Goal: Task Accomplishment & Management: Use online tool/utility

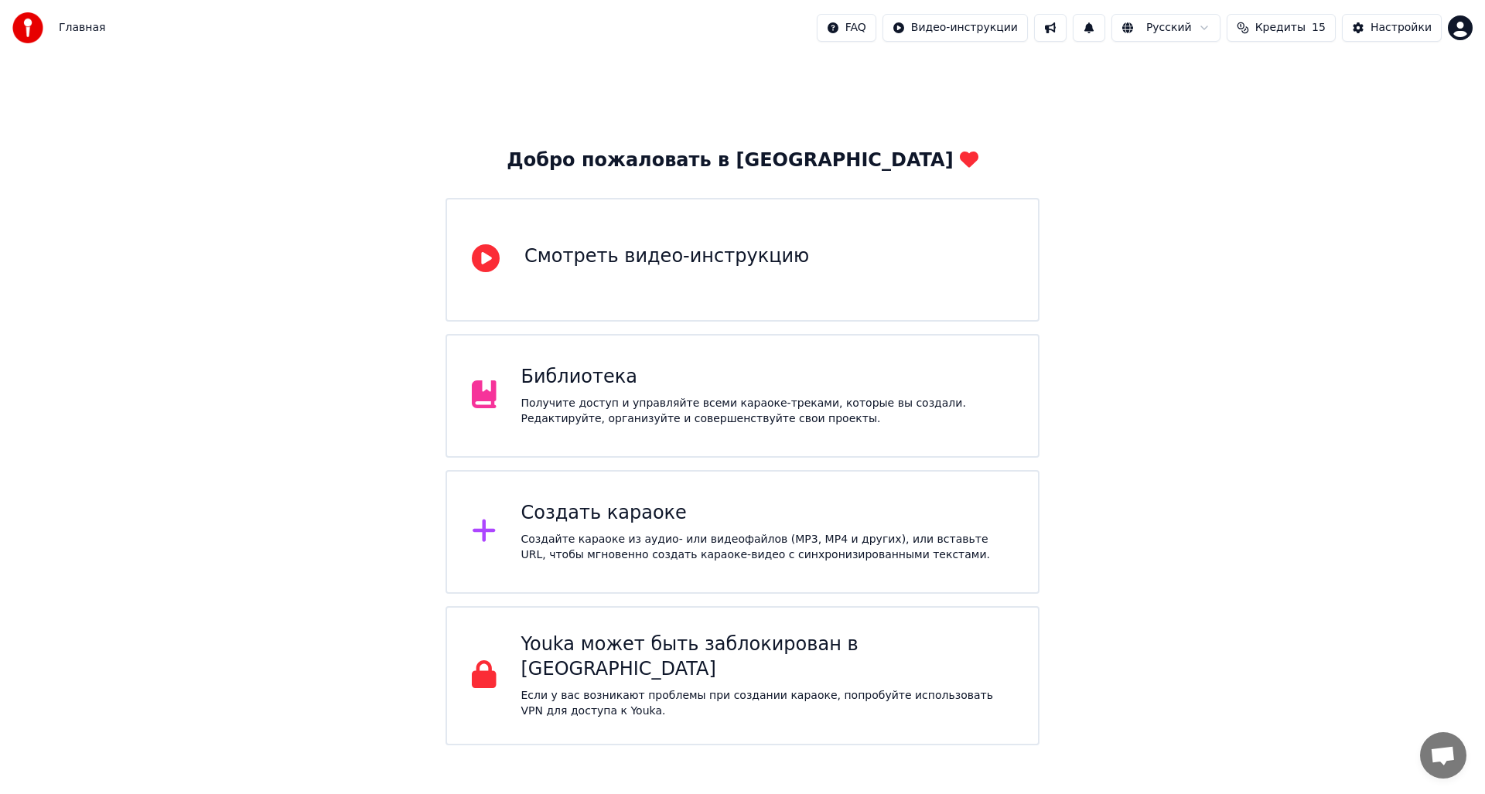
click at [657, 541] on div "Создайте караоке из аудио- или видеофайлов (MP3, MP4 и других), или вставьте UR…" at bounding box center [767, 547] width 493 height 31
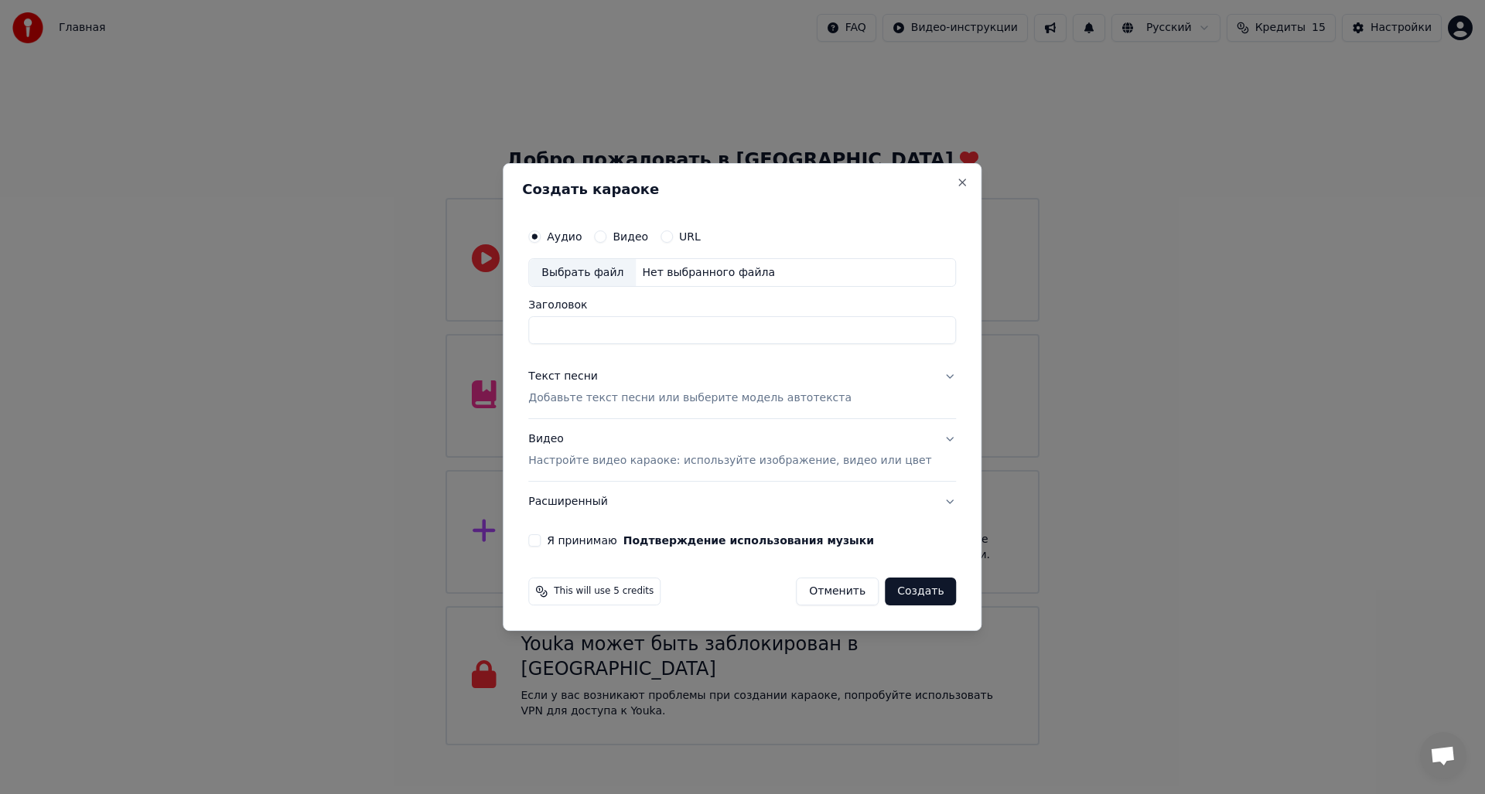
type input "*"
click at [568, 332] on input "**********" at bounding box center [742, 331] width 428 height 28
type input "**********"
click at [923, 374] on button "Текст песни Добавьте текст песни или выберите модель автотекста" at bounding box center [742, 388] width 428 height 62
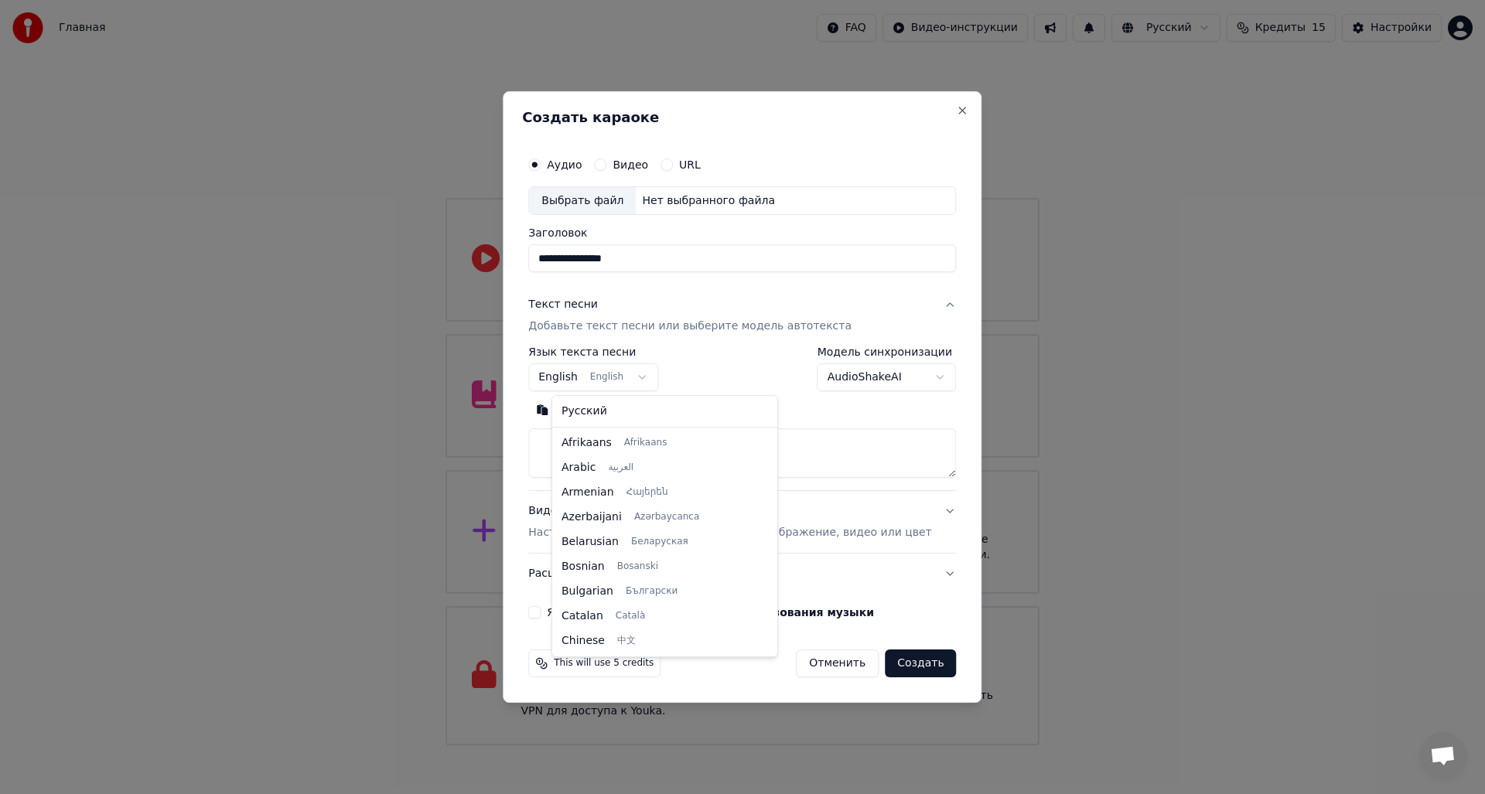
click at [620, 377] on body "Главная FAQ Видео-инструкции Русский Кредиты 15 Настройки Добро пожаловать в Yo…" at bounding box center [742, 373] width 1485 height 746
select select "**"
click at [620, 440] on textarea at bounding box center [742, 454] width 428 height 50
click at [668, 451] on textarea at bounding box center [742, 454] width 428 height 50
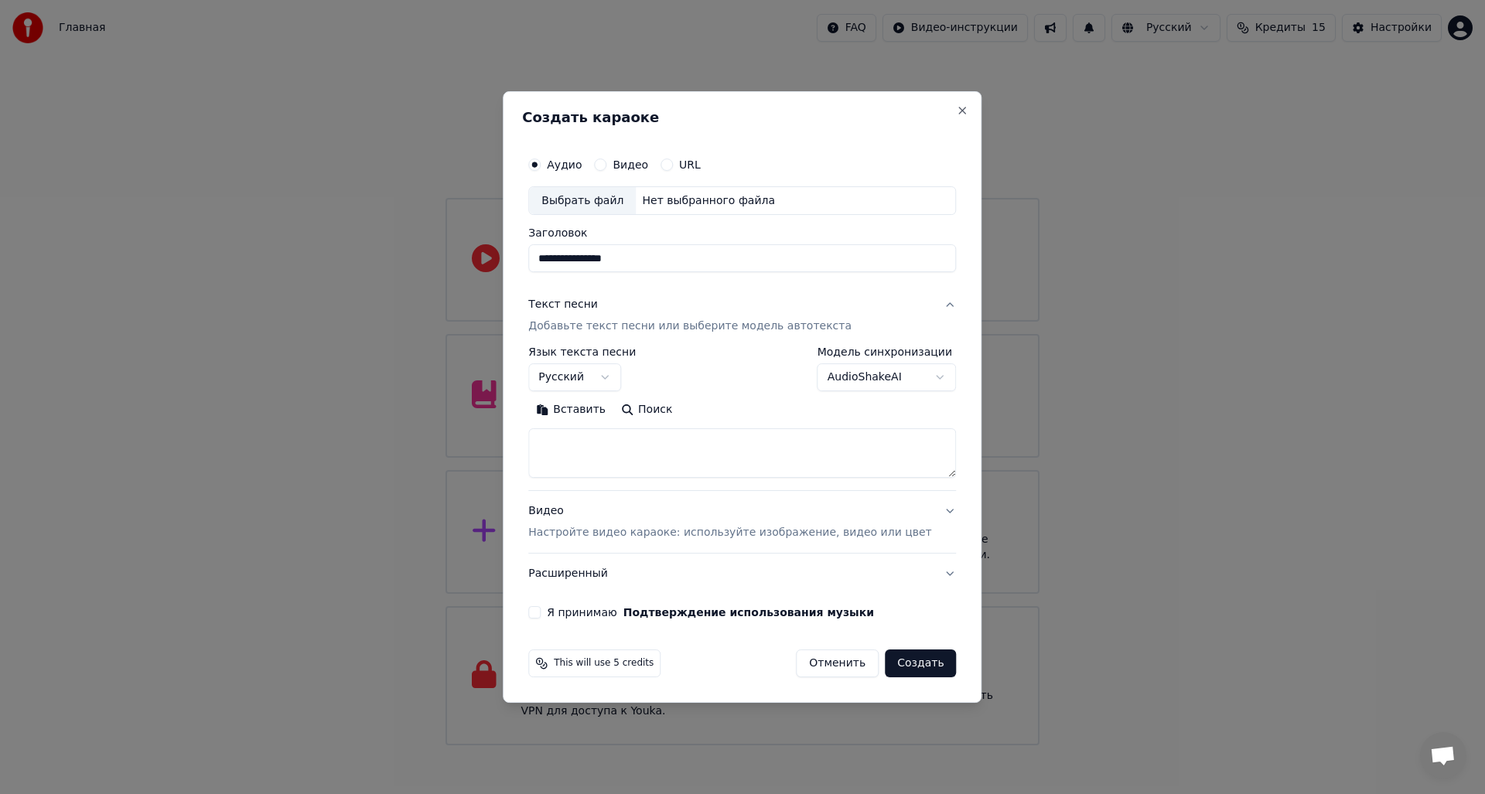
paste textarea "**********"
type textarea "**********"
click at [852, 374] on body "Главная FAQ Видео-инструкции Русский Кредиты 15 Настройки Добро пожаловать в Yo…" at bounding box center [742, 373] width 1485 height 746
click at [854, 377] on body "Главная FAQ Видео-инструкции Русский Кредиты 15 Настройки Добро пожаловать в Yo…" at bounding box center [742, 373] width 1485 height 746
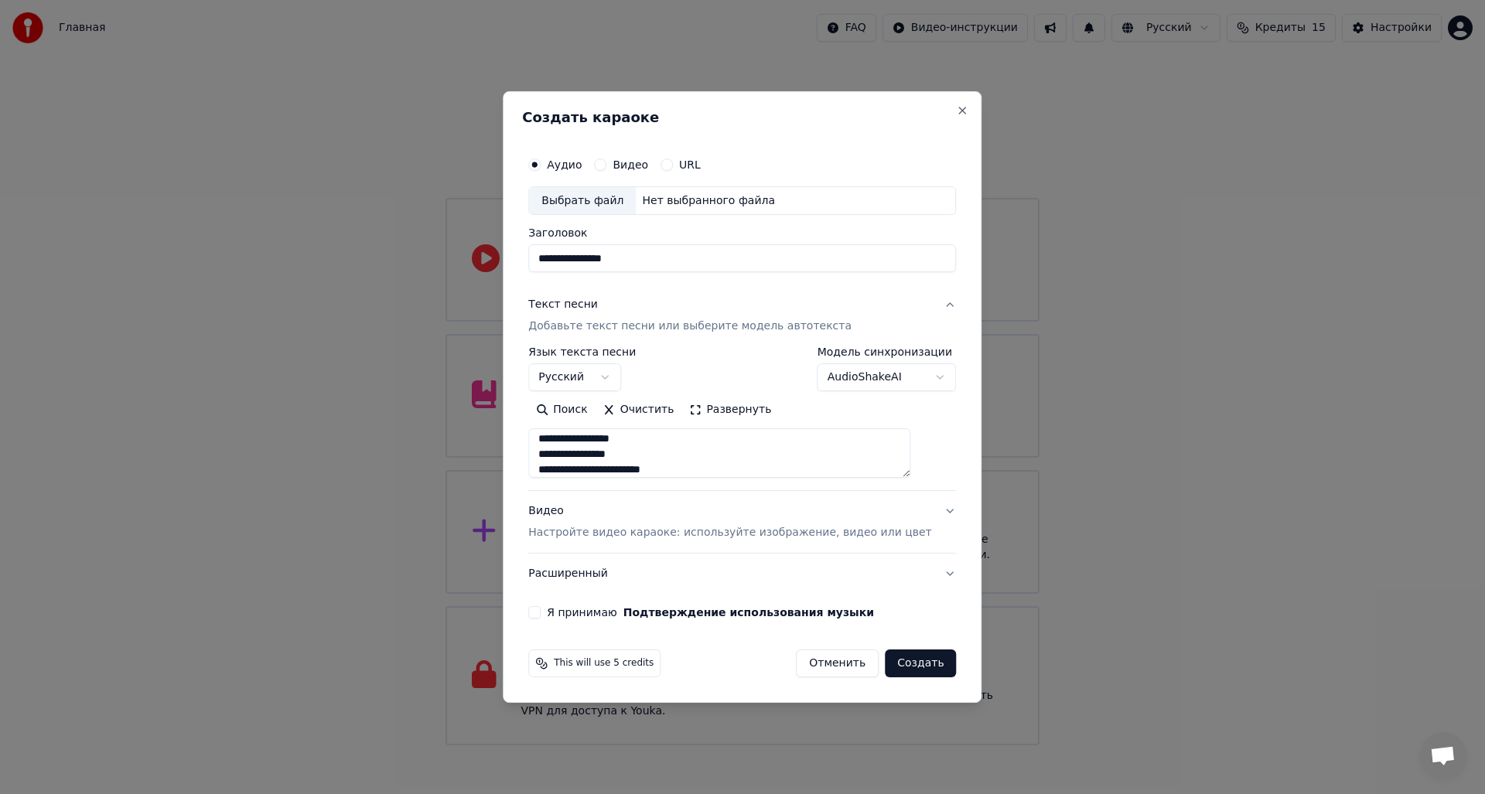
click at [550, 616] on div "**********" at bounding box center [742, 384] width 440 height 483
click at [562, 607] on div "Я принимаю Подтверждение использования музыки" at bounding box center [742, 612] width 428 height 12
click at [567, 617] on div "Я принимаю Подтверждение использования музыки" at bounding box center [742, 612] width 428 height 12
click at [541, 607] on button "Я принимаю Подтверждение использования музыки" at bounding box center [534, 612] width 12 height 12
click at [623, 203] on div "Выбрать файл" at bounding box center [582, 201] width 107 height 28
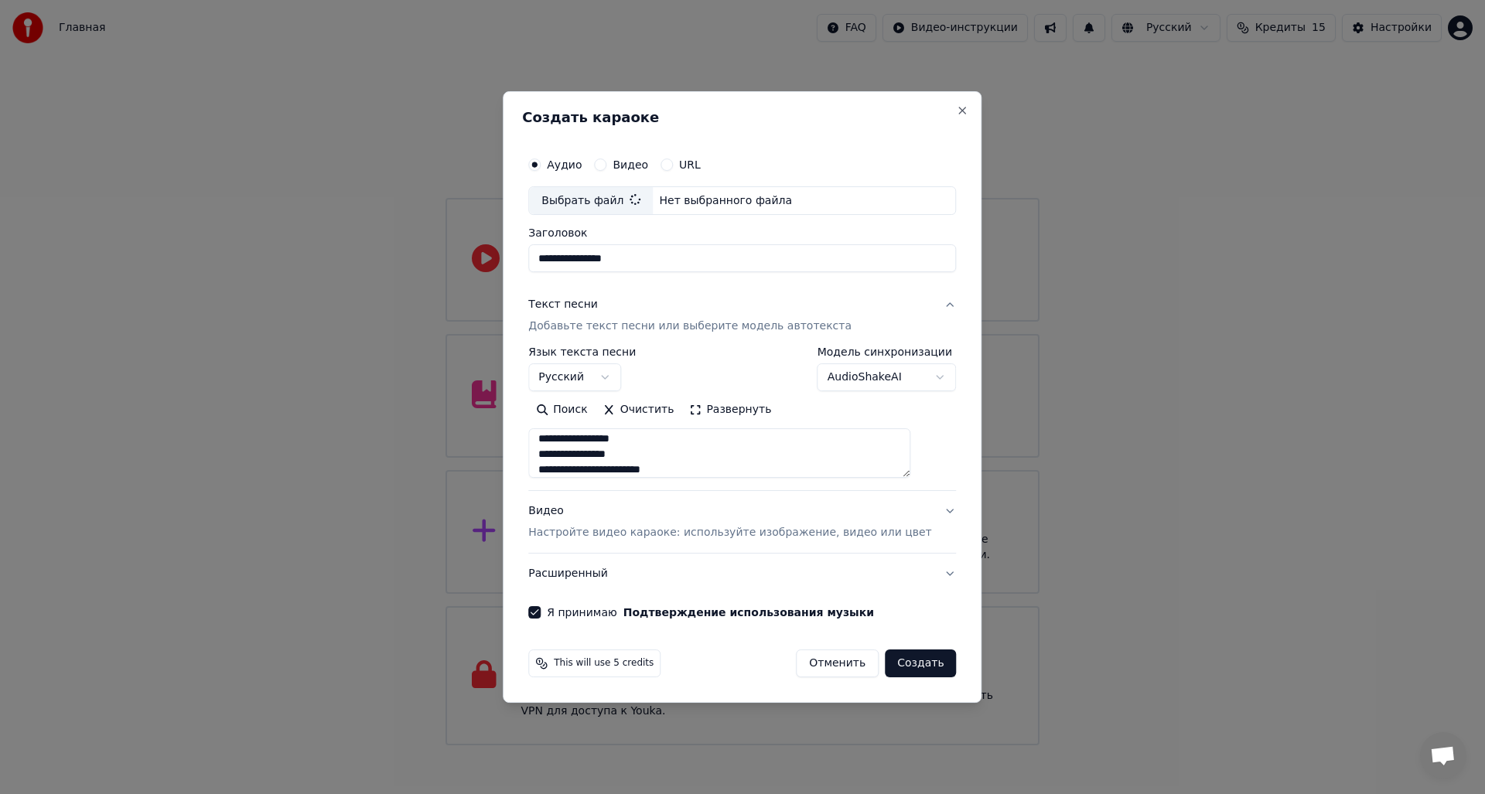
type input "**********"
click at [913, 665] on button "Создать" at bounding box center [920, 664] width 71 height 28
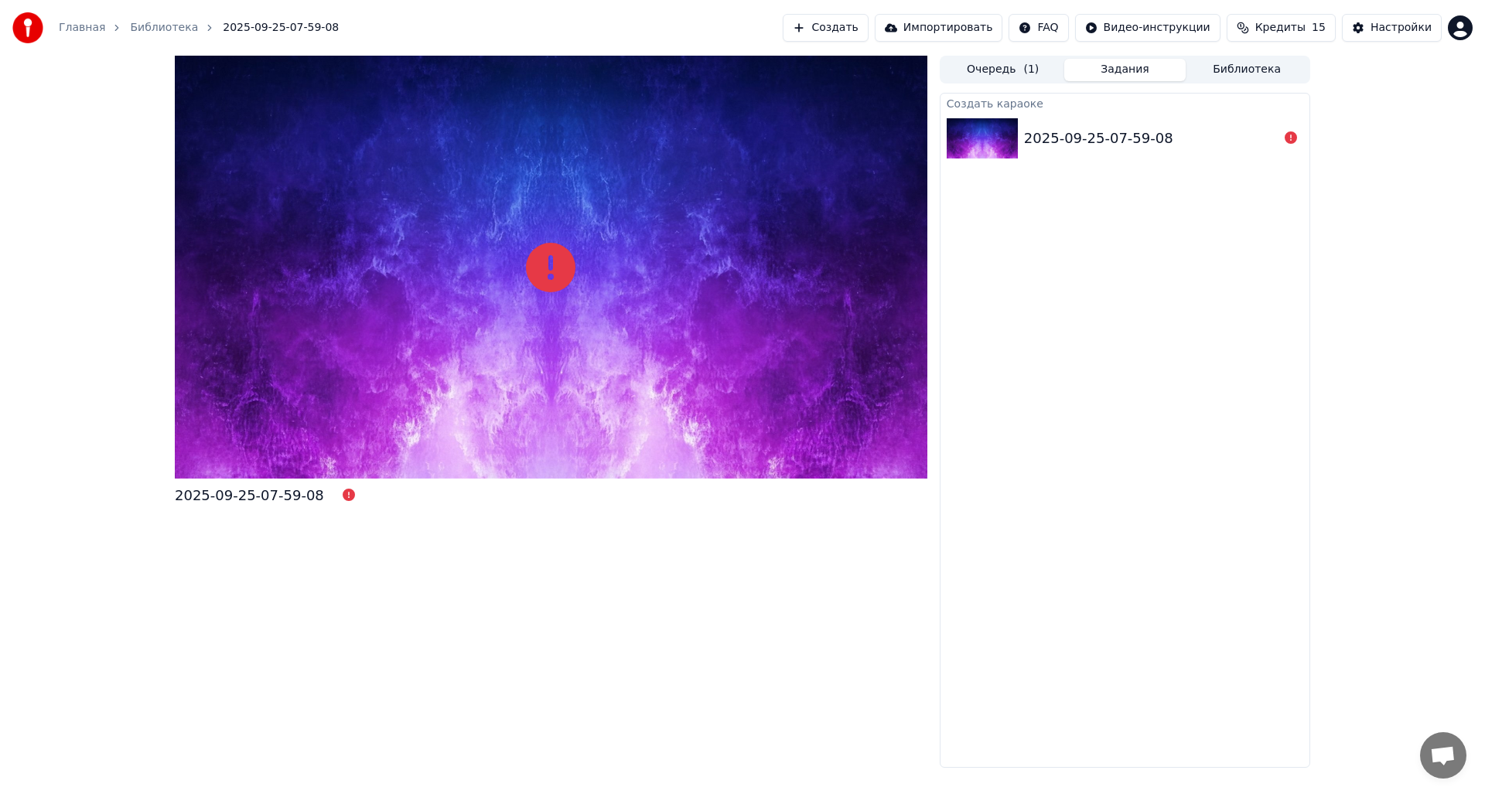
click at [865, 23] on button "Создать" at bounding box center [825, 28] width 85 height 28
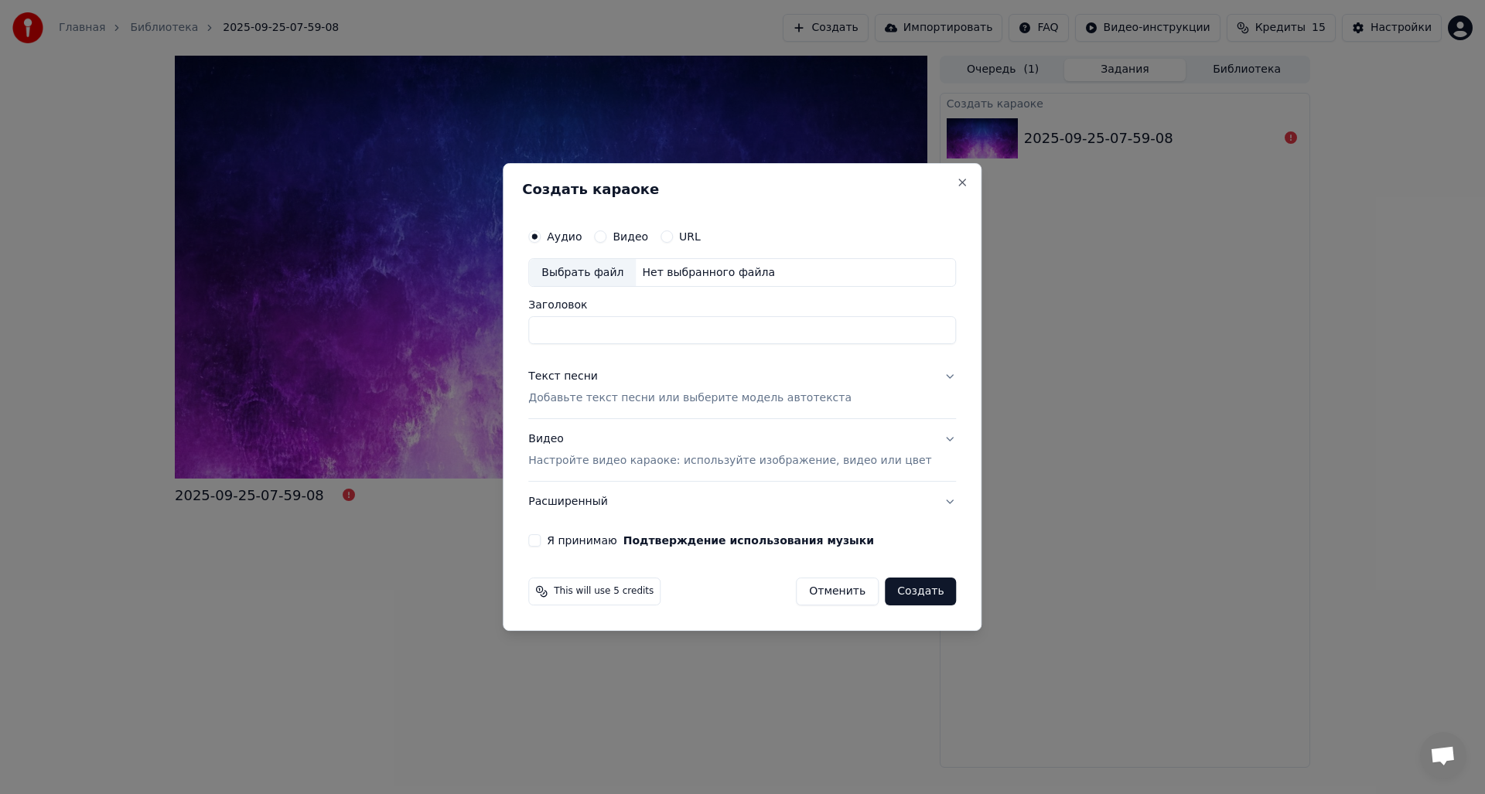
click at [625, 275] on div "Выбрать файл" at bounding box center [582, 273] width 107 height 28
drag, startPoint x: 718, startPoint y: 333, endPoint x: 534, endPoint y: 332, distance: 183.3
click at [534, 332] on div "**********" at bounding box center [742, 397] width 479 height 469
type input "*"
click at [569, 333] on input "**********" at bounding box center [742, 331] width 428 height 28
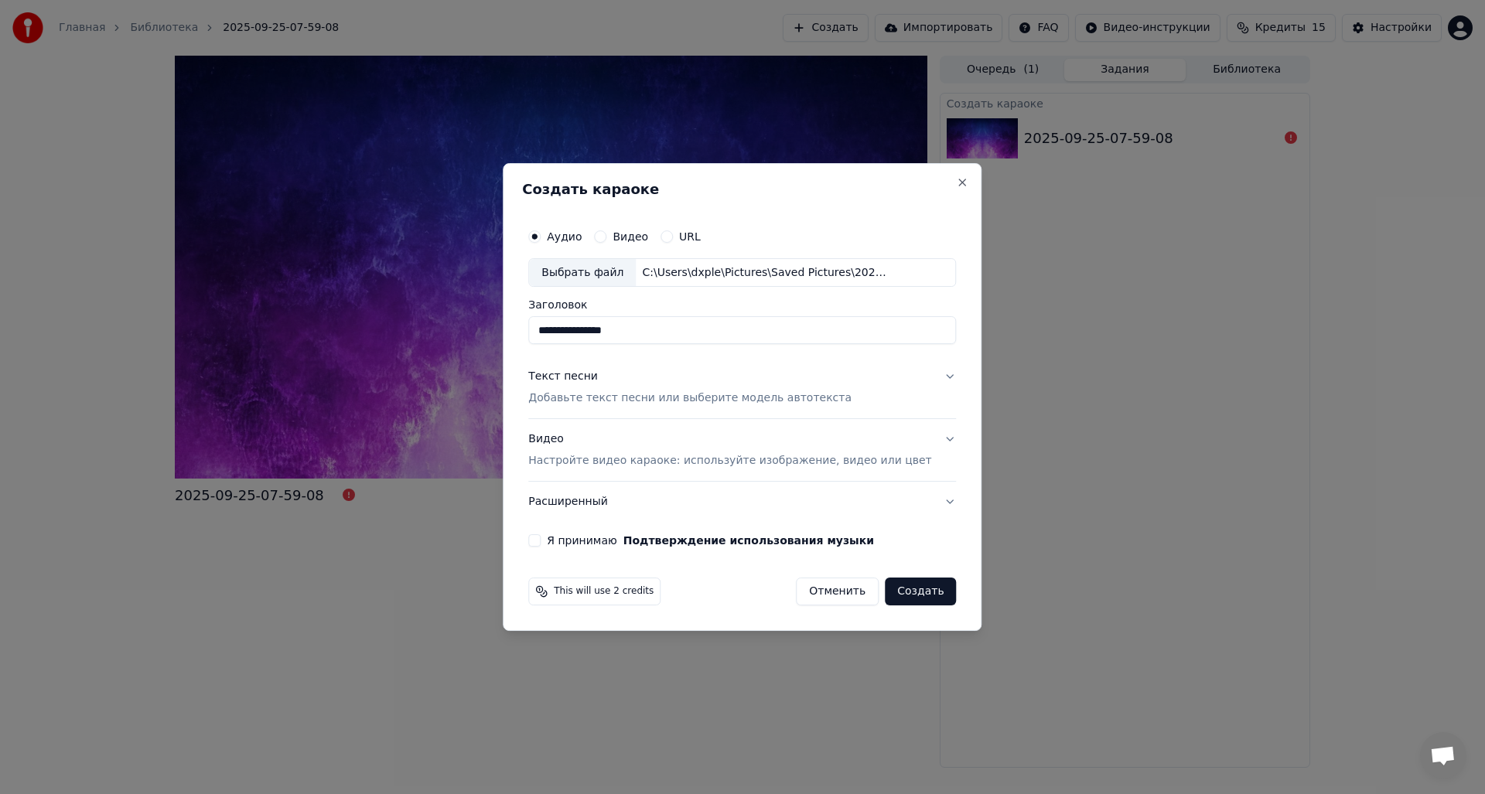
click at [567, 334] on input "**********" at bounding box center [742, 331] width 428 height 28
type input "**********"
click at [927, 379] on button "Текст песни Добавьте текст песни или выберите модель автотекста" at bounding box center [742, 388] width 428 height 62
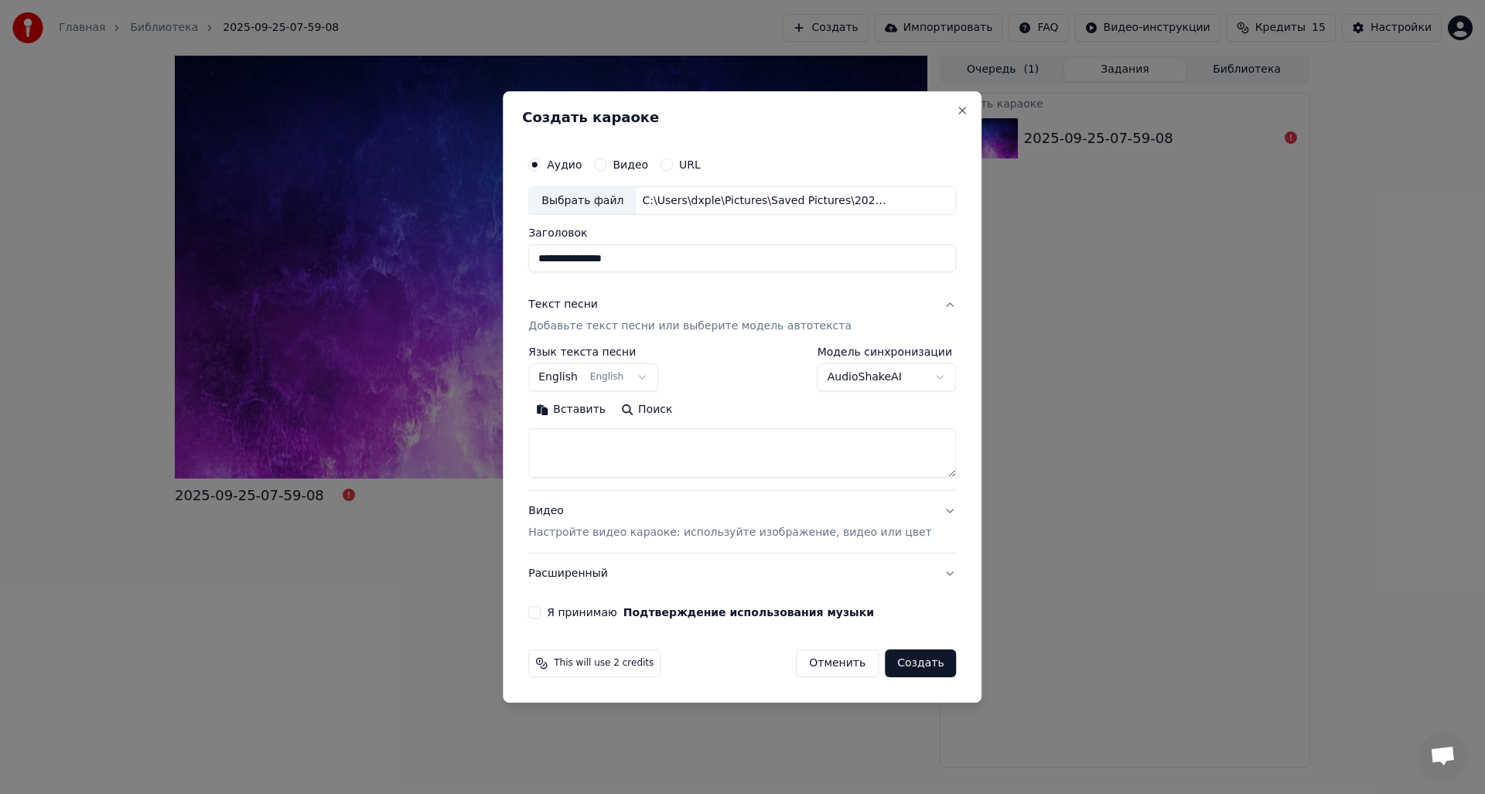
click at [637, 378] on body "**********" at bounding box center [742, 397] width 1485 height 794
select select "**"
click at [656, 440] on textarea at bounding box center [742, 454] width 428 height 50
paste textarea "**********"
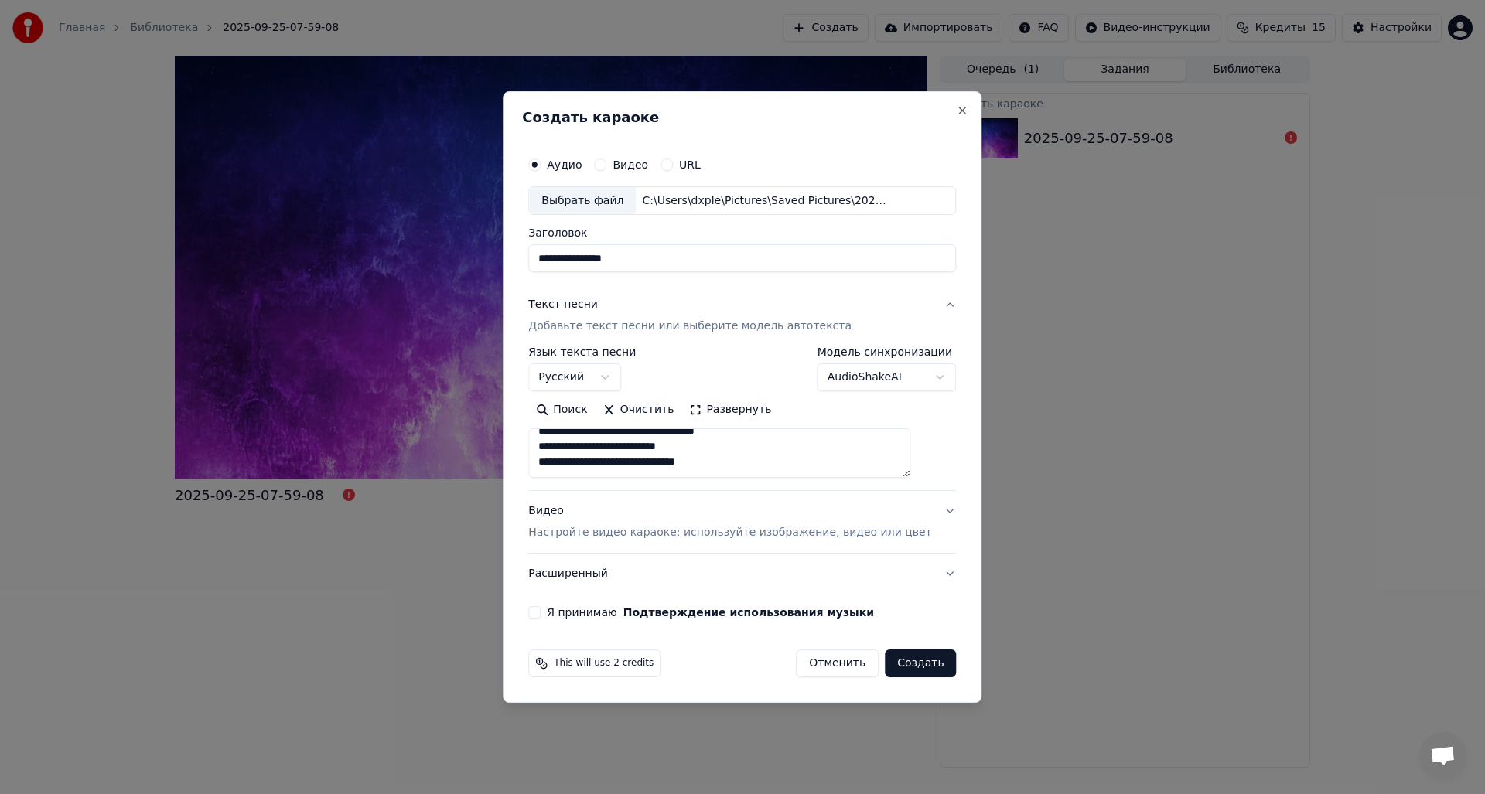
scroll to position [0, 0]
type textarea "**********"
click at [918, 507] on button "Видео Настройте видео караоке: используйте изображение, видео или цвет" at bounding box center [742, 523] width 428 height 62
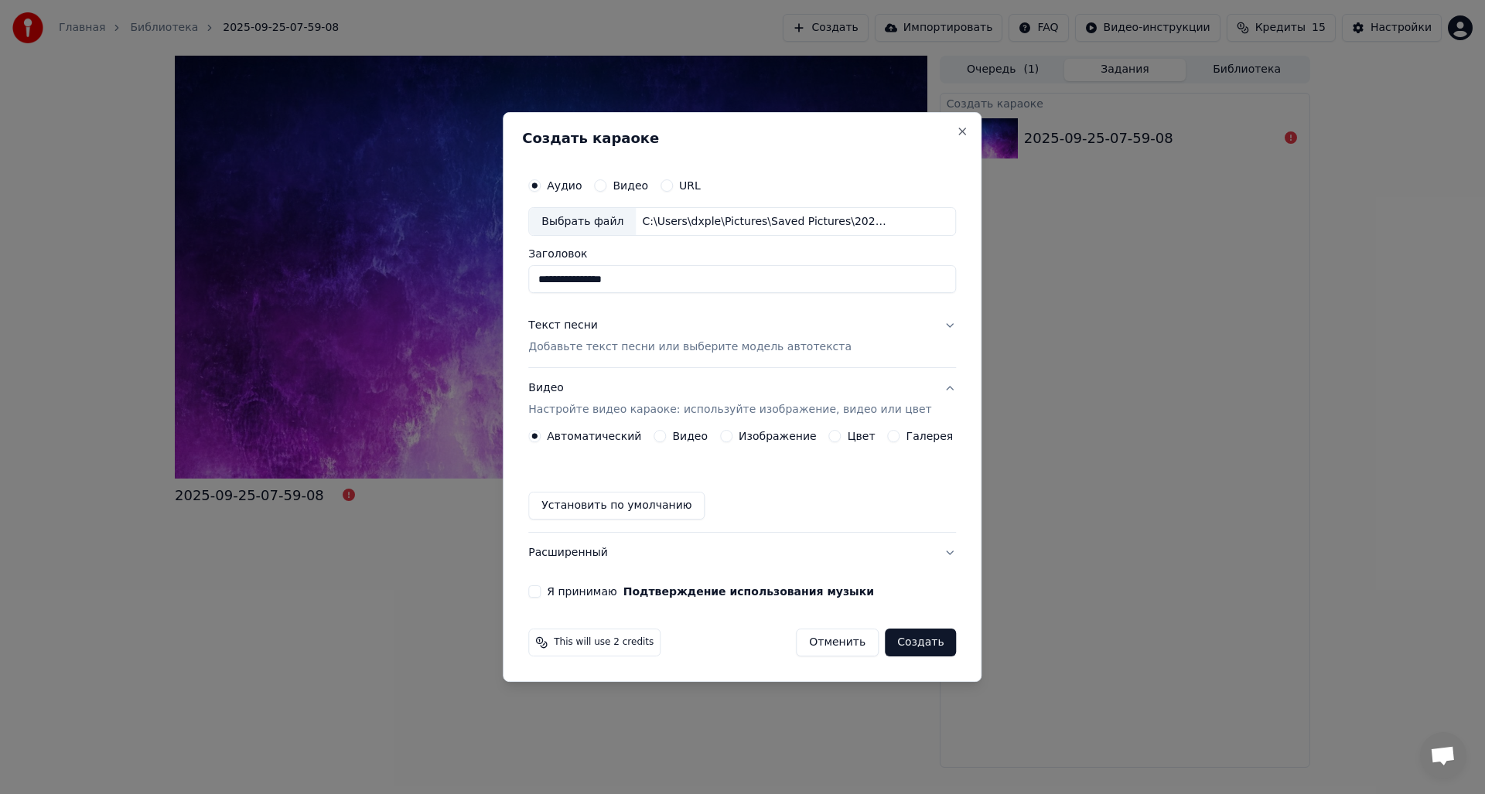
click at [776, 440] on label "Изображение" at bounding box center [778, 436] width 78 height 11
click at [732, 440] on button "Изображение" at bounding box center [726, 436] width 12 height 12
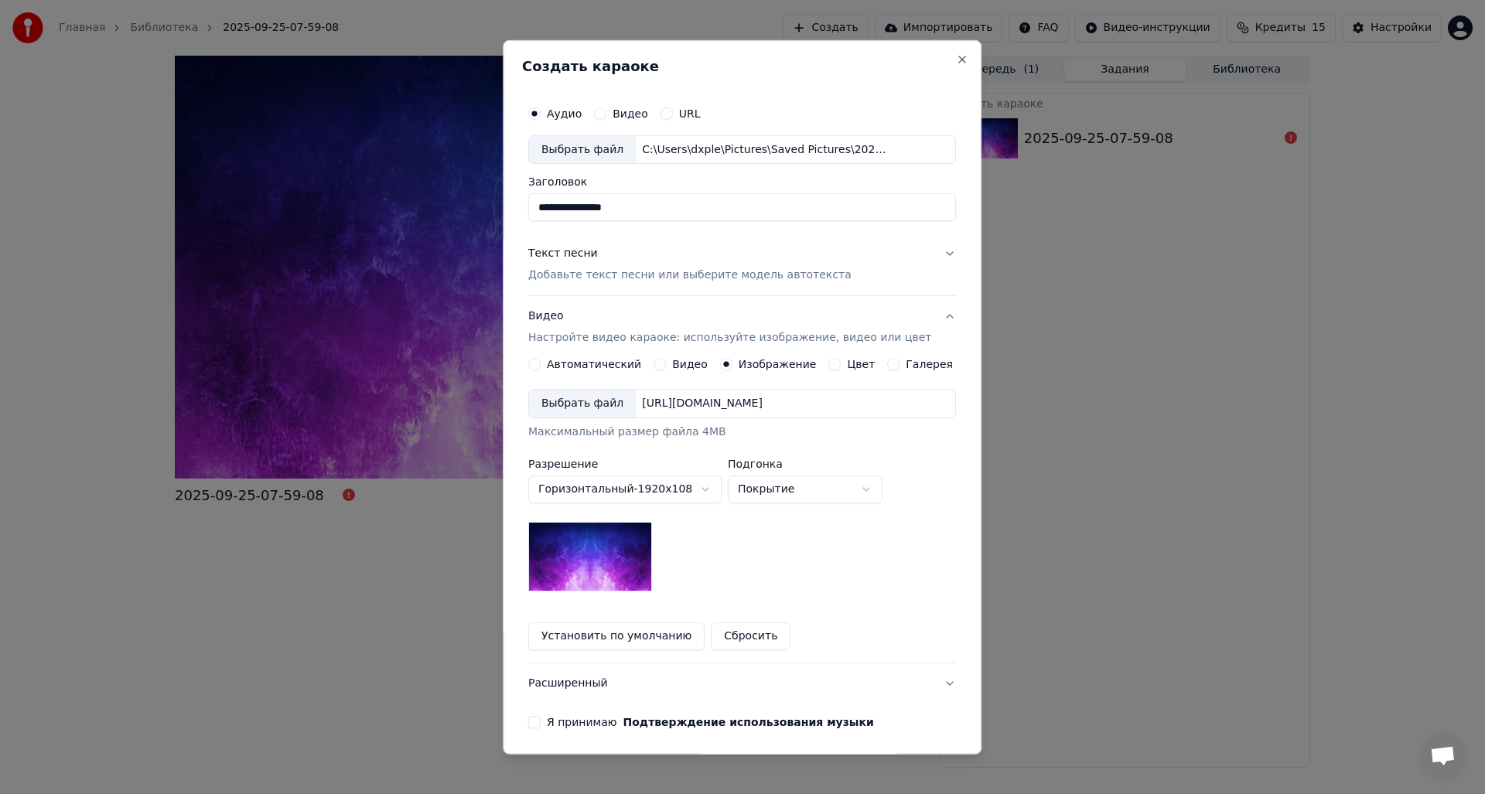
click at [696, 491] on body "**********" at bounding box center [742, 397] width 1485 height 794
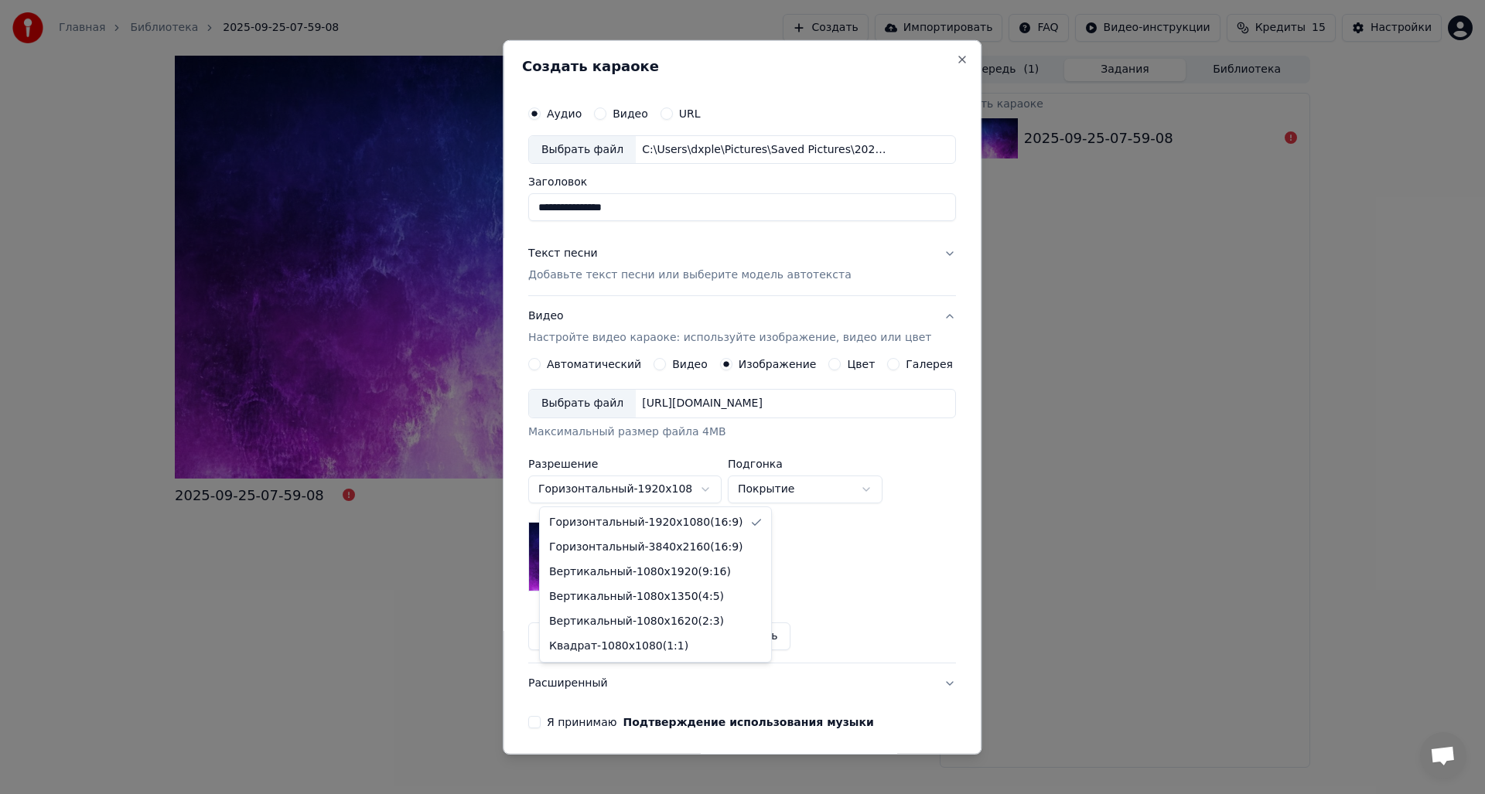
click at [708, 491] on body "**********" at bounding box center [742, 397] width 1485 height 794
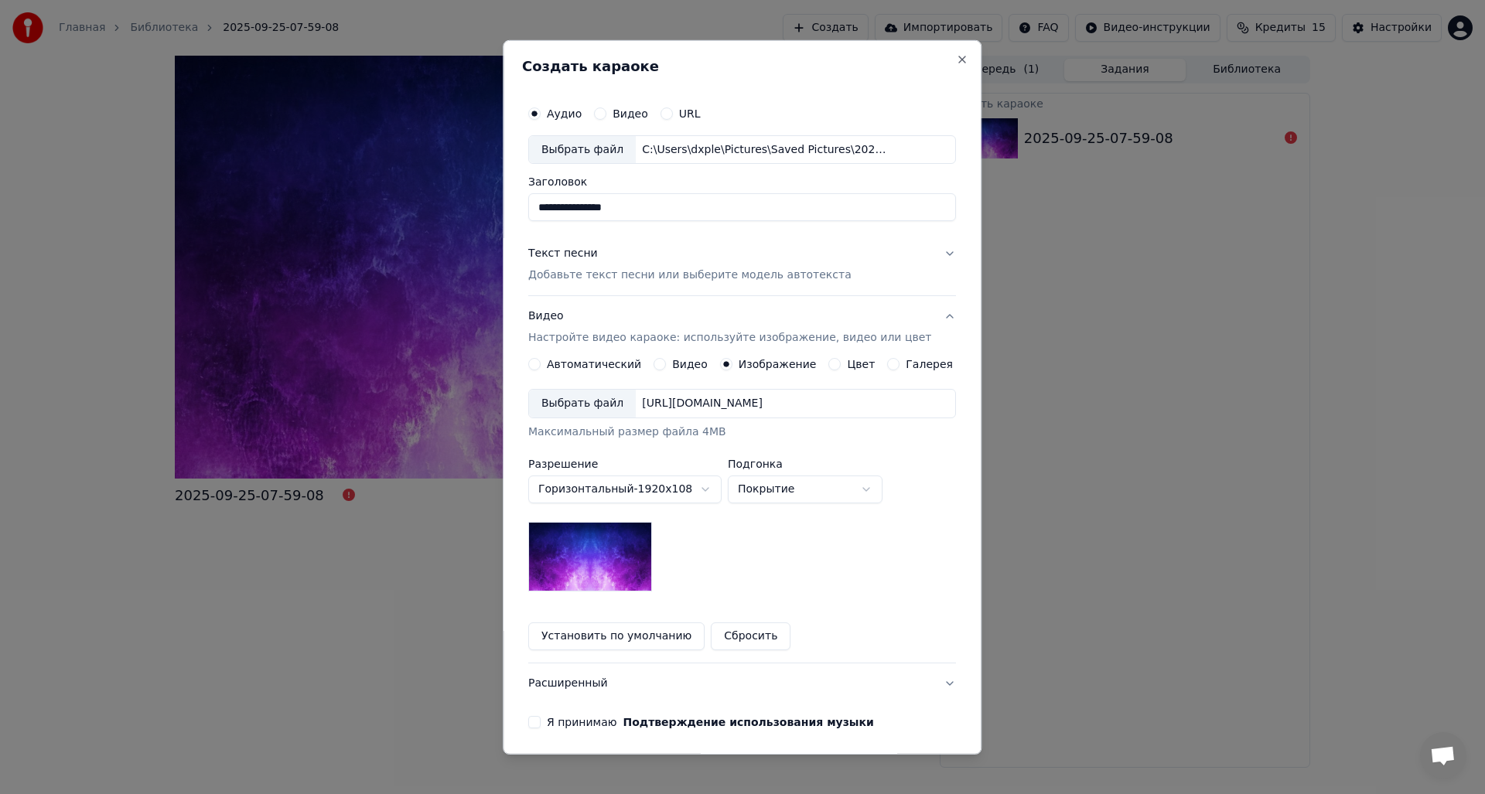
click at [733, 542] on div "**********" at bounding box center [742, 490] width 428 height 203
click at [764, 362] on label "Изображение" at bounding box center [778, 364] width 78 height 11
click at [732, 362] on button "Изображение" at bounding box center [726, 364] width 12 height 12
click at [599, 404] on div "Выбрать файл" at bounding box center [582, 404] width 107 height 28
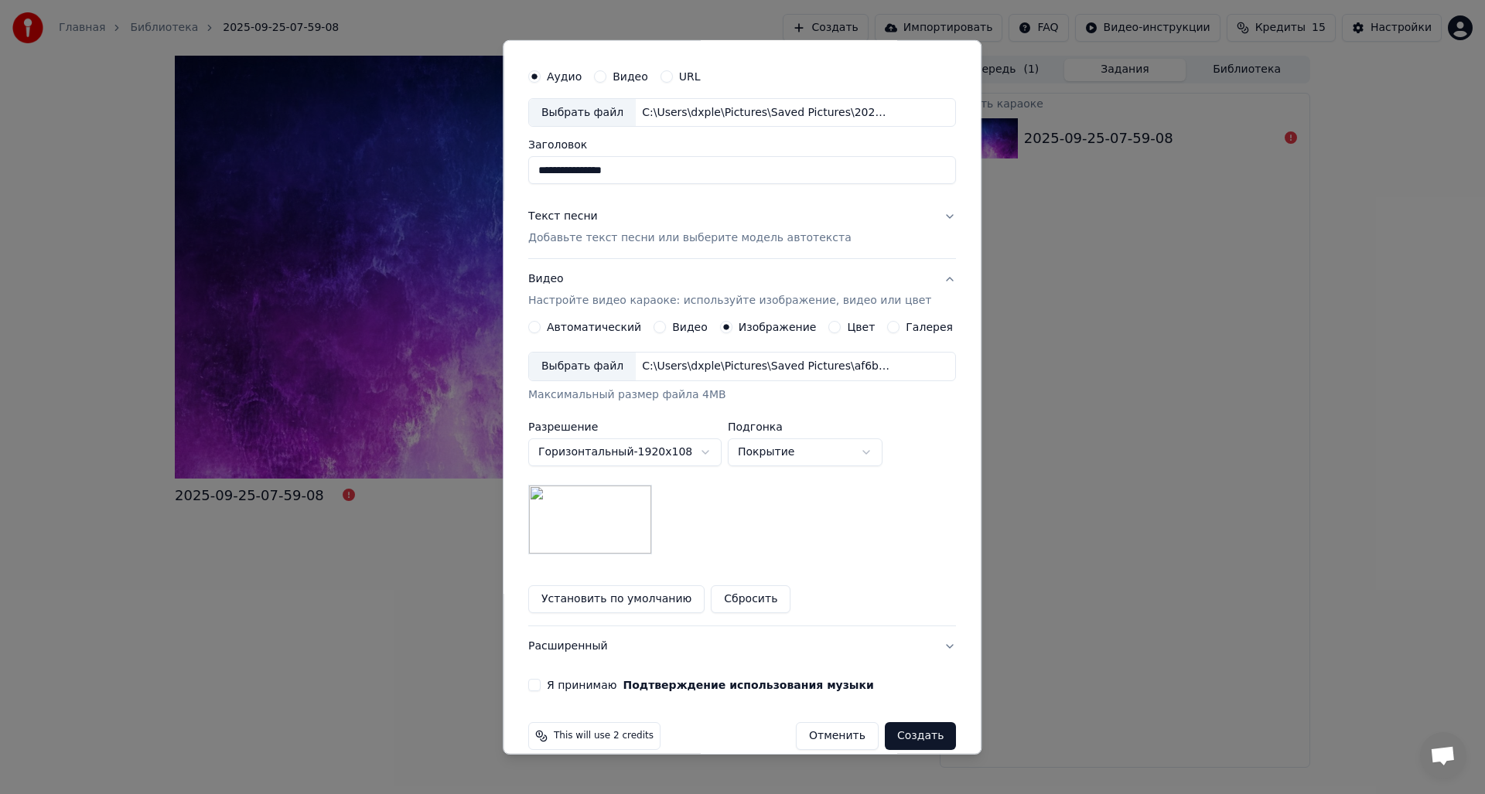
scroll to position [58, 0]
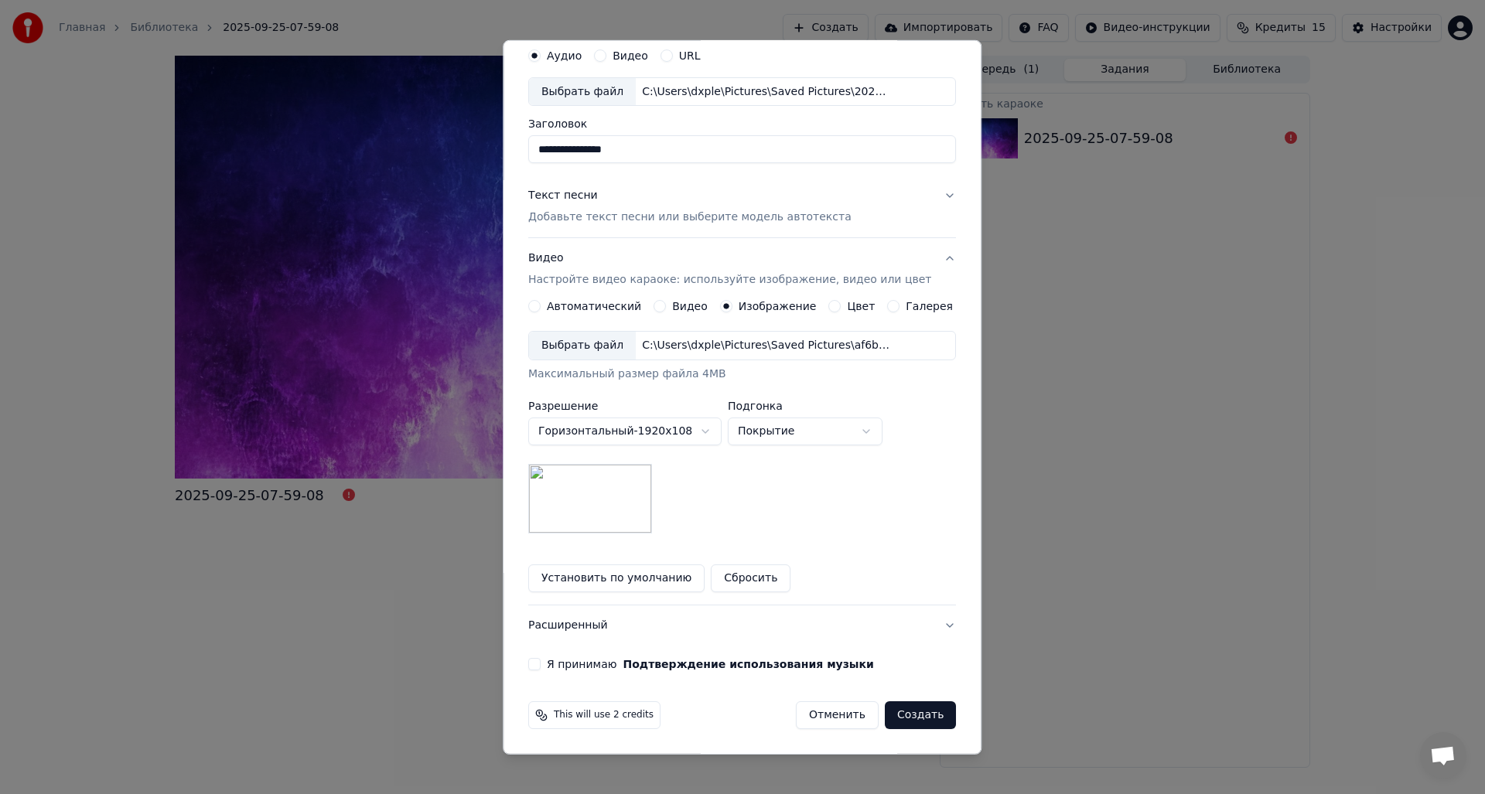
click at [541, 664] on button "Я принимаю Подтверждение использования музыки" at bounding box center [534, 664] width 12 height 12
click at [899, 717] on button "Создать" at bounding box center [920, 716] width 71 height 28
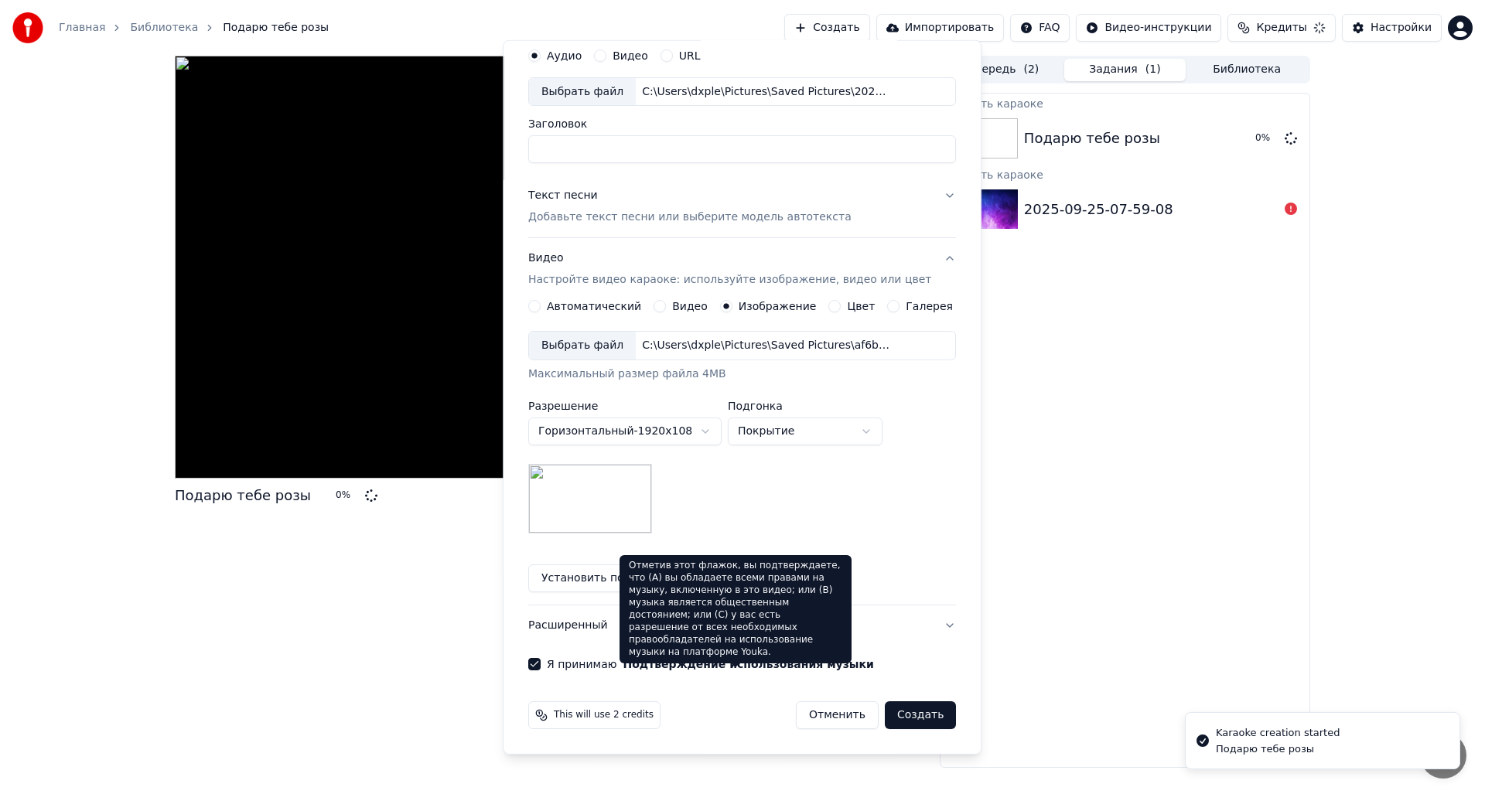
scroll to position [0, 0]
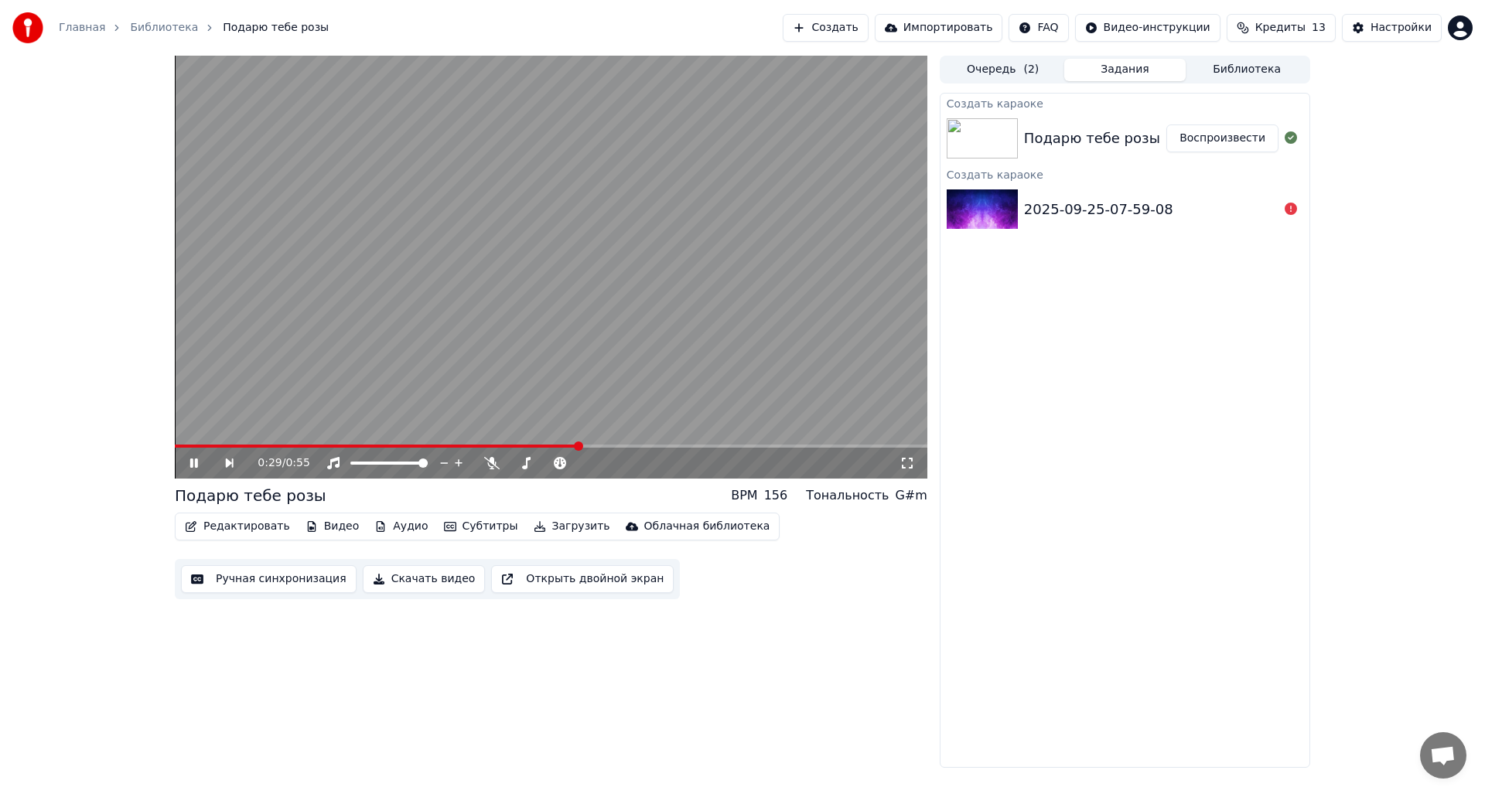
click at [196, 463] on icon at bounding box center [194, 463] width 8 height 9
click at [554, 525] on button "Загрузить" at bounding box center [571, 527] width 89 height 22
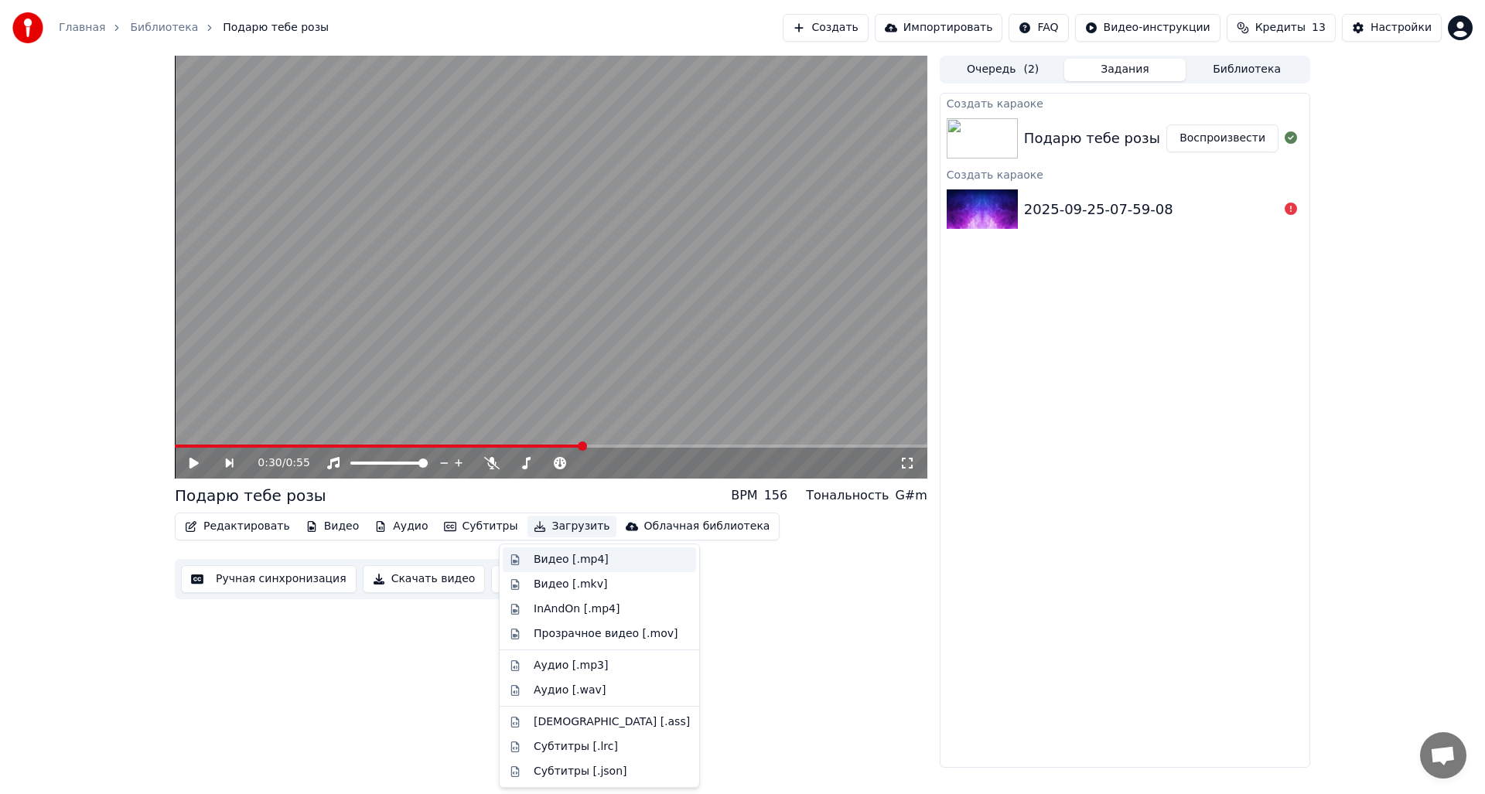
click at [586, 561] on div "Видео [.mp4]" at bounding box center [571, 559] width 75 height 15
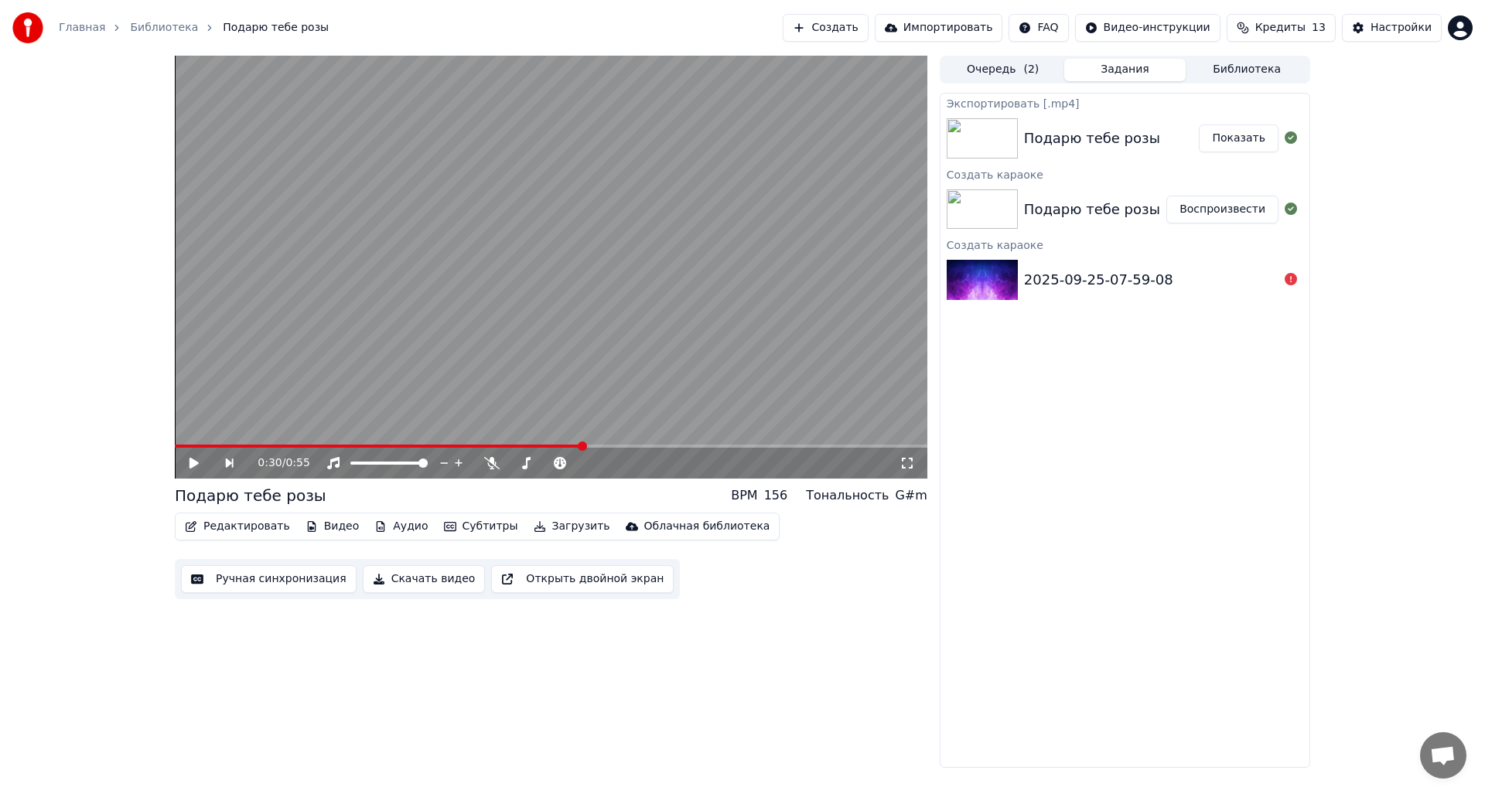
click at [1234, 142] on button "Показать" at bounding box center [1239, 139] width 80 height 28
click at [1368, 189] on div "0:30 / 0:55 Подарю тебе розы BPM 156 Тональность G#m Редактировать Видео Аудио …" at bounding box center [742, 412] width 1485 height 712
click at [262, 525] on button "Редактировать" at bounding box center [238, 527] width 118 height 22
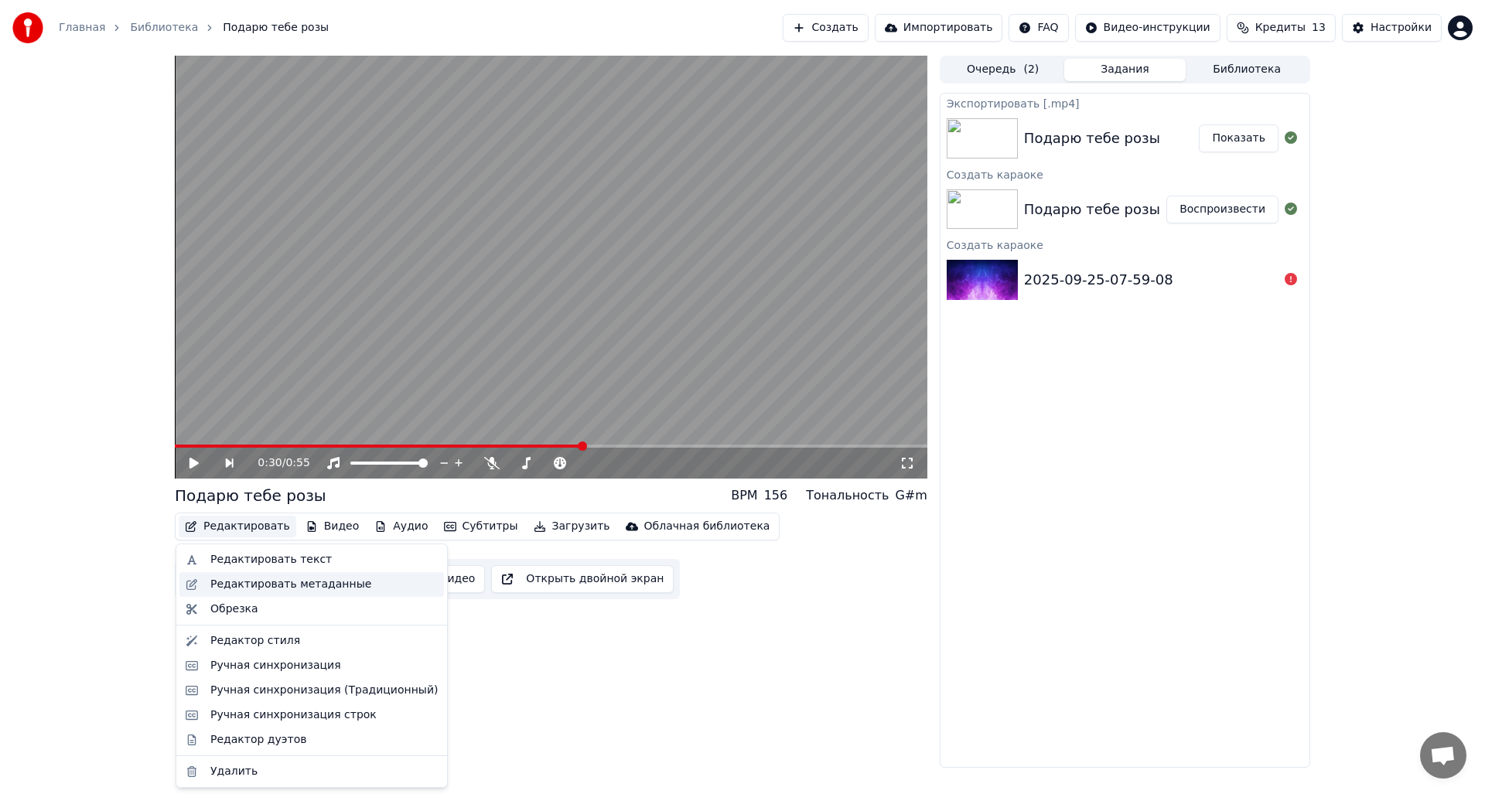
click at [244, 583] on div "Редактировать метаданные" at bounding box center [290, 584] width 161 height 15
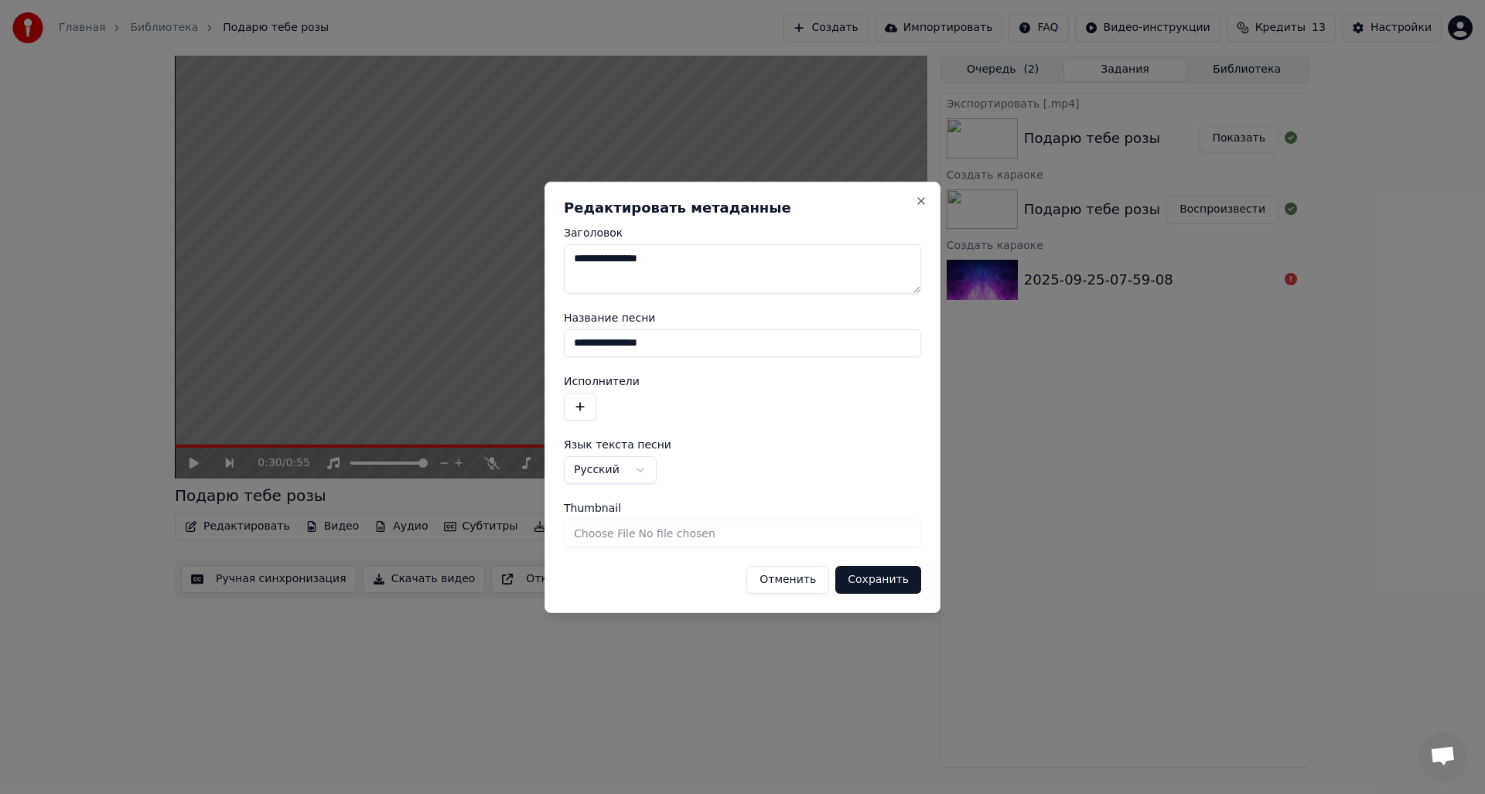
click at [793, 578] on button "Отменить" at bounding box center [787, 580] width 83 height 28
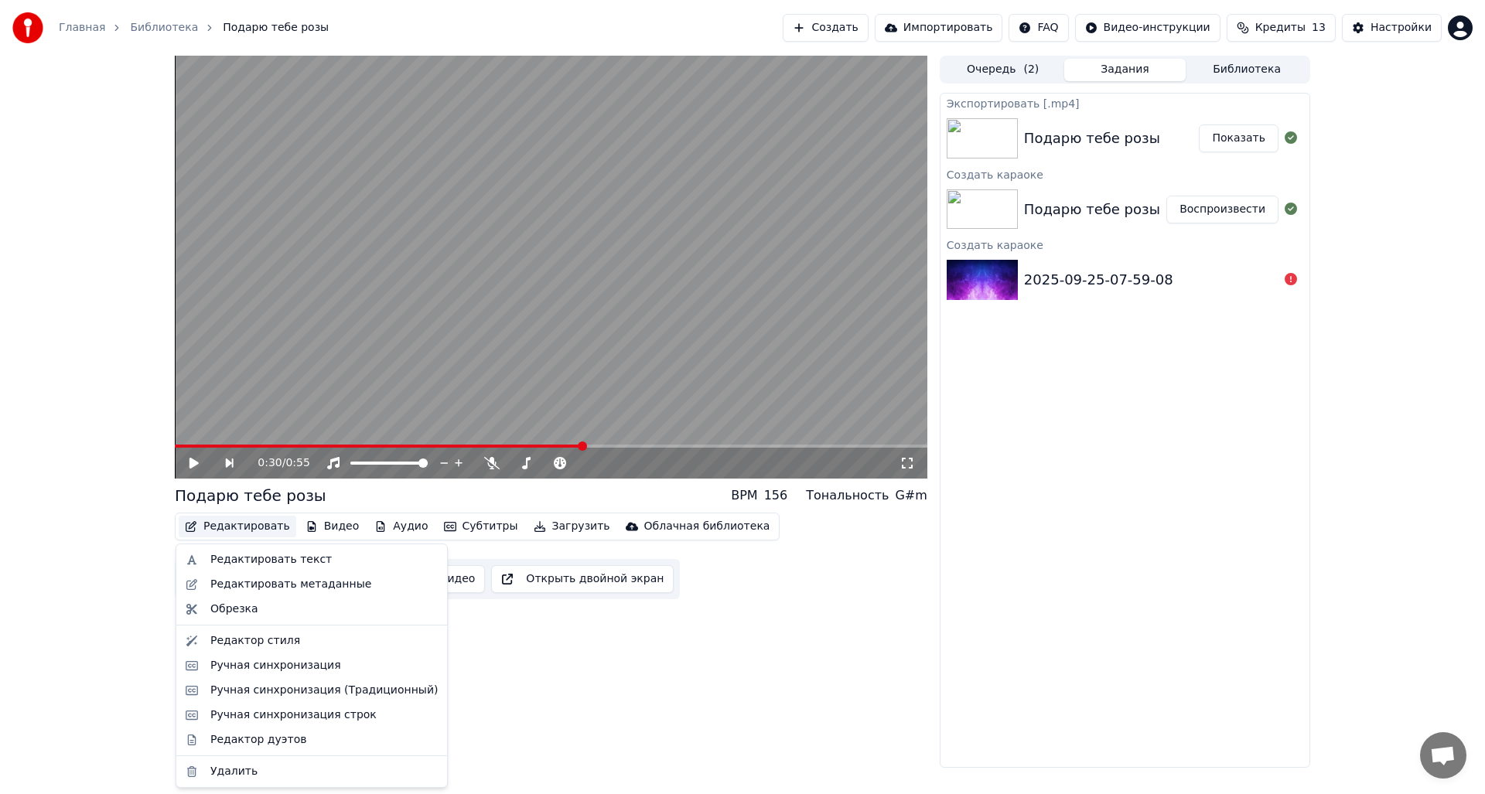
click at [254, 527] on button "Редактировать" at bounding box center [238, 527] width 118 height 22
click at [318, 667] on div "Ручная синхронизация" at bounding box center [275, 665] width 131 height 15
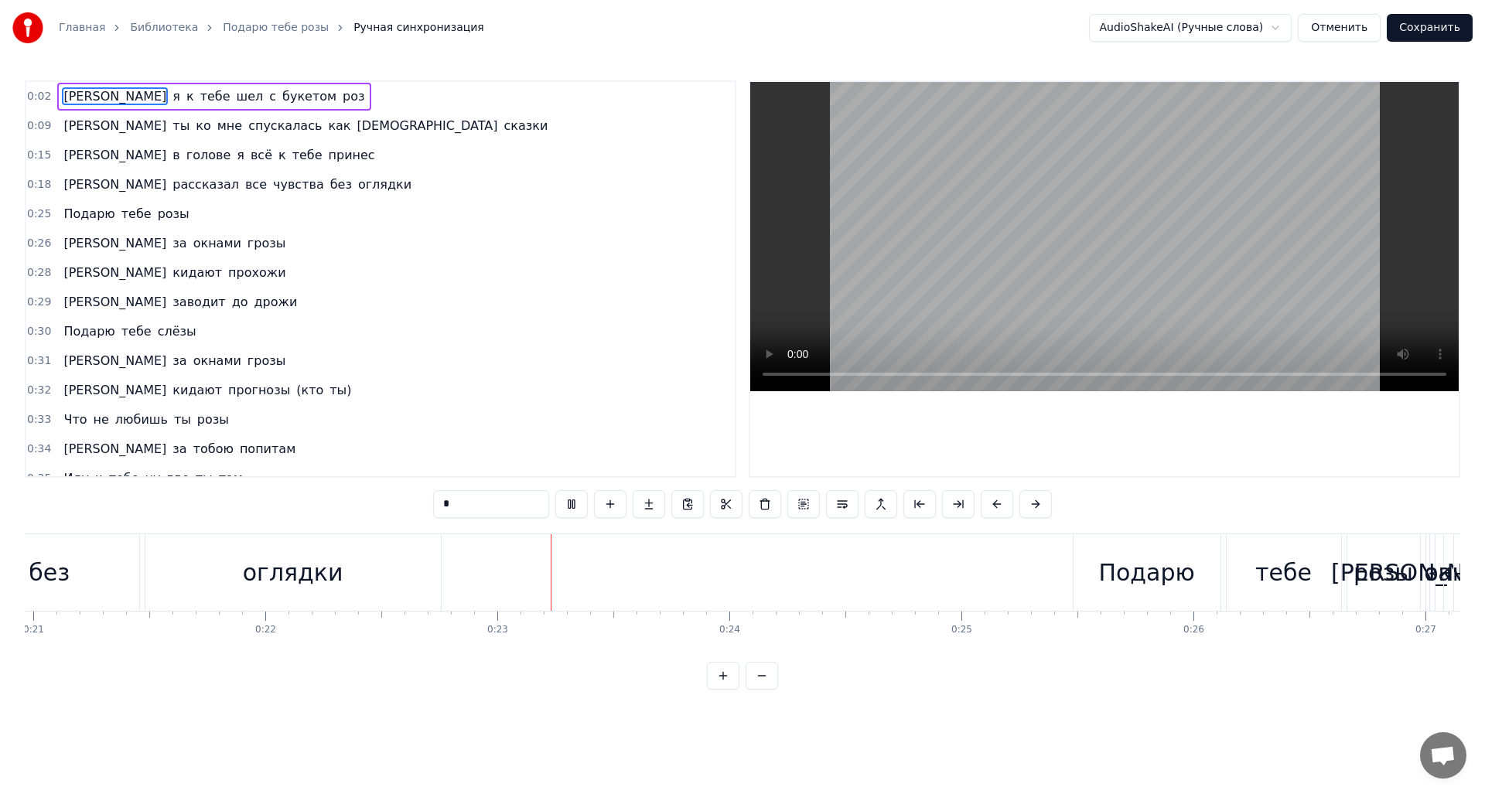
scroll to position [0, 5177]
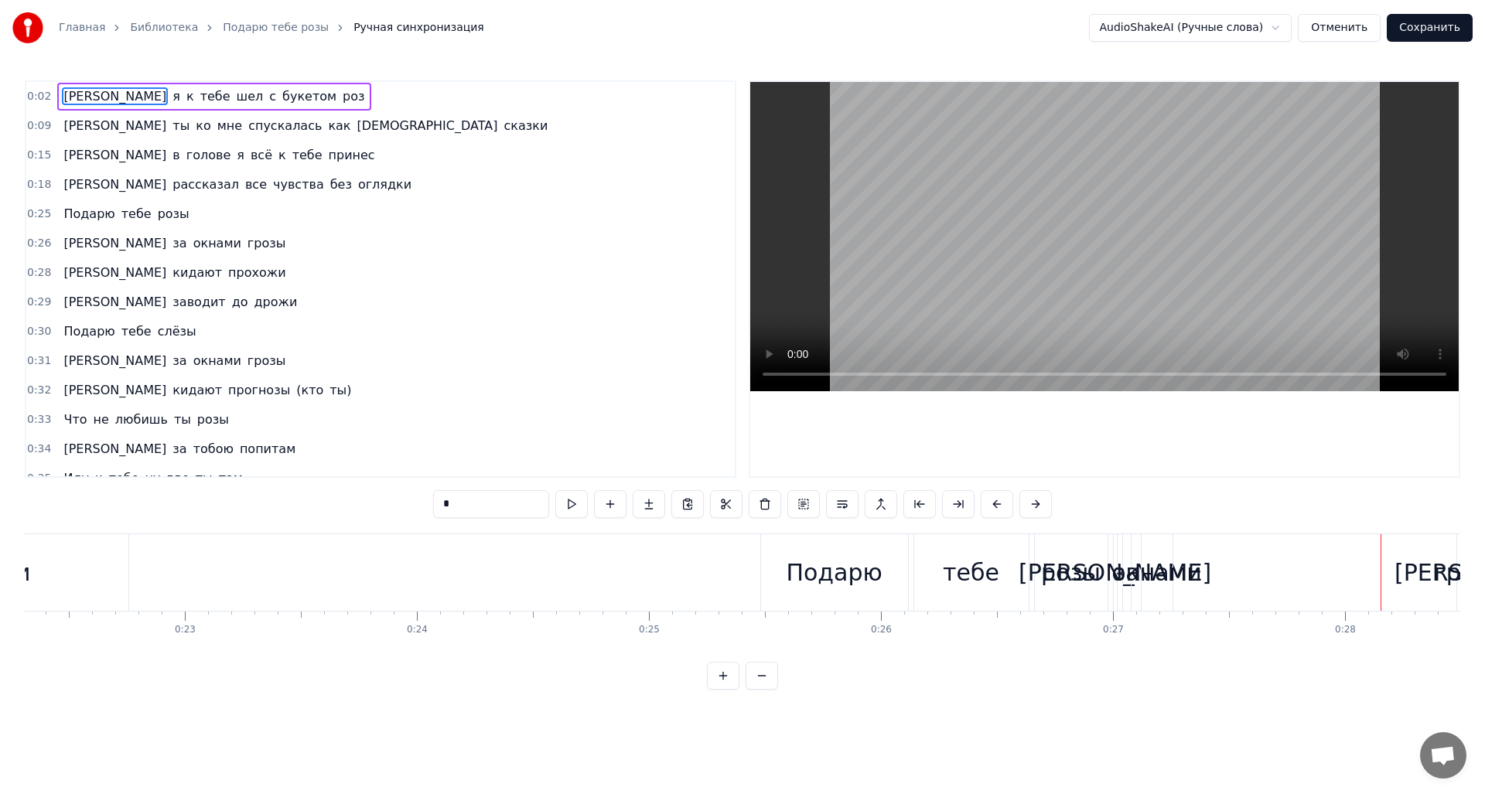
drag, startPoint x: 1163, startPoint y: 575, endPoint x: 1224, endPoint y: 575, distance: 60.3
click at [1241, 575] on div "А за окнами грозы" at bounding box center [1300, 572] width 374 height 77
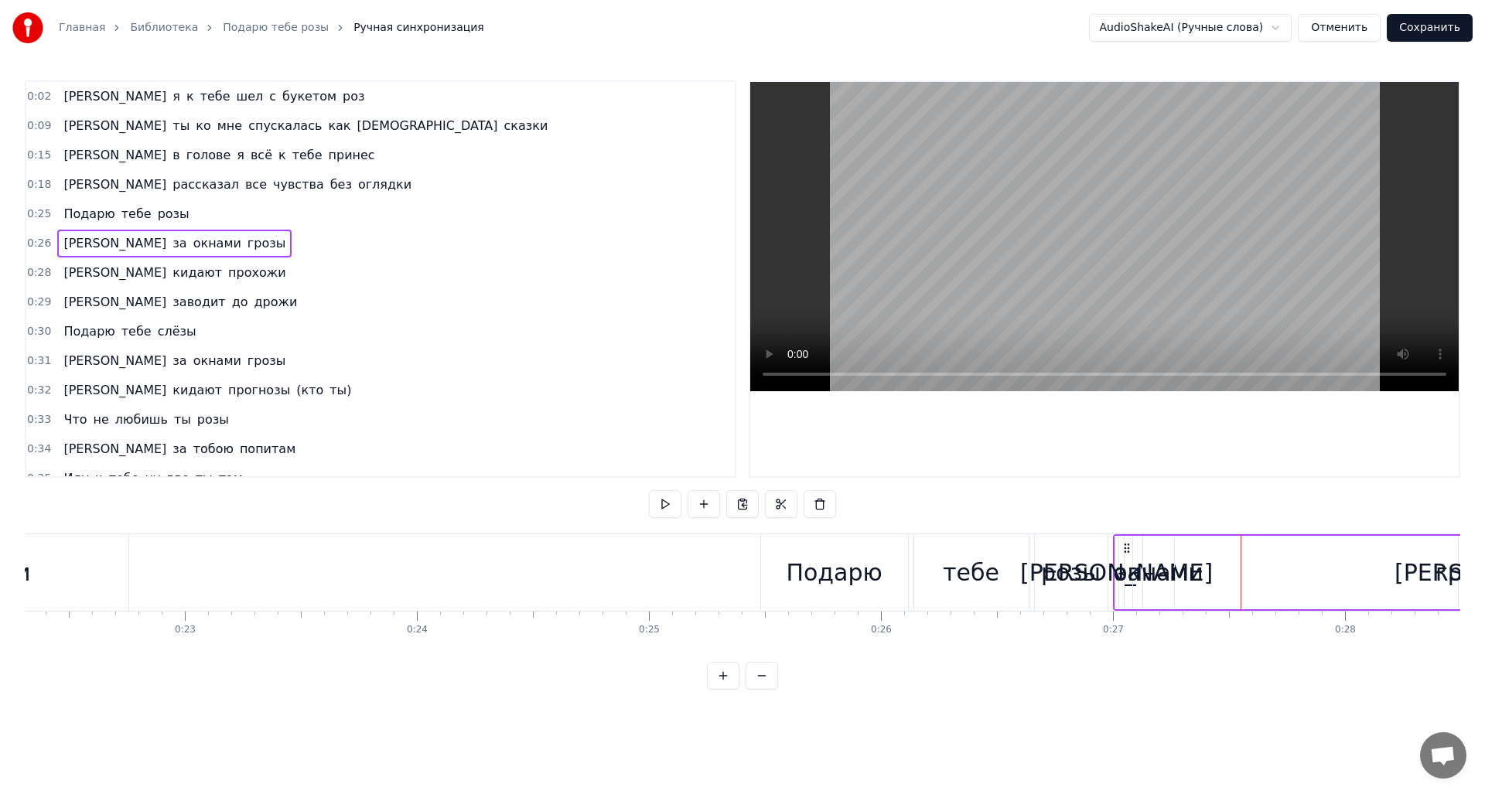
drag, startPoint x: 1172, startPoint y: 581, endPoint x: 1217, endPoint y: 586, distance: 45.9
click at [1217, 586] on div "А за окнами грозы" at bounding box center [1300, 572] width 374 height 77
click at [1312, 580] on div "А за окнами грозы" at bounding box center [1300, 572] width 374 height 77
click at [1005, 430] on div at bounding box center [1104, 279] width 708 height 394
click at [968, 465] on div at bounding box center [1104, 279] width 708 height 394
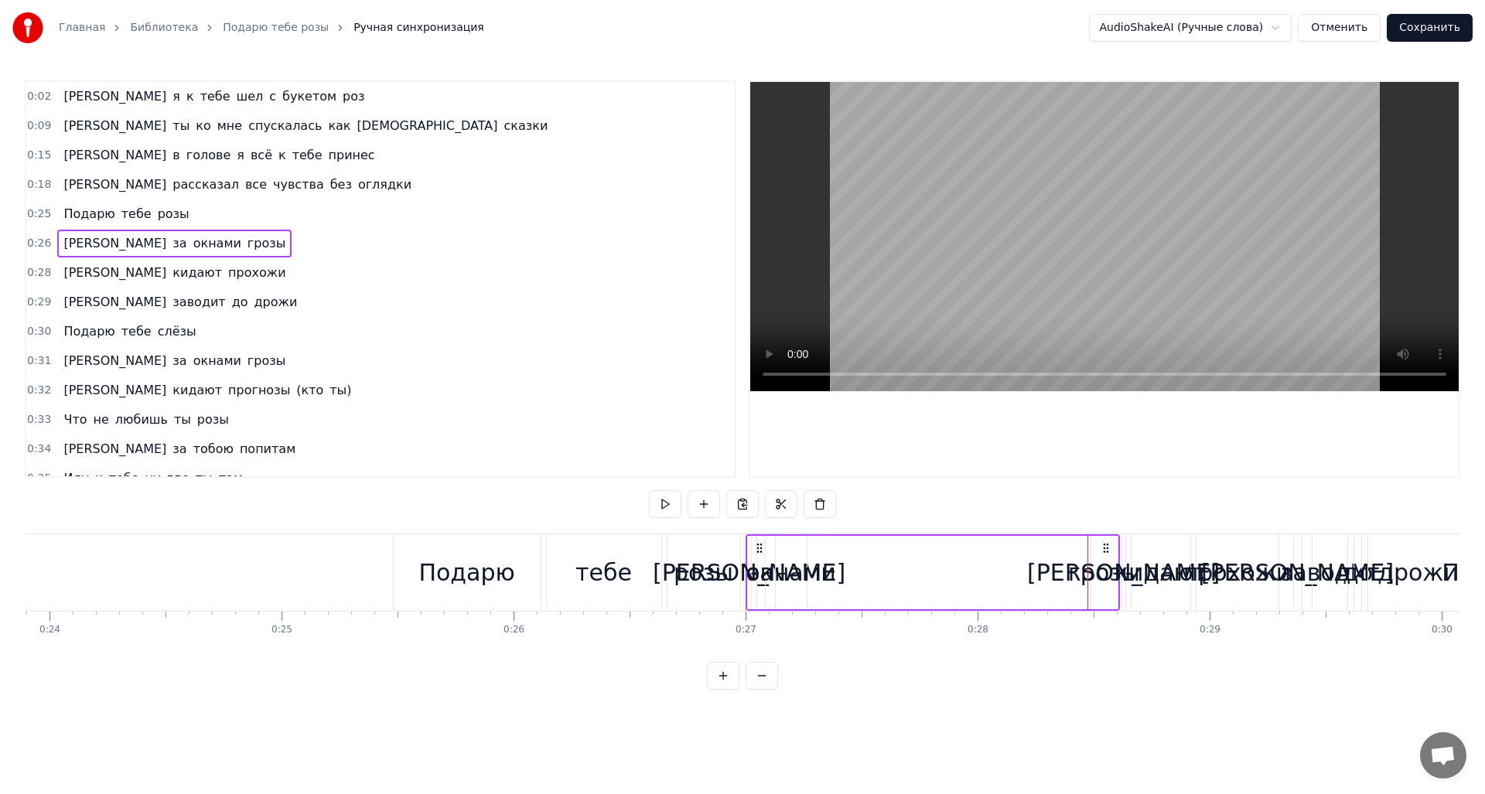
scroll to position [0, 5806]
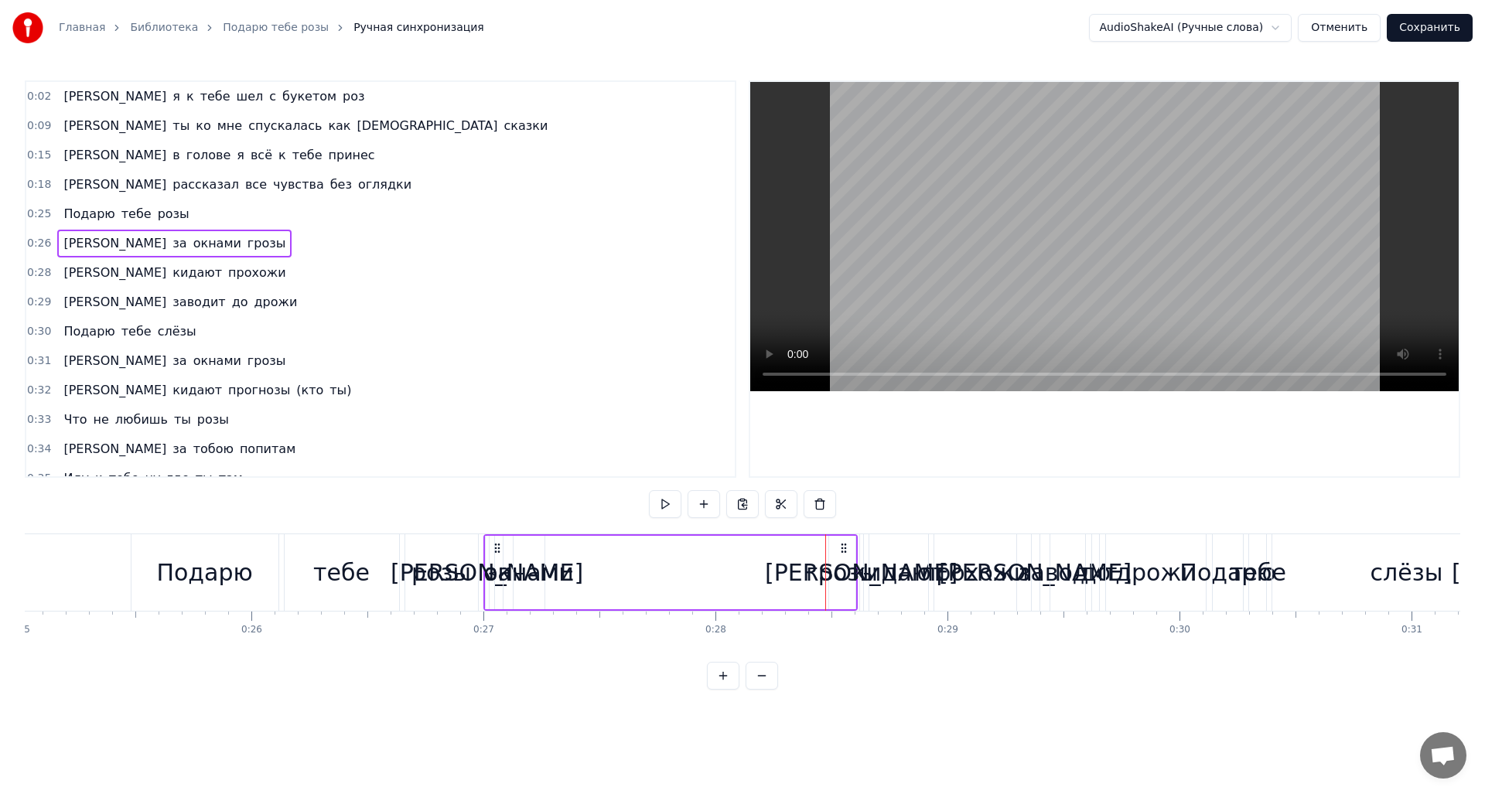
drag, startPoint x: 483, startPoint y: 589, endPoint x: 661, endPoint y: 606, distance: 178.6
click at [661, 606] on div "А за окнами грозы" at bounding box center [670, 572] width 374 height 77
drag, startPoint x: 543, startPoint y: 582, endPoint x: 683, endPoint y: 592, distance: 140.4
click at [683, 592] on div "А за окнами грозы" at bounding box center [670, 572] width 374 height 77
drag, startPoint x: 612, startPoint y: 579, endPoint x: 708, endPoint y: 582, distance: 96.0
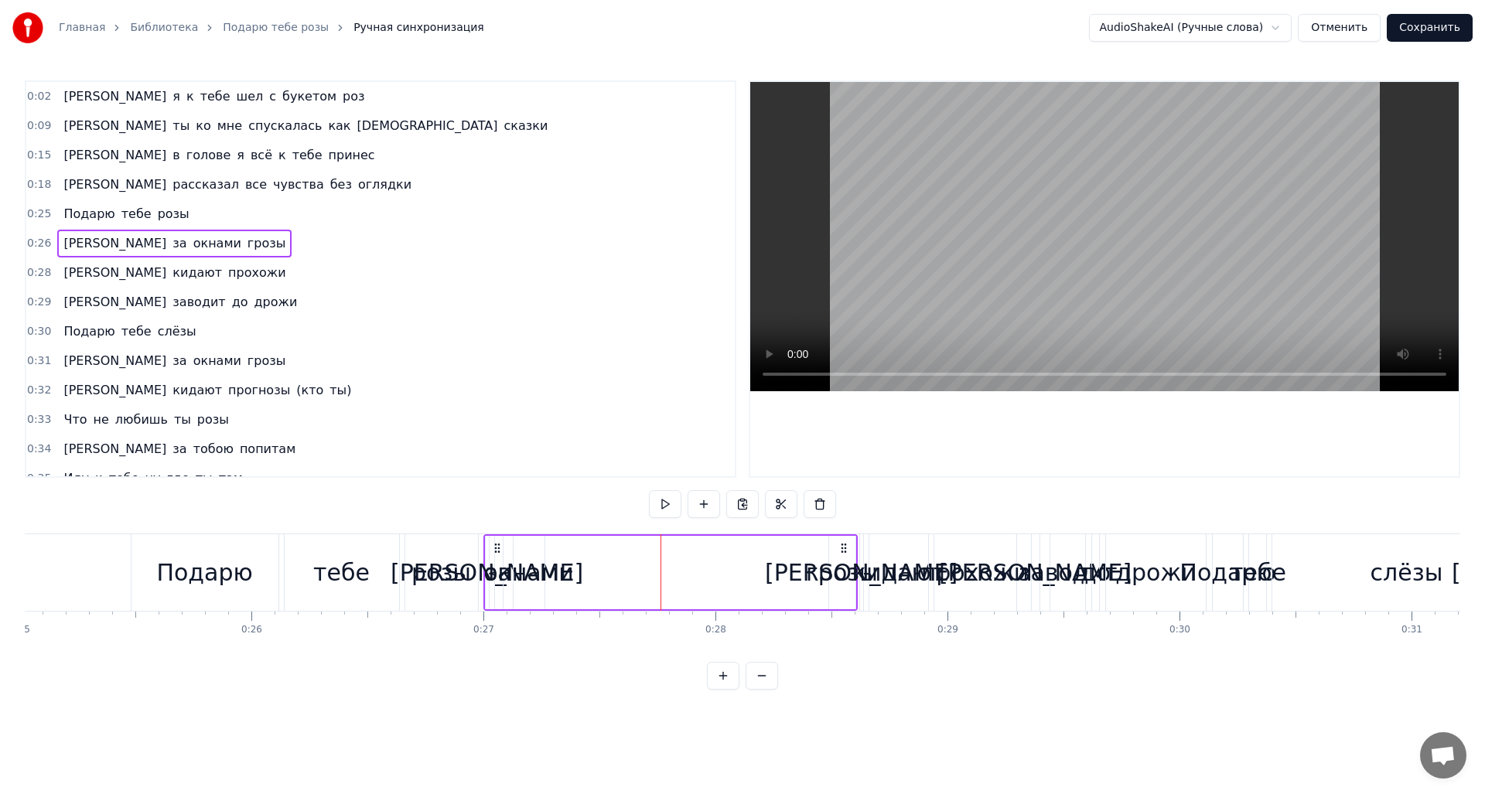
click at [705, 582] on div "А за окнами грозы" at bounding box center [670, 572] width 374 height 77
click at [729, 579] on div "А за окнами грозы" at bounding box center [670, 572] width 374 height 77
drag, startPoint x: 572, startPoint y: 576, endPoint x: 734, endPoint y: 575, distance: 162.4
click at [729, 575] on div "А я к тебе шел с букетом роз А ты ко мне спускалась как богиня сказки И в голов…" at bounding box center [678, 572] width 12920 height 77
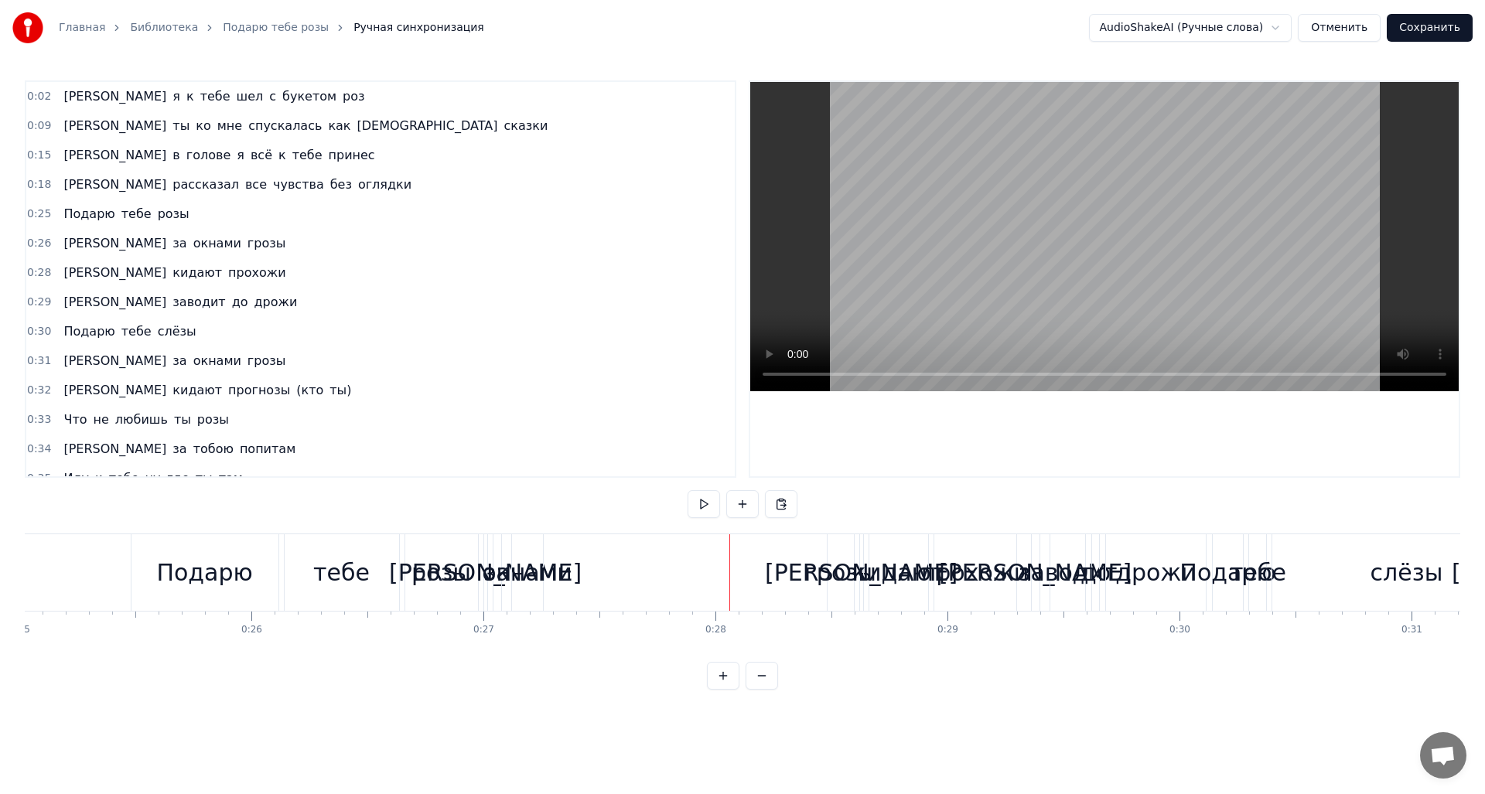
click at [871, 573] on div "кидают" at bounding box center [898, 572] width 92 height 35
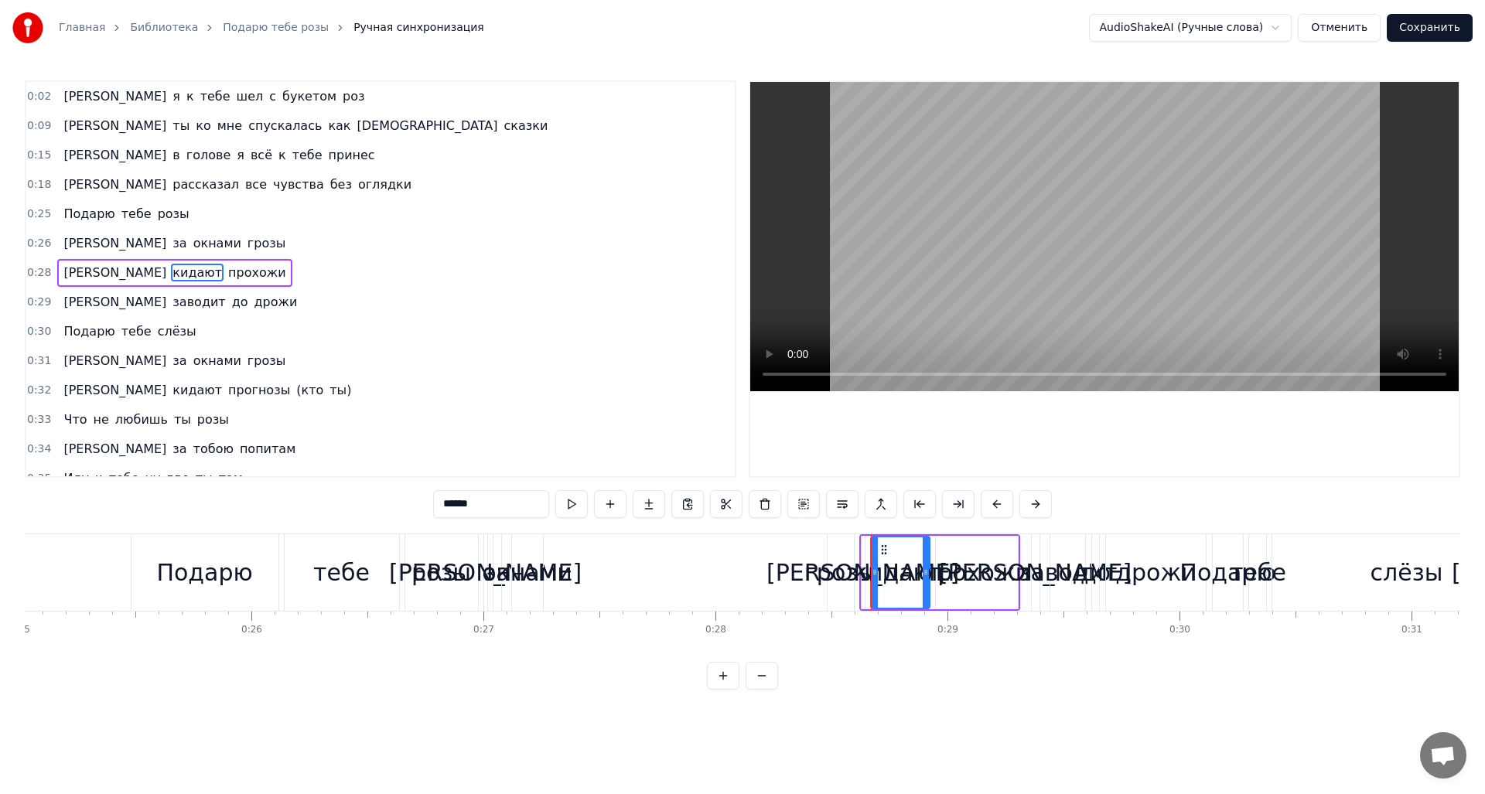
click at [804, 586] on div "А за окнами грозы" at bounding box center [670, 572] width 374 height 77
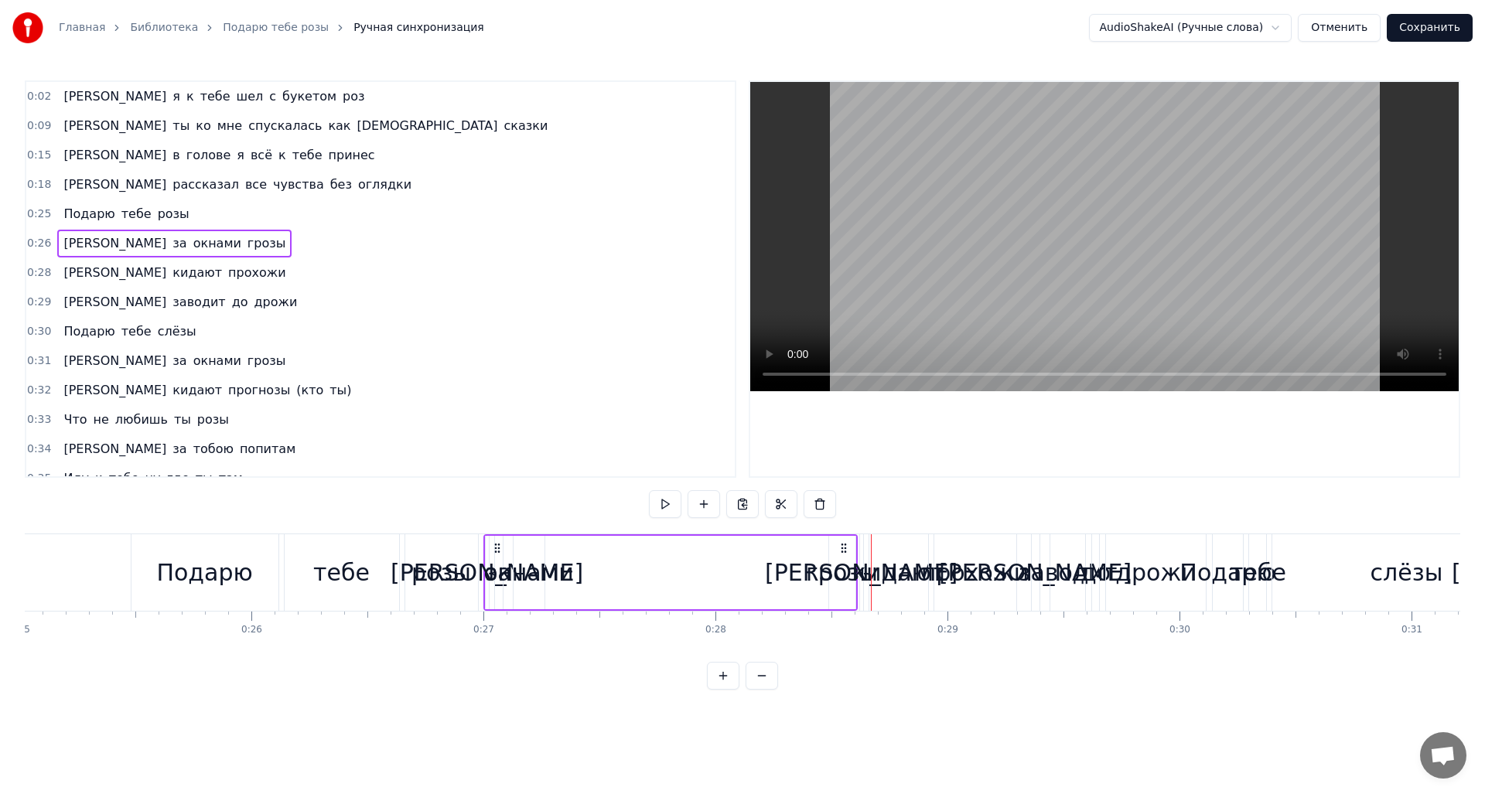
click at [617, 578] on div "А за окнами грозы" at bounding box center [670, 572] width 374 height 77
click at [498, 546] on icon at bounding box center [497, 548] width 12 height 12
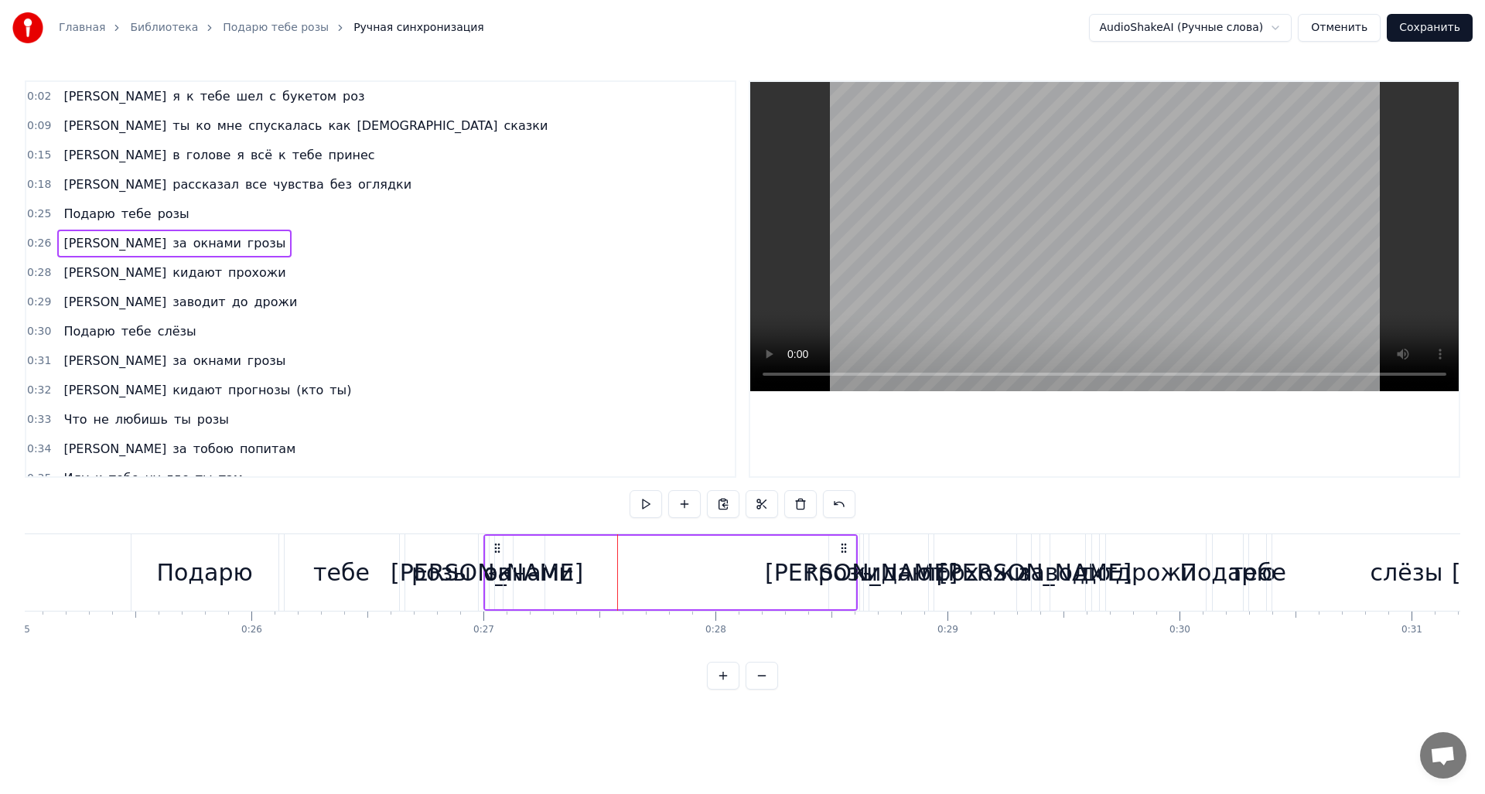
click at [498, 546] on icon at bounding box center [497, 548] width 12 height 12
drag, startPoint x: 483, startPoint y: 561, endPoint x: 657, endPoint y: 583, distance: 175.5
click at [657, 583] on div "А за окнами грозы" at bounding box center [670, 572] width 374 height 77
drag, startPoint x: 855, startPoint y: 539, endPoint x: 814, endPoint y: 558, distance: 45.3
click at [828, 558] on div "грозы" at bounding box center [842, 572] width 28 height 73
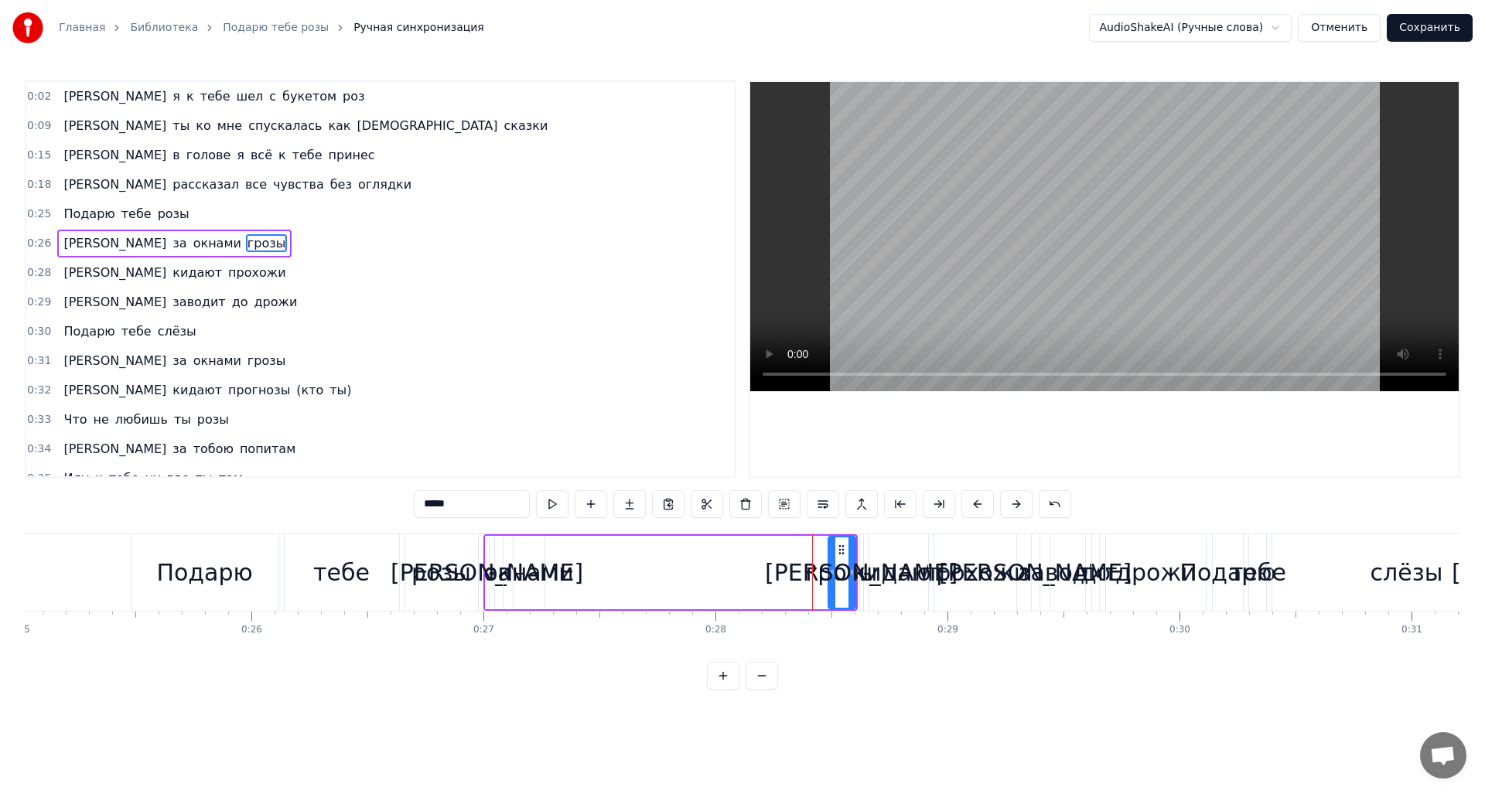
drag, startPoint x: 832, startPoint y: 565, endPoint x: 831, endPoint y: 598, distance: 32.5
click at [831, 598] on div at bounding box center [832, 573] width 6 height 70
click at [507, 562] on div "окнами" at bounding box center [528, 572] width 90 height 35
click at [552, 568] on div "окнами" at bounding box center [528, 572] width 90 height 35
click at [563, 572] on div "окнами" at bounding box center [528, 572] width 90 height 35
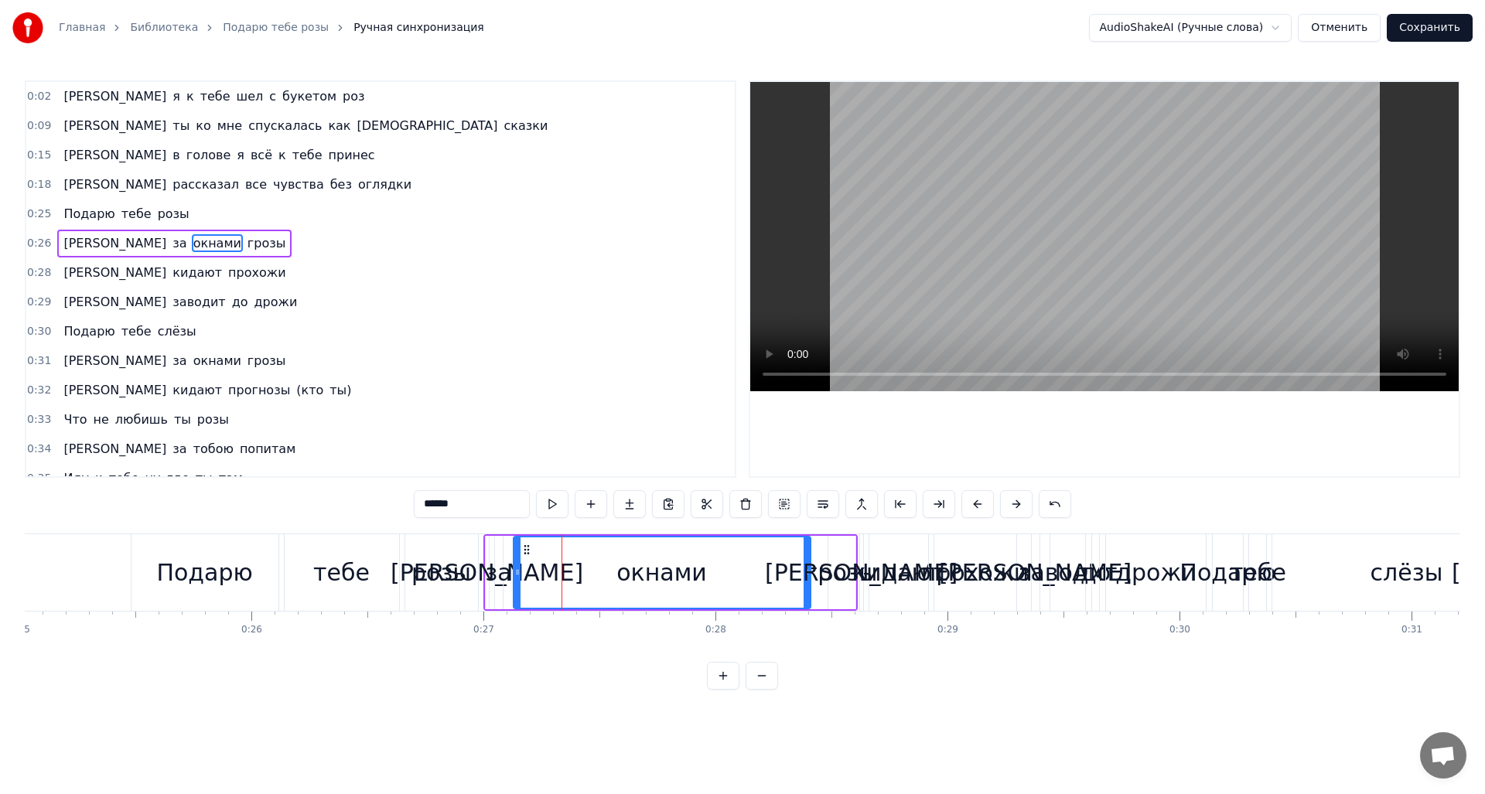
drag, startPoint x: 541, startPoint y: 572, endPoint x: 807, endPoint y: 585, distance: 266.4
click at [807, 585] on div at bounding box center [807, 573] width 6 height 70
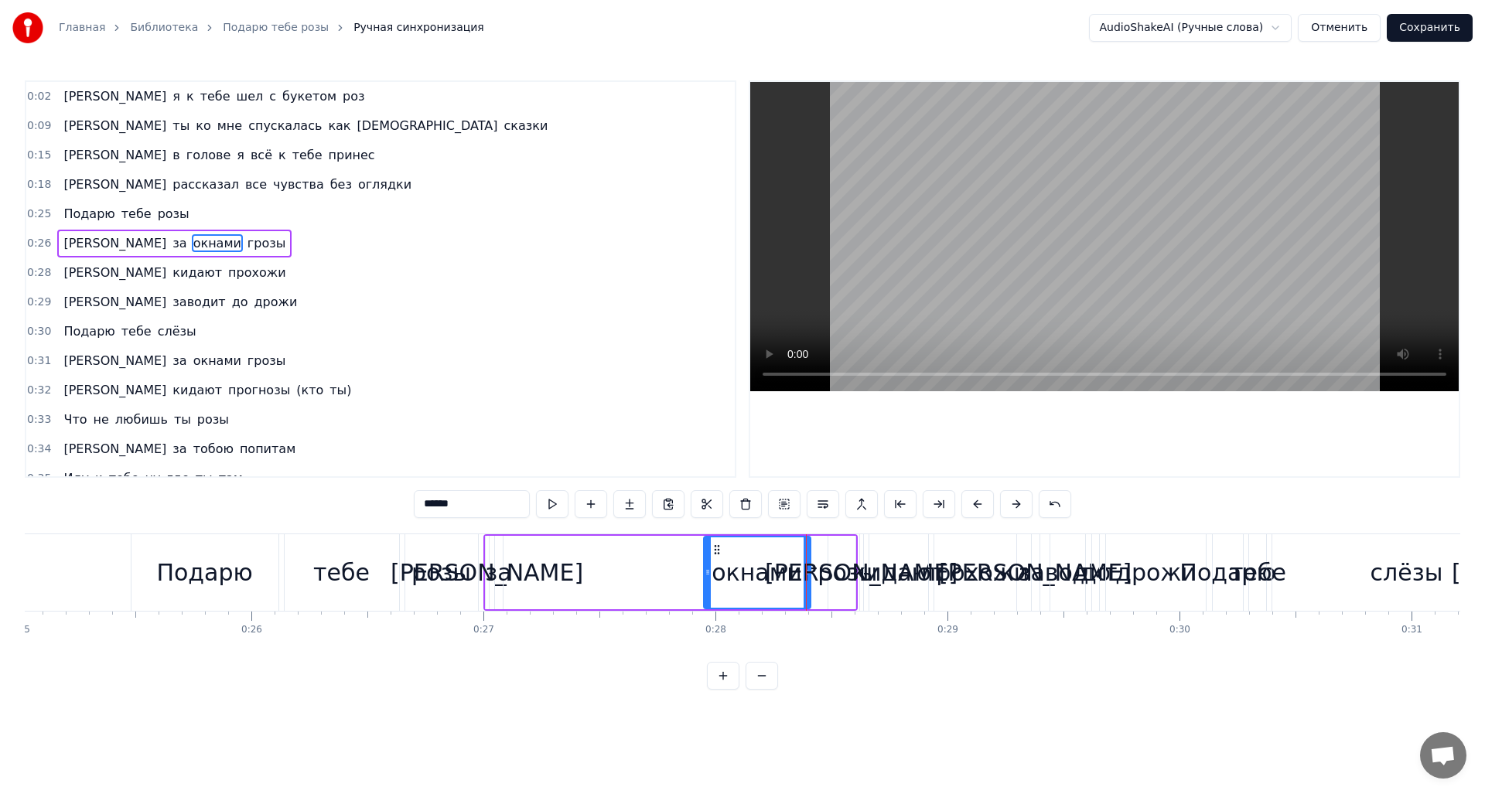
drag, startPoint x: 518, startPoint y: 581, endPoint x: 708, endPoint y: 596, distance: 190.8
click at [708, 596] on div at bounding box center [708, 573] width 6 height 70
click at [484, 577] on div "[PERSON_NAME]" at bounding box center [487, 572] width 193 height 35
type input "*"
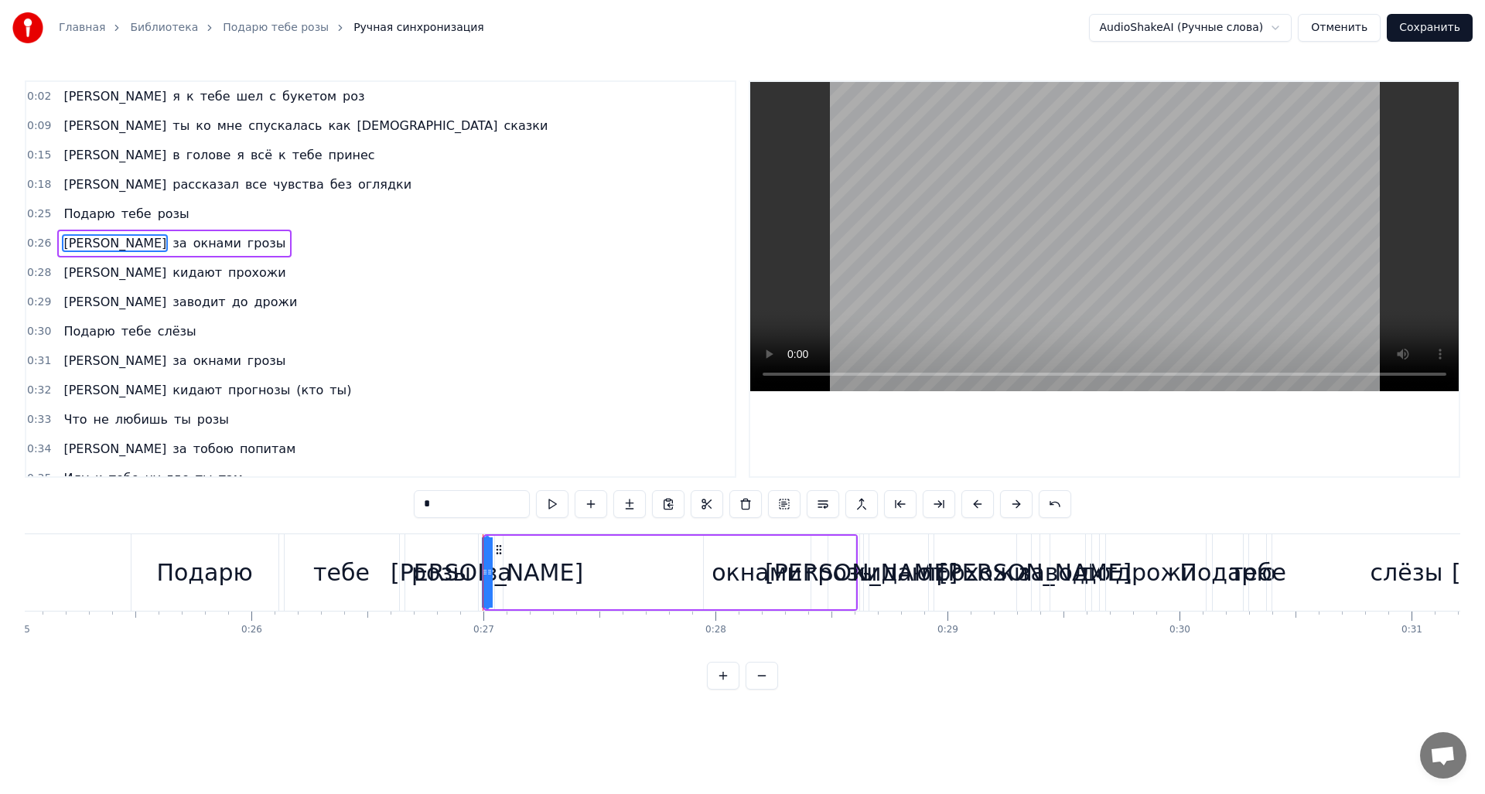
drag, startPoint x: 497, startPoint y: 574, endPoint x: 527, endPoint y: 580, distance: 31.6
click at [527, 580] on div "А за окнами грозы" at bounding box center [670, 572] width 374 height 77
click at [489, 578] on div "за" at bounding box center [498, 572] width 26 height 35
click at [486, 577] on div "[PERSON_NAME]" at bounding box center [487, 572] width 193 height 35
type input "*"
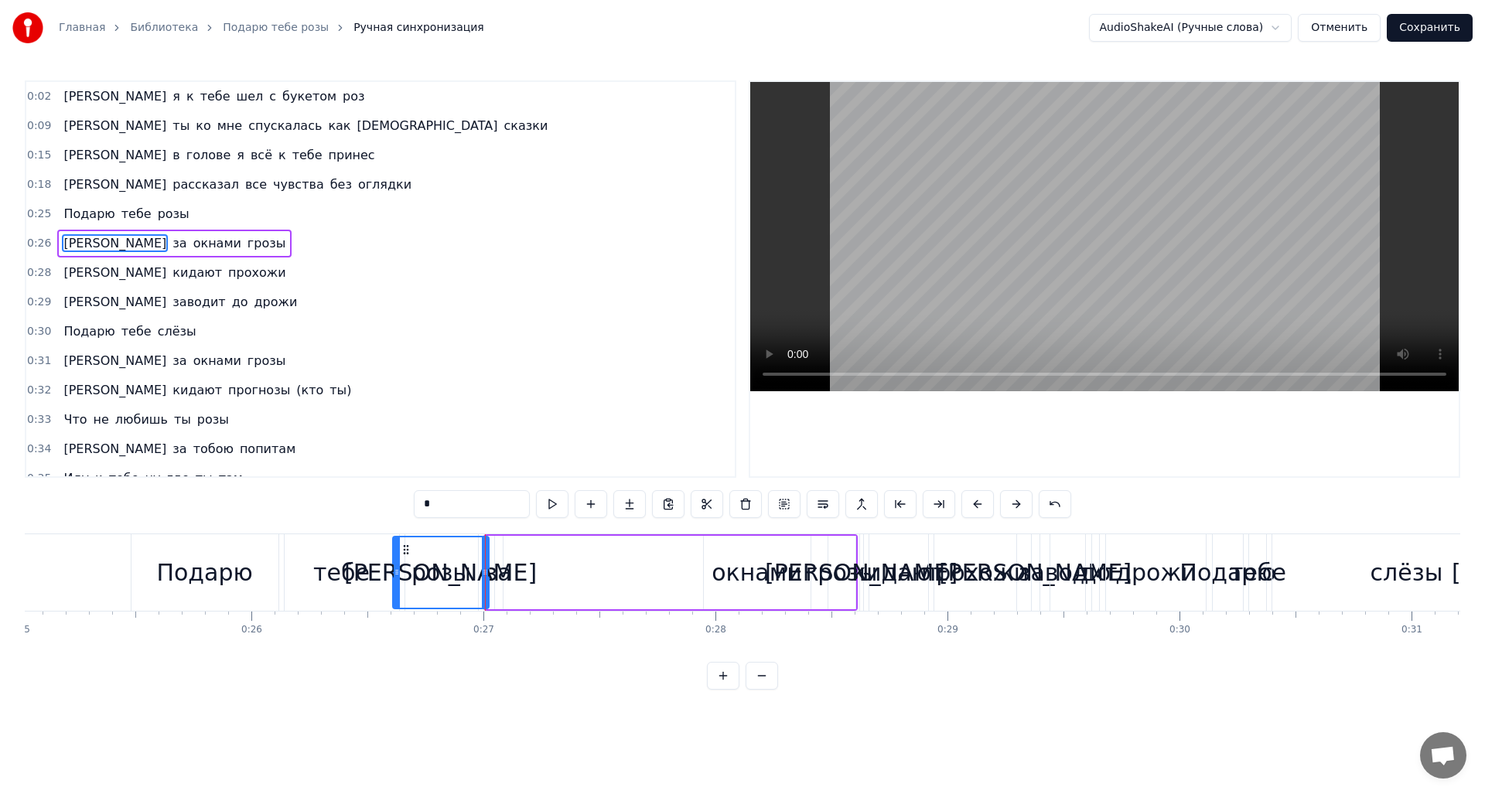
drag, startPoint x: 490, startPoint y: 575, endPoint x: 398, endPoint y: 592, distance: 94.4
click at [398, 592] on div at bounding box center [397, 573] width 6 height 70
drag, startPoint x: 437, startPoint y: 553, endPoint x: 522, endPoint y: 567, distance: 86.2
click at [522, 567] on div "А за окнами грозы" at bounding box center [624, 572] width 467 height 77
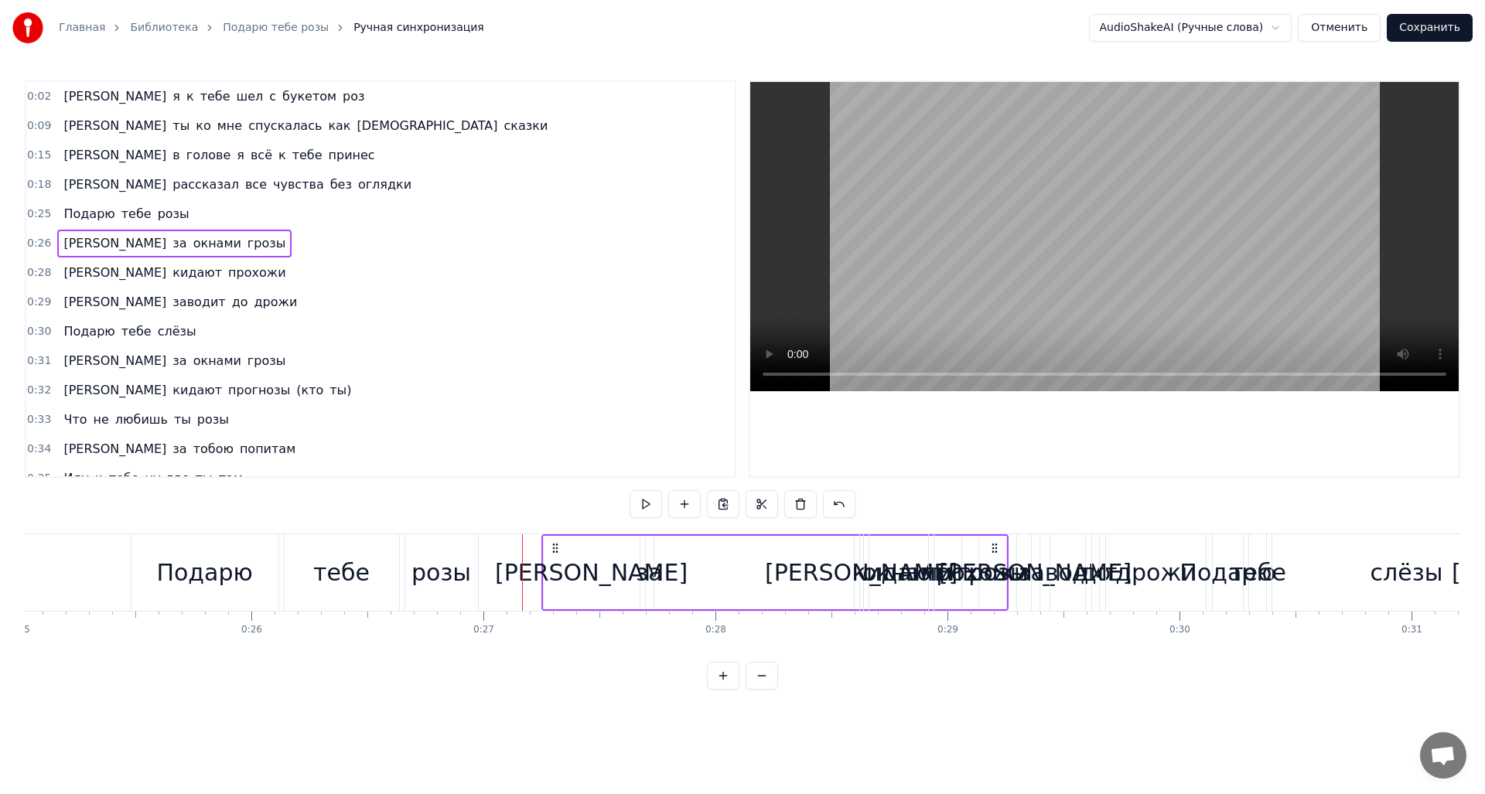
drag, startPoint x: 403, startPoint y: 546, endPoint x: 552, endPoint y: 564, distance: 150.3
click at [552, 564] on div "А за окнами грозы" at bounding box center [774, 572] width 467 height 77
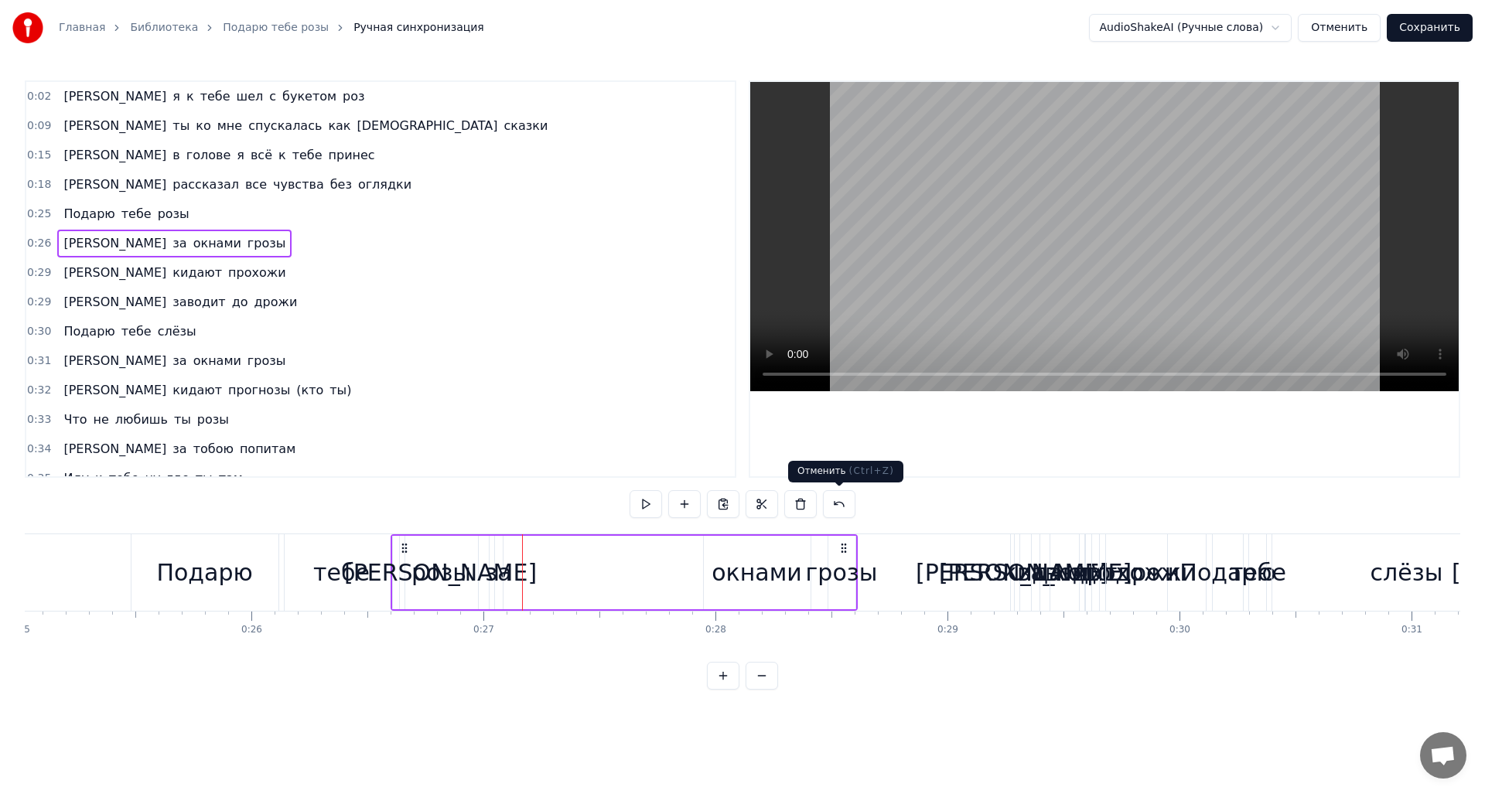
click at [843, 505] on button at bounding box center [839, 504] width 32 height 28
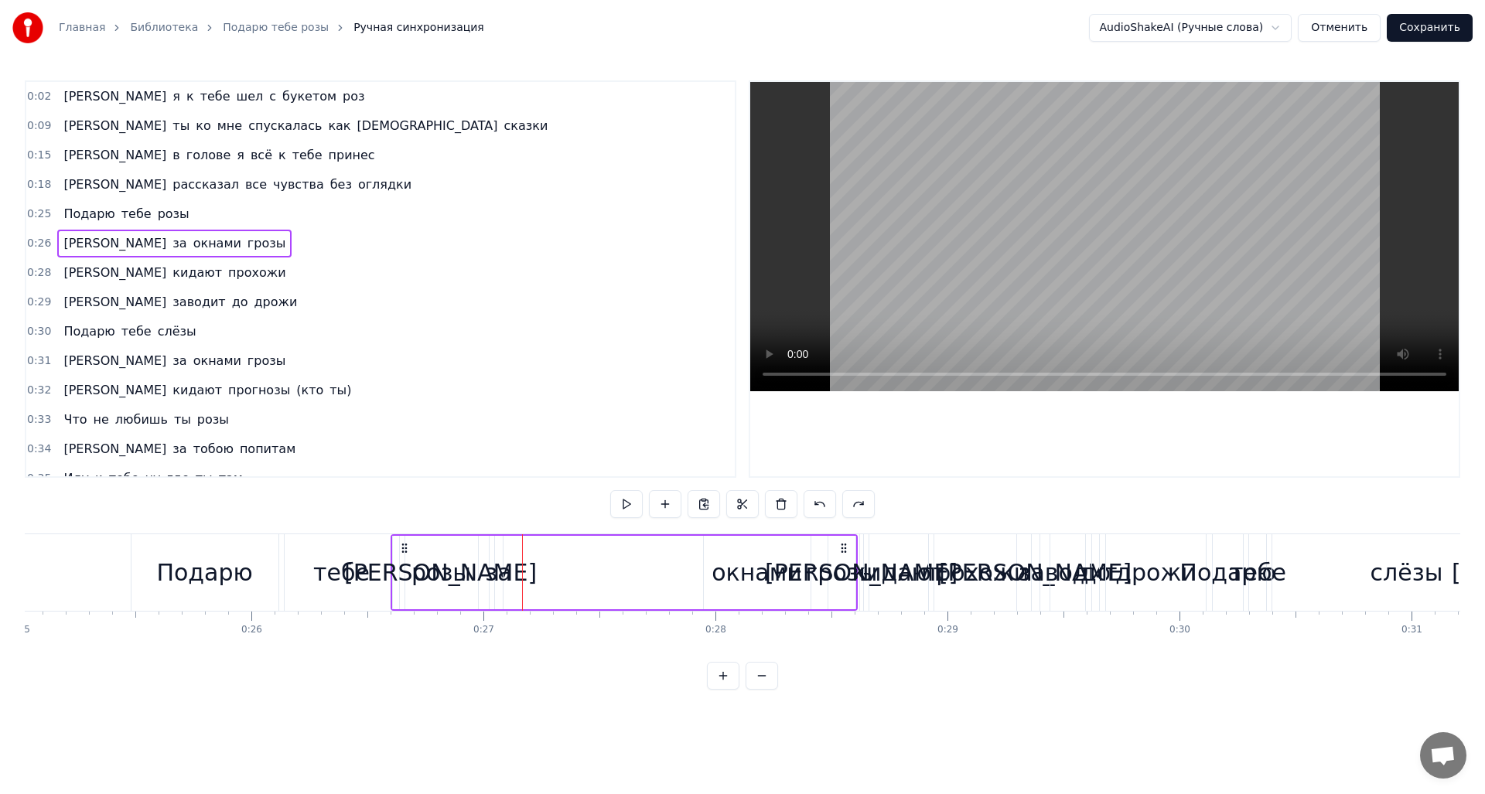
click at [843, 505] on button at bounding box center [858, 504] width 32 height 28
click at [843, 505] on button at bounding box center [839, 504] width 32 height 28
click at [842, 505] on button at bounding box center [839, 504] width 32 height 28
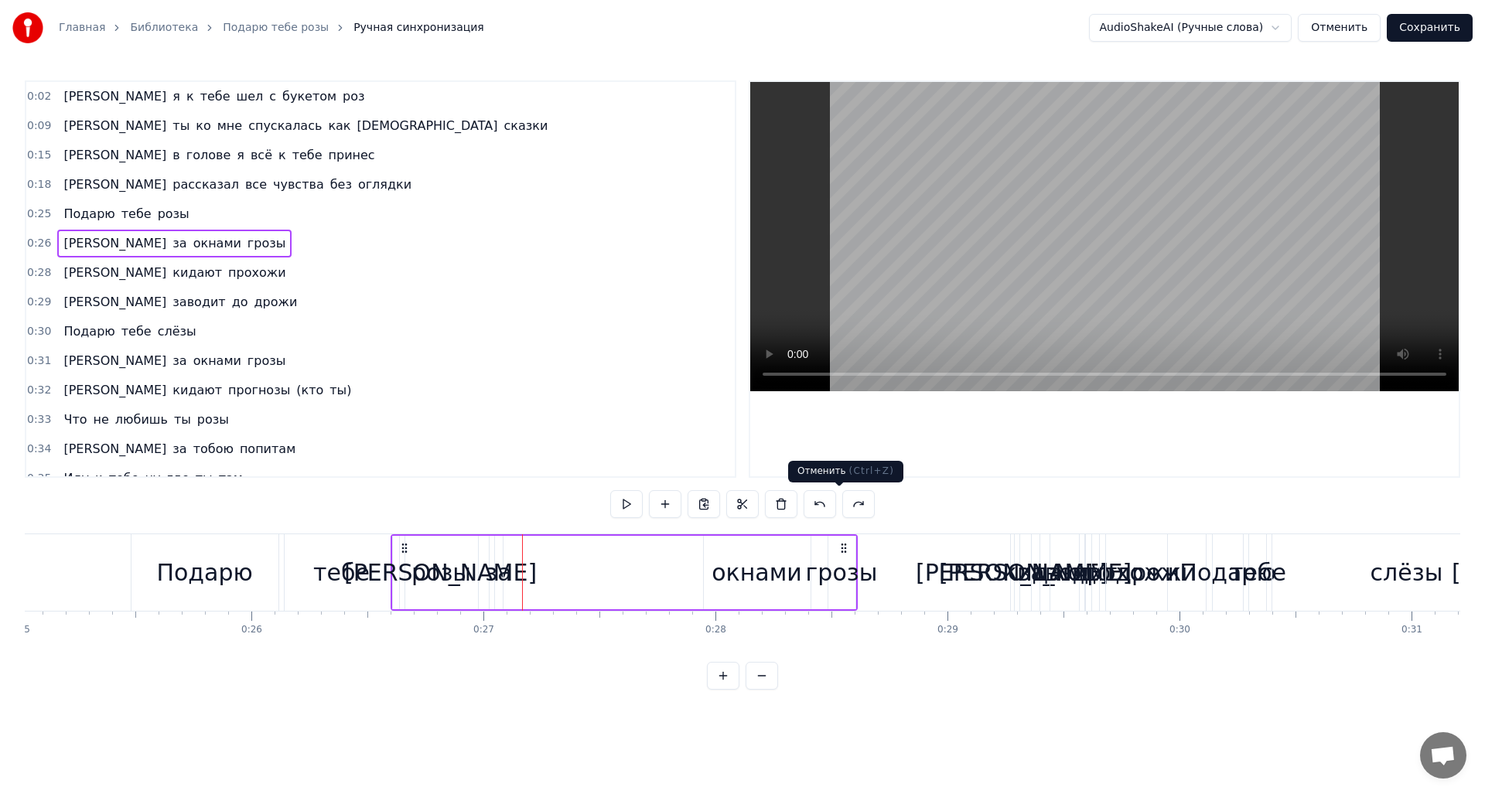
click at [842, 505] on button at bounding box center [858, 504] width 32 height 28
click at [842, 505] on button at bounding box center [839, 504] width 32 height 28
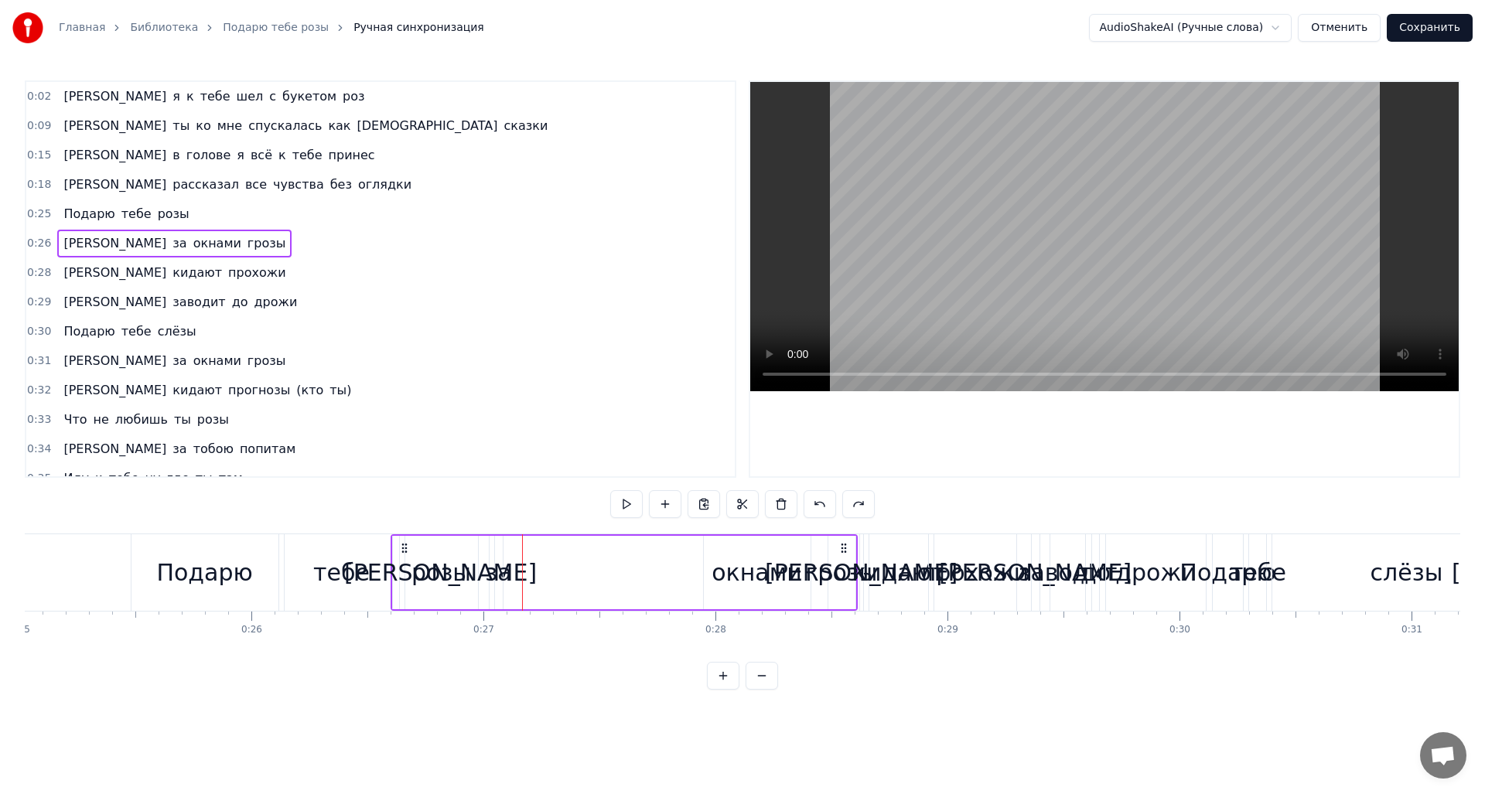
click at [842, 505] on button at bounding box center [858, 504] width 32 height 28
click at [842, 505] on button at bounding box center [839, 504] width 32 height 28
click at [842, 505] on button at bounding box center [858, 504] width 32 height 28
click at [842, 505] on button at bounding box center [839, 504] width 32 height 28
click at [821, 510] on button at bounding box center [820, 504] width 32 height 28
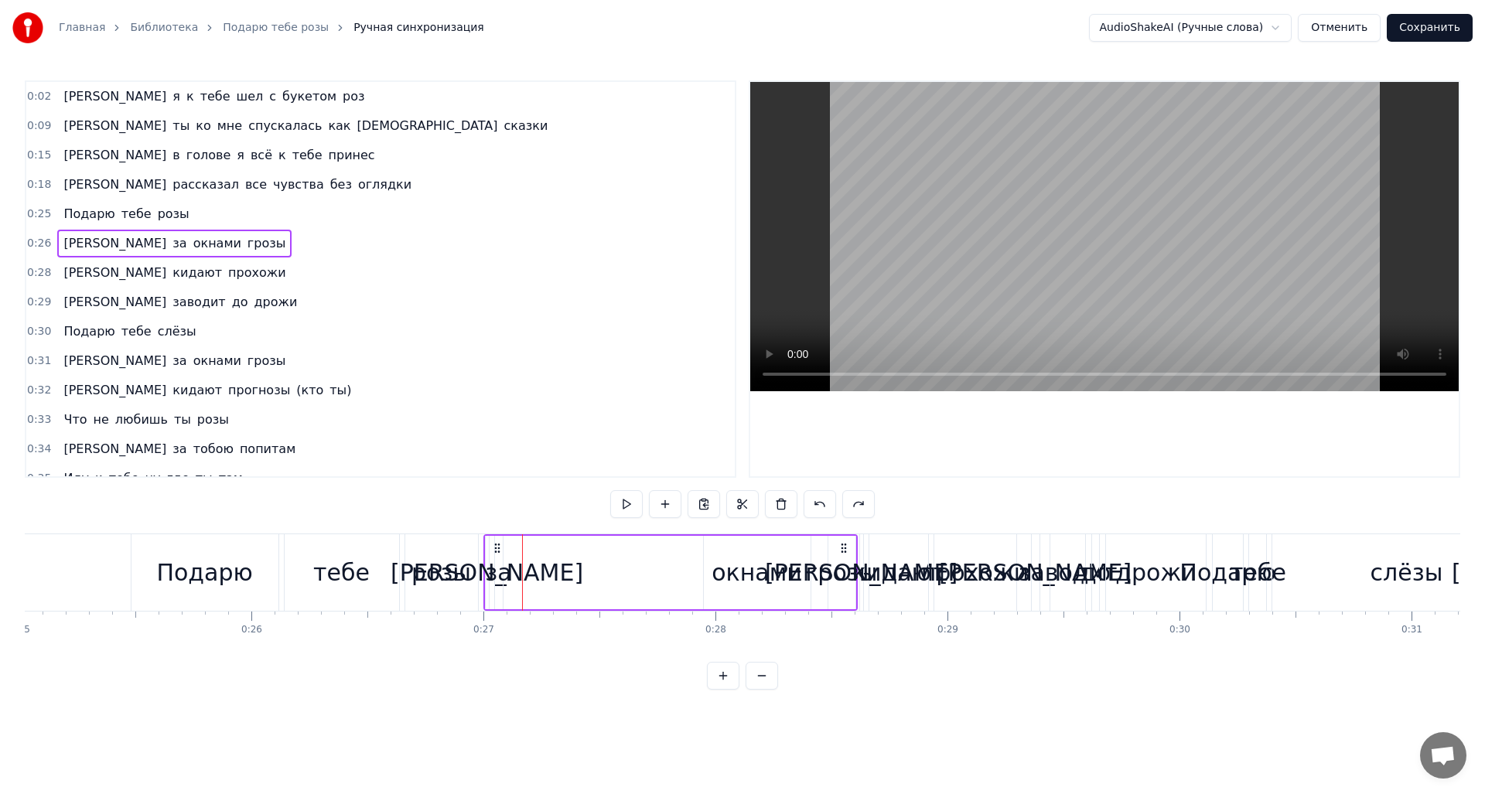
click at [821, 510] on button at bounding box center [820, 504] width 32 height 28
click at [818, 504] on button at bounding box center [820, 504] width 32 height 28
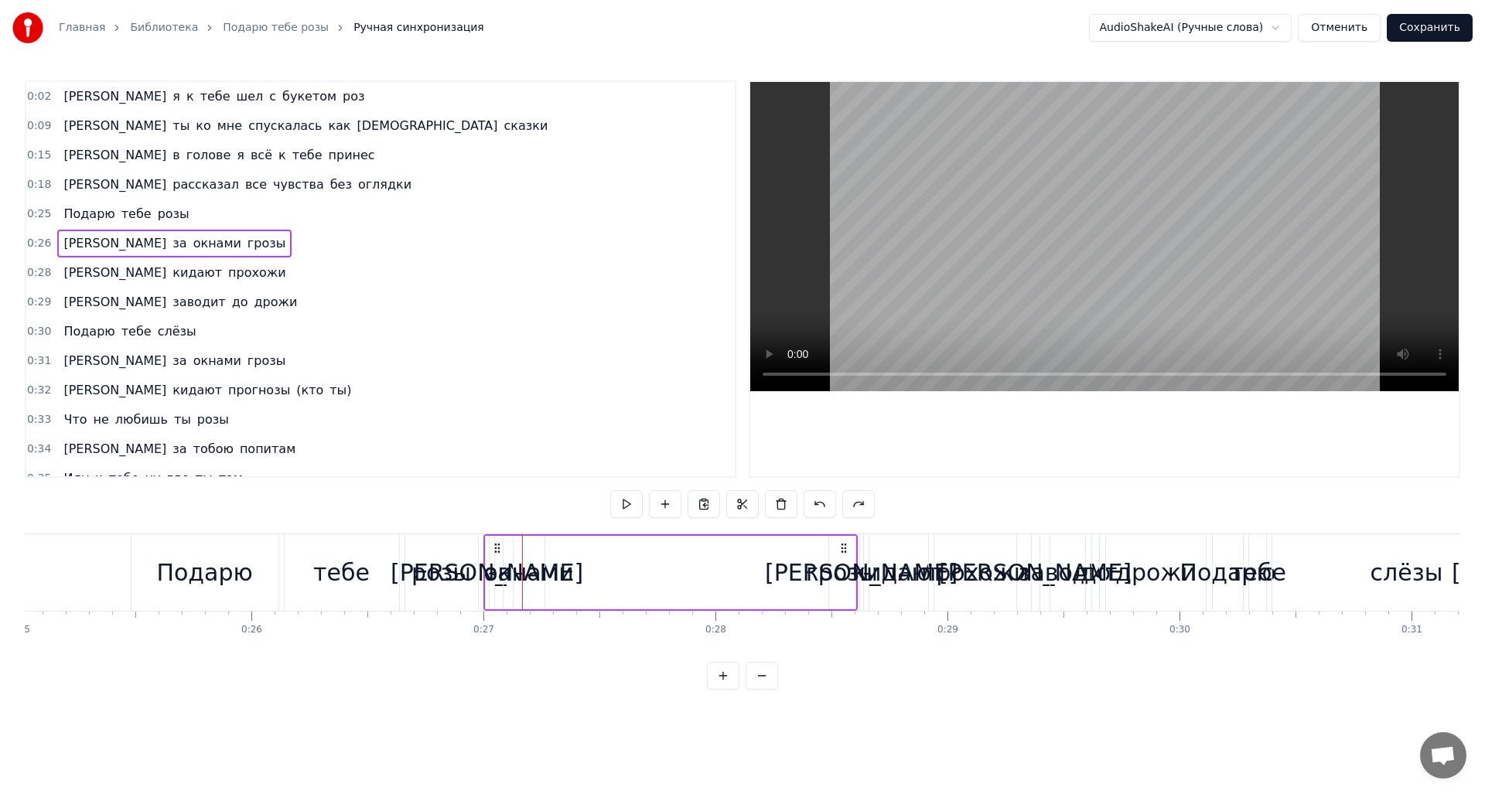
click at [818, 504] on button at bounding box center [820, 504] width 32 height 28
click at [818, 504] on div at bounding box center [743, 504] width 226 height 28
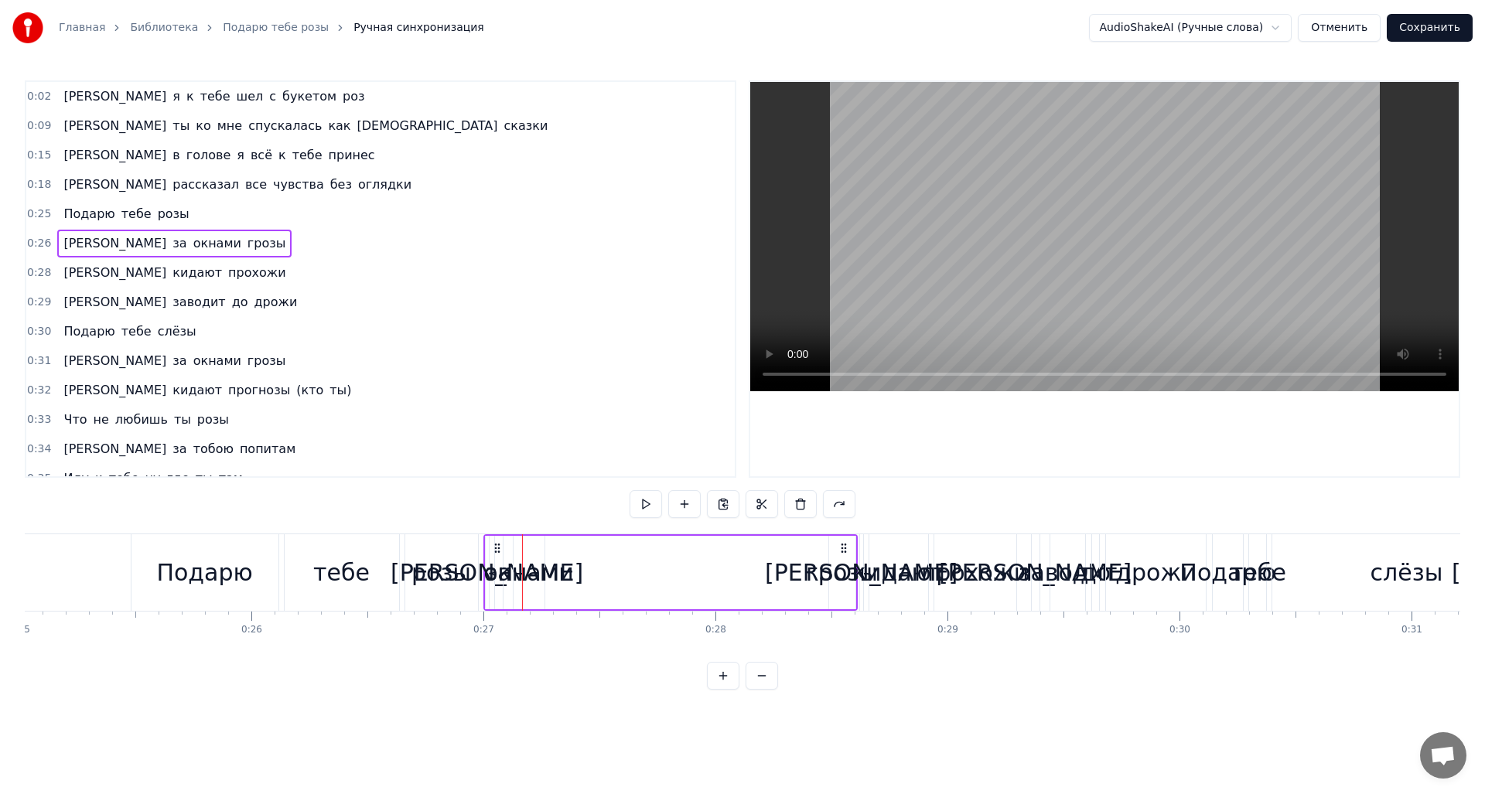
click at [818, 504] on div at bounding box center [743, 504] width 226 height 28
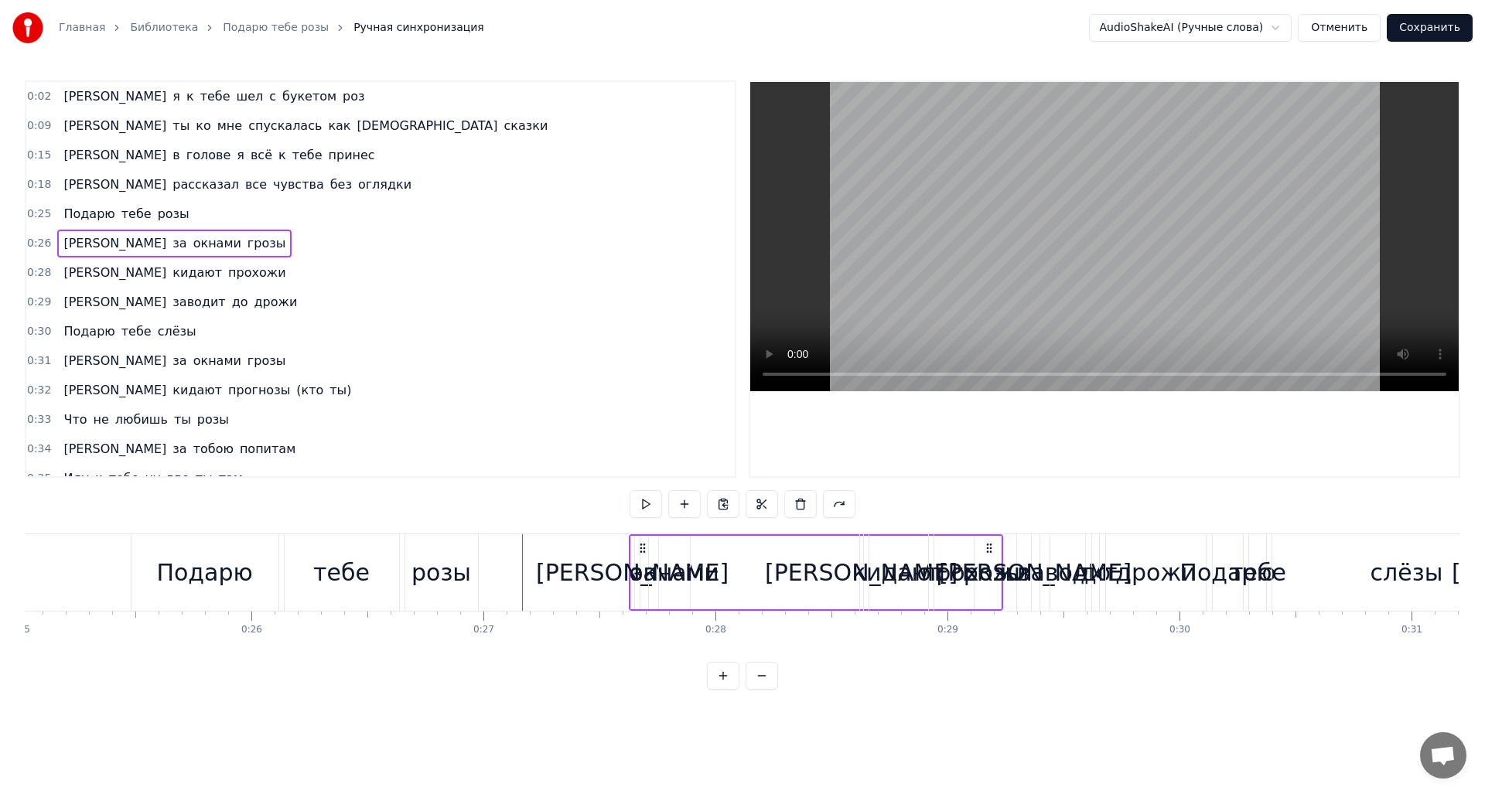
drag, startPoint x: 497, startPoint y: 544, endPoint x: 643, endPoint y: 560, distance: 146.3
click at [643, 560] on div "А за окнами грозы" at bounding box center [816, 572] width 374 height 77
drag, startPoint x: 500, startPoint y: 545, endPoint x: 687, endPoint y: 555, distance: 186.6
click at [651, 554] on icon at bounding box center [645, 548] width 12 height 12
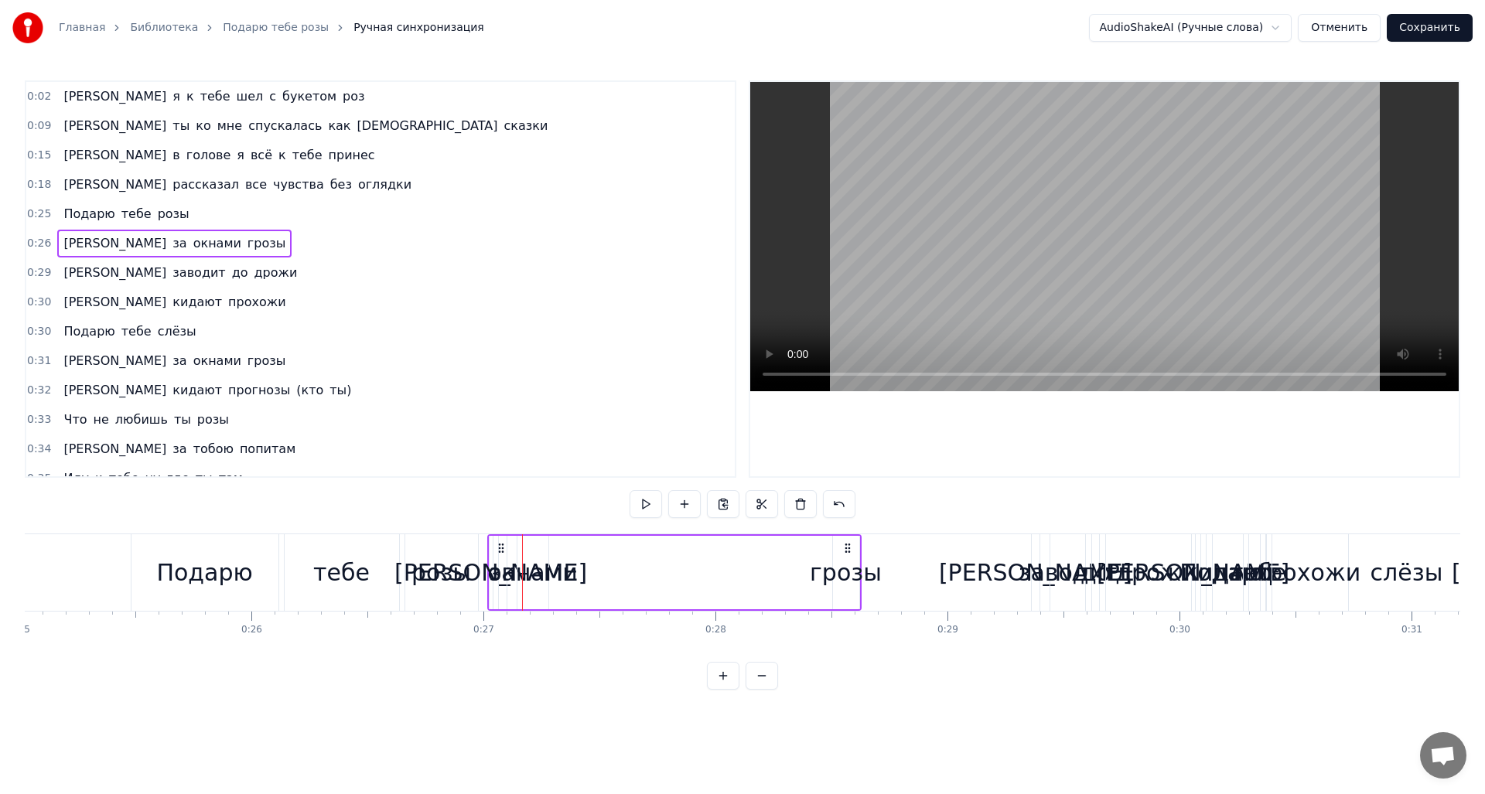
drag, startPoint x: 844, startPoint y: 548, endPoint x: 865, endPoint y: 556, distance: 23.0
click at [862, 556] on div "А за окнами грозы" at bounding box center [674, 572] width 374 height 77
click at [875, 566] on div "грозы" at bounding box center [863, 572] width 72 height 35
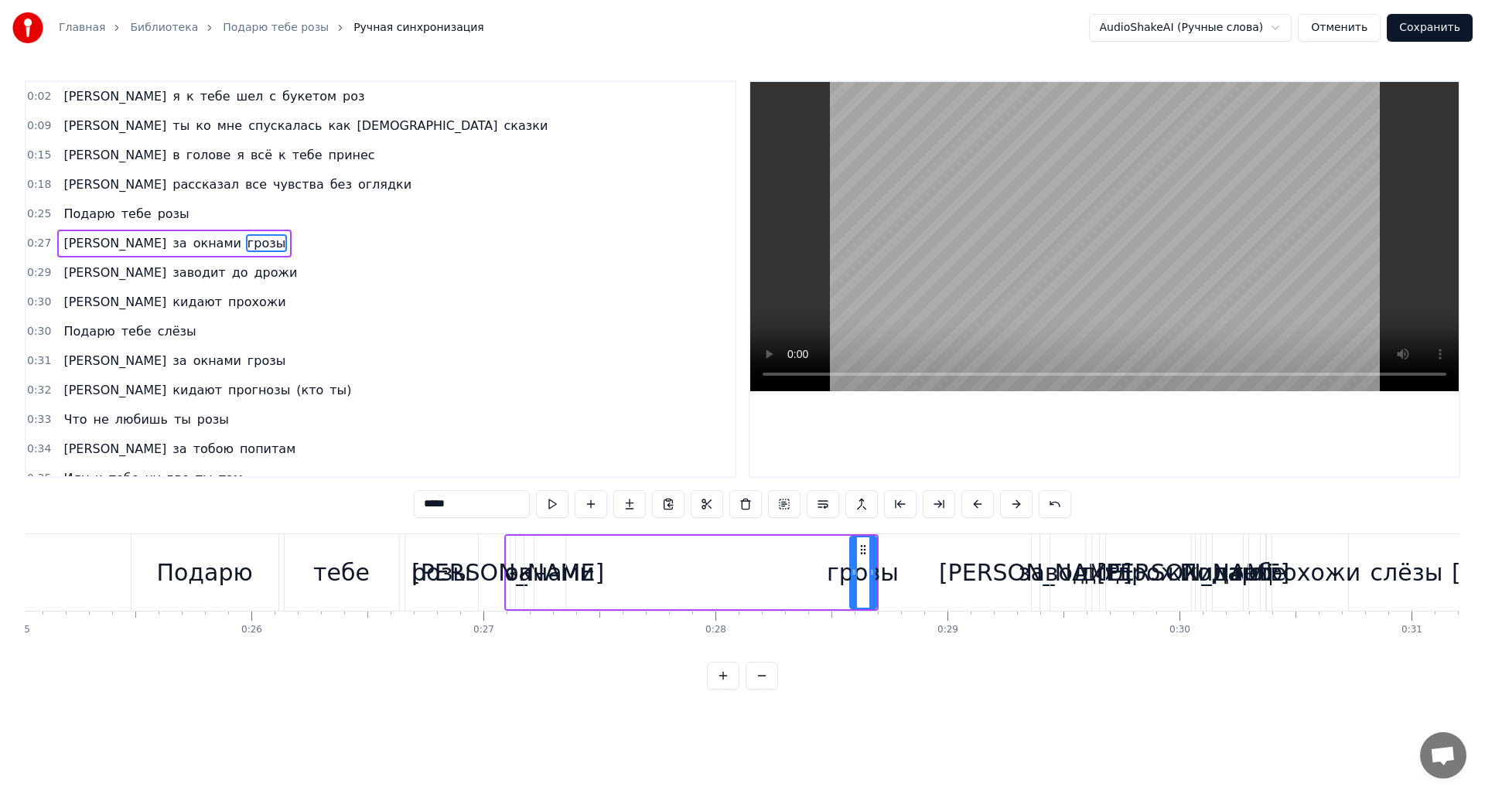
drag, startPoint x: 875, startPoint y: 566, endPoint x: 861, endPoint y: 572, distance: 14.9
click at [861, 572] on div "грозы" at bounding box center [863, 572] width 72 height 35
drag, startPoint x: 852, startPoint y: 572, endPoint x: 685, endPoint y: 579, distance: 167.2
click at [685, 579] on div at bounding box center [687, 573] width 6 height 70
drag, startPoint x: 871, startPoint y: 575, endPoint x: 767, endPoint y: 581, distance: 103.8
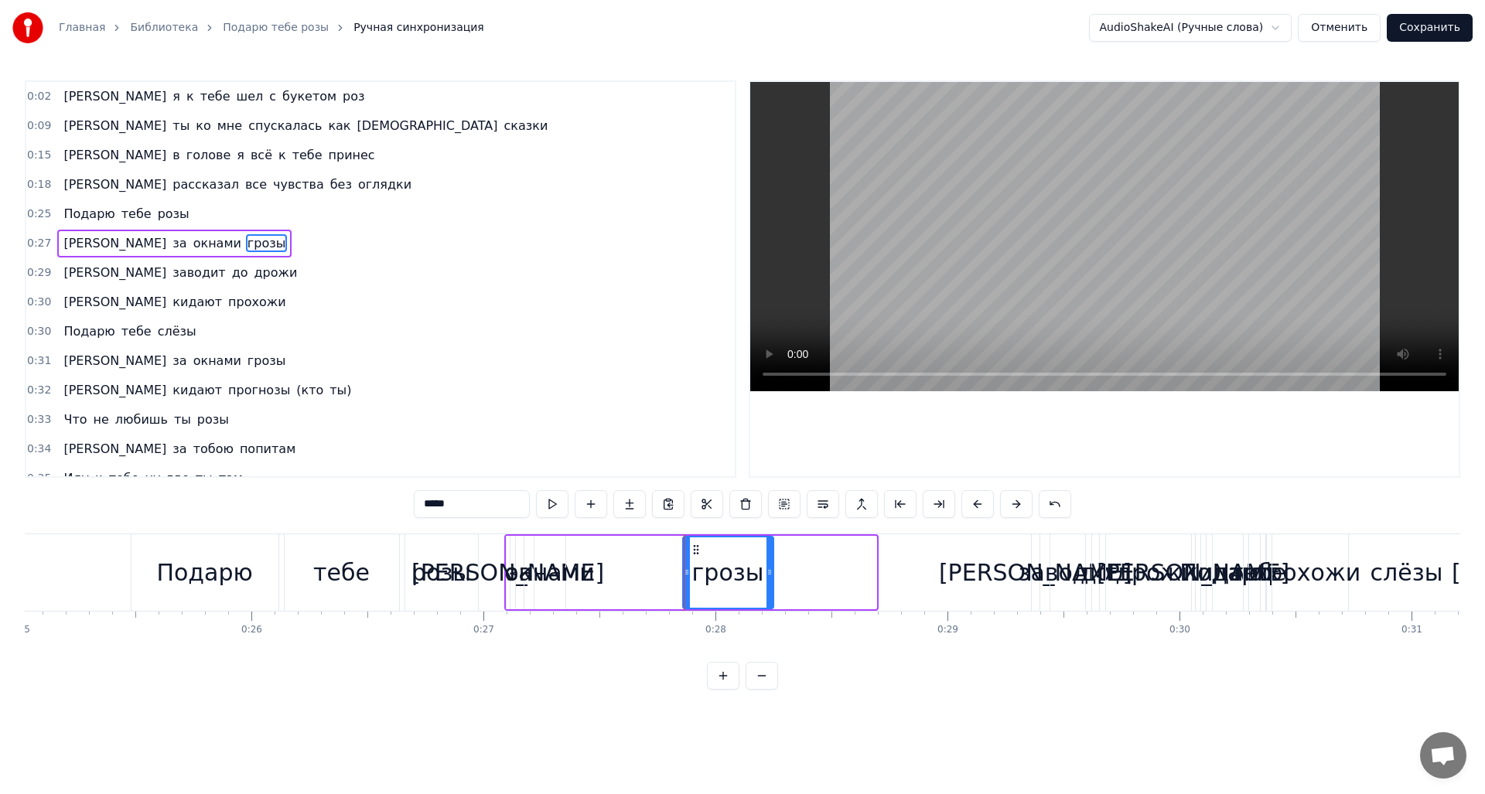
click at [767, 581] on div at bounding box center [769, 573] width 6 height 70
click at [511, 541] on div "А за окнами грозы" at bounding box center [639, 572] width 271 height 77
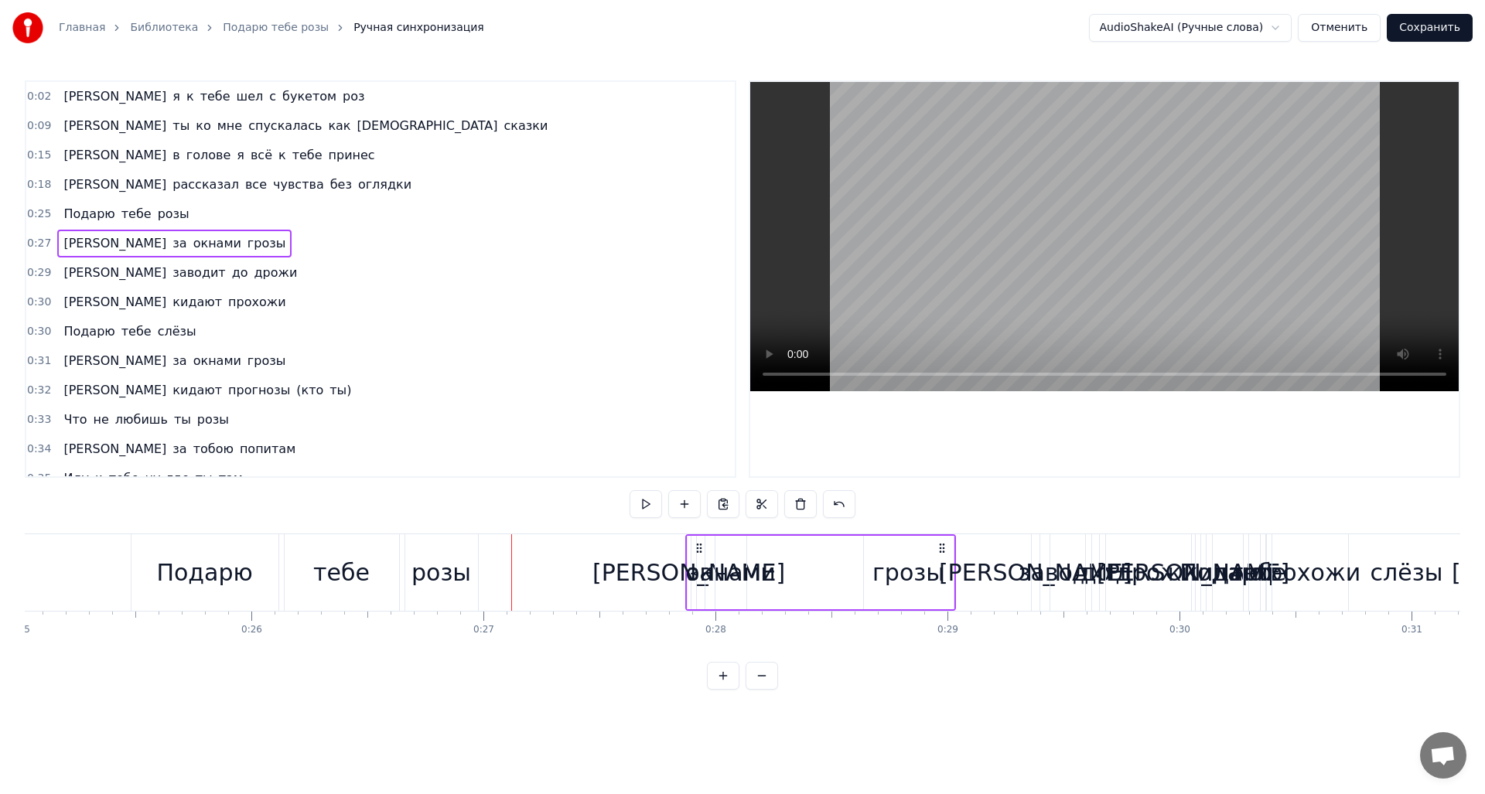
drag, startPoint x: 517, startPoint y: 545, endPoint x: 698, endPoint y: 545, distance: 181.8
click at [698, 545] on circle at bounding box center [697, 544] width 1 height 1
click at [688, 574] on div "[PERSON_NAME]" at bounding box center [689, 572] width 193 height 35
click at [662, 579] on div "А я к тебе шел с букетом роз А ты ко мне спускалась как богиня сказки И в голов…" at bounding box center [678, 572] width 12920 height 77
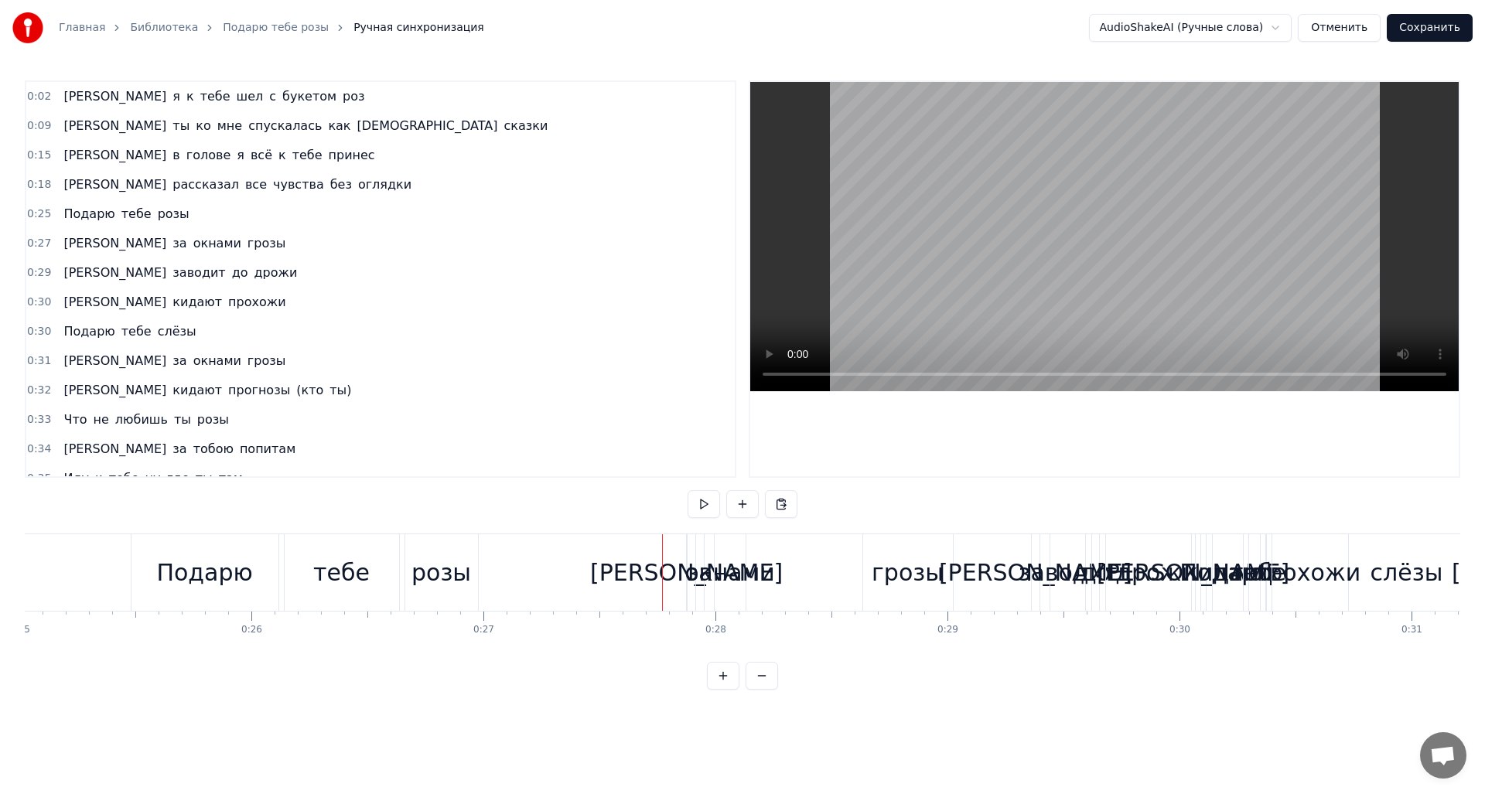
click at [695, 575] on div "окнами" at bounding box center [730, 572] width 90 height 35
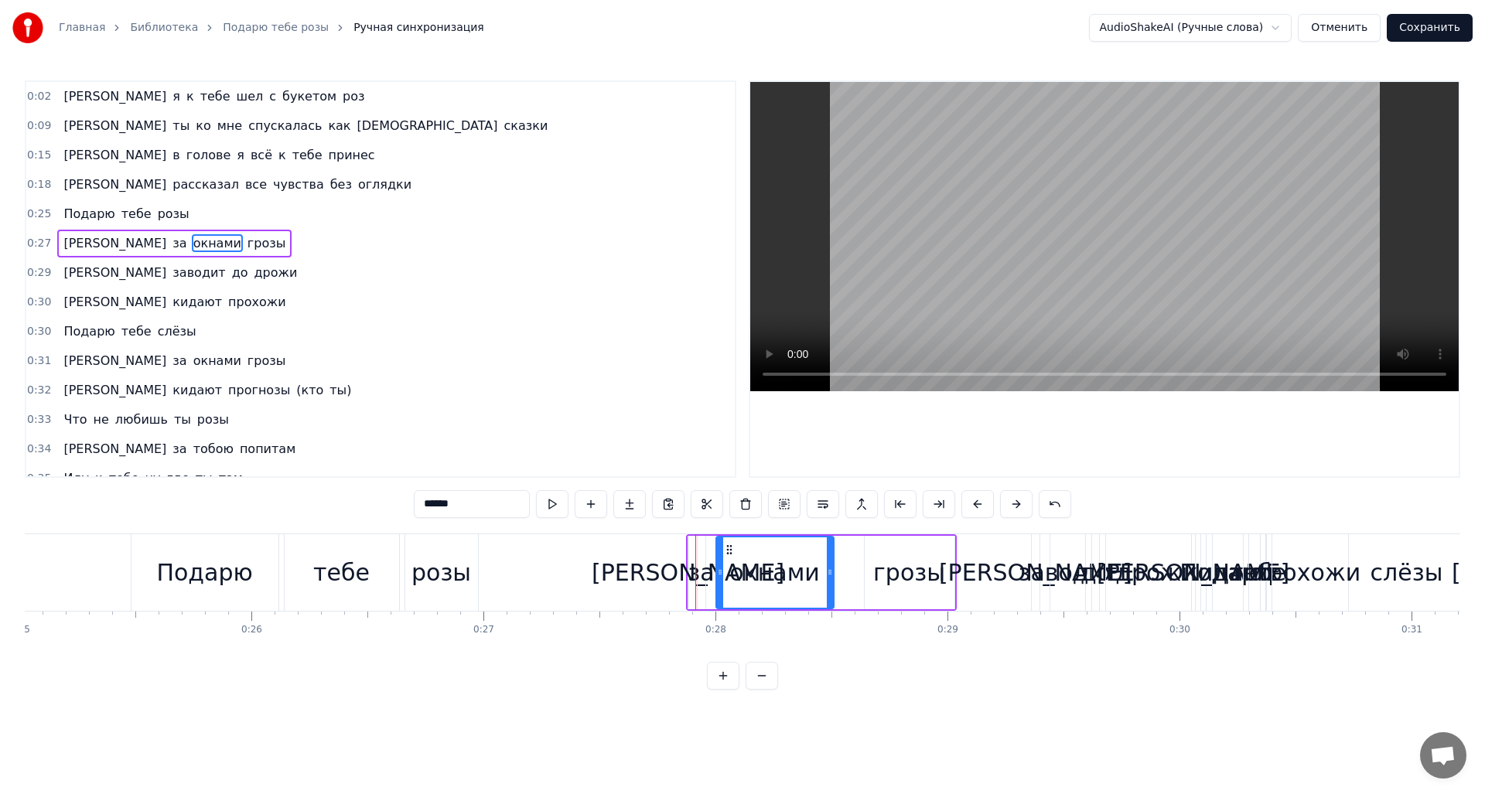
drag, startPoint x: 742, startPoint y: 575, endPoint x: 828, endPoint y: 579, distance: 86.7
click at [828, 579] on div at bounding box center [830, 573] width 6 height 70
drag, startPoint x: 719, startPoint y: 576, endPoint x: 739, endPoint y: 578, distance: 19.4
click at [723, 578] on icon at bounding box center [720, 572] width 6 height 12
click at [704, 578] on div "за" at bounding box center [701, 572] width 26 height 35
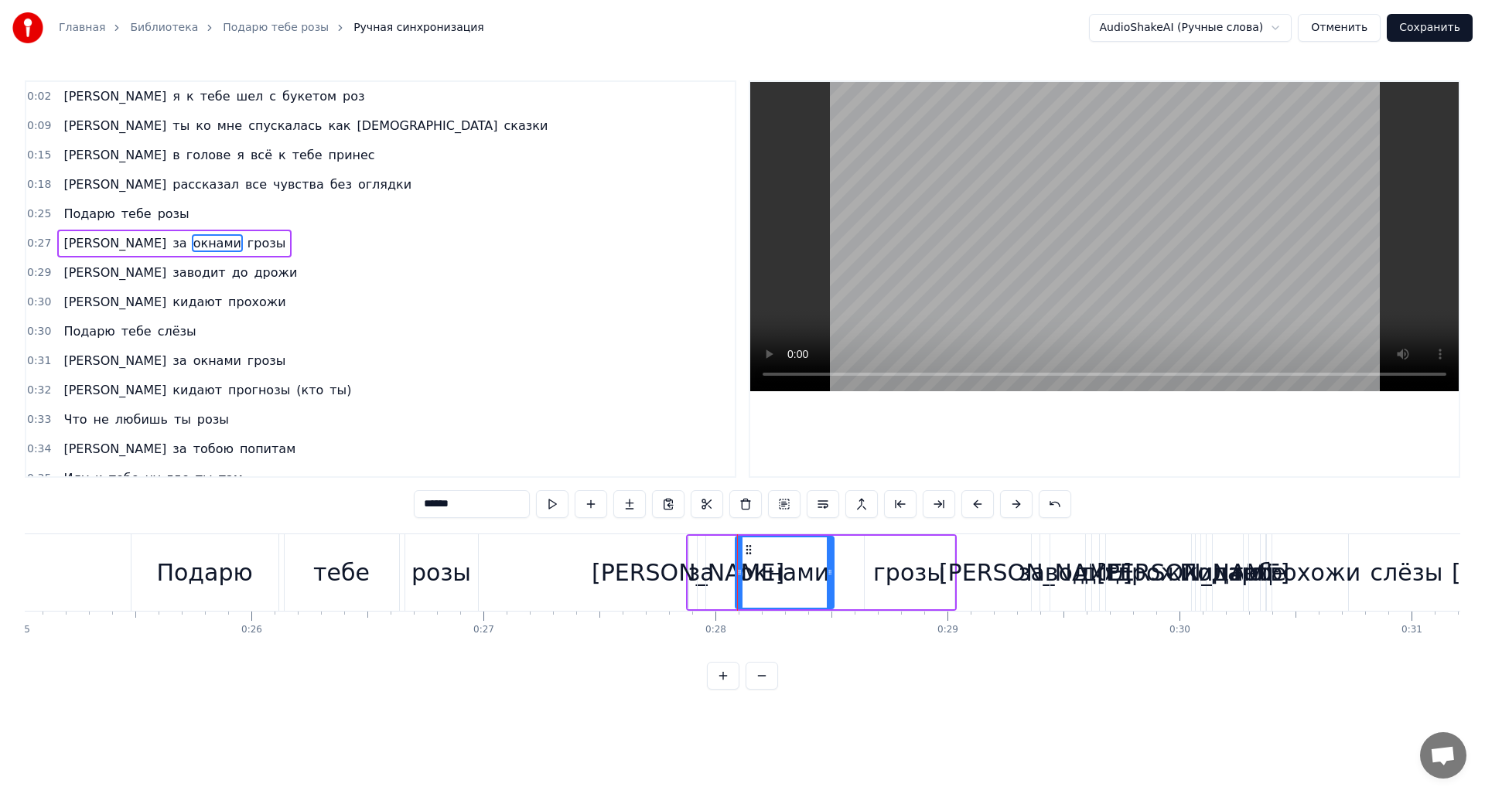
type input "**"
drag, startPoint x: 705, startPoint y: 575, endPoint x: 724, endPoint y: 578, distance: 19.5
click at [724, 578] on div "А за окнами грозы" at bounding box center [821, 572] width 271 height 77
click at [702, 570] on div at bounding box center [702, 572] width 1 height 77
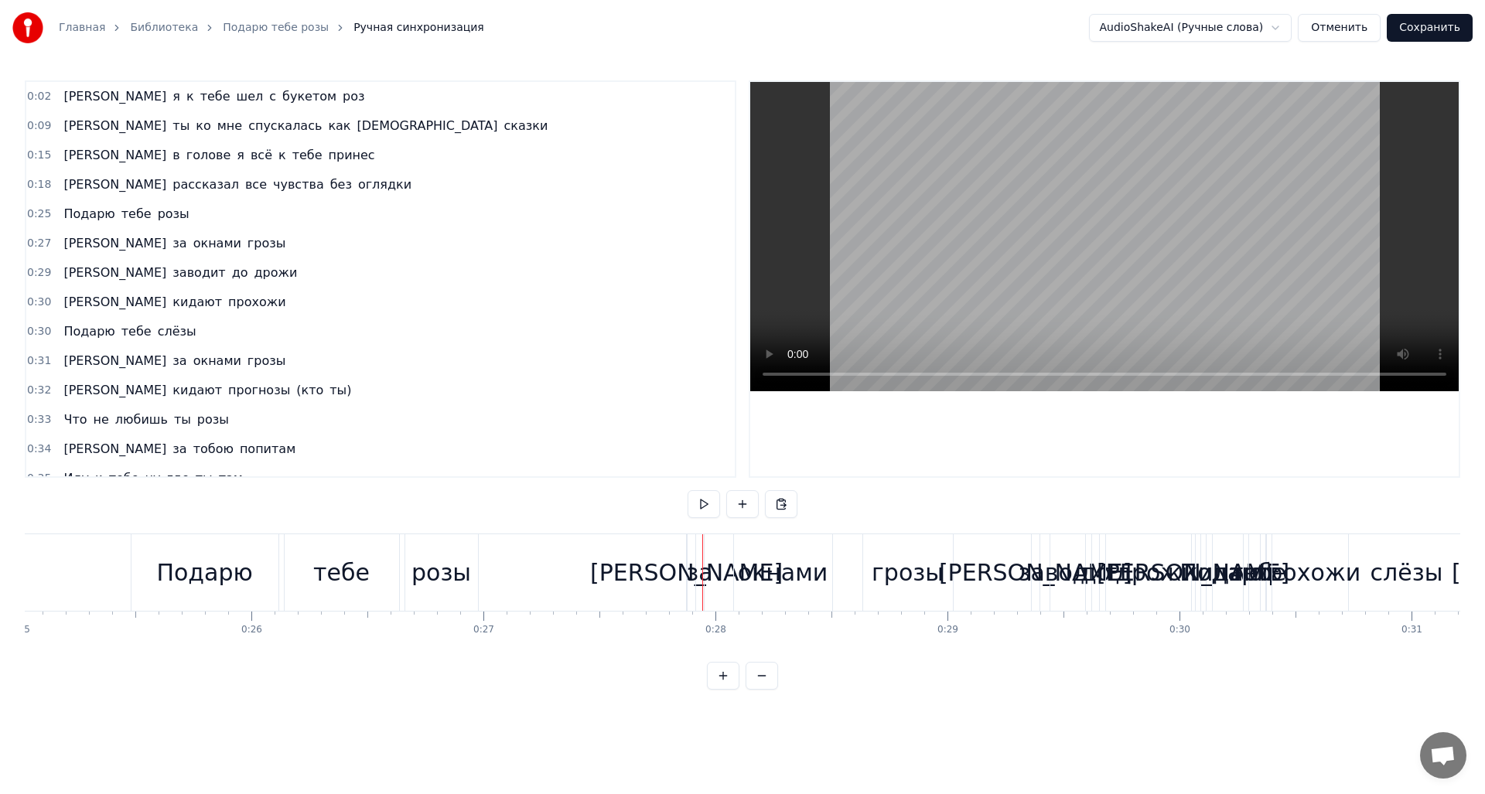
click at [699, 573] on div "за" at bounding box center [699, 572] width 26 height 35
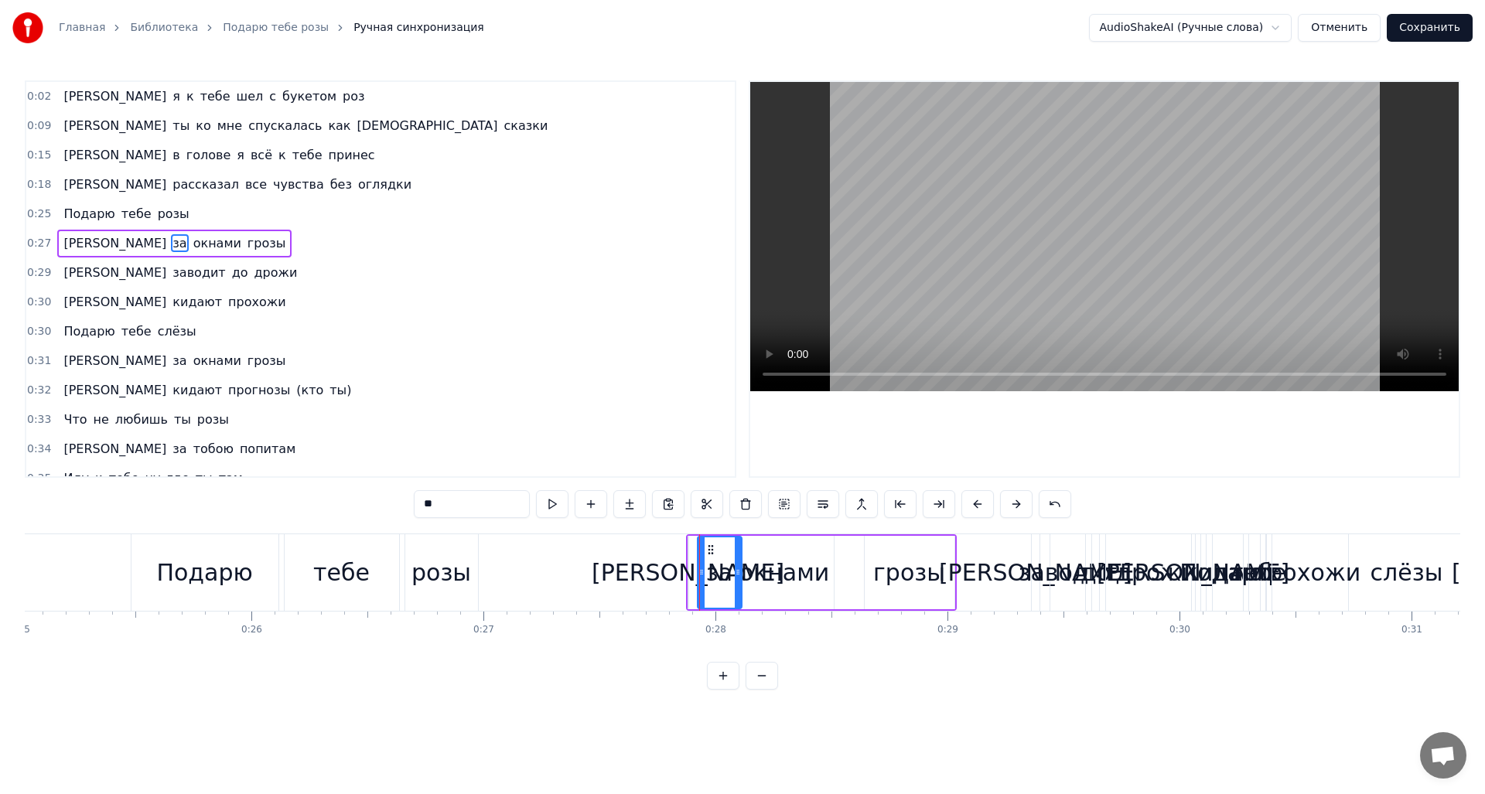
drag, startPoint x: 704, startPoint y: 572, endPoint x: 740, endPoint y: 576, distance: 36.6
click at [740, 576] on icon at bounding box center [738, 572] width 6 height 12
click at [706, 576] on icon at bounding box center [708, 572] width 6 height 12
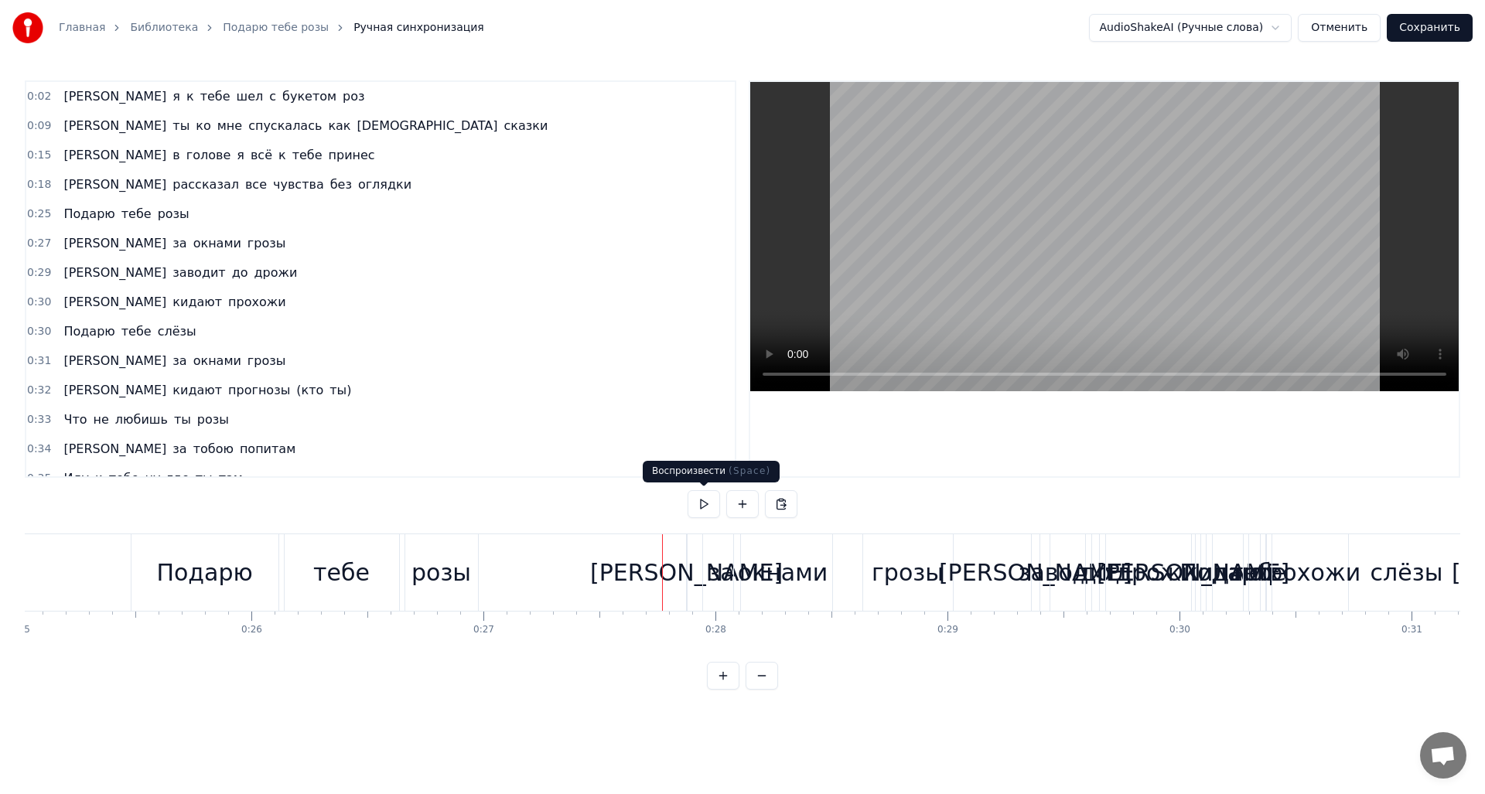
click at [708, 510] on button at bounding box center [704, 504] width 32 height 28
click at [842, 576] on div "А за окнами грозы" at bounding box center [821, 572] width 271 height 77
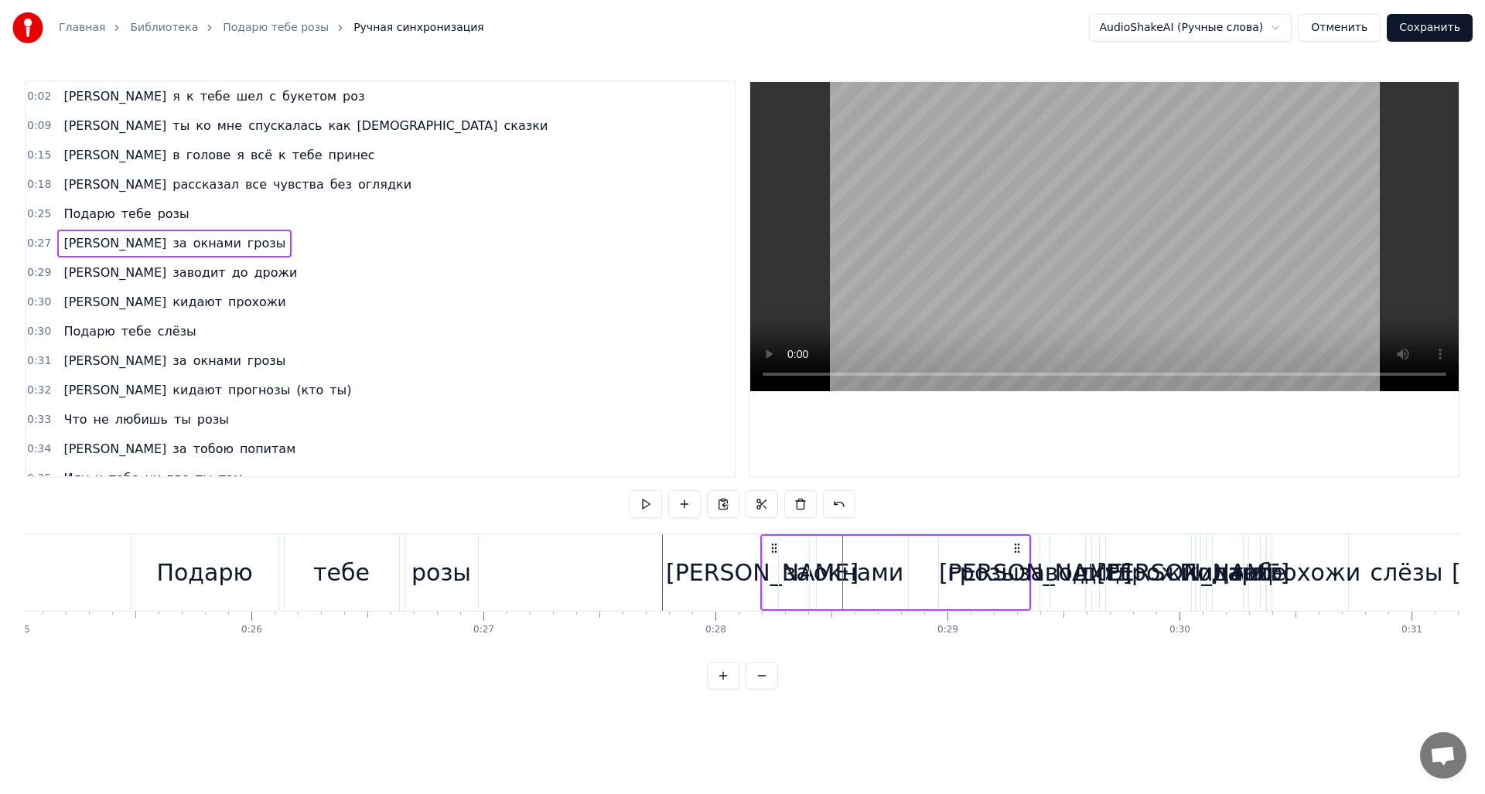
drag, startPoint x: 944, startPoint y: 547, endPoint x: 1019, endPoint y: 548, distance: 75.0
click at [1019, 548] on icon at bounding box center [1017, 548] width 12 height 12
click at [657, 562] on div at bounding box center [678, 572] width 12920 height 77
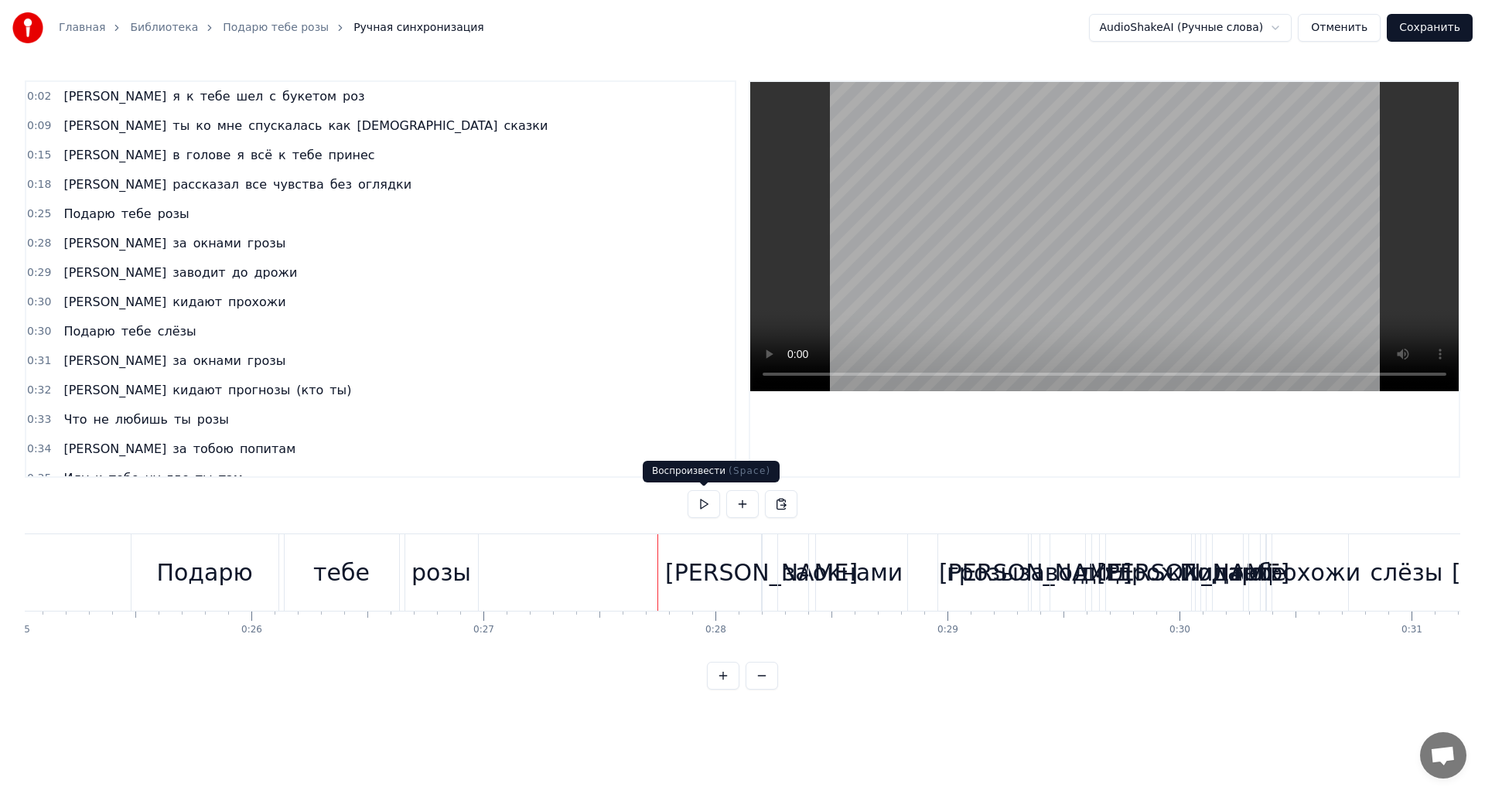
click at [705, 505] on button at bounding box center [704, 504] width 32 height 28
click at [605, 568] on div at bounding box center [678, 572] width 12920 height 77
click at [562, 562] on div at bounding box center [678, 572] width 12920 height 77
click at [706, 510] on button at bounding box center [704, 504] width 32 height 28
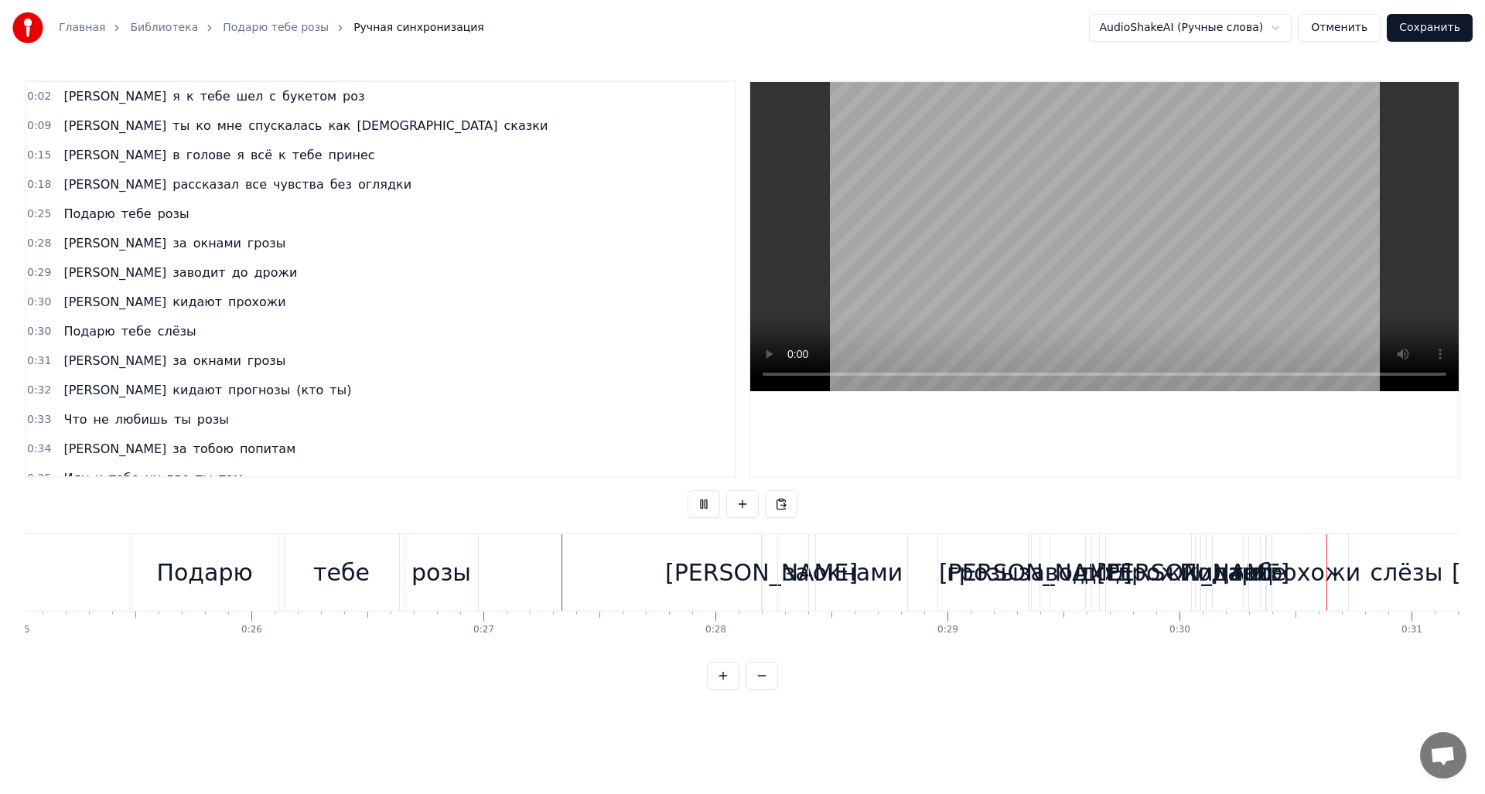
click at [703, 510] on button at bounding box center [704, 504] width 32 height 28
click at [702, 577] on div at bounding box center [678, 572] width 12920 height 77
click at [943, 569] on div "грозы" at bounding box center [983, 572] width 90 height 77
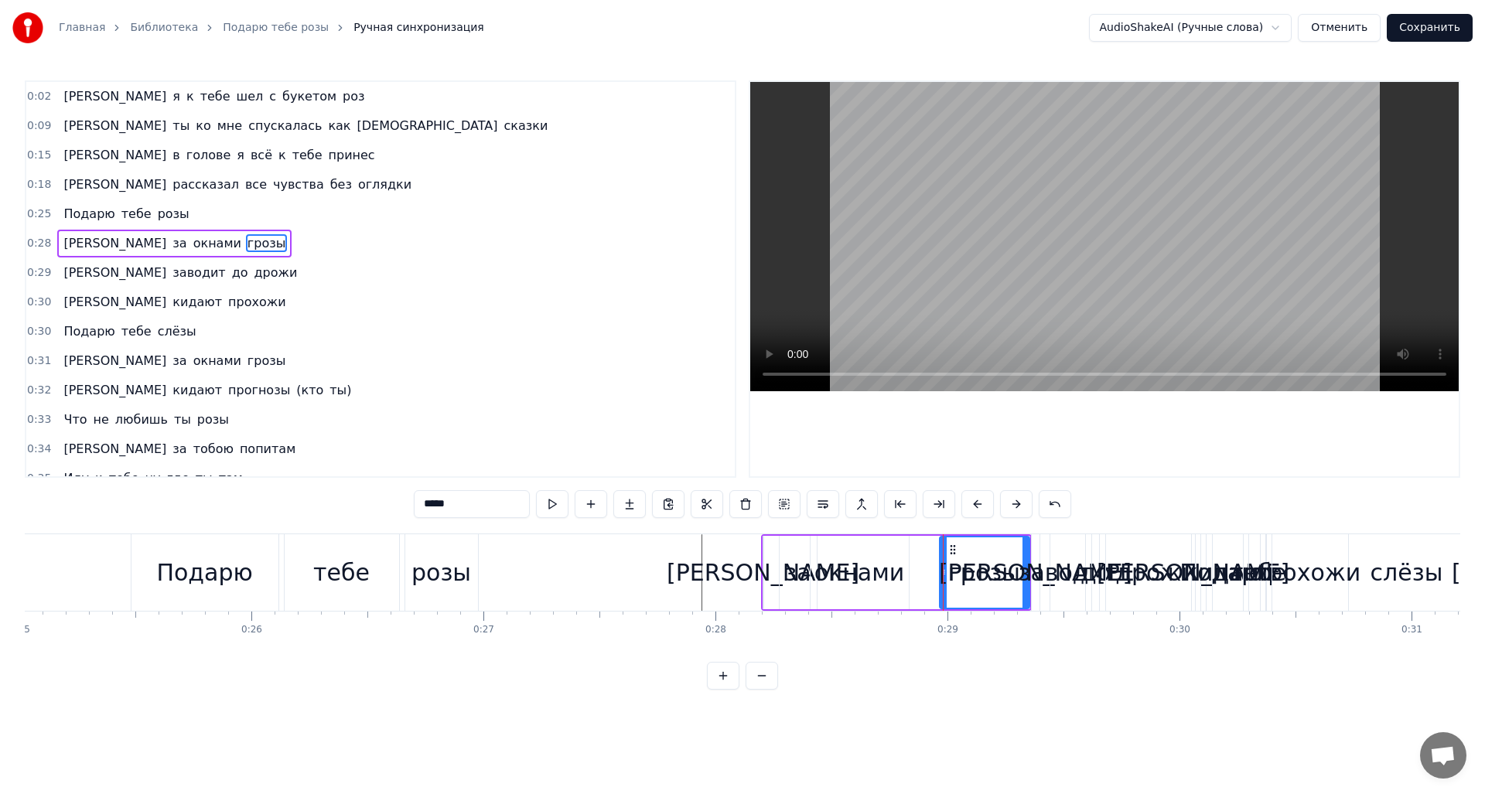
click at [1094, 579] on div "до" at bounding box center [1096, 572] width 30 height 35
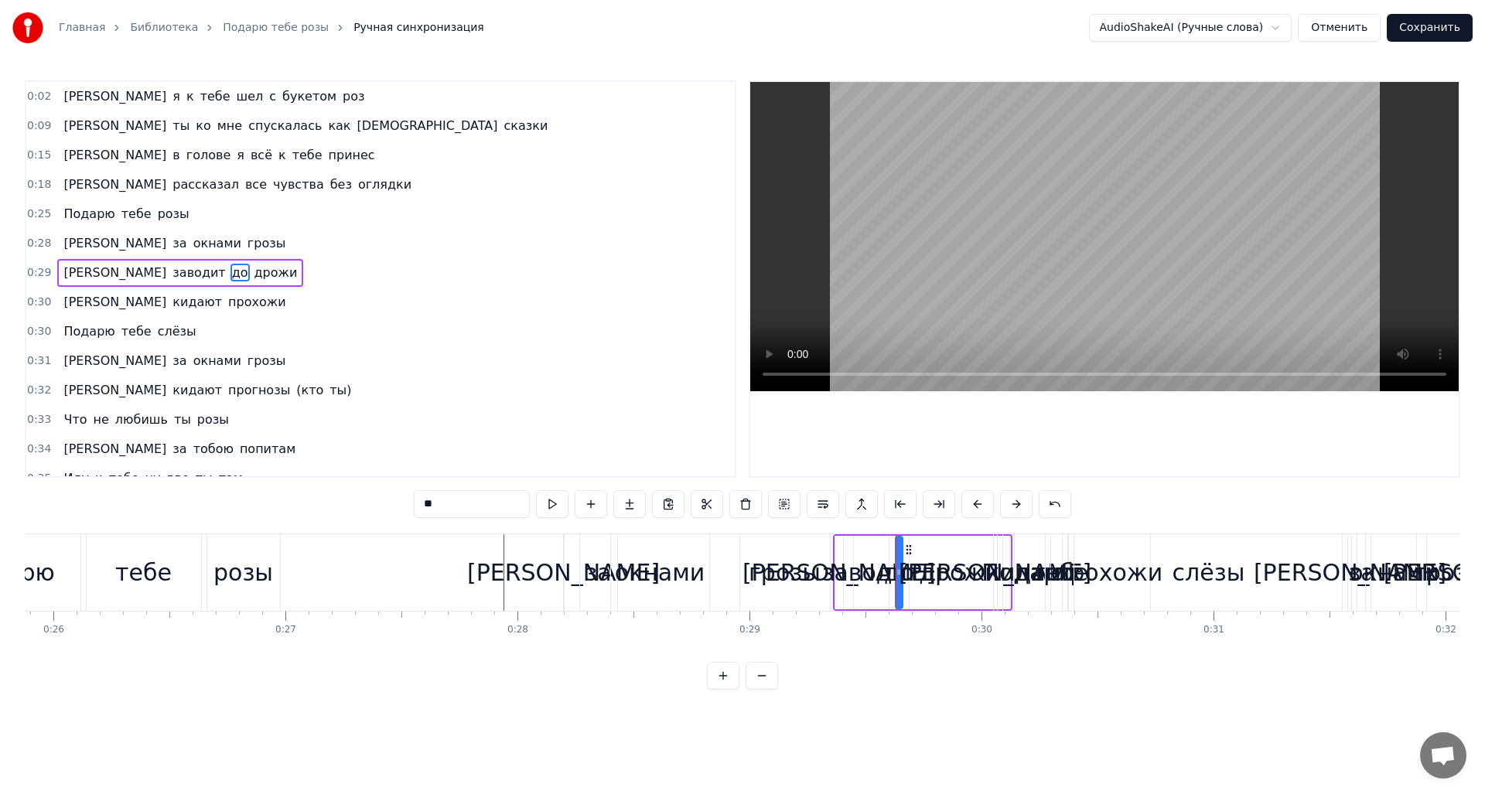
scroll to position [0, 6048]
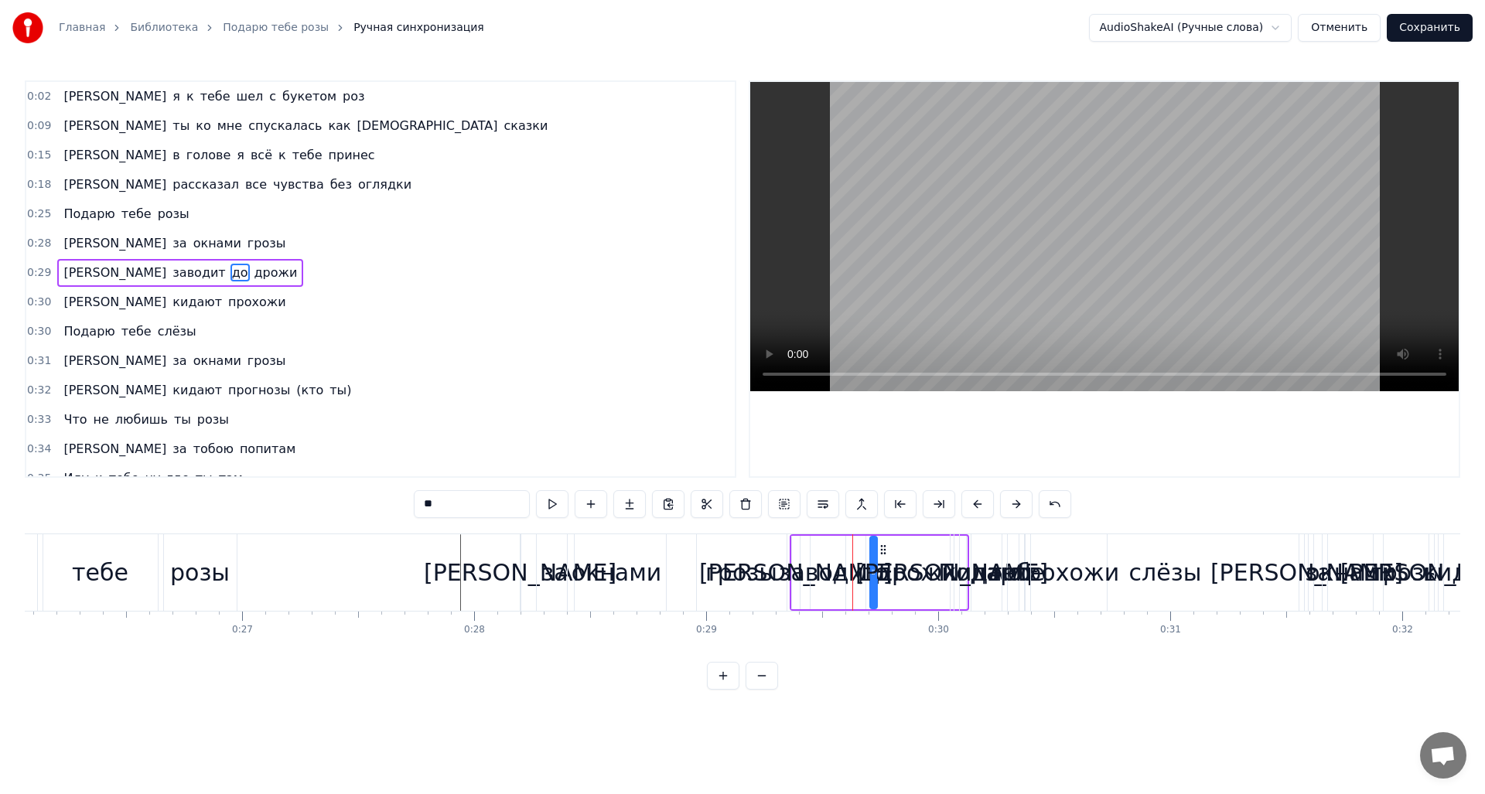
drag, startPoint x: 869, startPoint y: 551, endPoint x: 885, endPoint y: 562, distance: 19.5
click at [1043, 579] on div "слёзы" at bounding box center [1165, 572] width 268 height 77
type input "*****"
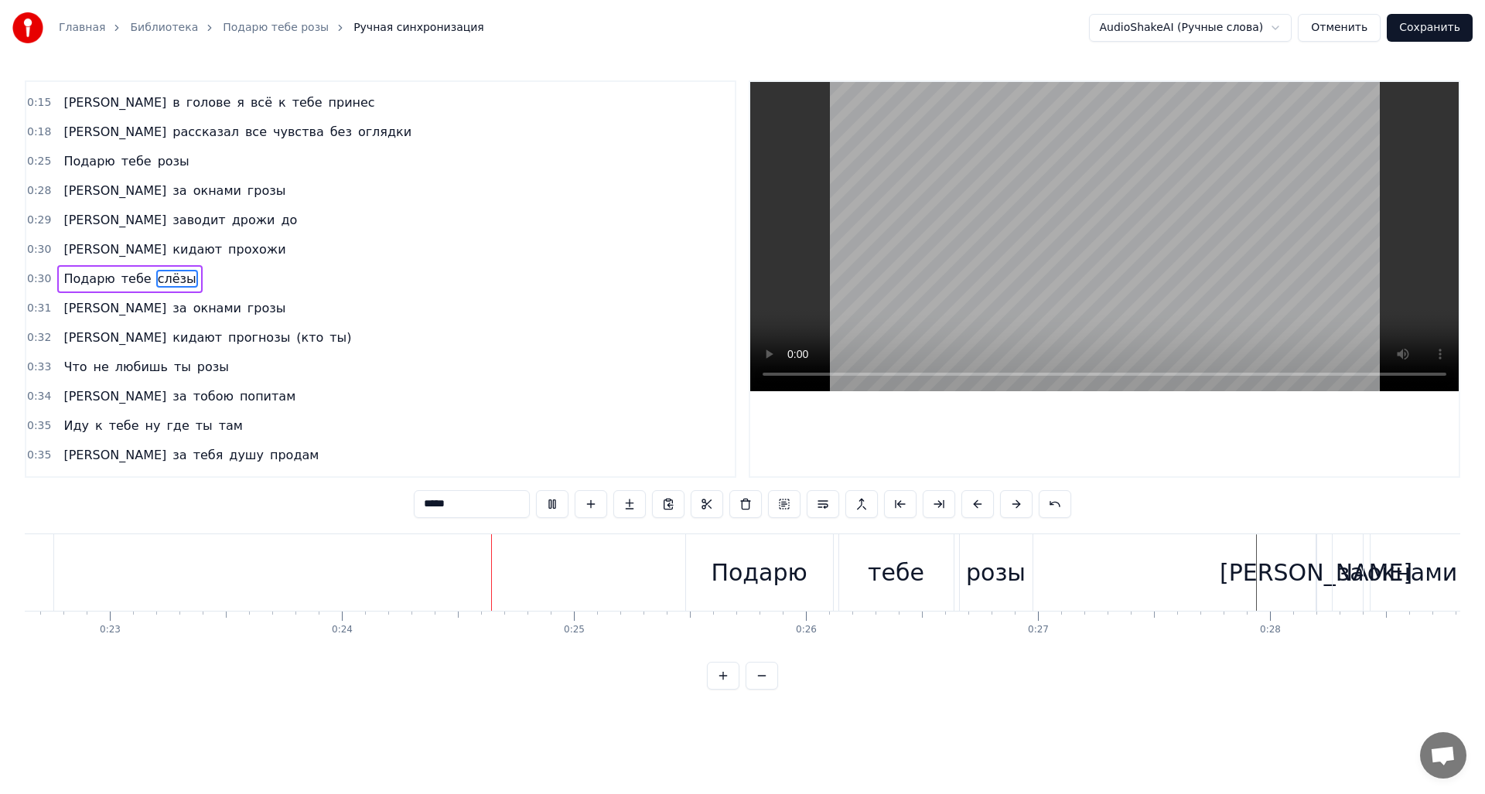
scroll to position [0, 5520]
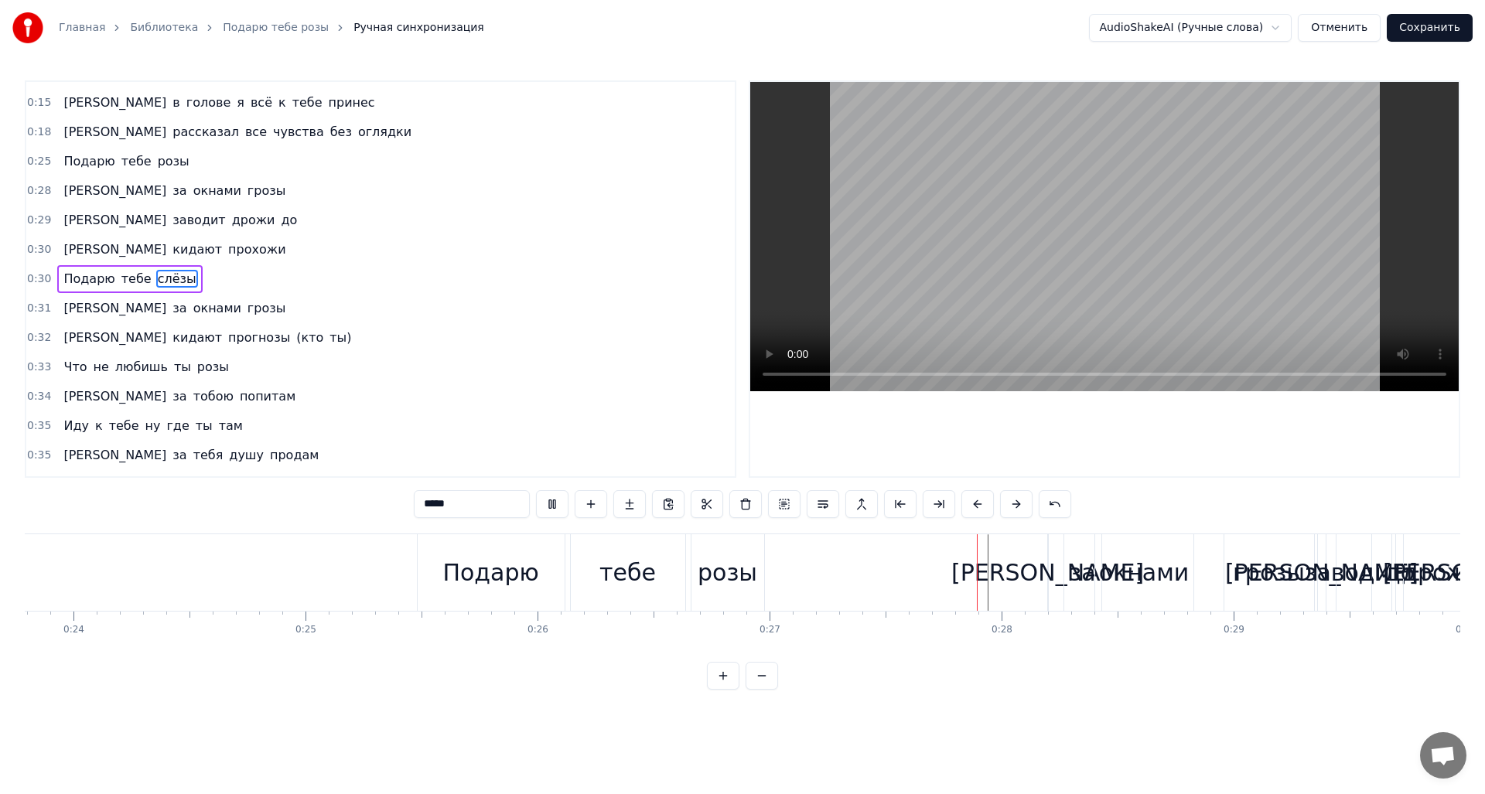
click at [1078, 301] on video at bounding box center [1104, 236] width 708 height 309
click at [1149, 542] on div "окнами" at bounding box center [1144, 572] width 98 height 77
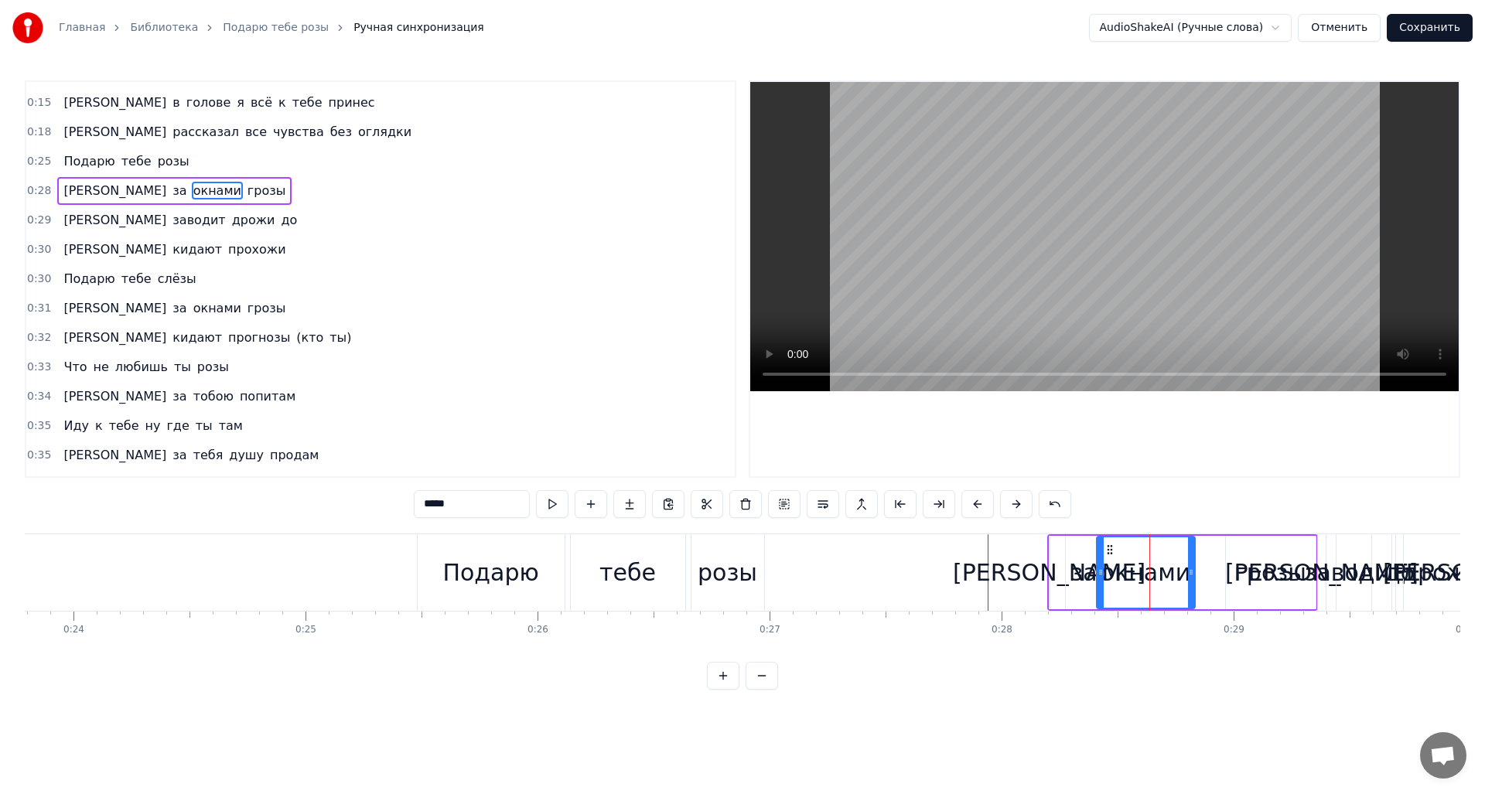
type input "******"
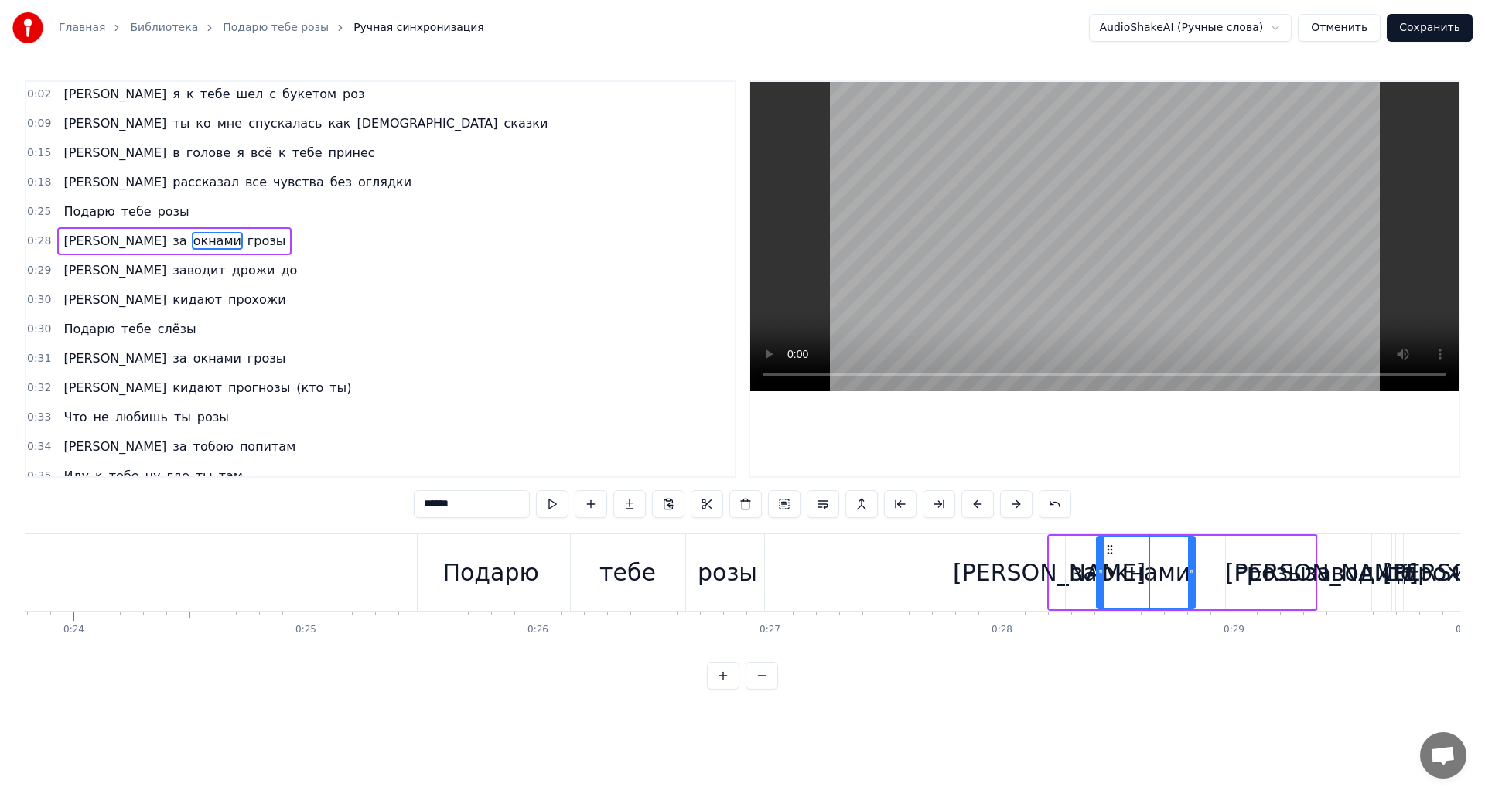
scroll to position [0, 0]
click at [1055, 540] on div "А за окнами грозы" at bounding box center [1182, 572] width 271 height 77
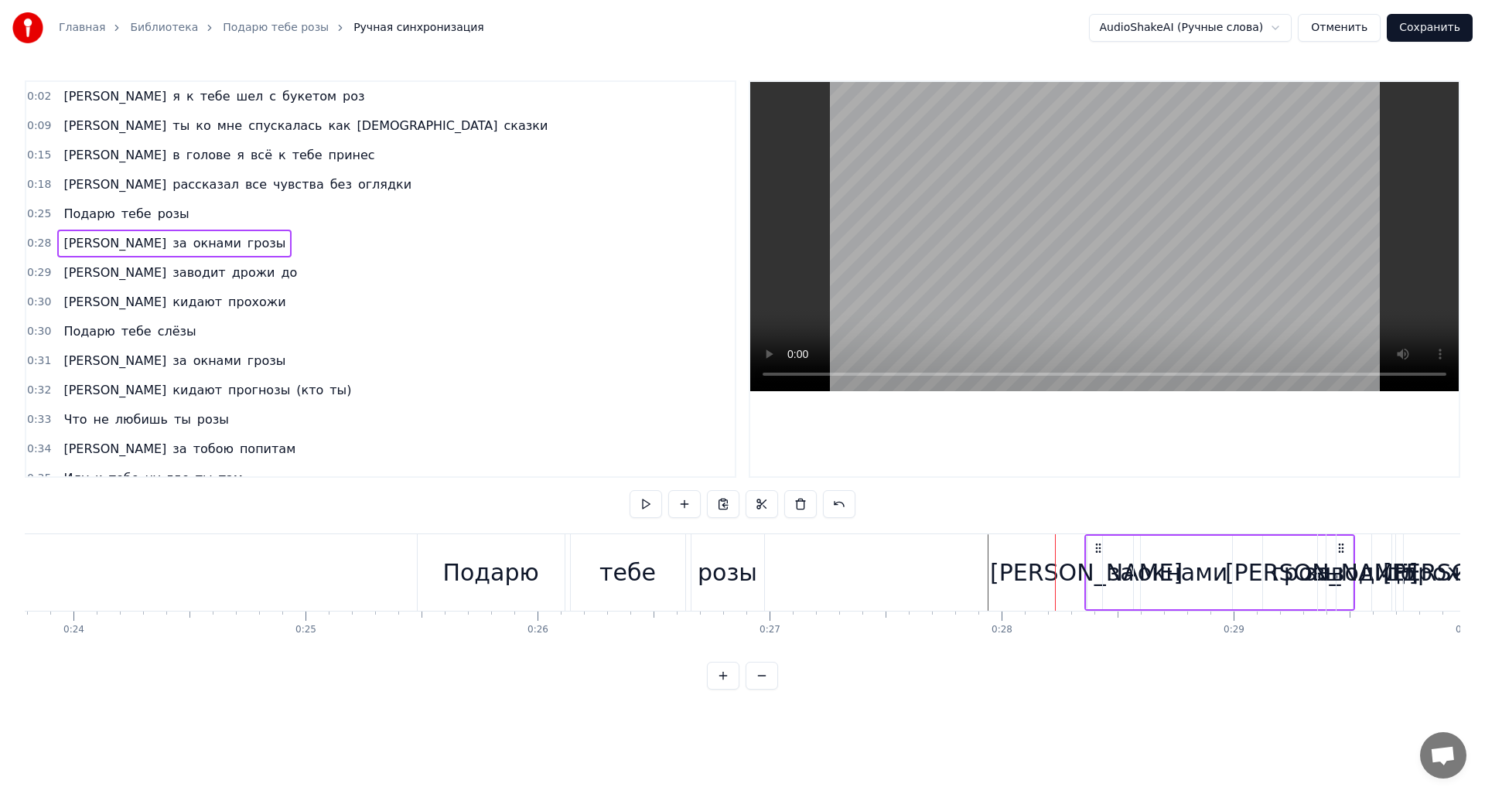
drag, startPoint x: 1057, startPoint y: 547, endPoint x: 1094, endPoint y: 547, distance: 36.4
click at [1094, 547] on icon at bounding box center [1098, 548] width 12 height 12
drag, startPoint x: 1053, startPoint y: 490, endPoint x: 1063, endPoint y: 493, distance: 10.3
click at [1063, 493] on div "0:02 А я к тебе шел с букетом роз 0:09 А ты ко мне спускалась как богиня сказки…" at bounding box center [743, 384] width 1436 height 609
click at [956, 559] on div at bounding box center [965, 572] width 12920 height 77
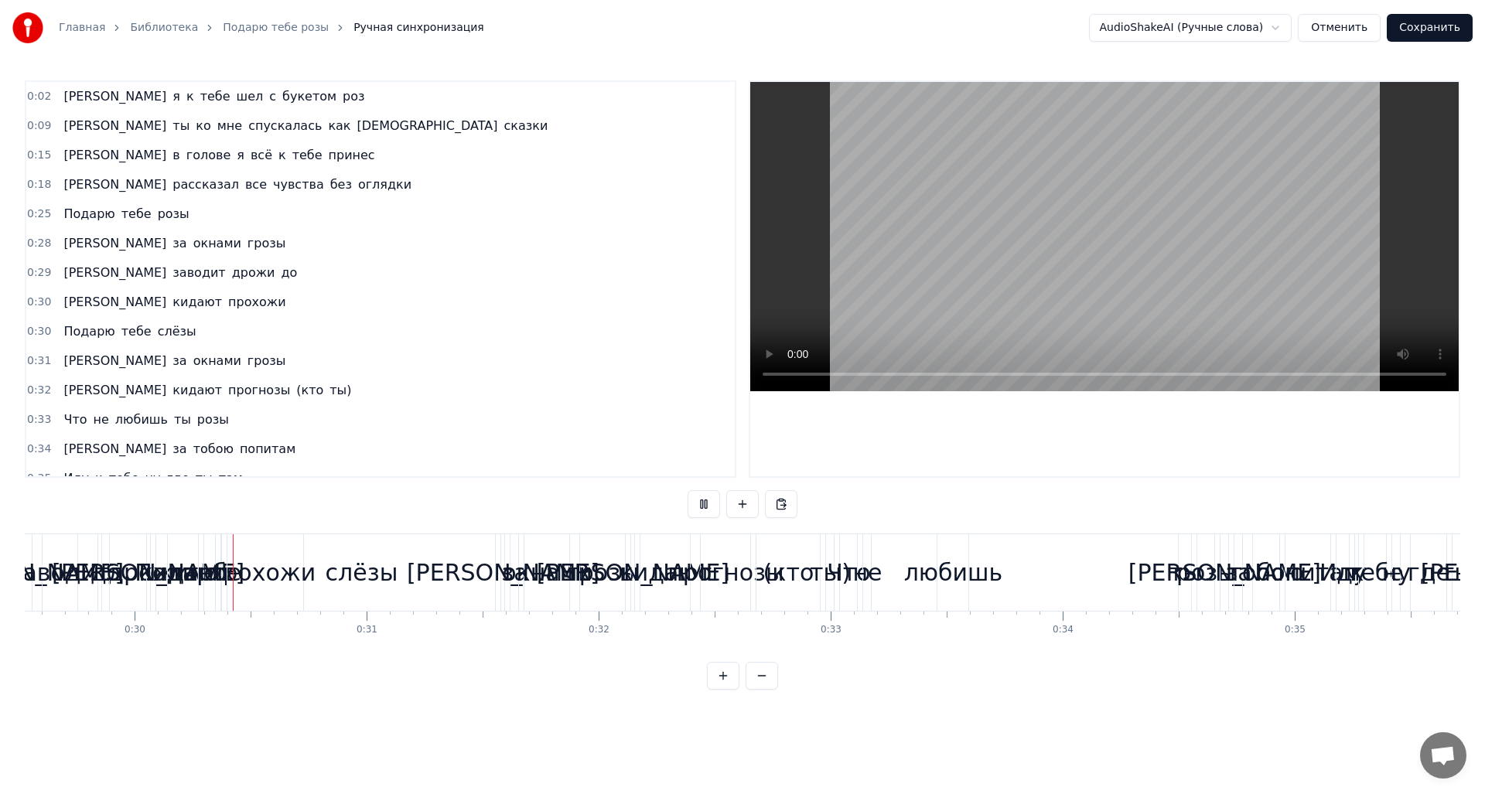
scroll to position [0, 6854]
click at [597, 484] on div "0:02 А я к тебе шел с букетом роз 0:09 А ты ко мне спускалась как богиня сказки…" at bounding box center [743, 384] width 1436 height 609
drag, startPoint x: 452, startPoint y: 507, endPoint x: 389, endPoint y: 509, distance: 62.7
click at [444, 507] on div "0:02 А я к тебе шел с букетом роз 0:09 А ты ко мне спускалась как богиня сказки…" at bounding box center [743, 384] width 1436 height 609
click at [324, 516] on div "0:02 А я к тебе шел с букетом роз 0:09 А ты ко мне спускалась как богиня сказки…" at bounding box center [743, 384] width 1436 height 609
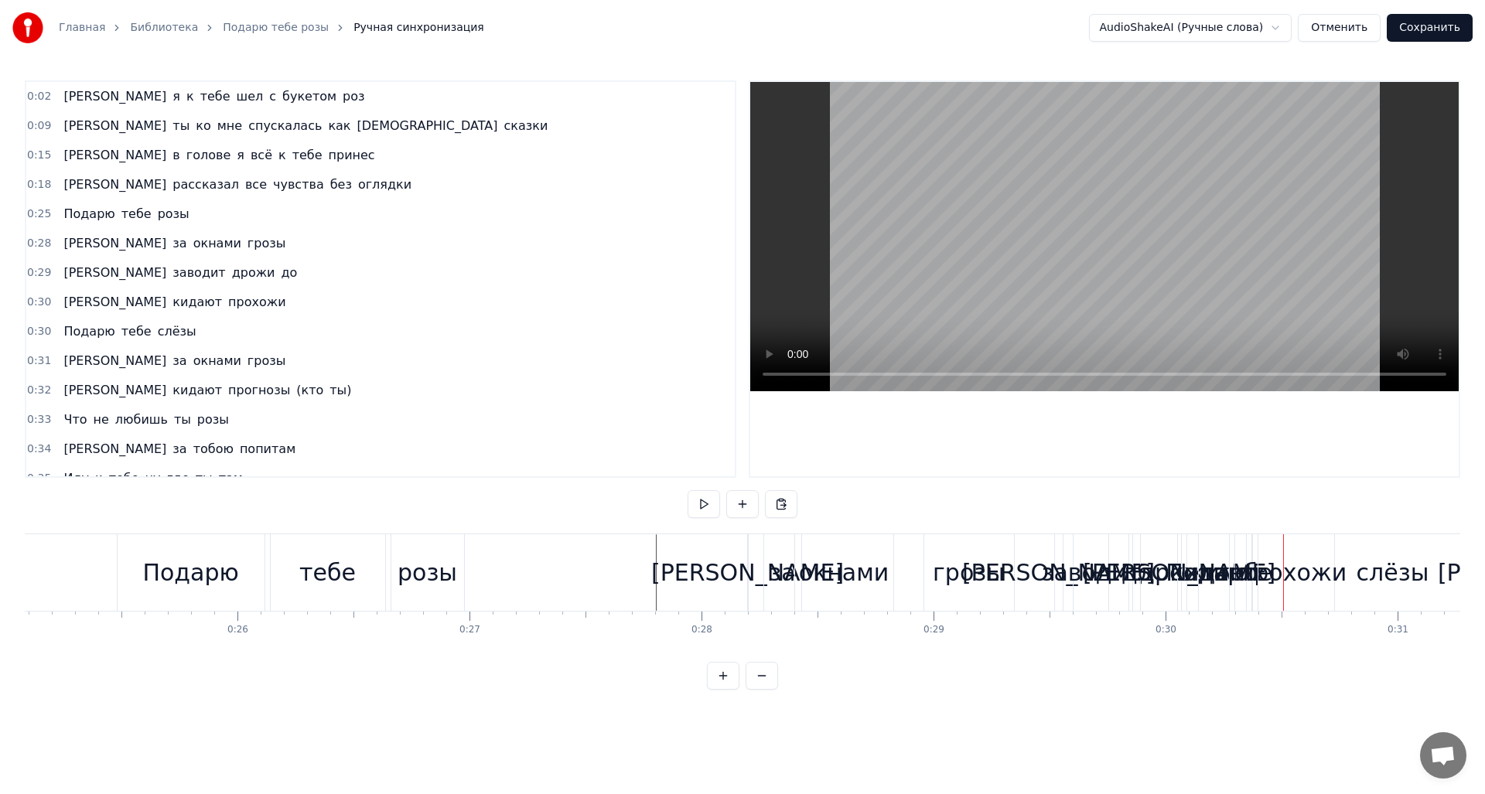
scroll to position [0, 5891]
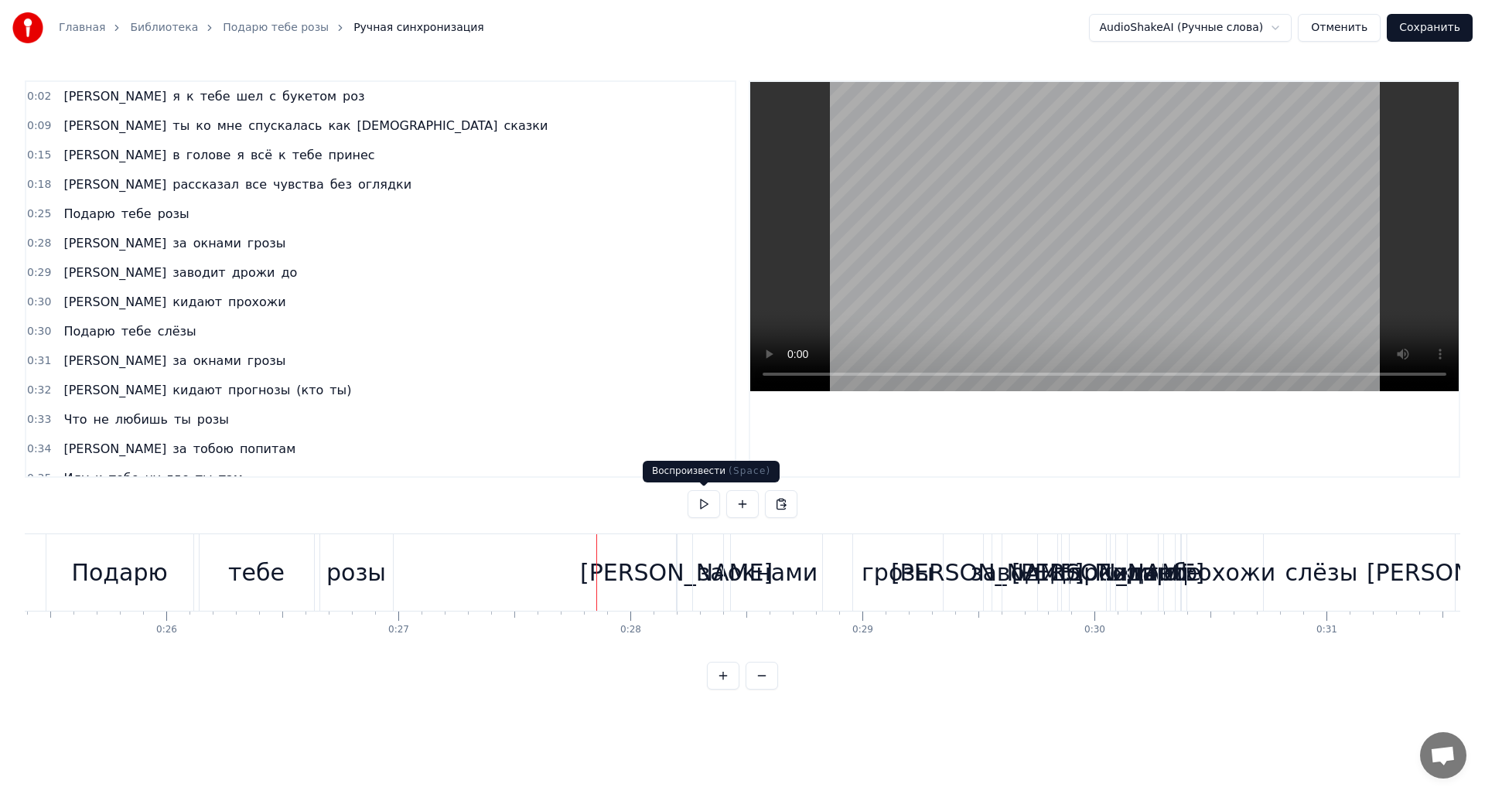
click at [704, 500] on button at bounding box center [704, 504] width 32 height 28
click at [703, 503] on button at bounding box center [704, 504] width 32 height 28
click at [829, 565] on div "А за окнами грозы" at bounding box center [811, 572] width 271 height 77
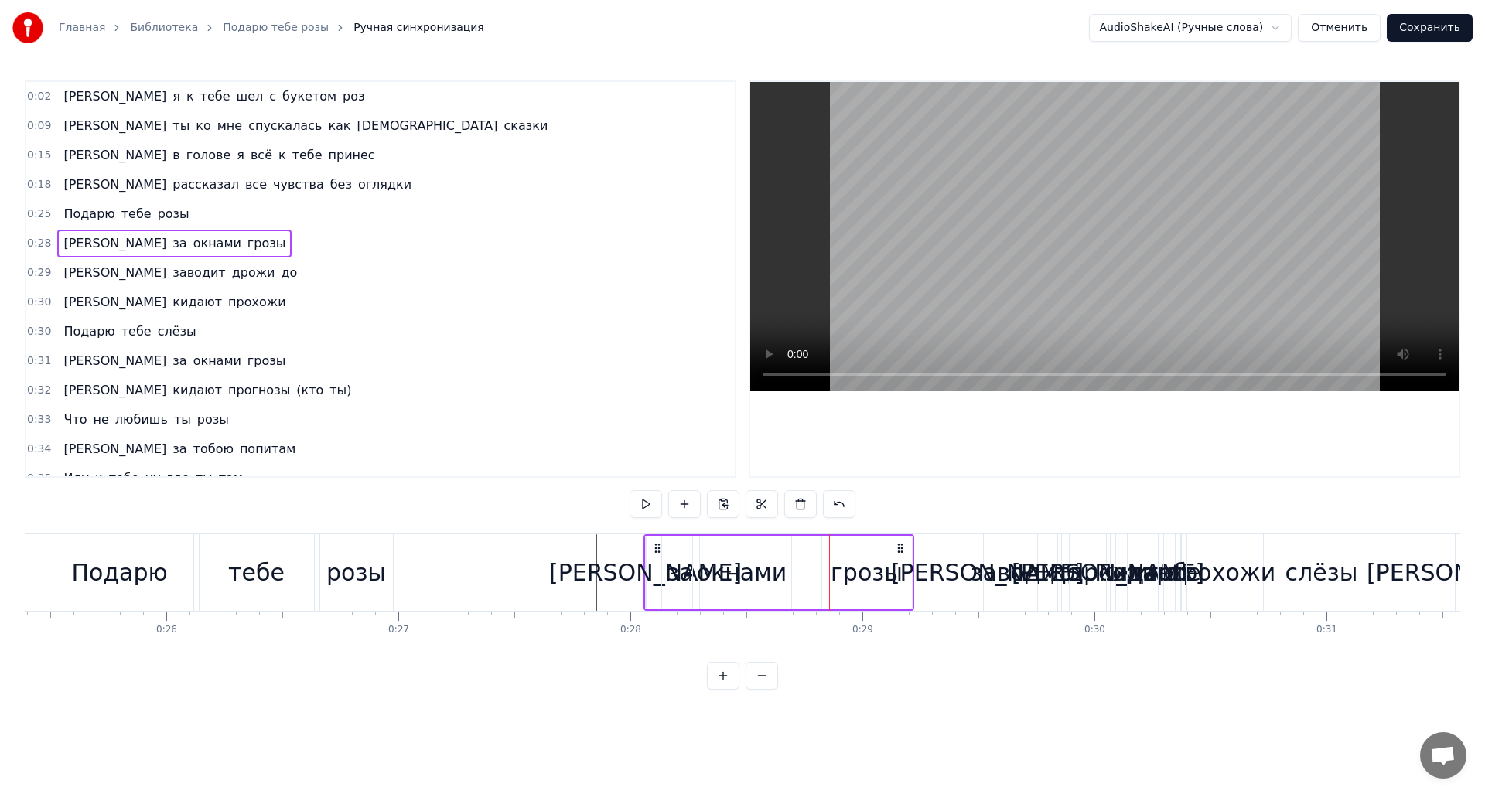
drag, startPoint x: 930, startPoint y: 547, endPoint x: 896, endPoint y: 550, distance: 34.9
click at [896, 550] on icon at bounding box center [900, 548] width 12 height 12
click at [643, 502] on button at bounding box center [646, 504] width 32 height 28
click at [642, 504] on button at bounding box center [646, 504] width 32 height 28
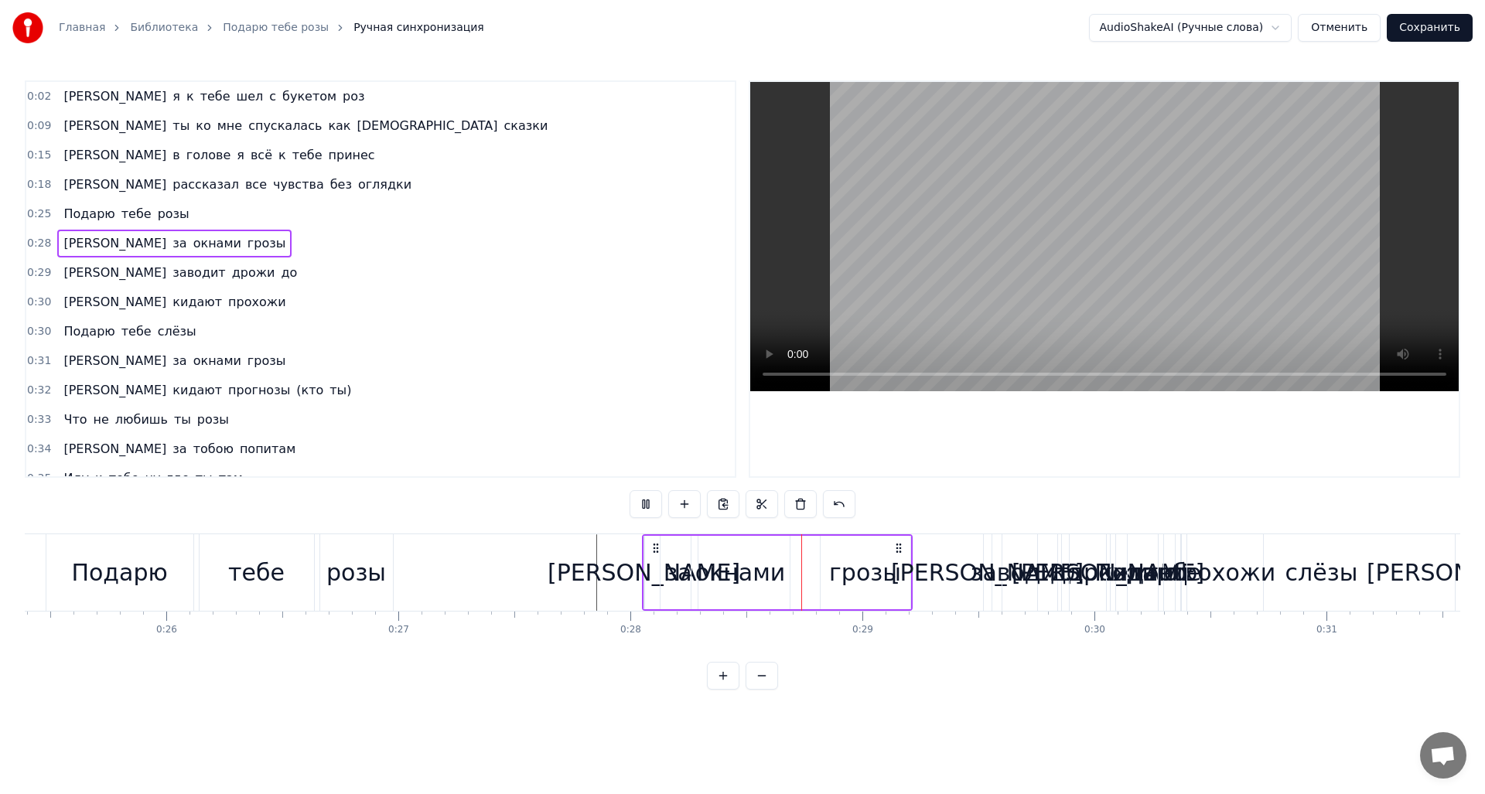
click at [642, 504] on button at bounding box center [646, 504] width 32 height 28
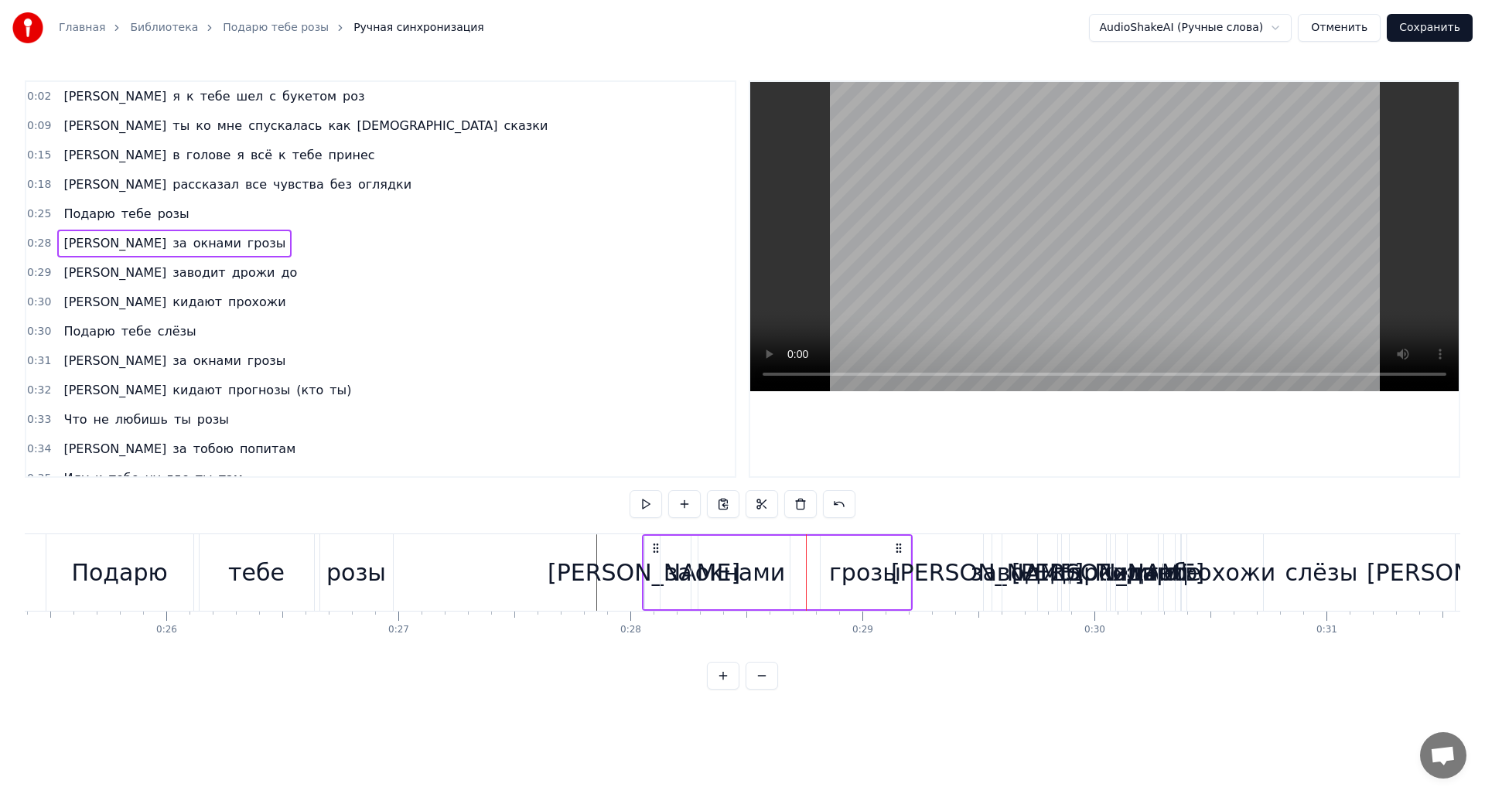
click at [693, 544] on div "окнами" at bounding box center [740, 572] width 98 height 73
click at [824, 551] on div "грозы" at bounding box center [866, 572] width 90 height 73
click at [885, 546] on div "грозы" at bounding box center [865, 573] width 88 height 70
click at [746, 549] on div "окнами" at bounding box center [740, 572] width 98 height 73
click at [673, 544] on div "за" at bounding box center [679, 572] width 37 height 73
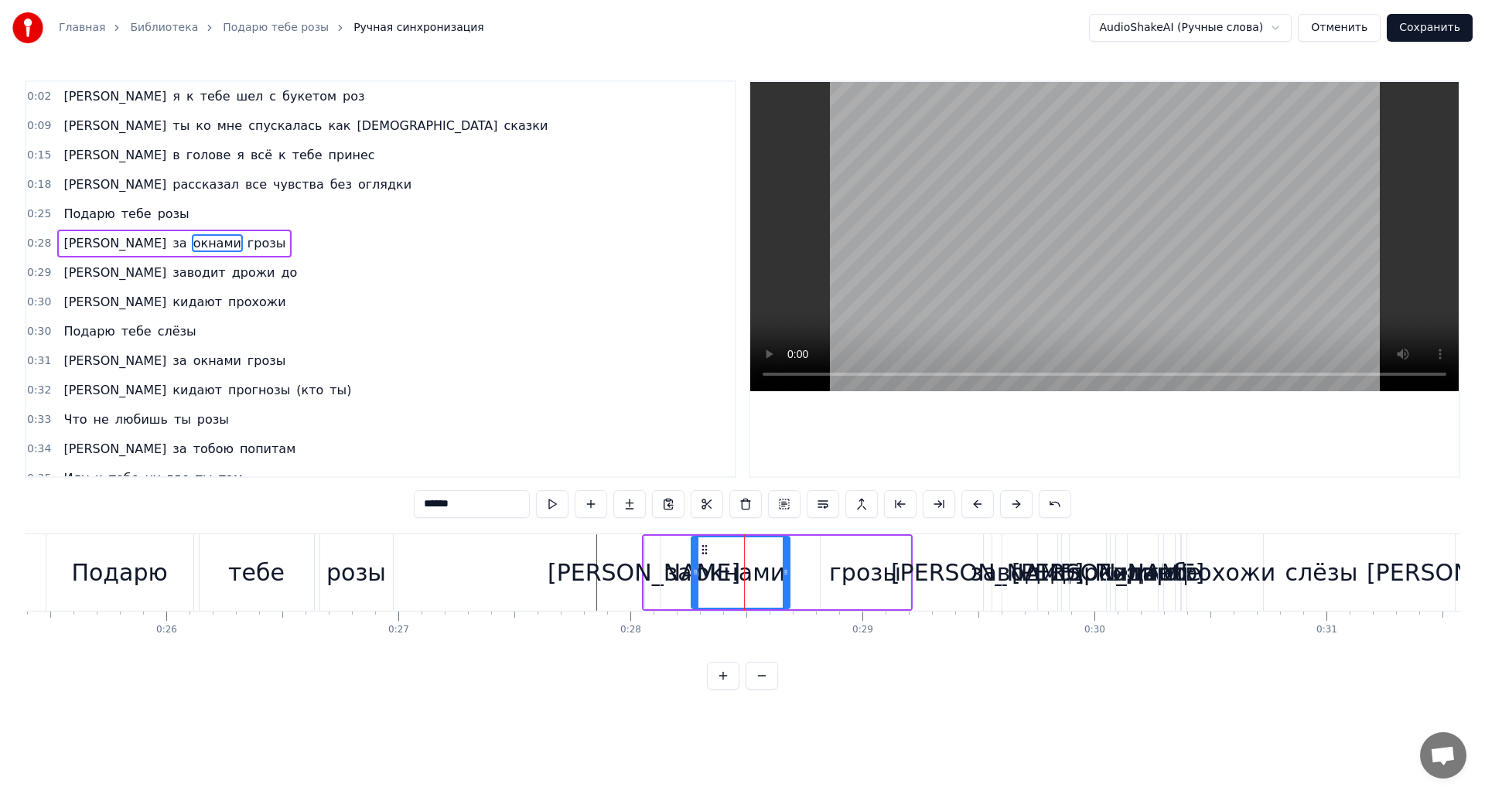
type input "**"
click at [650, 544] on div "А за окнами грозы" at bounding box center [777, 572] width 271 height 77
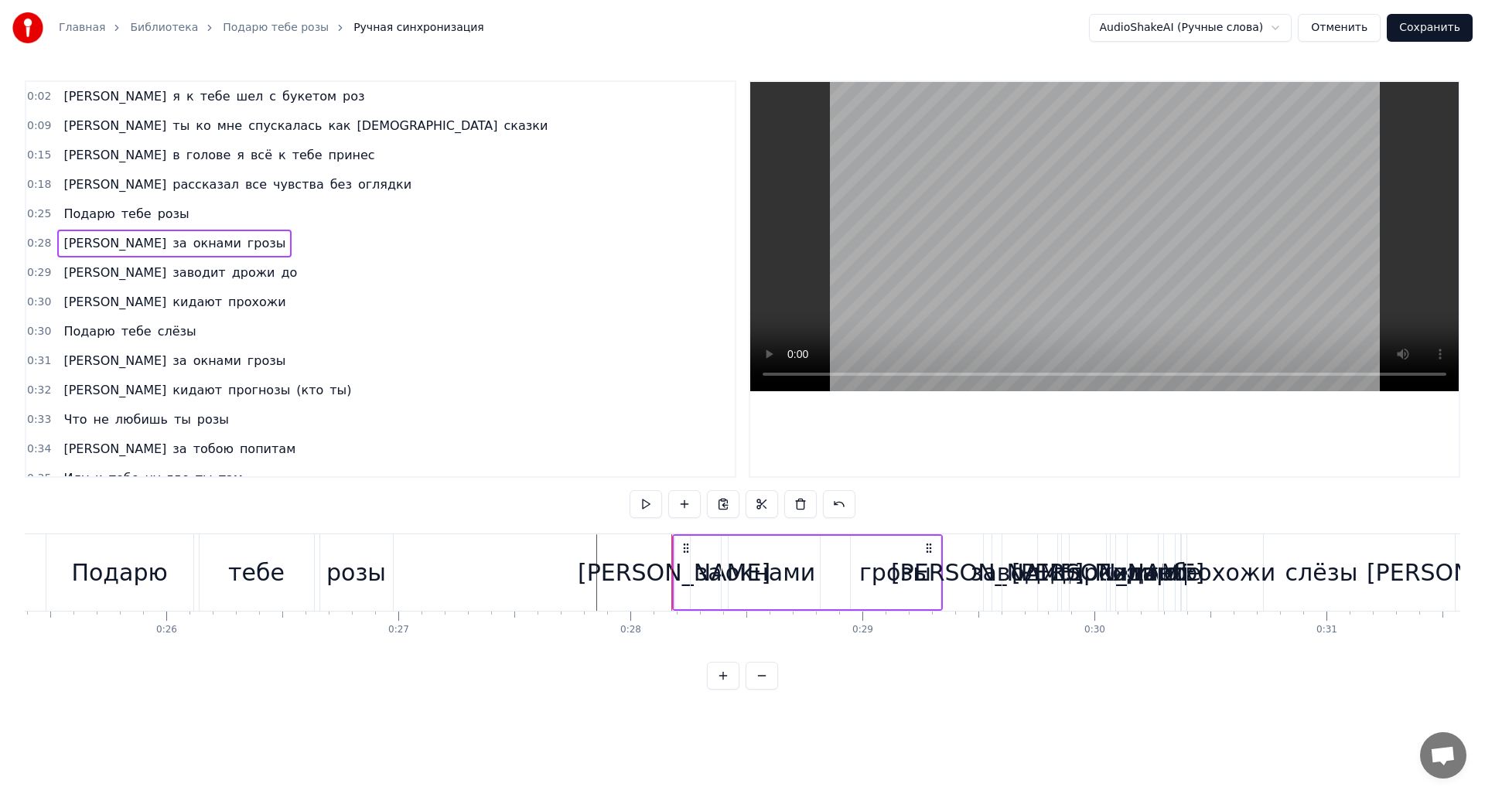
drag, startPoint x: 896, startPoint y: 549, endPoint x: 927, endPoint y: 549, distance: 30.2
click at [927, 549] on icon at bounding box center [929, 548] width 12 height 12
click at [650, 502] on button at bounding box center [646, 504] width 32 height 28
drag, startPoint x: 927, startPoint y: 543, endPoint x: 938, endPoint y: 546, distance: 11.3
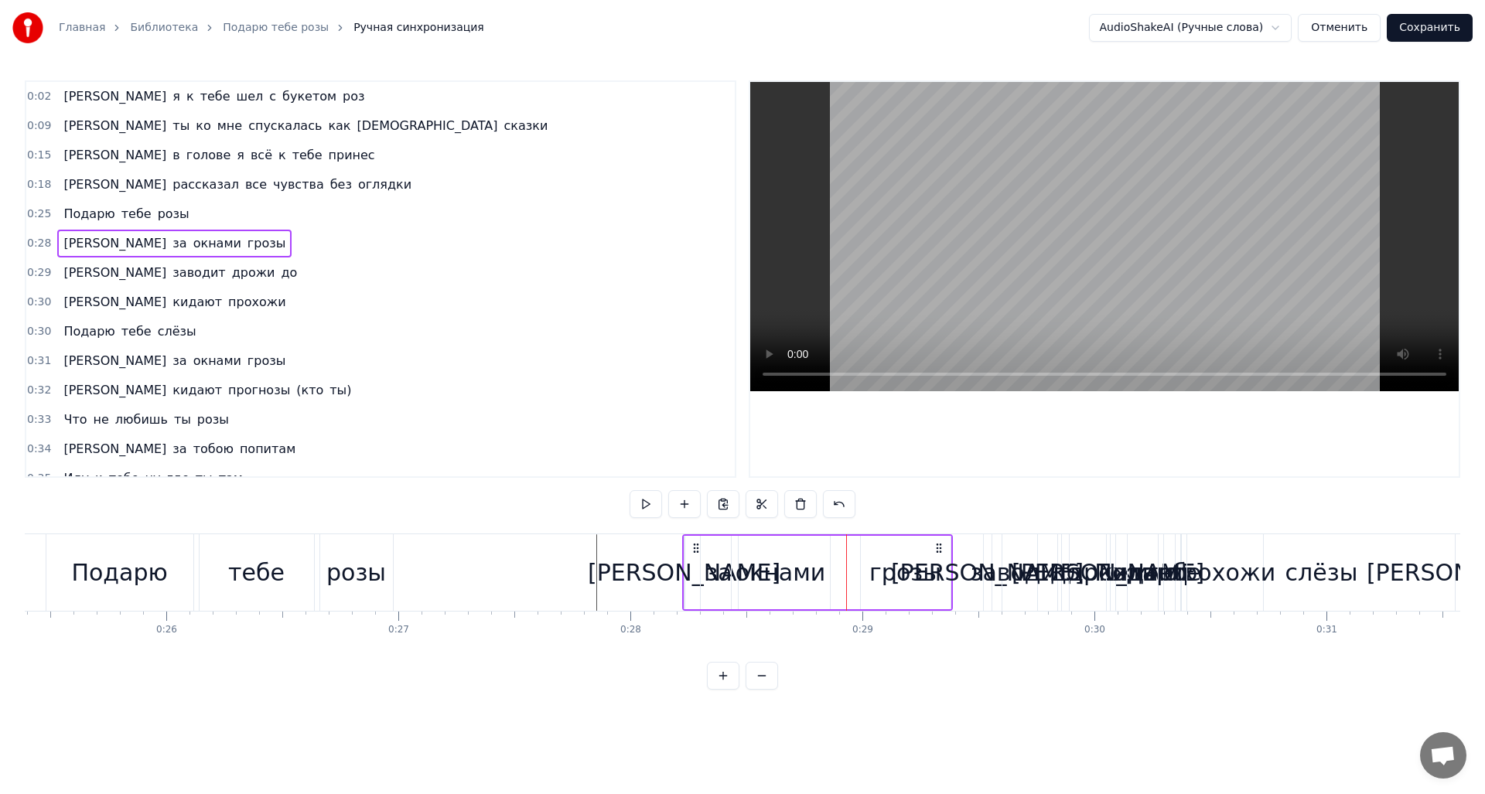
click at [938, 546] on icon at bounding box center [939, 548] width 12 height 12
click at [647, 508] on button at bounding box center [646, 504] width 32 height 28
click at [644, 508] on button at bounding box center [646, 504] width 32 height 28
click at [927, 571] on div "грозы" at bounding box center [906, 572] width 72 height 35
drag, startPoint x: 865, startPoint y: 582, endPoint x: 896, endPoint y: 583, distance: 30.9
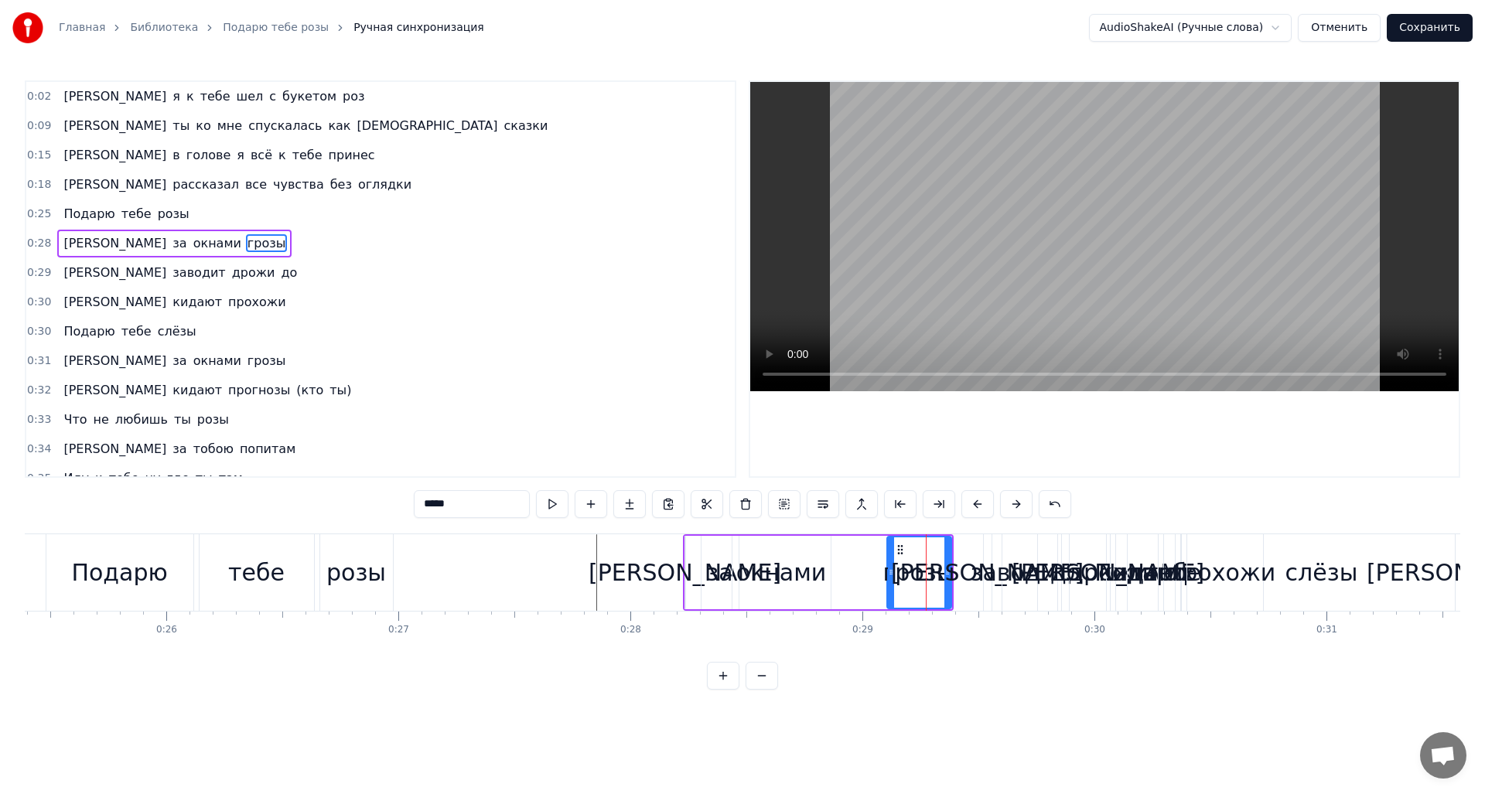
click at [894, 583] on div at bounding box center [891, 573] width 6 height 70
drag, startPoint x: 945, startPoint y: 580, endPoint x: 985, endPoint y: 580, distance: 40.2
click at [985, 580] on div "А я к тебе шел с букетом роз А ты ко мне спускалась как богиня сказки И в голов…" at bounding box center [593, 572] width 12920 height 77
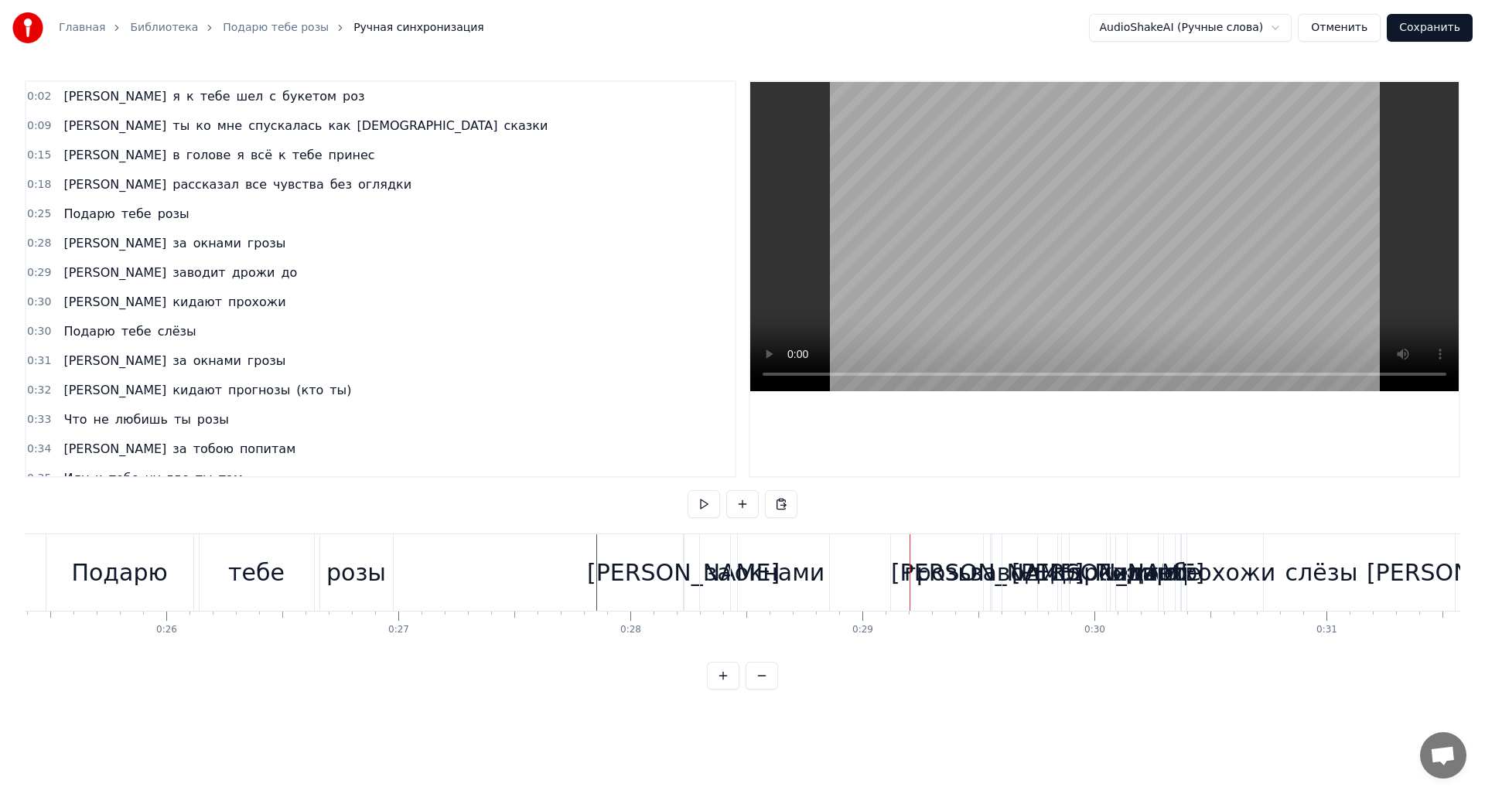
click at [1044, 577] on div "заводит" at bounding box center [1019, 572] width 99 height 35
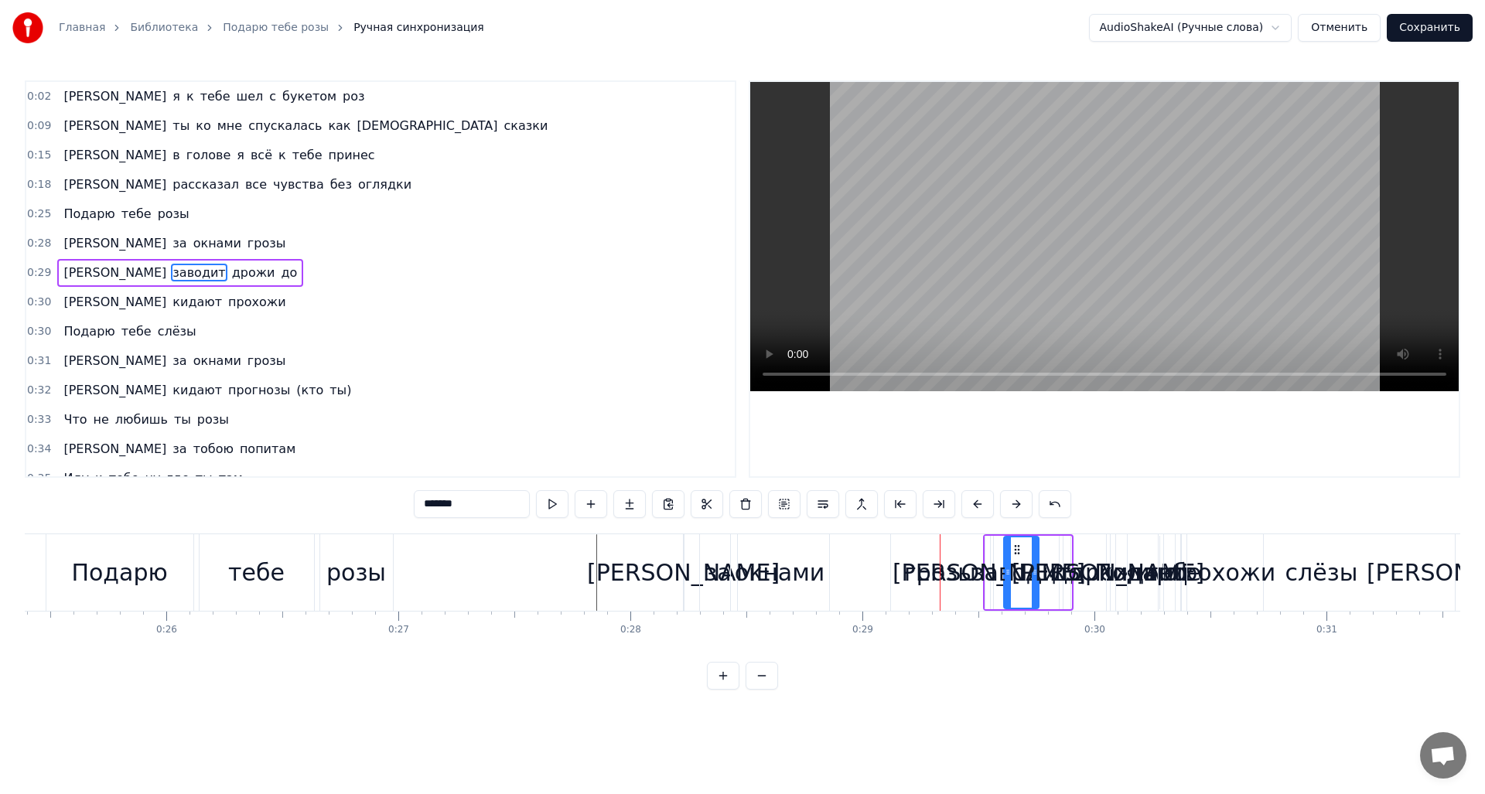
click at [1022, 579] on div "заводит" at bounding box center [1020, 572] width 99 height 35
click at [1053, 539] on div "И заводит дрожи до" at bounding box center [1028, 572] width 90 height 77
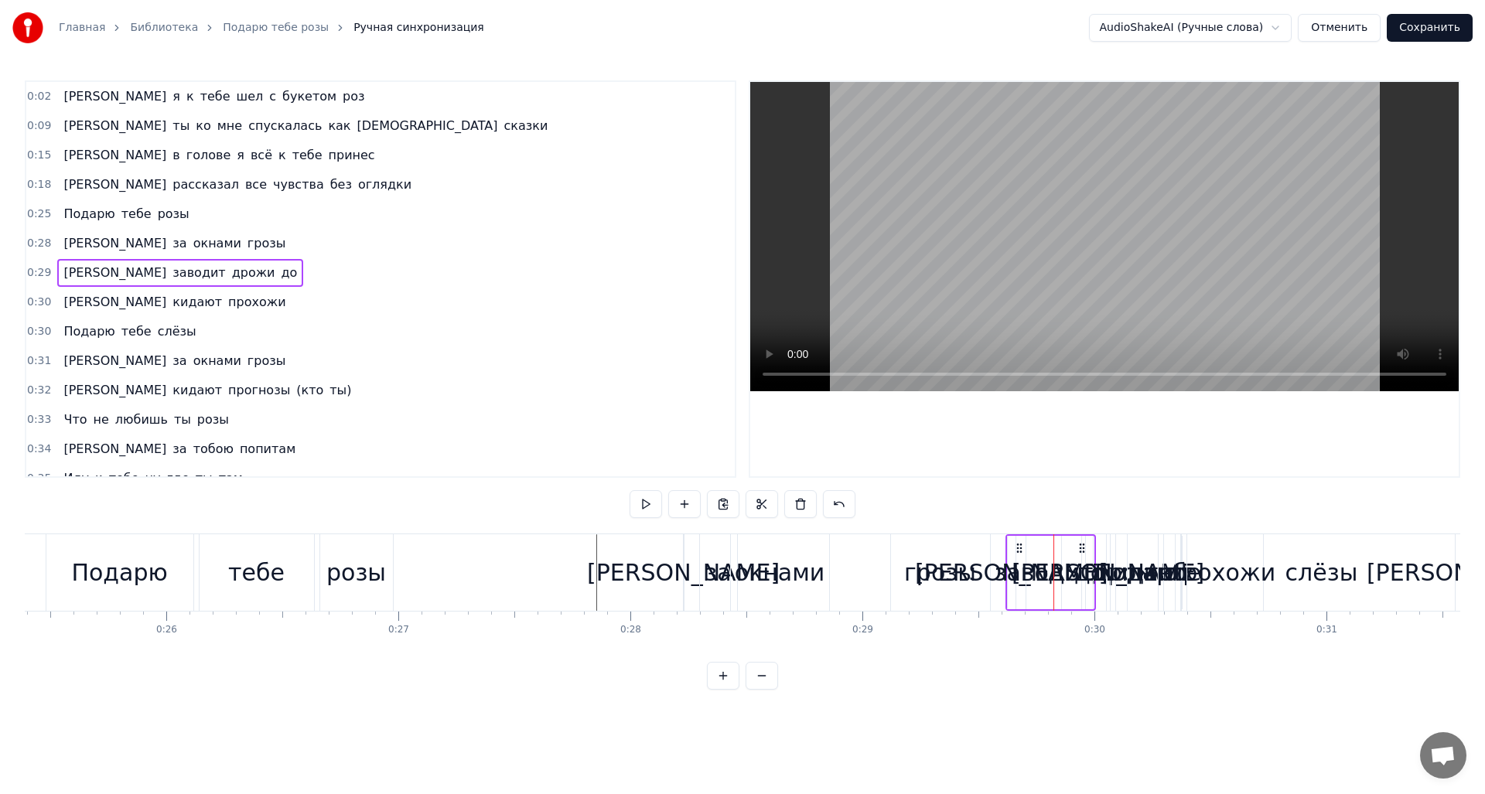
drag, startPoint x: 1064, startPoint y: 545, endPoint x: 1081, endPoint y: 557, distance: 20.4
click at [1081, 557] on div "И заводит дрожи до" at bounding box center [1050, 572] width 90 height 77
click at [1080, 557] on div "до" at bounding box center [1086, 572] width 30 height 35
click at [1166, 564] on div "тебе" at bounding box center [1173, 572] width 56 height 35
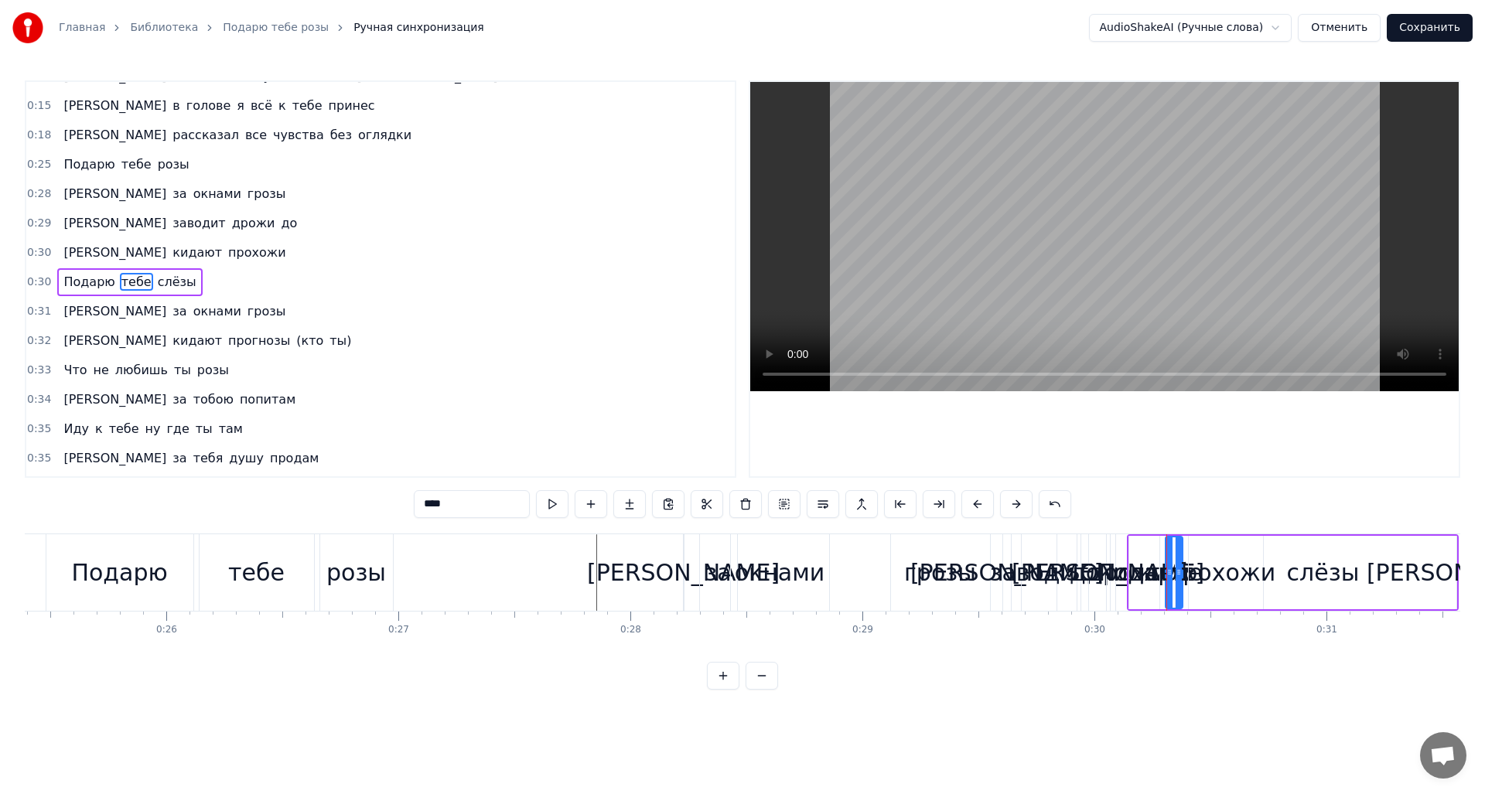
scroll to position [53, 0]
drag, startPoint x: 1214, startPoint y: 548, endPoint x: 1256, endPoint y: 551, distance: 42.7
click at [1256, 551] on div "слёзы" at bounding box center [1323, 572] width 268 height 73
type input "*****"
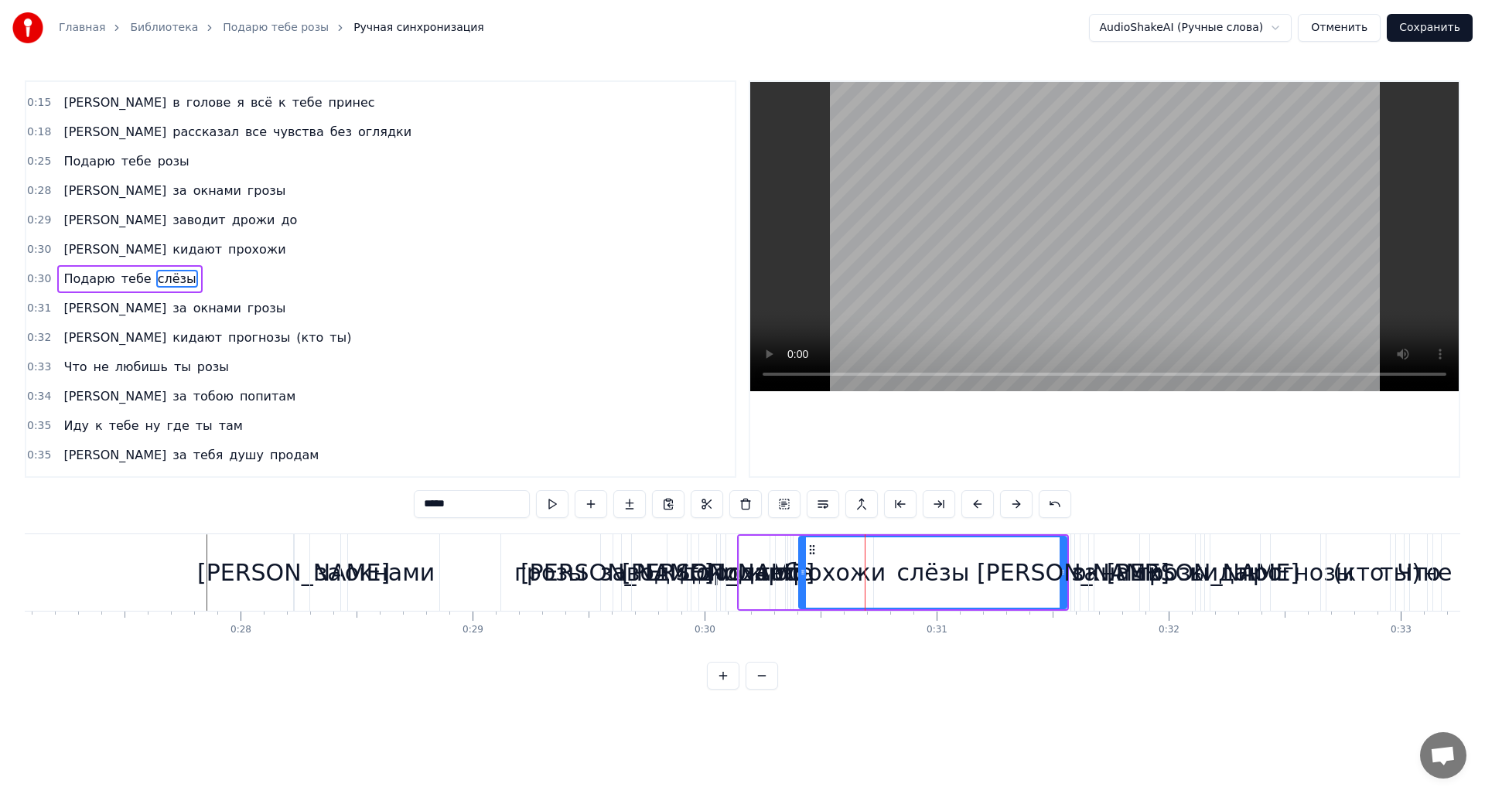
scroll to position [0, 6444]
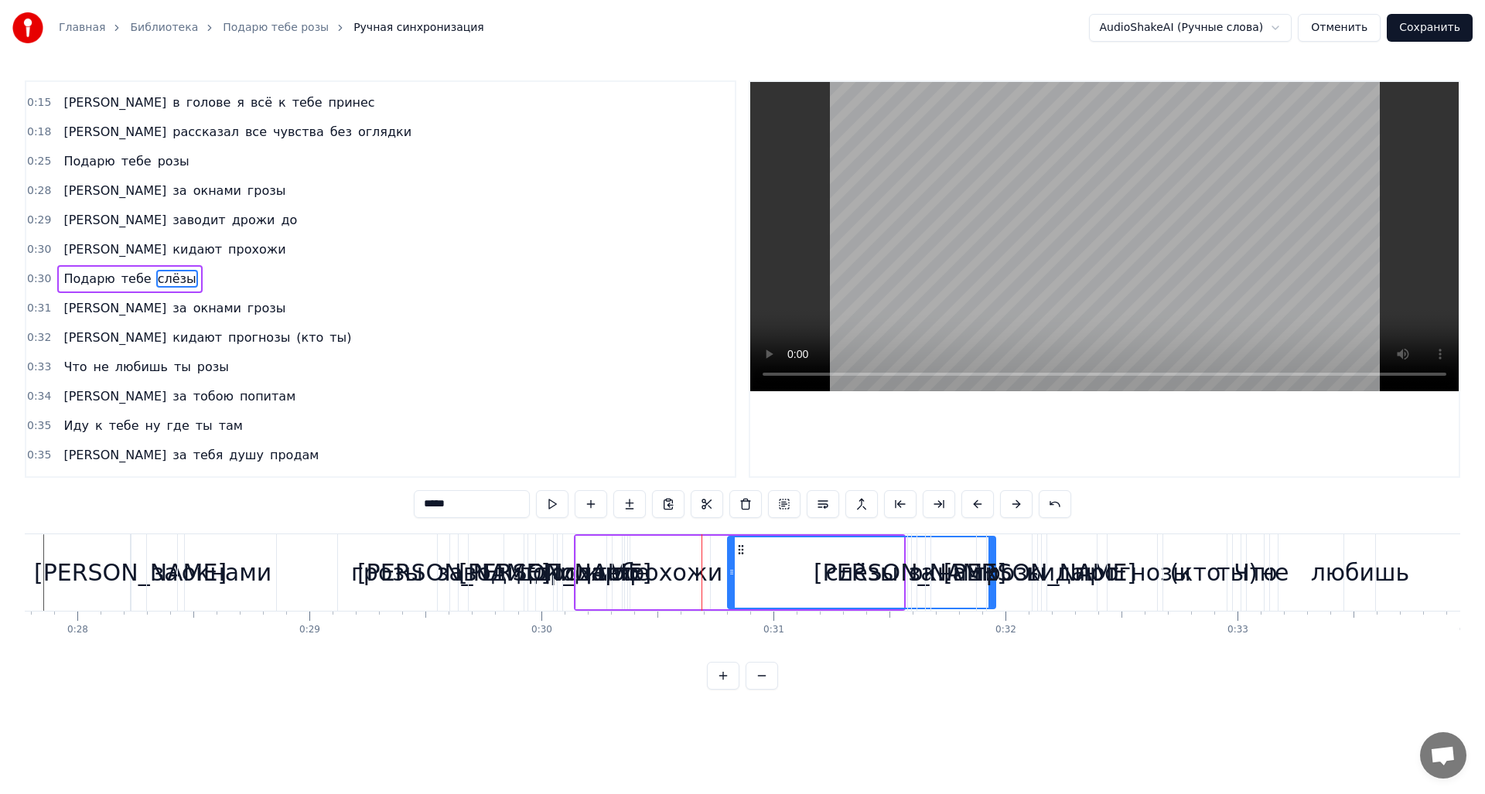
drag, startPoint x: 647, startPoint y: 552, endPoint x: 668, endPoint y: 559, distance: 22.0
click at [737, 557] on div "слёзы" at bounding box center [862, 573] width 266 height 70
click at [664, 559] on div "Подарю тебе слёзы" at bounding box center [786, 572] width 424 height 77
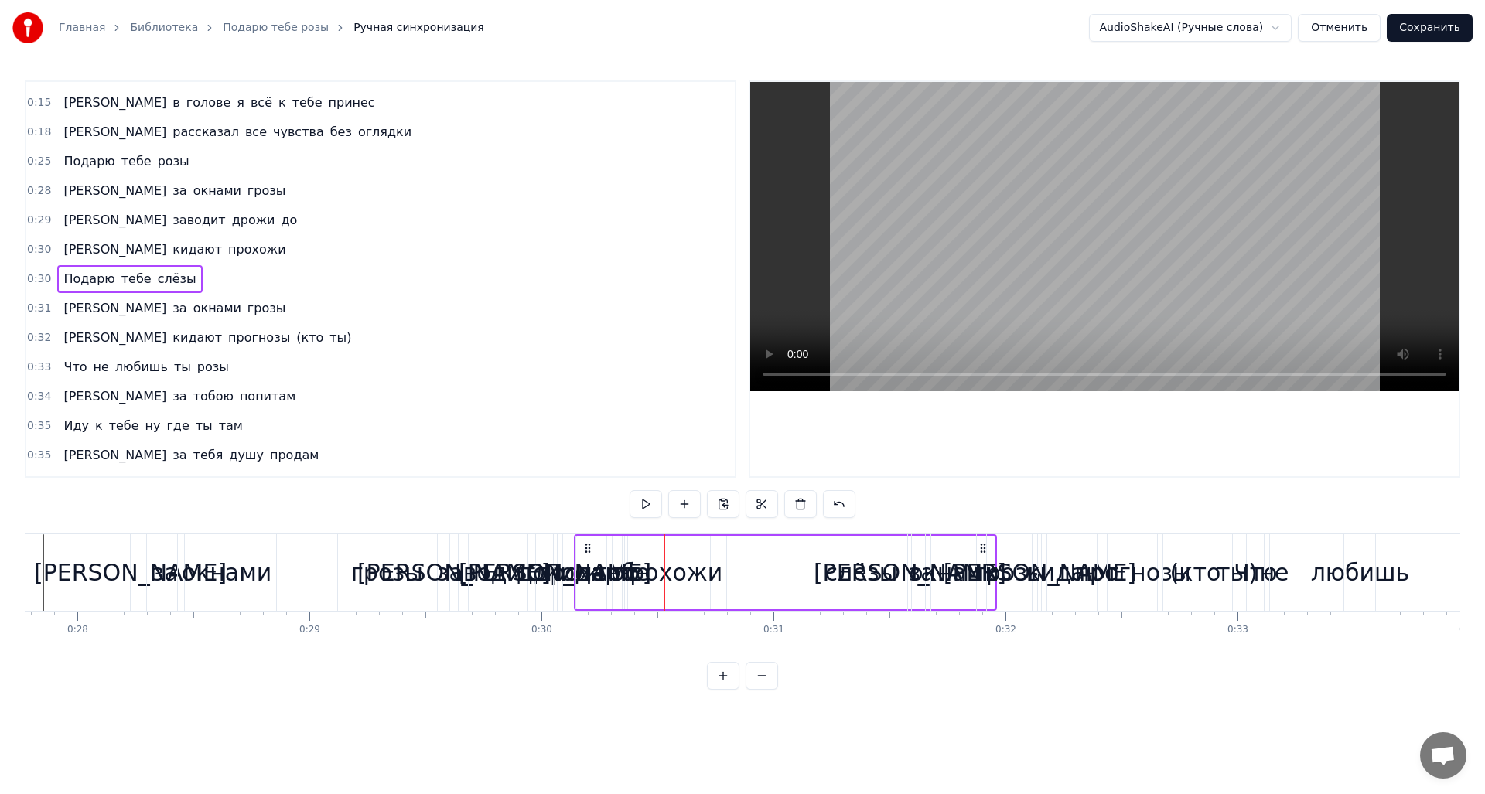
click at [1022, 543] on div "А за окнами грозы" at bounding box center [971, 572] width 128 height 77
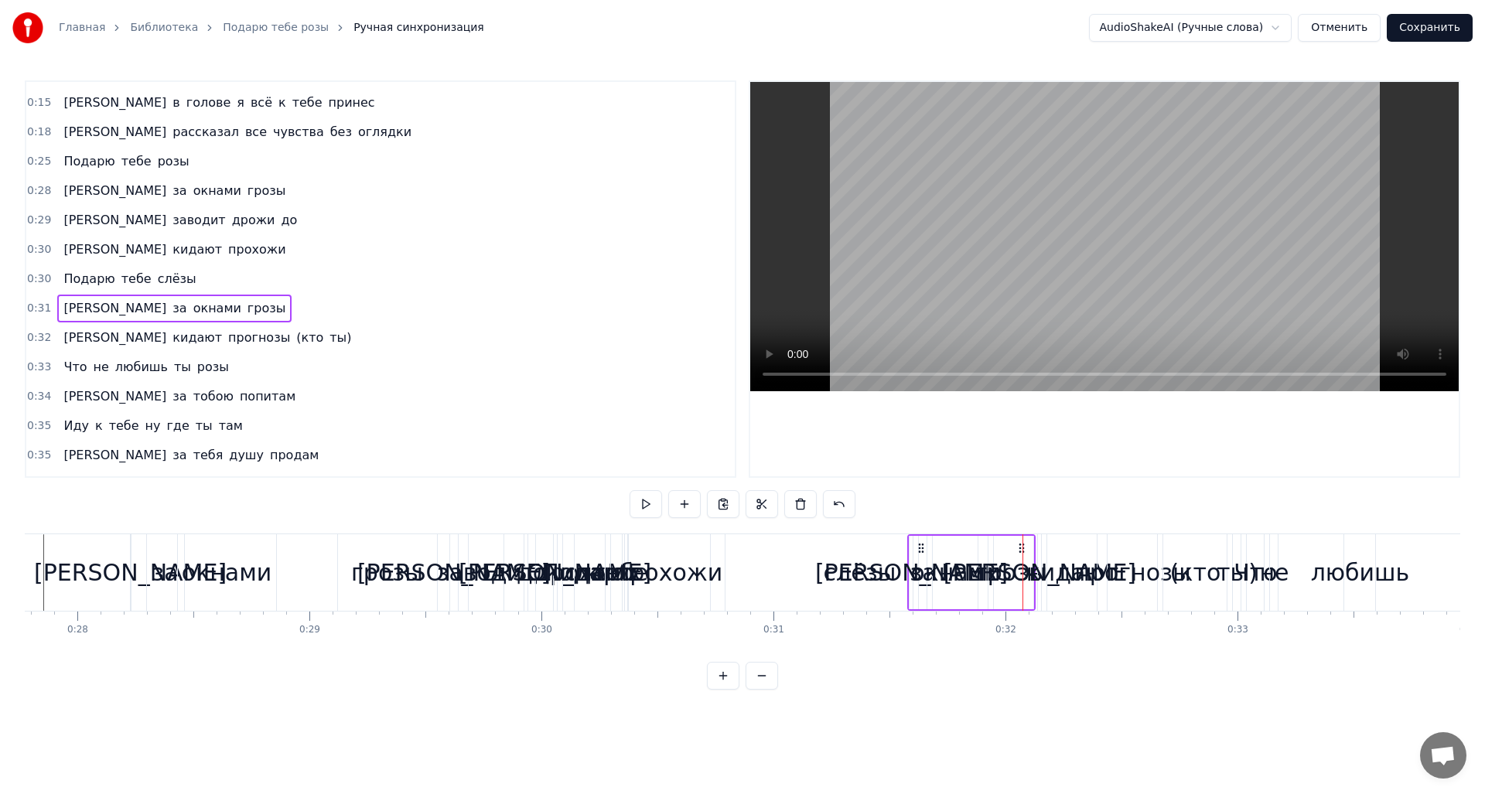
click at [770, 565] on div "слёзы" at bounding box center [859, 572] width 268 height 77
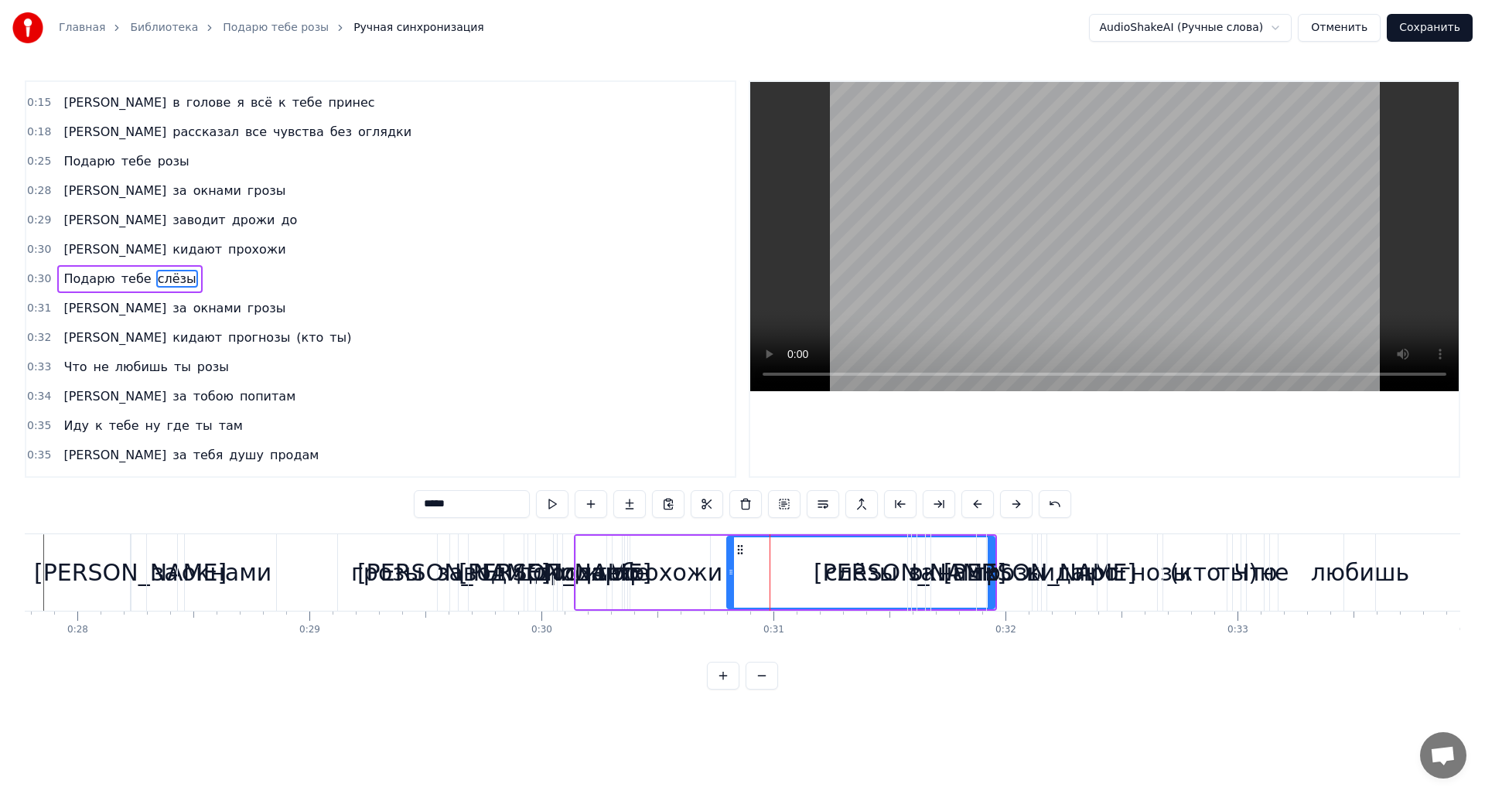
click at [671, 548] on div "Подарю тебе слёзы" at bounding box center [786, 572] width 424 height 77
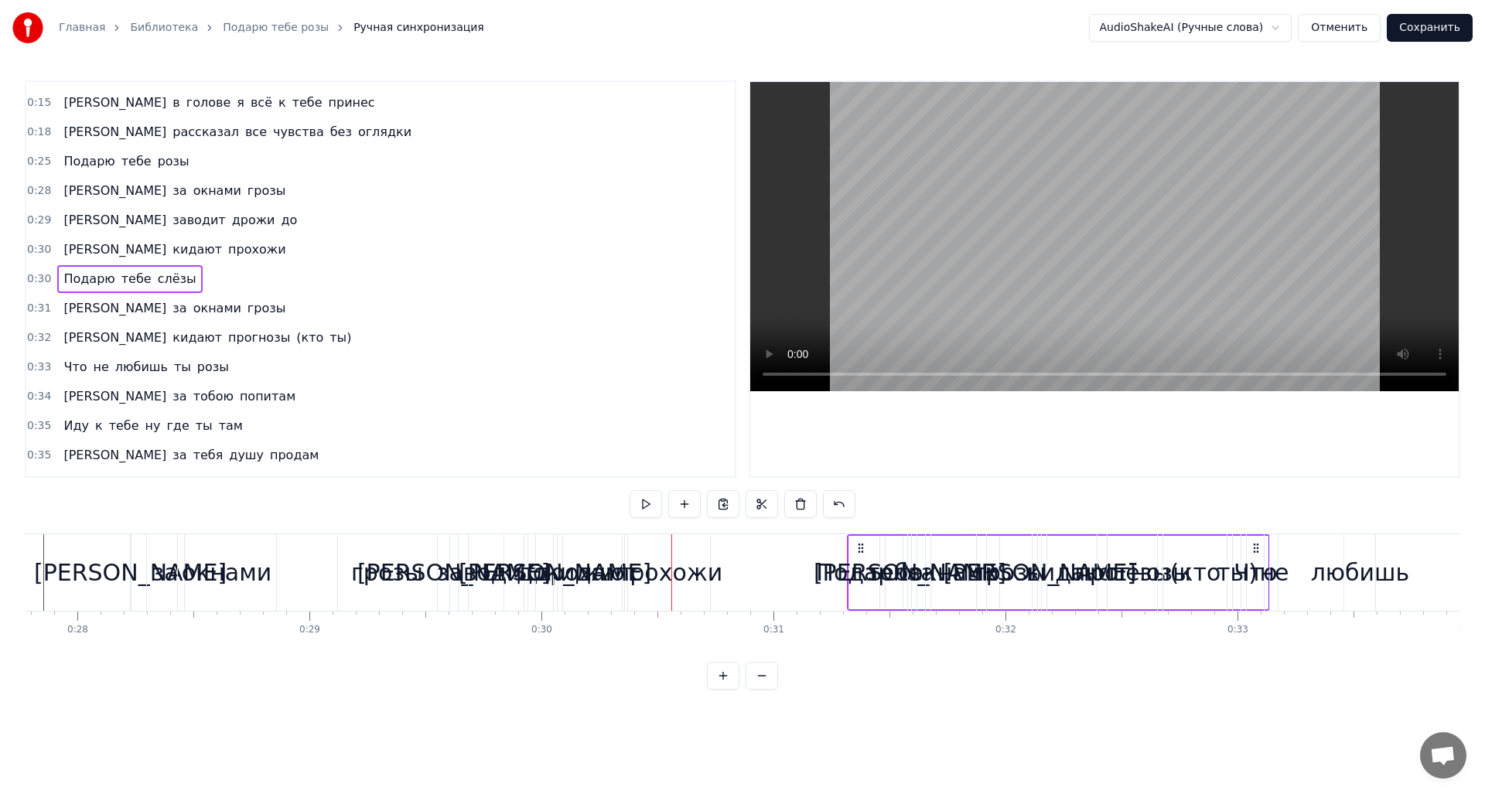
drag, startPoint x: 590, startPoint y: 545, endPoint x: 801, endPoint y: 551, distance: 211.2
click at [862, 547] on icon at bounding box center [861, 548] width 12 height 12
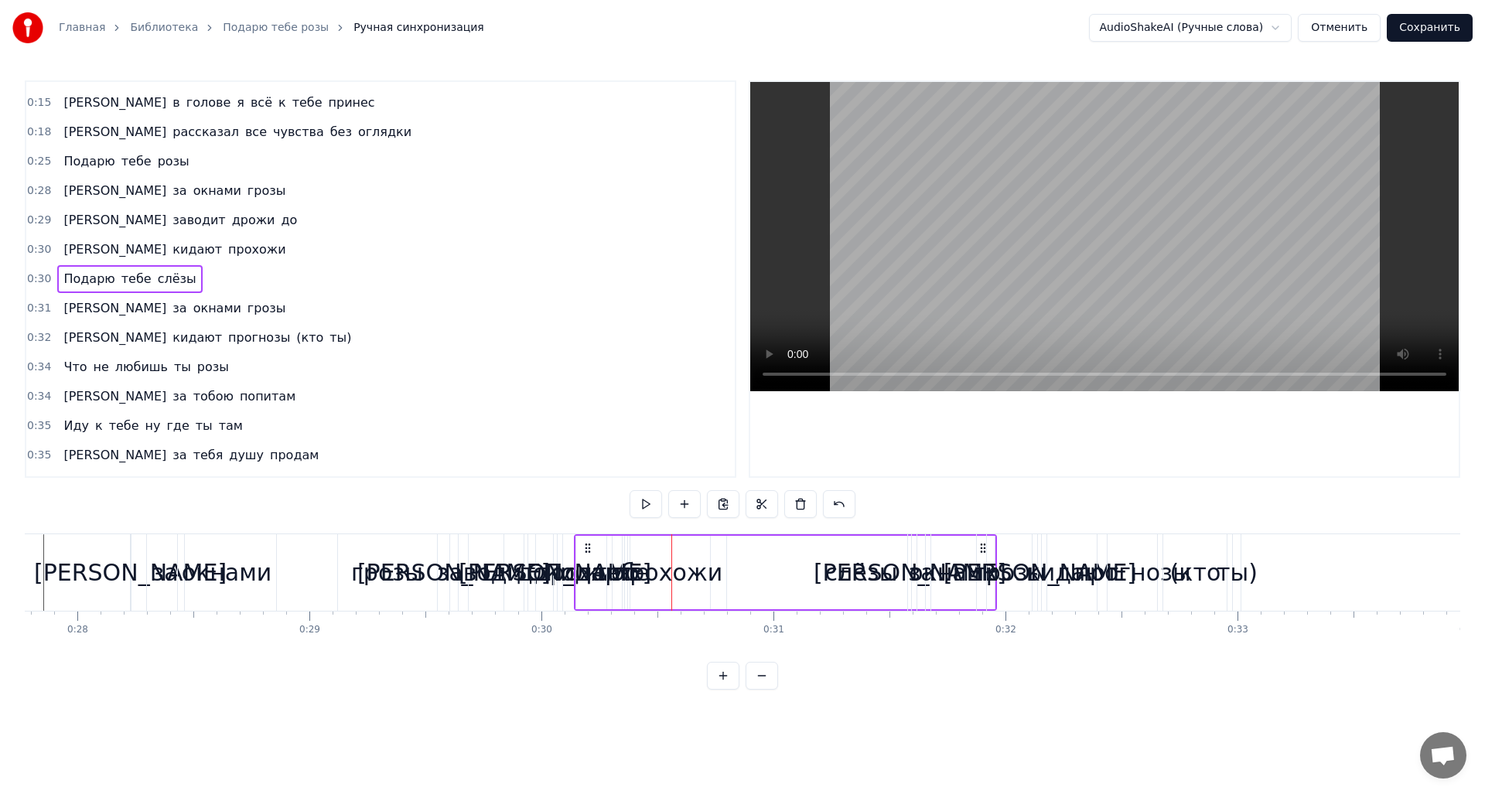
click at [546, 576] on div "[PERSON_NAME]" at bounding box center [555, 572] width 193 height 35
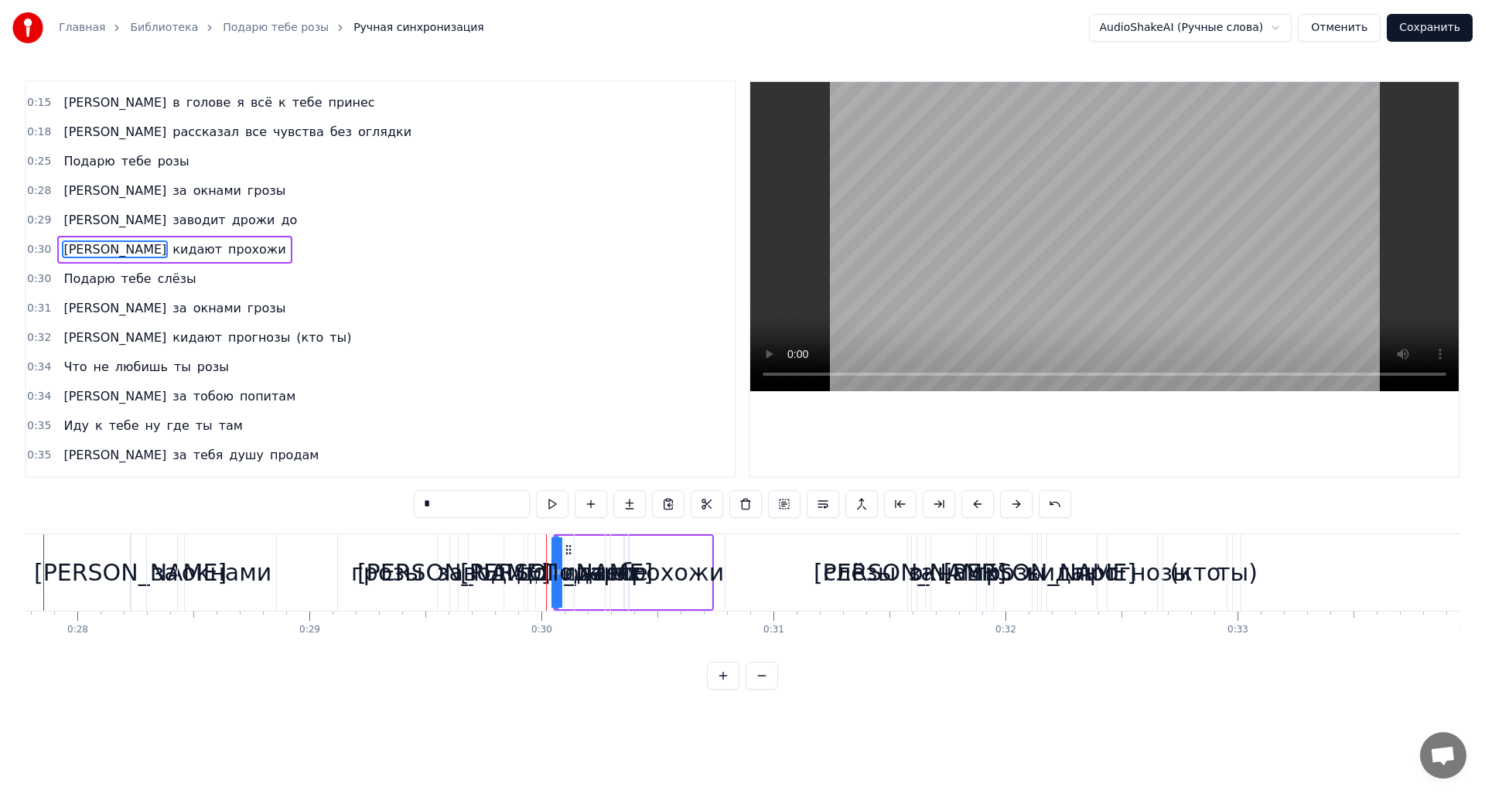
scroll to position [23, 0]
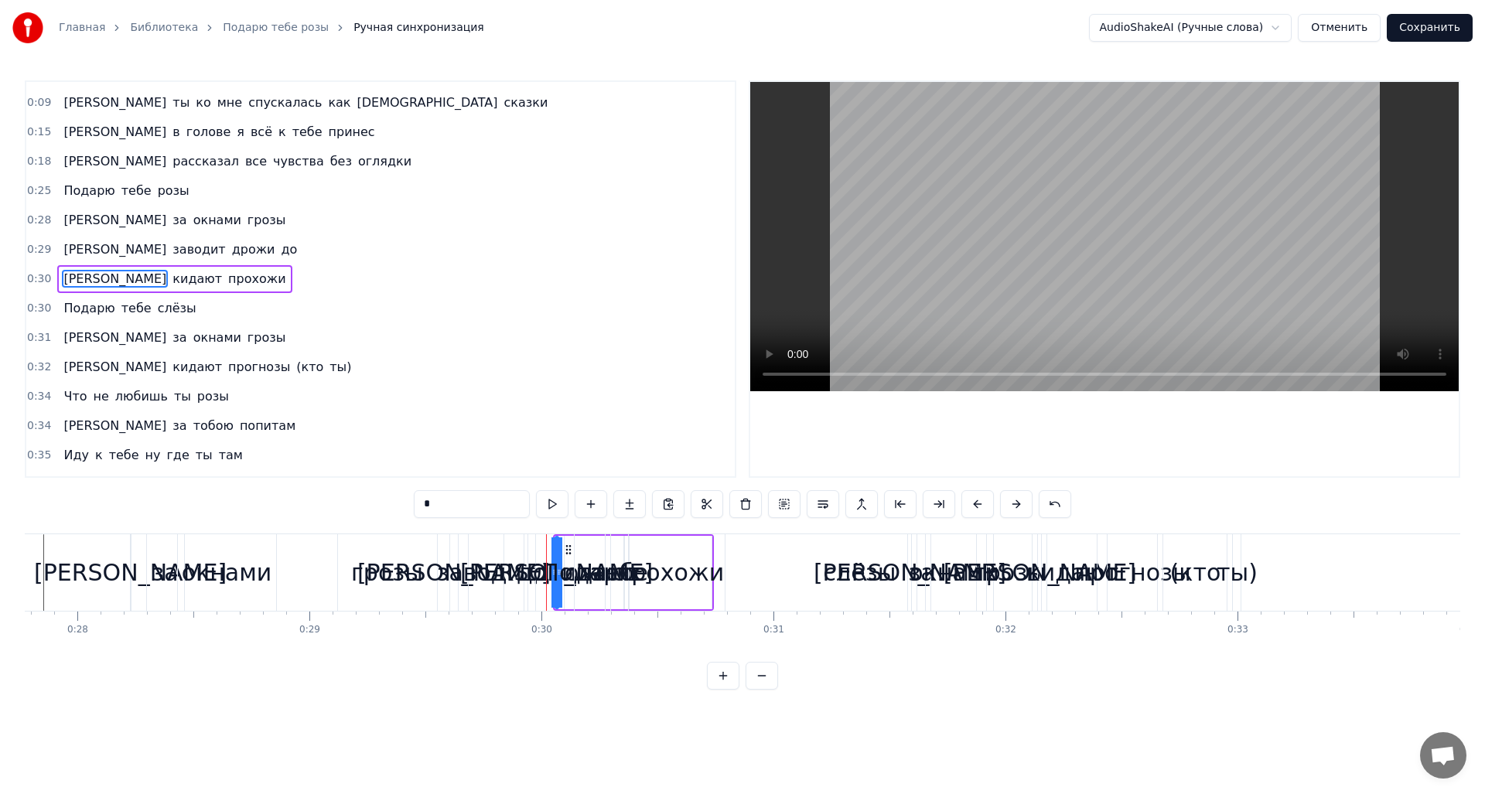
click at [524, 579] on div "до" at bounding box center [532, 572] width 30 height 35
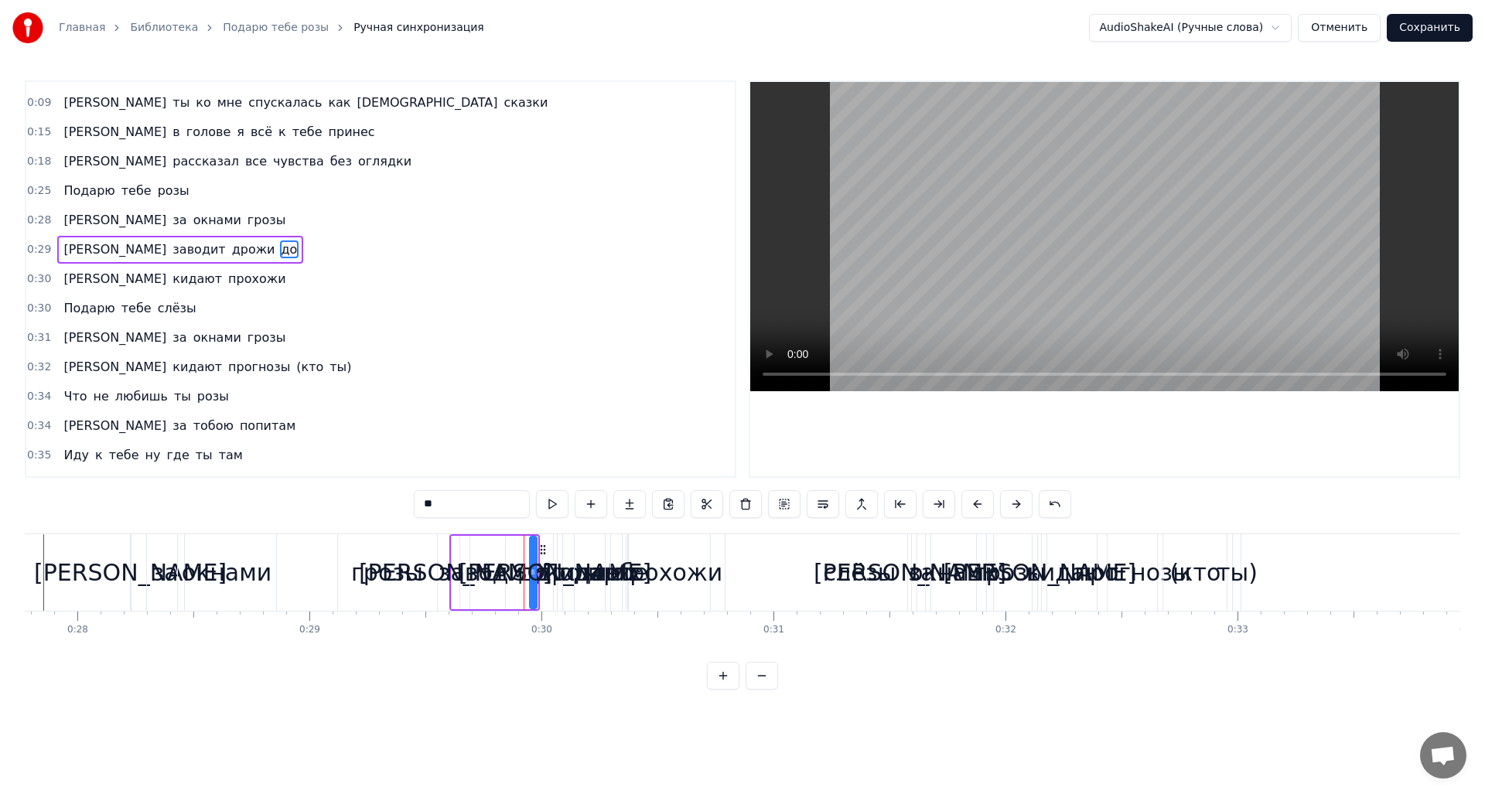
scroll to position [0, 0]
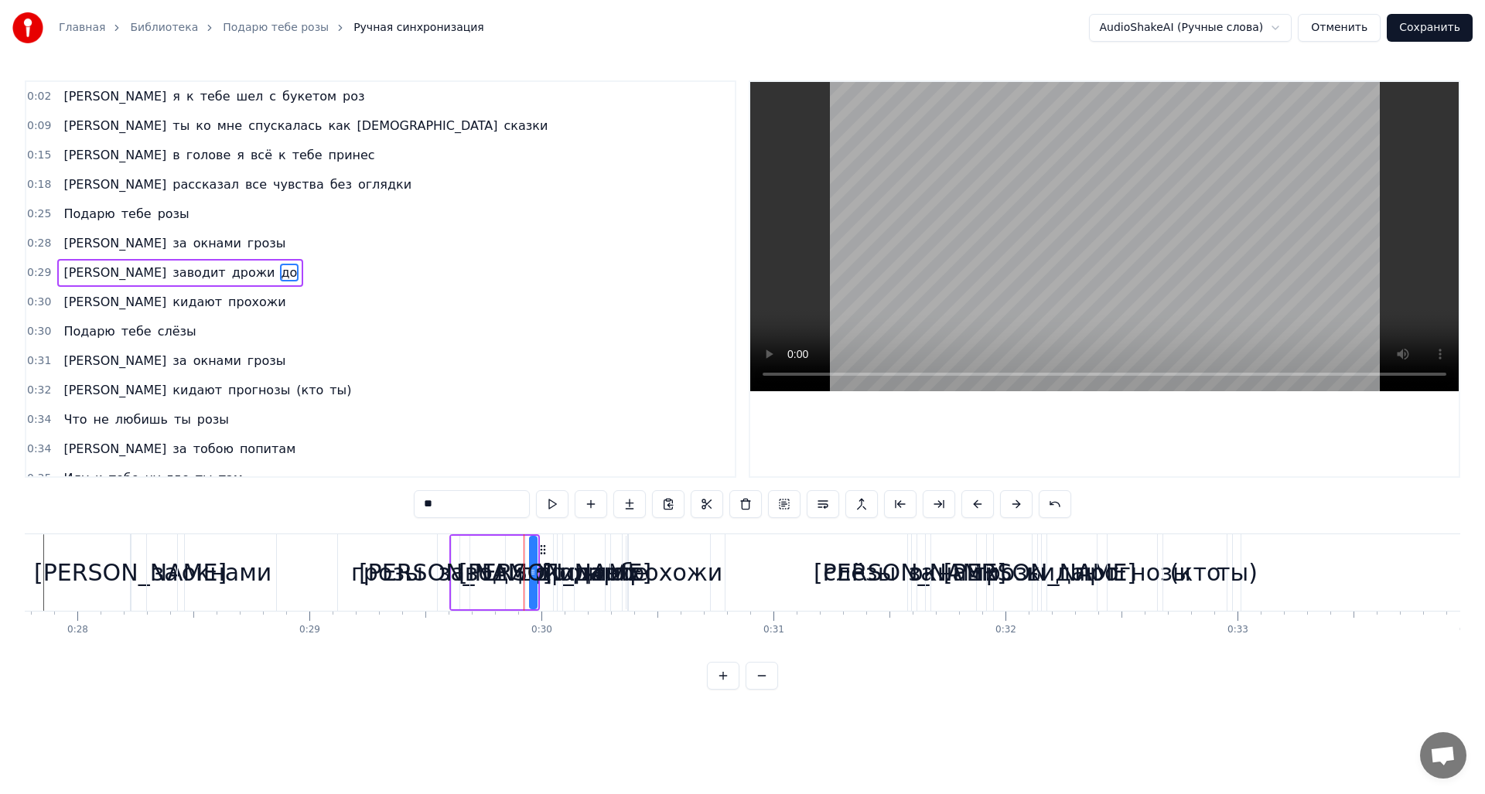
click at [581, 562] on div "Подарю" at bounding box center [589, 572] width 96 height 35
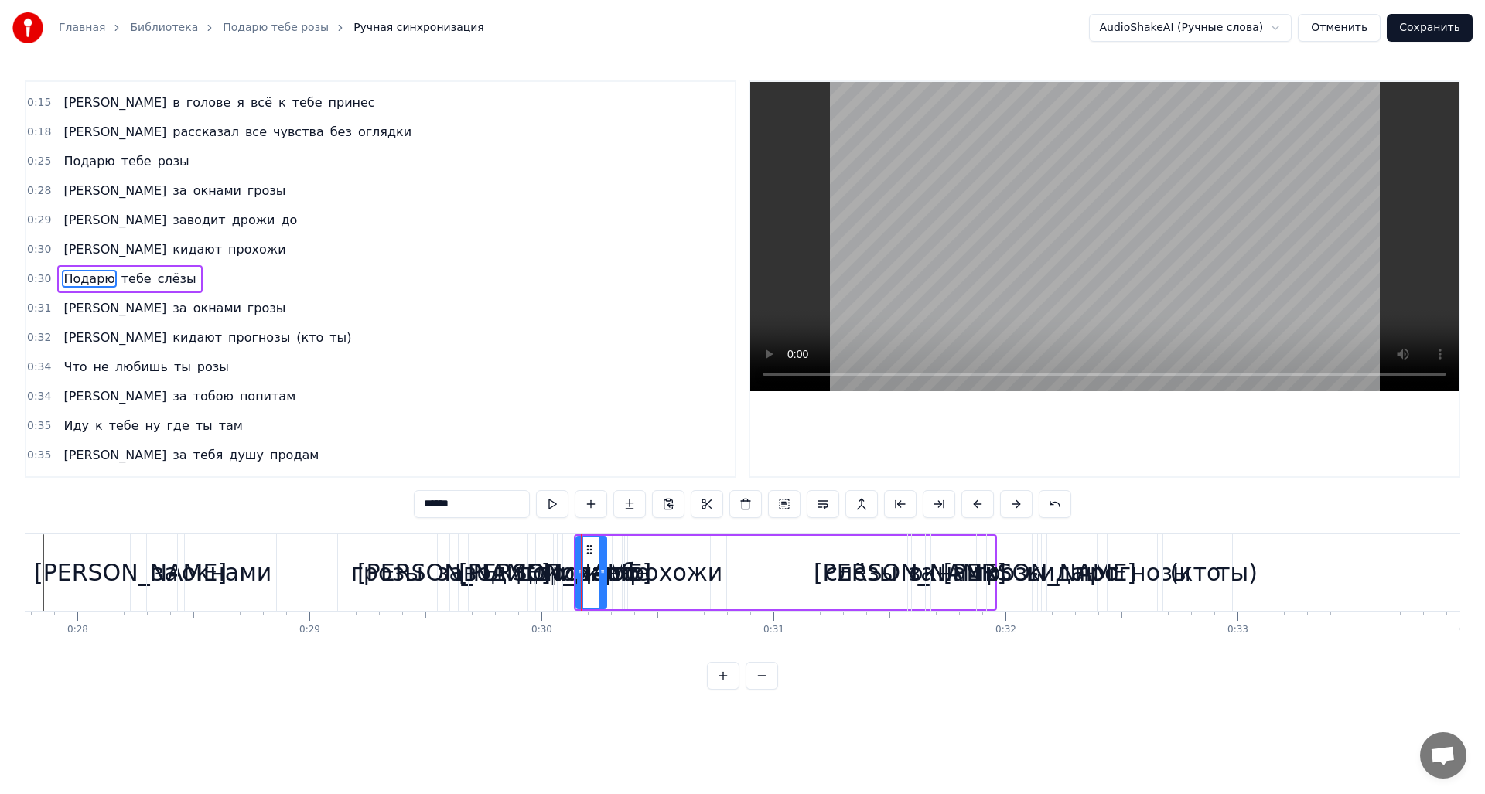
click at [545, 568] on div "до" at bounding box center [532, 572] width 30 height 35
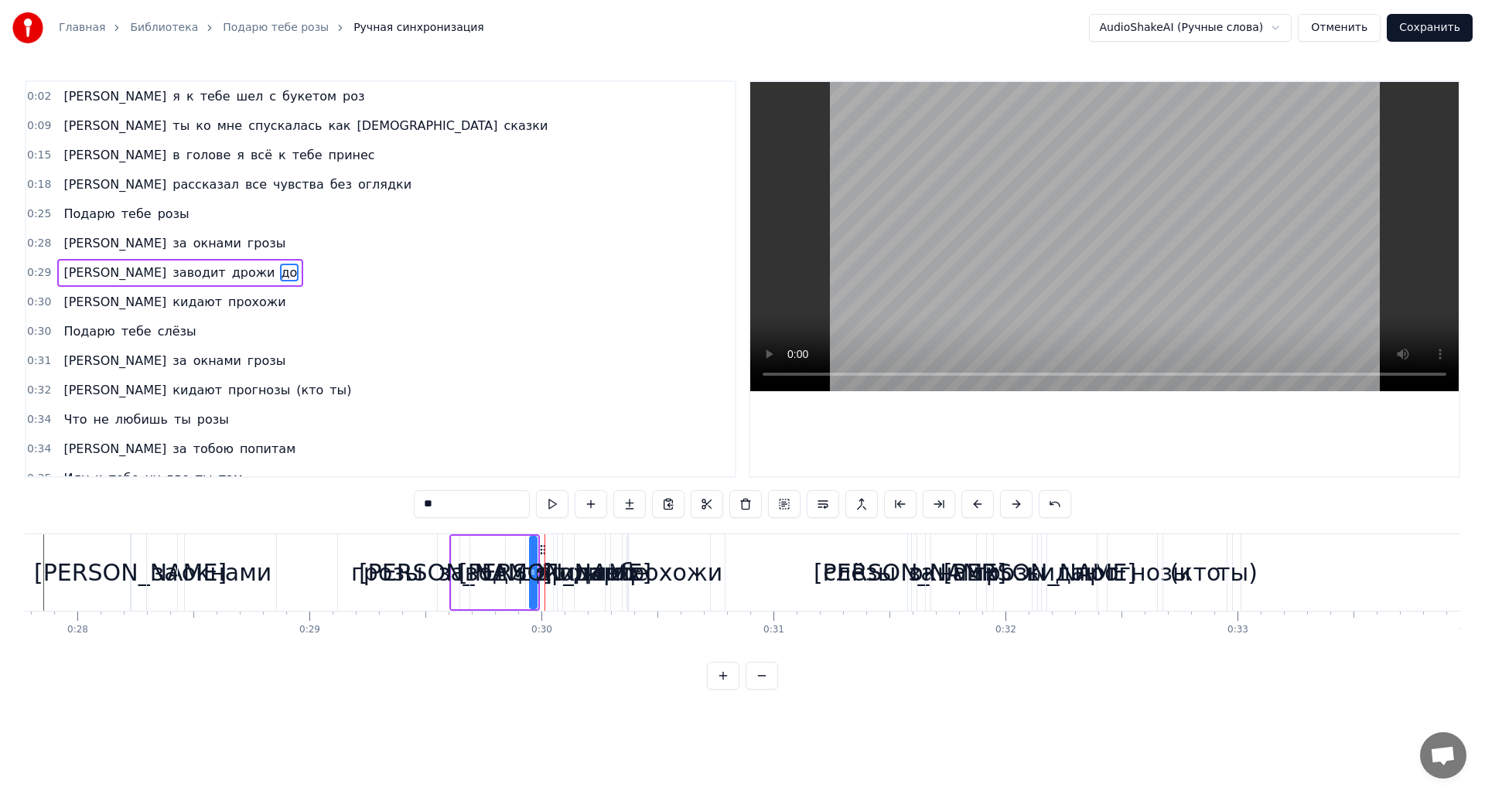
click at [493, 582] on div "заводит" at bounding box center [487, 572] width 99 height 35
type input "*******"
drag, startPoint x: 502, startPoint y: 582, endPoint x: 591, endPoint y: 589, distance: 89.2
click at [591, 589] on div "А я к тебе шел с букетом роз А ты ко мне спускалась как богиня сказки И в голов…" at bounding box center [40, 572] width 12920 height 77
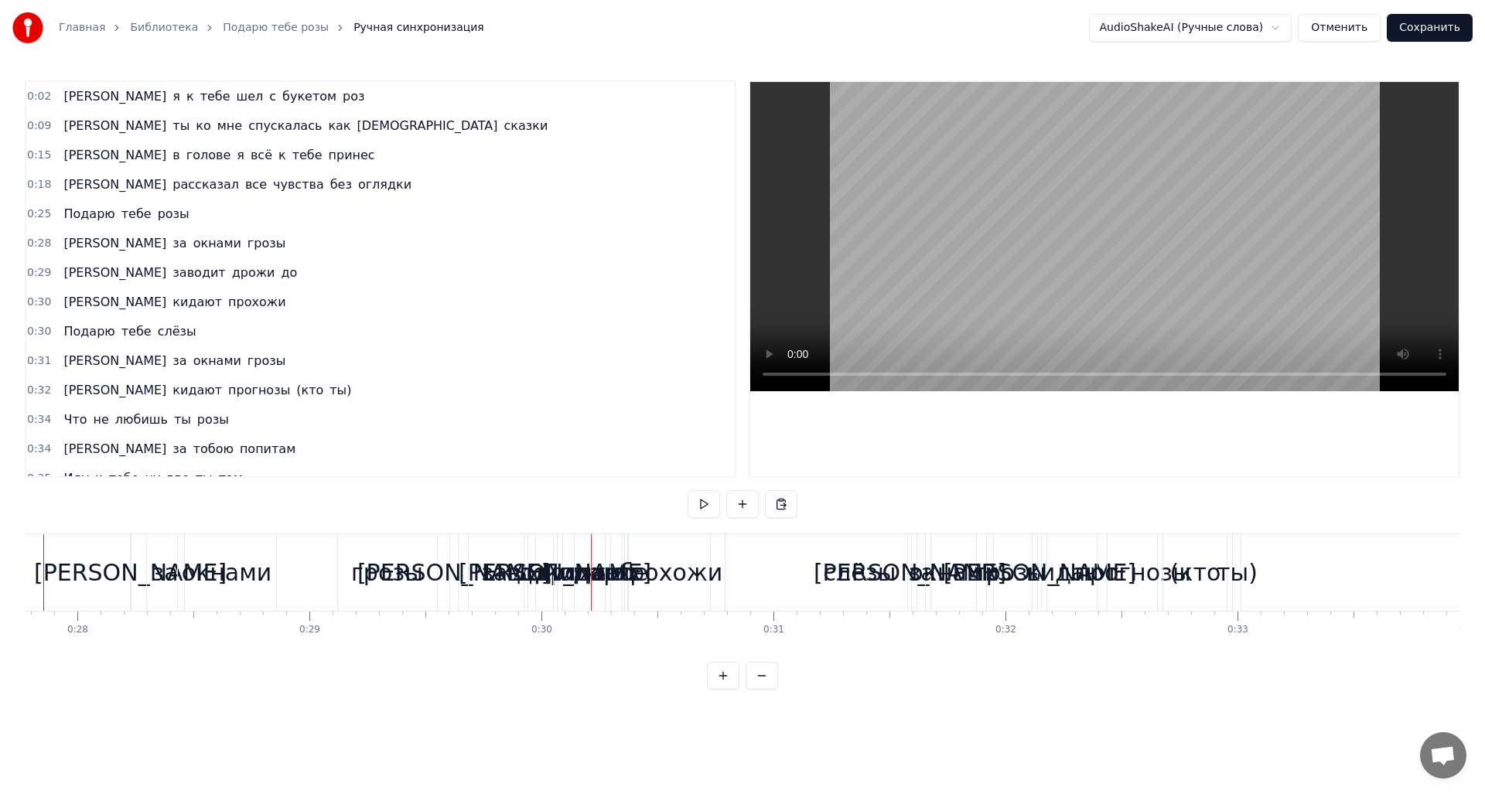
click at [567, 577] on div "Подарю" at bounding box center [589, 572] width 96 height 35
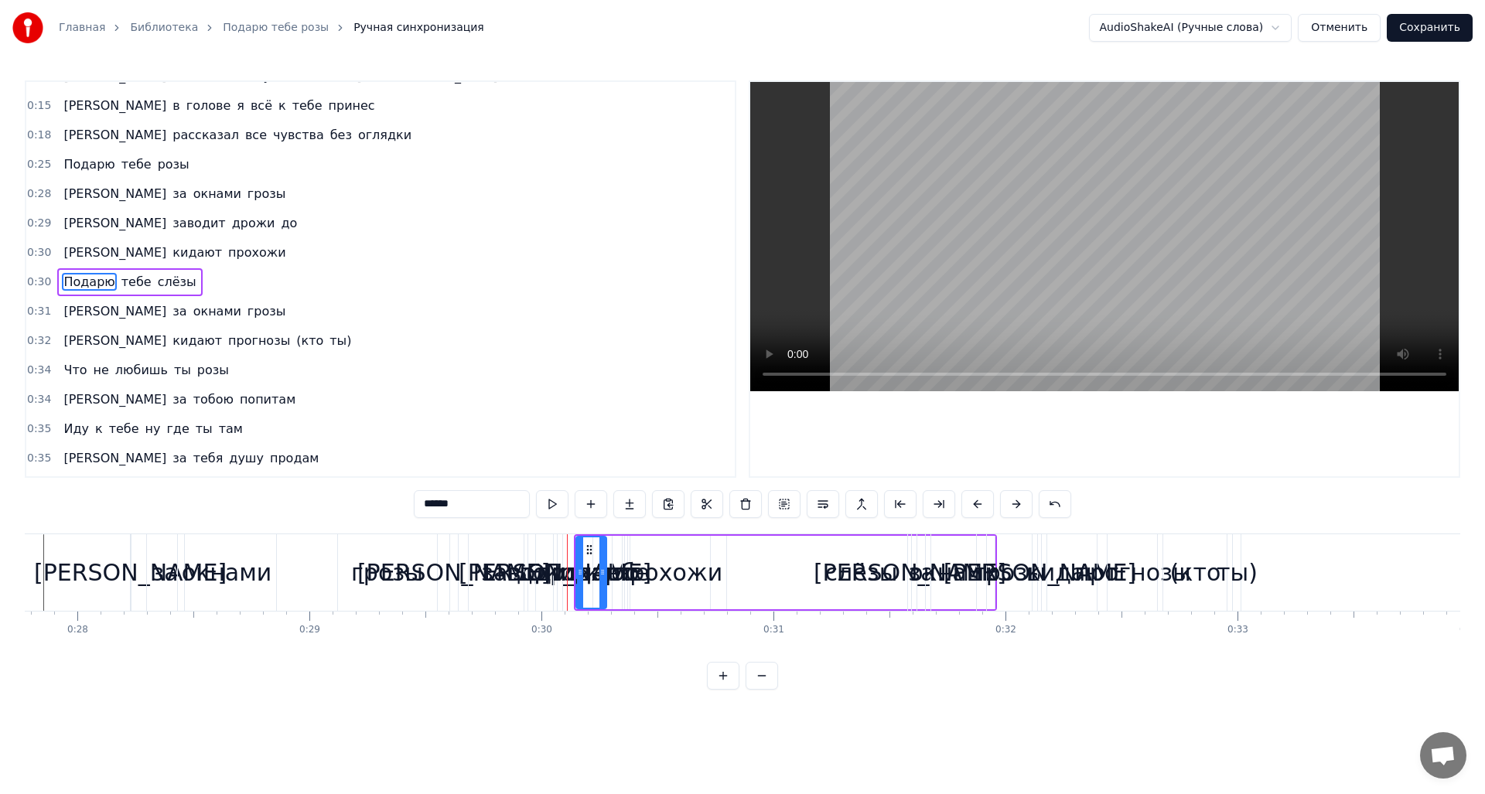
scroll to position [53, 0]
click at [557, 576] on div "Подарю" at bounding box center [591, 572] width 96 height 35
click at [551, 571] on div "Подарю" at bounding box center [591, 572] width 96 height 35
click at [535, 570] on div "до" at bounding box center [532, 572] width 30 height 35
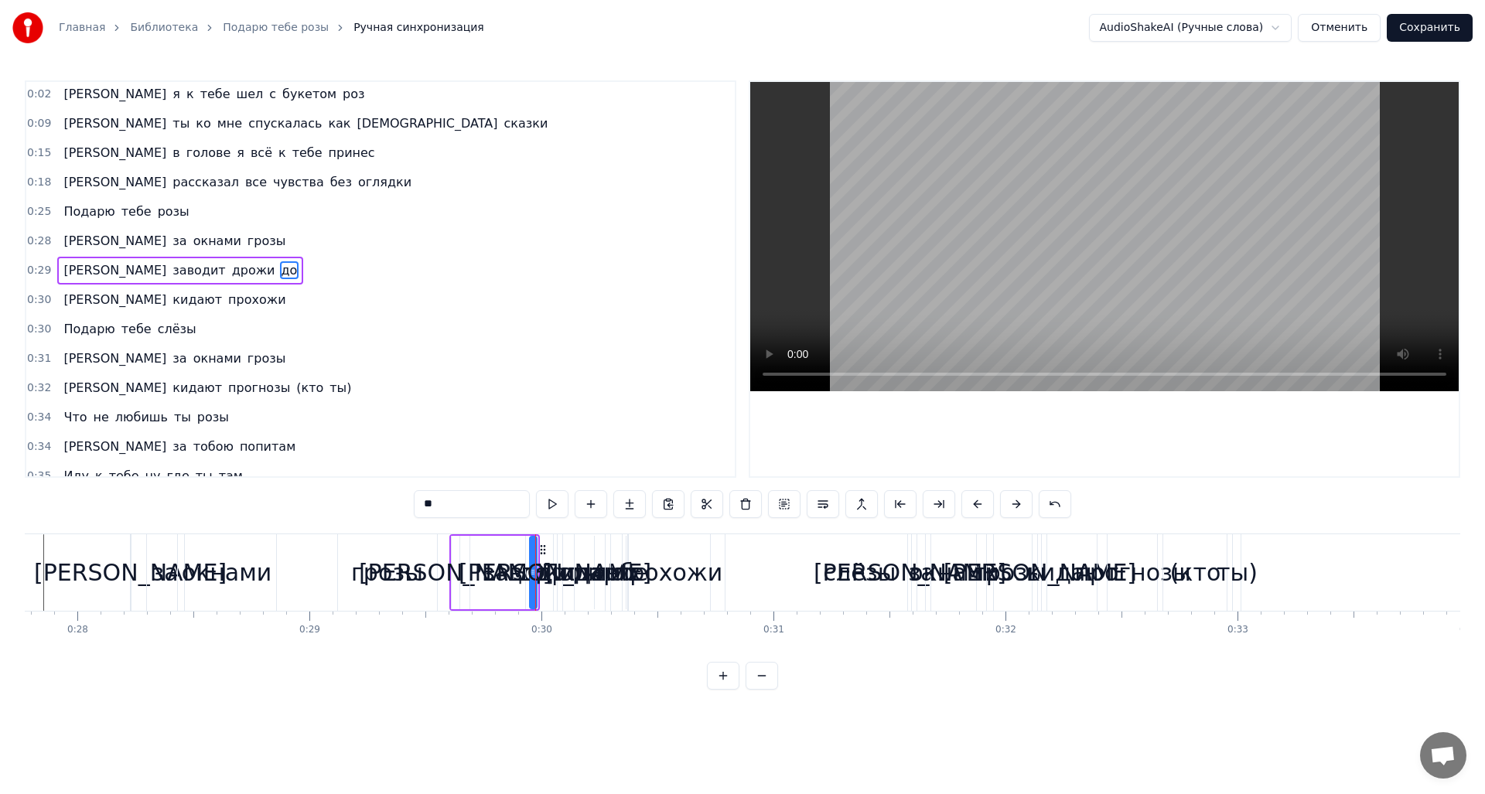
scroll to position [0, 0]
click at [552, 573] on div "Подарю" at bounding box center [589, 572] width 96 height 35
type input "******"
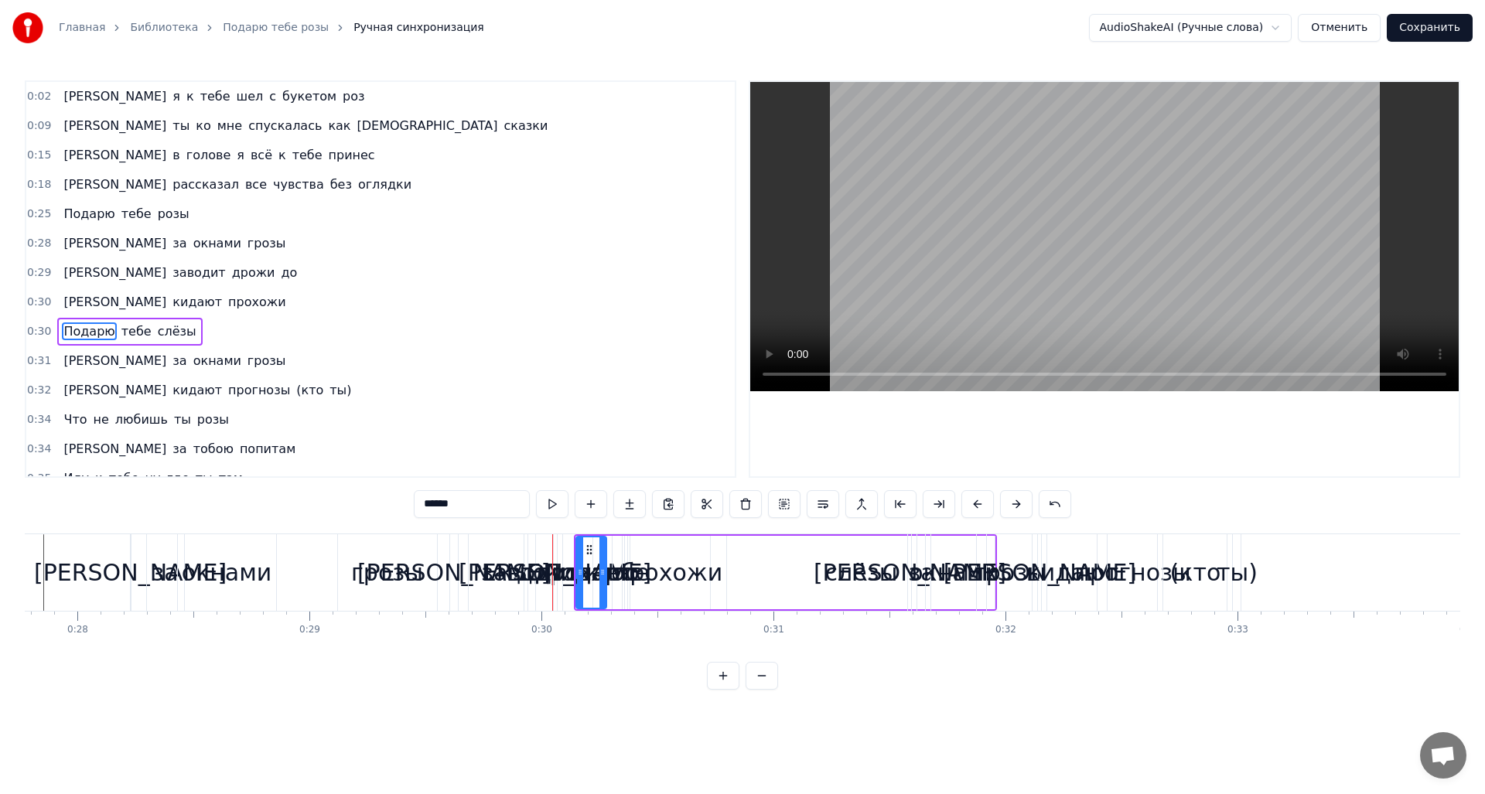
scroll to position [53, 0]
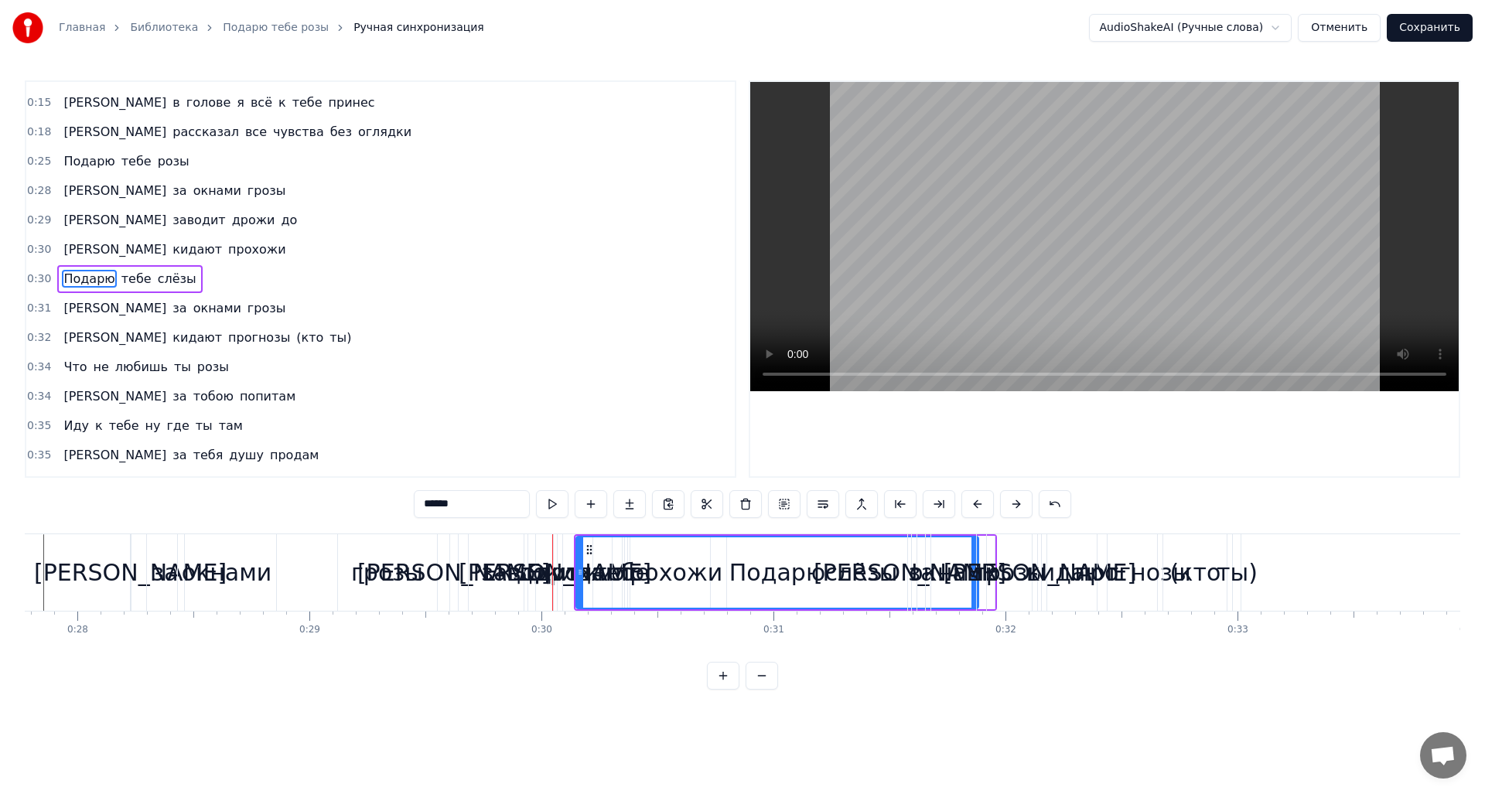
drag, startPoint x: 604, startPoint y: 574, endPoint x: 976, endPoint y: 561, distance: 372.3
click at [976, 561] on div "А я к тебе шел с букетом роз А ты ко мне спускалась как богиня сказки И в голов…" at bounding box center [40, 572] width 12920 height 77
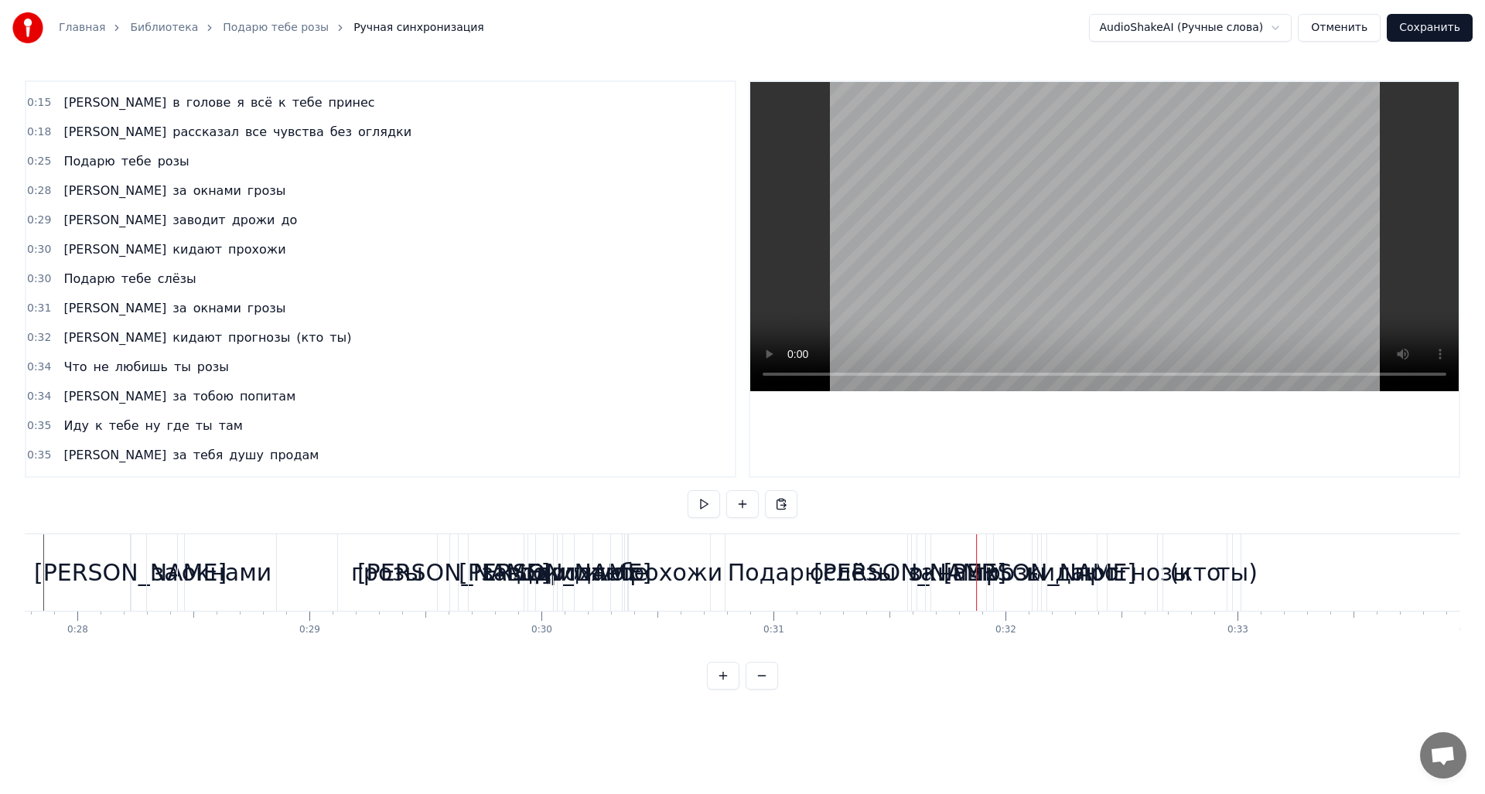
click at [654, 579] on div "Подарю" at bounding box center [776, 572] width 403 height 77
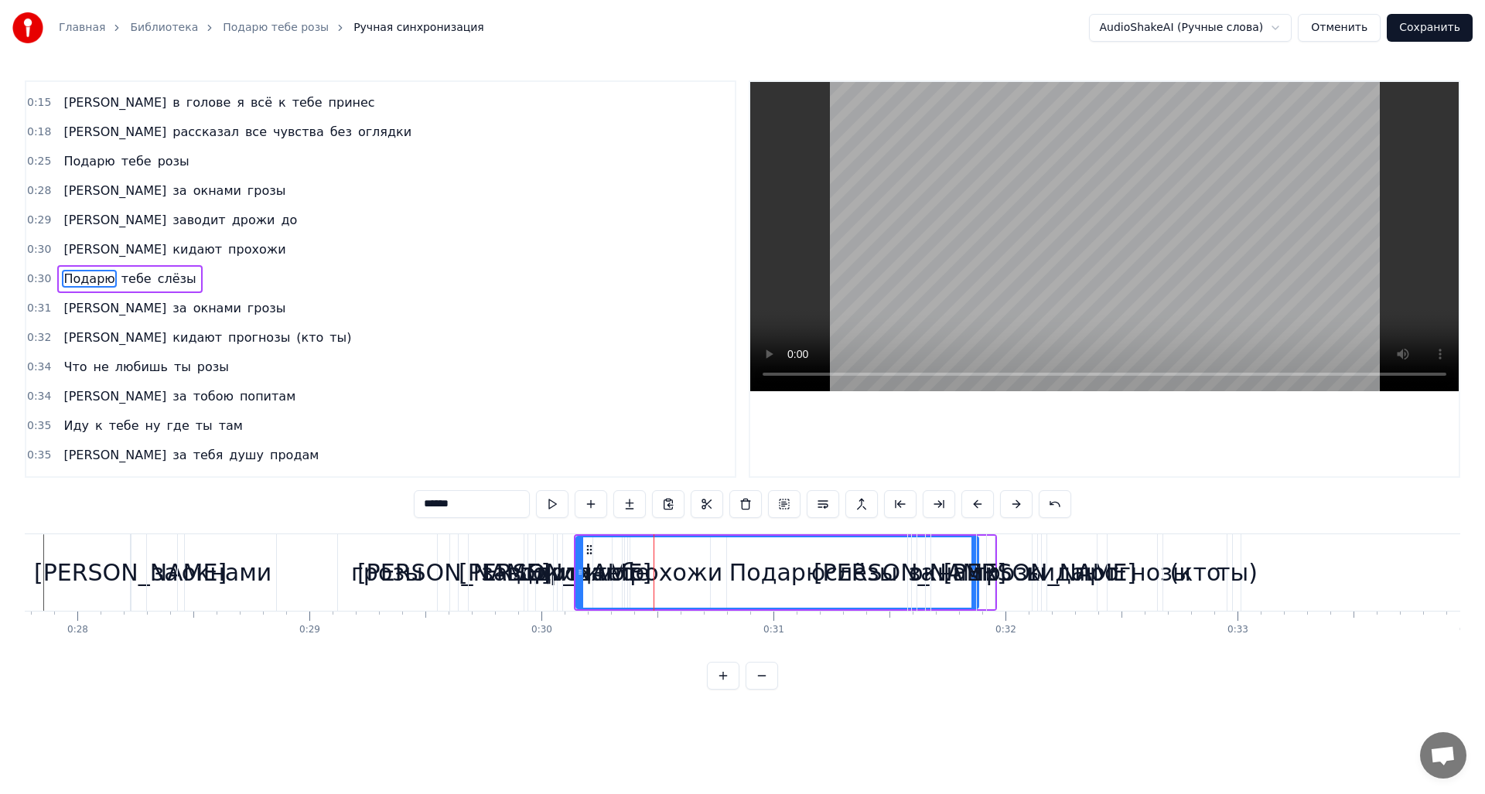
click at [599, 579] on div "Подарю" at bounding box center [777, 573] width 401 height 70
click at [565, 578] on div "кидают" at bounding box center [592, 572] width 92 height 35
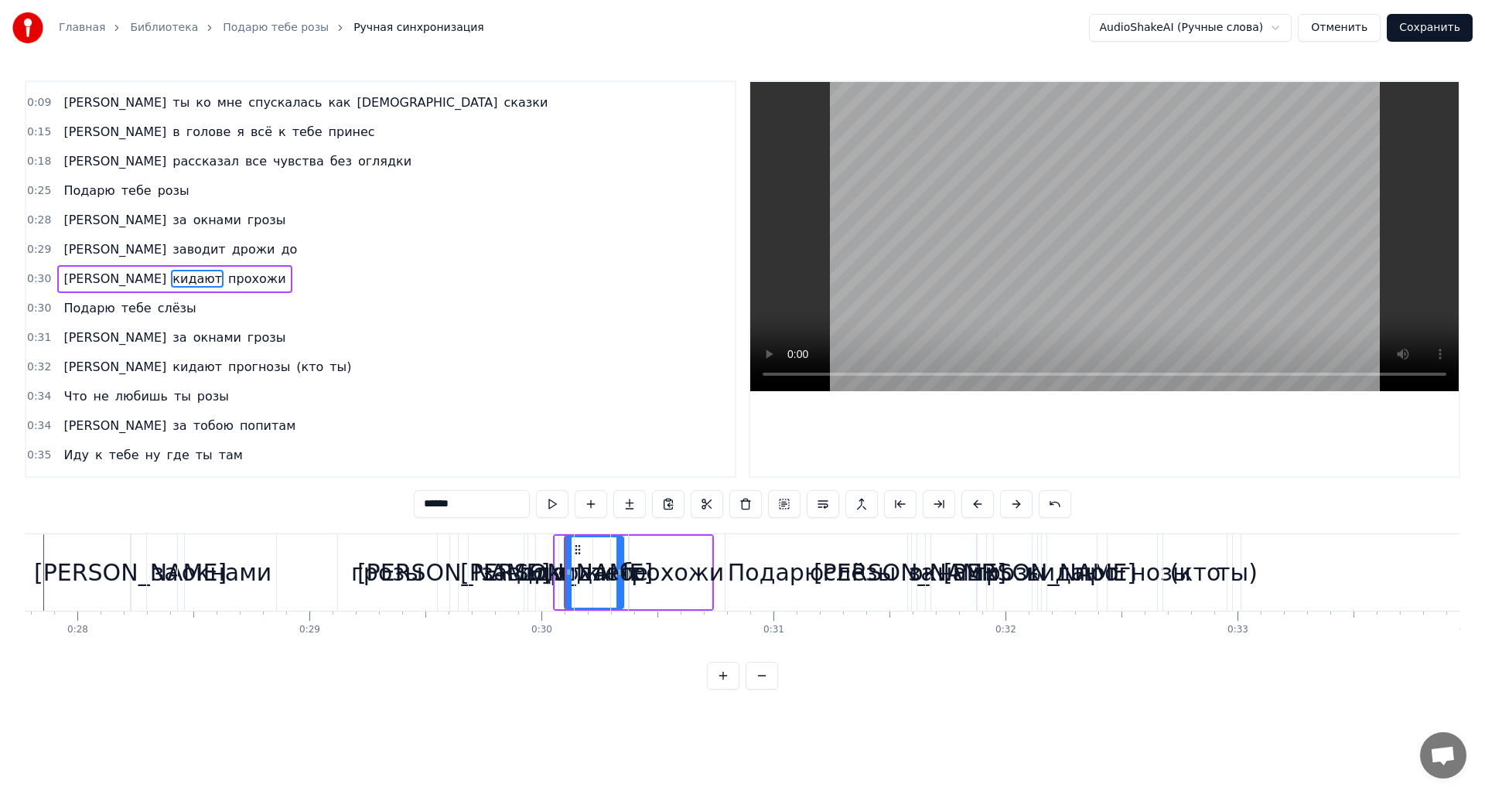
drag, startPoint x: 622, startPoint y: 575, endPoint x: 642, endPoint y: 576, distance: 20.1
click at [642, 576] on div "тебе" at bounding box center [620, 572] width 56 height 35
type input "****"
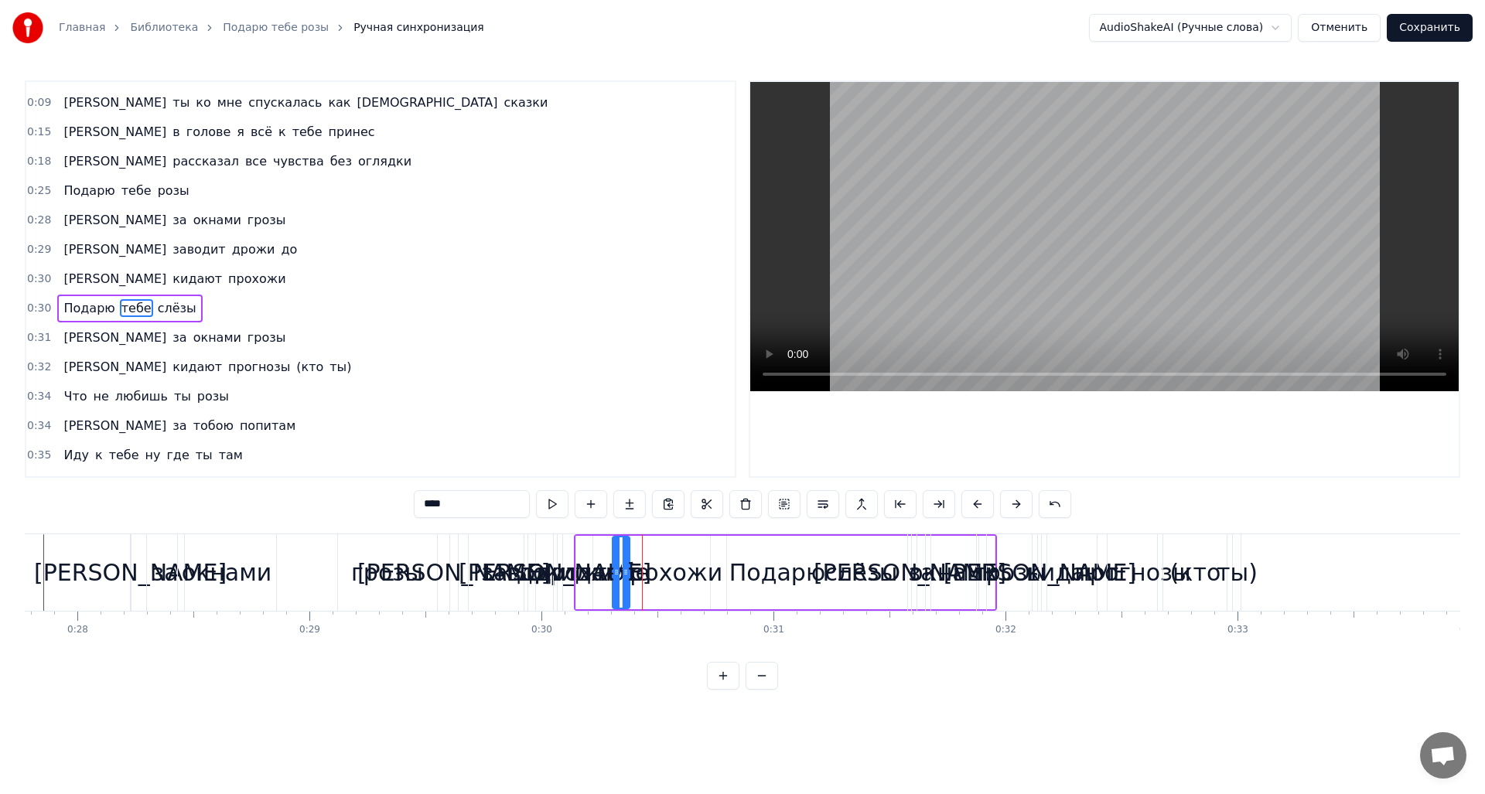
scroll to position [53, 0]
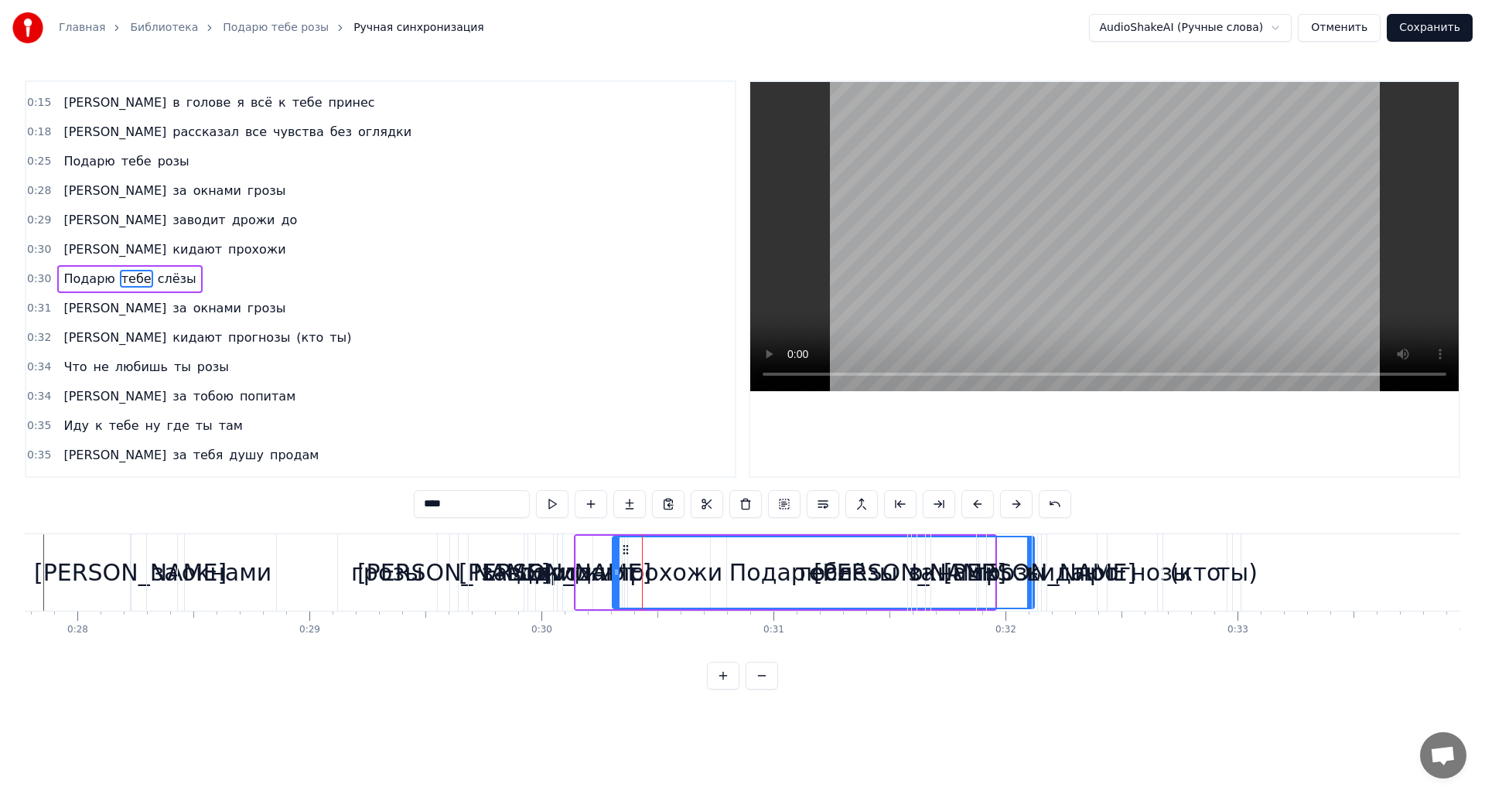
drag, startPoint x: 628, startPoint y: 577, endPoint x: 1033, endPoint y: 579, distance: 404.5
click at [1033, 579] on div "А я к тебе шел с букетом роз А ты ко мне спускалась как богиня сказки И в голов…" at bounding box center [40, 572] width 12920 height 77
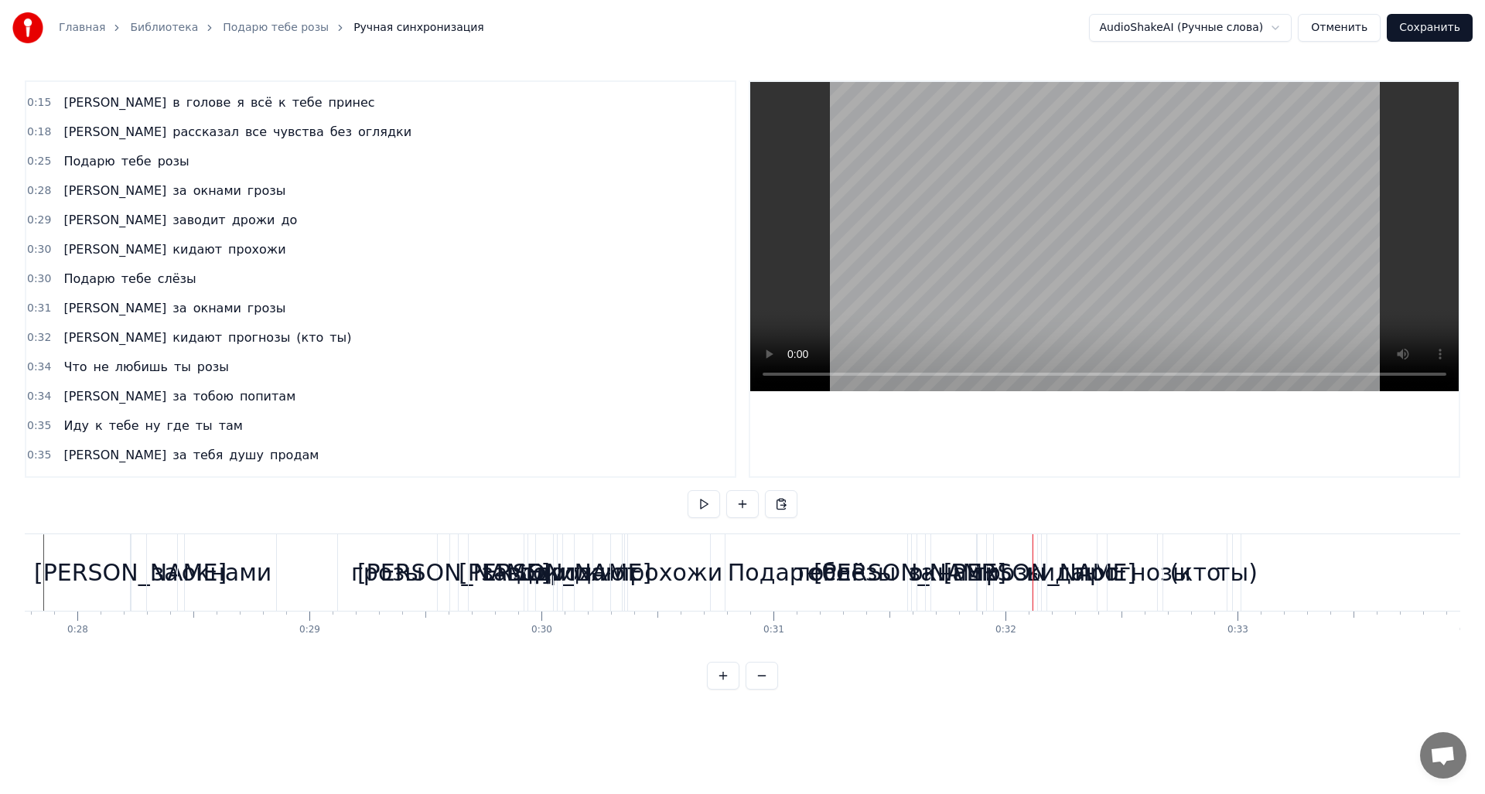
click at [558, 586] on div "кидают" at bounding box center [592, 572] width 92 height 35
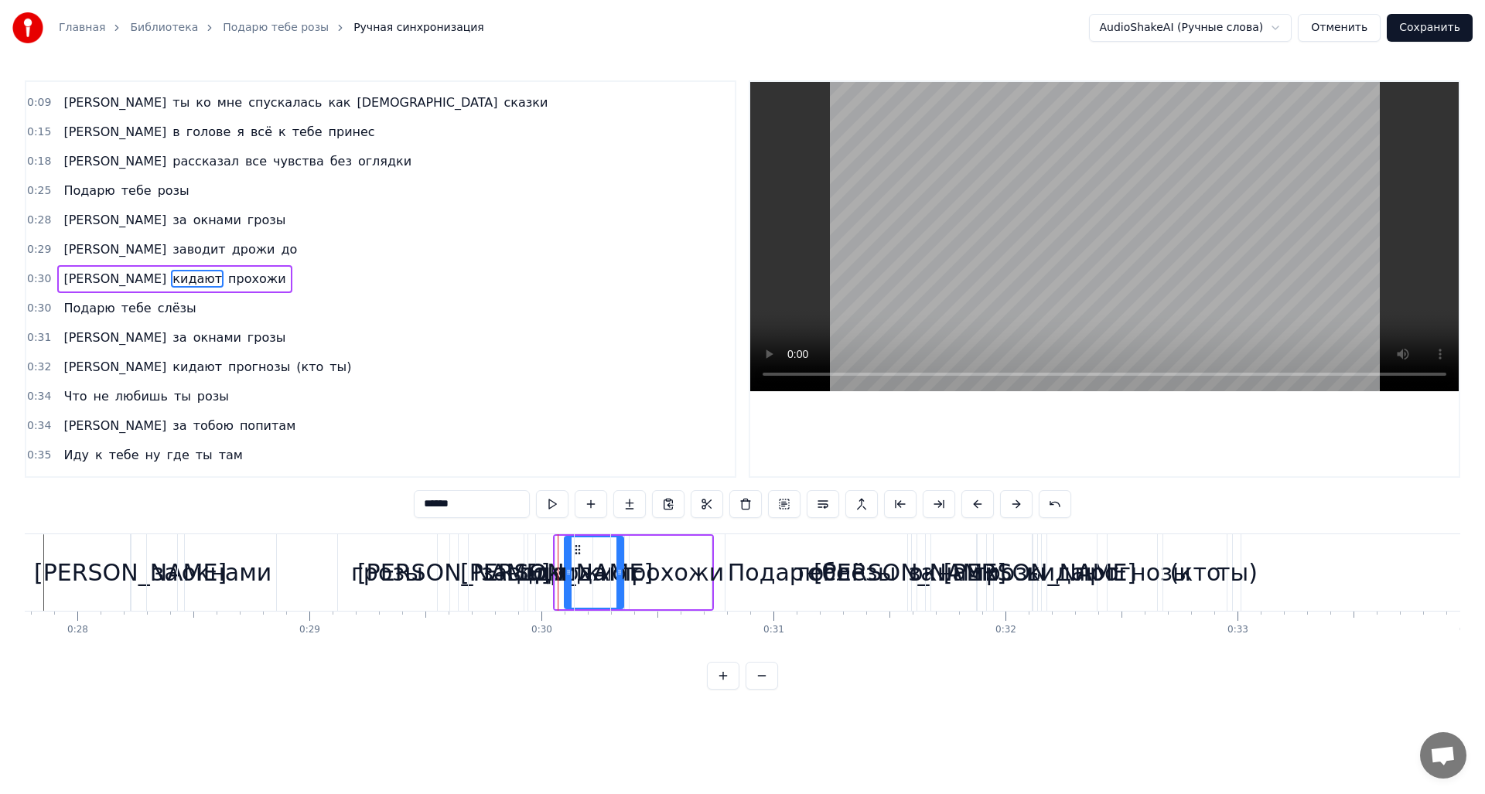
click at [524, 583] on div "до" at bounding box center [532, 572] width 30 height 35
type input "**"
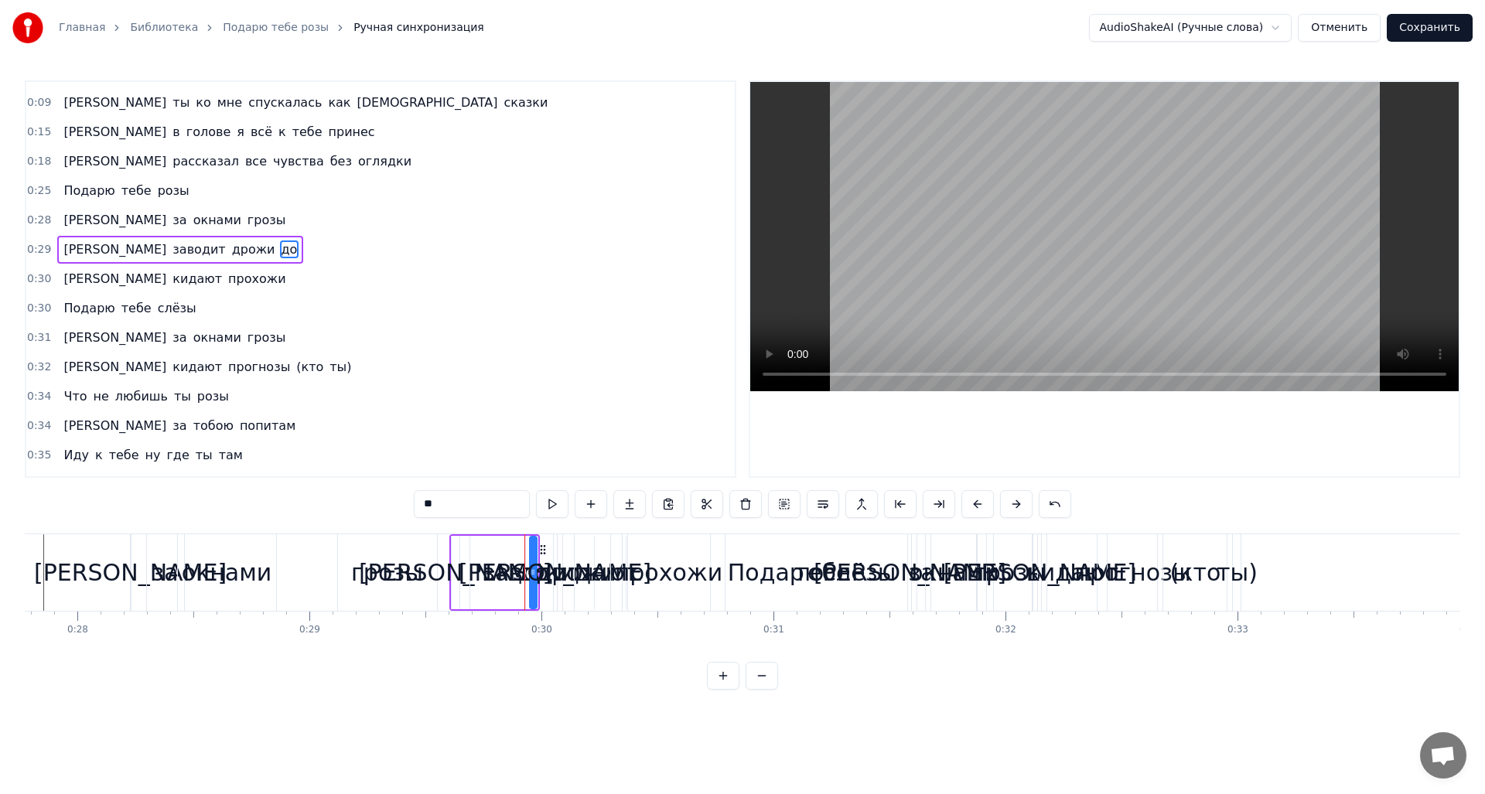
scroll to position [0, 0]
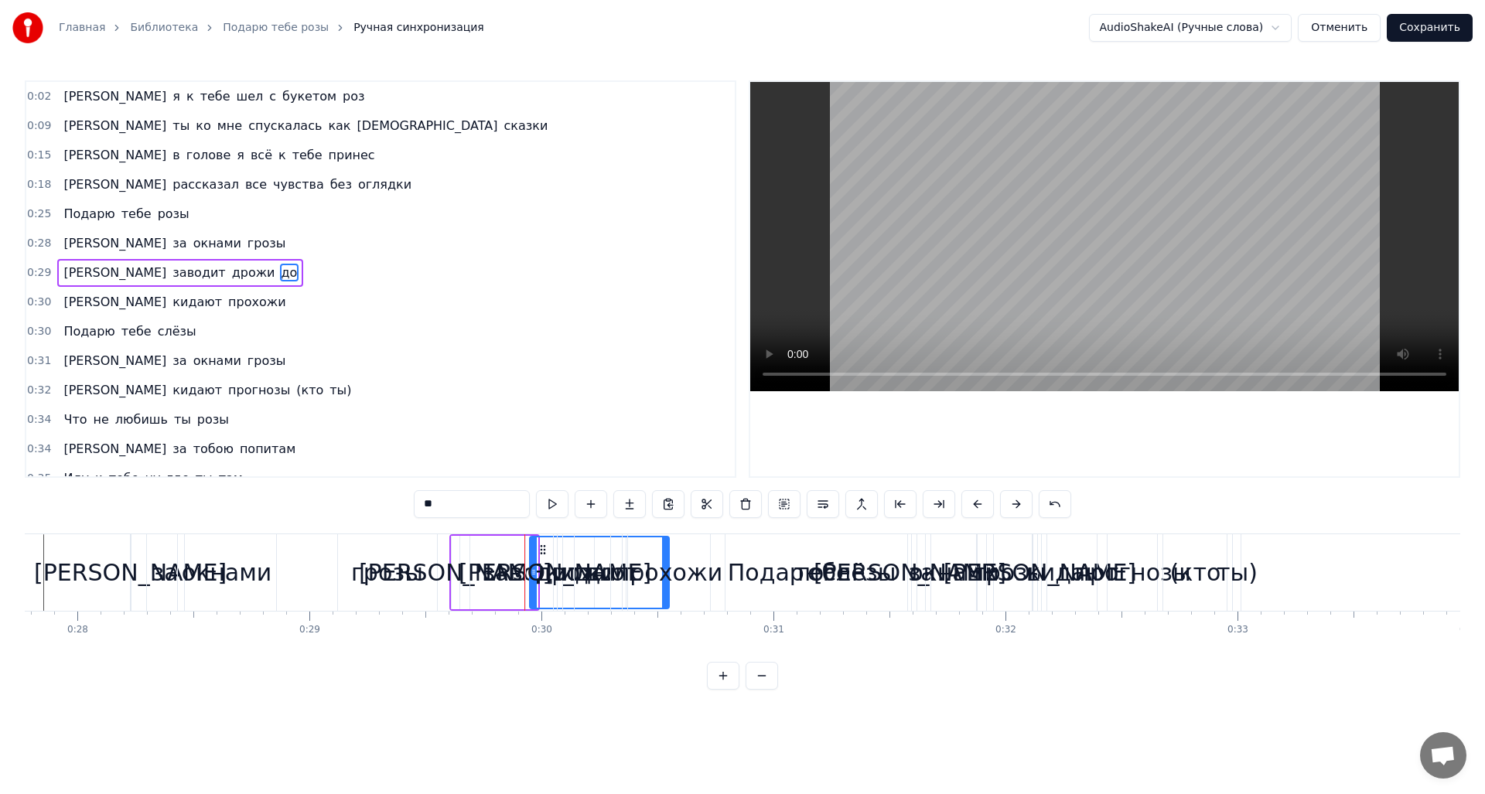
drag, startPoint x: 532, startPoint y: 579, endPoint x: 664, endPoint y: 579, distance: 132.3
click at [664, 579] on div "А я к тебе шел с букетом роз А ты ко мне спускалась как богиня сказки И в голов…" at bounding box center [40, 572] width 12920 height 77
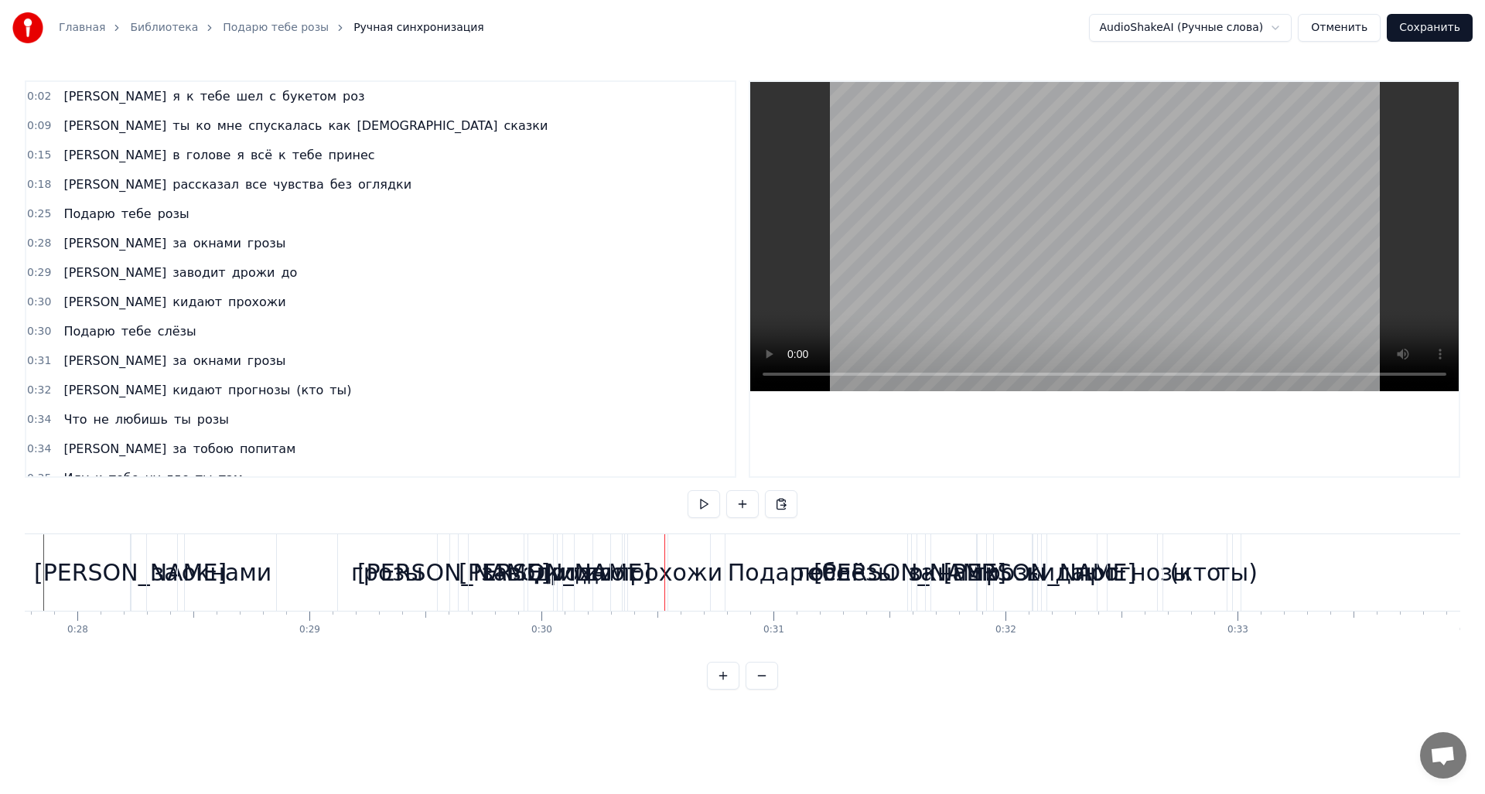
click at [572, 578] on div "кидают" at bounding box center [592, 572] width 92 height 35
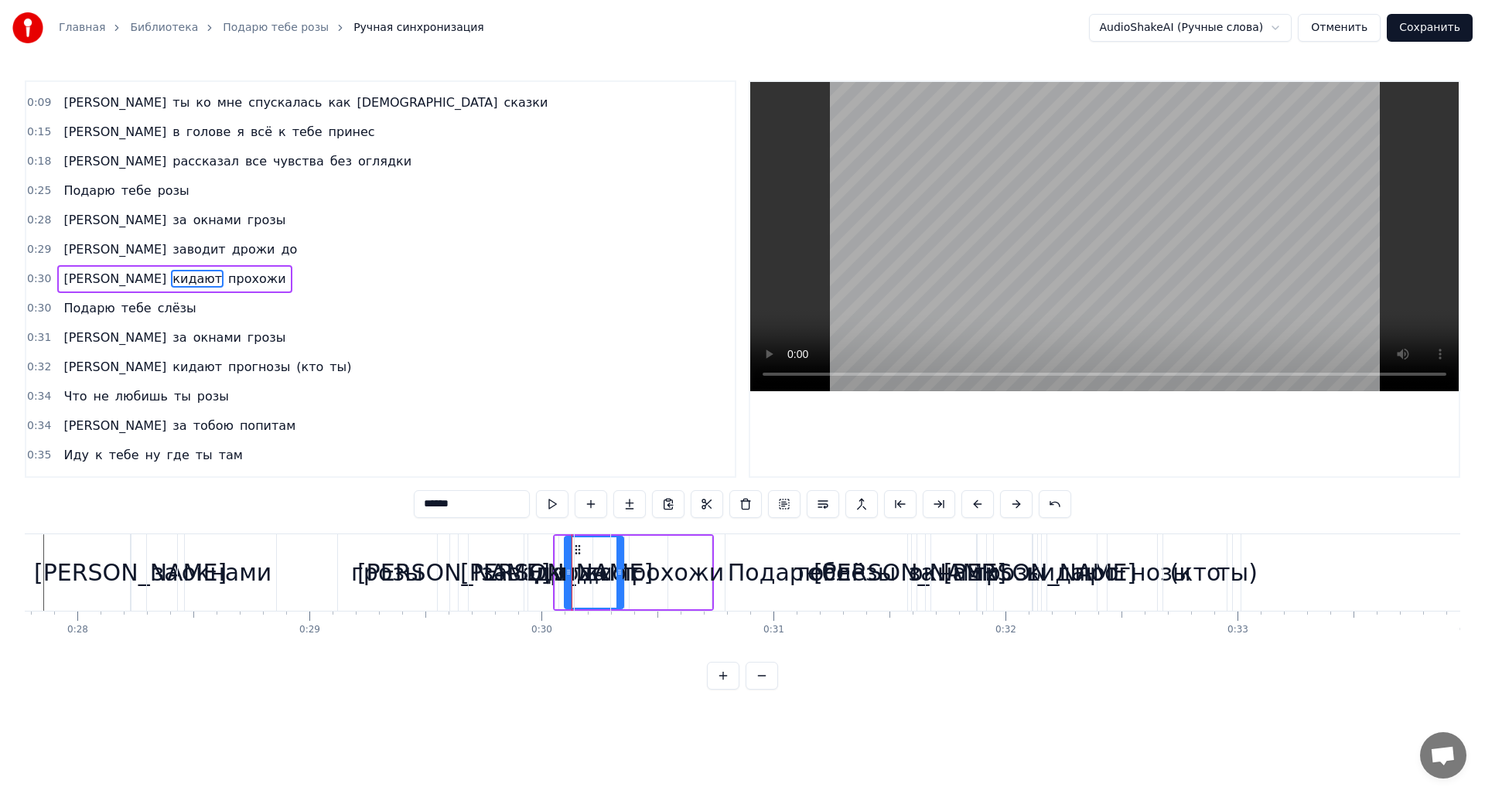
drag, startPoint x: 623, startPoint y: 576, endPoint x: 635, endPoint y: 577, distance: 12.4
click at [657, 578] on div "тебе" at bounding box center [822, 572] width 422 height 77
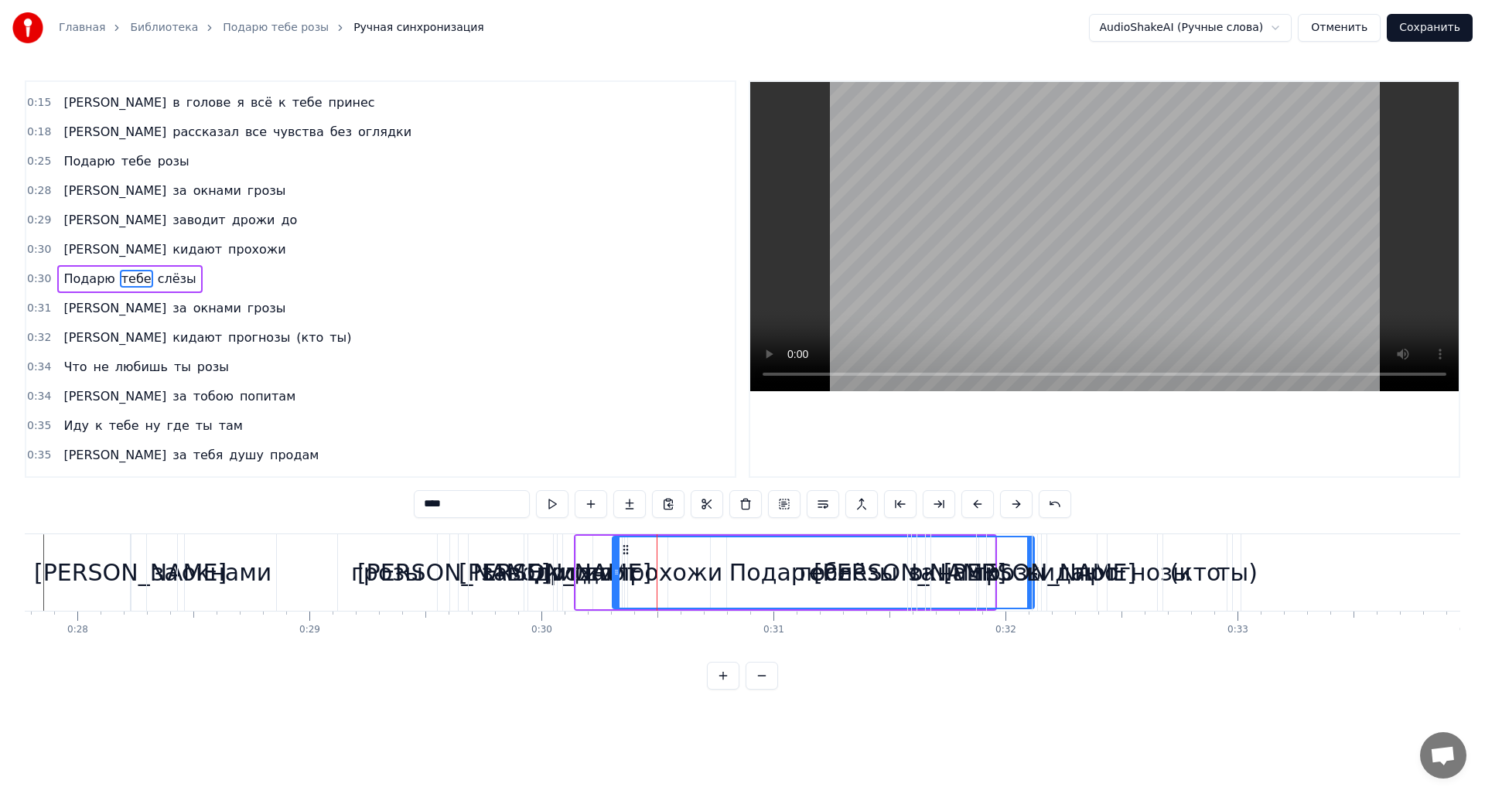
click at [605, 575] on div "Подарю" at bounding box center [777, 572] width 403 height 73
click at [569, 576] on div "кидают" at bounding box center [592, 572] width 92 height 35
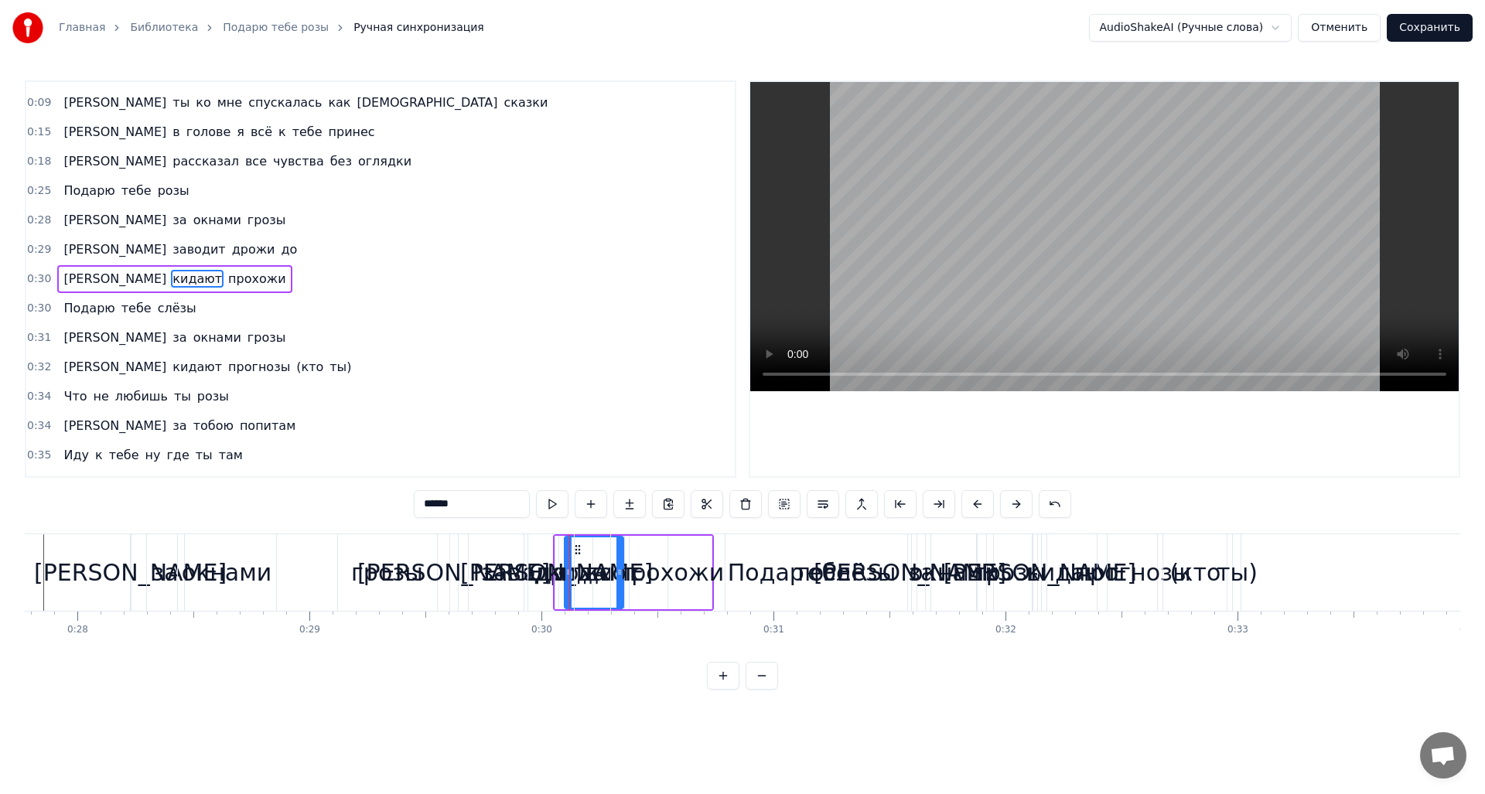
drag, startPoint x: 618, startPoint y: 576, endPoint x: 609, endPoint y: 579, distance: 9.8
click at [657, 578] on div "тебе" at bounding box center [822, 572] width 422 height 77
type input "****"
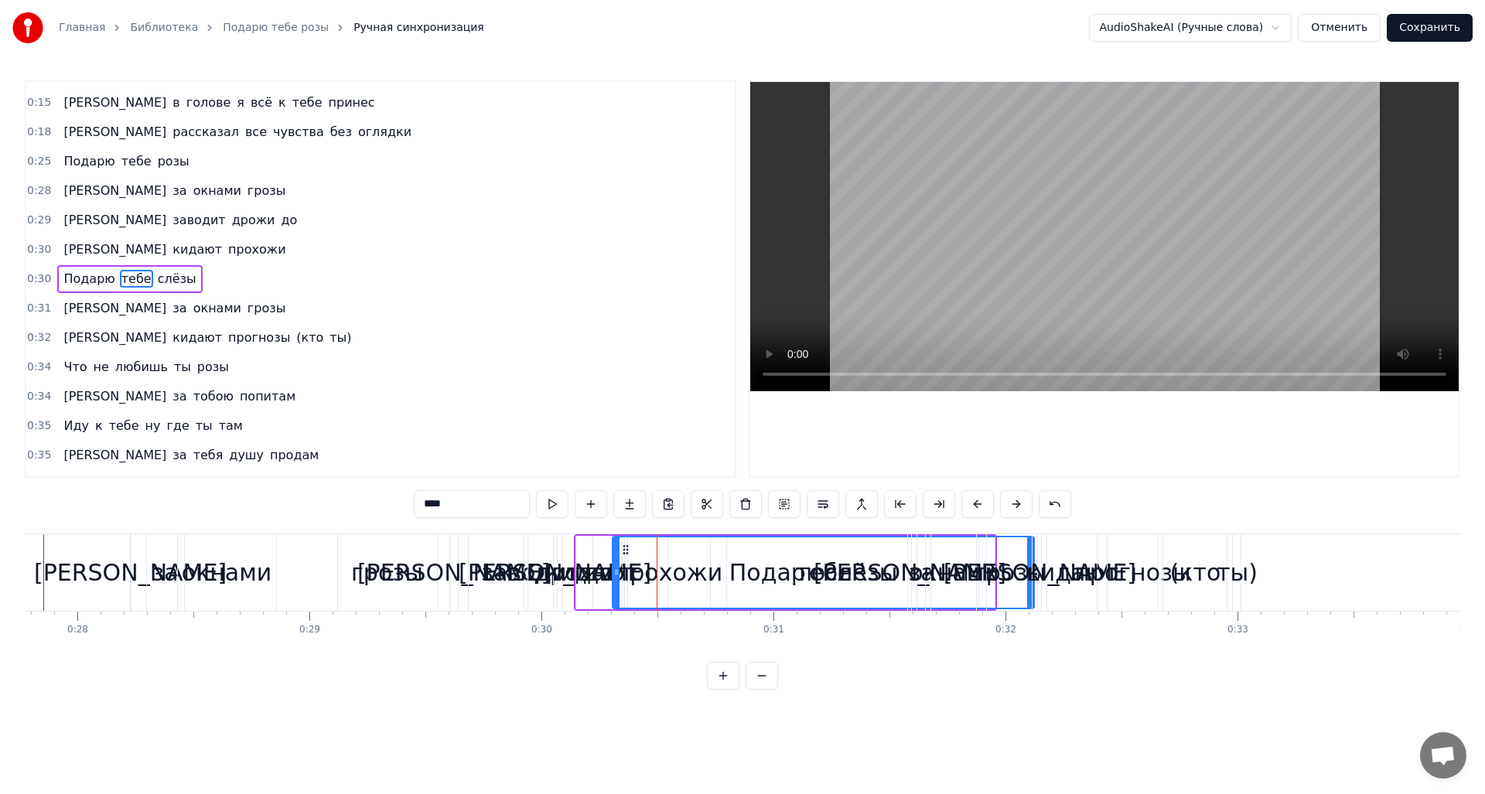
drag, startPoint x: 522, startPoint y: 582, endPoint x: 535, endPoint y: 582, distance: 13.2
click at [523, 582] on div "И заводит дрожи до" at bounding box center [560, 572] width 223 height 77
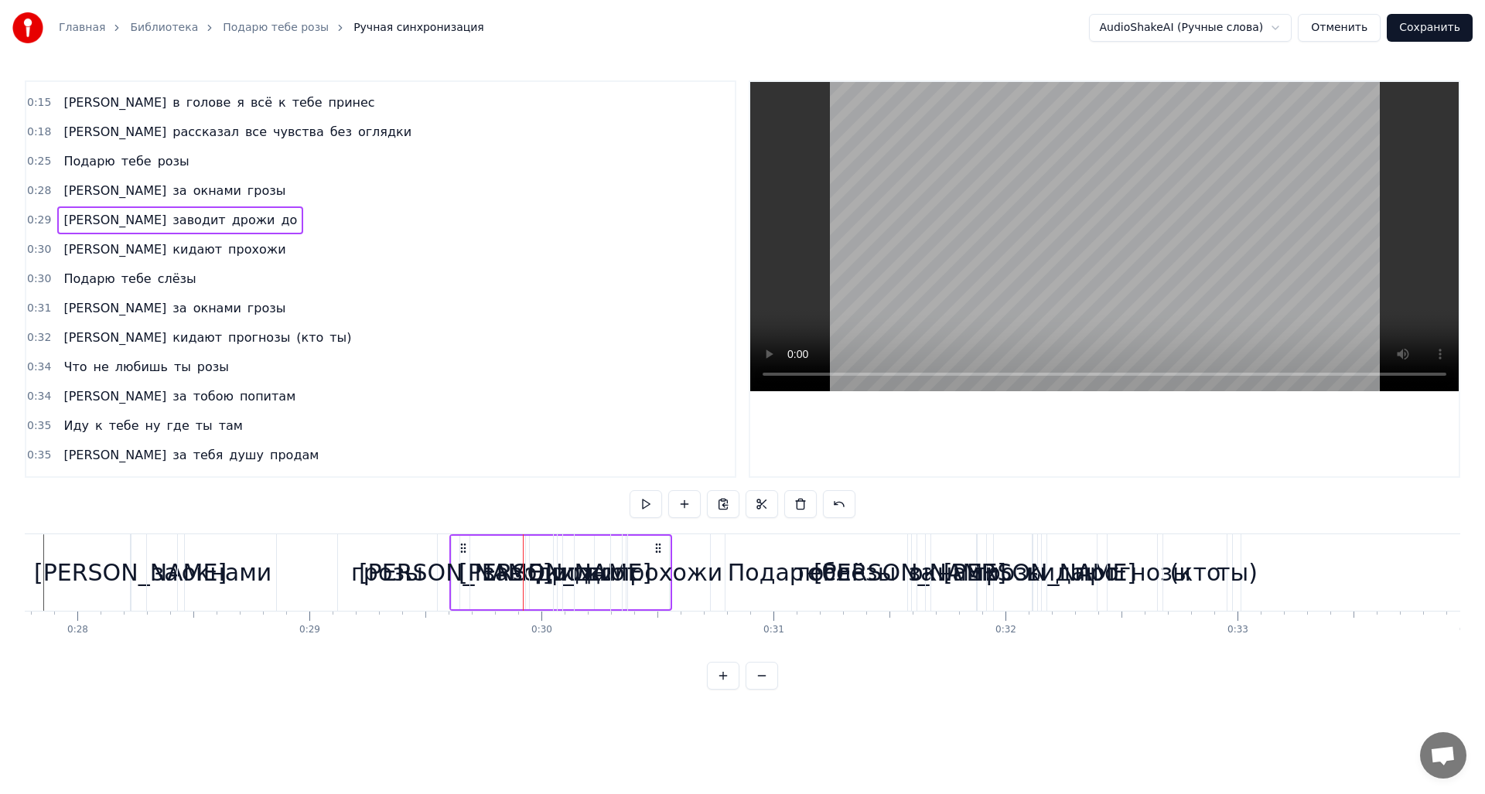
click at [552, 581] on div "[PERSON_NAME]" at bounding box center [555, 572] width 193 height 35
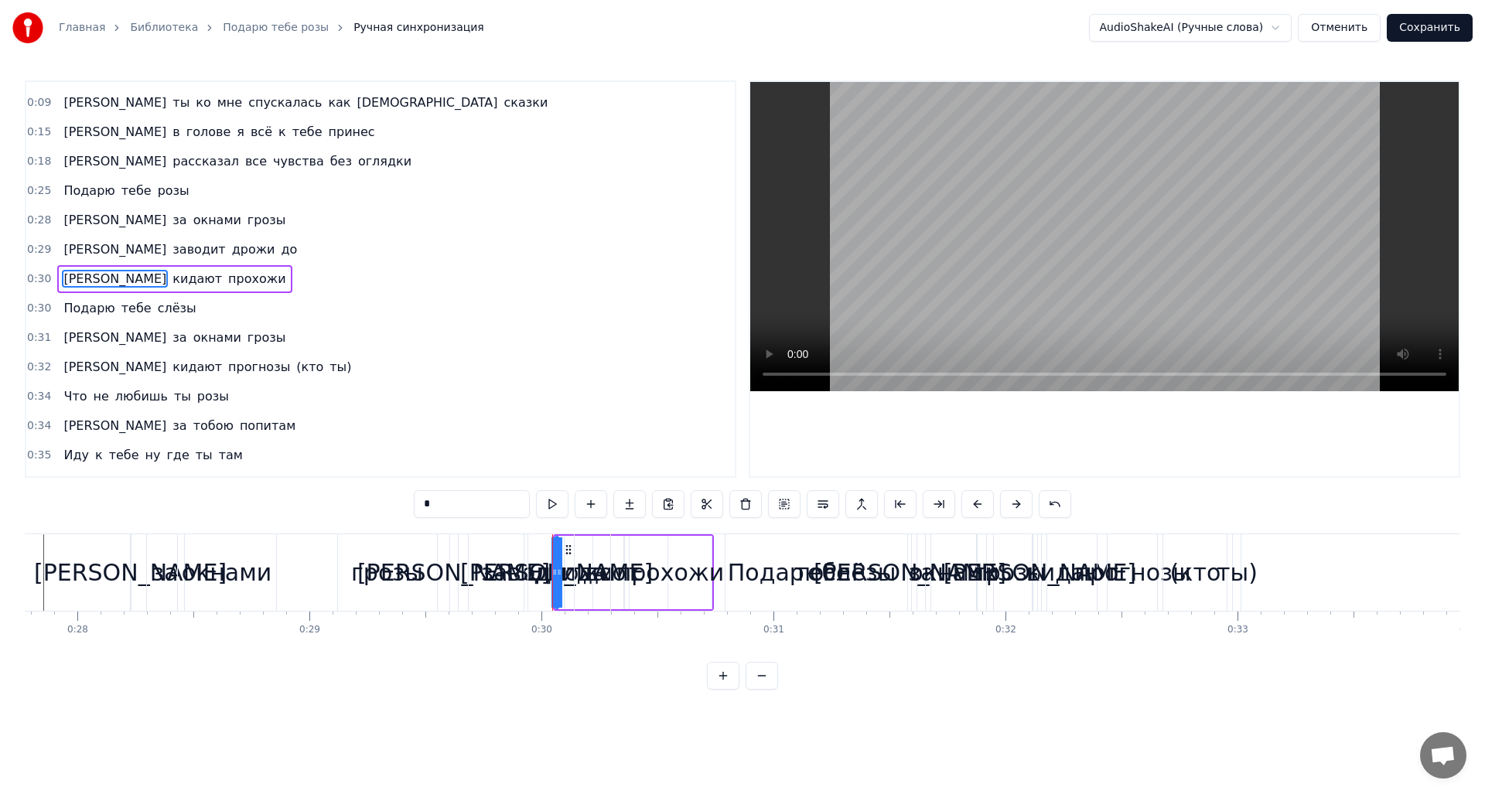
click at [570, 581] on div "кидают" at bounding box center [594, 572] width 92 height 35
drag, startPoint x: 619, startPoint y: 574, endPoint x: 645, endPoint y: 579, distance: 26.7
click at [654, 579] on div "тебе" at bounding box center [822, 572] width 422 height 77
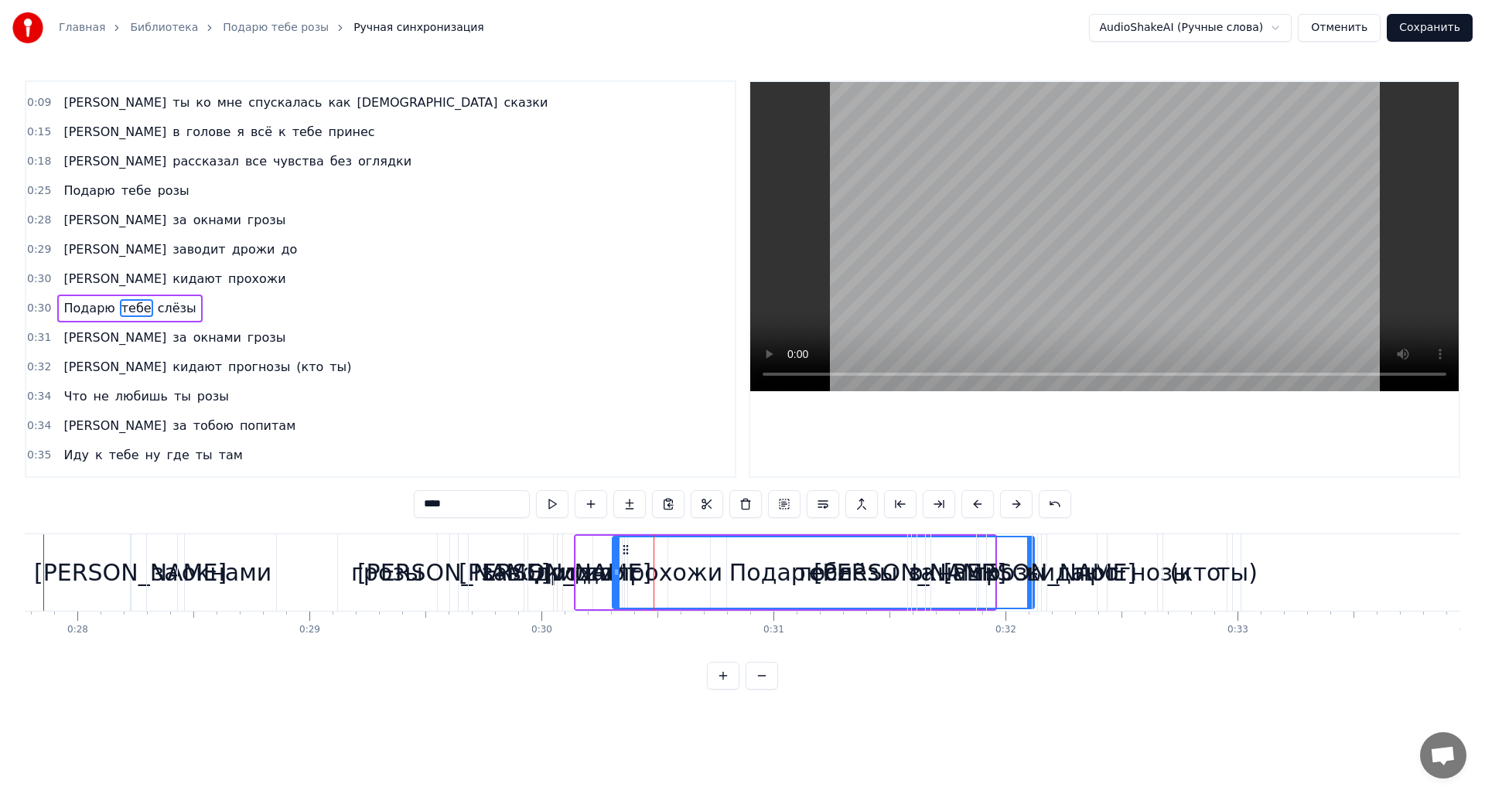
scroll to position [53, 0]
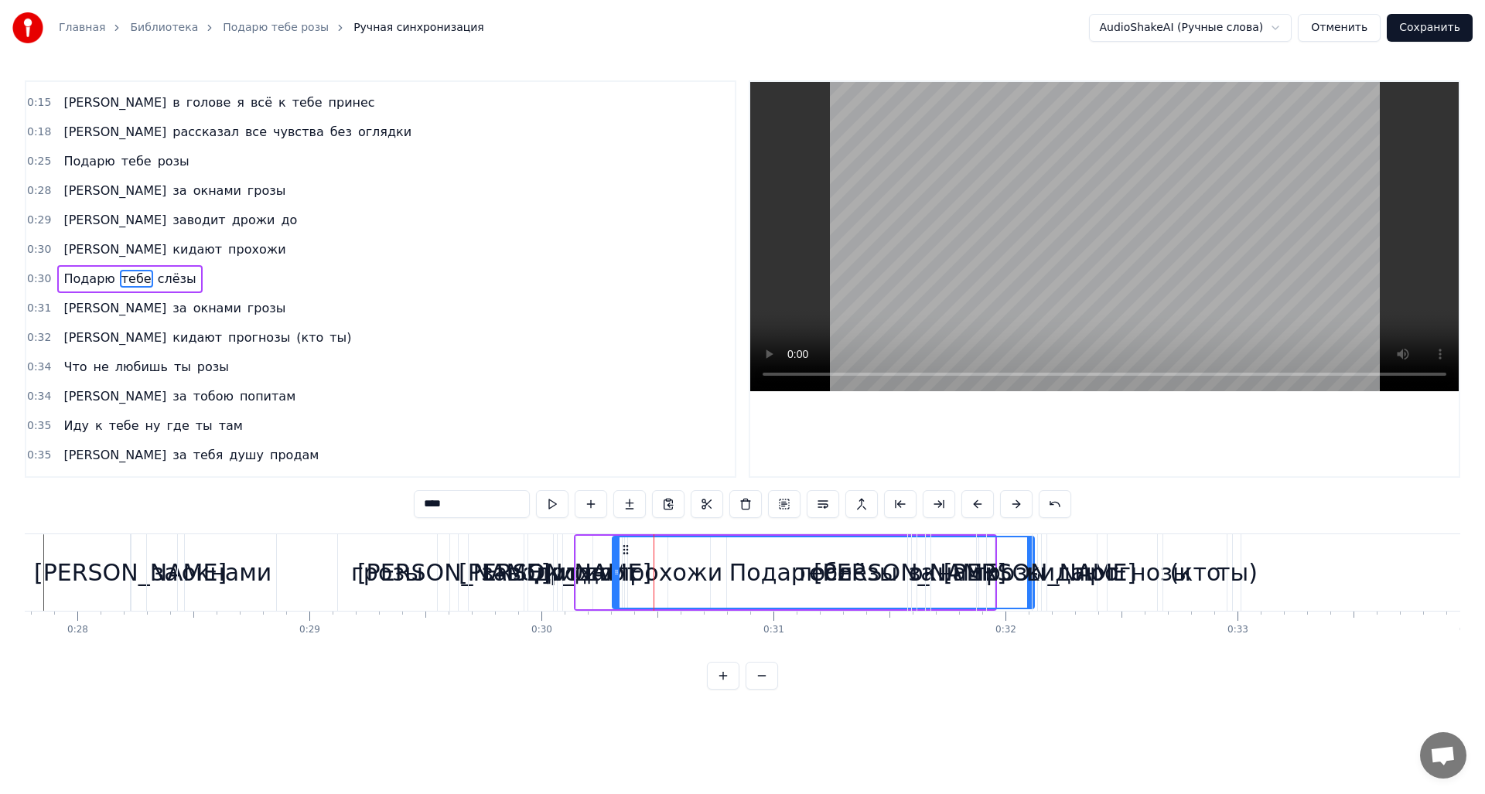
click at [587, 578] on div "Подарю" at bounding box center [777, 572] width 403 height 73
click at [567, 579] on div "кидают" at bounding box center [592, 572] width 92 height 35
type input "******"
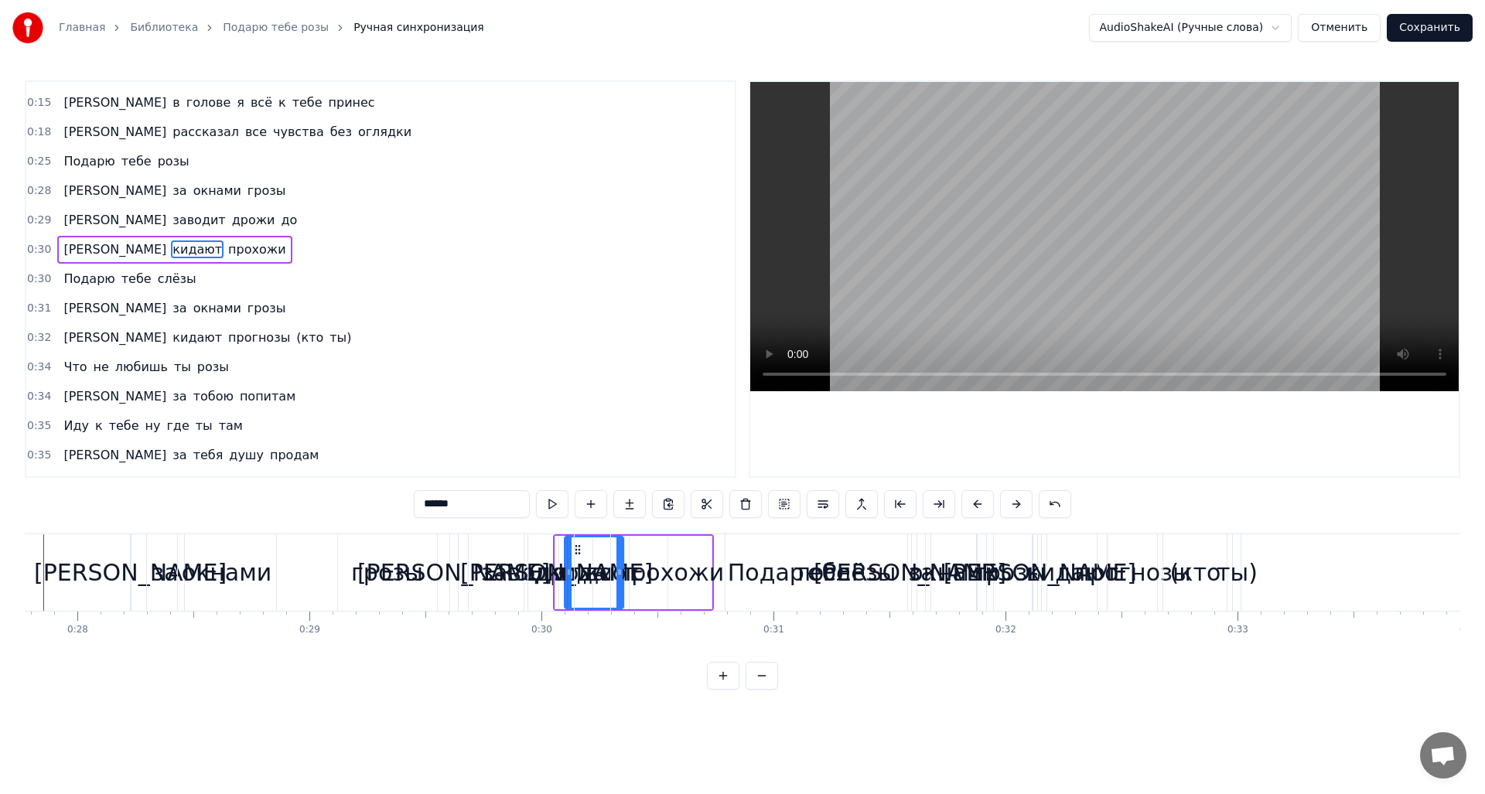
scroll to position [23, 0]
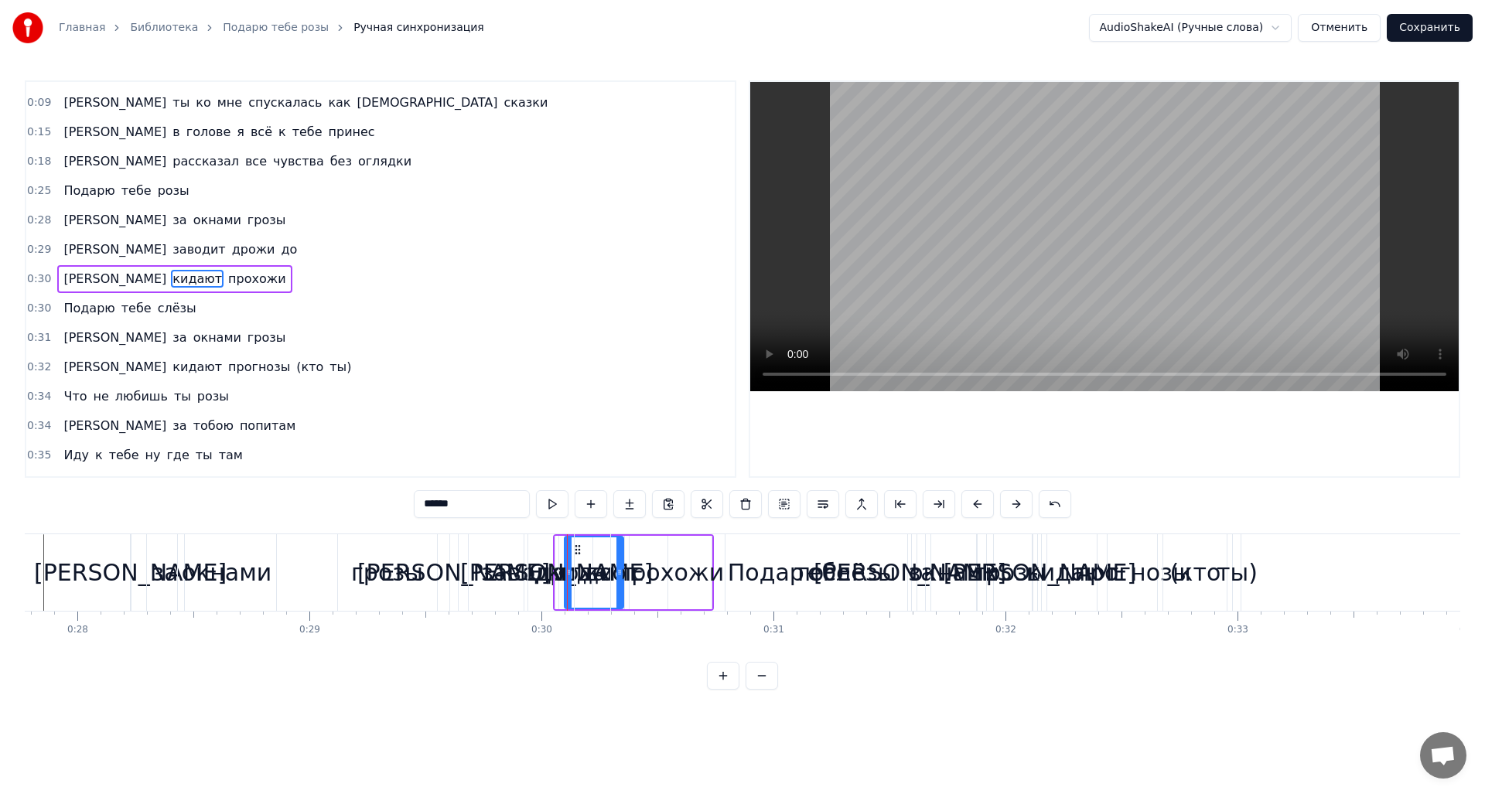
drag, startPoint x: 621, startPoint y: 572, endPoint x: 818, endPoint y: 584, distance: 197.6
click at [818, 584] on div "Подарю тебе слёзы" at bounding box center [786, 572] width 424 height 77
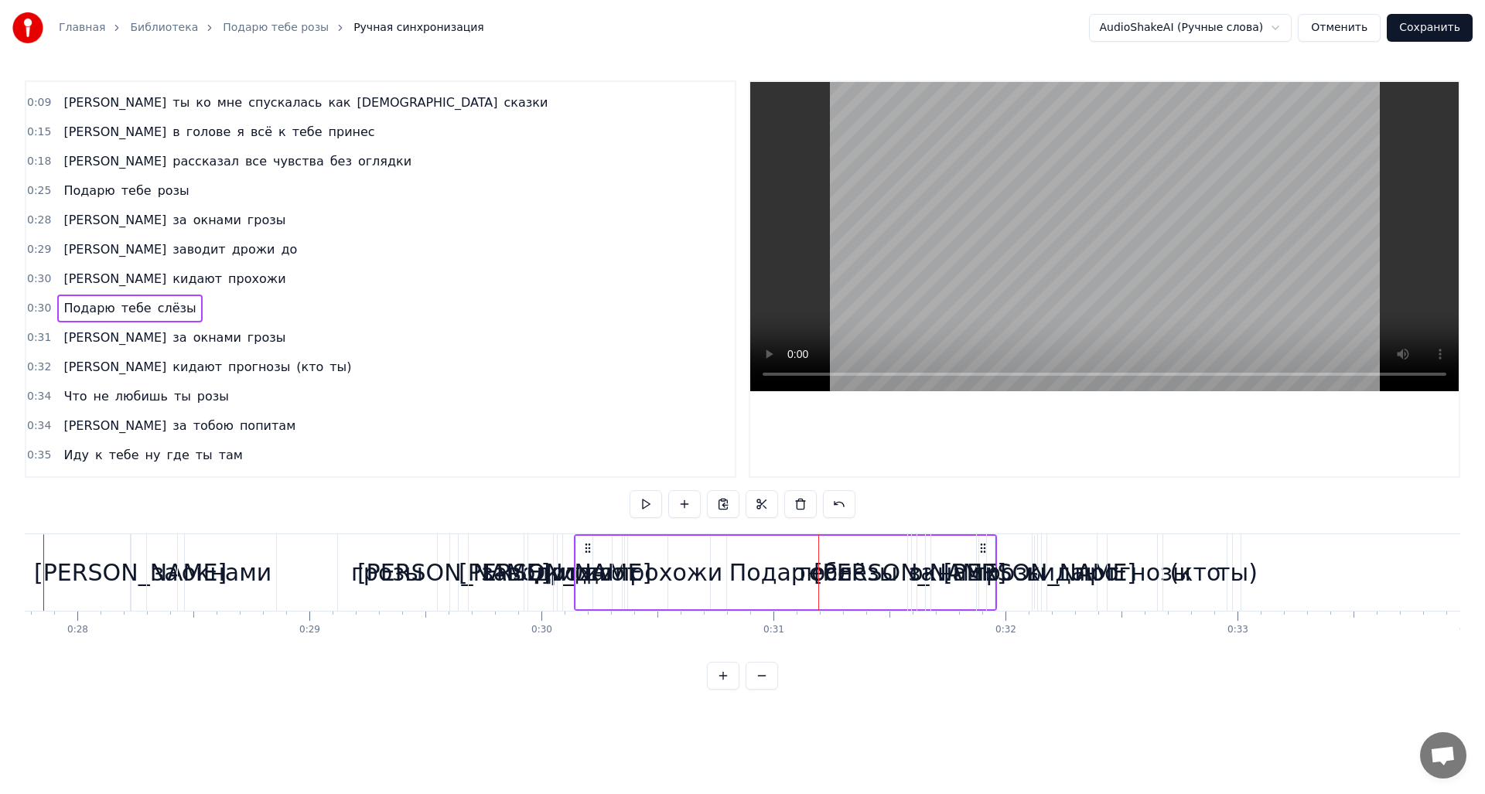
click at [547, 592] on div "до" at bounding box center [598, 572] width 140 height 77
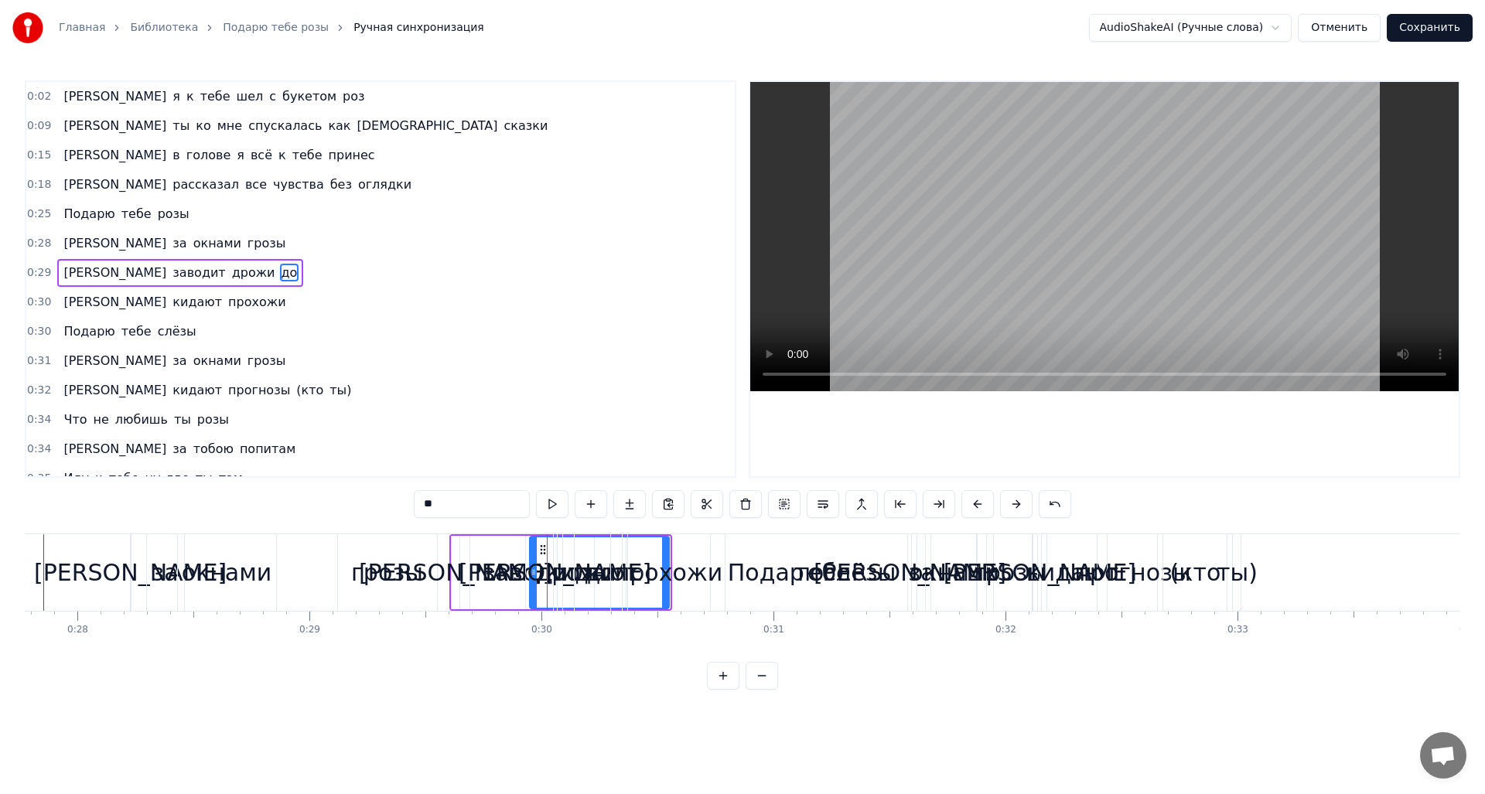
click at [448, 575] on div "[PERSON_NAME]" at bounding box center [455, 572] width 193 height 35
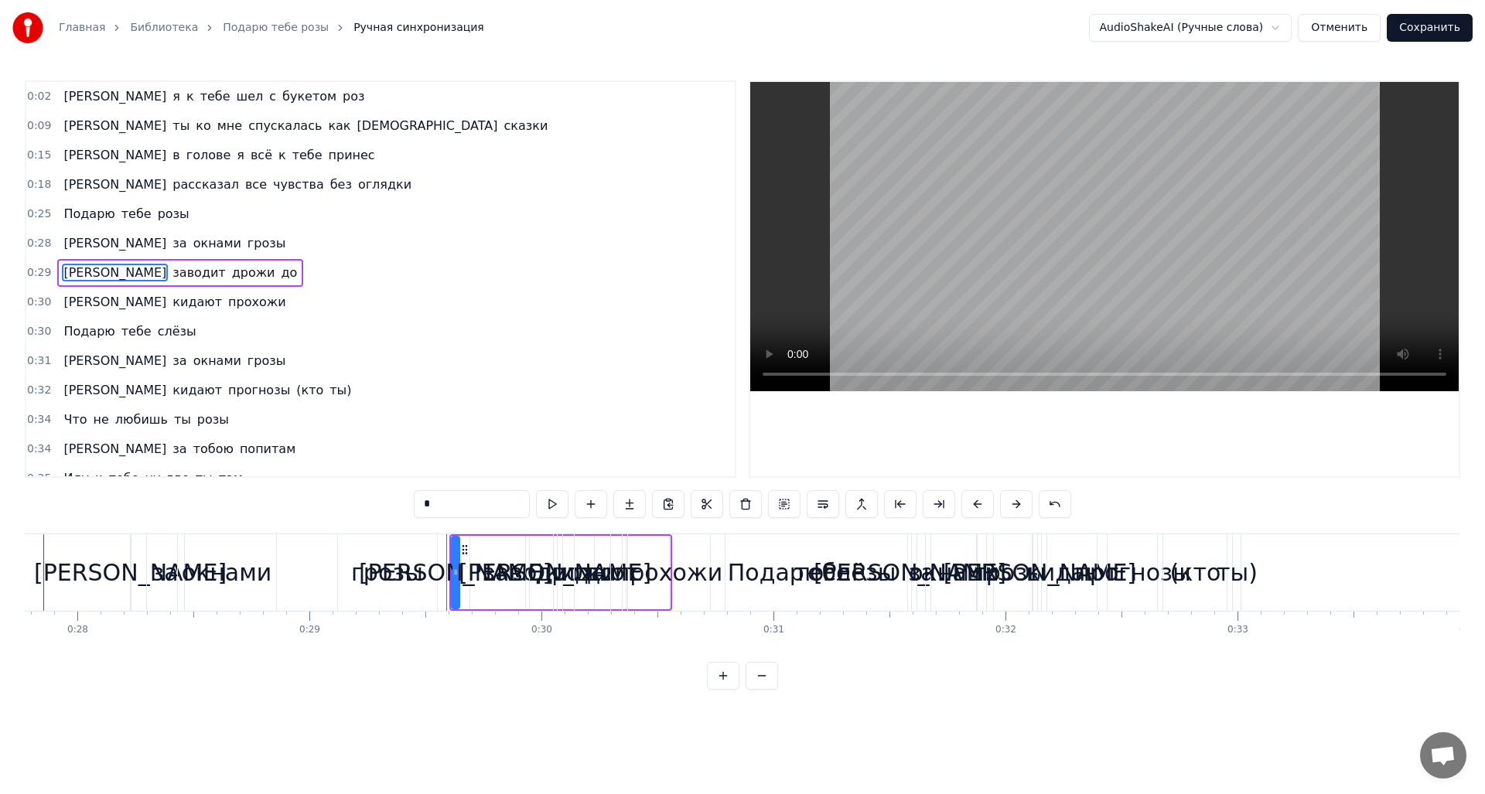
click at [496, 572] on div "заводит" at bounding box center [532, 572] width 99 height 35
type input "*******"
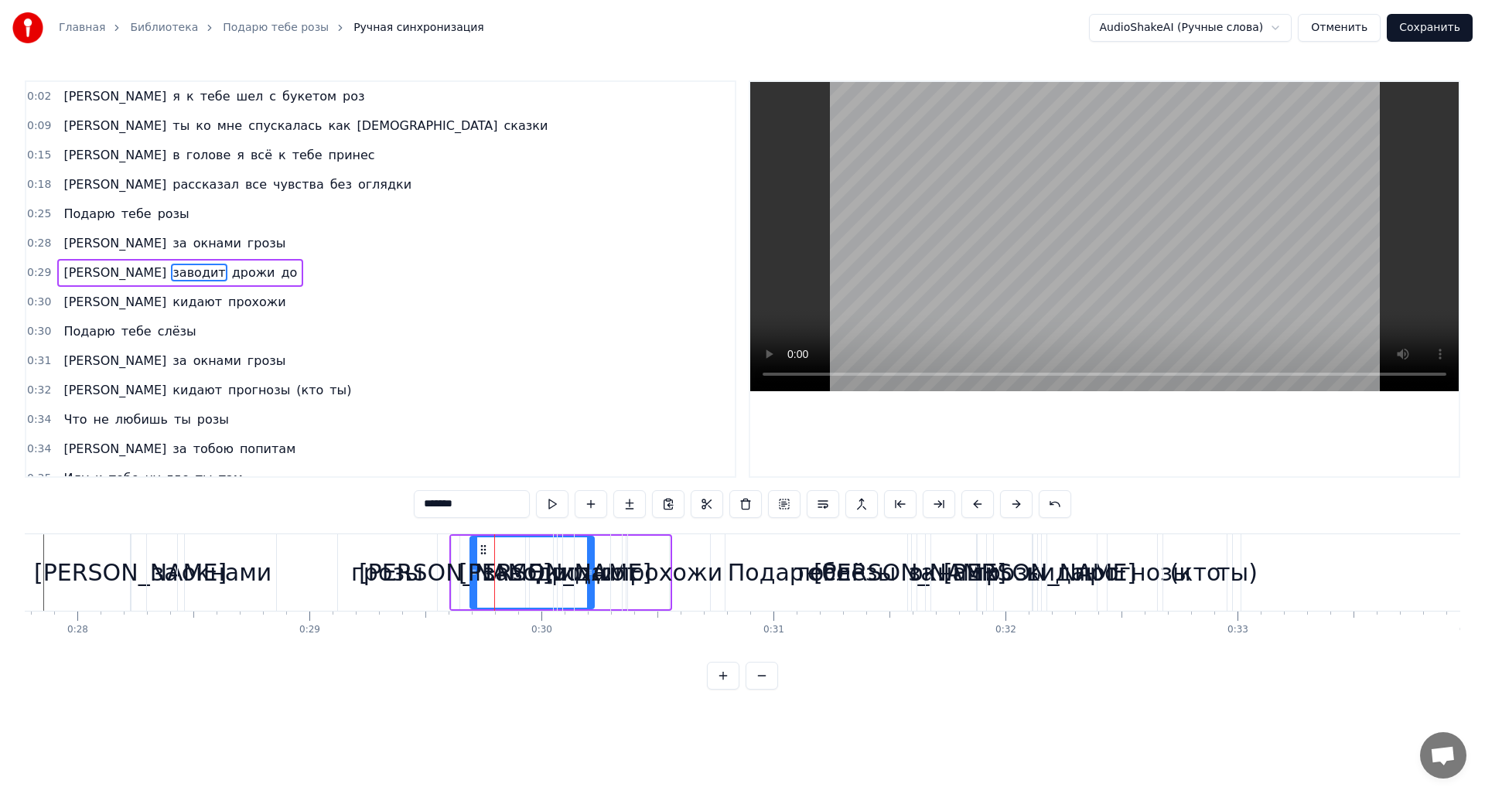
drag, startPoint x: 591, startPoint y: 594, endPoint x: 568, endPoint y: 597, distance: 23.4
click at [568, 597] on div "А я к тебе шел с букетом роз А ты ко мне спускалась как богиня сказки И в голов…" at bounding box center [40, 572] width 12920 height 77
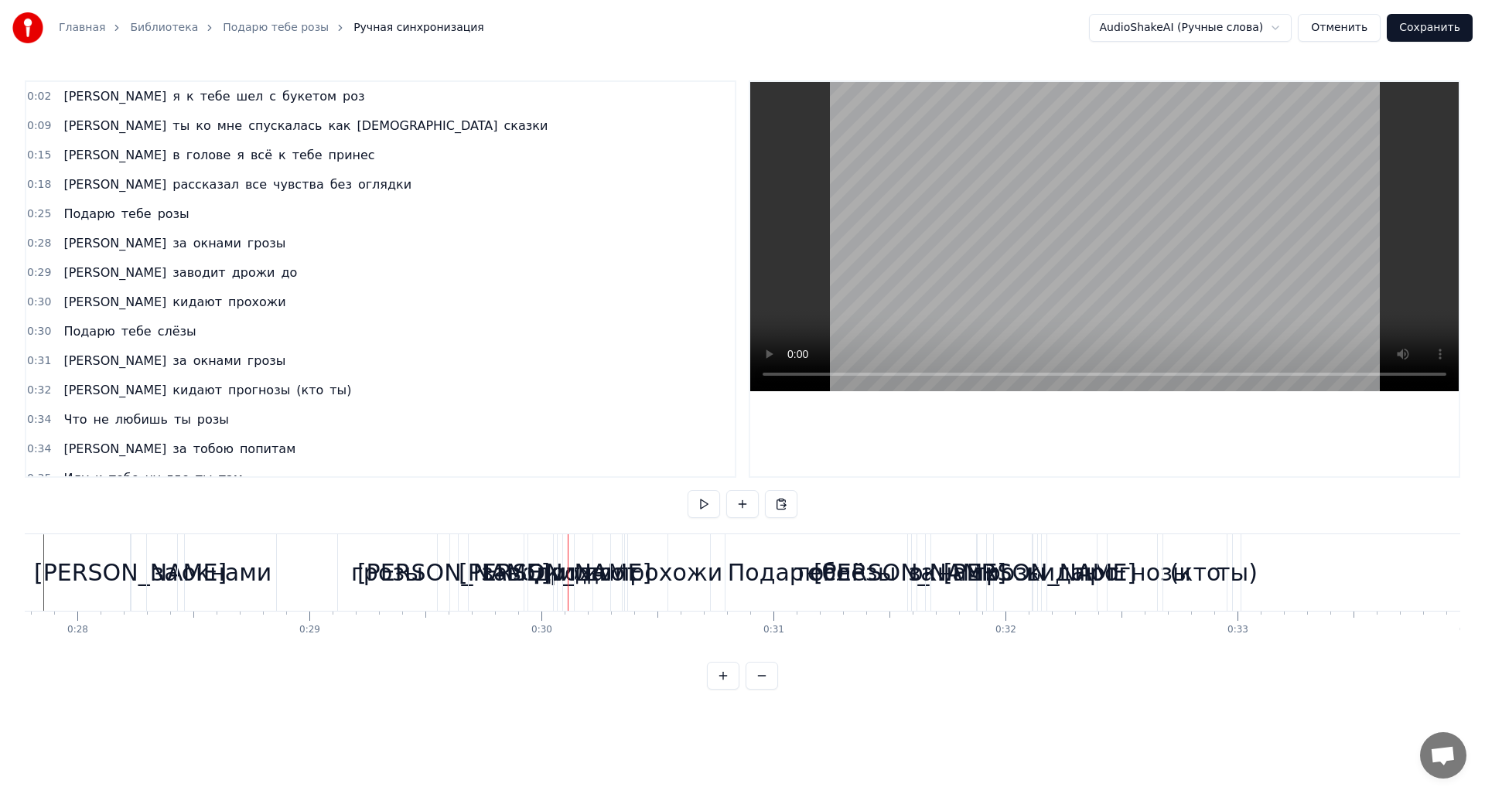
click at [507, 585] on div "заводит" at bounding box center [530, 572] width 99 height 35
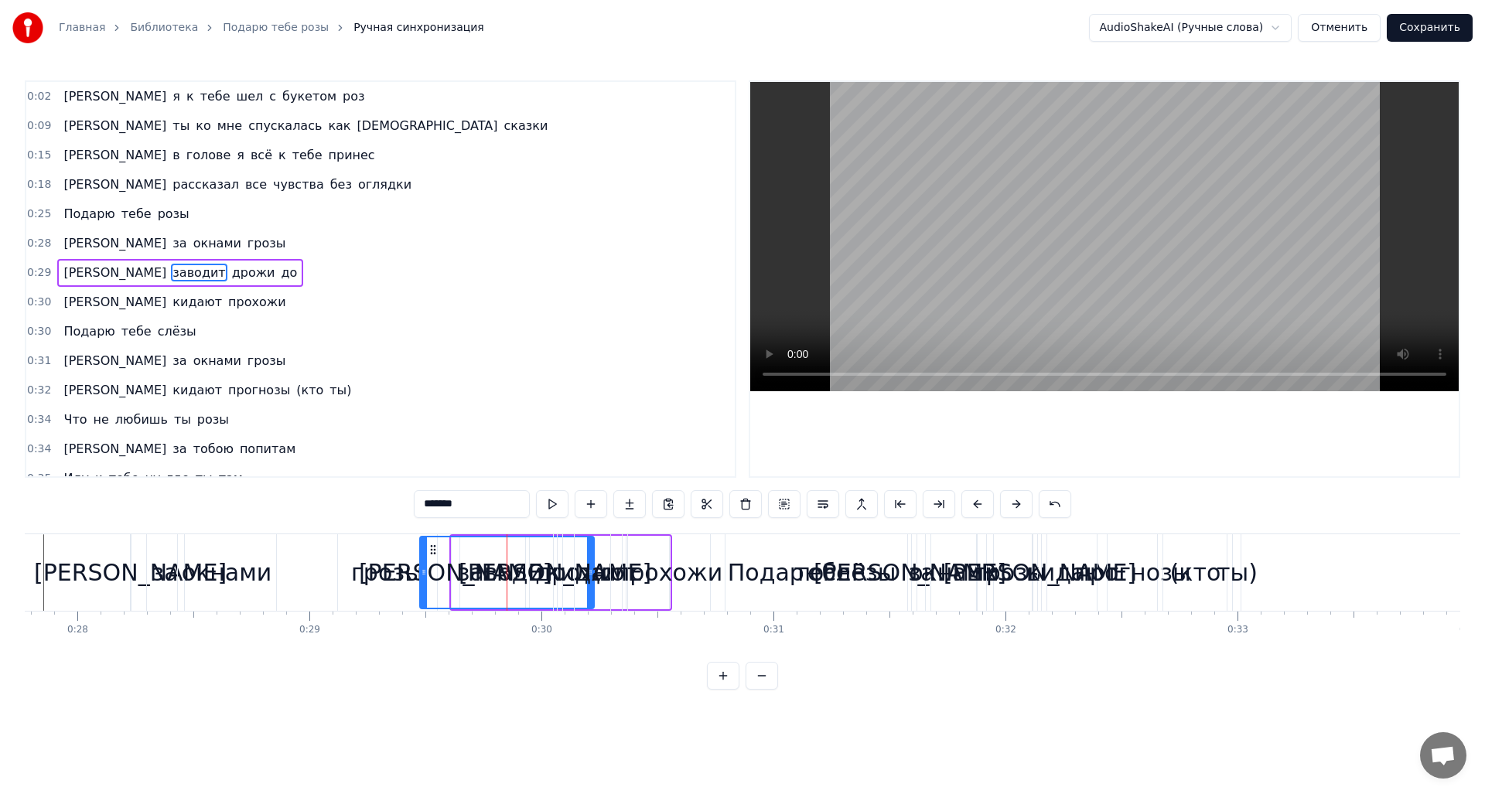
drag, startPoint x: 473, startPoint y: 573, endPoint x: 423, endPoint y: 575, distance: 50.3
click at [423, 575] on icon at bounding box center [424, 572] width 6 height 12
click at [549, 580] on div "[PERSON_NAME]" at bounding box center [555, 572] width 193 height 35
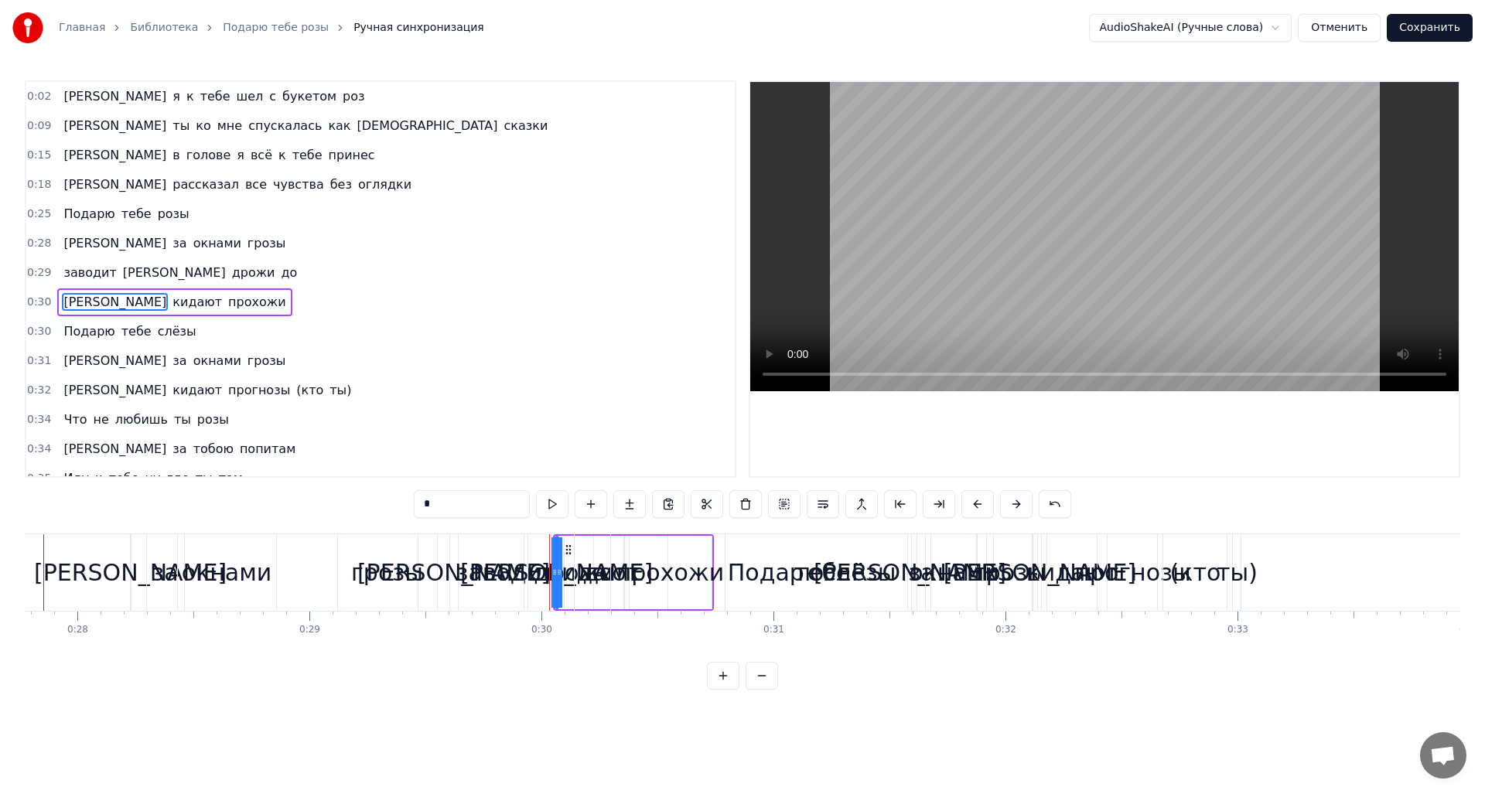
scroll to position [23, 0]
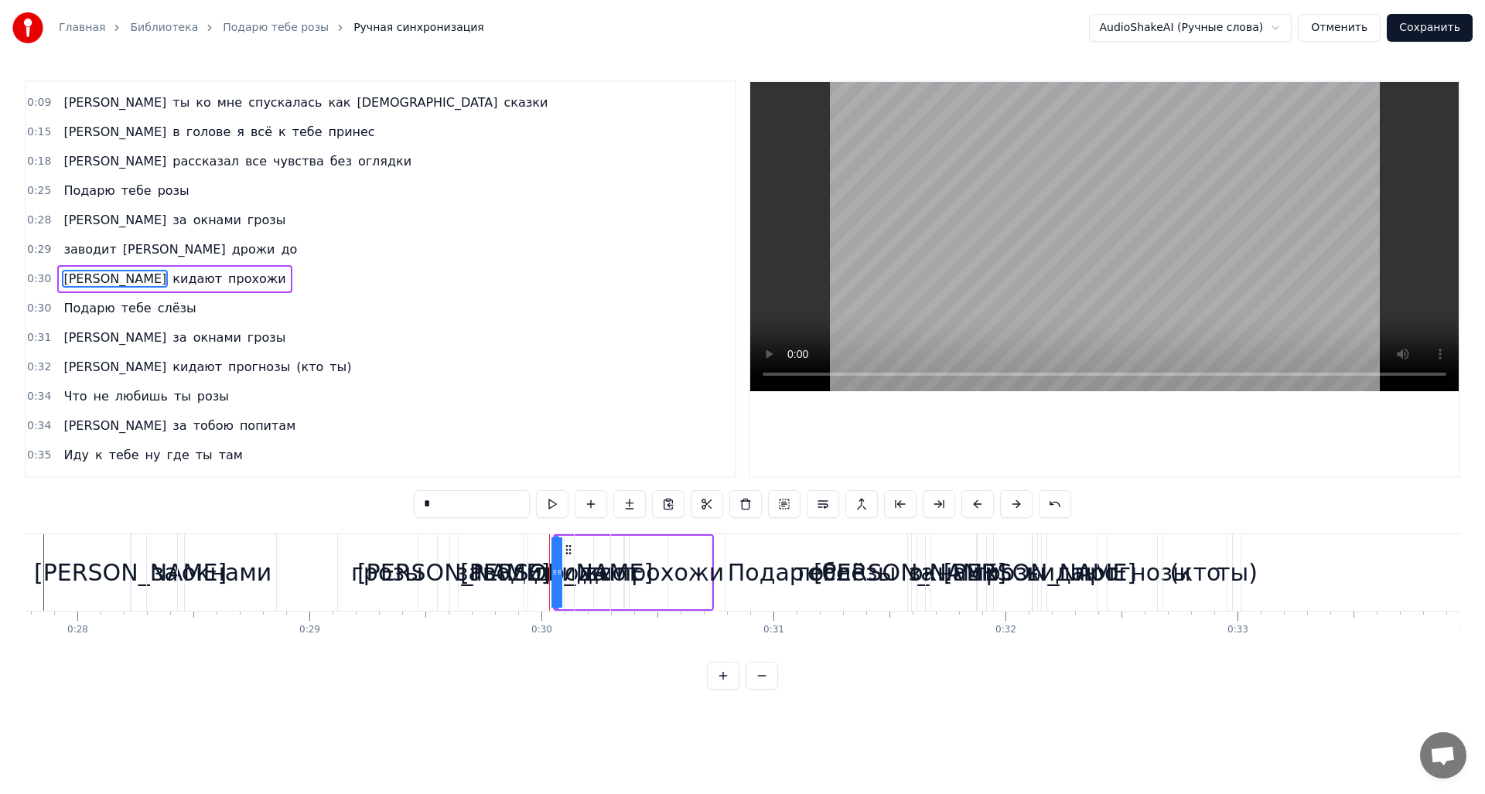
click at [541, 579] on div "до" at bounding box center [598, 572] width 140 height 77
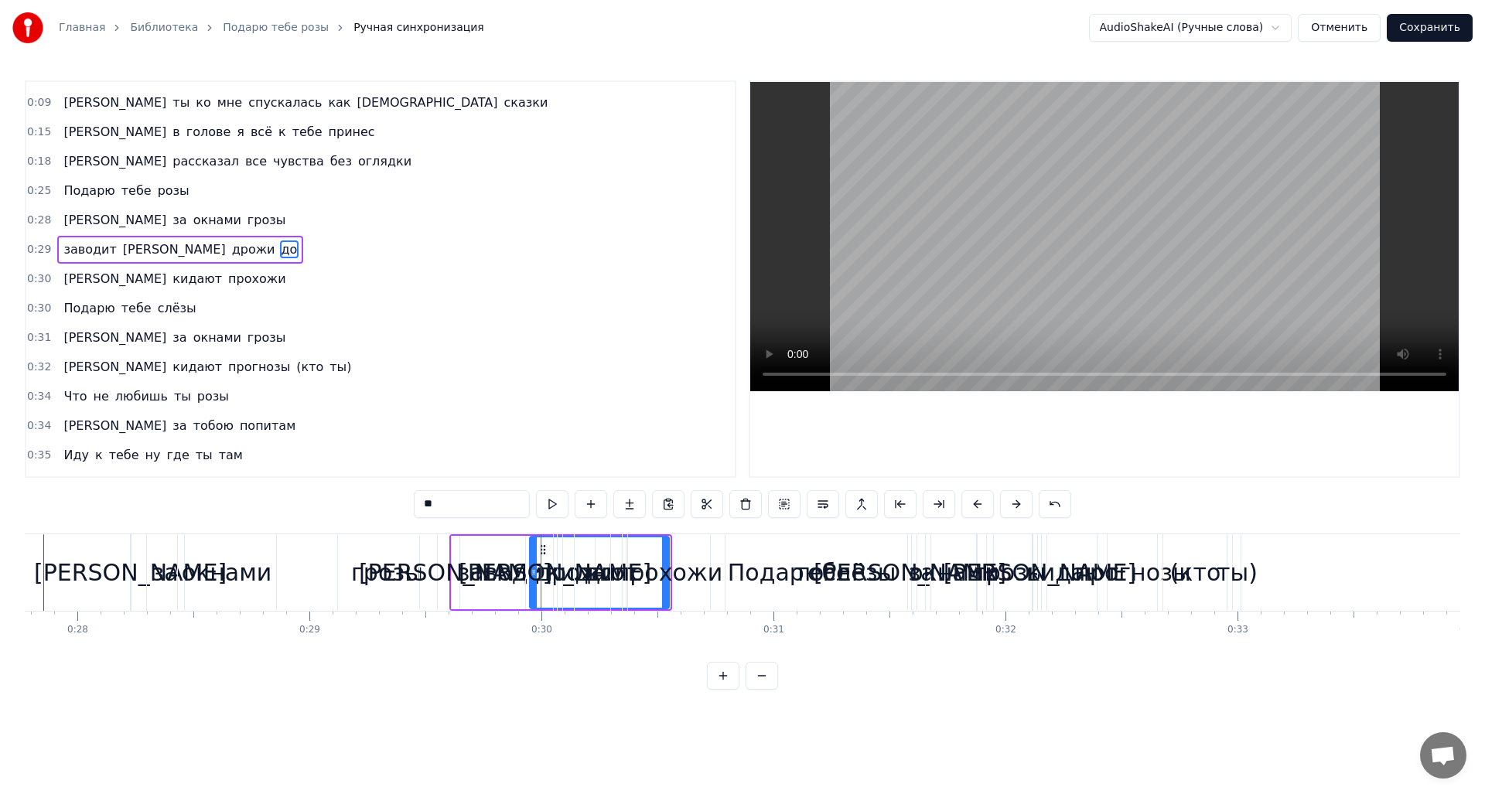
scroll to position [0, 0]
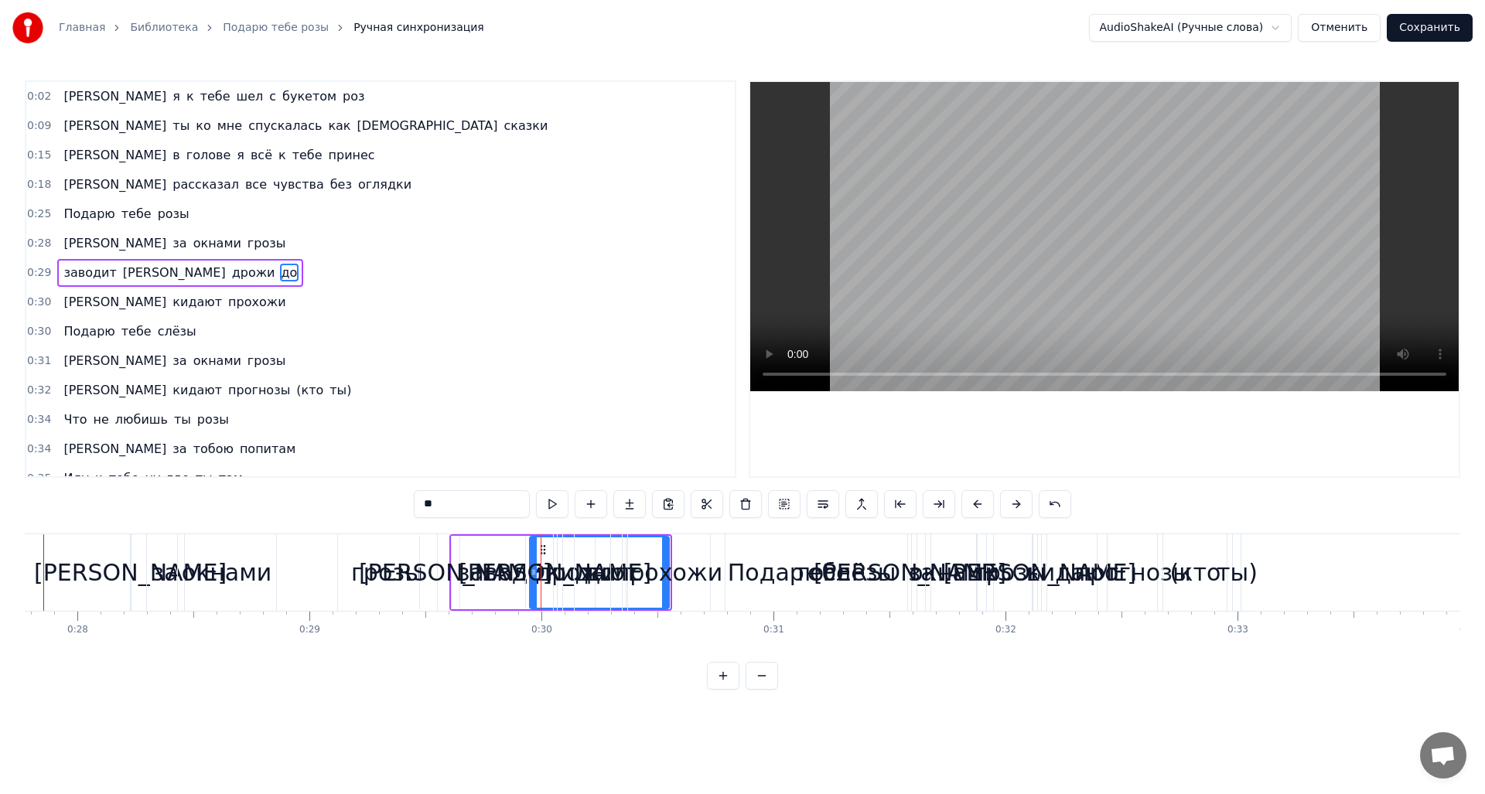
click at [667, 576] on div "тебе" at bounding box center [822, 572] width 422 height 77
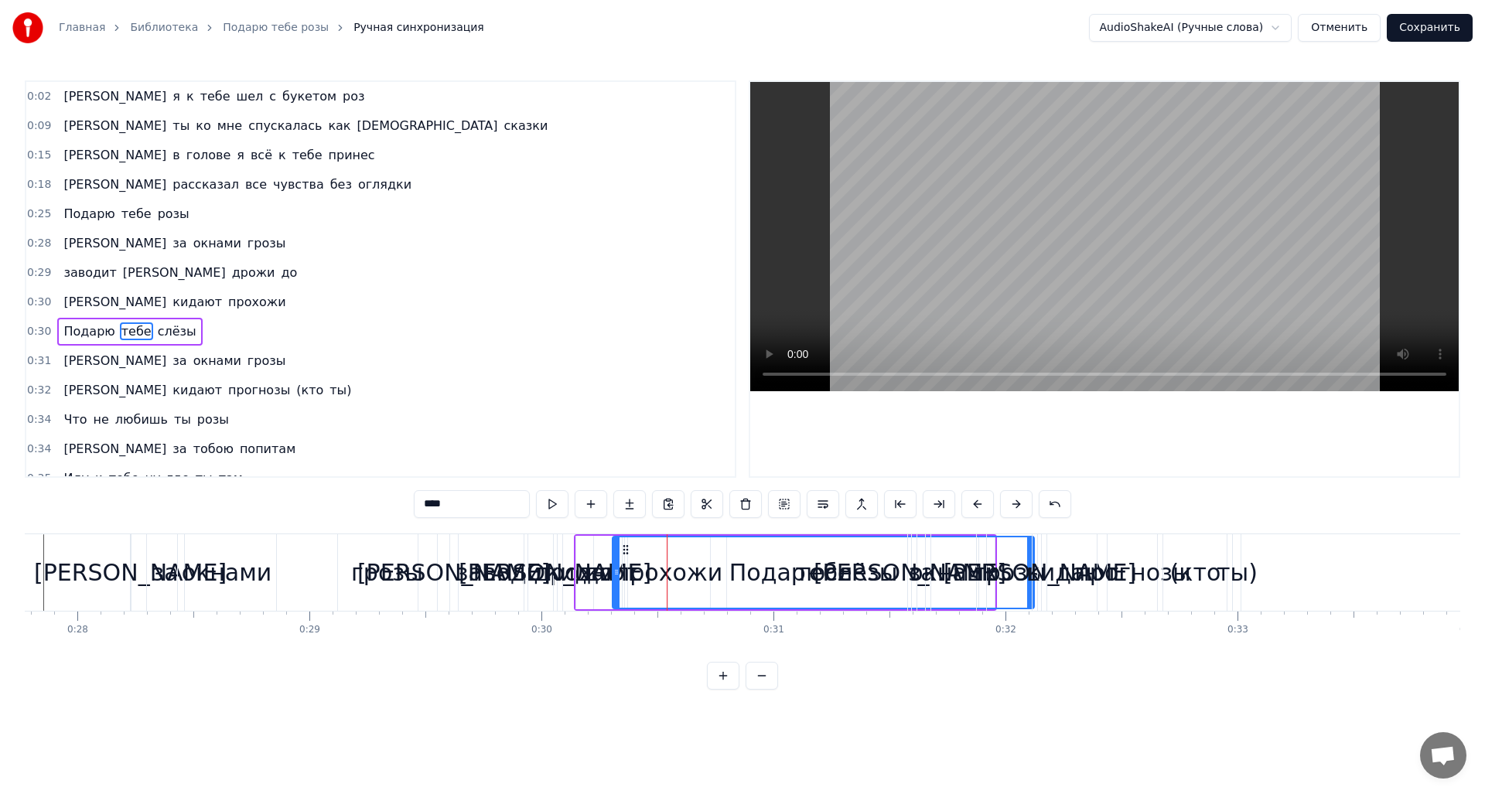
scroll to position [53, 0]
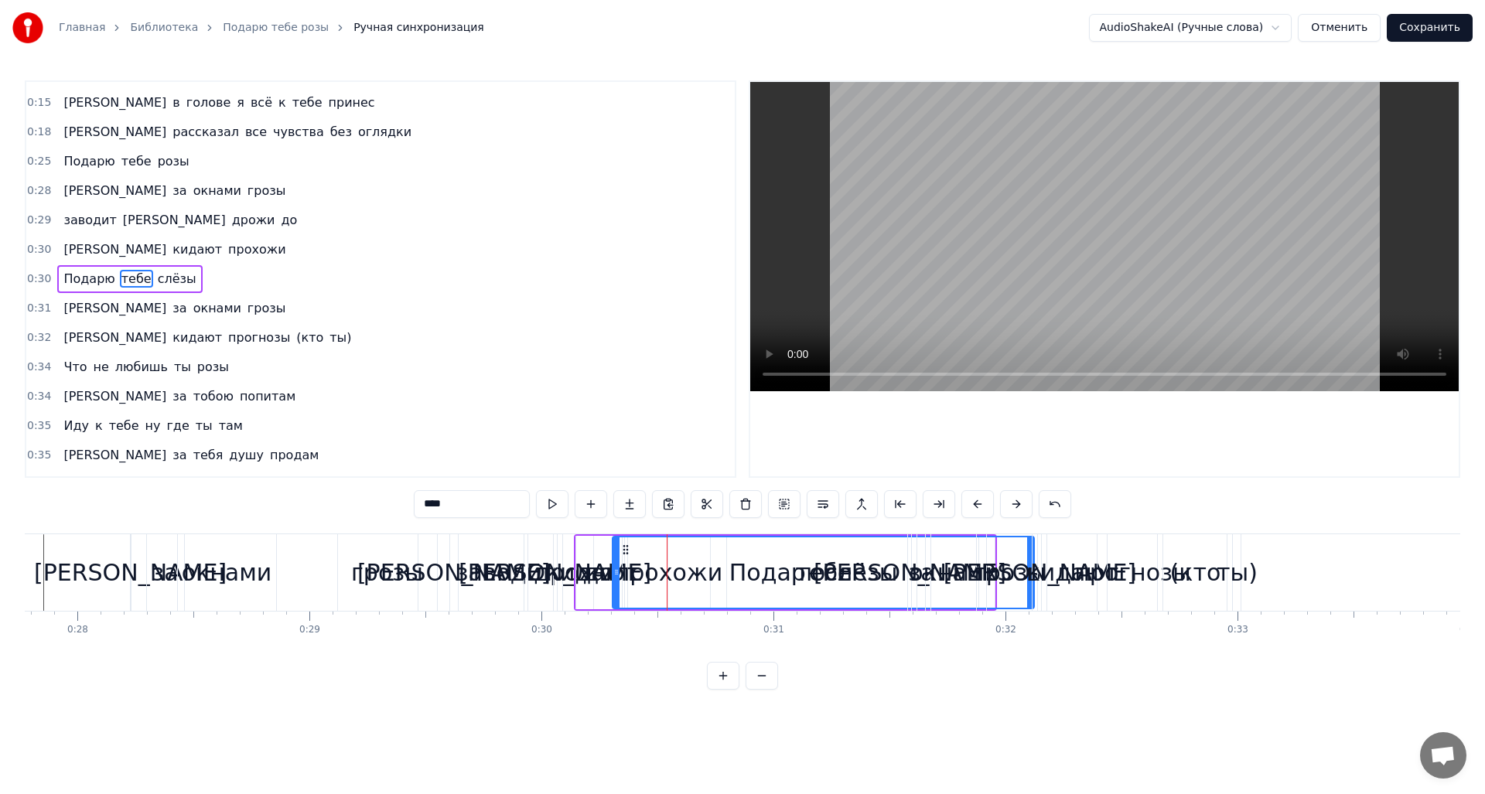
click at [561, 575] on div "кидают" at bounding box center [592, 572] width 92 height 35
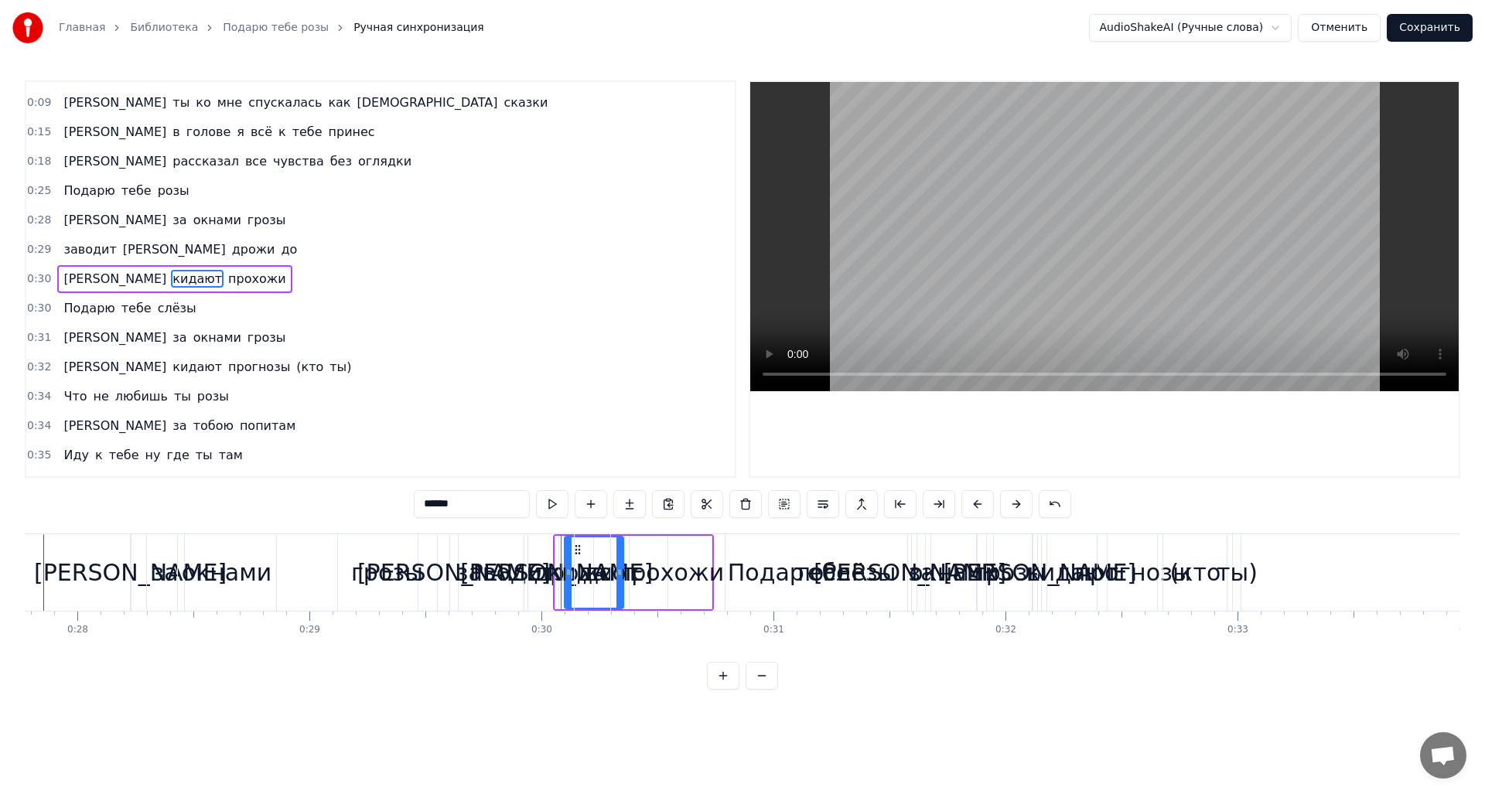
click at [550, 575] on div "[PERSON_NAME]" at bounding box center [556, 572] width 193 height 35
click at [534, 575] on div "до" at bounding box center [598, 572] width 140 height 77
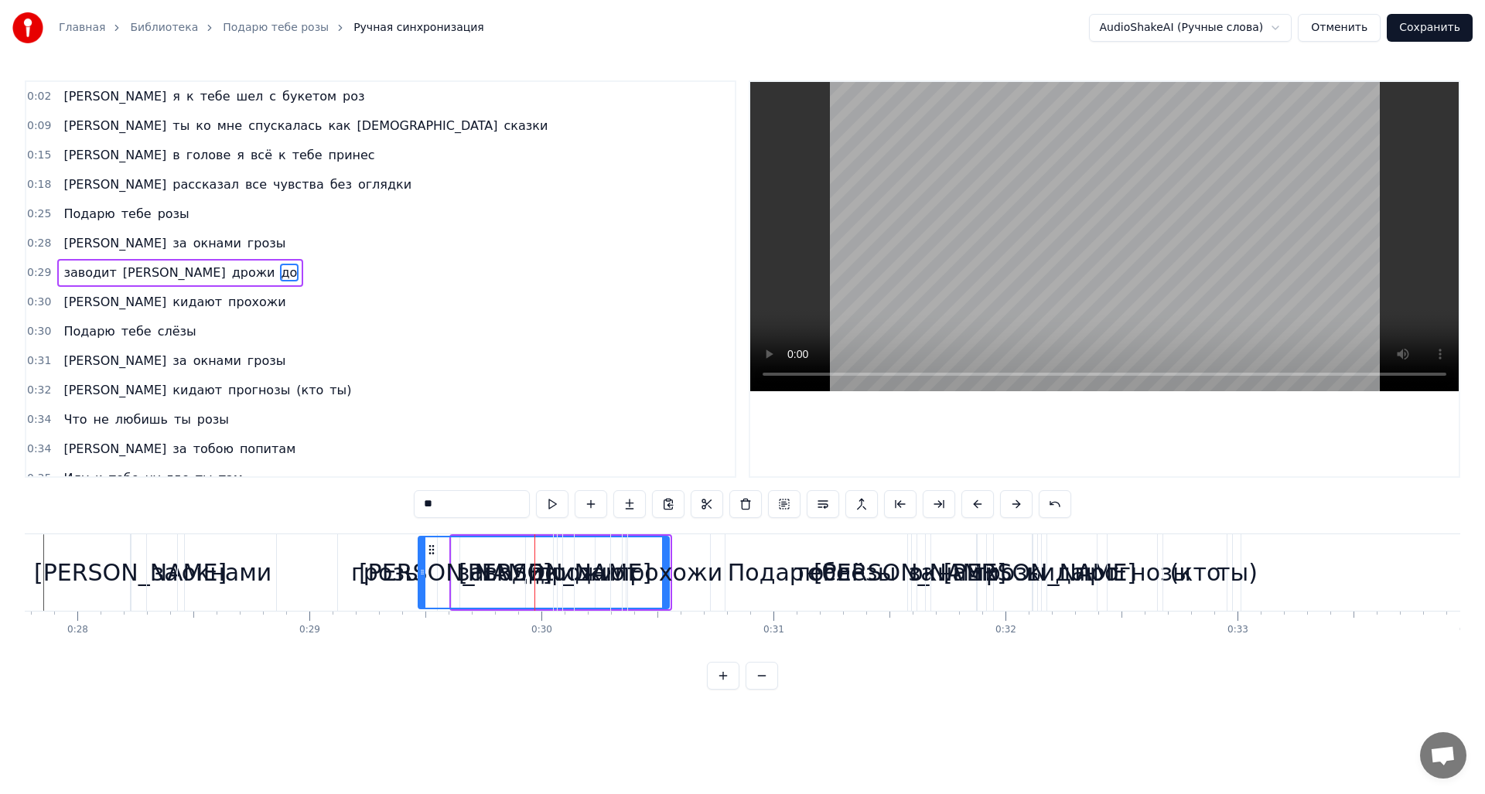
drag, startPoint x: 533, startPoint y: 579, endPoint x: 422, endPoint y: 589, distance: 111.8
click at [422, 589] on div at bounding box center [422, 573] width 6 height 70
click at [587, 575] on div "Подарю" at bounding box center [776, 572] width 403 height 77
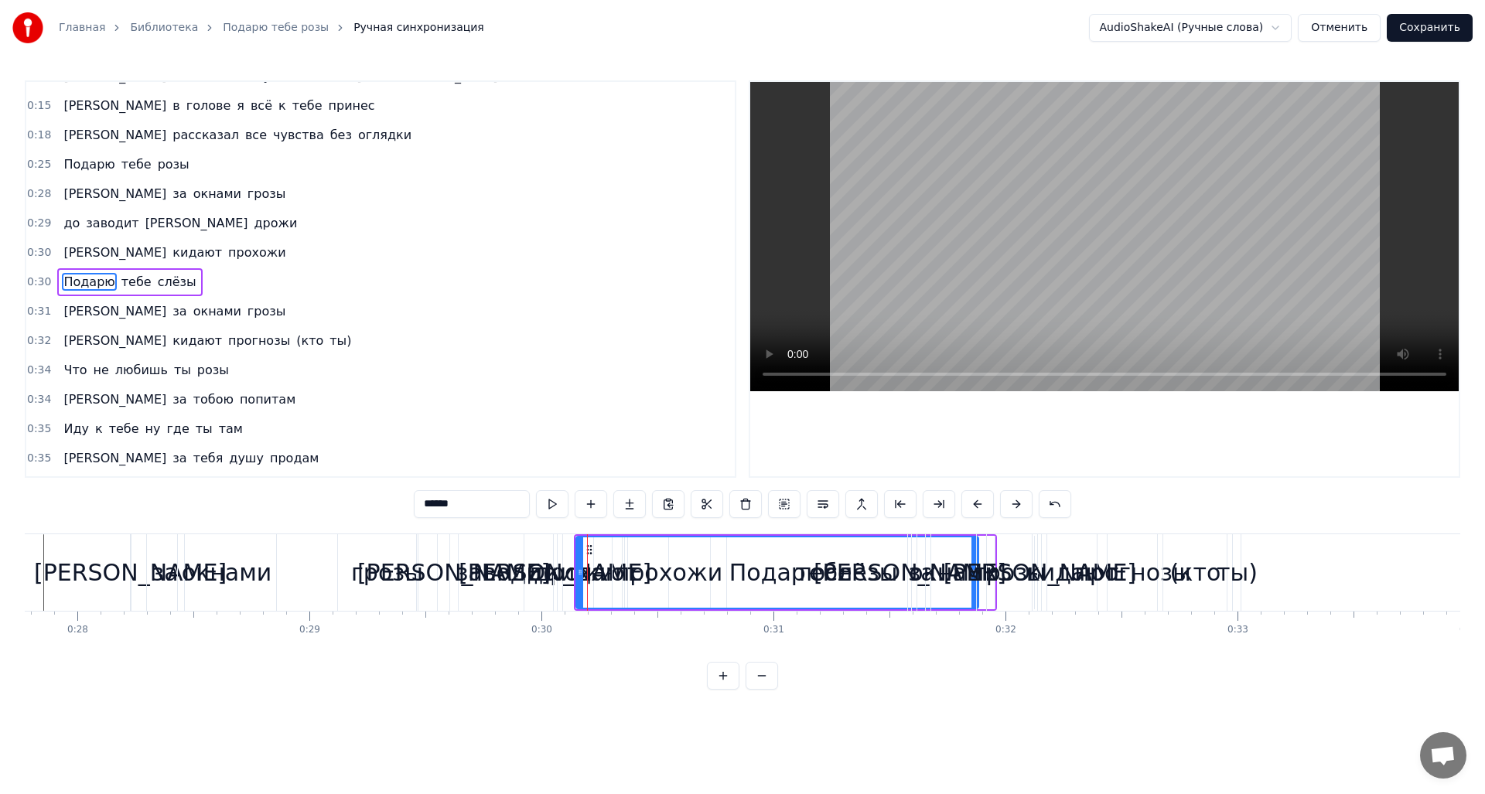
scroll to position [53, 0]
drag, startPoint x: 578, startPoint y: 565, endPoint x: 567, endPoint y: 566, distance: 10.9
click at [568, 566] on div at bounding box center [571, 573] width 6 height 70
click at [646, 573] on div "Подарю" at bounding box center [772, 573] width 412 height 70
click at [548, 562] on div "[PERSON_NAME]" at bounding box center [555, 572] width 193 height 35
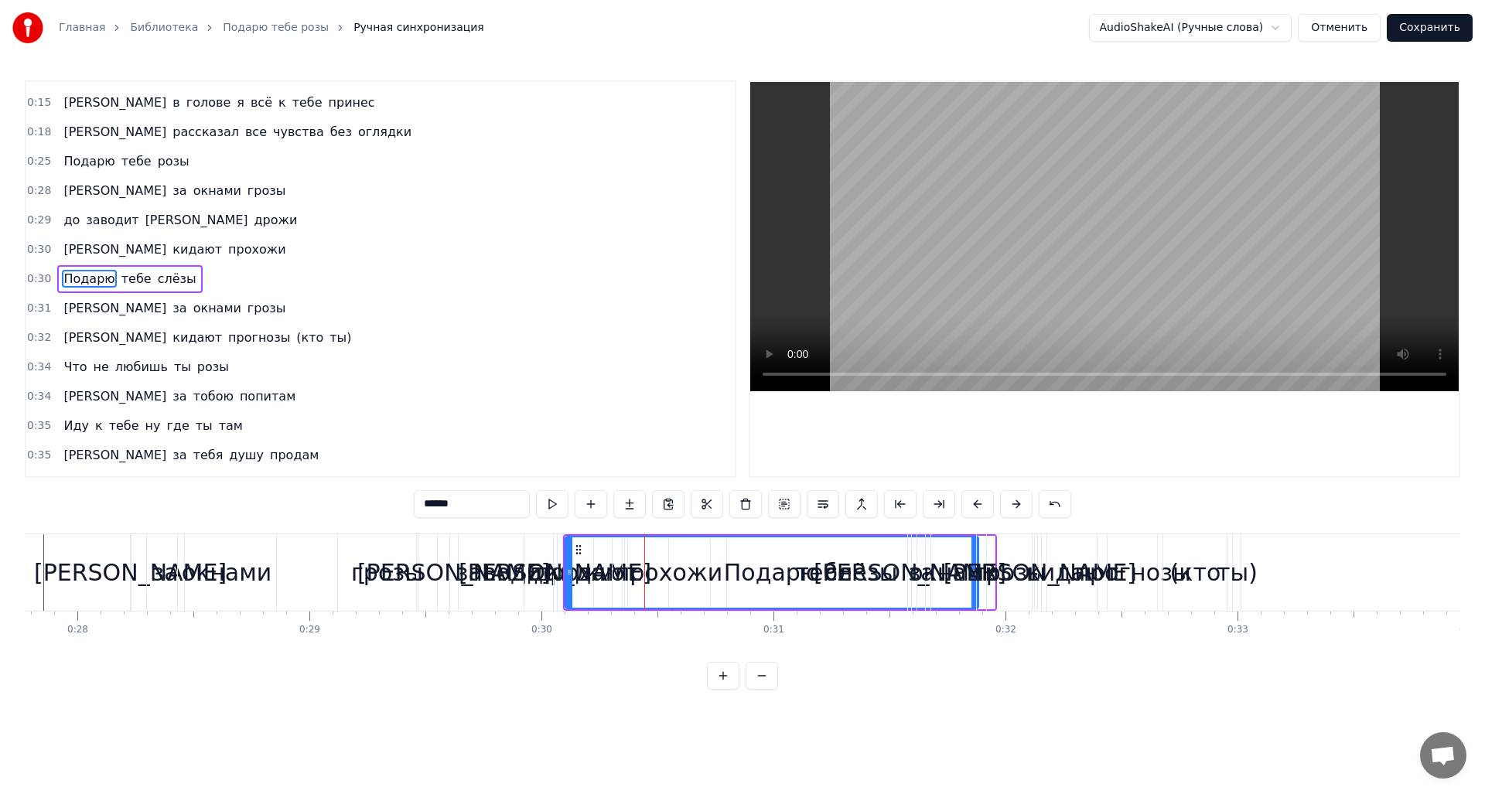
type input "*"
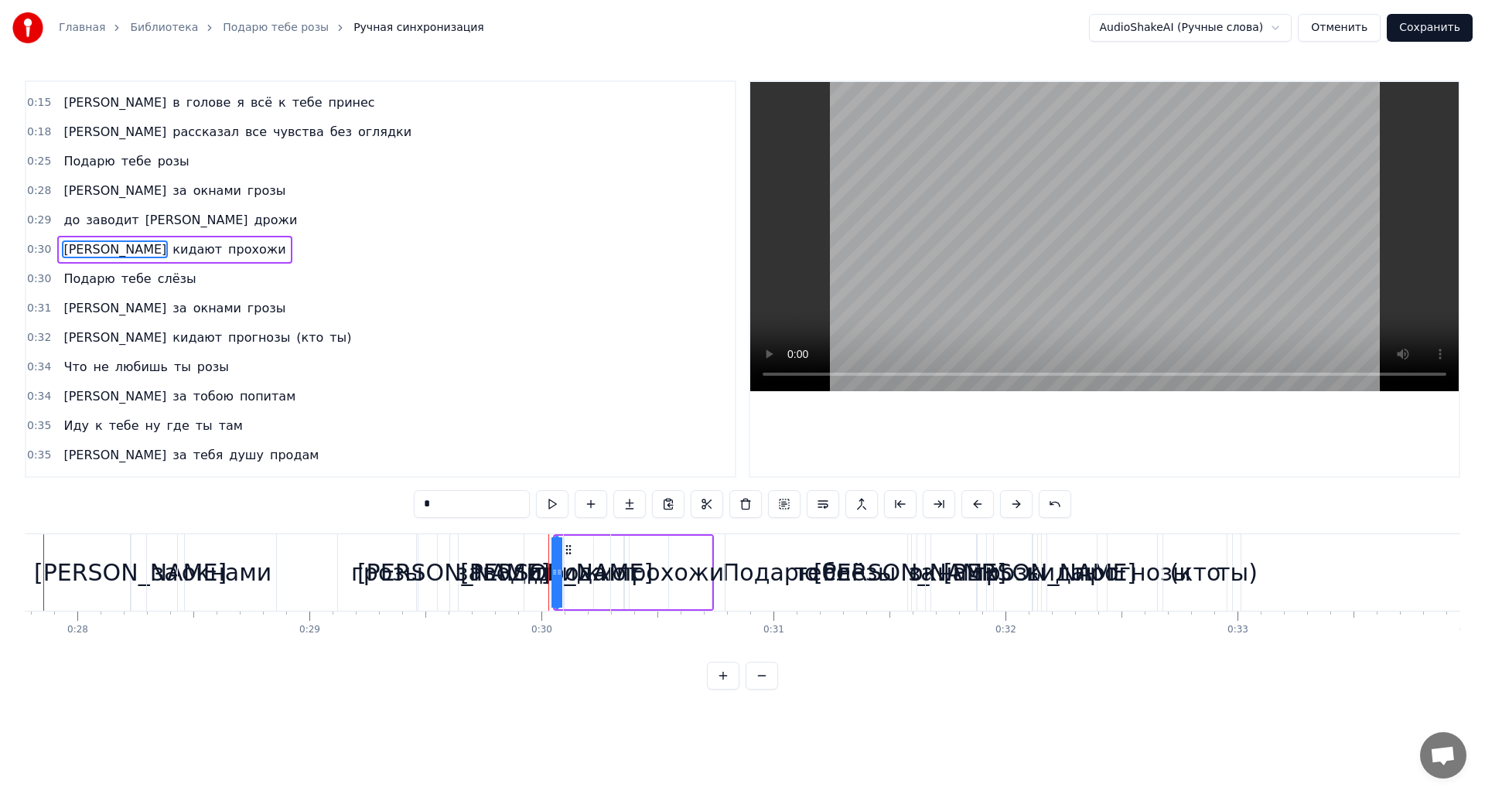
scroll to position [23, 0]
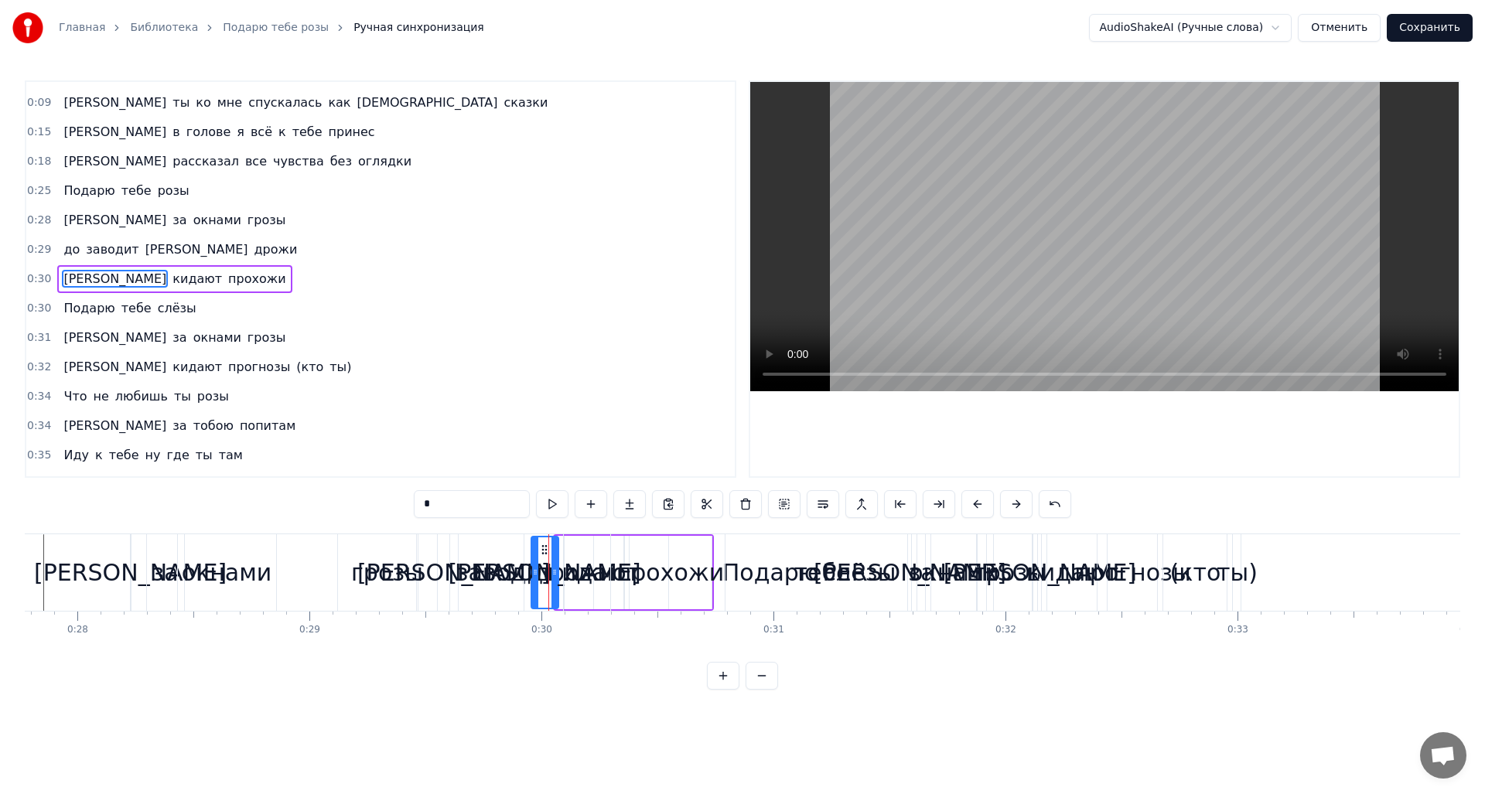
drag, startPoint x: 558, startPoint y: 559, endPoint x: 534, endPoint y: 592, distance: 41.0
click at [534, 592] on div at bounding box center [535, 573] width 6 height 70
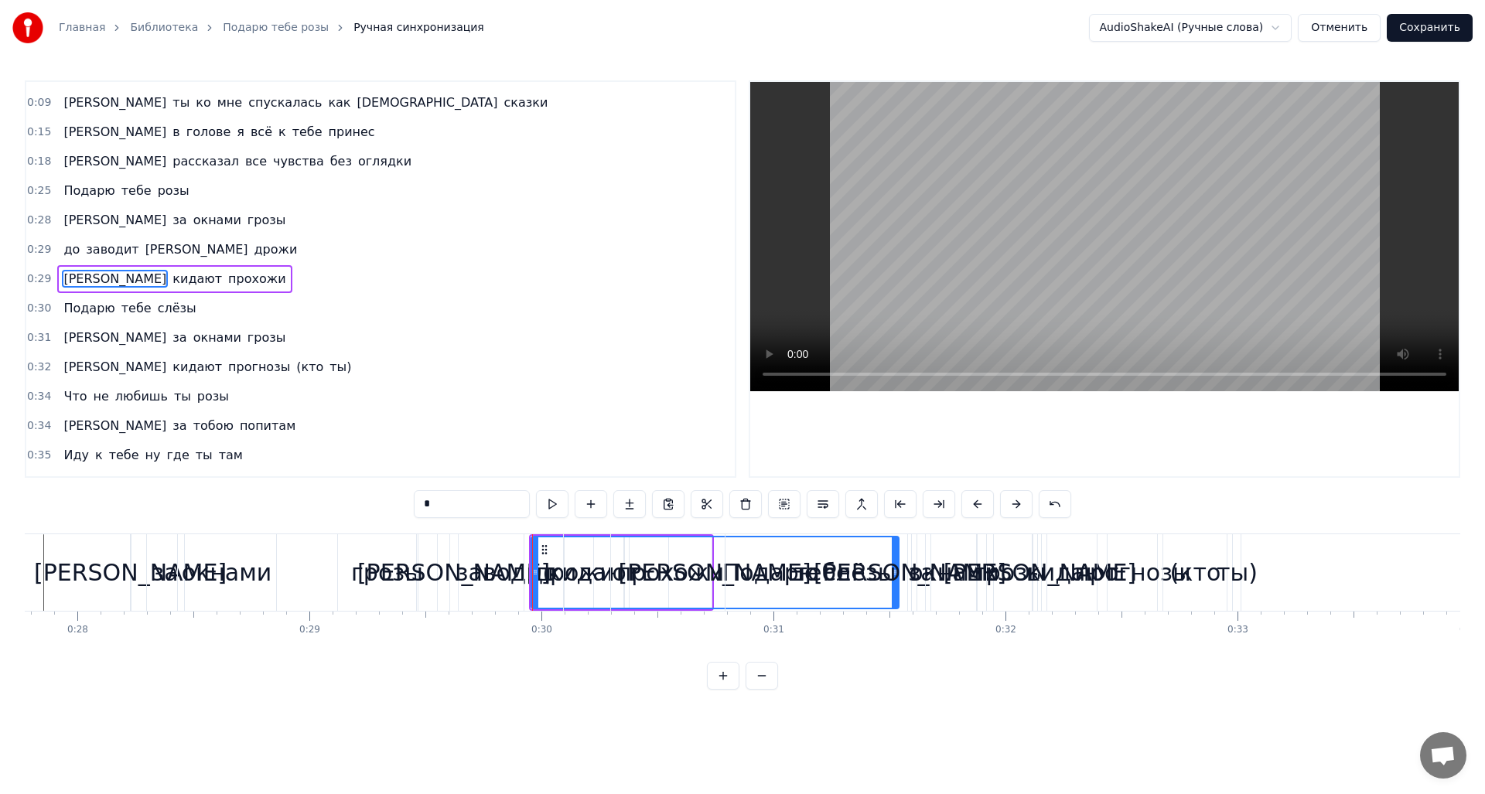
drag, startPoint x: 556, startPoint y: 582, endPoint x: 896, endPoint y: 586, distance: 340.3
click at [896, 586] on div "А я к тебе шел с букетом роз А ты ко мне спускалась как богиня сказки И в голов…" at bounding box center [40, 572] width 12920 height 77
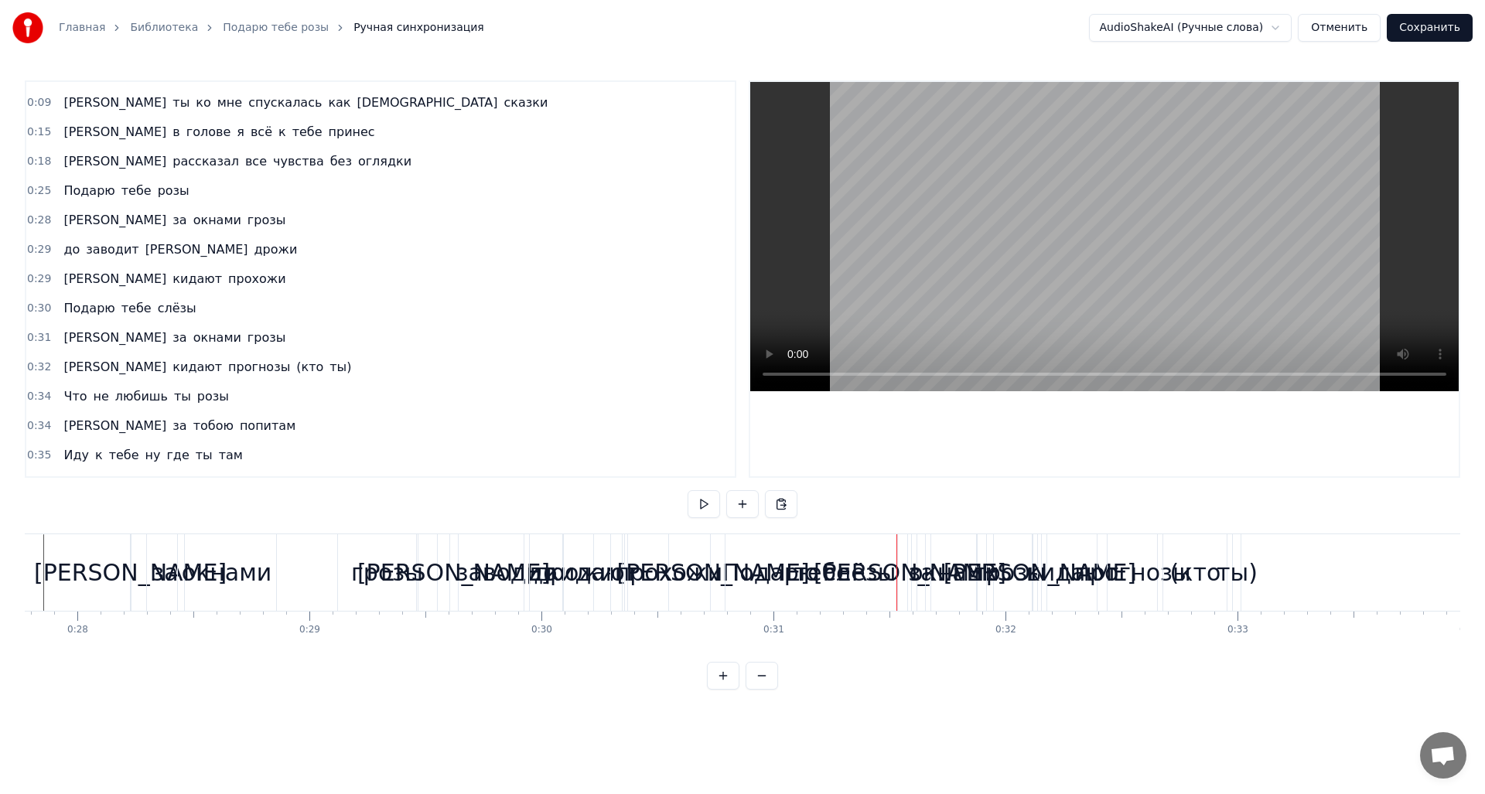
click at [618, 572] on div "тебе" at bounding box center [822, 572] width 422 height 77
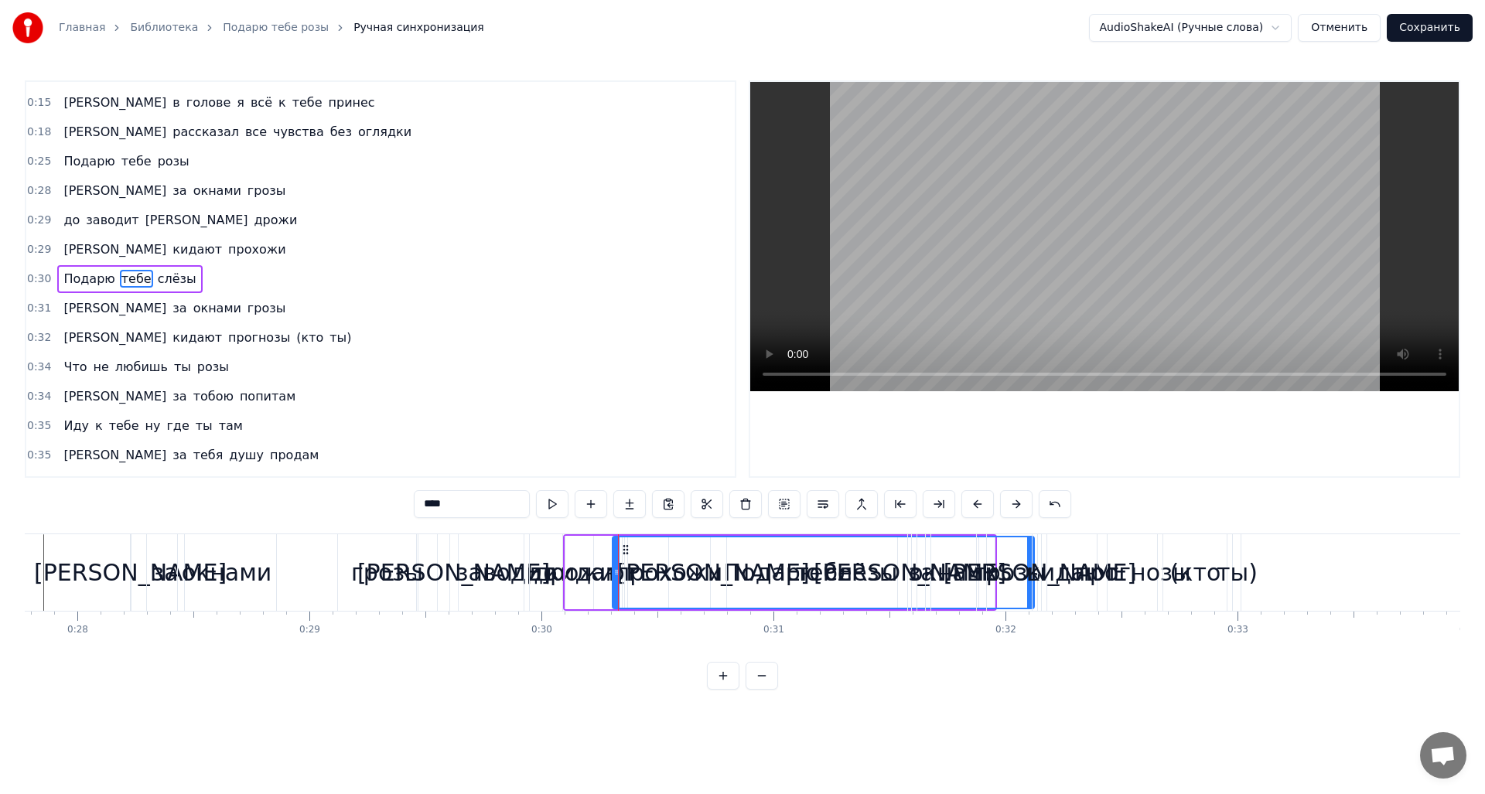
click at [575, 572] on div "Подарю" at bounding box center [772, 572] width 414 height 73
click at [529, 572] on div "[PERSON_NAME]" at bounding box center [713, 572] width 369 height 77
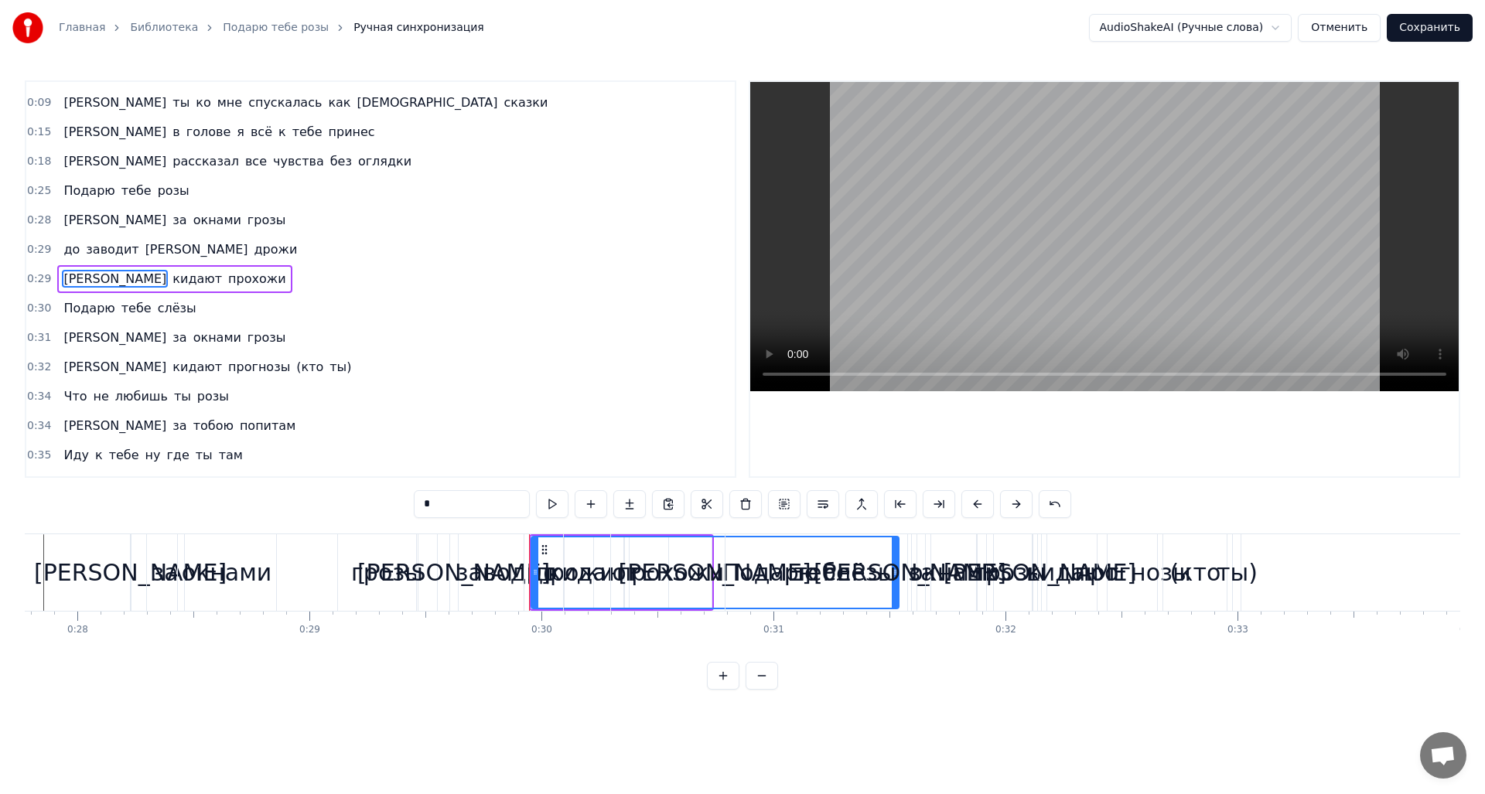
click at [508, 575] on div "заводит" at bounding box center [505, 572] width 99 height 35
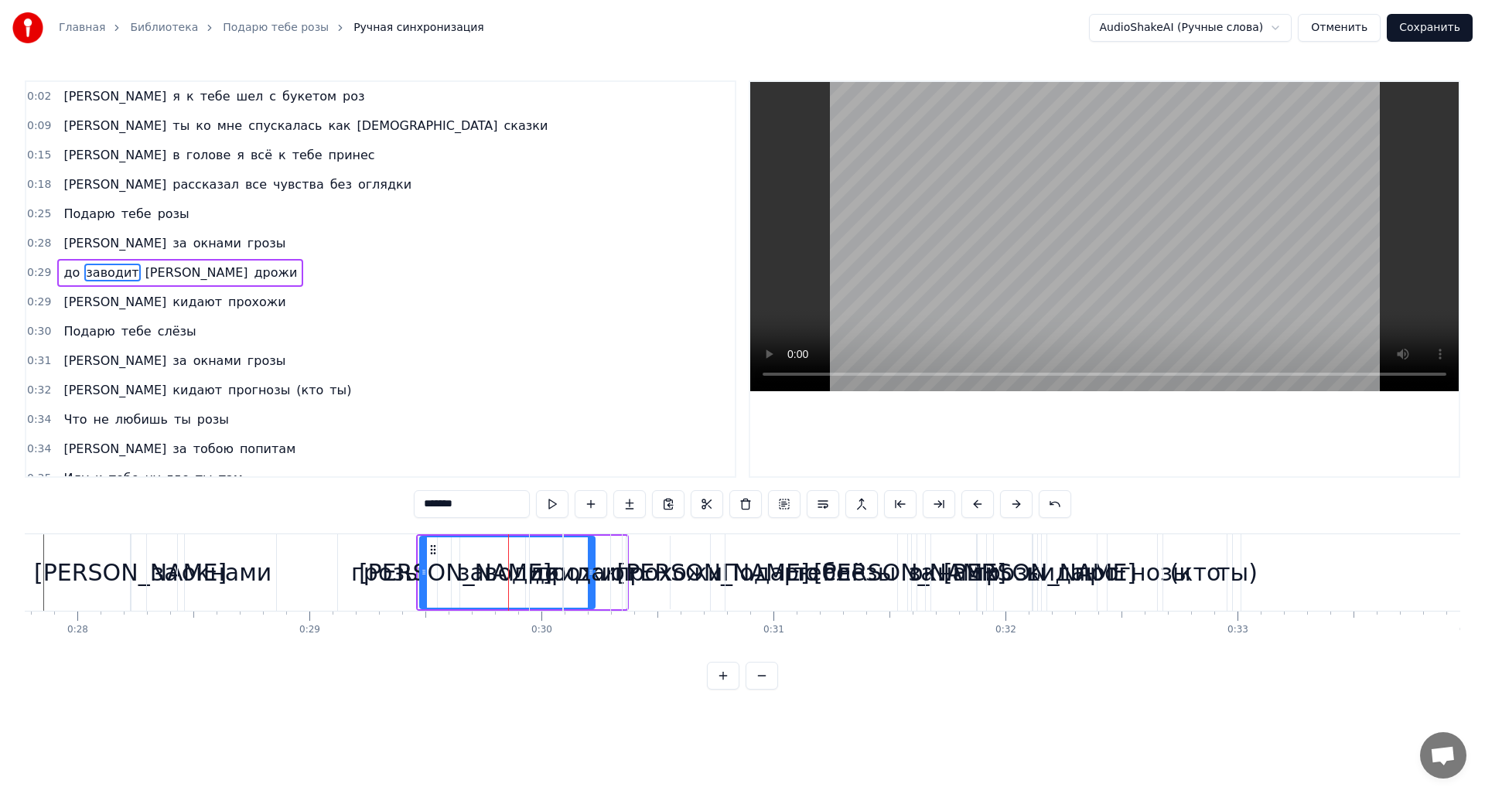
click at [571, 573] on div "Подарю" at bounding box center [771, 572] width 414 height 77
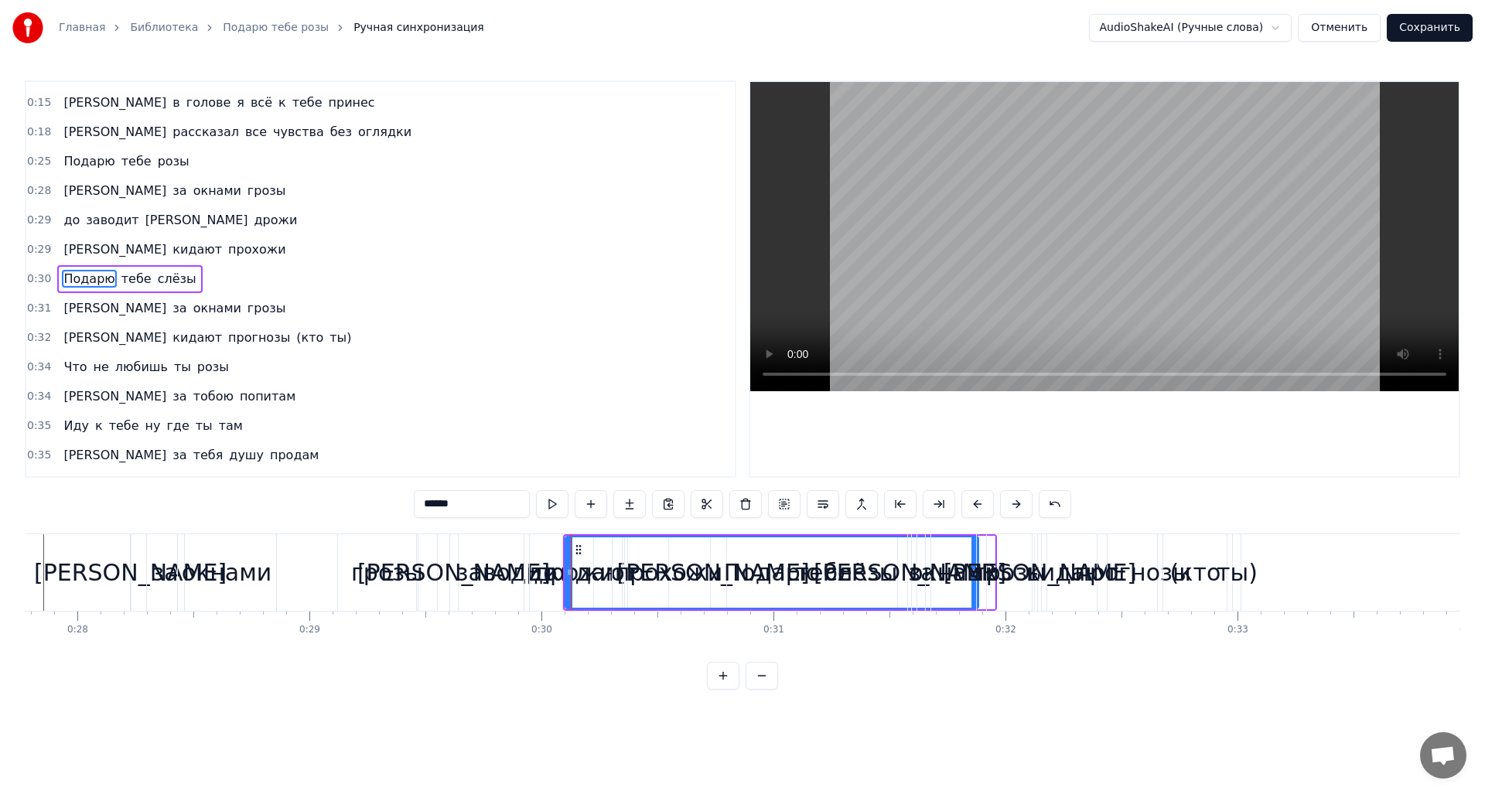
click at [529, 573] on div "[PERSON_NAME]" at bounding box center [713, 572] width 369 height 77
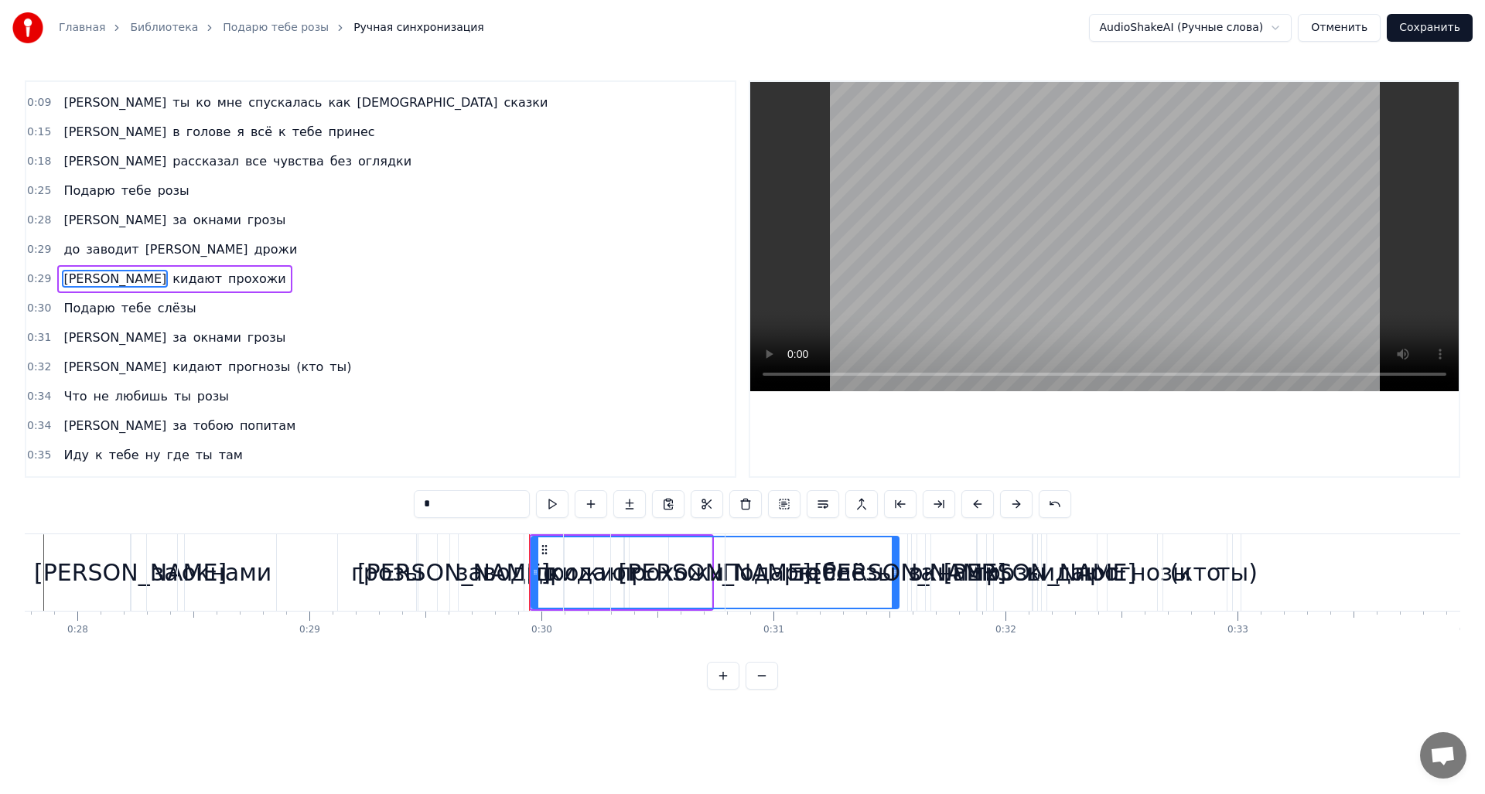
click at [507, 572] on div "заводит" at bounding box center [505, 572] width 99 height 35
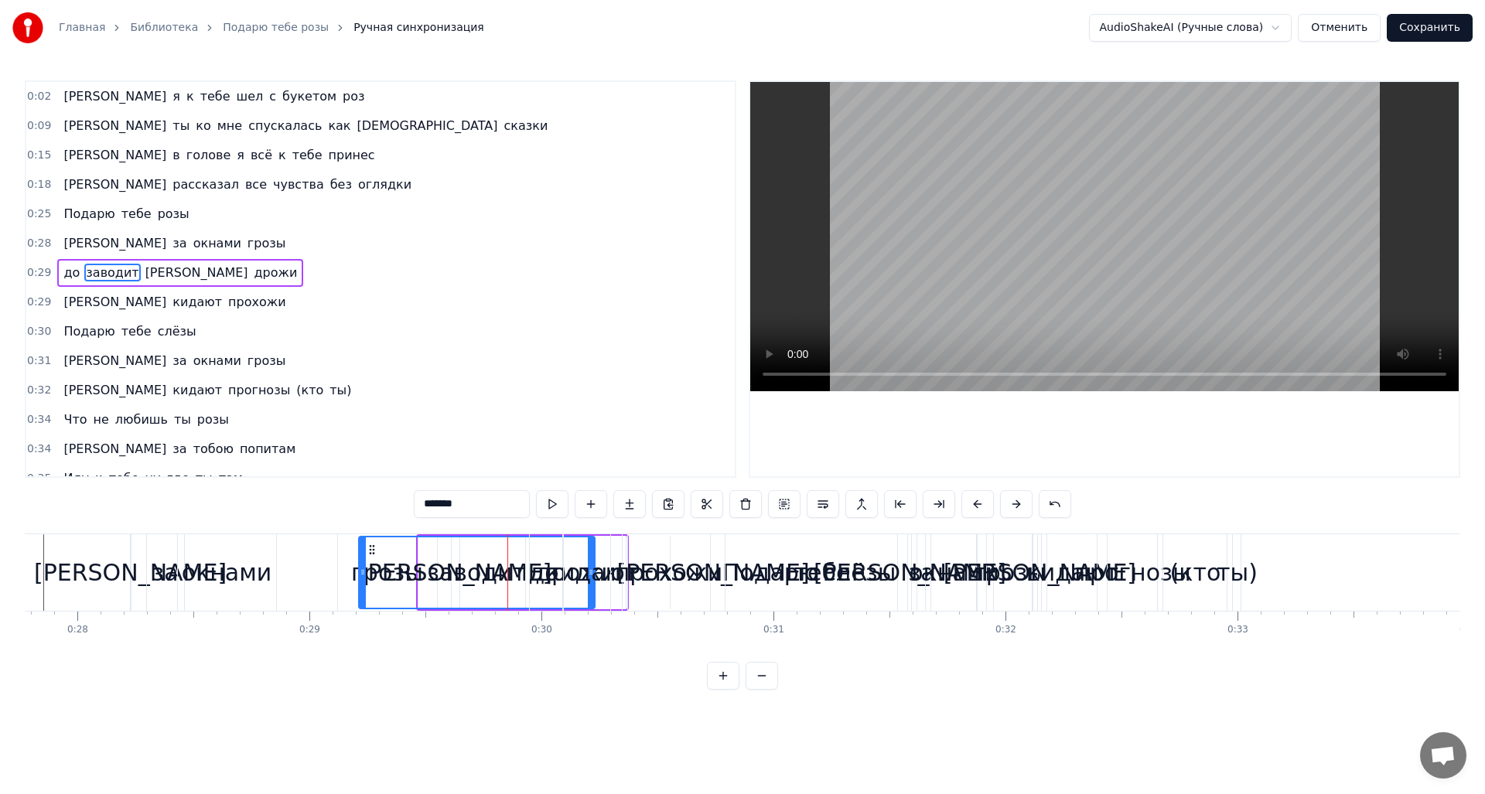
drag, startPoint x: 422, startPoint y: 569, endPoint x: 361, endPoint y: 572, distance: 61.1
click at [361, 572] on icon at bounding box center [363, 572] width 6 height 12
click at [535, 580] on div "[PERSON_NAME]" at bounding box center [713, 572] width 367 height 77
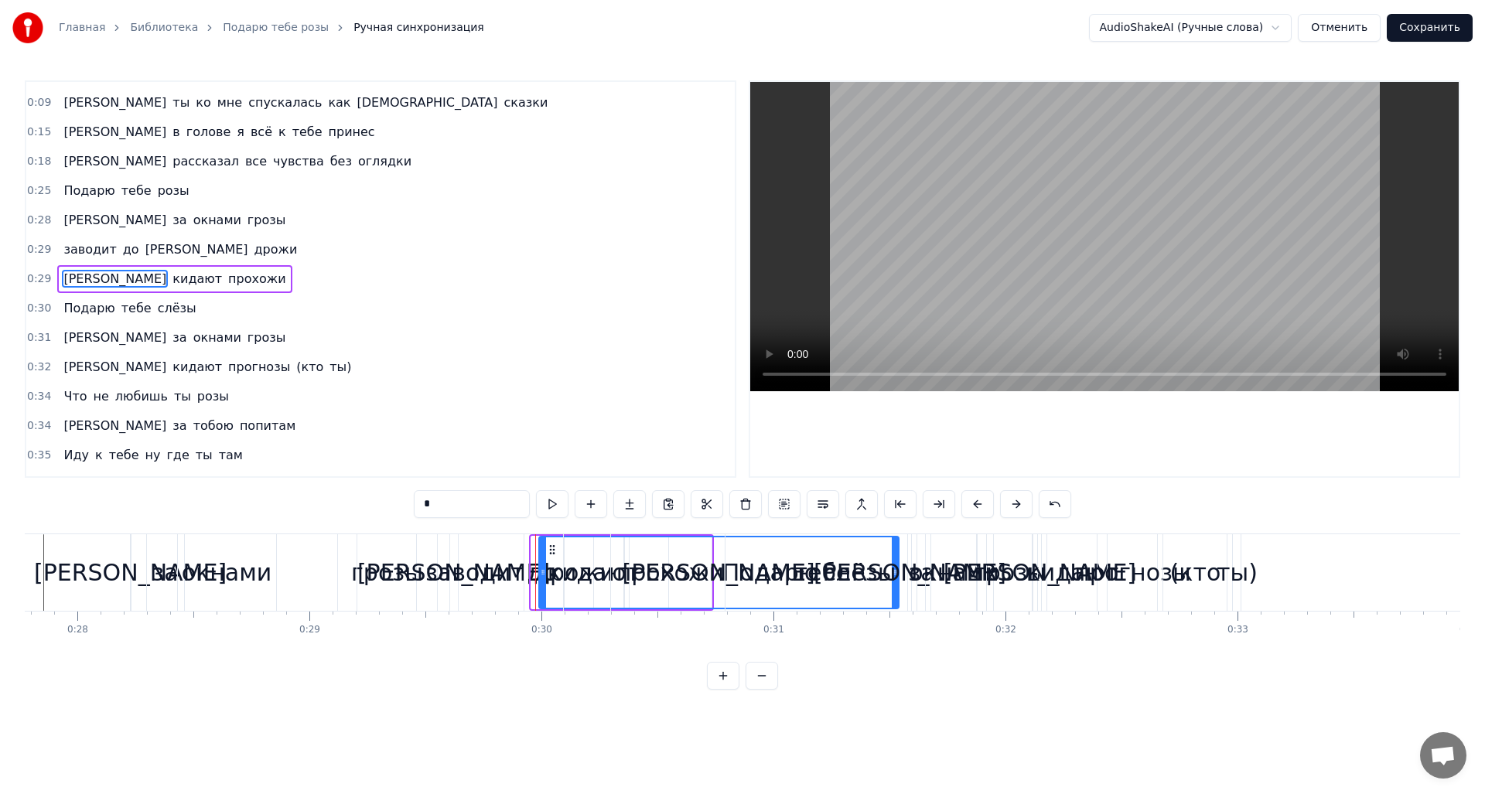
drag, startPoint x: 532, startPoint y: 579, endPoint x: 540, endPoint y: 560, distance: 20.8
click at [540, 560] on div at bounding box center [543, 573] width 6 height 70
click at [490, 583] on div "до" at bounding box center [542, 572] width 251 height 77
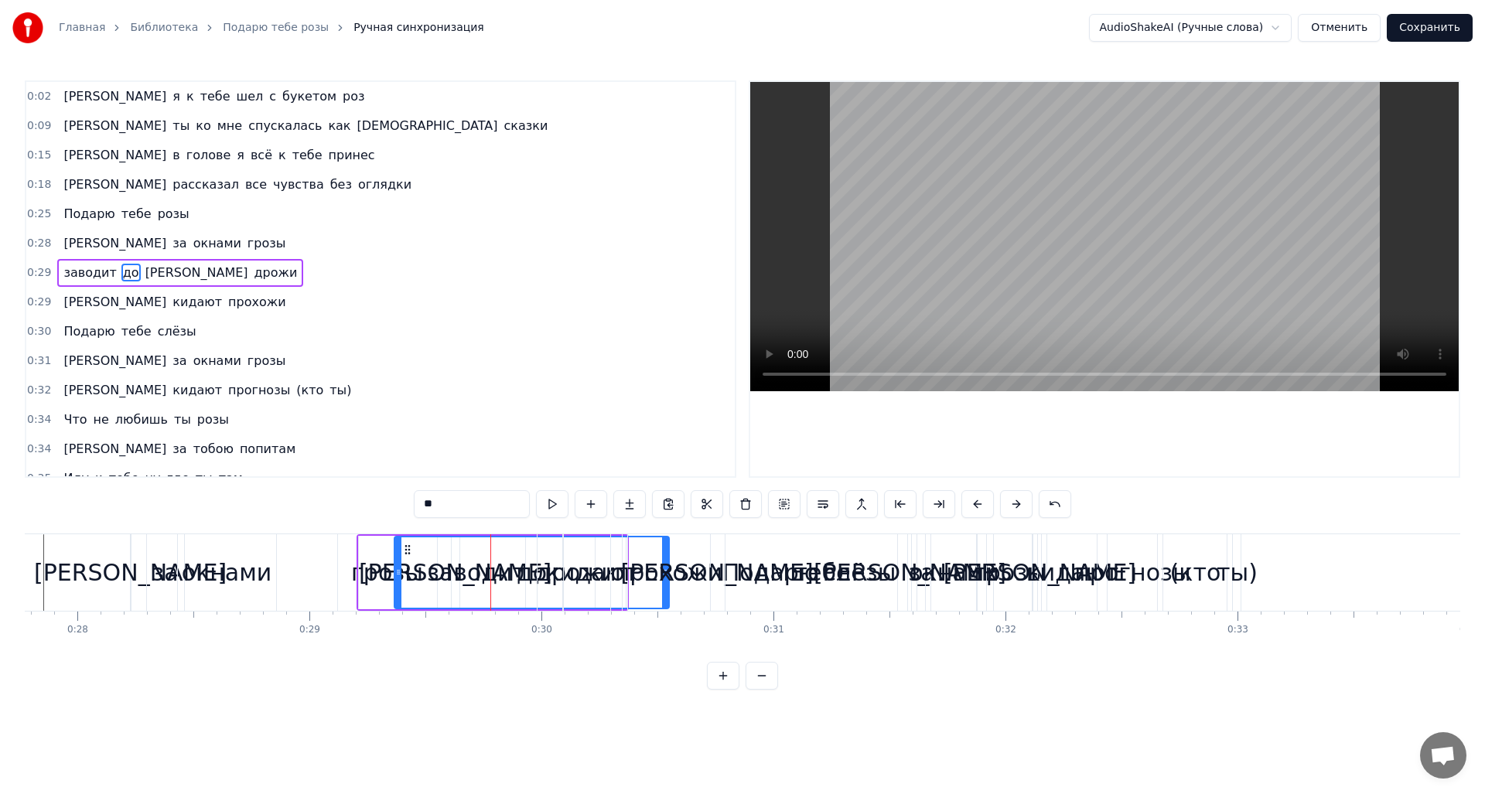
drag, startPoint x: 423, startPoint y: 577, endPoint x: 399, endPoint y: 576, distance: 24.0
click at [399, 576] on icon at bounding box center [398, 572] width 6 height 12
click at [448, 578] on div "до" at bounding box center [532, 573] width 274 height 70
click at [437, 578] on div "до" at bounding box center [532, 573] width 274 height 70
click at [434, 579] on div "до" at bounding box center [532, 573] width 274 height 70
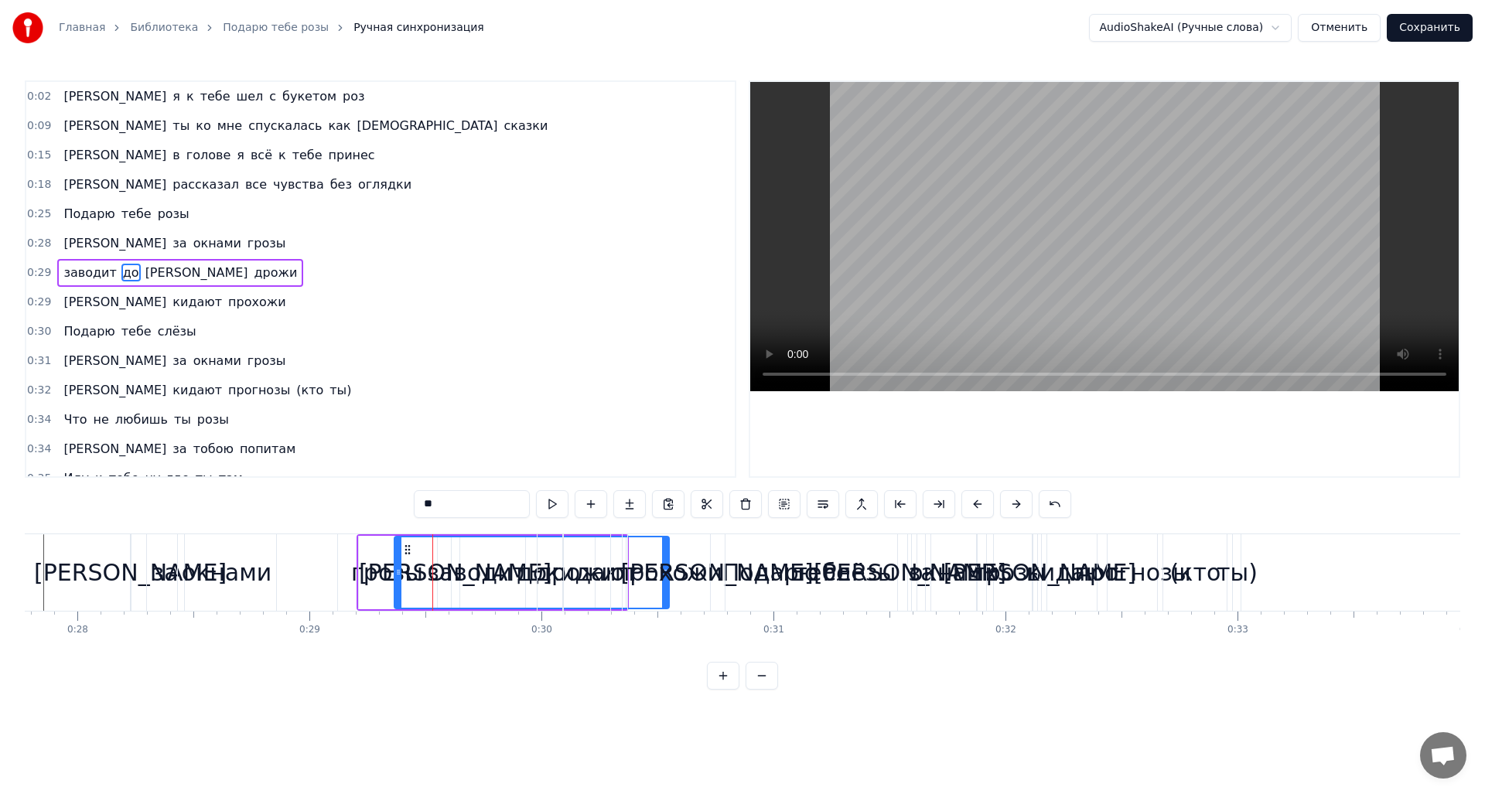
click at [430, 579] on div "до" at bounding box center [532, 573] width 274 height 70
click at [416, 580] on div "до" at bounding box center [532, 573] width 274 height 70
click at [408, 580] on div "до" at bounding box center [532, 573] width 274 height 70
click at [375, 579] on div "заводит" at bounding box center [477, 572] width 236 height 73
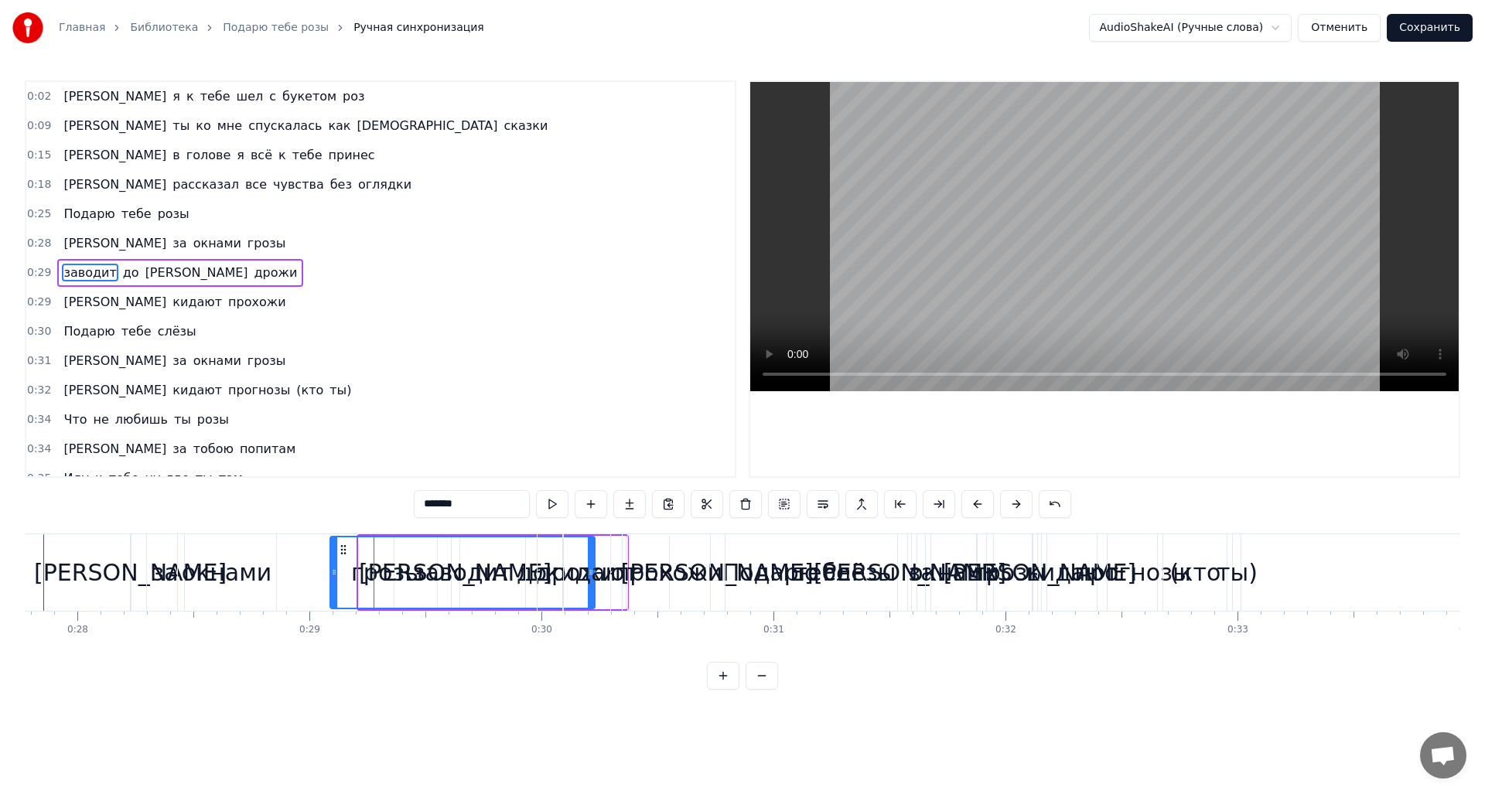
drag, startPoint x: 360, startPoint y: 570, endPoint x: 410, endPoint y: 584, distance: 51.4
click at [331, 561] on div at bounding box center [334, 573] width 6 height 70
click at [573, 586] on div "Подарю" at bounding box center [771, 572] width 414 height 77
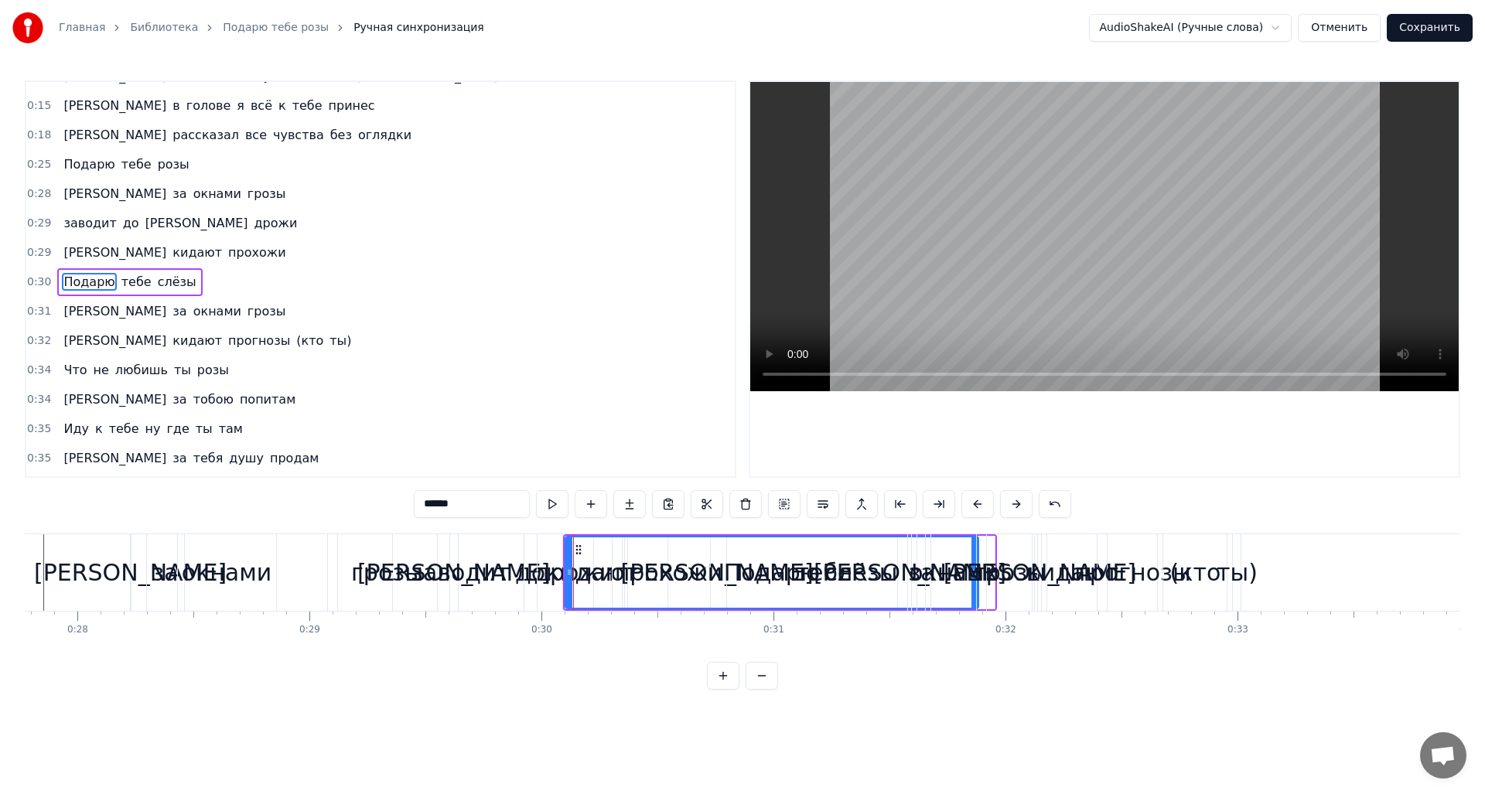
scroll to position [53, 0]
click at [568, 582] on div at bounding box center [568, 573] width 6 height 70
click at [643, 582] on div "Подарю" at bounding box center [771, 573] width 413 height 70
click at [600, 577] on div "Подарю" at bounding box center [771, 573] width 413 height 70
drag, startPoint x: 600, startPoint y: 575, endPoint x: 576, endPoint y: 575, distance: 24.0
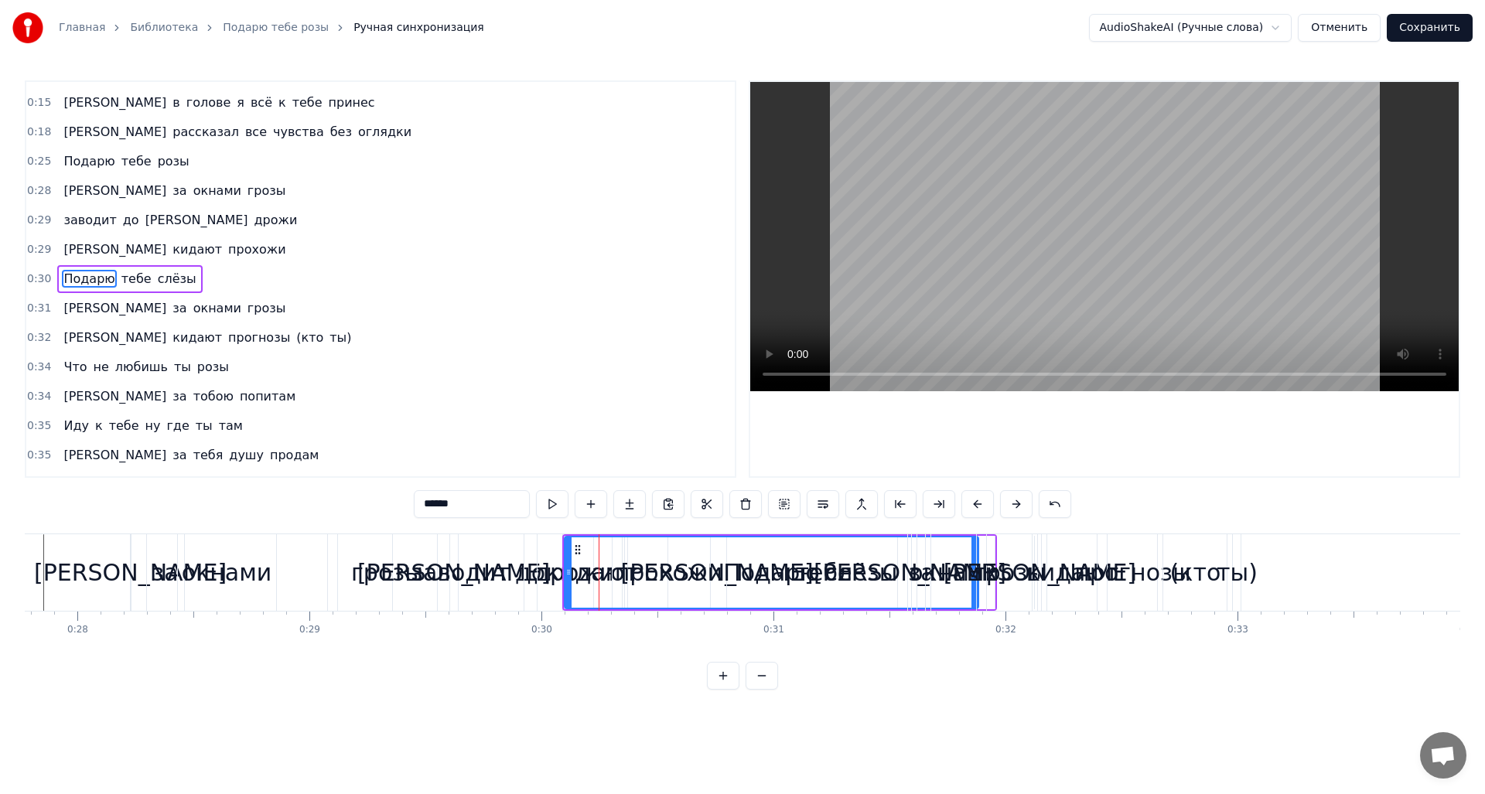
click at [596, 575] on div "Подарю" at bounding box center [771, 573] width 413 height 70
click at [576, 575] on div "Подарю" at bounding box center [771, 573] width 413 height 70
click at [645, 578] on div "Подарю" at bounding box center [771, 573] width 413 height 70
click at [541, 570] on div "[PERSON_NAME]" at bounding box center [718, 572] width 360 height 77
type input "*"
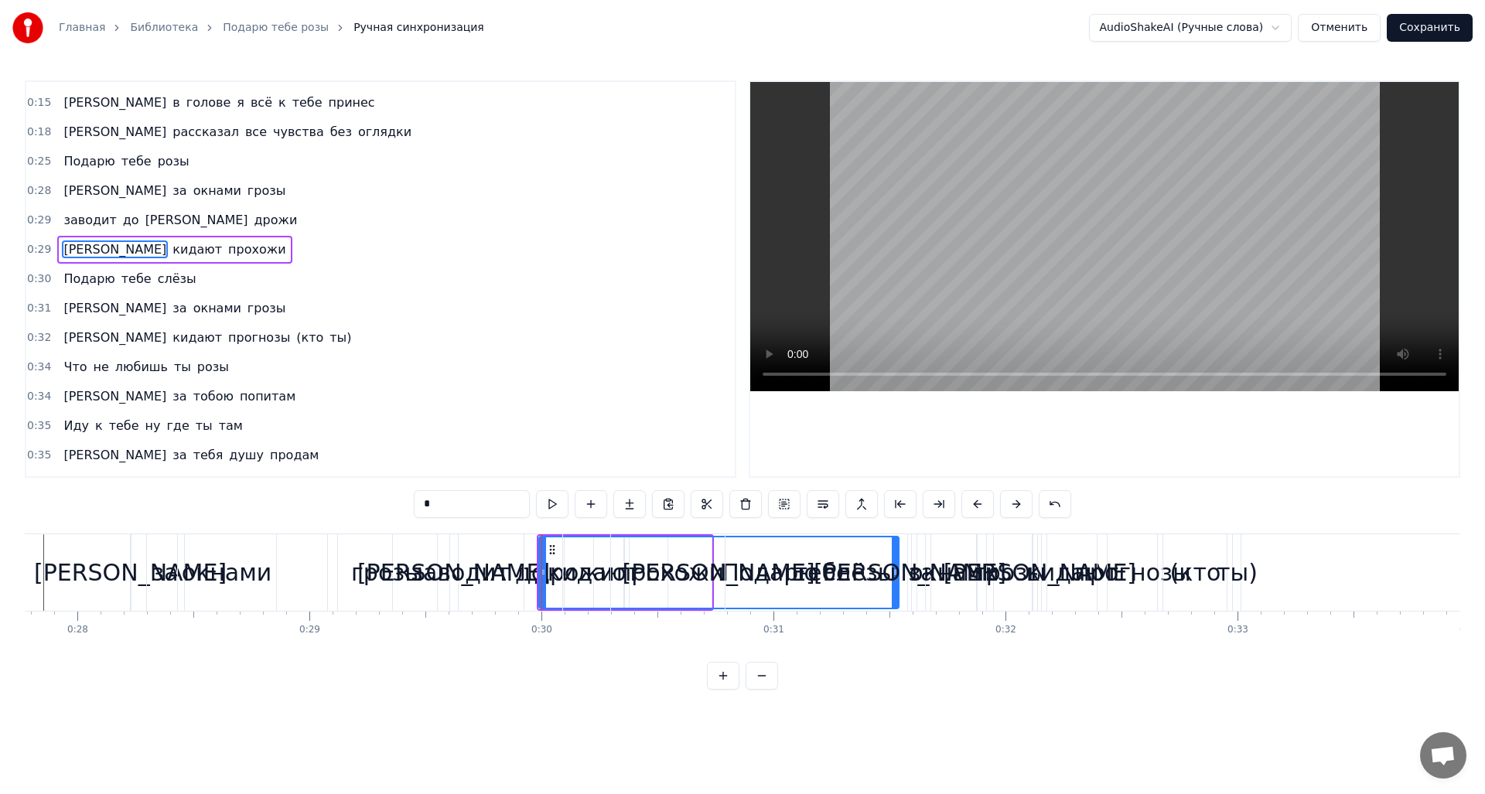
scroll to position [23, 0]
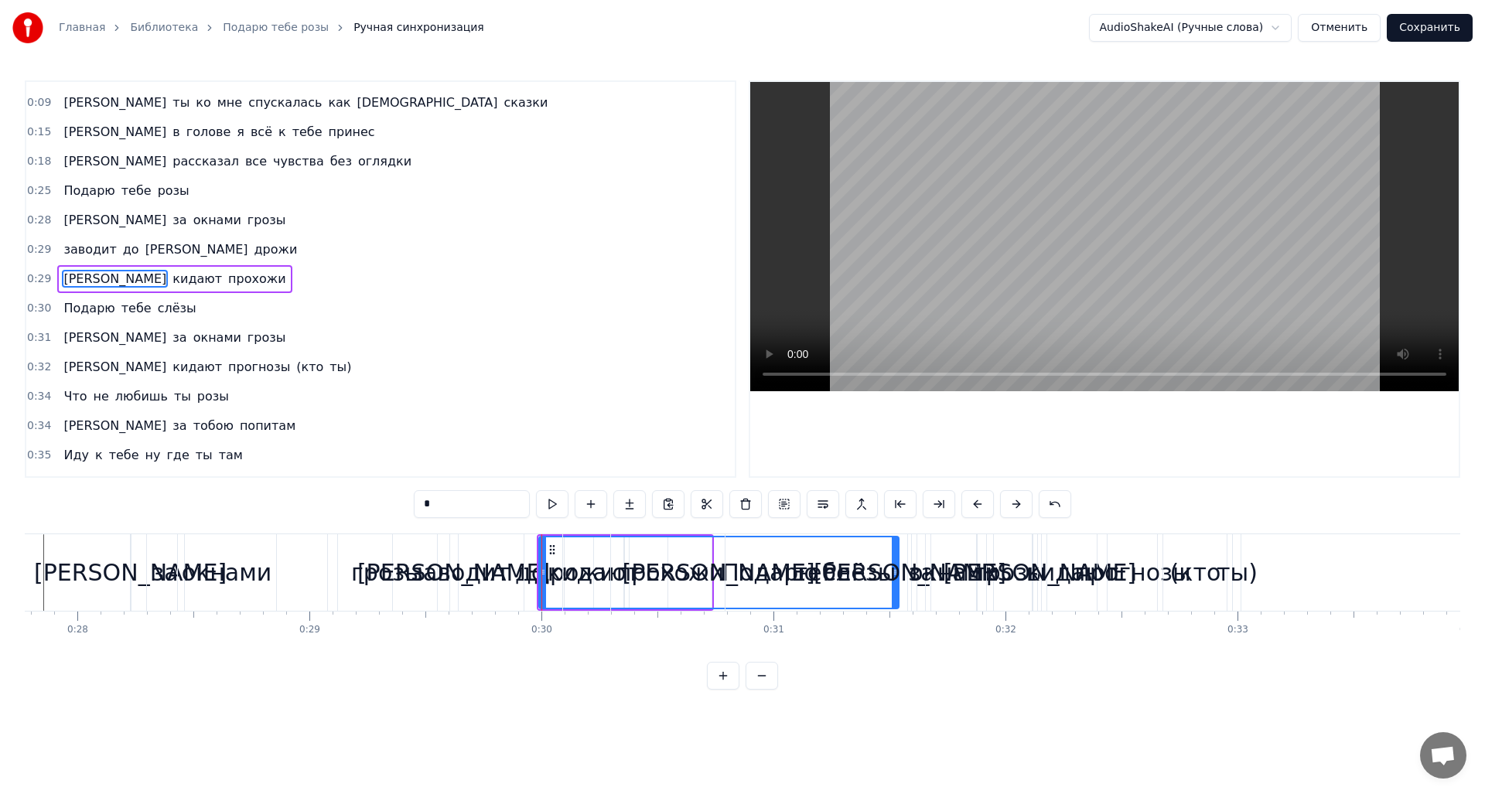
drag, startPoint x: 541, startPoint y: 572, endPoint x: 555, endPoint y: 573, distance: 13.9
click at [555, 573] on div "А я к тебе шел с букетом роз А ты ко мне спускалась как богиня сказки И в голов…" at bounding box center [40, 572] width 12920 height 77
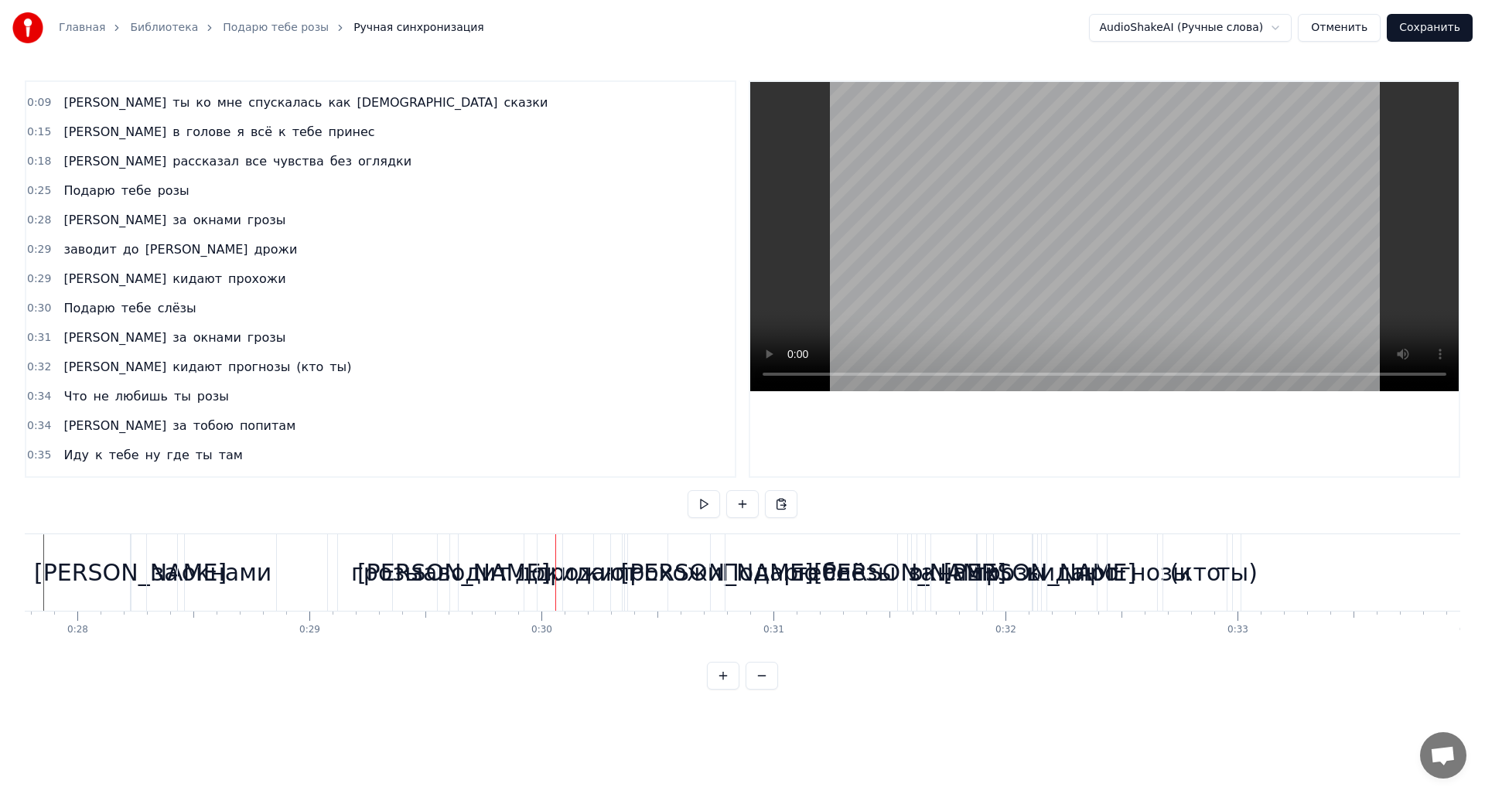
click at [531, 573] on div "дрожи" at bounding box center [574, 572] width 101 height 77
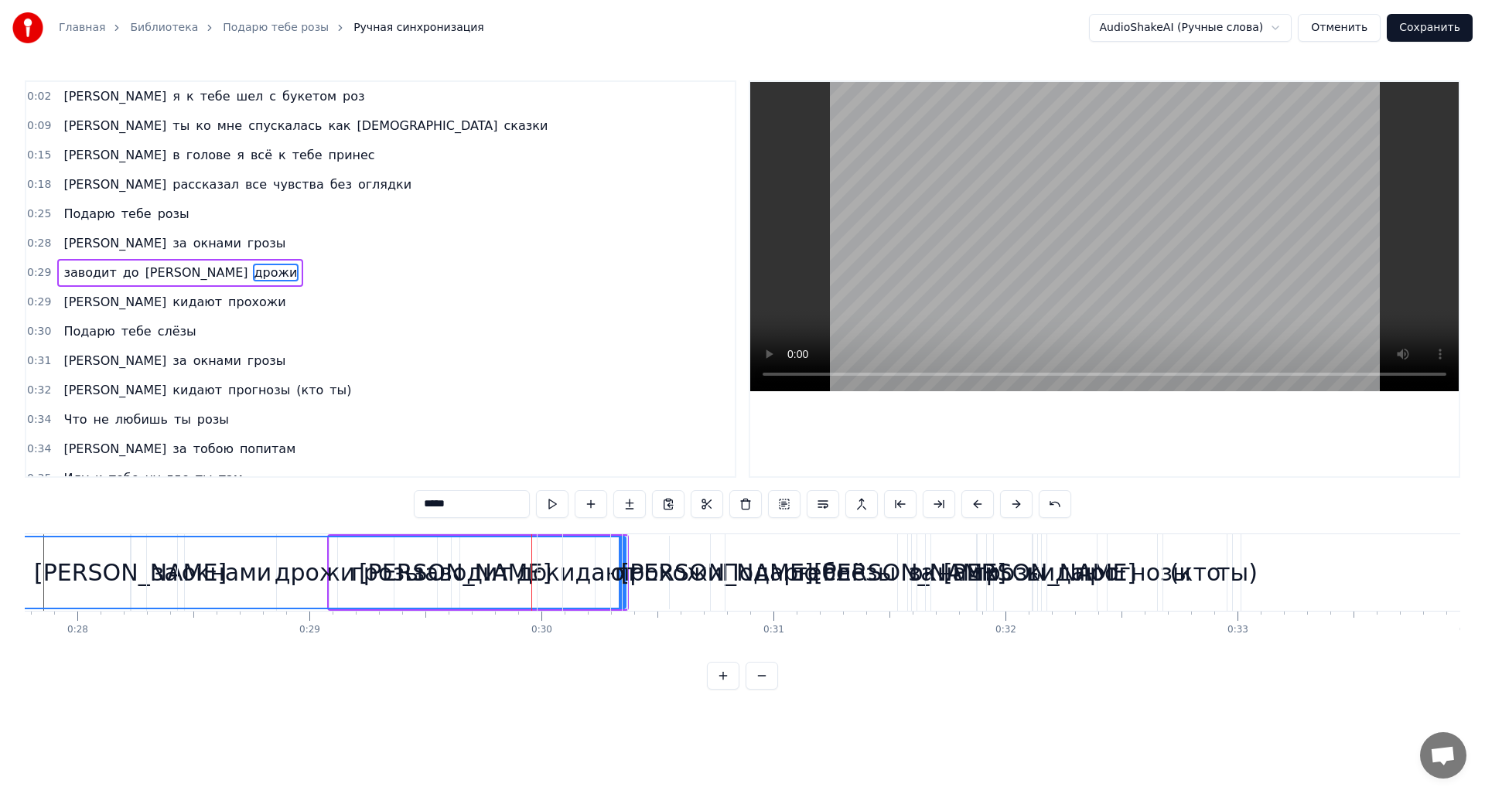
drag, startPoint x: 530, startPoint y: 575, endPoint x: 8, endPoint y: 533, distance: 523.8
click at [8, 533] on div "Главная Библиотека Подарю тебе розы Ручная синхронизация AudioShakeAI (Ручные с…" at bounding box center [742, 345] width 1485 height 690
click at [480, 579] on div "дрожи" at bounding box center [315, 573] width 621 height 70
click at [456, 579] on div "дрожи" at bounding box center [315, 573] width 621 height 70
click at [442, 565] on div "дрожи" at bounding box center [315, 573] width 621 height 70
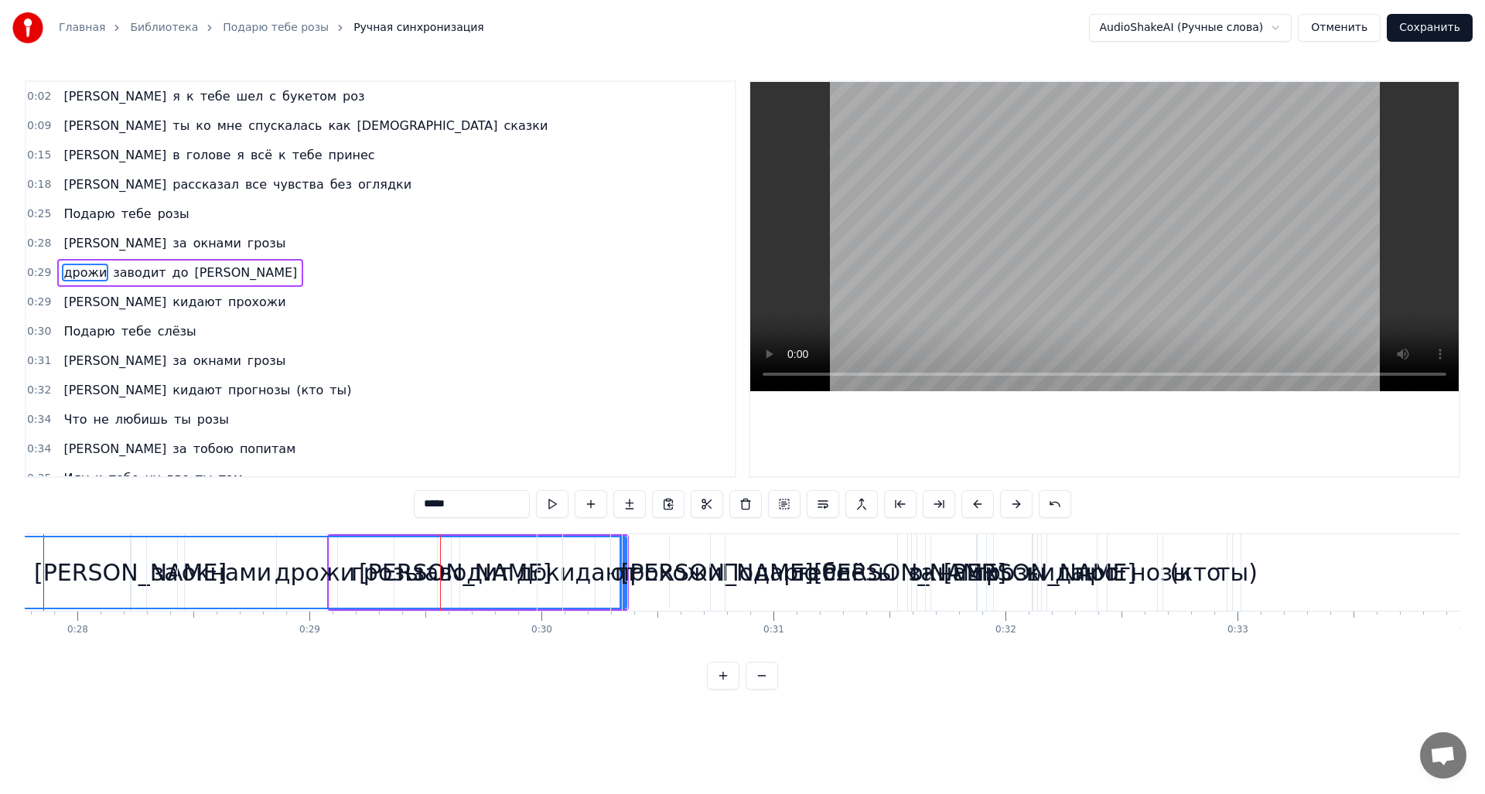
click at [446, 569] on div "дрожи" at bounding box center [315, 573] width 621 height 70
click at [462, 573] on div "дрожи" at bounding box center [315, 573] width 621 height 70
click at [514, 576] on div "дрожи" at bounding box center [315, 573] width 621 height 70
click at [546, 576] on div "[PERSON_NAME]" at bounding box center [718, 572] width 360 height 77
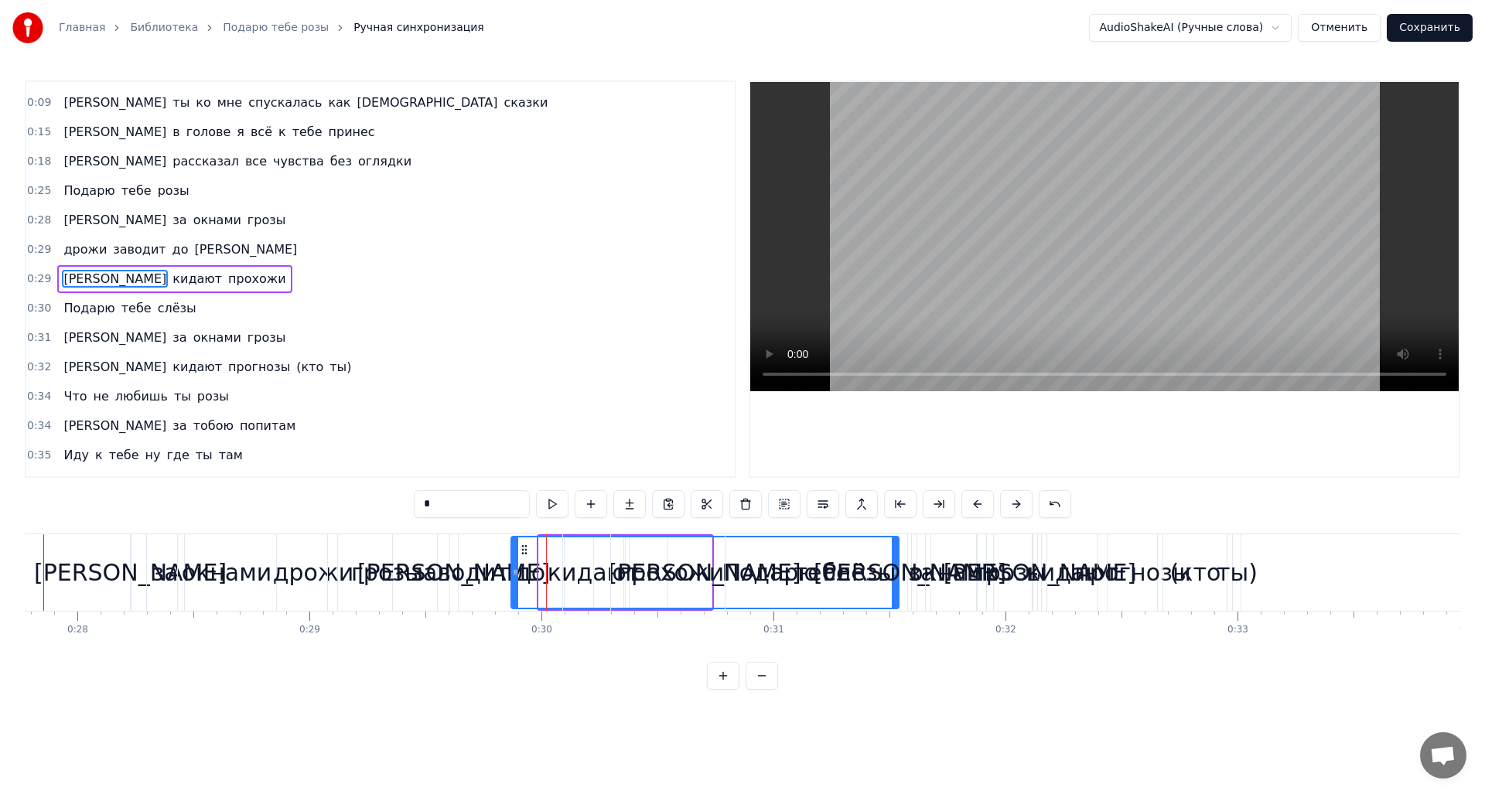
drag, startPoint x: 542, startPoint y: 578, endPoint x: 525, endPoint y: 584, distance: 18.1
click at [518, 584] on div at bounding box center [515, 573] width 6 height 70
click at [508, 582] on div "до" at bounding box center [530, 572] width 275 height 77
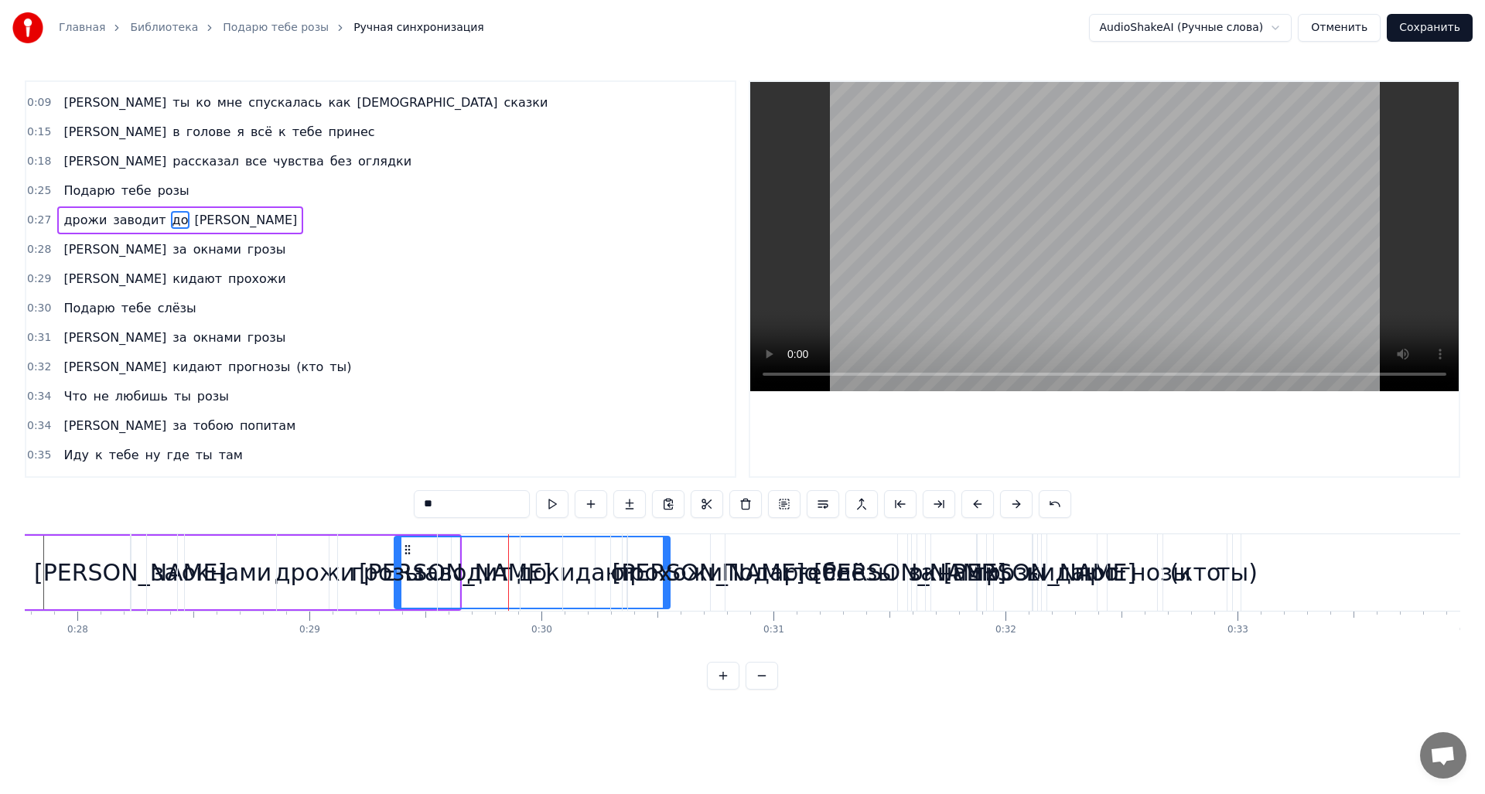
scroll to position [0, 0]
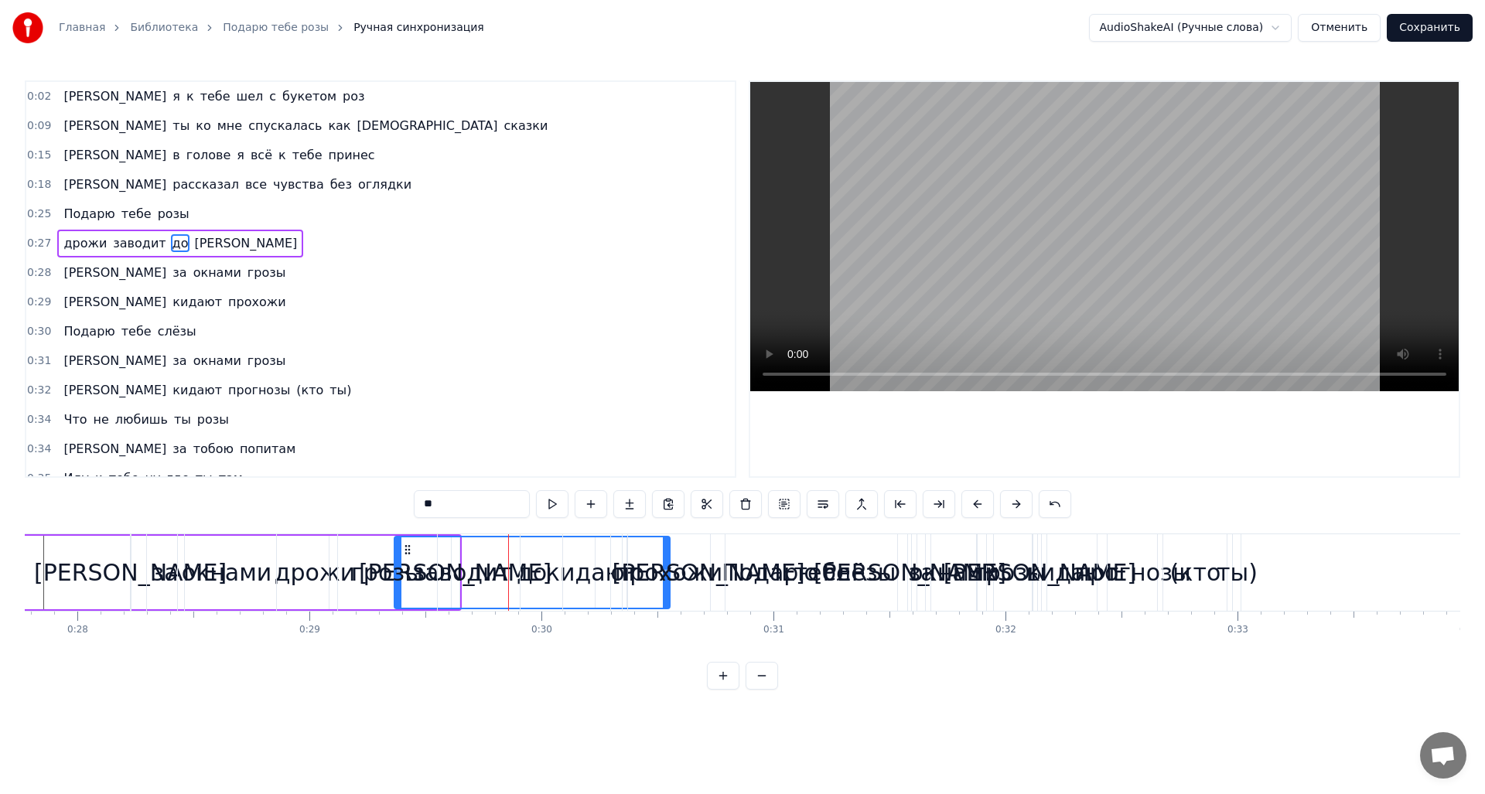
drag, startPoint x: 399, startPoint y: 562, endPoint x: 414, endPoint y: 565, distance: 15.2
click at [414, 565] on div "грозы" at bounding box center [387, 572] width 72 height 35
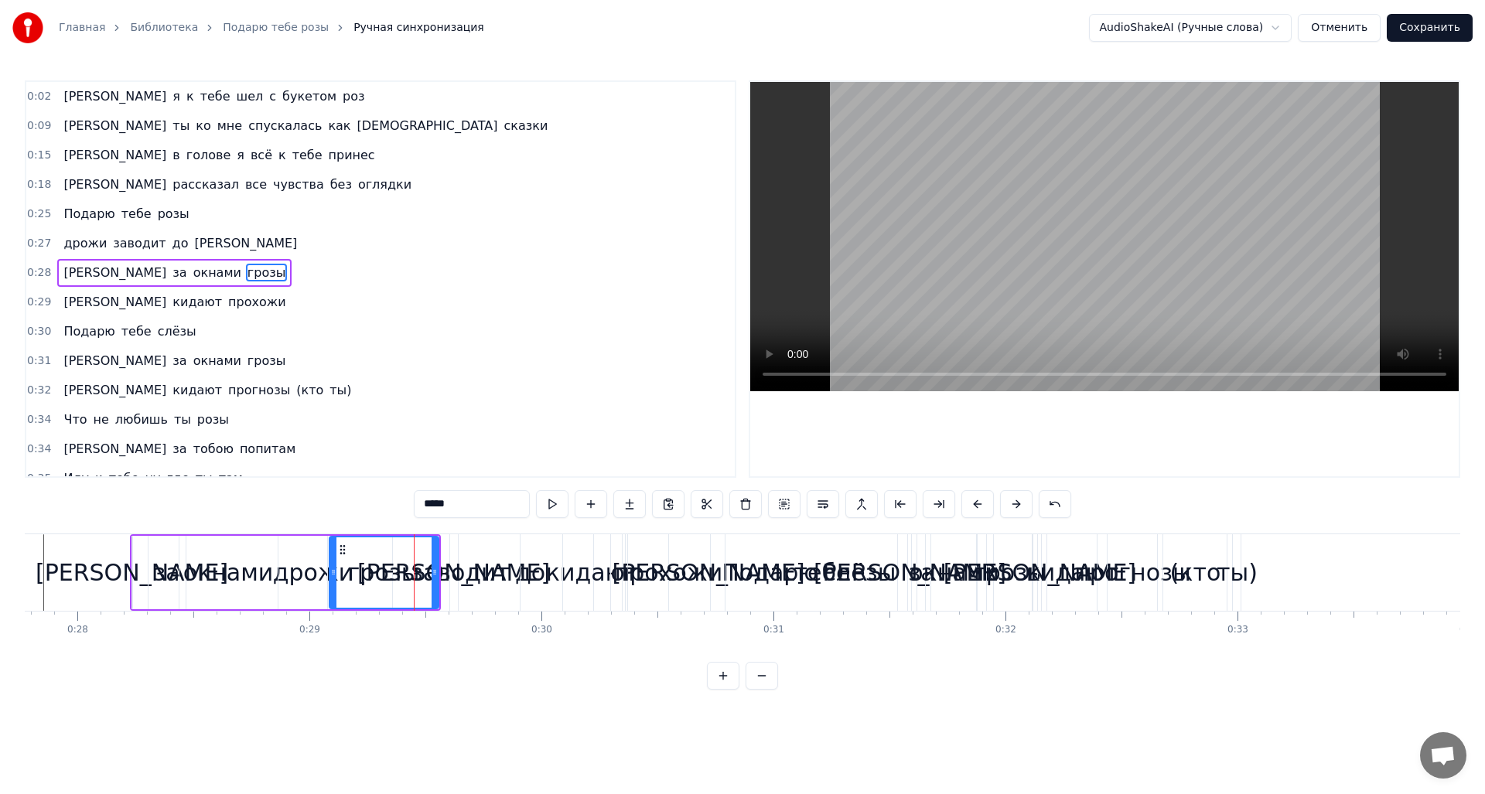
drag, startPoint x: 345, startPoint y: 562, endPoint x: 335, endPoint y: 568, distance: 11.8
click at [335, 568] on div at bounding box center [333, 573] width 6 height 70
click at [490, 572] on div "до" at bounding box center [530, 572] width 275 height 77
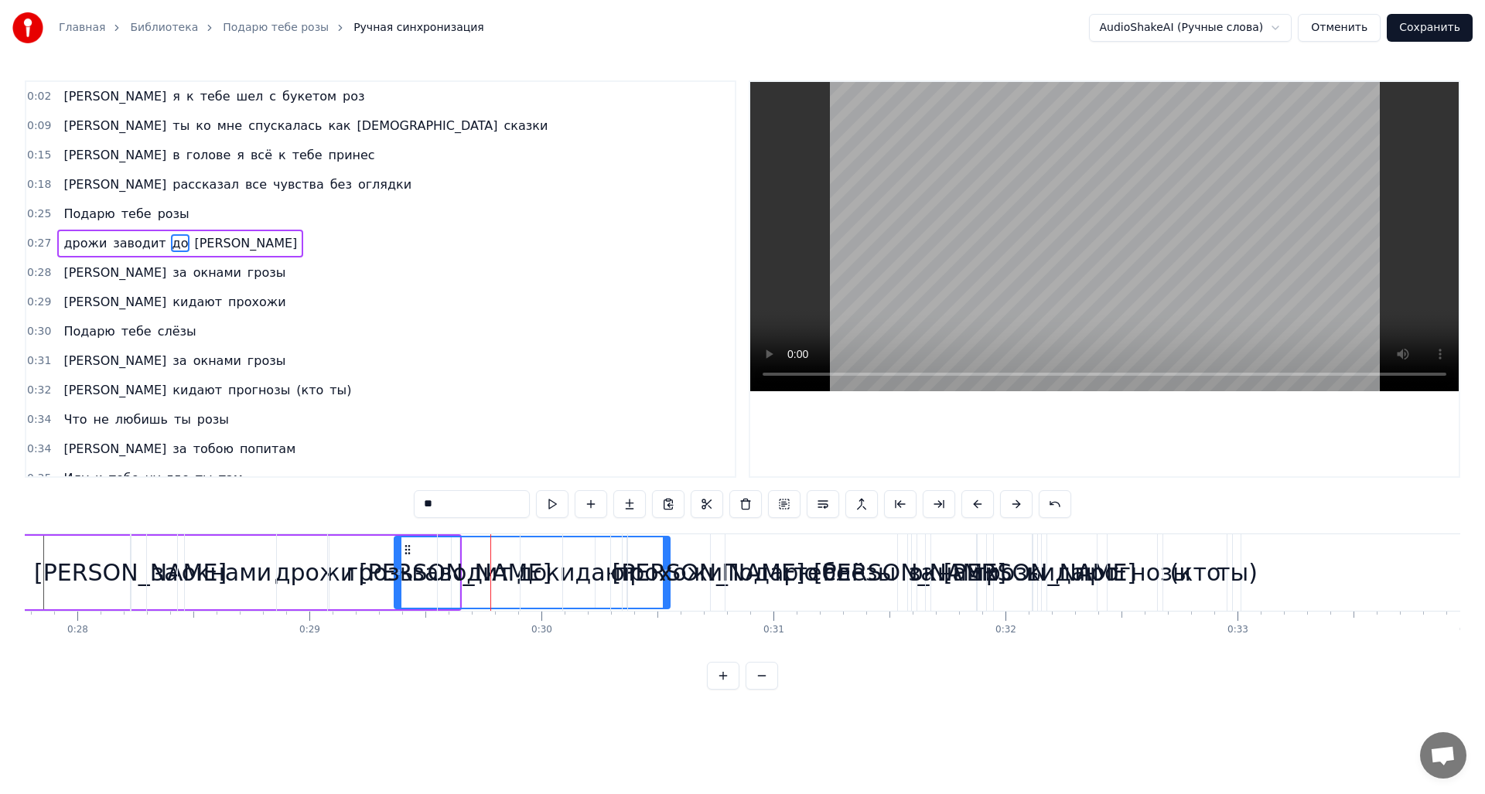
click at [764, 571] on div "слёзы" at bounding box center [859, 572] width 268 height 77
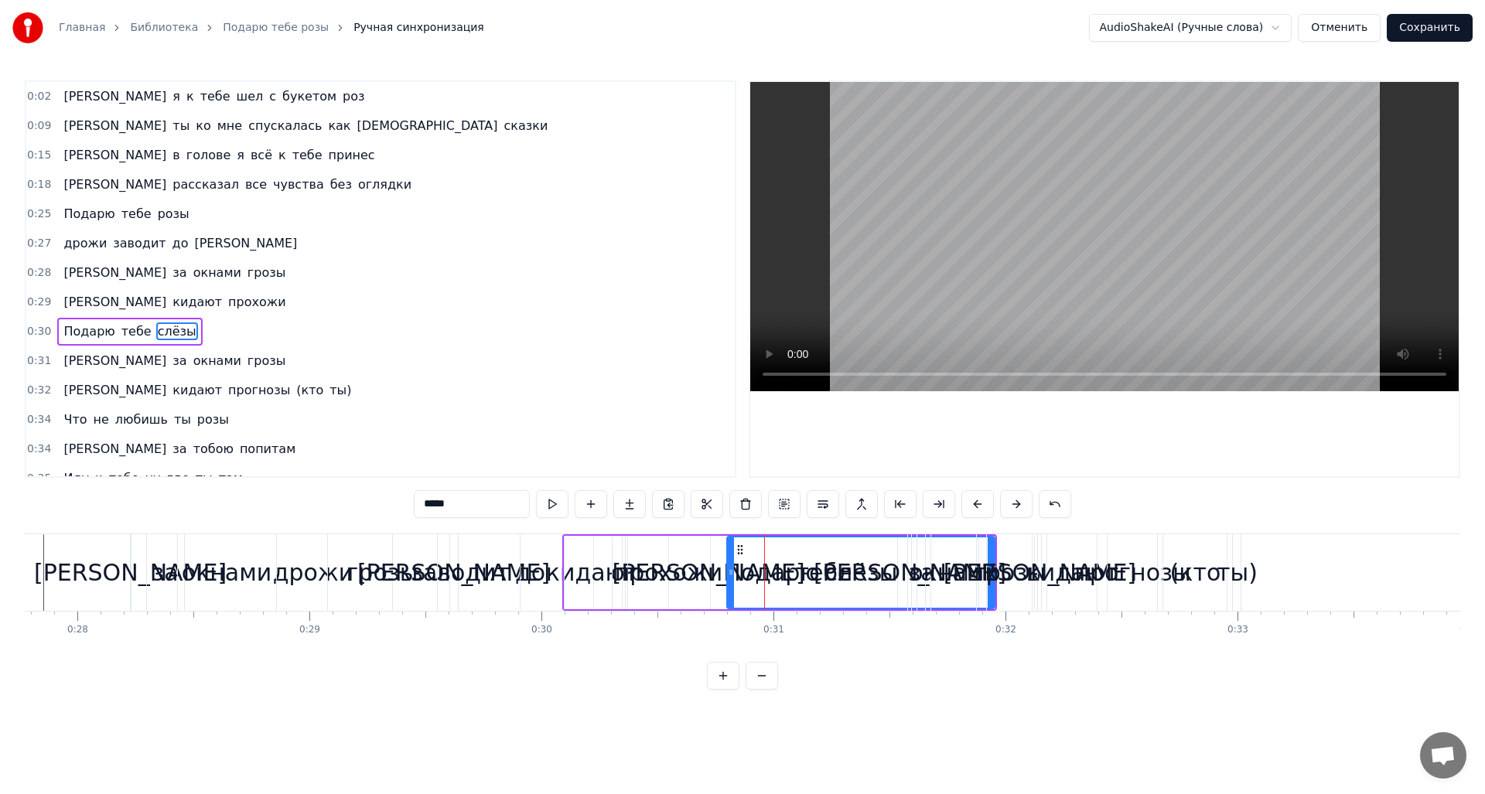
scroll to position [53, 0]
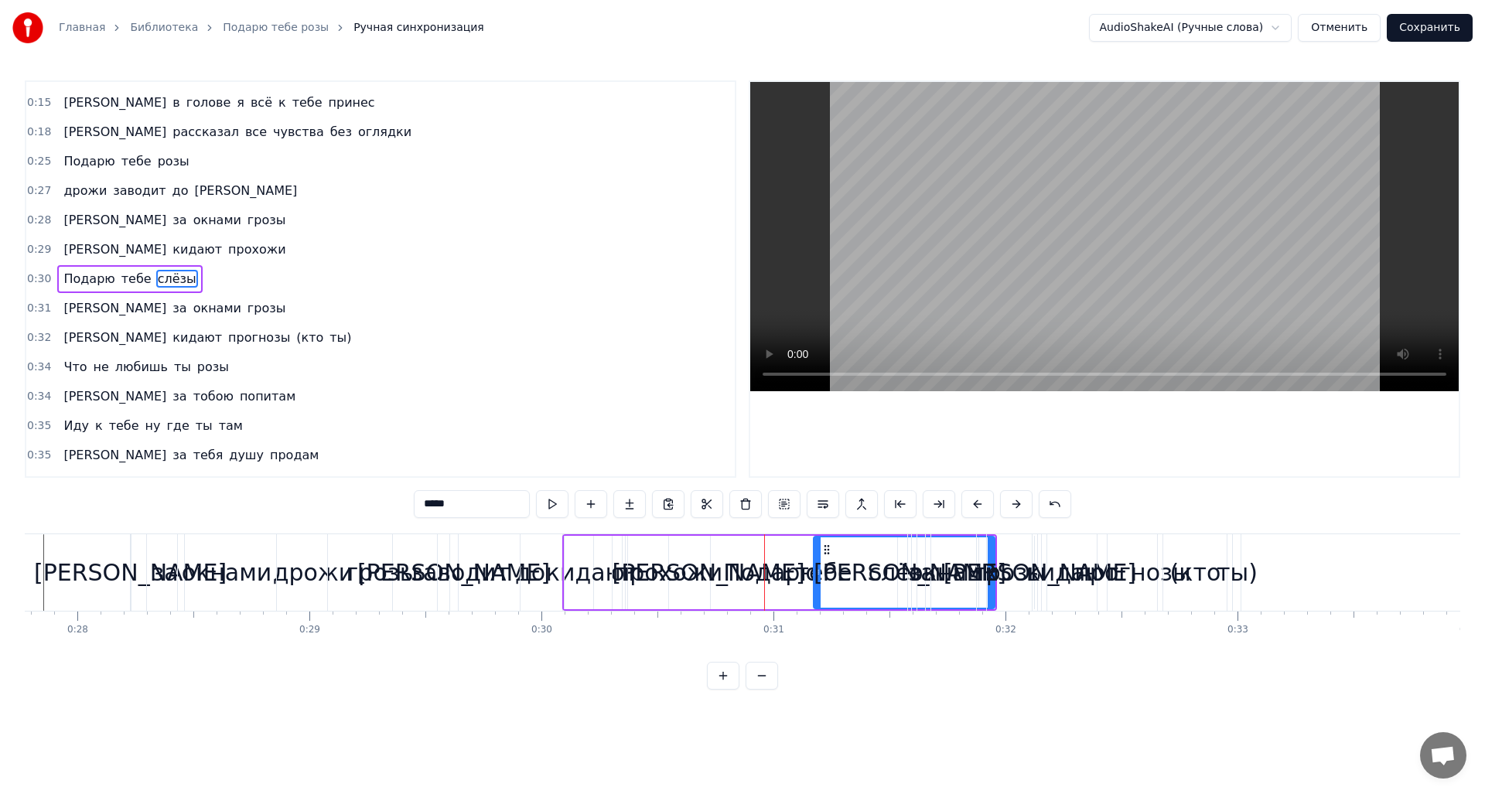
drag, startPoint x: 728, startPoint y: 573, endPoint x: 814, endPoint y: 584, distance: 87.3
click at [814, 584] on div at bounding box center [817, 573] width 6 height 70
click at [740, 574] on div "тебе" at bounding box center [824, 572] width 422 height 73
type input "****"
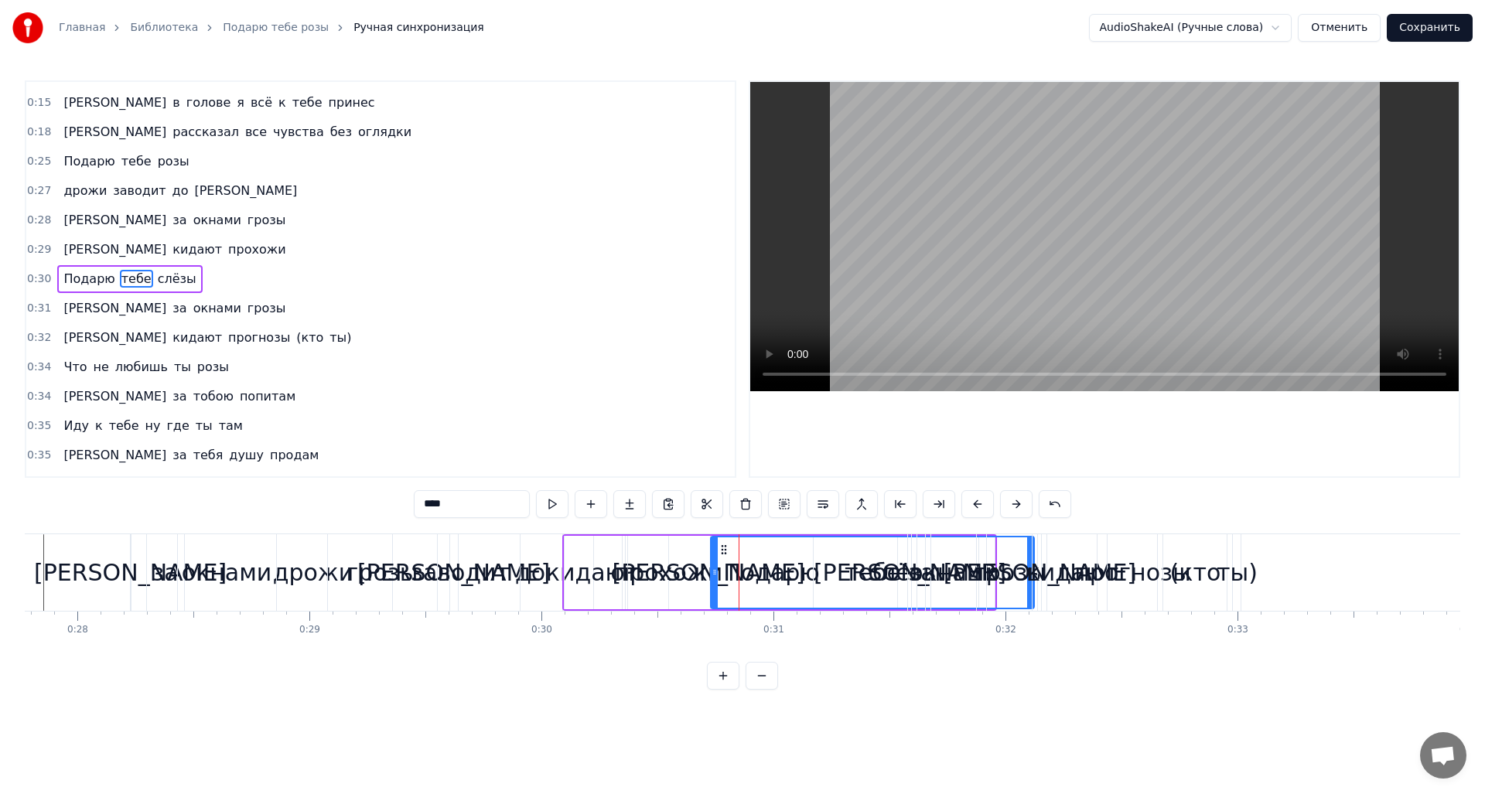
drag, startPoint x: 614, startPoint y: 570, endPoint x: 730, endPoint y: 579, distance: 116.4
click at [713, 579] on div at bounding box center [715, 573] width 6 height 70
click at [772, 577] on div "тебе" at bounding box center [872, 573] width 321 height 70
click at [737, 575] on div "тебе" at bounding box center [872, 573] width 321 height 70
click at [715, 574] on circle at bounding box center [715, 574] width 1 height 1
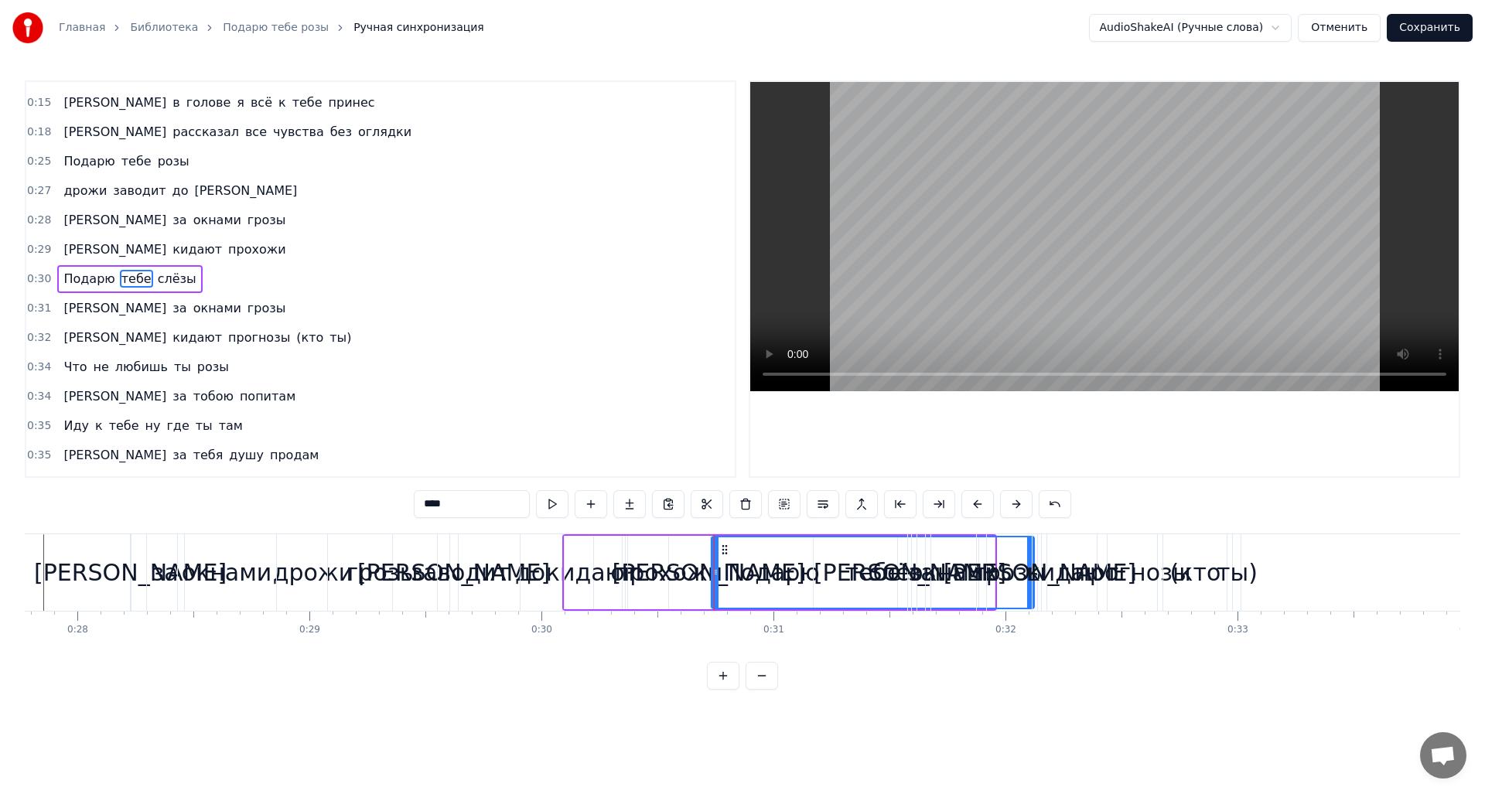
click at [724, 551] on icon at bounding box center [725, 550] width 12 height 12
drag, startPoint x: 714, startPoint y: 562, endPoint x: 733, endPoint y: 563, distance: 19.4
click at [733, 563] on div "А я к тебе шел с букетом роз А ты ко мне спускалась как богиня сказки И в голов…" at bounding box center [40, 572] width 12920 height 77
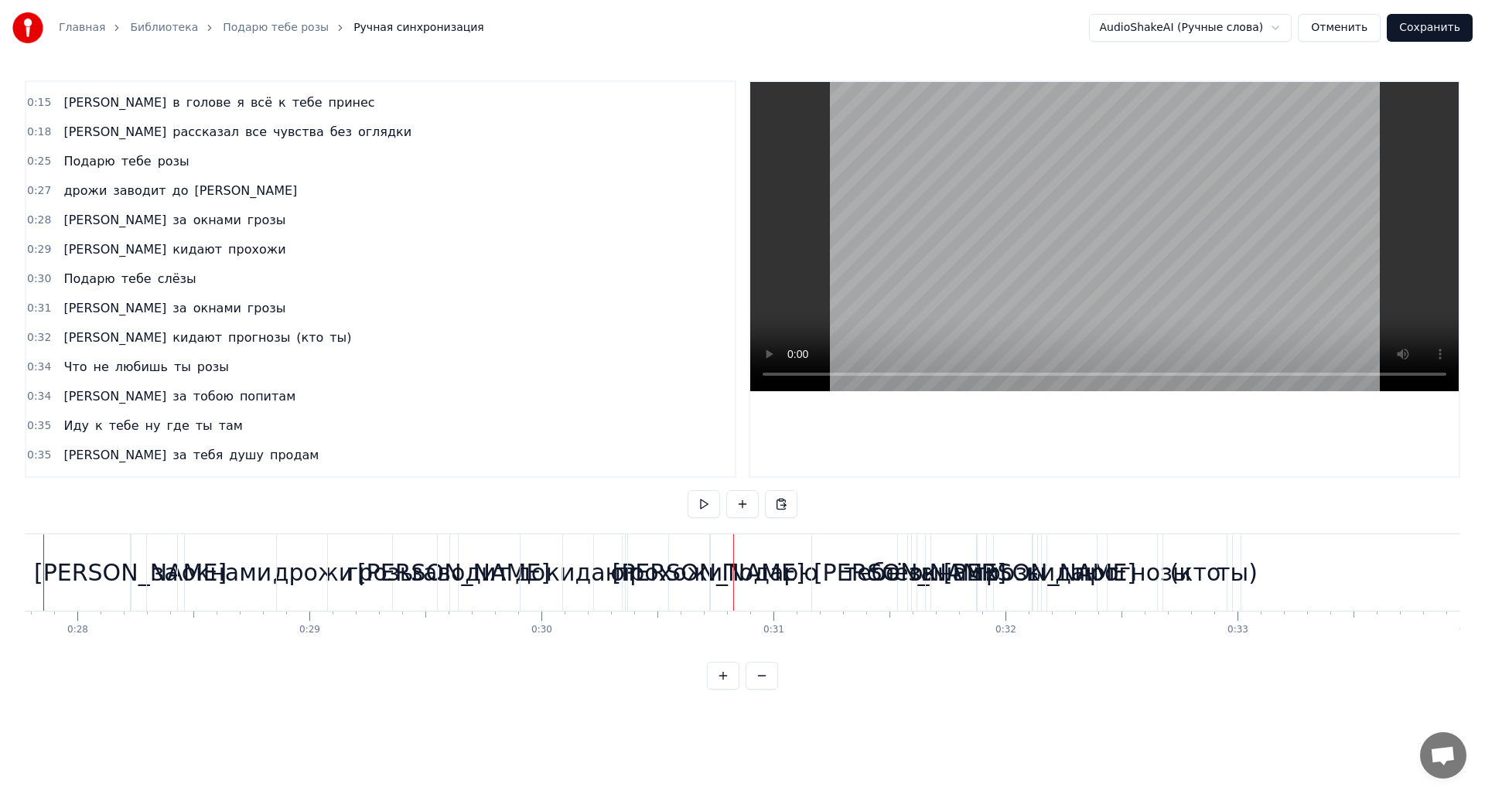
click at [735, 563] on div "тебе" at bounding box center [871, 572] width 323 height 77
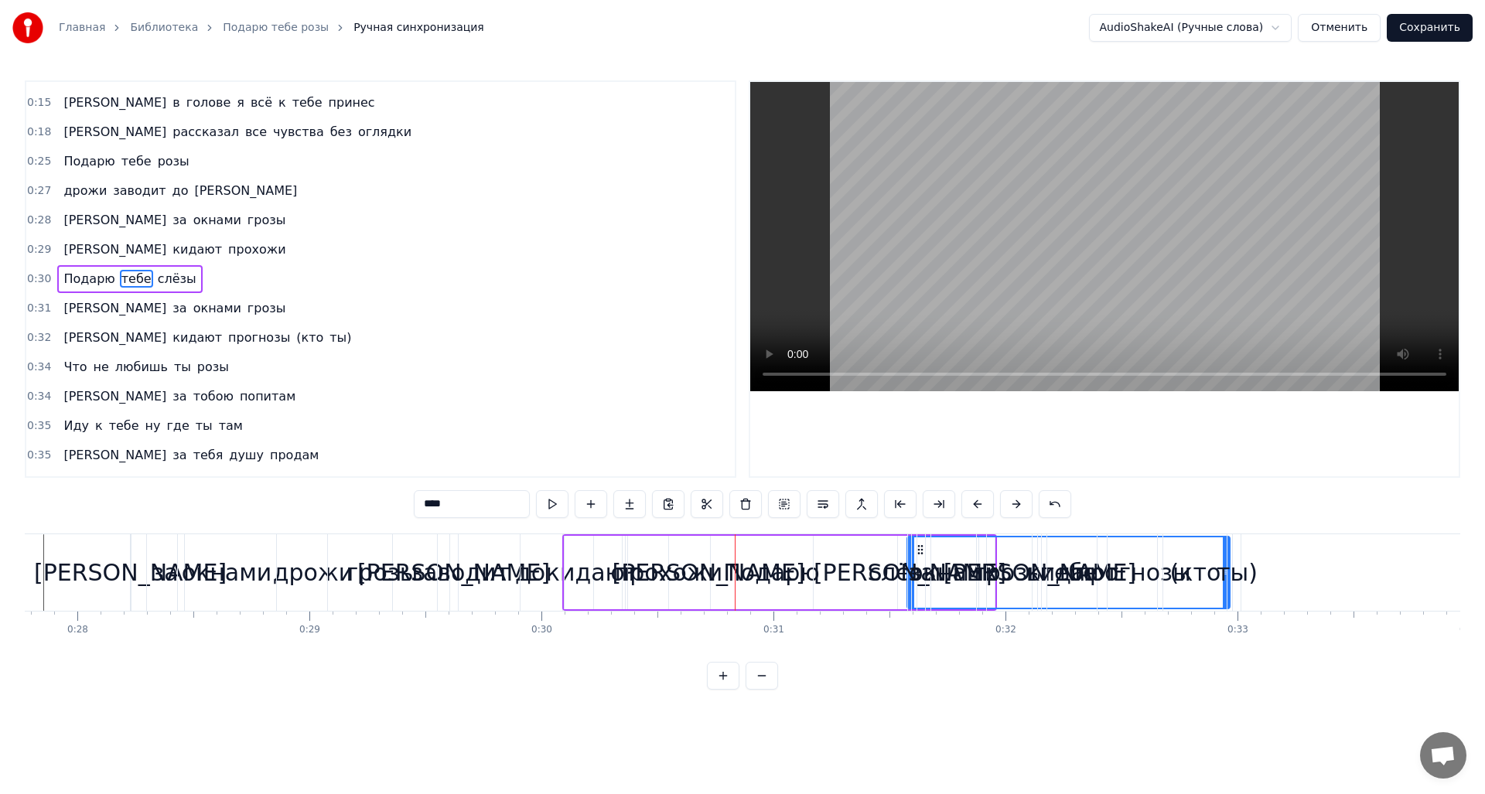
drag, startPoint x: 728, startPoint y: 551, endPoint x: 923, endPoint y: 557, distance: 195.8
click at [669, 567] on div "Подарю" at bounding box center [772, 572] width 415 height 73
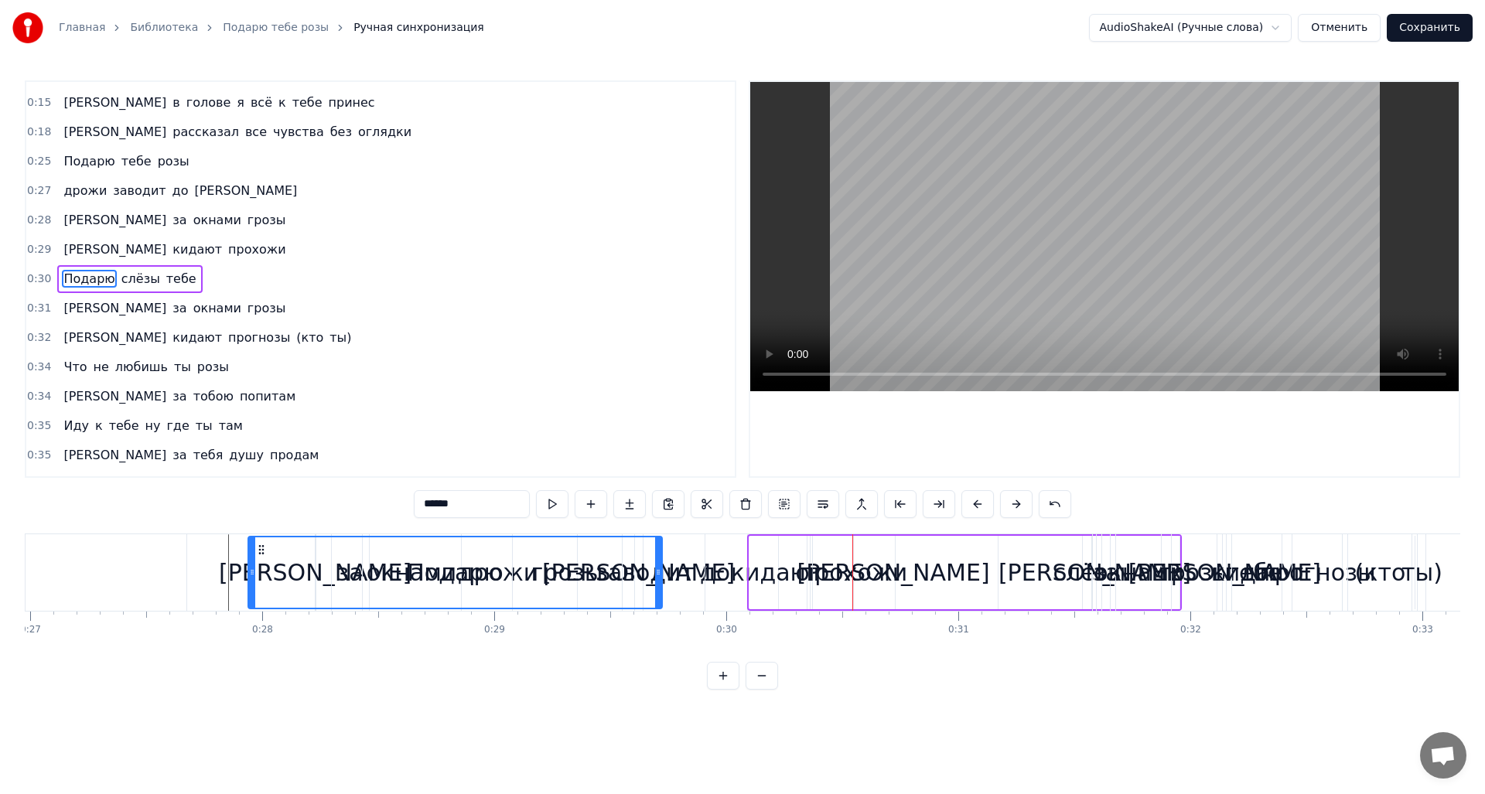
scroll to position [0, 6259]
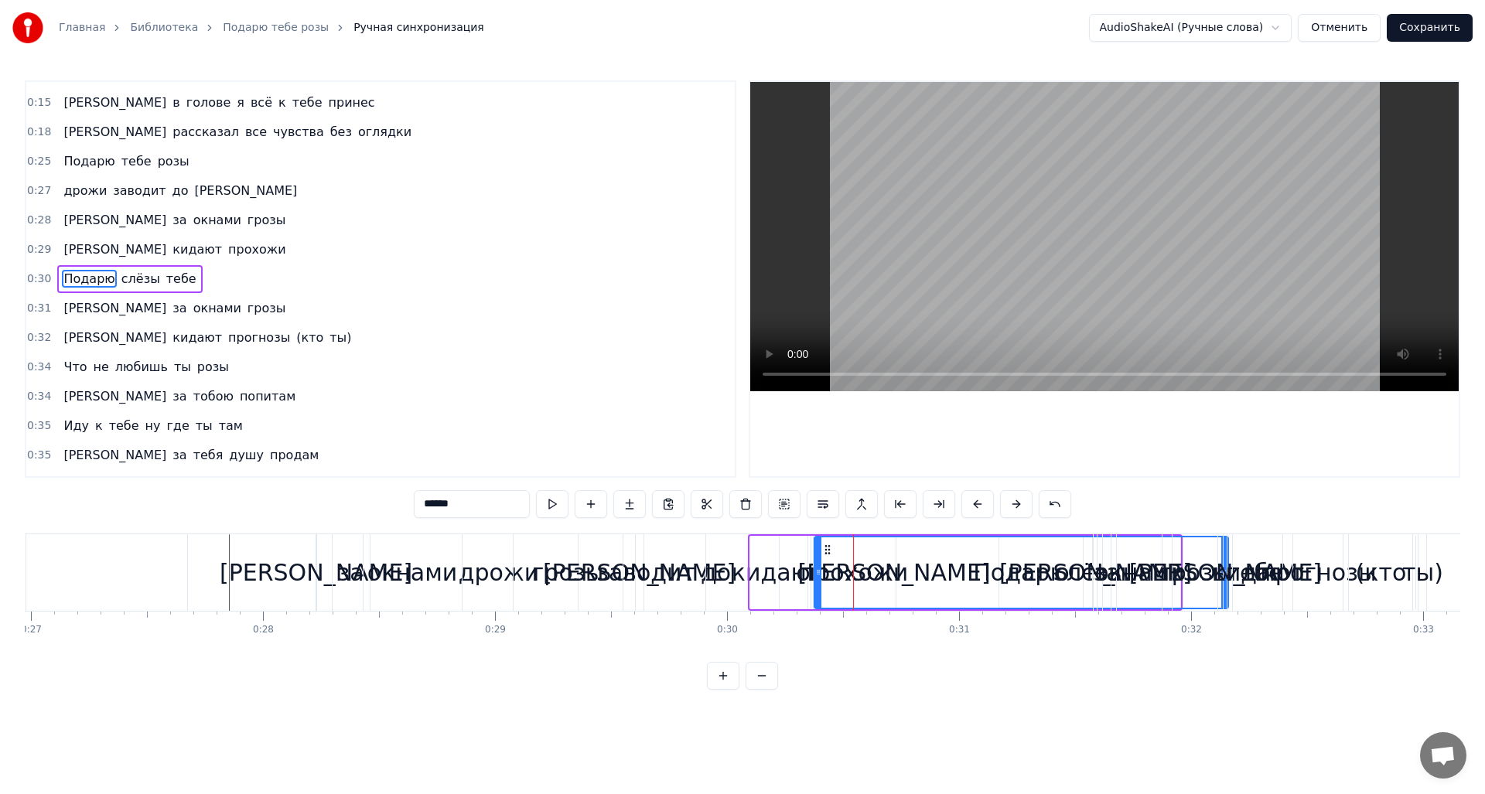
drag, startPoint x: 575, startPoint y: 550, endPoint x: 829, endPoint y: 594, distance: 257.5
click at [829, 594] on div "Подарю" at bounding box center [1021, 573] width 413 height 70
click at [775, 576] on div "кидают" at bounding box center [778, 572] width 92 height 35
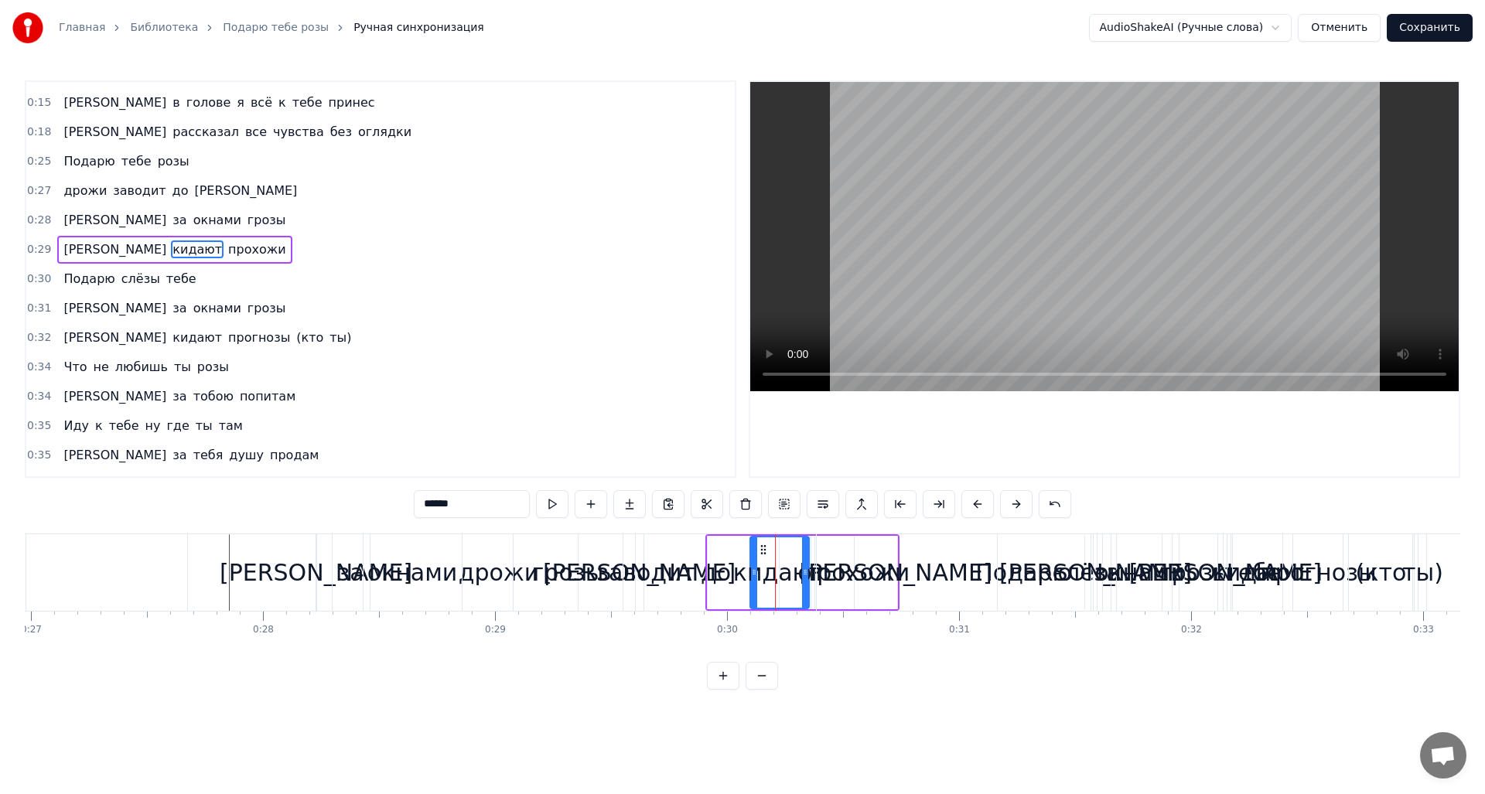
scroll to position [23, 0]
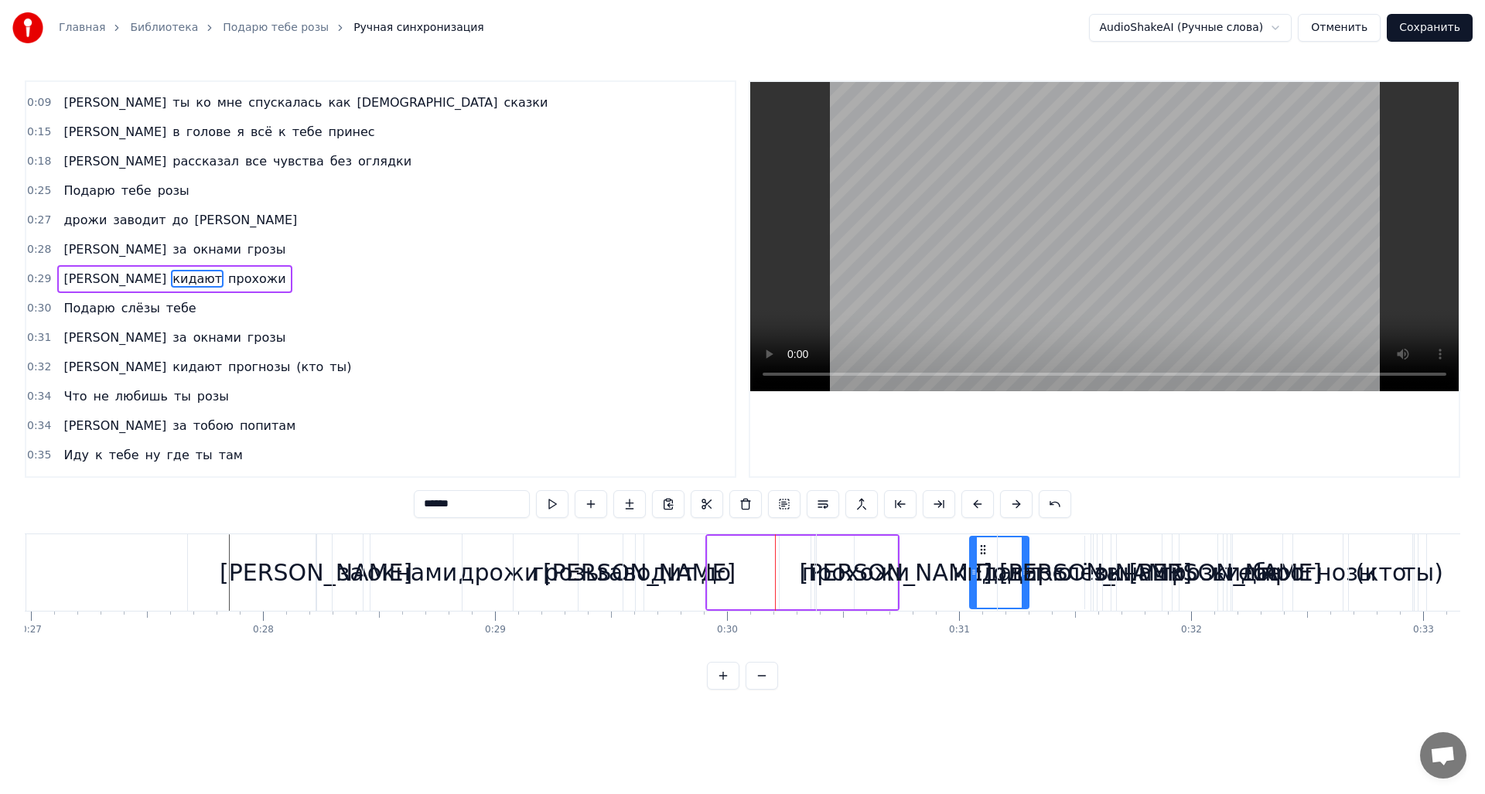
drag, startPoint x: 766, startPoint y: 550, endPoint x: 986, endPoint y: 585, distance: 222.4
click at [833, 575] on div "Подарю" at bounding box center [1024, 572] width 415 height 77
type input "******"
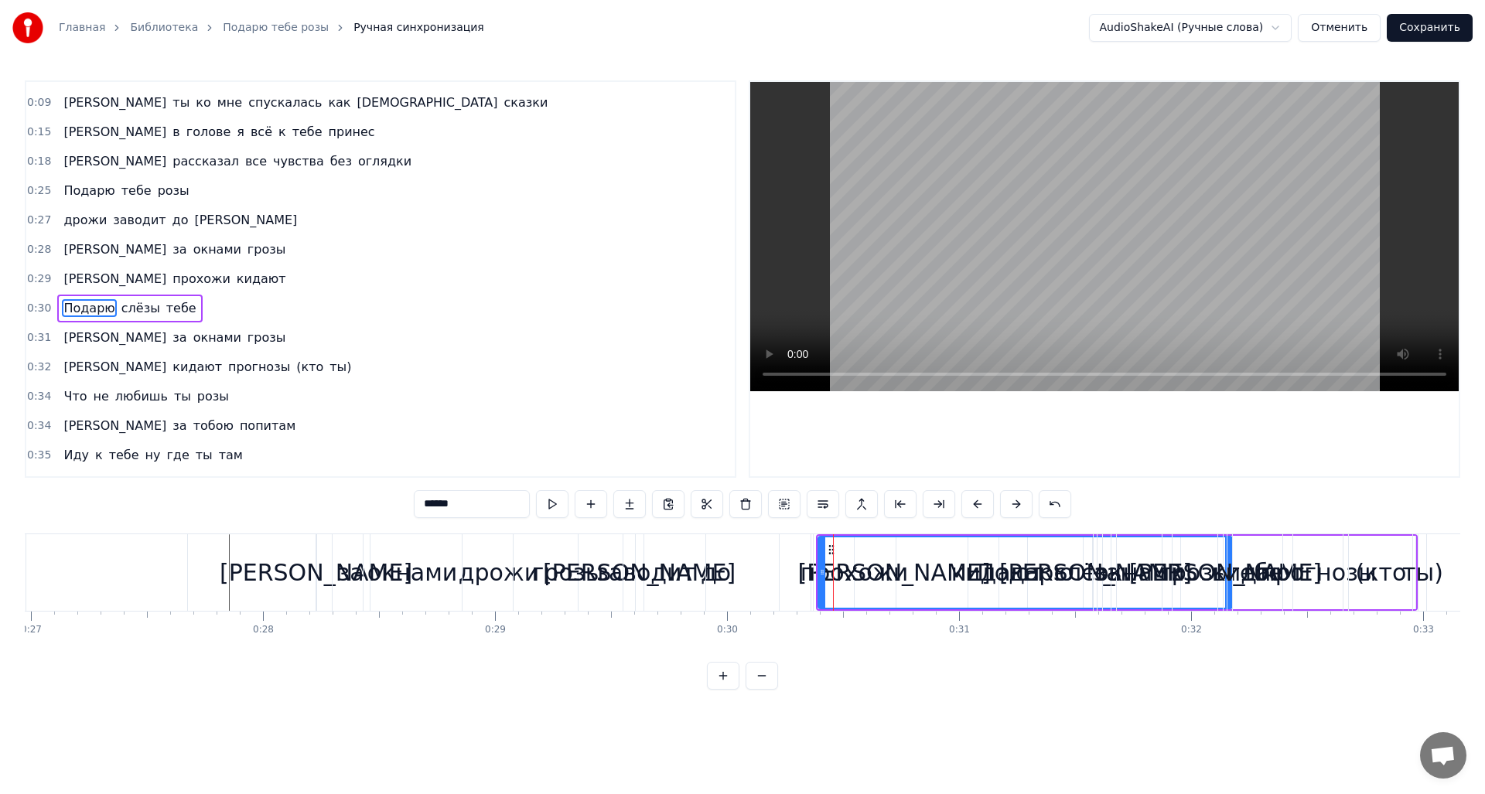
scroll to position [53, 0]
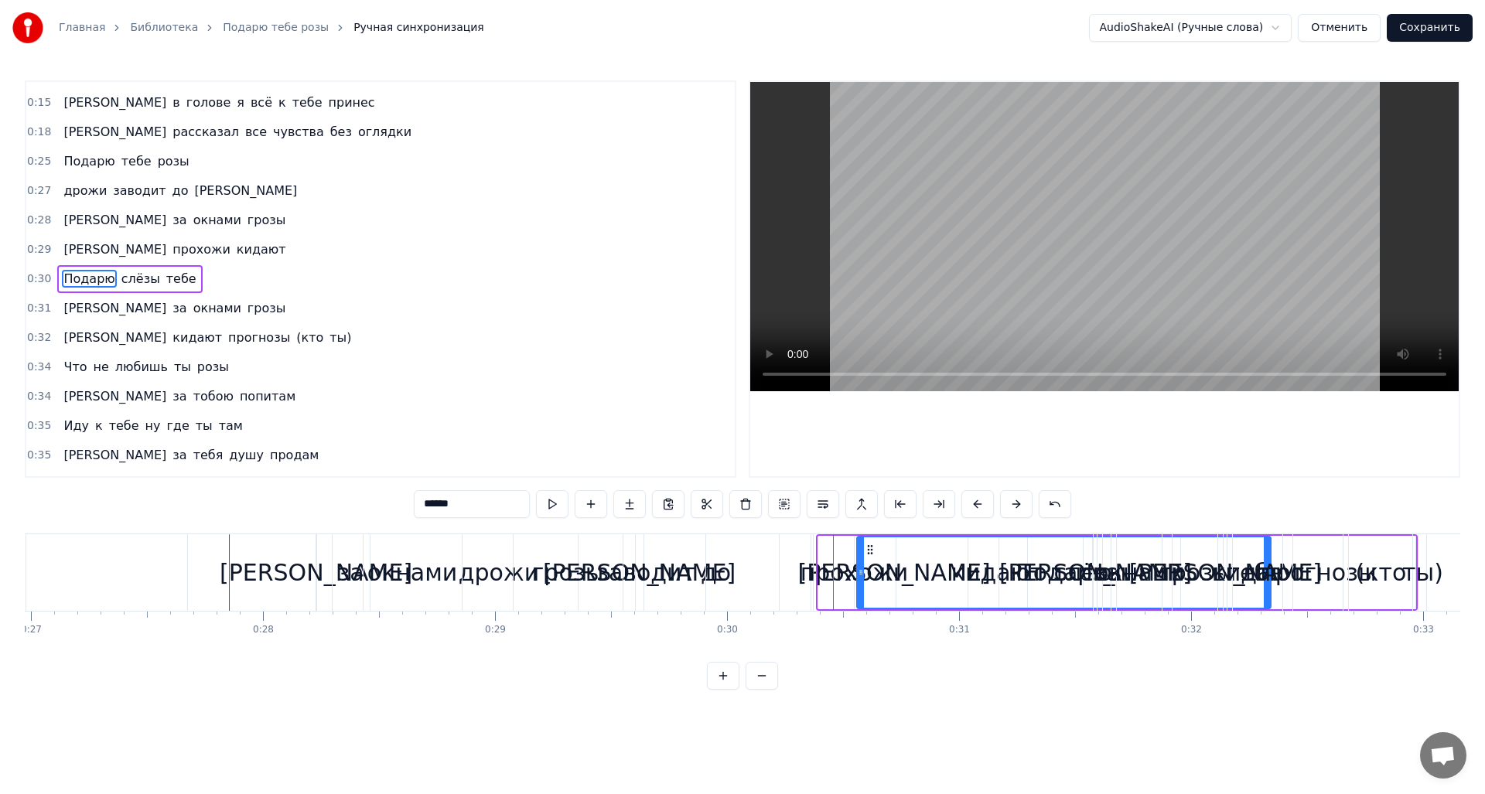
drag, startPoint x: 831, startPoint y: 551, endPoint x: 870, endPoint y: 580, distance: 48.1
click at [870, 580] on div "Подарю" at bounding box center [1064, 573] width 413 height 70
click at [1359, 32] on button "Отменить" at bounding box center [1339, 28] width 83 height 28
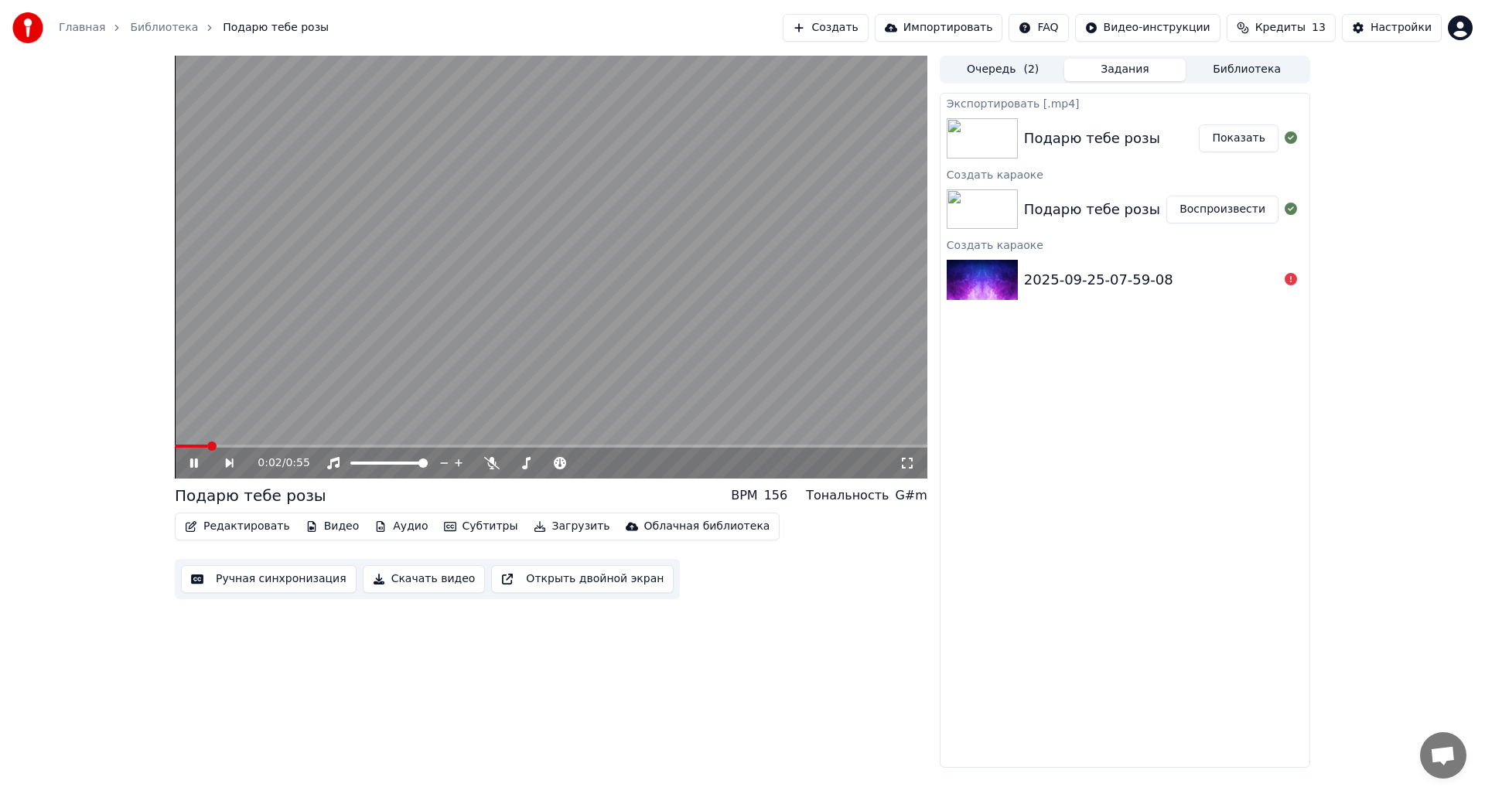
click at [192, 463] on icon at bounding box center [194, 463] width 8 height 9
click at [248, 531] on button "Редактировать" at bounding box center [238, 527] width 118 height 22
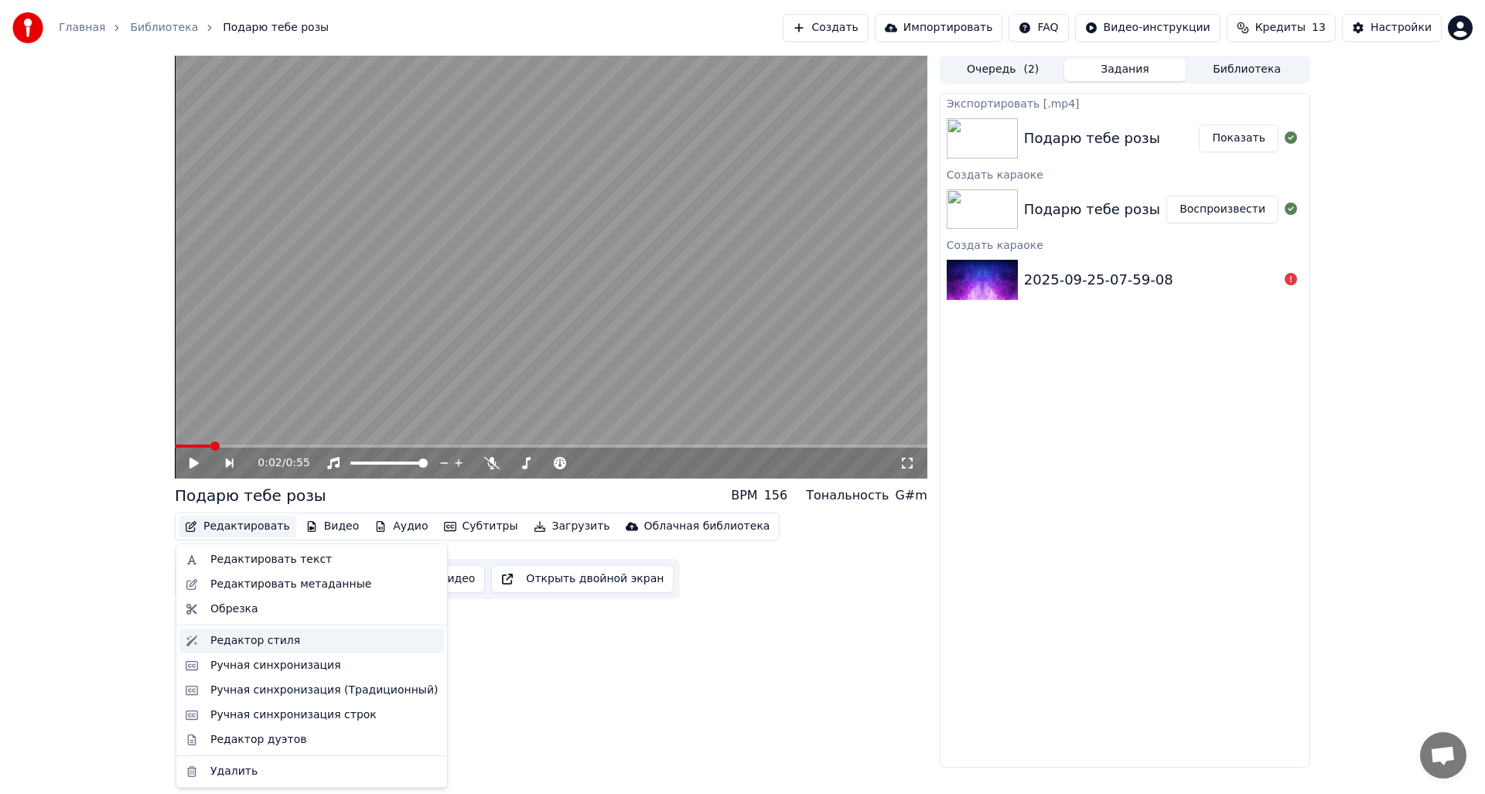
click at [277, 644] on div "Редактор стиля" at bounding box center [255, 640] width 90 height 15
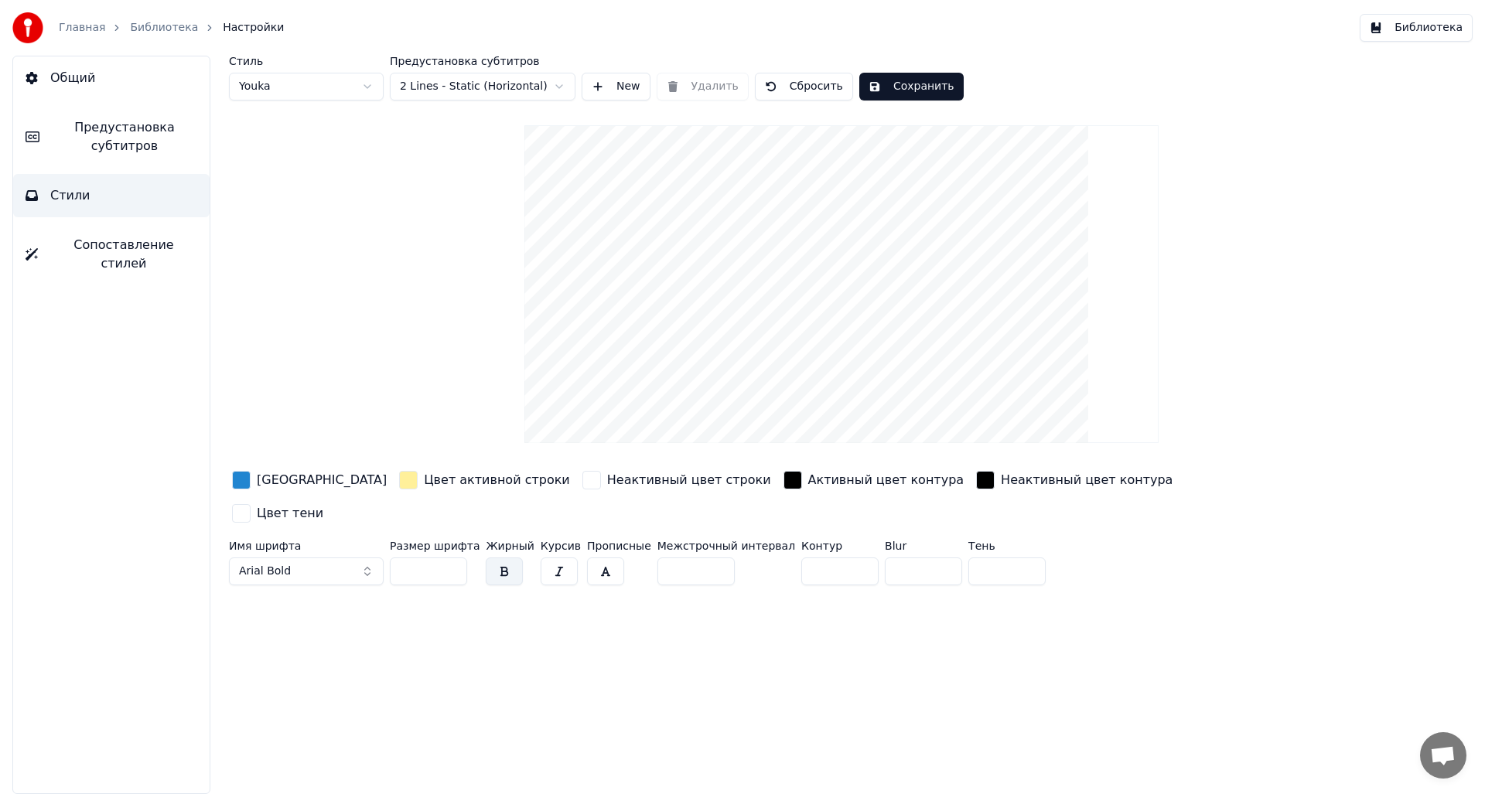
click at [910, 87] on button "Сохранить" at bounding box center [911, 87] width 104 height 28
click at [884, 83] on button "Сохранить" at bounding box center [911, 87] width 104 height 28
click at [894, 90] on button "Готово" at bounding box center [900, 87] width 83 height 28
click at [236, 26] on span "Настройки" at bounding box center [253, 27] width 61 height 15
click at [237, 26] on span "Настройки" at bounding box center [253, 27] width 61 height 15
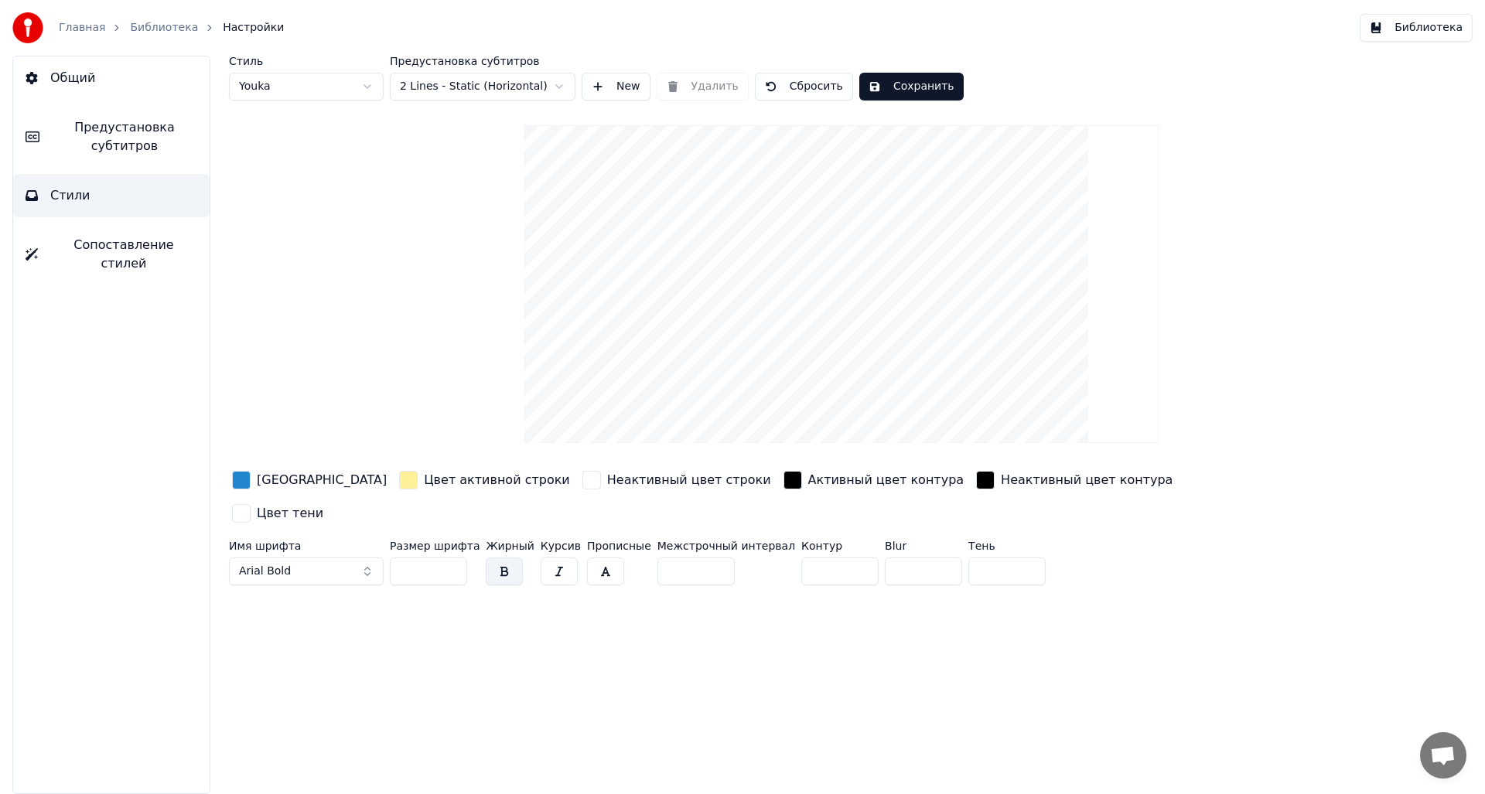
click at [163, 25] on link "Библиотека" at bounding box center [164, 27] width 68 height 15
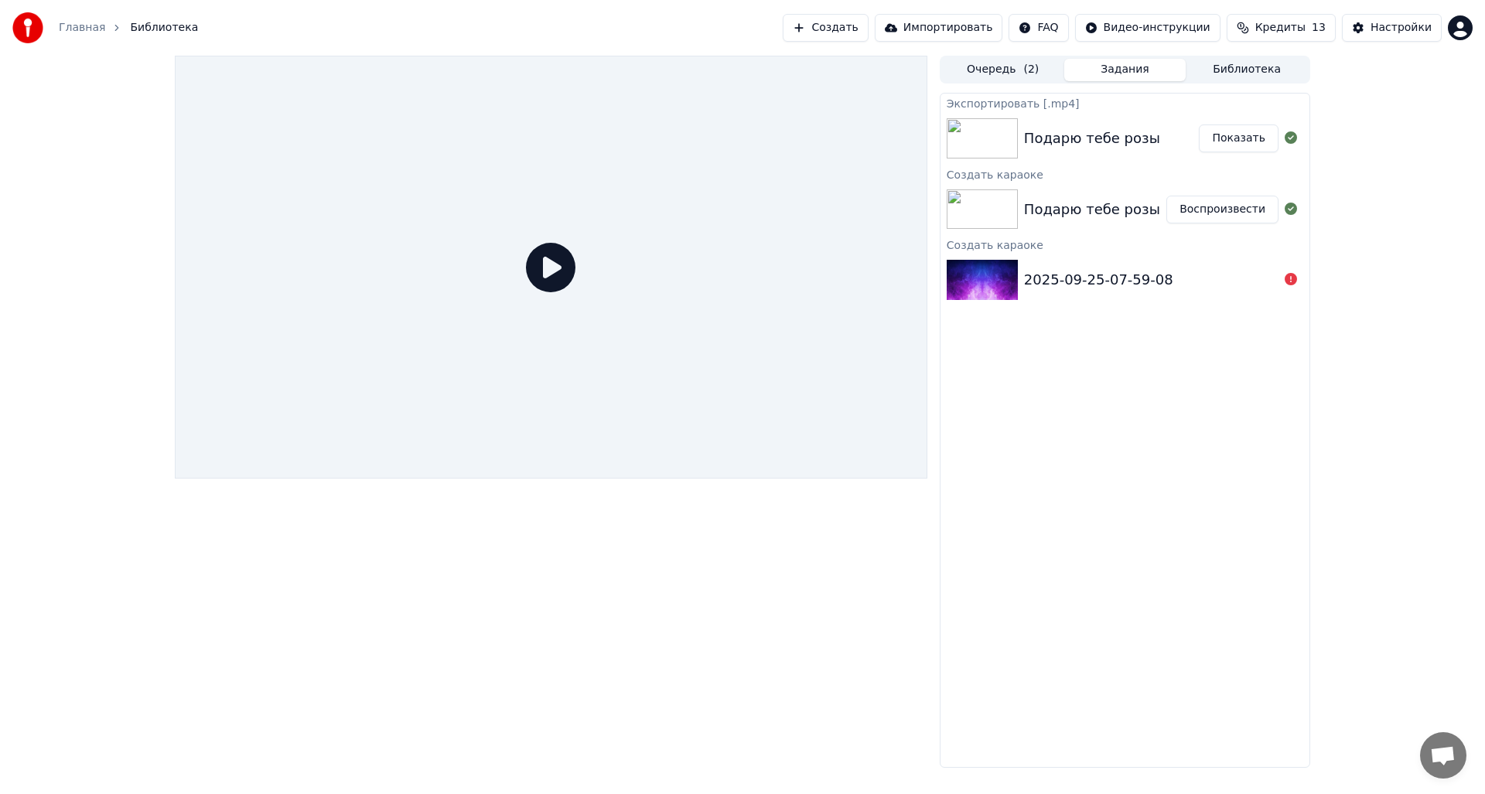
click at [1227, 140] on button "Показать" at bounding box center [1239, 139] width 80 height 28
click at [1003, 200] on img at bounding box center [982, 209] width 71 height 40
click at [1074, 207] on div "Подарю тебе розы" at bounding box center [1092, 210] width 136 height 22
click at [1058, 205] on div "Подарю тебе розы" at bounding box center [1092, 210] width 136 height 22
drag, startPoint x: 1219, startPoint y: 207, endPoint x: 1241, endPoint y: 207, distance: 22.4
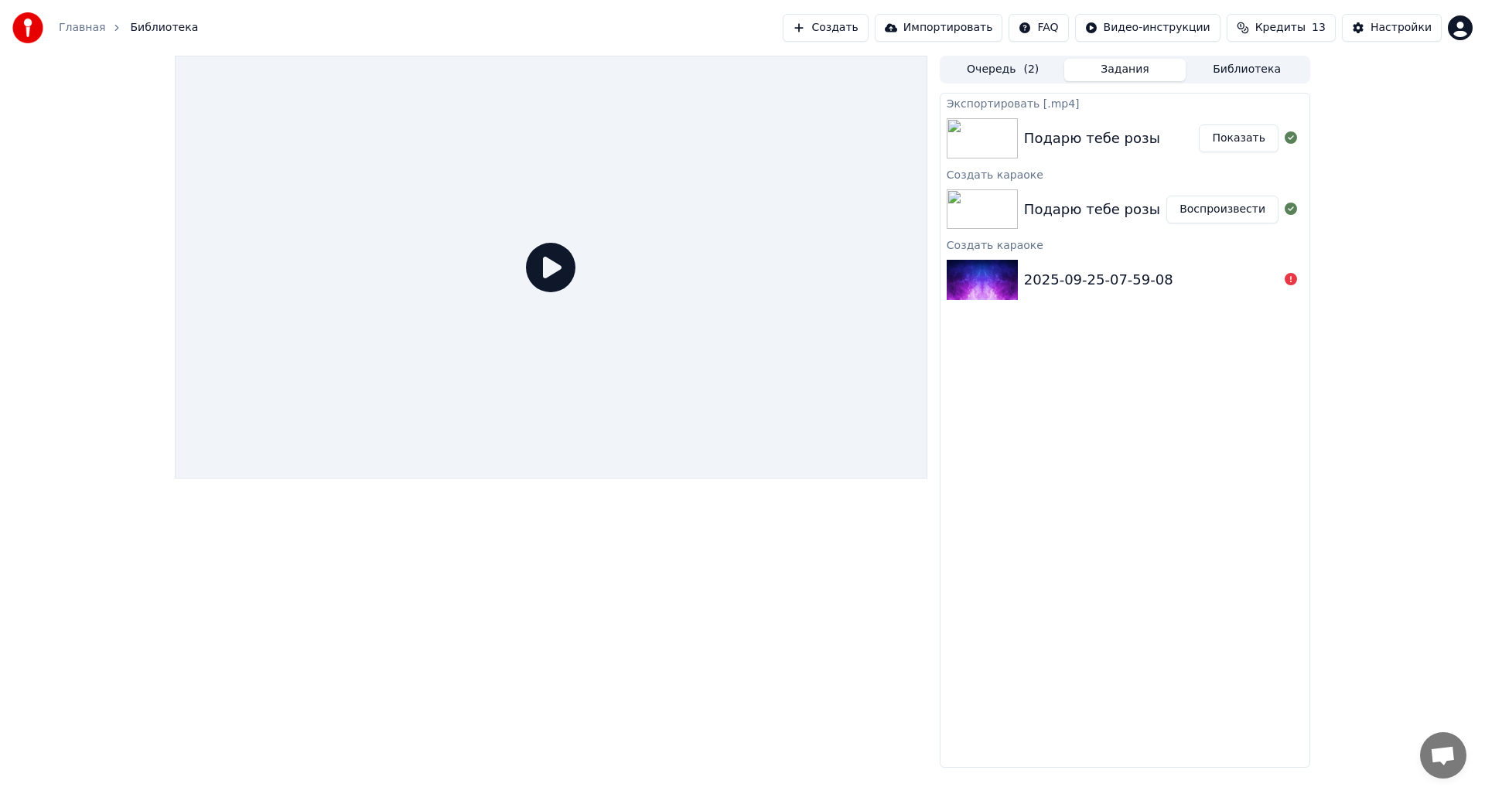
click at [1221, 207] on button "Воспроизвести" at bounding box center [1222, 210] width 112 height 28
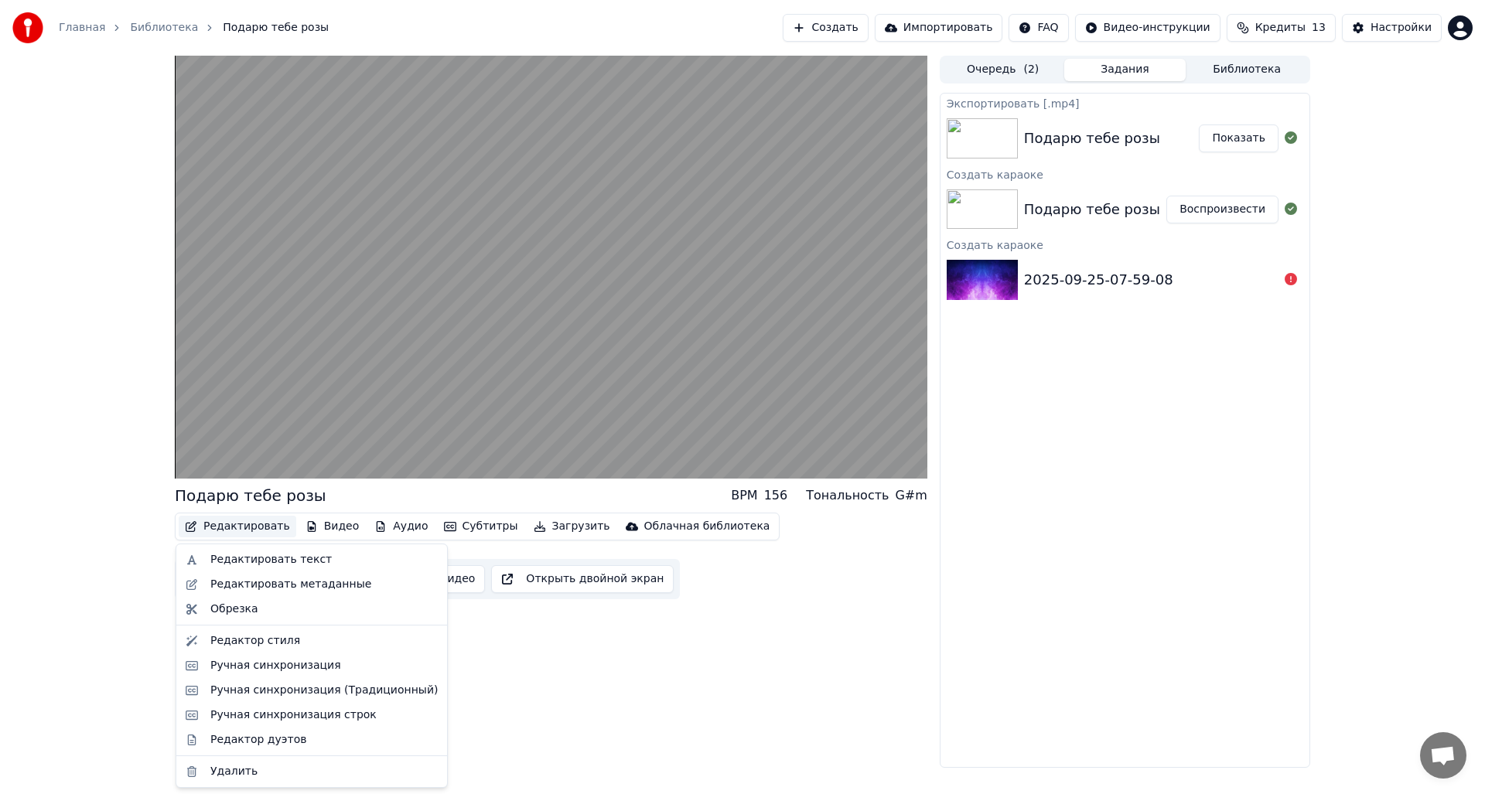
click at [260, 525] on button "Редактировать" at bounding box center [238, 527] width 118 height 22
click at [303, 586] on div "Редактировать метаданные" at bounding box center [290, 584] width 161 height 15
click at [261, 527] on button "Редактировать" at bounding box center [238, 527] width 118 height 22
click at [305, 695] on div "Ручная синхронизация (Традиционный)" at bounding box center [323, 690] width 227 height 15
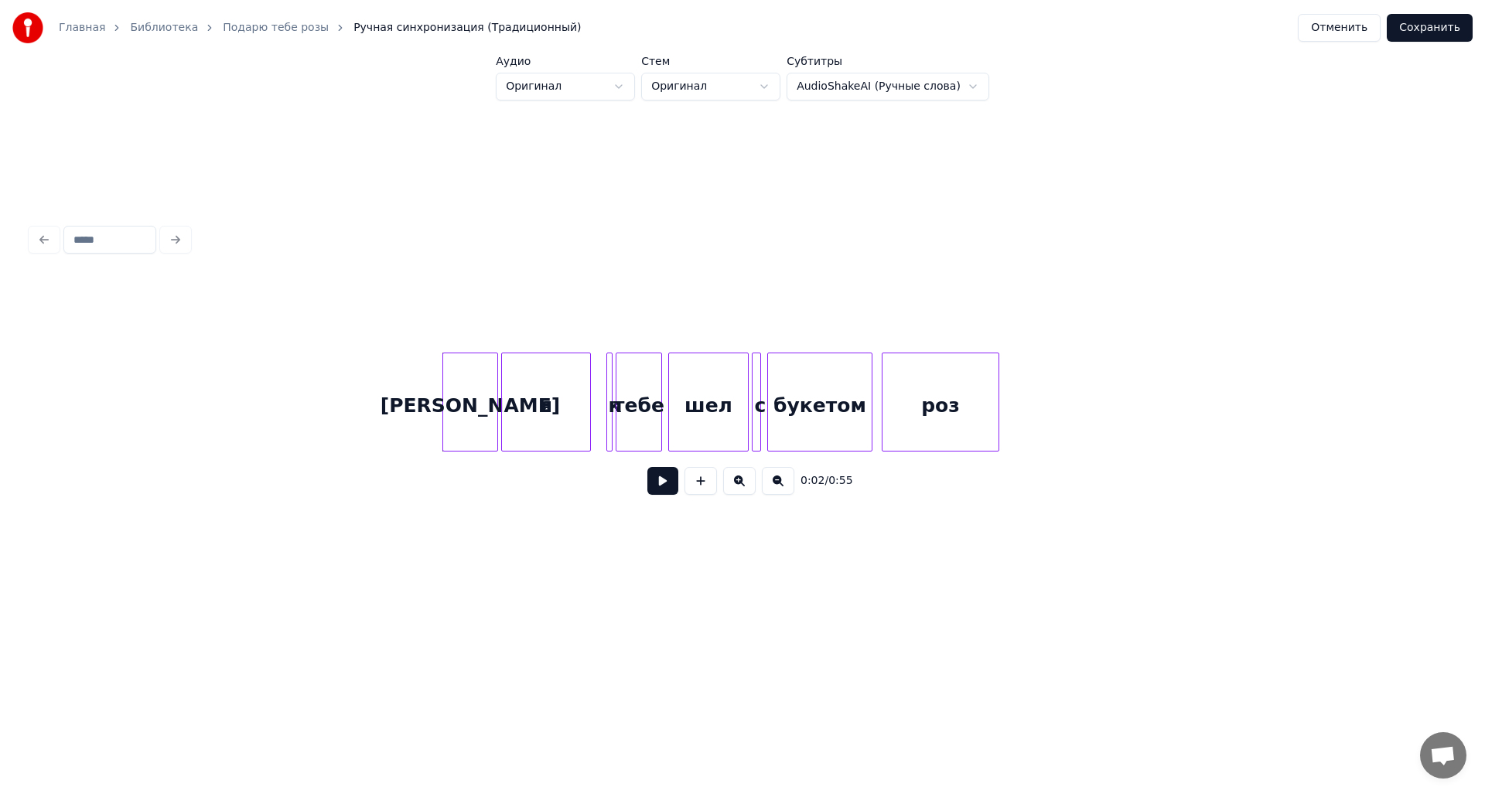
click at [667, 480] on button at bounding box center [662, 481] width 31 height 28
click at [664, 491] on button at bounding box center [662, 481] width 31 height 28
click at [580, 411] on div "я" at bounding box center [542, 405] width 88 height 105
click at [522, 409] on div at bounding box center [523, 401] width 5 height 97
click at [481, 410] on div at bounding box center [482, 401] width 5 height 97
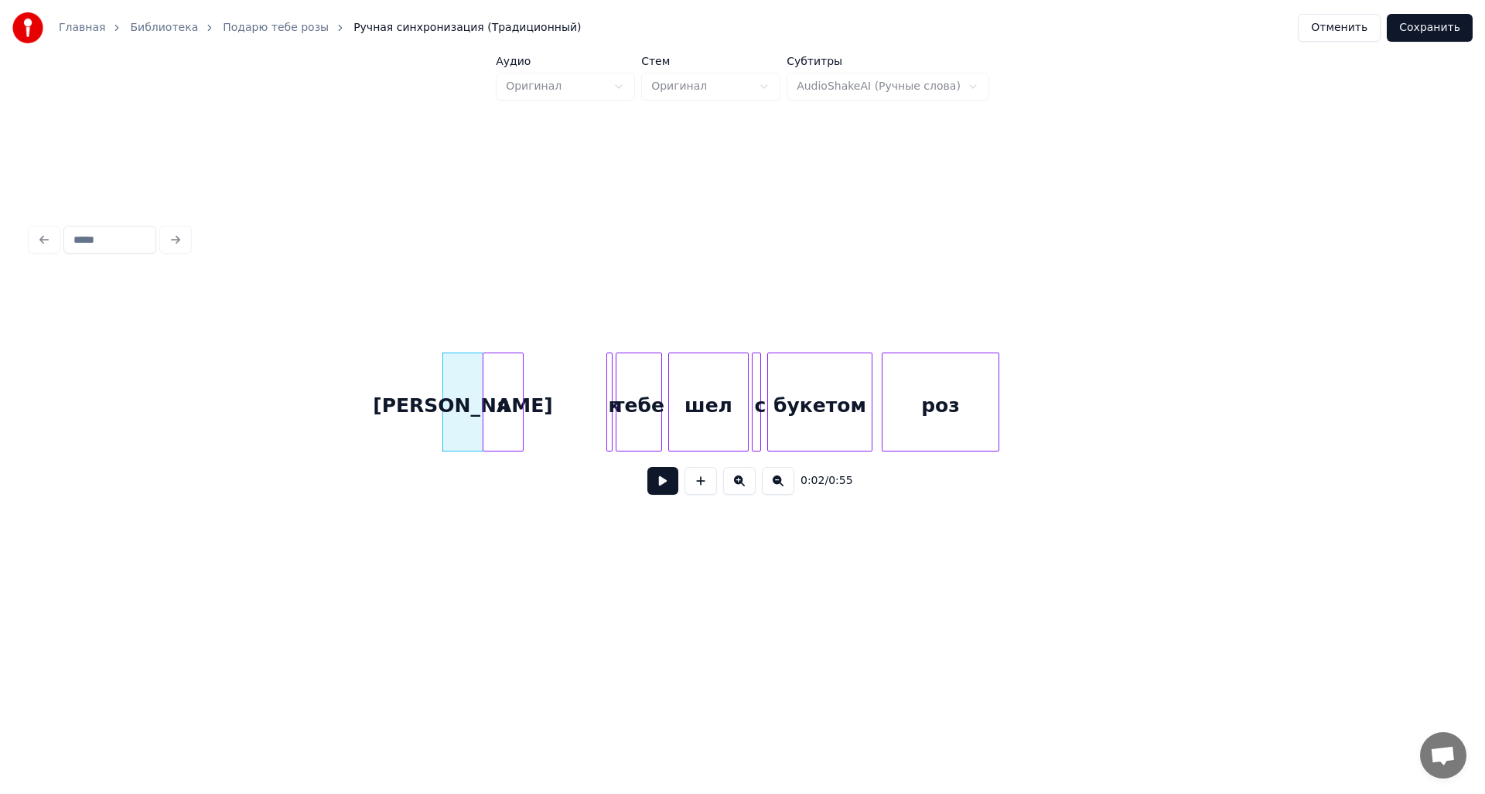
click at [483, 411] on div at bounding box center [485, 401] width 5 height 97
click at [657, 490] on button at bounding box center [662, 481] width 31 height 28
click at [662, 486] on button at bounding box center [662, 481] width 31 height 28
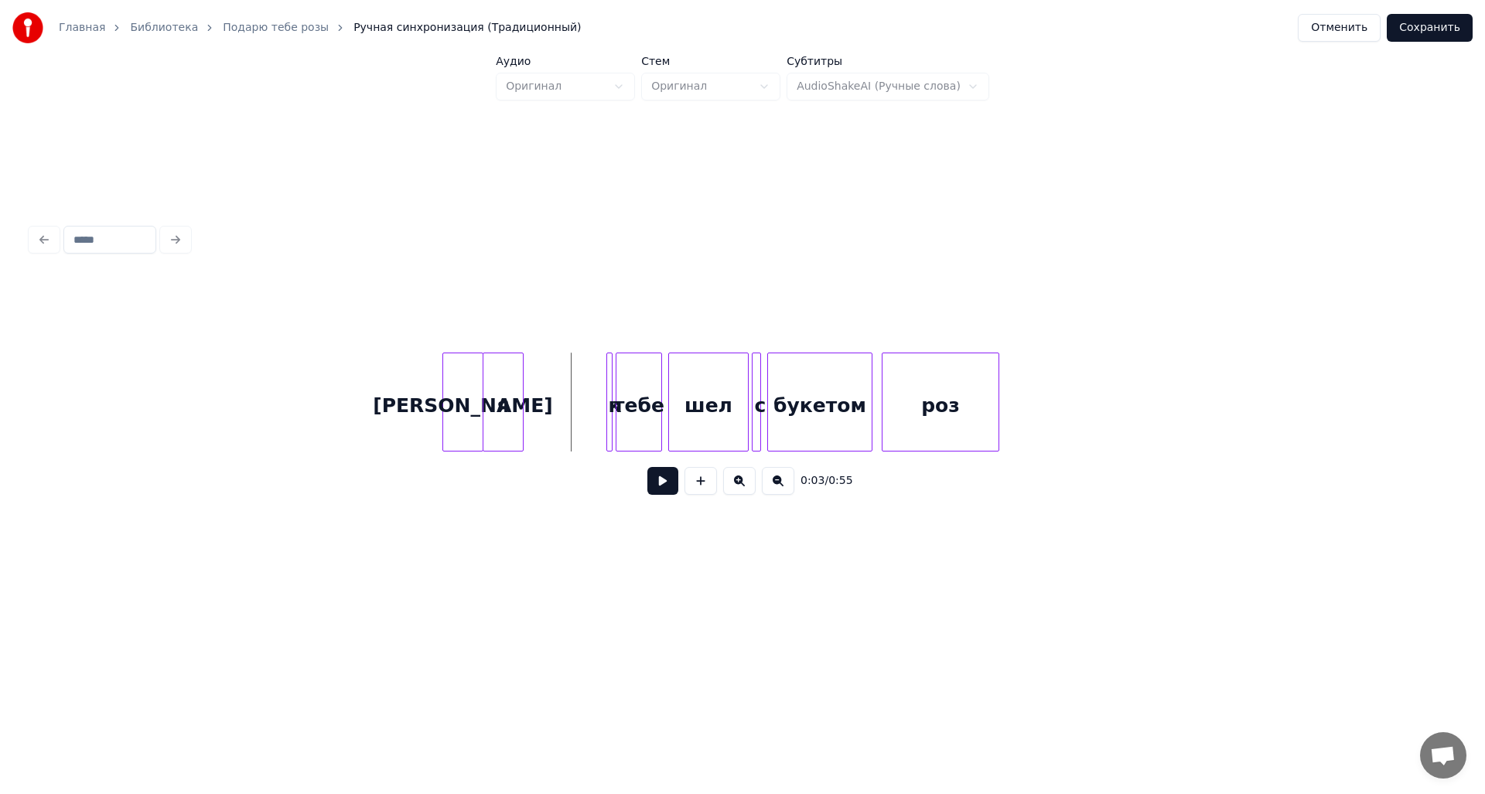
click at [650, 486] on button at bounding box center [662, 481] width 31 height 28
click at [650, 485] on button at bounding box center [662, 481] width 31 height 28
click at [549, 418] on div at bounding box center [551, 401] width 5 height 97
click at [519, 412] on div "я" at bounding box center [535, 405] width 66 height 105
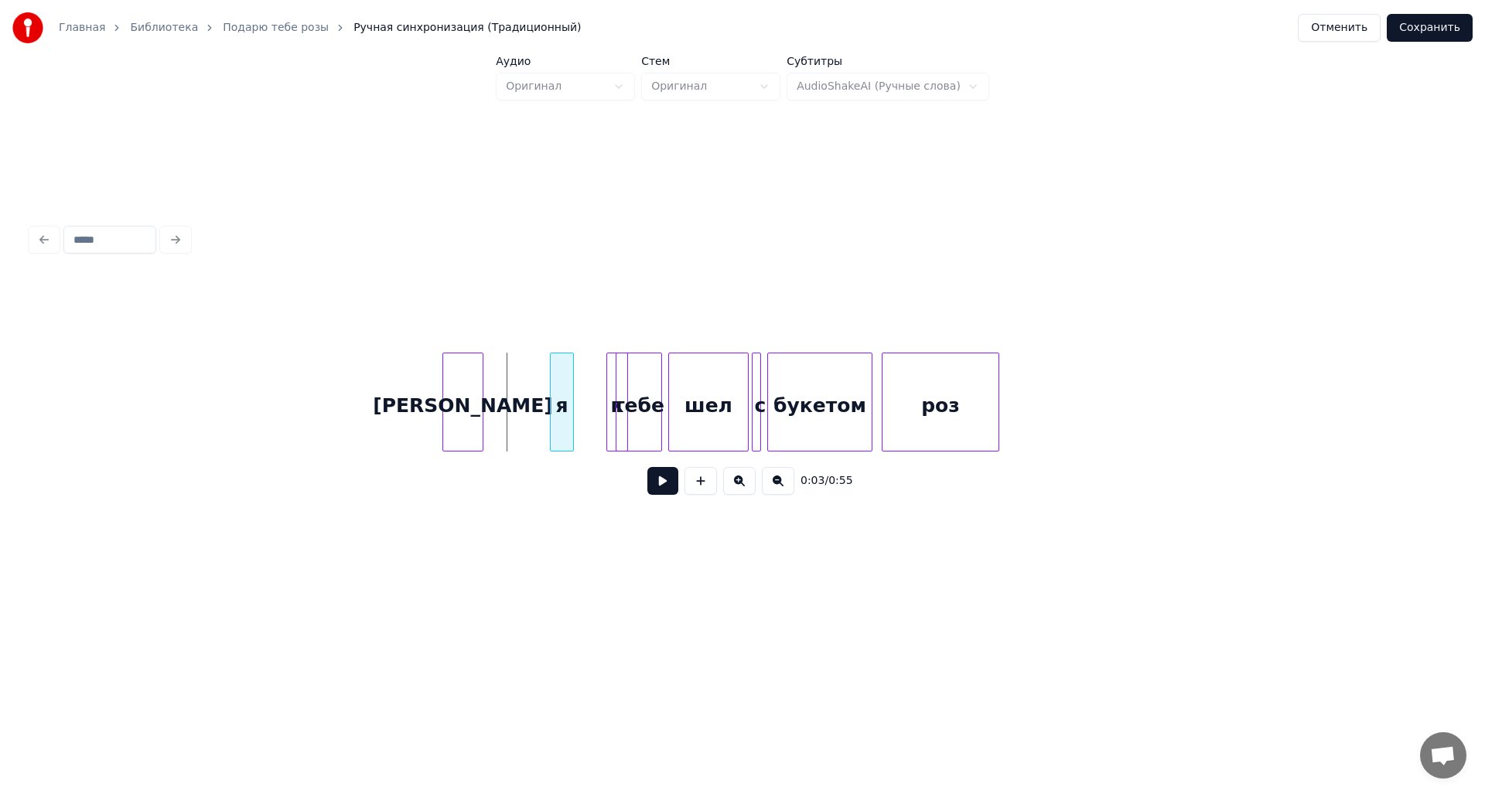
click at [551, 411] on div at bounding box center [553, 401] width 5 height 97
click at [599, 407] on div at bounding box center [597, 401] width 5 height 97
click at [551, 407] on div at bounding box center [553, 401] width 5 height 97
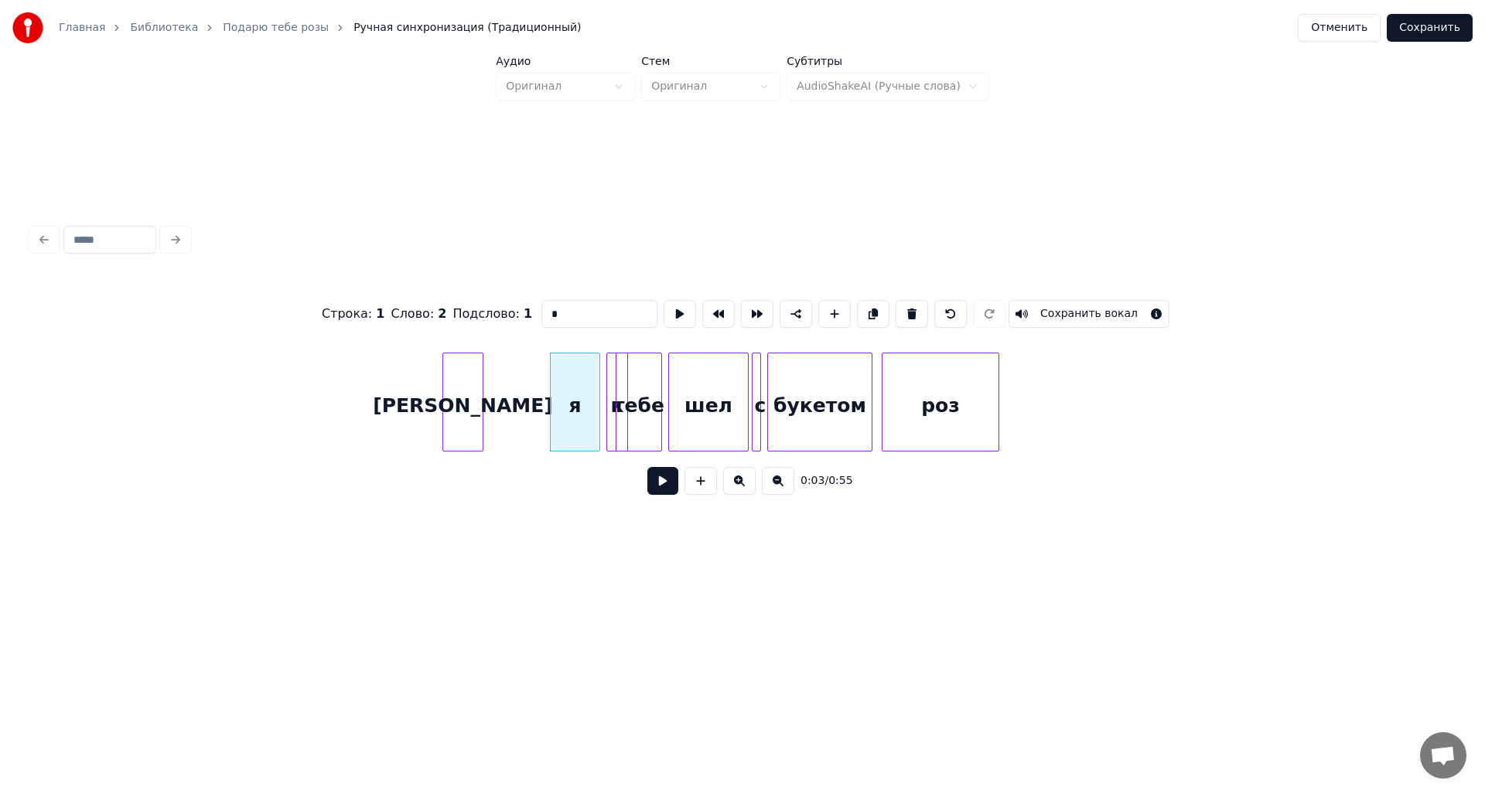
drag, startPoint x: 548, startPoint y: 407, endPoint x: 565, endPoint y: 409, distance: 17.2
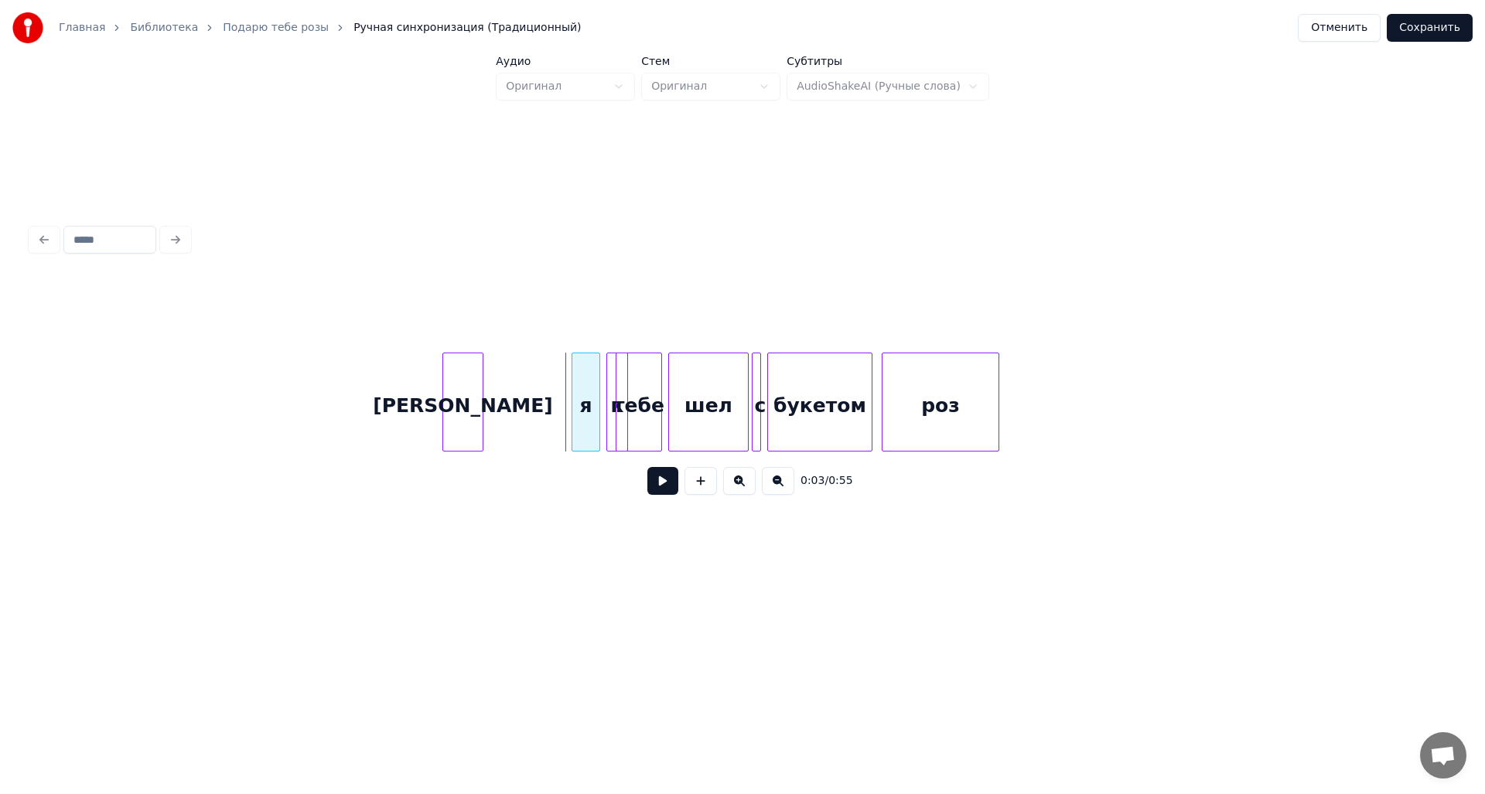
click at [575, 408] on div at bounding box center [574, 401] width 5 height 97
click at [603, 407] on div at bounding box center [603, 401] width 5 height 97
click at [650, 483] on button at bounding box center [662, 481] width 31 height 28
click at [874, 399] on div at bounding box center [874, 401] width 5 height 97
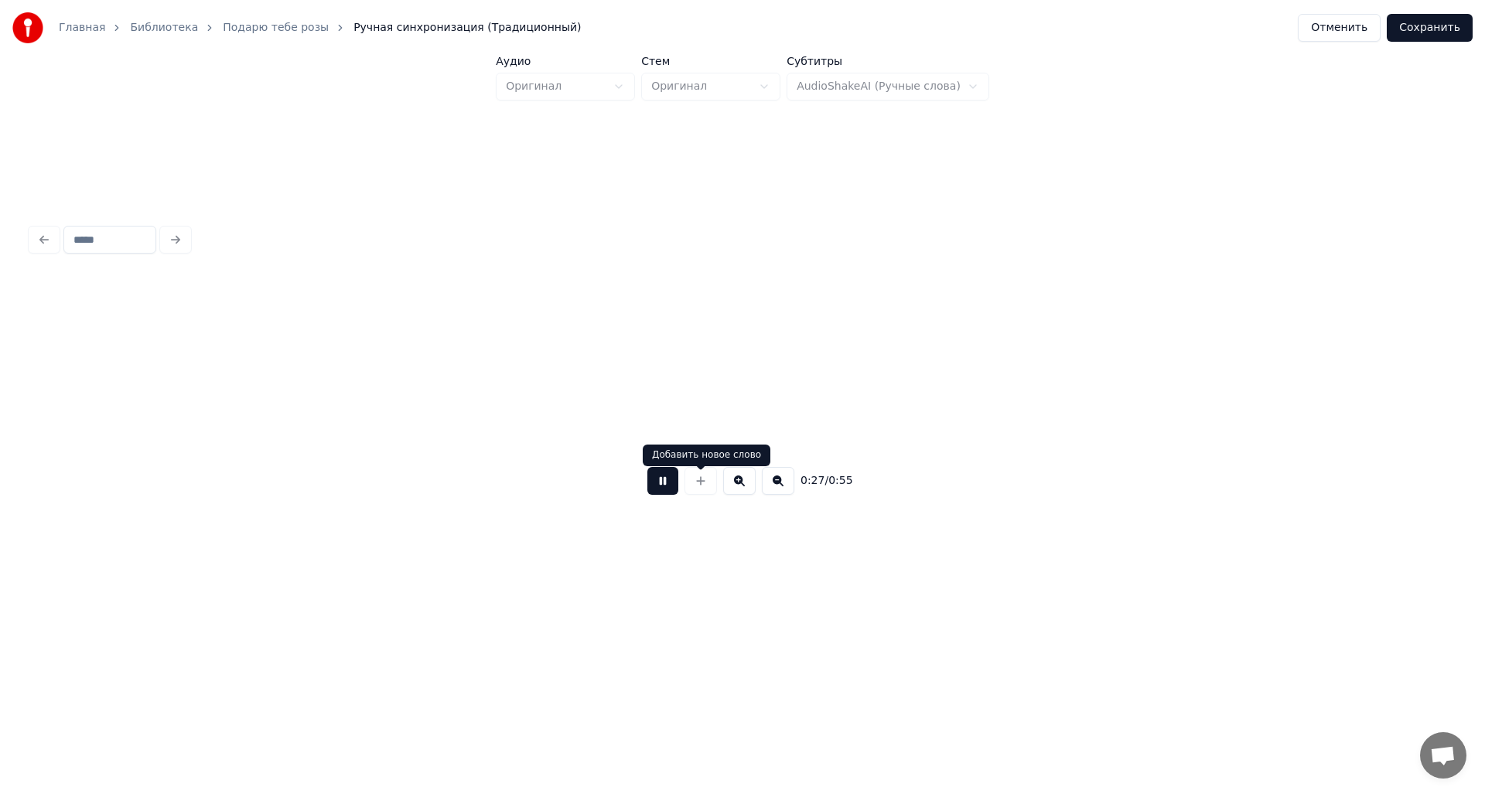
scroll to position [0, 4270]
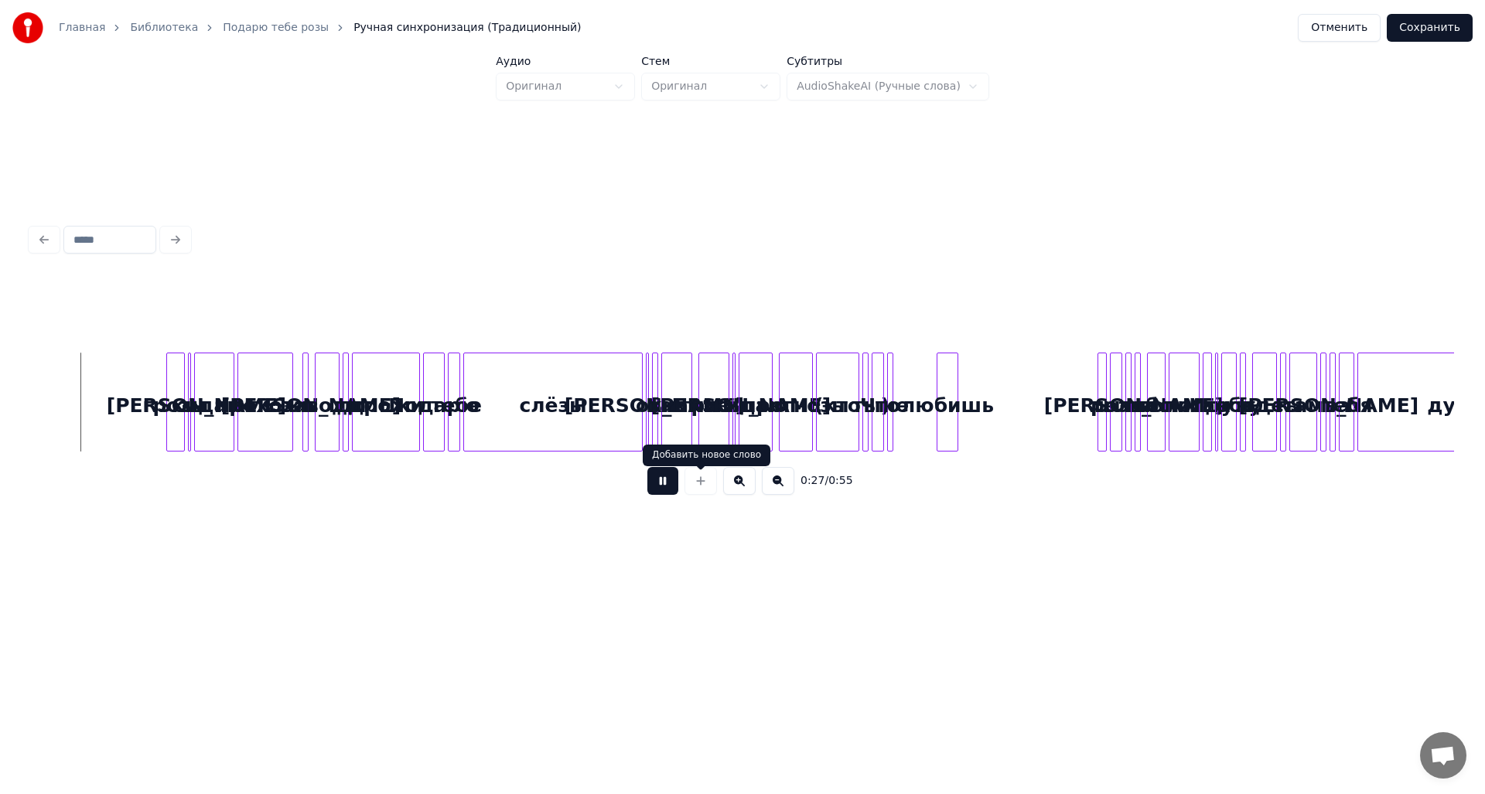
click at [664, 490] on button at bounding box center [662, 481] width 31 height 28
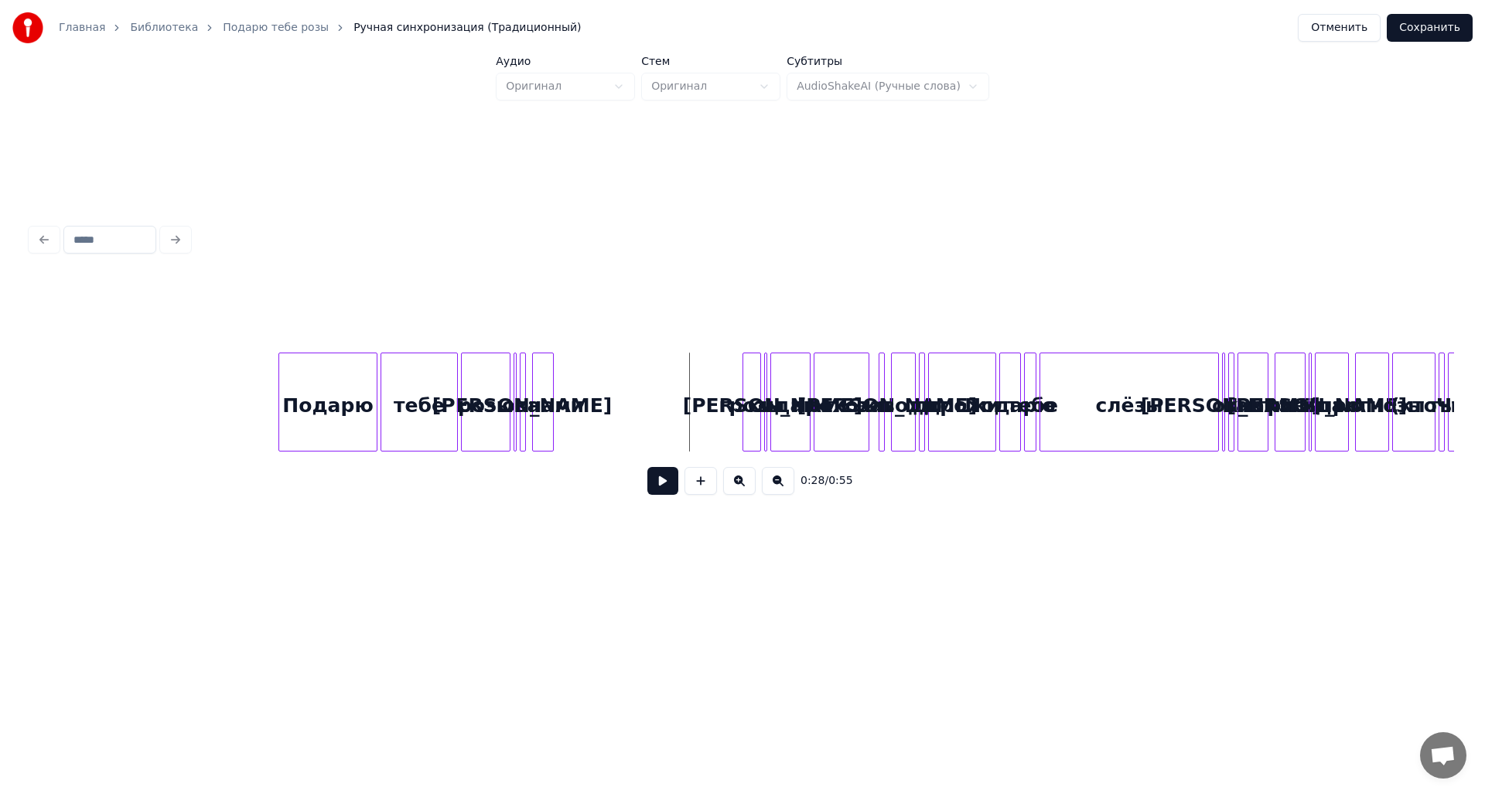
scroll to position [0, 3661]
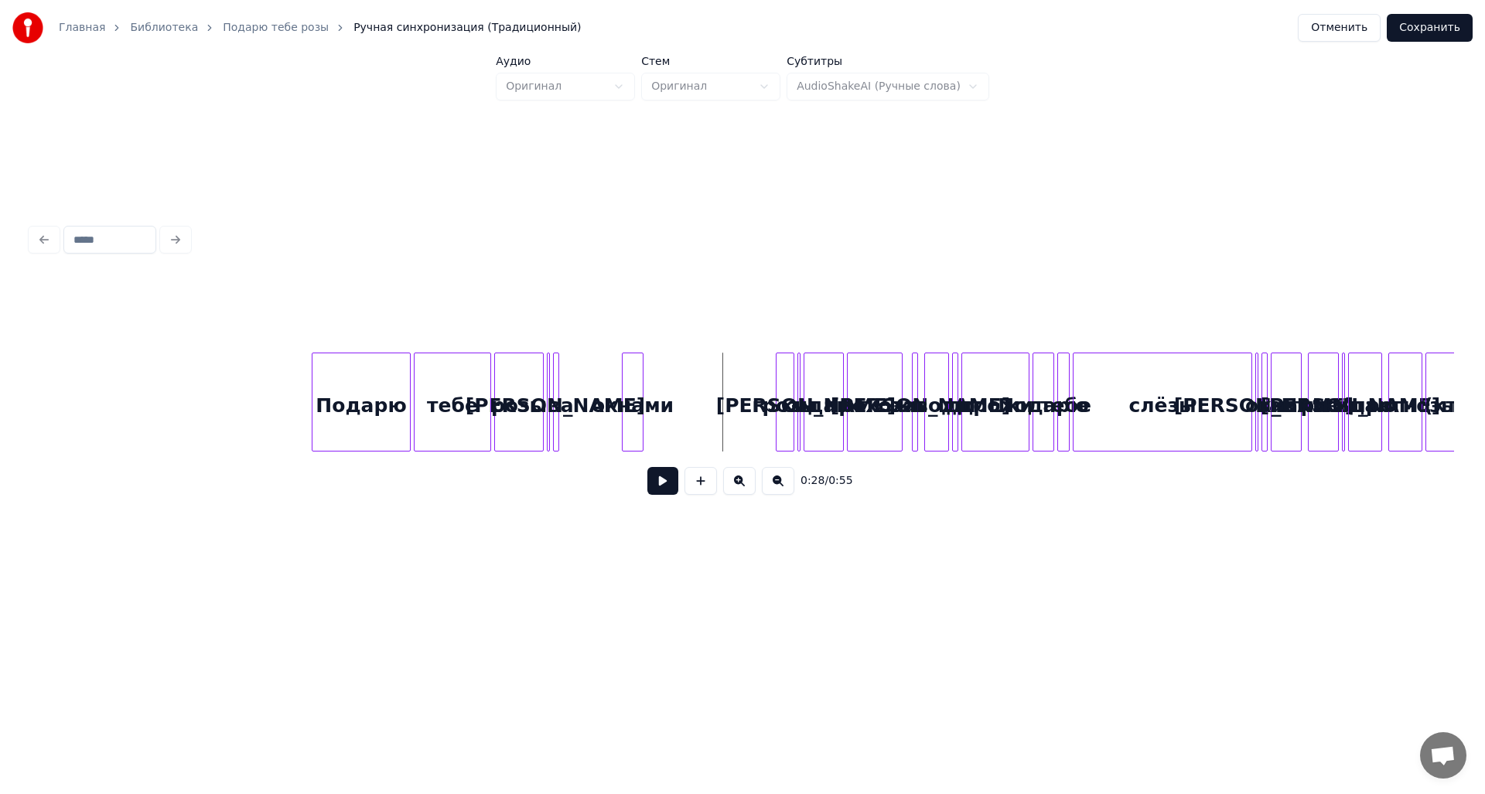
click at [643, 400] on div "окнами" at bounding box center [633, 405] width 20 height 105
click at [568, 400] on div at bounding box center [566, 401] width 5 height 97
click at [597, 401] on div "[PERSON_NAME]" at bounding box center [590, 405] width 15 height 105
click at [675, 404] on div "окнами" at bounding box center [665, 405] width 20 height 105
click at [575, 416] on div at bounding box center [577, 401] width 5 height 97
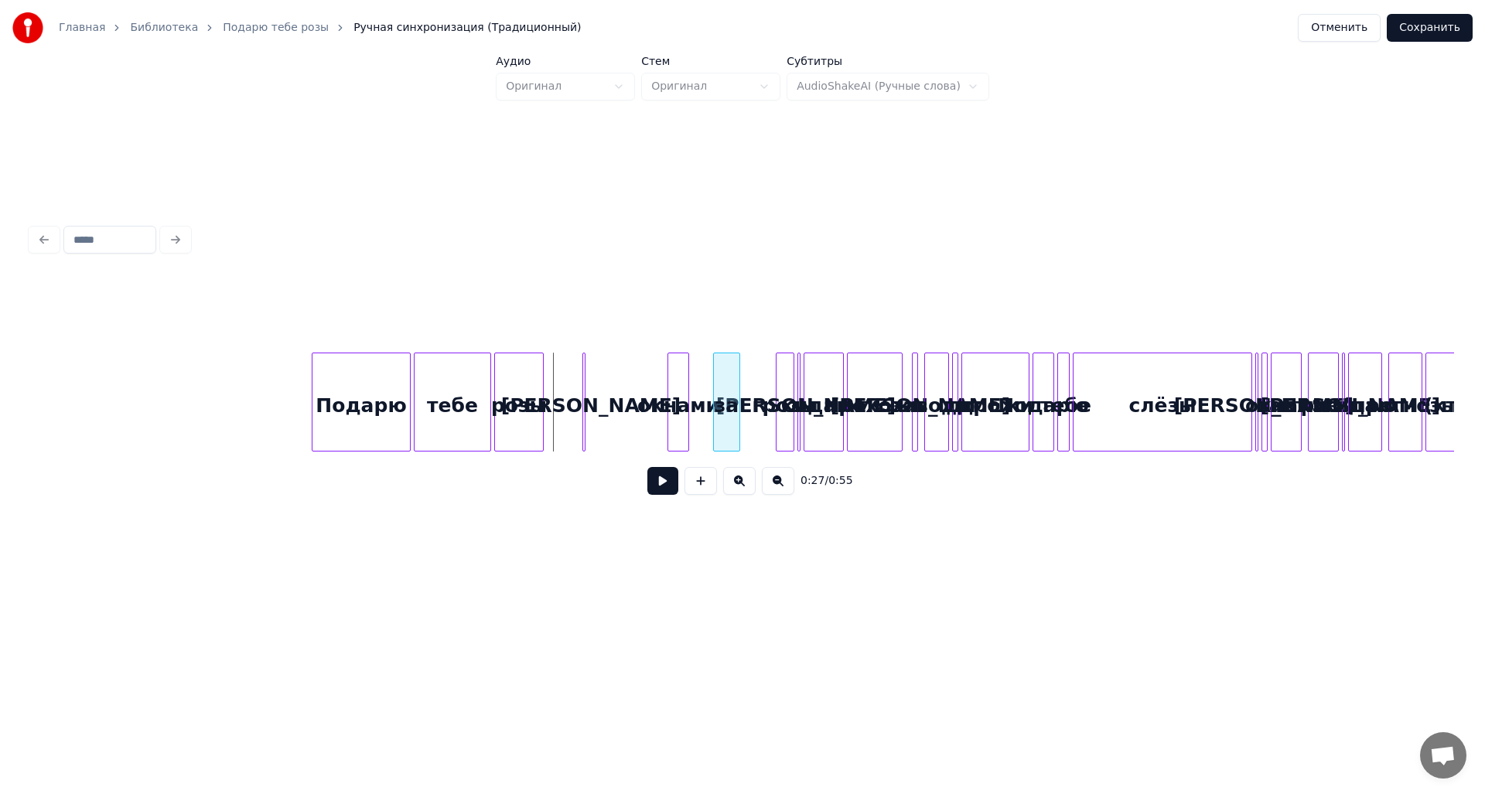
click at [728, 402] on div "за" at bounding box center [727, 405] width 26 height 105
click at [650, 408] on div "[PERSON_NAME]" at bounding box center [650, 405] width 15 height 105
click at [654, 484] on button at bounding box center [662, 481] width 31 height 28
click at [650, 486] on button at bounding box center [662, 481] width 31 height 28
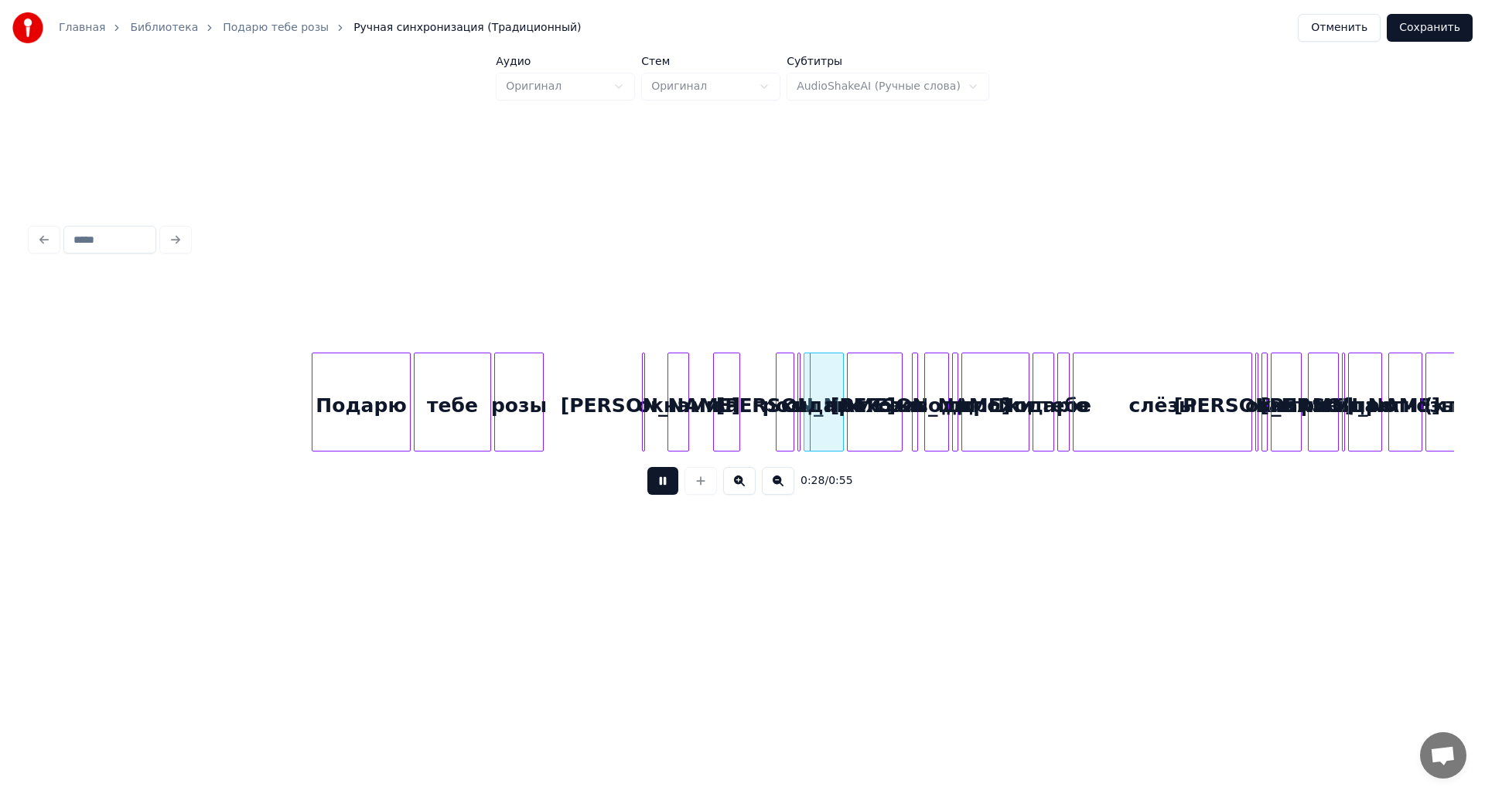
click at [650, 486] on button at bounding box center [662, 481] width 31 height 28
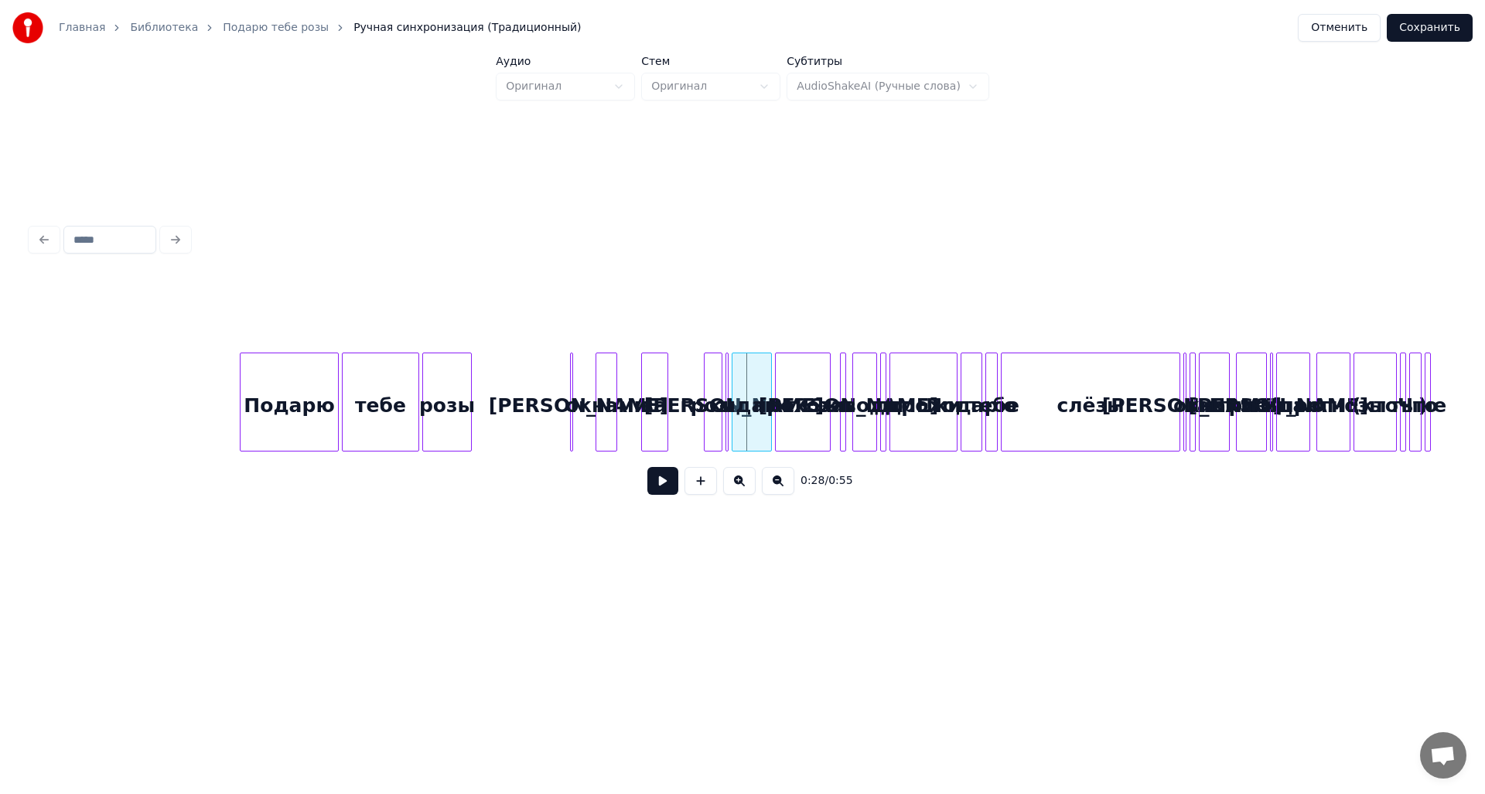
scroll to position [0, 3771]
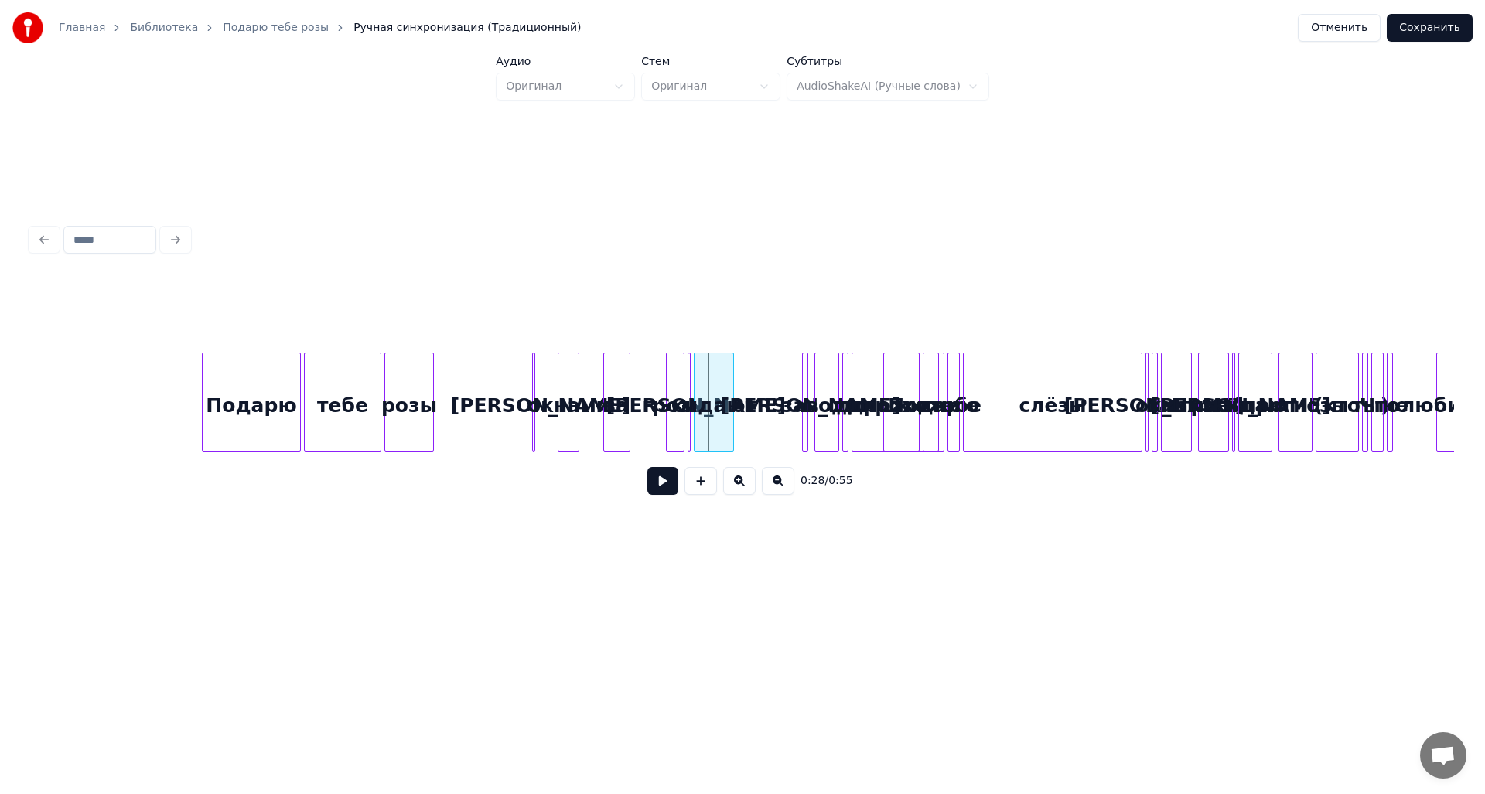
click at [1090, 391] on div "розы тебе Подарю А за окнами грозы И кидают прохожи И заводит до дрожи Подарю т…" at bounding box center [563, 402] width 8607 height 99
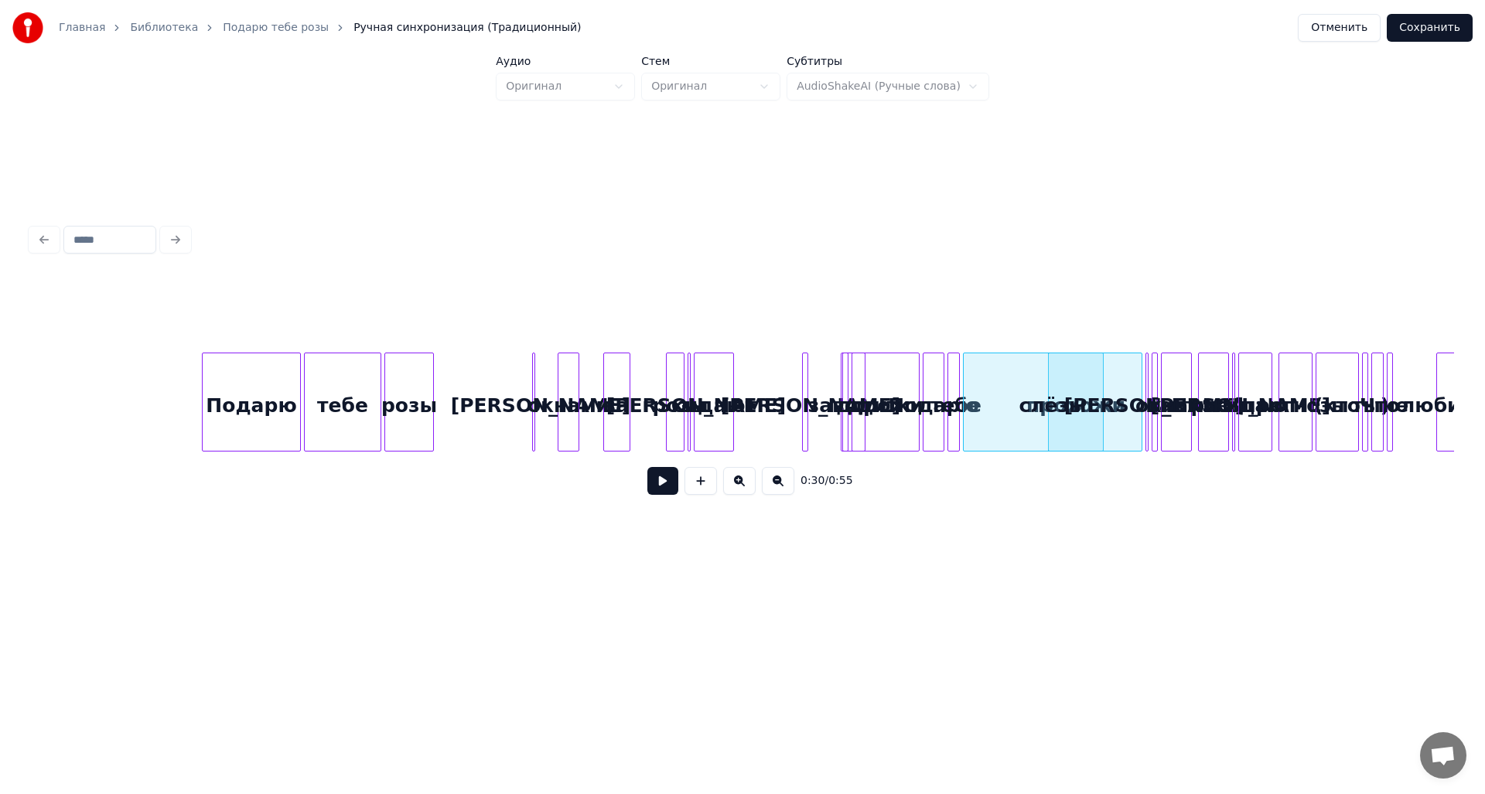
click at [986, 411] on div "розы тебе Подарю А за окнами грозы И кидают прохожи И заводит до дрожи Подарю т…" at bounding box center [563, 402] width 8607 height 99
click at [804, 403] on div at bounding box center [805, 401] width 5 height 97
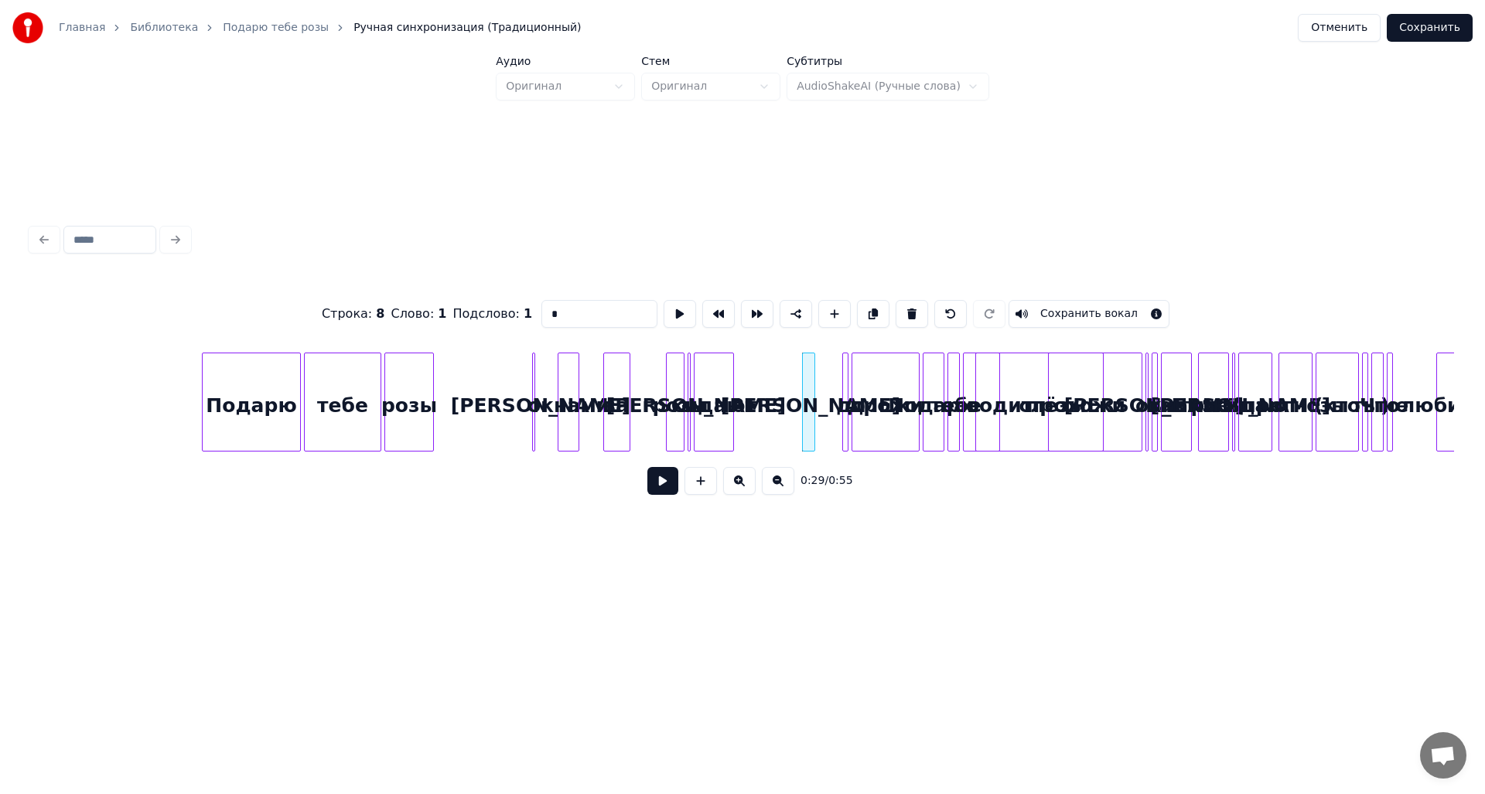
click at [814, 411] on div at bounding box center [812, 401] width 5 height 97
click at [1030, 409] on div "розы тебе Подарю А за окнами грозы И кидают прохожи И заводит до дрожи Подарю т…" at bounding box center [563, 402] width 8607 height 99
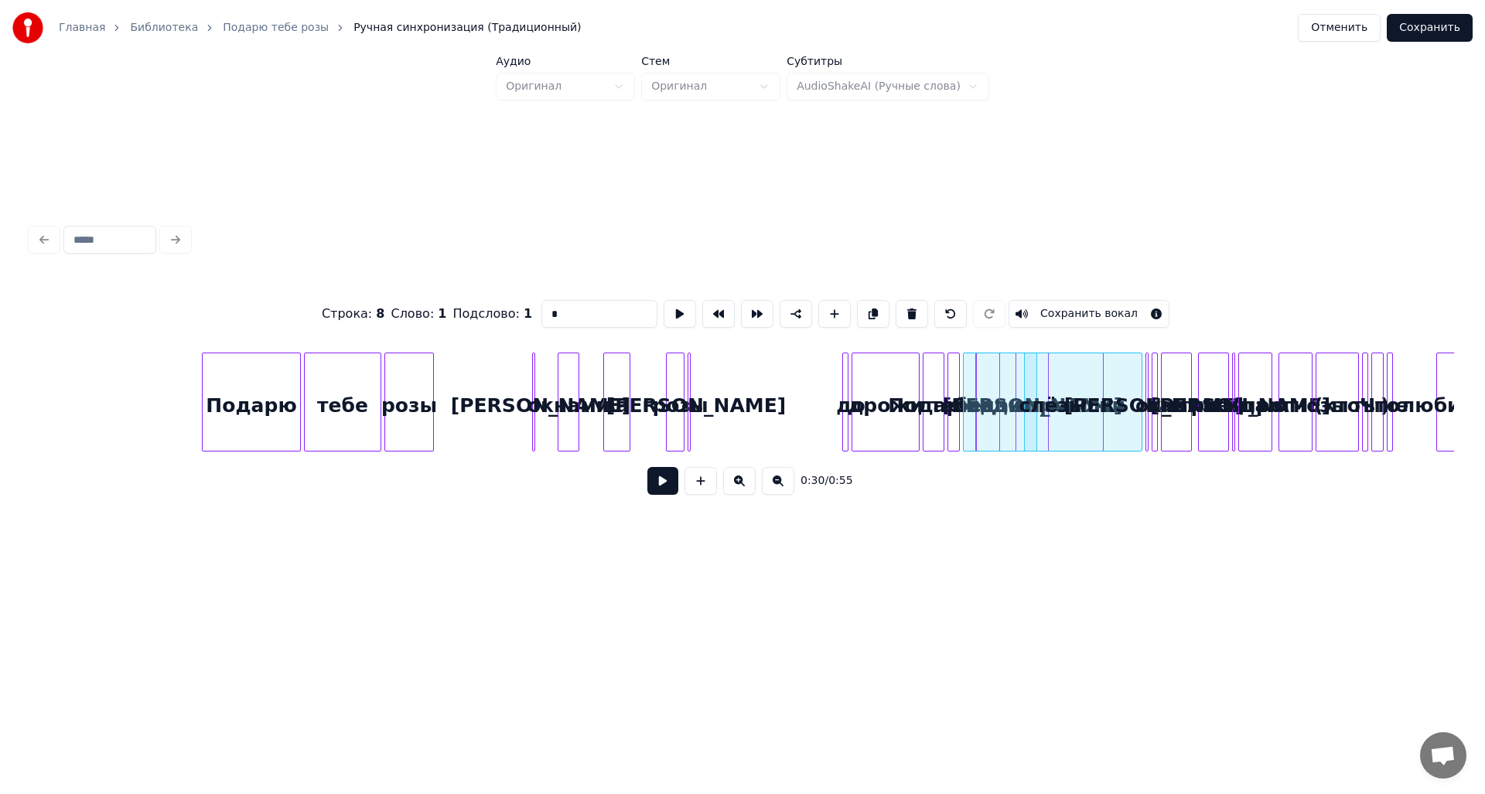
click at [1022, 401] on div "розы тебе Подарю А за окнами грозы И кидают прохожи И заводит до дрожи Подарю т…" at bounding box center [563, 402] width 8607 height 99
click at [748, 405] on div "окнами" at bounding box center [746, 405] width 20 height 105
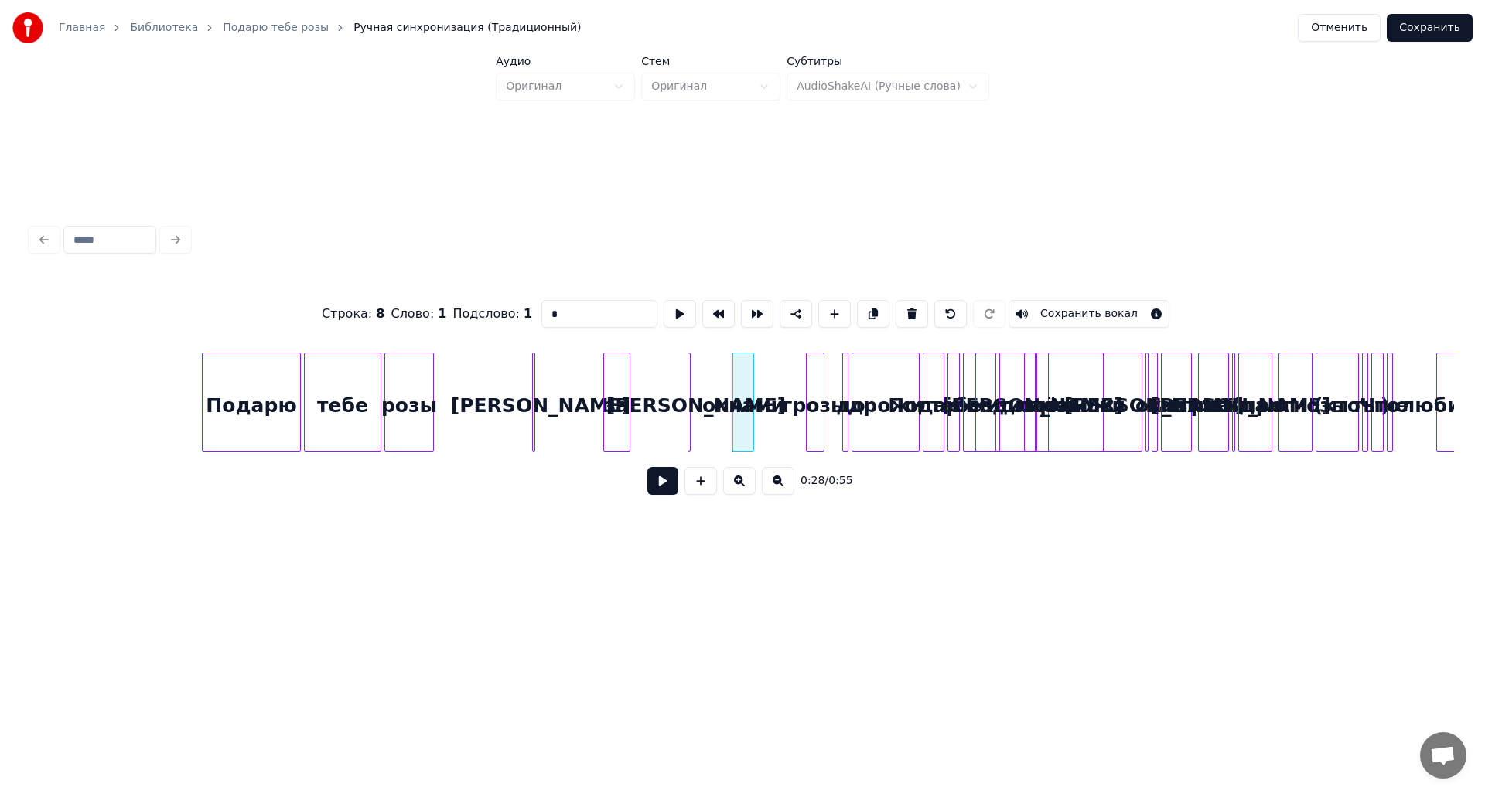
click at [814, 407] on div "грозы" at bounding box center [815, 405] width 17 height 105
click at [893, 411] on div "розы тебе Подарю А за окнами грозы И кидают прохожи И заводит до дрожи Подарю т…" at bounding box center [563, 402] width 8607 height 99
click at [691, 400] on div "[PERSON_NAME]" at bounding box center [691, 402] width 2 height 99
click at [1017, 404] on div "розы тебе Подарю А за окнами грозы И кидают прохожи И заводит до дрожи Подарю т…" at bounding box center [563, 402] width 8607 height 99
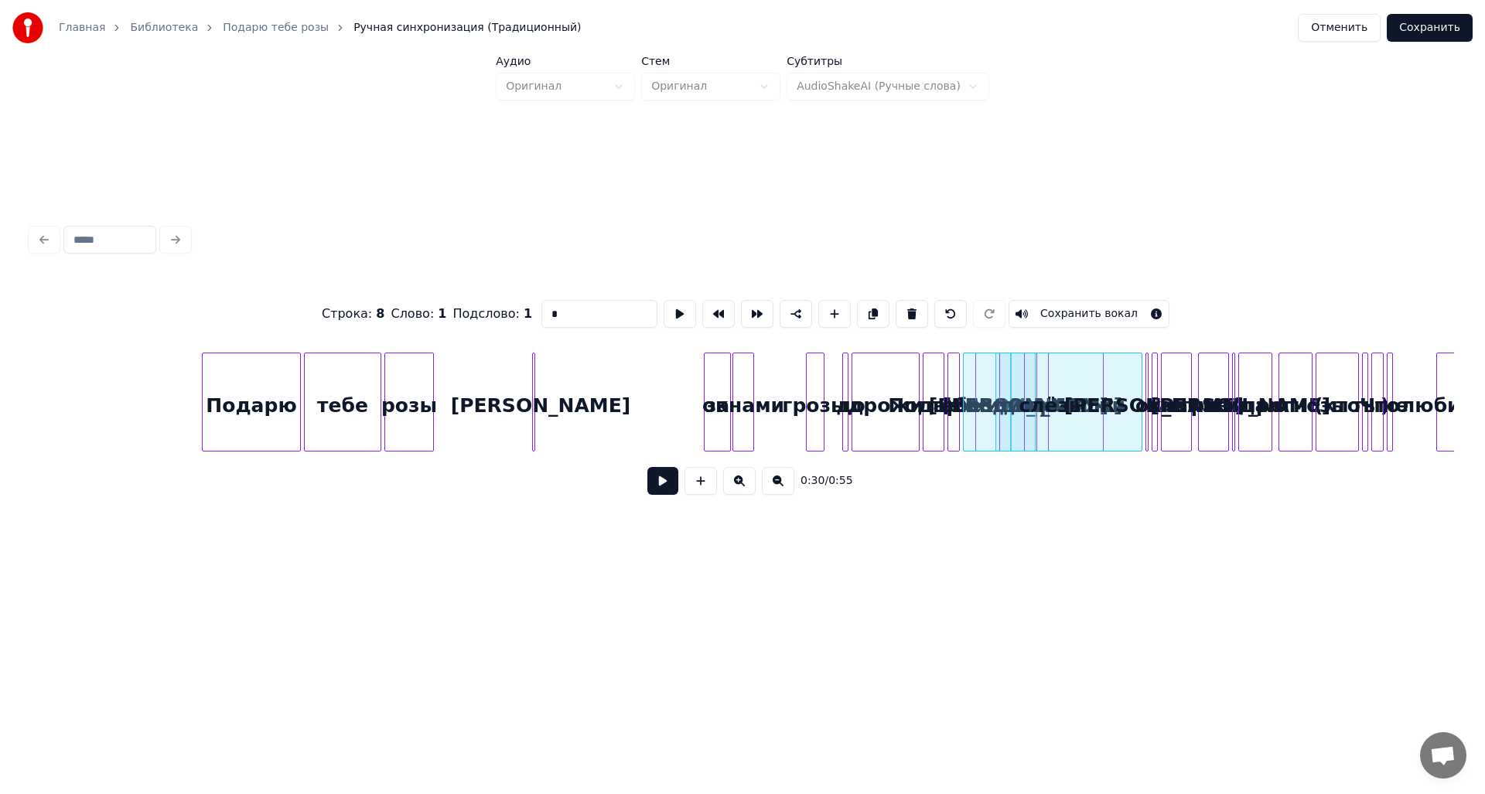
click at [717, 403] on div "розы тебе Подарю А за окнами грозы И кидают прохожи И заводит до дрожи Подарю т…" at bounding box center [563, 402] width 8607 height 99
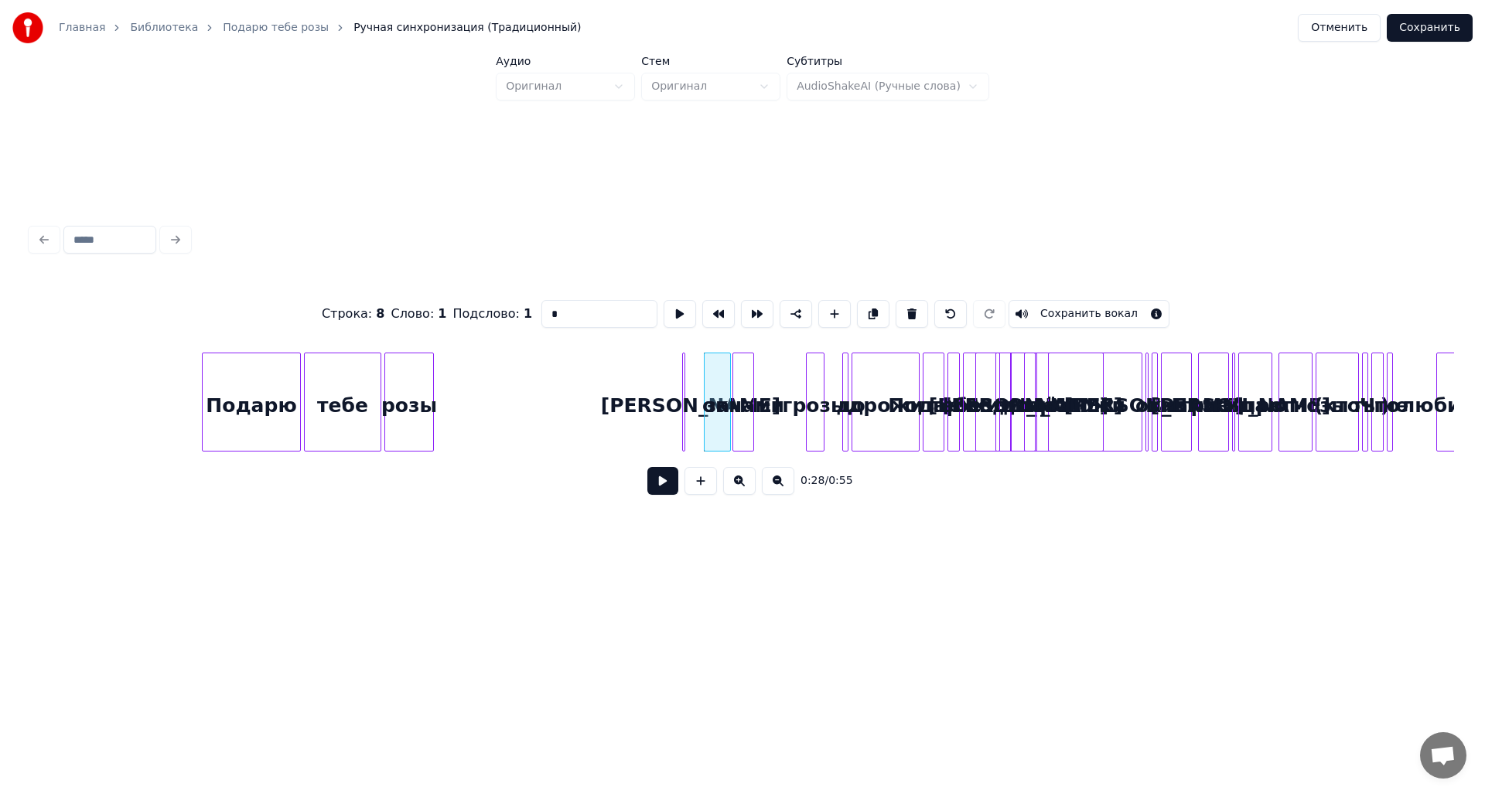
click at [691, 404] on div "[PERSON_NAME]" at bounding box center [690, 405] width 15 height 105
click at [688, 405] on div "[PERSON_NAME]" at bounding box center [695, 402] width 26 height 99
click at [681, 405] on div "[PERSON_NAME]" at bounding box center [681, 405] width 24 height 105
click at [729, 410] on div "розы тебе Подарю А за окнами грозы И кидают прохожи И заводит до дрожи Подарю т…" at bounding box center [563, 402] width 8607 height 99
click at [703, 408] on div "за" at bounding box center [708, 405] width 26 height 105
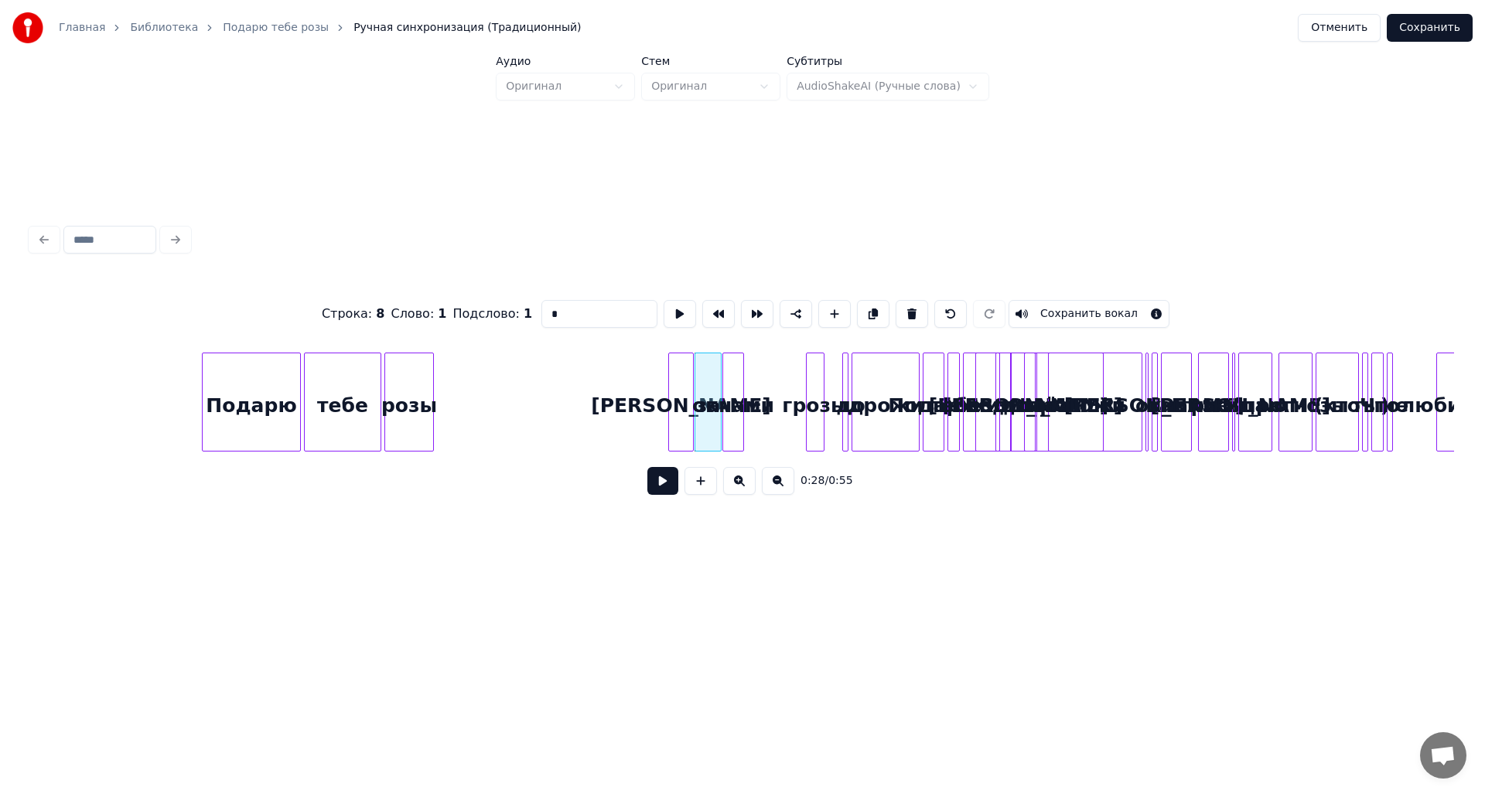
click at [728, 392] on div "окнами" at bounding box center [733, 405] width 20 height 105
click at [686, 398] on div "[PERSON_NAME]" at bounding box center [681, 405] width 24 height 105
click at [678, 311] on button at bounding box center [680, 314] width 32 height 28
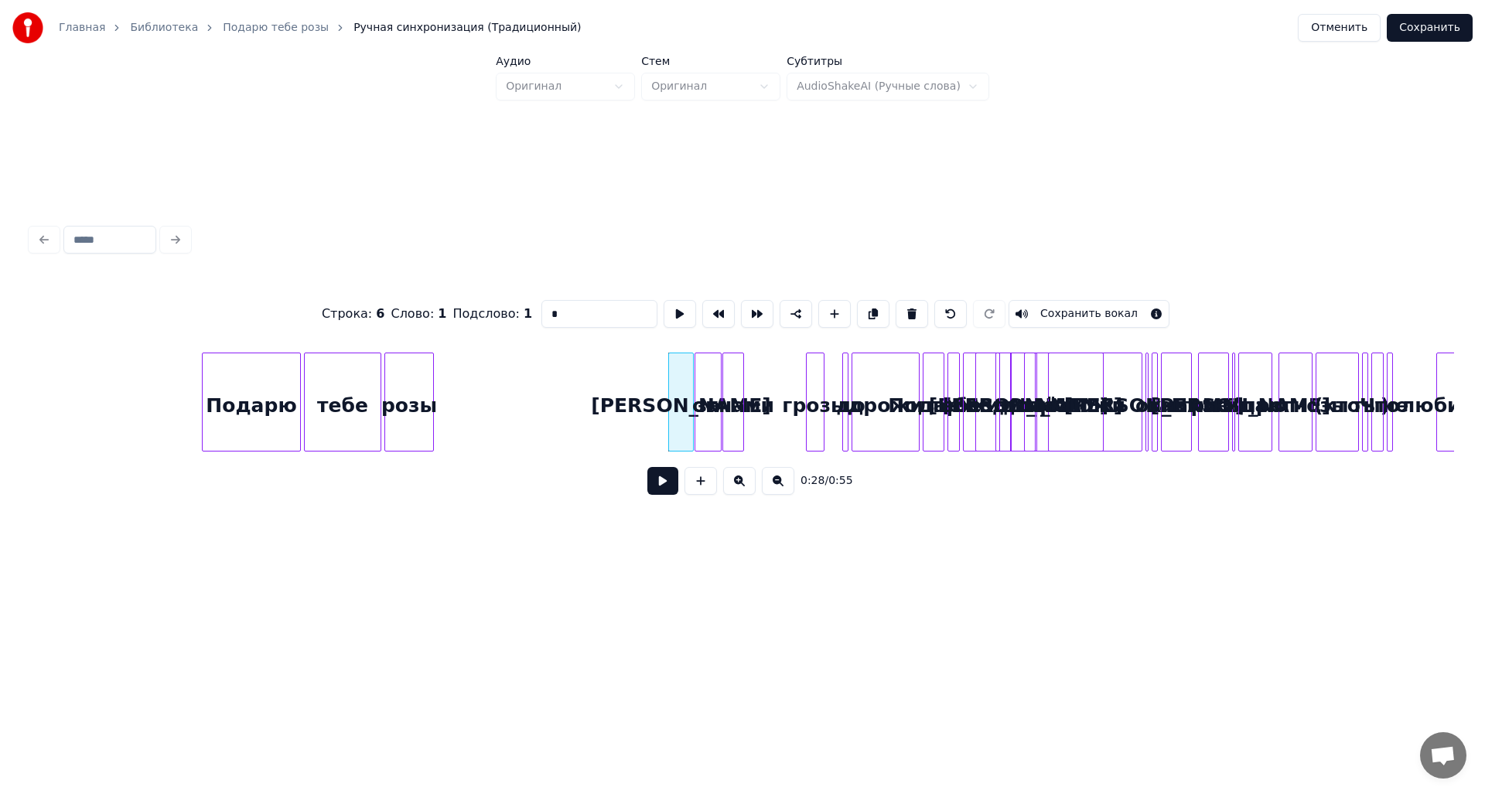
click at [712, 379] on div "за" at bounding box center [708, 405] width 26 height 105
click at [680, 312] on button at bounding box center [680, 314] width 32 height 28
click at [728, 394] on div "окнами" at bounding box center [733, 405] width 20 height 105
click at [673, 302] on button at bounding box center [680, 314] width 32 height 28
click at [766, 394] on div at bounding box center [764, 401] width 5 height 97
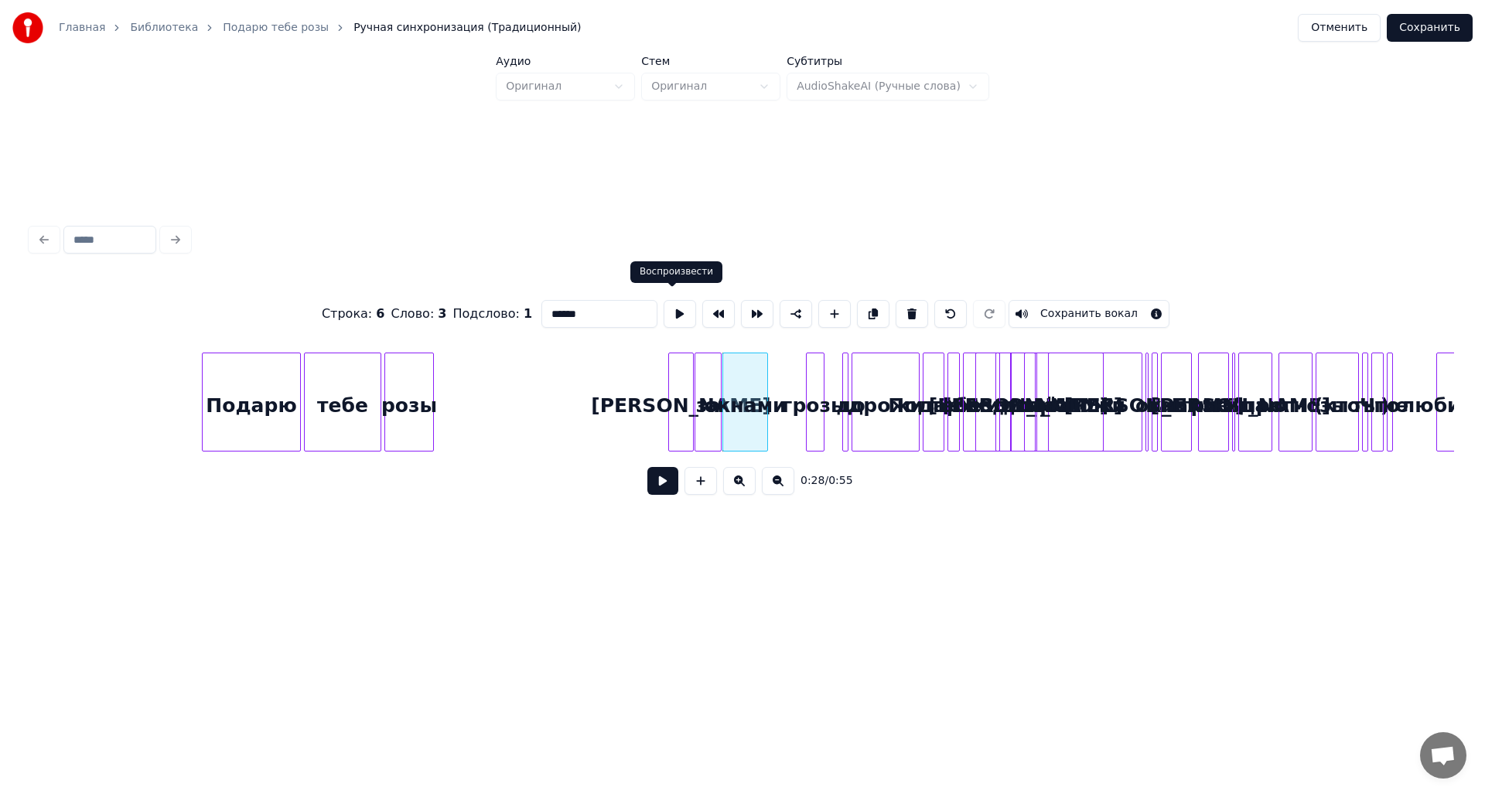
click at [673, 310] on button at bounding box center [680, 314] width 32 height 28
click at [769, 390] on div at bounding box center [769, 401] width 5 height 97
click at [773, 397] on div at bounding box center [775, 401] width 5 height 97
click at [781, 396] on div "грозы" at bounding box center [798, 405] width 51 height 105
click at [670, 306] on button at bounding box center [680, 314] width 32 height 28
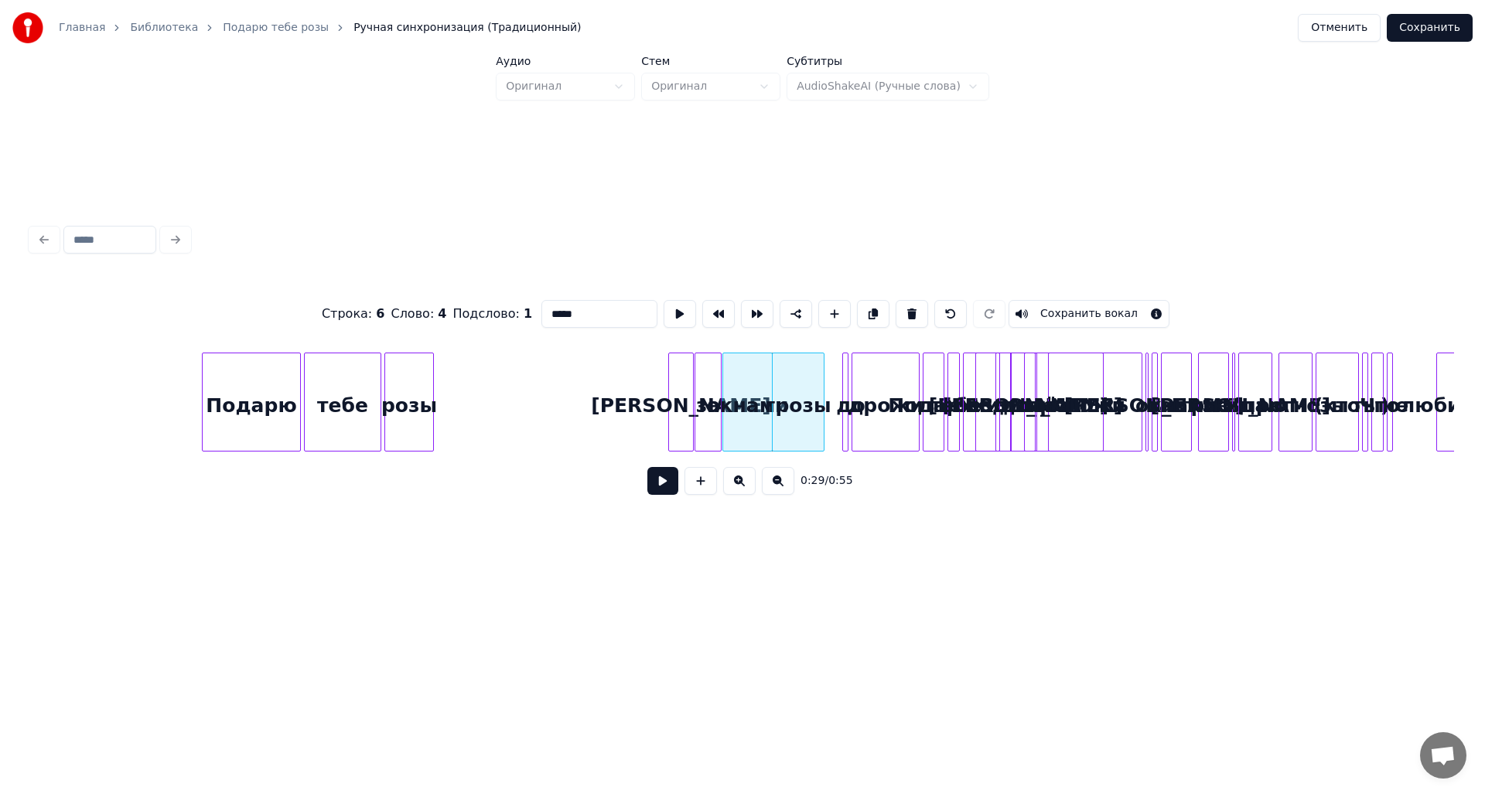
click at [670, 306] on button at bounding box center [680, 314] width 32 height 28
click at [828, 403] on div "грозы" at bounding box center [819, 405] width 51 height 105
click at [792, 394] on div at bounding box center [791, 401] width 5 height 97
click at [807, 392] on div at bounding box center [808, 401] width 5 height 97
click at [828, 387] on div "грозы" at bounding box center [825, 405] width 39 height 105
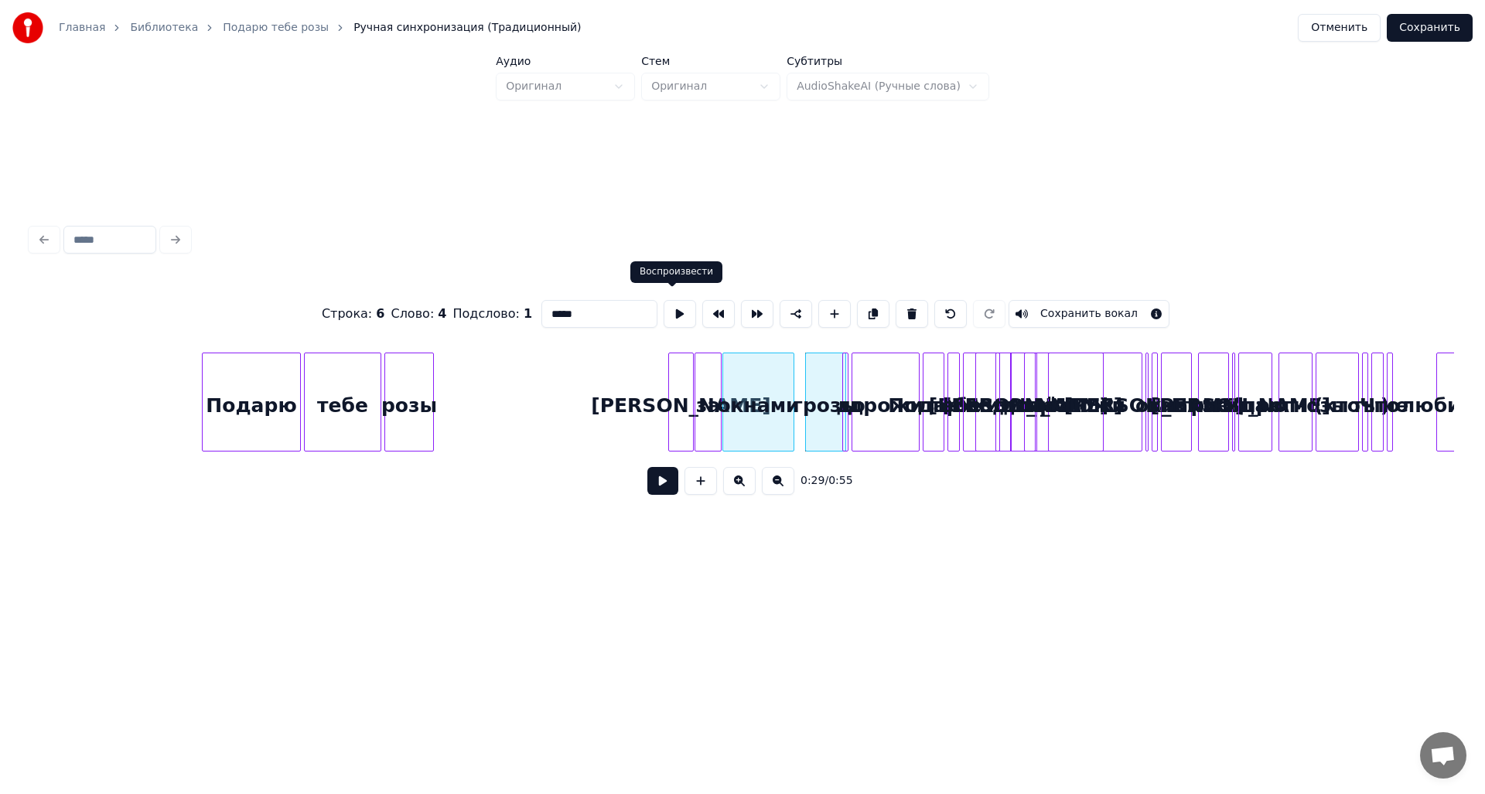
click at [680, 310] on button at bounding box center [680, 314] width 32 height 28
click at [1060, 422] on div "розы тебе Подарю А за окнами грозы И кидают прохожи И заводит до дрожи Подарю т…" at bounding box center [563, 402] width 8607 height 99
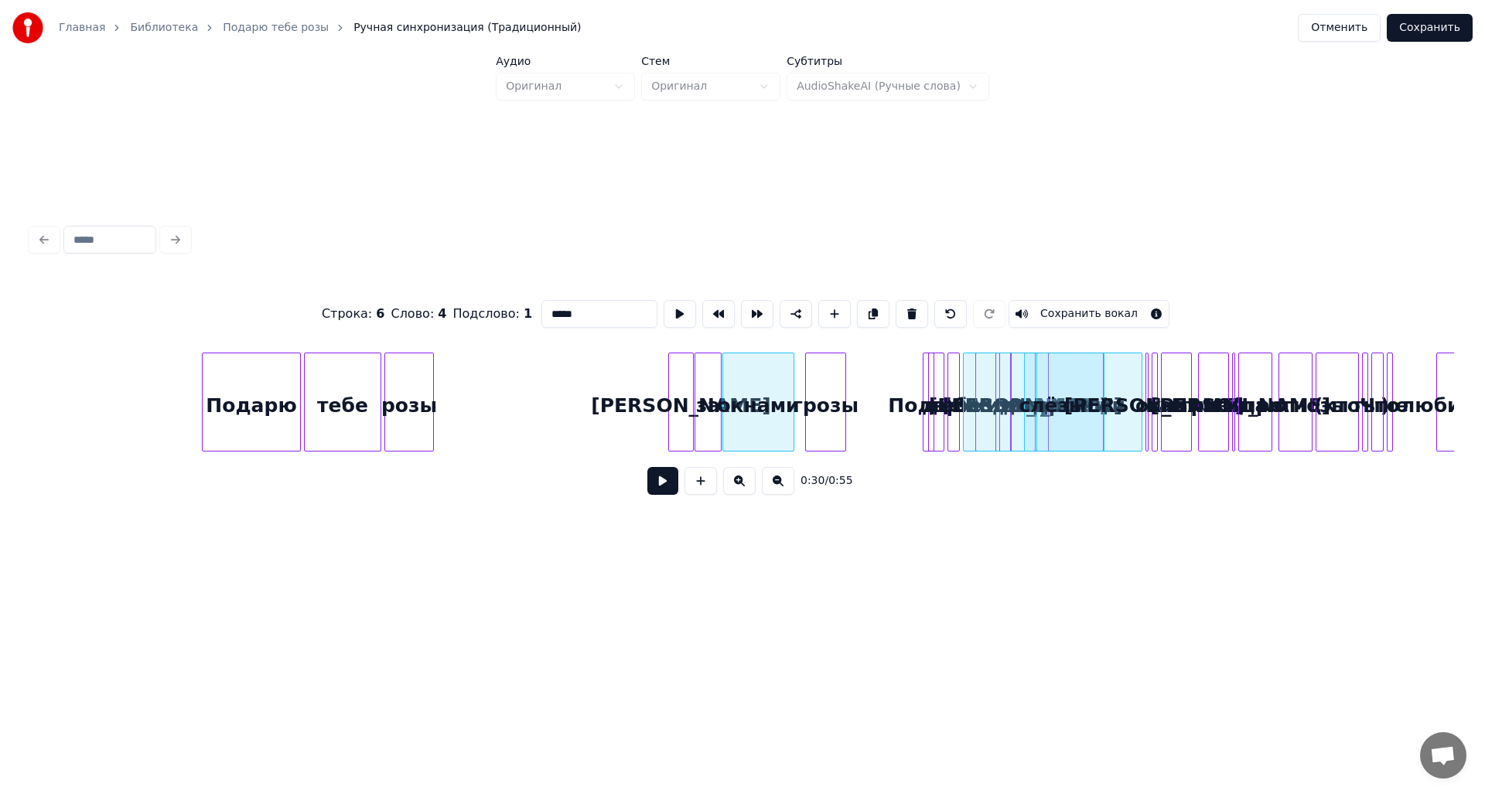
click at [939, 399] on div "розы тебе Подарю А за окнами грозы И кидают прохожи И заводит до дрожи Подарю т…" at bounding box center [563, 402] width 8607 height 99
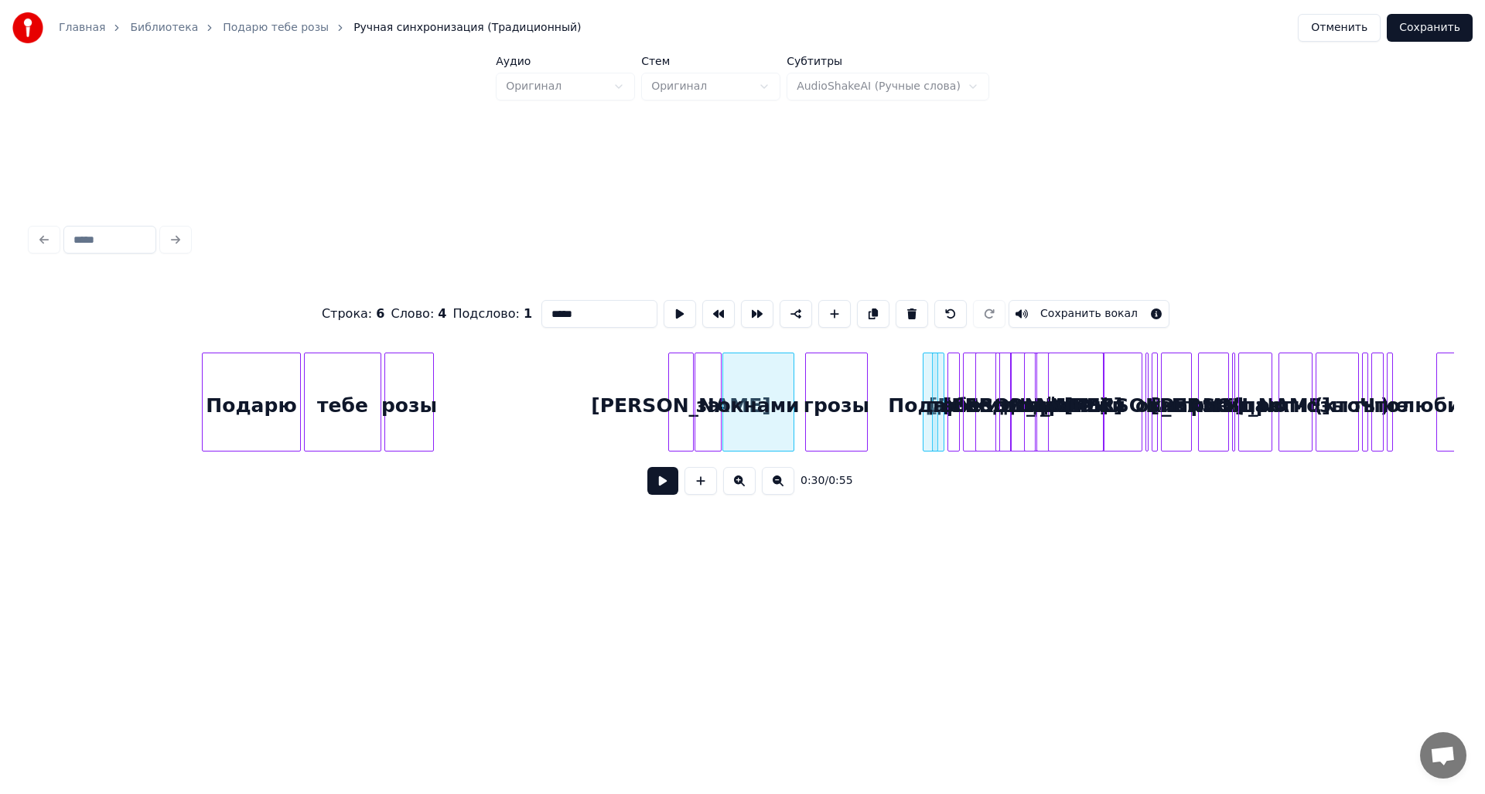
click at [867, 385] on div at bounding box center [864, 401] width 5 height 97
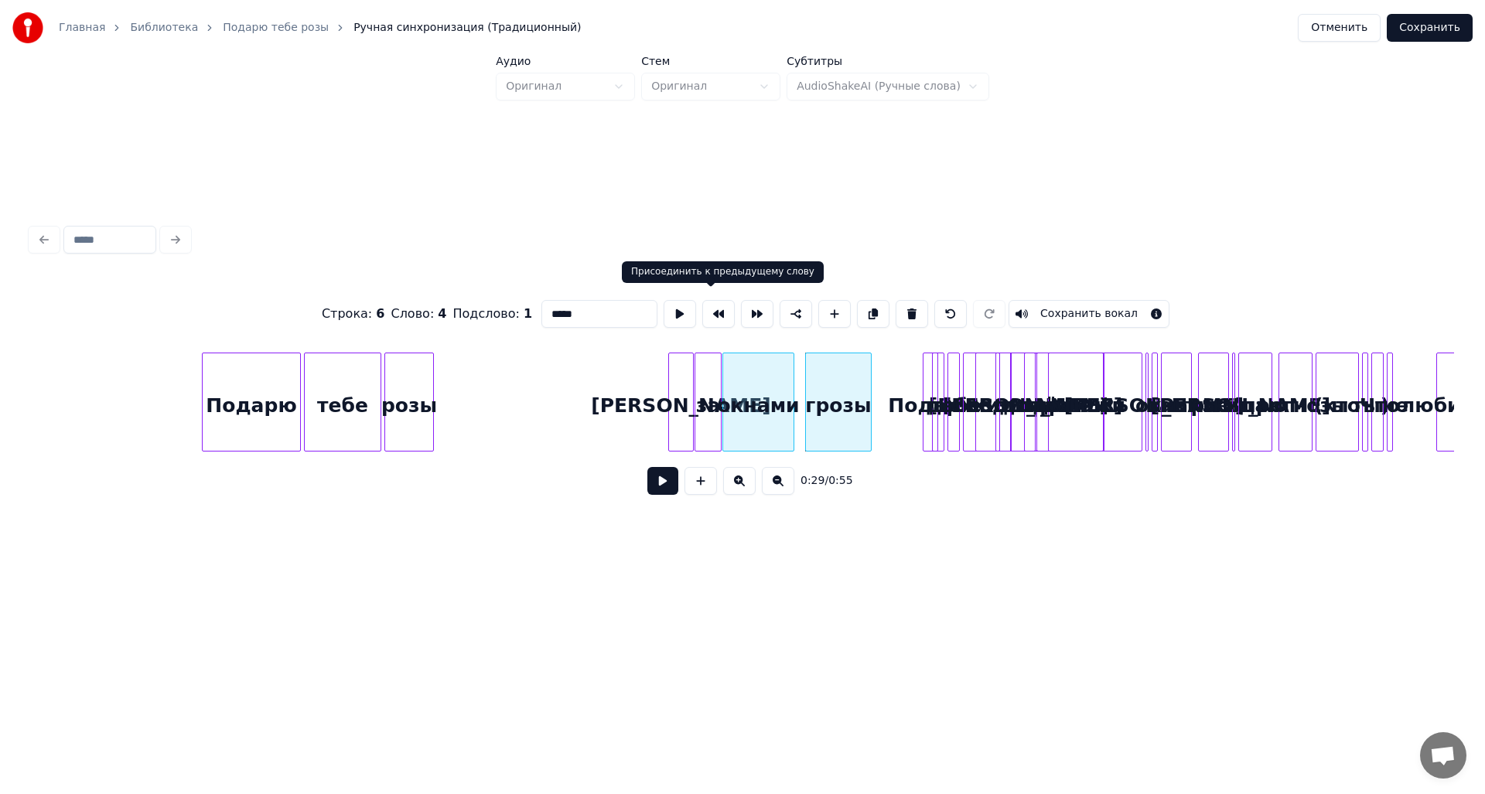
click at [676, 306] on button at bounding box center [680, 314] width 32 height 28
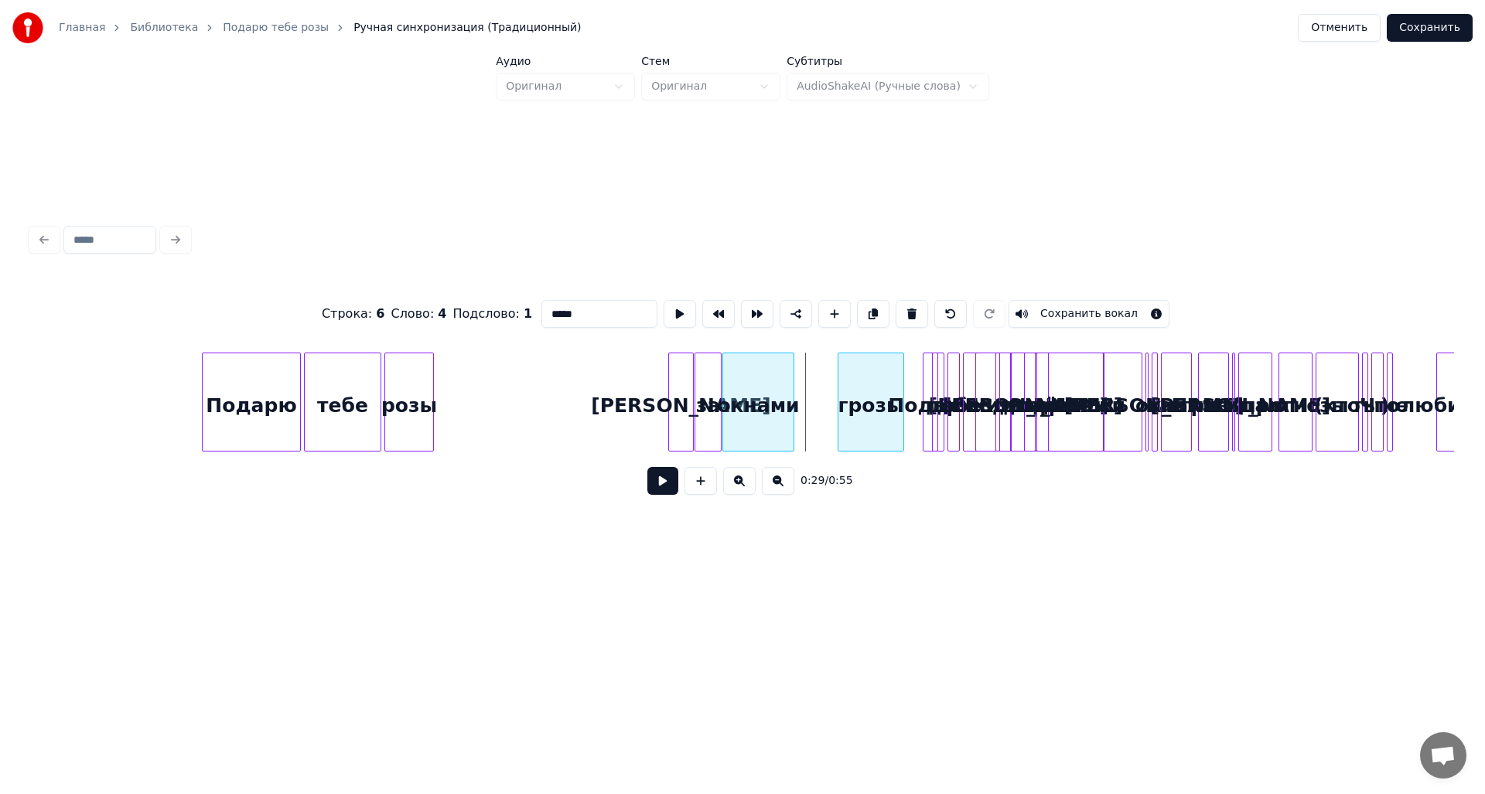
click at [873, 398] on div "грозы" at bounding box center [870, 405] width 65 height 105
click at [834, 398] on div at bounding box center [833, 401] width 5 height 97
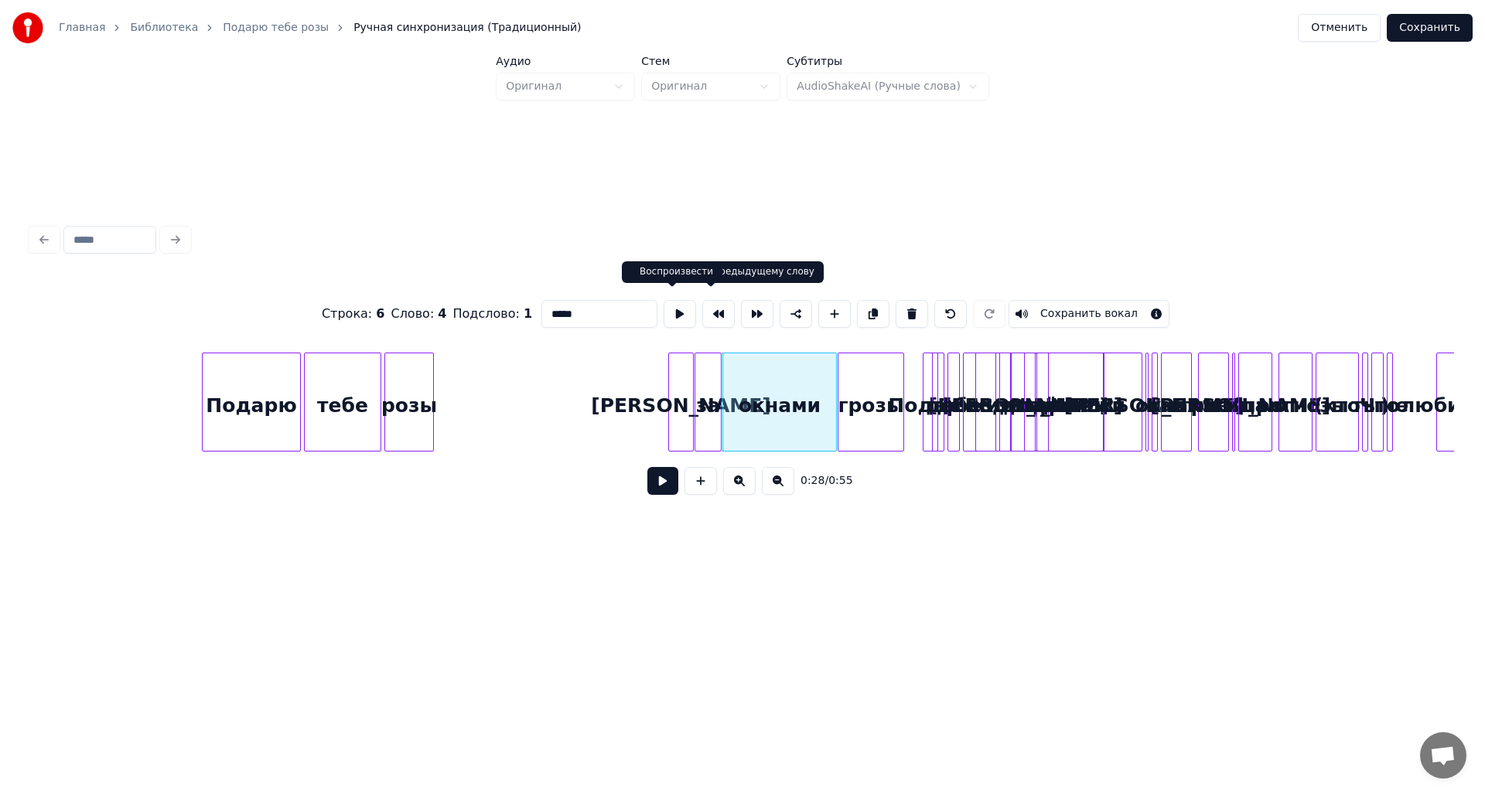
click at [674, 311] on button at bounding box center [680, 314] width 32 height 28
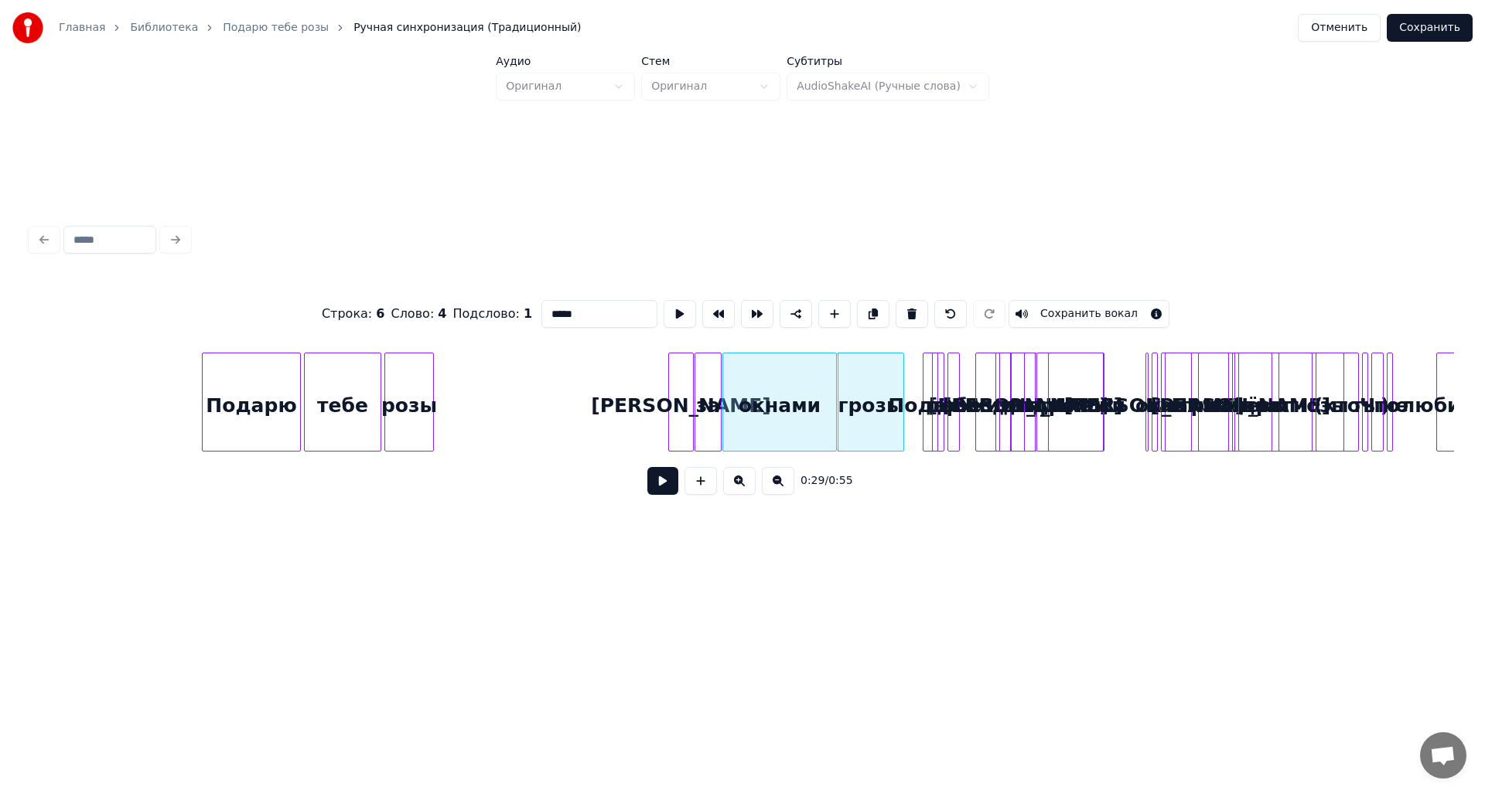
click at [1262, 411] on div "розы тебе Подарю А за окнами грозы И кидают прохожи И заводит до дрожи Подарю т…" at bounding box center [563, 402] width 8607 height 99
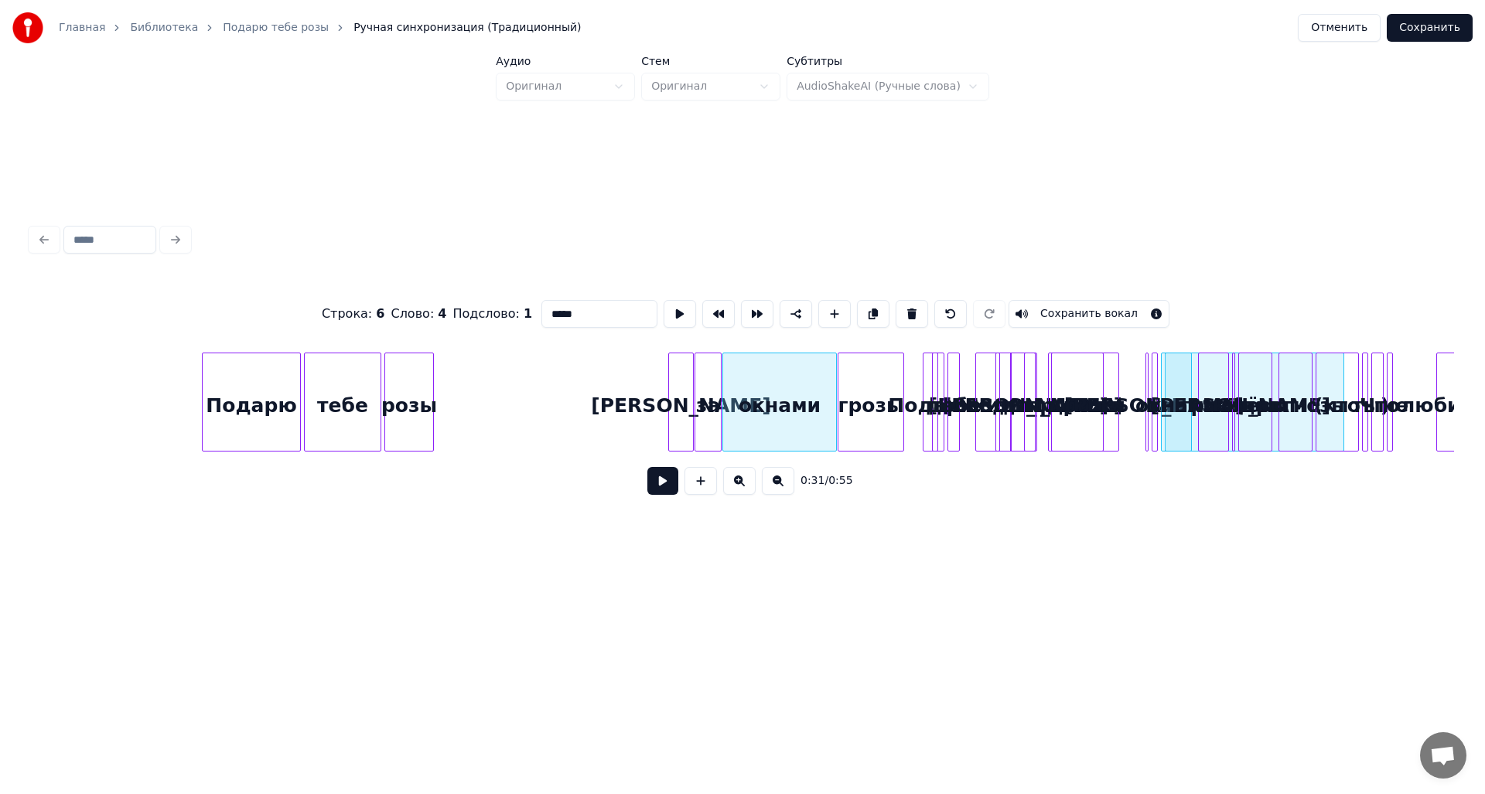
click at [1268, 411] on div "розы тебе Подарю А за окнами грозы И кидают прохожи И заводит до дрожи Подарю т…" at bounding box center [563, 402] width 8607 height 99
click at [964, 405] on div at bounding box center [966, 401] width 5 height 97
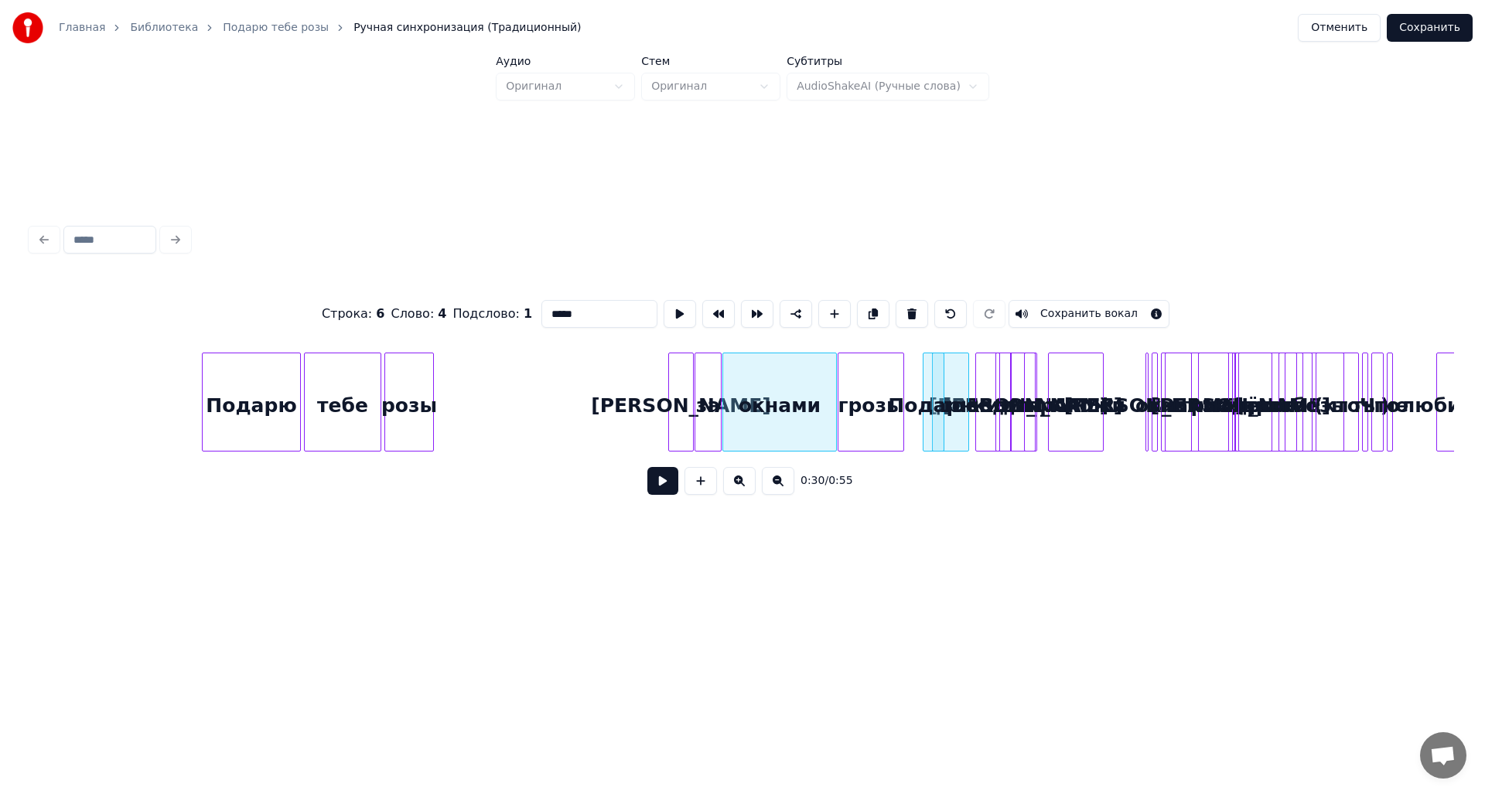
click at [1278, 408] on div "розы тебе Подарю А за окнами грозы И кидают прохожи И заводит до дрожи Подарю т…" at bounding box center [563, 402] width 8607 height 99
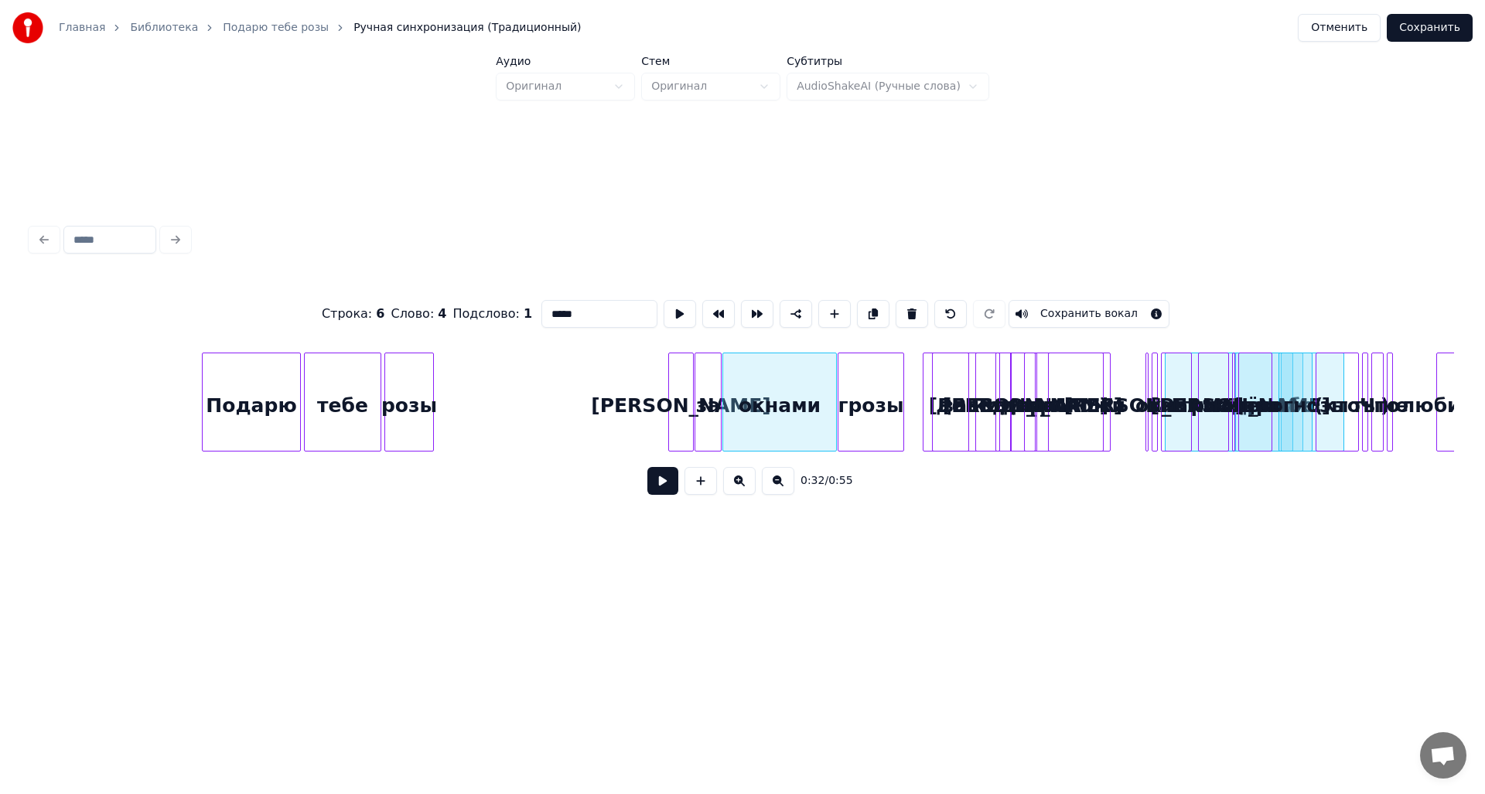
click at [1105, 411] on div at bounding box center [1107, 401] width 5 height 97
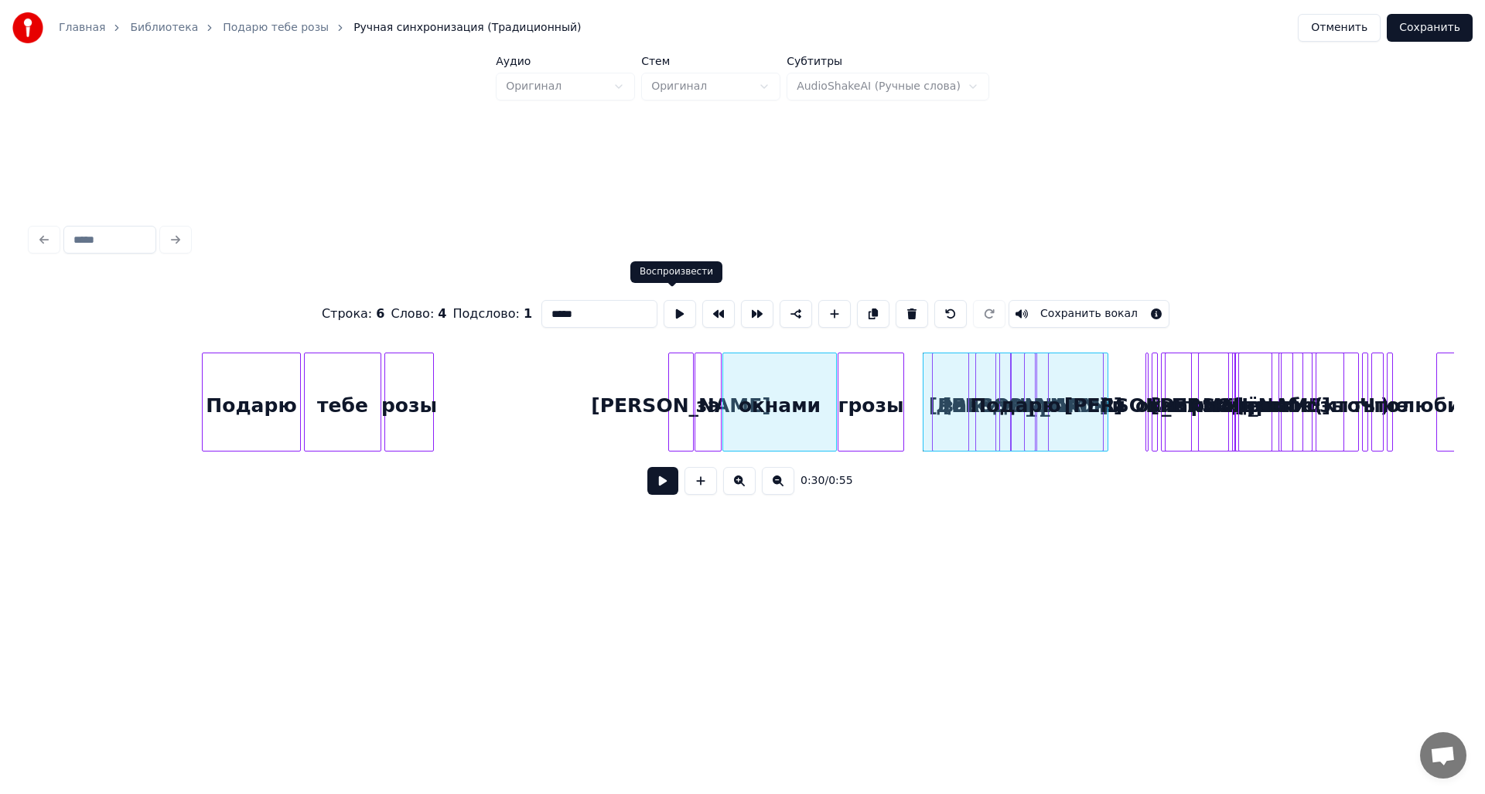
click at [674, 312] on button at bounding box center [680, 314] width 32 height 28
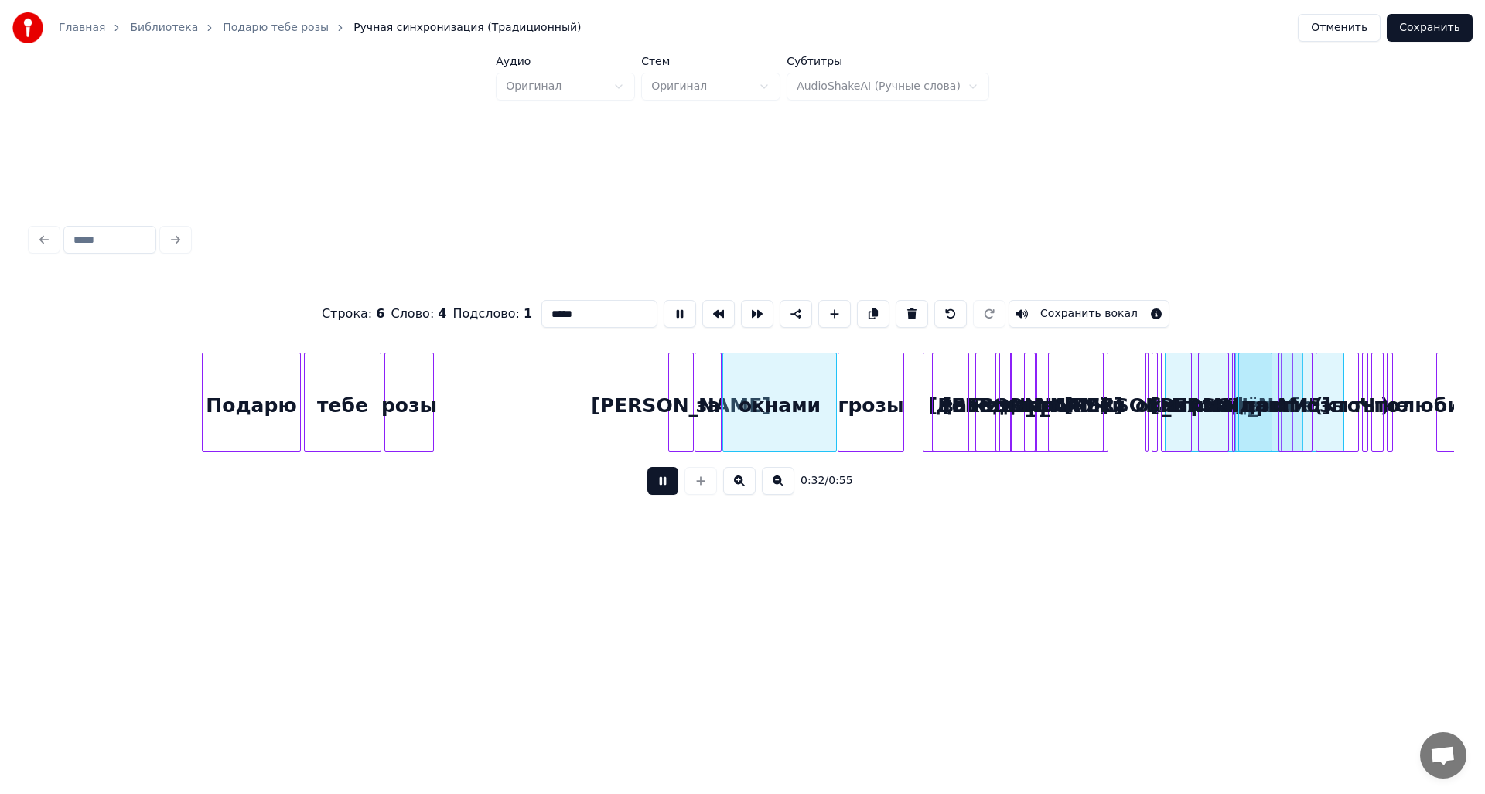
click at [674, 312] on button at bounding box center [680, 314] width 32 height 28
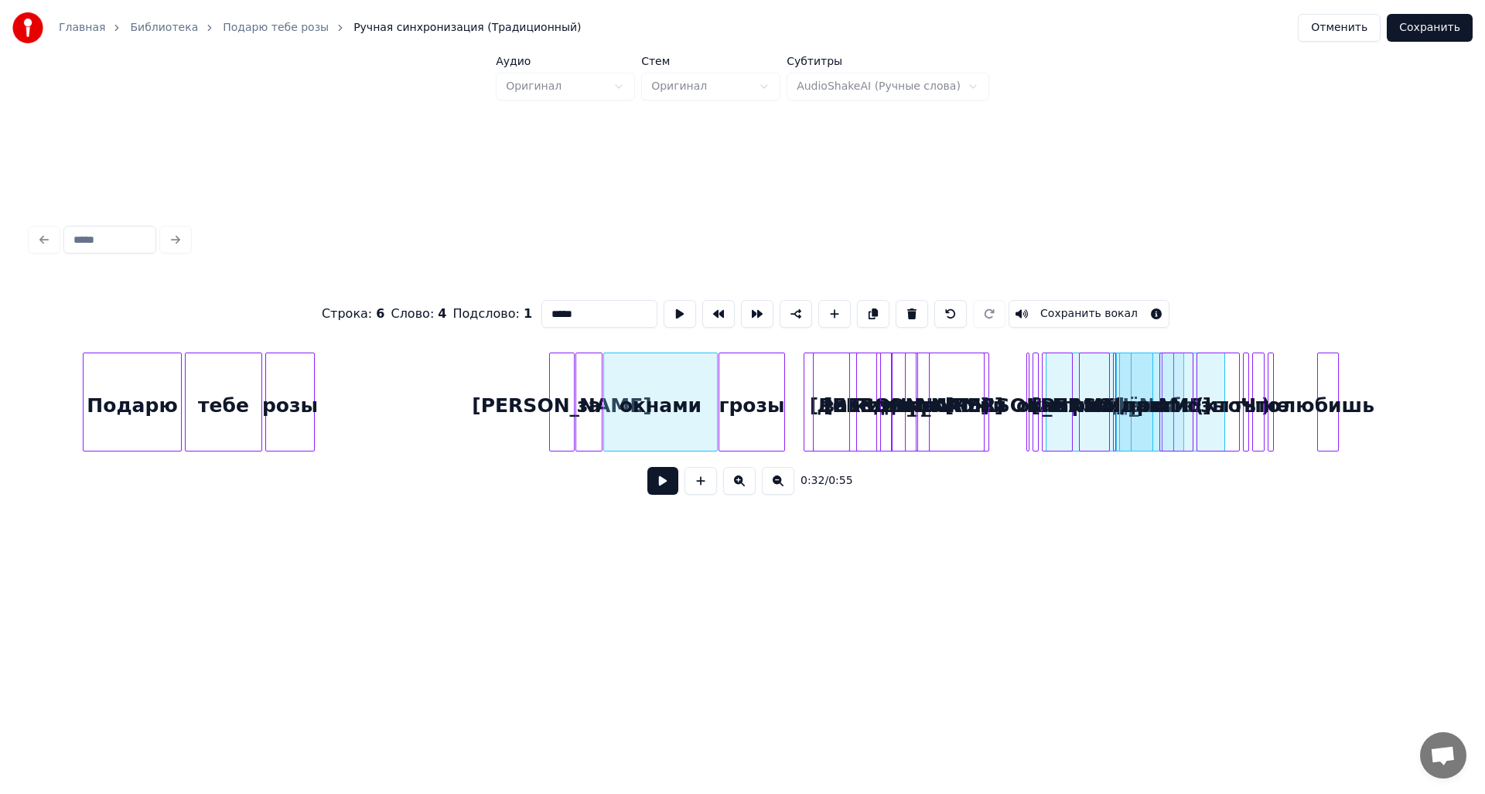
scroll to position [0, 3971]
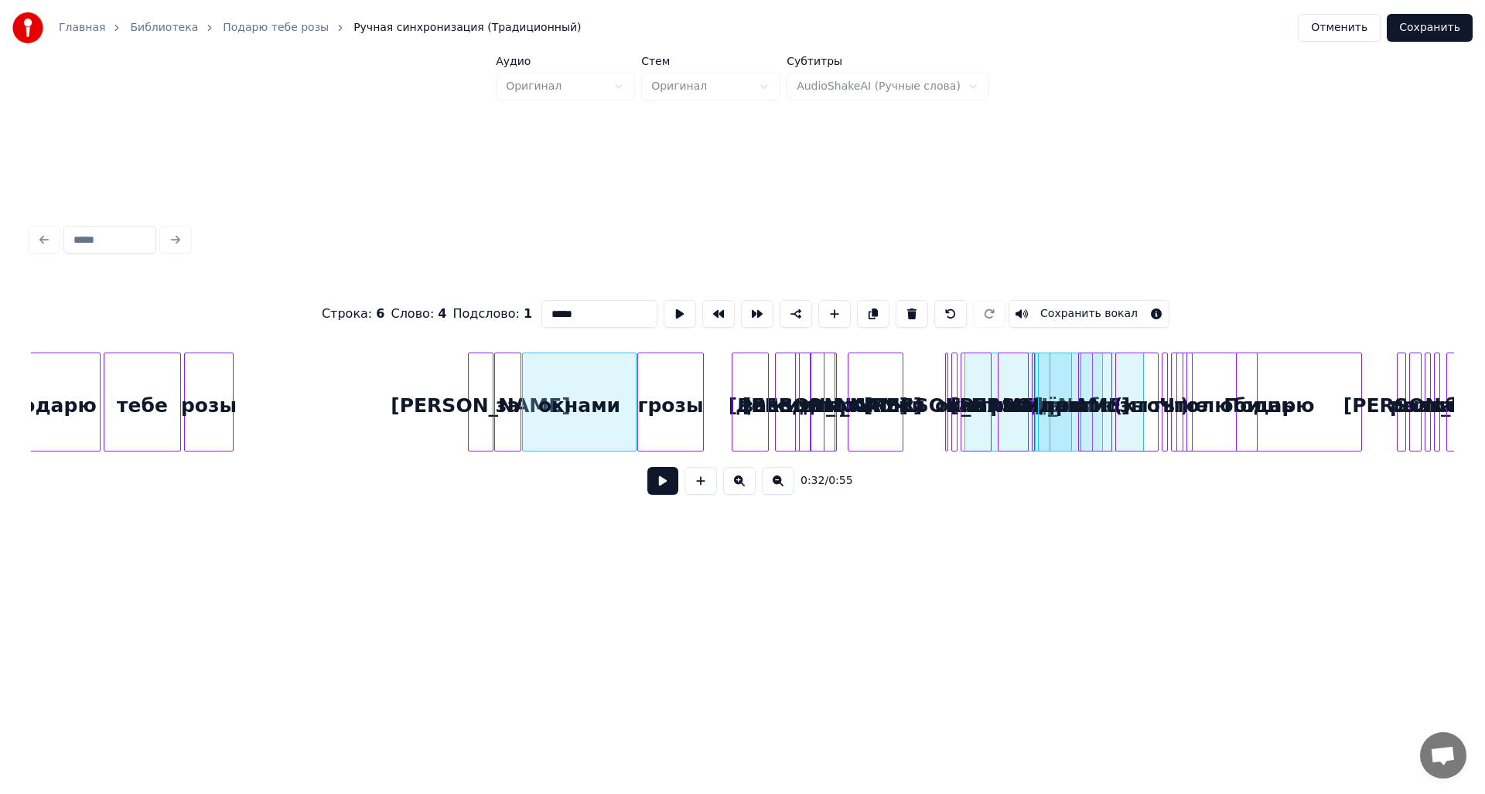
click at [1274, 415] on div "Подарю" at bounding box center [1269, 405] width 184 height 105
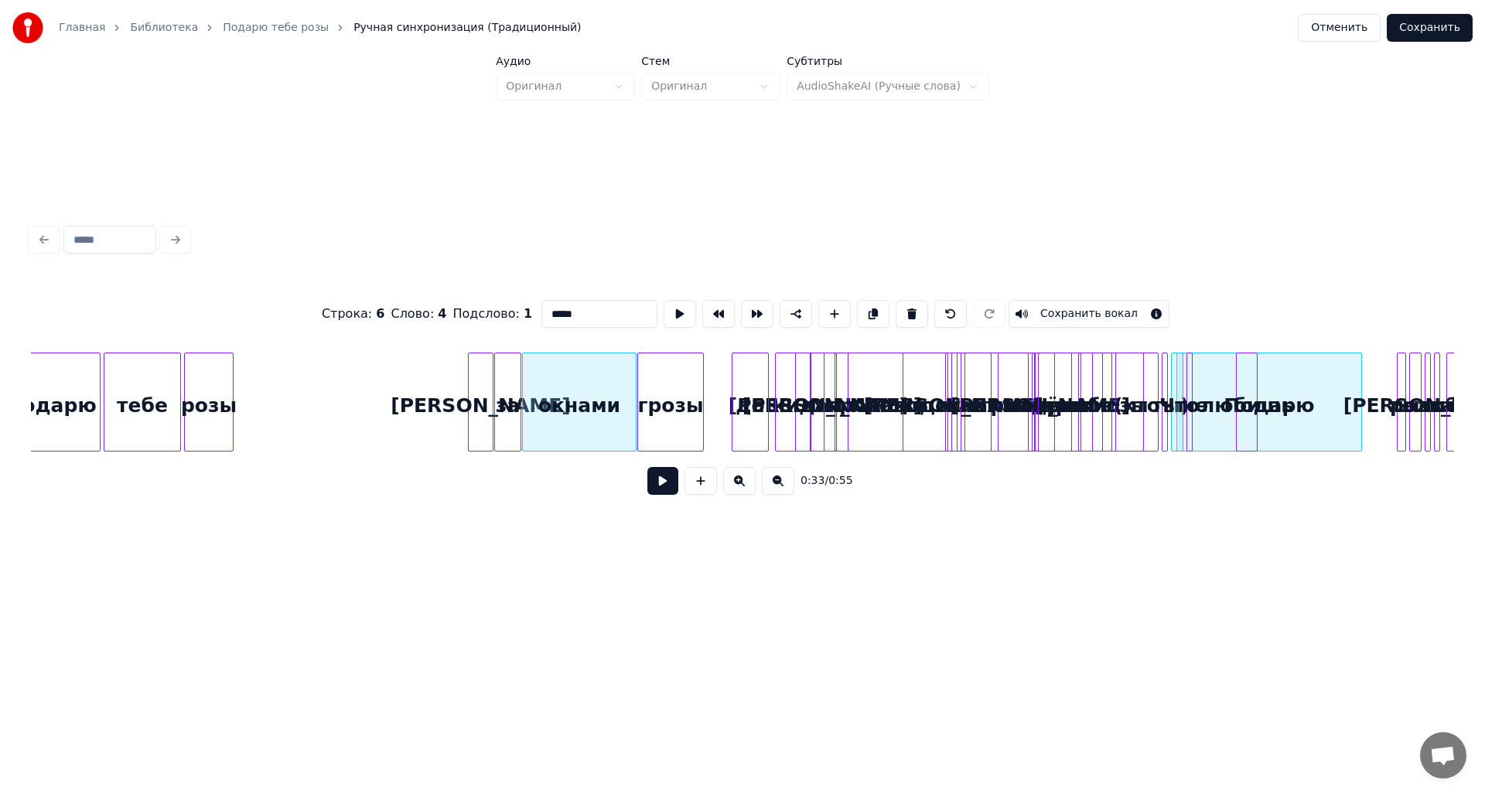
click at [1050, 424] on div at bounding box center [1052, 401] width 5 height 97
click at [1206, 430] on div "розы тебе Подарю А за окнами грозы И кидают прохожи И заводит до дрожи Подарю т…" at bounding box center [363, 402] width 8607 height 99
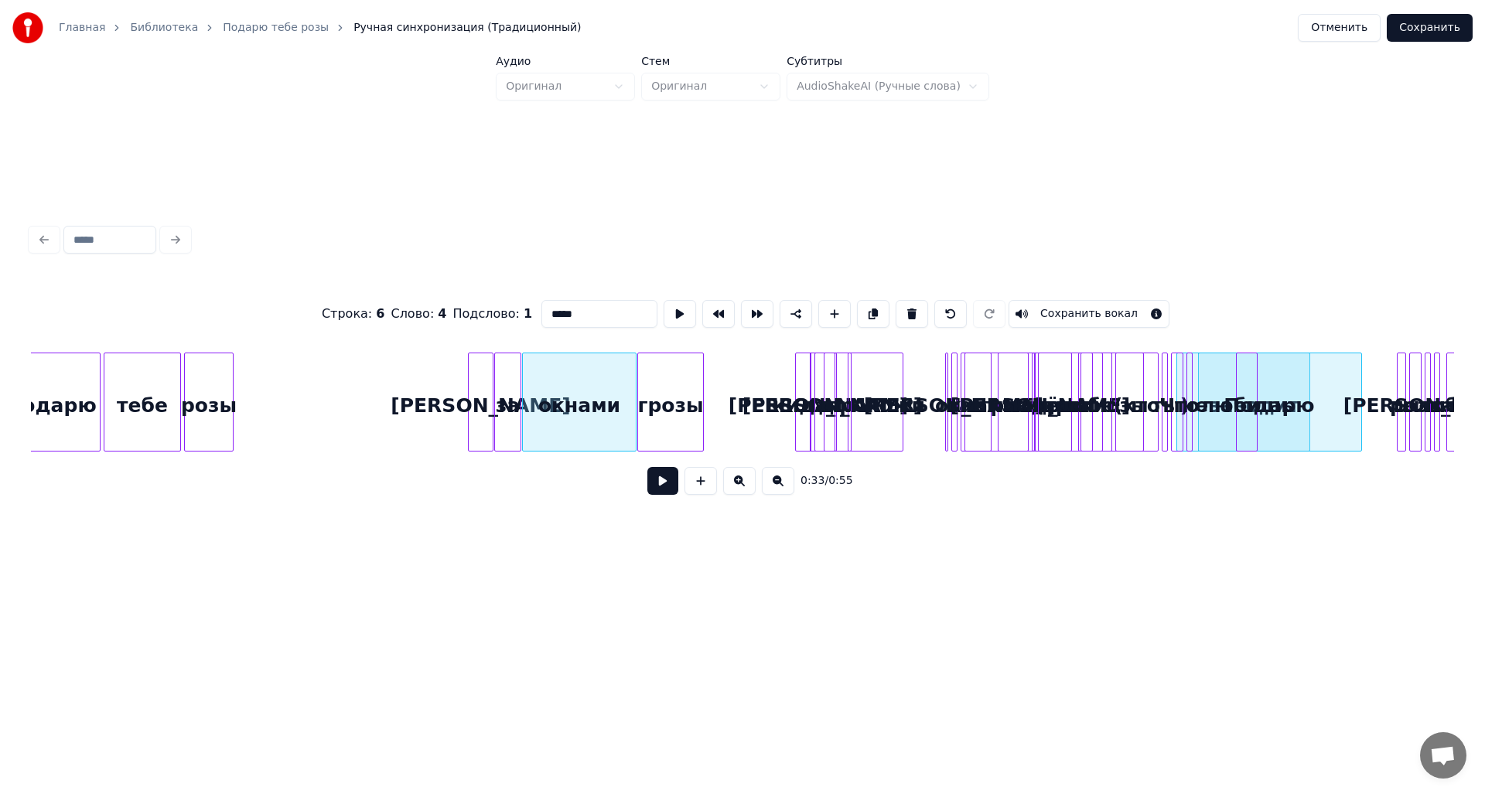
click at [1207, 418] on div "розы тебе Подарю А за окнами грозы И кидают прохожи И заводит до дрожи Подарю т…" at bounding box center [363, 402] width 8607 height 99
click at [1132, 426] on div "розы тебе Подарю А за окнами грозы И кидают прохожи И заводит до дрожи Подарю т…" at bounding box center [363, 402] width 8607 height 99
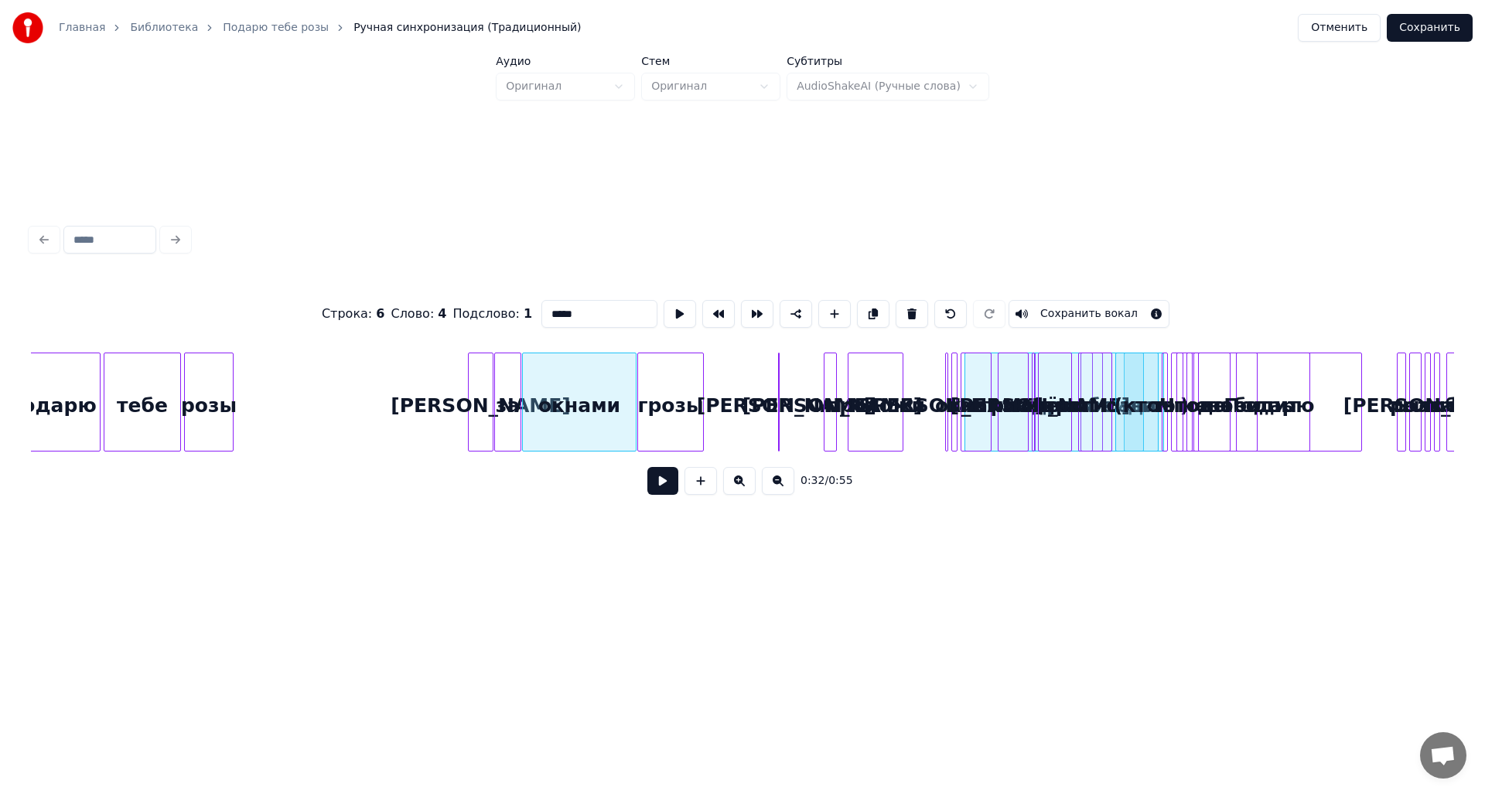
click at [787, 404] on div "[PERSON_NAME]" at bounding box center [786, 405] width 15 height 105
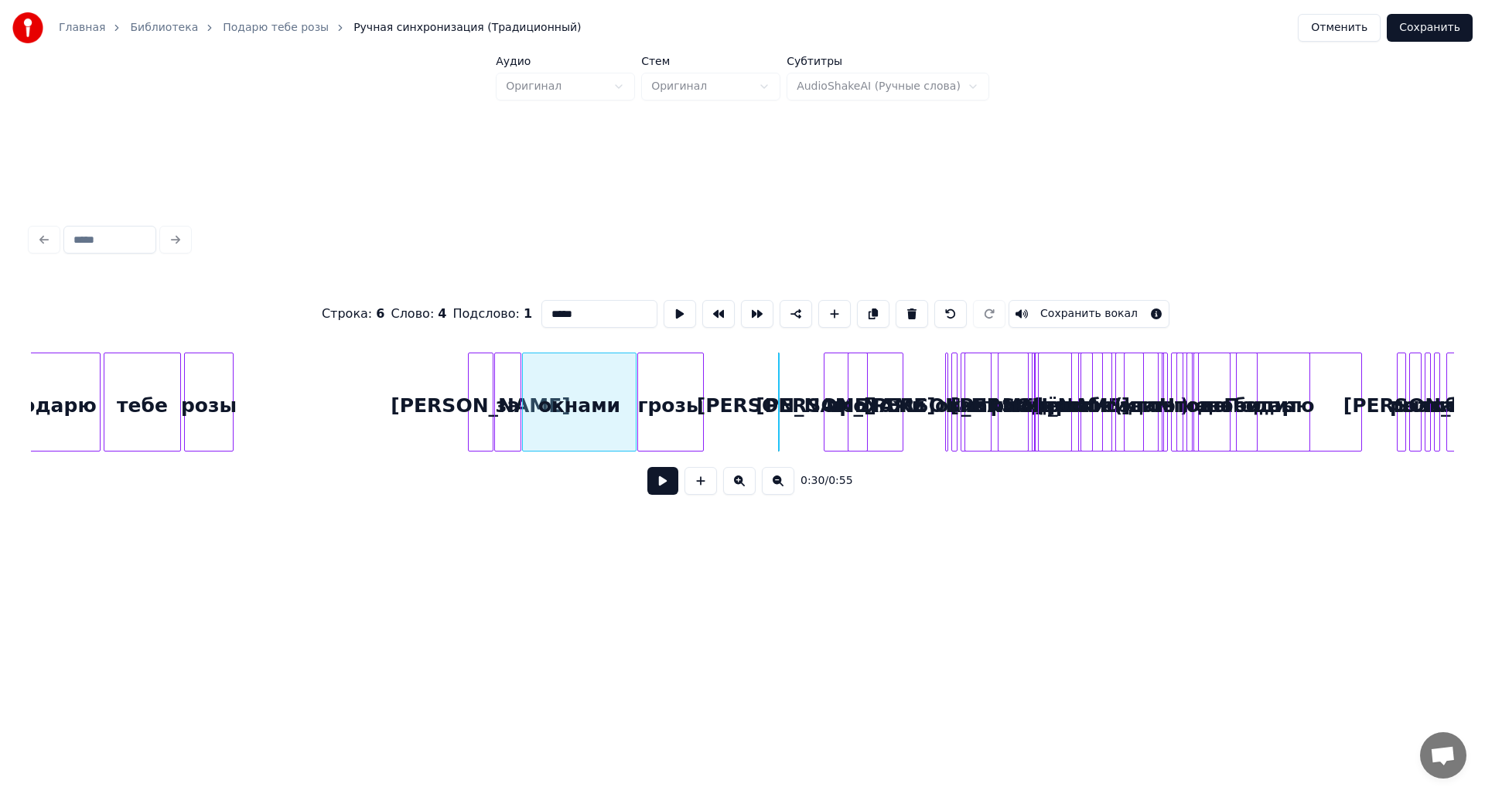
click at [863, 411] on div at bounding box center [864, 401] width 5 height 97
click at [1193, 408] on div "розы тебе Подарю А за окнами грозы И кидают прохожи И заводит до дрожи Подарю т…" at bounding box center [363, 402] width 8607 height 99
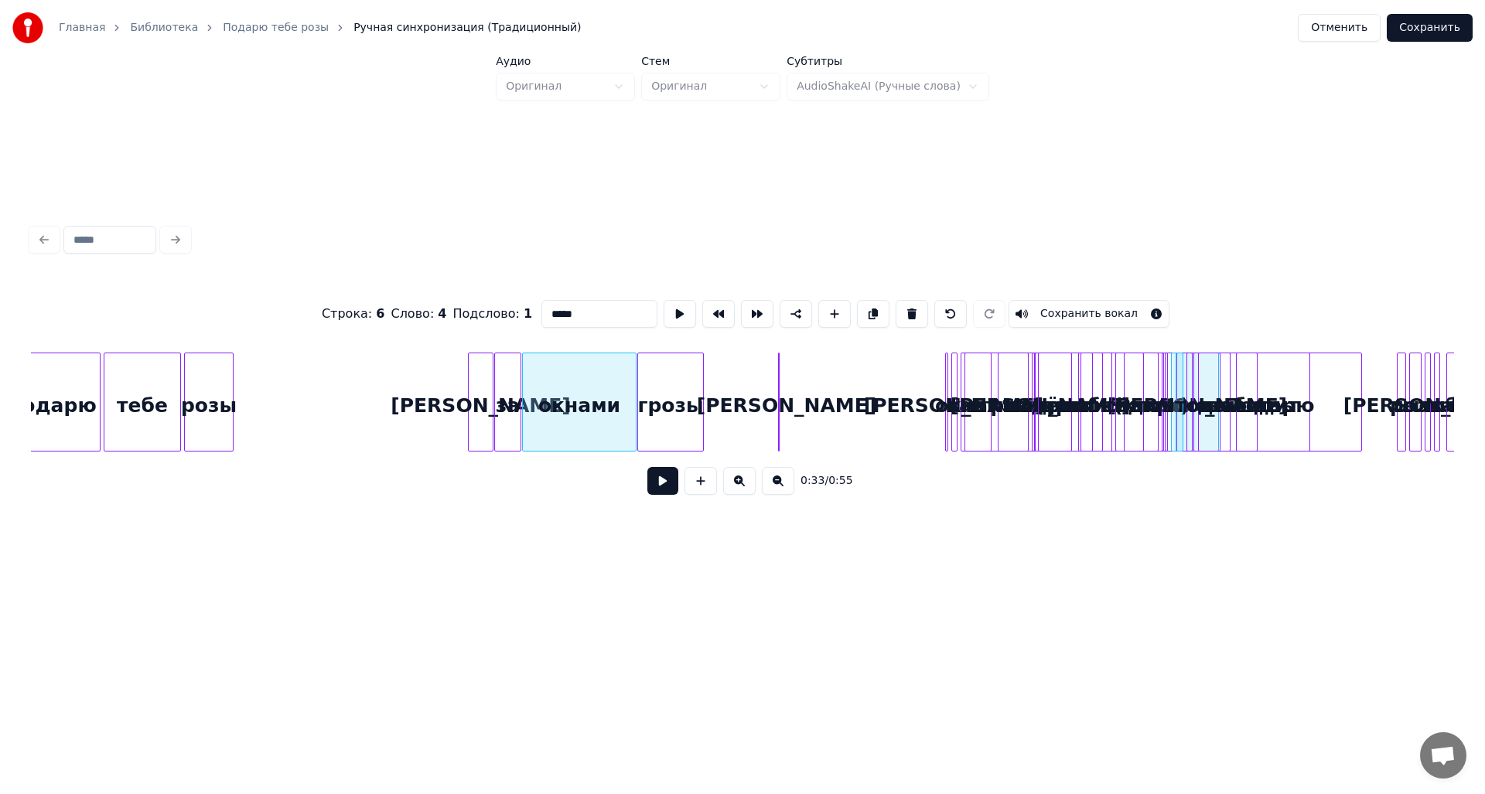
click at [1203, 398] on div "розы тебе Подарю А за окнами грозы И кидают прохожи И заводит до дрожи Подарю т…" at bounding box center [363, 402] width 8607 height 99
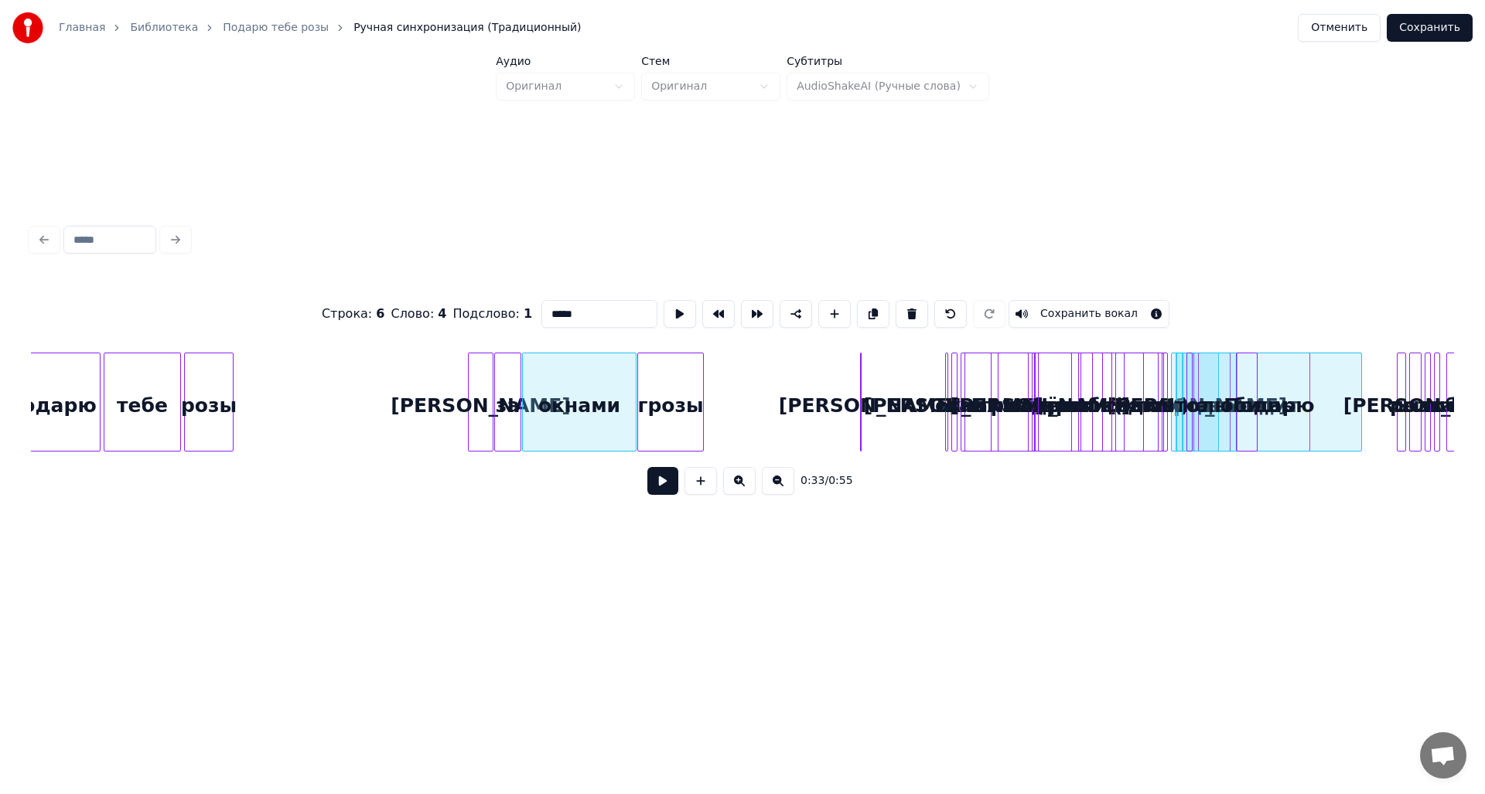
click at [876, 413] on div "[PERSON_NAME]" at bounding box center [868, 405] width 15 height 105
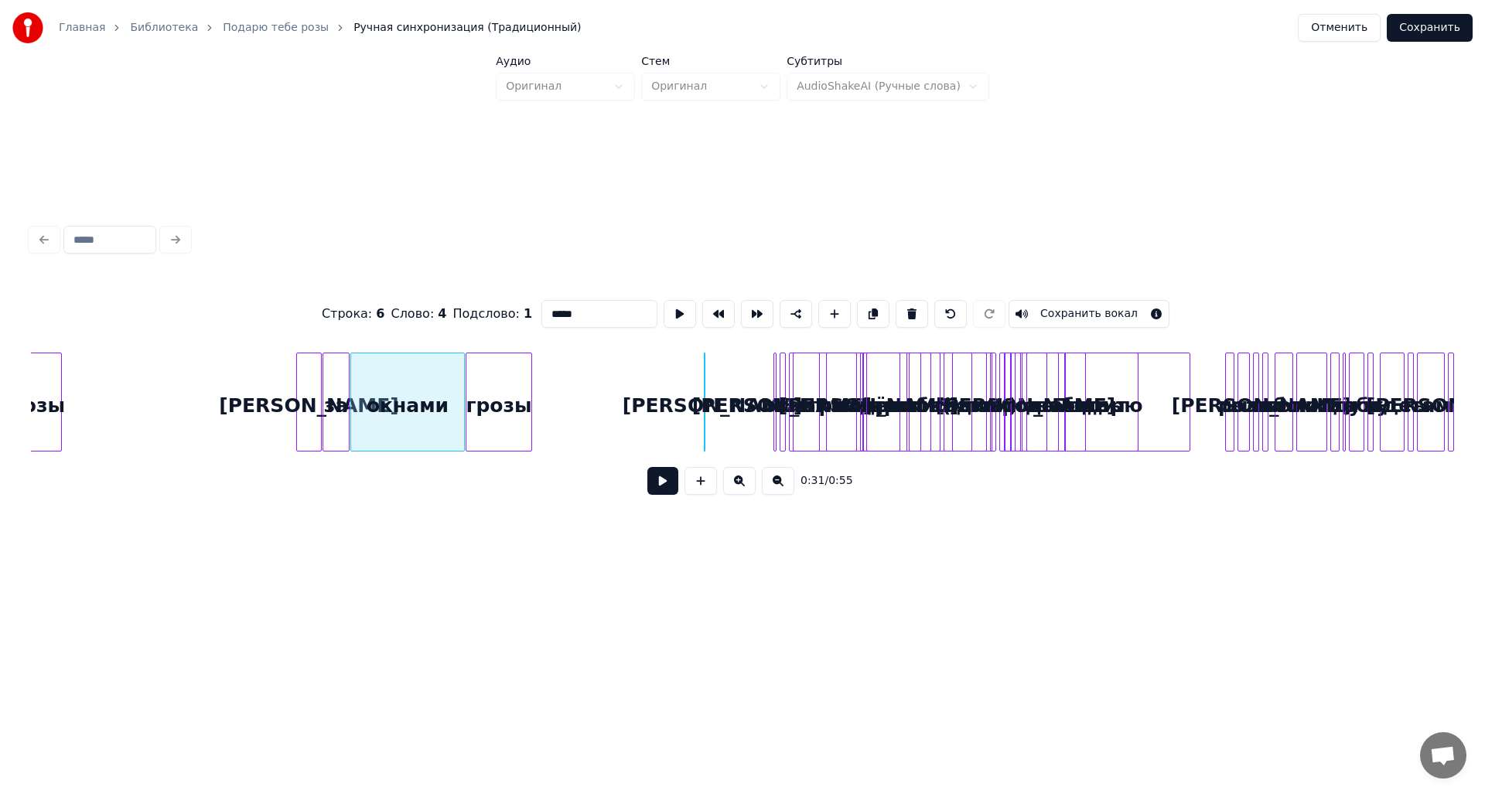
scroll to position [0, 4157]
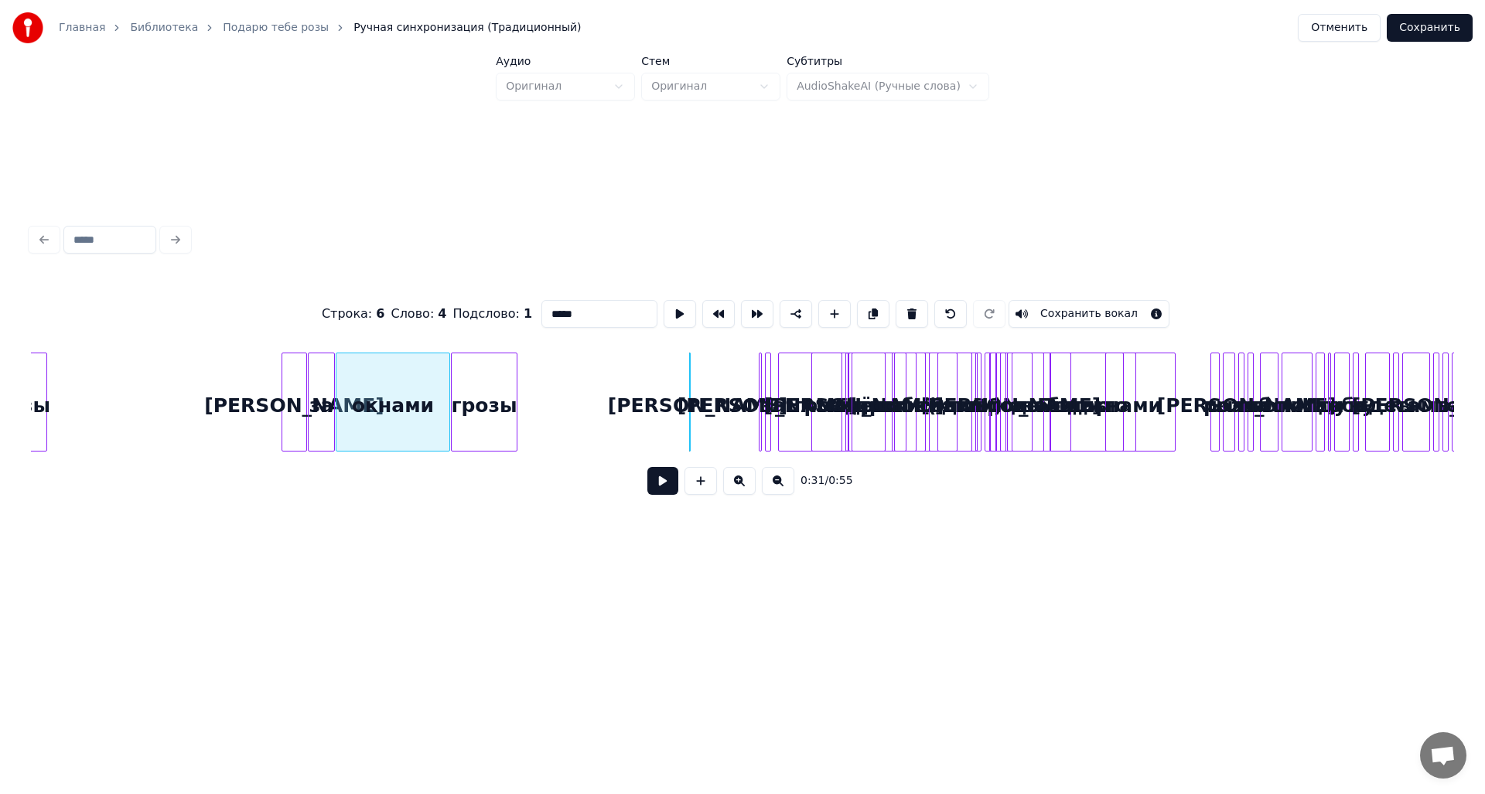
click at [1217, 410] on div "розы А за окнами грозы И кидают прохожи И заводит до дрожи Подарю тебе слёзы А …" at bounding box center [177, 402] width 8607 height 99
click at [1009, 396] on div "прогнозы" at bounding box center [993, 405] width 32 height 105
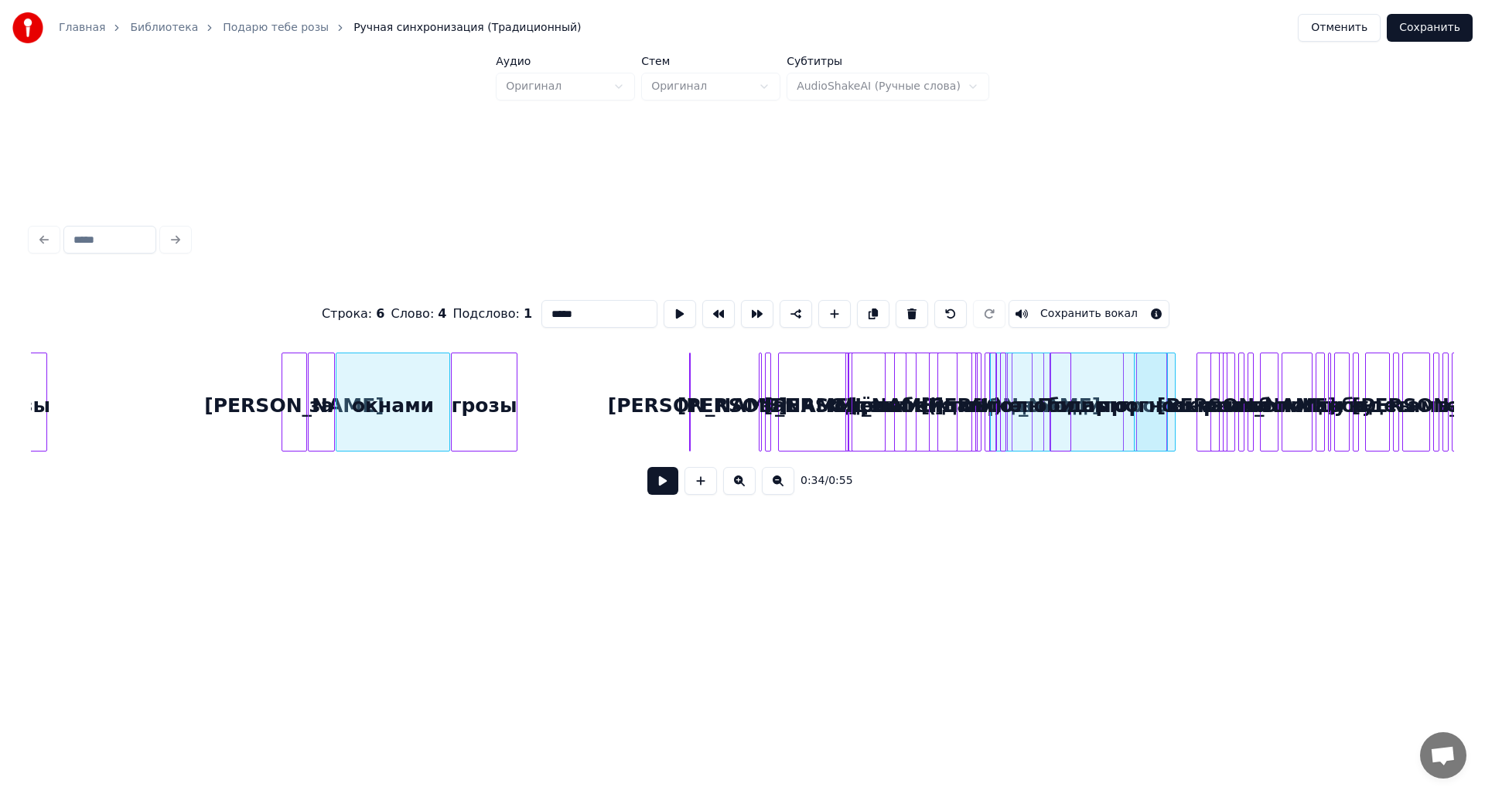
click at [1131, 399] on div "розы А за окнами грозы И кидают прохожи И заводит до дрожи Подарю тебе слёзы А …" at bounding box center [177, 402] width 8607 height 99
click at [1129, 395] on div "розы А за окнами грозы И кидают прохожи И заводит до дрожи Подарю тебе слёзы А …" at bounding box center [177, 402] width 8607 height 99
click at [1074, 425] on div "слёзы" at bounding box center [985, 405] width 178 height 105
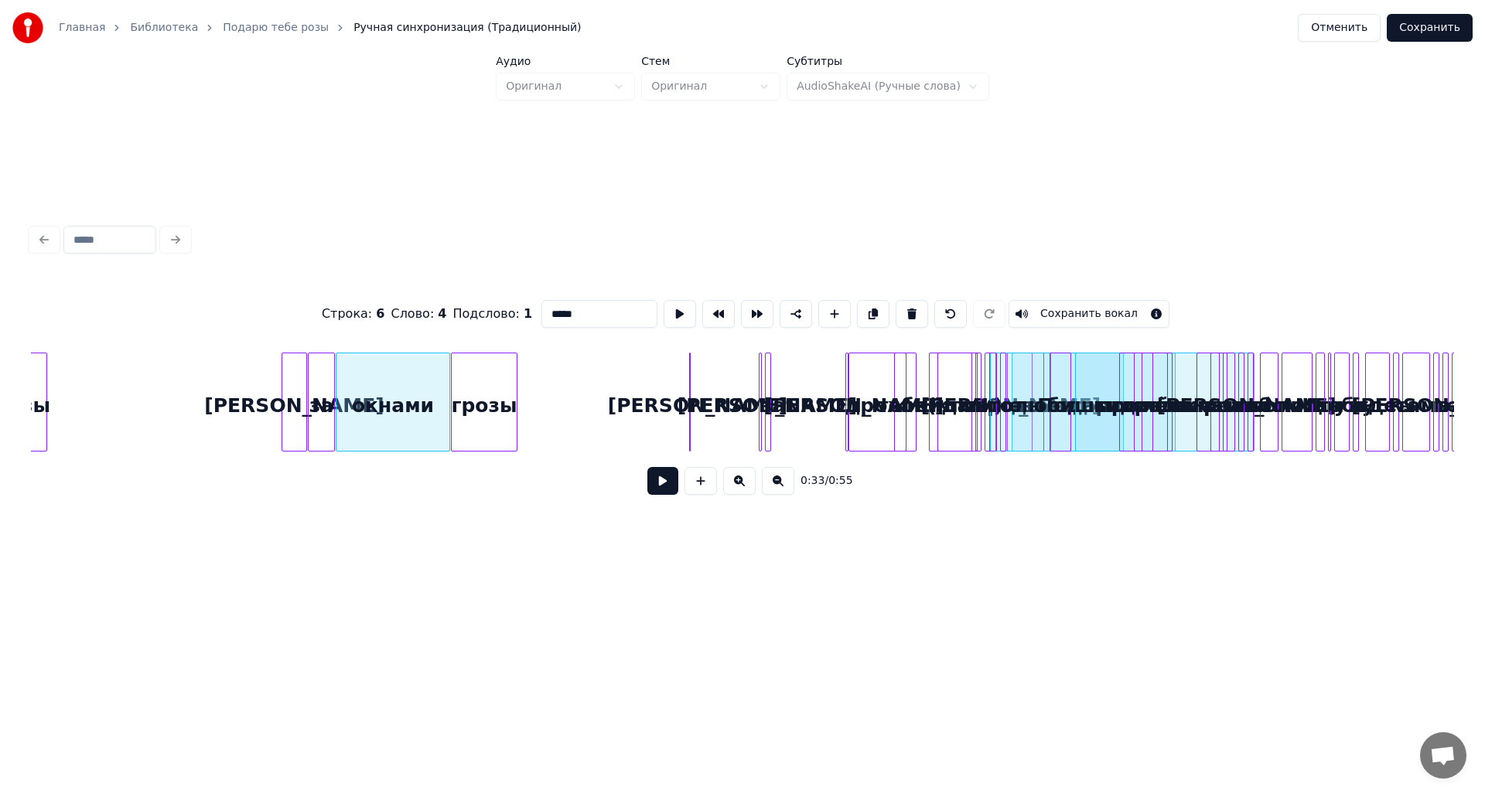
click at [766, 395] on div at bounding box center [768, 401] width 5 height 97
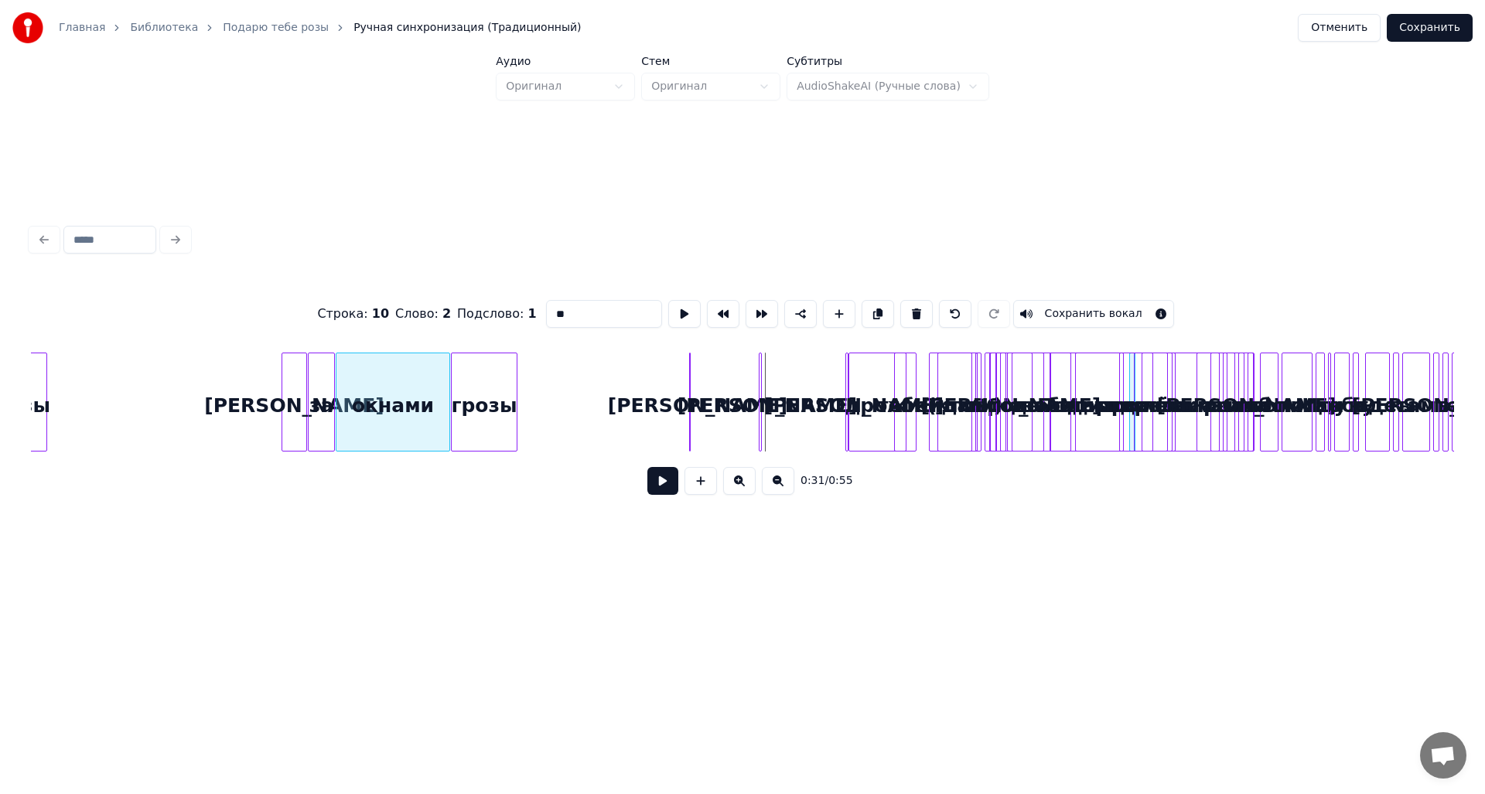
click at [1261, 405] on div "розы А за окнами грозы И кидают прохожи И заводит до дрожи Подарю тебе слёзы А …" at bounding box center [177, 402] width 8607 height 99
click at [1292, 399] on div "розы А за окнами грозы И кидают прохожи И заводит до дрожи Подарю тебе слёзы А …" at bounding box center [177, 402] width 8607 height 99
click at [760, 404] on div "[PERSON_NAME]" at bounding box center [758, 405] width 15 height 105
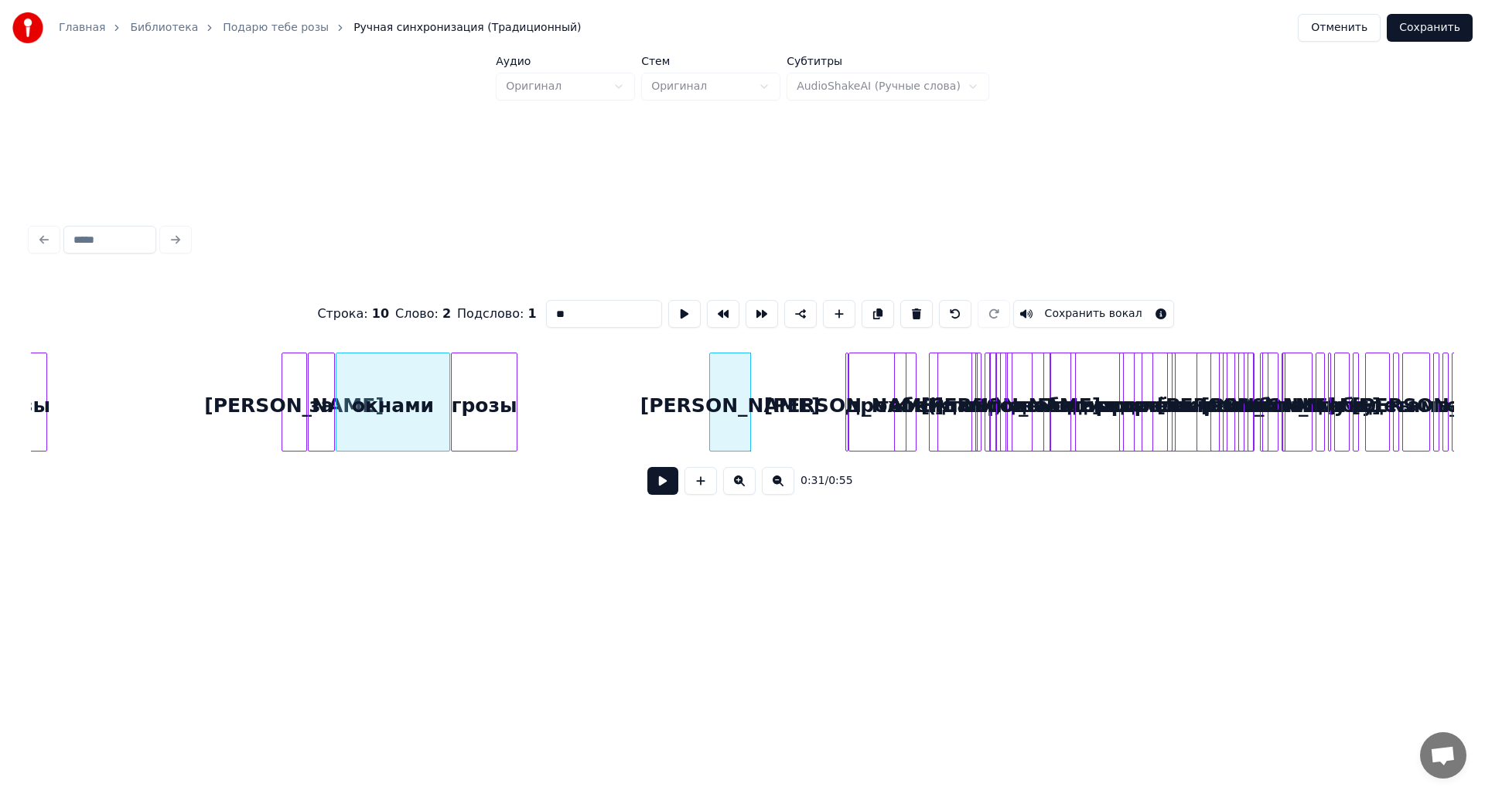
click at [748, 410] on div "[PERSON_NAME]" at bounding box center [730, 402] width 42 height 99
click at [764, 401] on div "[PERSON_NAME]" at bounding box center [762, 405] width 37 height 105
click at [769, 399] on div at bounding box center [768, 401] width 5 height 97
click at [682, 308] on button at bounding box center [684, 314] width 32 height 28
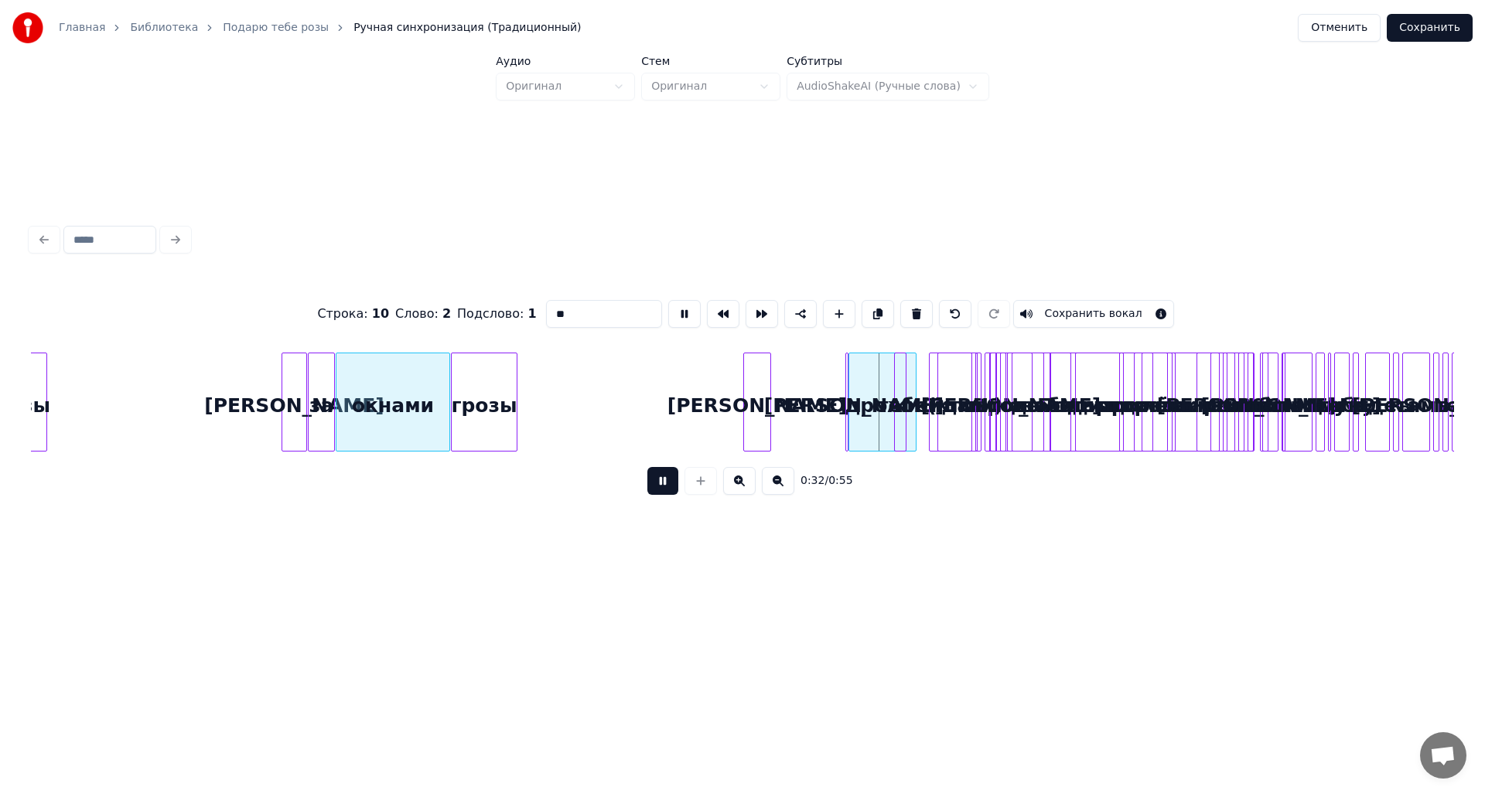
click at [682, 308] on button at bounding box center [684, 314] width 32 height 28
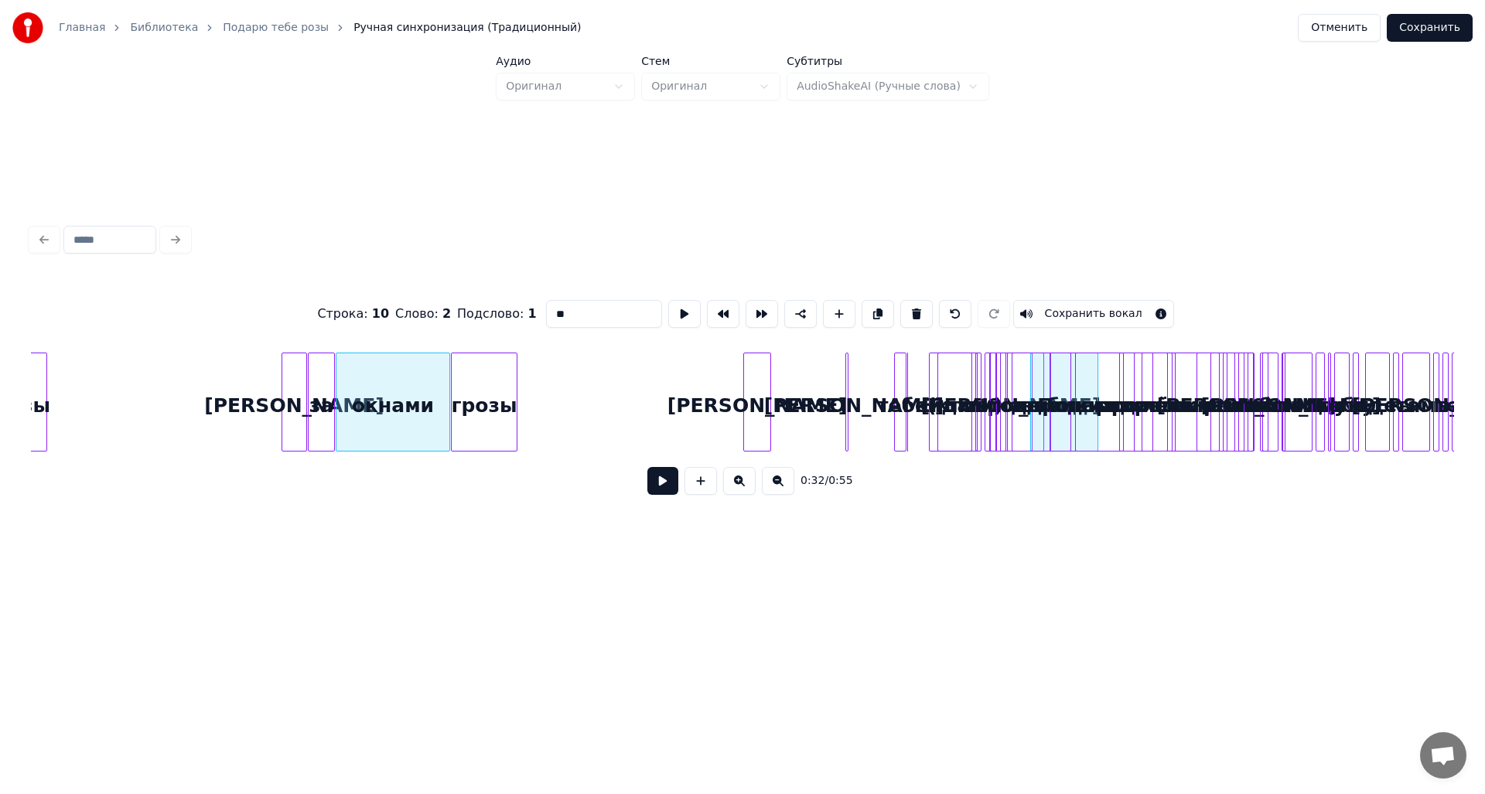
click at [1217, 418] on div "розы А за окнами грозы И кидают прохожи И заводит до дрожи Подарю тебе слёзы А …" at bounding box center [177, 402] width 8607 height 99
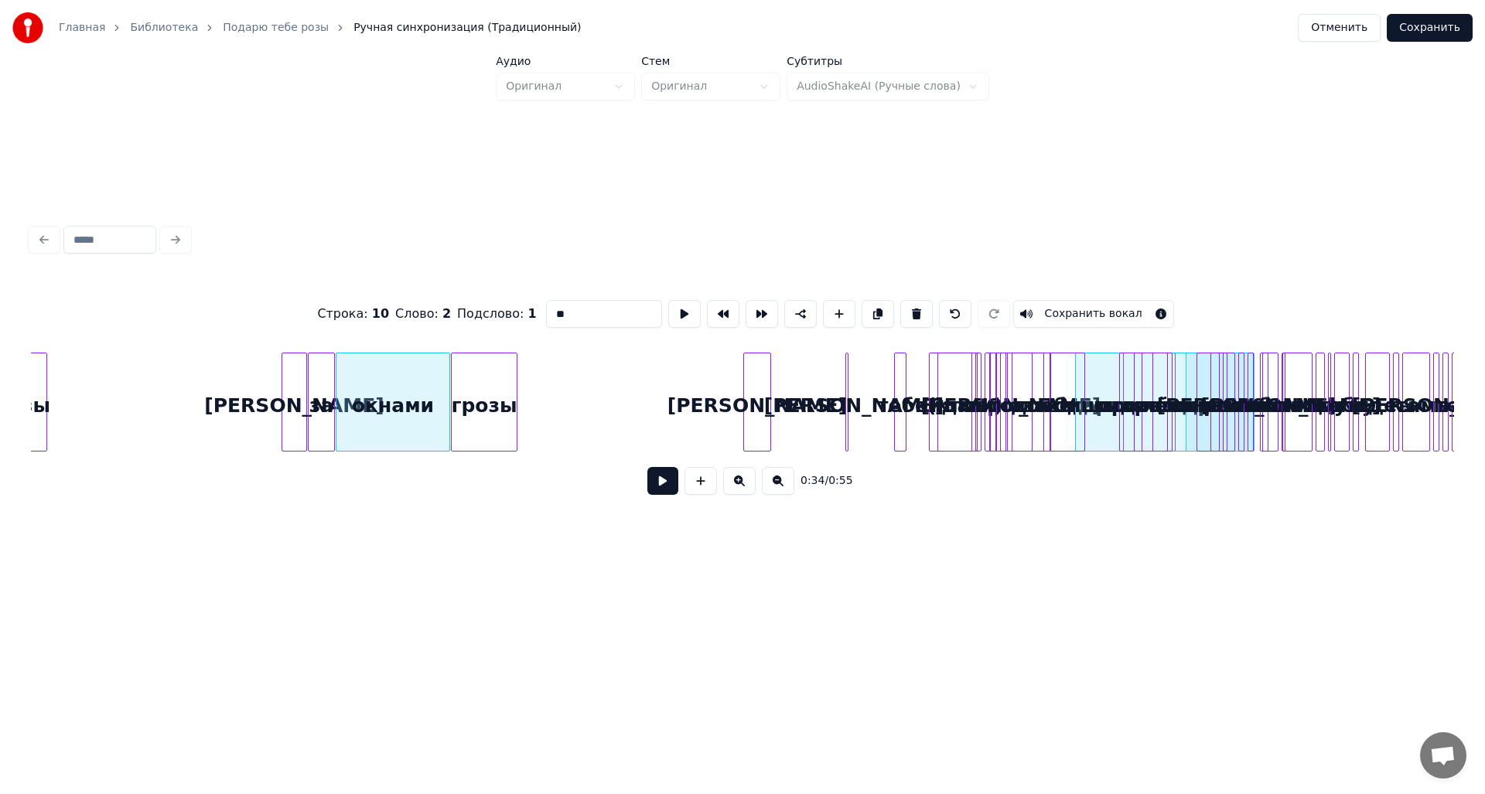
click at [1084, 414] on div at bounding box center [1082, 401] width 5 height 97
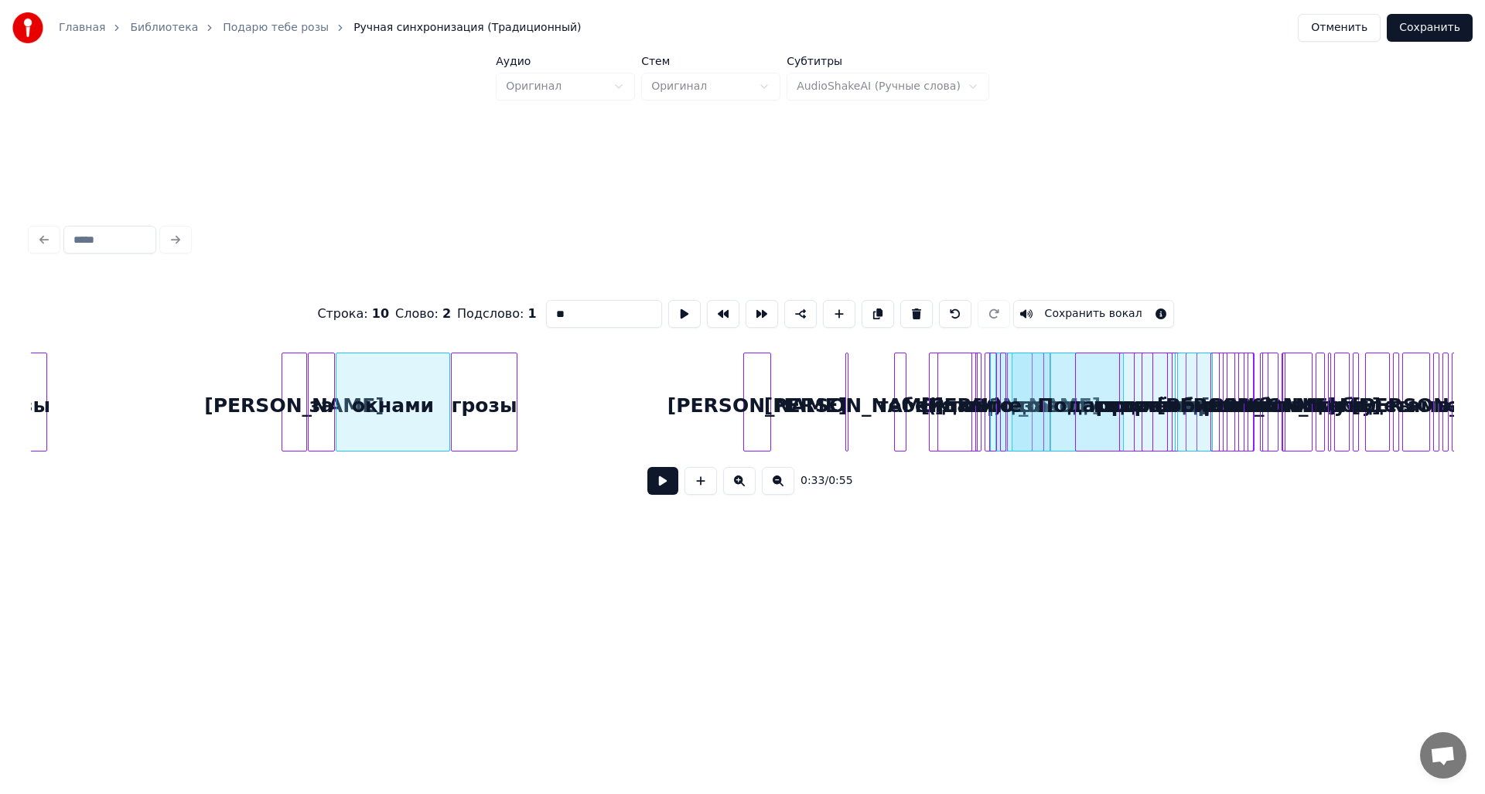
click at [1202, 414] on div "любишь" at bounding box center [1195, 405] width 34 height 105
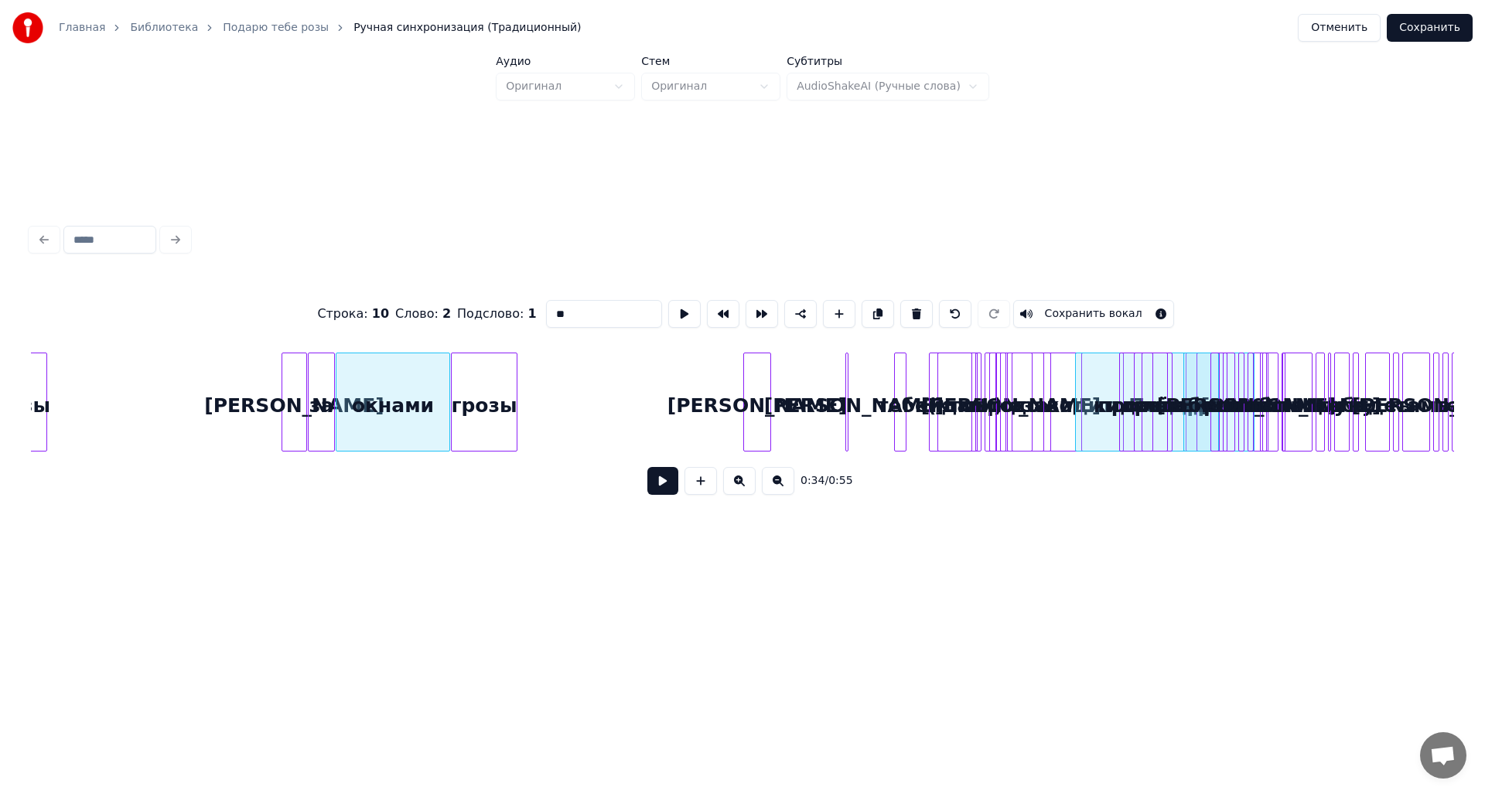
click at [1124, 417] on div "розы А за окнами грозы И кидают прохожи И заводит до дрожи Подарю тебе слёзы А …" at bounding box center [177, 402] width 8607 height 99
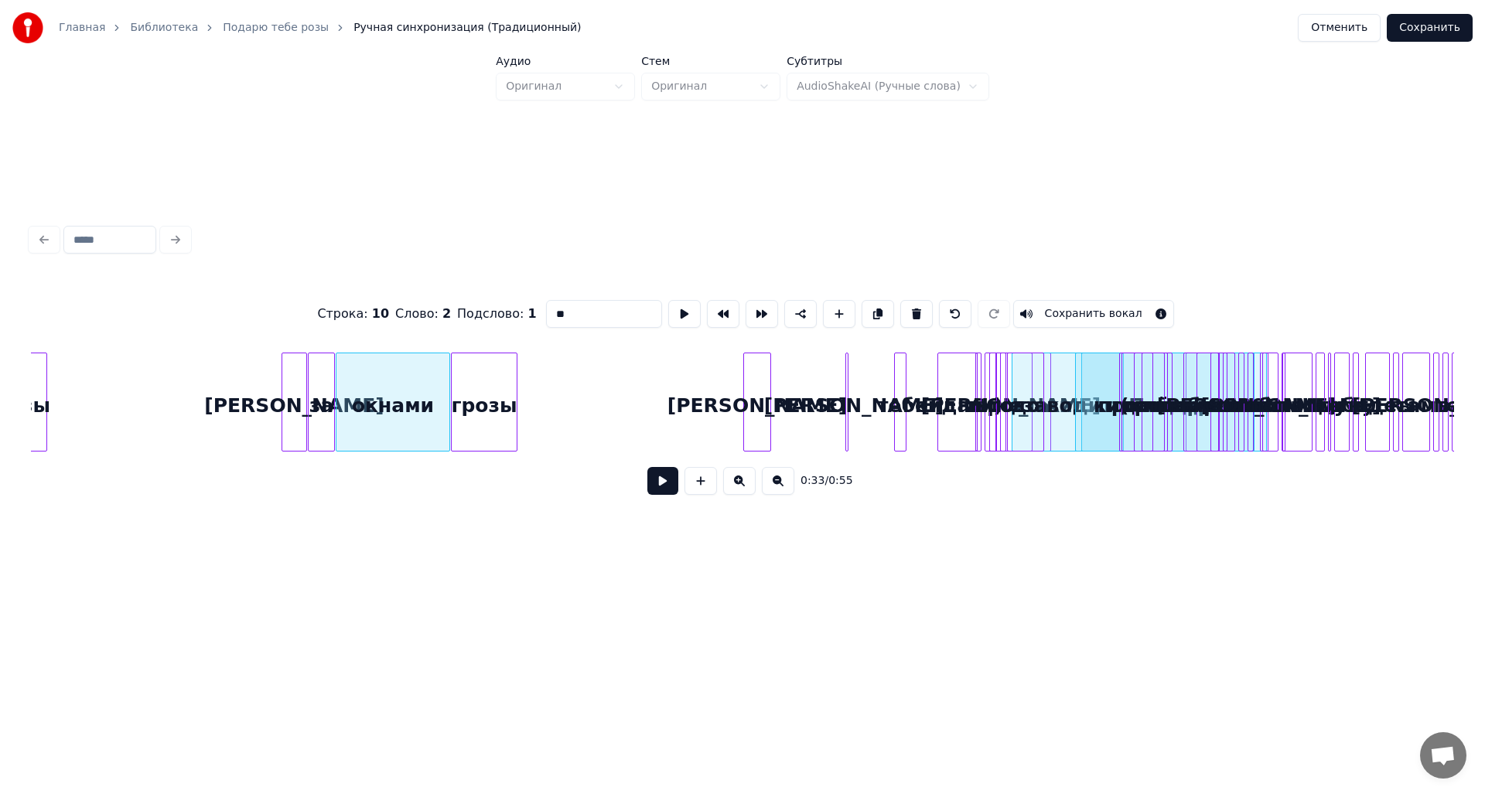
click at [1144, 411] on div "розы А за окнами грозы И кидают прохожи И заводит до дрожи Подарю тебе слёзы А …" at bounding box center [177, 402] width 8607 height 99
click at [1145, 410] on div "розы А за окнами грозы И кидают прохожи И заводит до дрожи Подарю тебе слёзы А …" at bounding box center [177, 402] width 8607 height 99
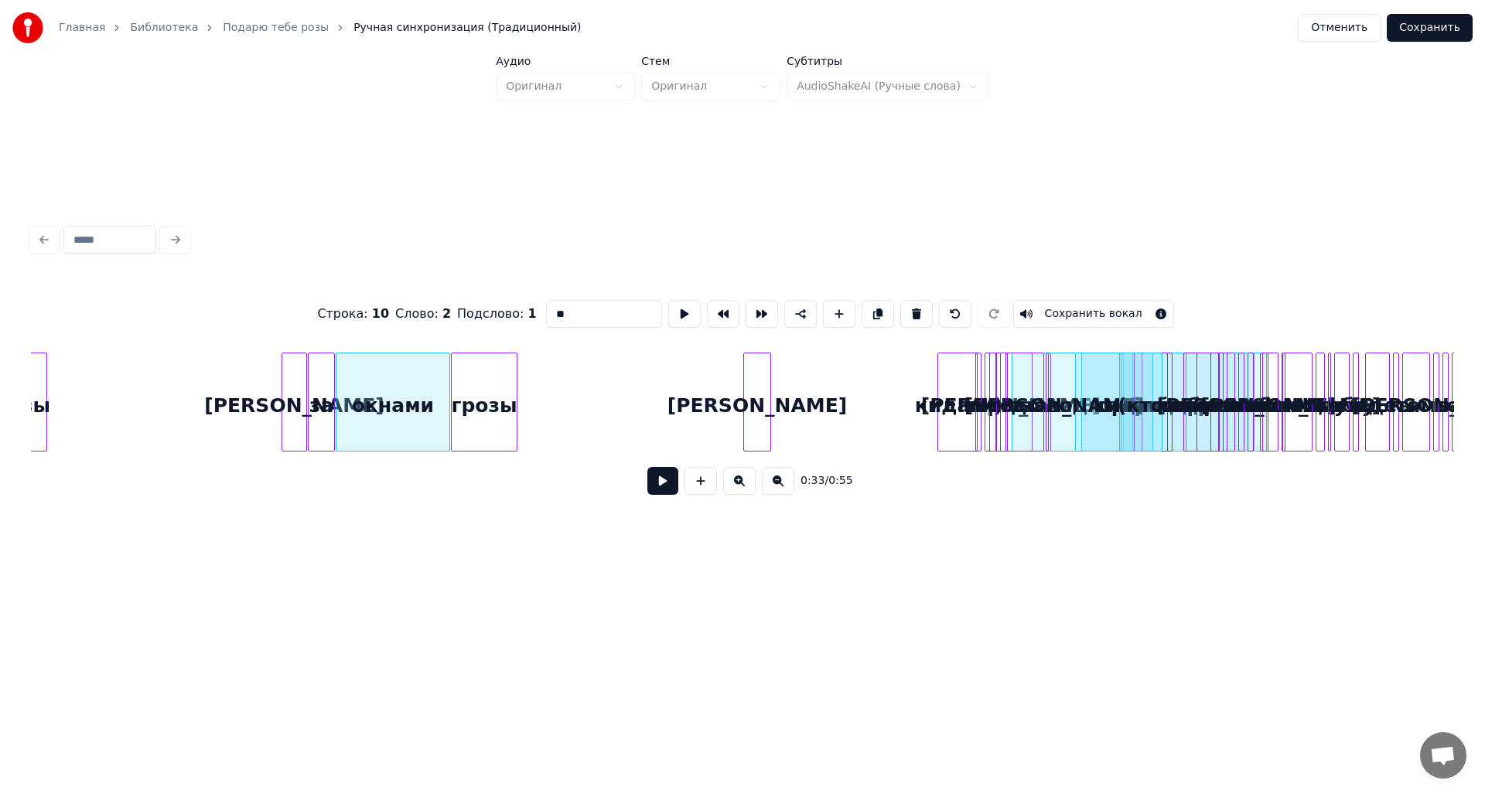
click at [1142, 402] on div "розы А за окнами грозы И кидают прохожи И заводит до дрожи Подарю тебе слёзы А …" at bounding box center [177, 402] width 8607 height 99
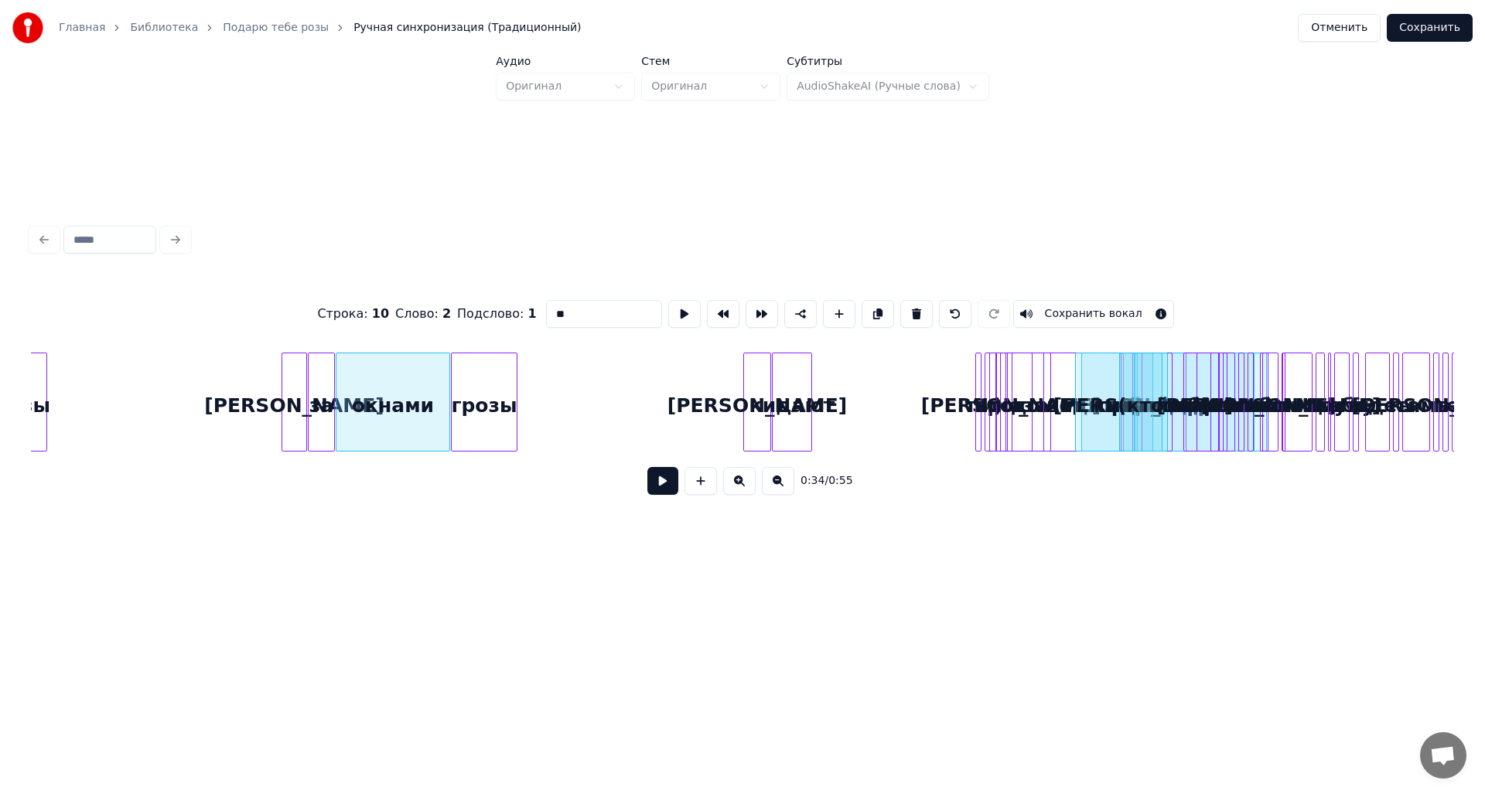
click at [788, 410] on div "кидают" at bounding box center [792, 405] width 39 height 105
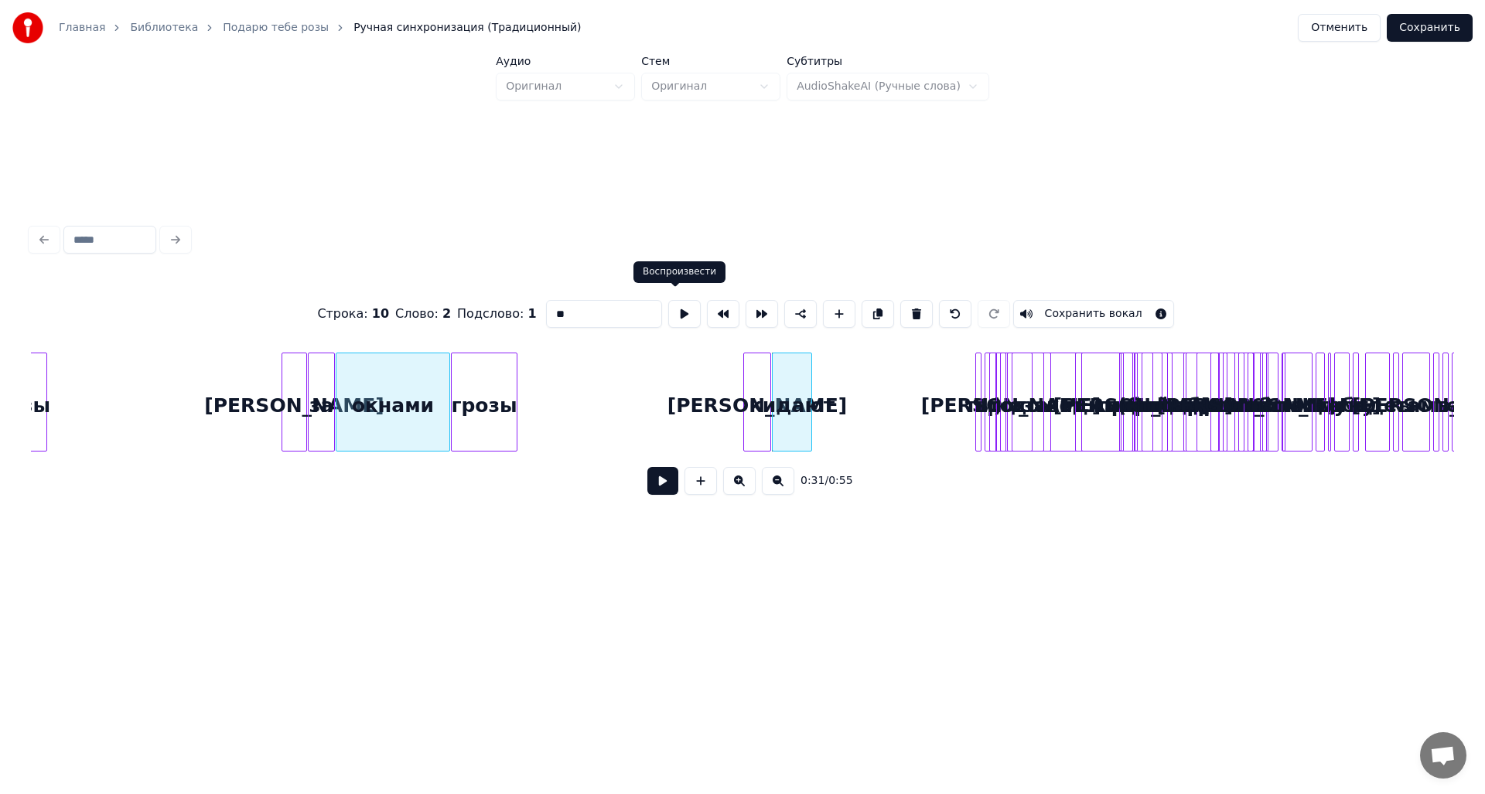
click at [679, 317] on button at bounding box center [684, 314] width 32 height 28
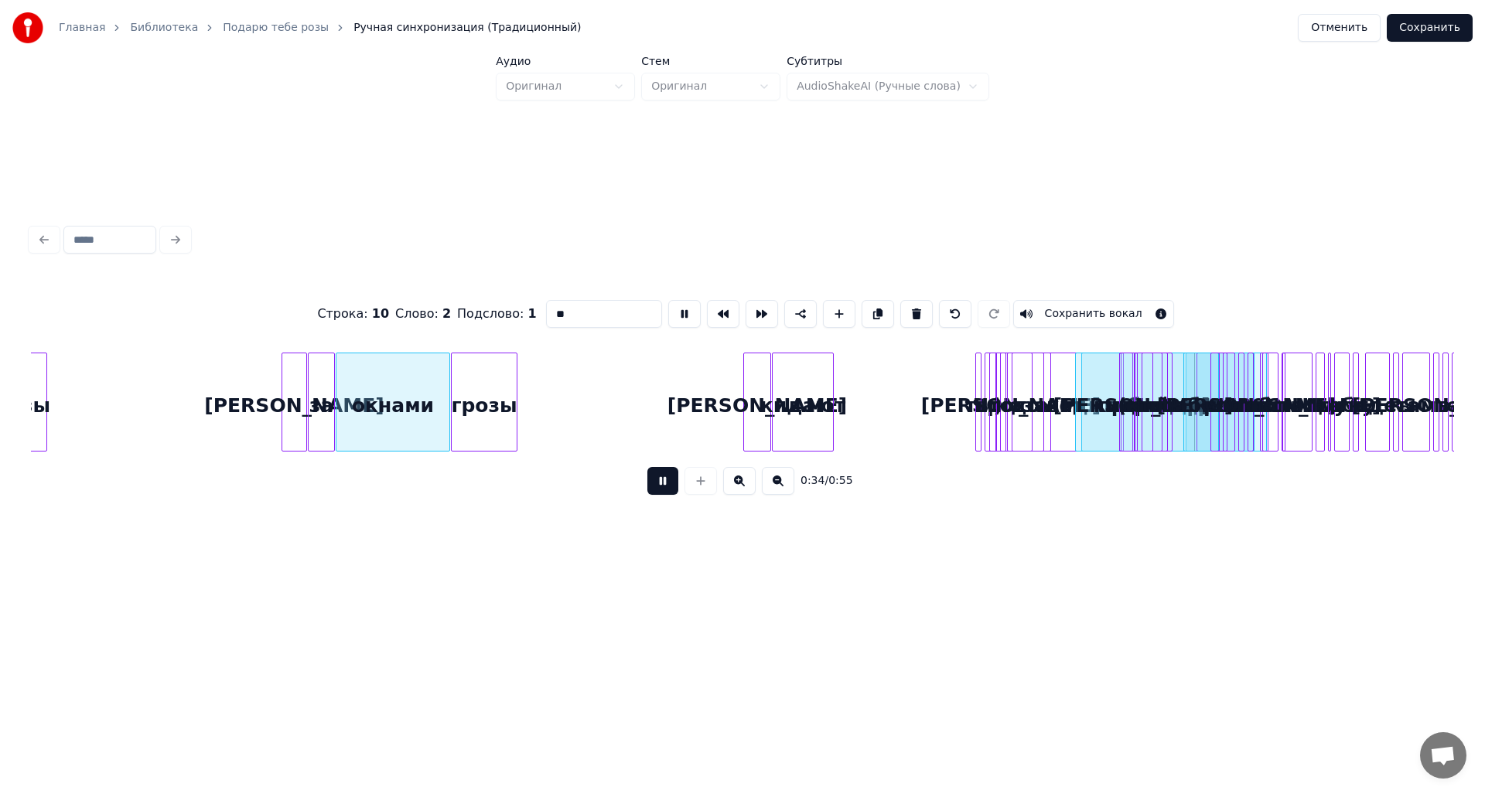
click at [833, 384] on div at bounding box center [830, 401] width 5 height 97
click at [869, 389] on div at bounding box center [868, 401] width 5 height 97
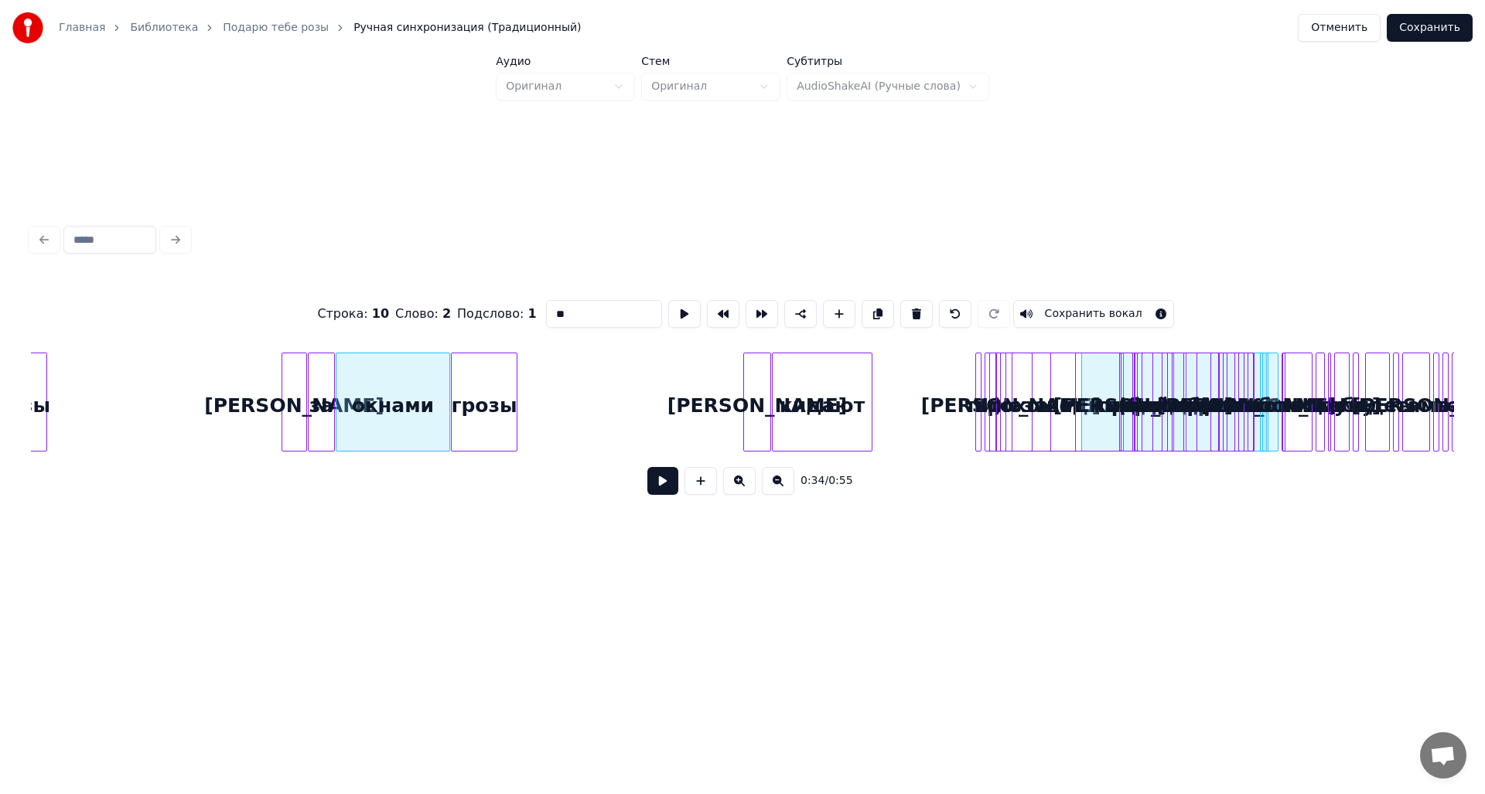
click at [1165, 410] on div "розы А за окнами грозы И кидают прохожи И заводит до дрожи Подарю тебе слёзы А …" at bounding box center [177, 402] width 8607 height 99
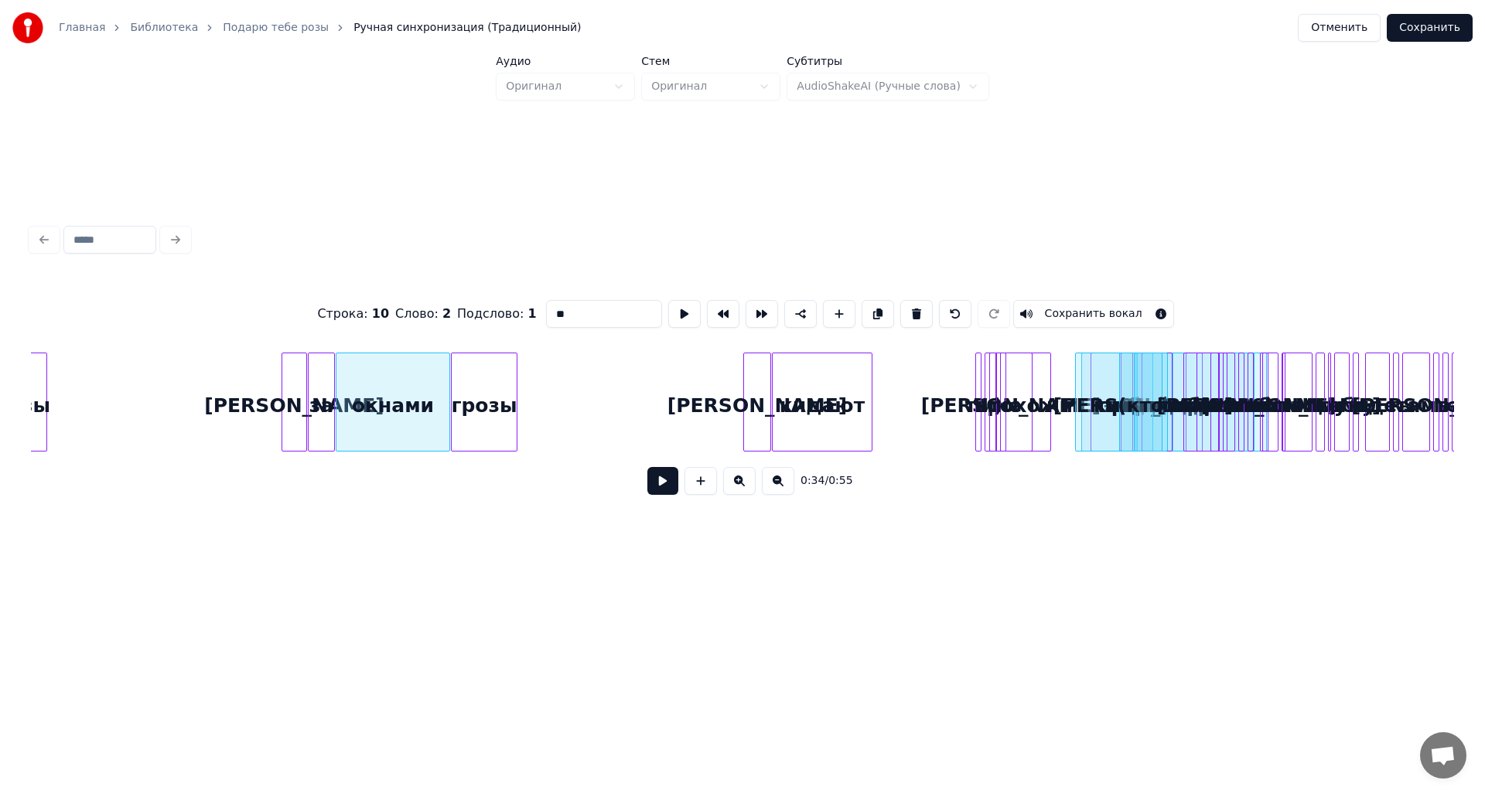
click at [1194, 415] on div "розы А за окнами грозы И кидают прохожи И заводит до дрожи Подарю тебе слёзы А …" at bounding box center [177, 402] width 8607 height 99
click at [927, 406] on div "прохожи" at bounding box center [900, 405] width 54 height 105
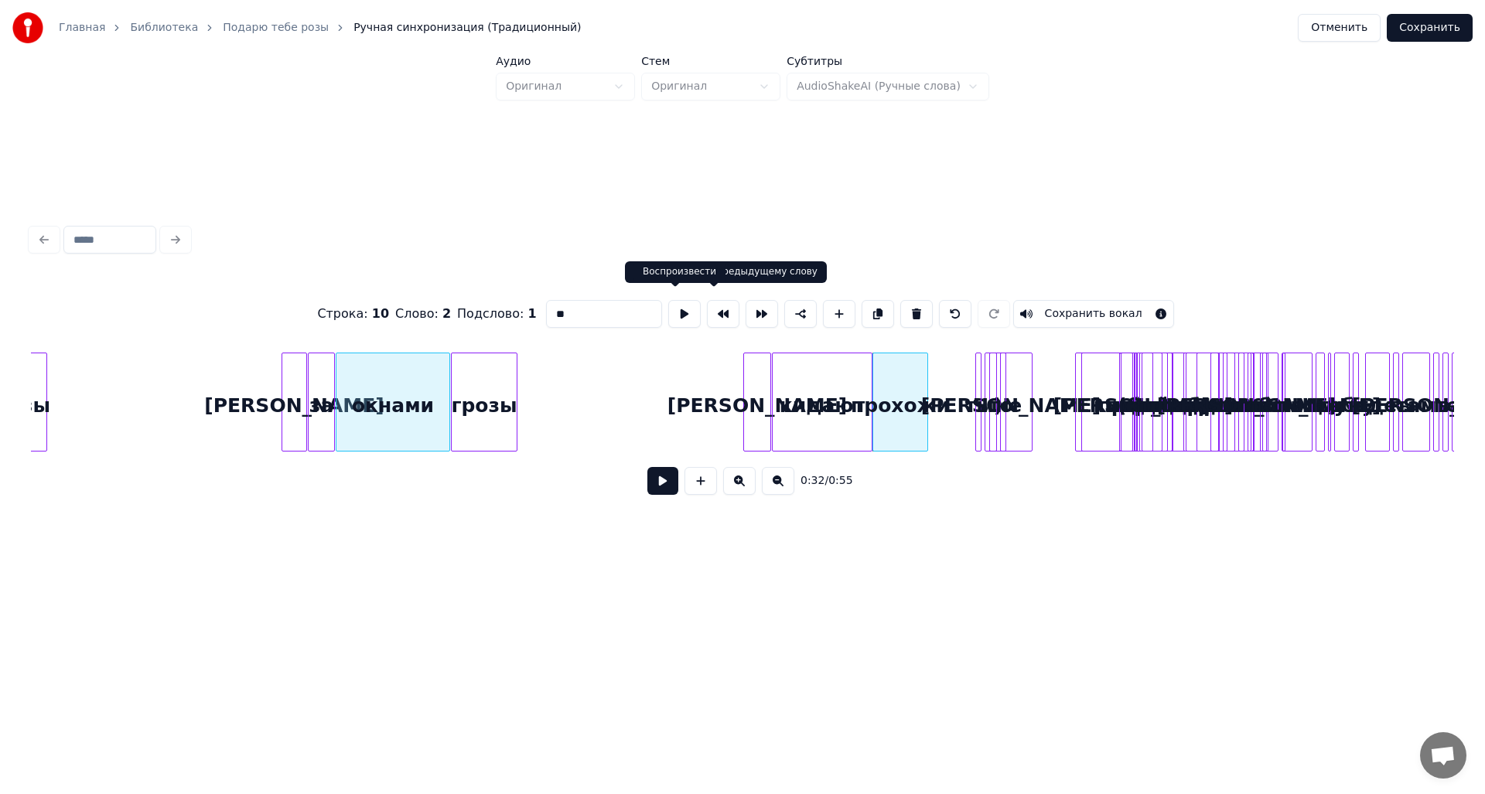
click at [682, 309] on button at bounding box center [684, 314] width 32 height 28
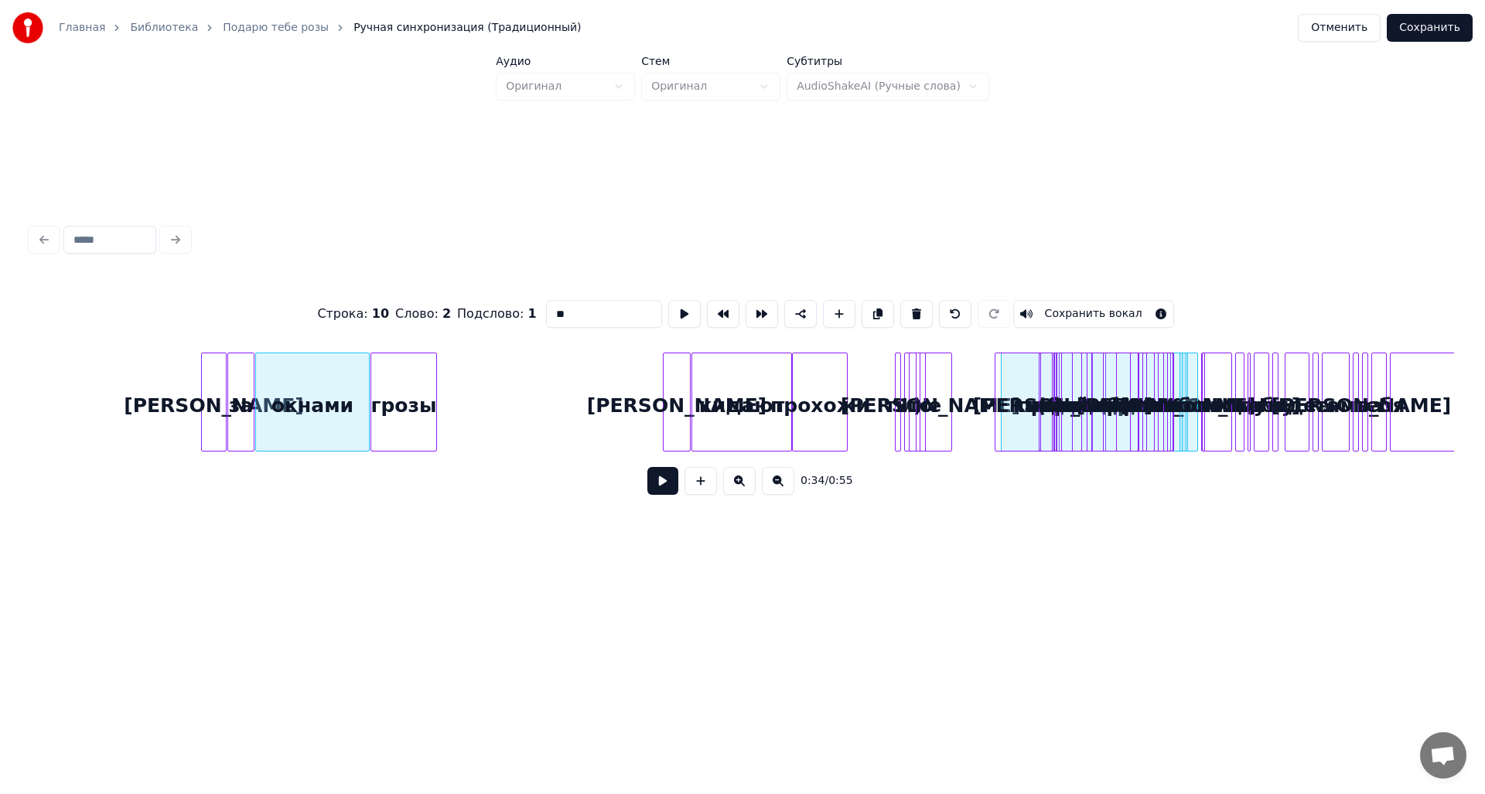
scroll to position [0, 4290]
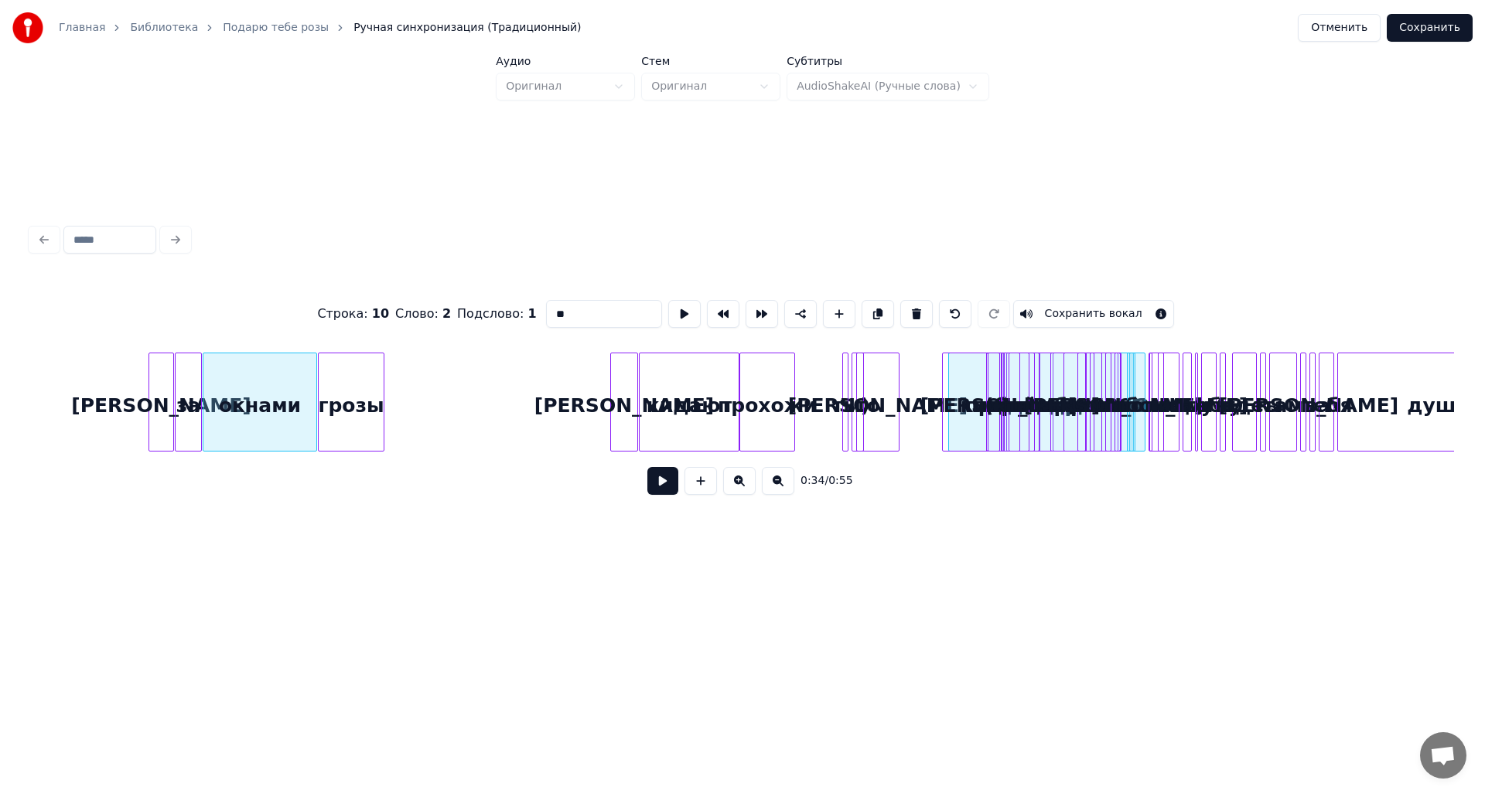
click at [1169, 394] on div "А за окнами грозы И кидают прохожи И заводит до дрожи Подарю тебе слёзы А за ок…" at bounding box center [44, 402] width 8607 height 99
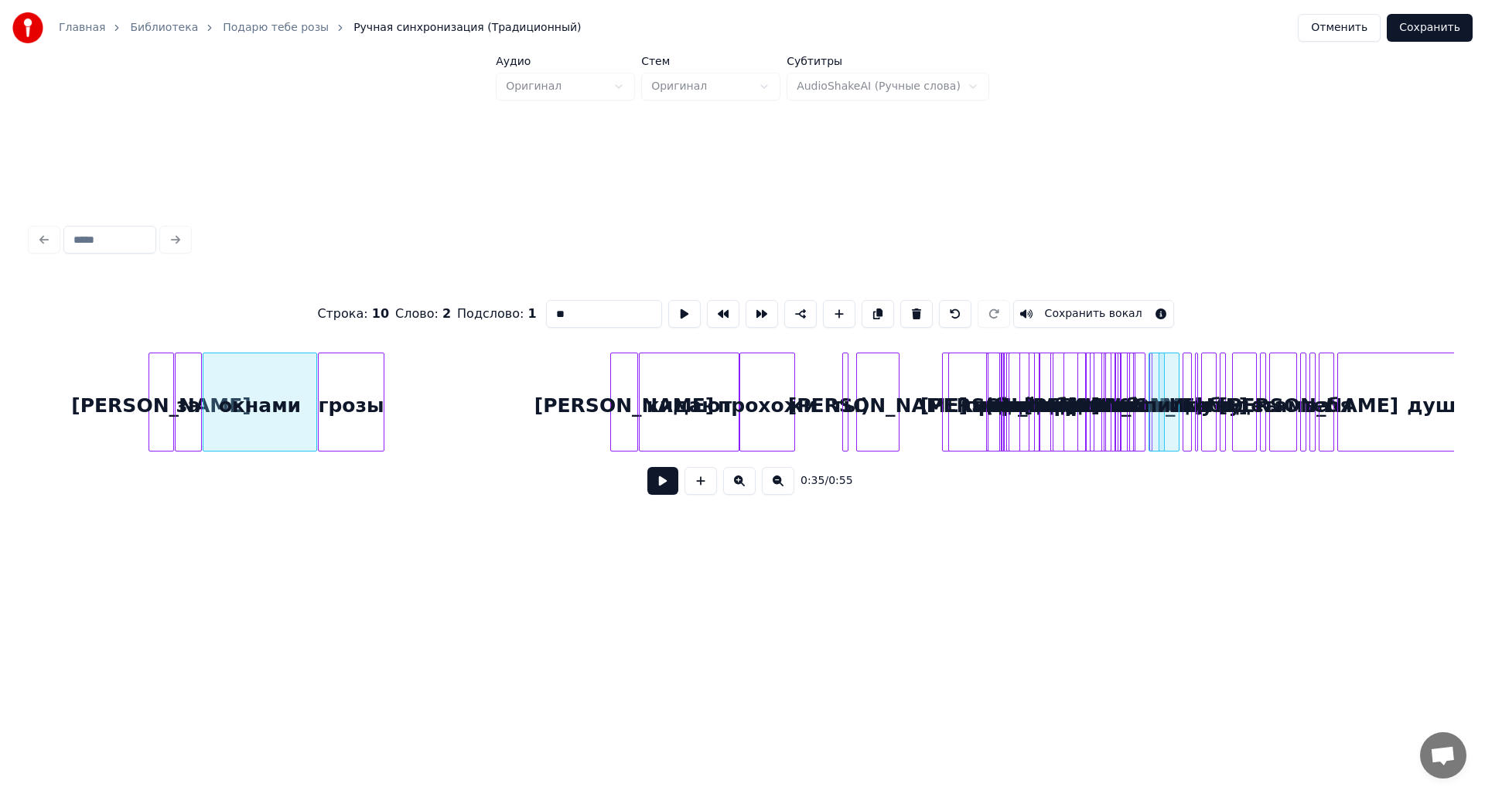
click at [1144, 391] on div "А за окнами грозы И кидают прохожи И заводит до дрожи Подарю тебе слёзы А за ок…" at bounding box center [44, 402] width 8607 height 99
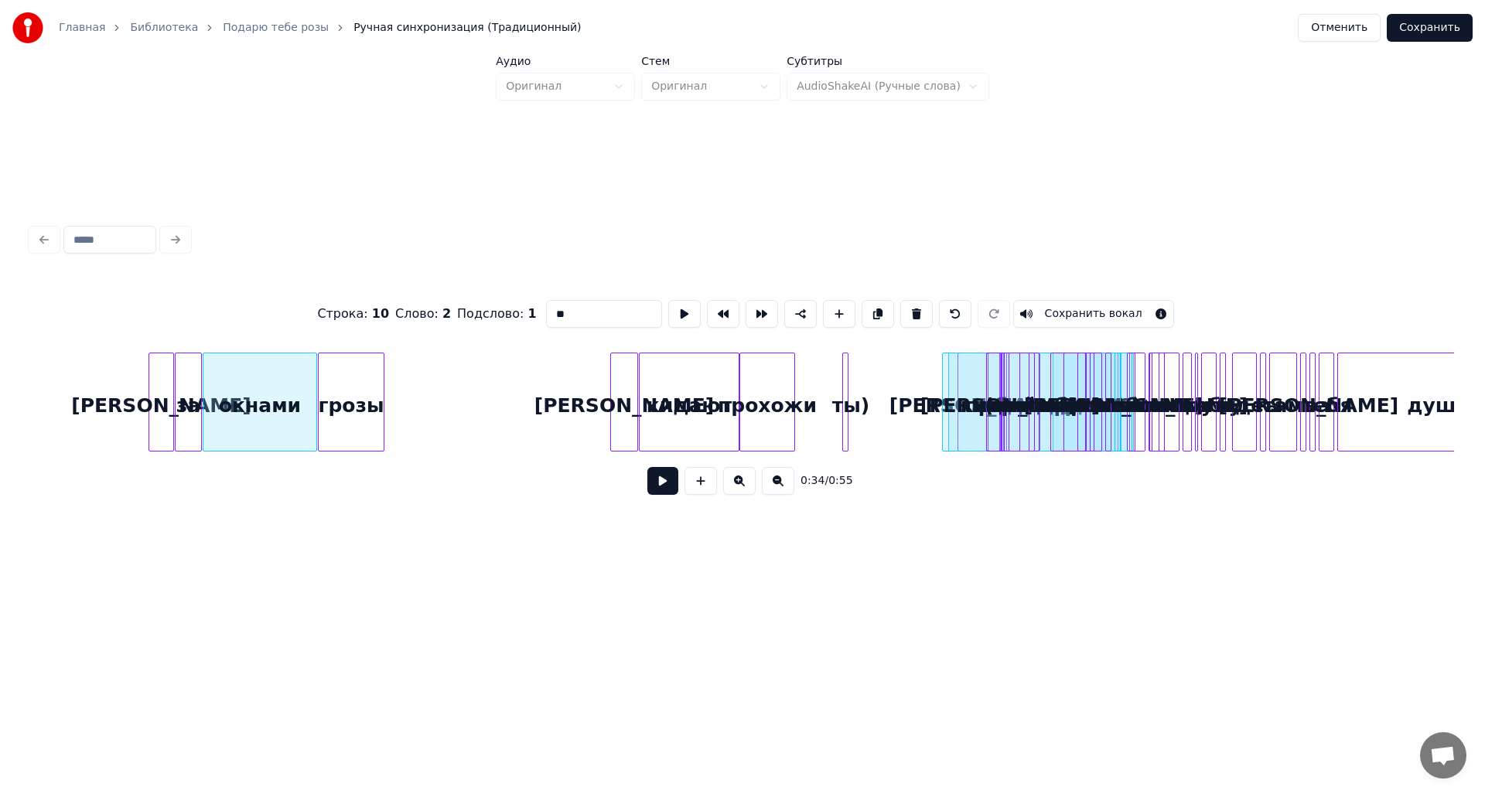
click at [982, 389] on div "А за окнами грозы И кидают прохожи И заводит до дрожи Подарю тебе слёзы А за ок…" at bounding box center [44, 402] width 8607 height 99
click at [846, 392] on div at bounding box center [845, 401] width 5 height 97
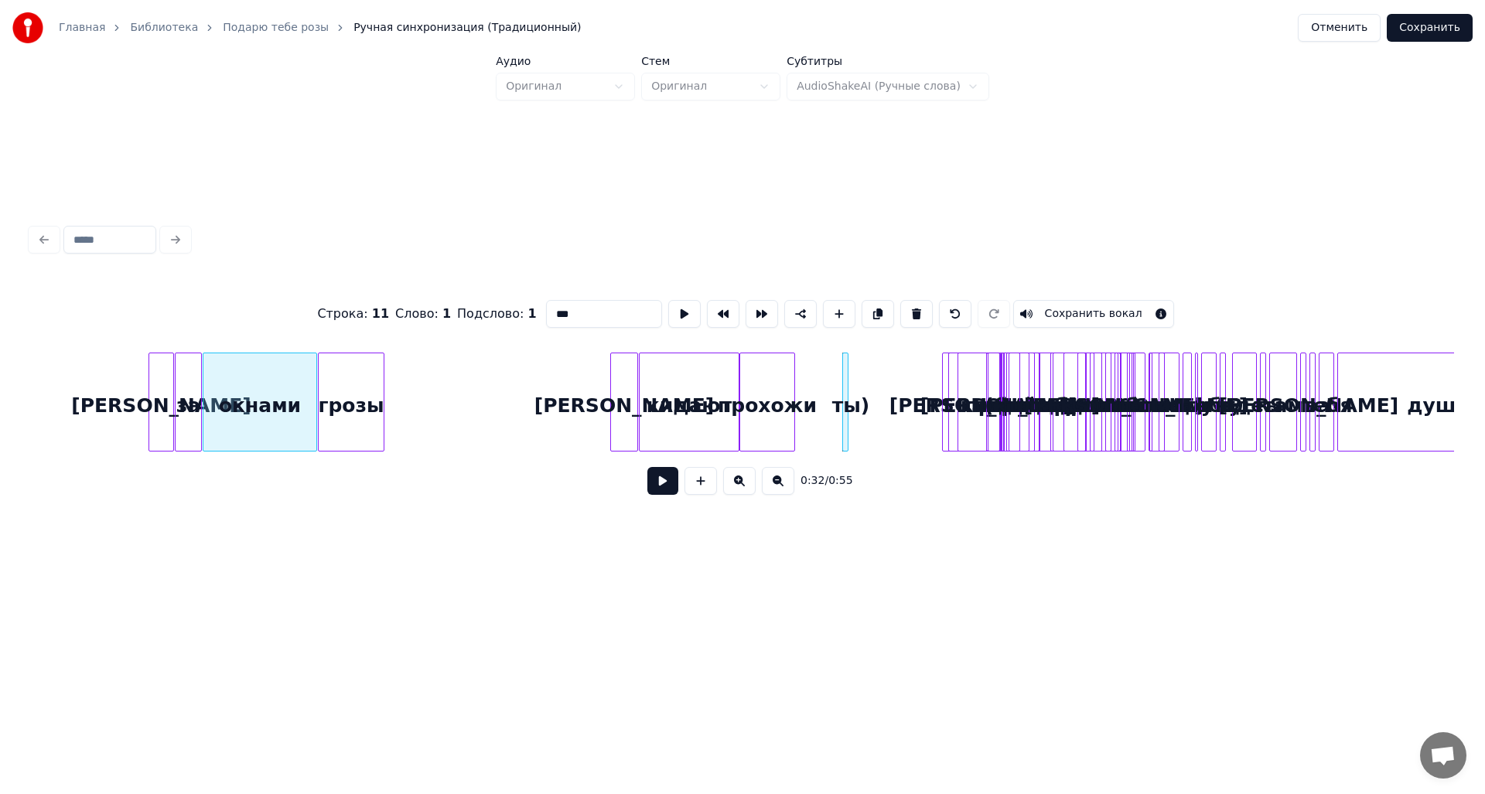
click at [844, 393] on div at bounding box center [845, 401] width 5 height 97
click at [911, 385] on div "ты)" at bounding box center [903, 405] width 15 height 105
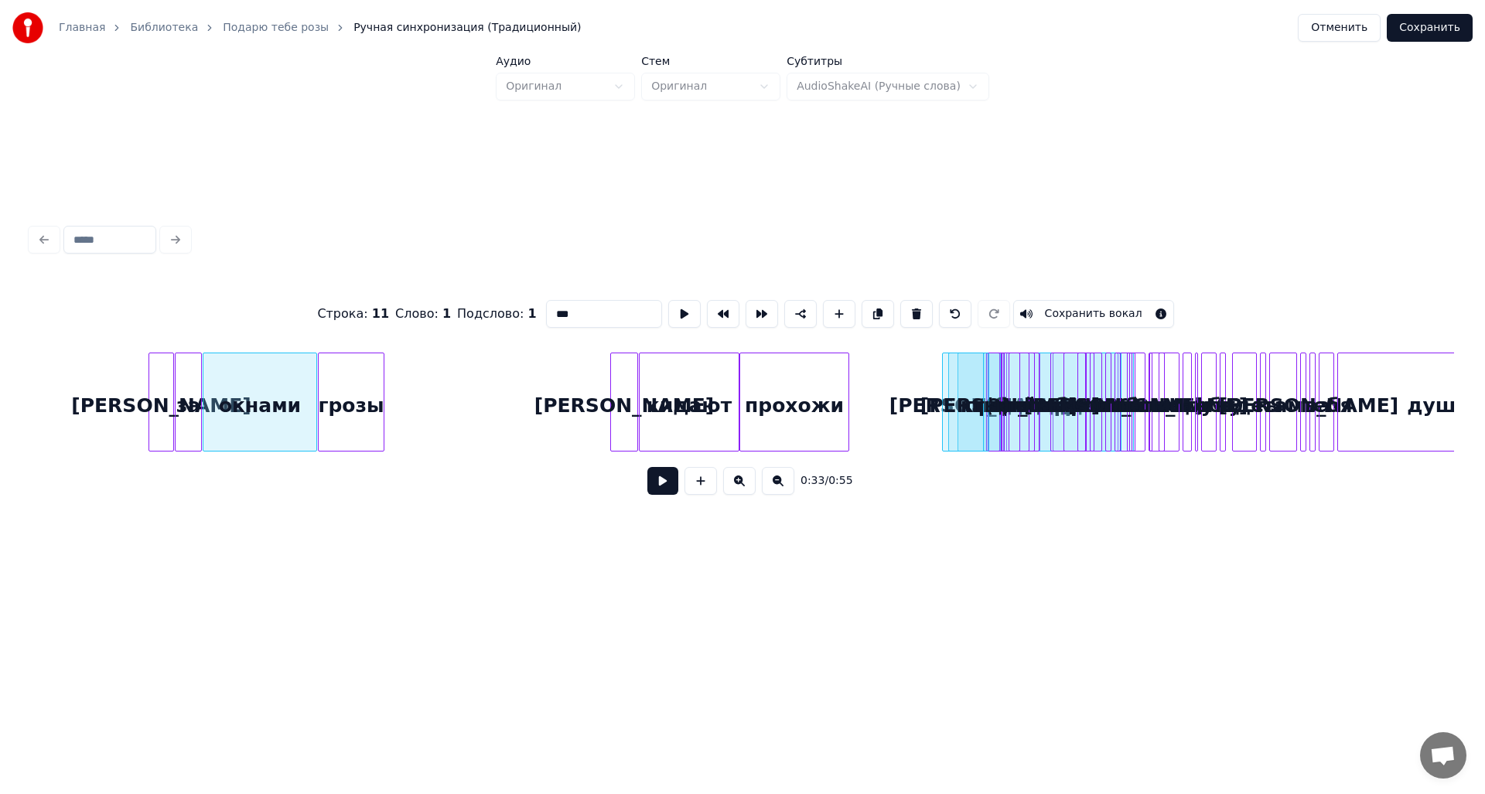
click at [845, 406] on div at bounding box center [846, 401] width 5 height 97
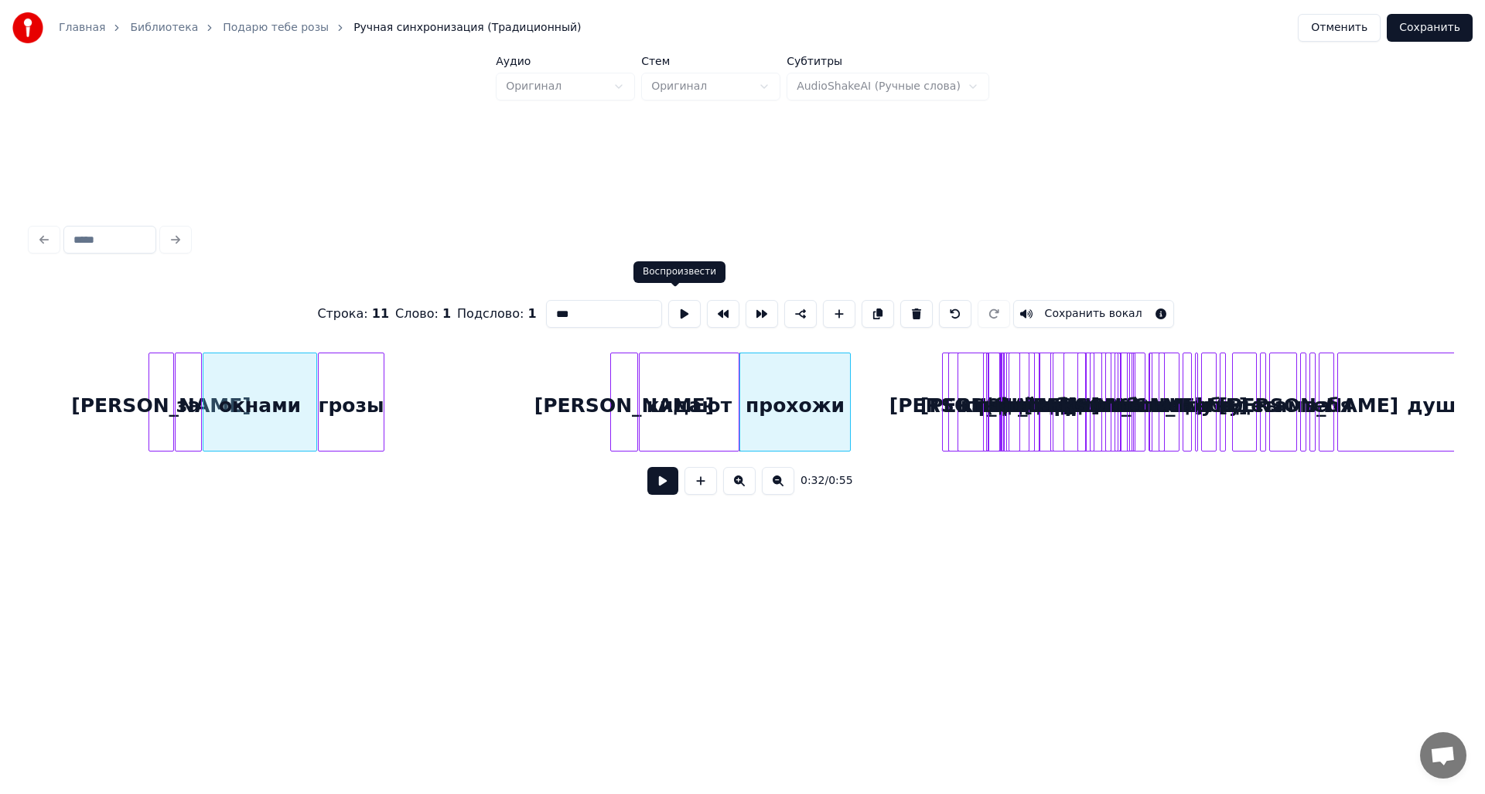
click at [674, 308] on button at bounding box center [684, 314] width 32 height 28
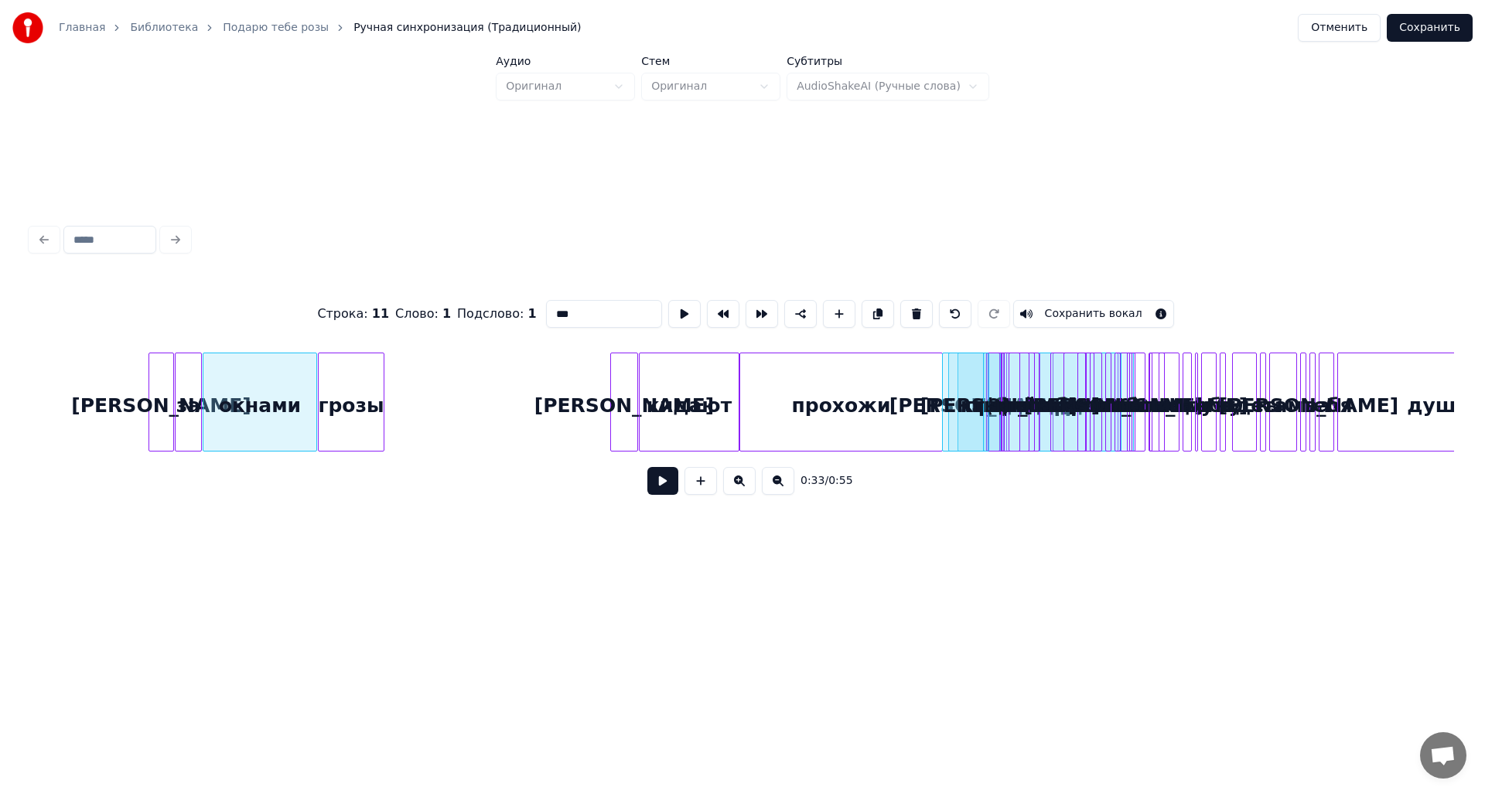
click at [941, 410] on div at bounding box center [939, 401] width 5 height 97
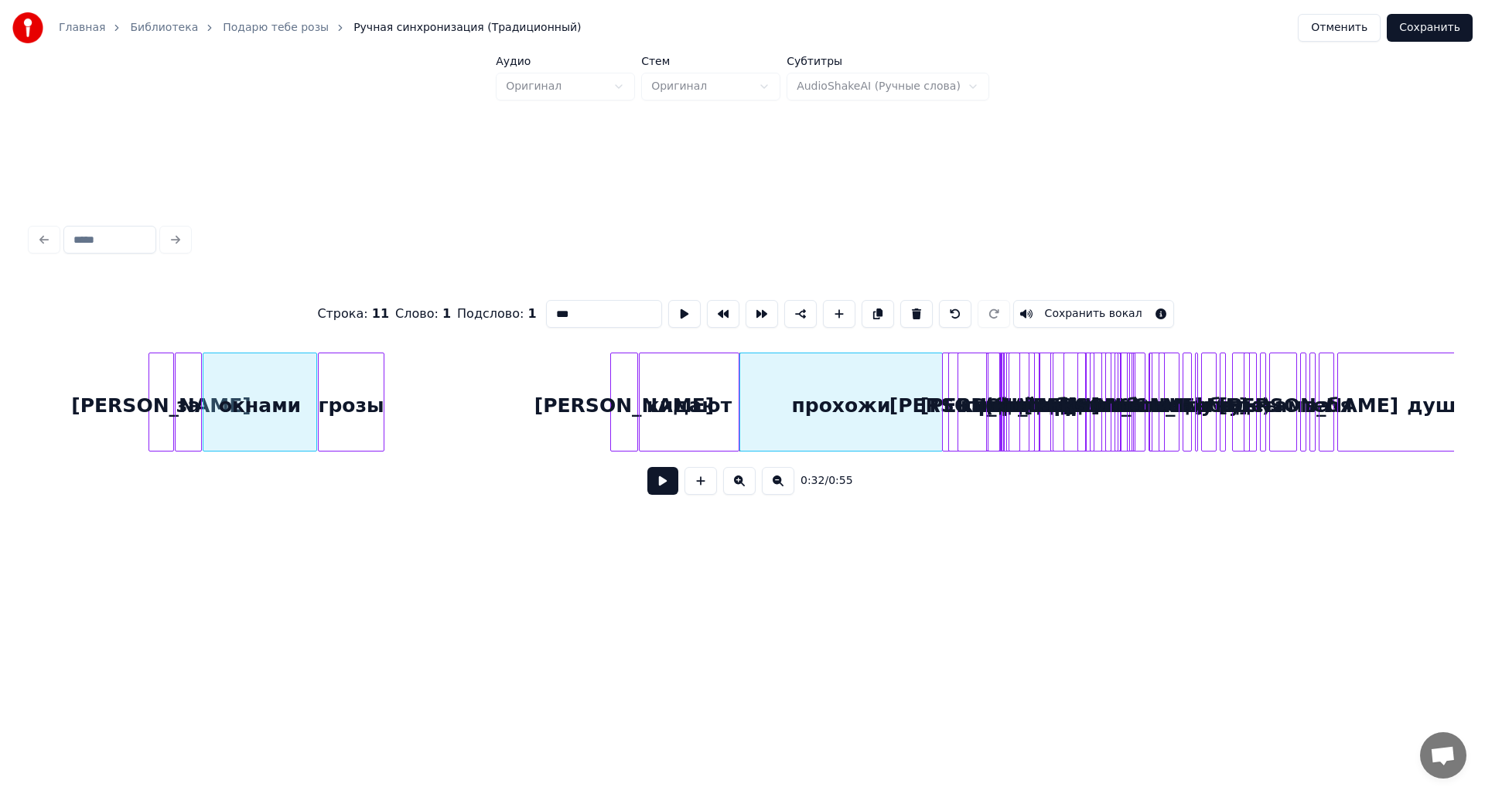
click at [1281, 395] on div "А за окнами грозы И кидают прохожи И заводит до дрожи Подарю тебе слёзы А за ок…" at bounding box center [44, 402] width 8607 height 99
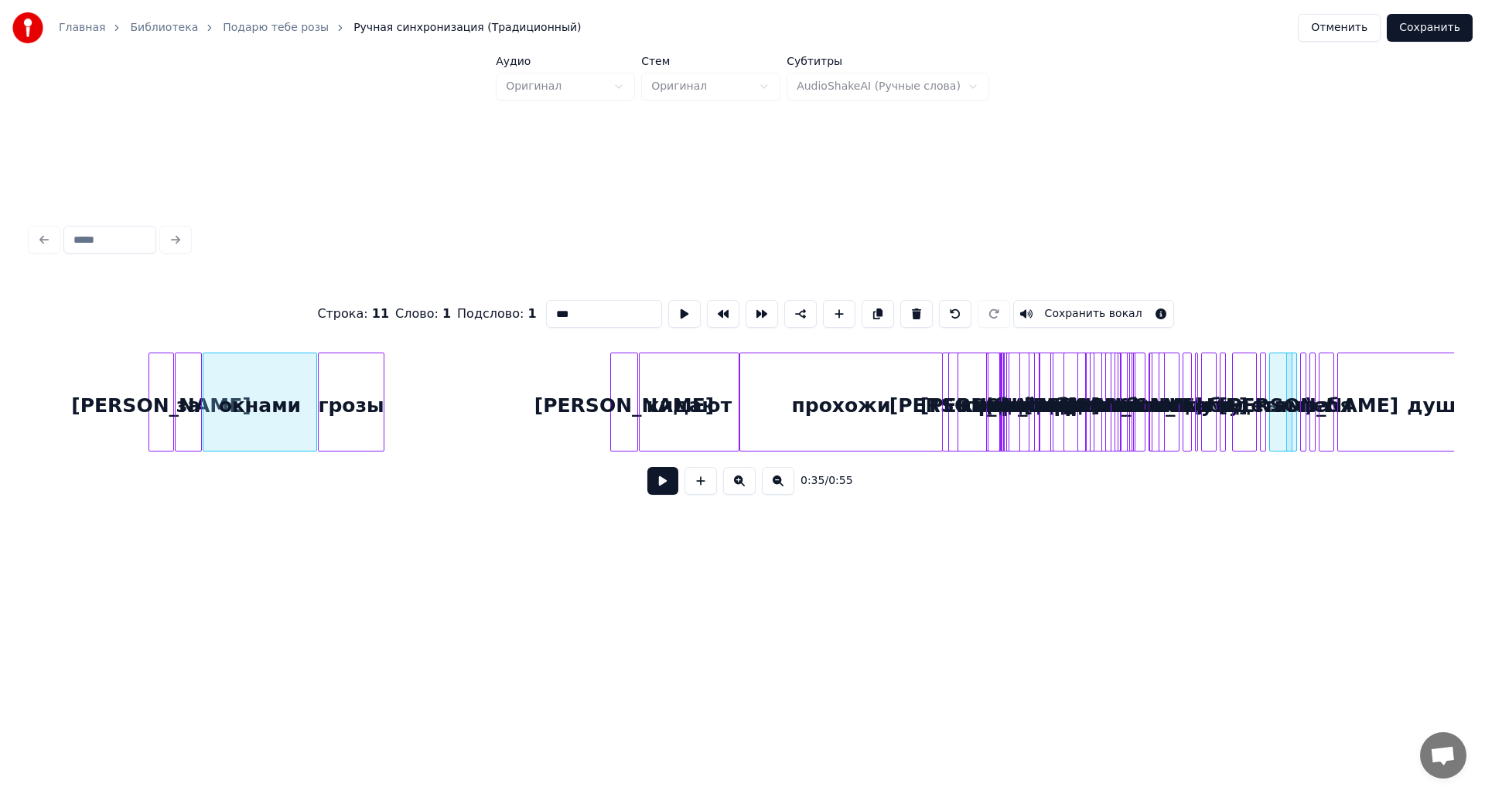
click at [1033, 375] on div at bounding box center [1031, 401] width 5 height 97
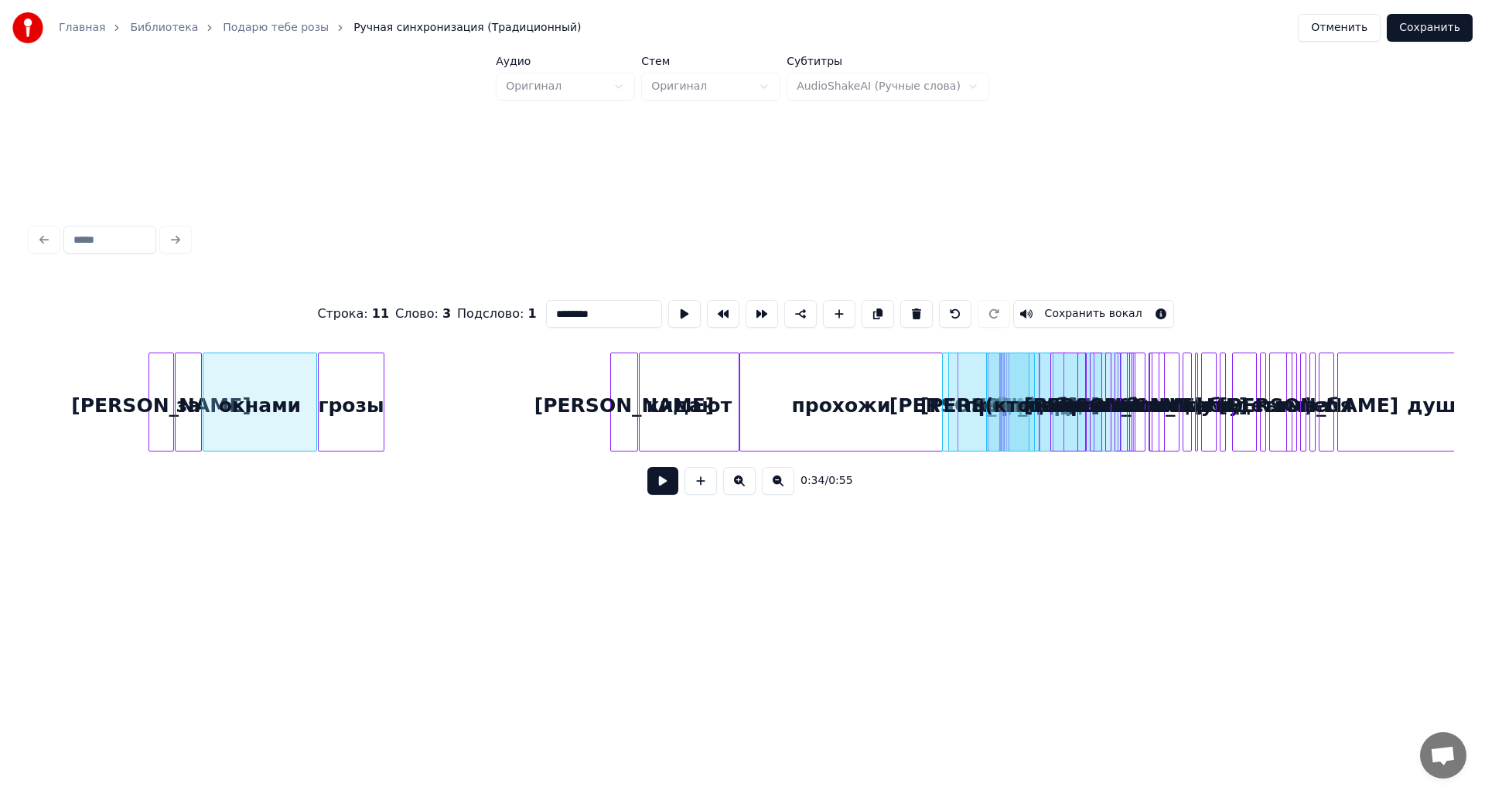
click at [1097, 380] on div at bounding box center [1099, 401] width 5 height 97
click at [1382, 387] on div "А за окнами грозы И кидают прохожи И заводит до дрожи Подарю тебе слёзы А за ок…" at bounding box center [44, 402] width 8607 height 99
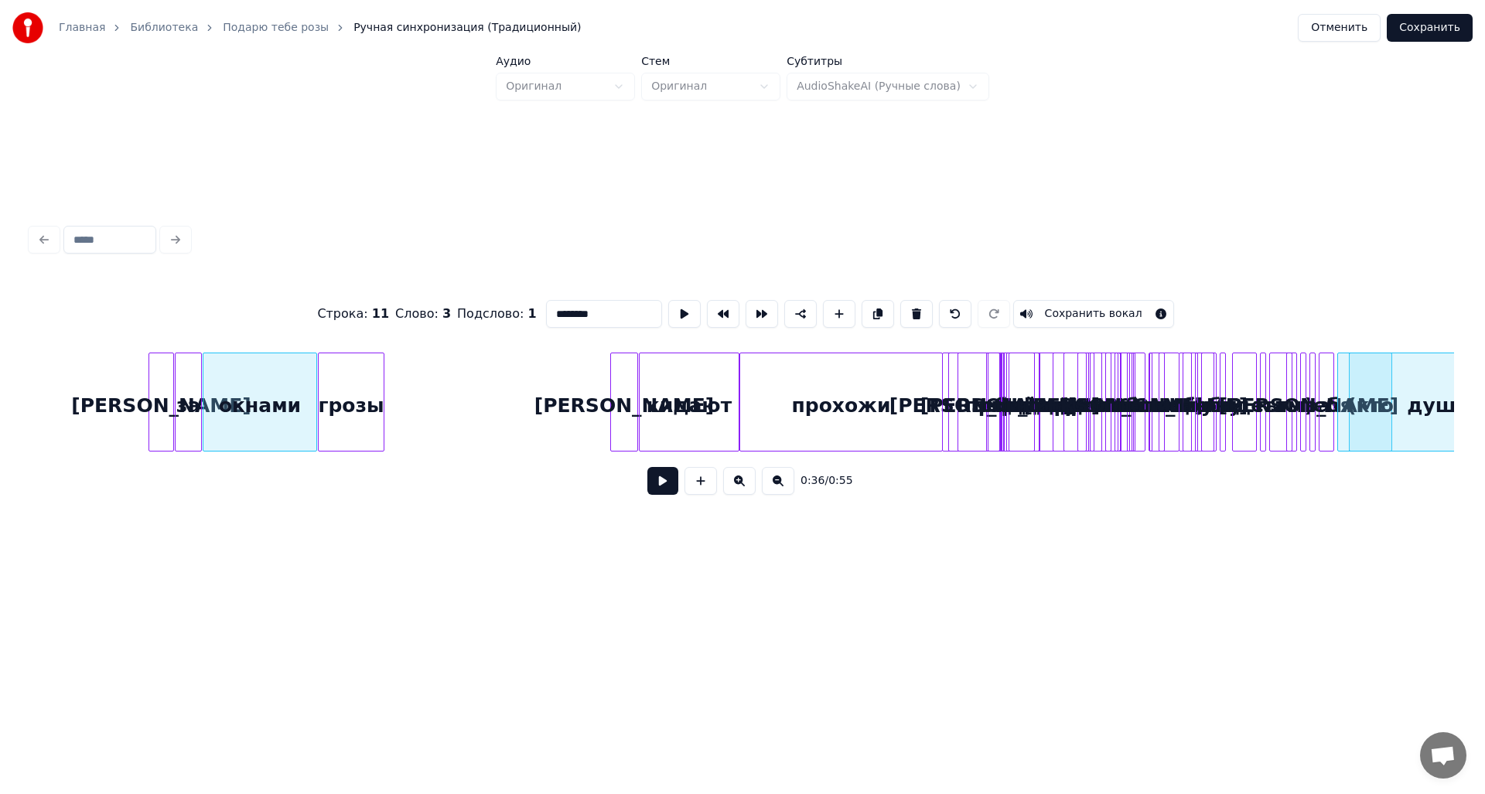
click at [1312, 398] on div "А за окнами грозы И кидают прохожи И заводит до дрожи Подарю тебе слёзы А за ок…" at bounding box center [44, 402] width 8607 height 99
click at [1191, 402] on div "А за окнами грозы И кидают прохожи И заводит до дрожи Подарю тебе слёзы А за ок…" at bounding box center [44, 402] width 8607 height 99
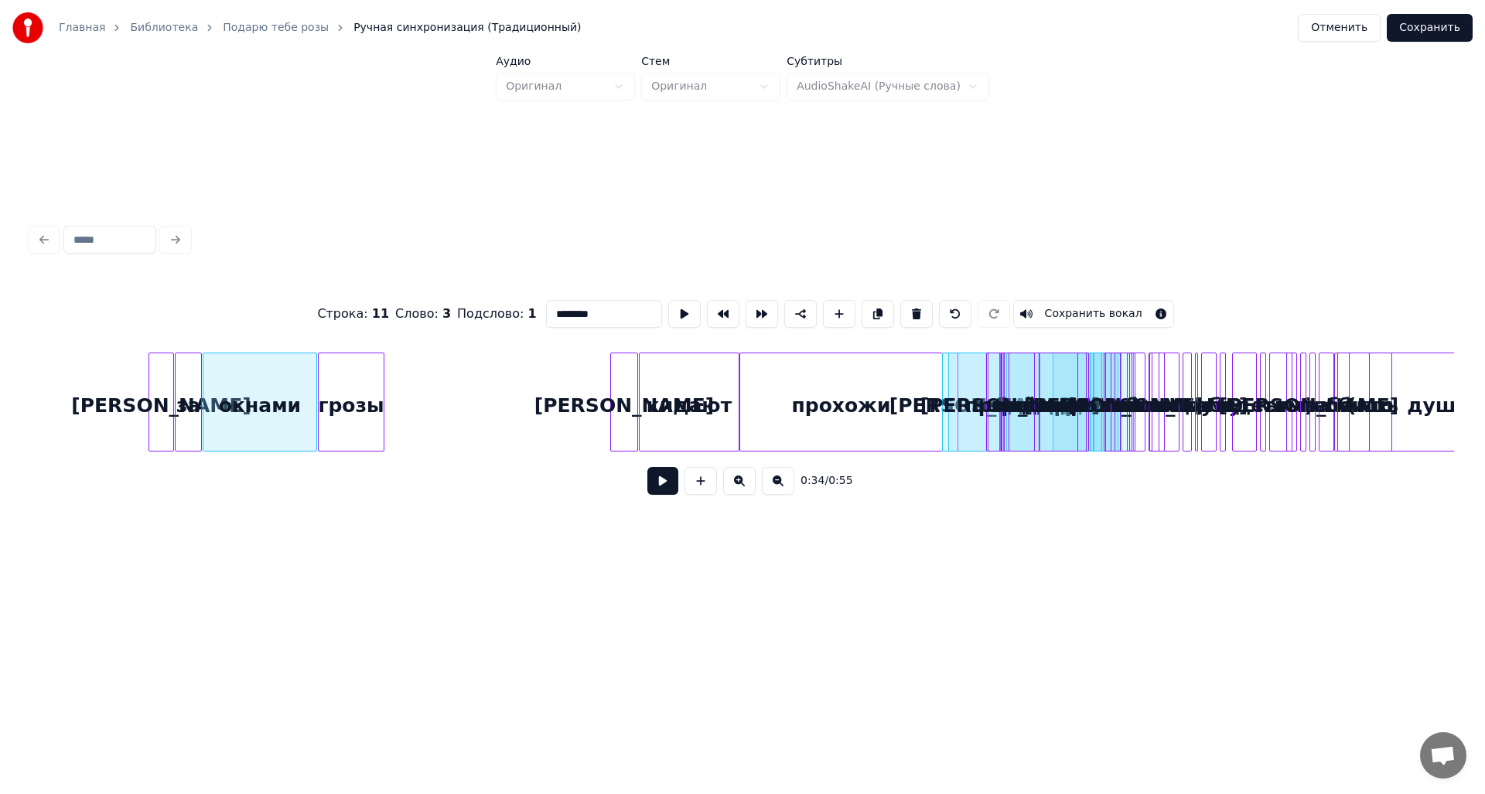
click at [1108, 397] on div "А за окнами грозы И кидают прохожи И заводит до дрожи Подарю тебе слёзы А за ок…" at bounding box center [44, 402] width 8607 height 99
click at [1034, 393] on div "прогнозы" at bounding box center [1018, 405] width 32 height 105
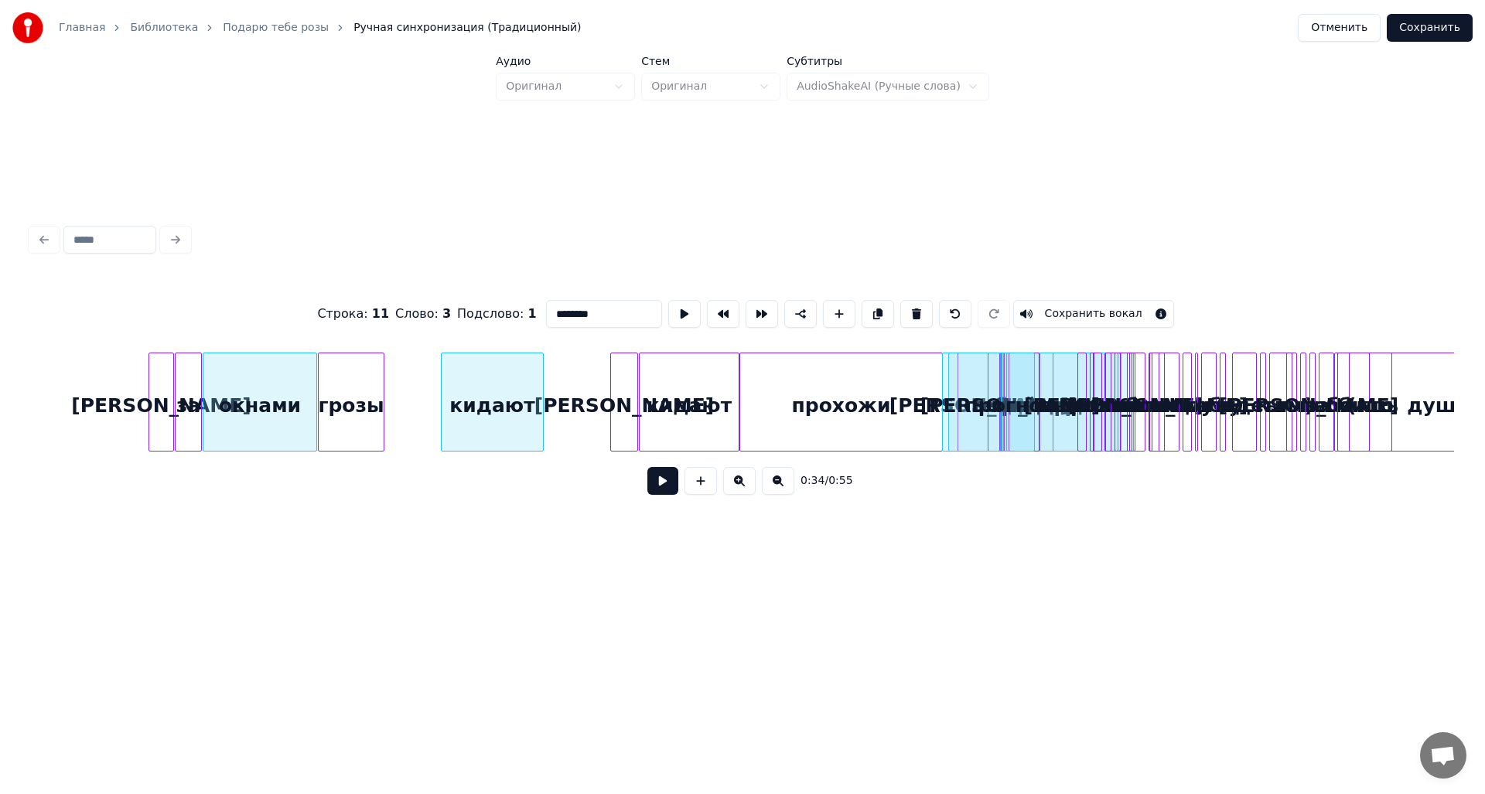
click at [517, 408] on div "кидают" at bounding box center [492, 405] width 101 height 105
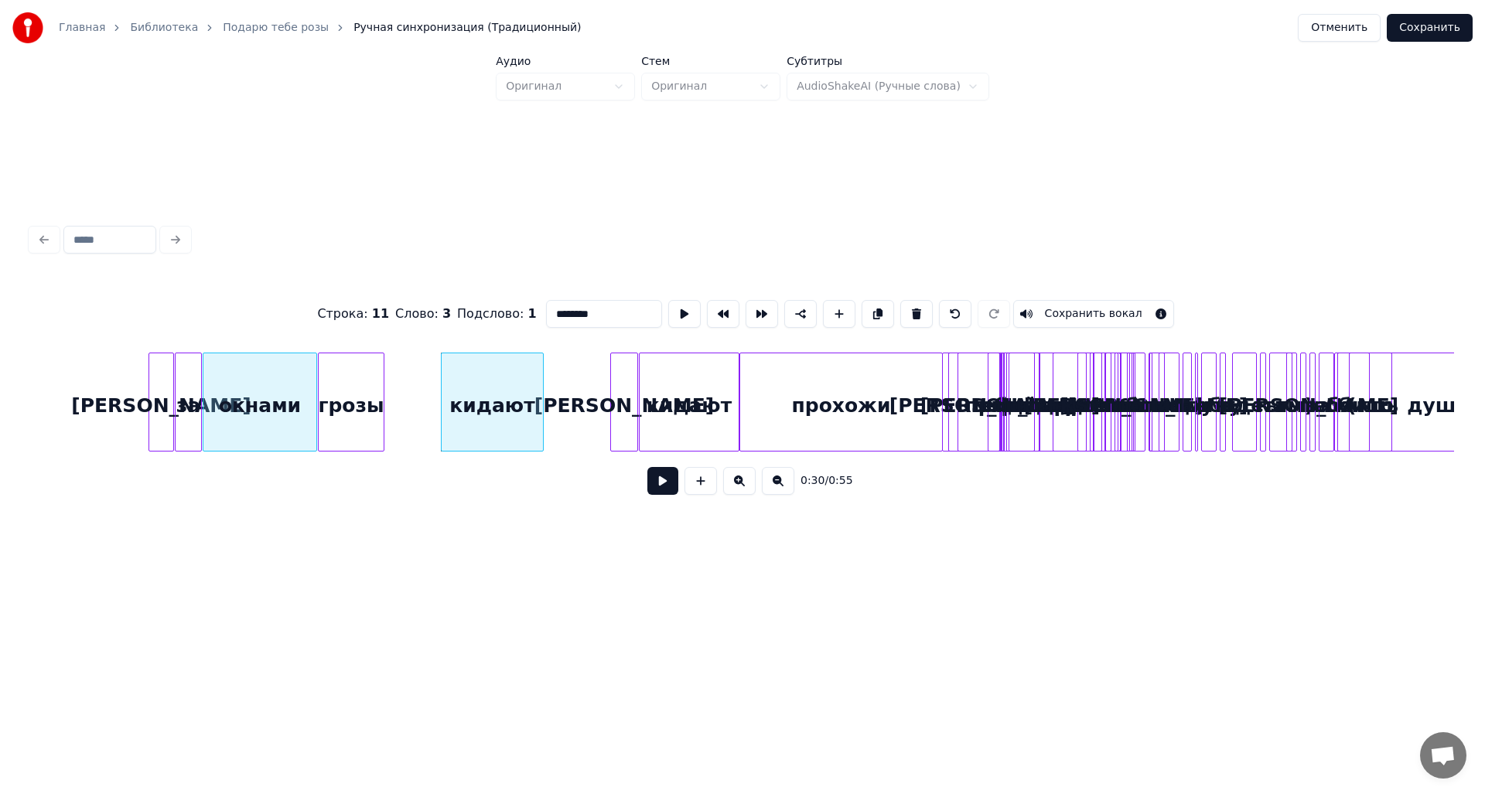
drag, startPoint x: 503, startPoint y: 390, endPoint x: 502, endPoint y: 375, distance: 14.7
click at [906, 305] on button at bounding box center [916, 314] width 32 height 28
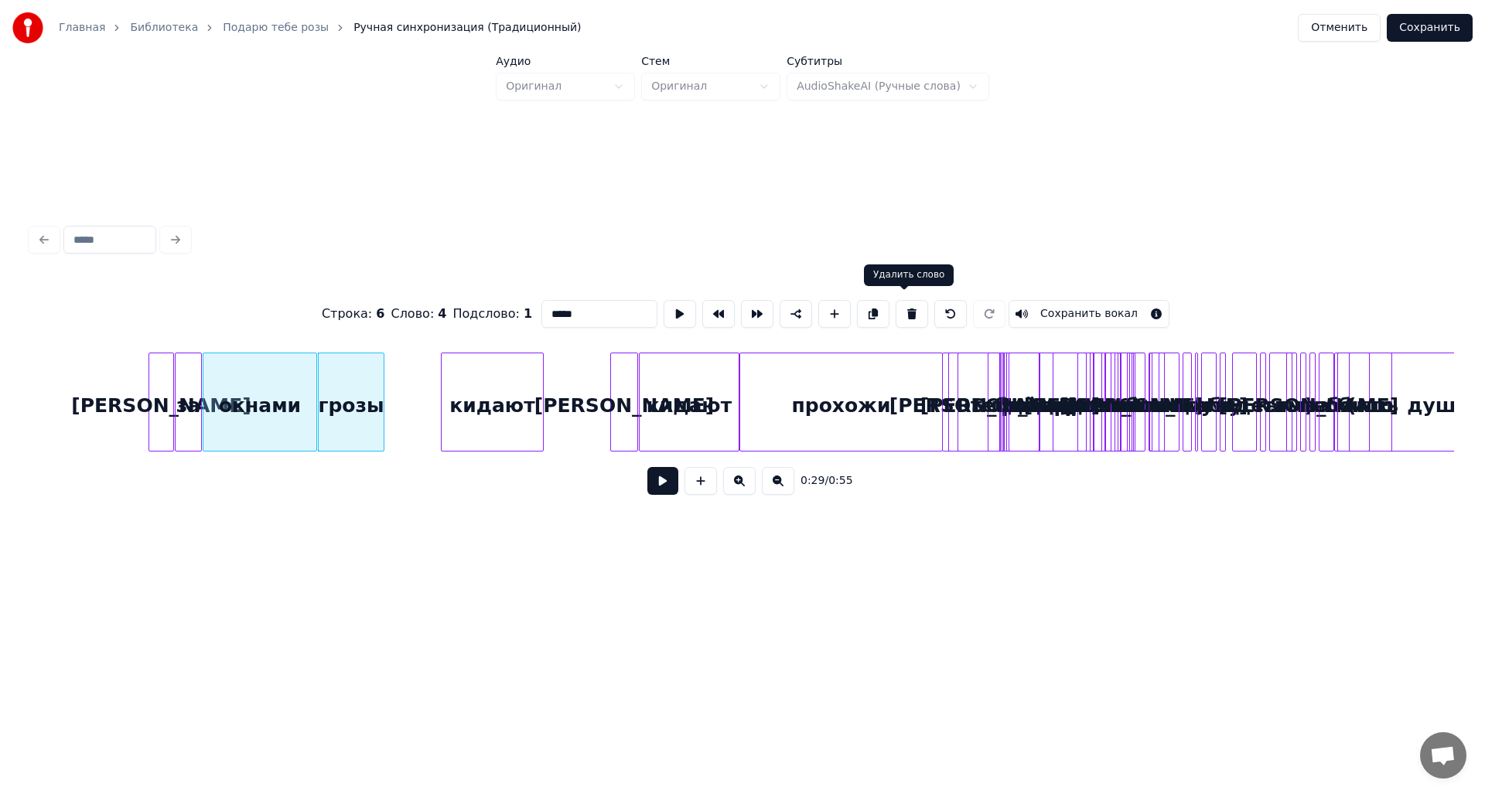
click at [905, 310] on button at bounding box center [912, 314] width 32 height 28
click at [940, 309] on button at bounding box center [950, 314] width 32 height 28
click at [1145, 408] on div at bounding box center [1142, 401] width 5 height 97
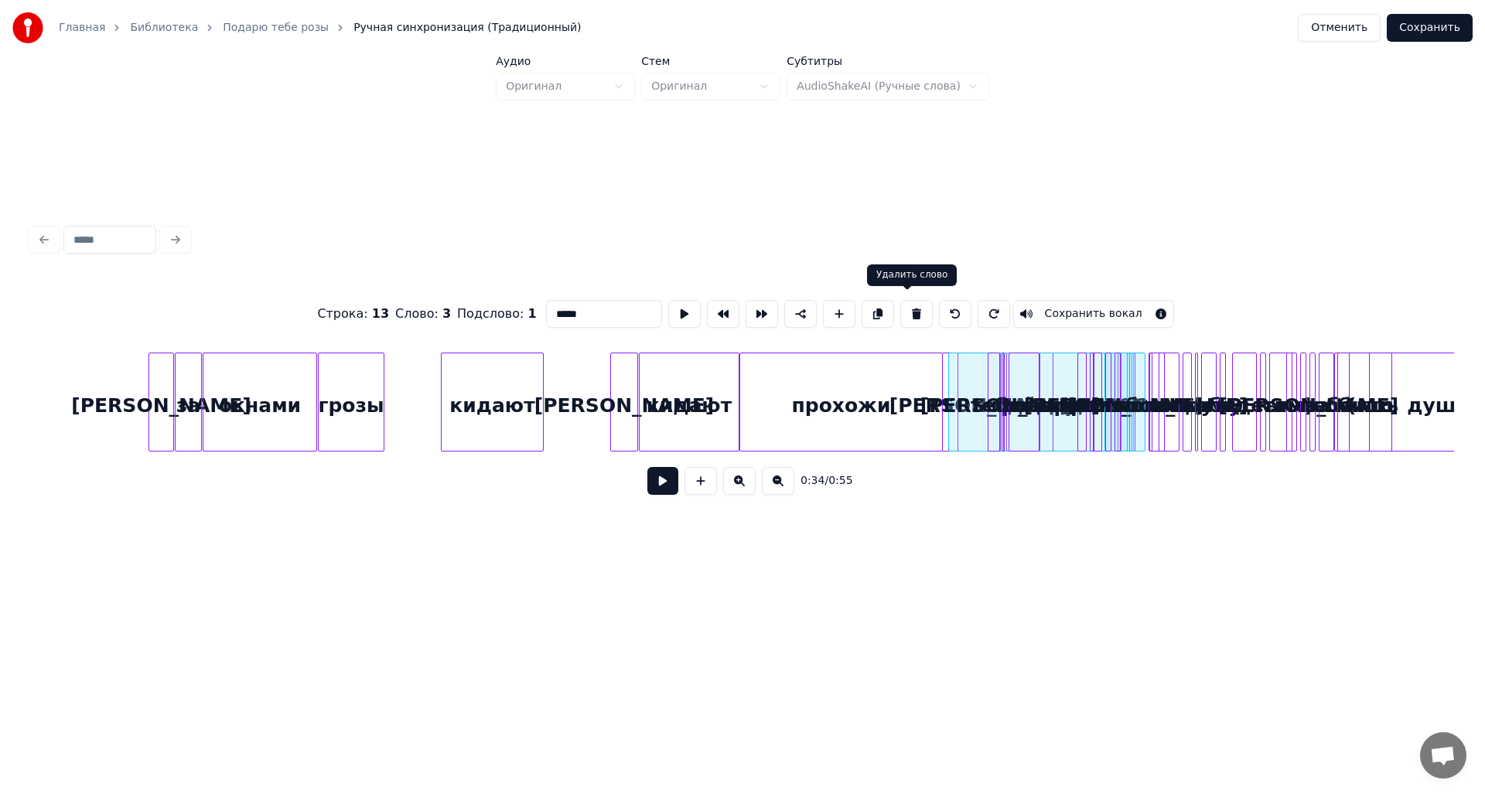
click at [905, 309] on button at bounding box center [916, 314] width 32 height 28
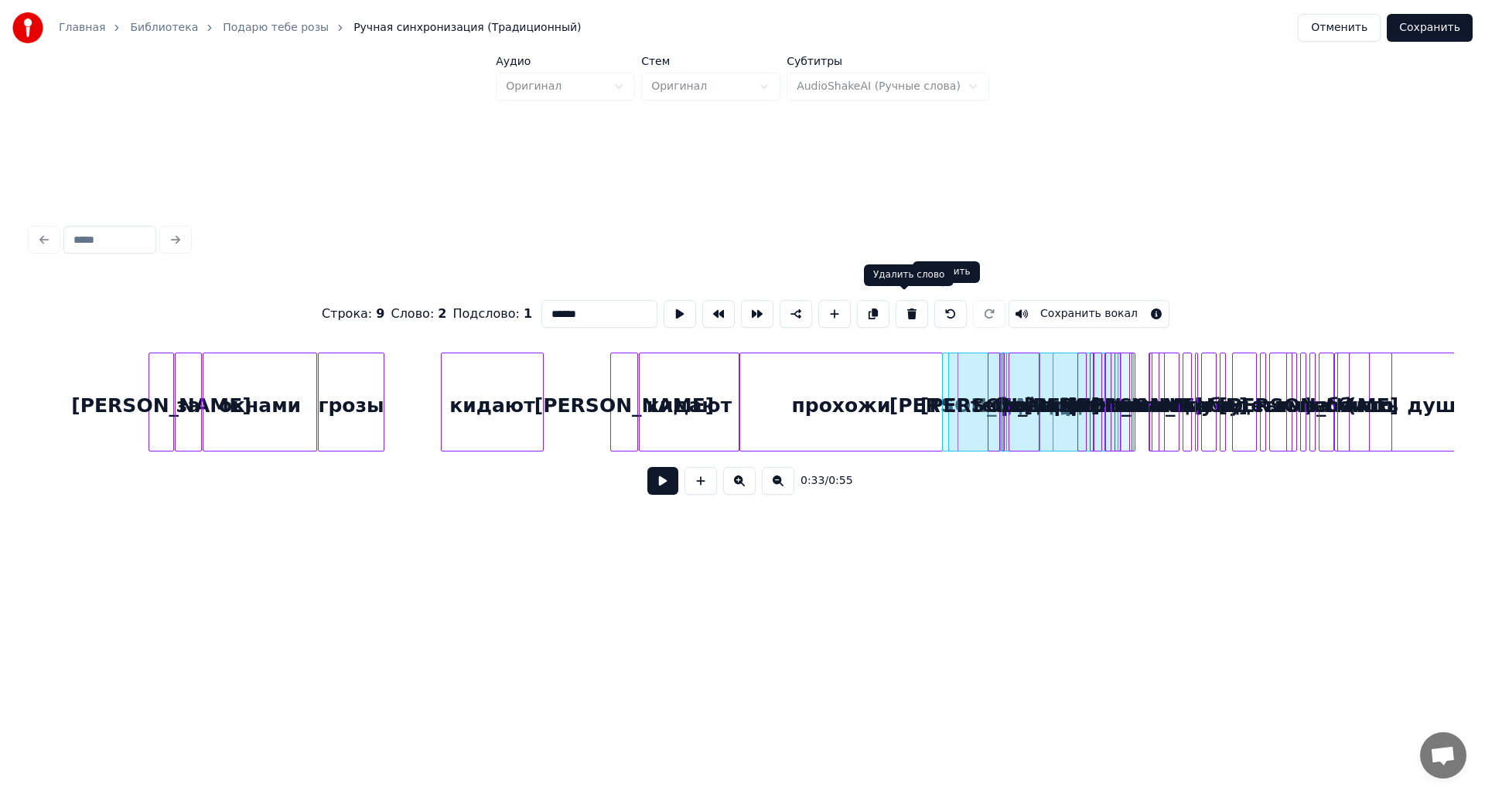
click at [903, 309] on button at bounding box center [912, 314] width 32 height 28
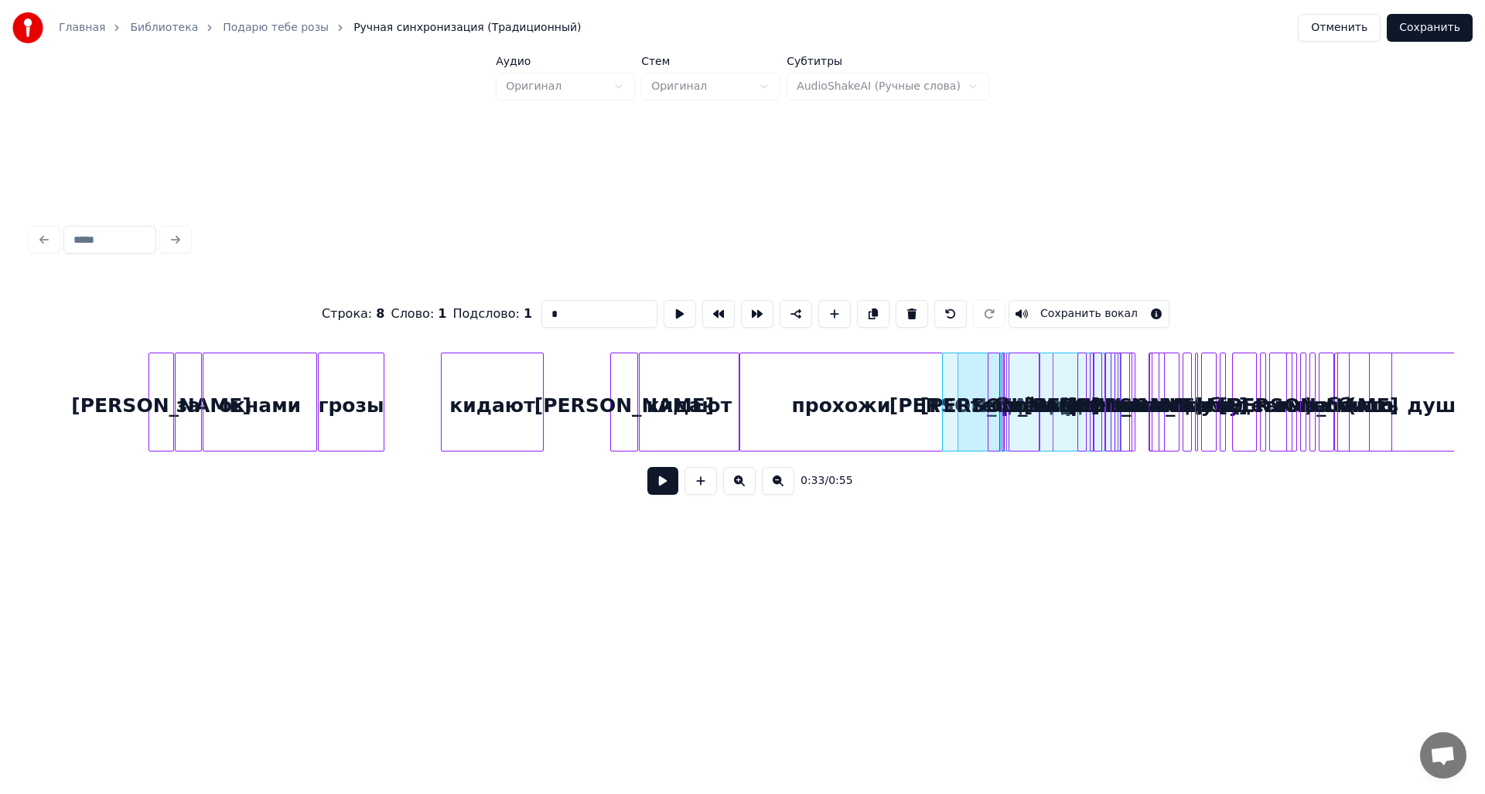
click at [904, 309] on button at bounding box center [912, 314] width 32 height 28
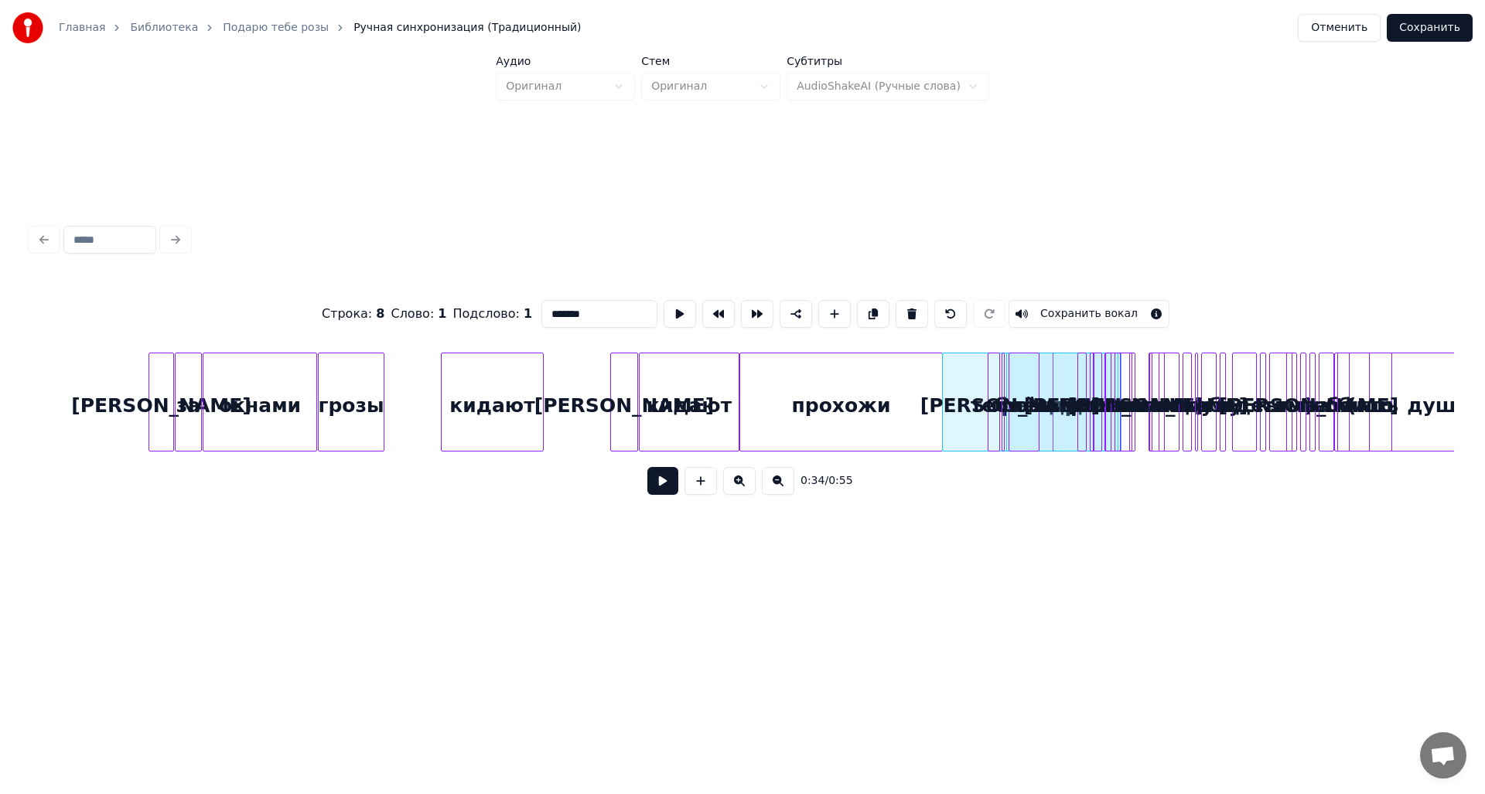
click at [904, 309] on button at bounding box center [912, 314] width 32 height 28
click at [904, 309] on button at bounding box center [916, 314] width 32 height 28
click at [904, 309] on button at bounding box center [912, 314] width 32 height 28
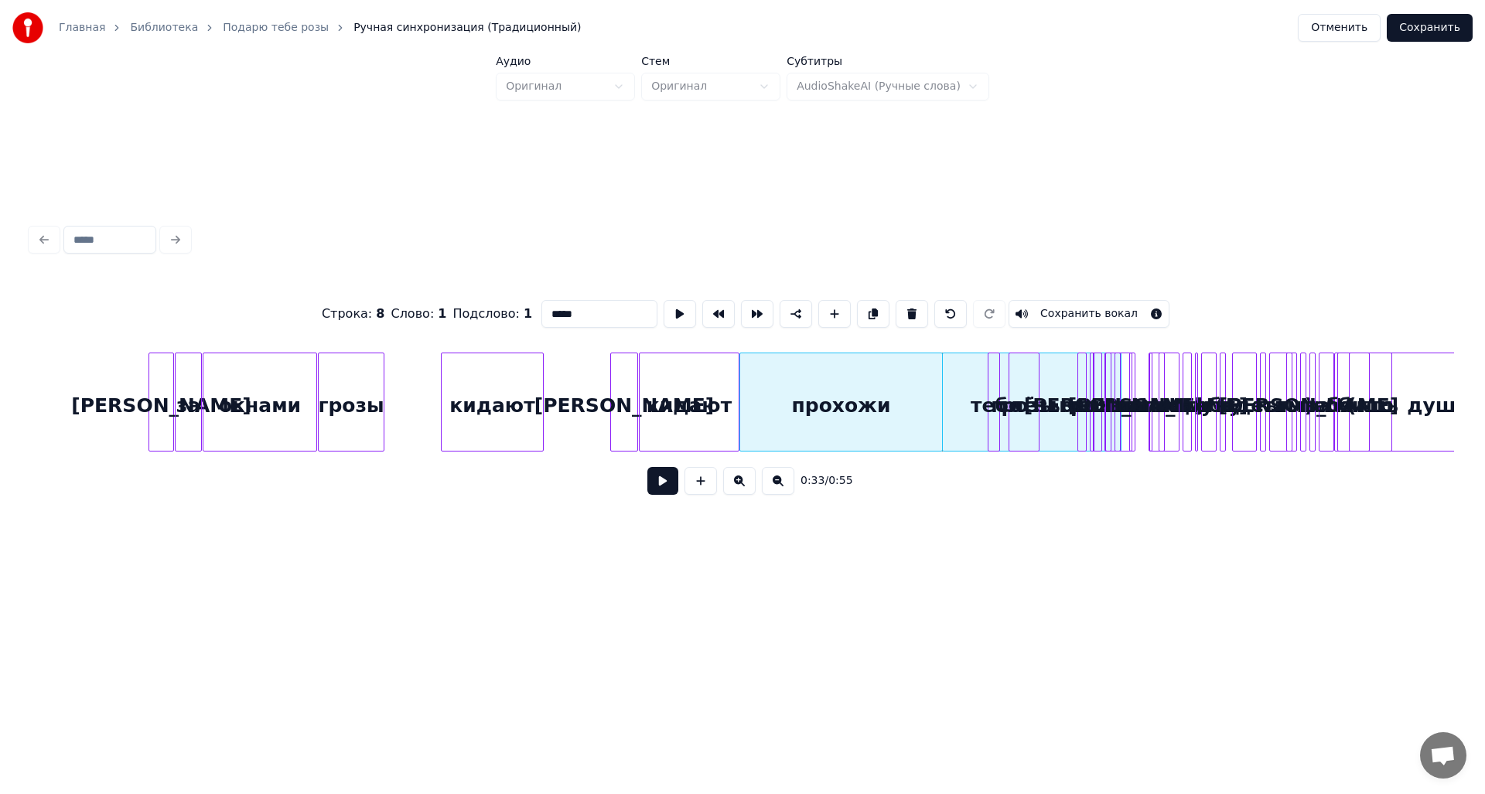
click at [904, 309] on button at bounding box center [912, 314] width 32 height 28
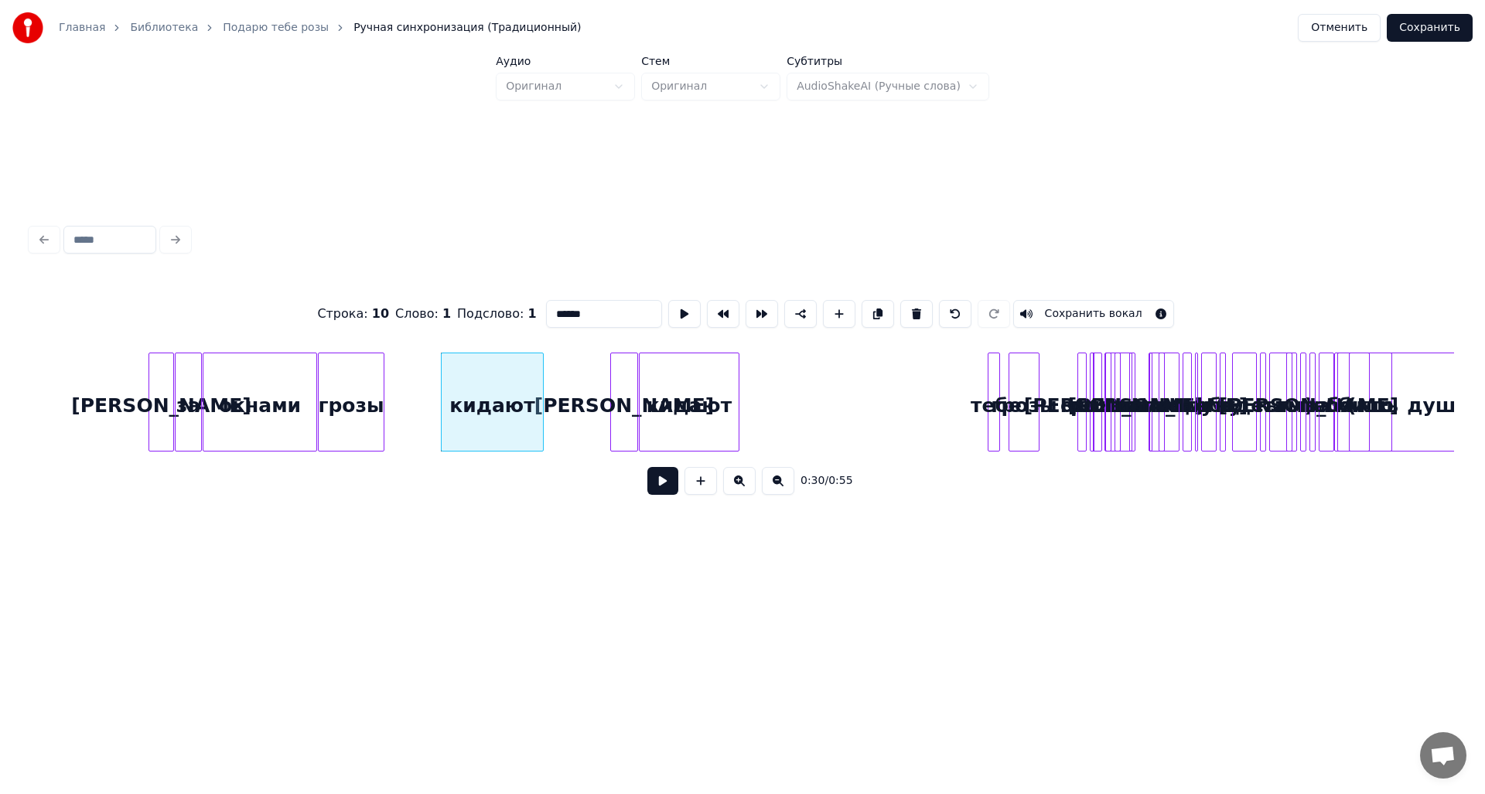
click at [904, 309] on button at bounding box center [916, 314] width 32 height 28
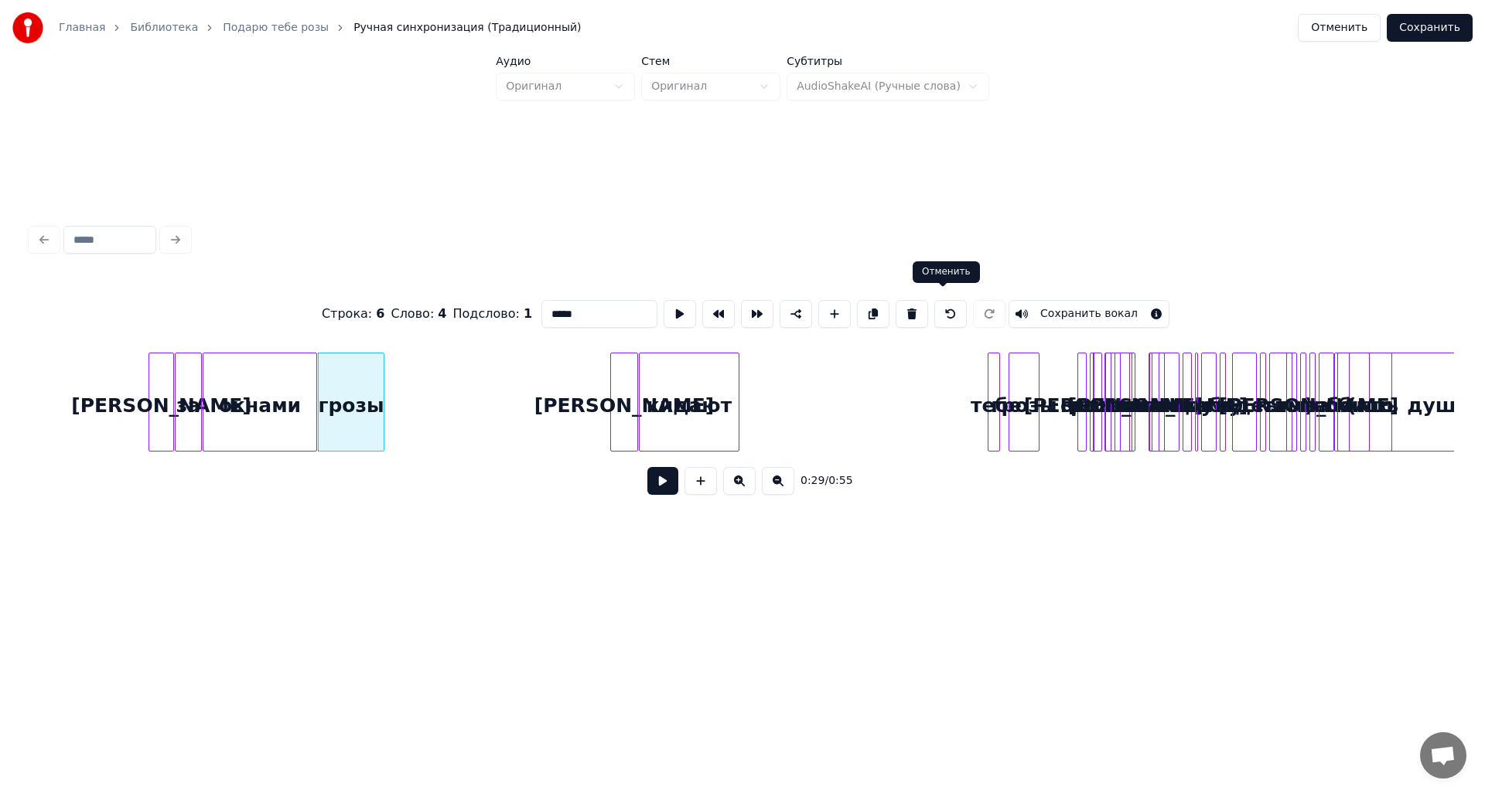
click at [938, 309] on button at bounding box center [950, 314] width 32 height 28
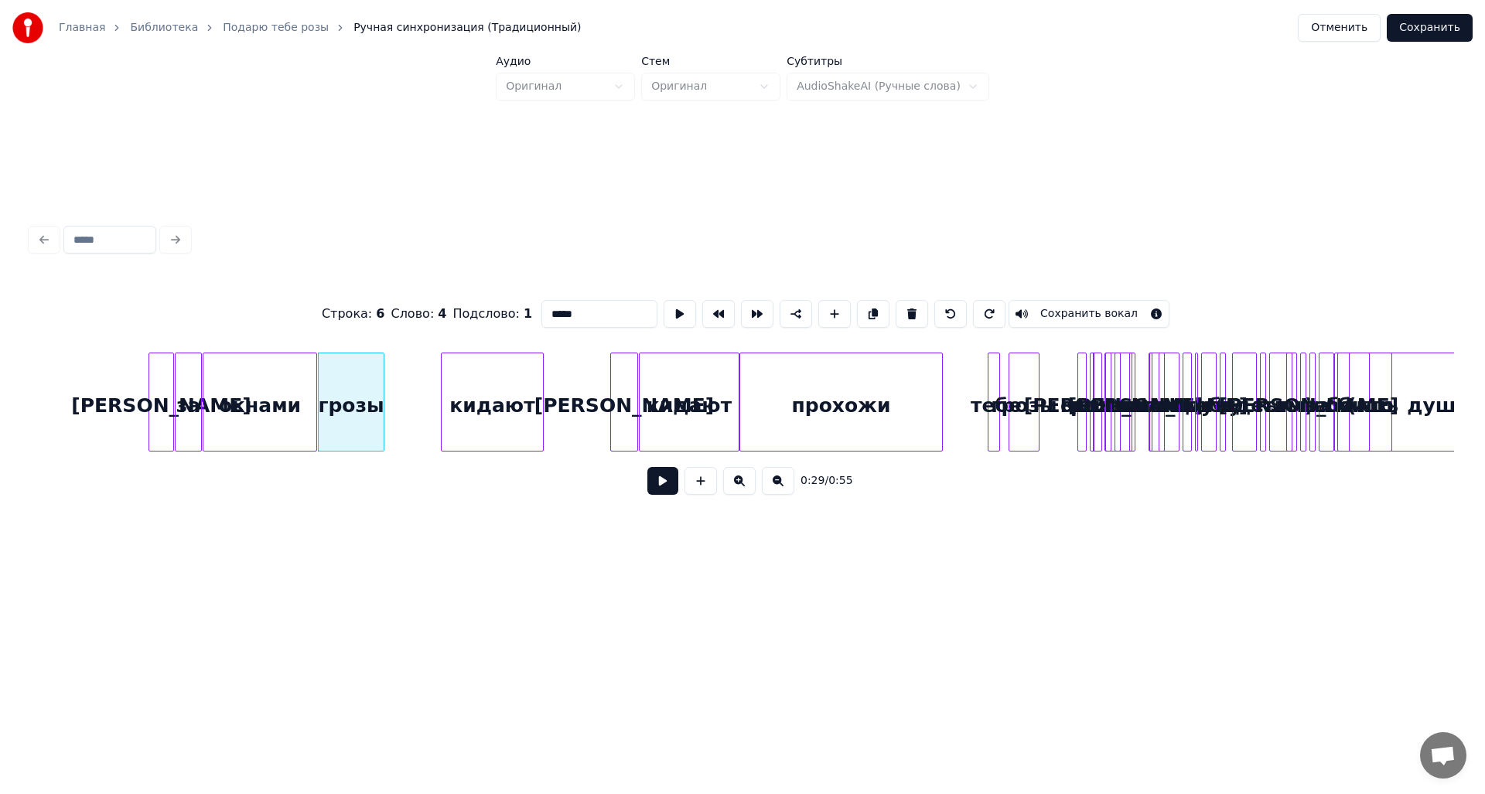
click at [1027, 389] on div "грозы" at bounding box center [1023, 405] width 29 height 105
click at [903, 309] on button at bounding box center [912, 314] width 32 height 28
click at [903, 308] on button at bounding box center [912, 314] width 32 height 28
click at [903, 308] on button at bounding box center [916, 314] width 32 height 28
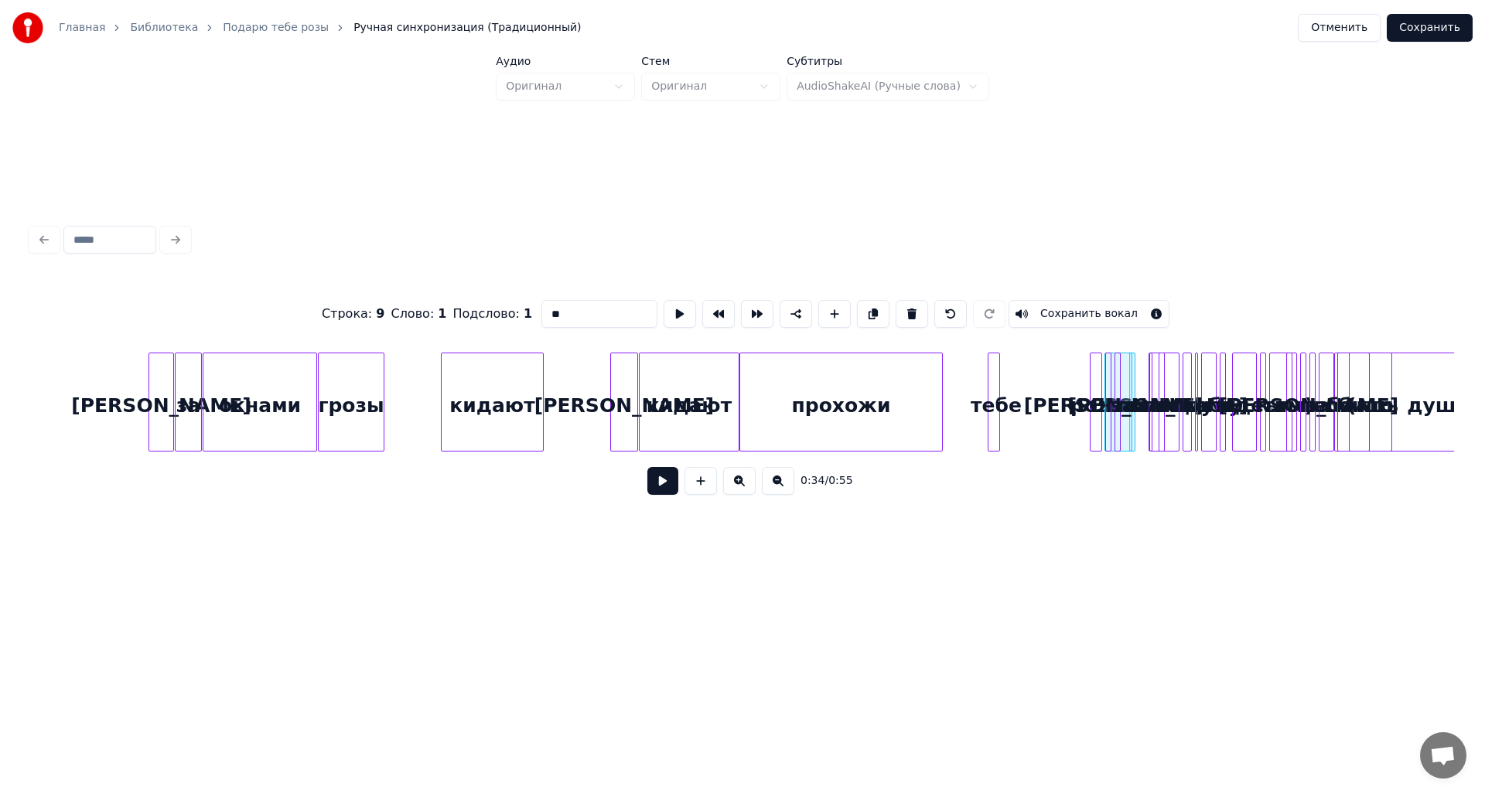
click at [903, 308] on button at bounding box center [912, 314] width 32 height 28
click at [903, 308] on button at bounding box center [916, 314] width 32 height 28
click at [903, 308] on button at bounding box center [912, 314] width 32 height 28
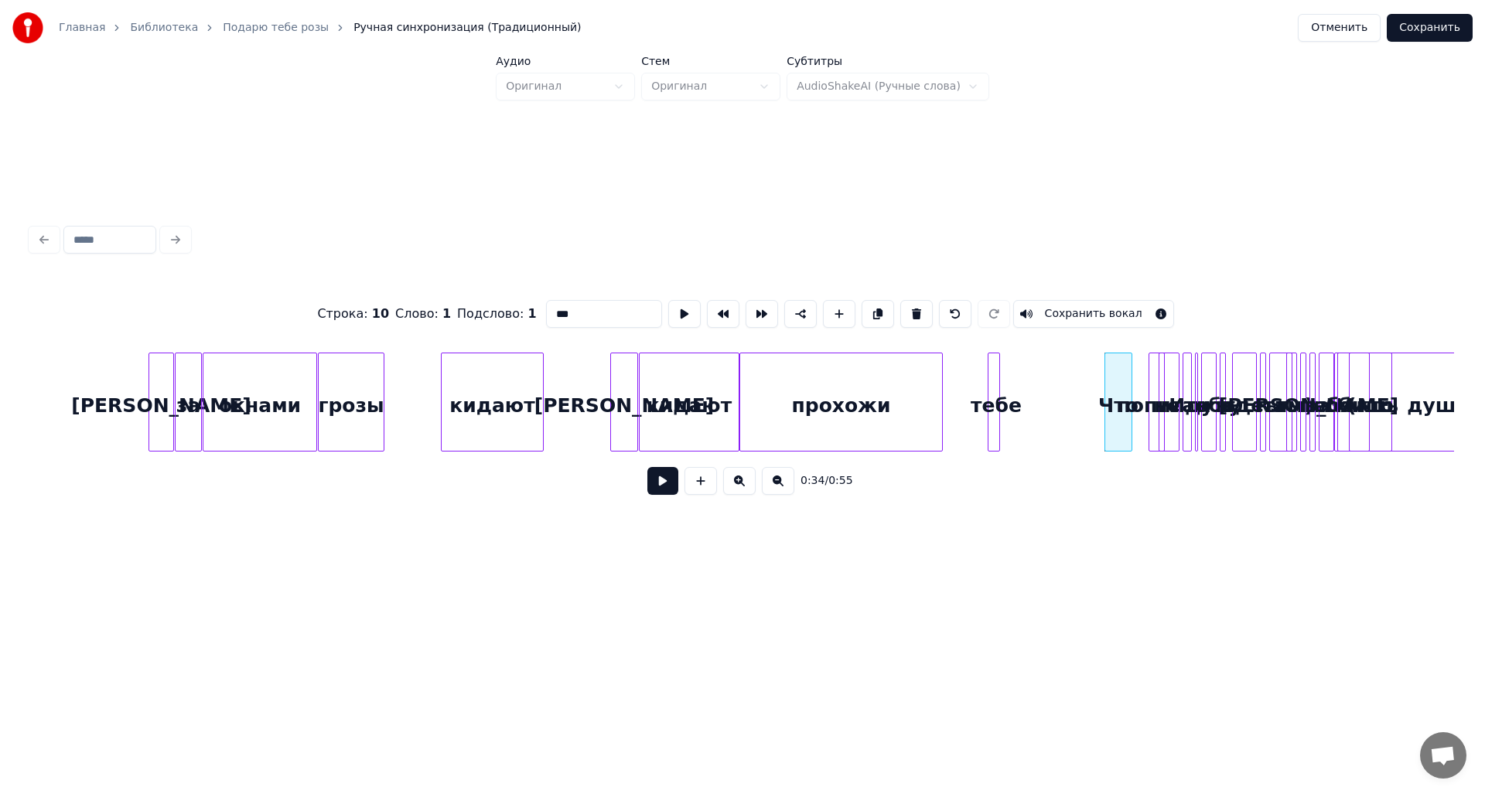
click at [903, 308] on button at bounding box center [916, 314] width 32 height 28
click at [903, 308] on button at bounding box center [912, 314] width 32 height 28
click at [903, 308] on button at bounding box center [916, 314] width 32 height 28
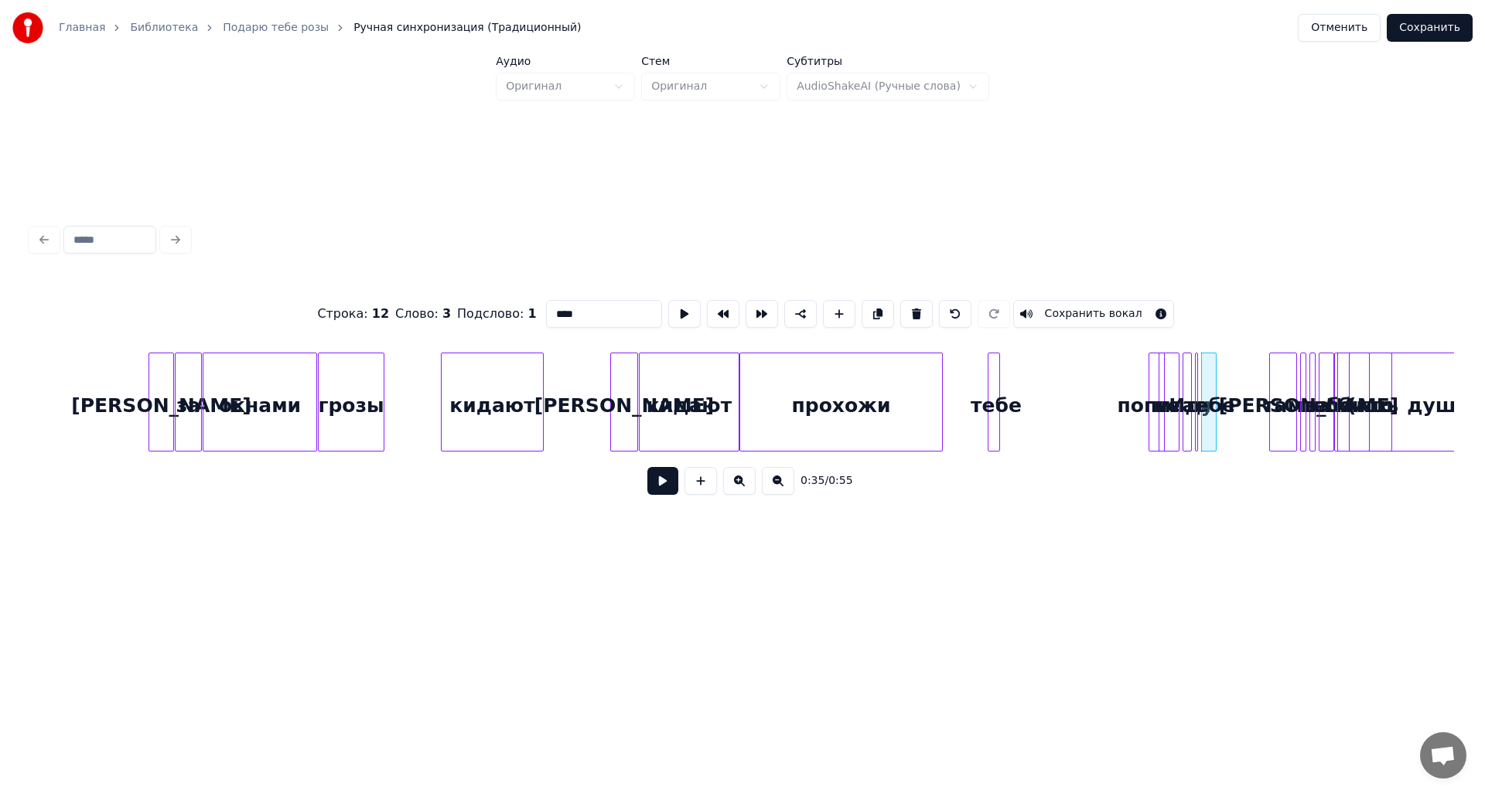
click at [903, 308] on button at bounding box center [916, 314] width 32 height 28
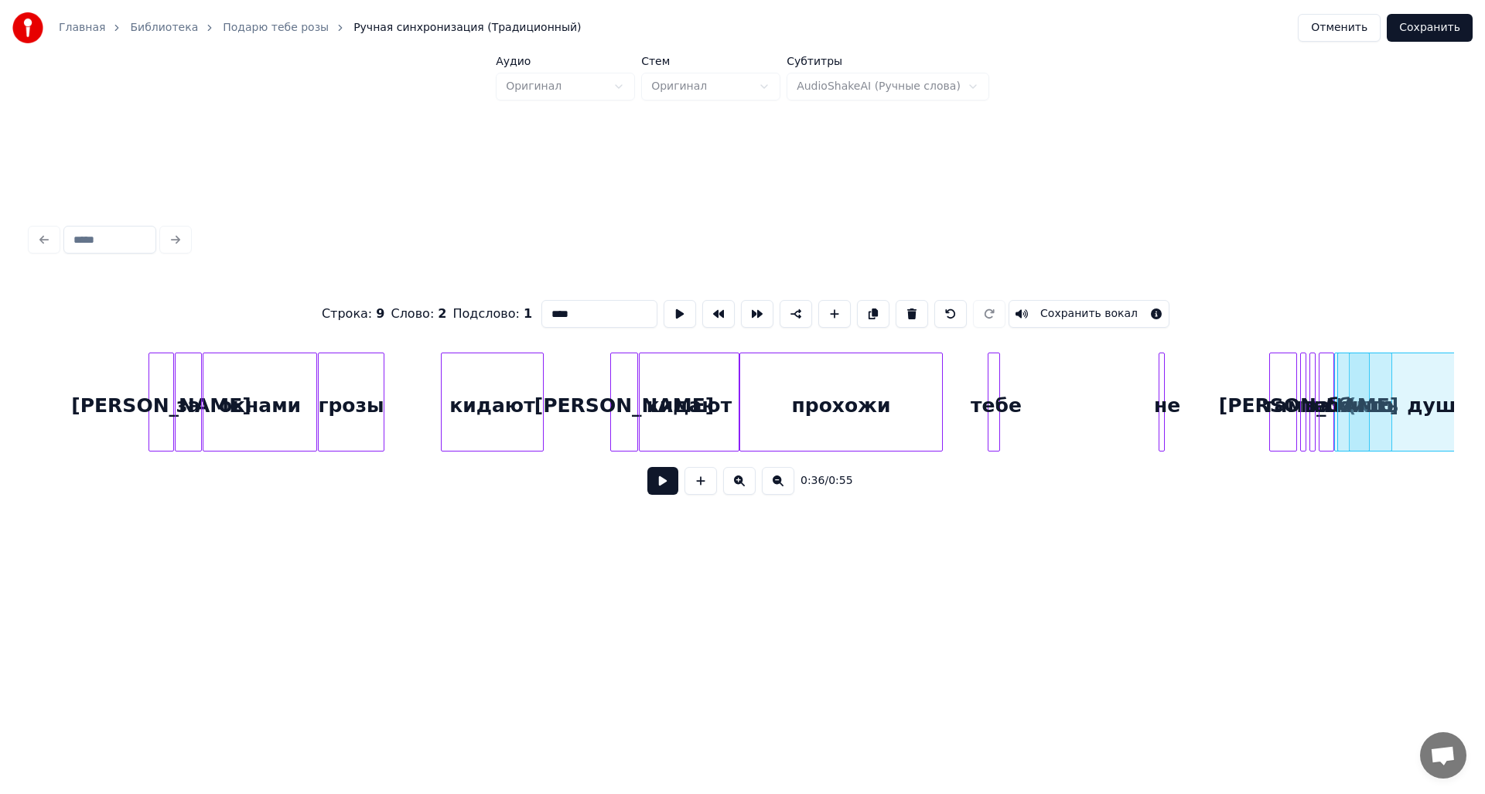
click at [903, 308] on button at bounding box center [912, 314] width 32 height 28
click at [903, 308] on button at bounding box center [916, 314] width 32 height 28
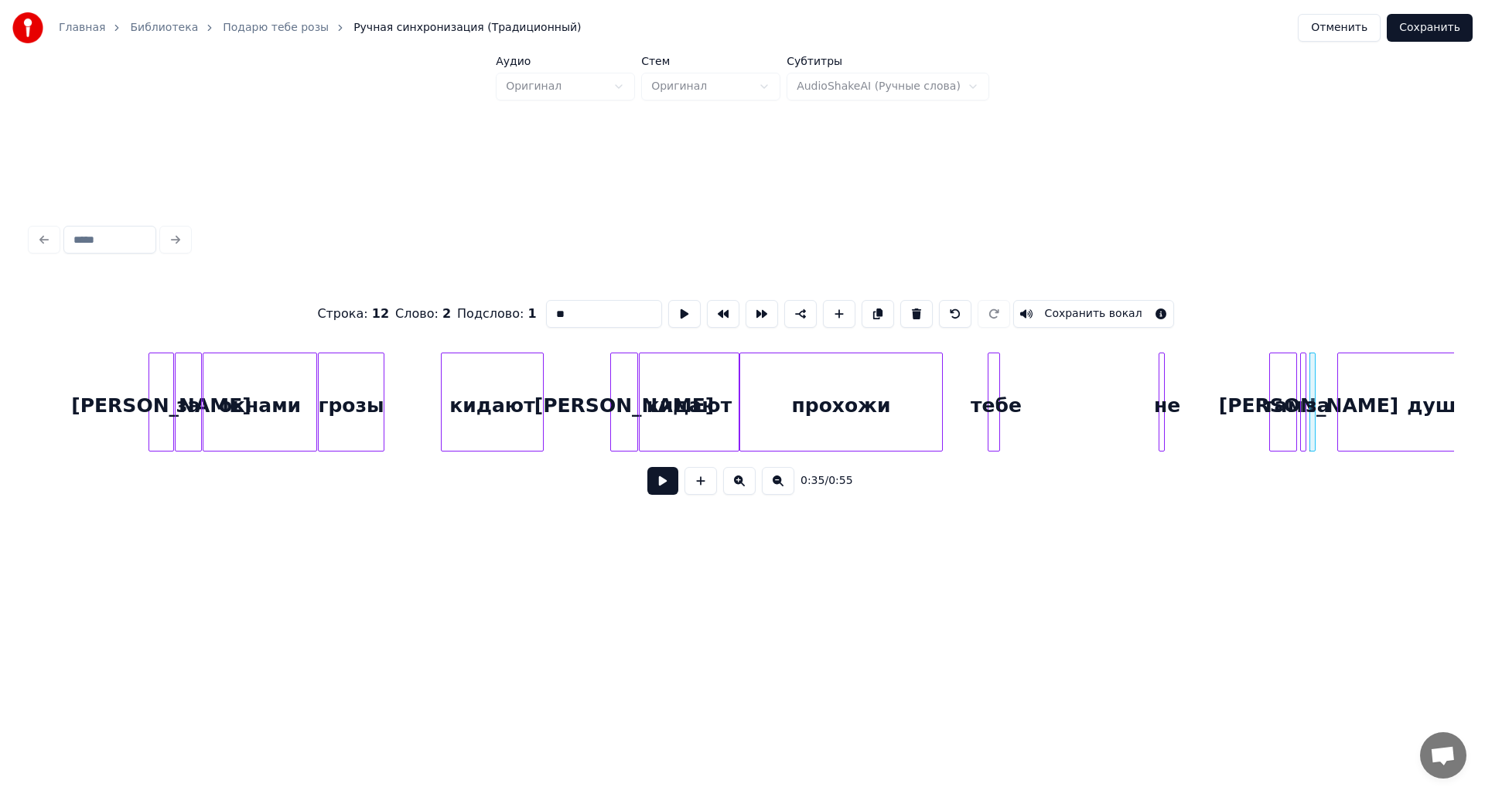
click at [903, 308] on button at bounding box center [916, 314] width 32 height 28
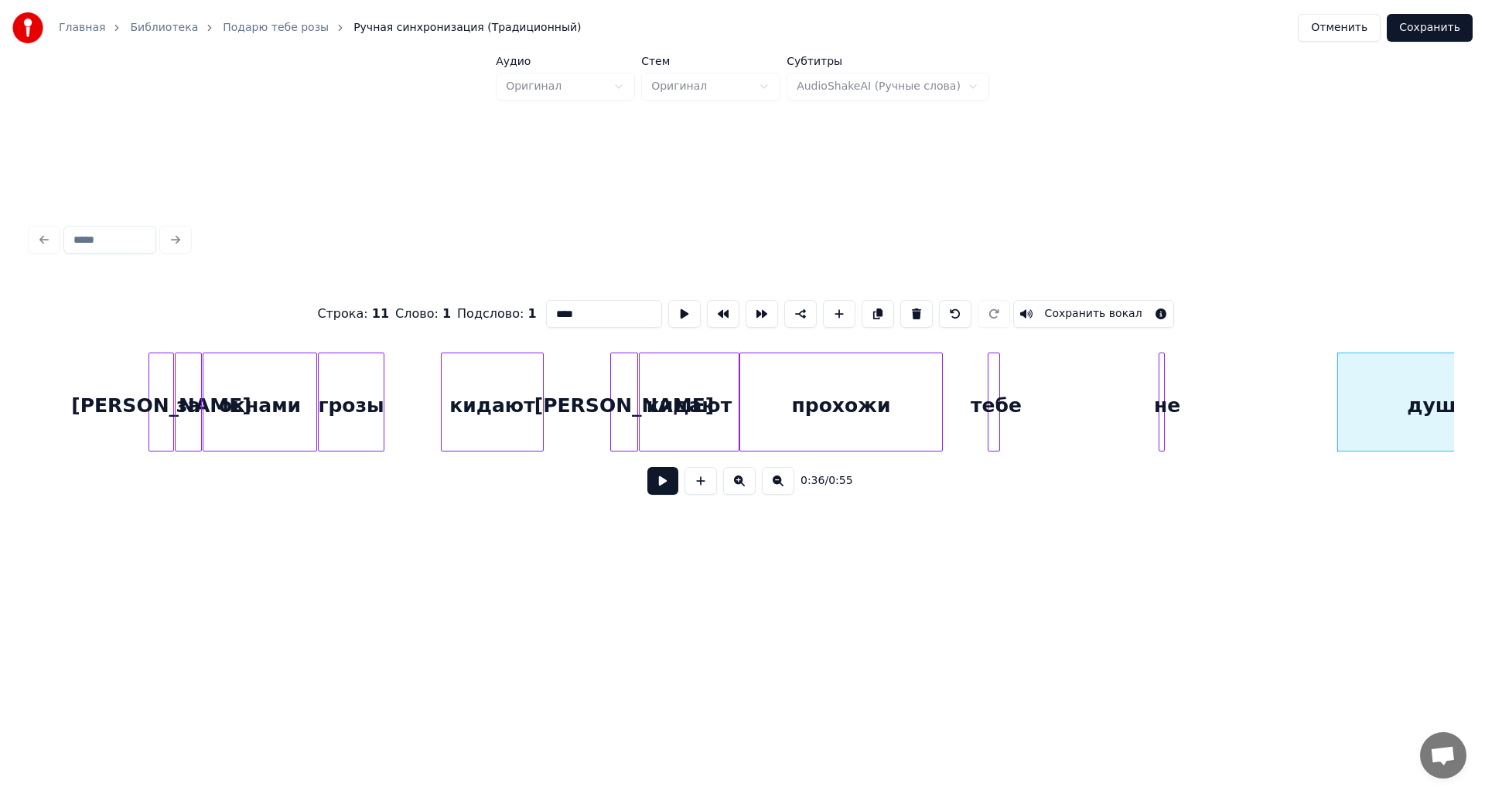
click at [903, 308] on button at bounding box center [916, 314] width 32 height 28
click at [906, 311] on button at bounding box center [916, 314] width 32 height 28
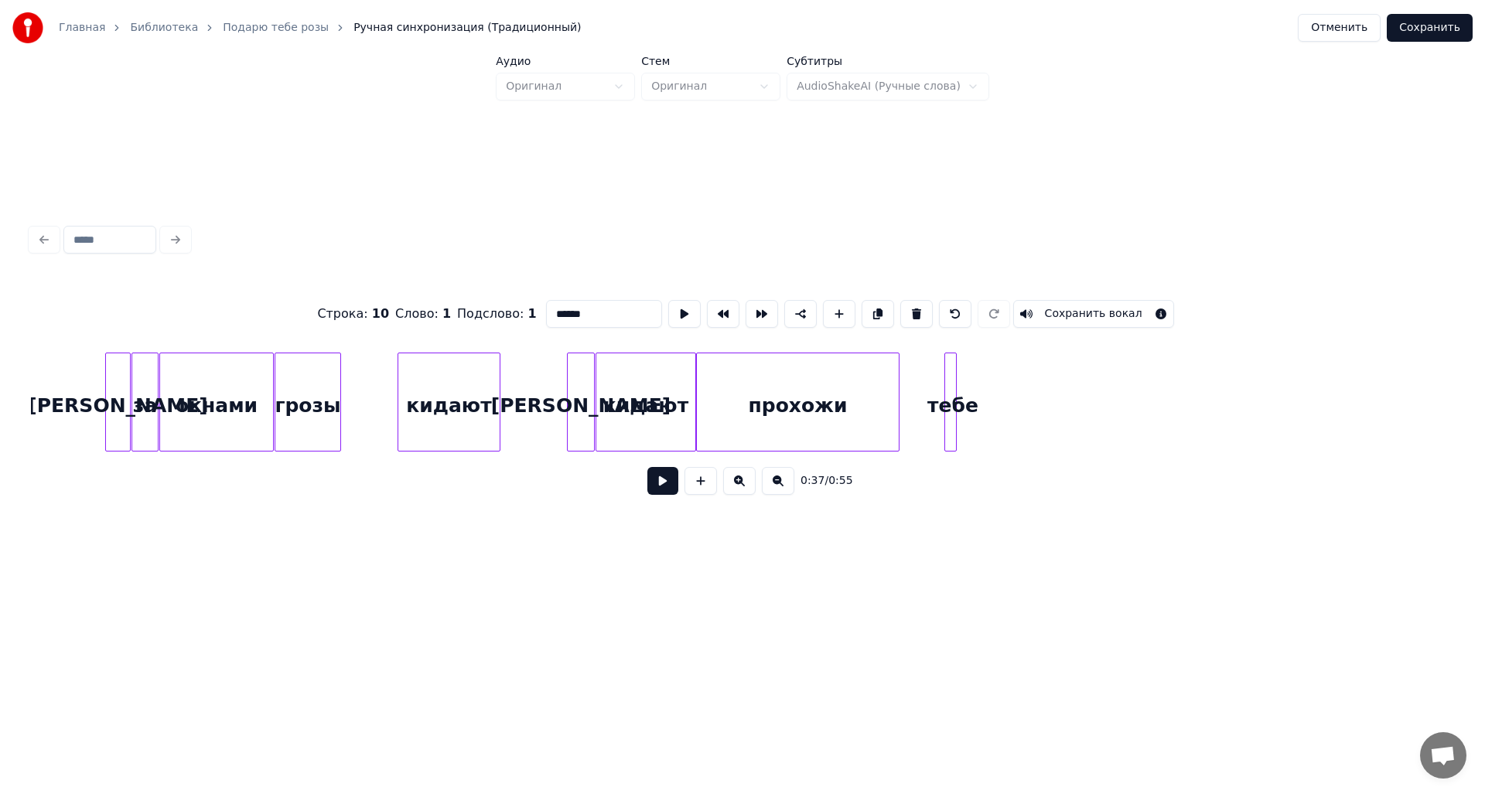
scroll to position [0, 4352]
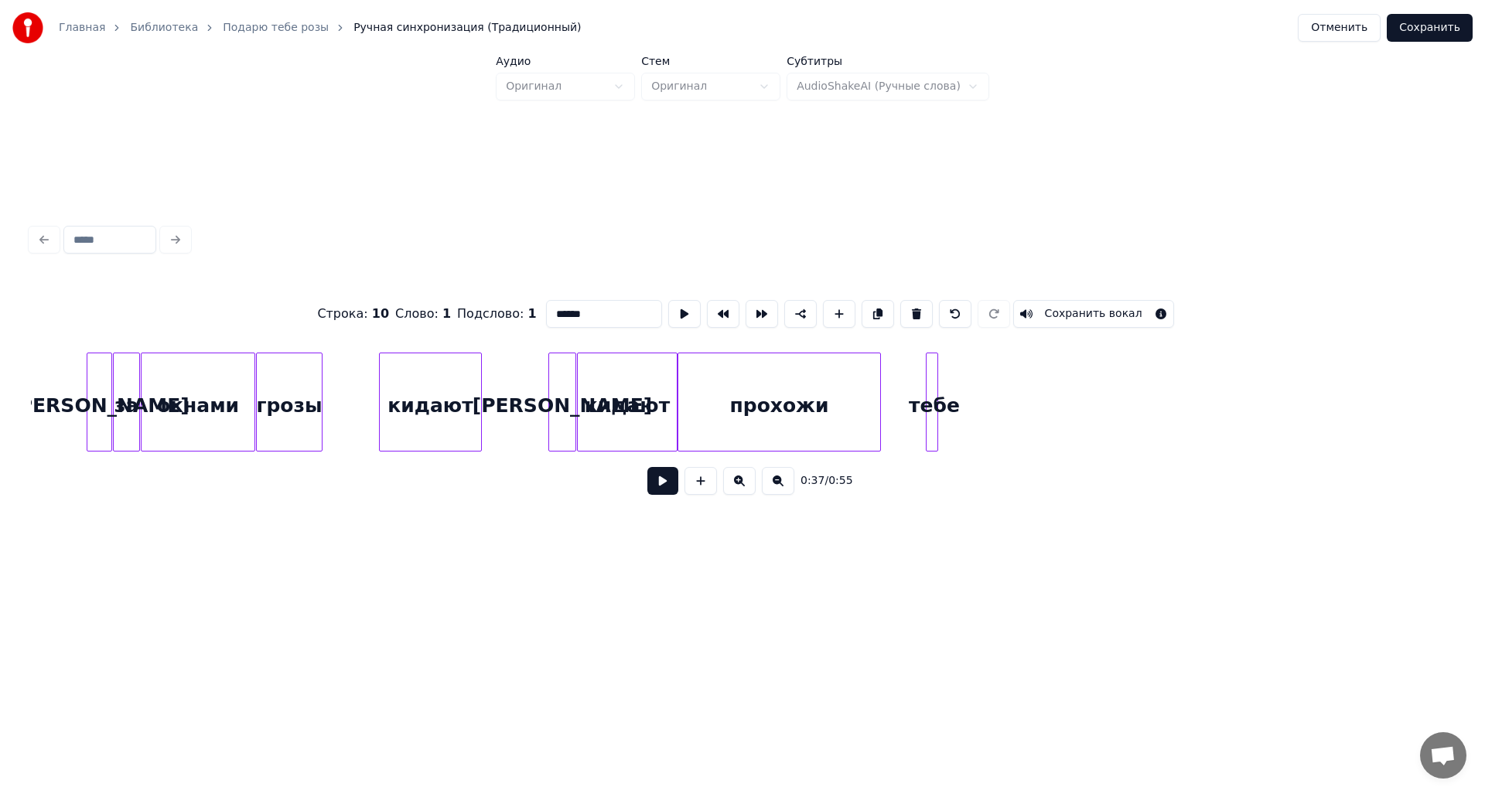
click at [932, 405] on div "тебе" at bounding box center [934, 405] width 15 height 105
click at [906, 308] on button at bounding box center [912, 314] width 32 height 28
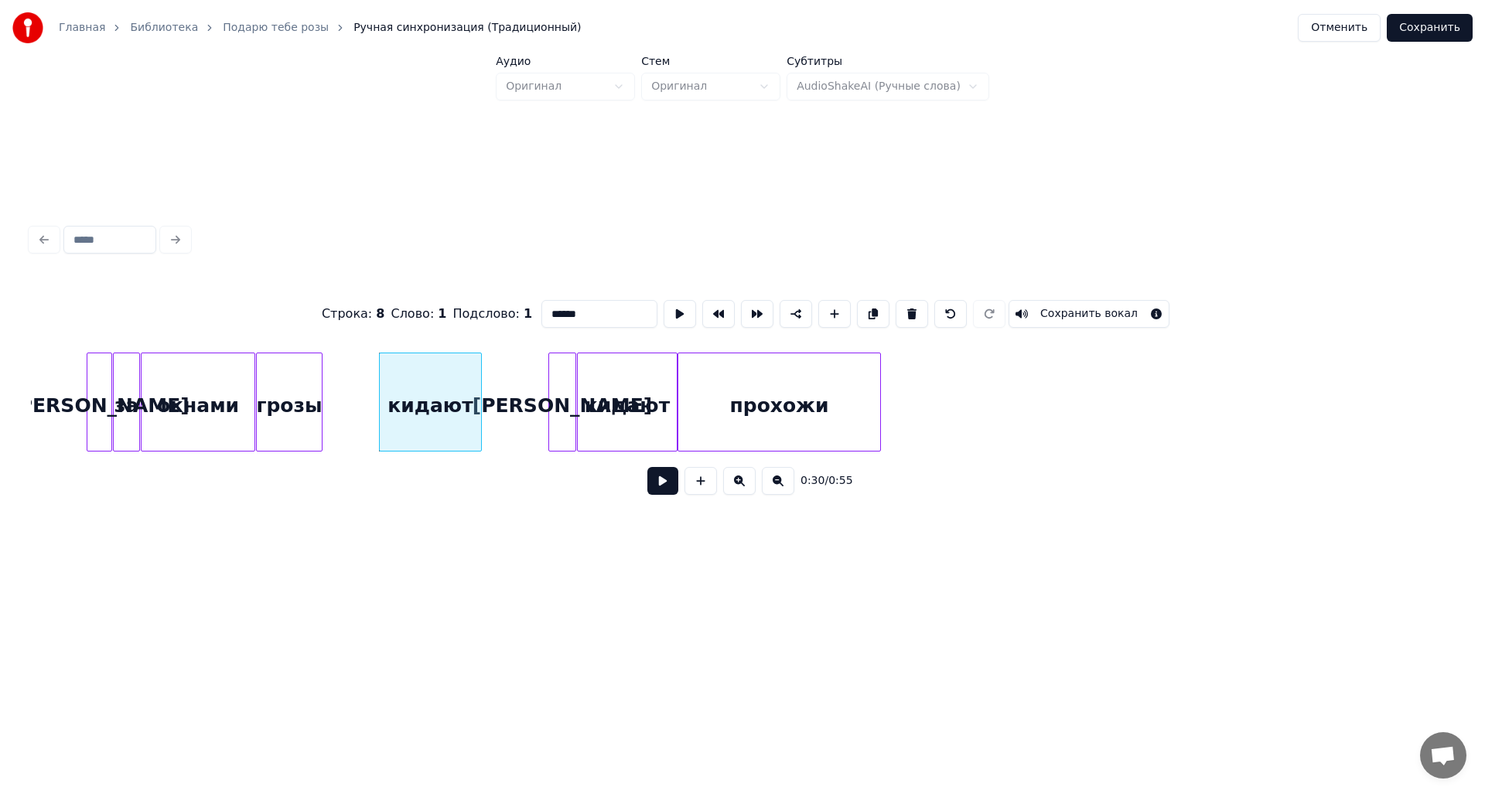
click at [566, 383] on div "[PERSON_NAME]" at bounding box center [562, 405] width 26 height 105
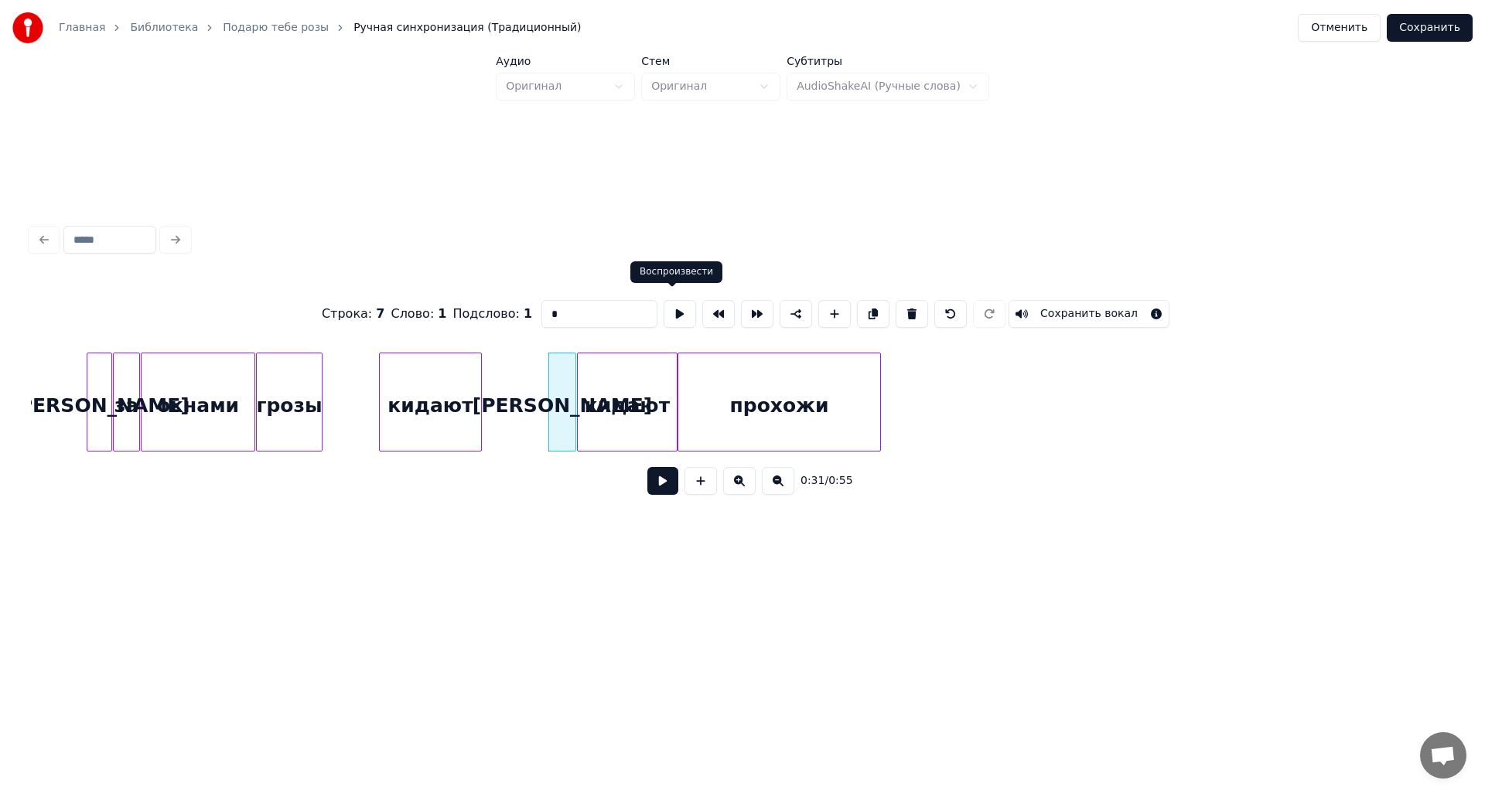
click at [674, 309] on button at bounding box center [680, 314] width 32 height 28
click at [589, 392] on div "кидают" at bounding box center [626, 405] width 99 height 105
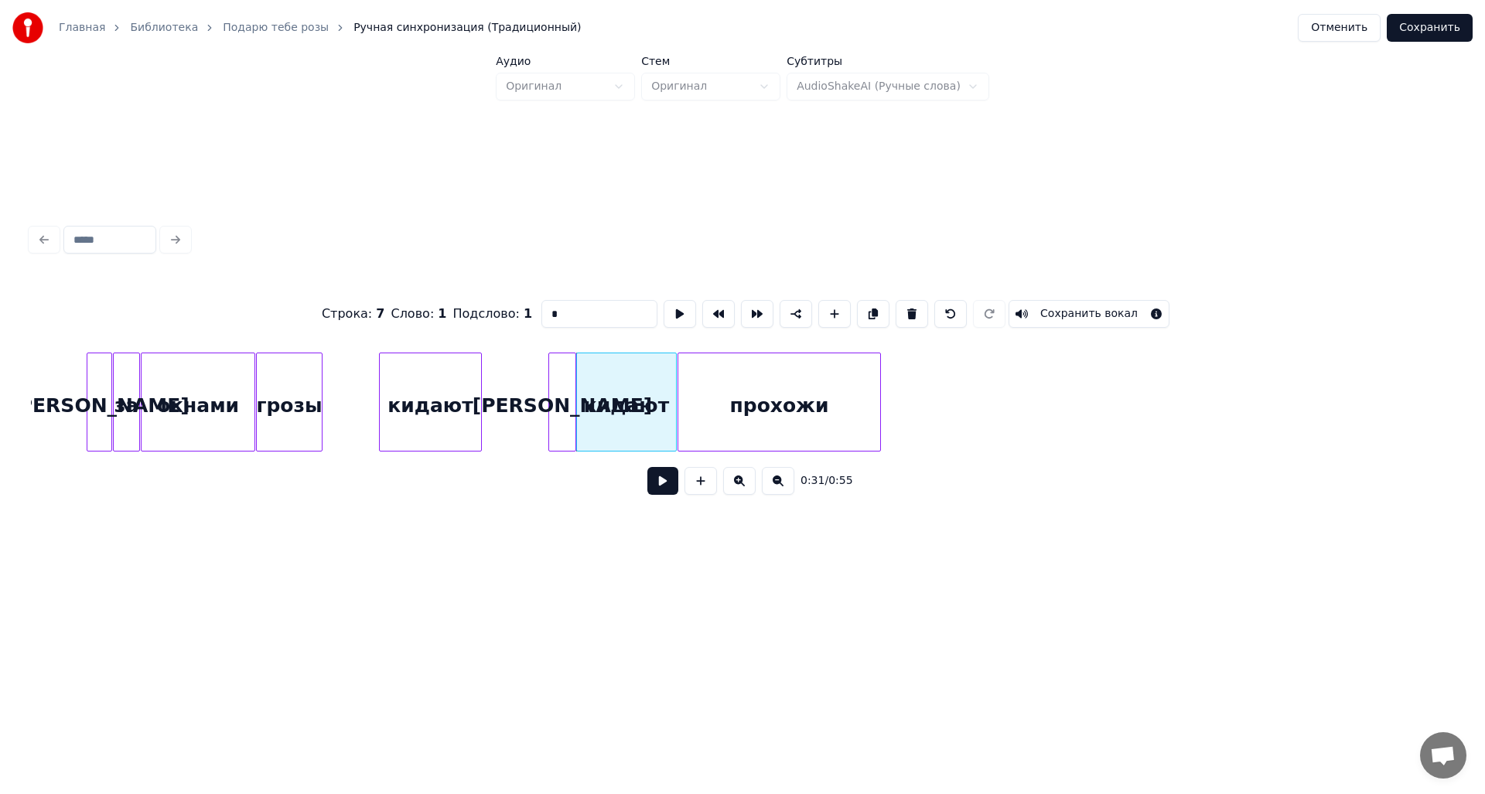
click at [603, 390] on div "кидают" at bounding box center [626, 405] width 99 height 105
click at [674, 310] on button at bounding box center [680, 314] width 32 height 28
click at [746, 399] on div "прохожи" at bounding box center [779, 405] width 202 height 105
type input "*******"
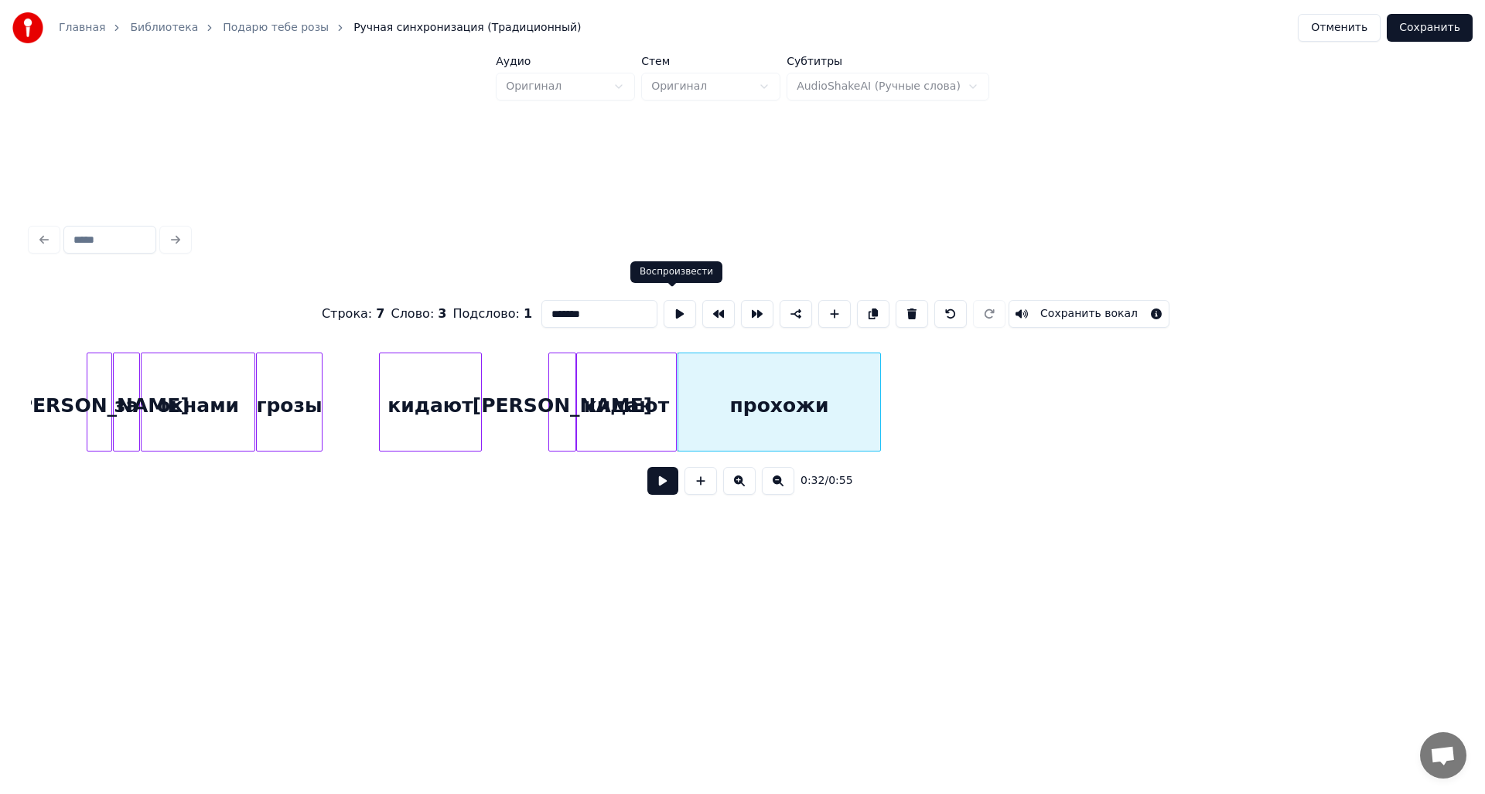
click at [669, 304] on button at bounding box center [680, 314] width 32 height 28
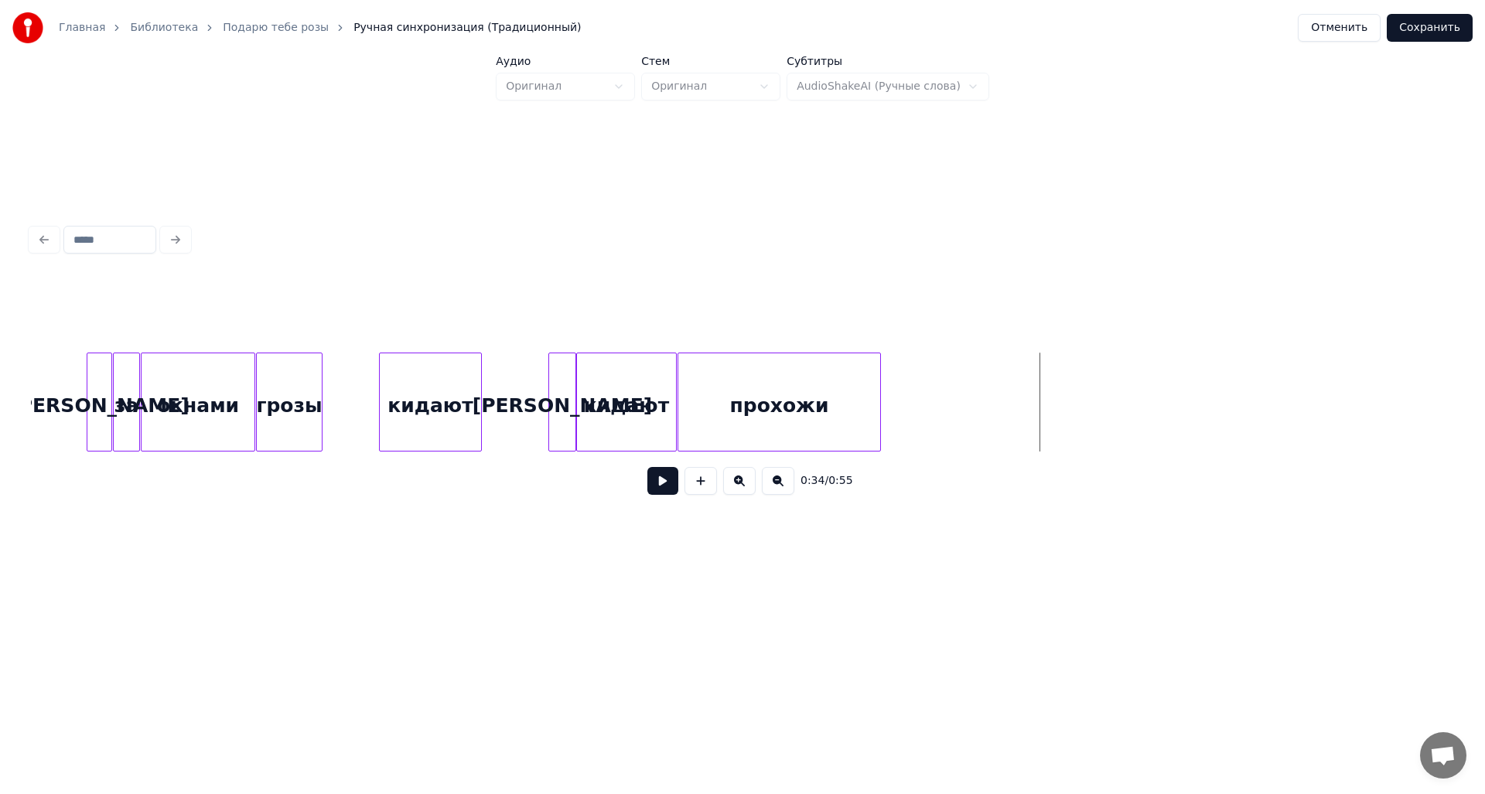
click at [640, 492] on div "0:34 / 0:55" at bounding box center [742, 481] width 1398 height 34
click at [657, 493] on button at bounding box center [662, 481] width 31 height 28
click at [662, 495] on button at bounding box center [662, 481] width 31 height 28
click at [696, 145] on div "0:36 / 0:55" at bounding box center [743, 363] width 1436 height 476
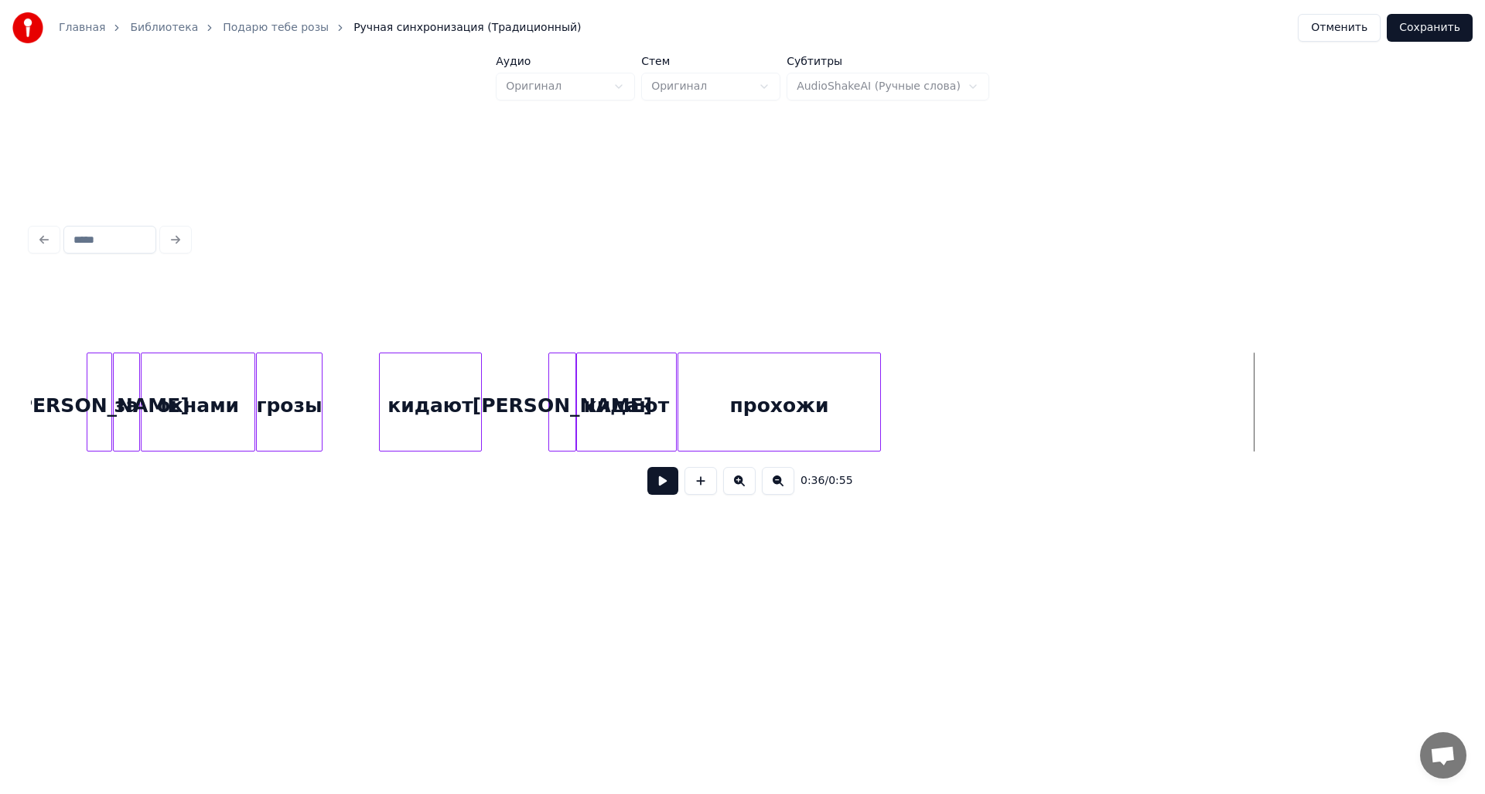
click at [843, 377] on div "прохожи" at bounding box center [779, 405] width 202 height 105
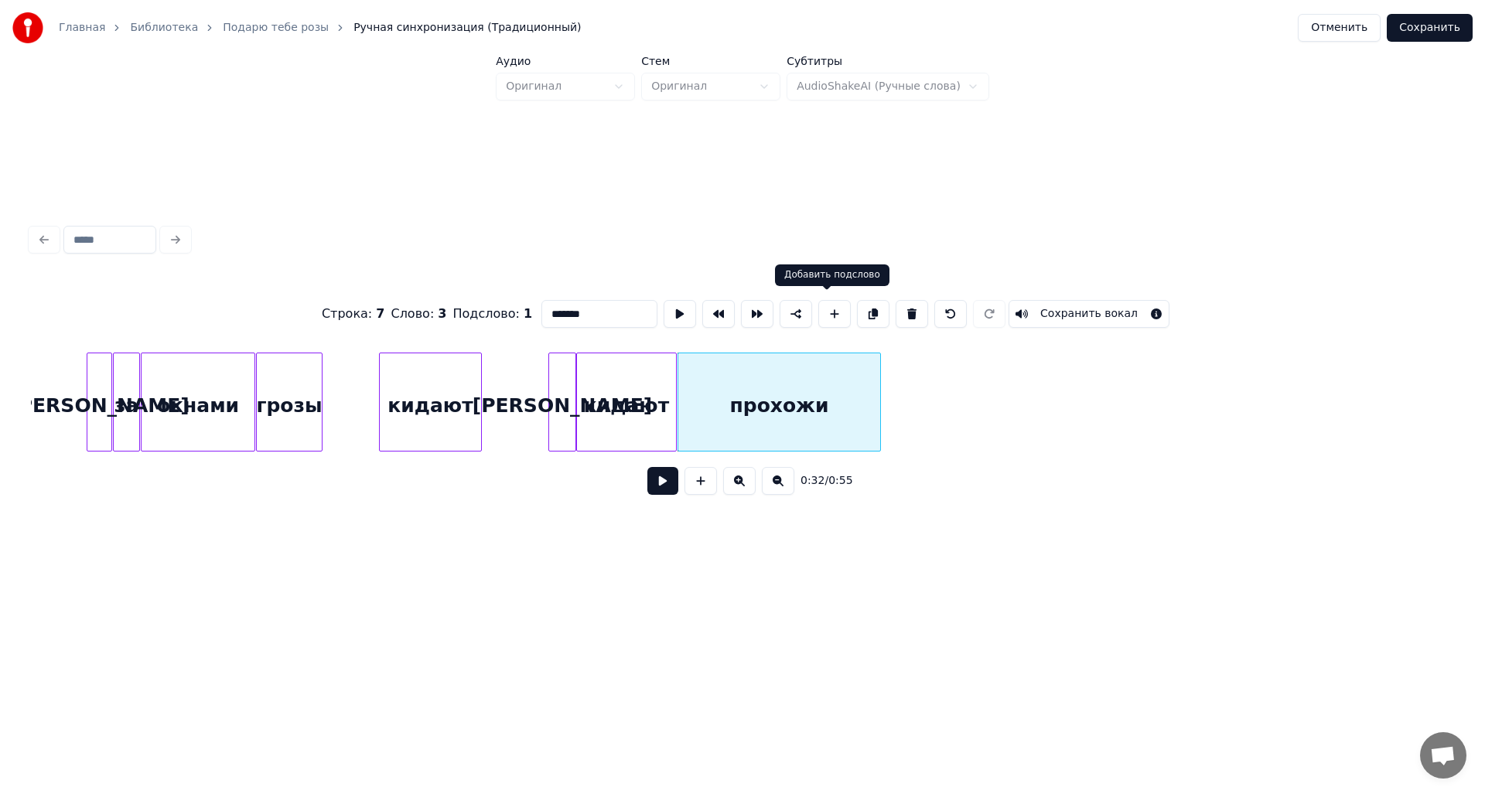
click at [833, 315] on button at bounding box center [834, 314] width 32 height 28
type input "**"
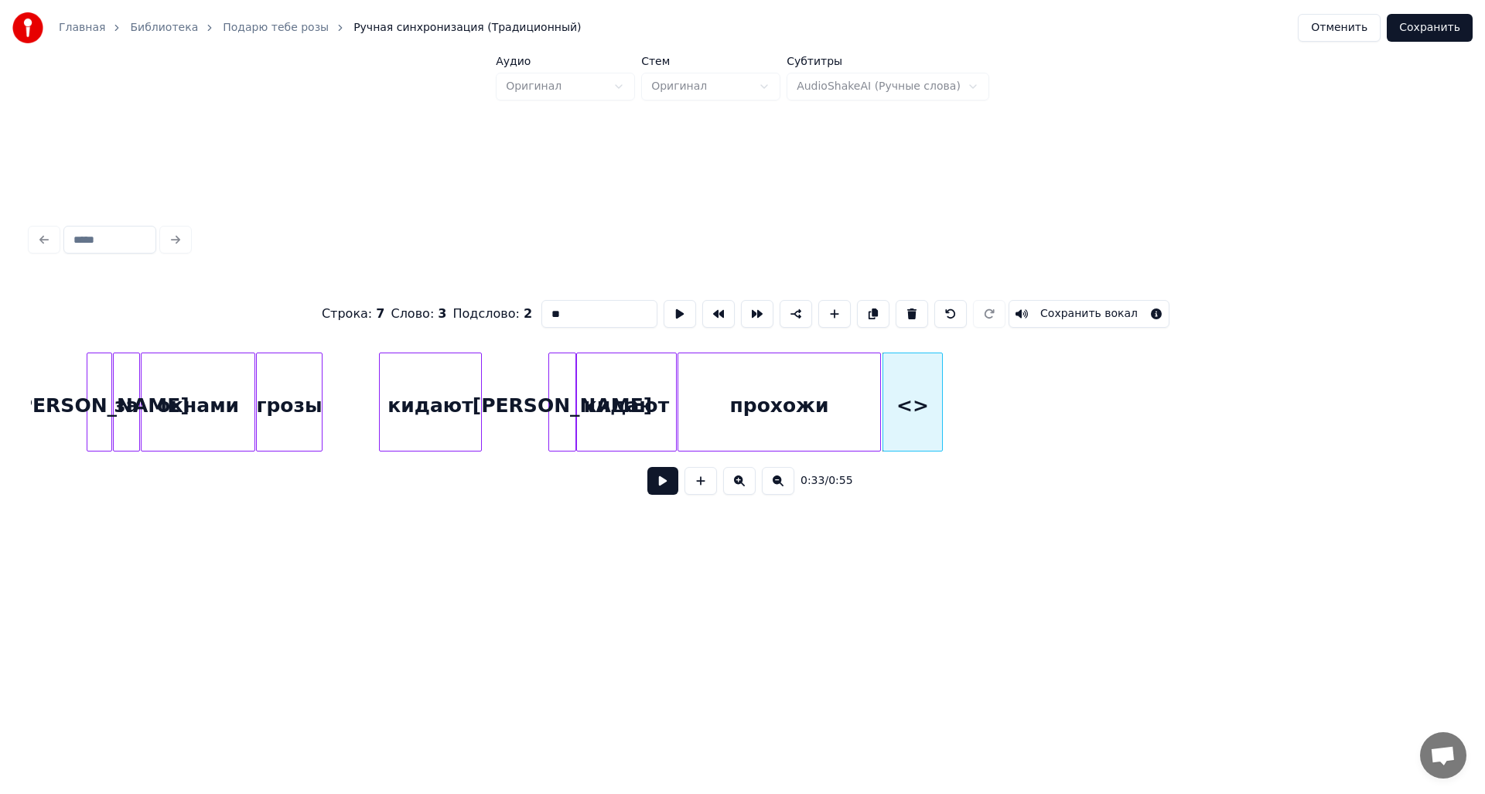
click at [922, 401] on div "<>" at bounding box center [912, 405] width 59 height 105
click at [992, 400] on div at bounding box center [992, 401] width 5 height 97
click at [932, 374] on div "<>" at bounding box center [938, 405] width 111 height 105
click at [950, 408] on div "<>" at bounding box center [938, 405] width 111 height 105
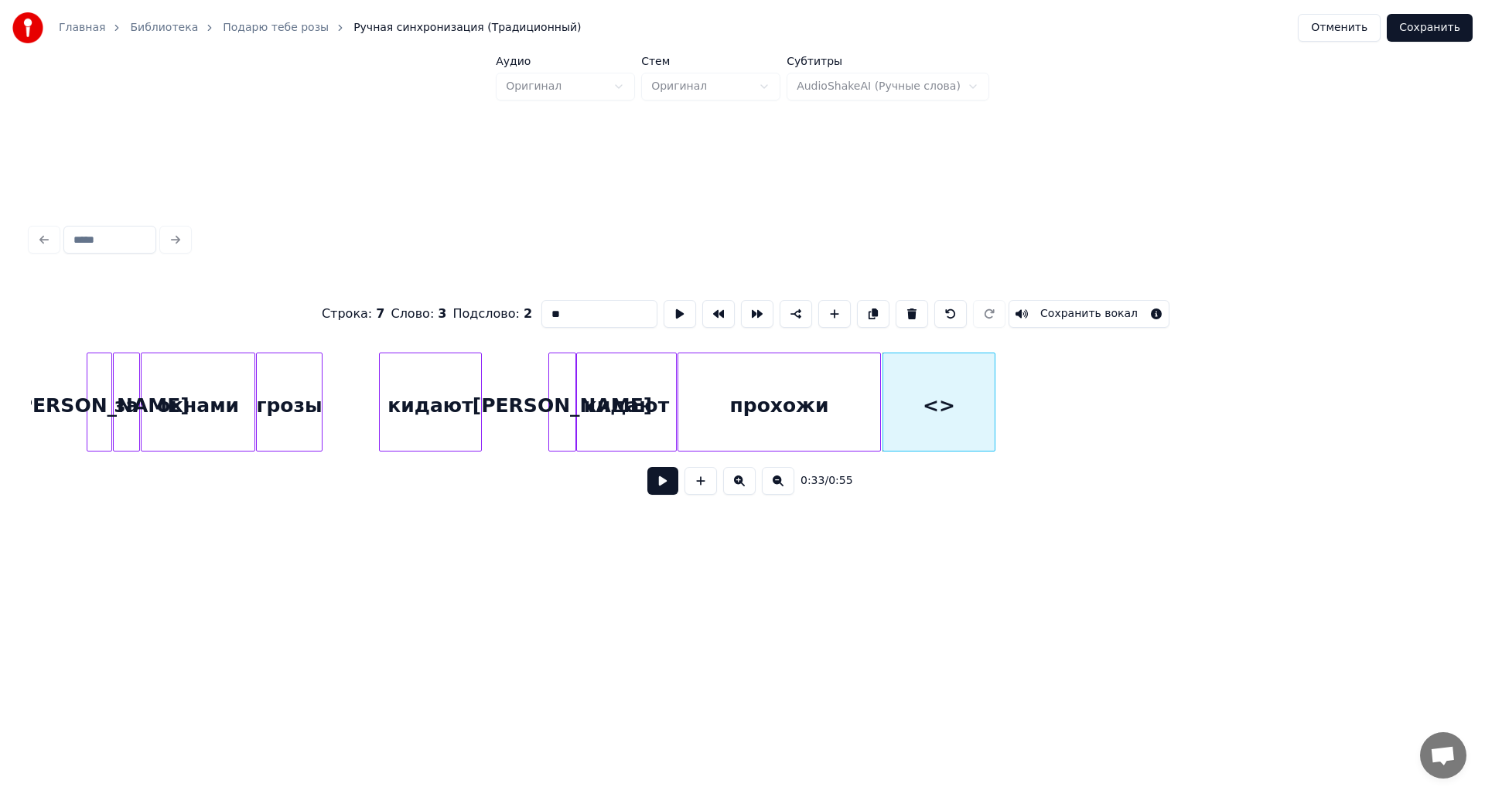
click at [947, 408] on div "<>" at bounding box center [938, 405] width 111 height 105
click at [944, 408] on div "<>" at bounding box center [938, 405] width 111 height 105
click at [962, 418] on div "<>" at bounding box center [957, 405] width 111 height 105
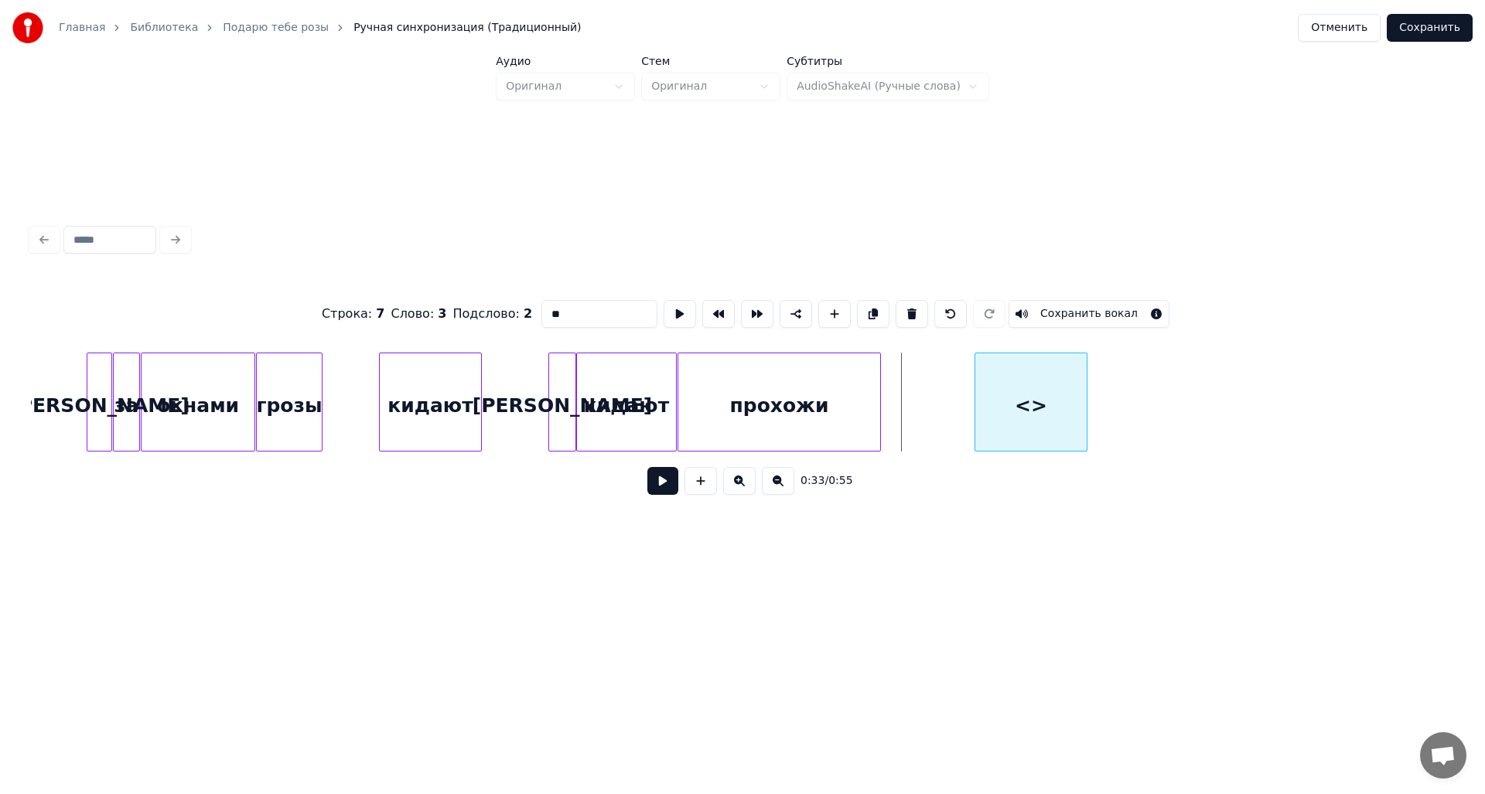
click at [1036, 416] on div "<>" at bounding box center [1030, 405] width 111 height 105
click at [1032, 411] on div "<>" at bounding box center [1030, 405] width 111 height 105
click at [1053, 411] on div "<>" at bounding box center [1059, 405] width 111 height 105
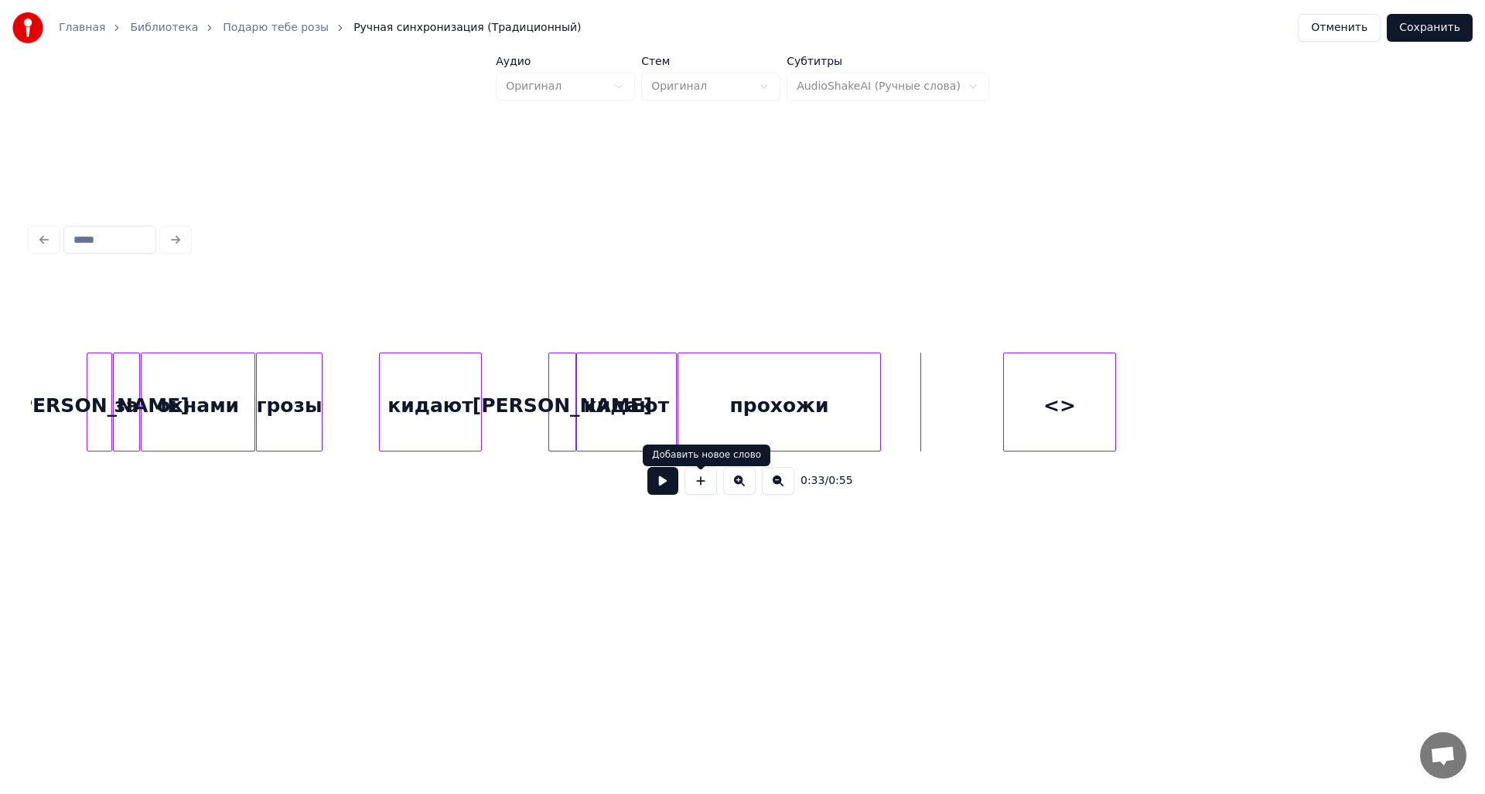
click at [656, 488] on button at bounding box center [662, 481] width 31 height 28
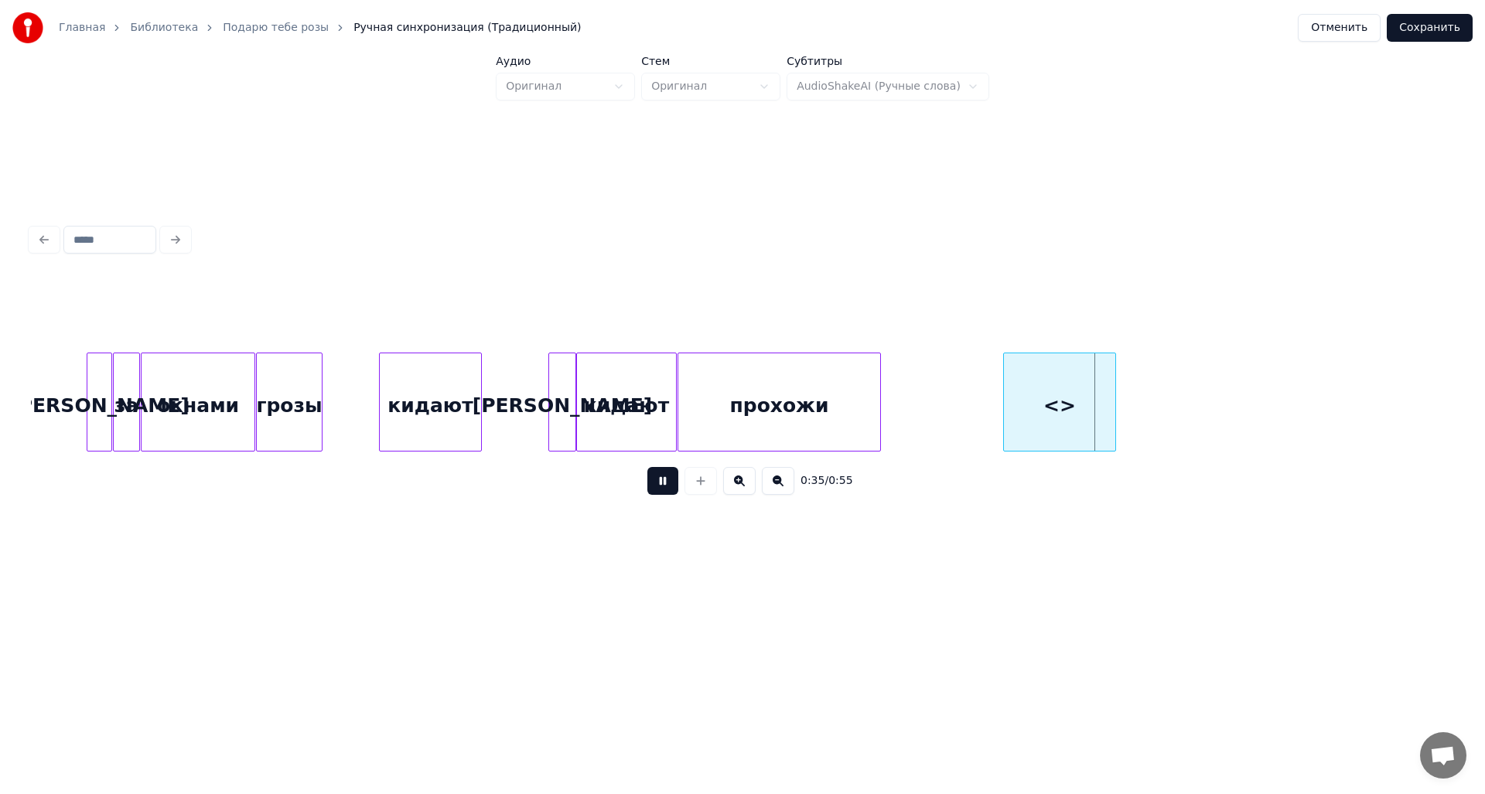
click at [656, 488] on button at bounding box center [662, 481] width 31 height 28
click at [1031, 388] on div "<>" at bounding box center [1059, 405] width 111 height 105
click at [101, 228] on input at bounding box center [109, 240] width 93 height 28
click at [583, 311] on input "**" at bounding box center [599, 314] width 116 height 28
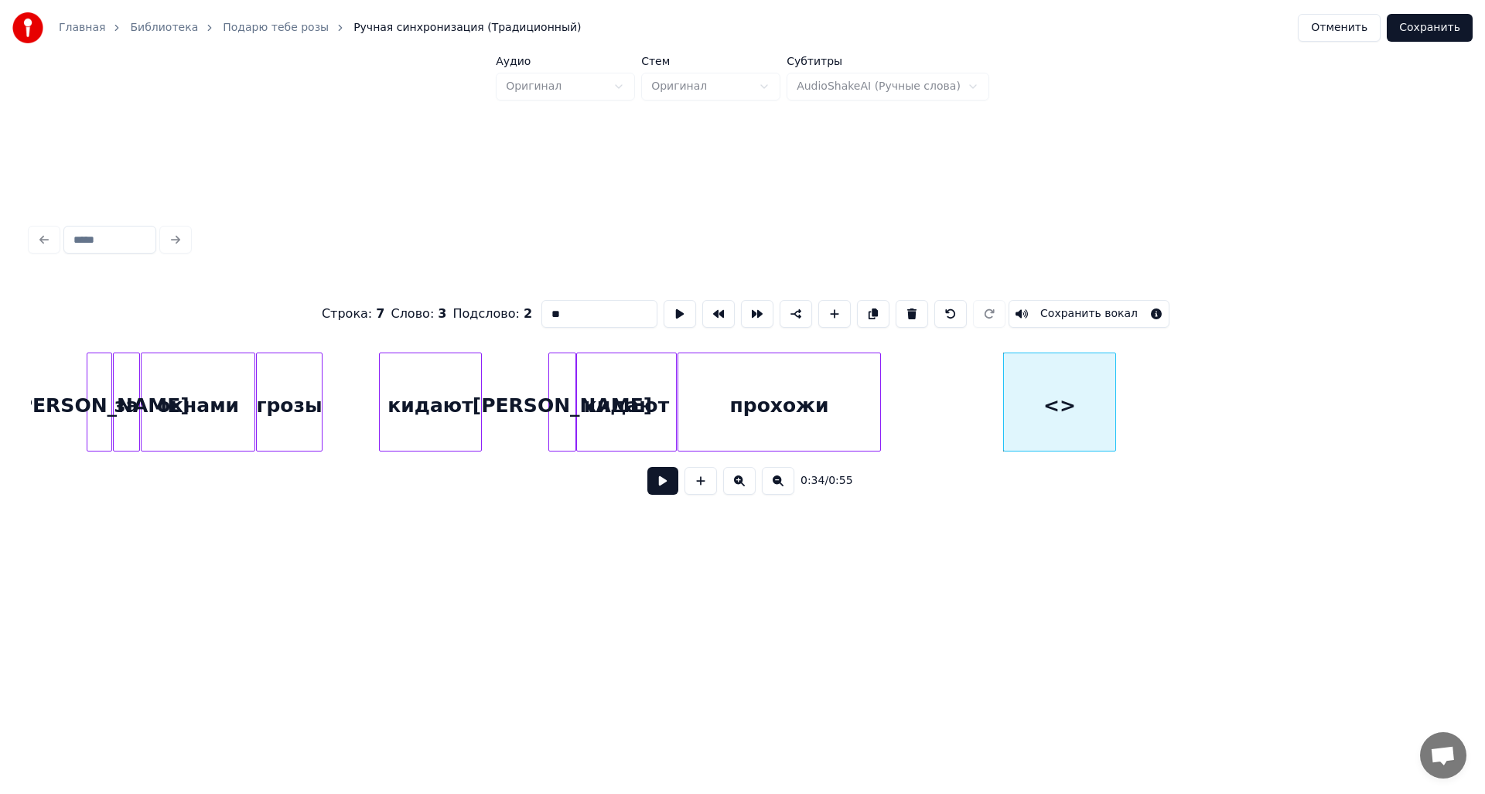
type input "*"
click at [676, 305] on button at bounding box center [680, 314] width 32 height 28
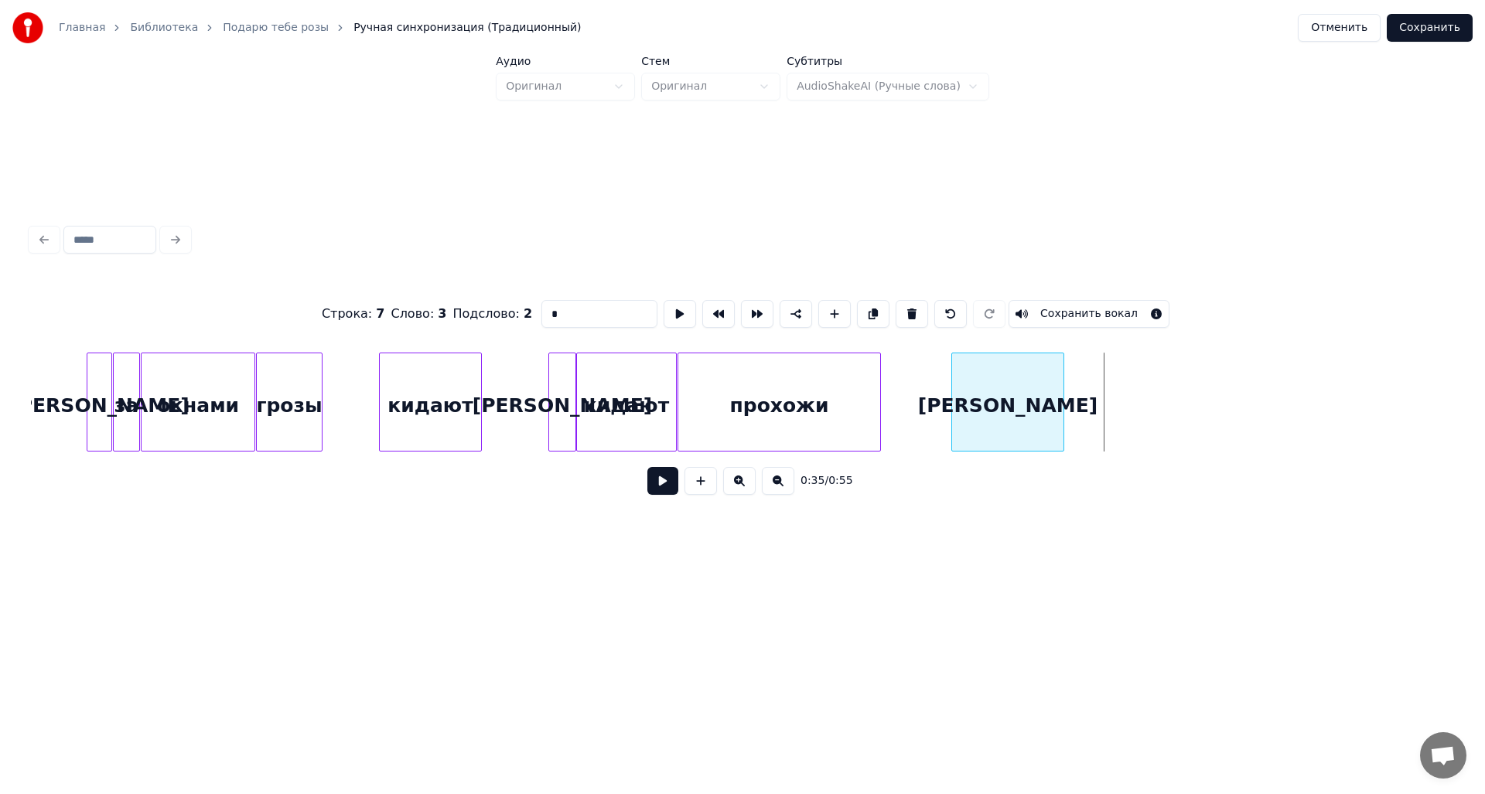
click at [1005, 399] on div "[PERSON_NAME]" at bounding box center [1007, 405] width 111 height 105
click at [664, 308] on button at bounding box center [680, 314] width 32 height 28
click at [666, 308] on button at bounding box center [680, 314] width 32 height 28
click at [1015, 405] on div at bounding box center [1013, 401] width 5 height 97
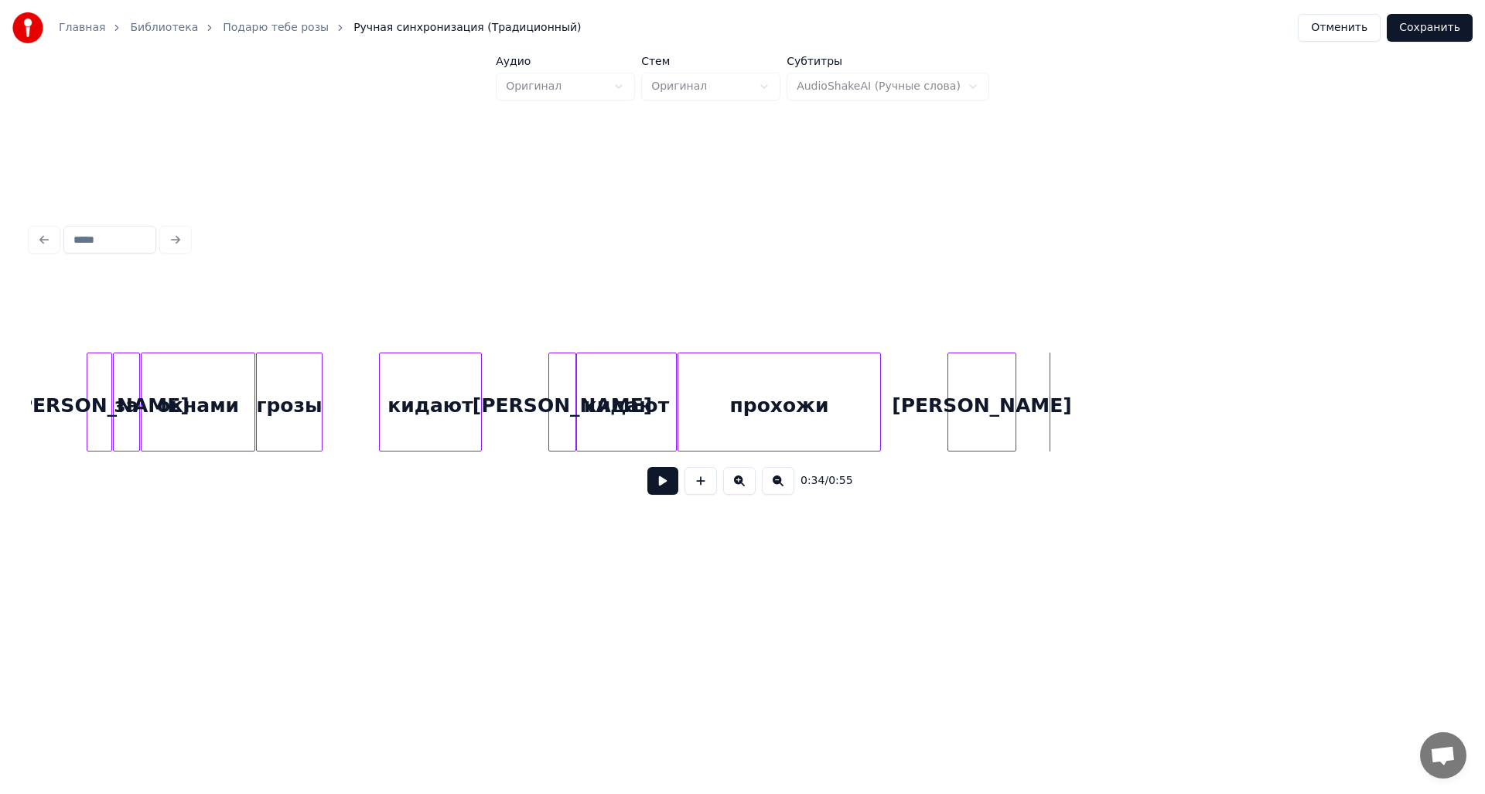
click at [996, 403] on div "[PERSON_NAME]" at bounding box center [981, 405] width 67 height 105
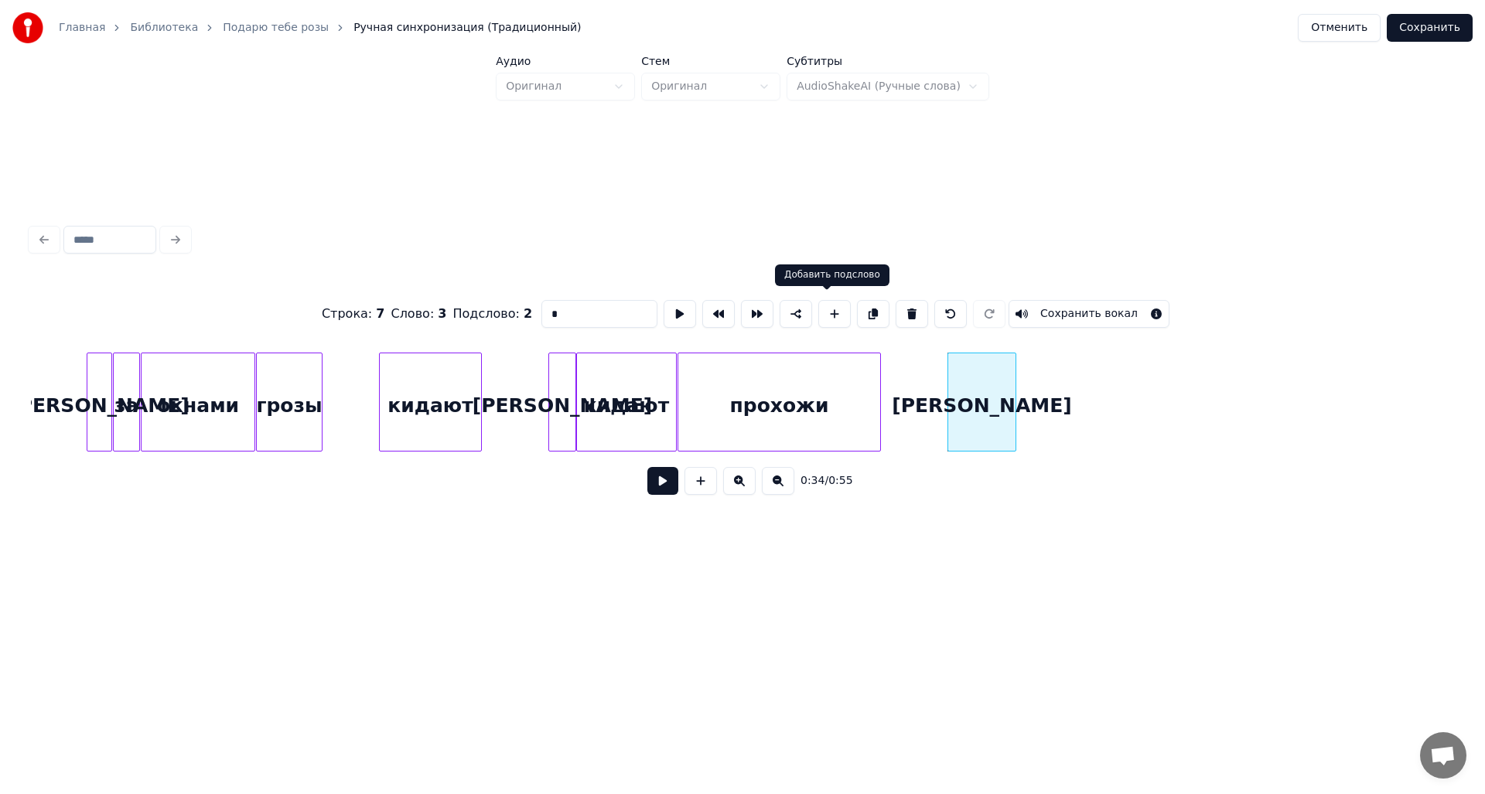
click at [825, 313] on button at bounding box center [834, 314] width 32 height 28
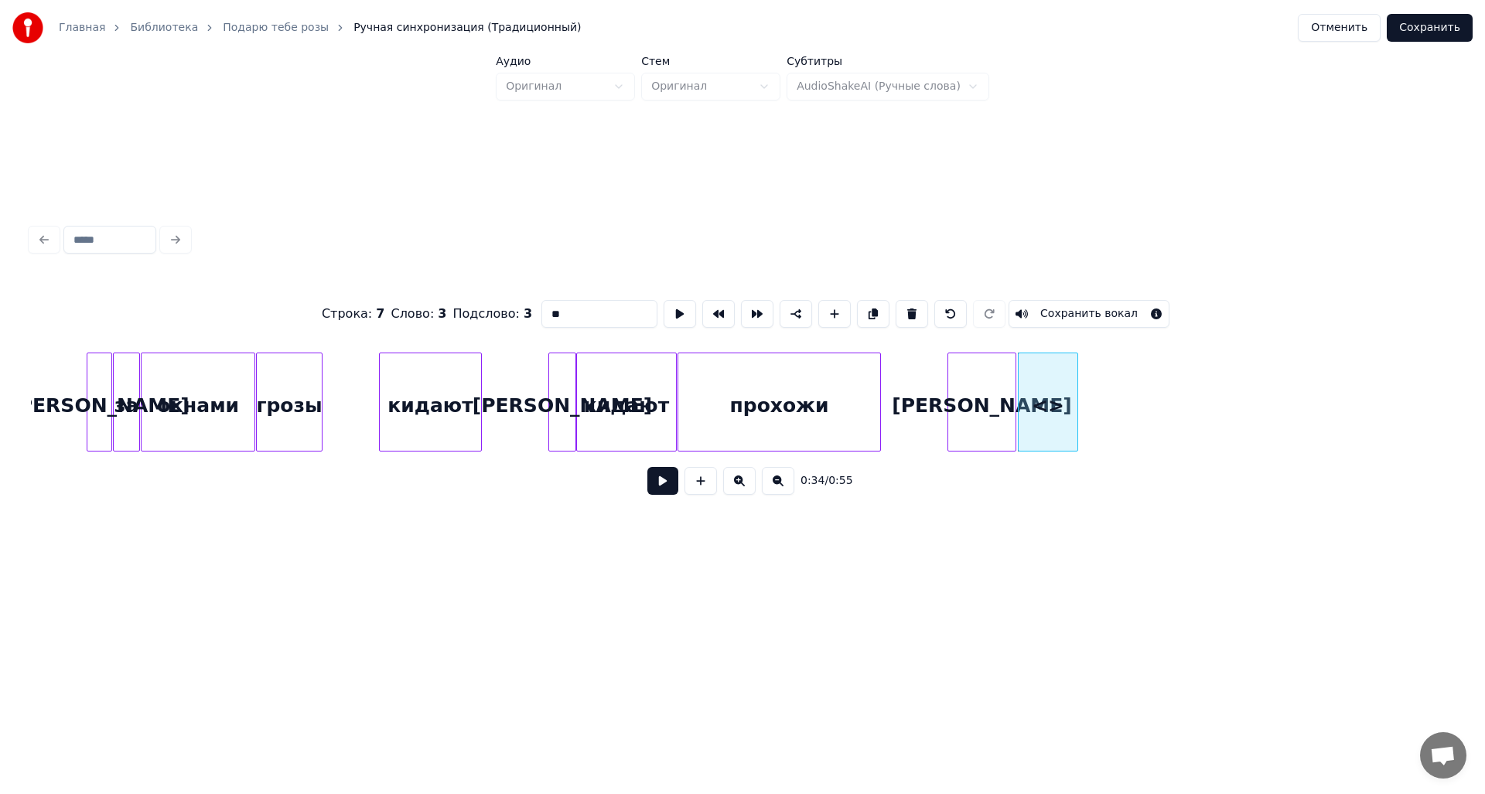
drag, startPoint x: 616, startPoint y: 302, endPoint x: 518, endPoint y: 322, distance: 99.4
click at [518, 322] on div "Строка : 7 Слово : 3 Подслово : 3 ** Сохранить вокал" at bounding box center [742, 313] width 1423 height 77
type input "*"
click at [681, 309] on button at bounding box center [680, 314] width 32 height 28
click at [1084, 395] on div "заводиит" at bounding box center [1065, 405] width 59 height 105
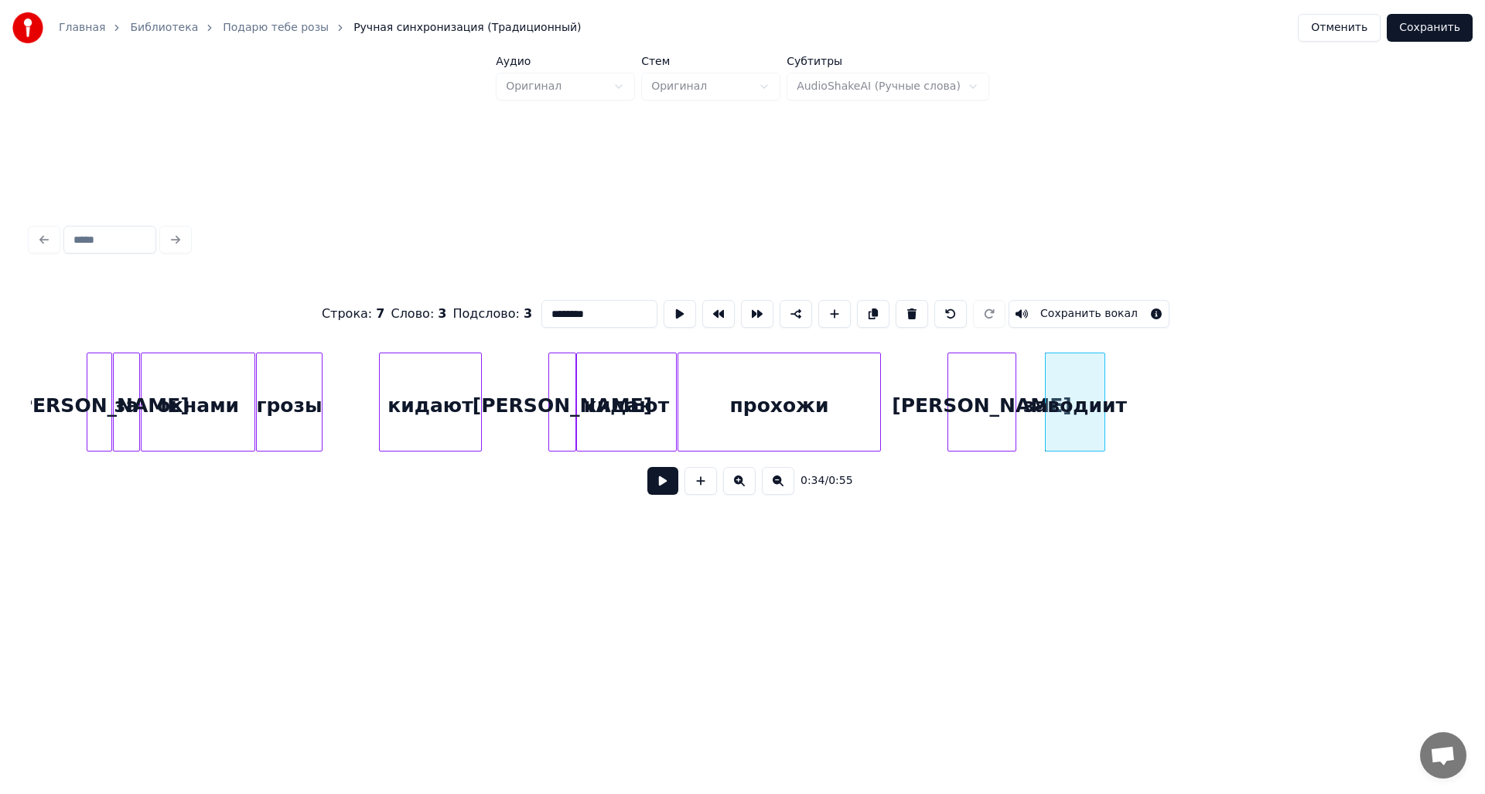
click at [1003, 401] on div "[PERSON_NAME]" at bounding box center [981, 405] width 67 height 105
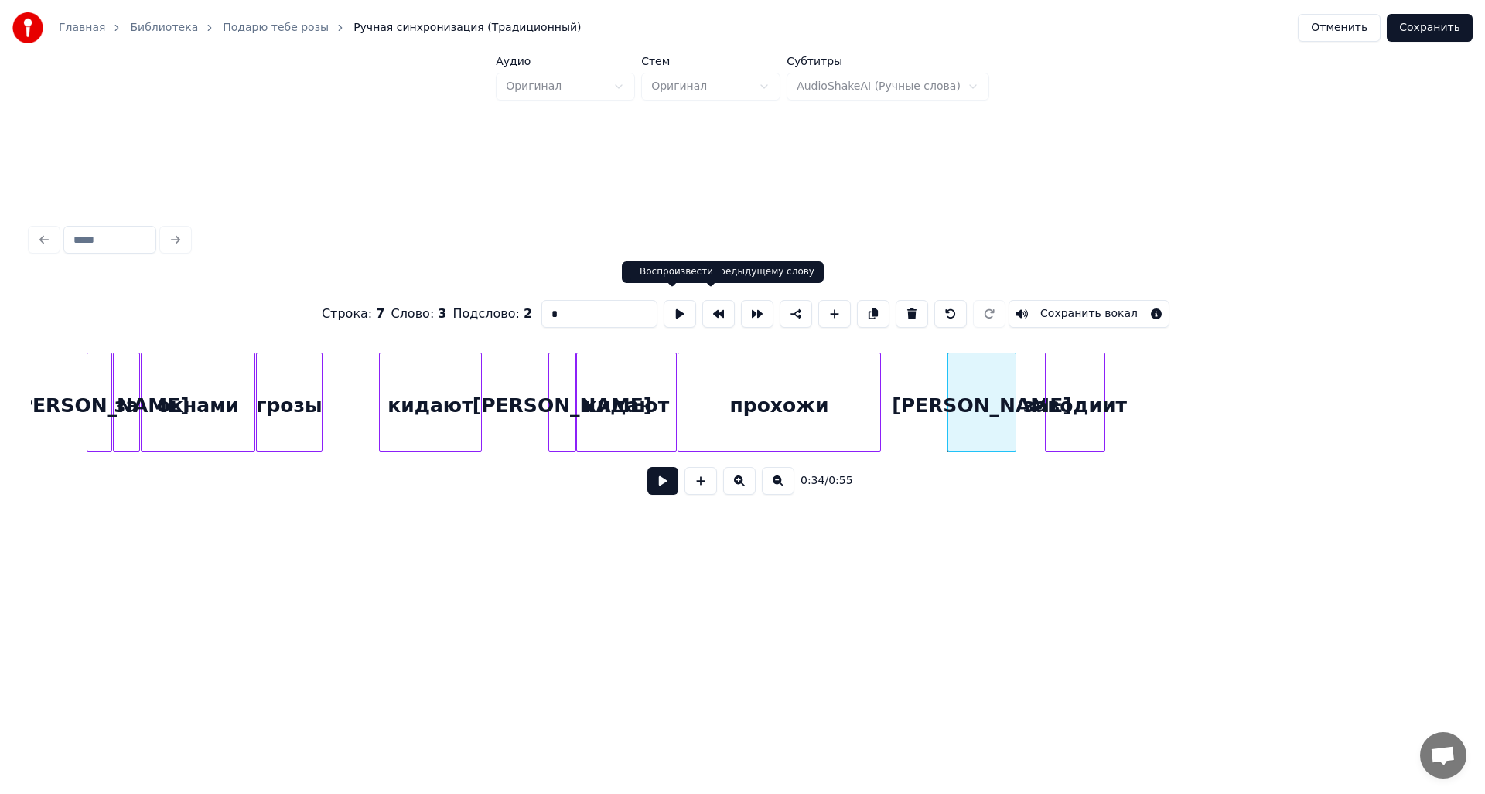
click at [670, 311] on button at bounding box center [680, 314] width 32 height 28
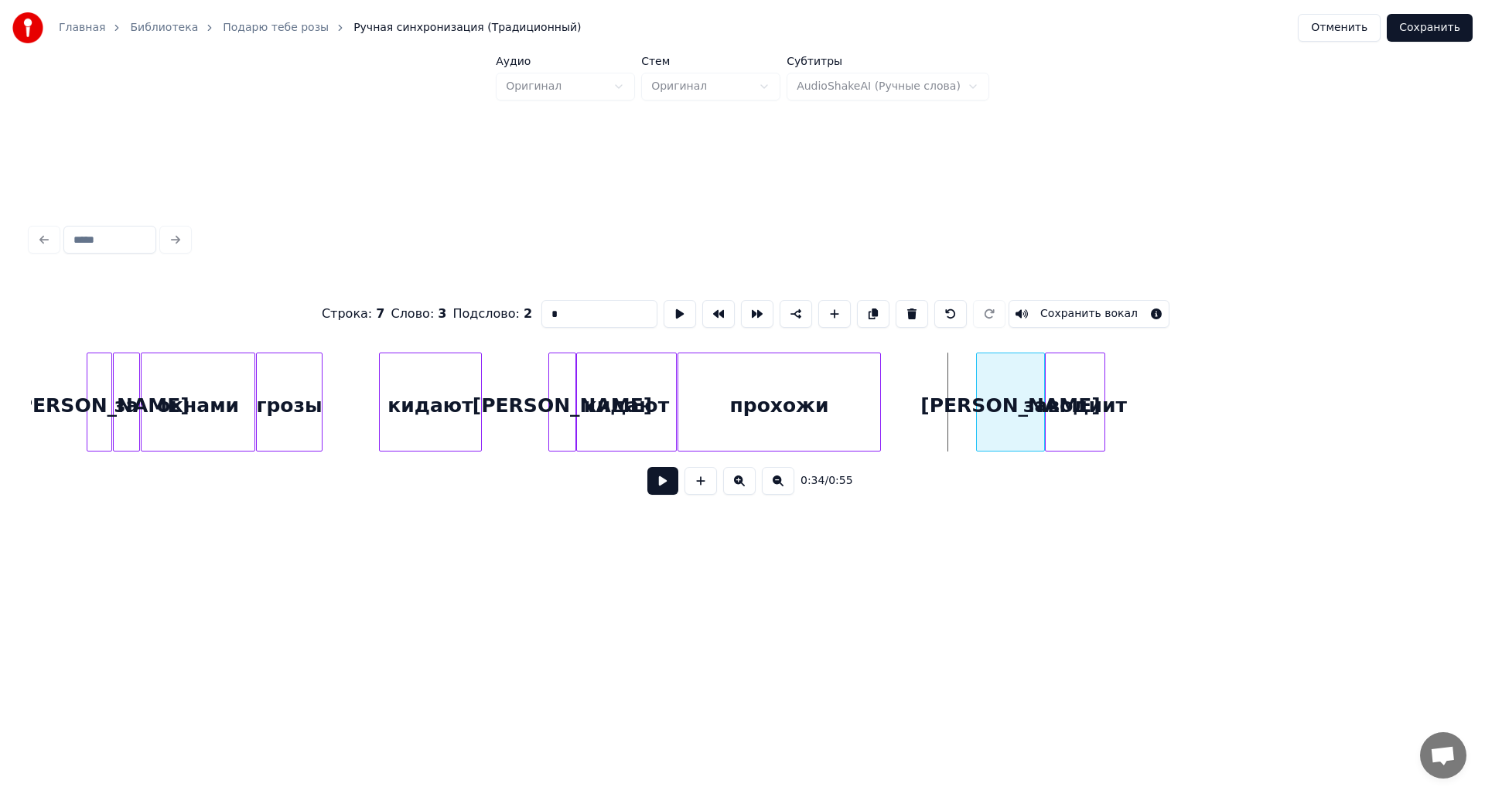
click at [1013, 404] on div "[PERSON_NAME]" at bounding box center [1010, 405] width 67 height 105
click at [1017, 403] on div at bounding box center [1018, 401] width 5 height 97
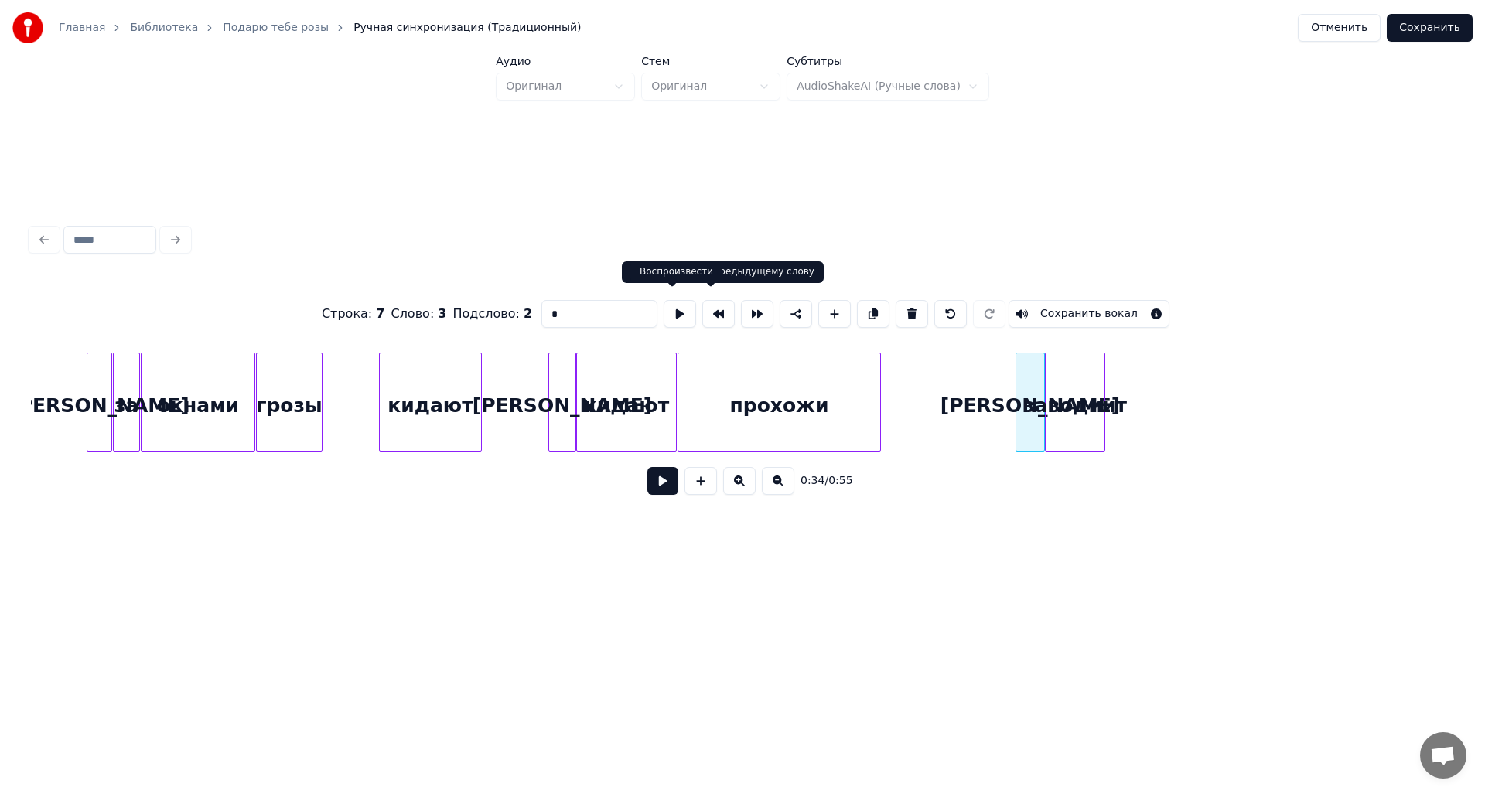
click at [675, 309] on button at bounding box center [680, 314] width 32 height 28
click at [1098, 409] on div "заводиит" at bounding box center [1075, 405] width 59 height 105
click at [672, 310] on button at bounding box center [680, 314] width 32 height 28
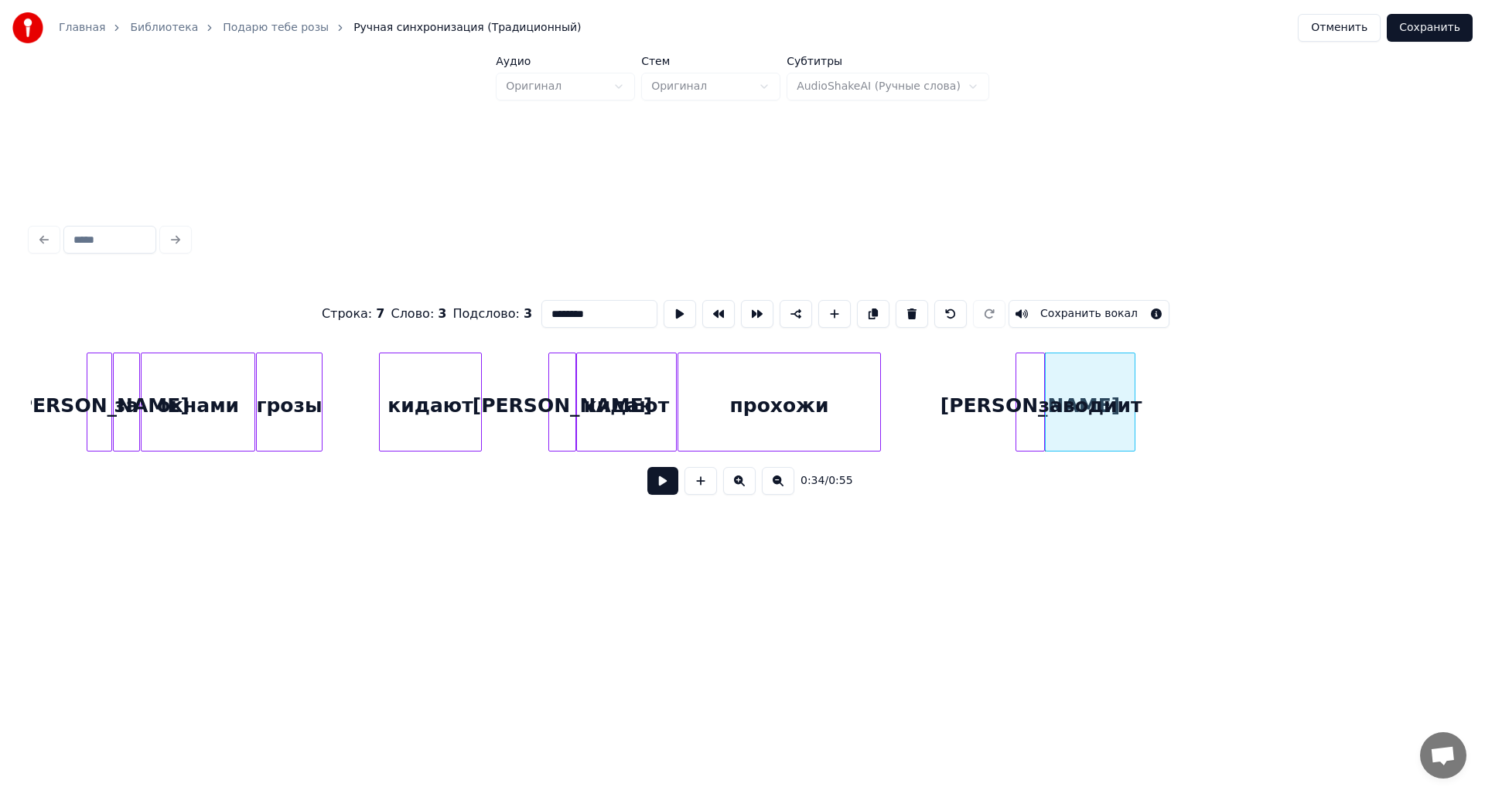
click at [1133, 398] on div at bounding box center [1132, 401] width 5 height 97
click at [674, 311] on button at bounding box center [680, 314] width 32 height 28
click at [1152, 401] on div at bounding box center [1151, 401] width 5 height 97
click at [679, 310] on button at bounding box center [680, 314] width 32 height 28
click at [1133, 411] on div at bounding box center [1131, 401] width 5 height 97
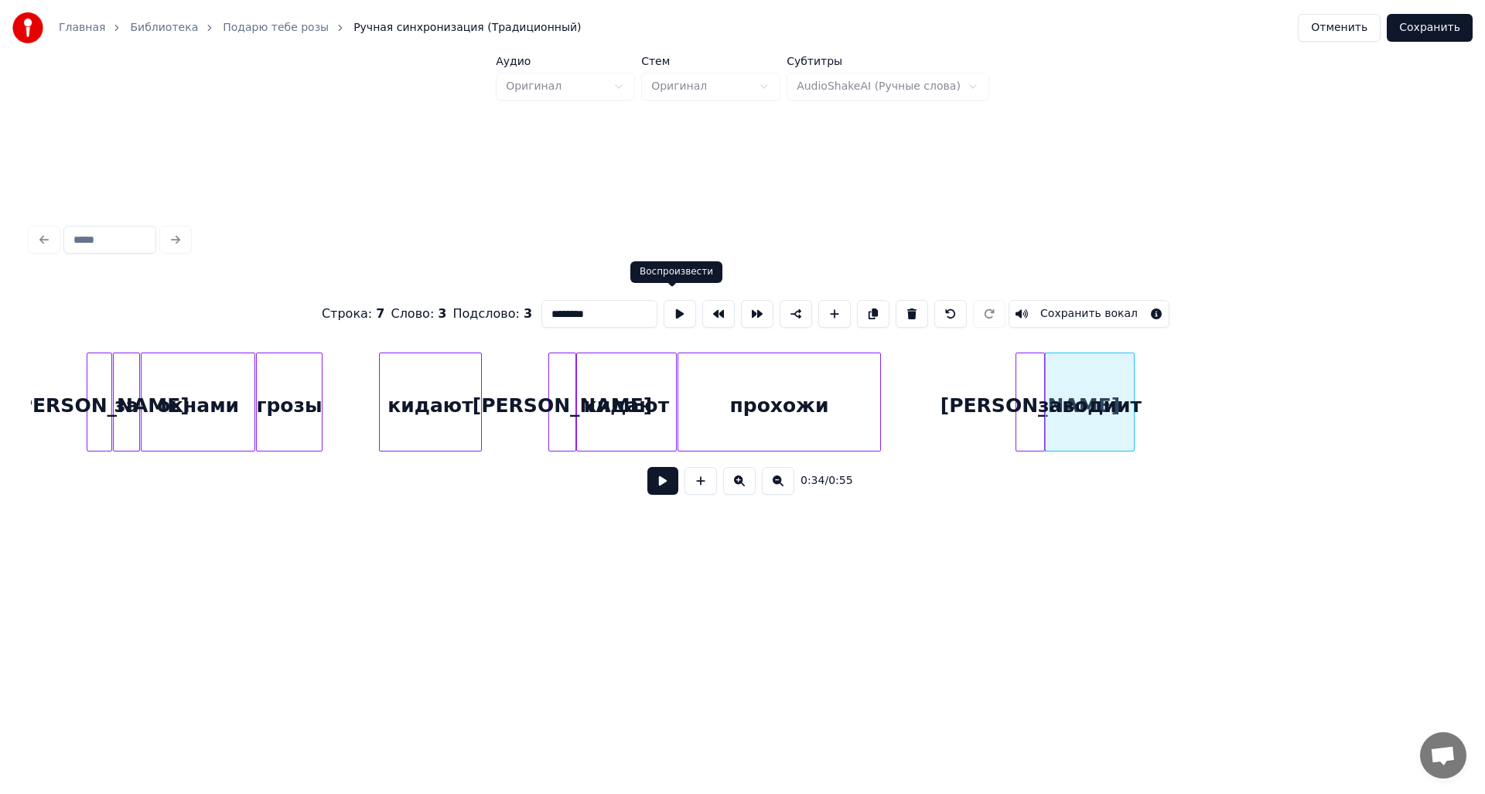
click at [664, 307] on button at bounding box center [680, 314] width 32 height 28
click at [822, 306] on button at bounding box center [834, 314] width 32 height 28
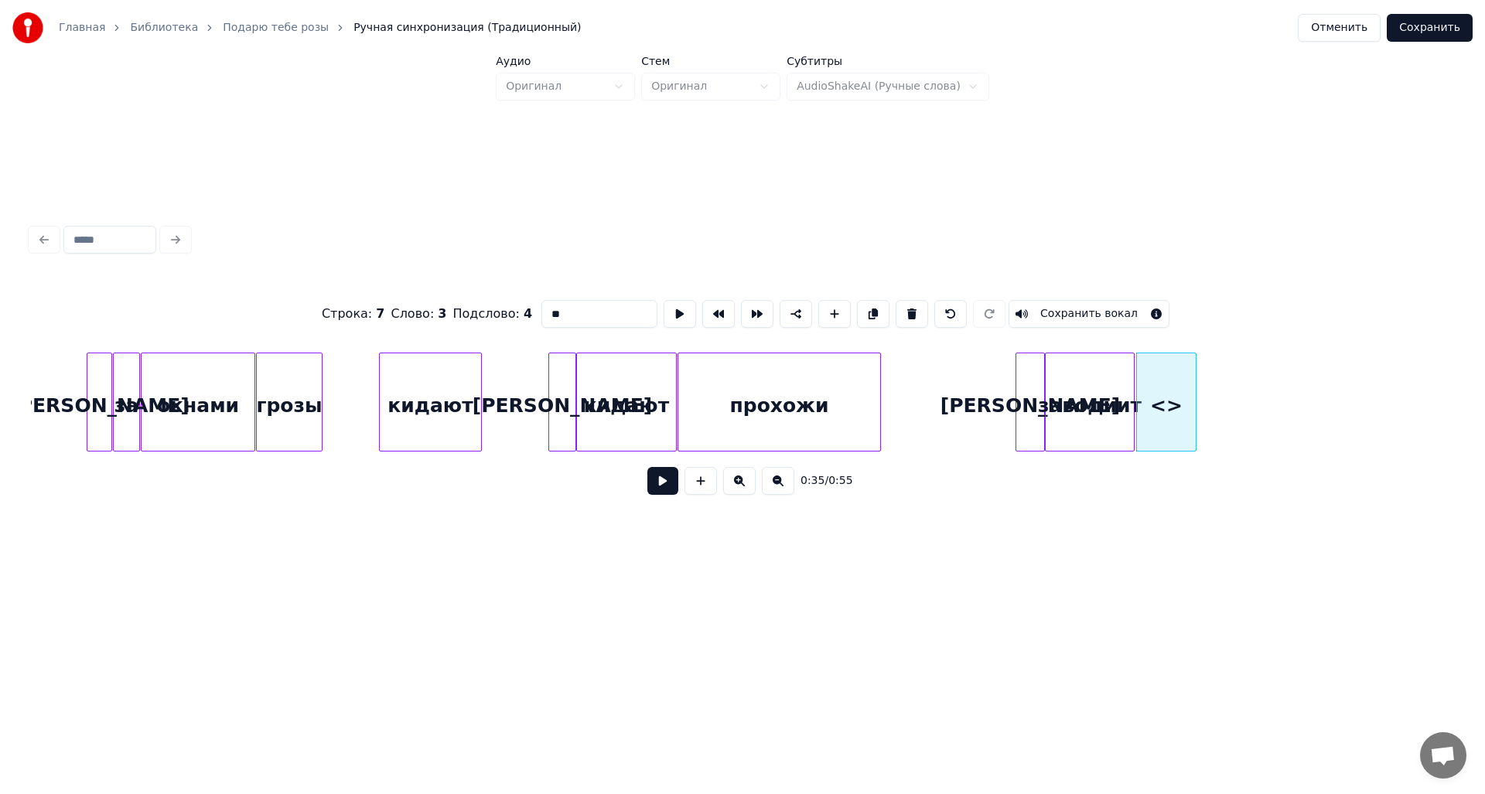
drag, startPoint x: 570, startPoint y: 315, endPoint x: 514, endPoint y: 320, distance: 56.0
click at [519, 319] on div "Строка : 7 Слово : 3 Подслово : 4 ** Сохранить вокал" at bounding box center [742, 313] width 1423 height 77
click at [1192, 398] on div at bounding box center [1190, 401] width 5 height 97
drag, startPoint x: 654, startPoint y: 302, endPoint x: 668, endPoint y: 305, distance: 14.3
click at [661, 302] on div at bounding box center [680, 314] width 39 height 34
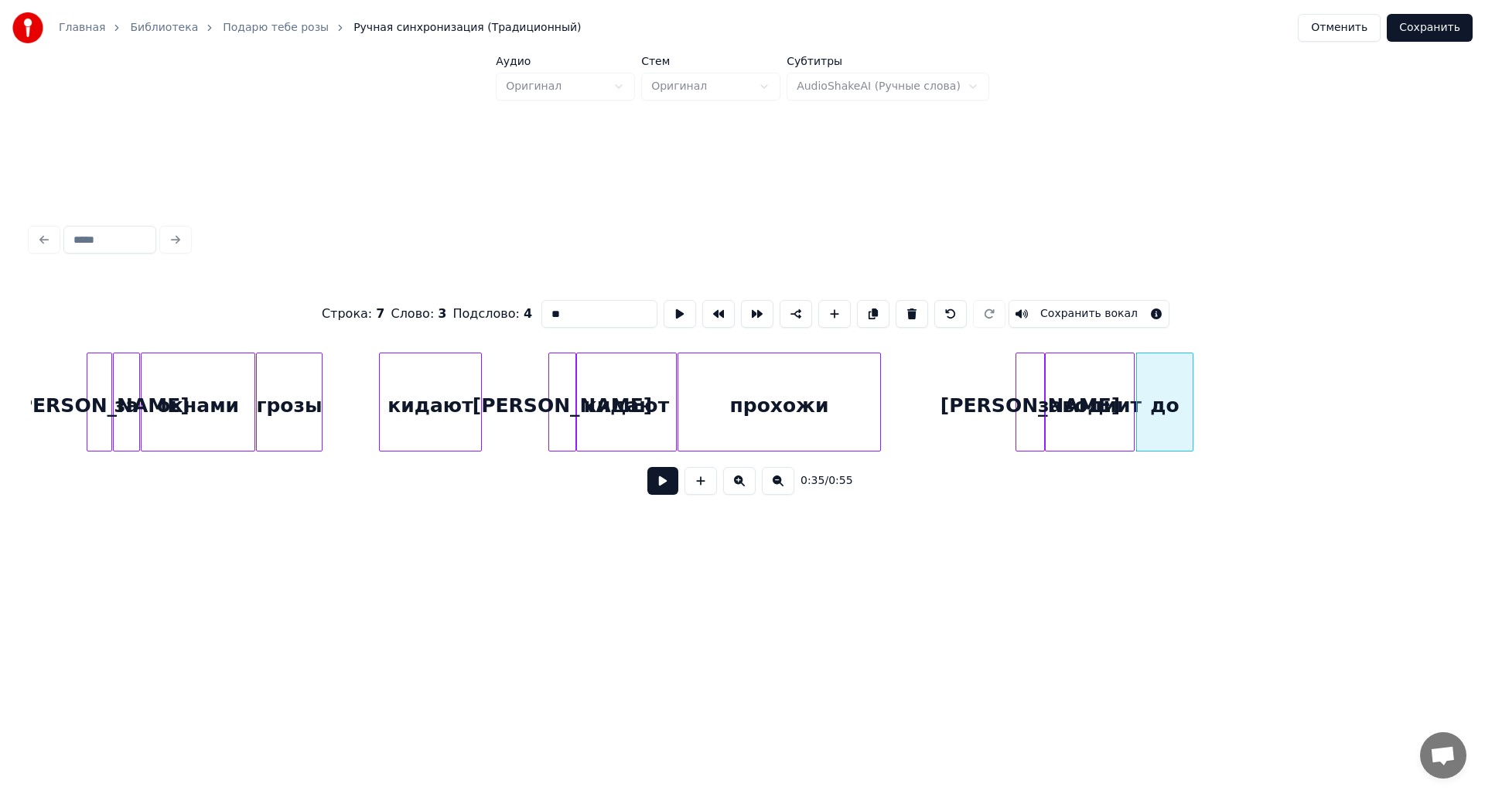
click at [668, 305] on button at bounding box center [680, 314] width 32 height 28
click at [824, 309] on button at bounding box center [834, 314] width 32 height 28
click at [555, 308] on input "**" at bounding box center [599, 314] width 116 height 28
drag, startPoint x: 558, startPoint y: 307, endPoint x: 497, endPoint y: 316, distance: 62.5
click at [498, 316] on div "Строка : 7 Слово : 3 Подслово : 5 ** Сохранить вокал" at bounding box center [742, 313] width 1423 height 77
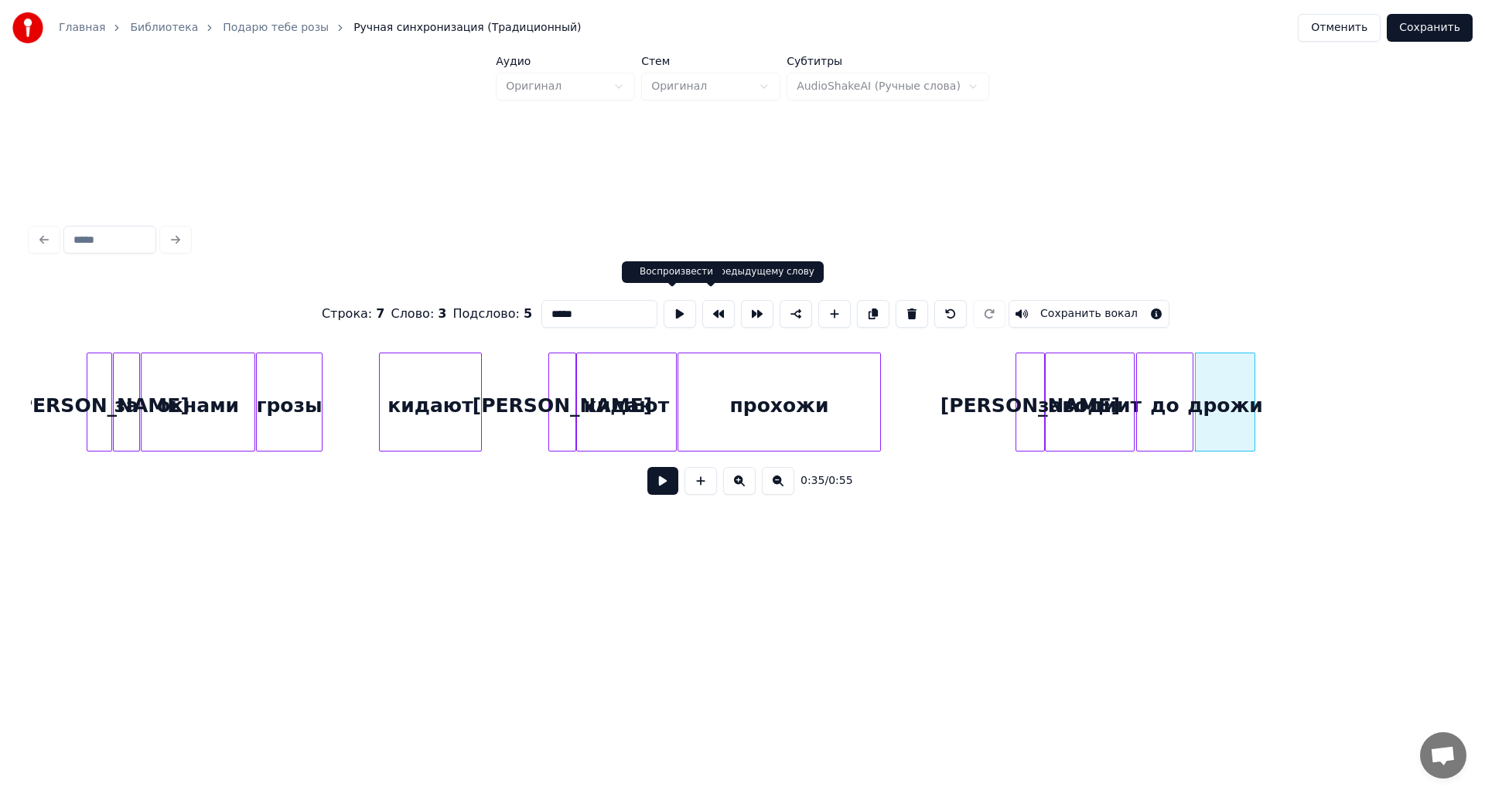
click at [671, 313] on button at bounding box center [680, 314] width 32 height 28
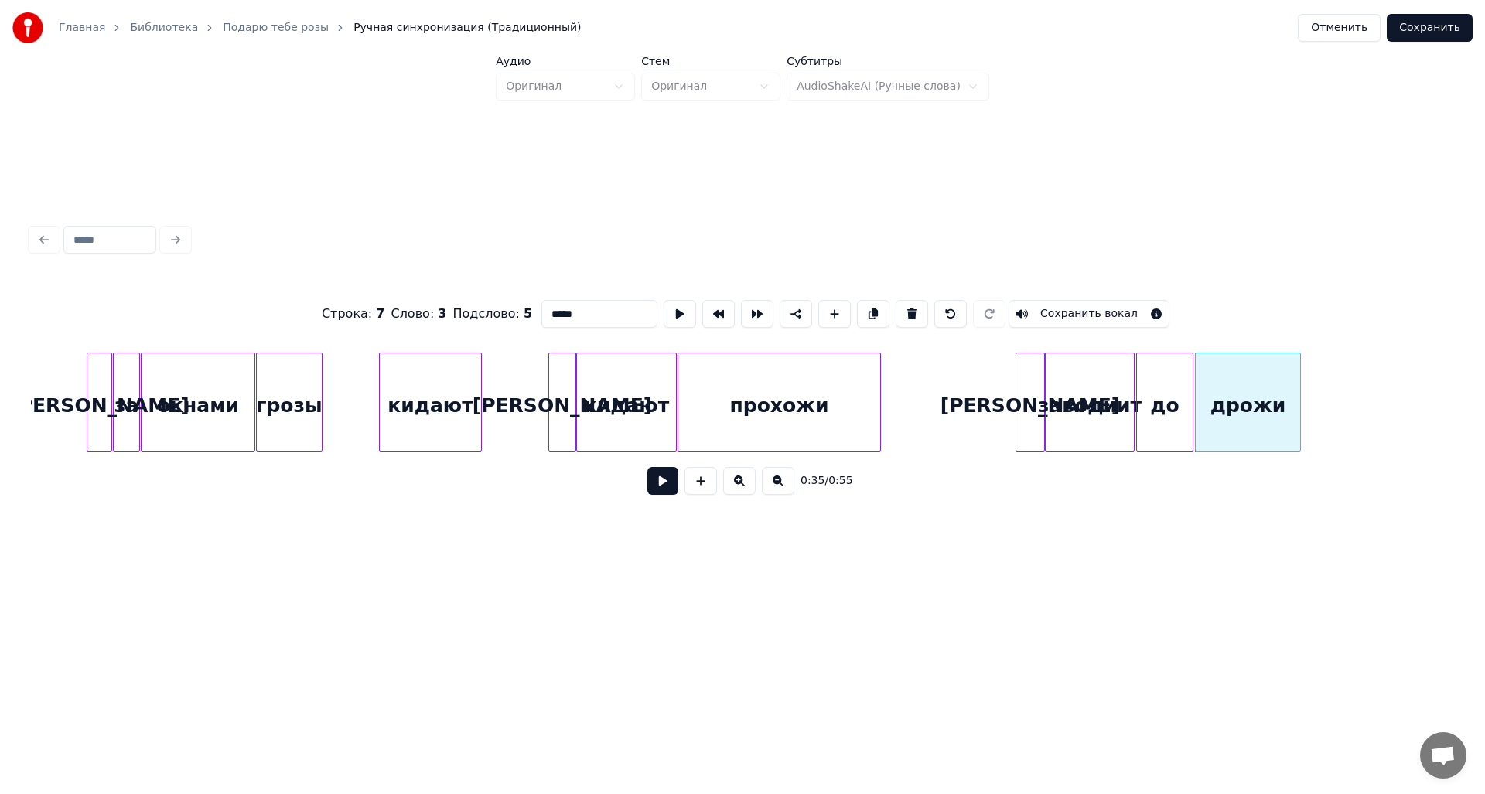
click at [1300, 403] on div at bounding box center [1298, 401] width 5 height 97
click at [676, 309] on button at bounding box center [680, 314] width 32 height 28
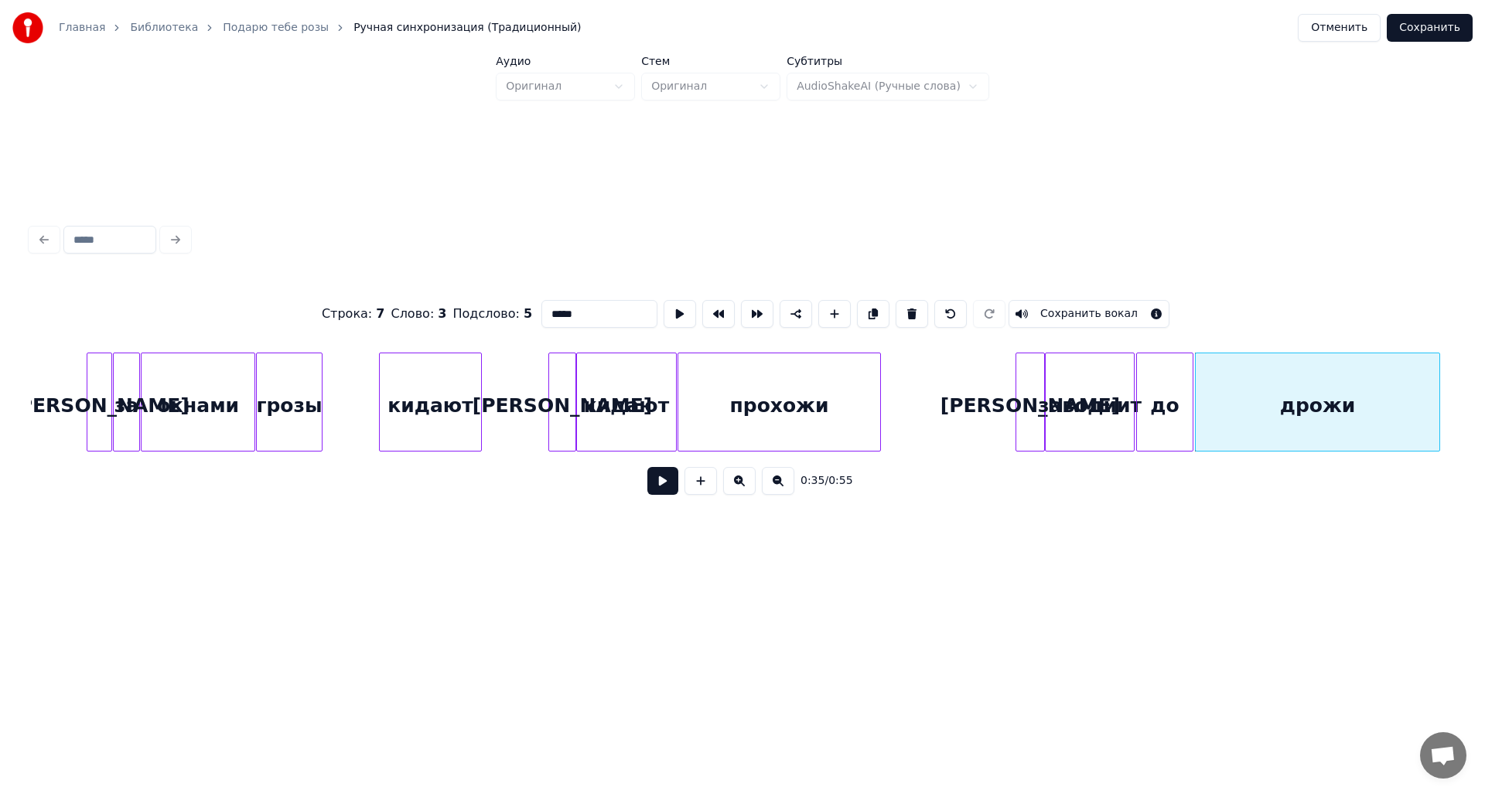
click at [1439, 404] on div at bounding box center [1437, 401] width 5 height 97
click at [669, 315] on button at bounding box center [680, 314] width 32 height 28
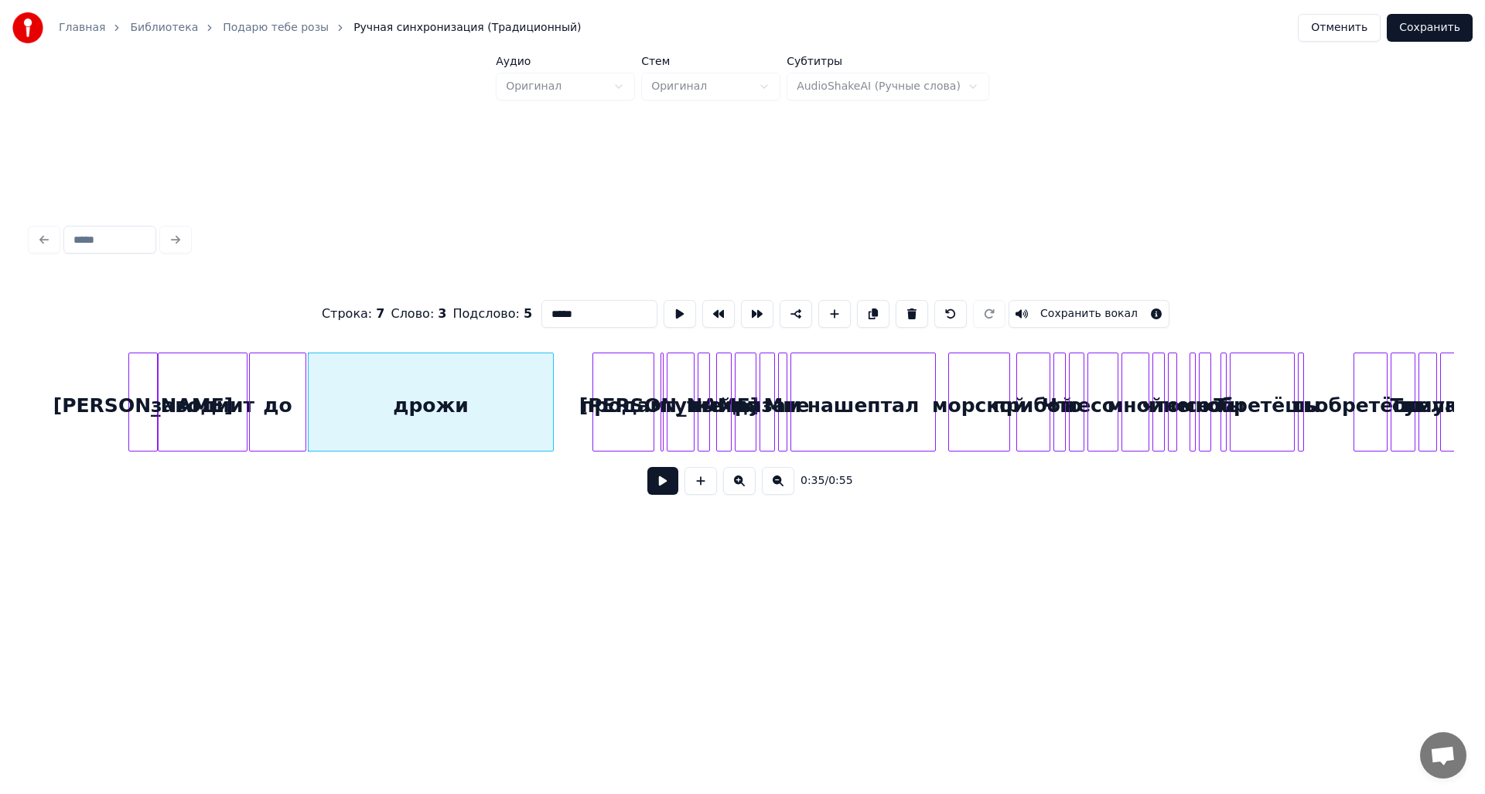
scroll to position [0, 5210]
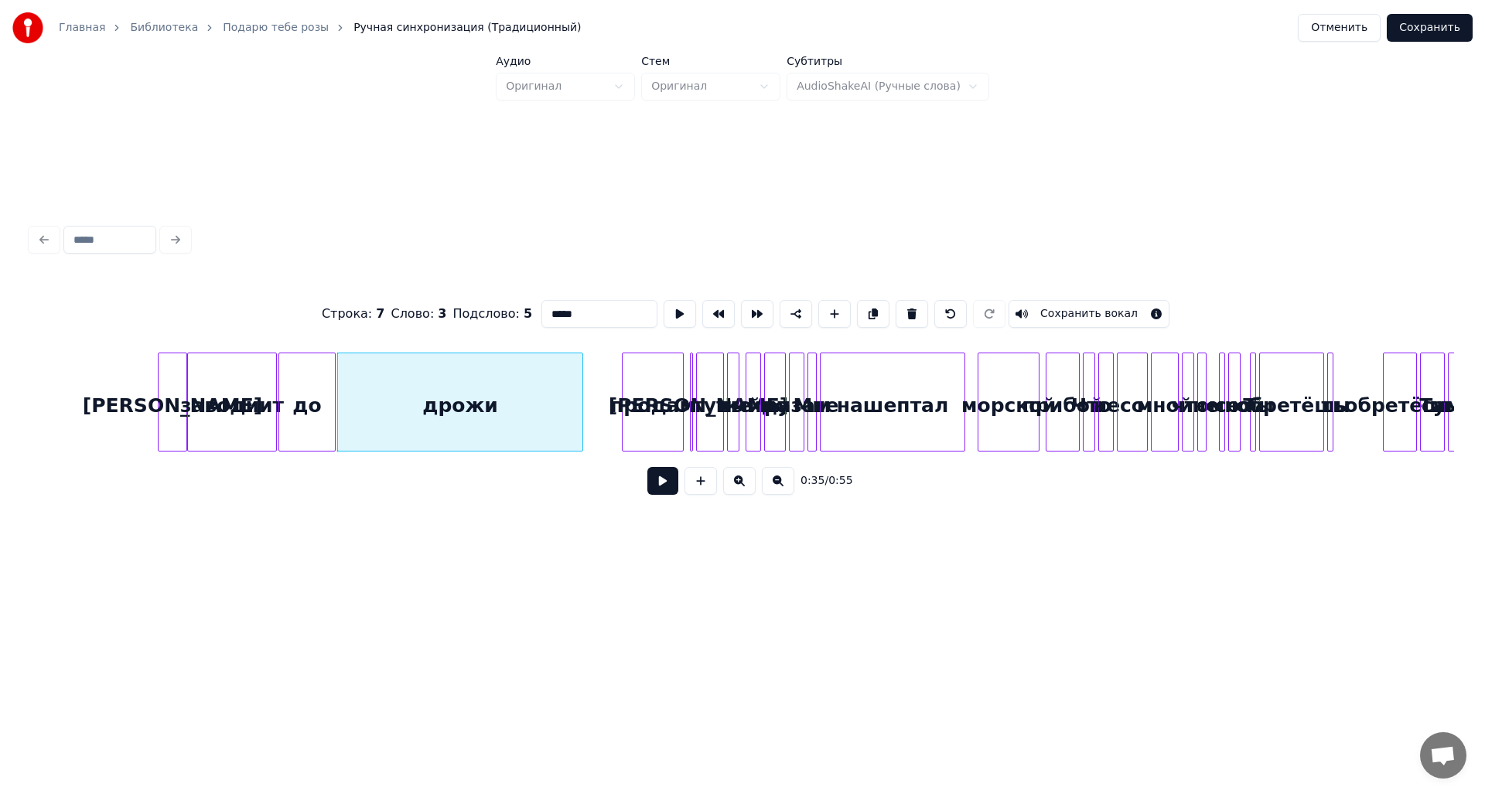
click at [646, 412] on div "продам" at bounding box center [653, 405] width 60 height 105
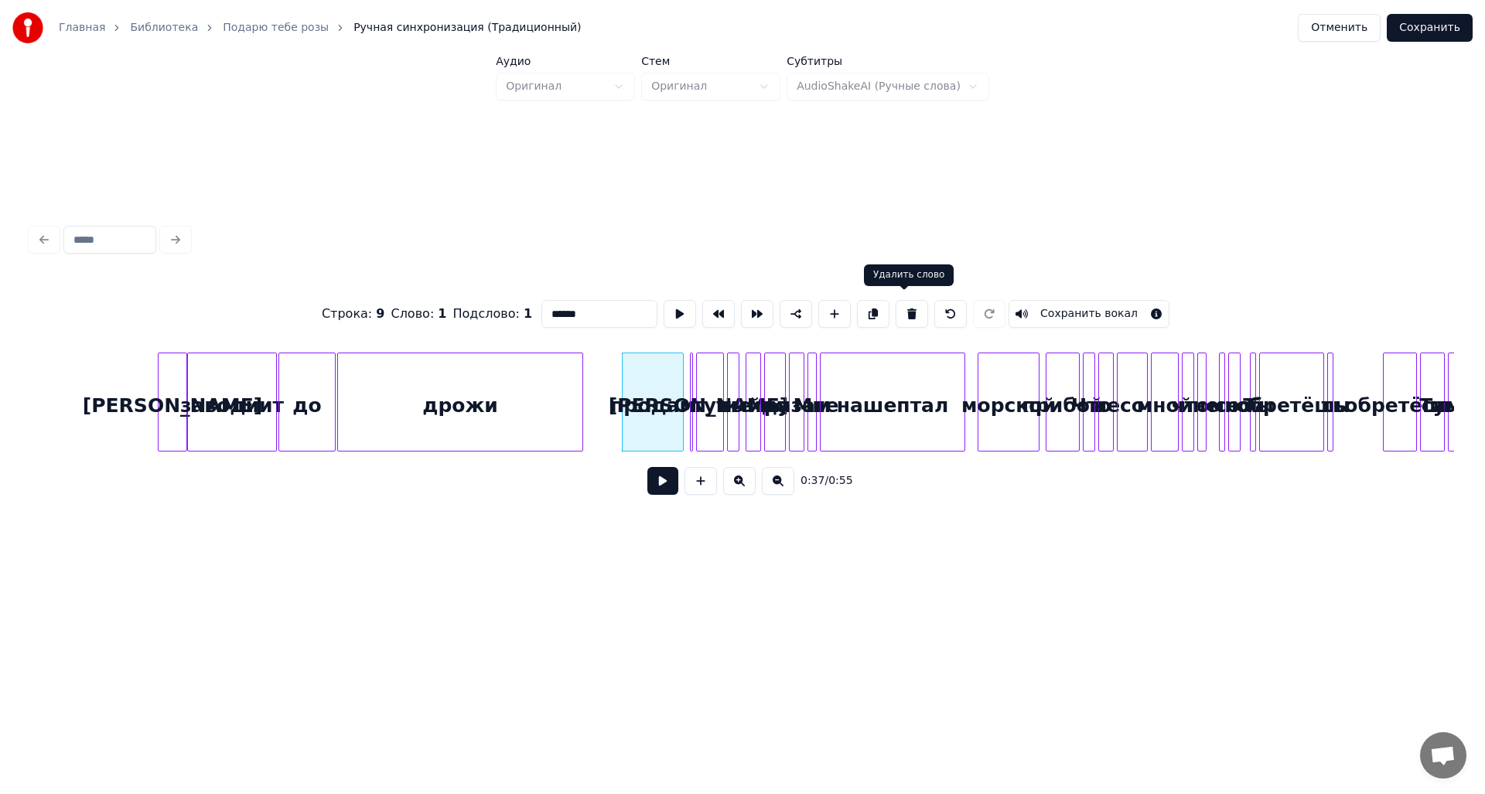
click at [896, 312] on button at bounding box center [912, 314] width 32 height 28
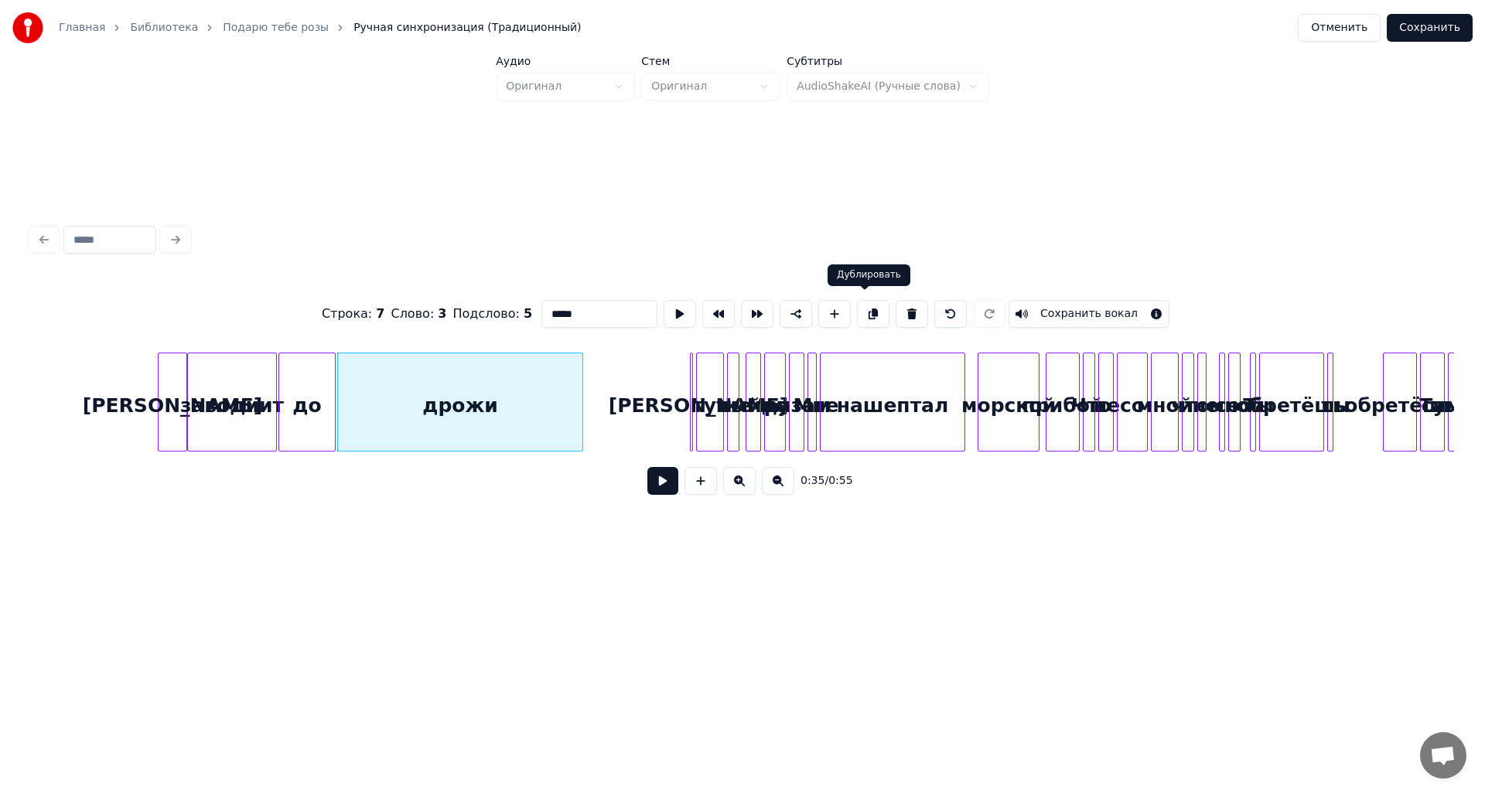
click at [698, 372] on div at bounding box center [699, 401] width 5 height 97
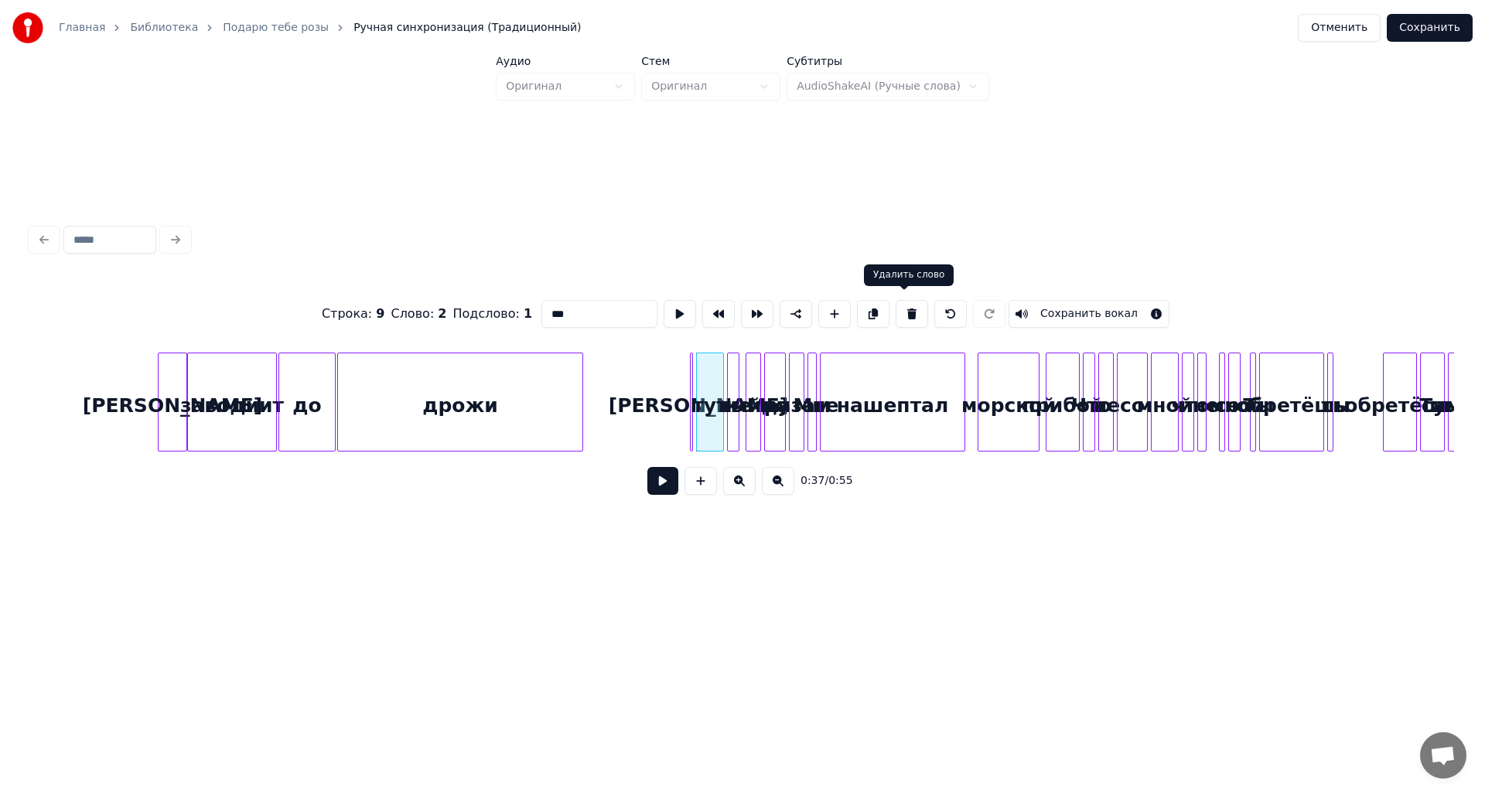
click at [905, 316] on button at bounding box center [912, 314] width 32 height 28
click at [905, 312] on button at bounding box center [912, 314] width 32 height 28
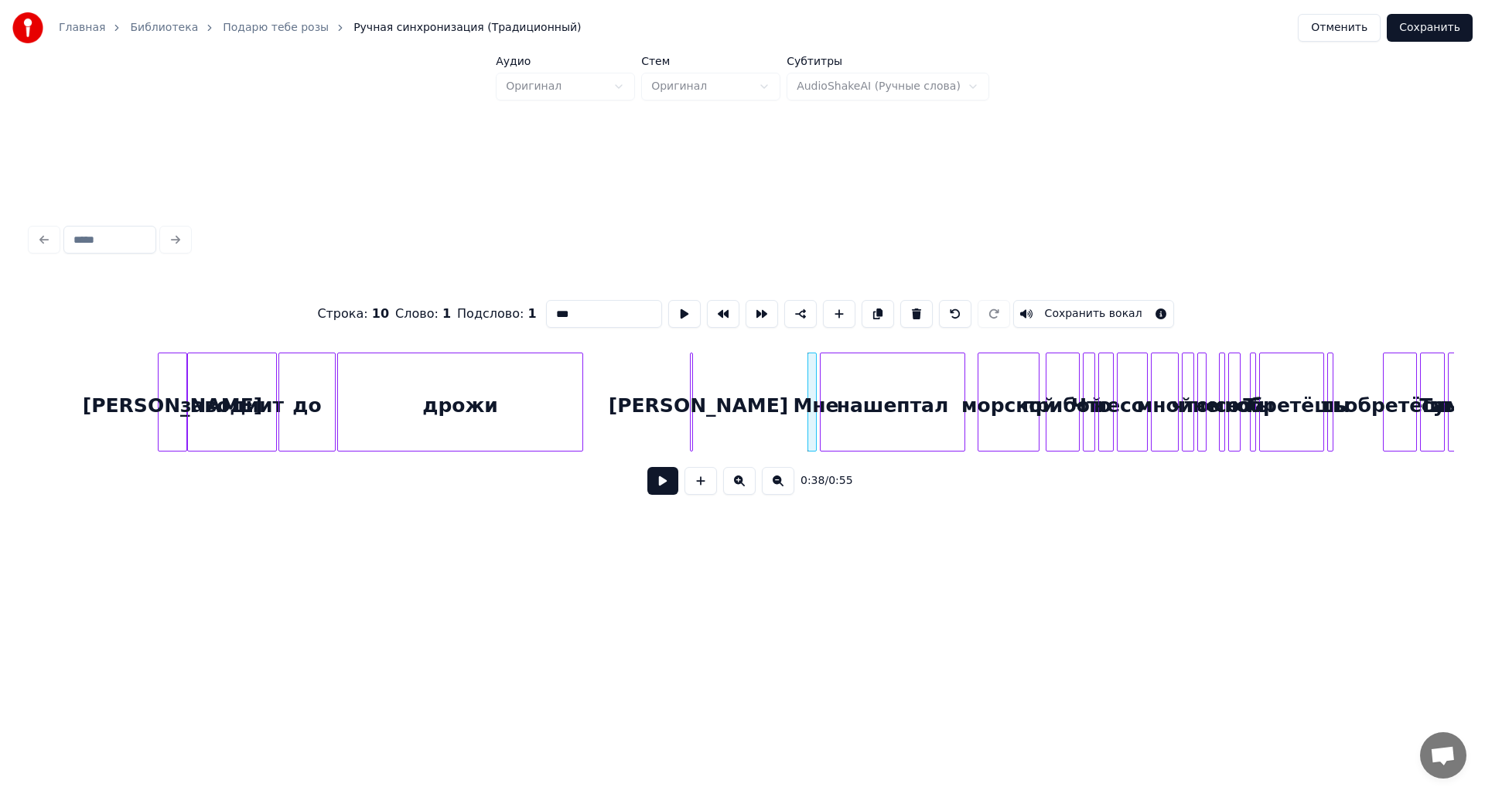
click at [905, 312] on button at bounding box center [916, 314] width 32 height 28
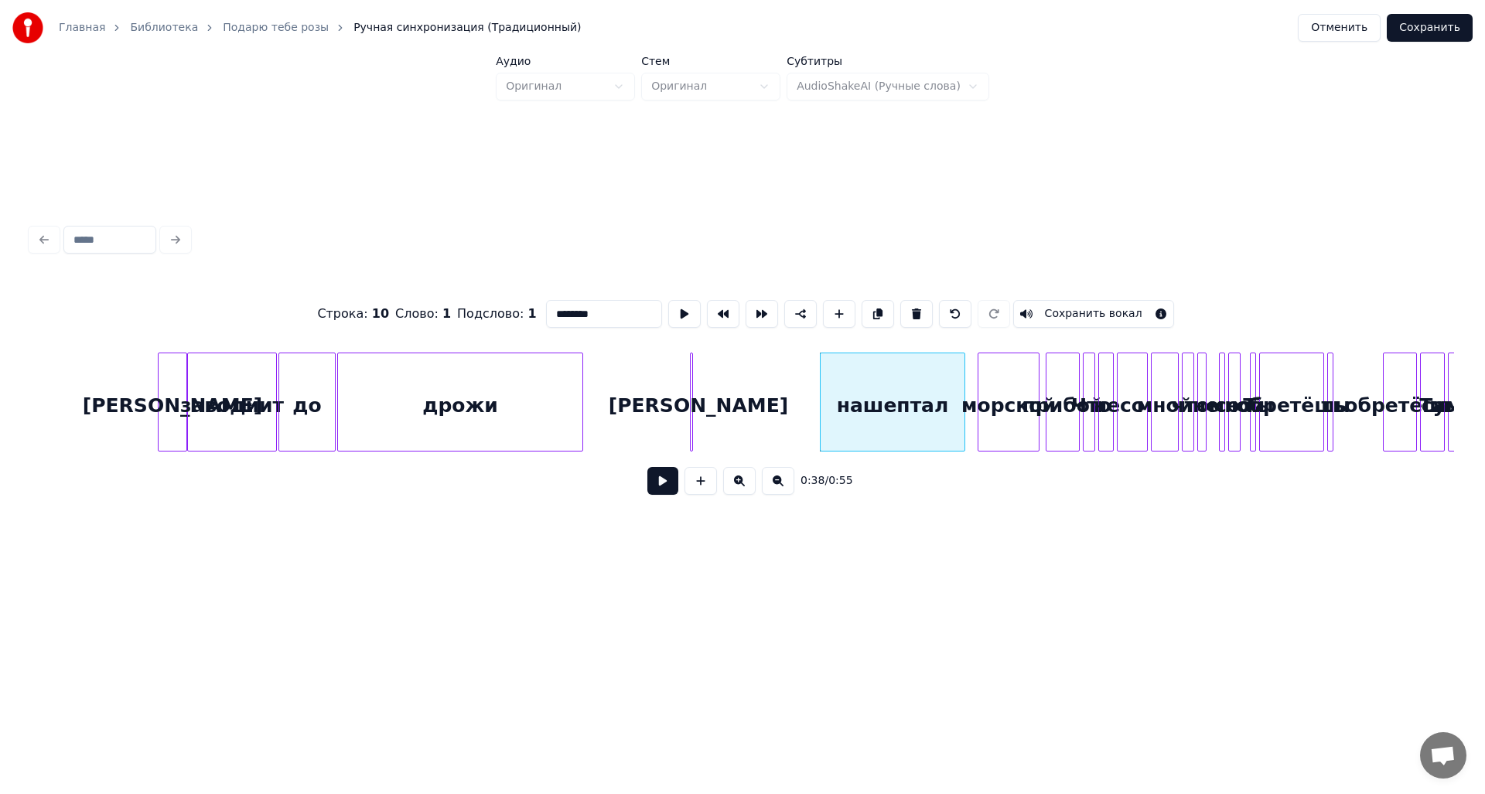
click at [905, 312] on button at bounding box center [916, 314] width 32 height 28
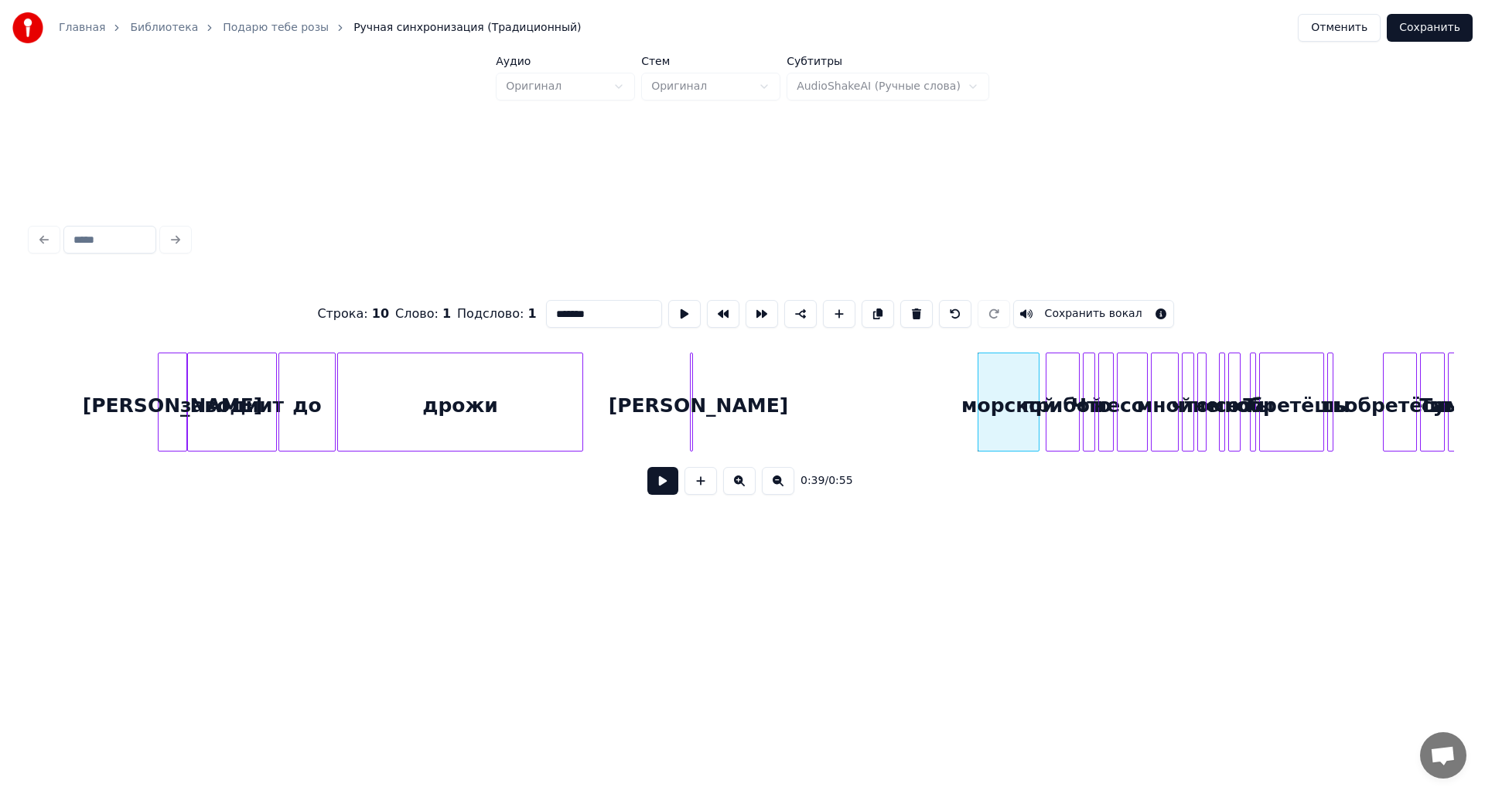
click at [689, 401] on div at bounding box center [690, 401] width 5 height 97
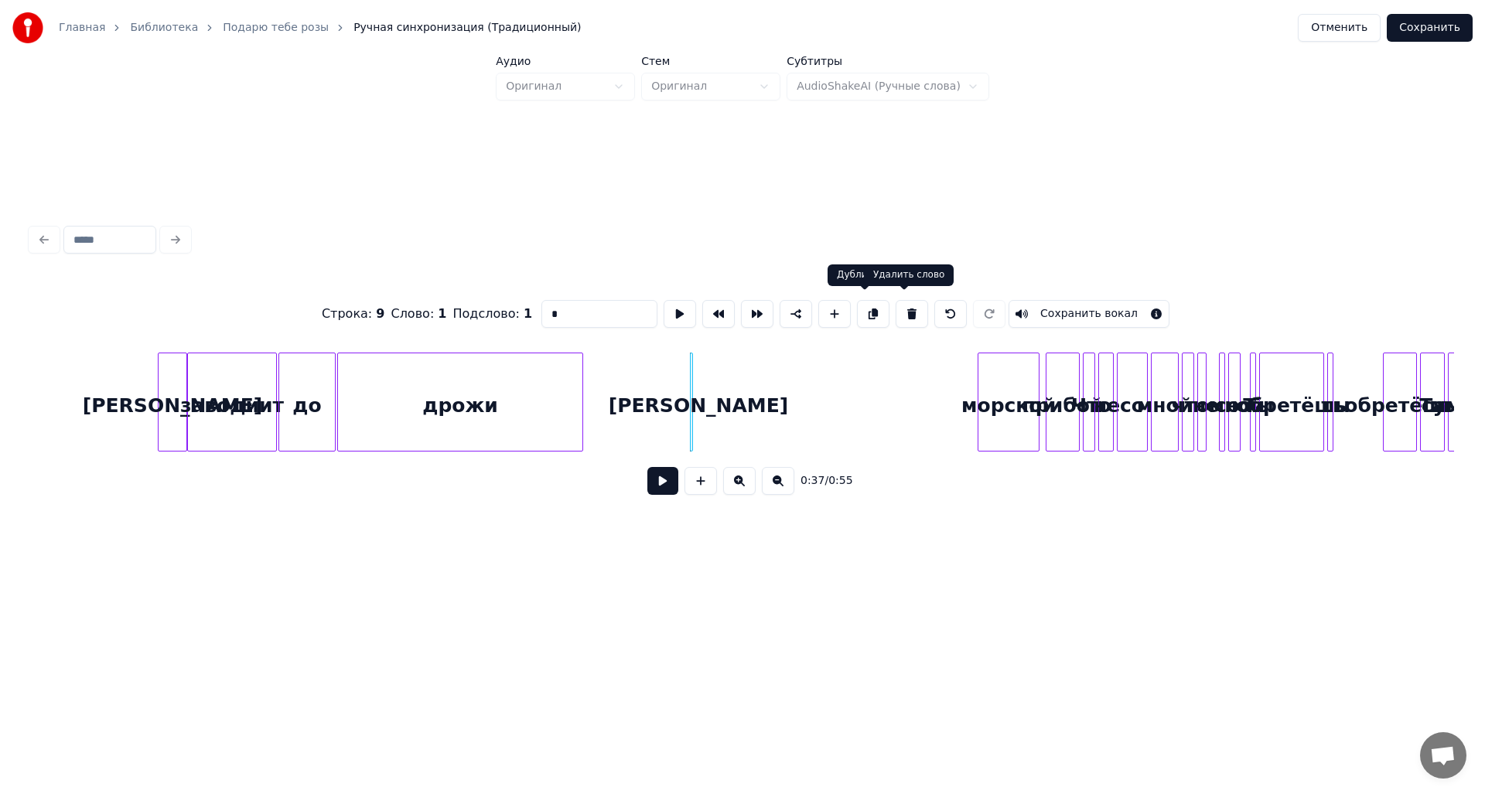
click at [896, 307] on button at bounding box center [912, 314] width 32 height 28
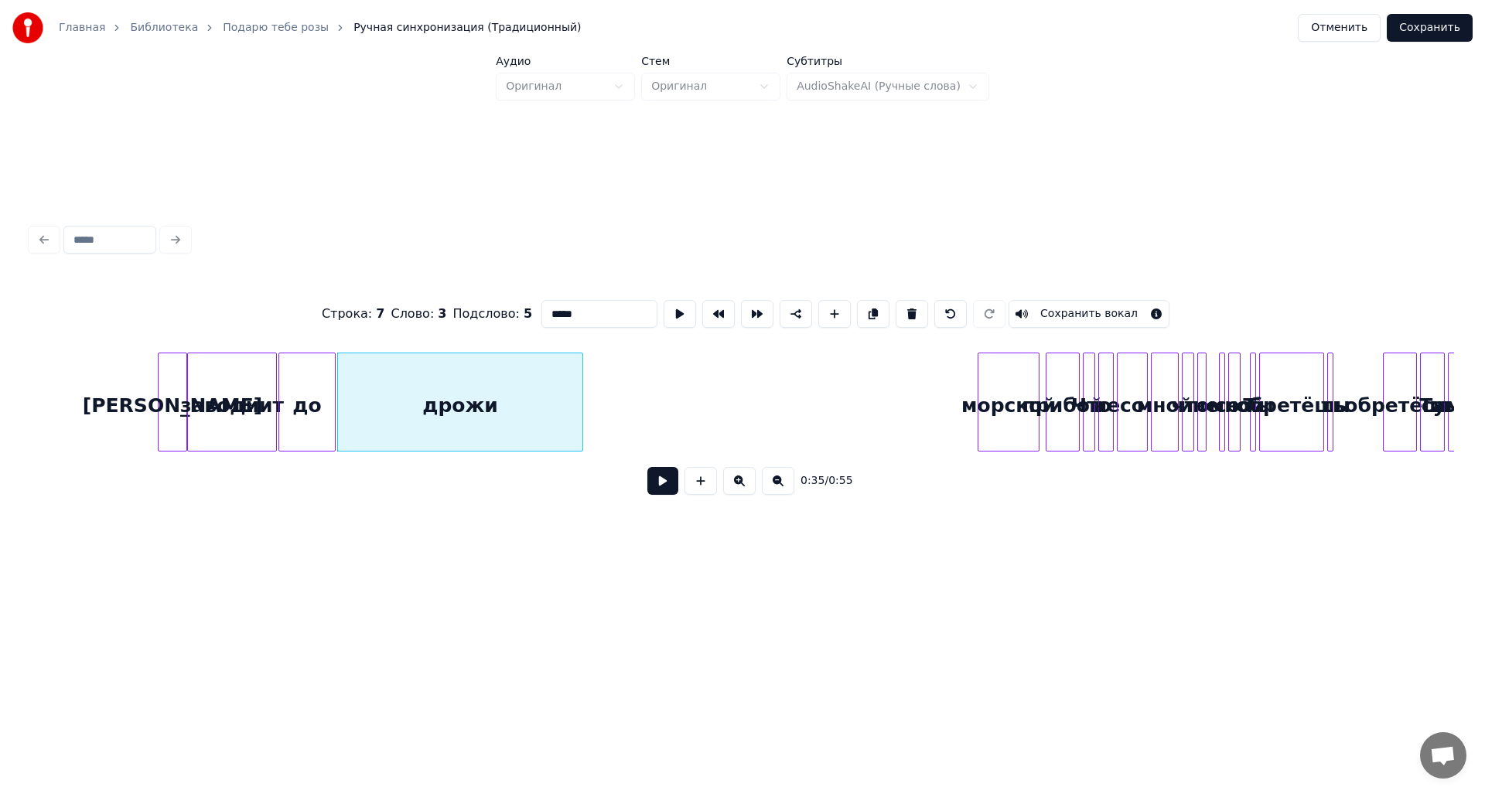
click at [986, 410] on div "морской" at bounding box center [1008, 405] width 60 height 105
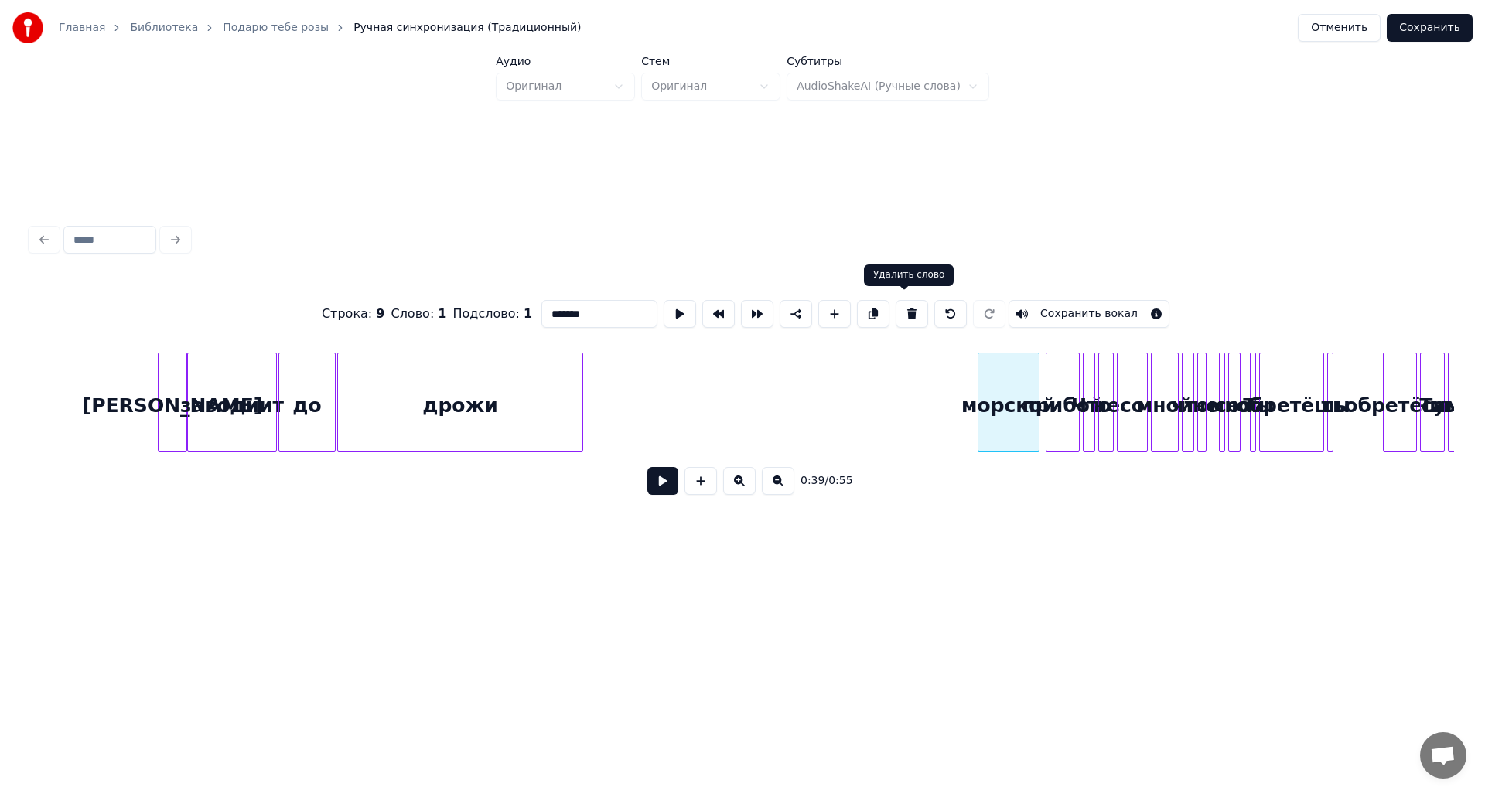
click at [910, 310] on button at bounding box center [912, 314] width 32 height 28
click at [910, 309] on button at bounding box center [912, 314] width 32 height 28
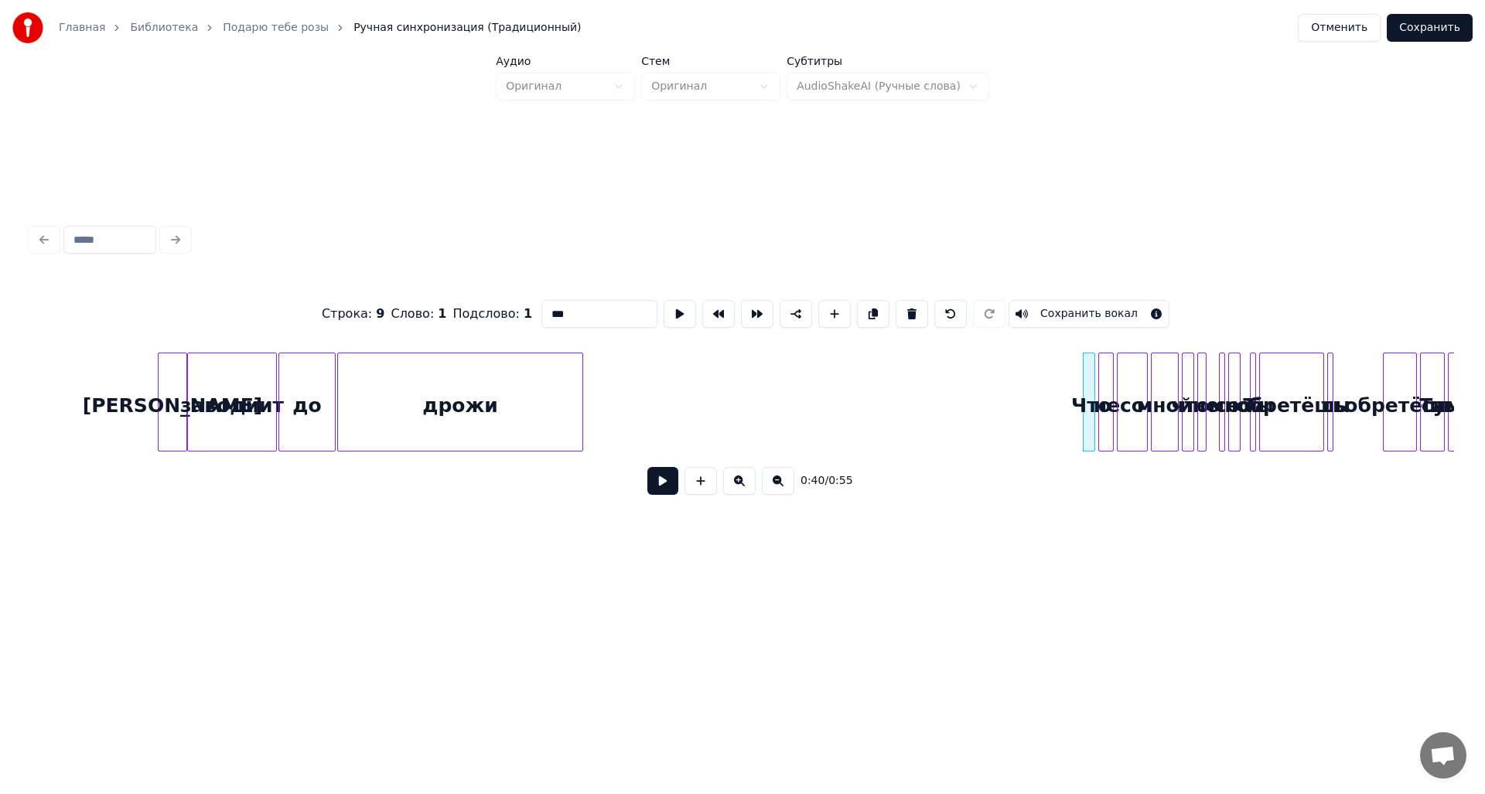
click at [910, 309] on button at bounding box center [912, 314] width 32 height 28
type input "****"
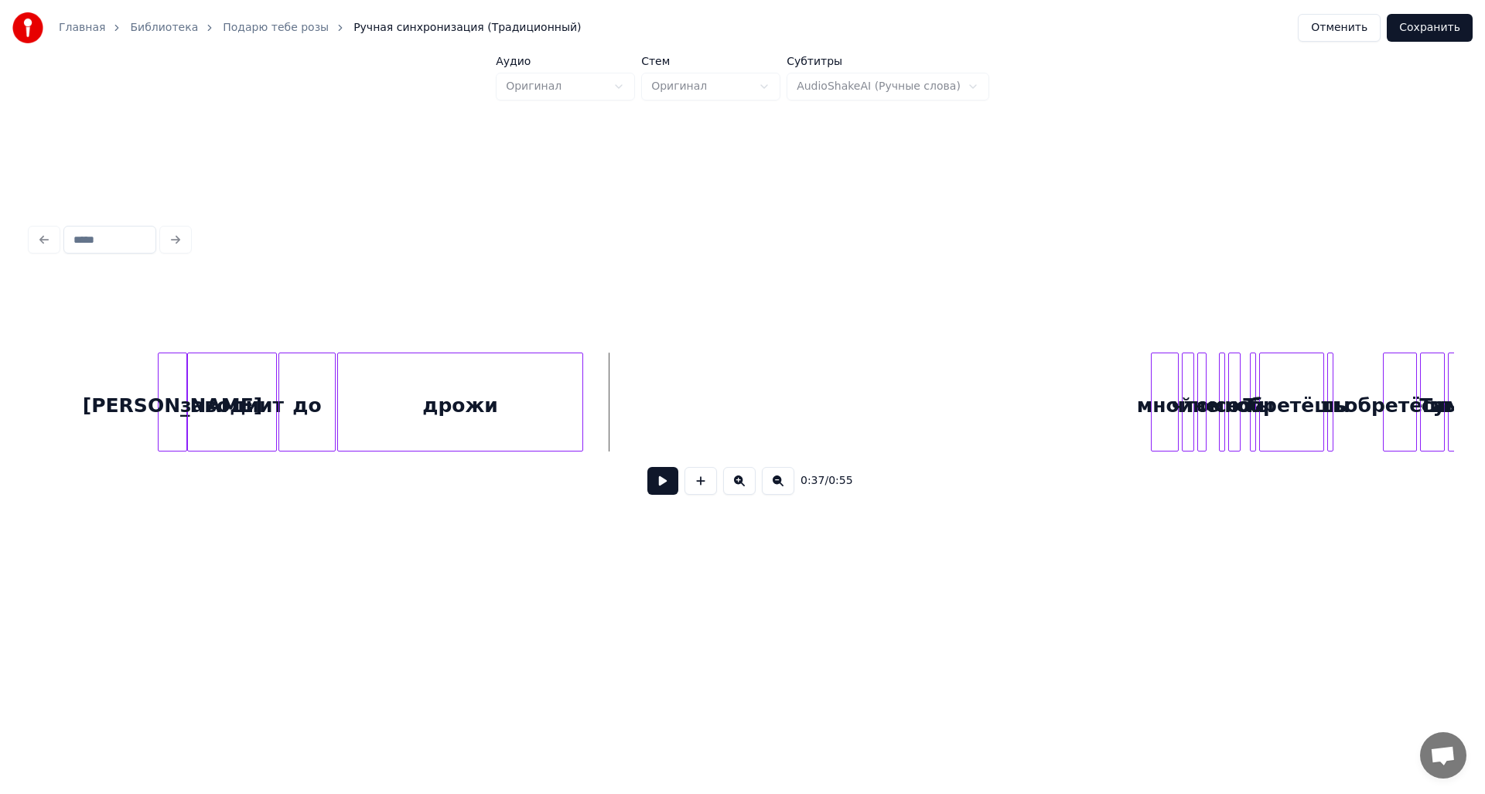
click at [661, 486] on button at bounding box center [662, 481] width 31 height 28
click at [541, 399] on div "дрожи" at bounding box center [460, 405] width 244 height 105
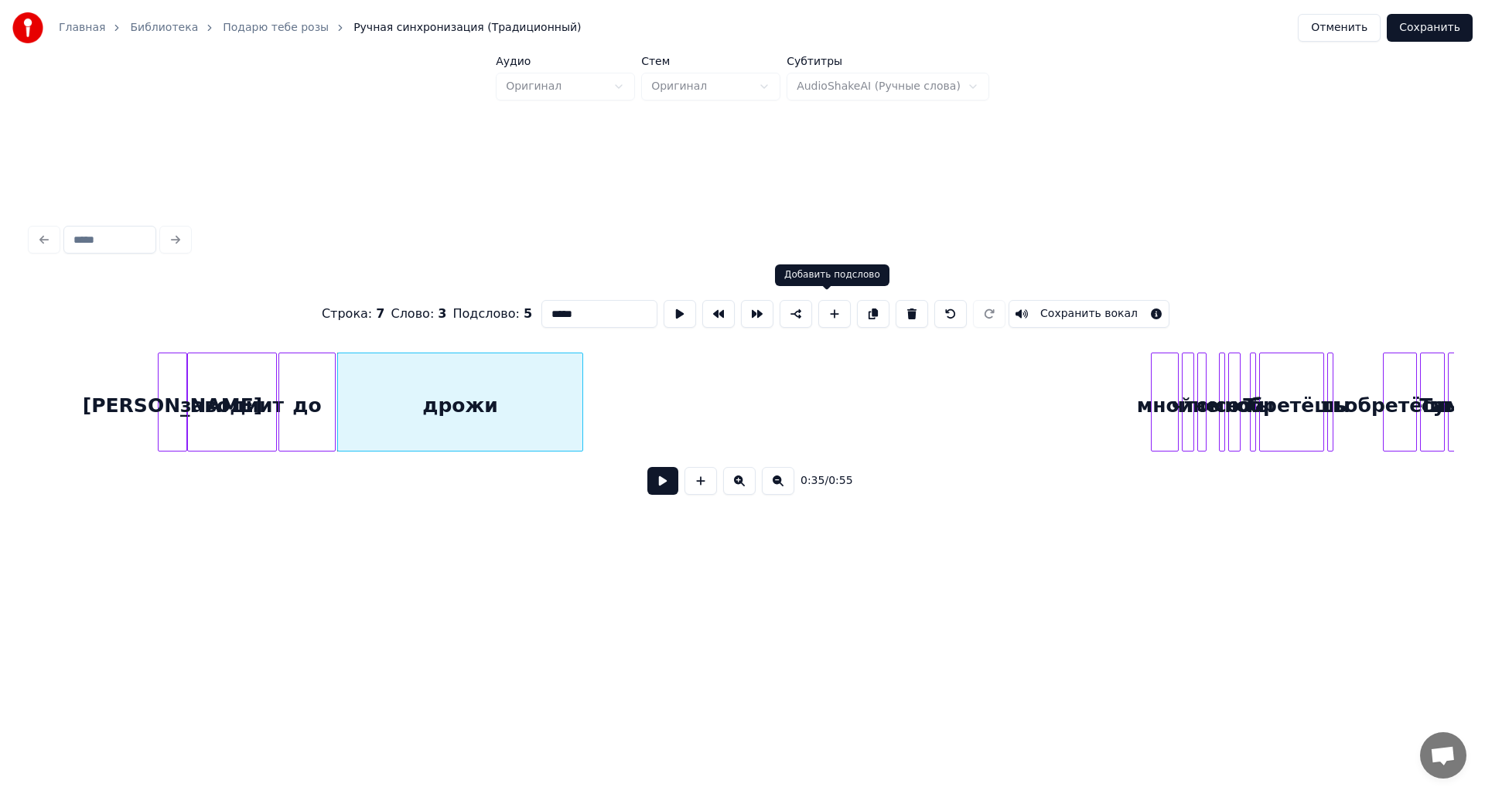
click at [818, 311] on button at bounding box center [834, 314] width 32 height 28
type input "**"
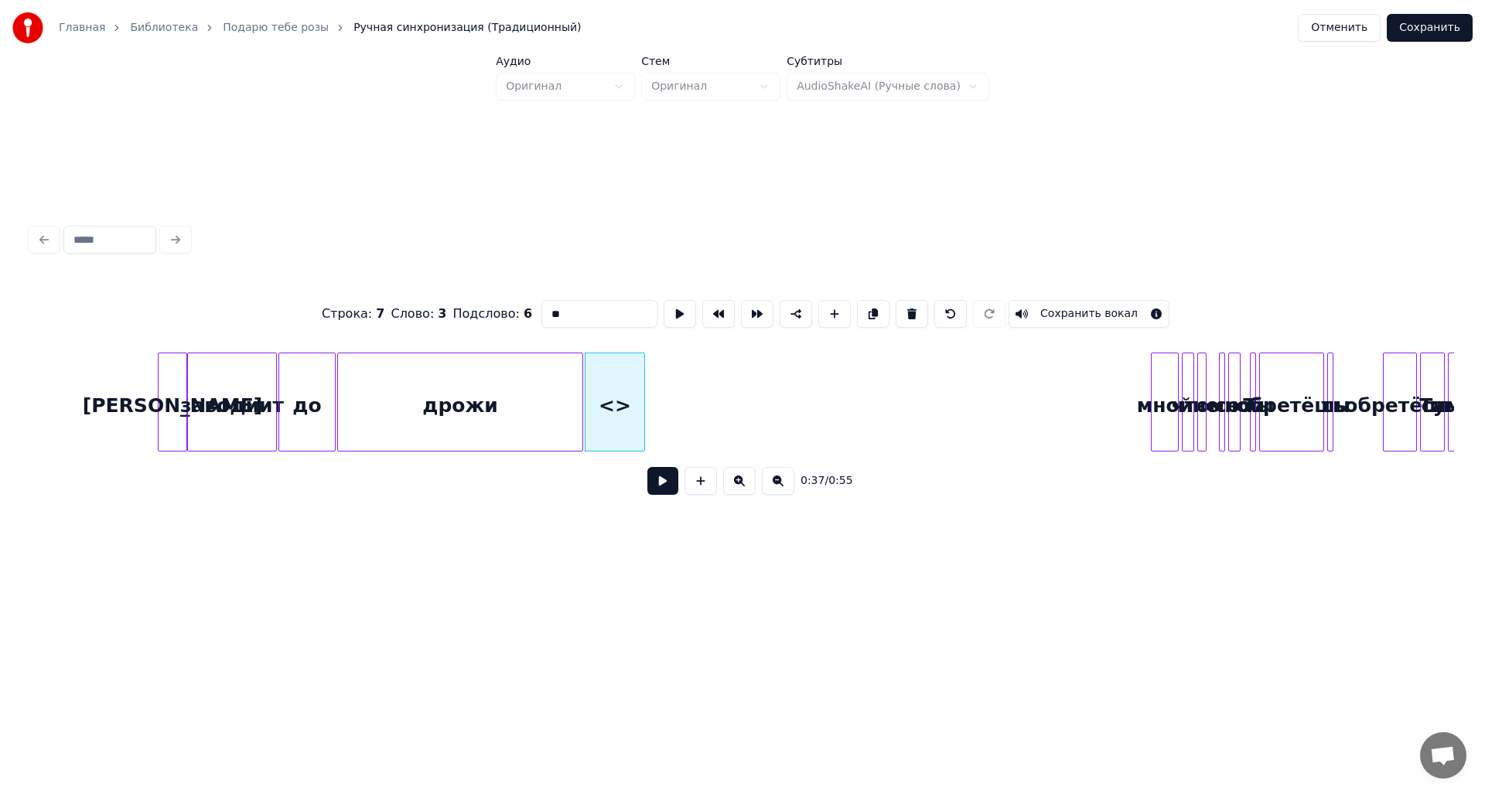
drag, startPoint x: 600, startPoint y: 315, endPoint x: 523, endPoint y: 316, distance: 77.3
click at [524, 316] on div "Строка : 7 Слово : 3 Подслово : 6 ** Сохранить вокал" at bounding box center [742, 313] width 1423 height 77
click at [664, 312] on button at bounding box center [680, 314] width 32 height 28
click at [644, 387] on div "Подарю" at bounding box center [615, 405] width 59 height 105
click at [699, 394] on div at bounding box center [697, 401] width 5 height 97
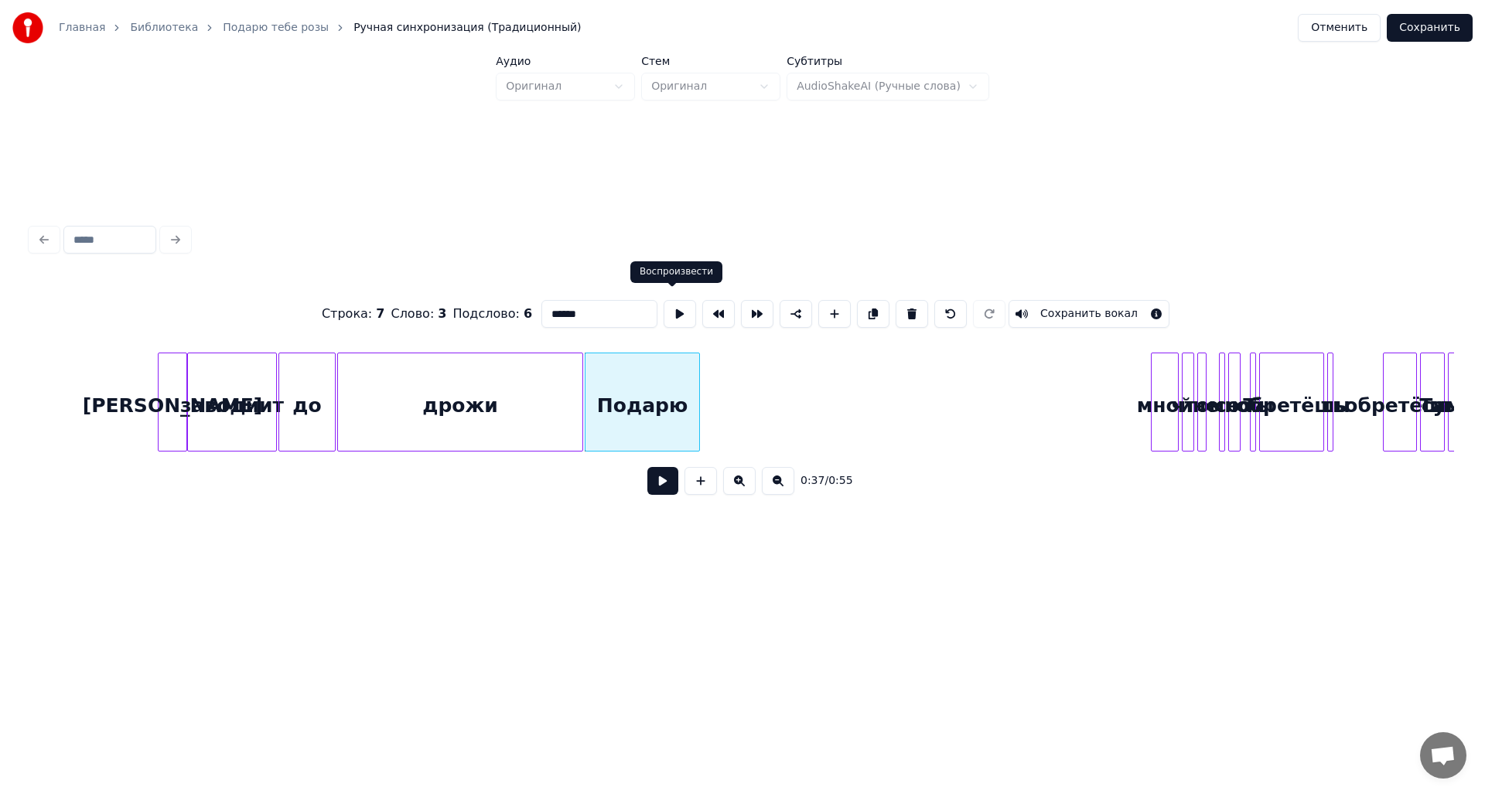
click at [679, 308] on button at bounding box center [680, 314] width 32 height 28
click at [715, 391] on div at bounding box center [713, 401] width 5 height 97
click at [671, 316] on button at bounding box center [680, 314] width 32 height 28
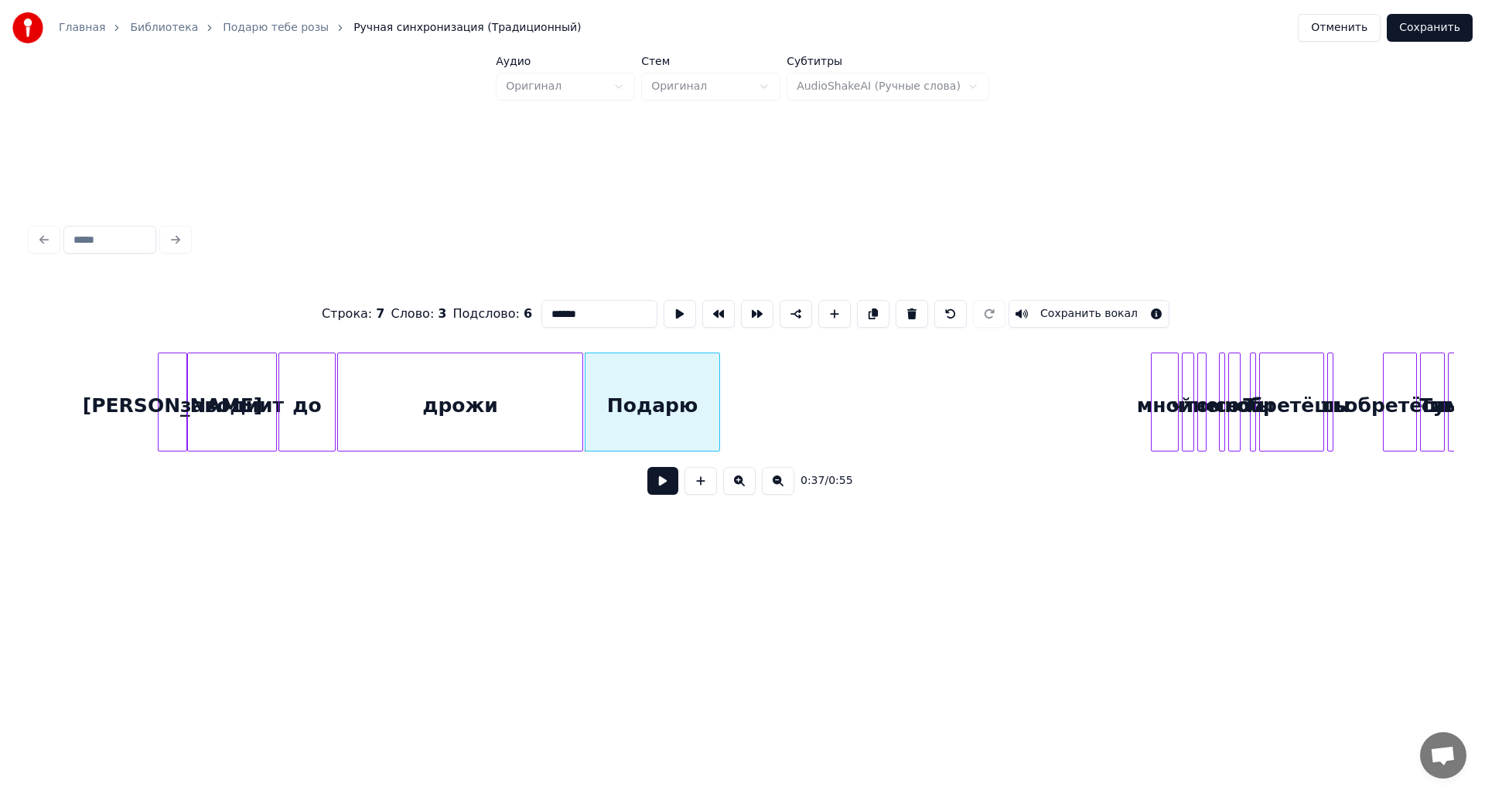
click at [716, 391] on div at bounding box center [717, 401] width 5 height 97
click at [674, 321] on button at bounding box center [680, 314] width 32 height 28
click at [829, 307] on button at bounding box center [834, 314] width 32 height 28
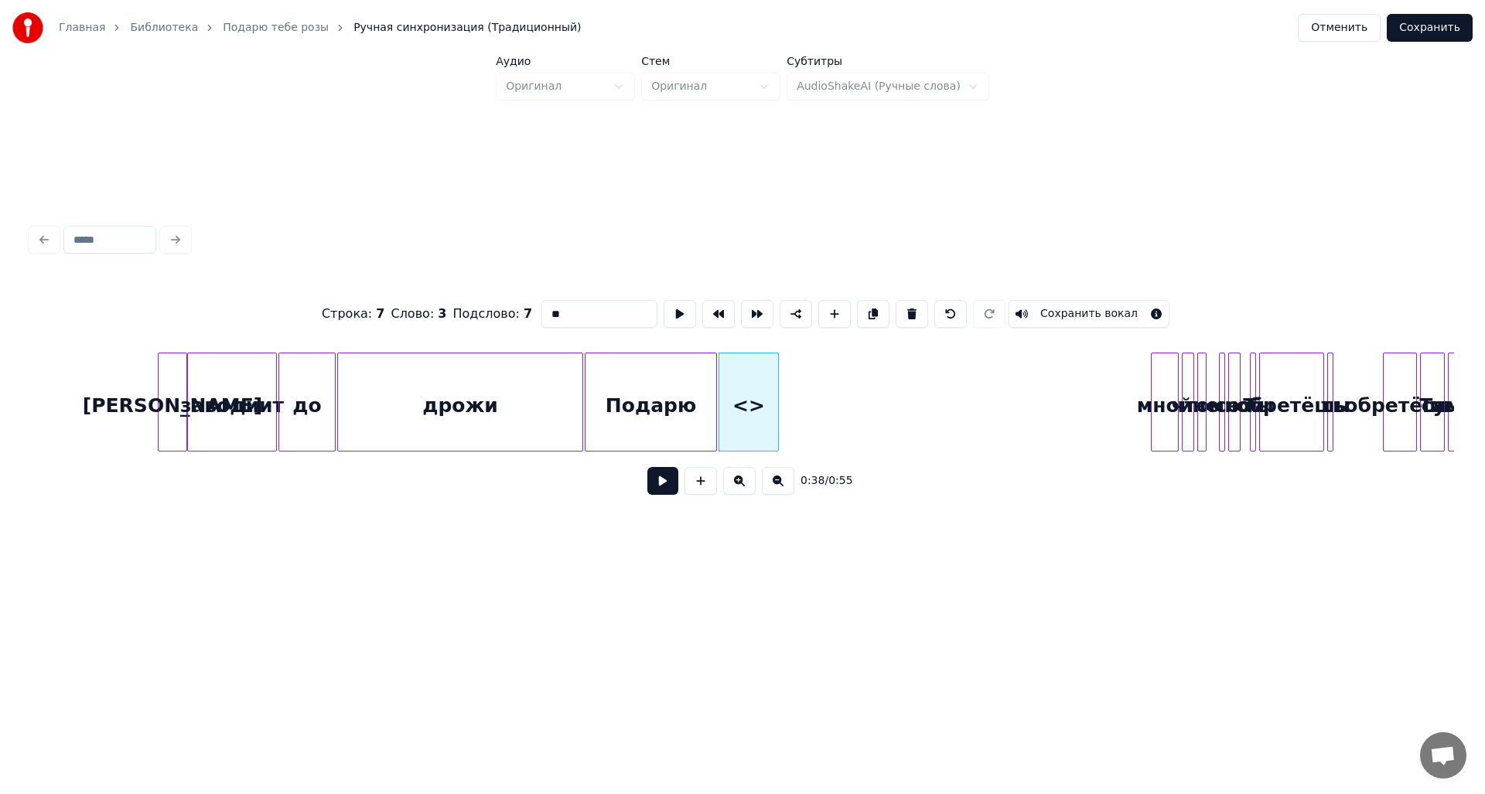
drag, startPoint x: 594, startPoint y: 313, endPoint x: 520, endPoint y: 310, distance: 74.3
click at [525, 312] on div "Строка : 7 Слово : 3 Подслово : 7 ** Сохранить вокал" at bounding box center [742, 313] width 1423 height 77
type input "*"
click at [756, 405] on div at bounding box center [757, 401] width 5 height 97
type input "****"
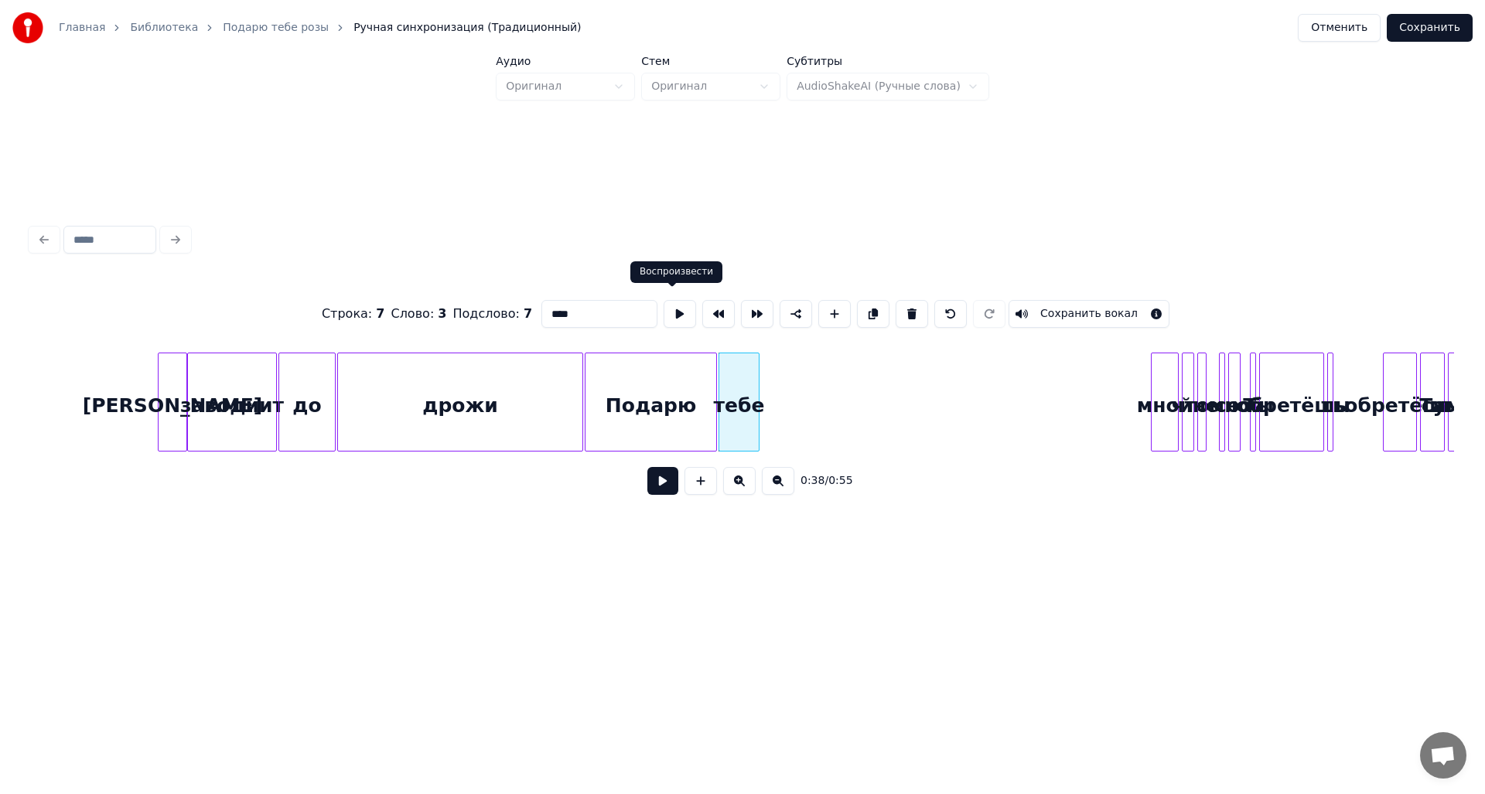
click at [674, 304] on button at bounding box center [680, 314] width 32 height 28
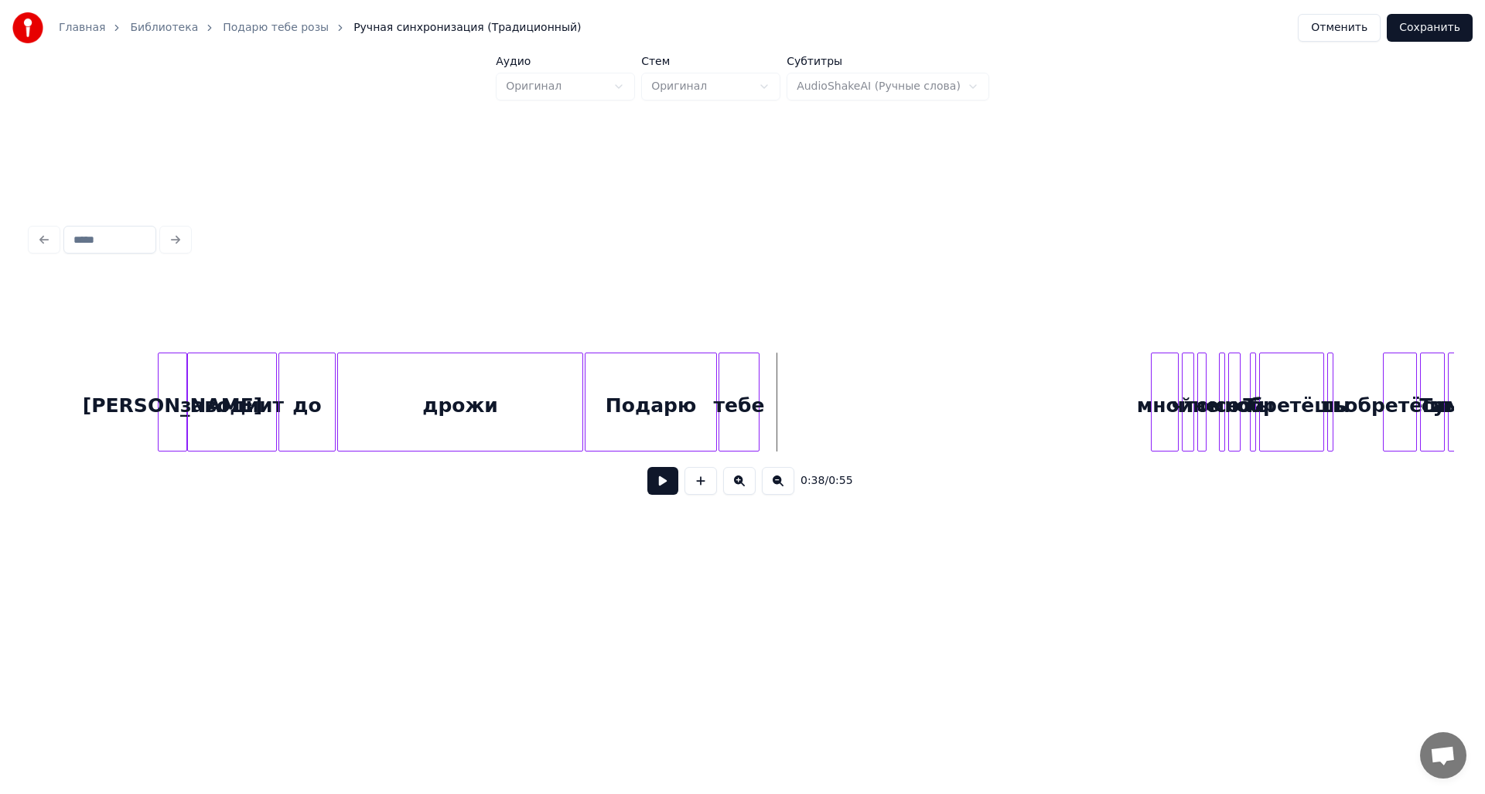
click at [745, 387] on div "тебе" at bounding box center [738, 405] width 39 height 105
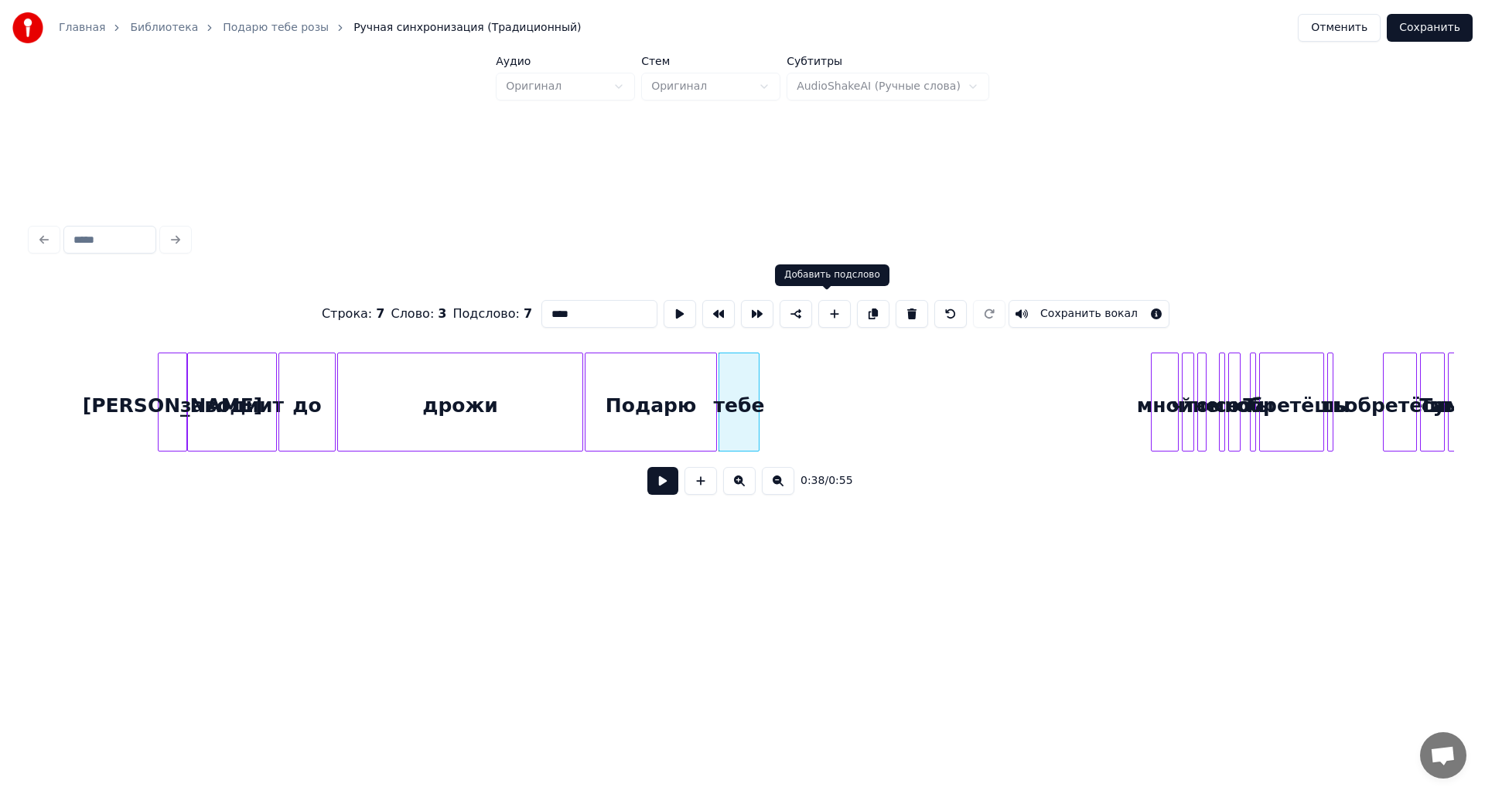
click at [825, 308] on button at bounding box center [834, 314] width 32 height 28
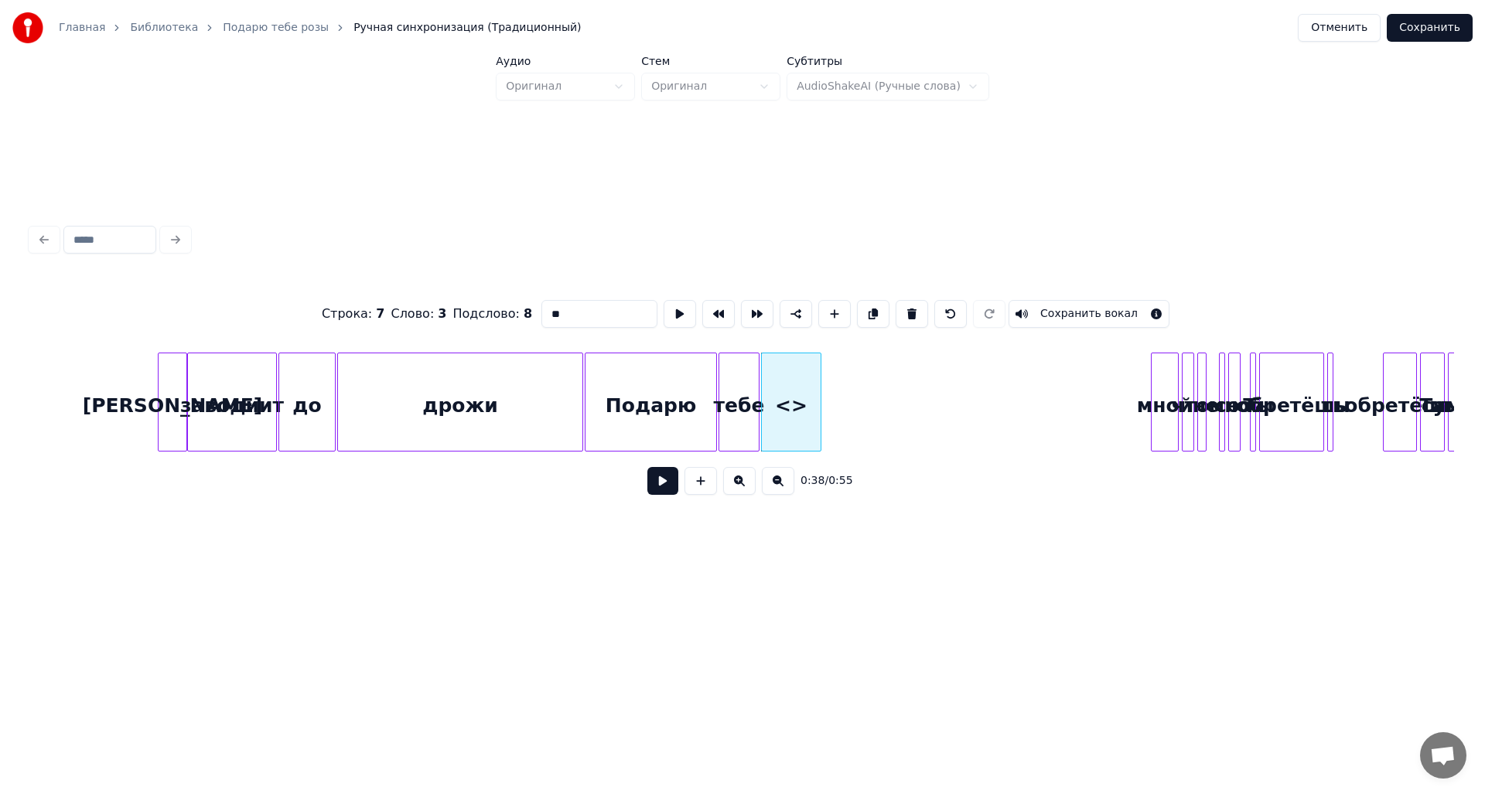
drag, startPoint x: 591, startPoint y: 306, endPoint x: 510, endPoint y: 309, distance: 80.5
click at [510, 309] on div "Строка : 7 Слово : 3 Подслово : 8 ** Сохранить вокал" at bounding box center [742, 313] width 1423 height 77
type input "*****"
click at [675, 311] on button at bounding box center [680, 314] width 32 height 28
click at [850, 394] on div at bounding box center [847, 401] width 5 height 97
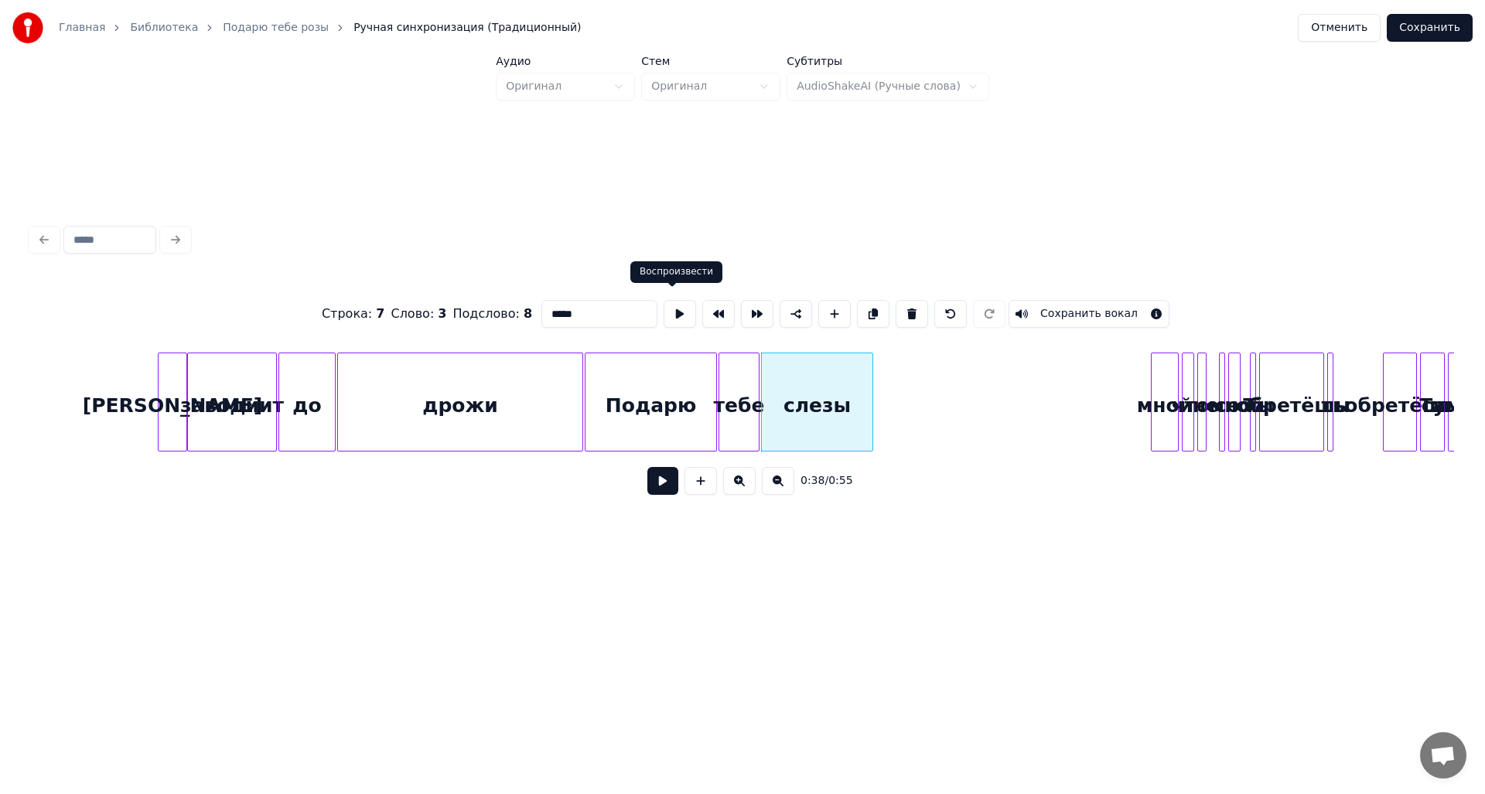
click at [673, 312] on button at bounding box center [680, 314] width 32 height 28
click at [855, 398] on div at bounding box center [854, 401] width 5 height 97
click at [671, 309] on button at bounding box center [680, 314] width 32 height 28
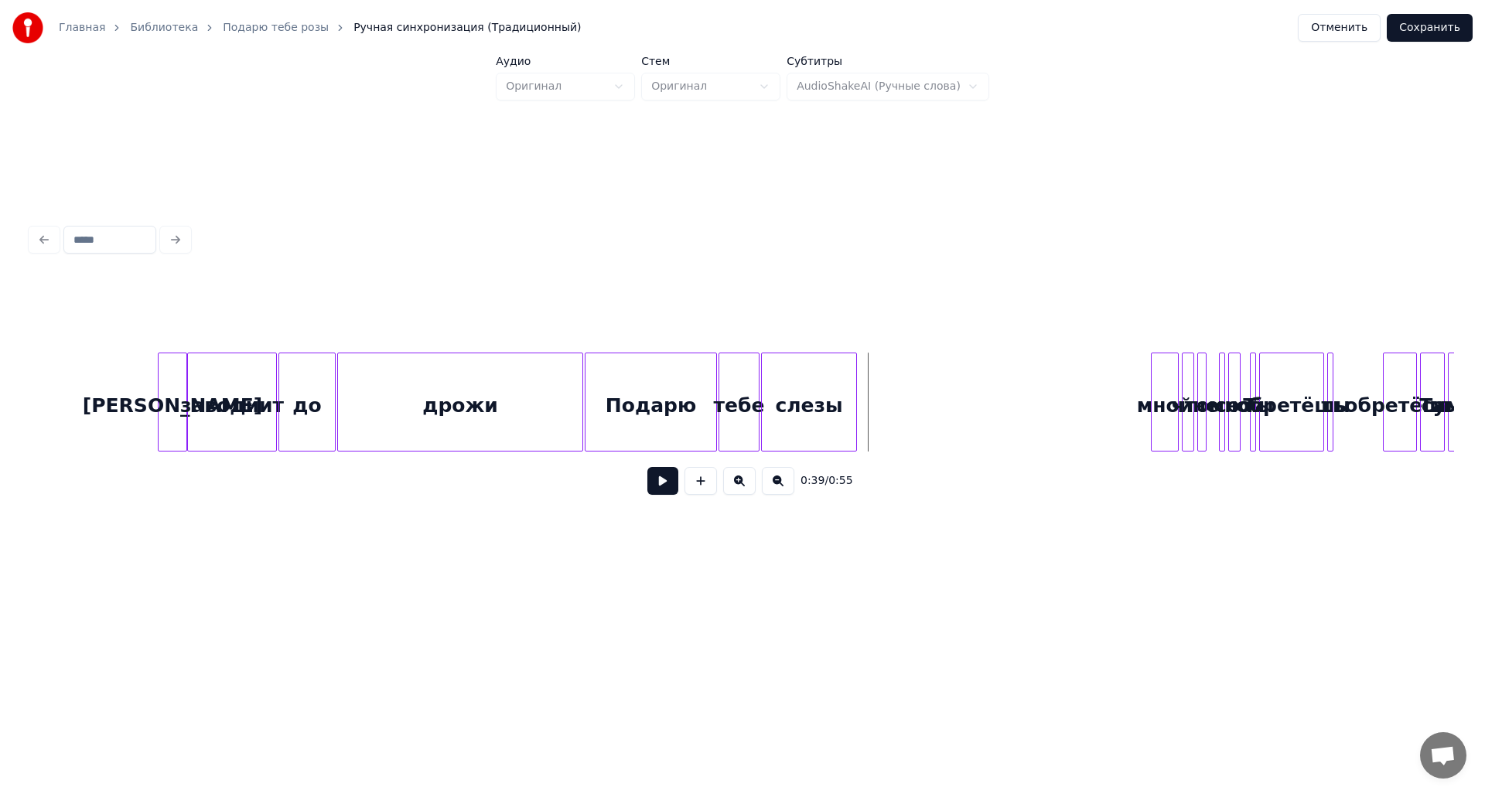
click at [663, 484] on button at bounding box center [662, 481] width 31 height 28
click at [664, 486] on button at bounding box center [662, 481] width 31 height 28
click at [1008, 410] on div at bounding box center [1007, 401] width 5 height 97
click at [668, 486] on button at bounding box center [662, 481] width 31 height 28
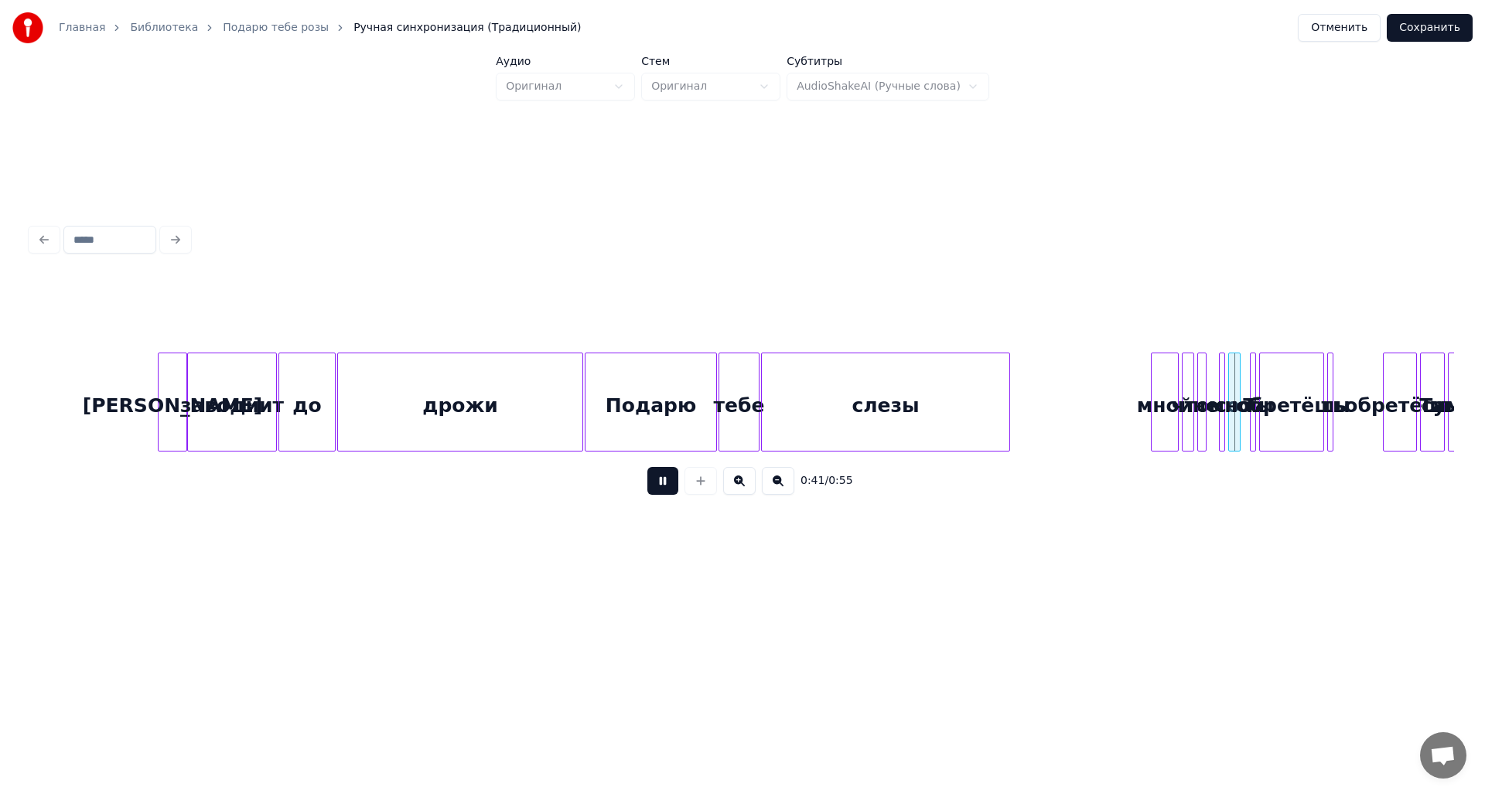
click at [668, 486] on button at bounding box center [662, 481] width 31 height 28
click at [1159, 398] on div "мной" at bounding box center [1165, 405] width 26 height 105
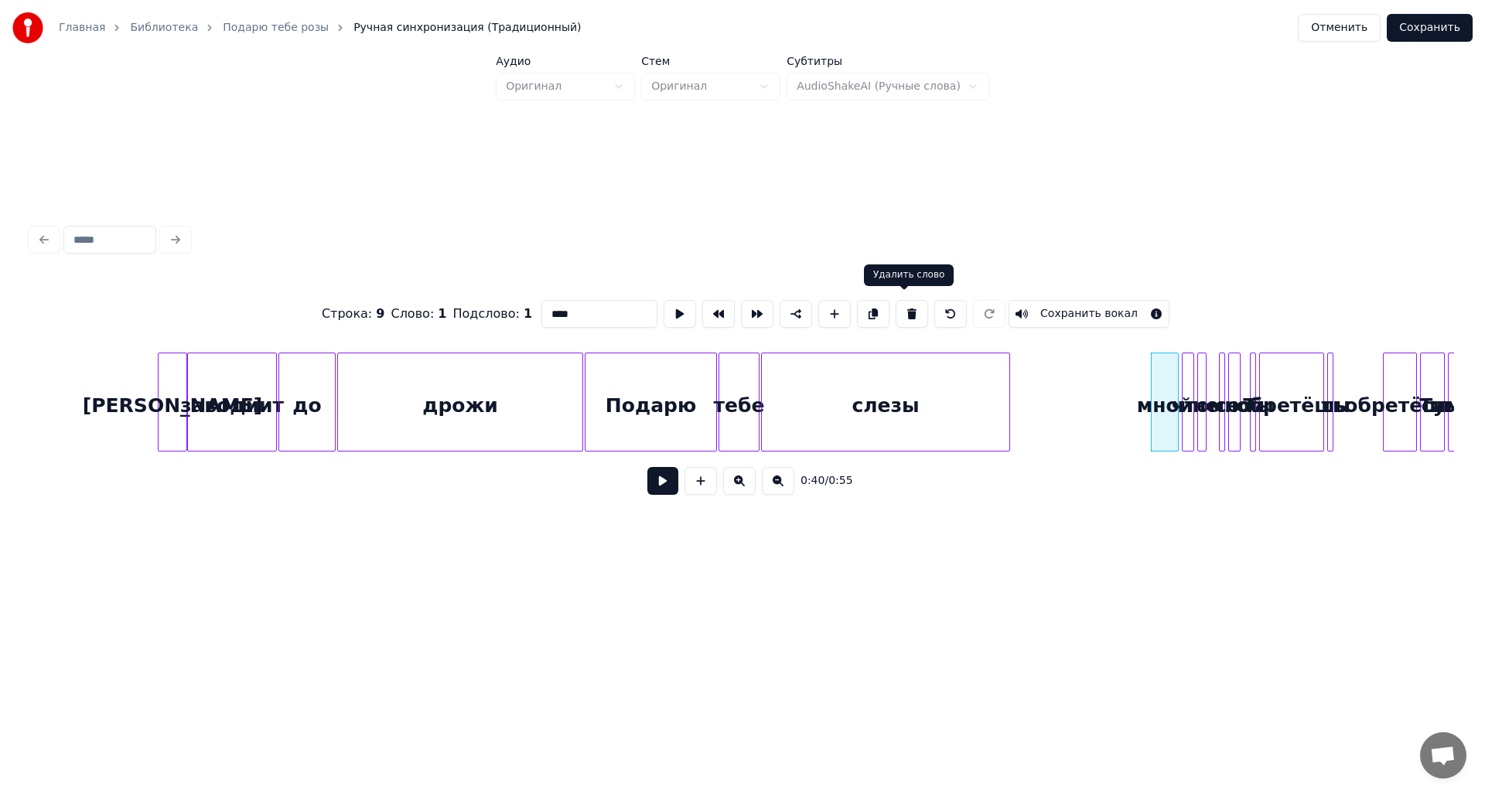
click at [897, 307] on button at bounding box center [912, 314] width 32 height 28
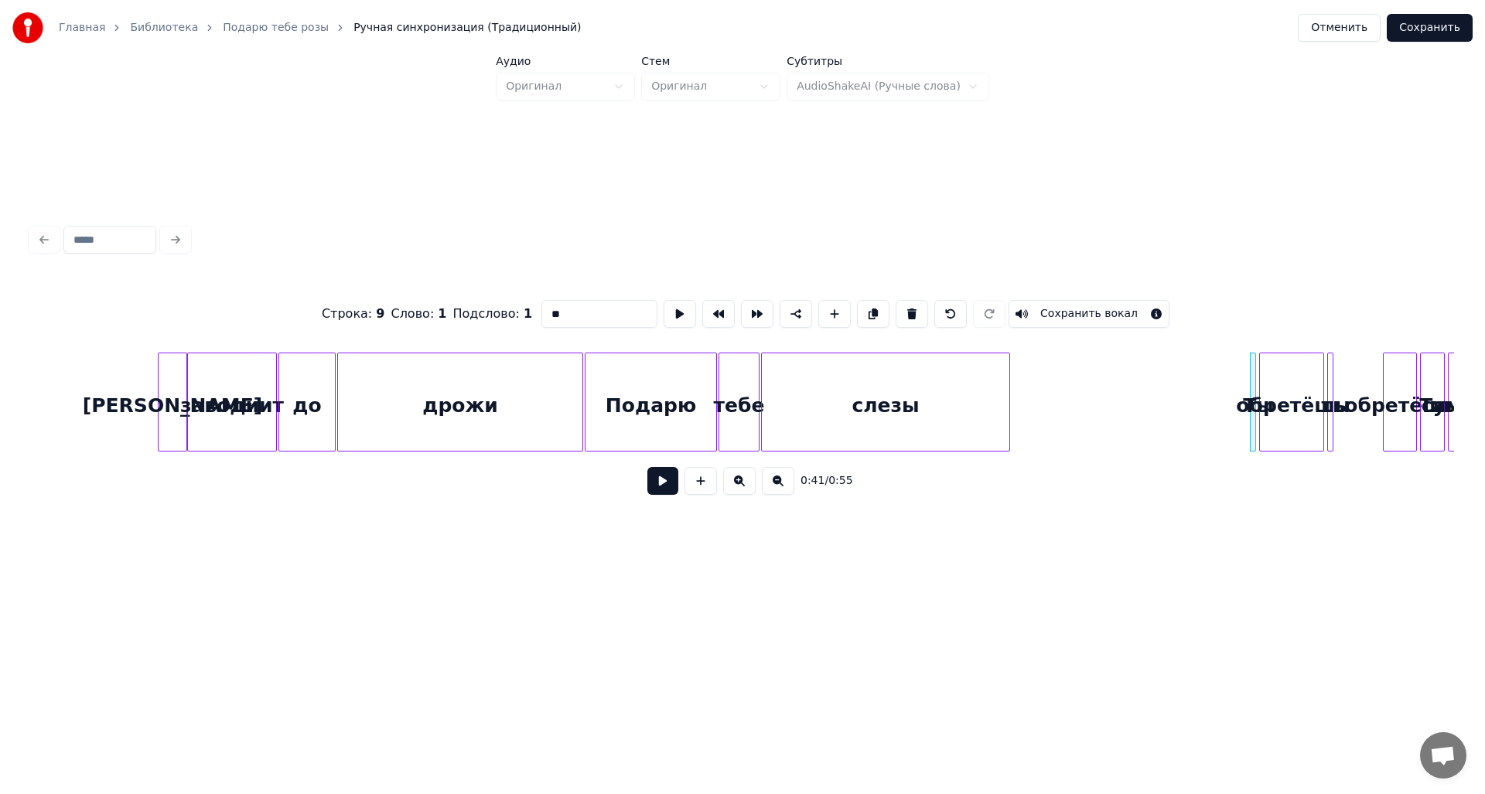
click at [897, 307] on button at bounding box center [912, 314] width 32 height 28
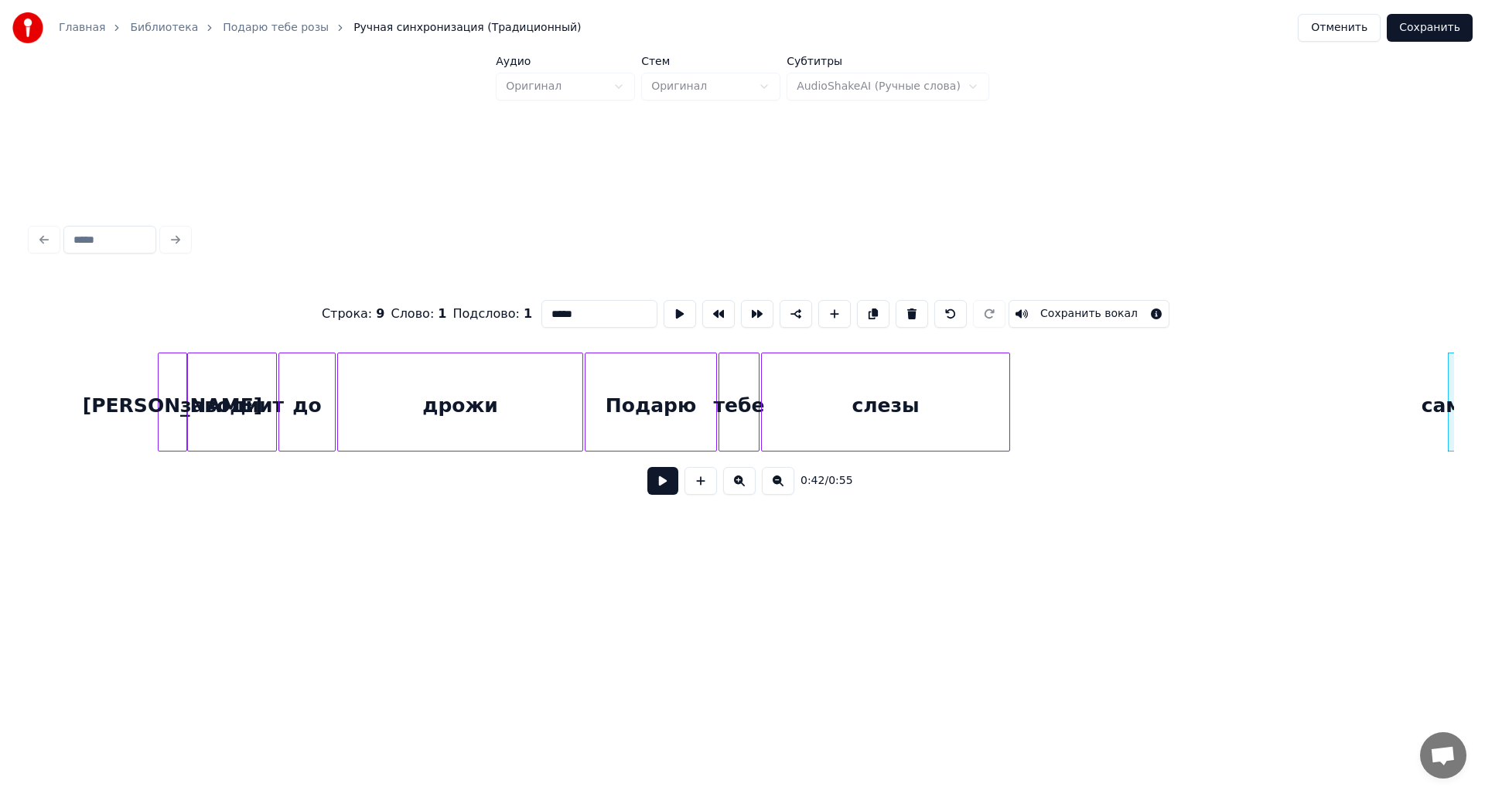
click at [897, 307] on button at bounding box center [912, 314] width 32 height 28
type input "********"
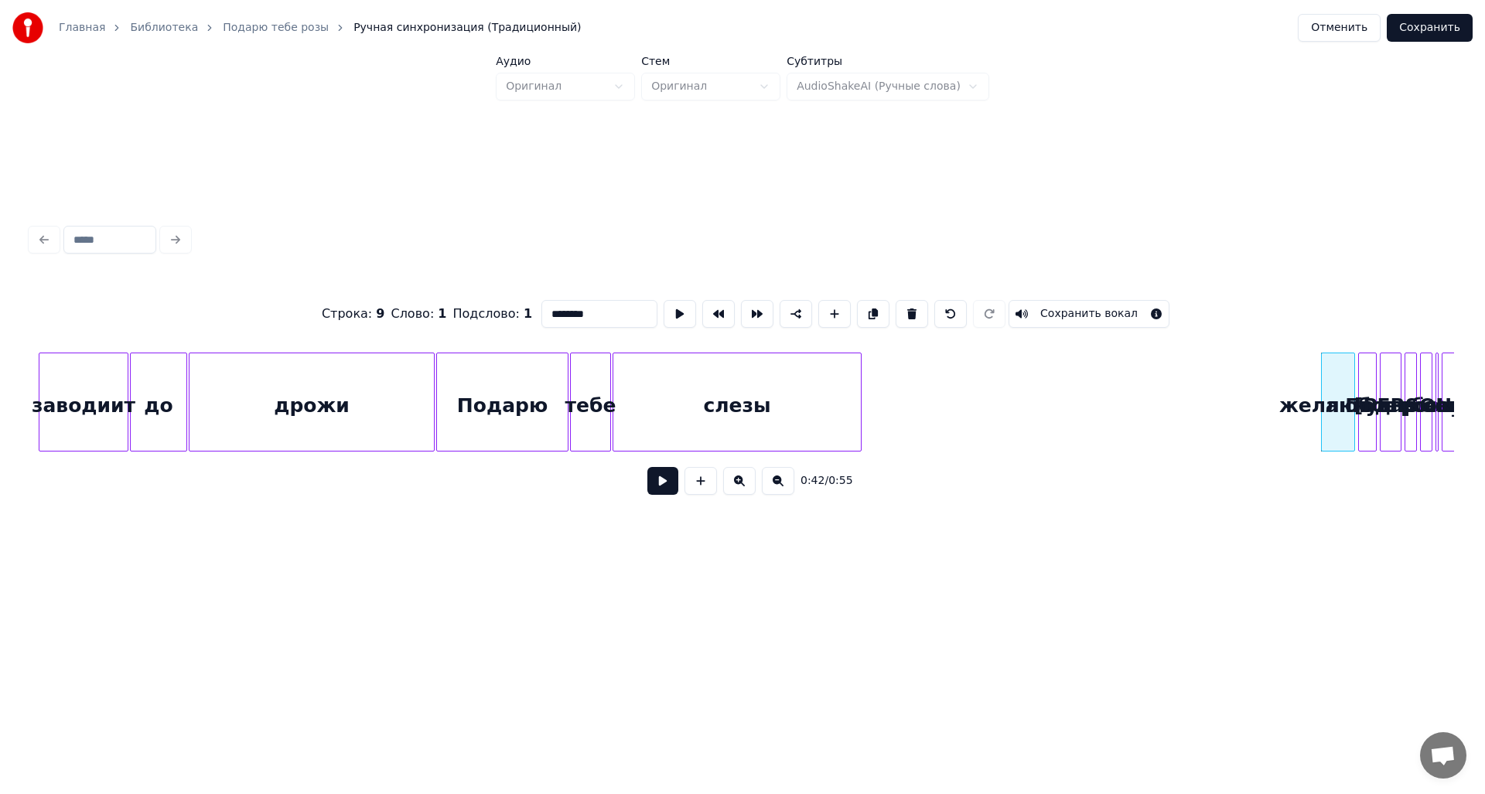
scroll to position [0, 5377]
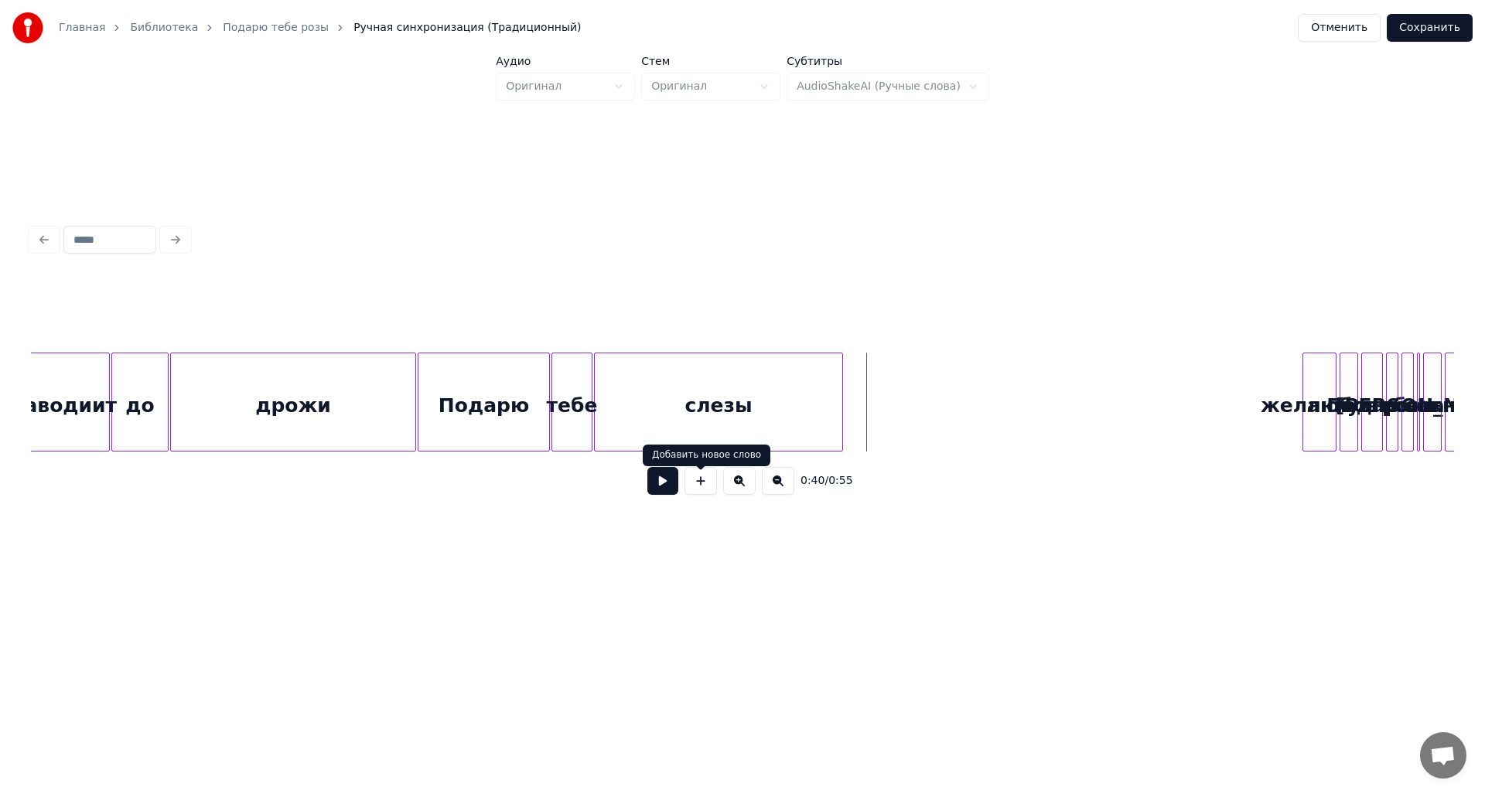
click at [667, 484] on button at bounding box center [662, 481] width 31 height 28
click at [667, 483] on button at bounding box center [662, 481] width 31 height 28
click at [801, 394] on div "слезы" at bounding box center [719, 405] width 248 height 105
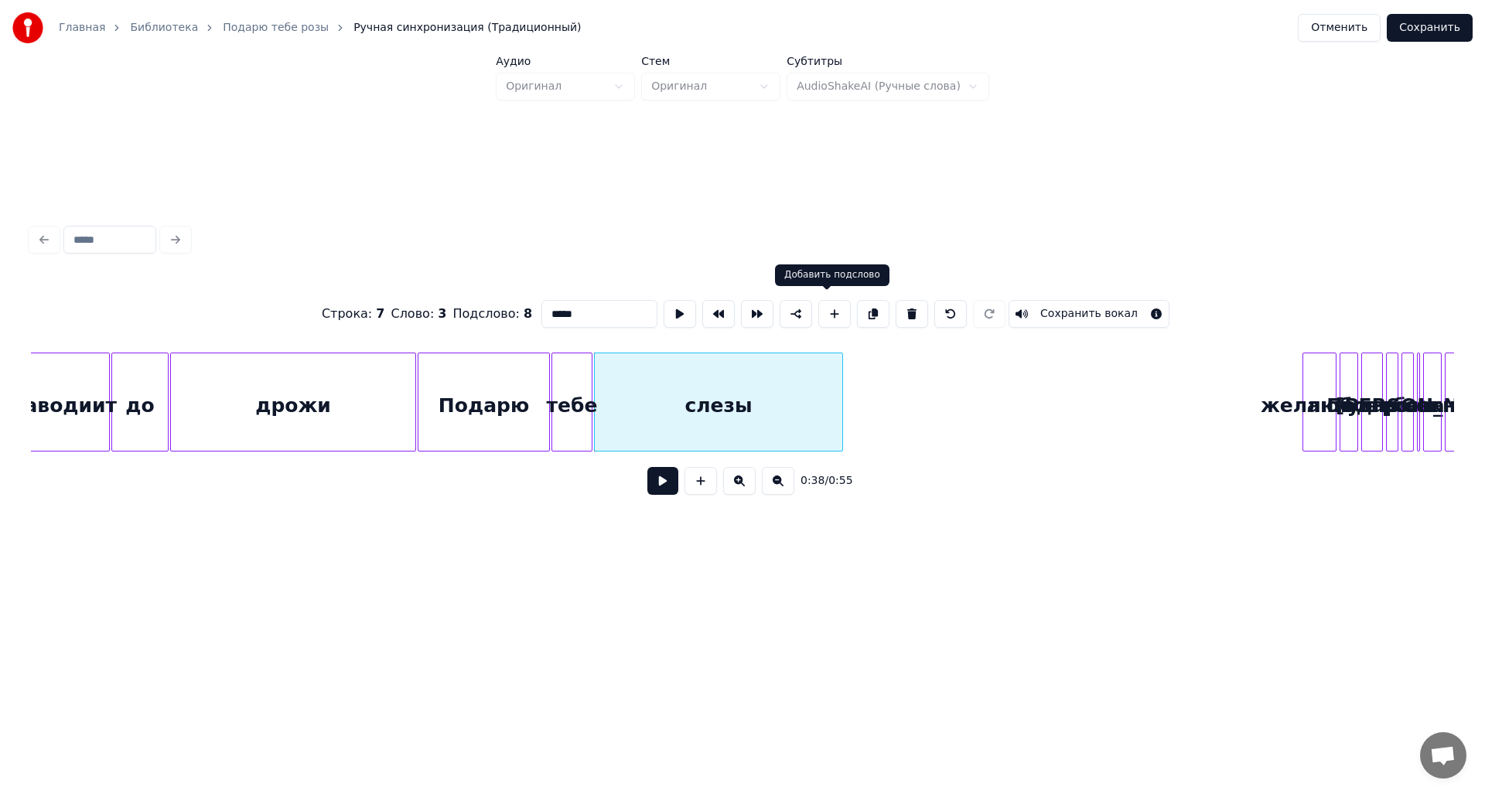
click at [818, 302] on button at bounding box center [834, 314] width 32 height 28
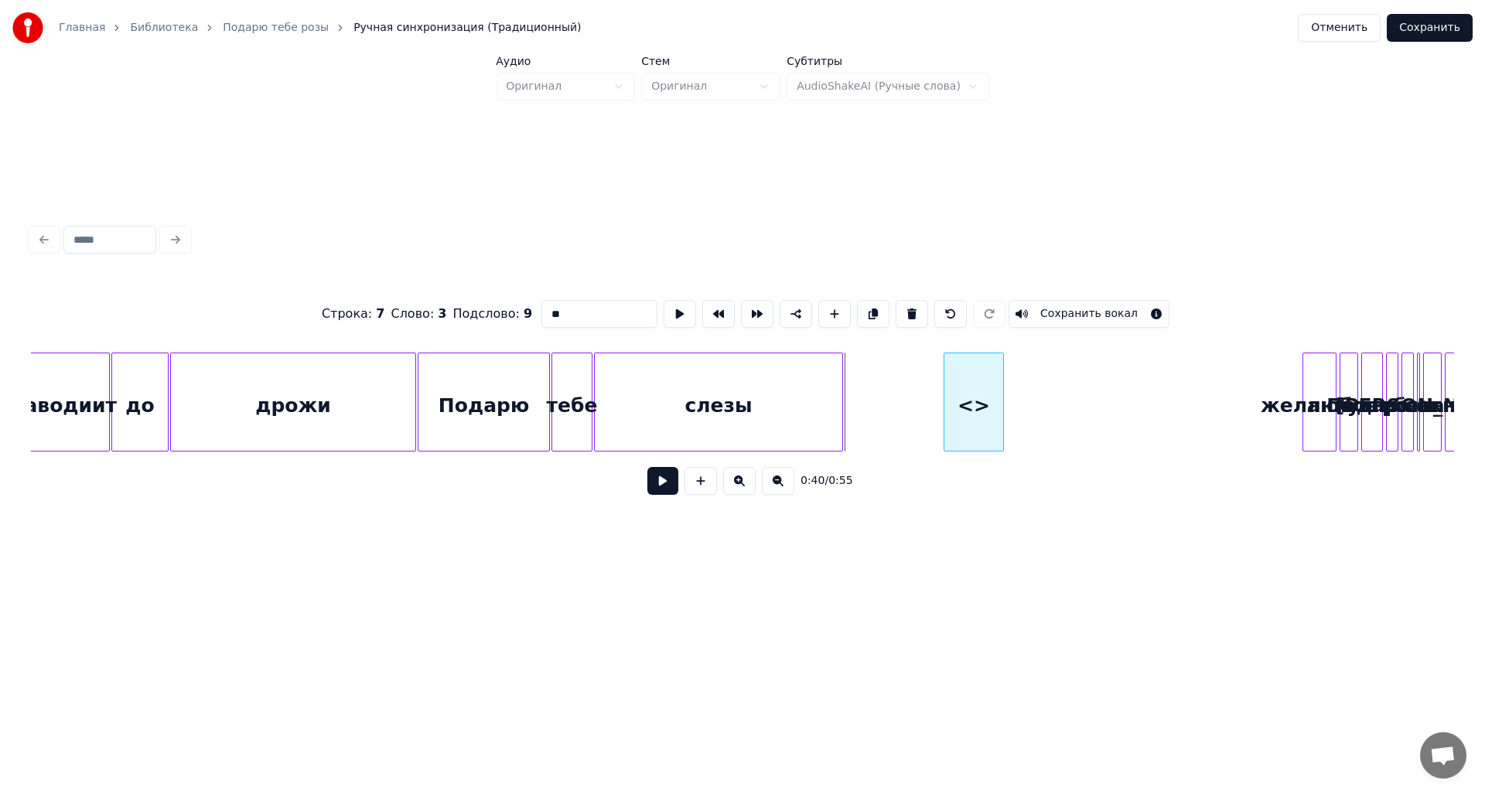
click at [978, 430] on div "<>" at bounding box center [973, 405] width 59 height 105
click at [671, 306] on button at bounding box center [680, 314] width 32 height 28
click at [936, 409] on div "<>" at bounding box center [941, 405] width 59 height 105
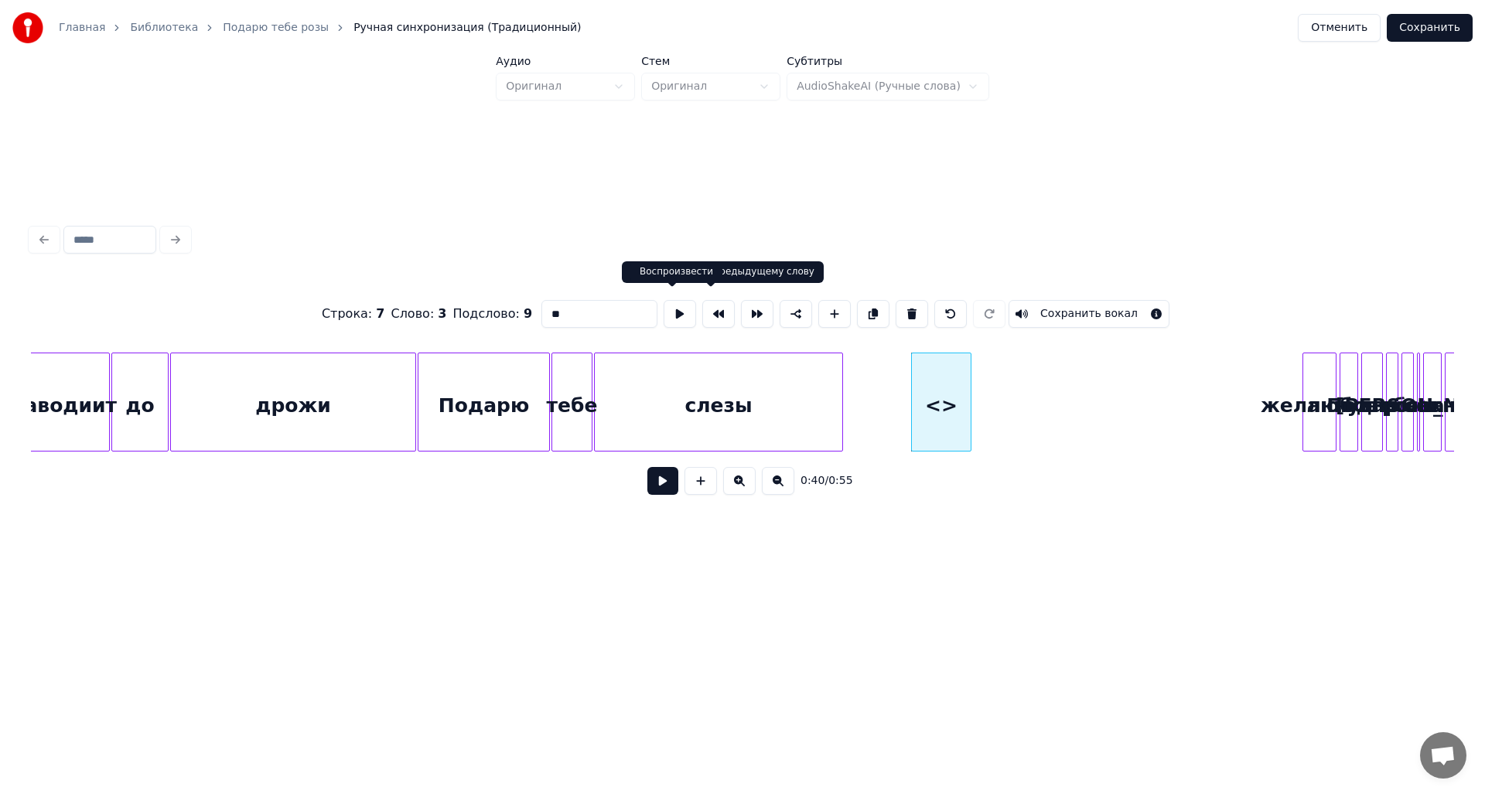
click at [677, 313] on button at bounding box center [680, 314] width 32 height 28
click at [676, 313] on button at bounding box center [680, 314] width 32 height 28
click at [921, 409] on div "<>" at bounding box center [929, 405] width 59 height 105
click at [666, 312] on button at bounding box center [680, 314] width 32 height 28
click at [910, 407] on div "<>" at bounding box center [922, 405] width 59 height 105
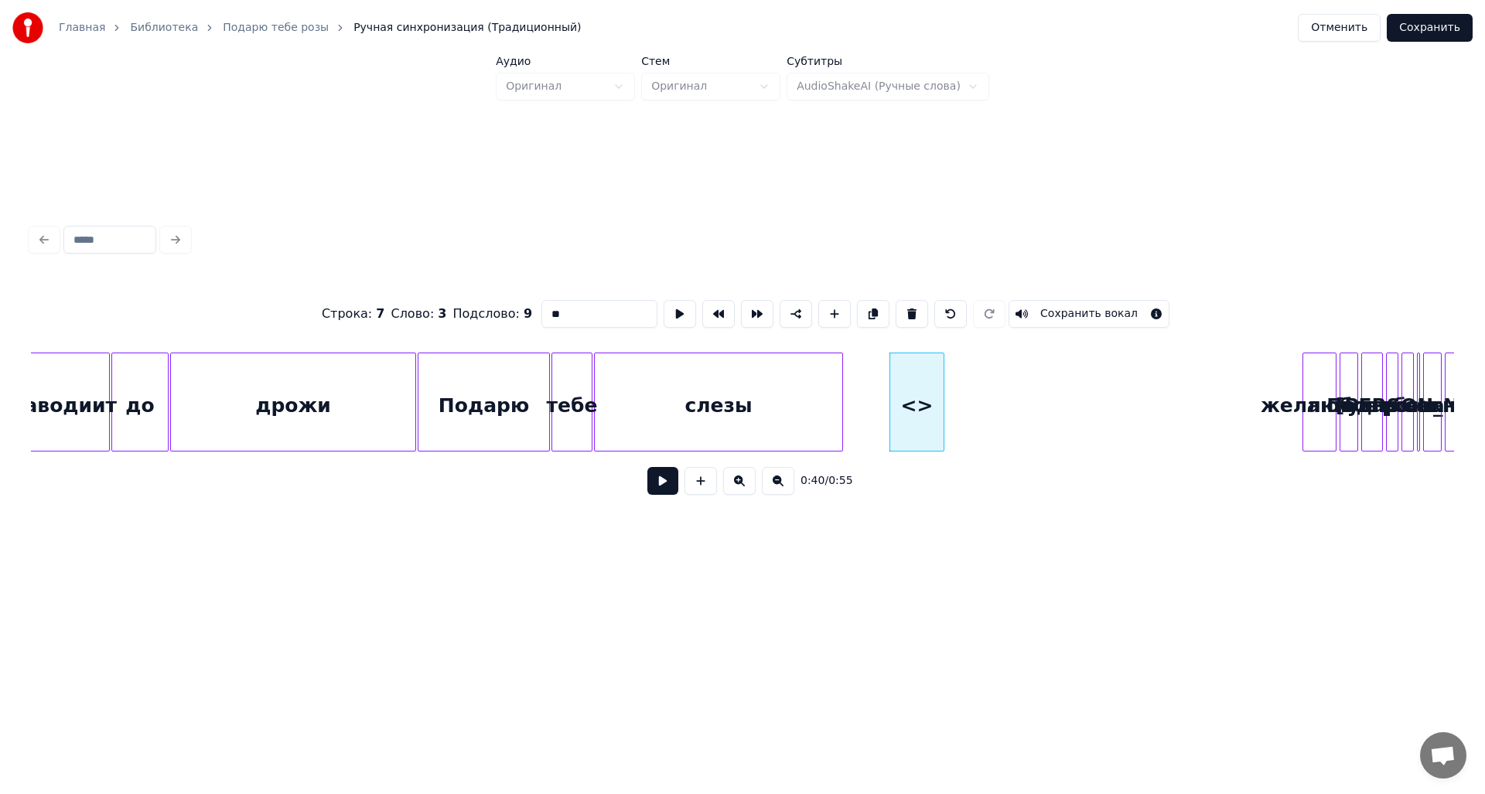
click at [944, 410] on div at bounding box center [941, 401] width 5 height 97
drag, startPoint x: 572, startPoint y: 312, endPoint x: 541, endPoint y: 310, distance: 30.2
click at [541, 310] on input "**" at bounding box center [599, 314] width 116 height 28
type input "*"
click at [821, 309] on button at bounding box center [834, 314] width 32 height 28
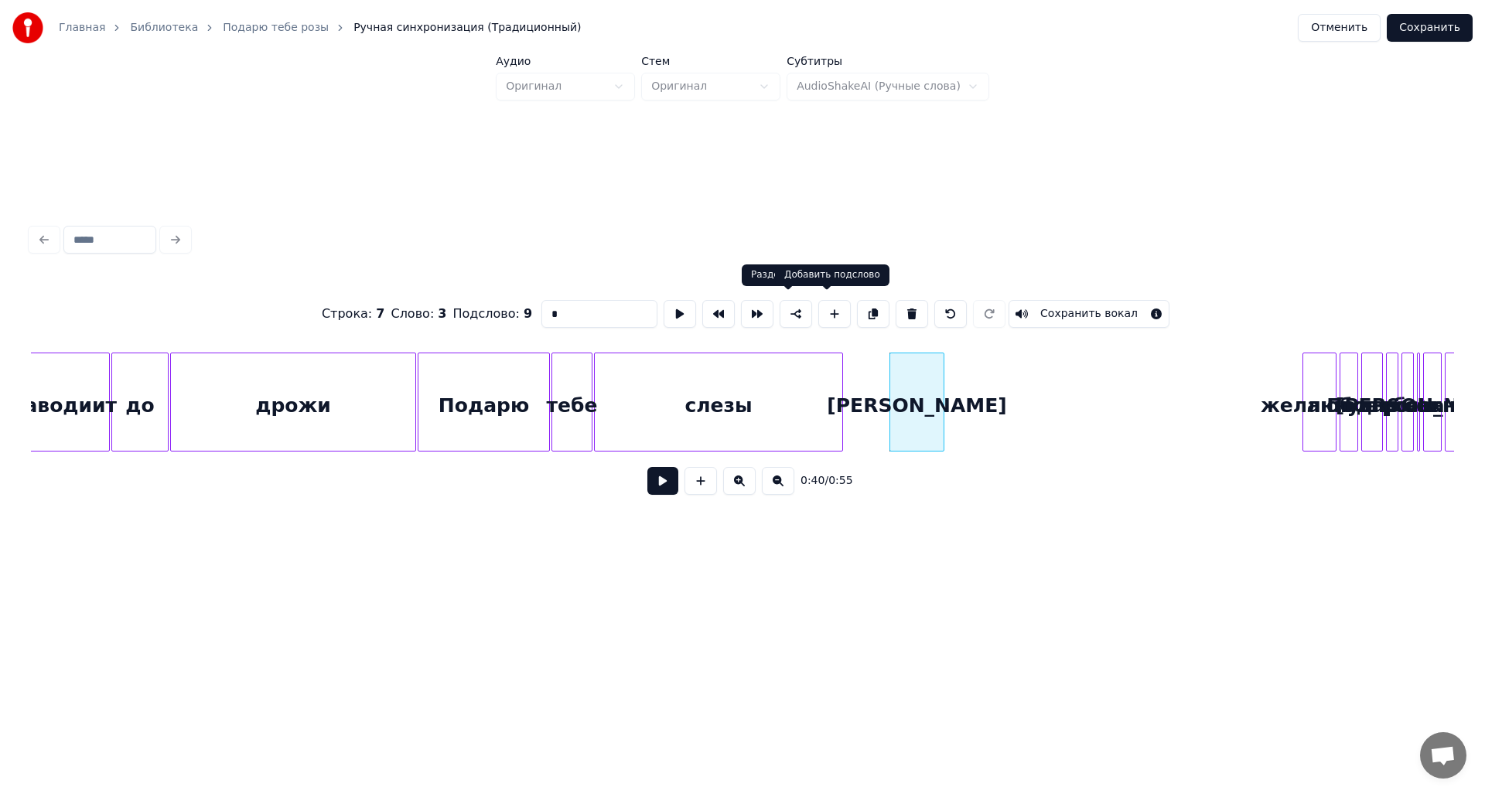
type input "**"
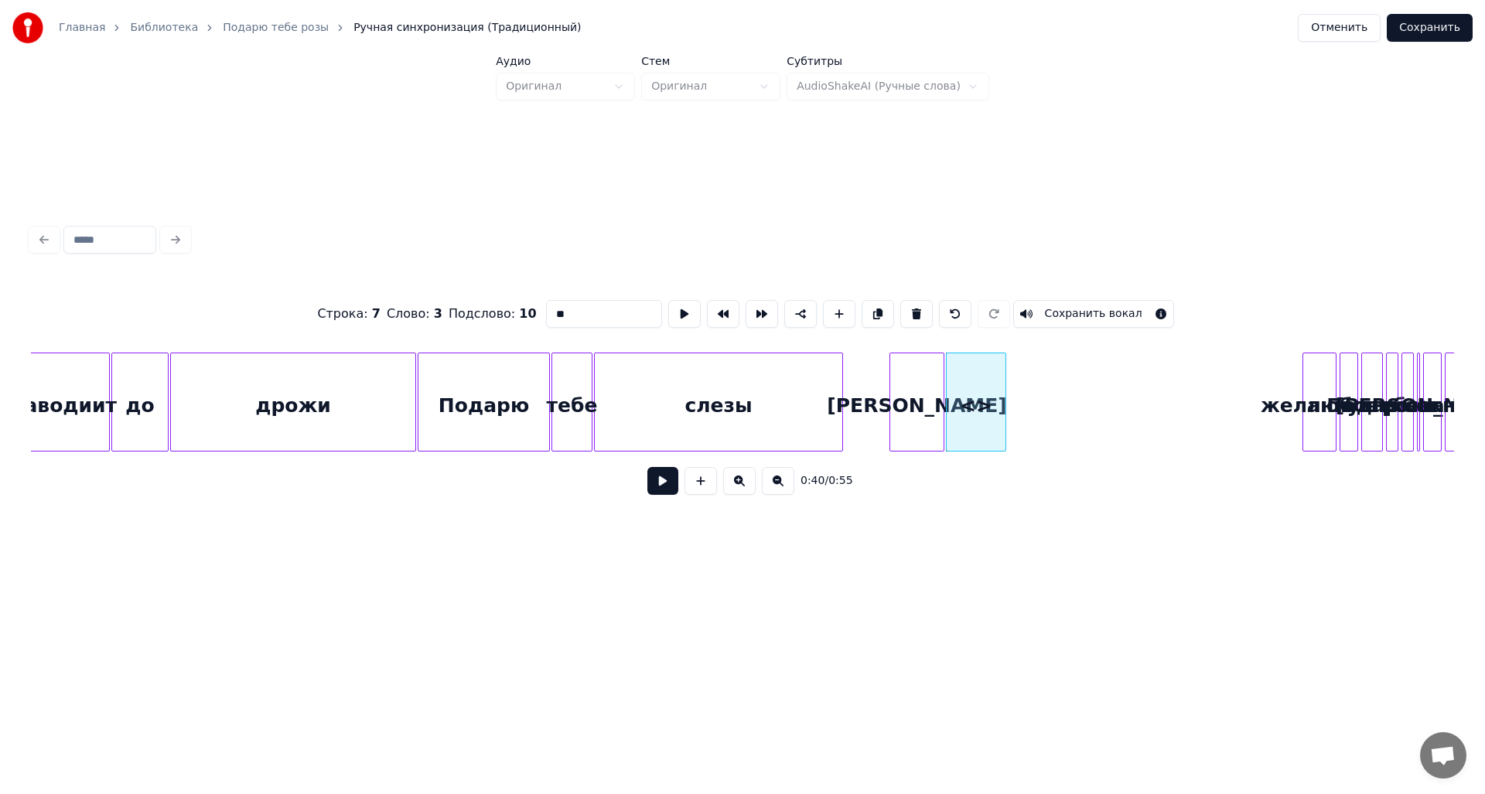
drag, startPoint x: 615, startPoint y: 304, endPoint x: 506, endPoint y: 306, distance: 109.1
click at [504, 306] on div "Строка : 7 Слово : 3 Подслово : 10 ** Сохранить вокал" at bounding box center [742, 313] width 1423 height 77
click at [908, 384] on div "[PERSON_NAME]" at bounding box center [916, 405] width 53 height 105
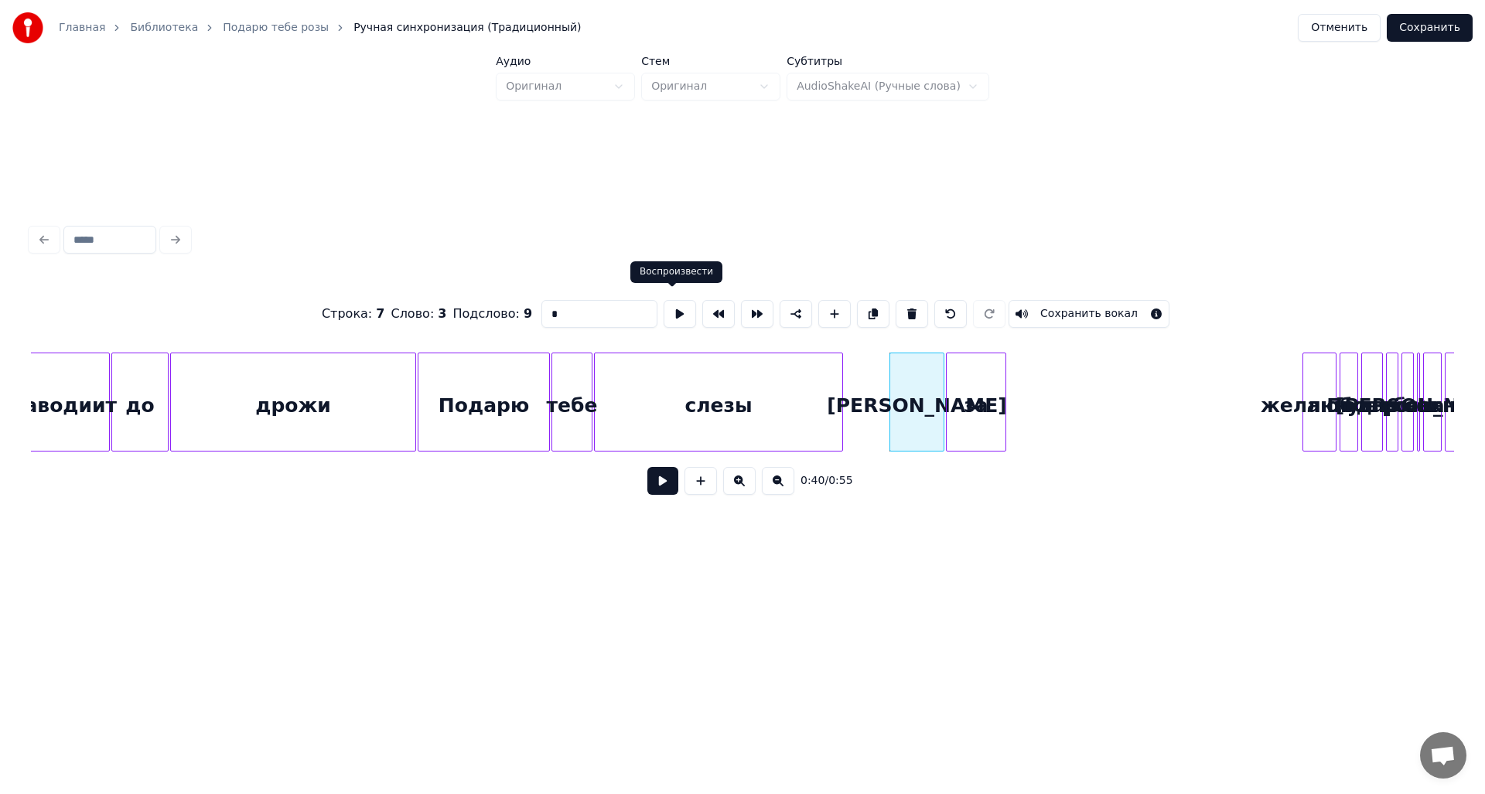
click at [664, 308] on button at bounding box center [680, 314] width 32 height 28
click at [903, 410] on div at bounding box center [901, 401] width 5 height 97
click at [676, 309] on button at bounding box center [680, 314] width 32 height 28
click at [979, 388] on div "за" at bounding box center [976, 405] width 59 height 105
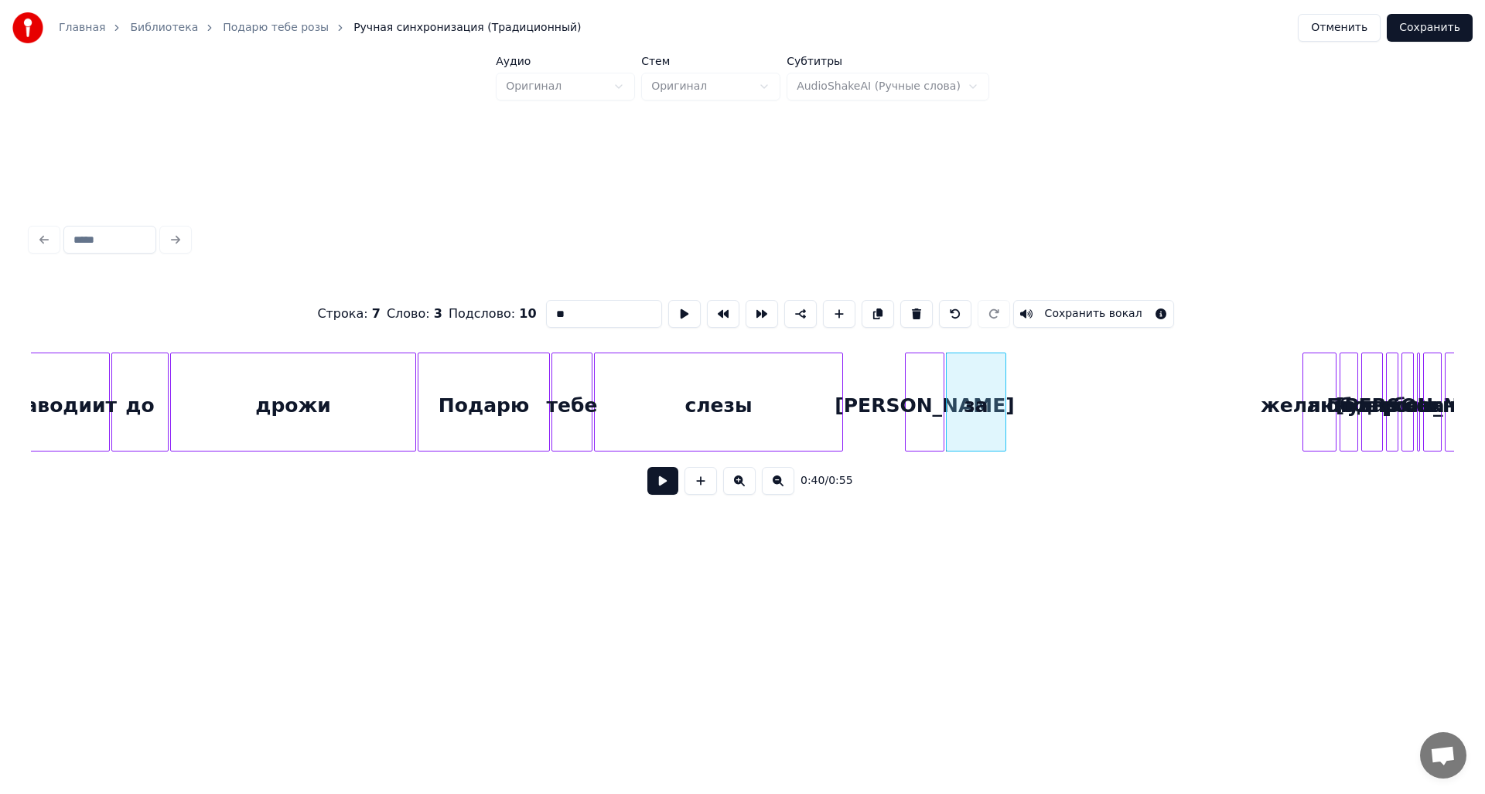
click at [674, 313] on button at bounding box center [684, 314] width 32 height 28
click at [981, 396] on div at bounding box center [978, 401] width 5 height 97
click at [828, 310] on button at bounding box center [839, 314] width 32 height 28
drag, startPoint x: 622, startPoint y: 306, endPoint x: 530, endPoint y: 319, distance: 92.9
click at [530, 319] on div "Строка : 7 Слово : 3 Подслово : 11 ** Сохранить вокал" at bounding box center [742, 313] width 1423 height 77
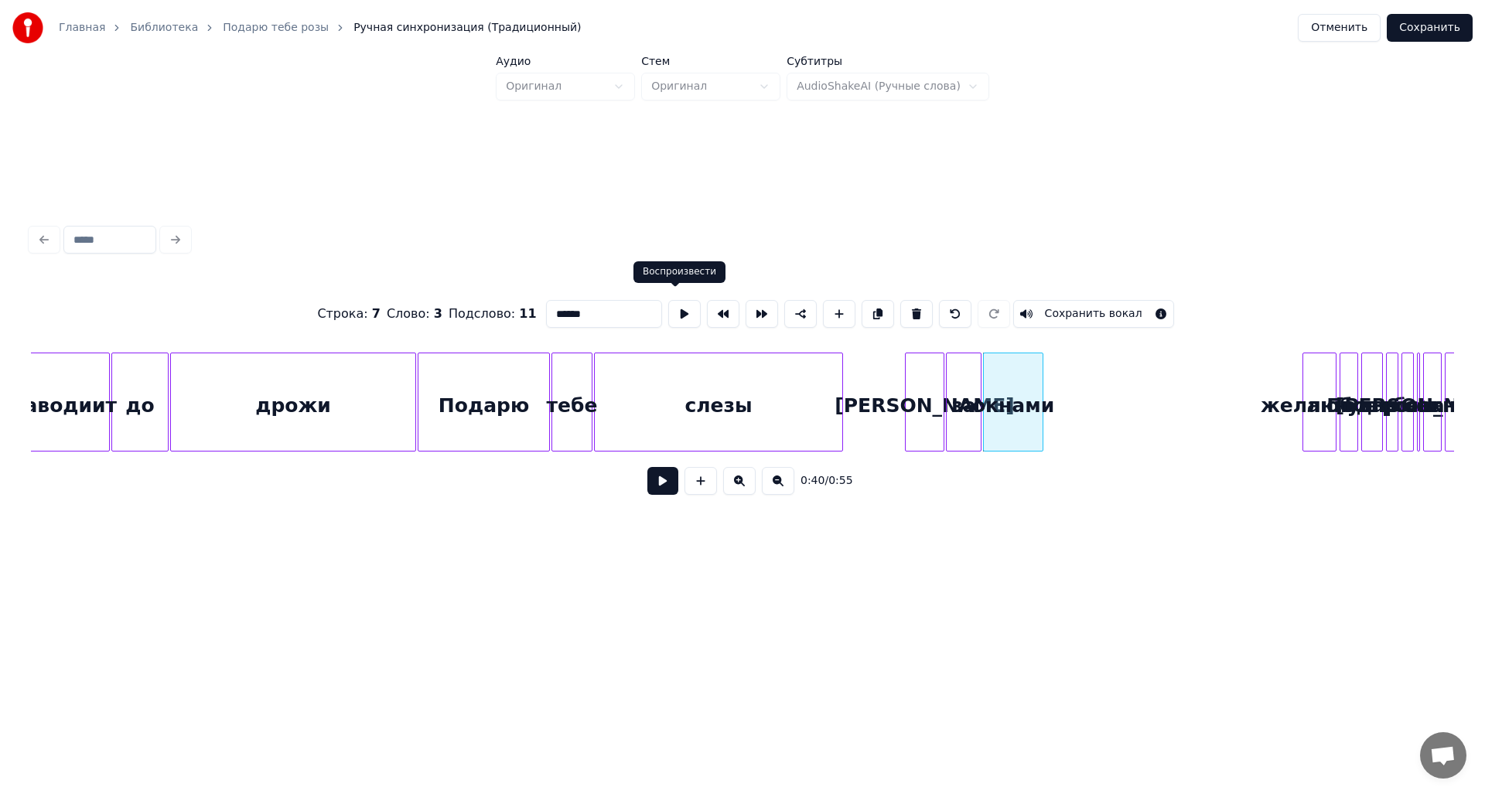
click at [677, 319] on button at bounding box center [684, 314] width 32 height 28
click at [1053, 415] on div at bounding box center [1054, 401] width 5 height 97
click at [677, 312] on button at bounding box center [684, 314] width 32 height 28
click at [824, 311] on button at bounding box center [839, 314] width 32 height 28
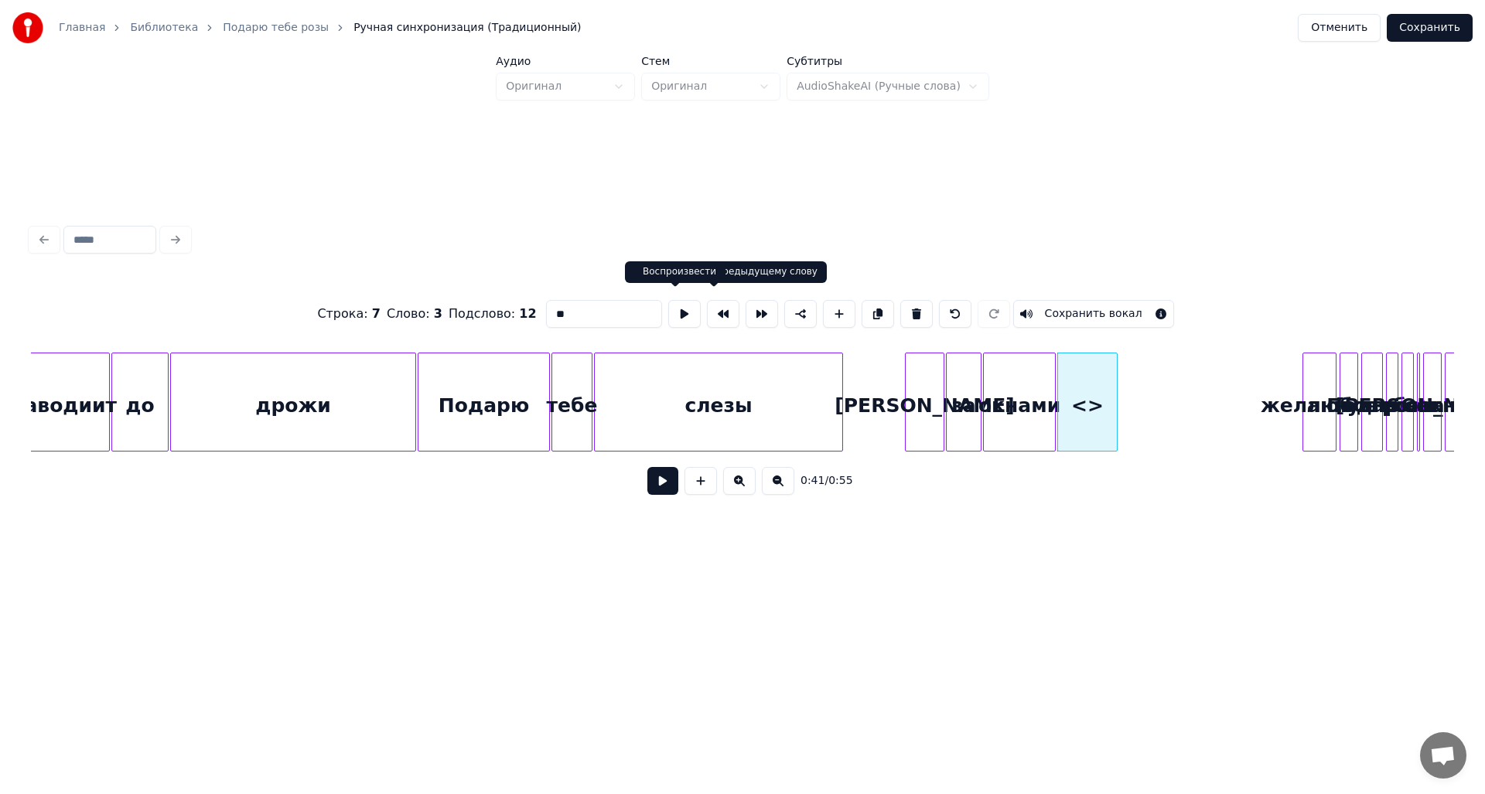
click at [674, 310] on button at bounding box center [684, 314] width 32 height 28
drag, startPoint x: 615, startPoint y: 312, endPoint x: 490, endPoint y: 310, distance: 125.3
click at [490, 310] on div "Строка : 7 Слово : 3 Подслово : 12 ** Сохранить вокал" at bounding box center [742, 313] width 1423 height 77
click at [1152, 425] on div at bounding box center [1151, 401] width 5 height 97
click at [688, 305] on button at bounding box center [684, 314] width 32 height 28
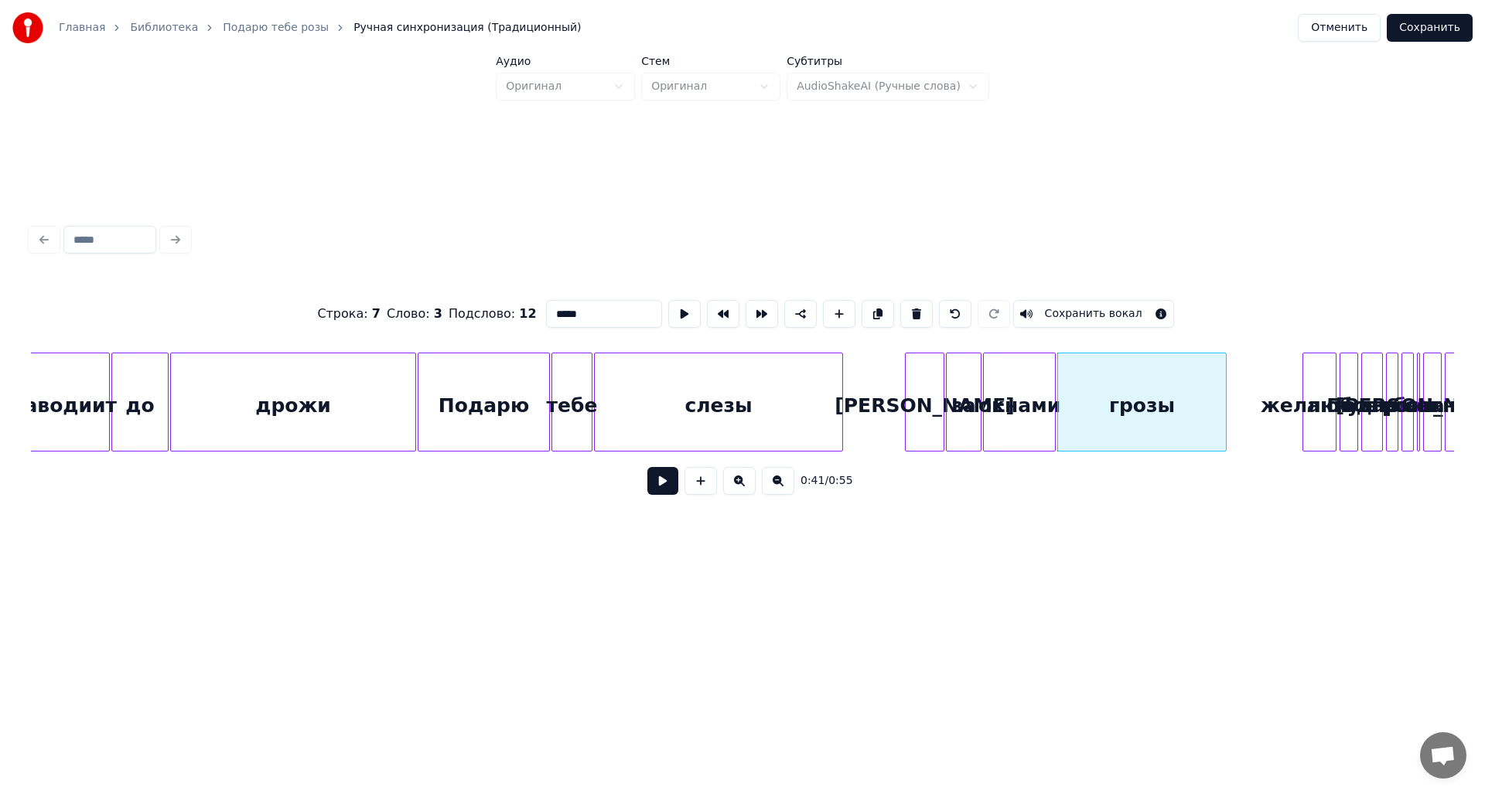
click at [1226, 422] on div at bounding box center [1223, 401] width 5 height 97
click at [675, 311] on button at bounding box center [684, 314] width 32 height 28
click at [1240, 427] on div at bounding box center [1237, 401] width 5 height 97
click at [1340, 397] on div "любовь" at bounding box center [1348, 405] width 17 height 105
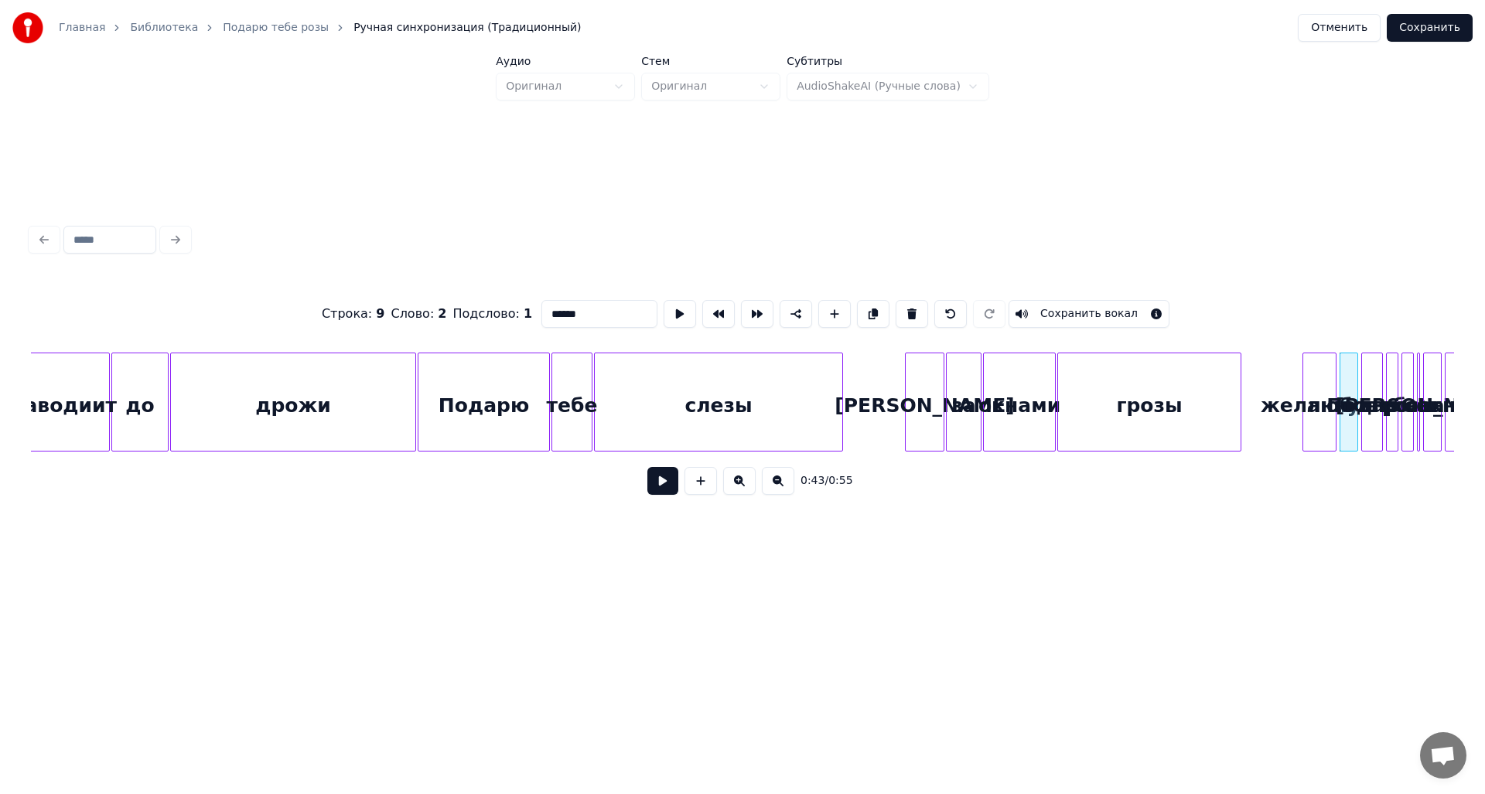
click at [1340, 398] on div "любовь" at bounding box center [1348, 405] width 17 height 105
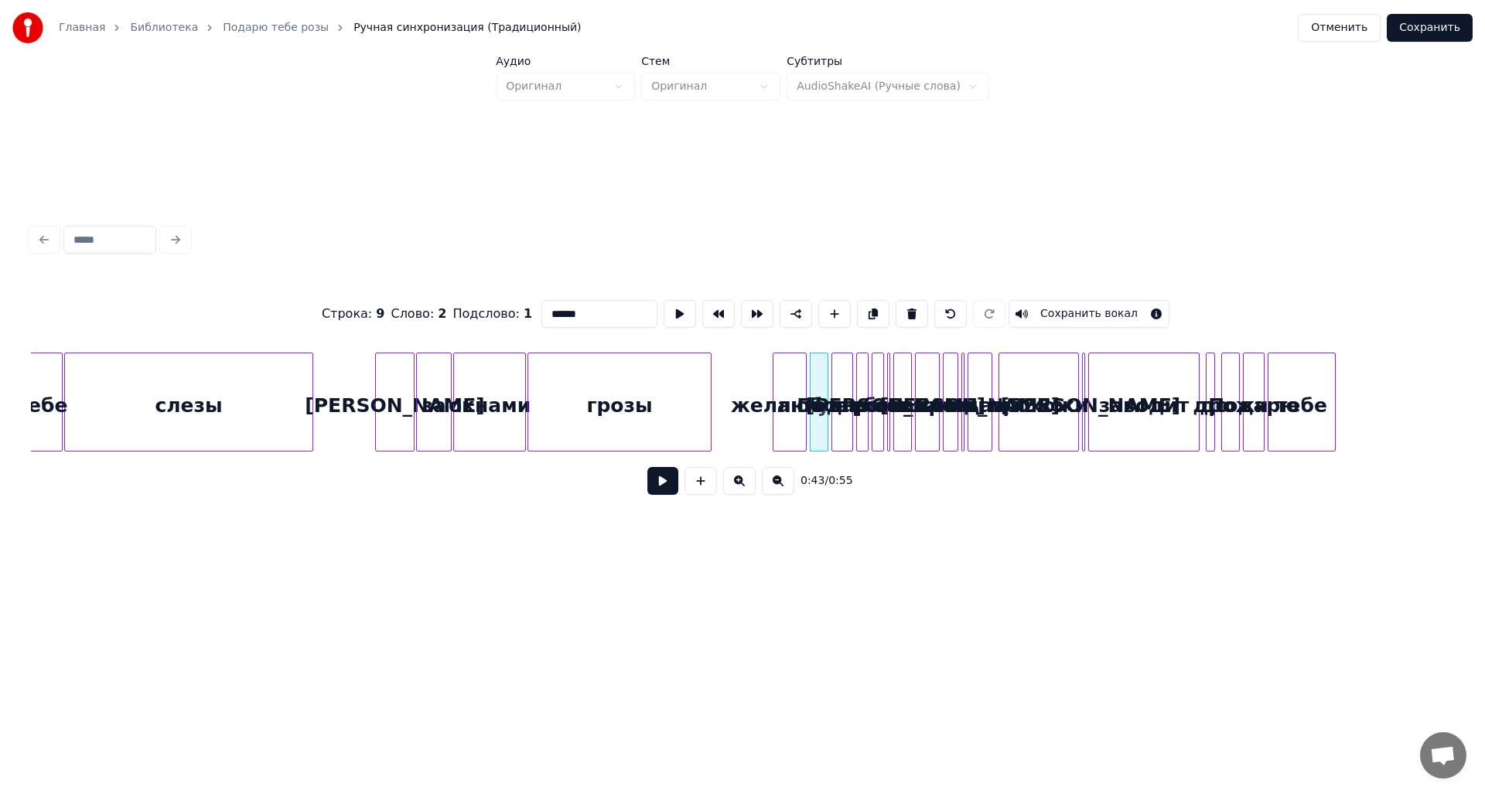
scroll to position [0, 5901]
click at [944, 383] on div "окнами" at bounding box center [932, 402] width 25 height 99
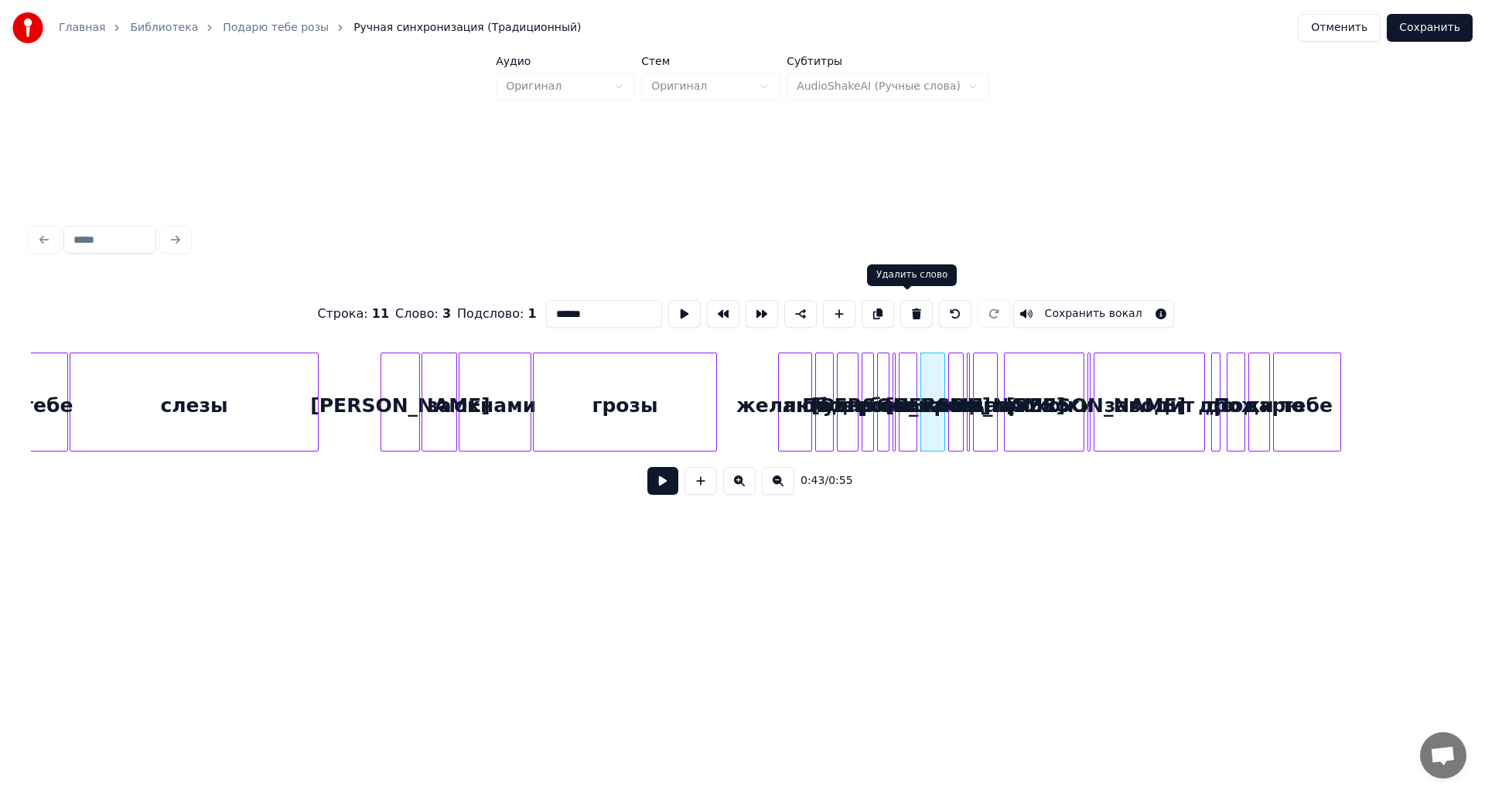
click at [905, 306] on button at bounding box center [916, 314] width 32 height 28
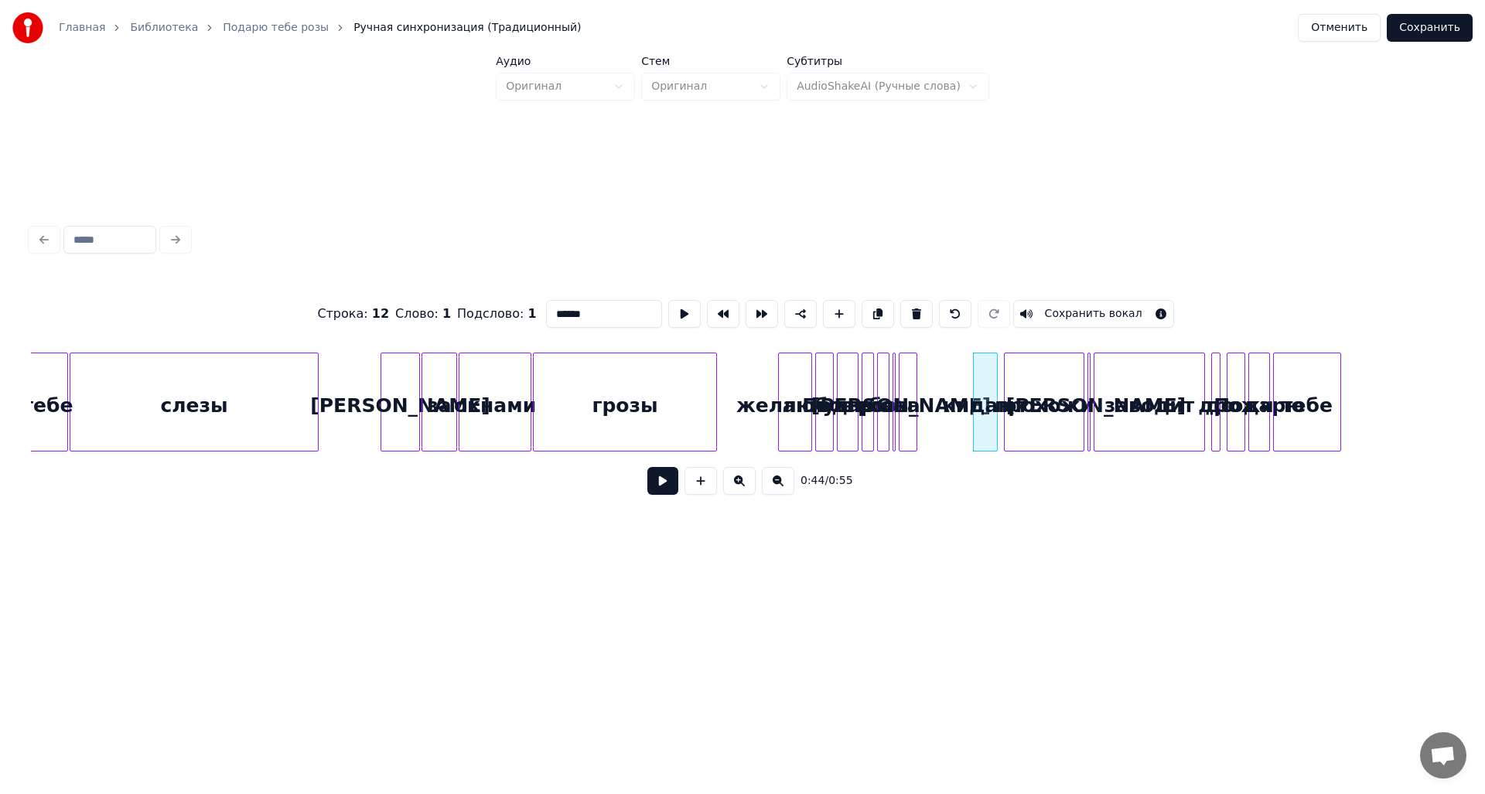
click at [905, 306] on button at bounding box center [916, 314] width 32 height 28
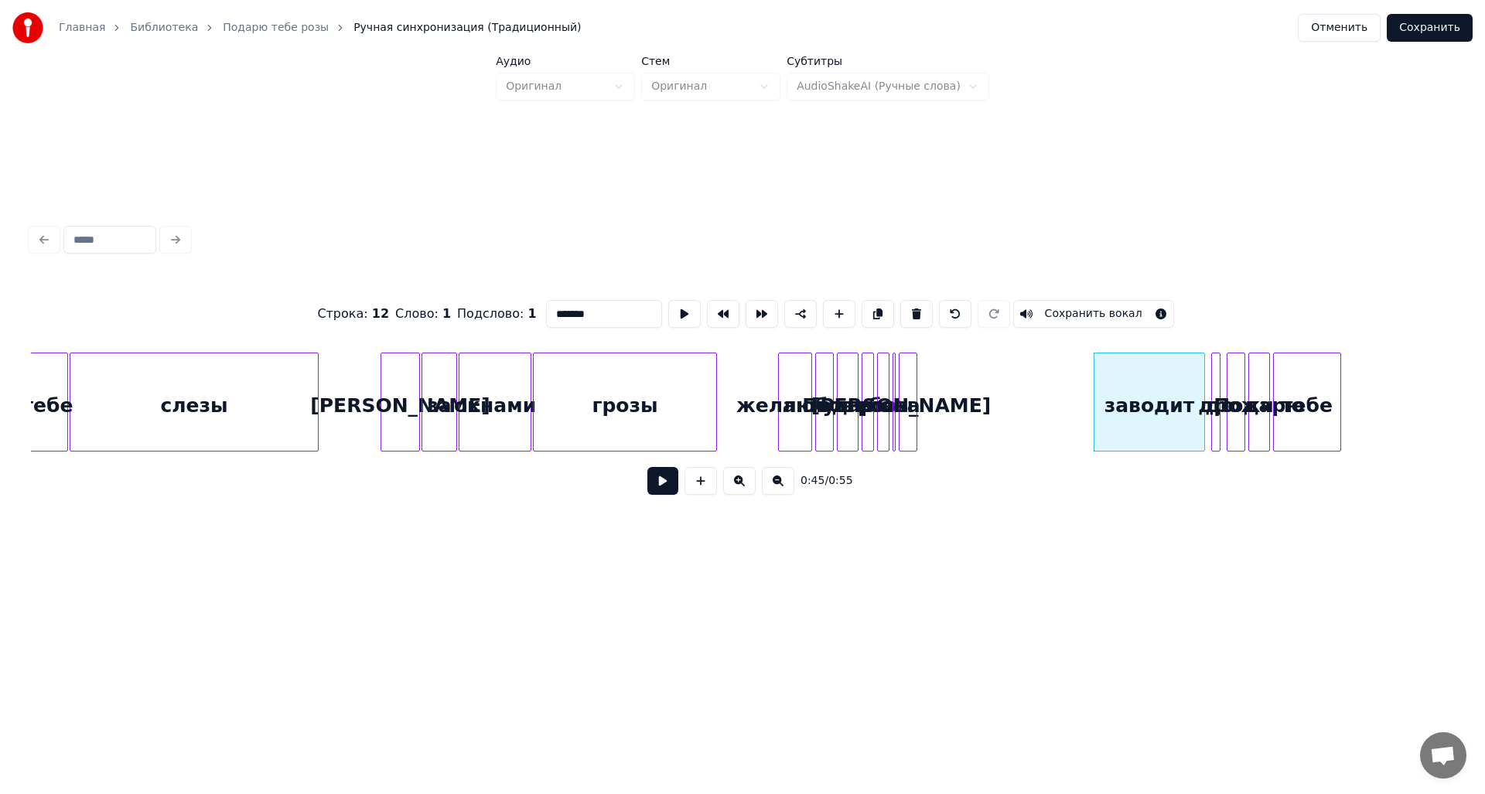
click at [905, 306] on button at bounding box center [916, 314] width 32 height 28
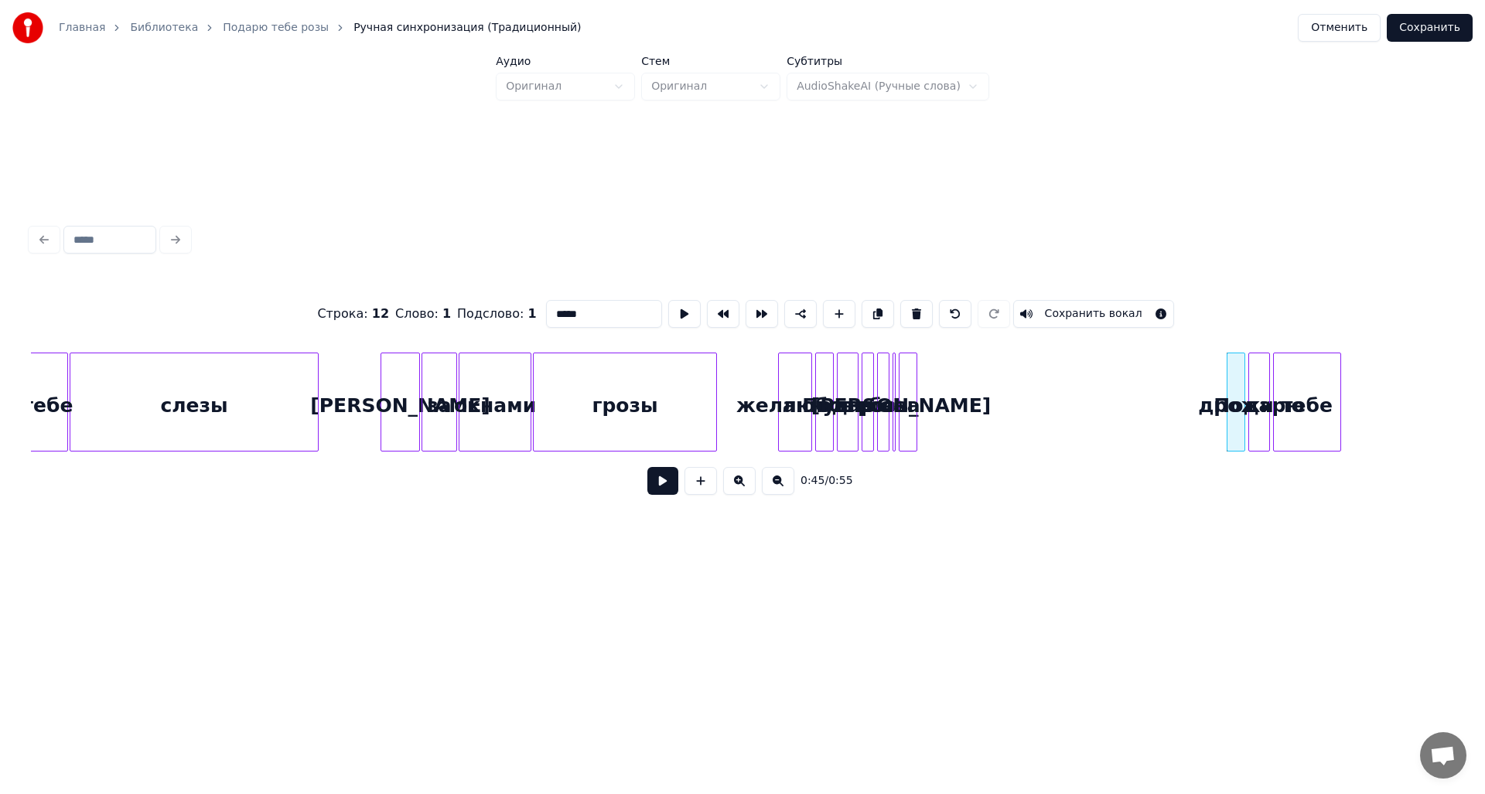
click at [905, 306] on button at bounding box center [916, 314] width 32 height 28
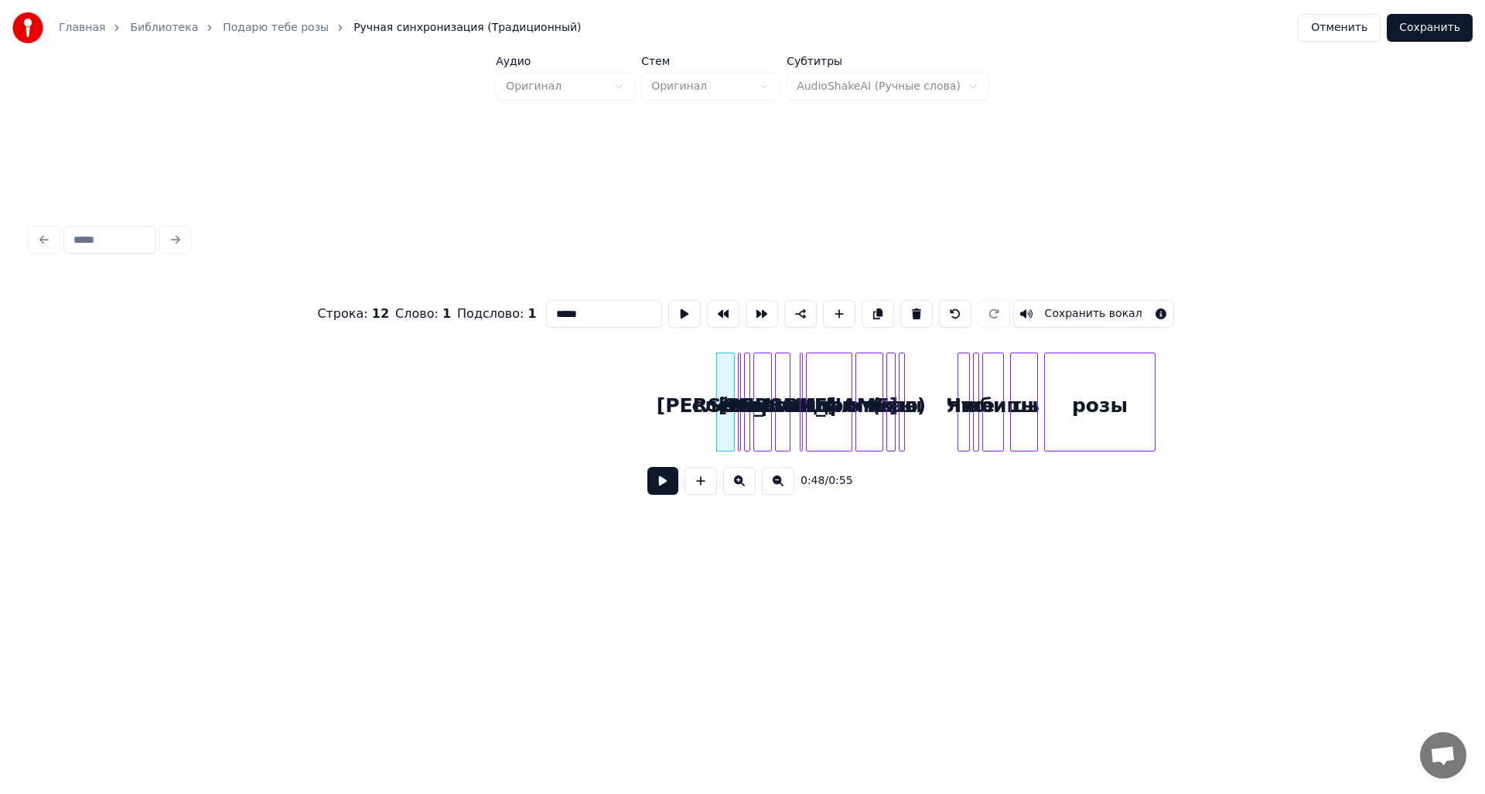
scroll to position [0, 6760]
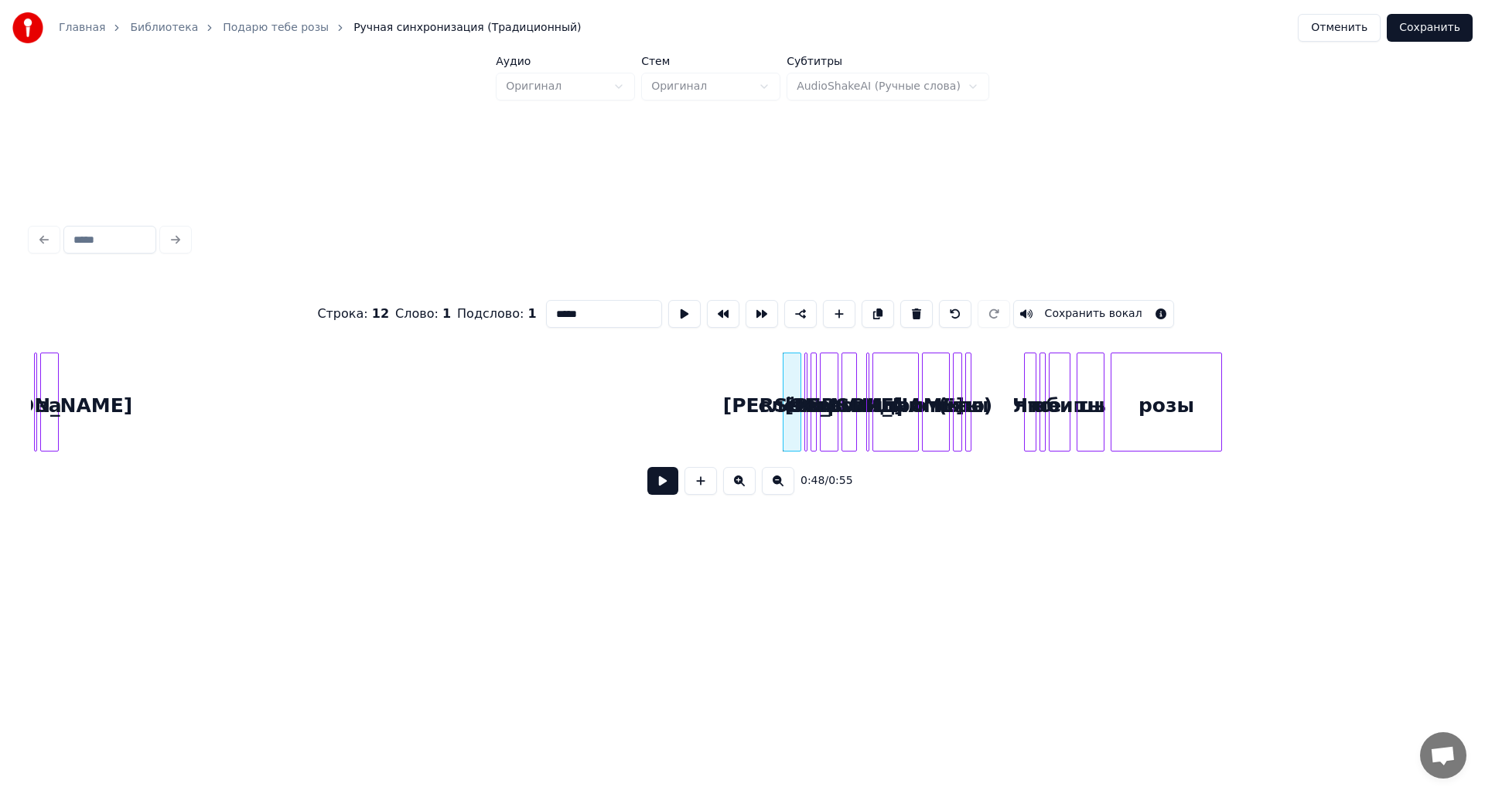
drag, startPoint x: 1183, startPoint y: 462, endPoint x: 1175, endPoint y: 463, distance: 7.9
click at [1175, 463] on div "0:48 / 0:55" at bounding box center [742, 481] width 1423 height 59
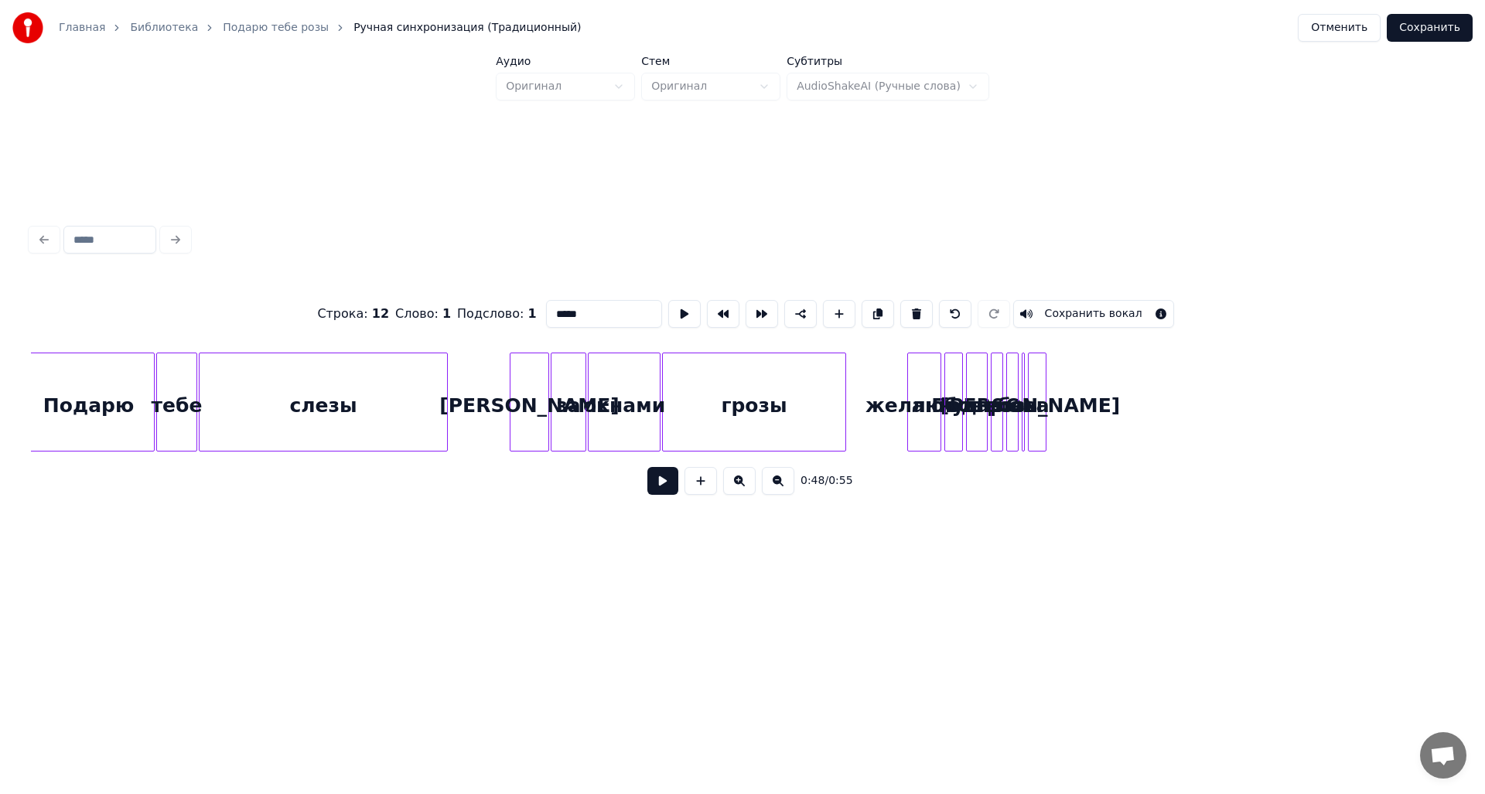
click at [1031, 468] on div "0:48 / 0:55" at bounding box center [742, 481] width 1423 height 59
click at [936, 409] on div at bounding box center [937, 401] width 5 height 97
click at [900, 316] on button at bounding box center [912, 314] width 32 height 28
click at [966, 392] on div "Подарю" at bounding box center [976, 405] width 20 height 105
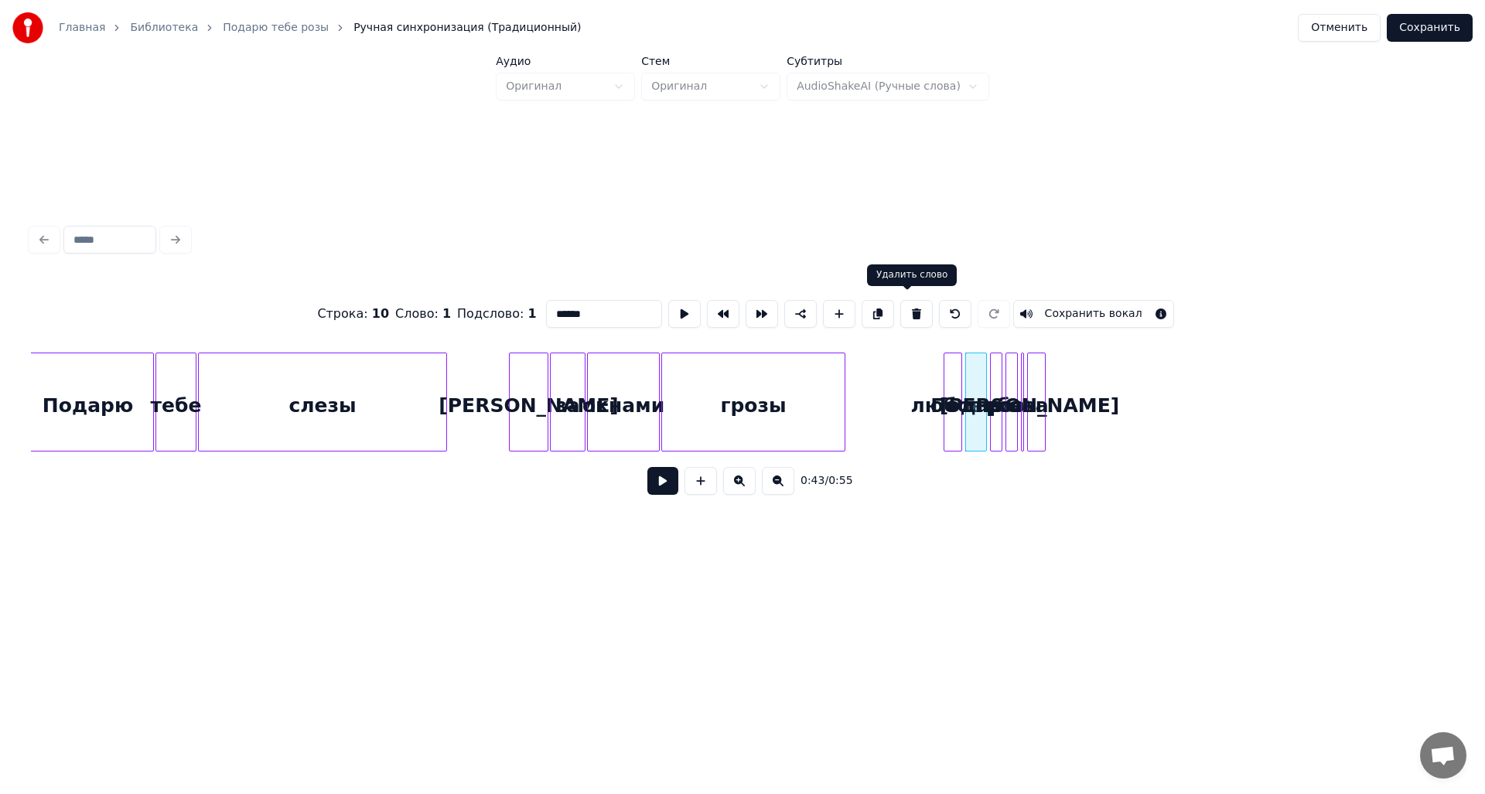
click at [905, 306] on button at bounding box center [916, 314] width 32 height 28
click at [959, 369] on div at bounding box center [959, 401] width 5 height 97
click at [906, 309] on button at bounding box center [912, 314] width 32 height 28
click at [994, 381] on div at bounding box center [993, 401] width 5 height 97
click at [901, 300] on button at bounding box center [912, 314] width 32 height 28
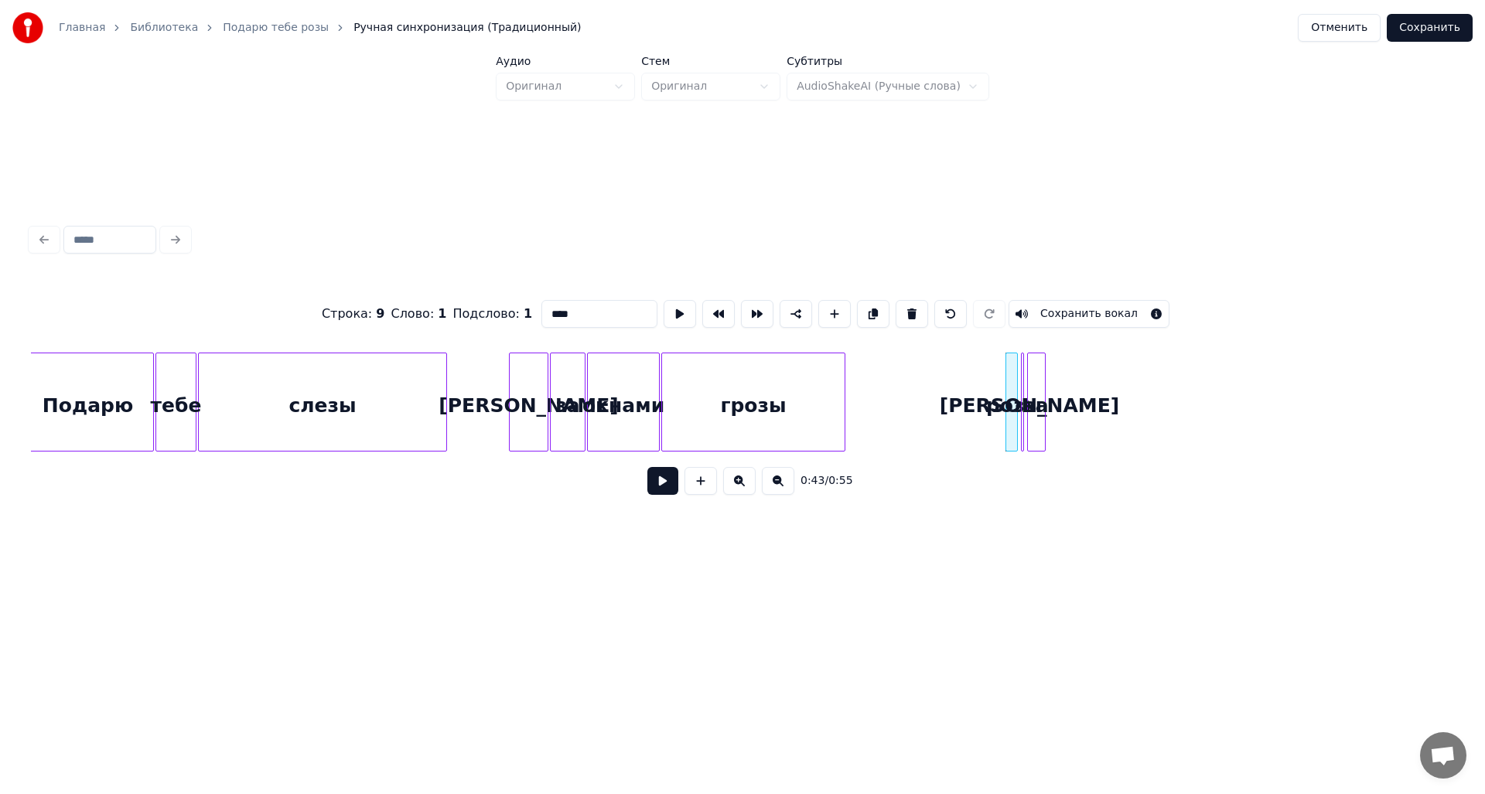
click at [1009, 379] on div at bounding box center [1008, 401] width 5 height 97
click at [903, 309] on button at bounding box center [912, 314] width 32 height 28
click at [1029, 389] on div at bounding box center [1030, 401] width 5 height 97
click at [911, 307] on button at bounding box center [912, 314] width 32 height 28
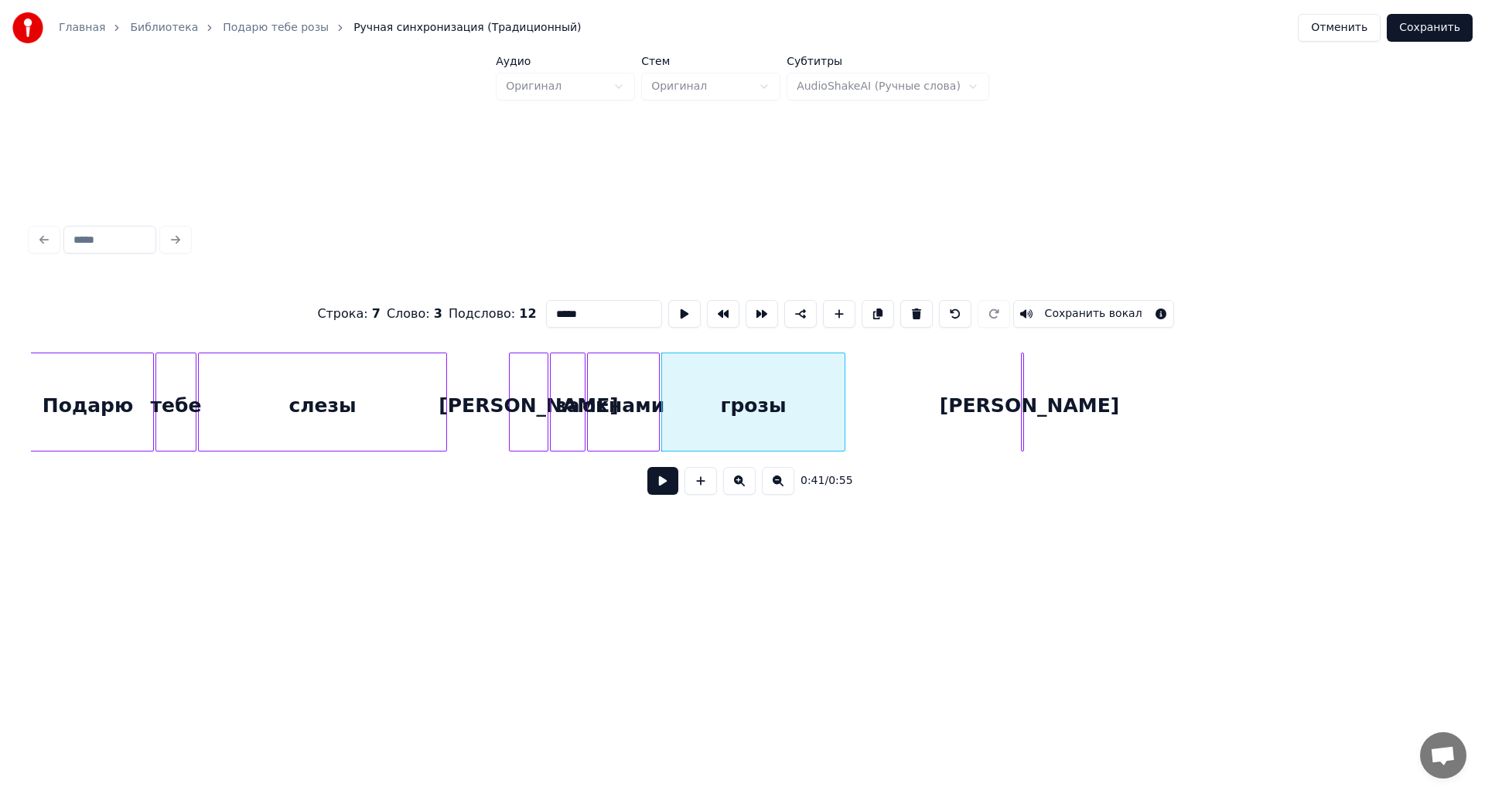
click at [1026, 395] on div "[PERSON_NAME]" at bounding box center [1029, 405] width 15 height 105
type input "*"
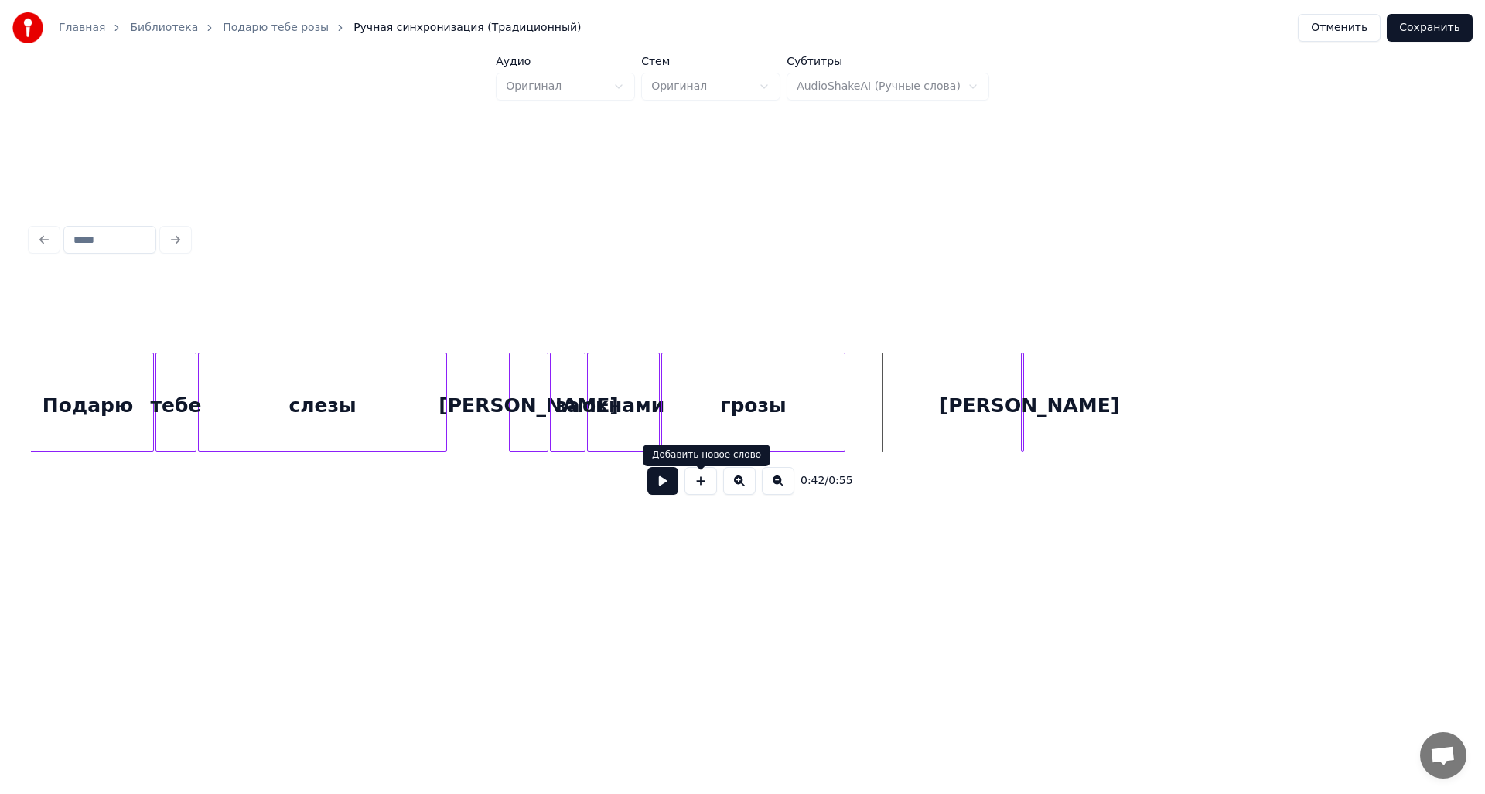
click at [653, 477] on button at bounding box center [662, 481] width 31 height 28
click at [667, 480] on button at bounding box center [662, 481] width 31 height 28
click at [1026, 423] on div at bounding box center [1024, 401] width 5 height 97
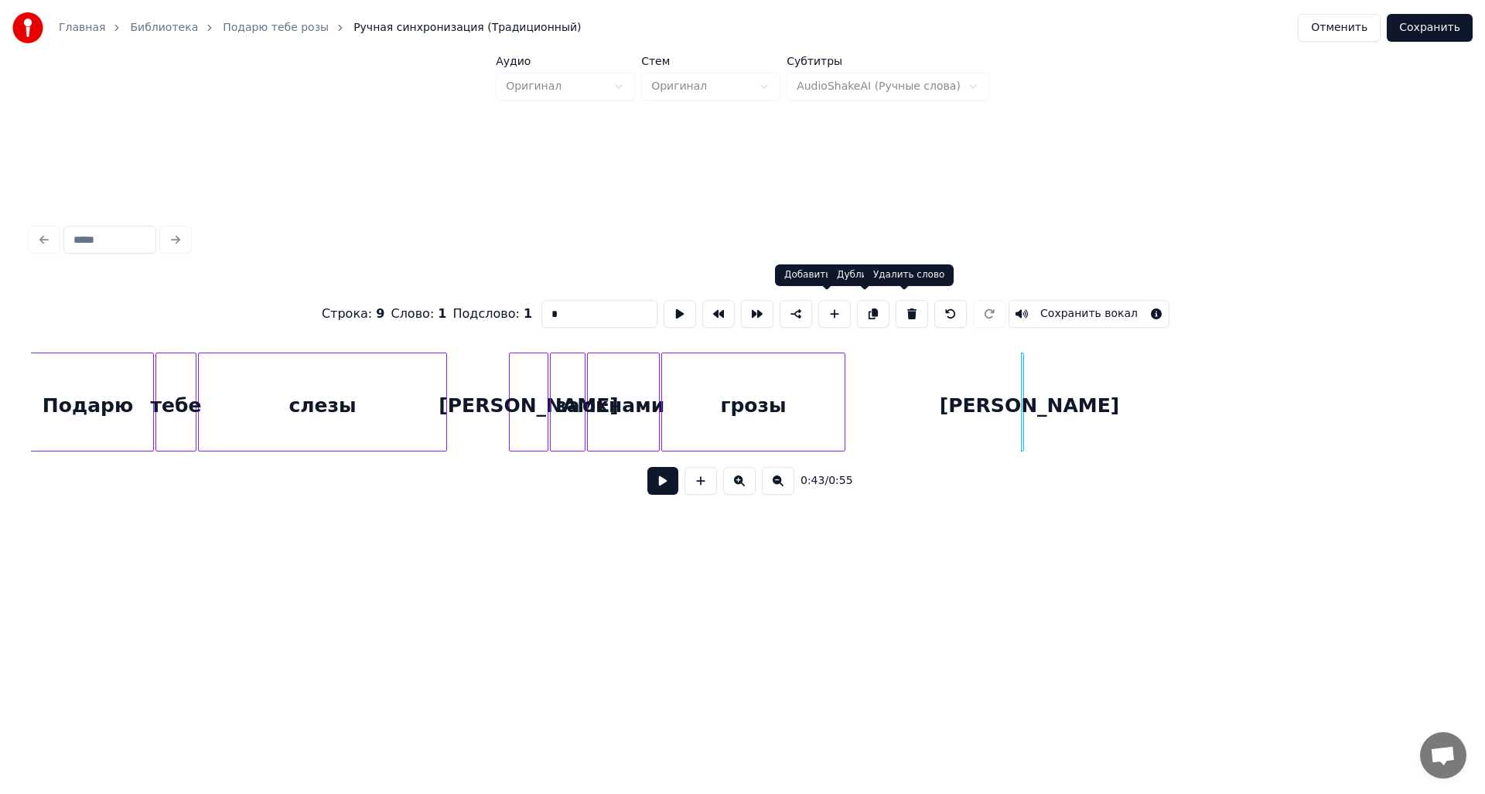
click at [906, 311] on button at bounding box center [912, 314] width 32 height 28
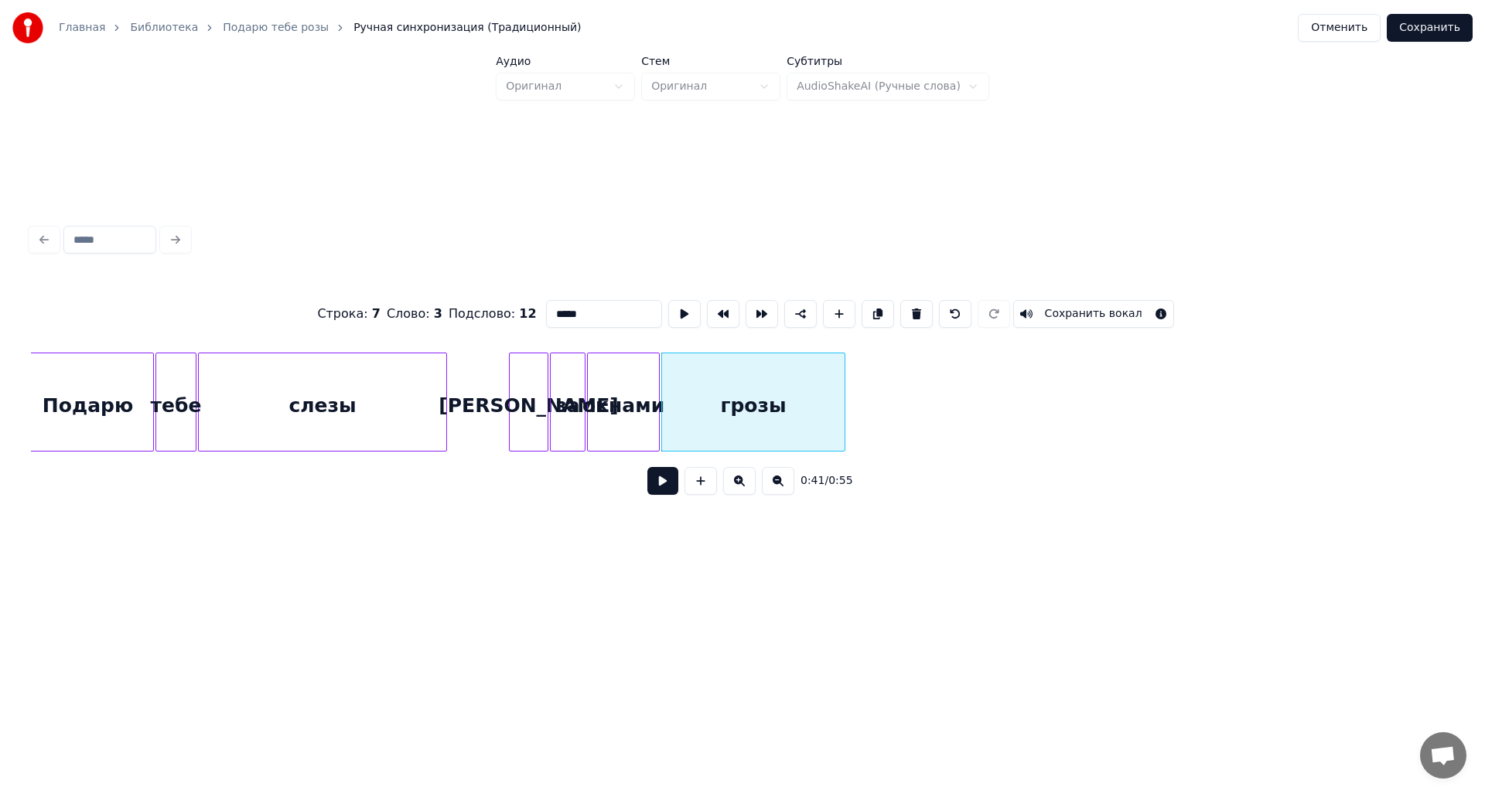
click at [823, 311] on button at bounding box center [839, 314] width 32 height 28
type input "**"
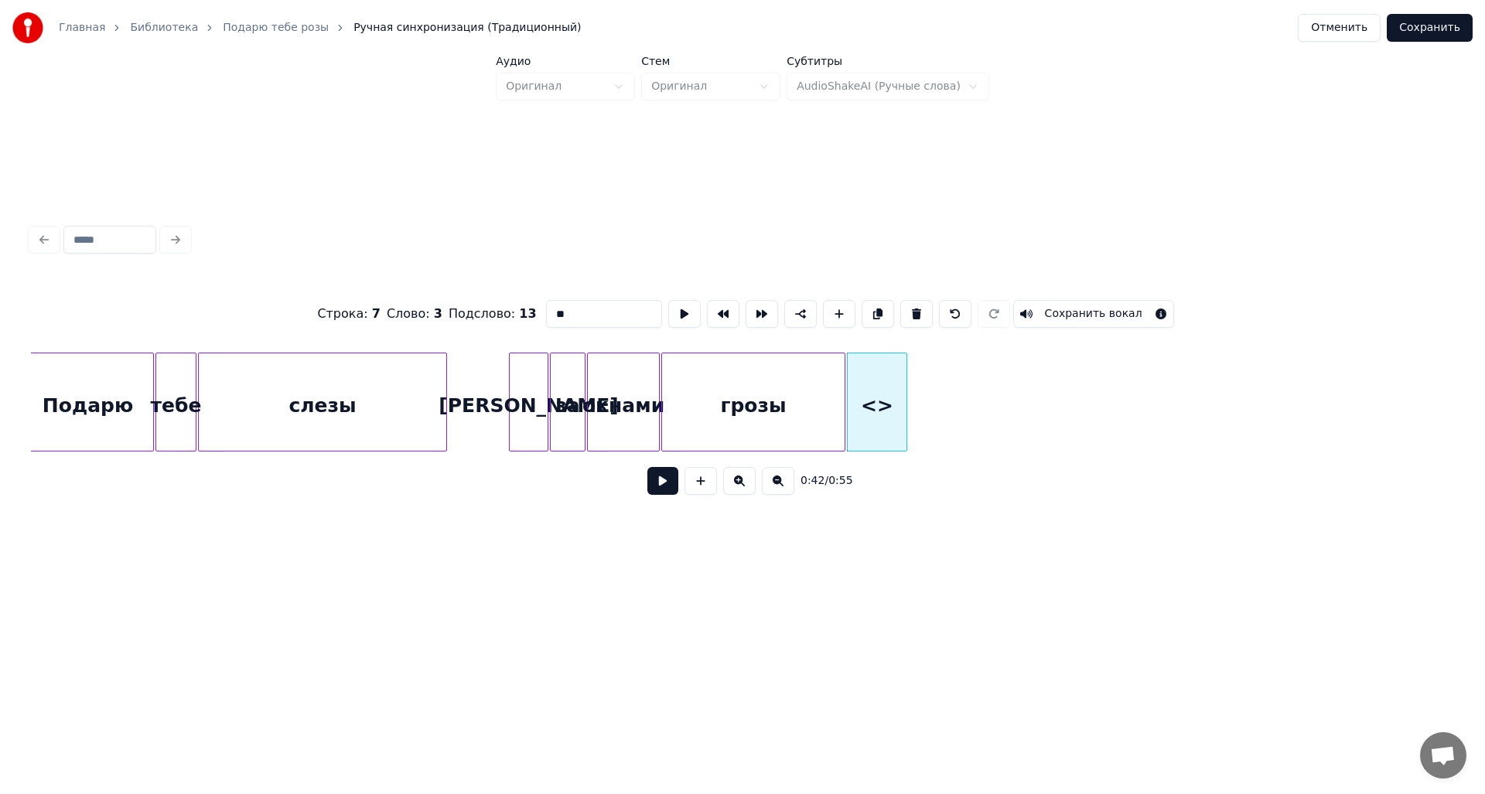
drag, startPoint x: 566, startPoint y: 302, endPoint x: 498, endPoint y: 305, distance: 68.1
click at [510, 302] on div "Строка : 7 Слово : 3 Подслово : 13 ** Сохранить вокал" at bounding box center [742, 313] width 1423 height 77
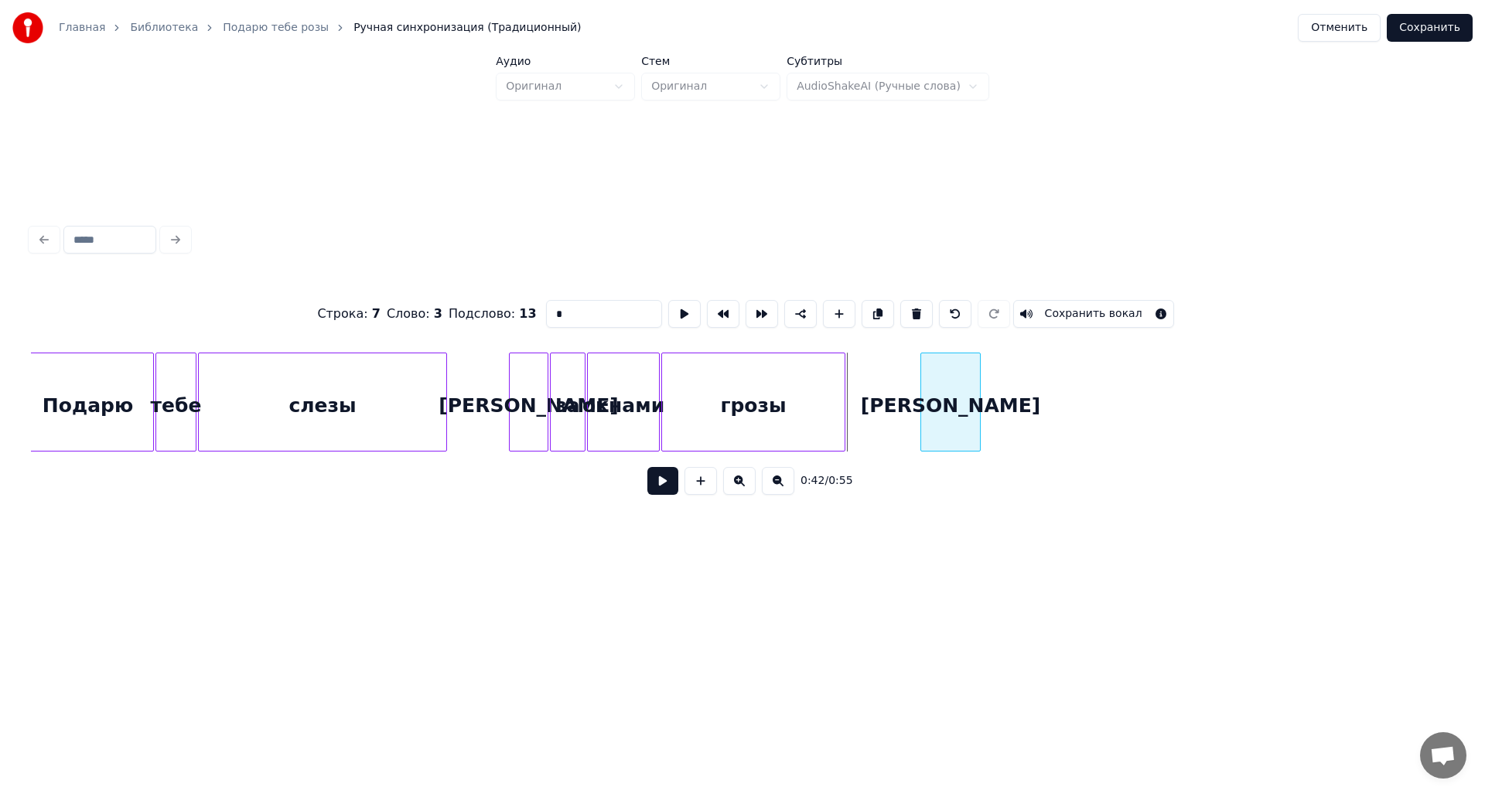
click at [980, 402] on div "[PERSON_NAME]" at bounding box center [950, 405] width 59 height 105
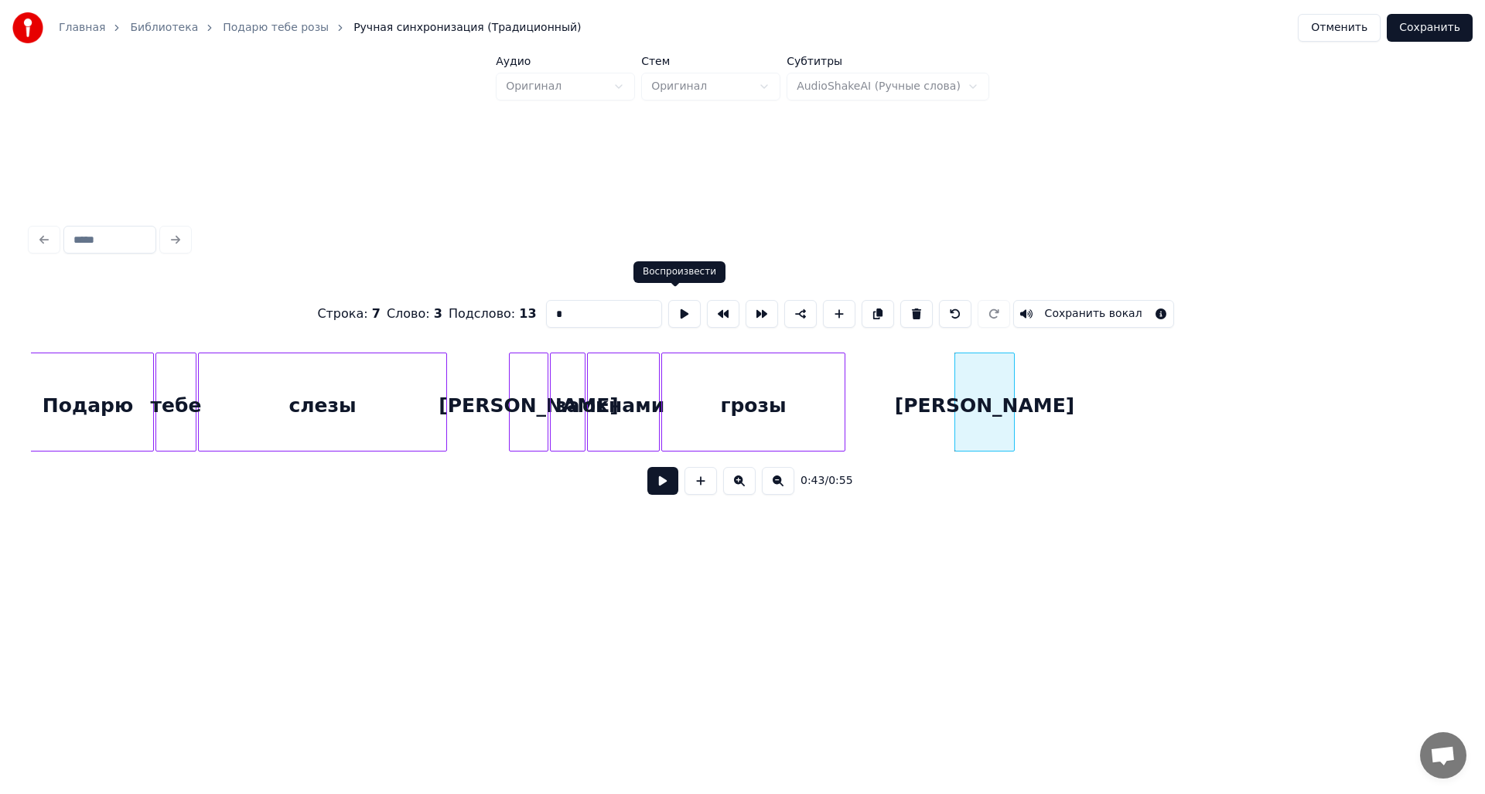
click at [672, 304] on button at bounding box center [684, 314] width 32 height 28
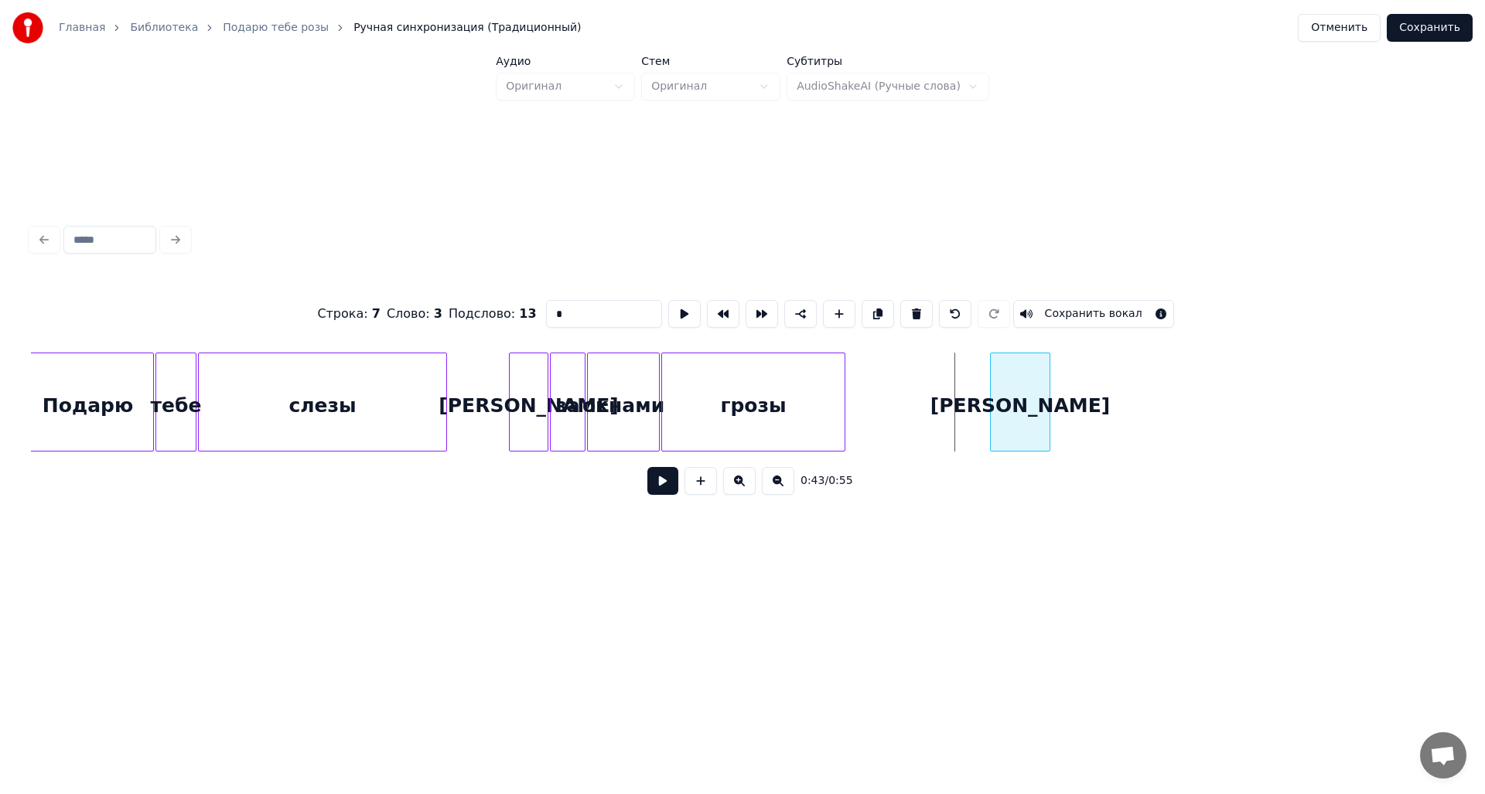
click at [1029, 415] on div "[PERSON_NAME]" at bounding box center [1020, 405] width 59 height 105
click at [676, 307] on button at bounding box center [684, 314] width 32 height 28
click at [1027, 404] on div "[PERSON_NAME]" at bounding box center [1015, 405] width 59 height 105
click at [668, 309] on button at bounding box center [684, 314] width 32 height 28
click at [671, 309] on button at bounding box center [684, 314] width 32 height 28
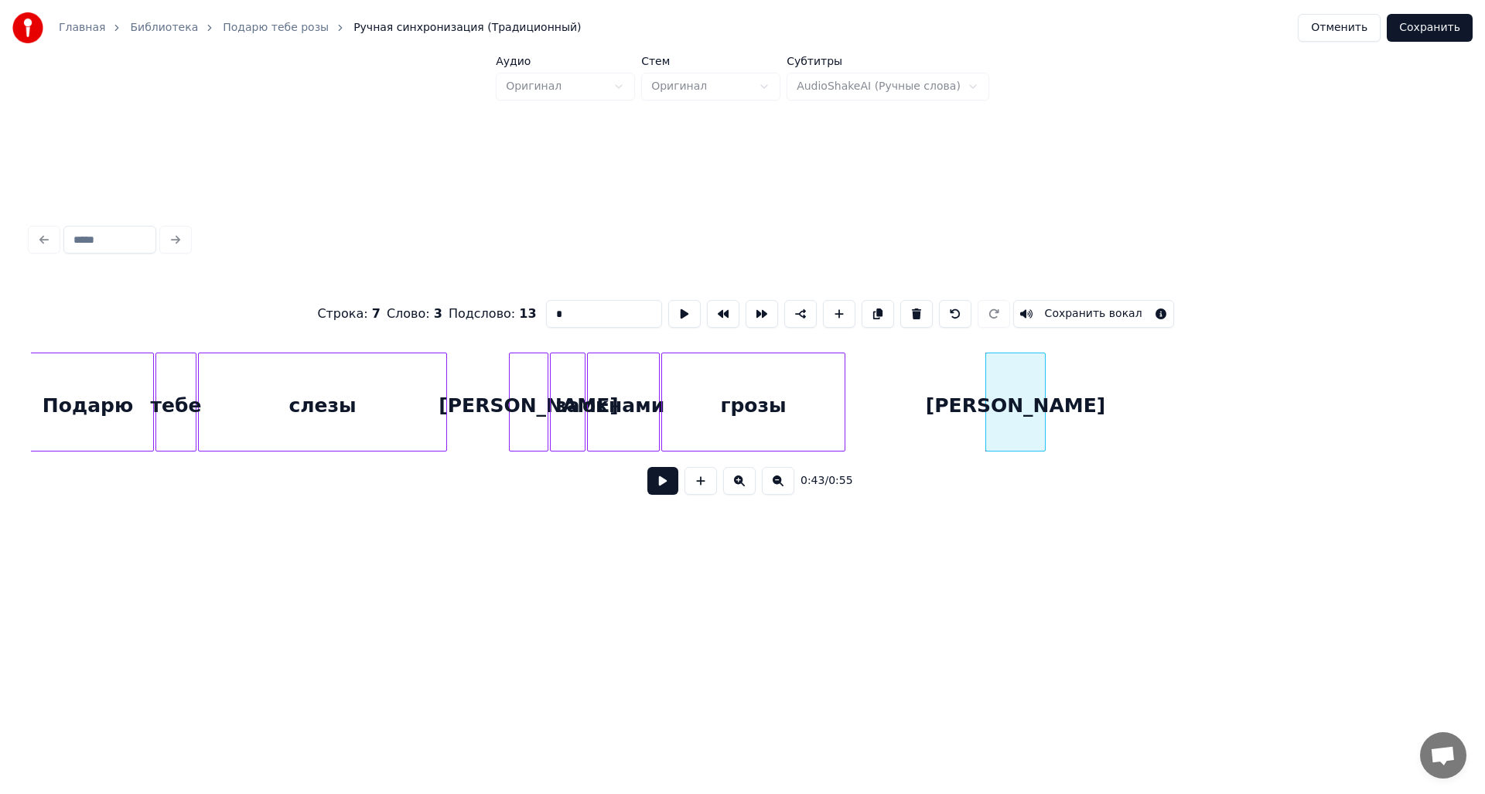
click at [671, 309] on button at bounding box center [684, 314] width 32 height 28
click at [1022, 401] on div at bounding box center [1020, 401] width 5 height 97
click at [681, 319] on button at bounding box center [684, 314] width 32 height 28
click at [1016, 396] on div at bounding box center [1014, 401] width 5 height 97
click at [833, 308] on button at bounding box center [839, 314] width 32 height 28
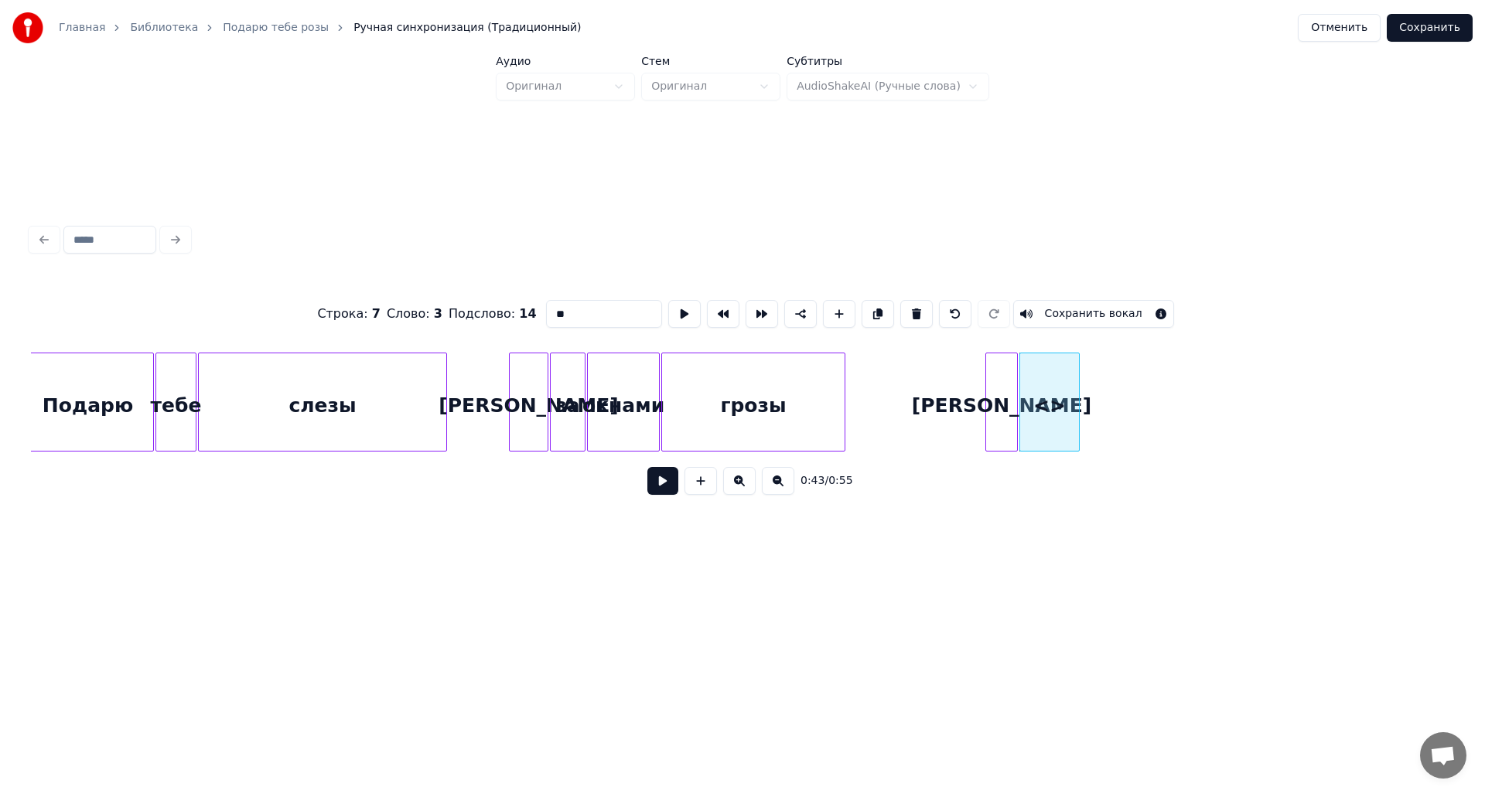
drag, startPoint x: 588, startPoint y: 306, endPoint x: 519, endPoint y: 314, distance: 69.3
click at [519, 314] on div "Строка : 7 Слово : 3 Подслово : 14 ** Сохранить вокал" at bounding box center [742, 313] width 1423 height 77
click at [680, 308] on button at bounding box center [684, 314] width 32 height 28
click at [1087, 411] on div at bounding box center [1085, 401] width 5 height 97
click at [686, 308] on button at bounding box center [684, 314] width 32 height 28
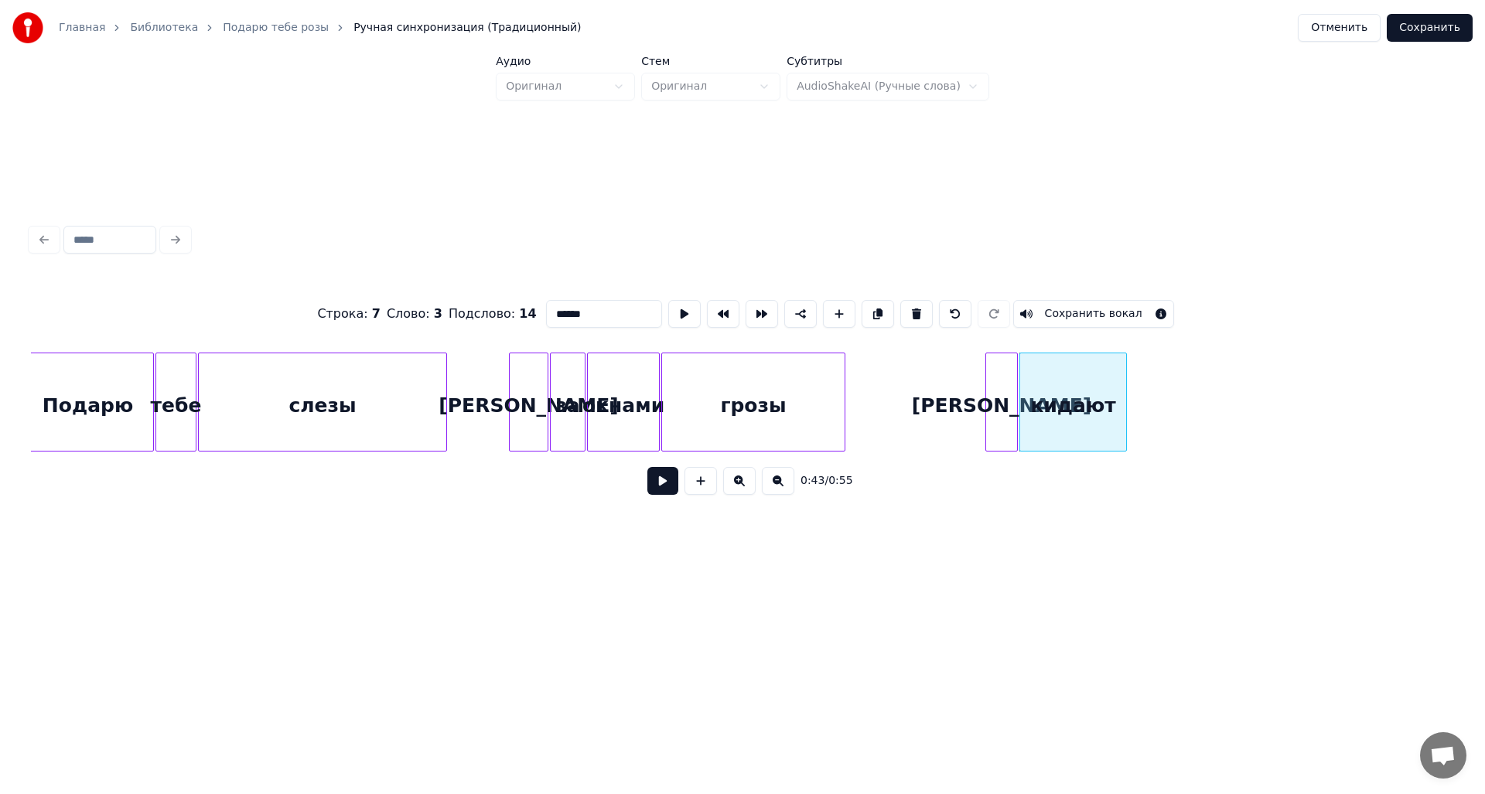
click at [1124, 406] on div at bounding box center [1124, 401] width 5 height 97
click at [676, 317] on button at bounding box center [684, 314] width 32 height 28
click at [1122, 418] on div at bounding box center [1119, 401] width 5 height 97
click at [827, 307] on button at bounding box center [839, 314] width 32 height 28
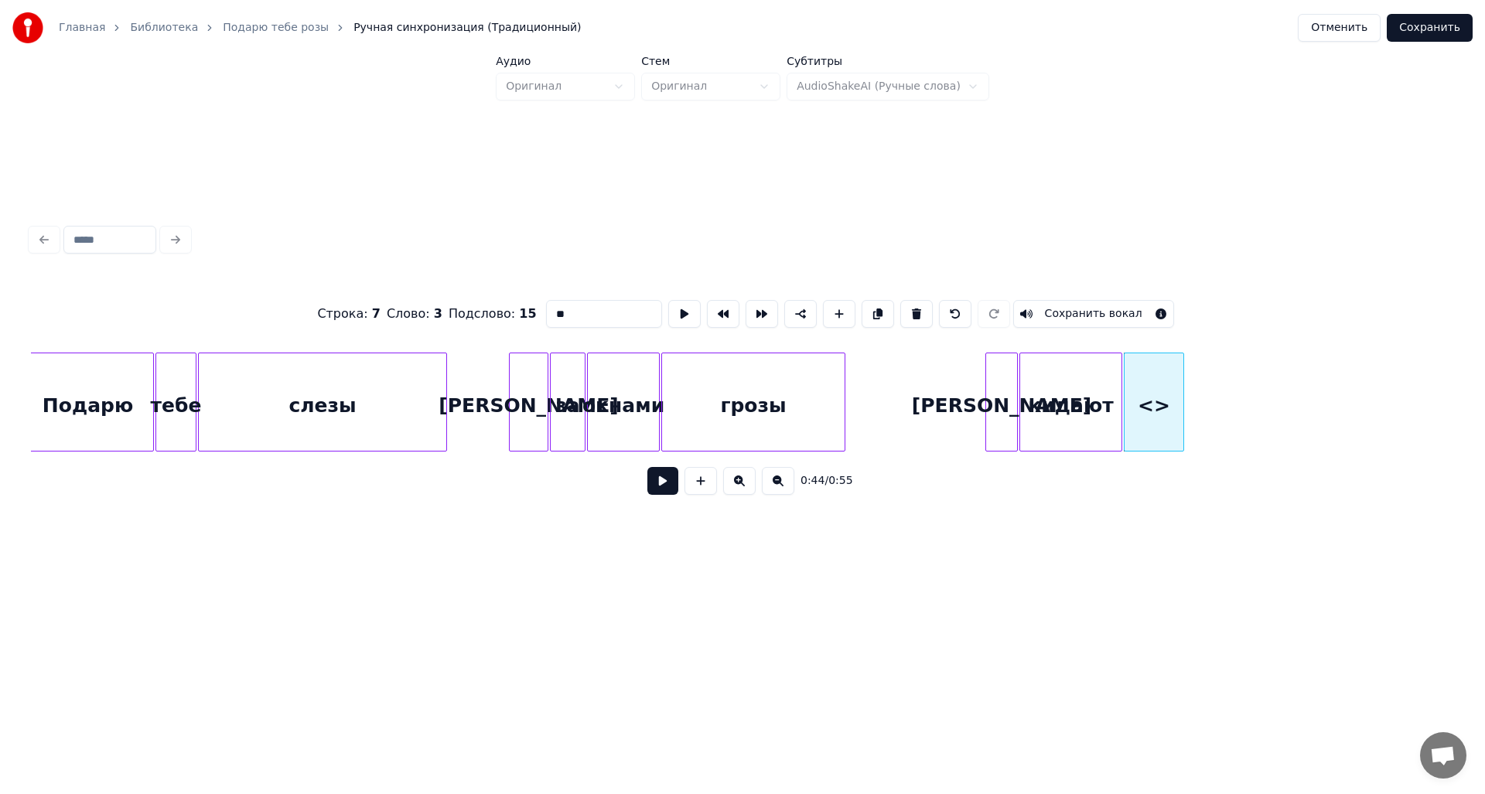
drag, startPoint x: 618, startPoint y: 302, endPoint x: 499, endPoint y: 310, distance: 119.4
click at [504, 310] on div "Строка : 7 Слово : 3 Подслово : 15 ** Сохранить вокал" at bounding box center [742, 313] width 1423 height 77
type input "*******"
click at [668, 309] on button at bounding box center [684, 314] width 32 height 28
click at [1265, 410] on div at bounding box center [1263, 401] width 5 height 97
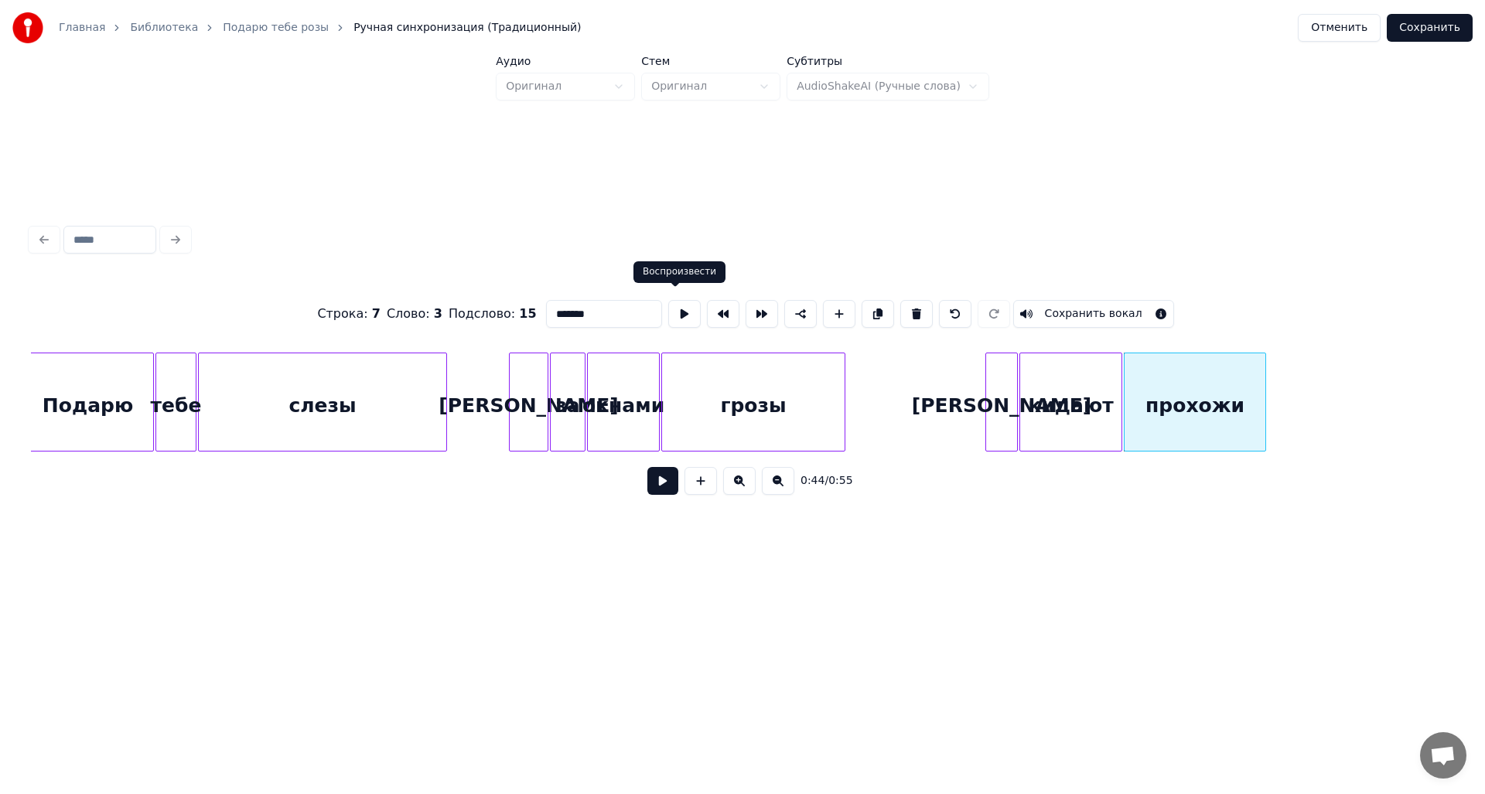
click at [673, 312] on button at bounding box center [684, 314] width 32 height 28
click at [1309, 400] on div at bounding box center [1307, 401] width 5 height 97
click at [684, 313] on button at bounding box center [684, 314] width 32 height 28
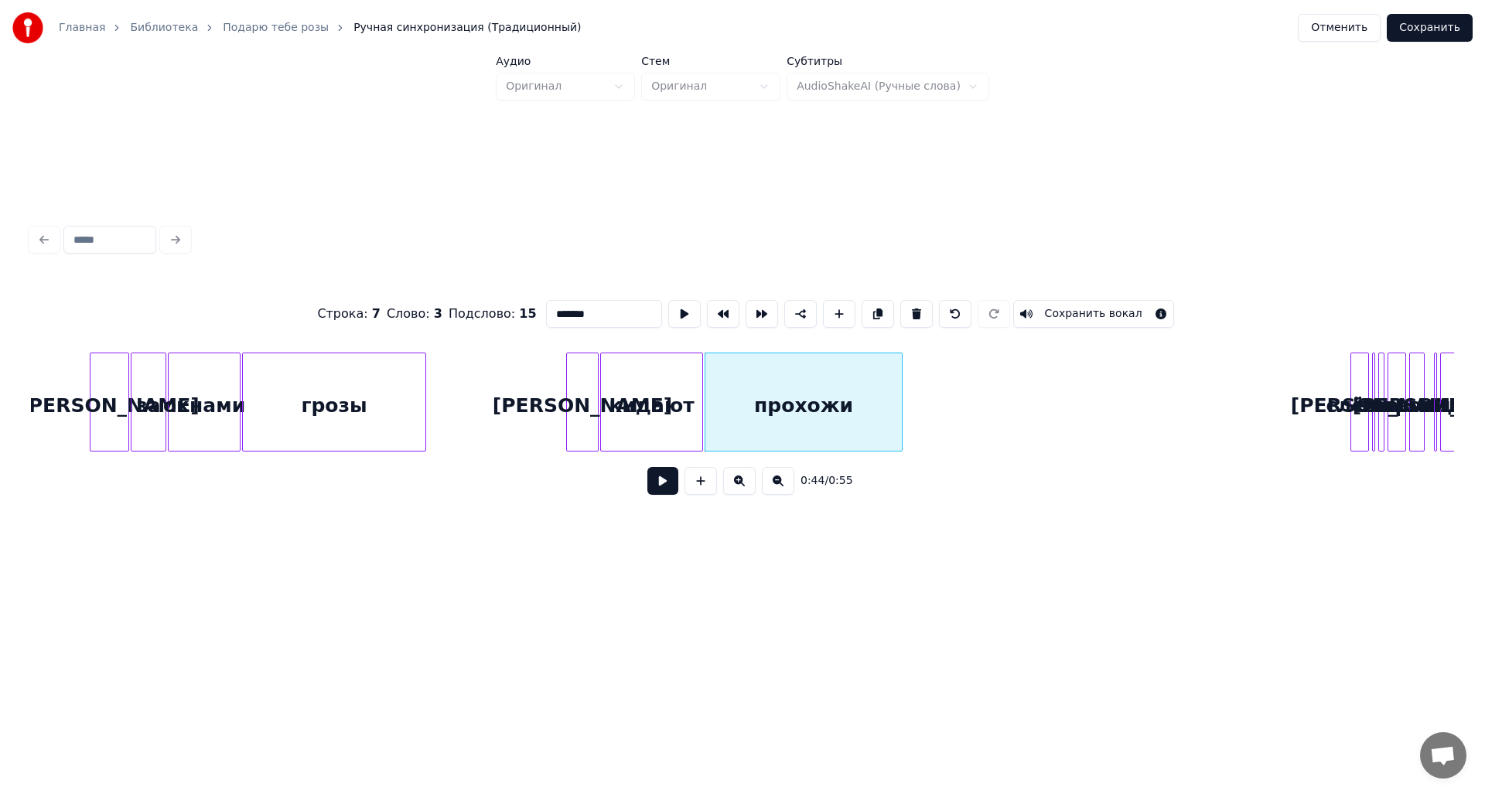
scroll to position [0, 6198]
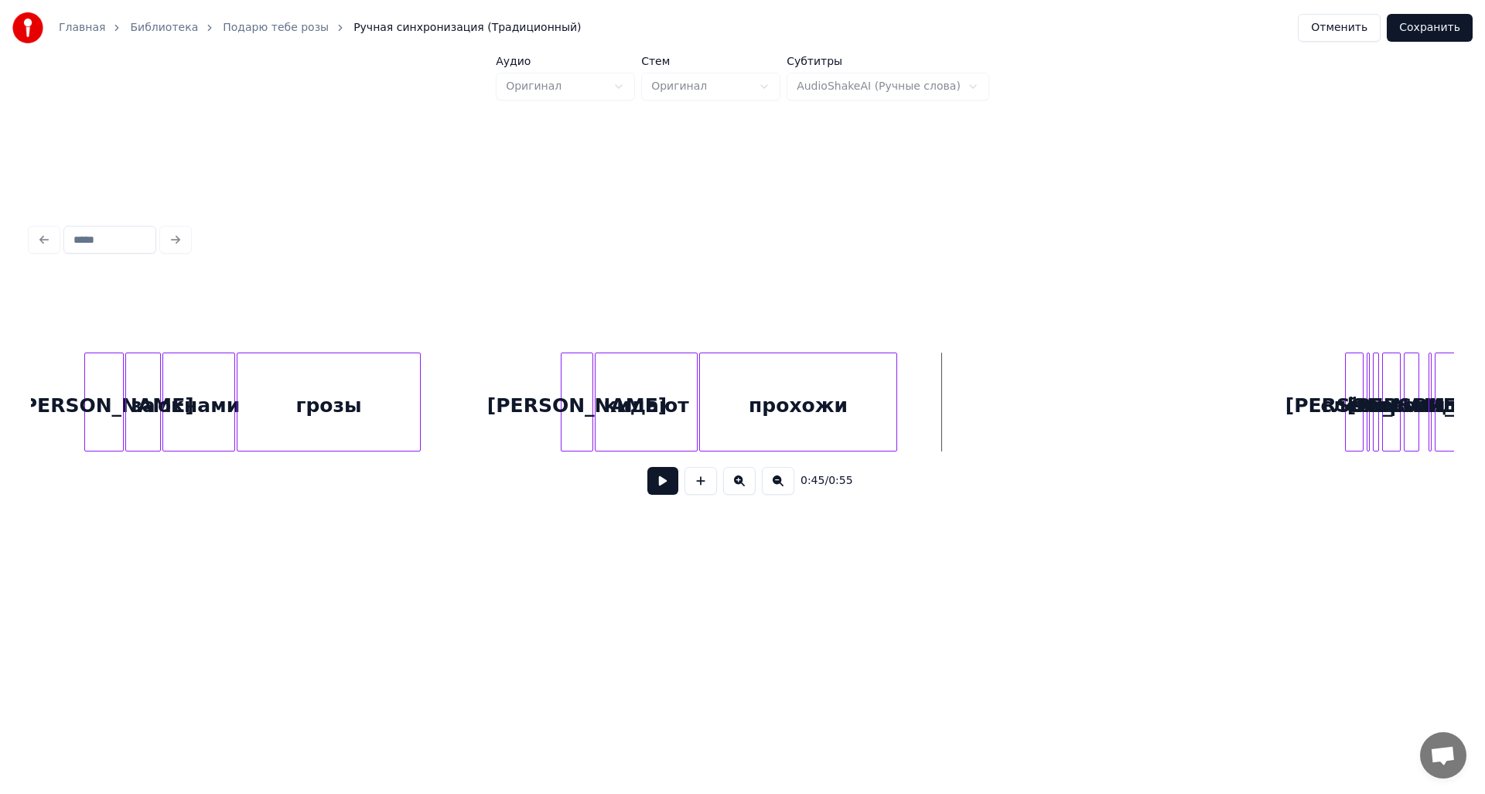
click at [664, 486] on button at bounding box center [662, 481] width 31 height 28
click at [666, 493] on button at bounding box center [662, 481] width 31 height 28
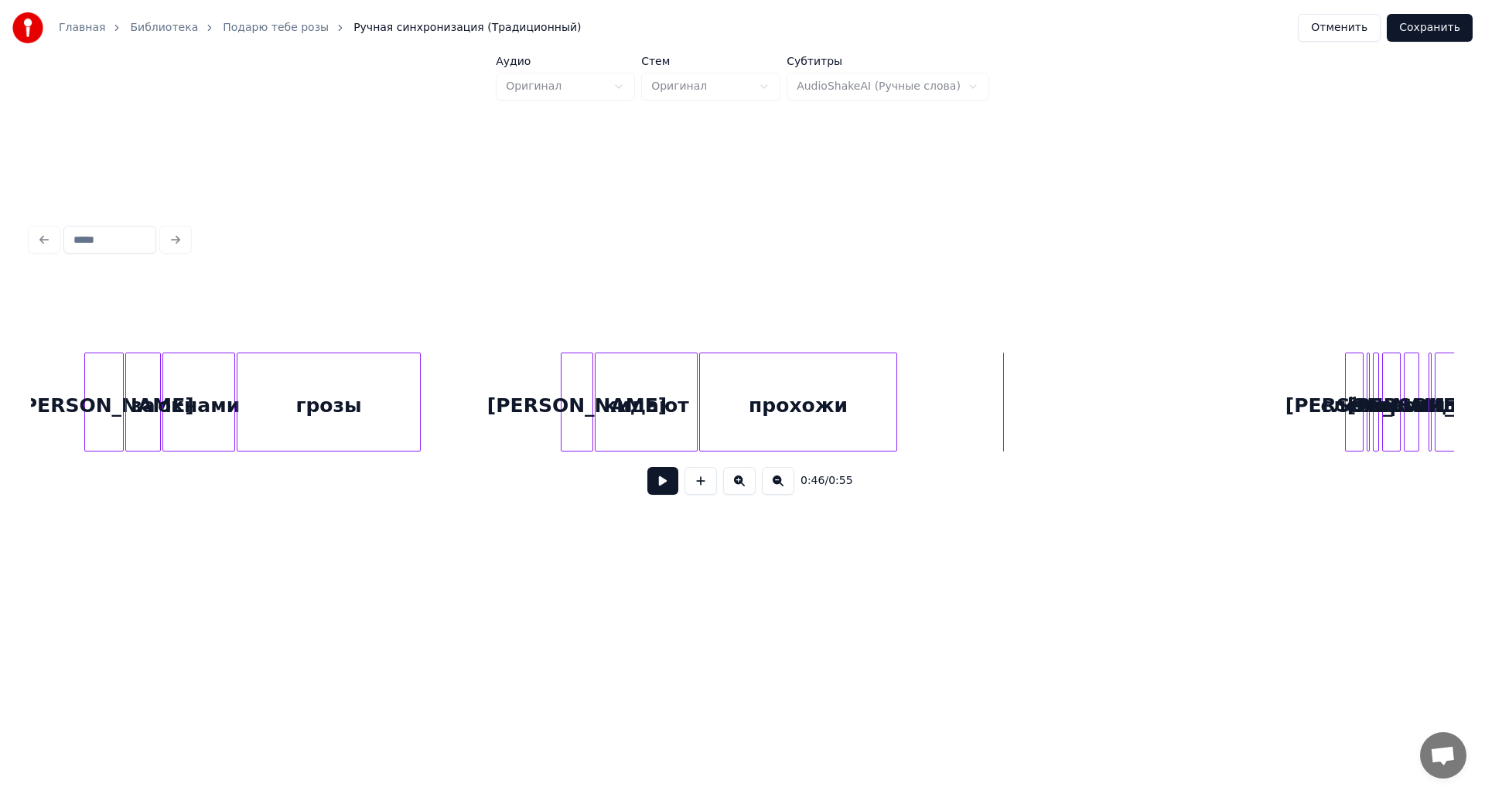
click at [887, 400] on div "прохожи" at bounding box center [798, 405] width 196 height 105
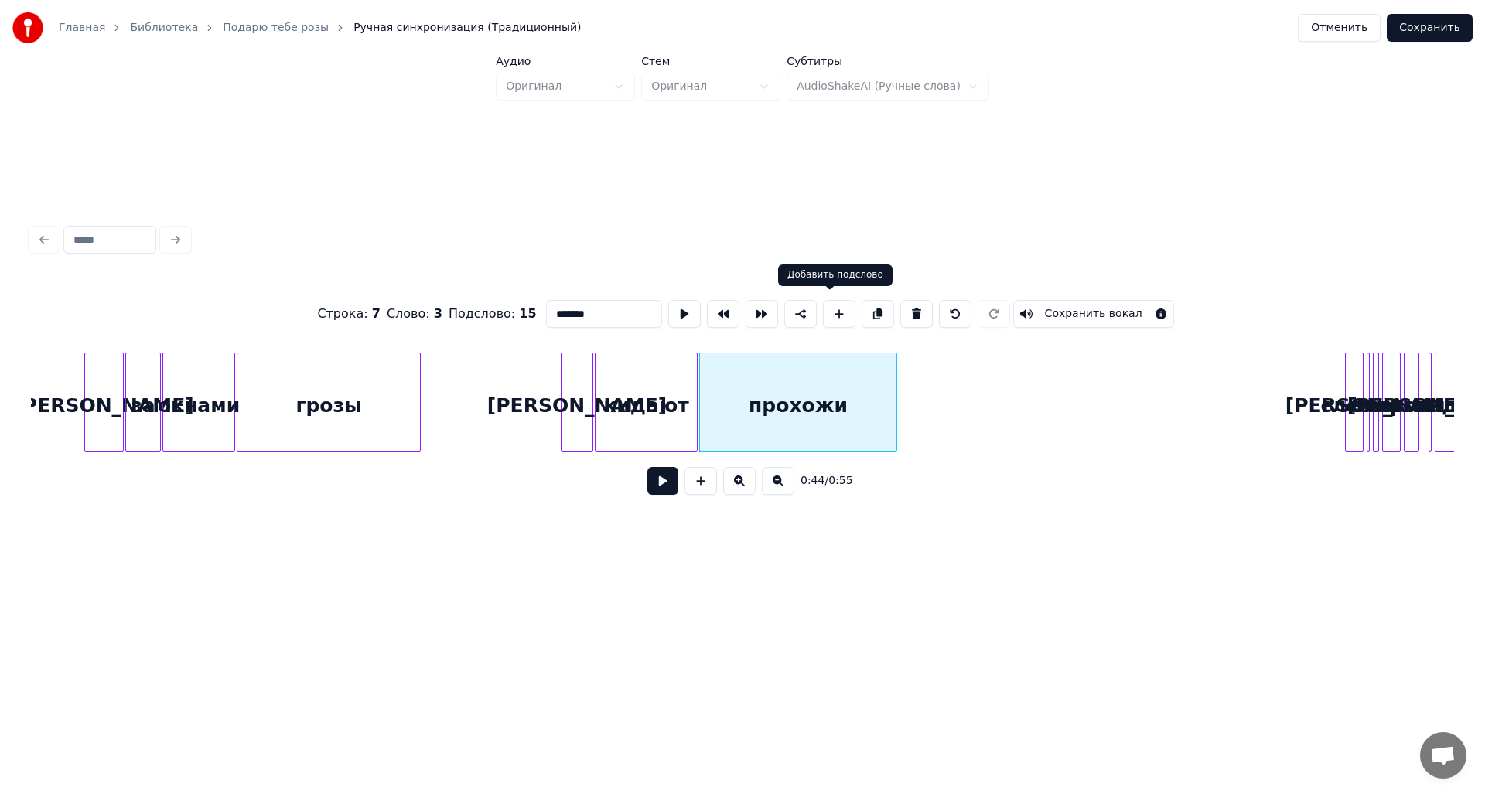
click at [830, 312] on button at bounding box center [839, 314] width 32 height 28
type input "**"
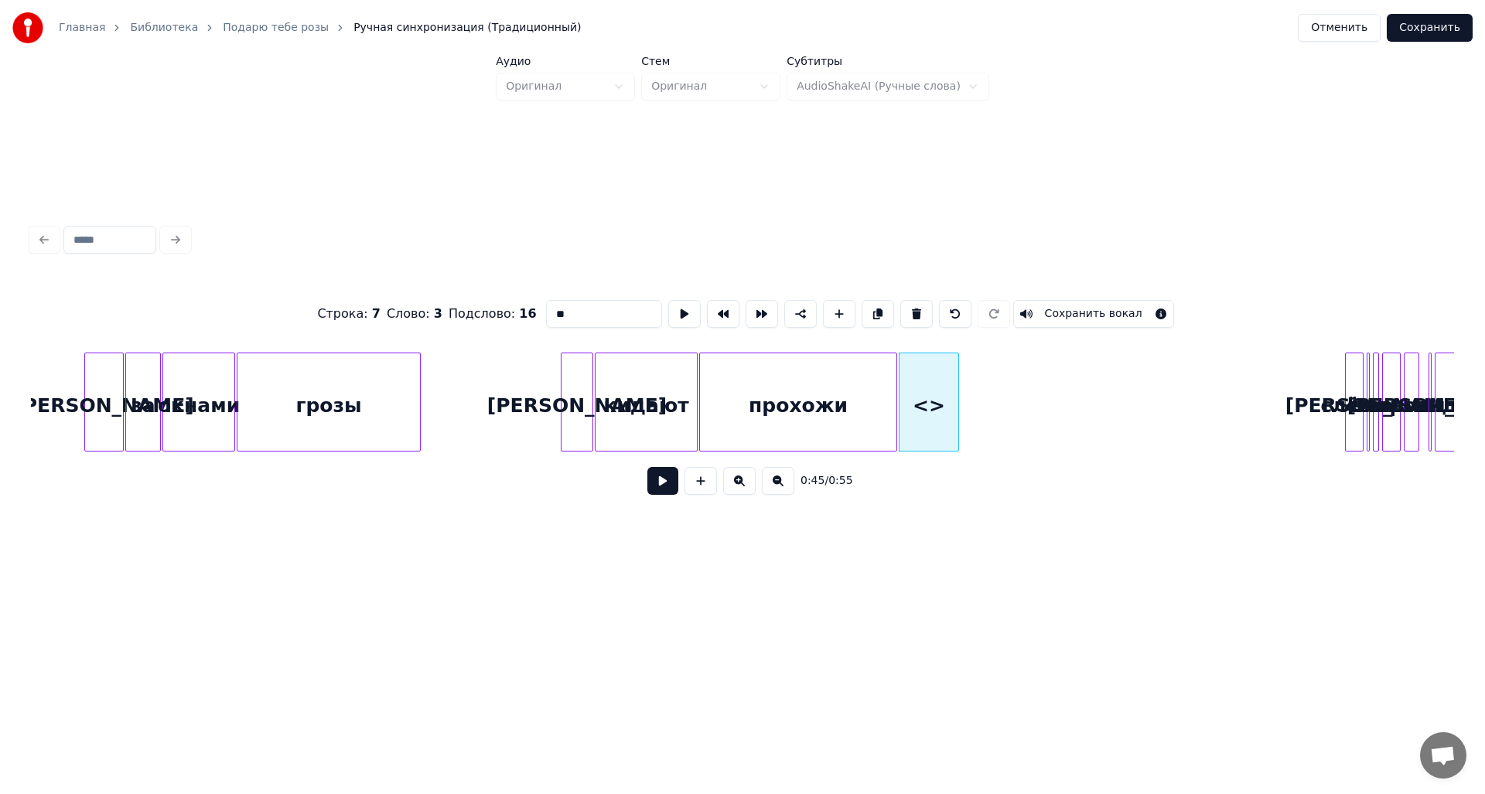
drag, startPoint x: 575, startPoint y: 298, endPoint x: 509, endPoint y: 312, distance: 68.0
click at [510, 312] on div "Строка : 7 Слово : 3 Подслово : 16 ** Сохранить вокал" at bounding box center [742, 313] width 1423 height 77
click at [998, 397] on div at bounding box center [995, 401] width 5 height 97
type input "********"
click at [668, 309] on button at bounding box center [684, 314] width 32 height 28
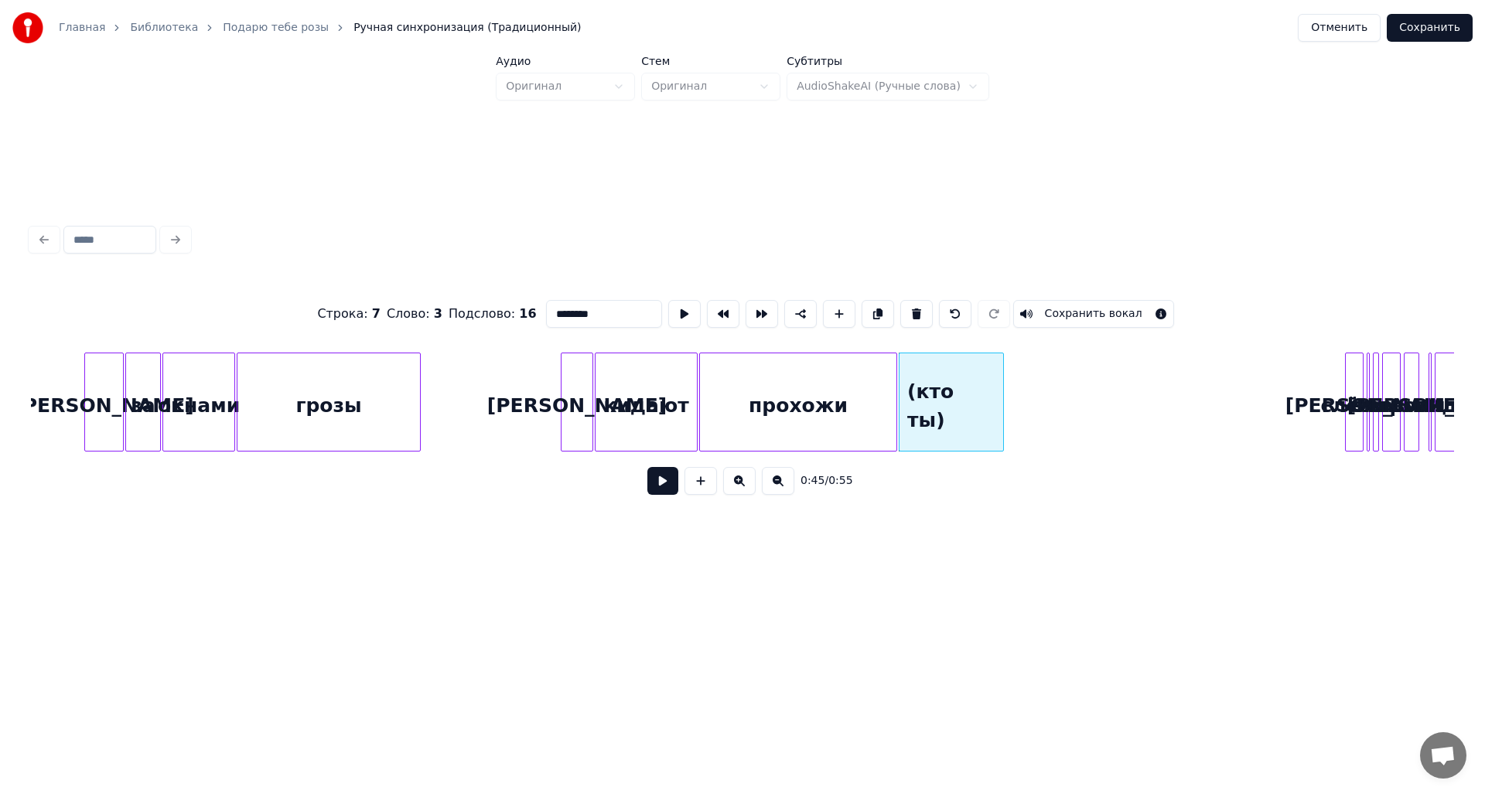
click at [668, 309] on button at bounding box center [684, 314] width 32 height 28
click at [1029, 405] on div at bounding box center [1027, 401] width 5 height 97
click at [672, 300] on button at bounding box center [684, 314] width 32 height 28
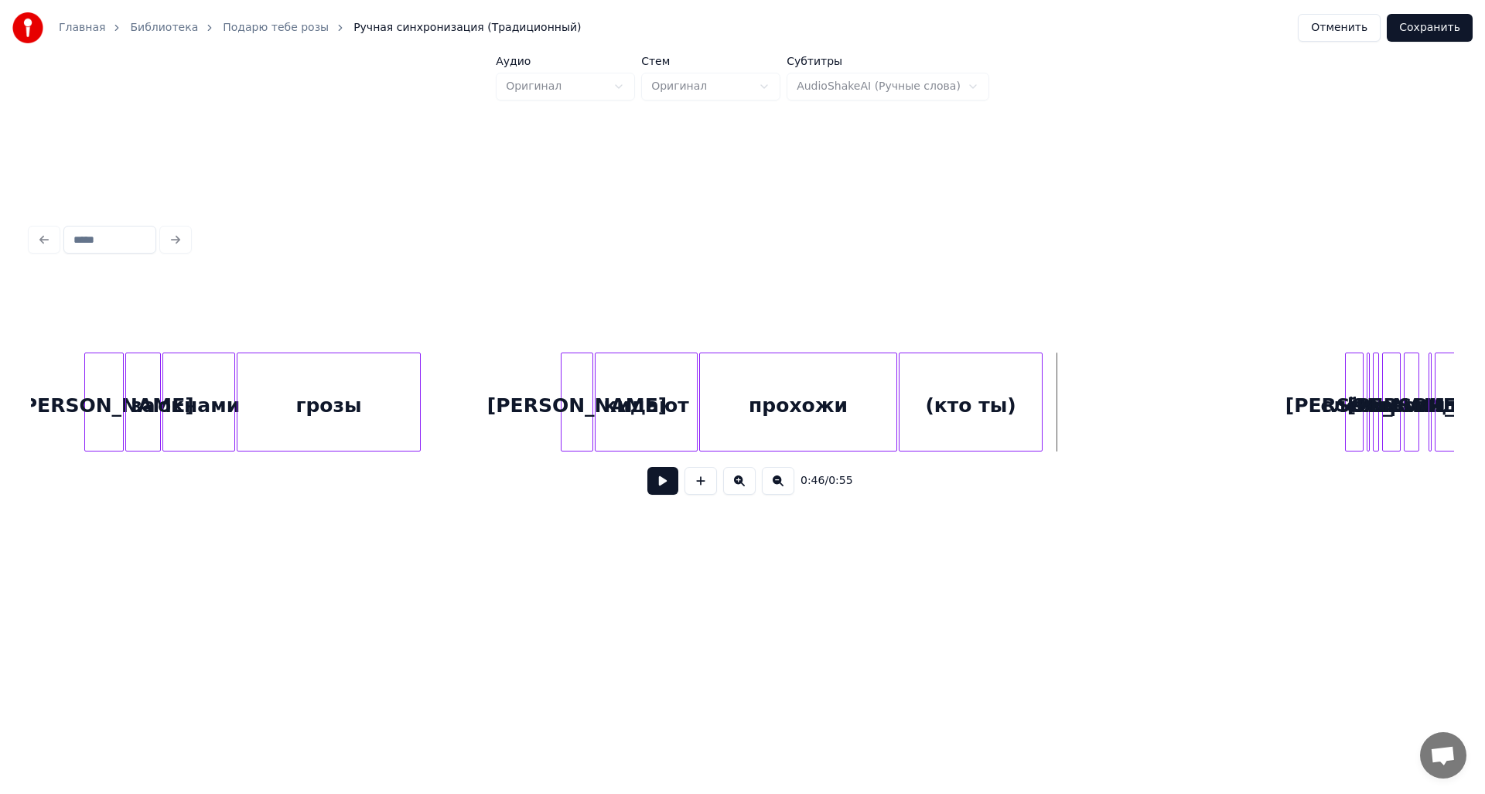
click at [666, 490] on button at bounding box center [662, 481] width 31 height 28
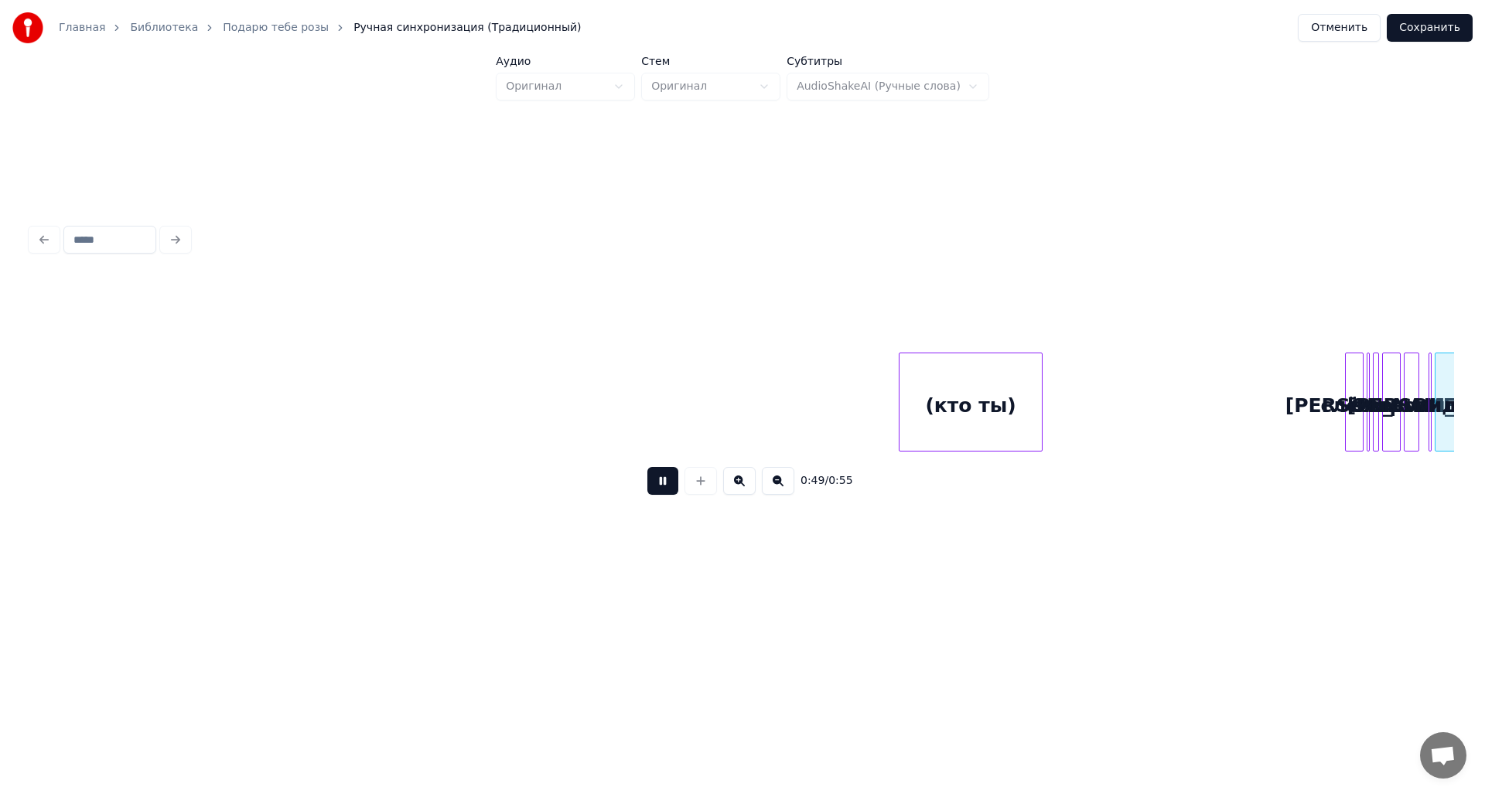
scroll to position [0, 7184]
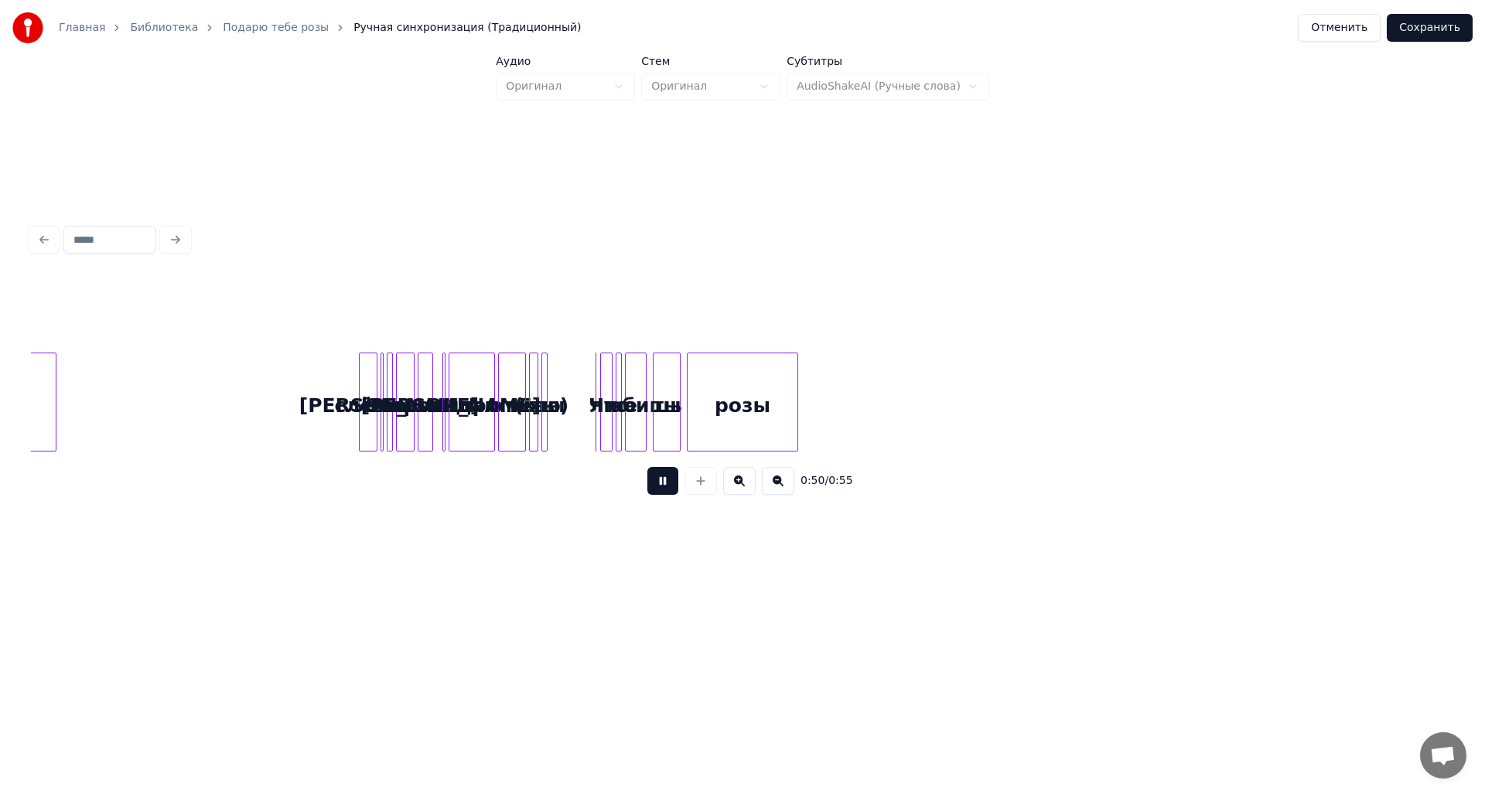
click at [670, 494] on button at bounding box center [662, 481] width 31 height 28
click at [382, 395] on div at bounding box center [380, 401] width 5 height 97
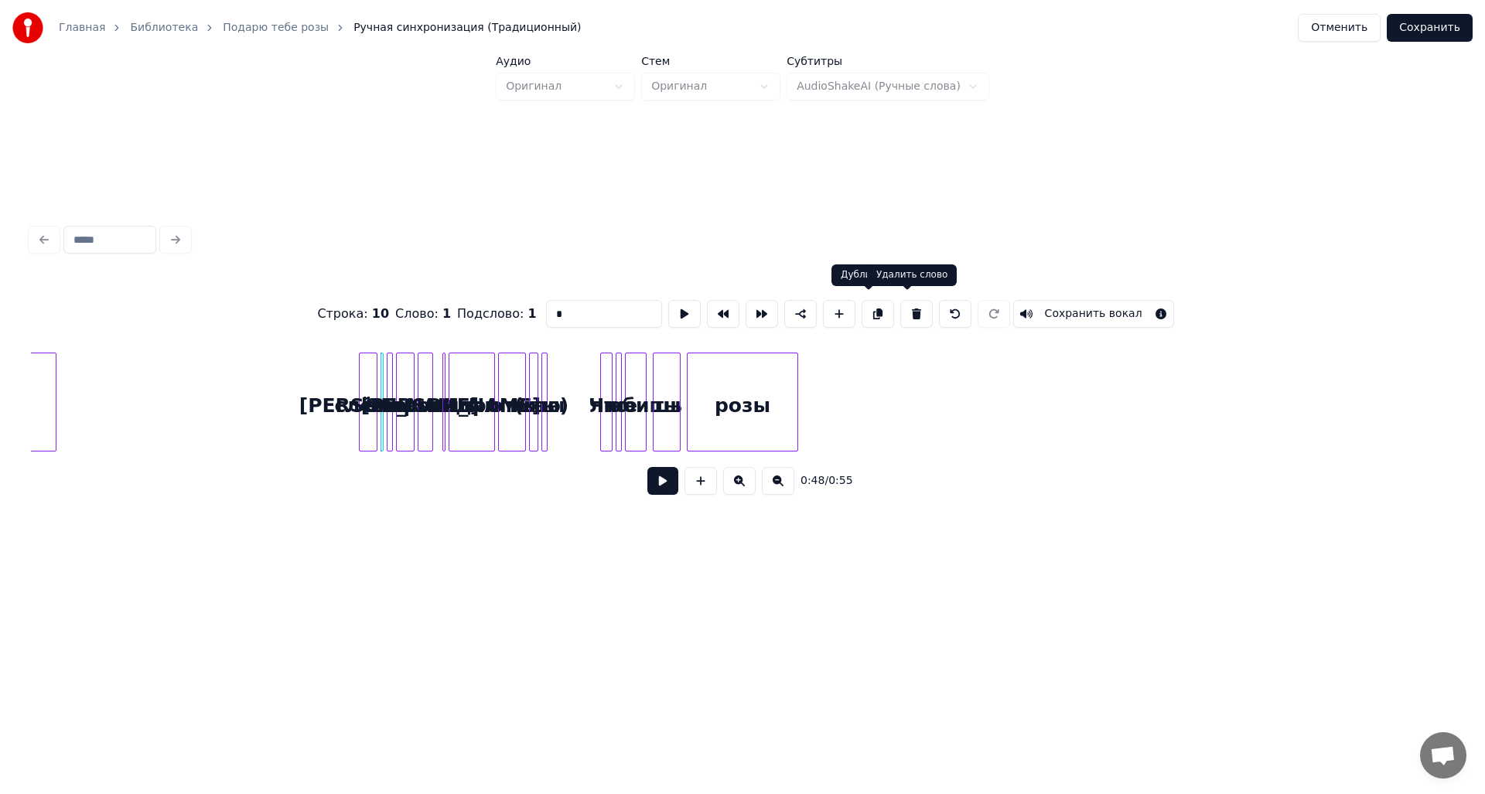
click at [900, 309] on button at bounding box center [916, 314] width 32 height 28
click at [903, 305] on button at bounding box center [916, 314] width 32 height 28
click at [904, 305] on button at bounding box center [916, 314] width 32 height 28
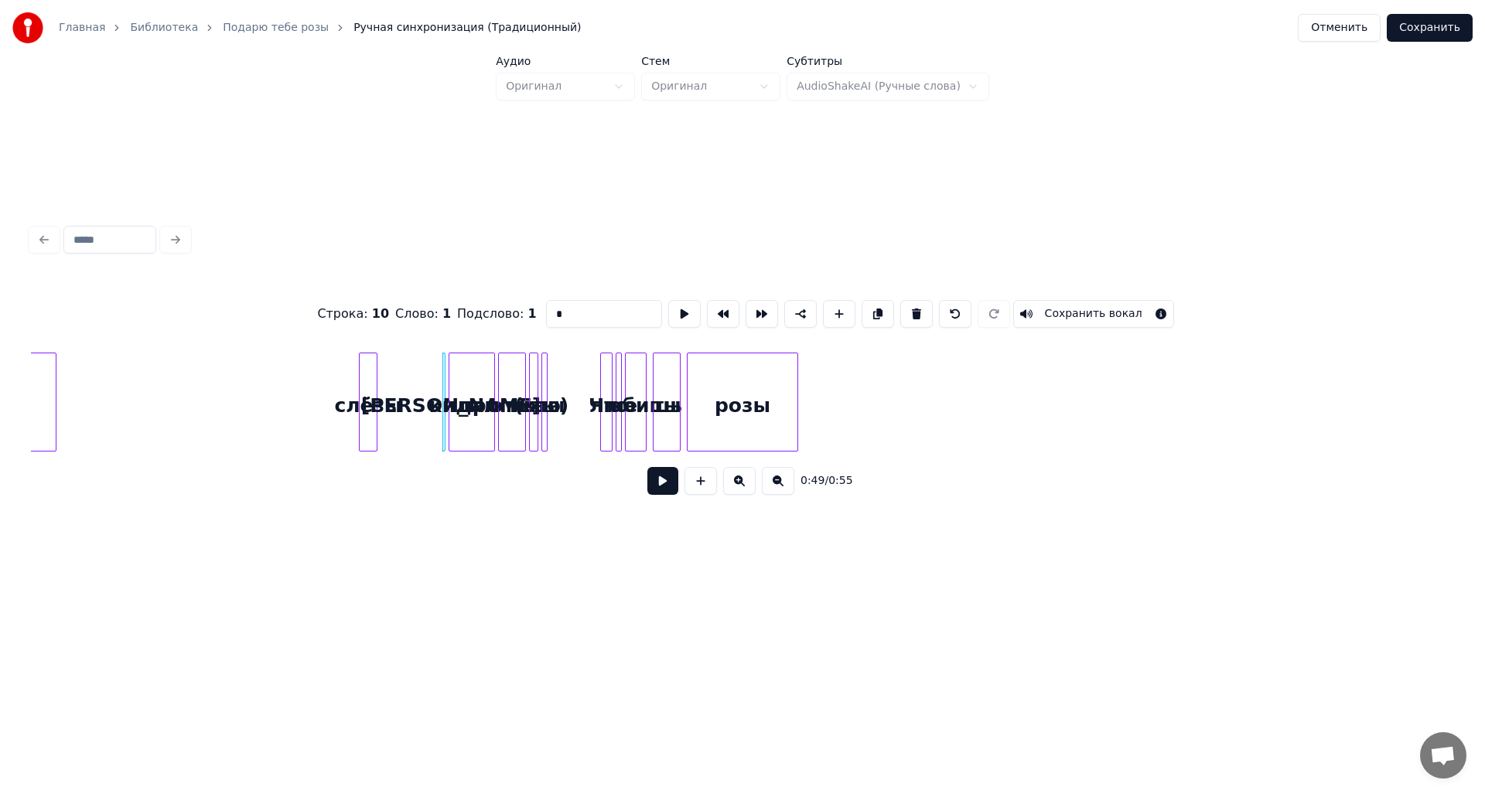
click at [904, 305] on button at bounding box center [916, 314] width 32 height 28
click
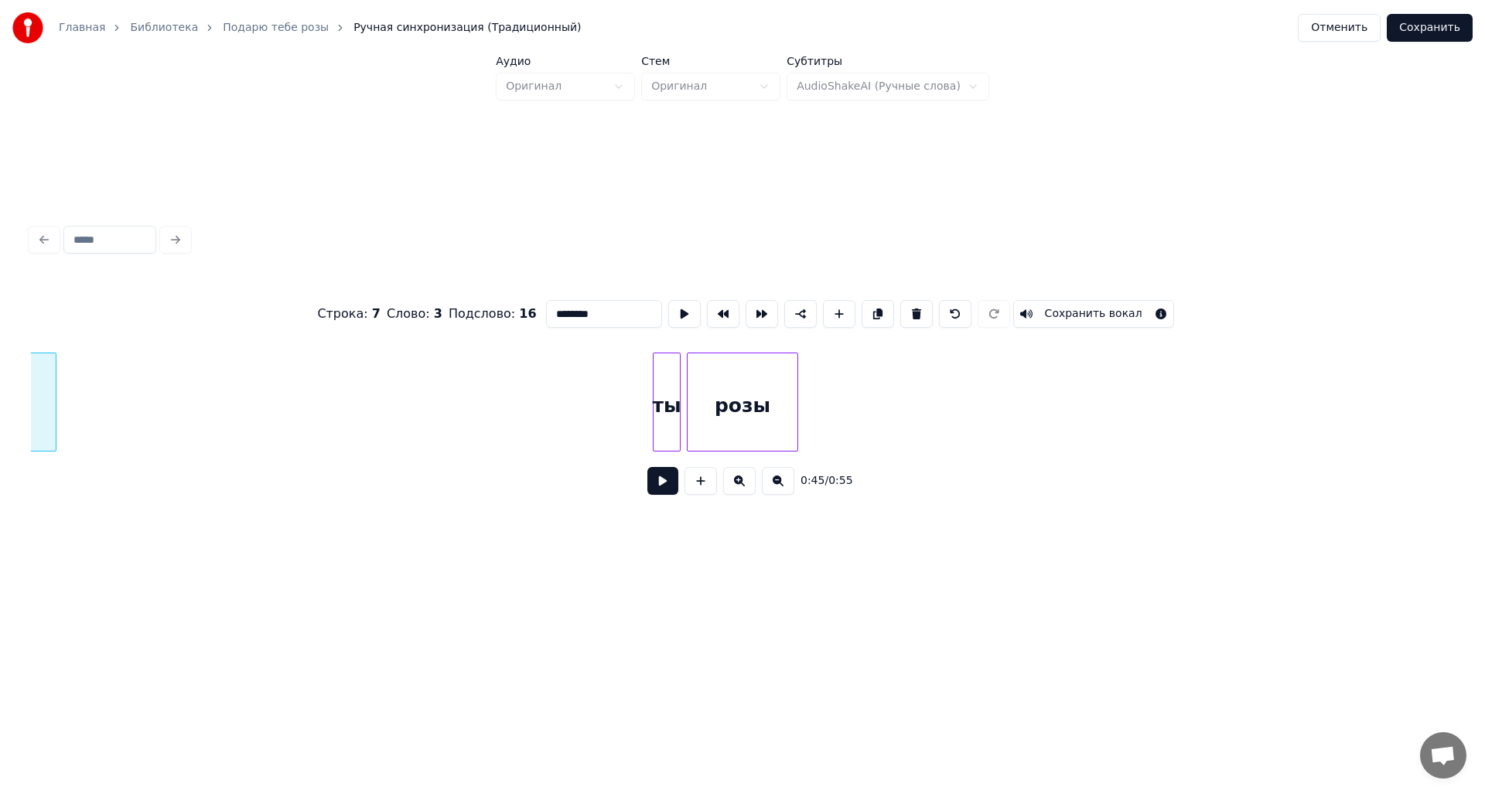
scroll to position [0, 7065]
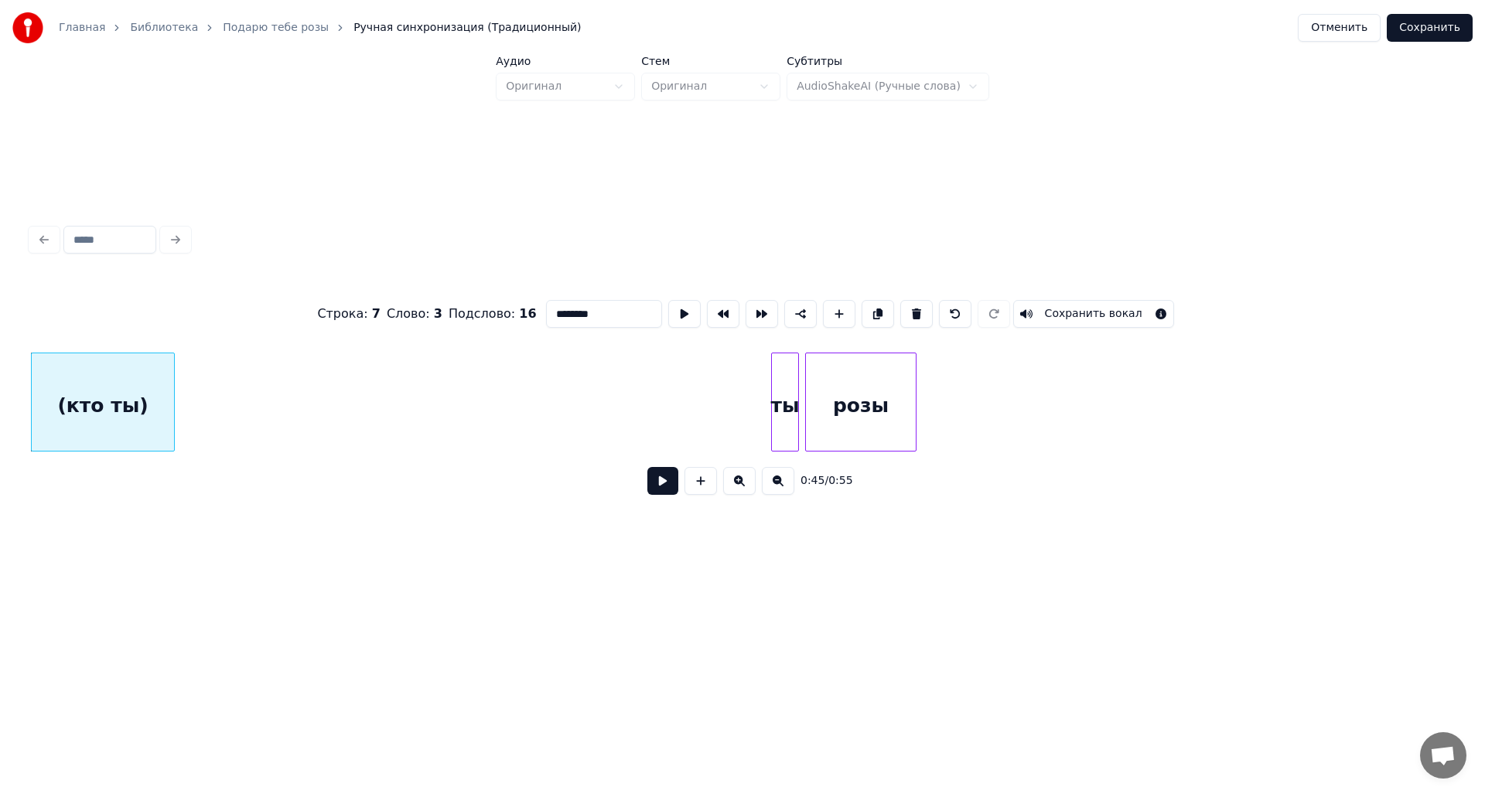
type input "**"
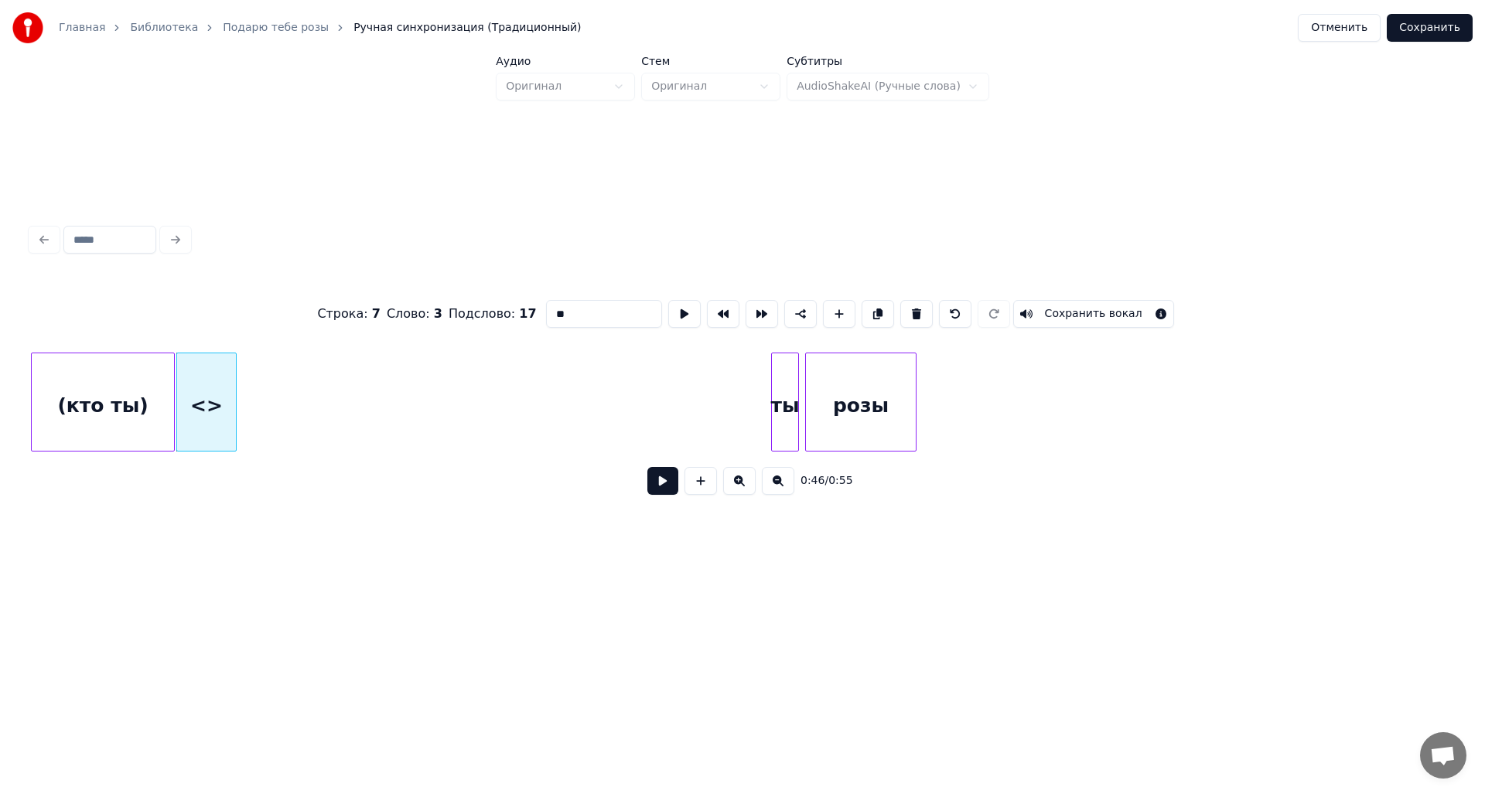
drag, startPoint x: 584, startPoint y: 306, endPoint x: 514, endPoint y: 316, distance: 70.4
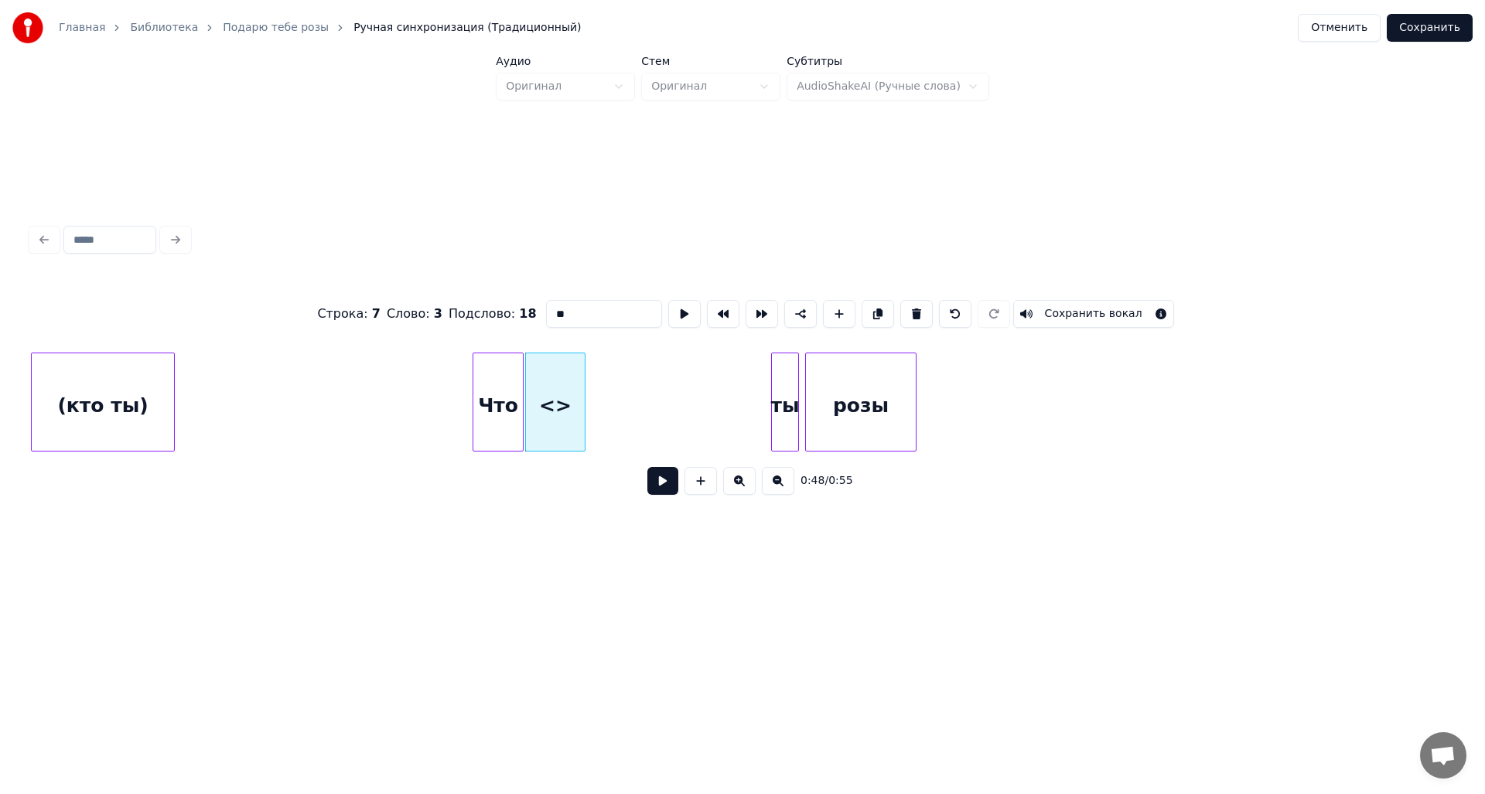
drag, startPoint x: 583, startPoint y: 307, endPoint x: 504, endPoint y: 319, distance: 80.6
drag, startPoint x: 575, startPoint y: 309, endPoint x: 502, endPoint y: 314, distance: 73.6
type input "******"
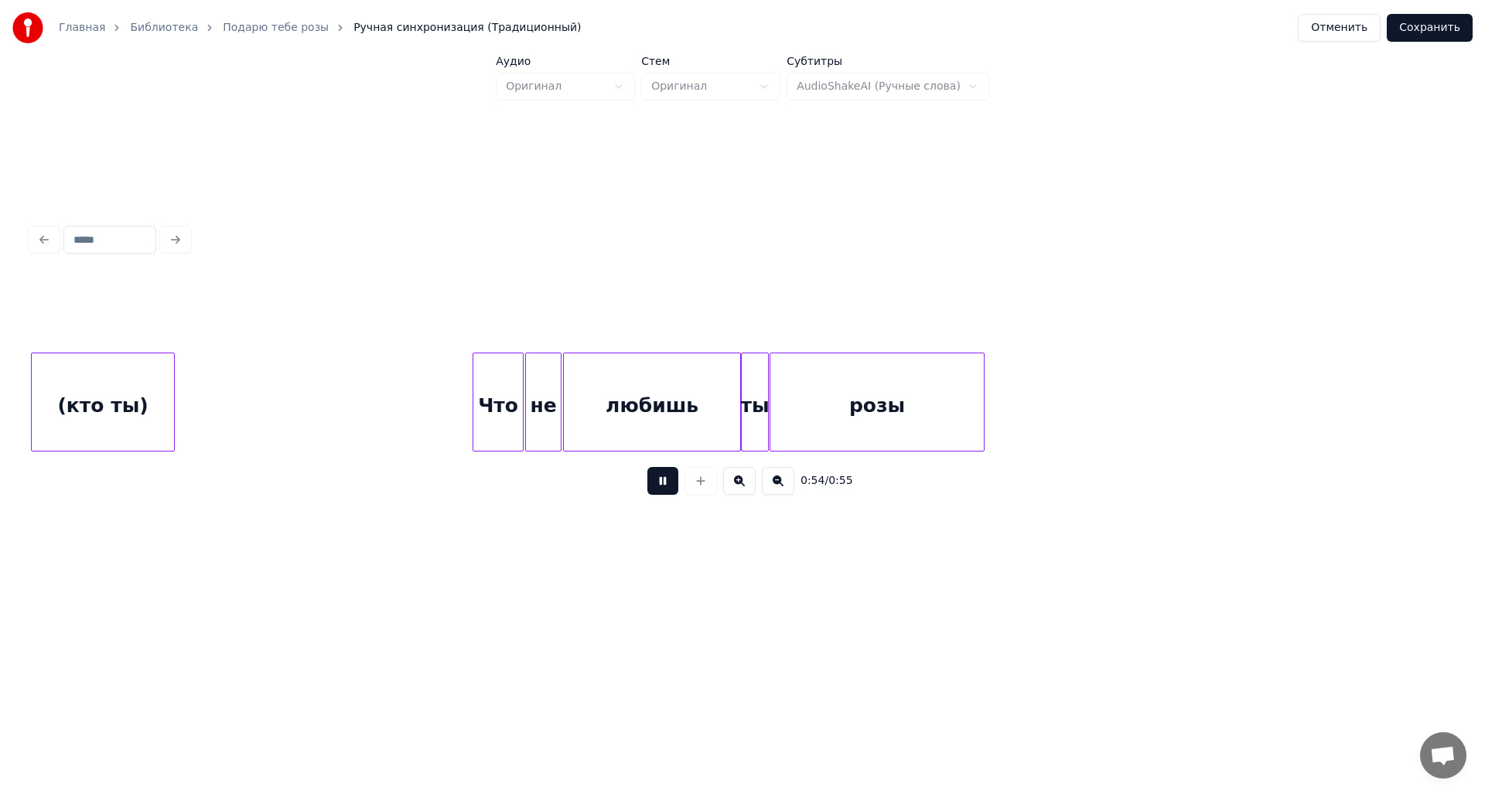
scroll to position [0, 7184]
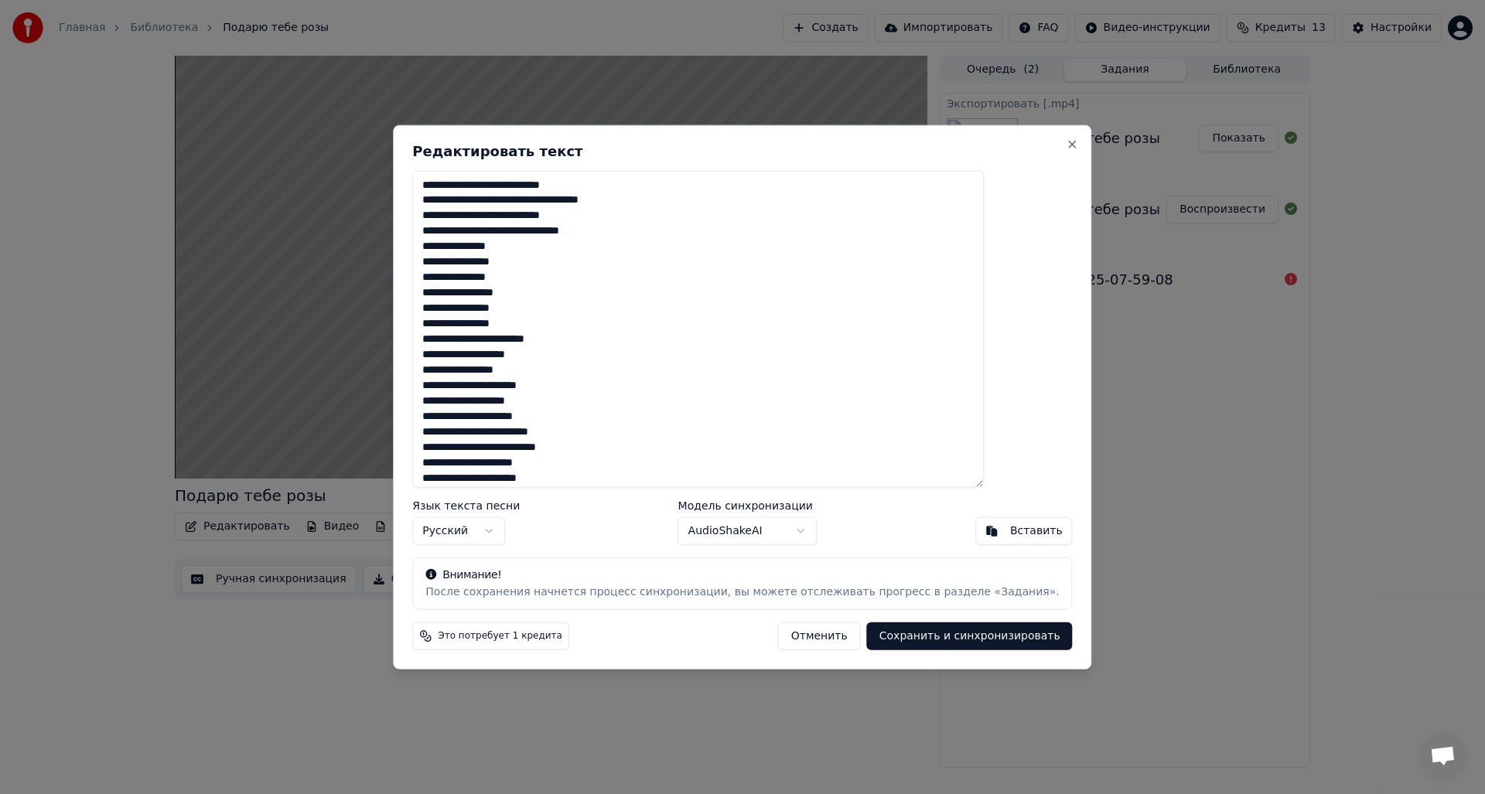
type textarea "**********"
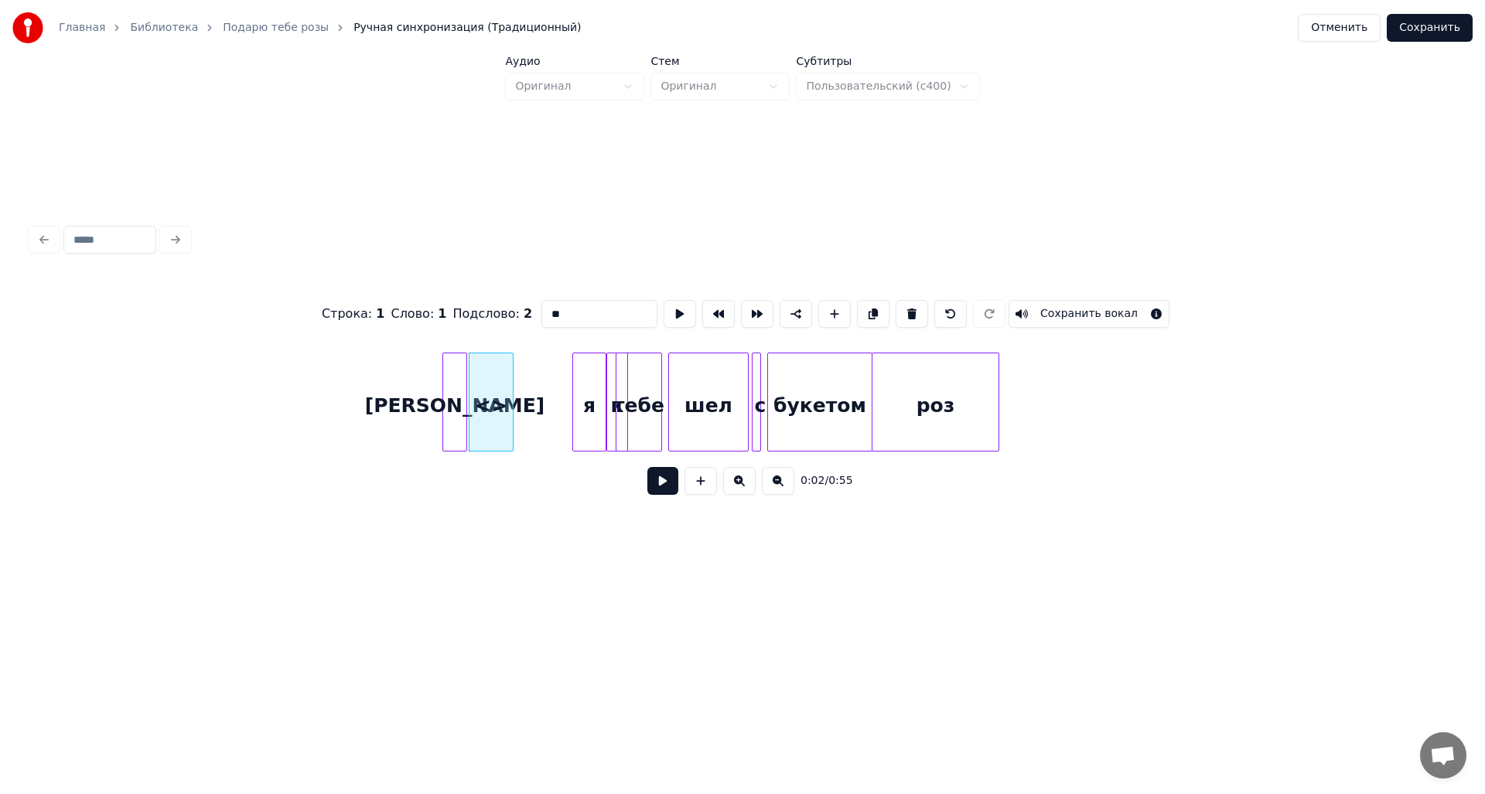
drag, startPoint x: 607, startPoint y: 313, endPoint x: 524, endPoint y: 321, distance: 83.1
type input "*"
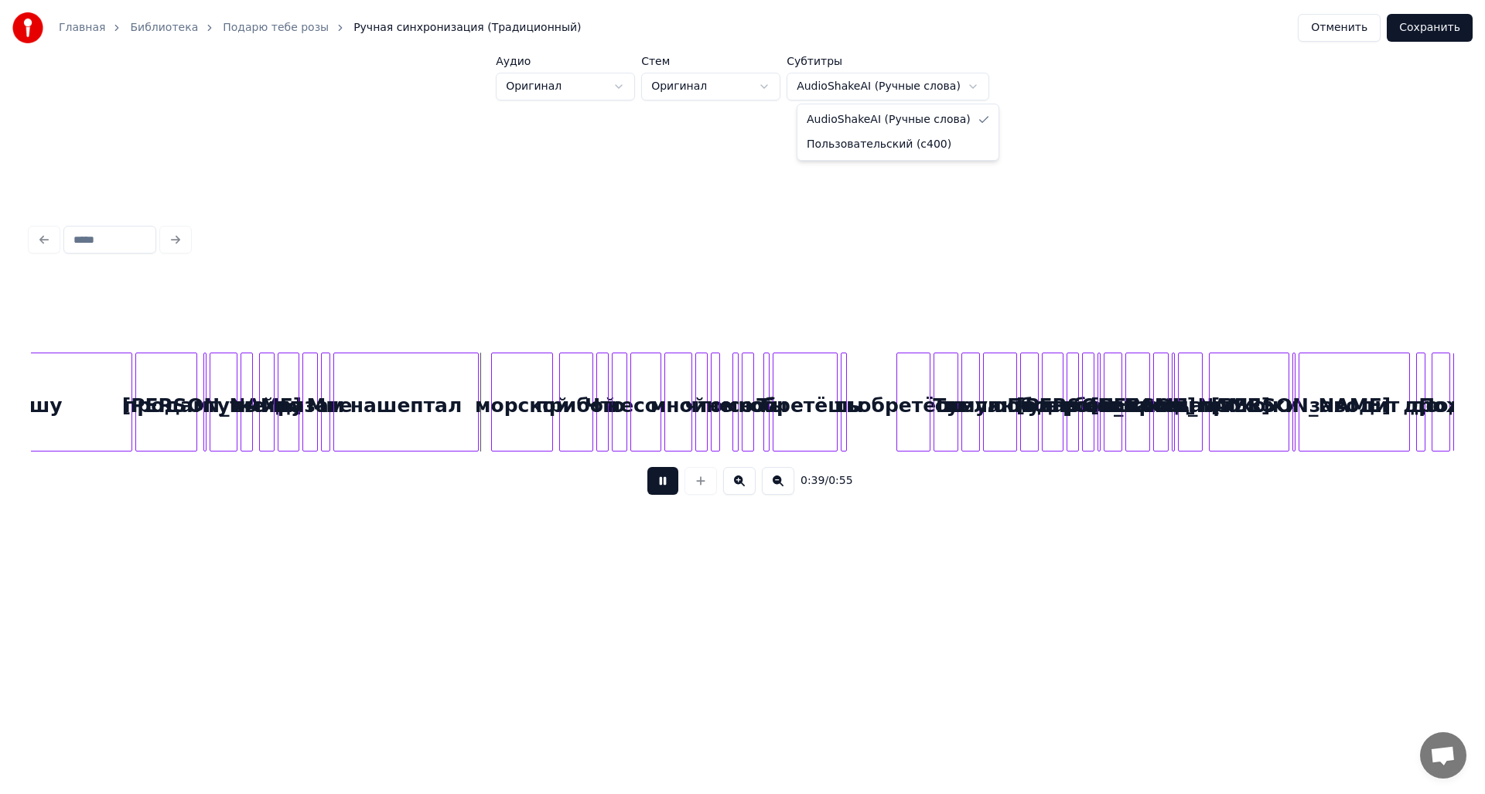
scroll to position [0, 407]
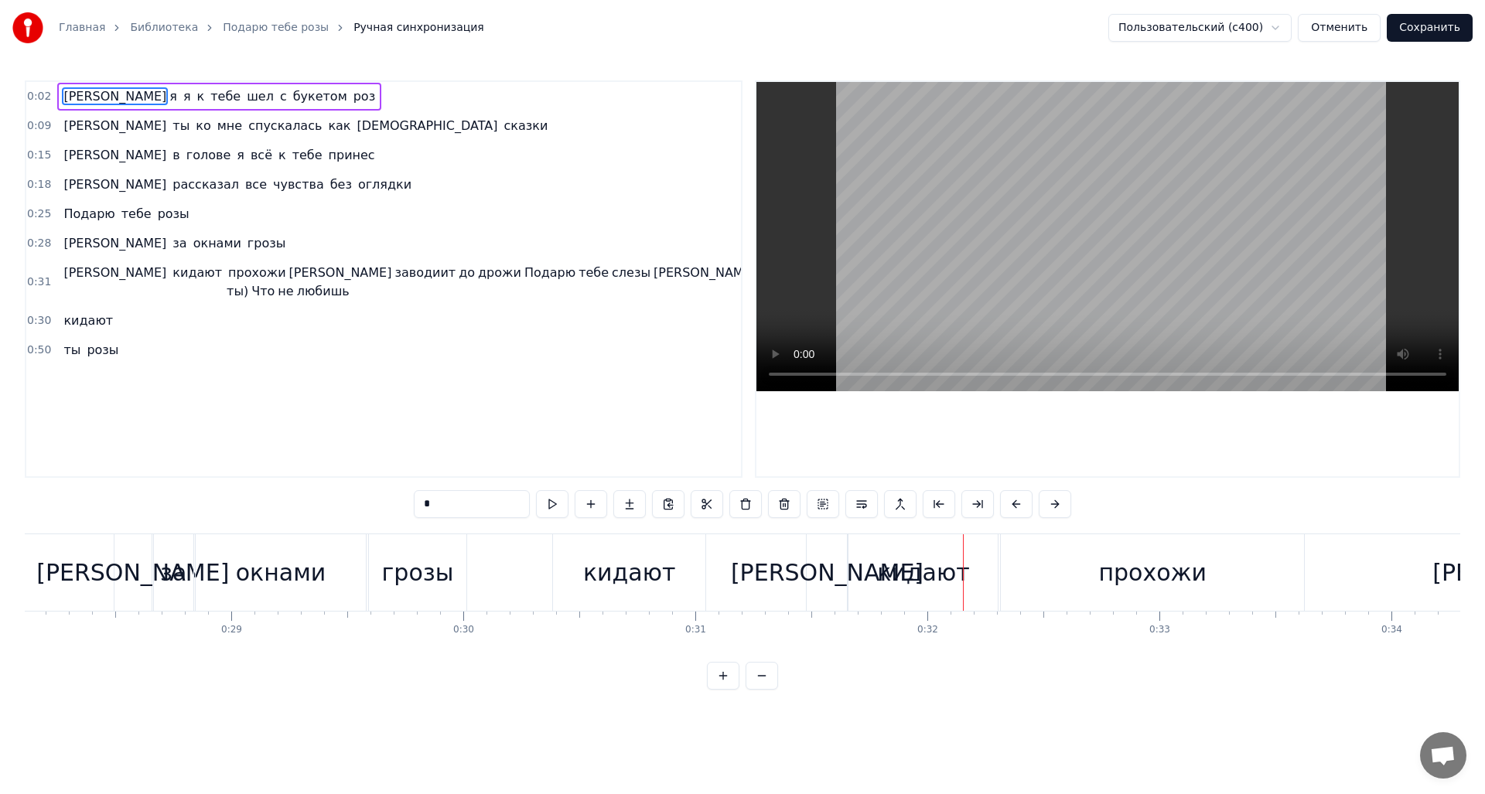
scroll to position [0, 6529]
type input "******"
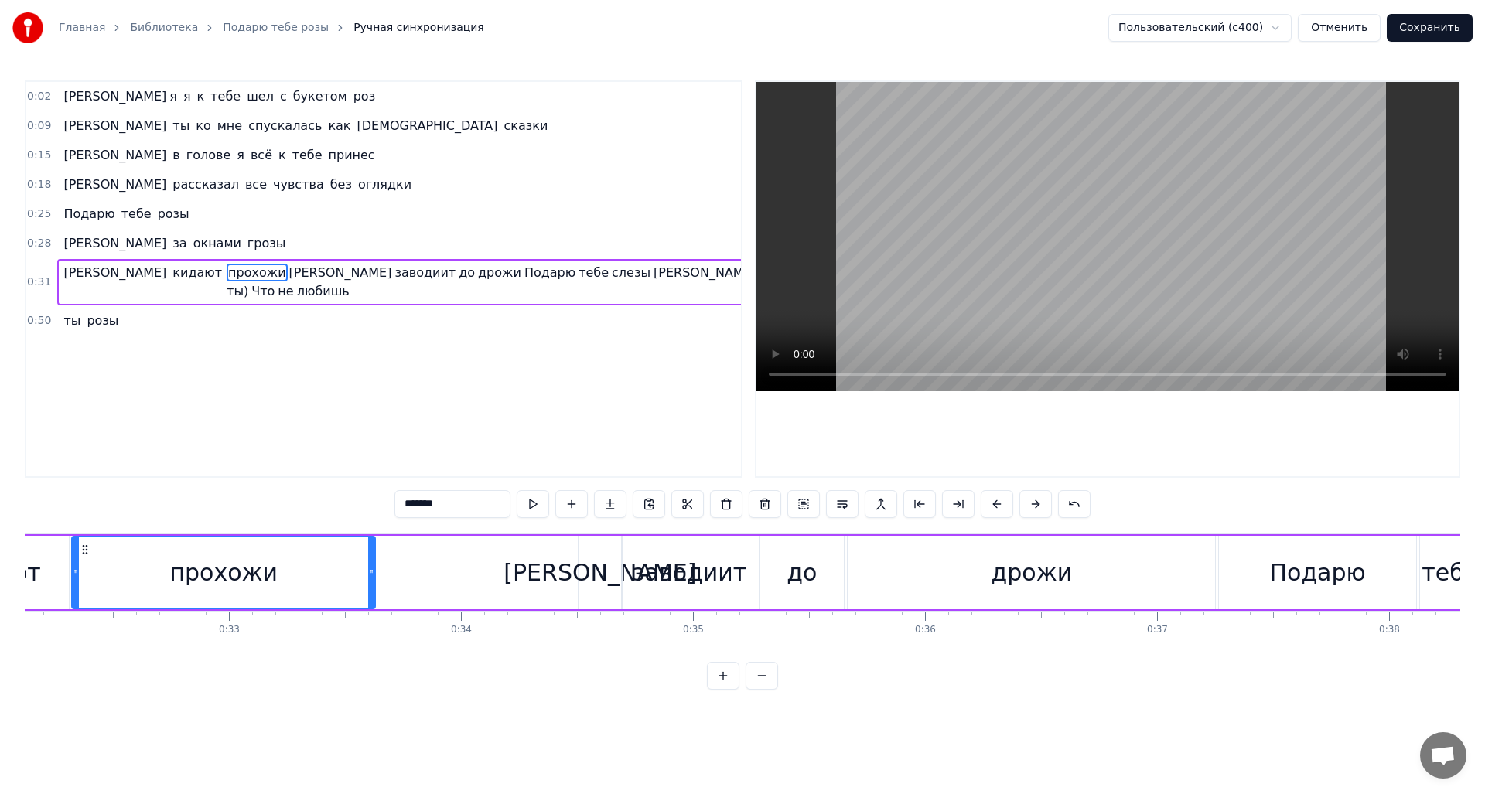
scroll to position [0, 7420]
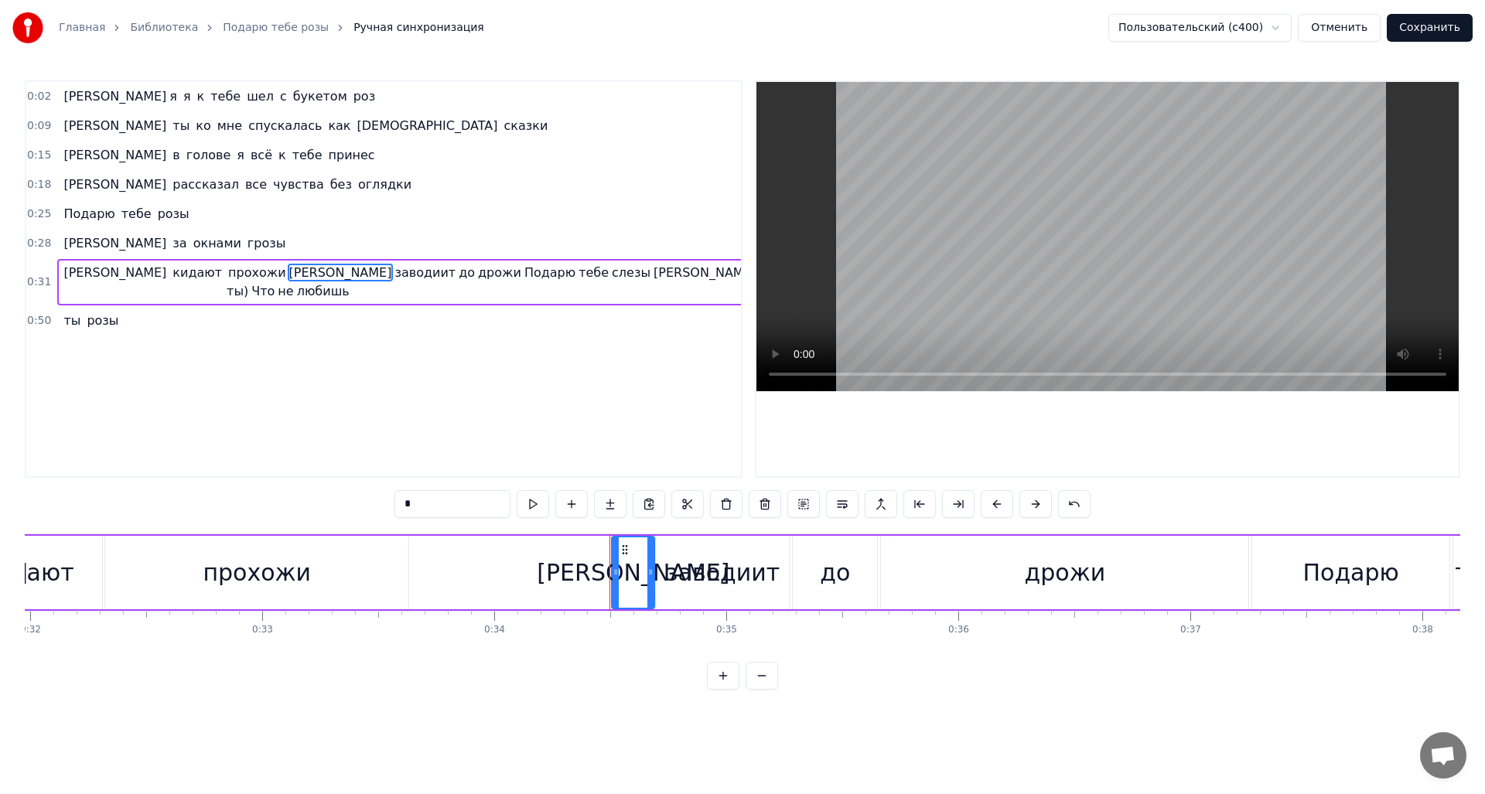
drag, startPoint x: 96, startPoint y: 276, endPoint x: 63, endPoint y: 275, distance: 33.3
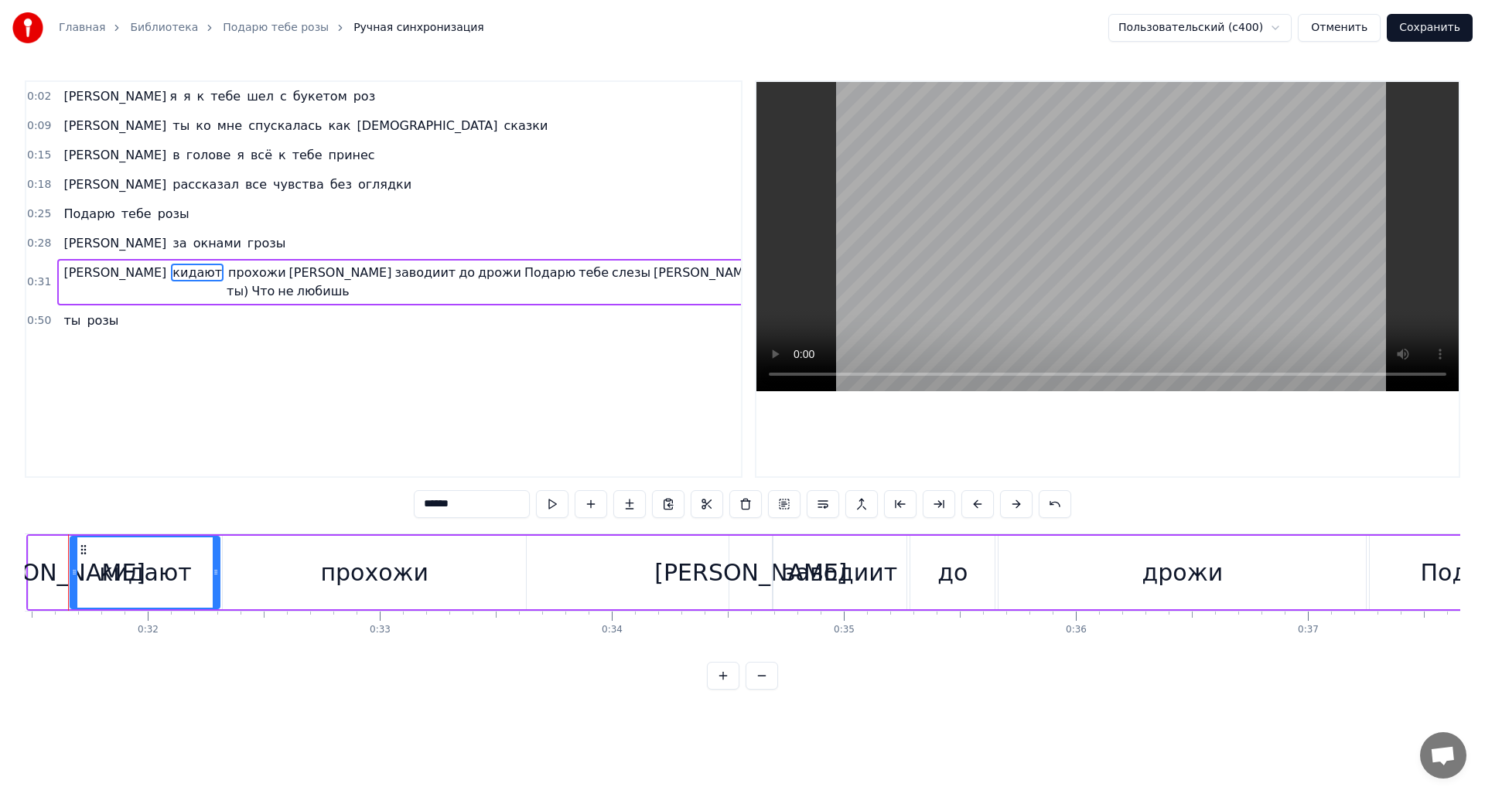
type input "*"
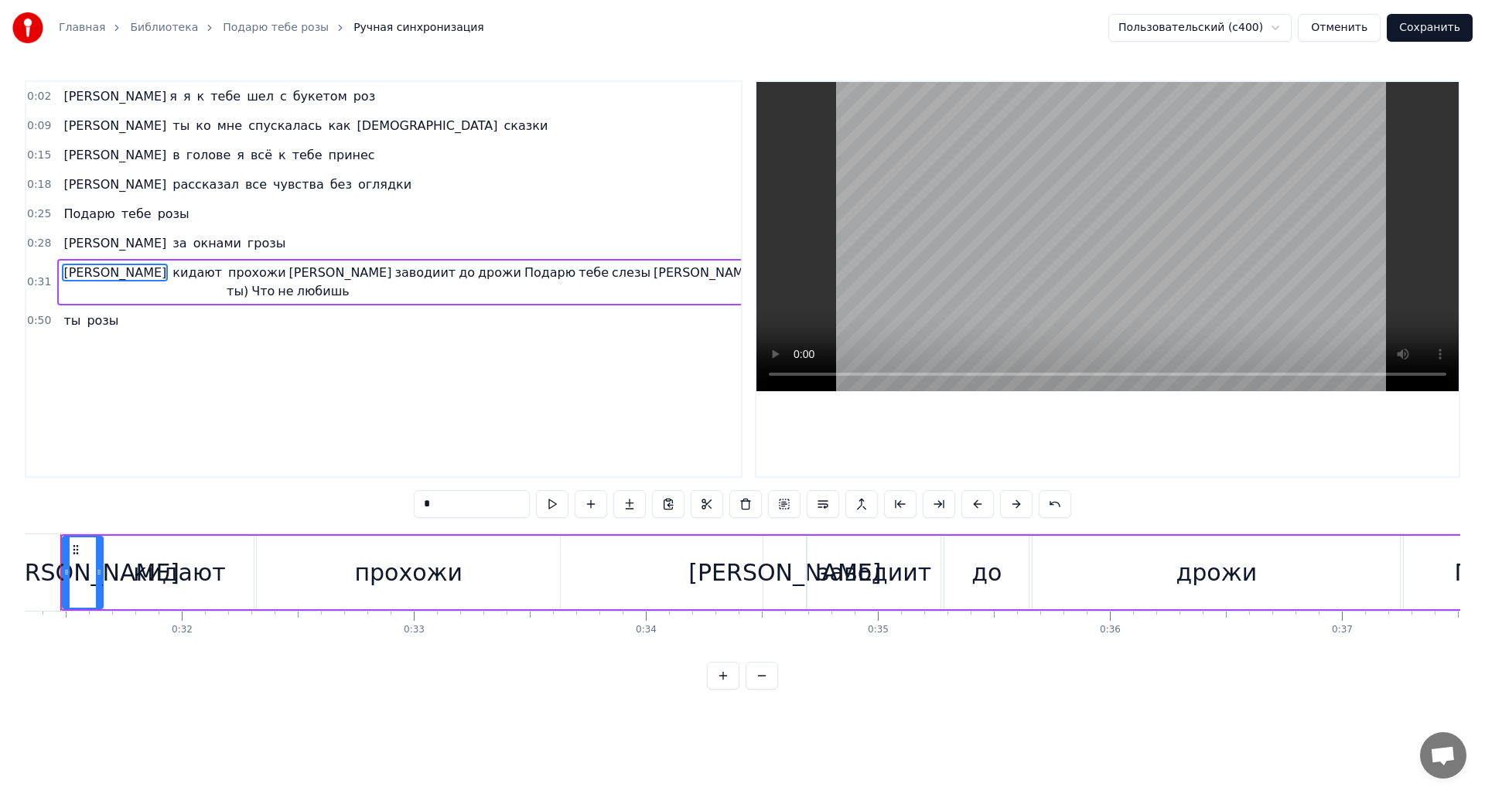
scroll to position [0, 7226]
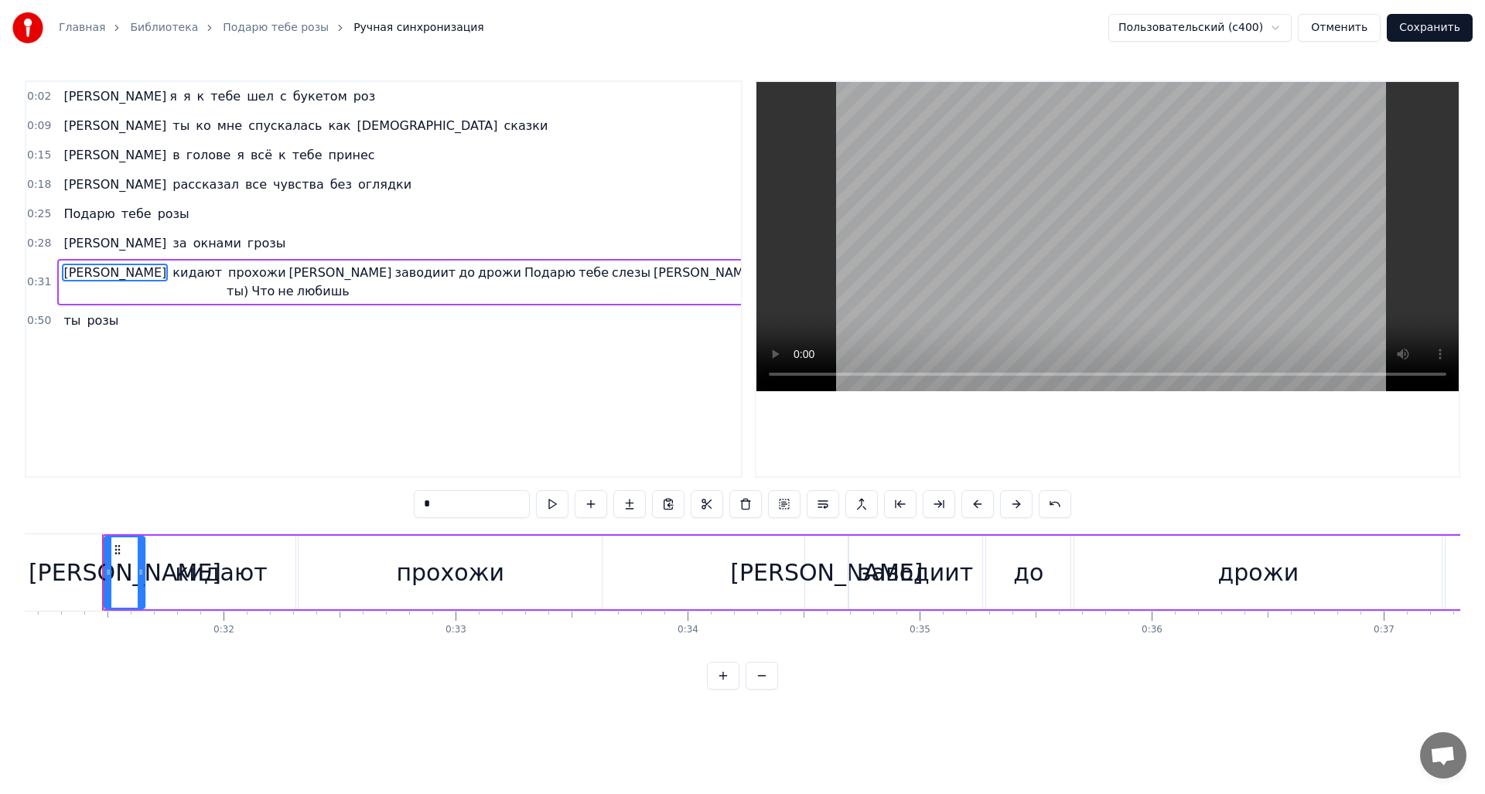
drag, startPoint x: 113, startPoint y: 275, endPoint x: 234, endPoint y: 275, distance: 121.4
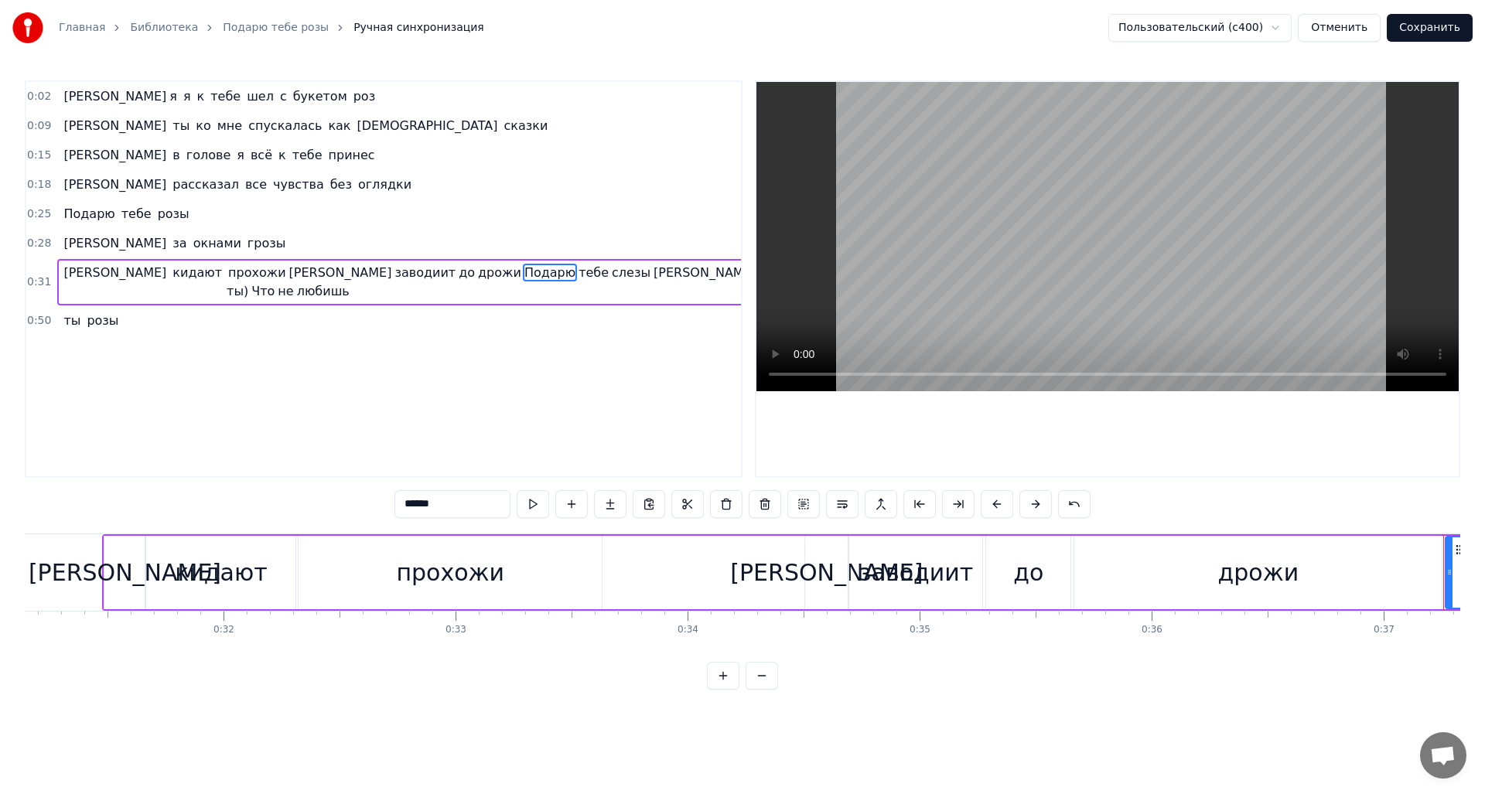
drag, startPoint x: 364, startPoint y: 267, endPoint x: 401, endPoint y: 267, distance: 37.1
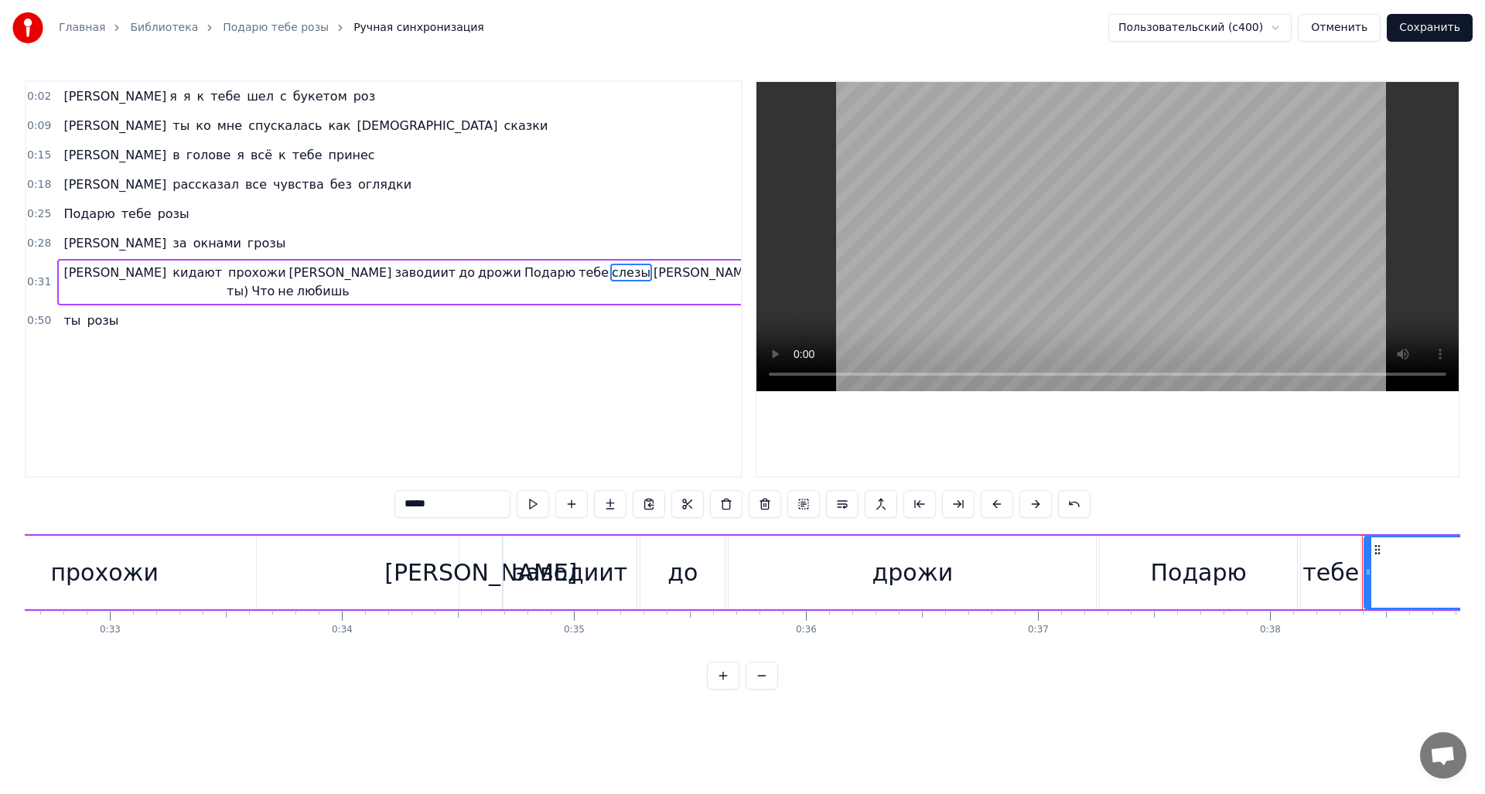
drag, startPoint x: 464, startPoint y: 265, endPoint x: 477, endPoint y: 265, distance: 13.1
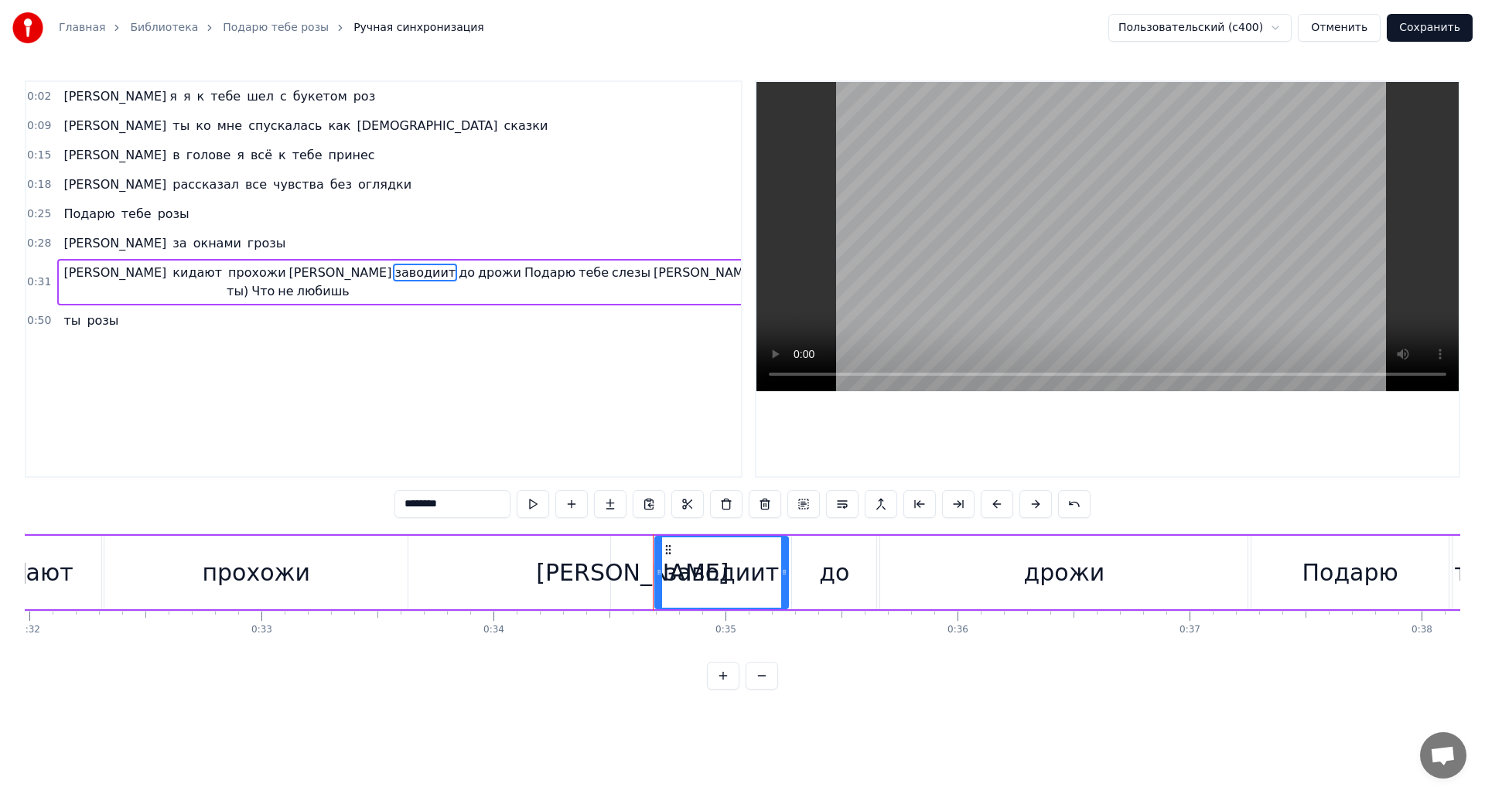
scroll to position [0, 7420]
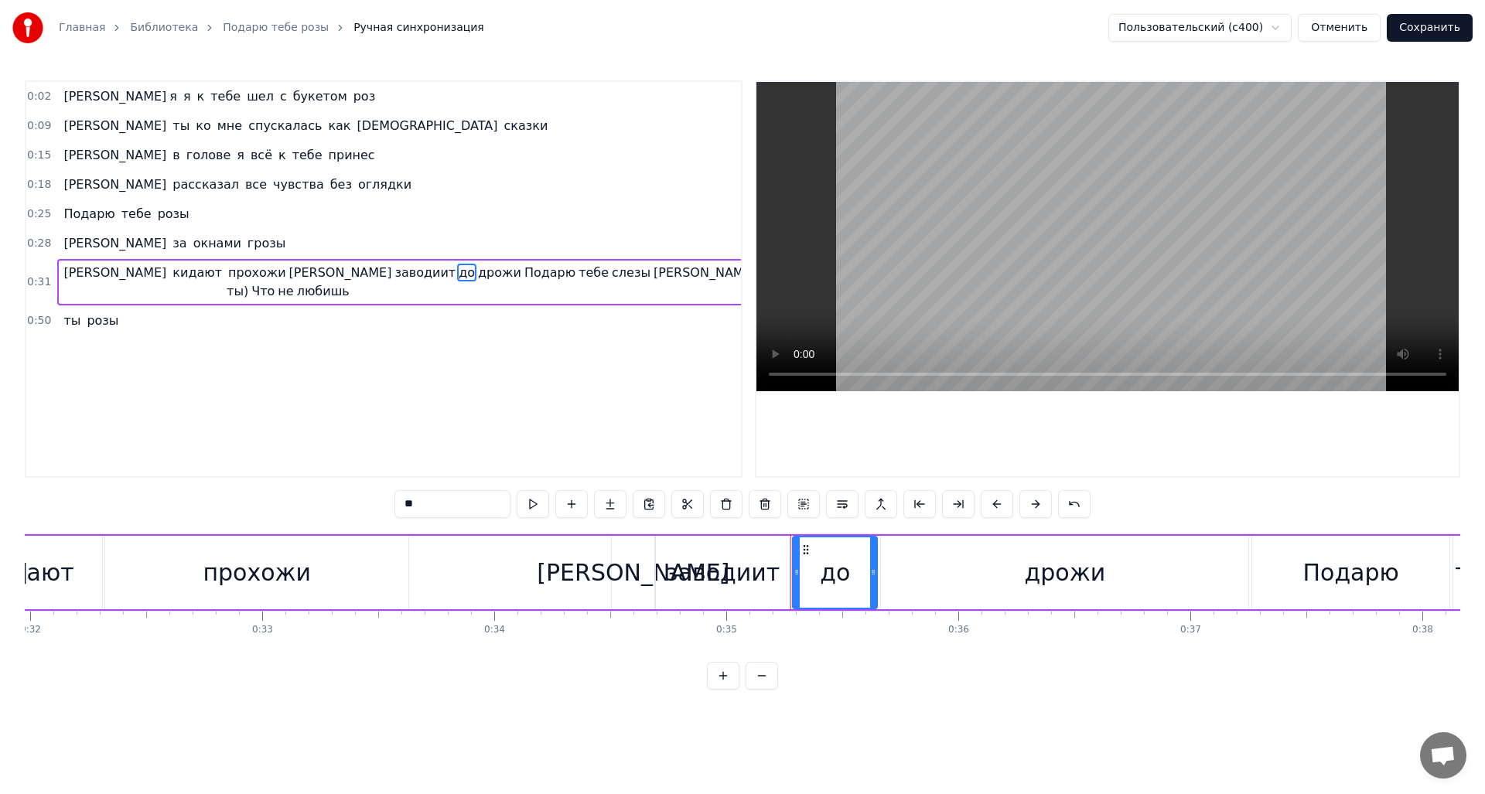
type input "*******"
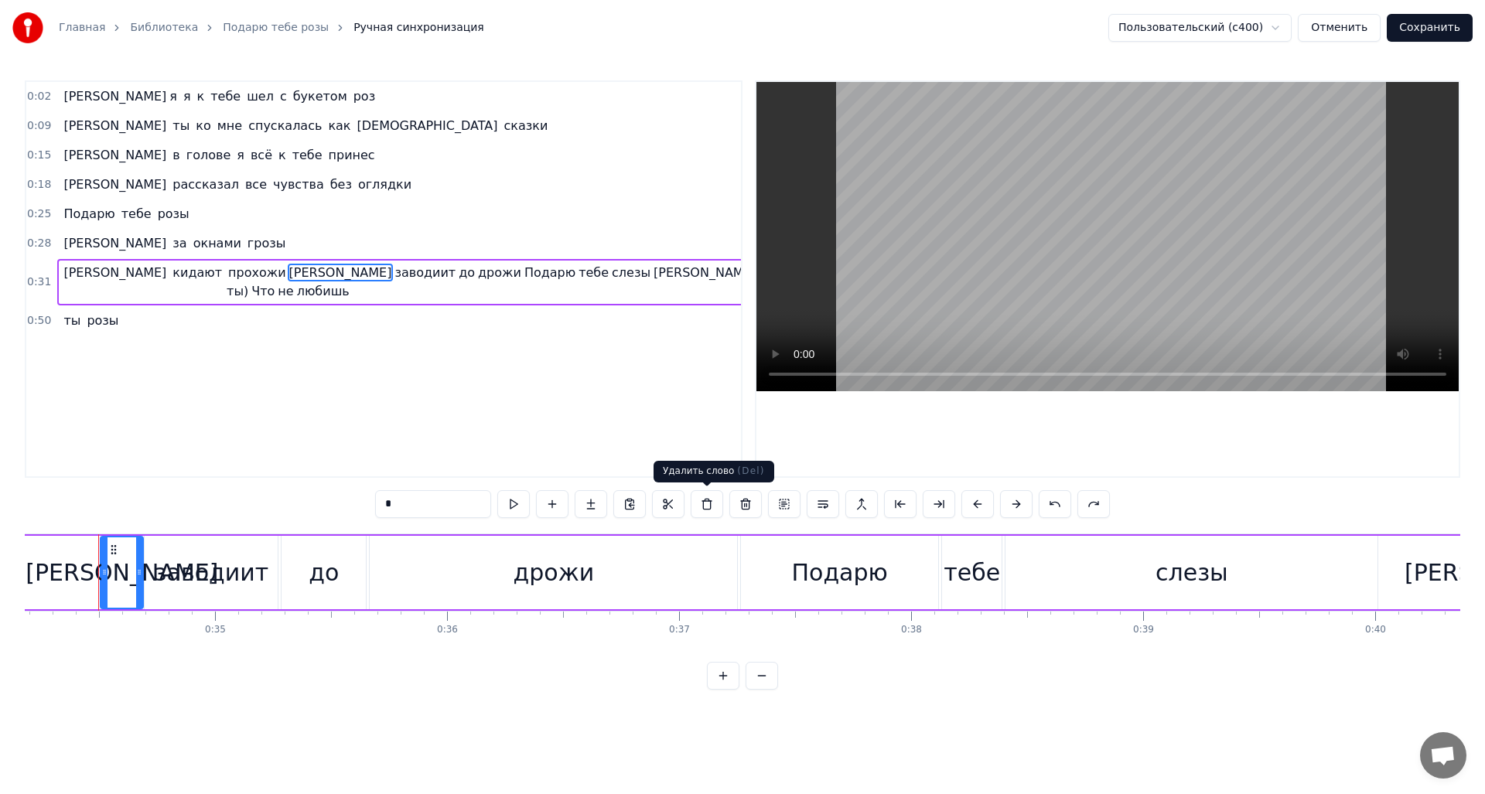
scroll to position [0, 7927]
drag, startPoint x: 183, startPoint y: 273, endPoint x: 204, endPoint y: 278, distance: 21.6
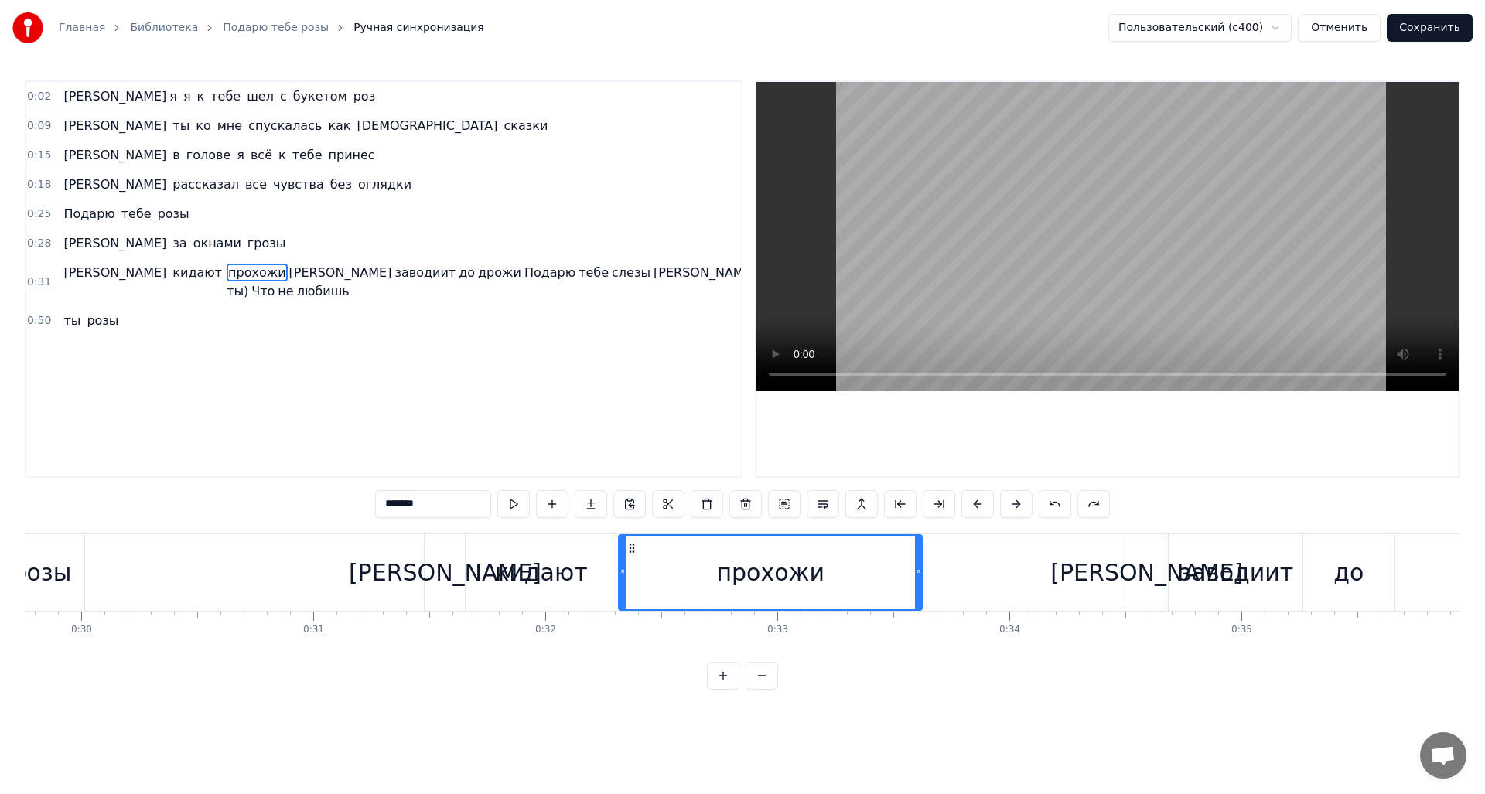
scroll to position [0, 6912]
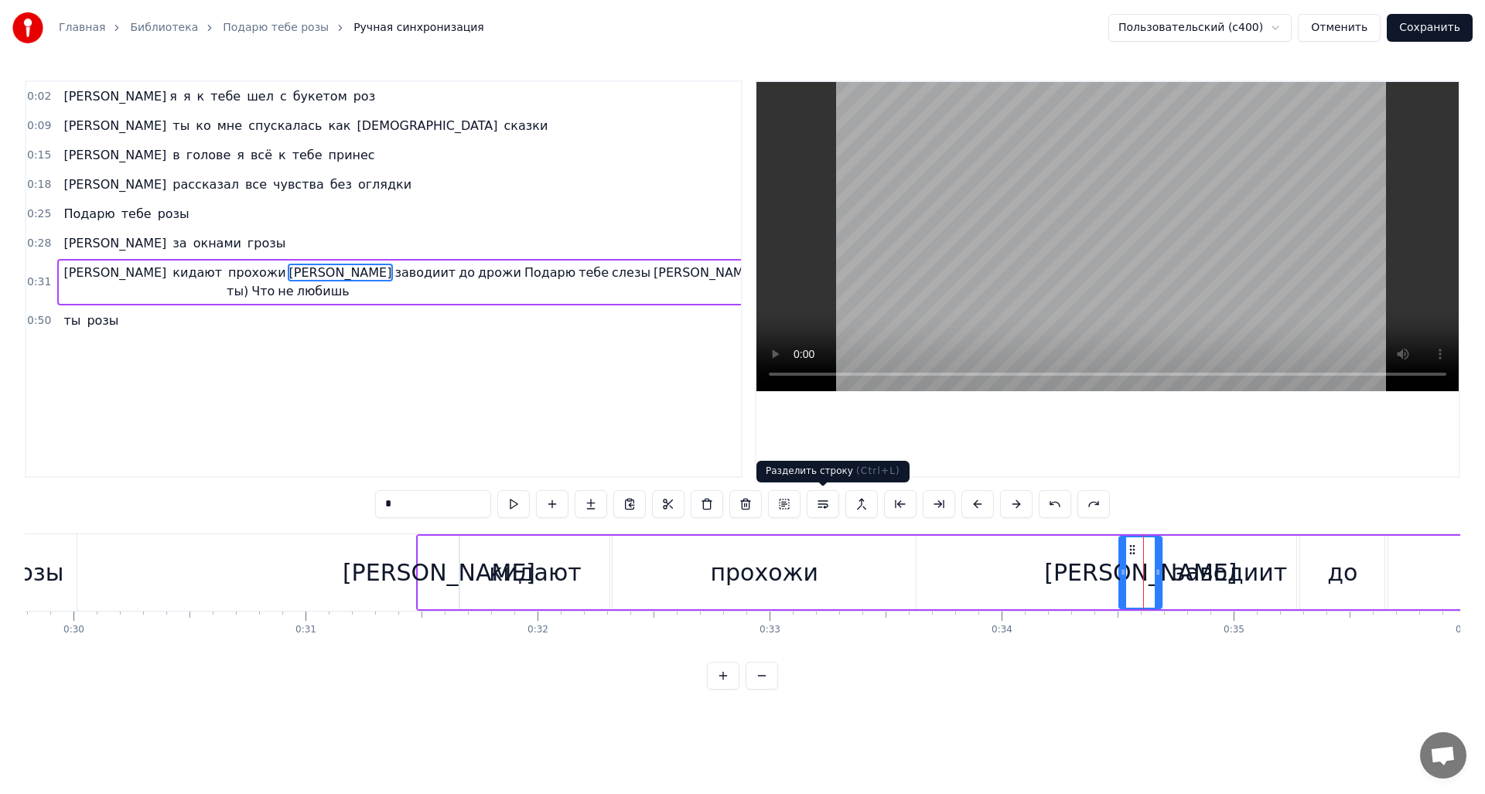
type input "*******"
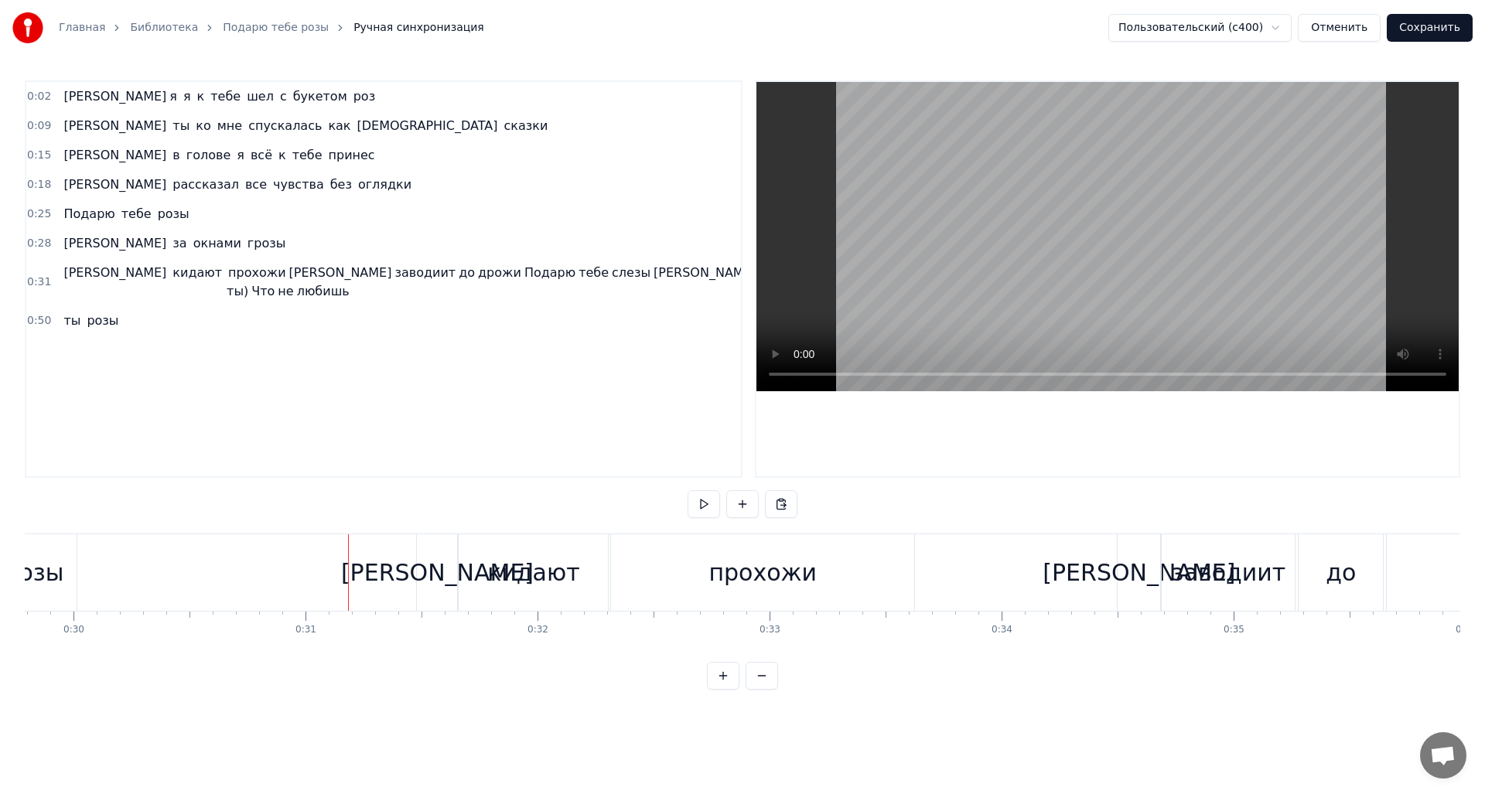
drag, startPoint x: 183, startPoint y: 276, endPoint x: 318, endPoint y: 276, distance: 134.6
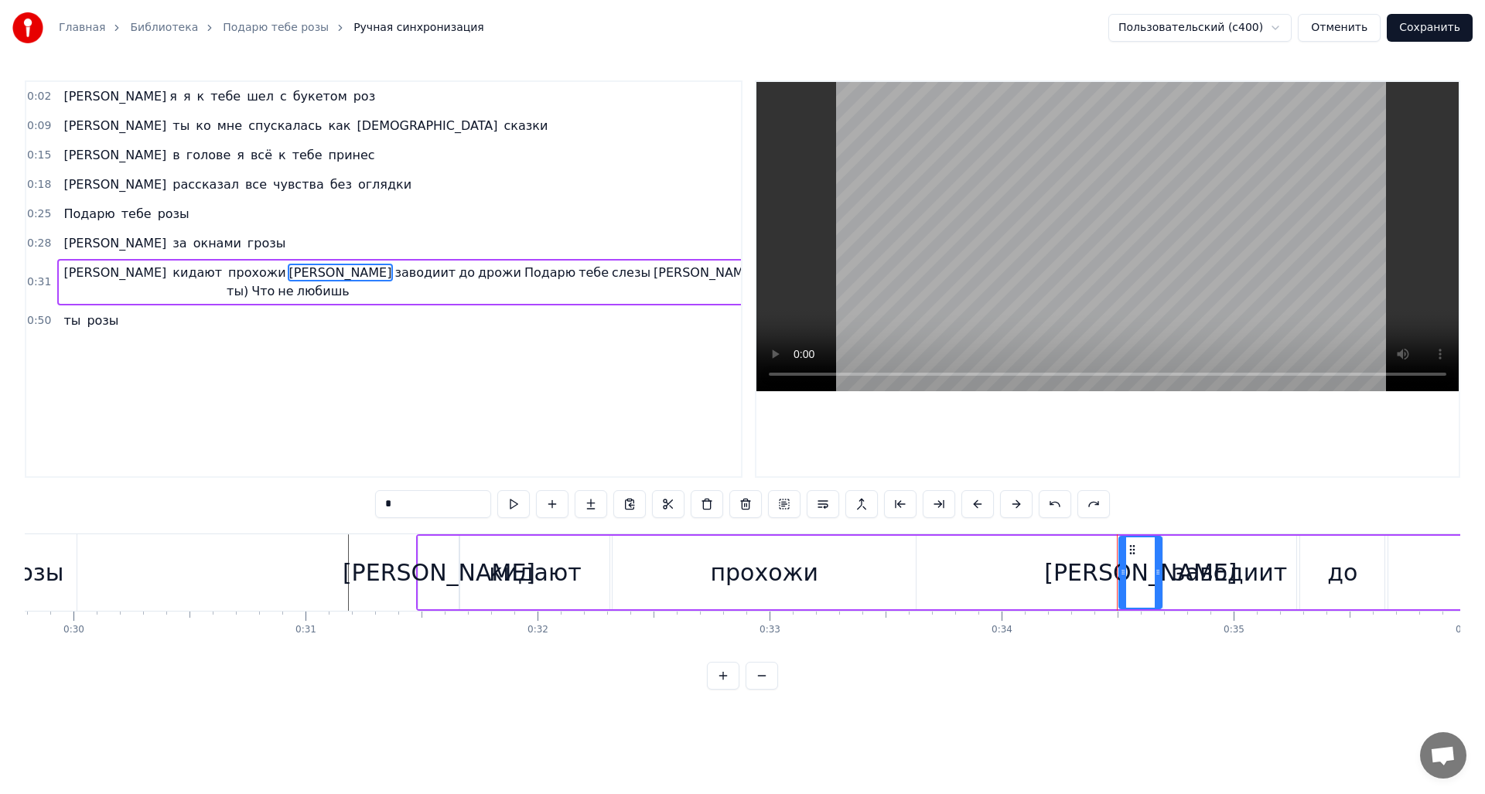
drag, startPoint x: 148, startPoint y: 277, endPoint x: 64, endPoint y: 282, distance: 83.7
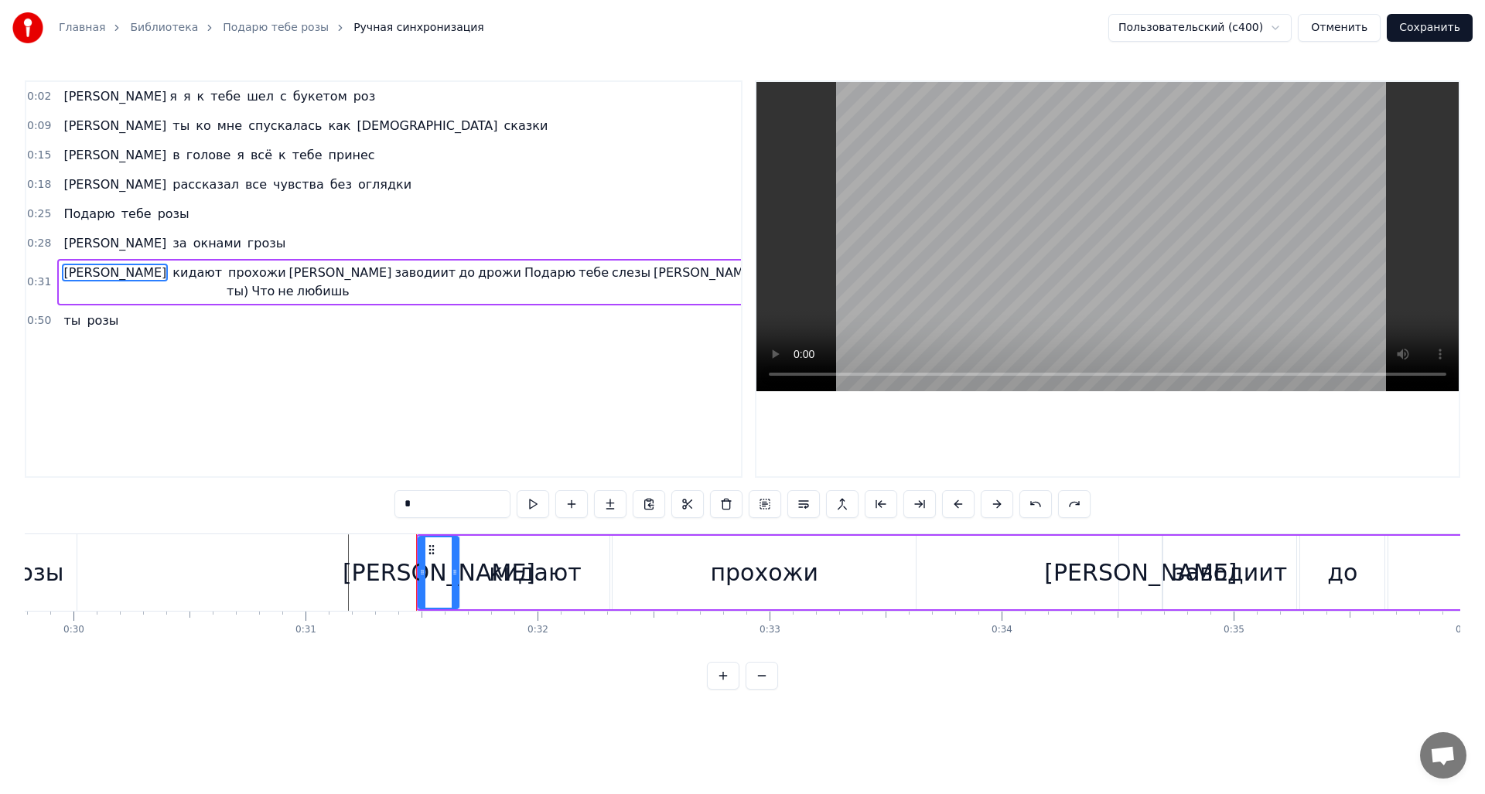
type input "*******"
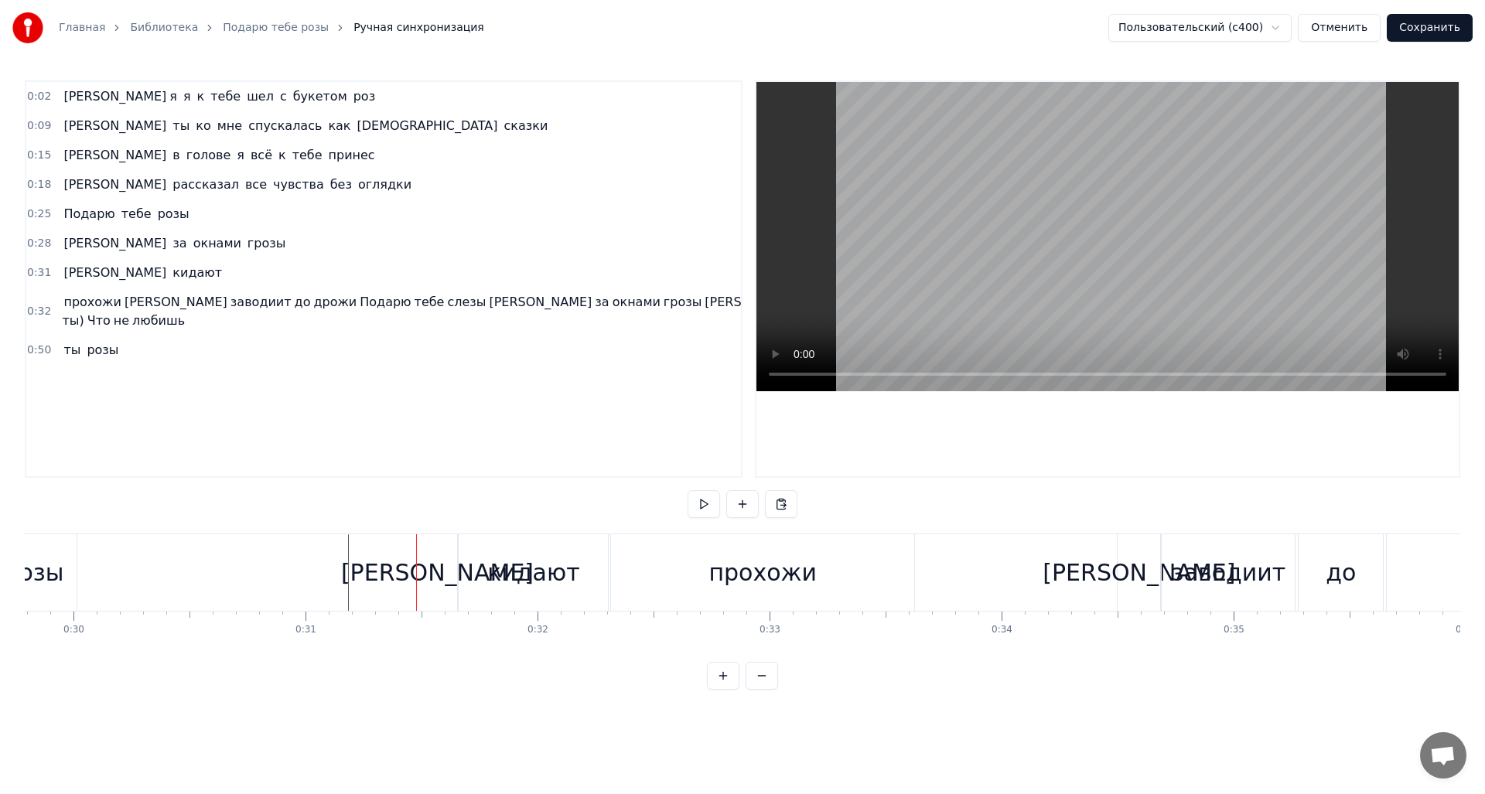
drag, startPoint x: 770, startPoint y: 568, endPoint x: 674, endPoint y: 572, distance: 96.0
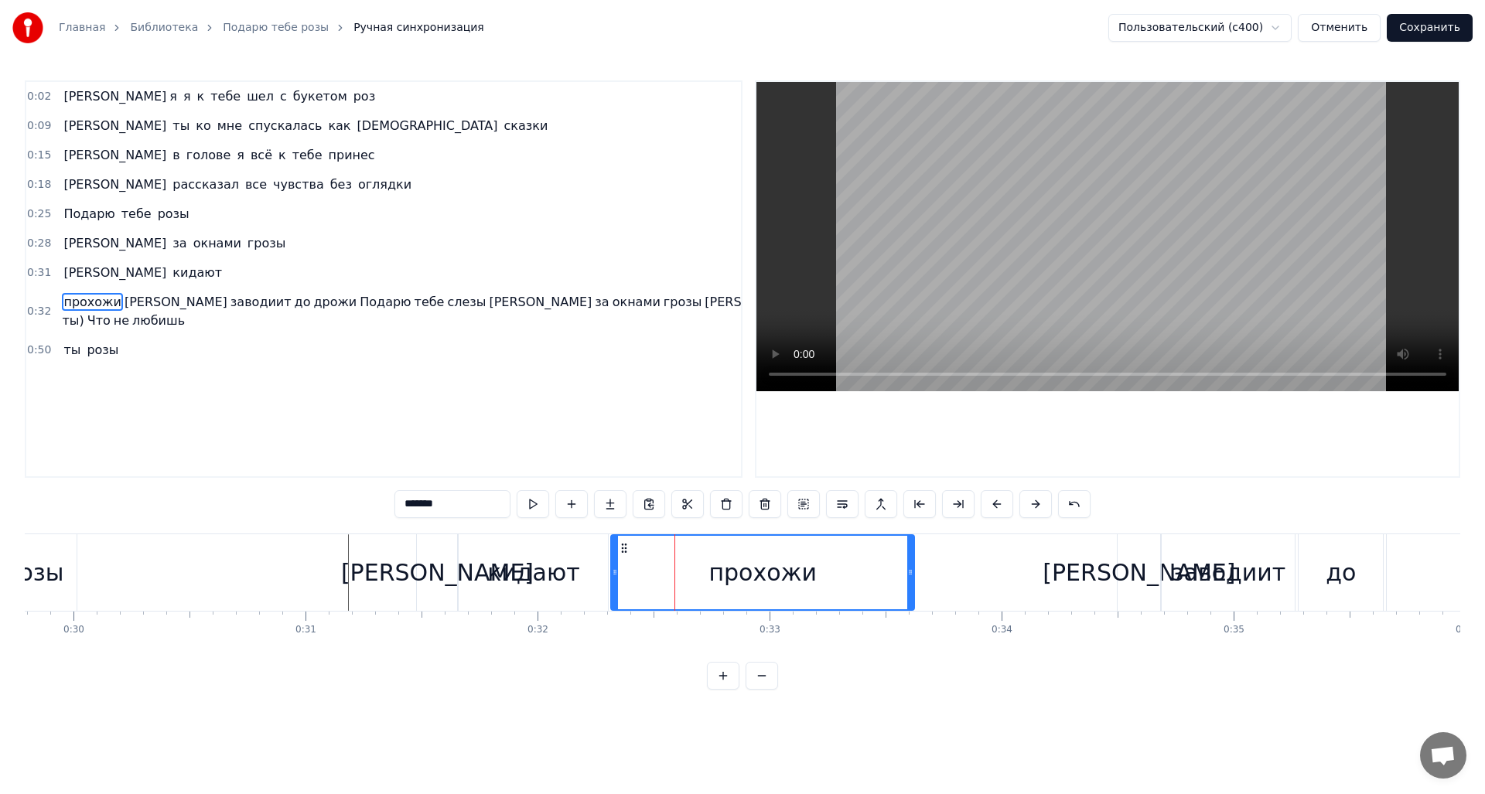
drag, startPoint x: 781, startPoint y: 574, endPoint x: 732, endPoint y: 574, distance: 49.5
drag, startPoint x: 624, startPoint y: 546, endPoint x: 589, endPoint y: 551, distance: 35.2
drag, startPoint x: 875, startPoint y: 588, endPoint x: 831, endPoint y: 592, distance: 43.6
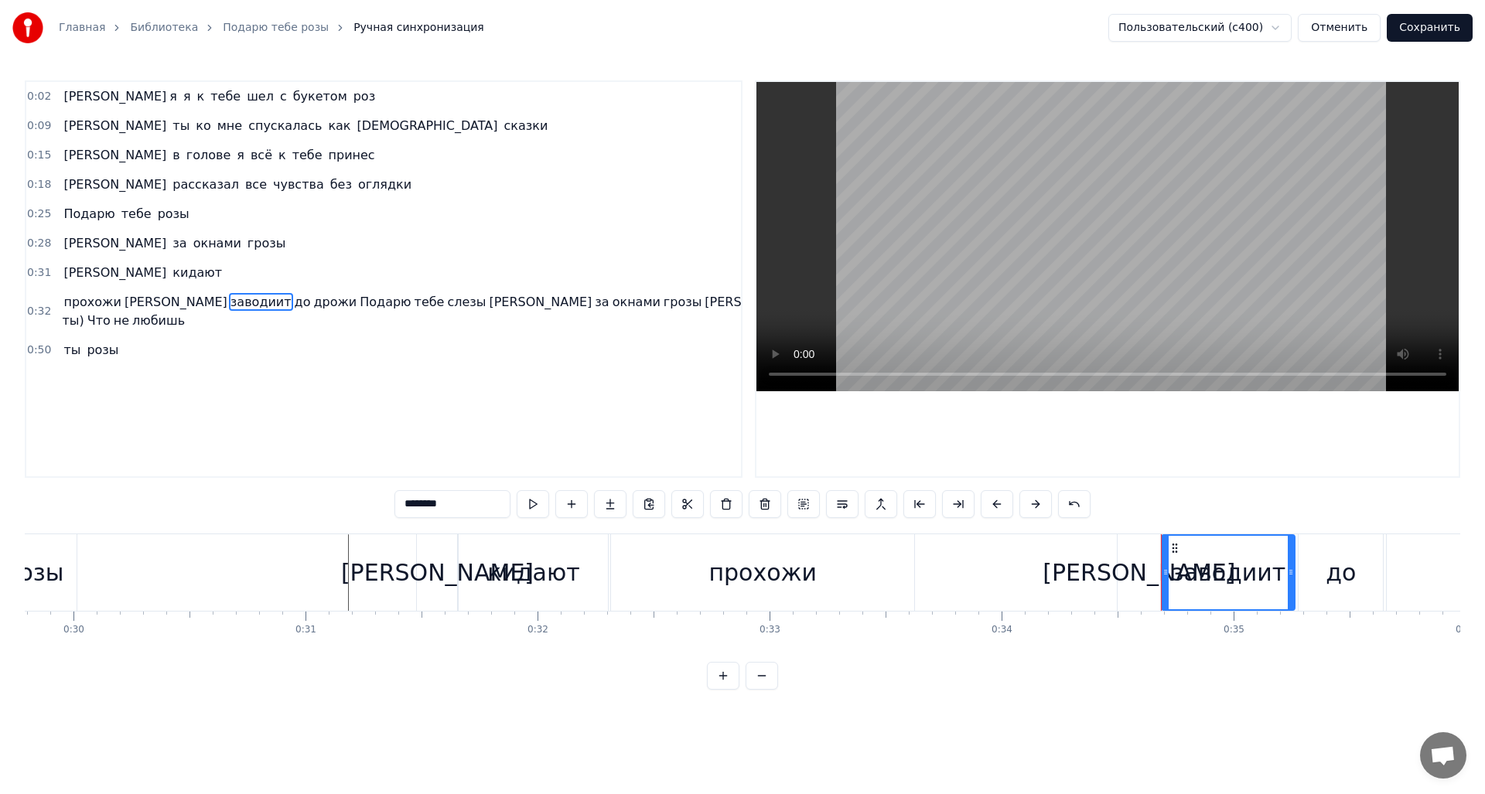
type input "****"
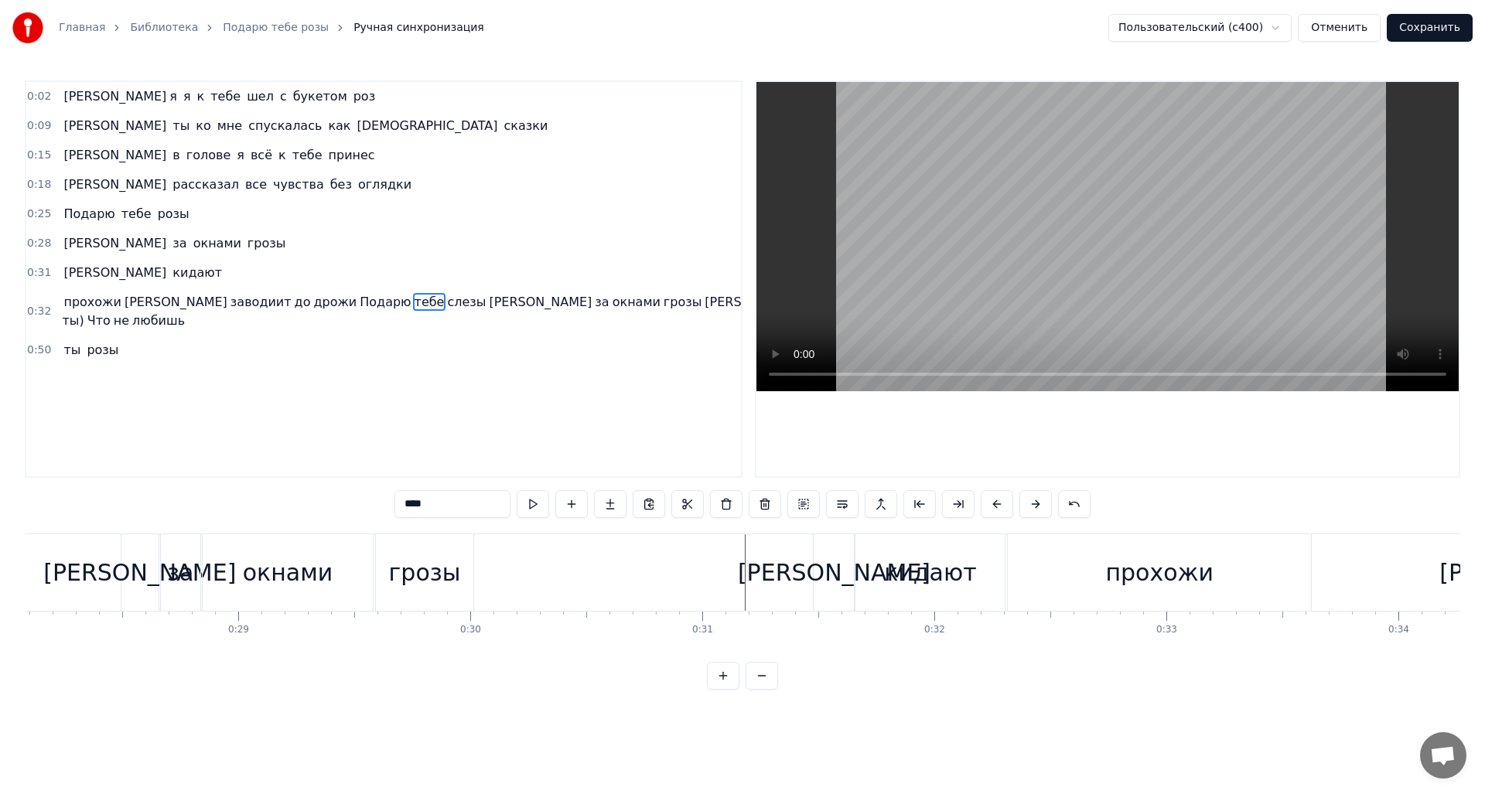
scroll to position [0, 6473]
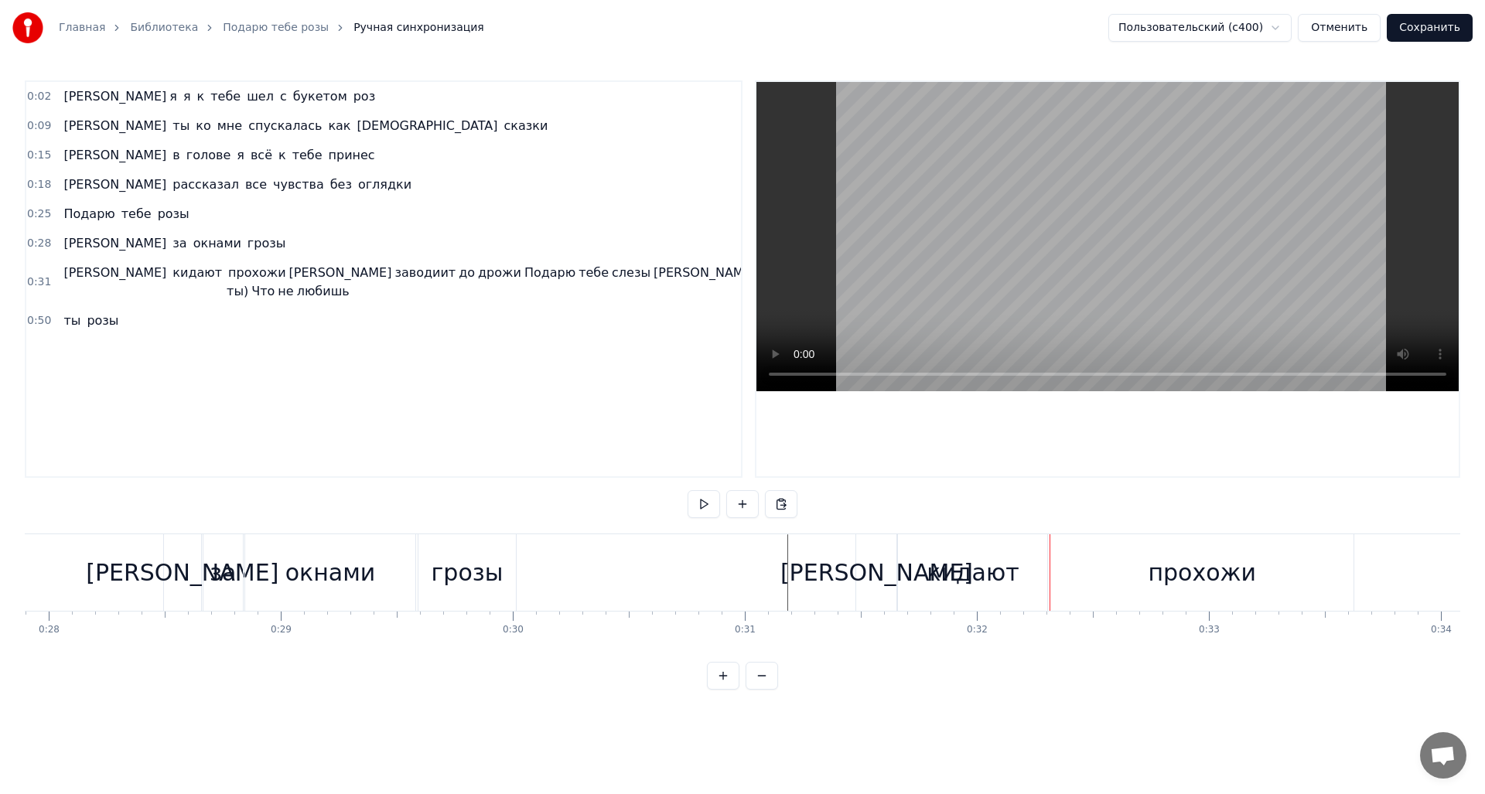
drag, startPoint x: 213, startPoint y: 274, endPoint x: 374, endPoint y: 272, distance: 160.1
drag, startPoint x: 373, startPoint y: 268, endPoint x: 309, endPoint y: 275, distance: 64.6
drag, startPoint x: 296, startPoint y: 276, endPoint x: 255, endPoint y: 282, distance: 41.3
drag, startPoint x: 210, startPoint y: 276, endPoint x: 275, endPoint y: 272, distance: 65.1
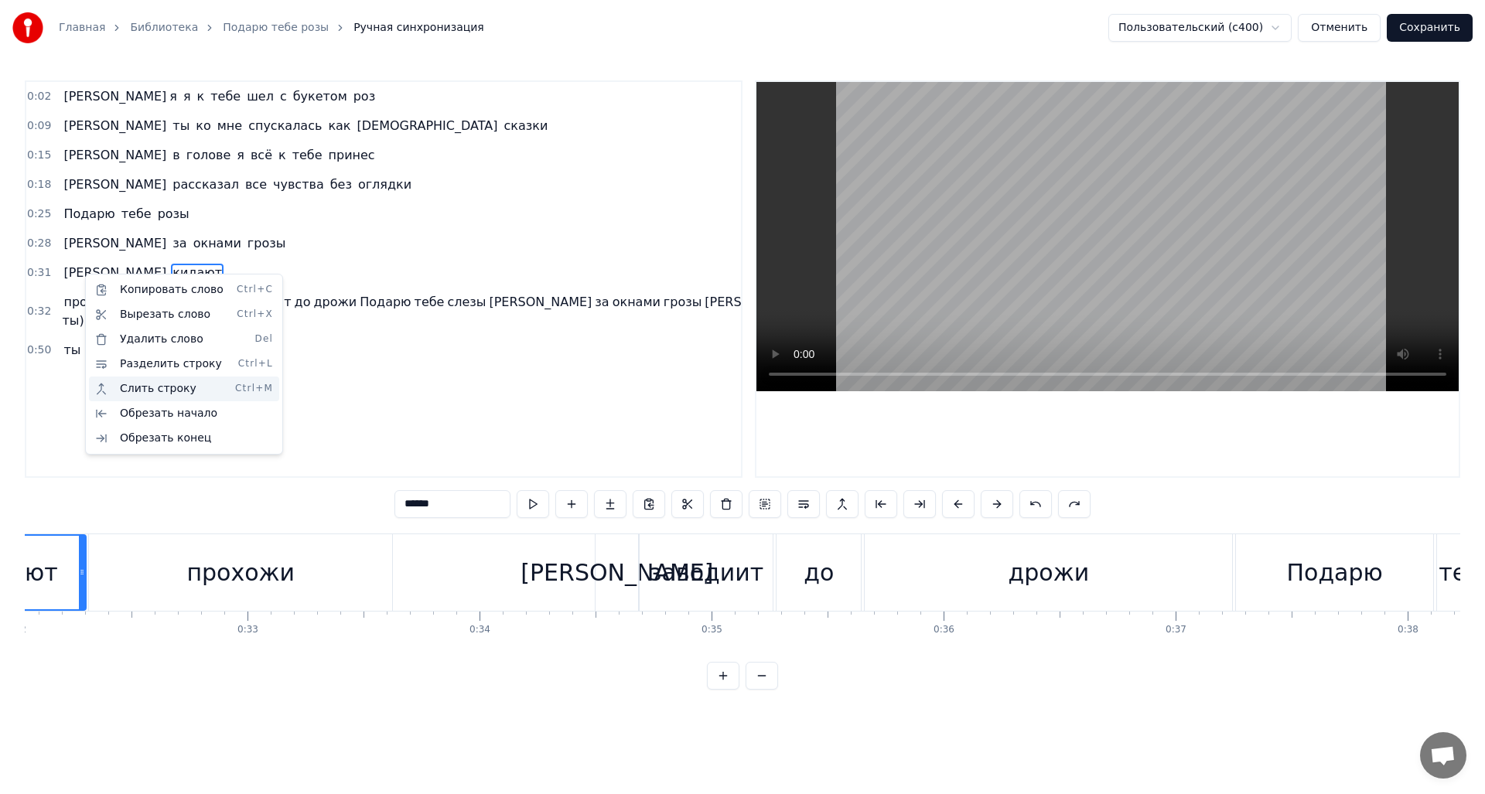
scroll to position [0, 7268]
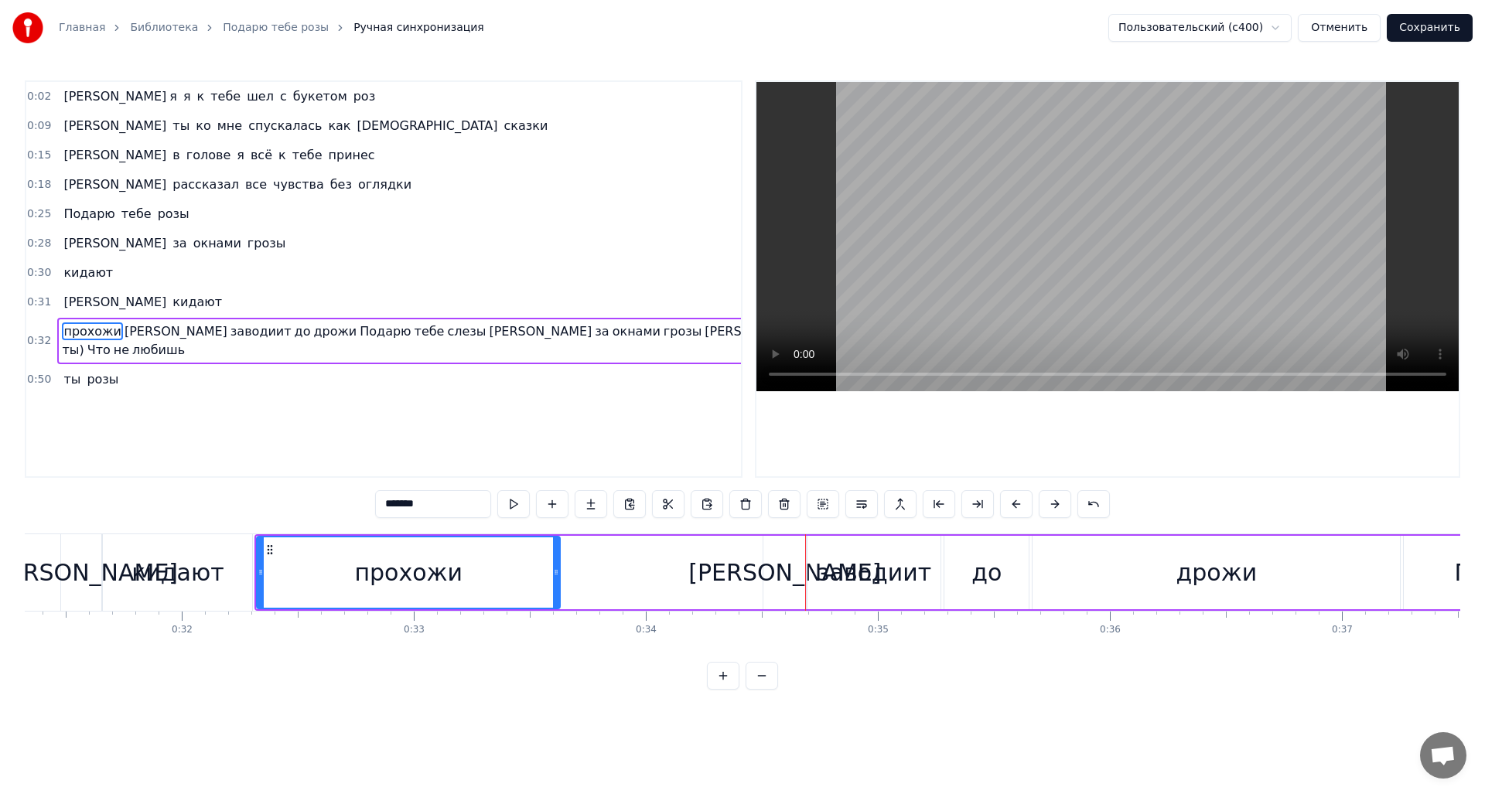
type input "******"
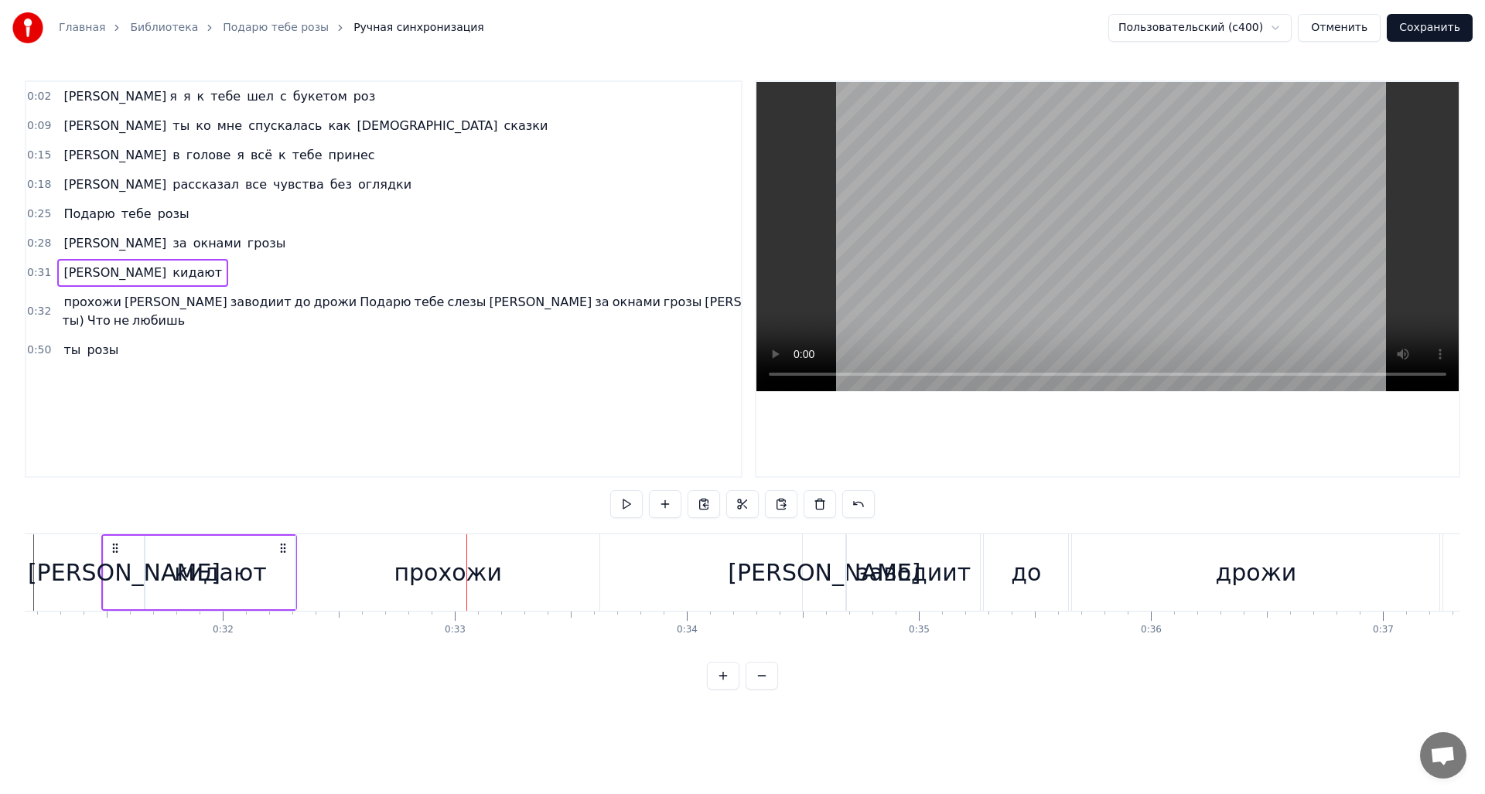
scroll to position [0, 7226]
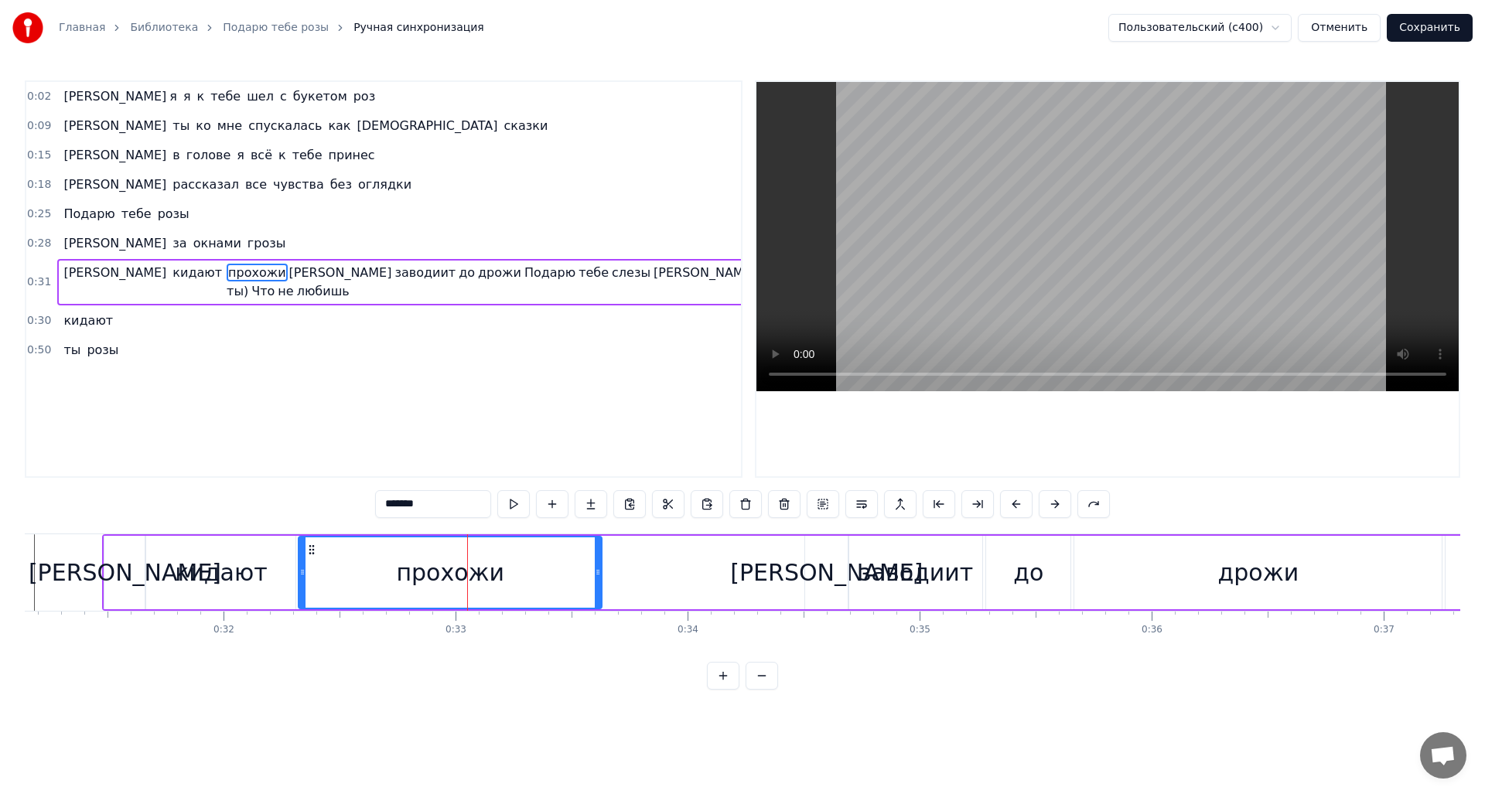
type input "*"
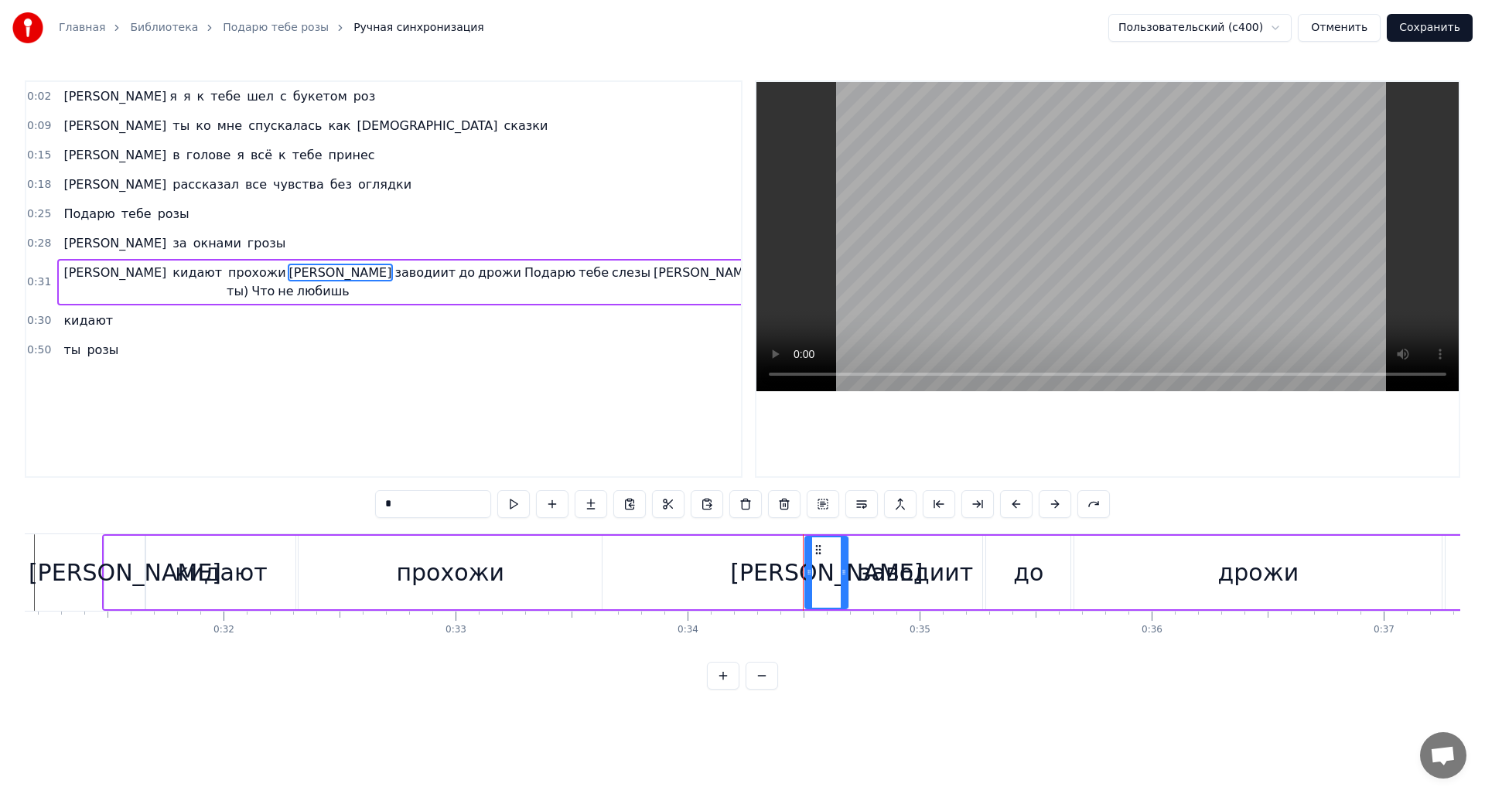
drag, startPoint x: 179, startPoint y: 272, endPoint x: 373, endPoint y: 264, distance: 194.3
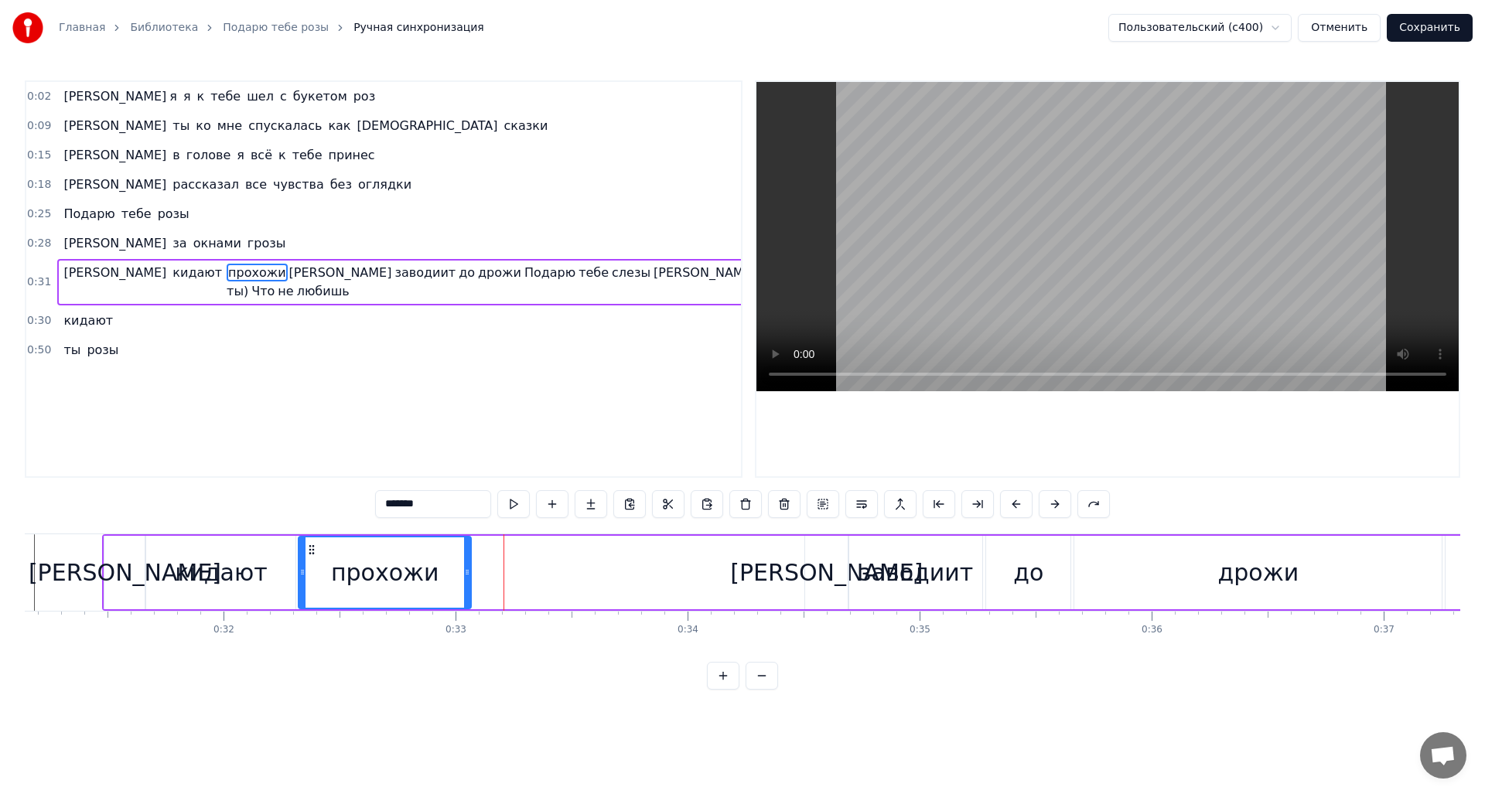
drag, startPoint x: 598, startPoint y: 567, endPoint x: 467, endPoint y: 571, distance: 130.8
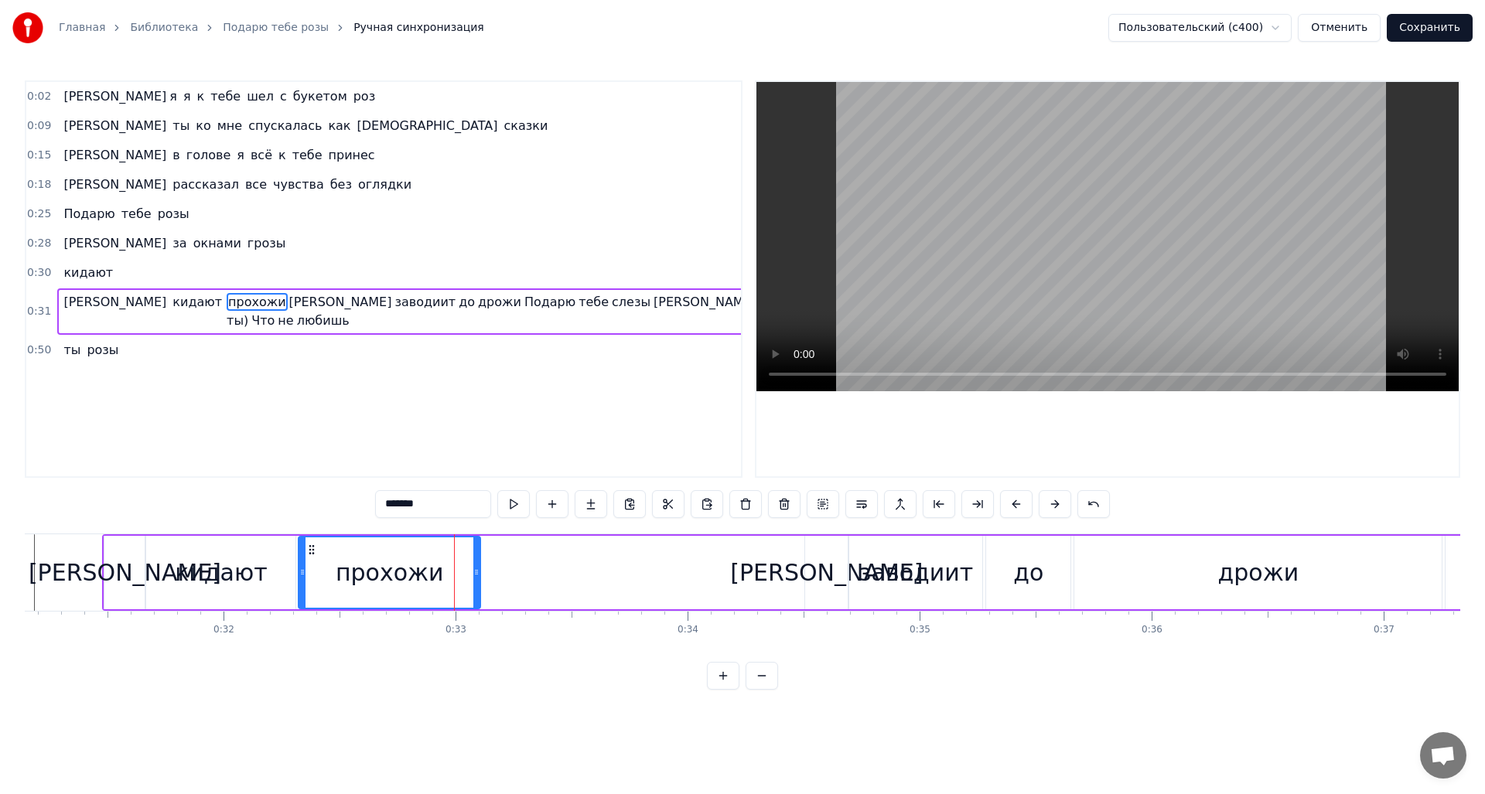
drag, startPoint x: 466, startPoint y: 568, endPoint x: 476, endPoint y: 569, distance: 10.9
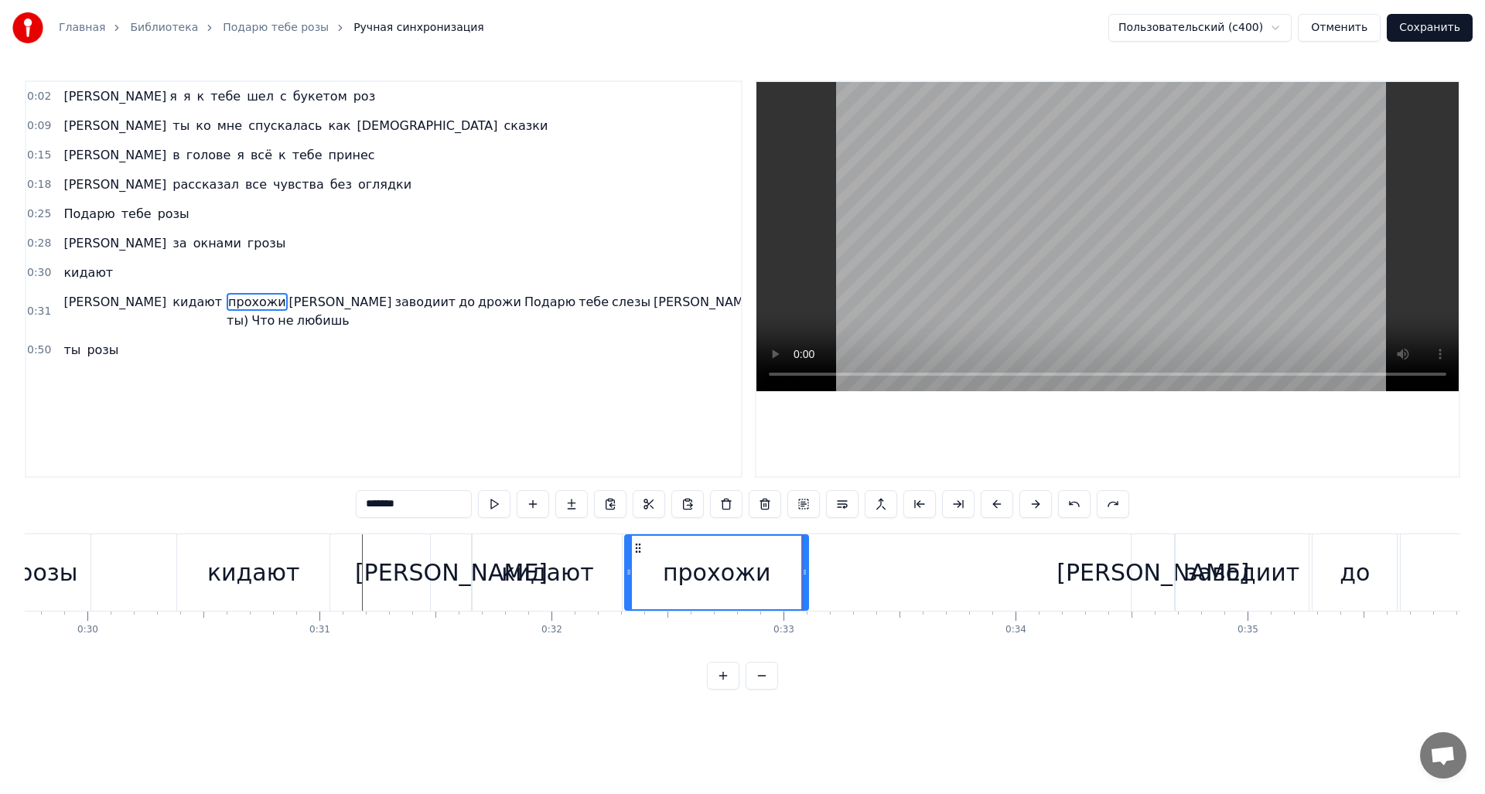
scroll to position [0, 6884]
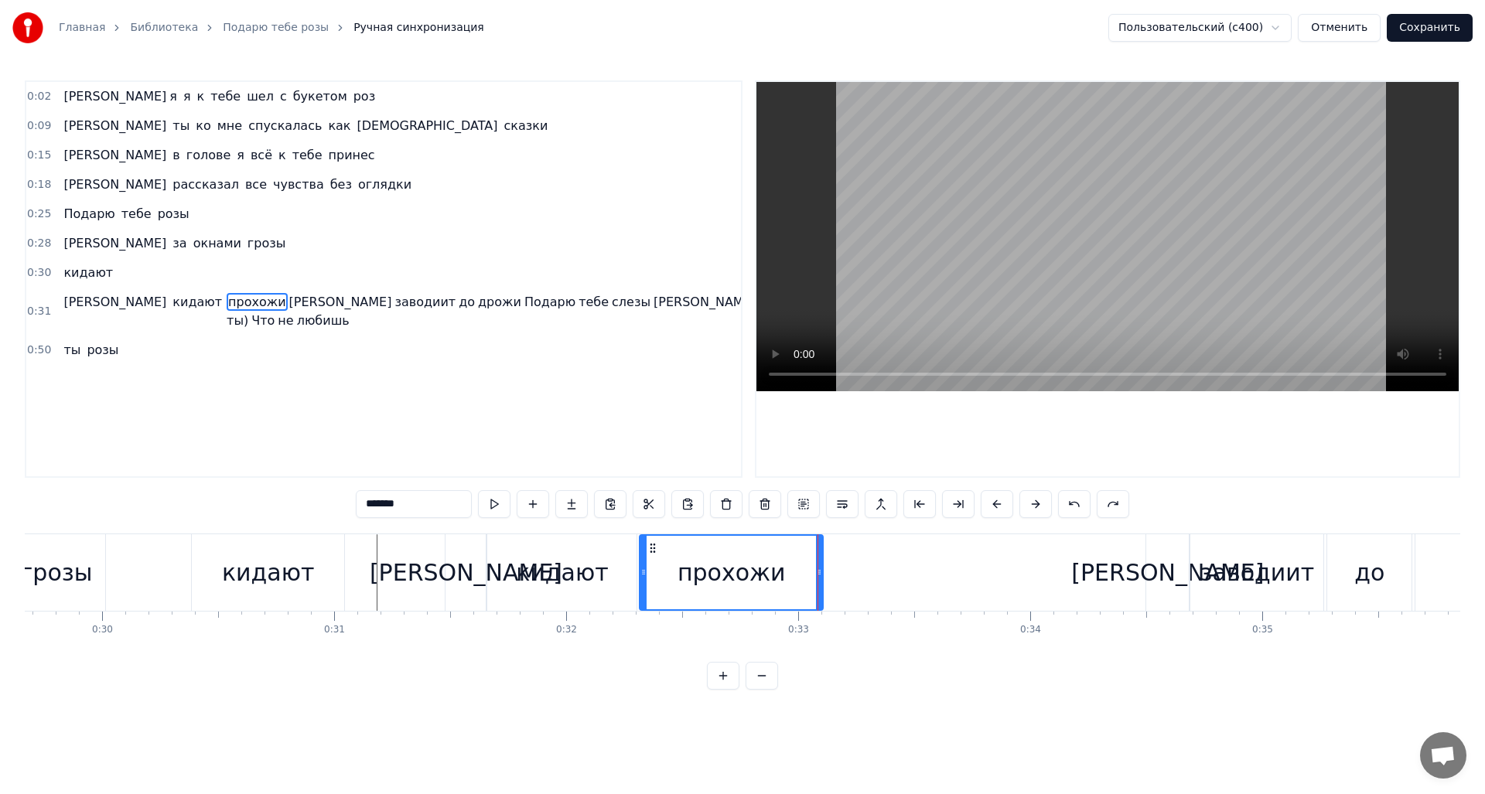
type input "******"
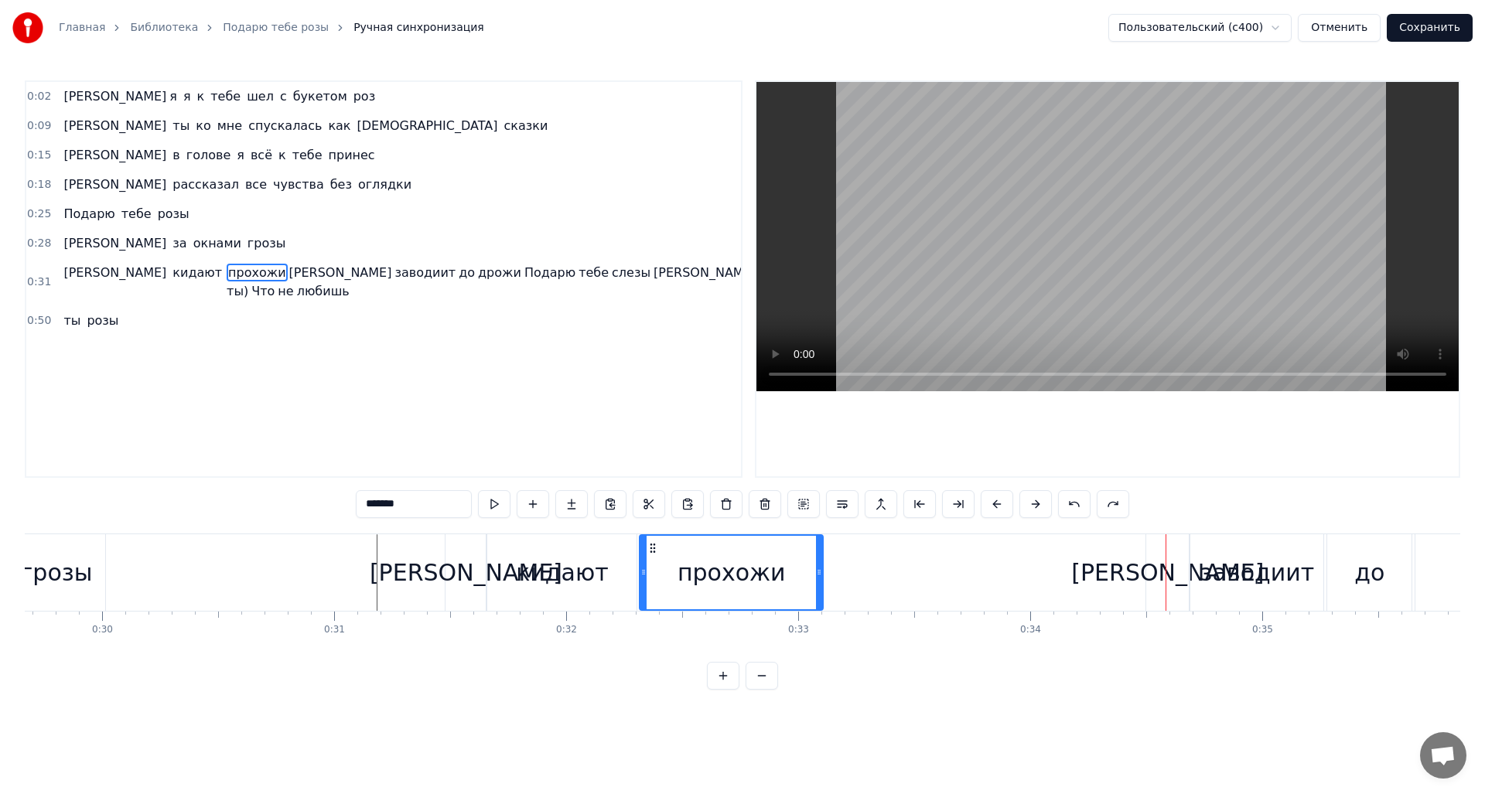
type input "*"
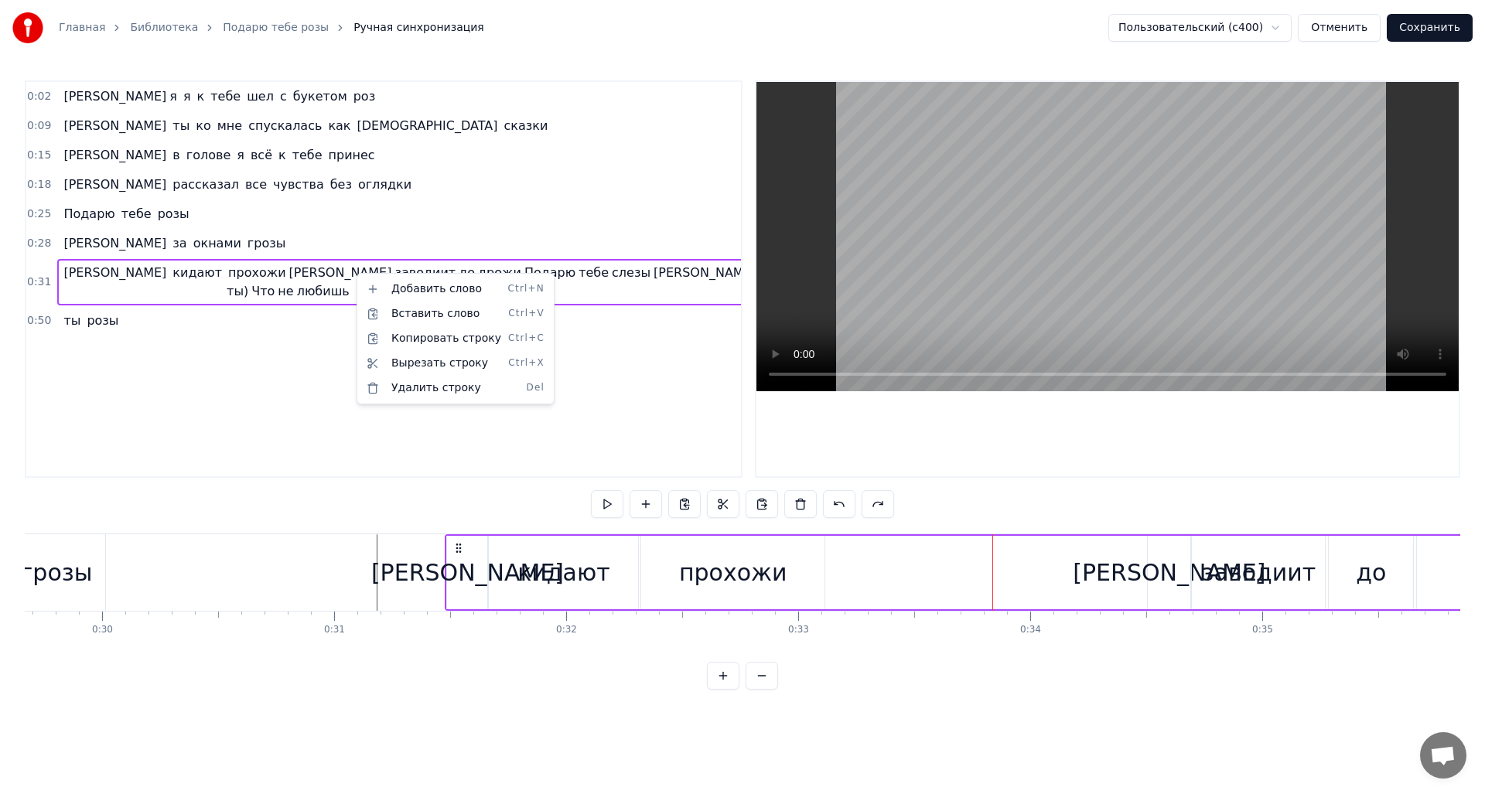
drag, startPoint x: 290, startPoint y: 261, endPoint x: 302, endPoint y: 274, distance: 18.1
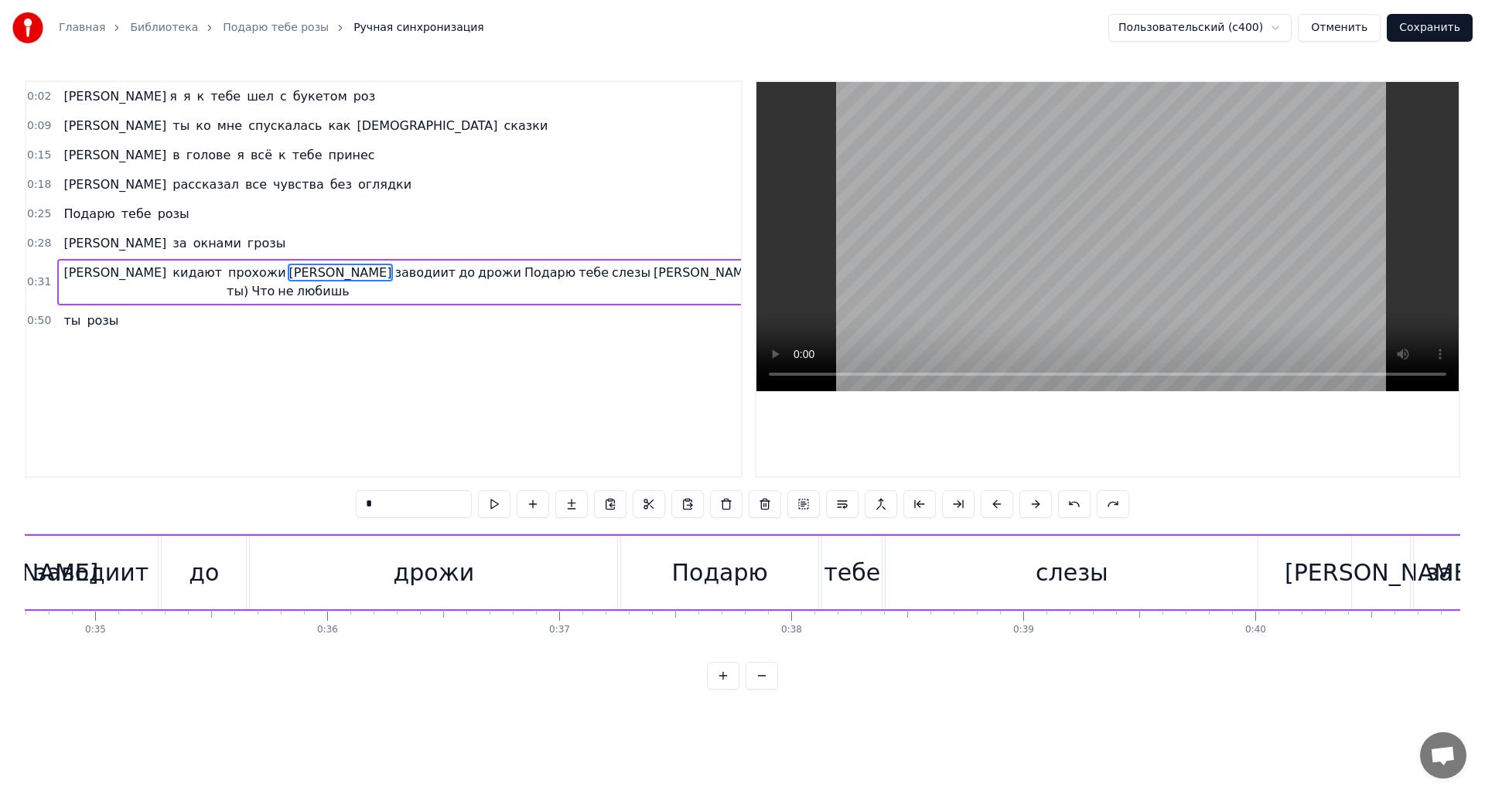
scroll to position [0, 7927]
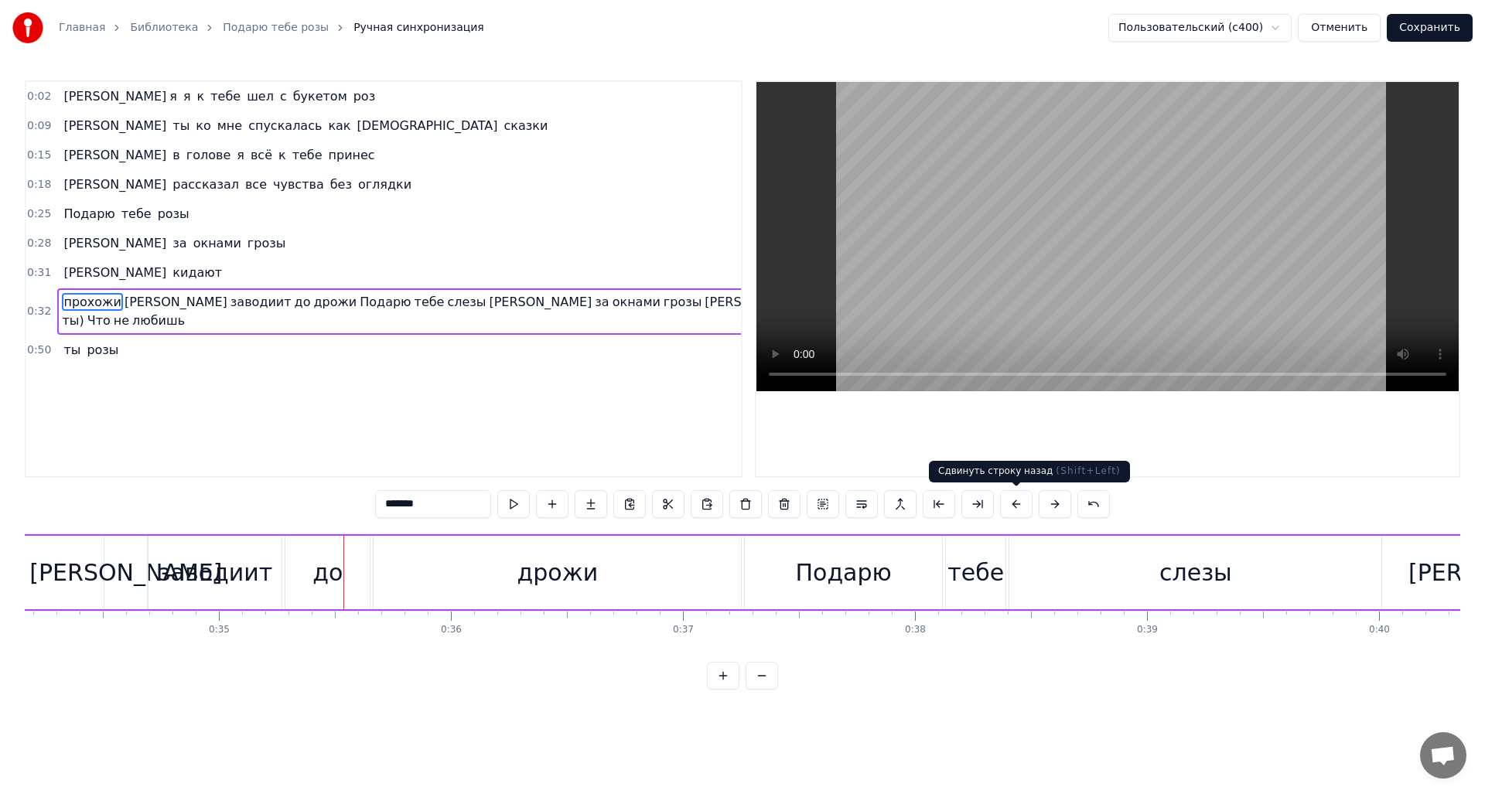
type input "******"
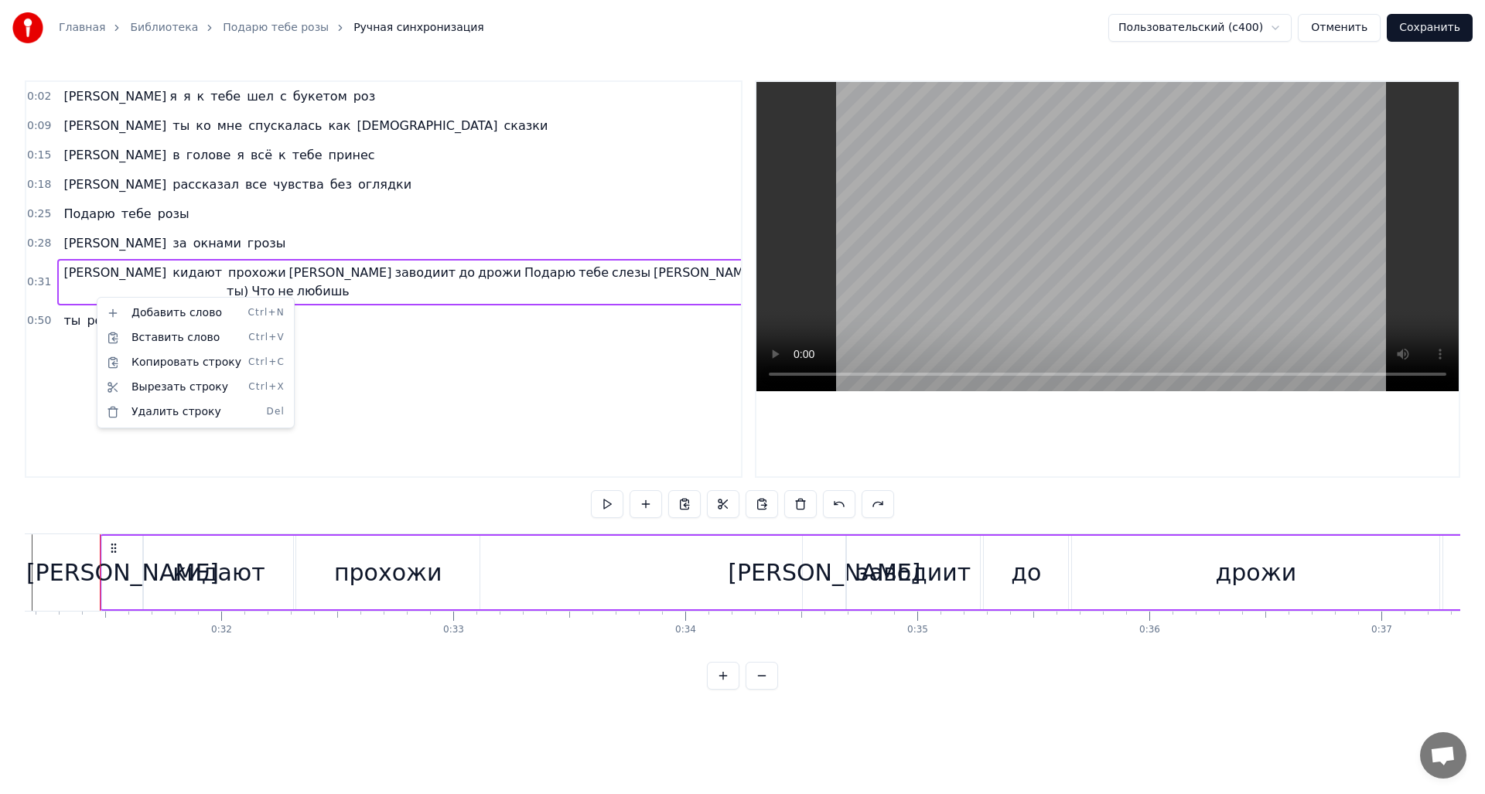
scroll to position [0, 7226]
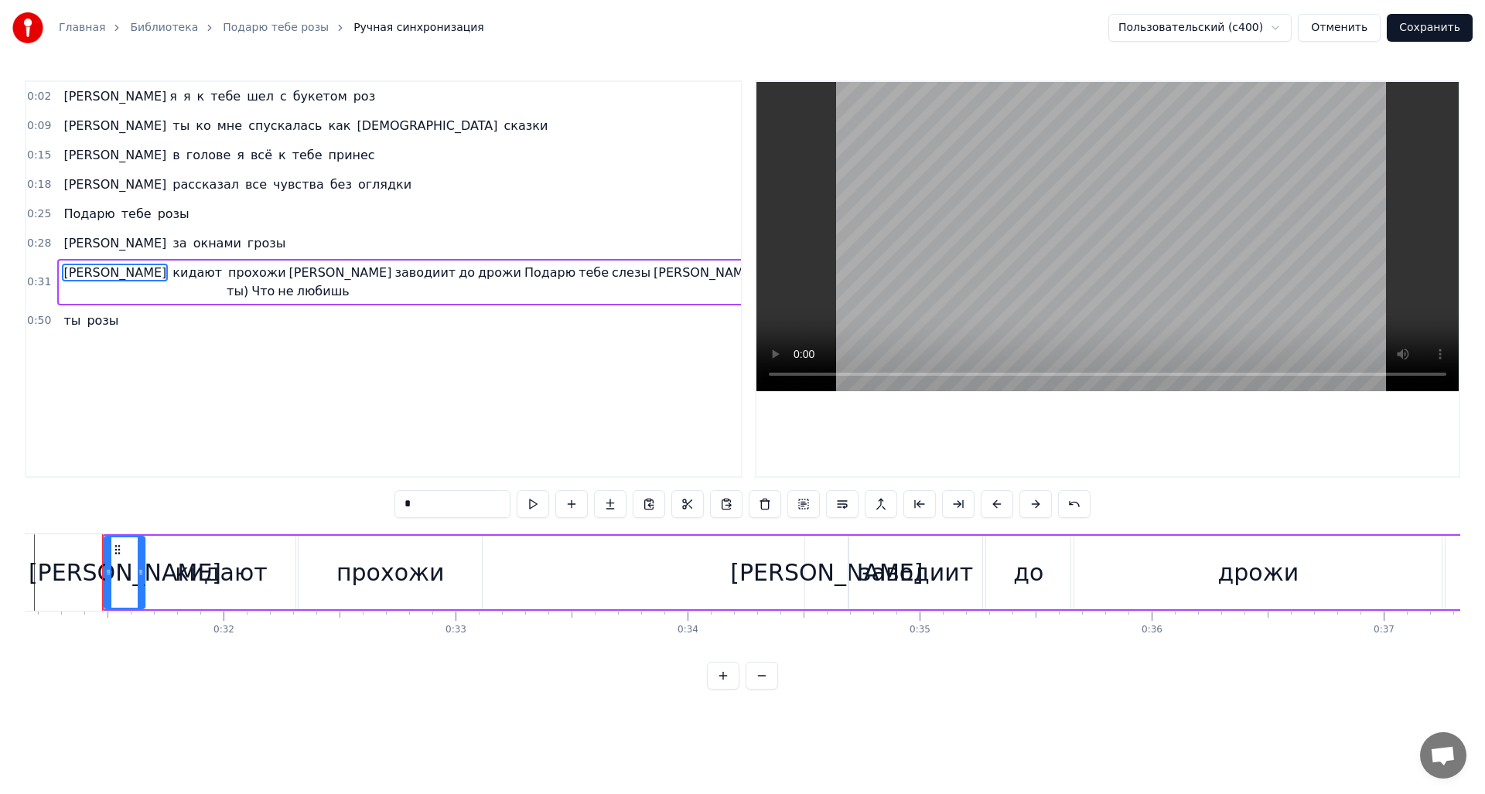
type input "******"
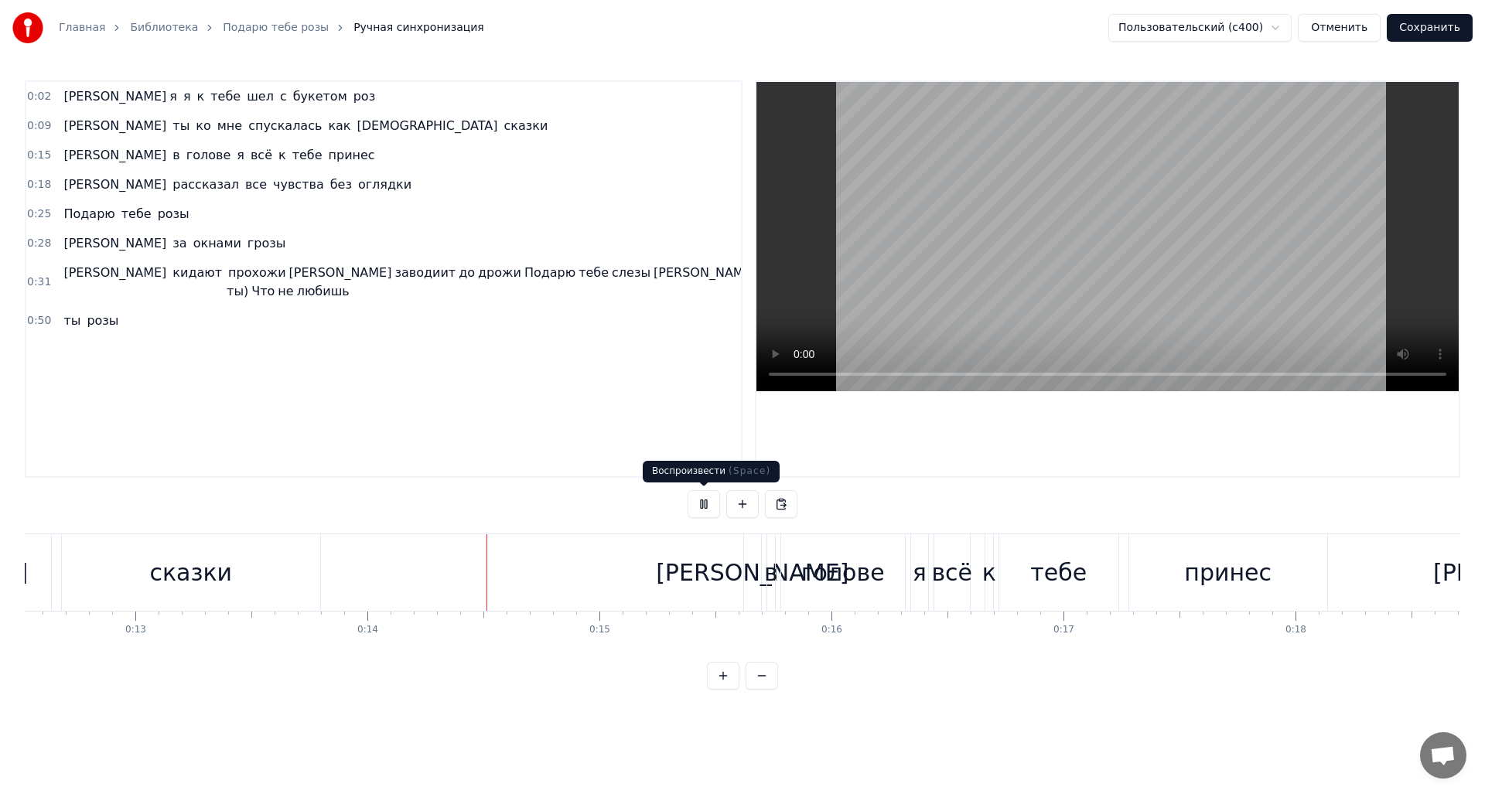
scroll to position [0, 3174]
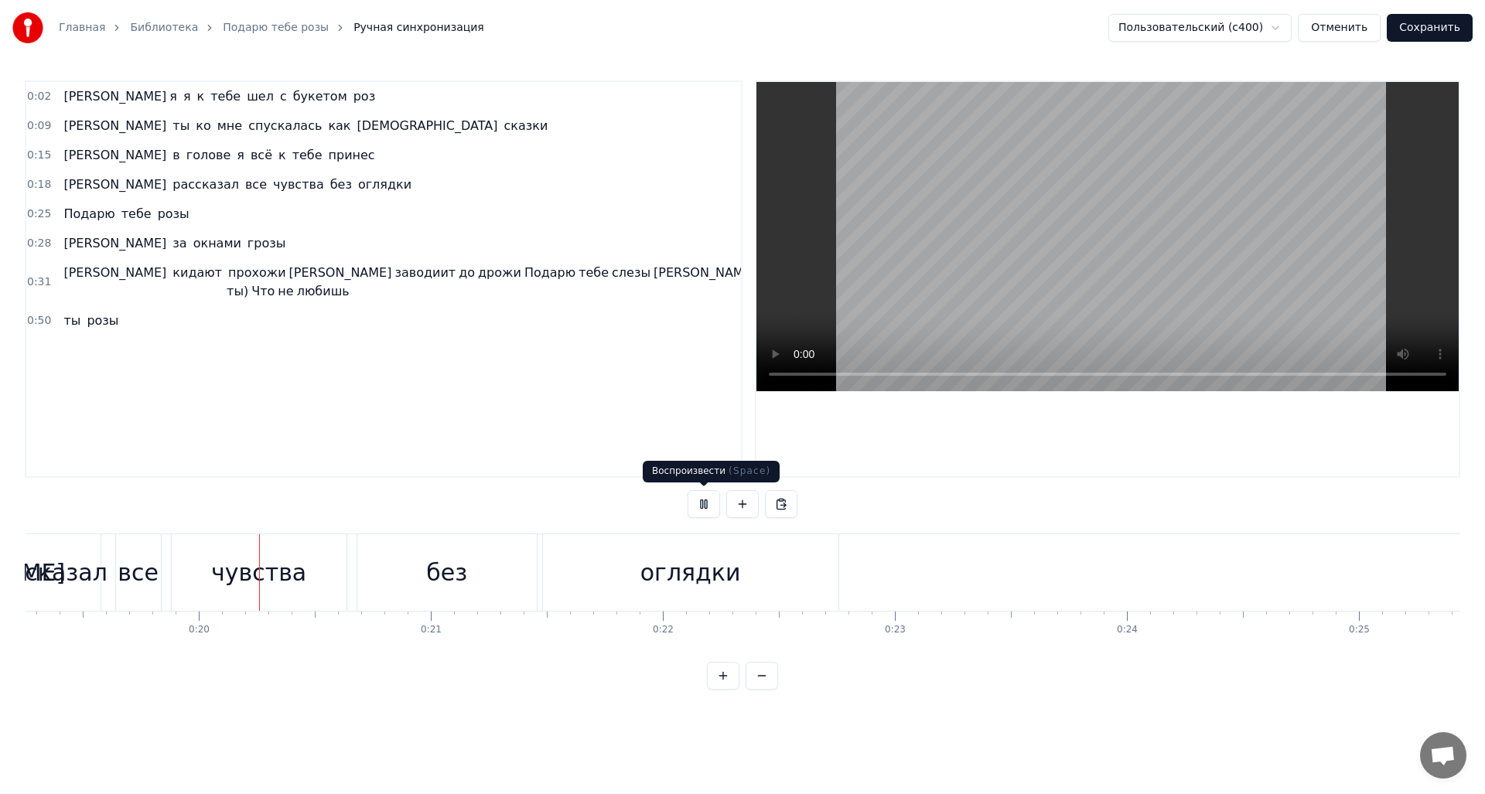
click at [700, 505] on button at bounding box center [704, 504] width 32 height 28
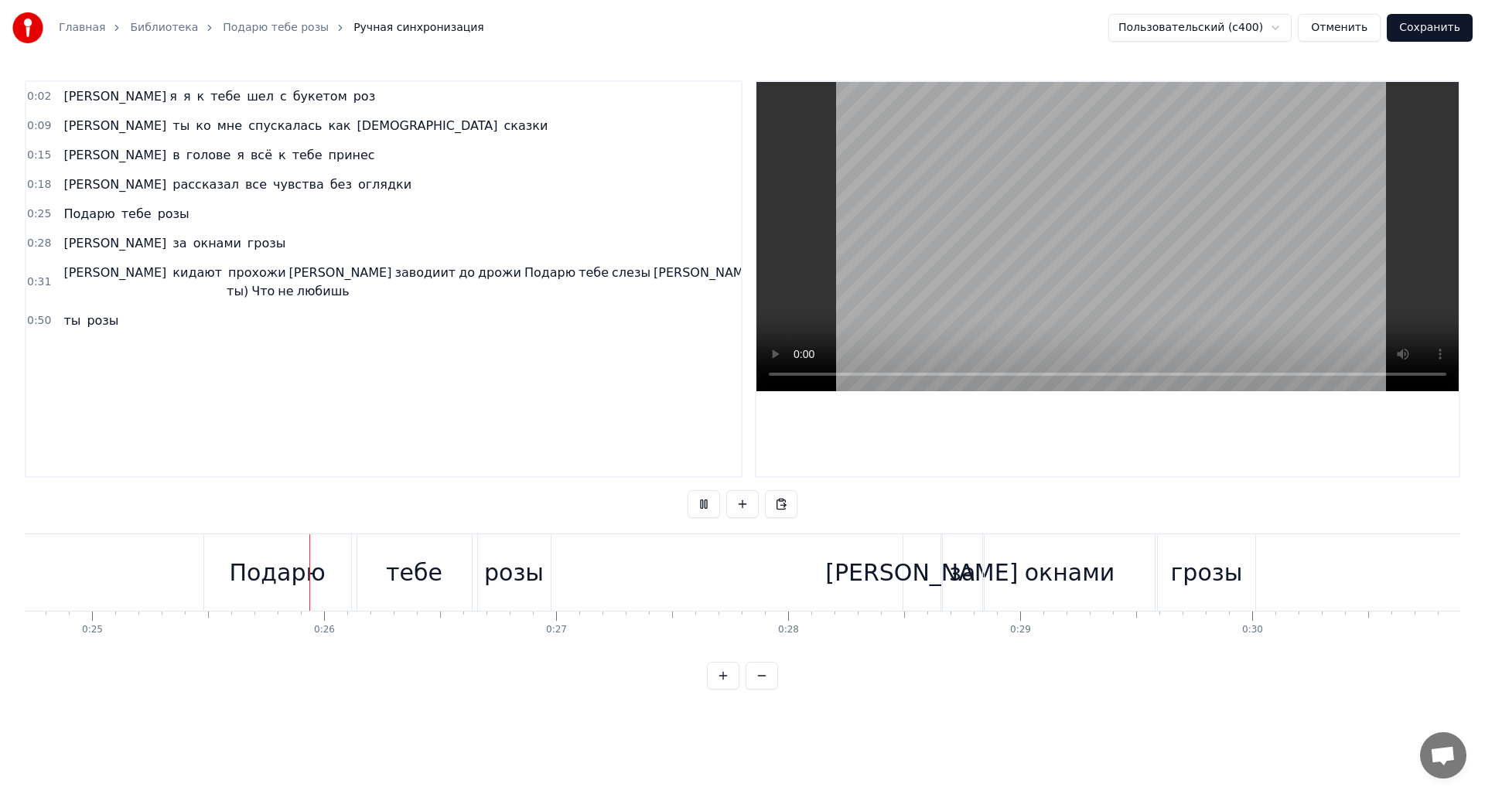
scroll to position [0, 5800]
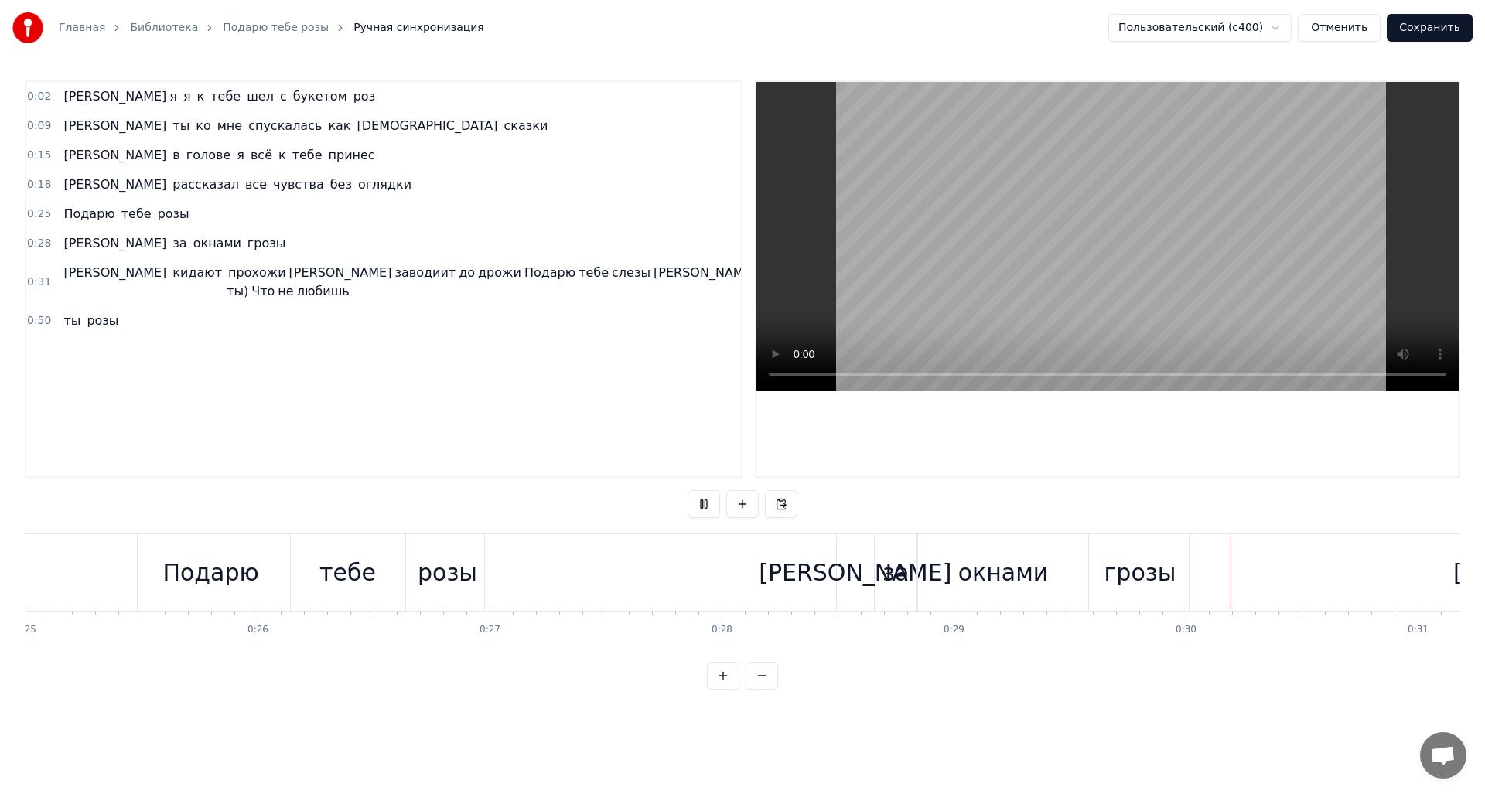
click at [700, 505] on button at bounding box center [704, 504] width 32 height 28
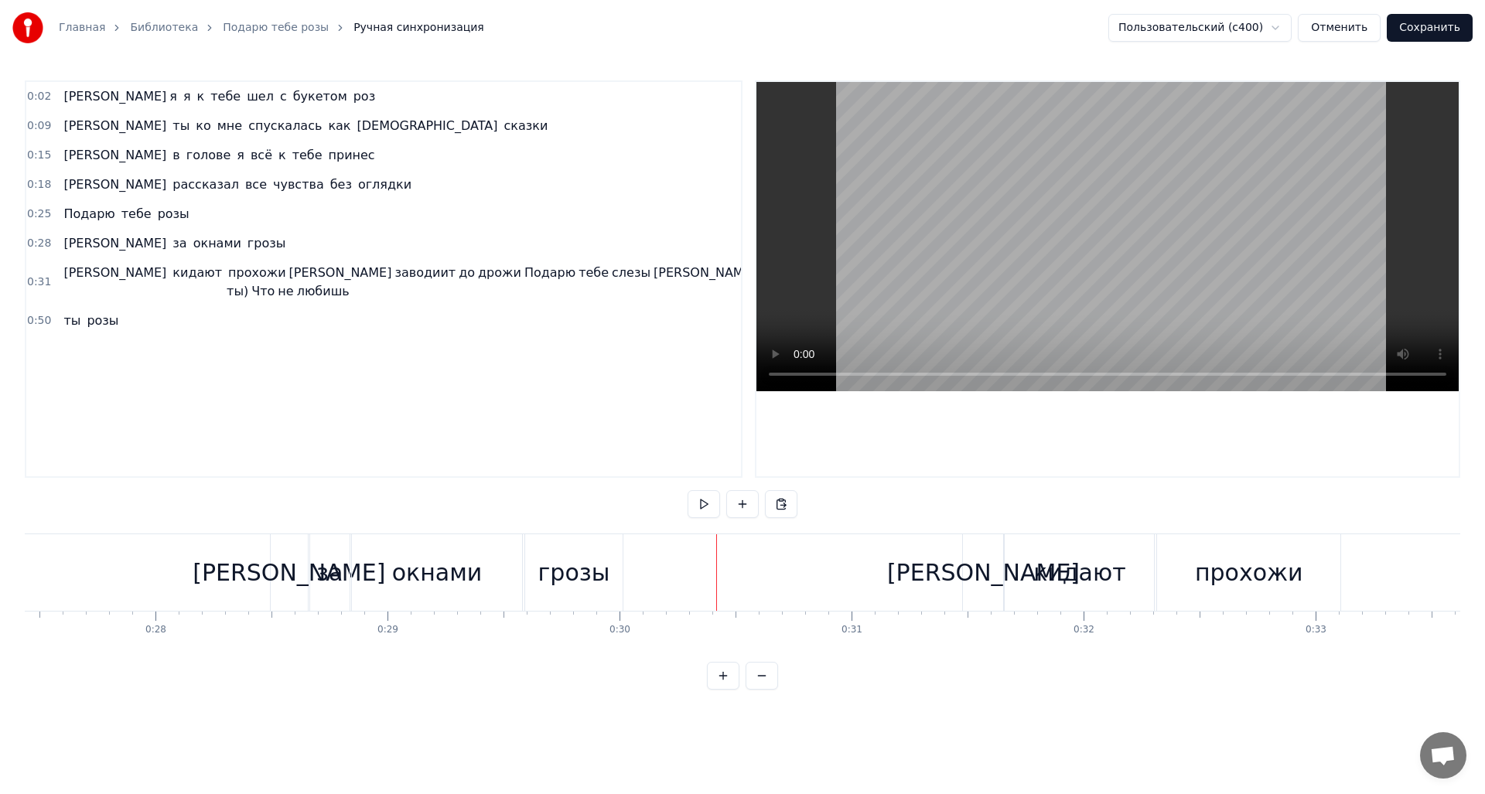
scroll to position [0, 6373]
click at [773, 564] on div at bounding box center [112, 572] width 12920 height 77
click at [848, 579] on div "Новая строка Ctrl+N" at bounding box center [874, 580] width 190 height 25
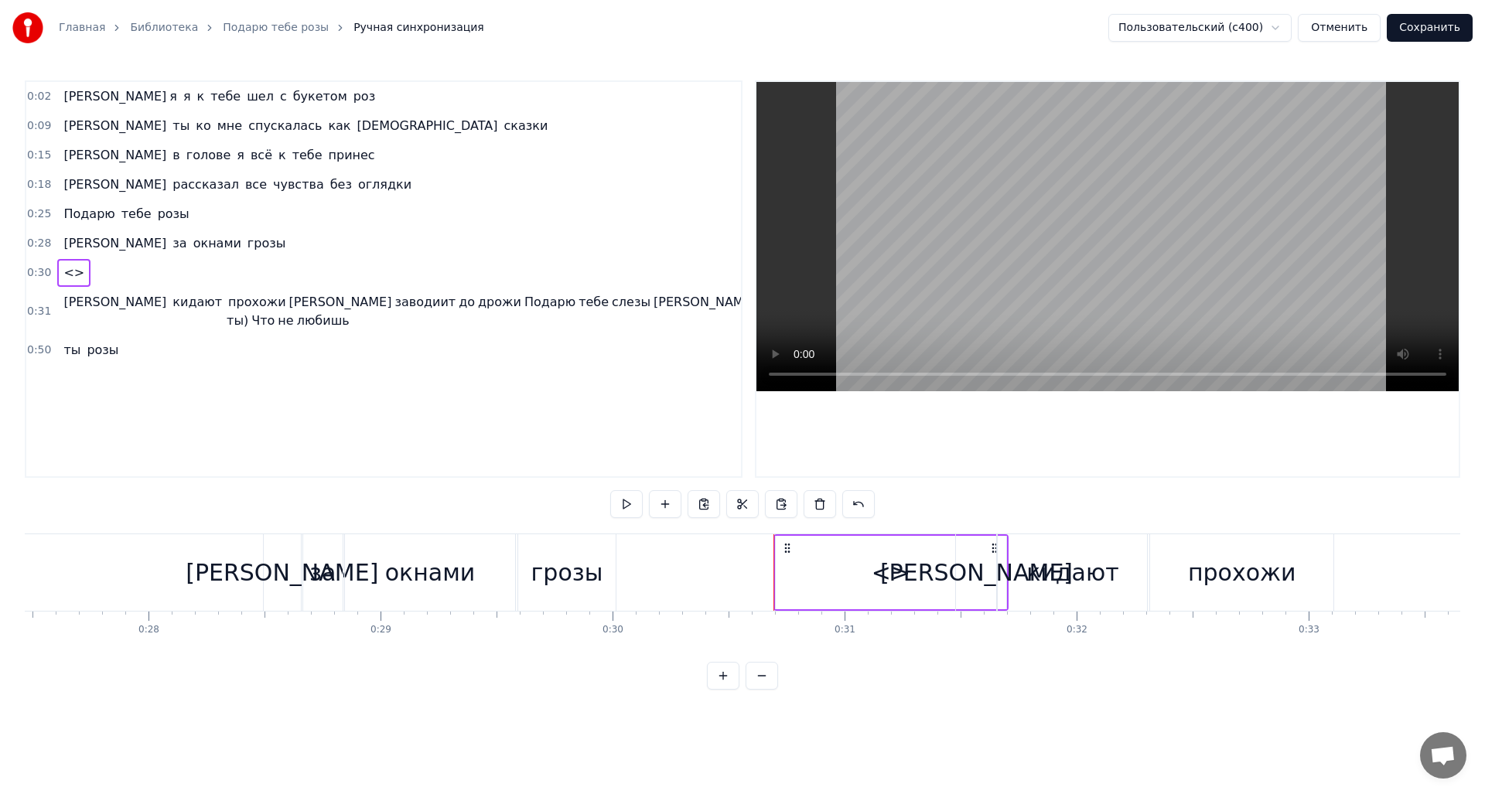
click at [1054, 564] on div "кидают" at bounding box center [1072, 572] width 92 height 35
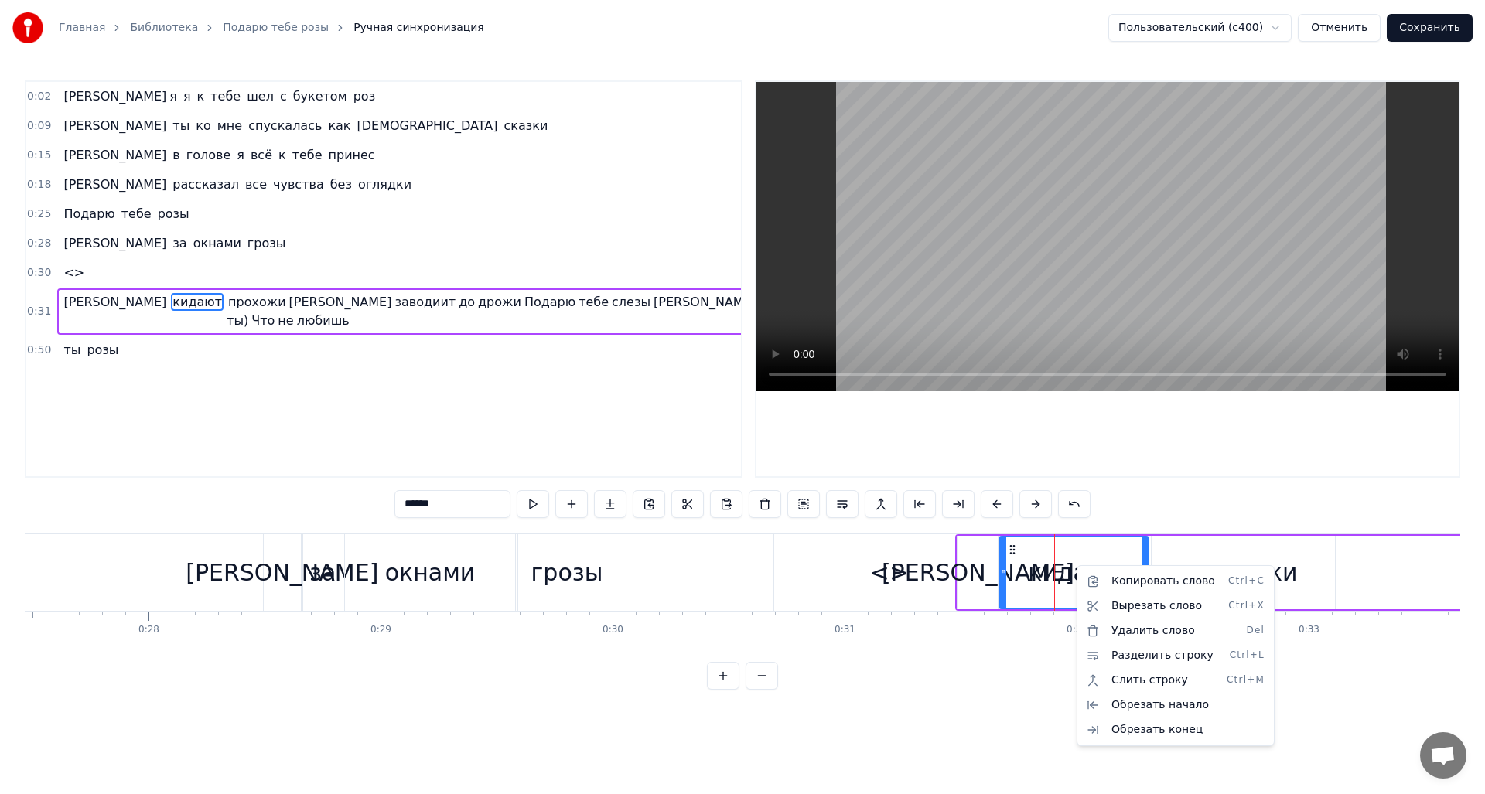
click at [985, 584] on html "Главная Библиотека Подарю тебе розы Ручная синхронизация Пользовательский (c400…" at bounding box center [742, 357] width 1485 height 715
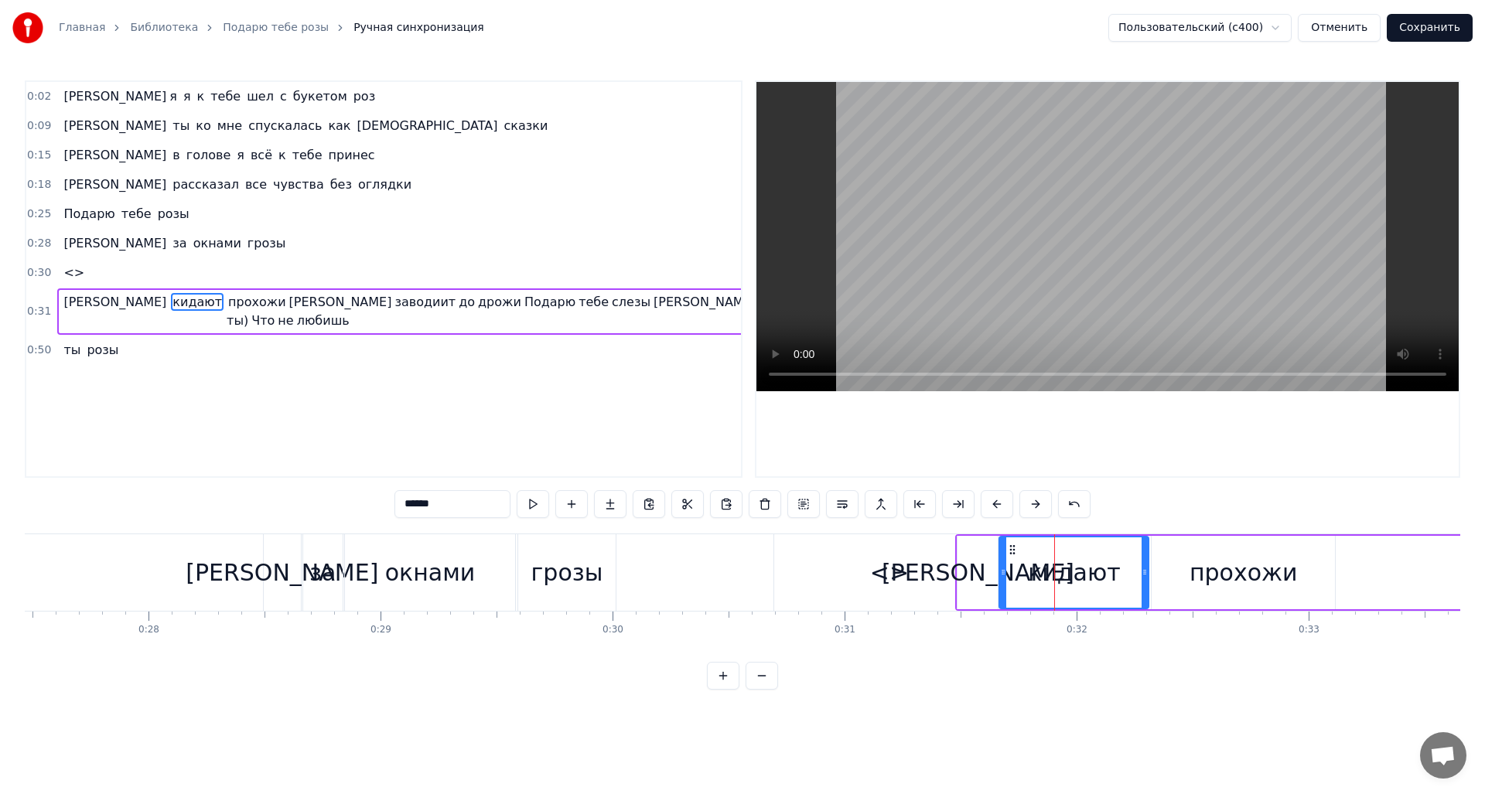
click at [1218, 579] on div "прохожи" at bounding box center [1244, 572] width 108 height 35
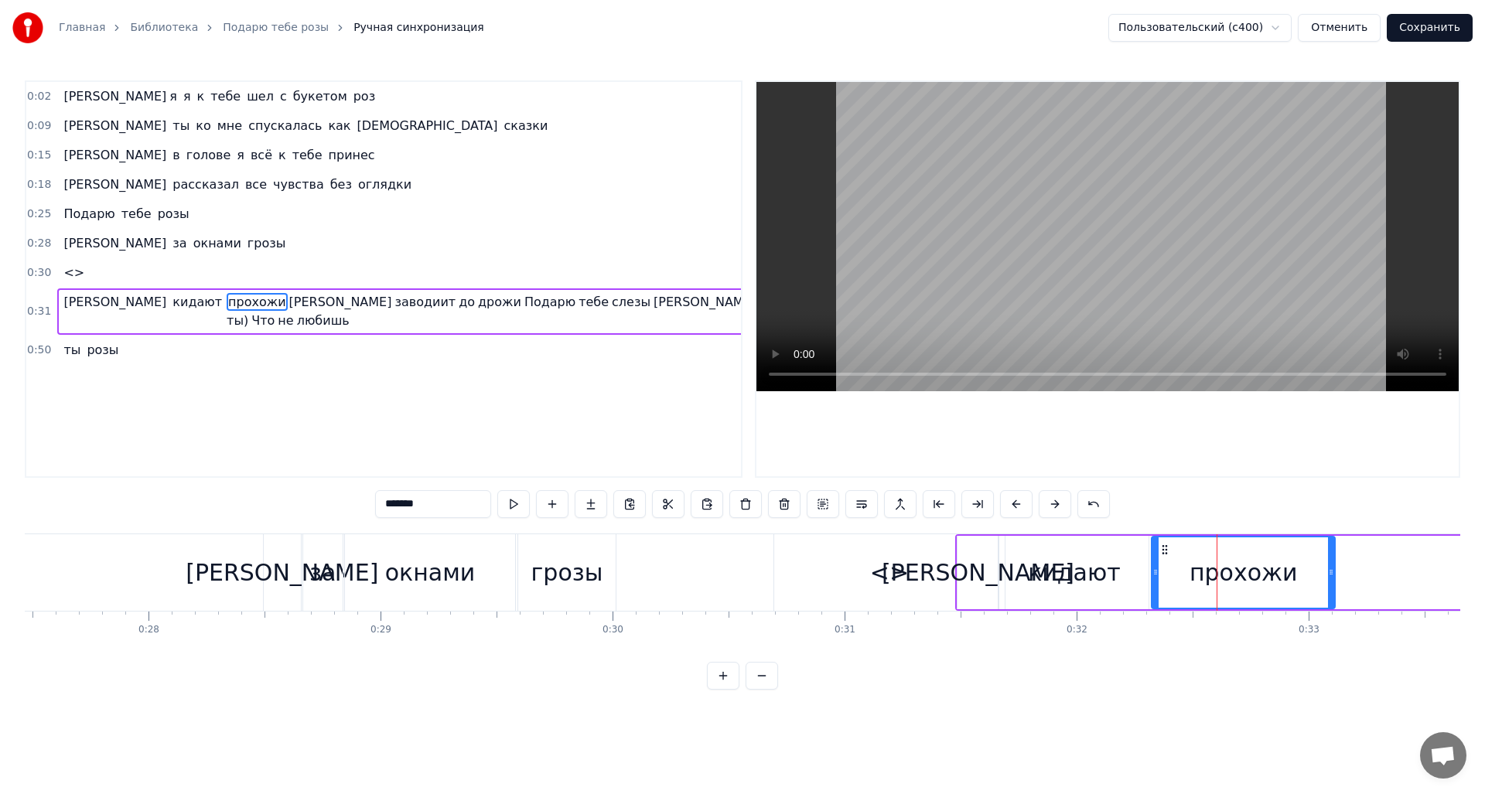
scroll to position [0, 6550]
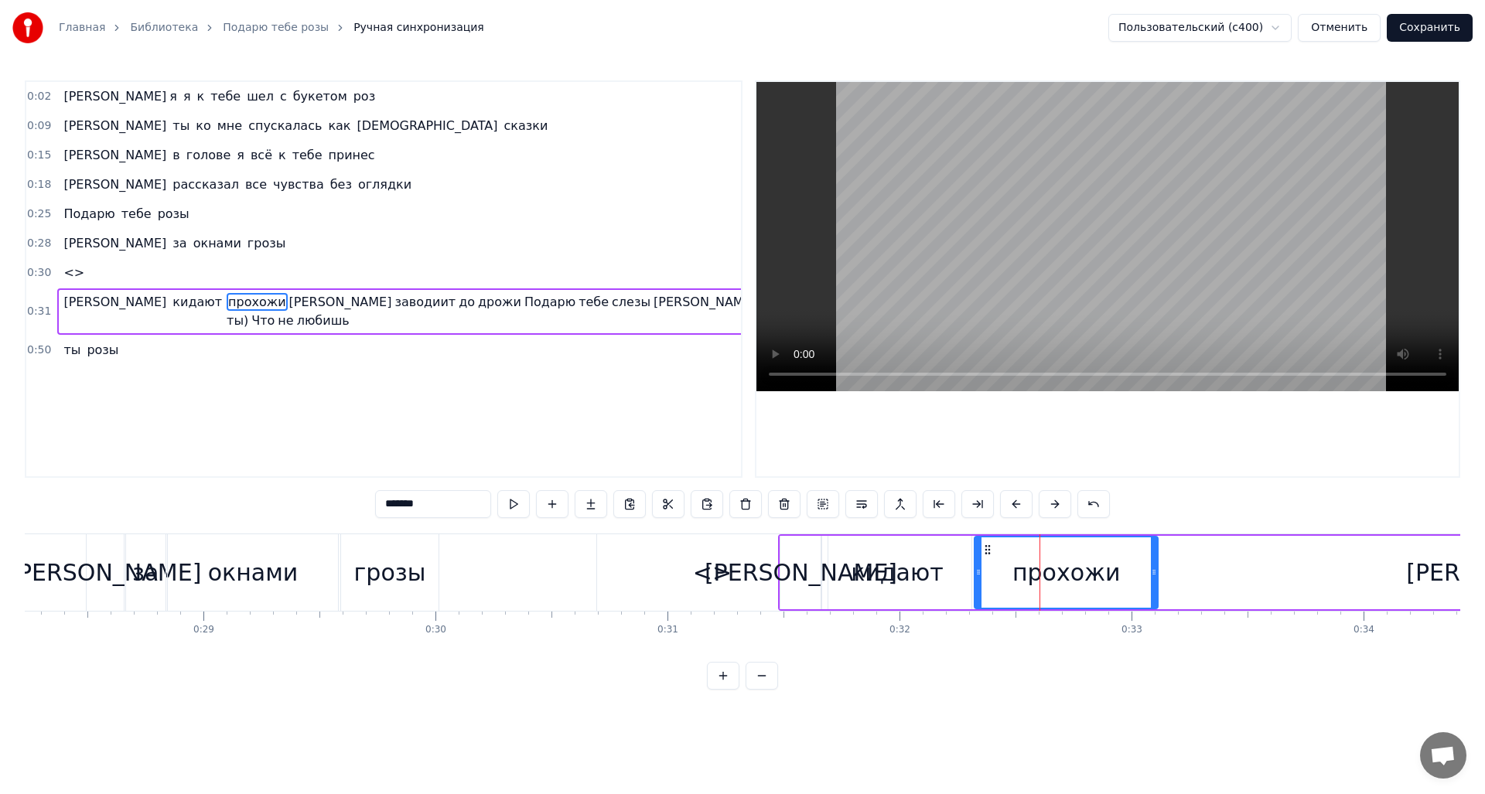
click at [816, 574] on div "[PERSON_NAME]" at bounding box center [800, 572] width 40 height 73
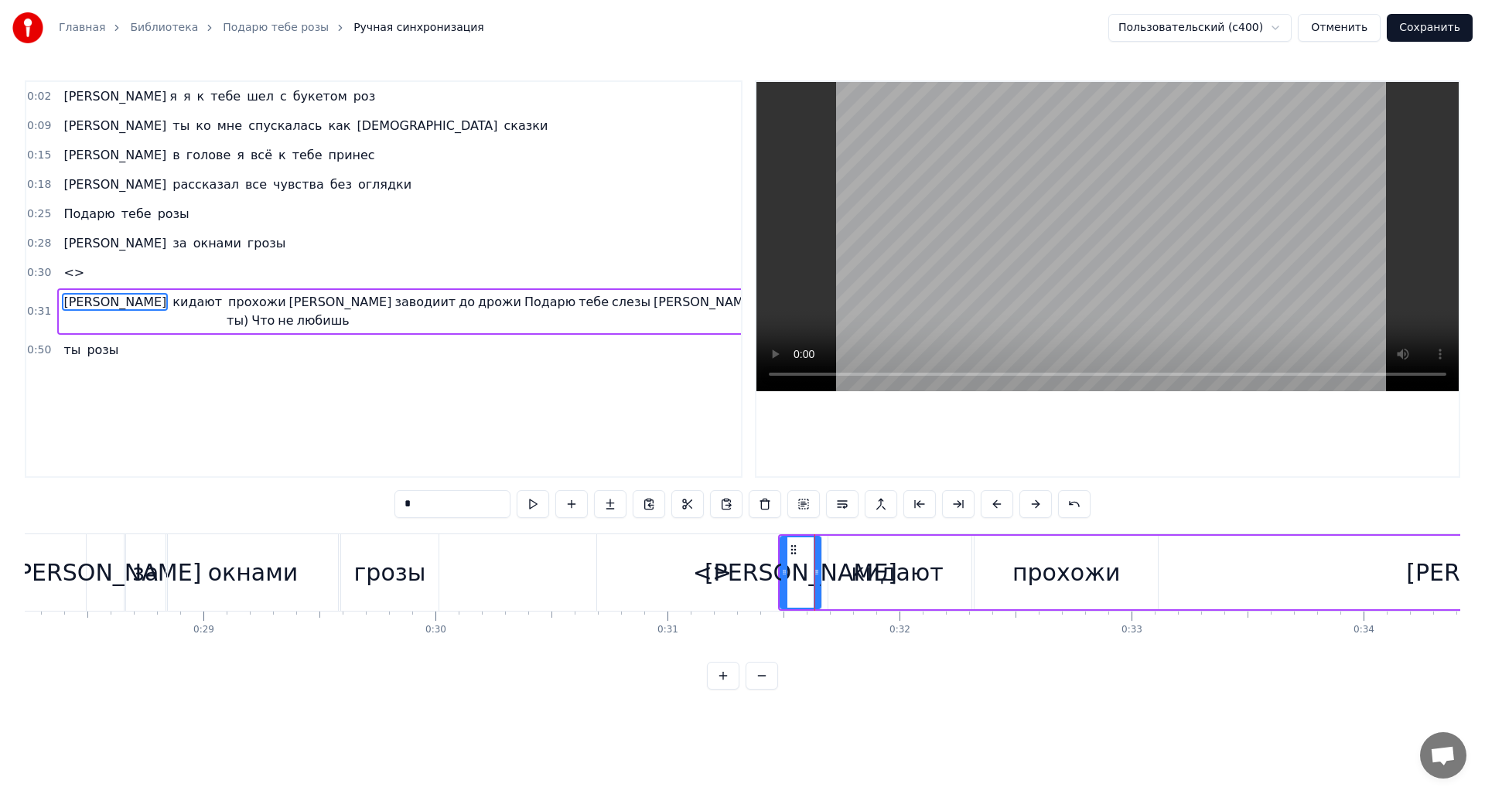
click at [871, 555] on div "кидают" at bounding box center [897, 572] width 92 height 35
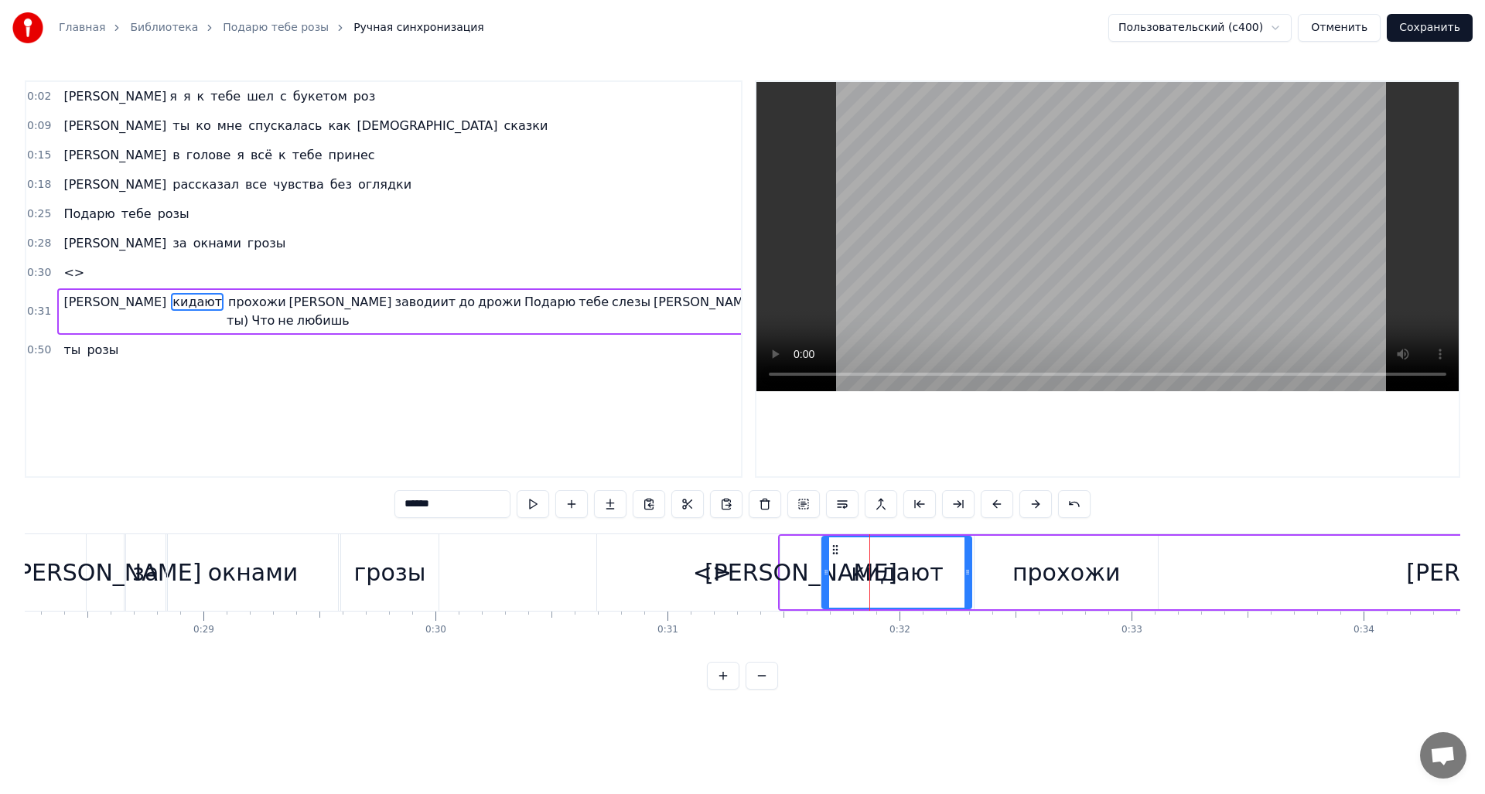
click at [1146, 552] on div "прохожи" at bounding box center [1066, 572] width 183 height 73
type input "*******"
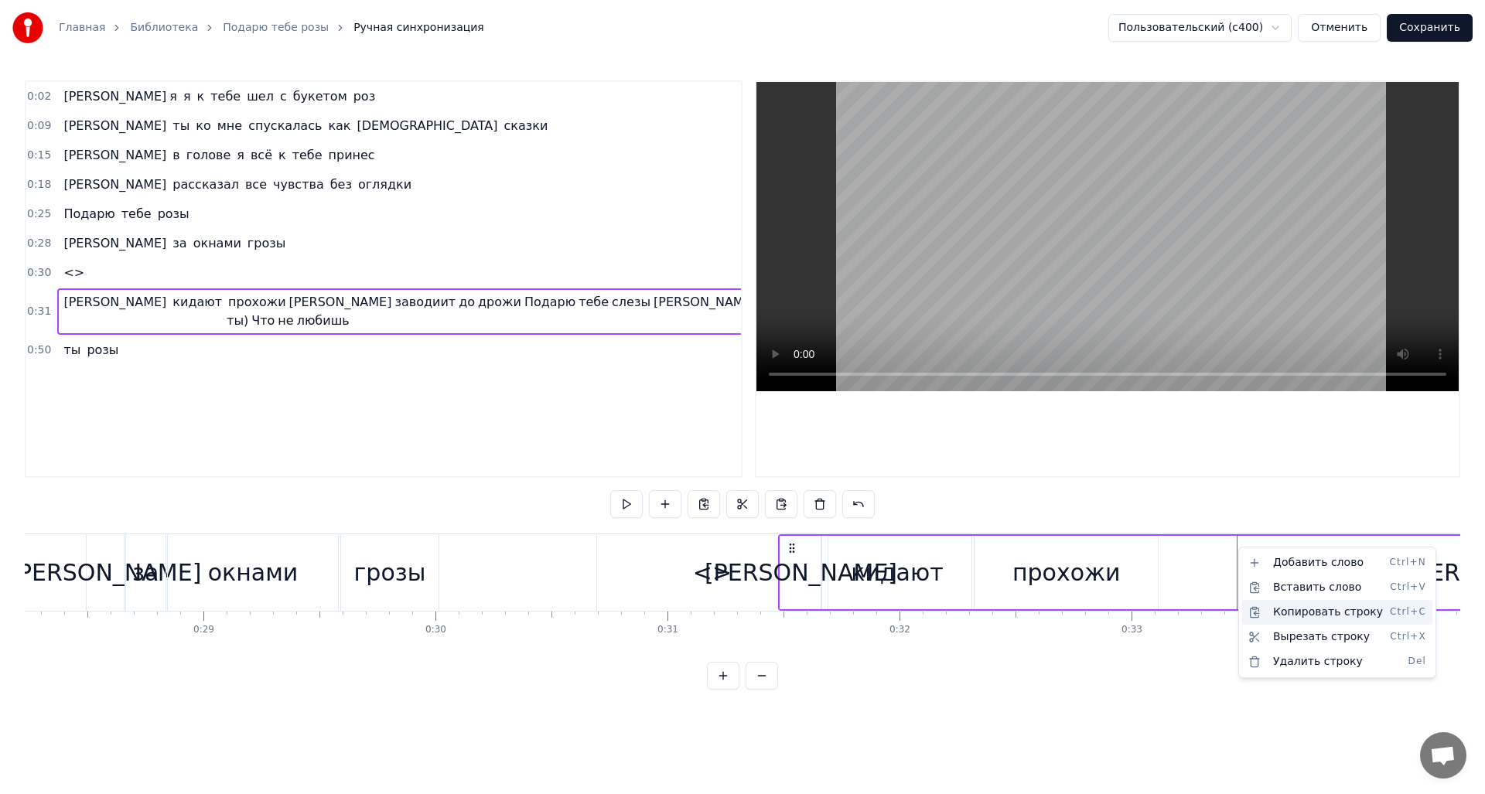
click at [1336, 618] on div "Копировать строку Ctrl+C" at bounding box center [1337, 612] width 190 height 25
click at [709, 565] on div "<>" at bounding box center [712, 572] width 39 height 35
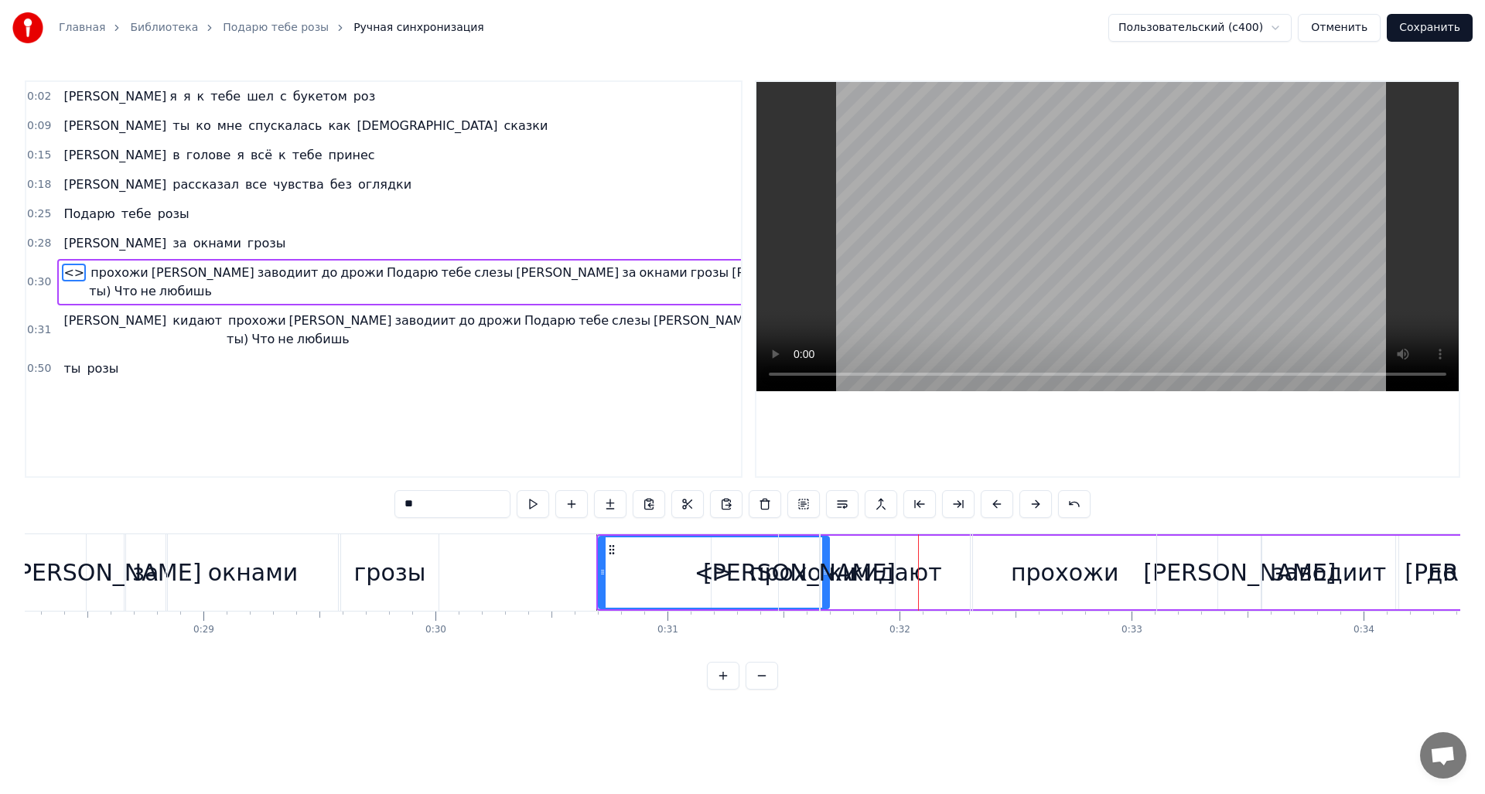
drag, startPoint x: 142, startPoint y: 275, endPoint x: 101, endPoint y: 280, distance: 42.0
click at [97, 279] on span "прохожи И заводиит до дрожи Подарю тебе слезы А за окнами грозы И кидают прохож…" at bounding box center [533, 282] width 889 height 37
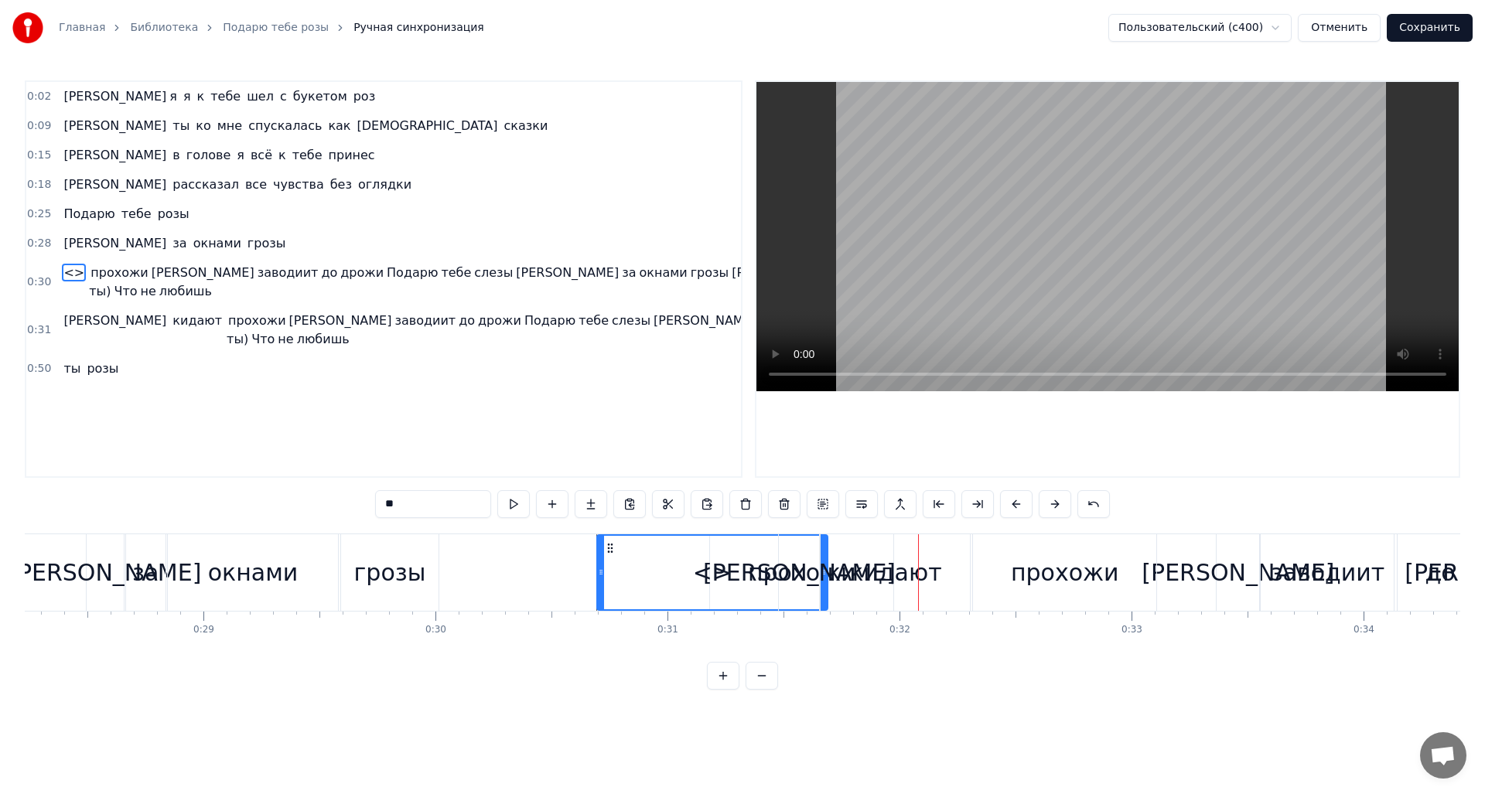
click at [62, 278] on span "<>" at bounding box center [74, 282] width 24 height 37
drag, startPoint x: 823, startPoint y: 566, endPoint x: 699, endPoint y: 554, distance: 124.4
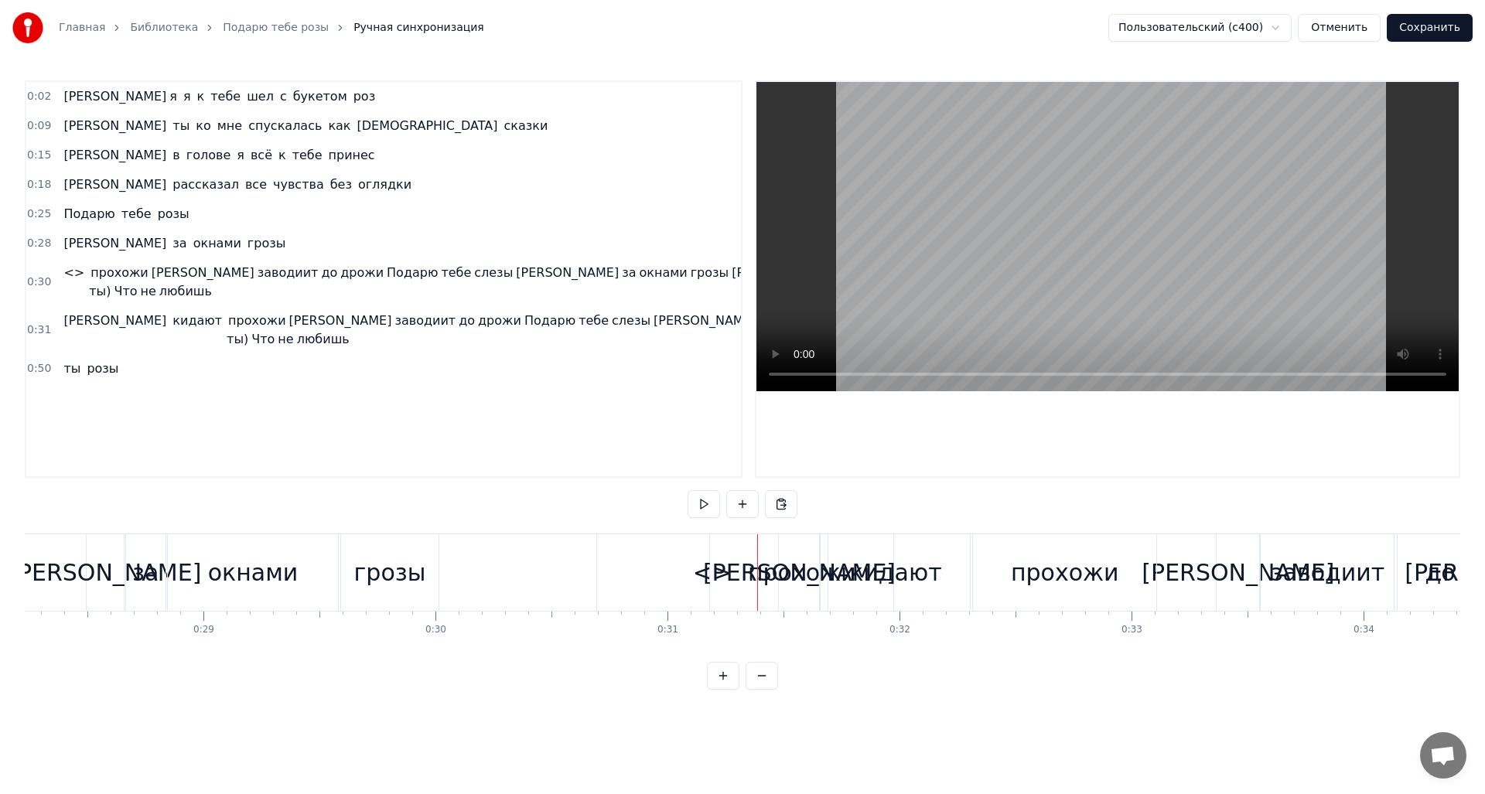
click at [675, 550] on div "<>" at bounding box center [712, 572] width 230 height 77
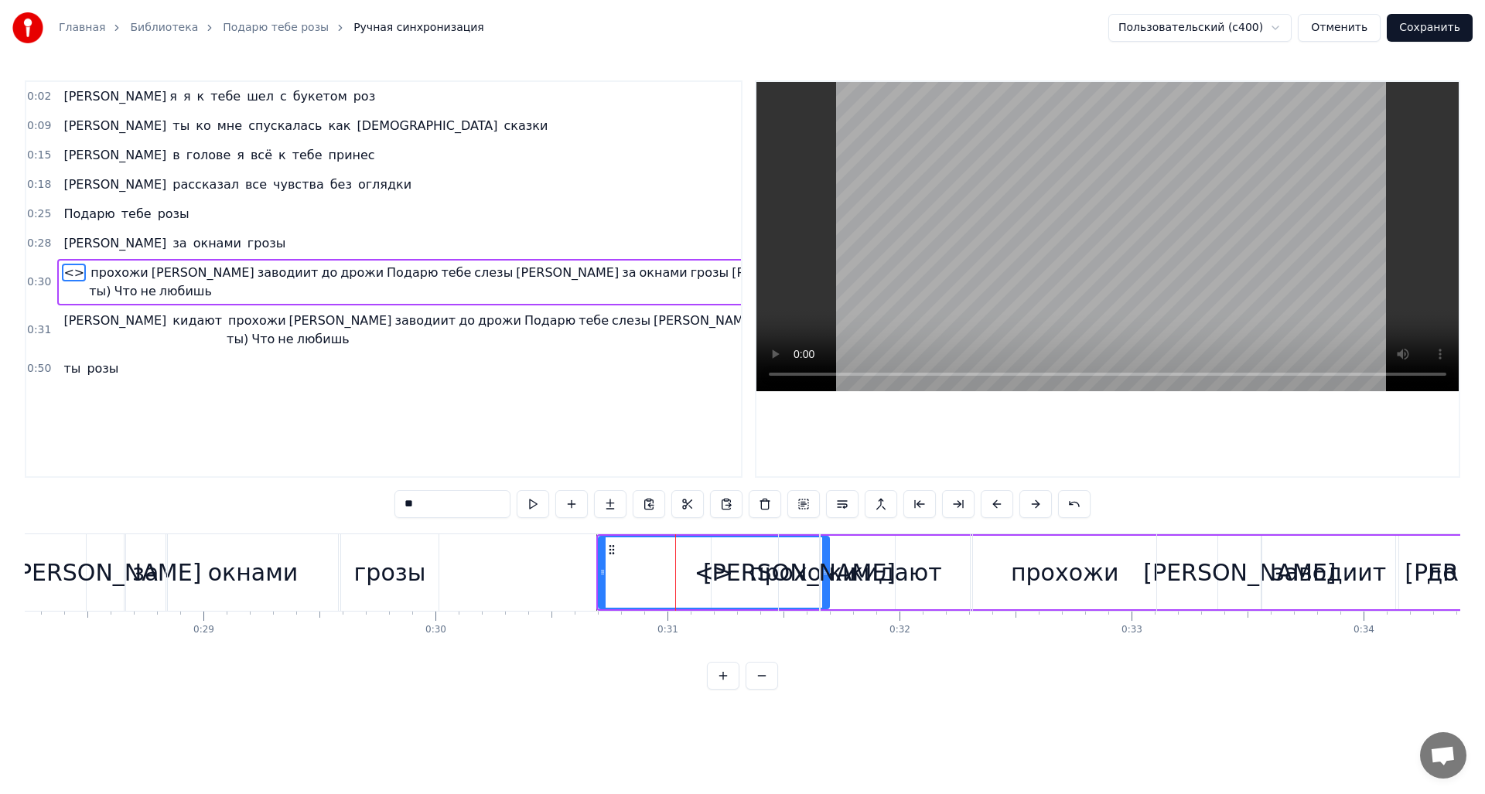
drag, startPoint x: 620, startPoint y: 546, endPoint x: 603, endPoint y: 546, distance: 17.0
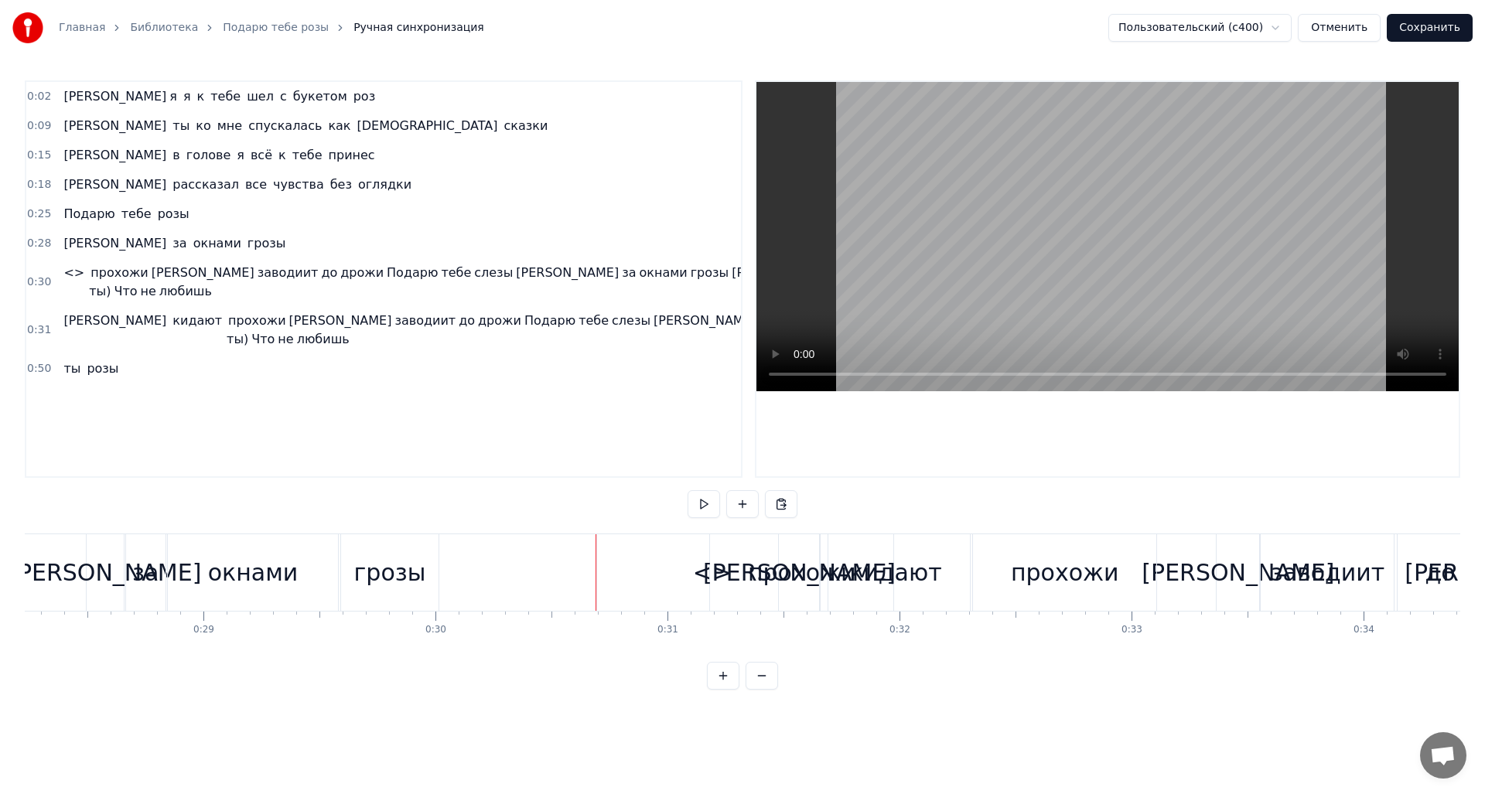
click at [688, 551] on div "<>" at bounding box center [712, 572] width 230 height 77
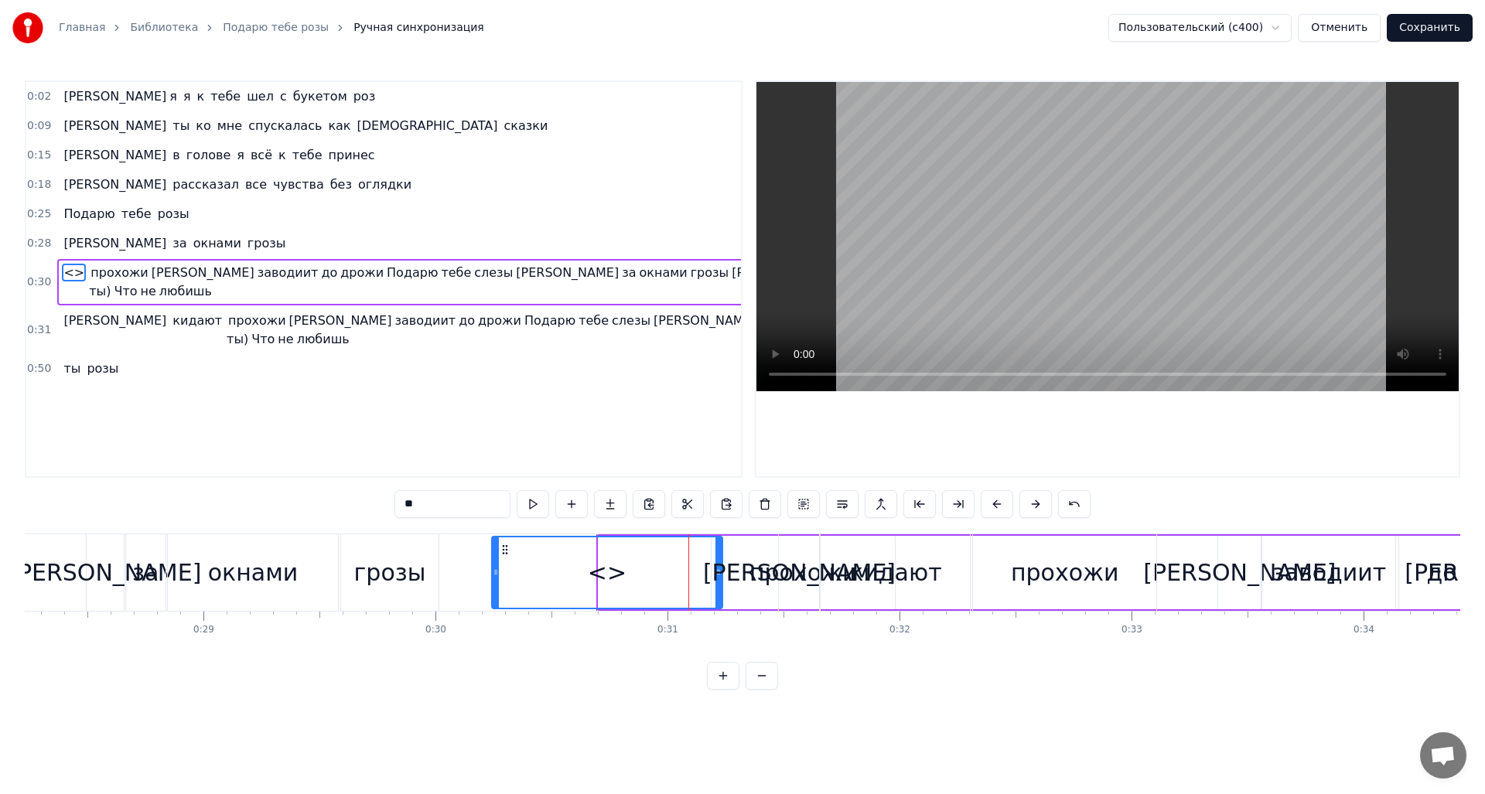
drag, startPoint x: 609, startPoint y: 546, endPoint x: 517, endPoint y: 558, distance: 92.8
click at [504, 558] on div "<>" at bounding box center [607, 573] width 229 height 70
click at [781, 574] on div "[PERSON_NAME]" at bounding box center [799, 572] width 40 height 77
type input "*"
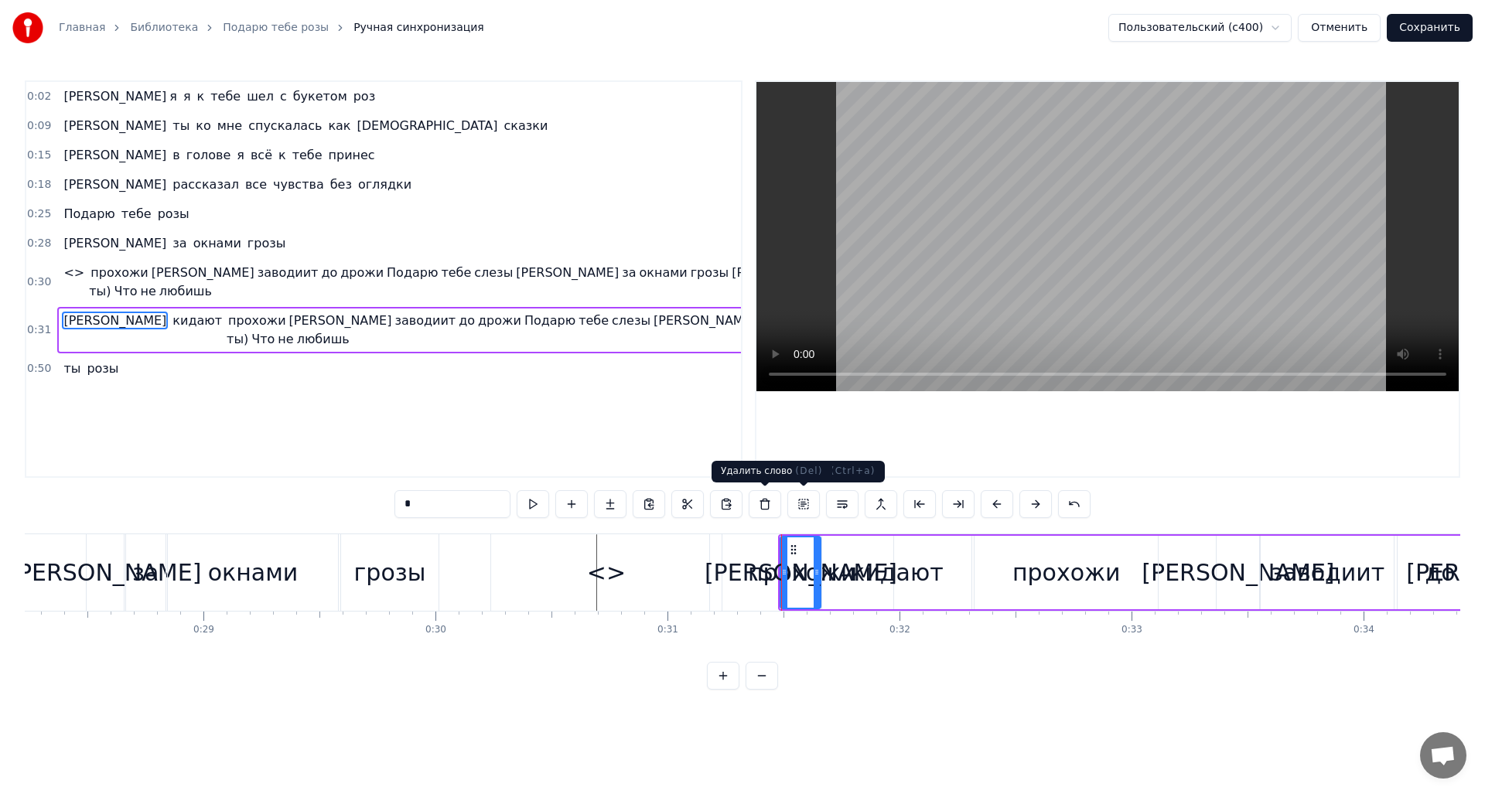
click at [765, 501] on button at bounding box center [765, 504] width 32 height 28
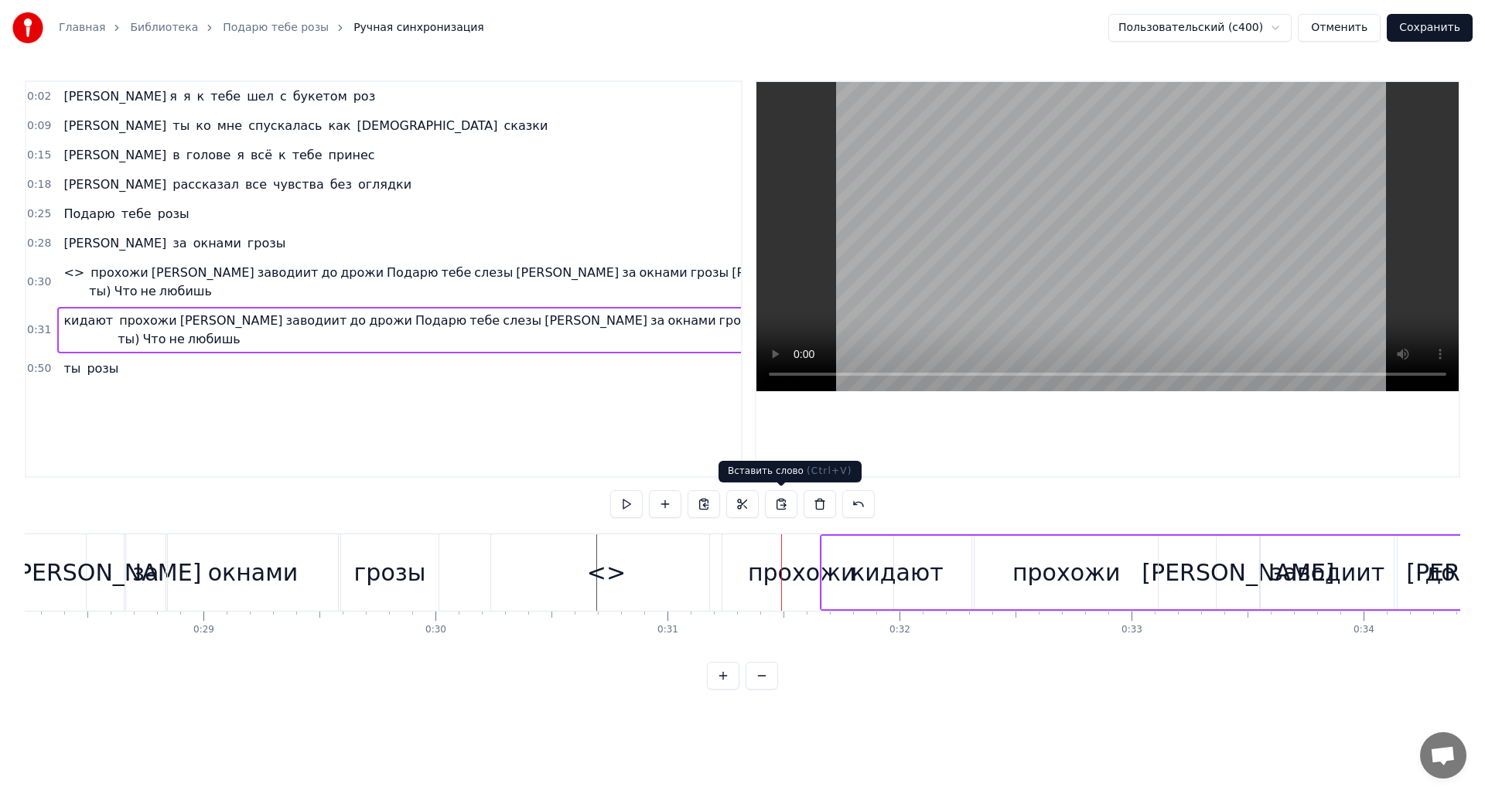
click at [910, 571] on div "кидают" at bounding box center [897, 572] width 92 height 35
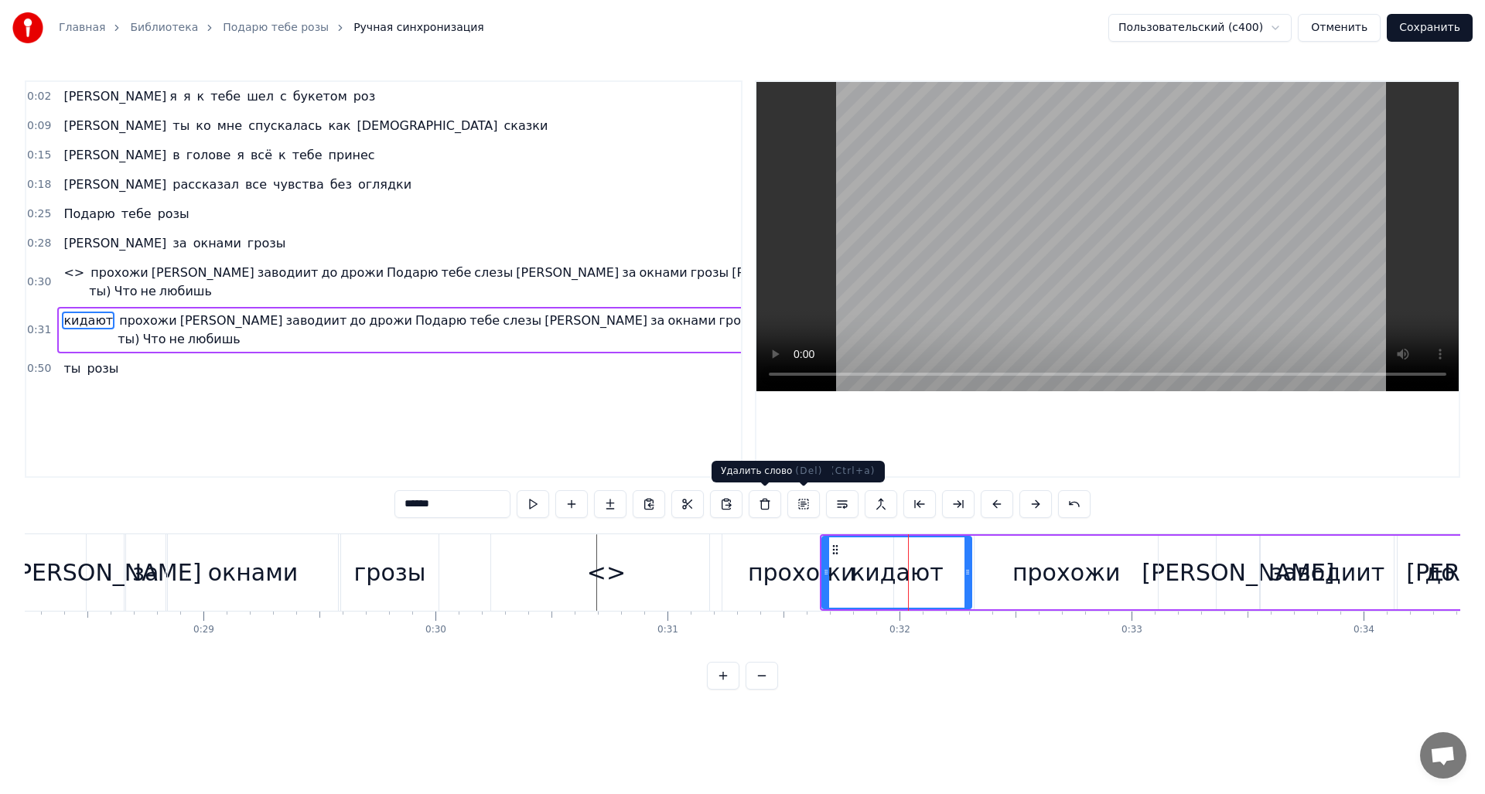
click at [768, 502] on button at bounding box center [765, 504] width 32 height 28
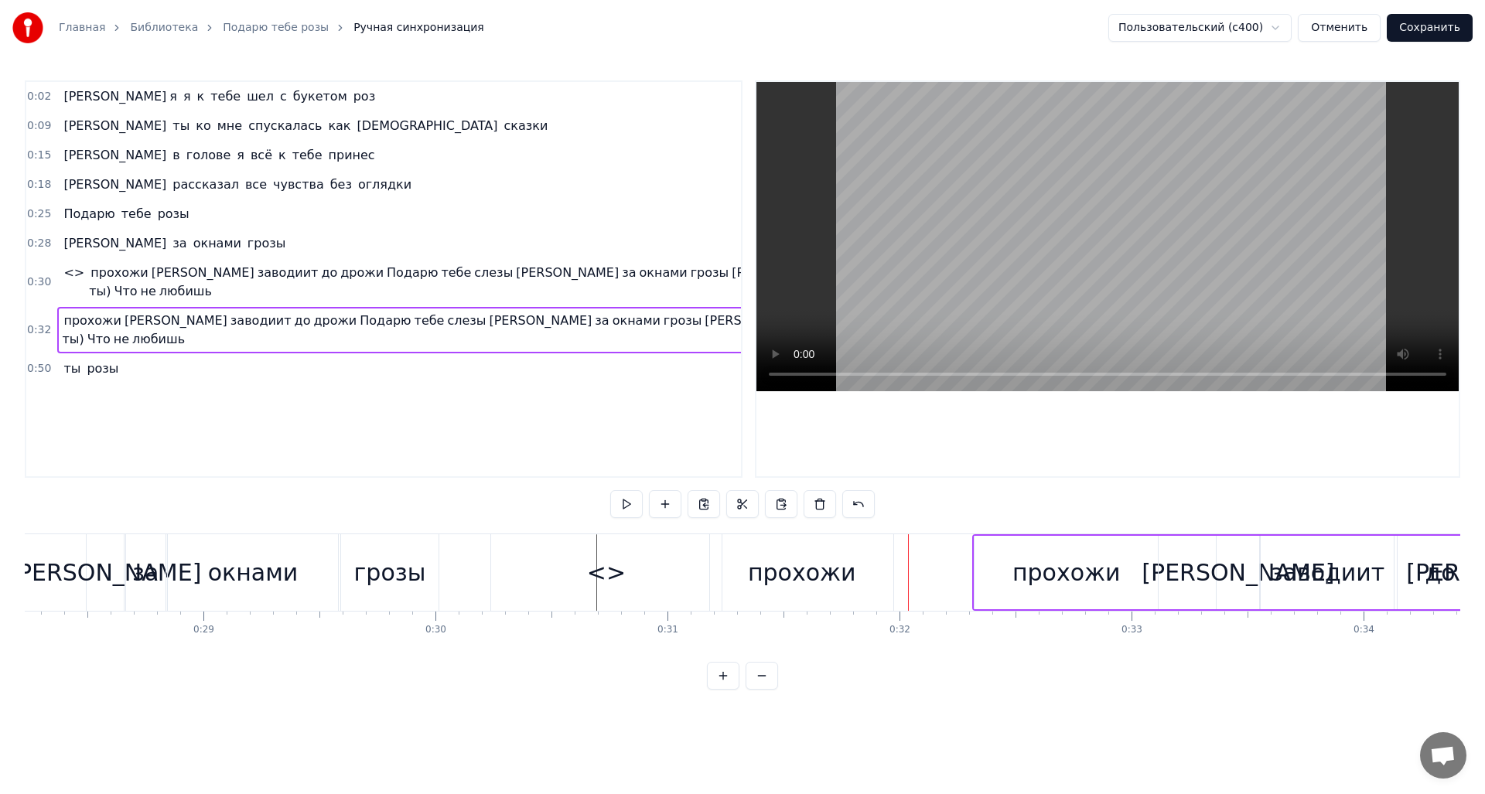
click at [851, 557] on div "прохожи" at bounding box center [801, 572] width 183 height 77
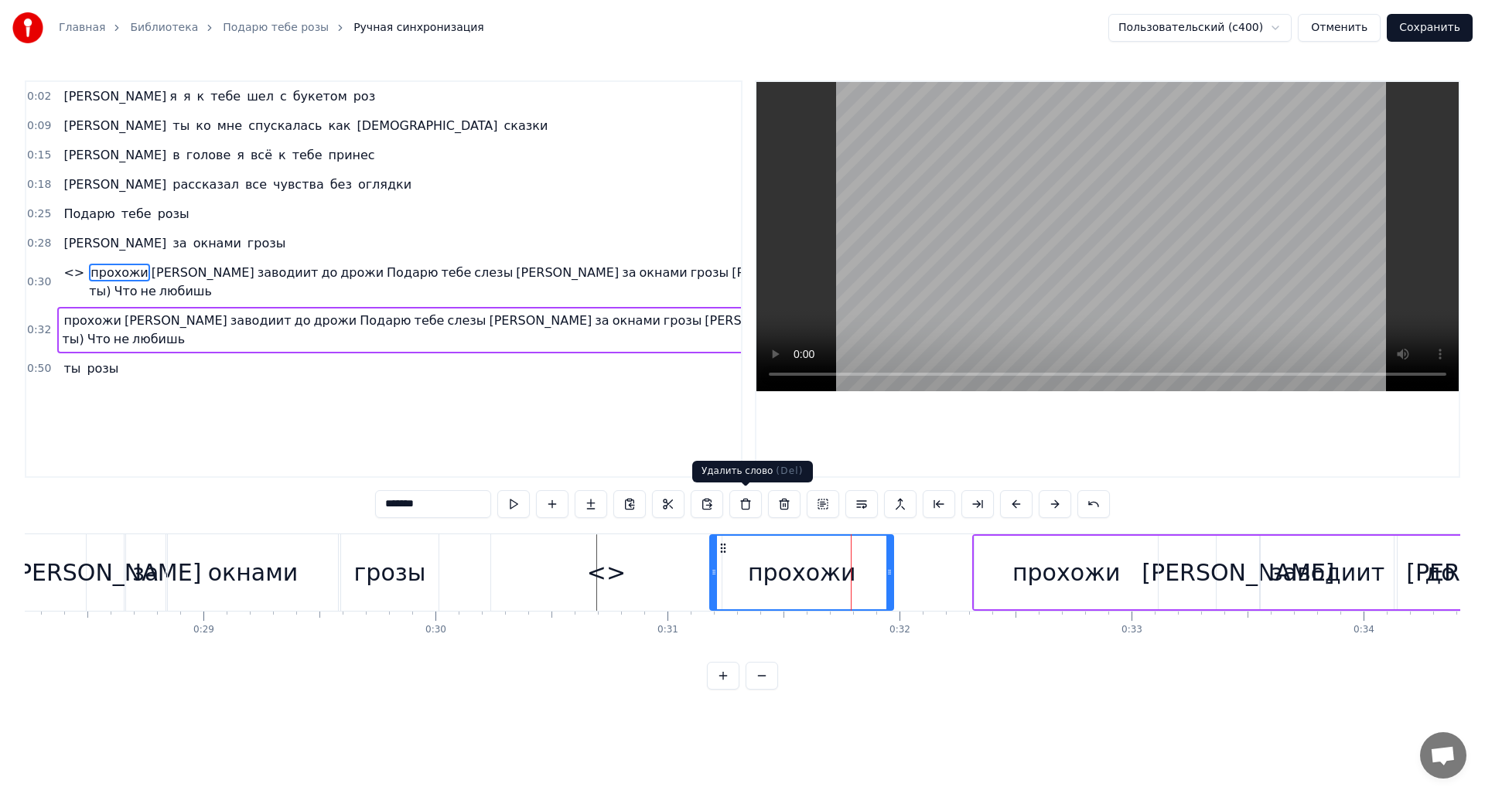
click at [749, 511] on button at bounding box center [745, 504] width 32 height 28
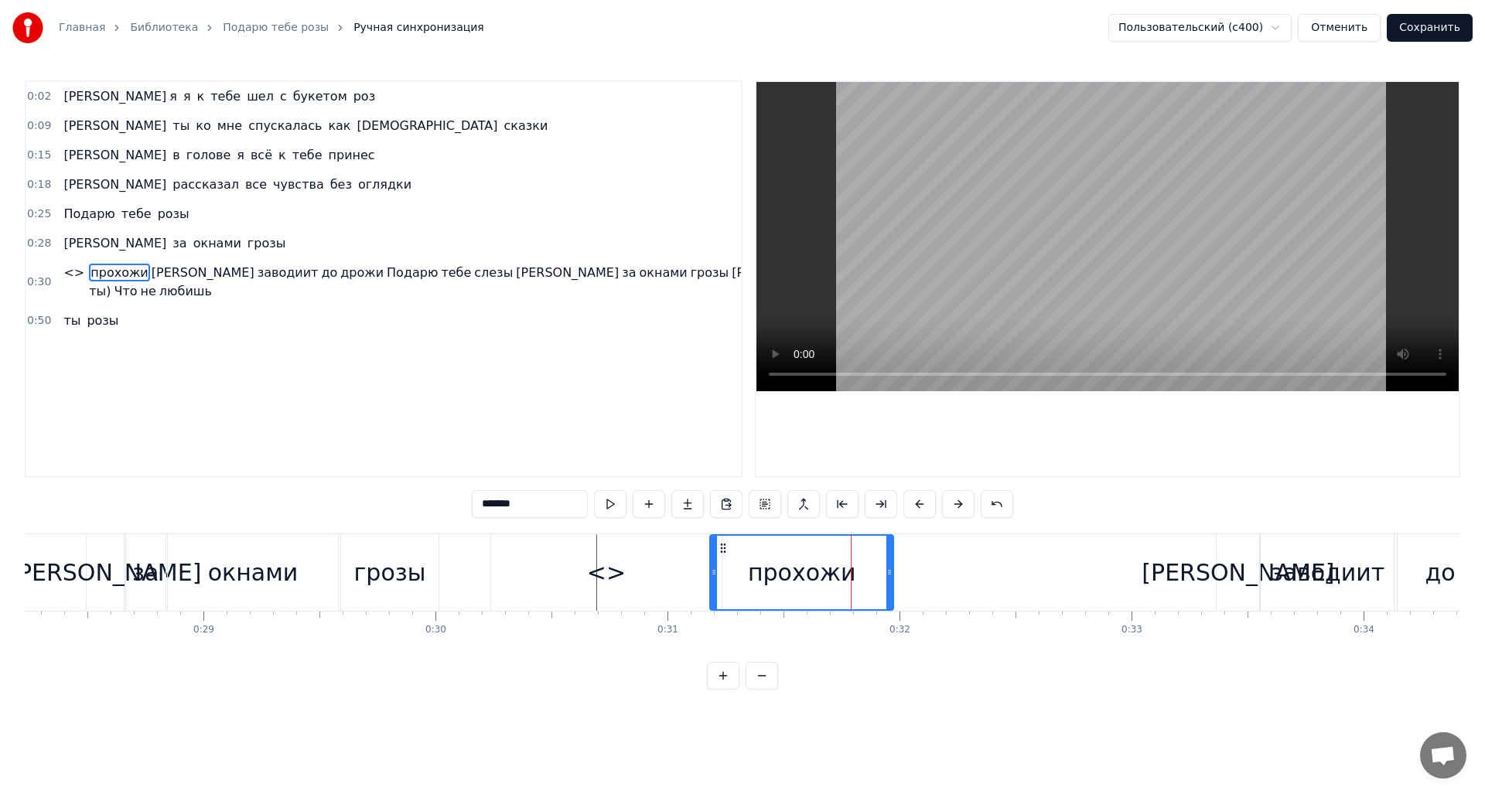
click at [812, 546] on div "прохожи" at bounding box center [802, 572] width 182 height 73
click at [764, 504] on button at bounding box center [765, 504] width 32 height 28
click at [757, 548] on div "прохожи" at bounding box center [802, 572] width 182 height 73
click at [729, 565] on div "прохожи" at bounding box center [802, 572] width 182 height 73
click at [720, 545] on icon at bounding box center [723, 548] width 12 height 12
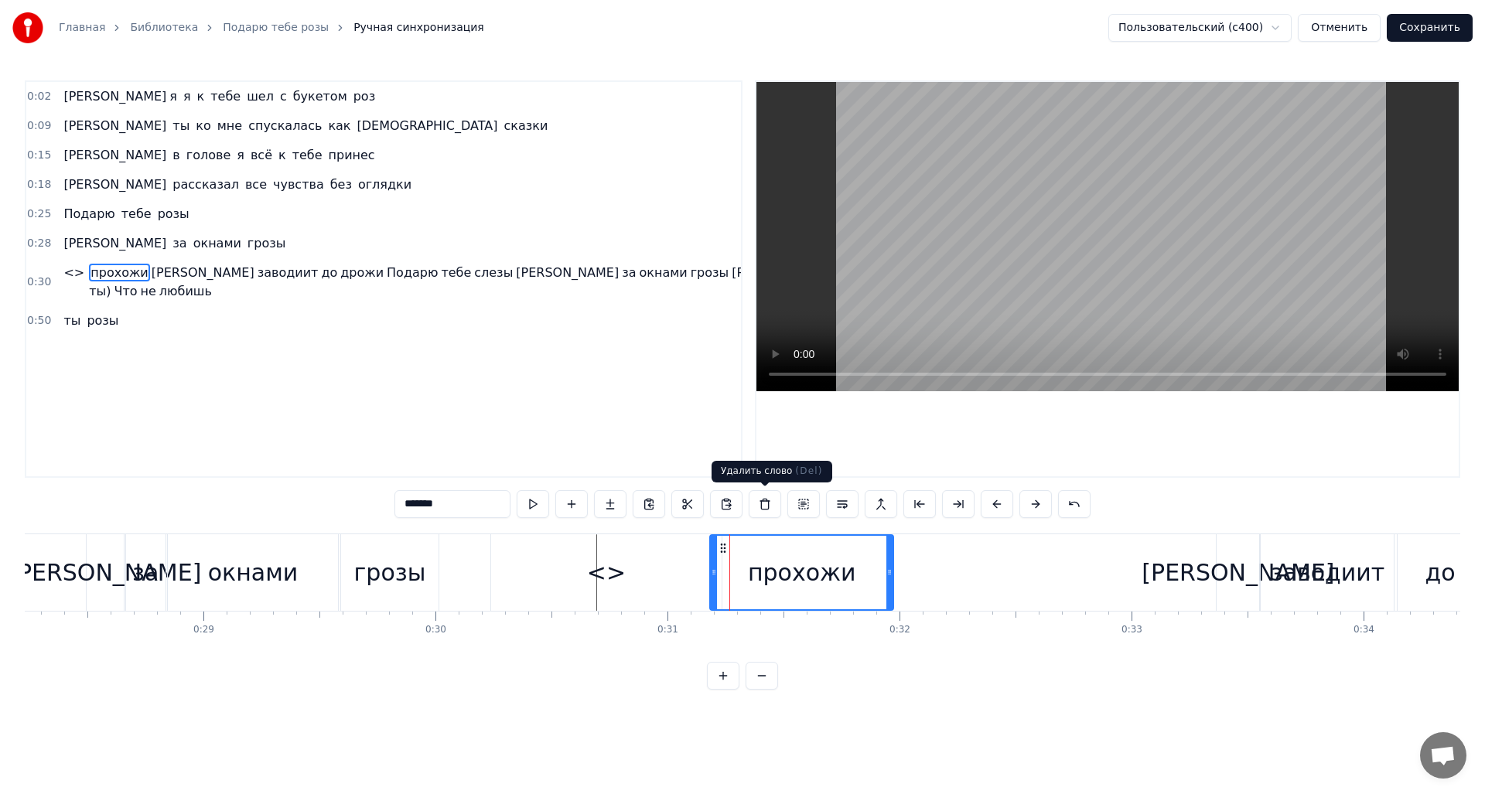
click at [767, 512] on button at bounding box center [765, 504] width 32 height 28
click at [657, 565] on div "<>" at bounding box center [606, 572] width 230 height 77
type input "**"
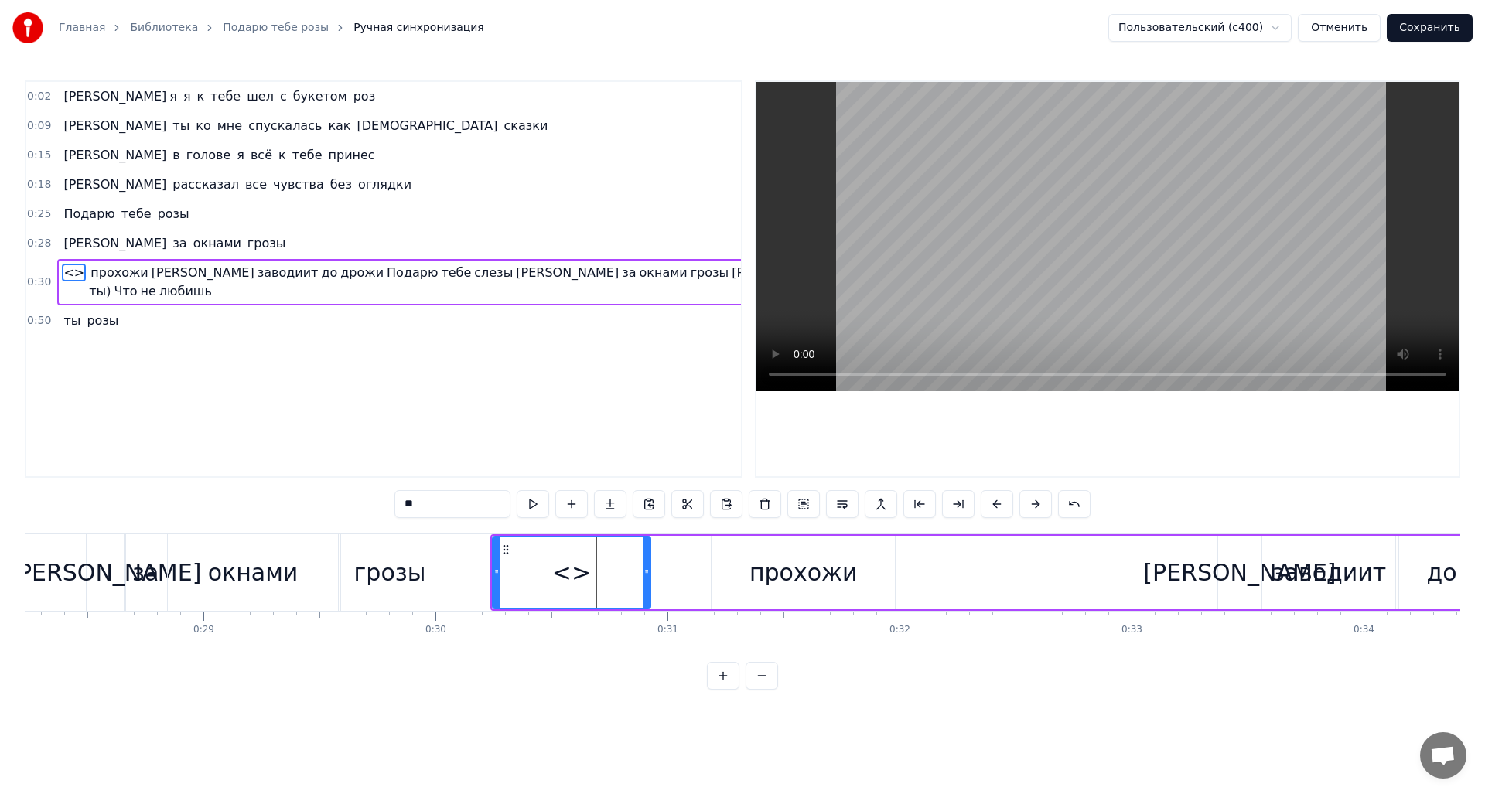
drag, startPoint x: 717, startPoint y: 565, endPoint x: 644, endPoint y: 572, distance: 73.0
click at [644, 572] on div at bounding box center [647, 573] width 6 height 70
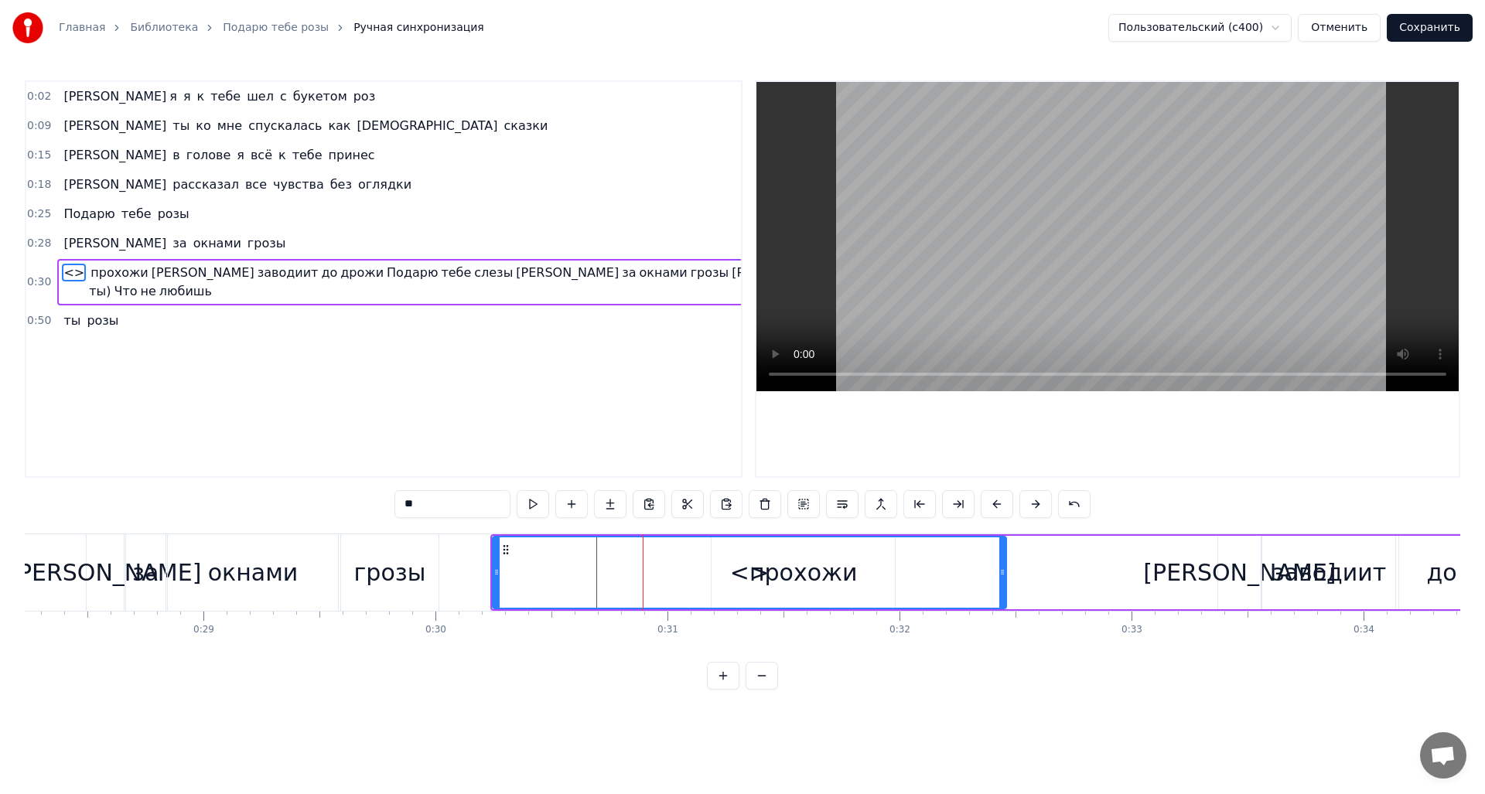
drag, startPoint x: 647, startPoint y: 567, endPoint x: 1004, endPoint y: 572, distance: 356.6
click at [1004, 572] on icon at bounding box center [1002, 572] width 6 height 12
click at [1002, 577] on div at bounding box center [1002, 572] width 1 height 77
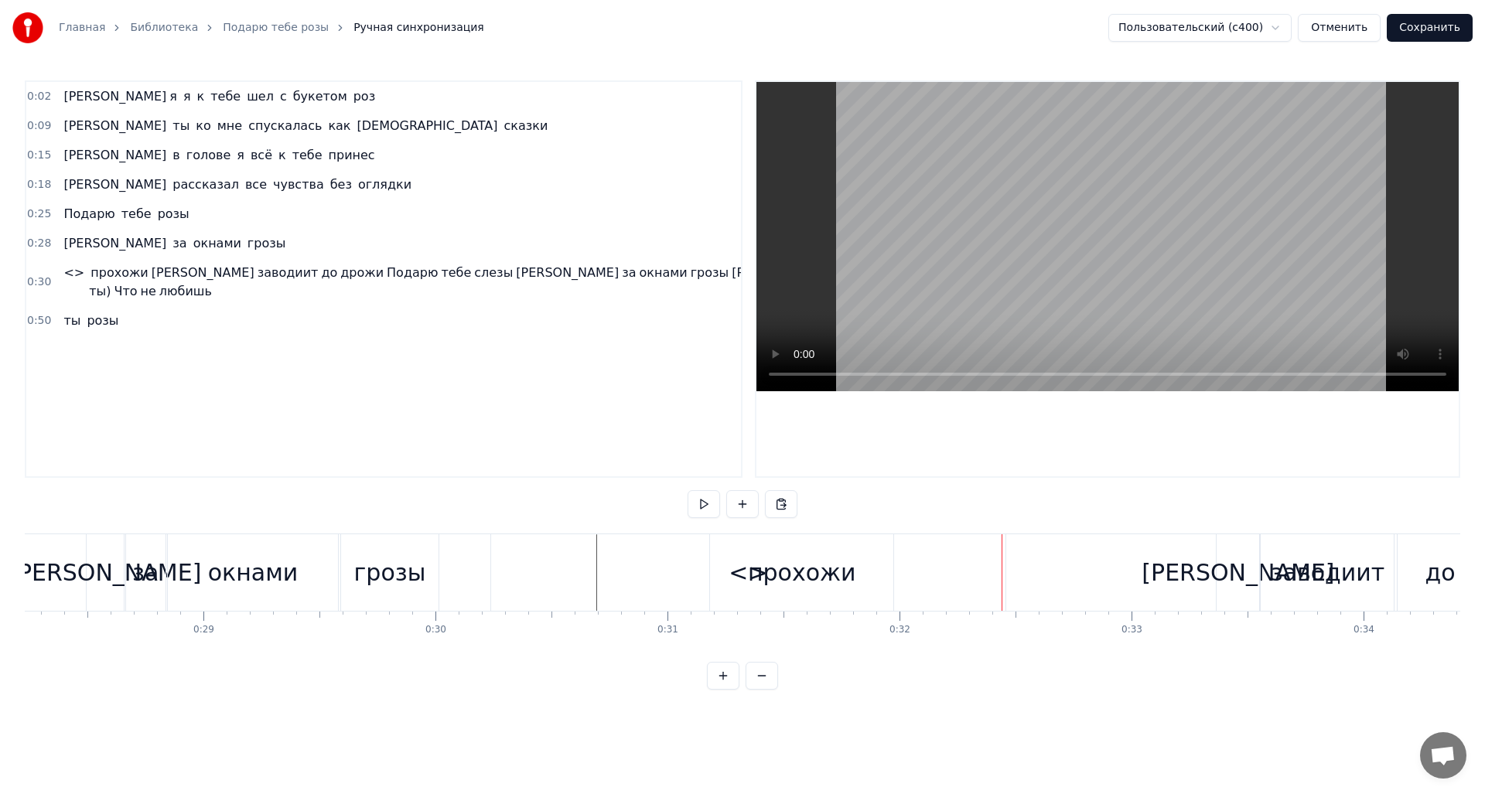
click at [711, 570] on div "прохожи" at bounding box center [801, 572] width 183 height 77
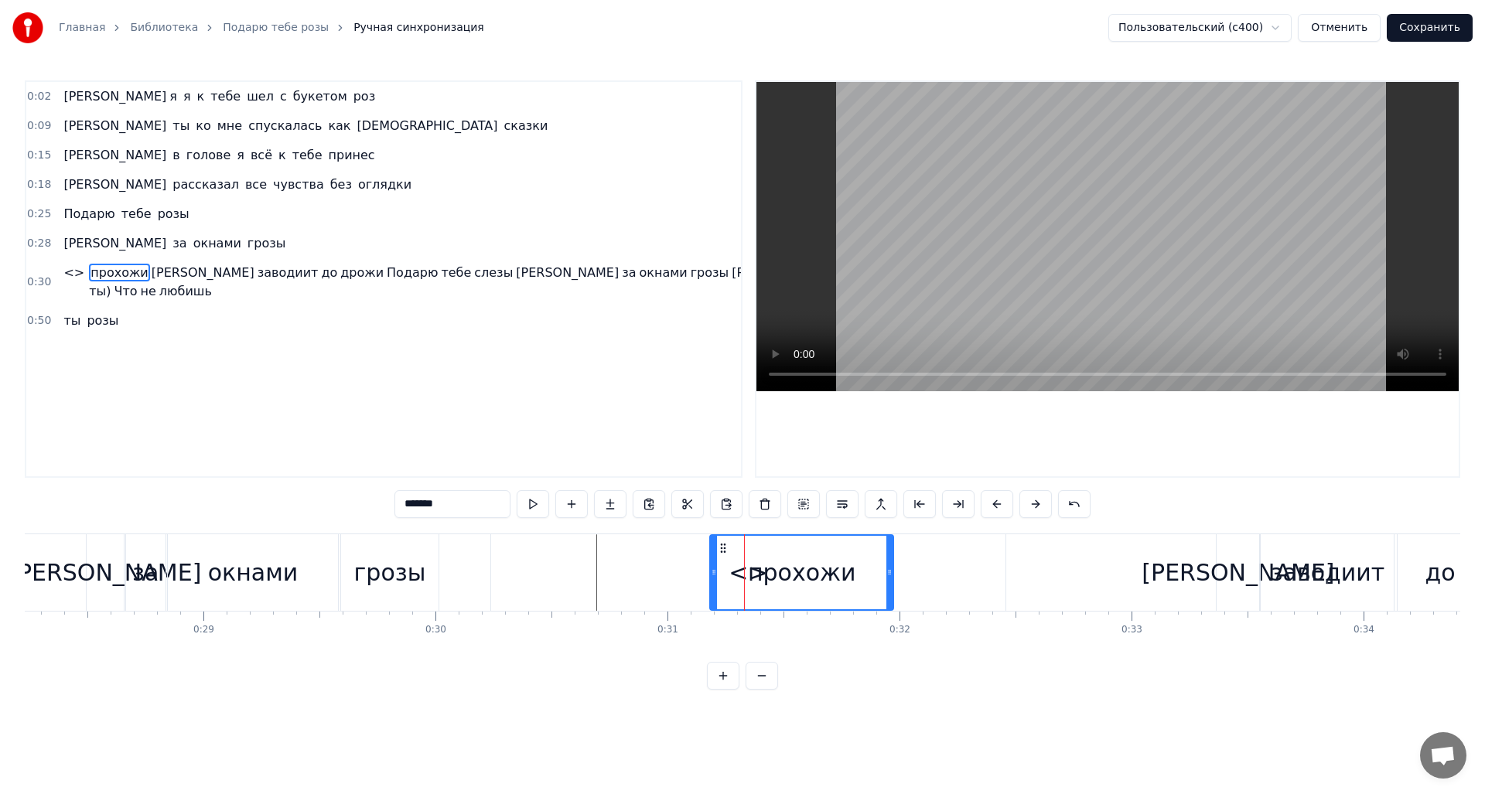
type input "**"
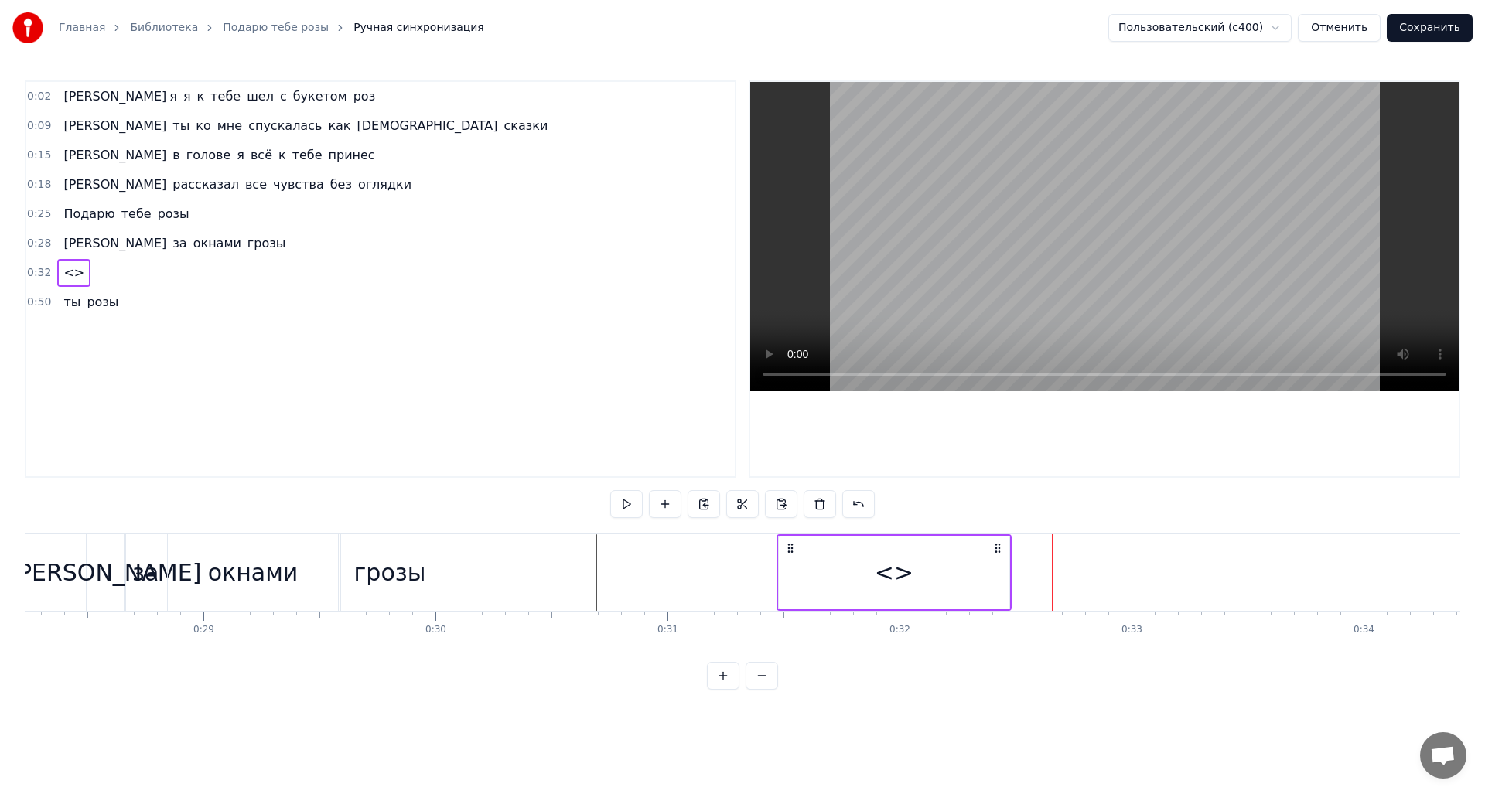
drag, startPoint x: 1069, startPoint y: 551, endPoint x: 736, endPoint y: 561, distance: 332.7
click at [69, 275] on span "<>" at bounding box center [74, 273] width 24 height 18
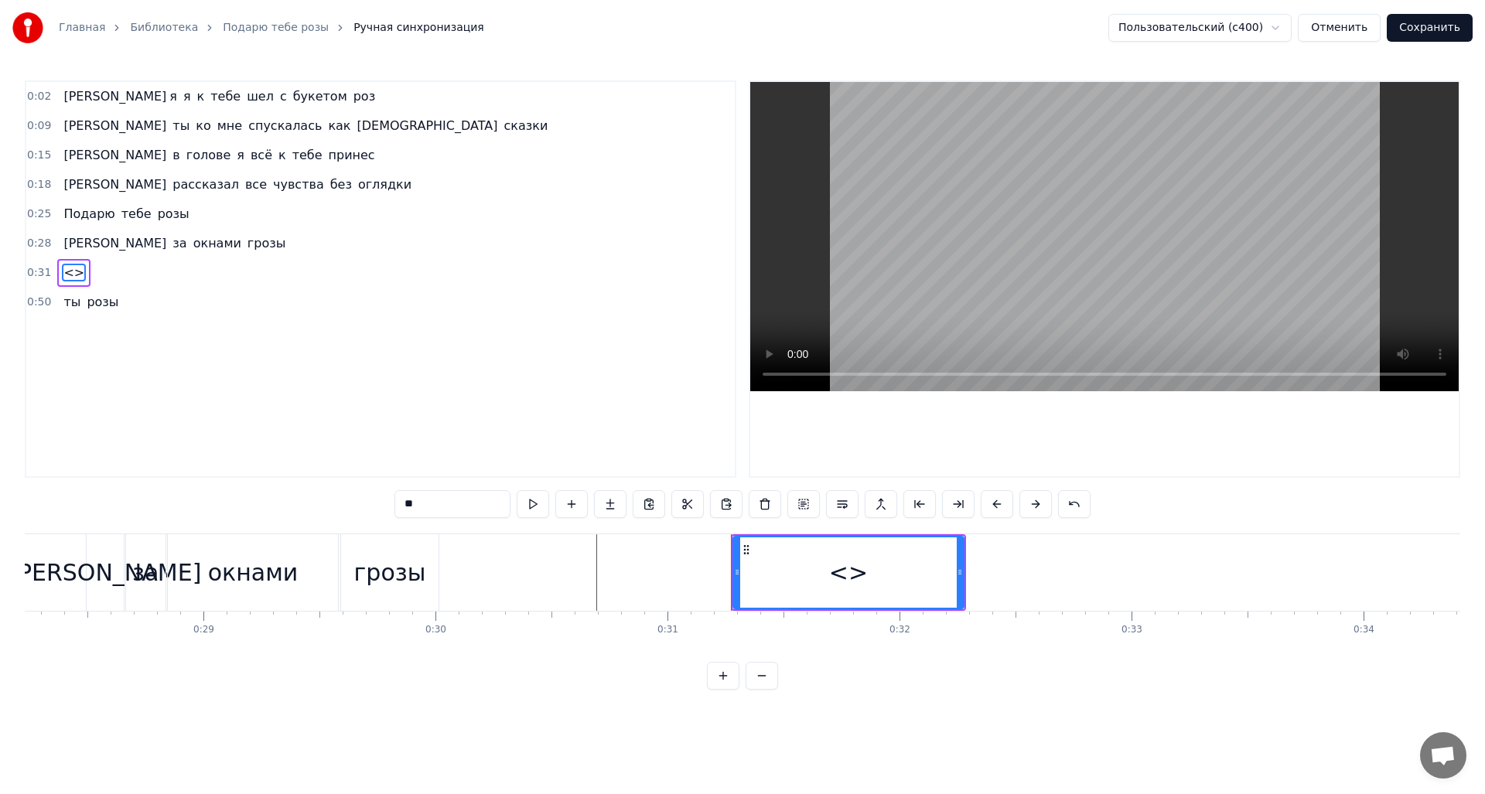
drag, startPoint x: 432, startPoint y: 503, endPoint x: 357, endPoint y: 499, distance: 75.1
click at [350, 509] on div "0:02 А я я к тебе шел с букетом роз 0:09 А ты ко мне спускалась как богиня сказ…" at bounding box center [743, 384] width 1436 height 609
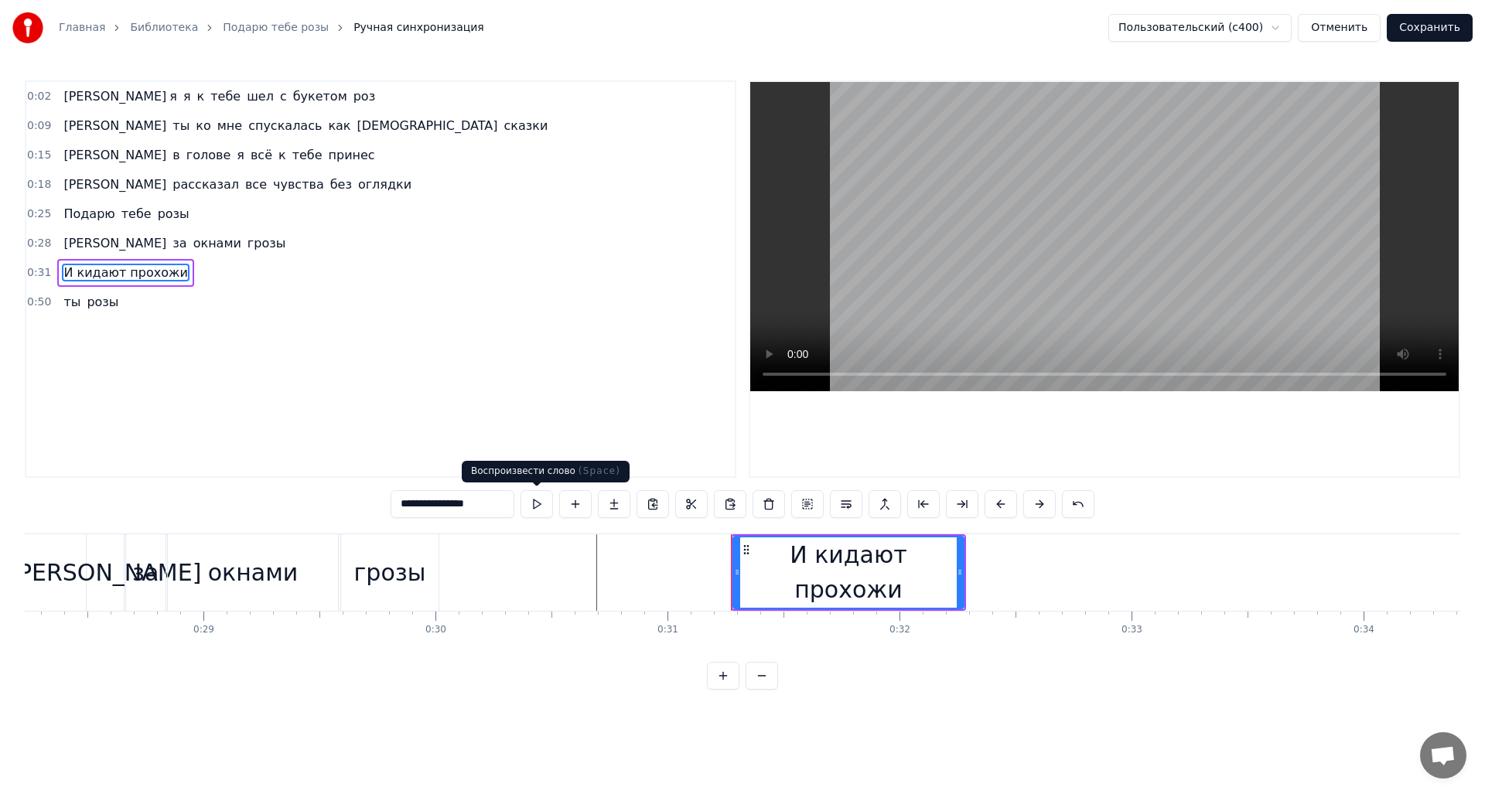
type input "**********"
click at [537, 511] on button at bounding box center [537, 504] width 32 height 28
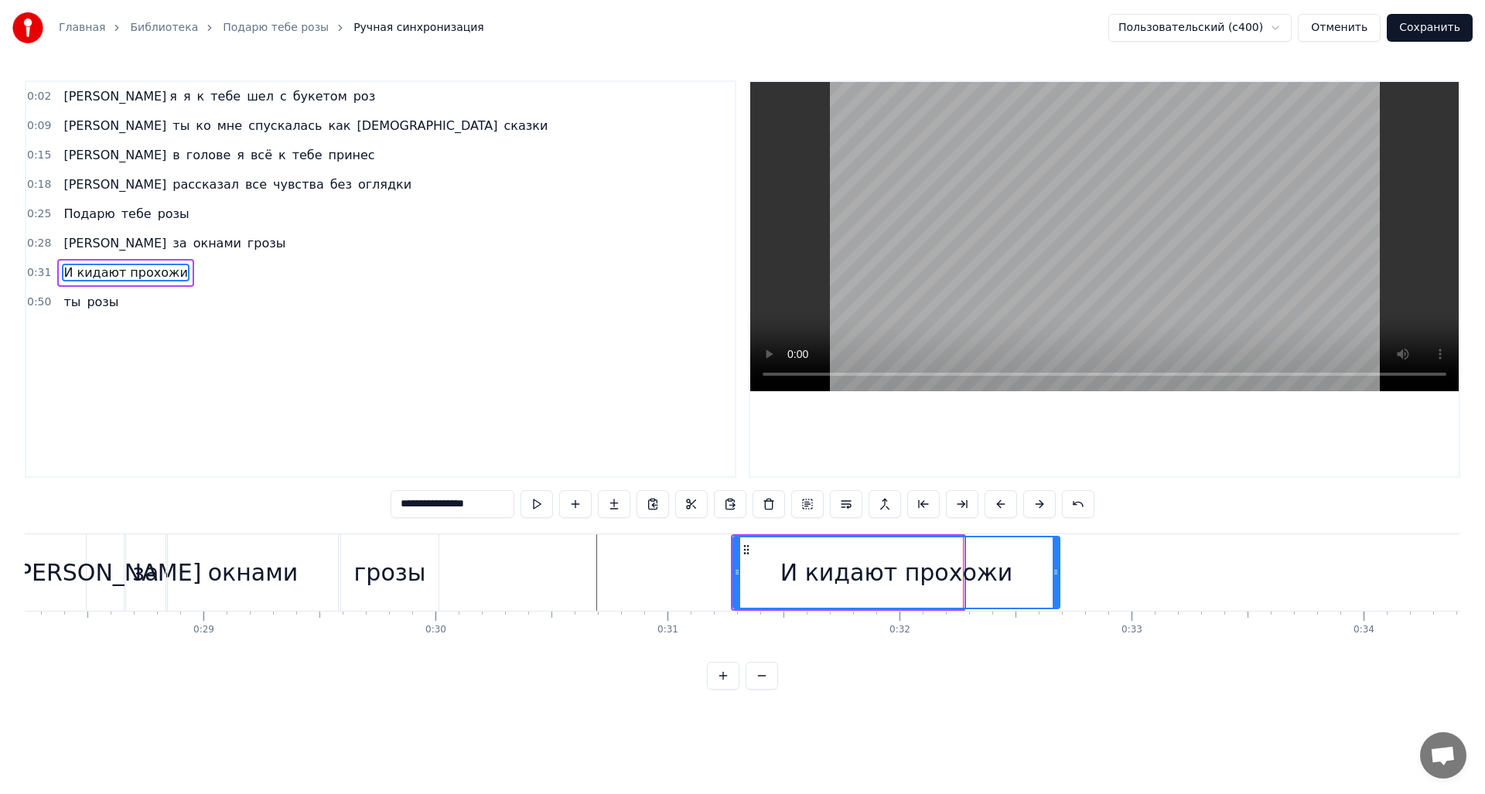
drag, startPoint x: 960, startPoint y: 583, endPoint x: 1057, endPoint y: 581, distance: 96.7
click at [1057, 581] on div at bounding box center [1056, 573] width 6 height 70
click at [551, 504] on button at bounding box center [537, 504] width 32 height 28
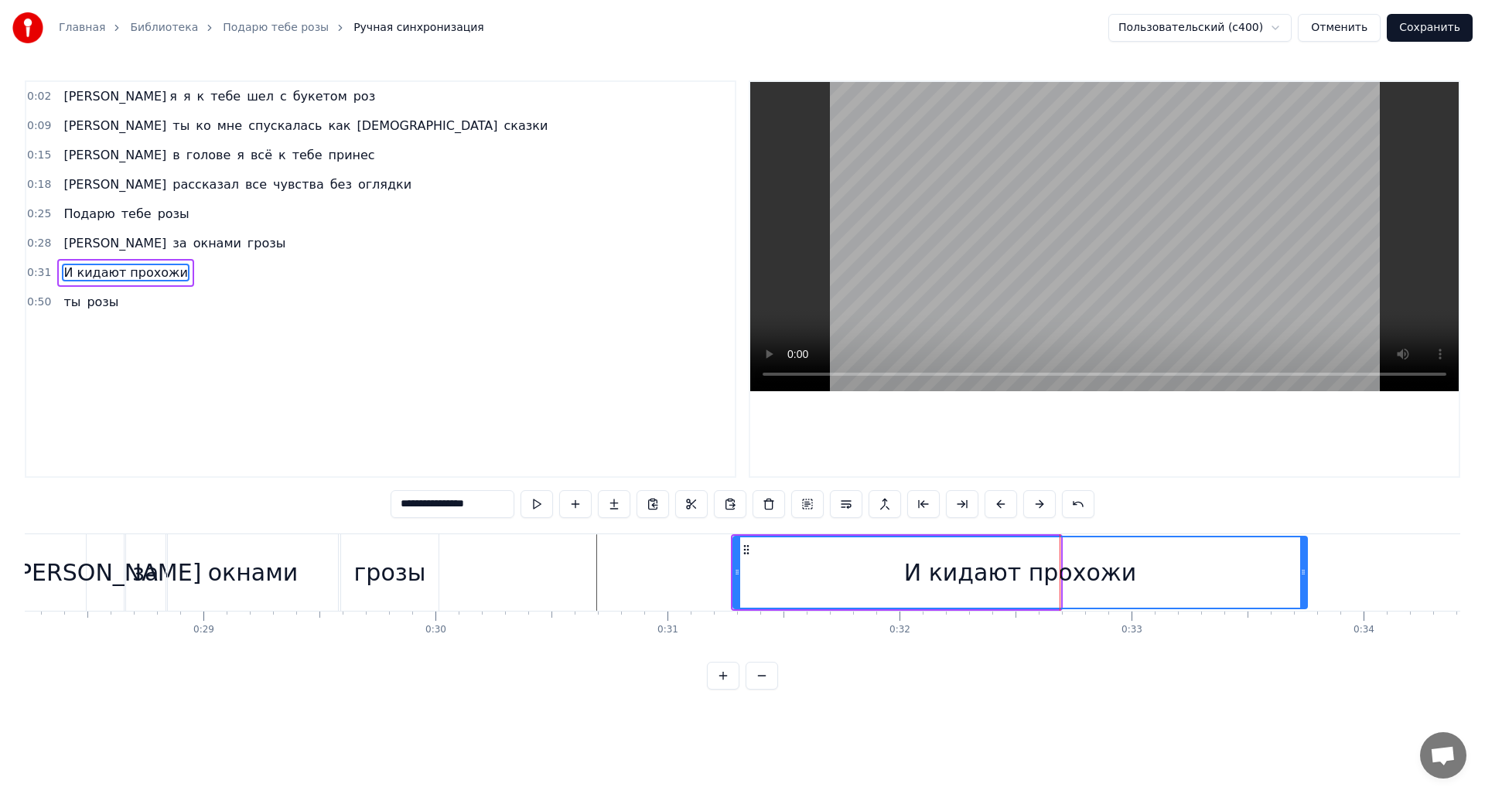
drag, startPoint x: 1057, startPoint y: 579, endPoint x: 1302, endPoint y: 590, distance: 245.4
click at [1302, 590] on div at bounding box center [1303, 573] width 6 height 70
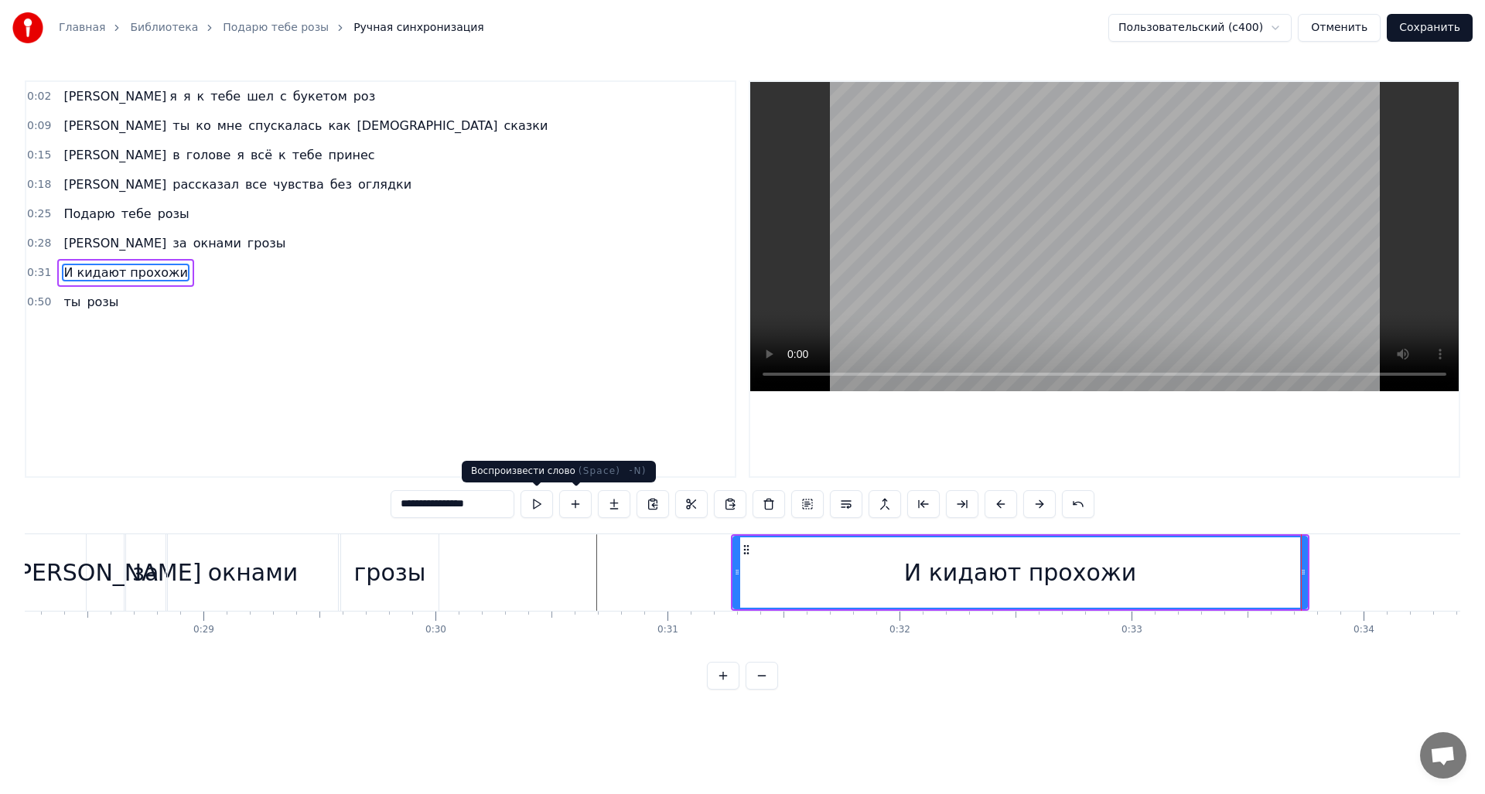
click at [534, 507] on button at bounding box center [537, 504] width 32 height 28
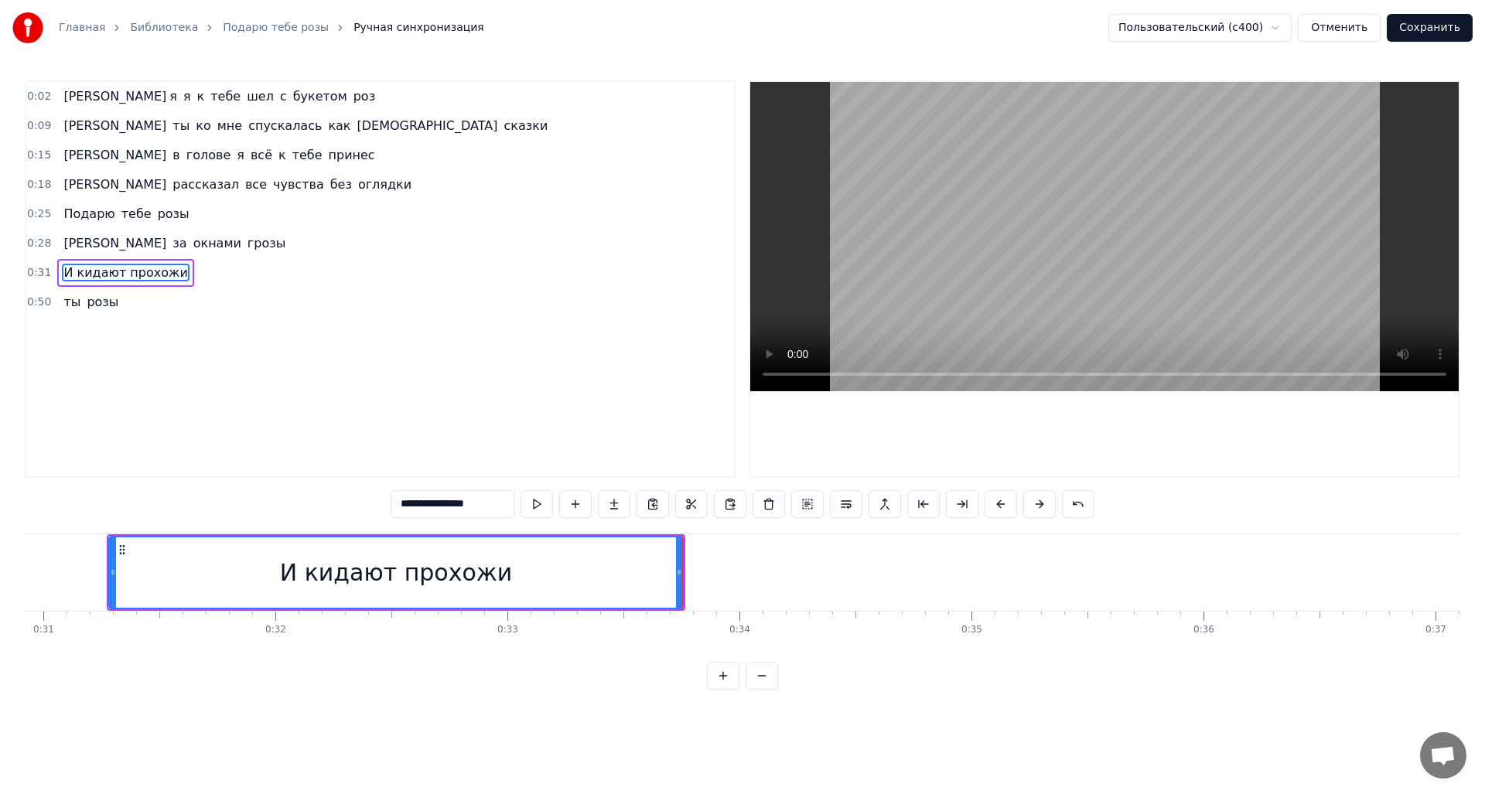
scroll to position [0, 7310]
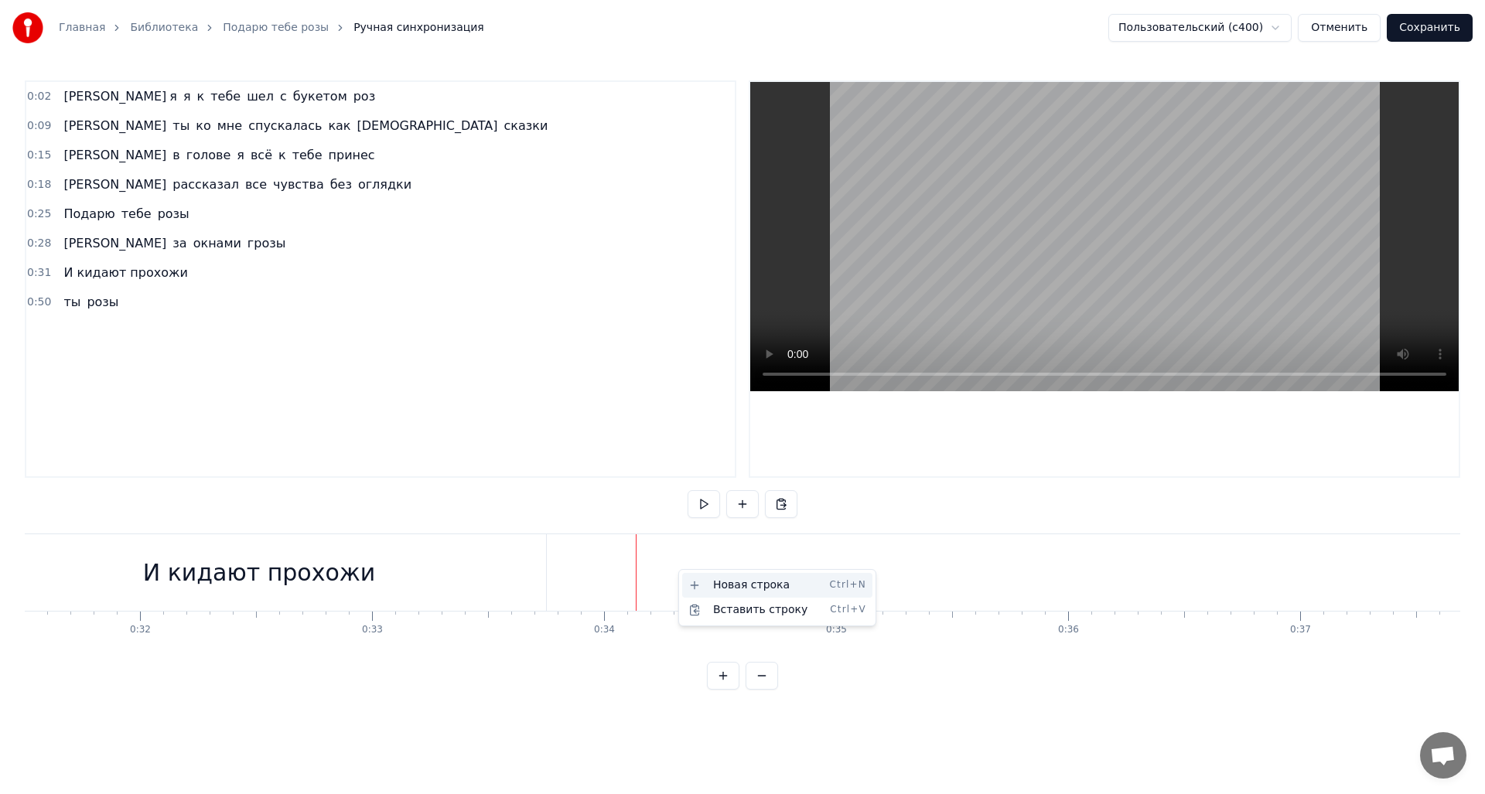
click at [748, 587] on div "Новая строка Ctrl+N" at bounding box center [777, 585] width 190 height 25
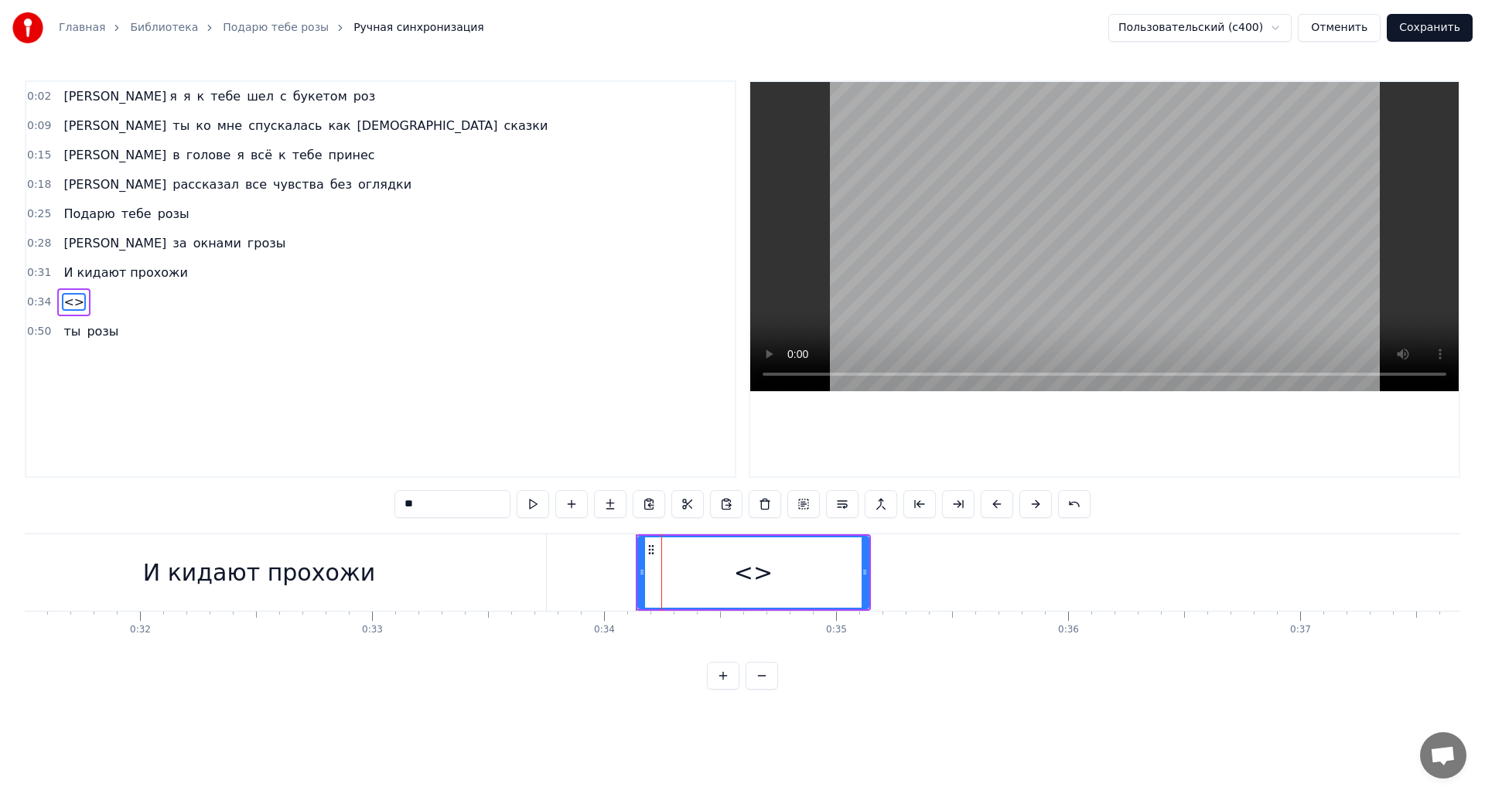
drag, startPoint x: 463, startPoint y: 500, endPoint x: 372, endPoint y: 505, distance: 91.4
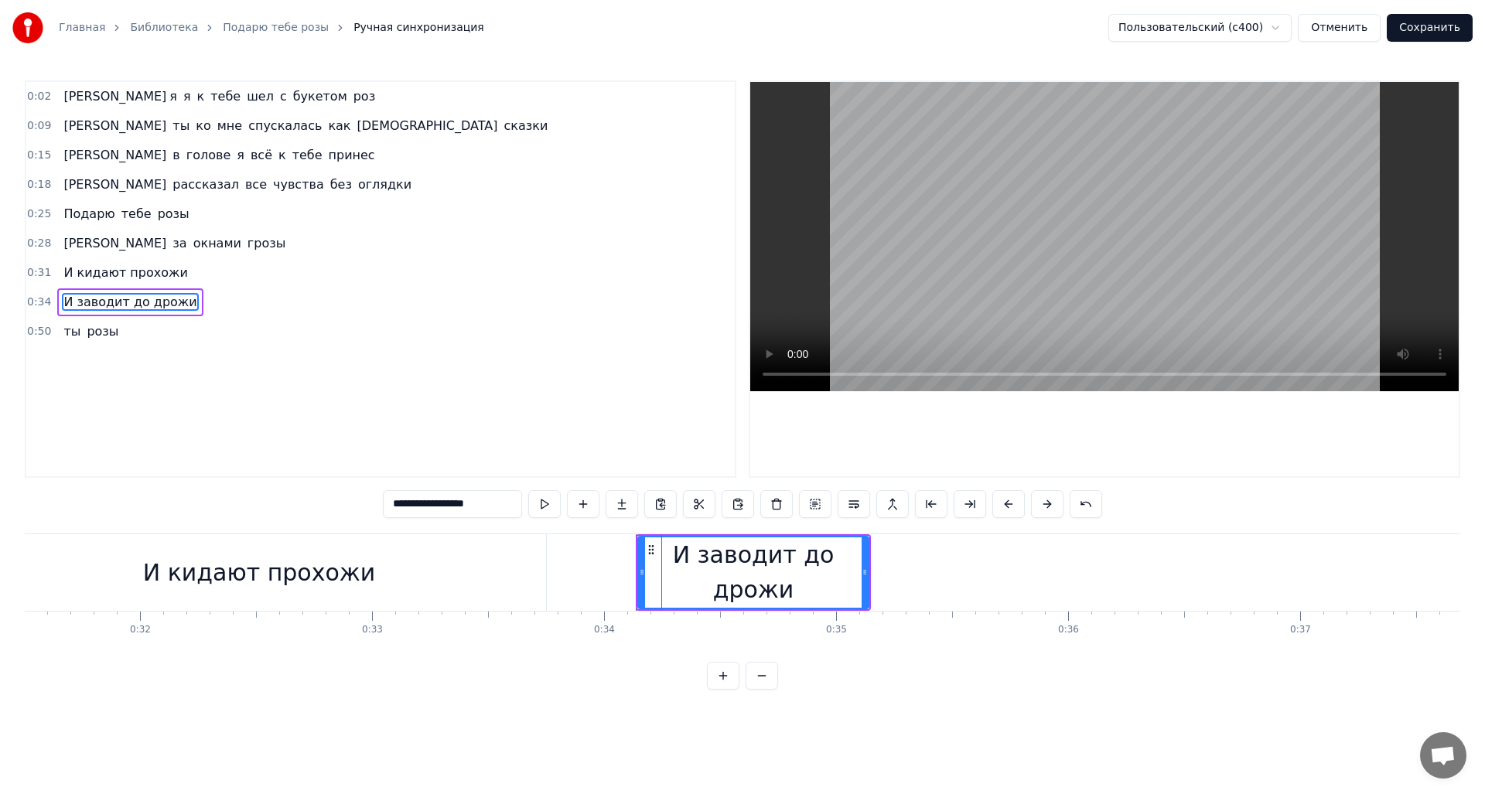
type input "**********"
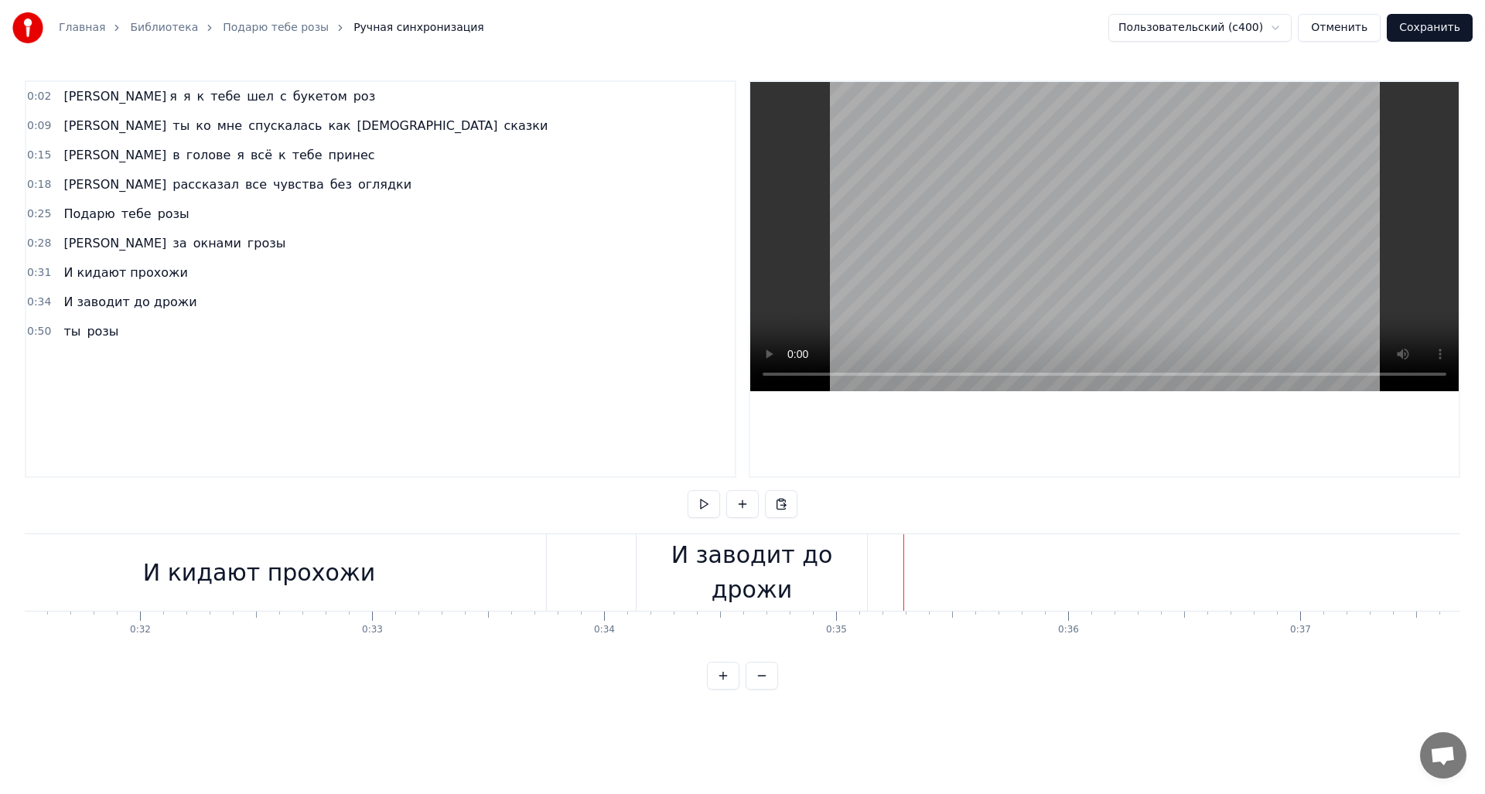
click at [848, 576] on div "И заводит до дрожи" at bounding box center [752, 573] width 230 height 70
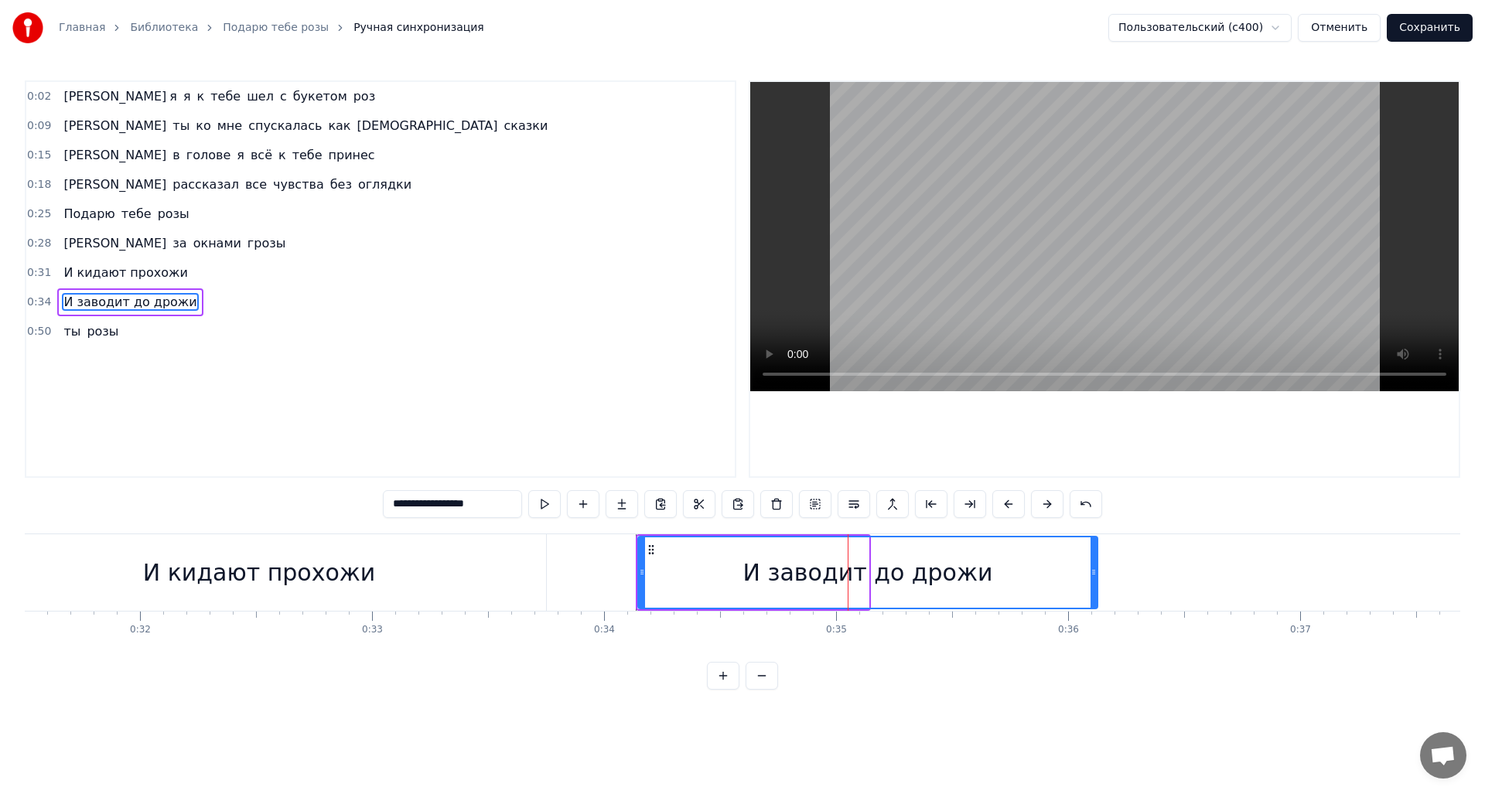
drag, startPoint x: 863, startPoint y: 579, endPoint x: 1125, endPoint y: 569, distance: 261.6
click at [1097, 572] on div at bounding box center [1094, 573] width 6 height 70
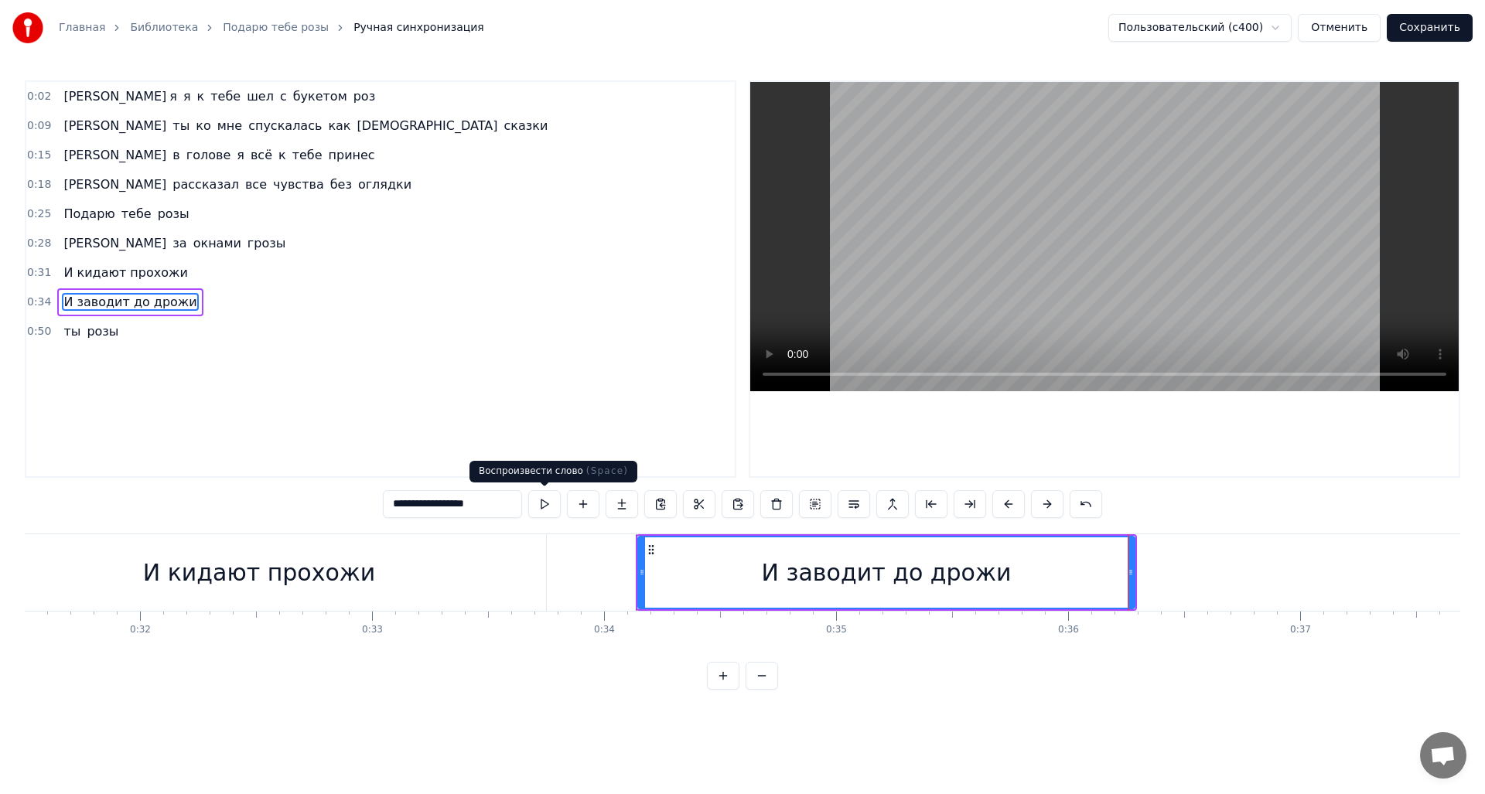
click at [545, 504] on button at bounding box center [544, 504] width 32 height 28
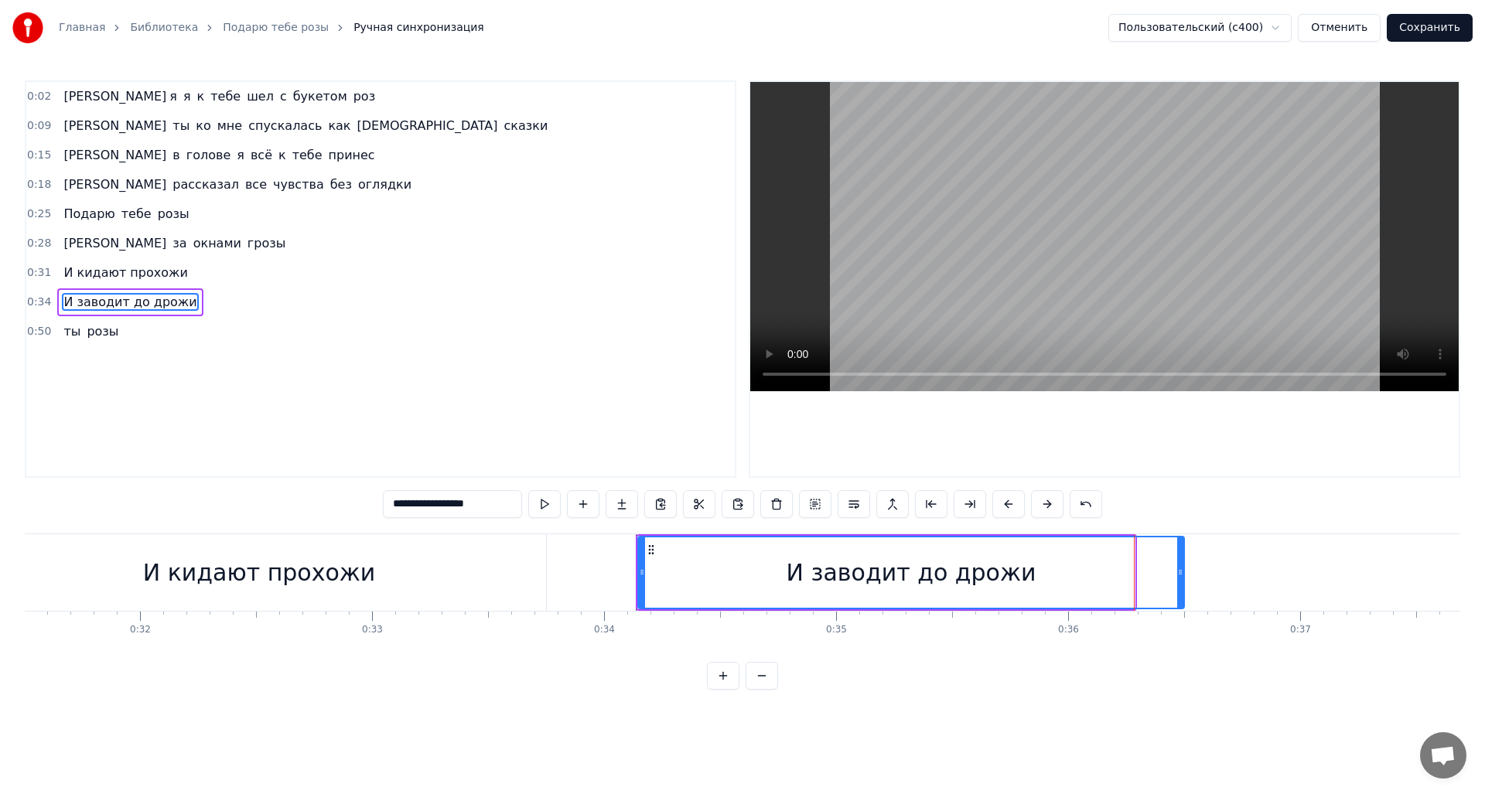
drag, startPoint x: 1133, startPoint y: 580, endPoint x: 1181, endPoint y: 581, distance: 48.0
click at [1183, 582] on div at bounding box center [1180, 573] width 6 height 70
click at [550, 505] on button at bounding box center [544, 504] width 32 height 28
drag, startPoint x: 1181, startPoint y: 585, endPoint x: 1257, endPoint y: 586, distance: 75.8
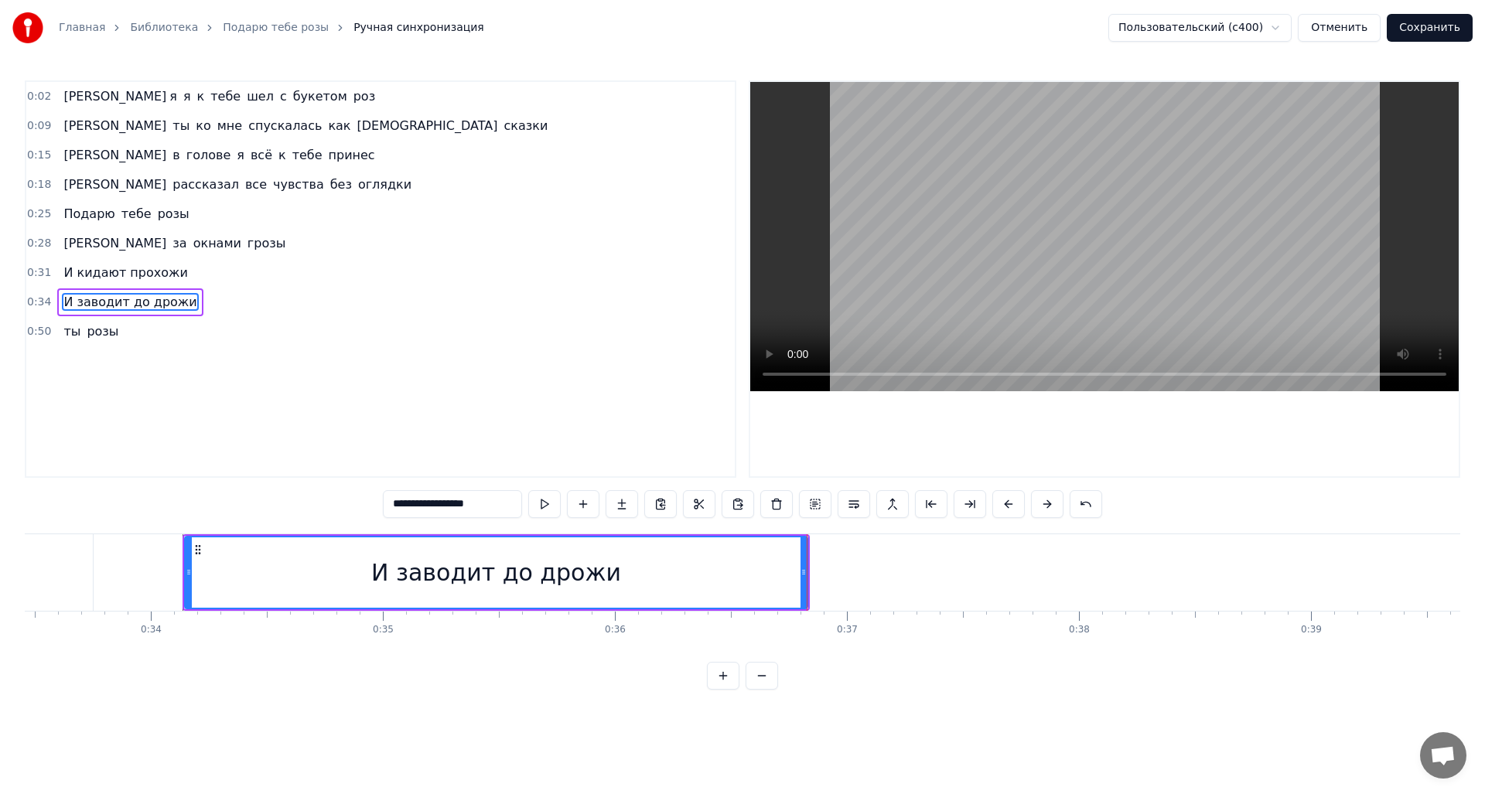
scroll to position [0, 7792]
drag, startPoint x: 774, startPoint y: 591, endPoint x: 831, endPoint y: 596, distance: 57.5
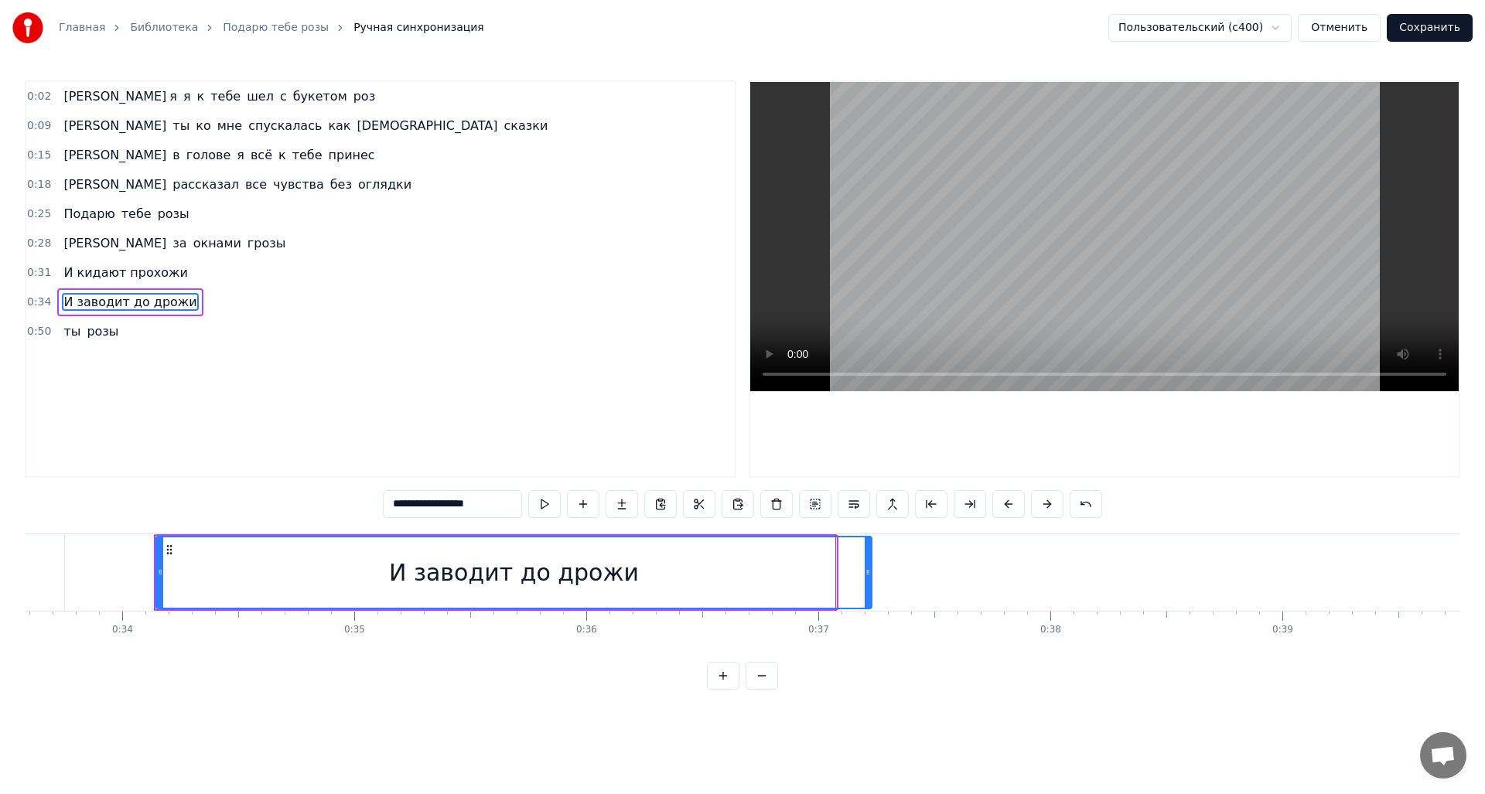
drag, startPoint x: 833, startPoint y: 587, endPoint x: 848, endPoint y: 589, distance: 15.6
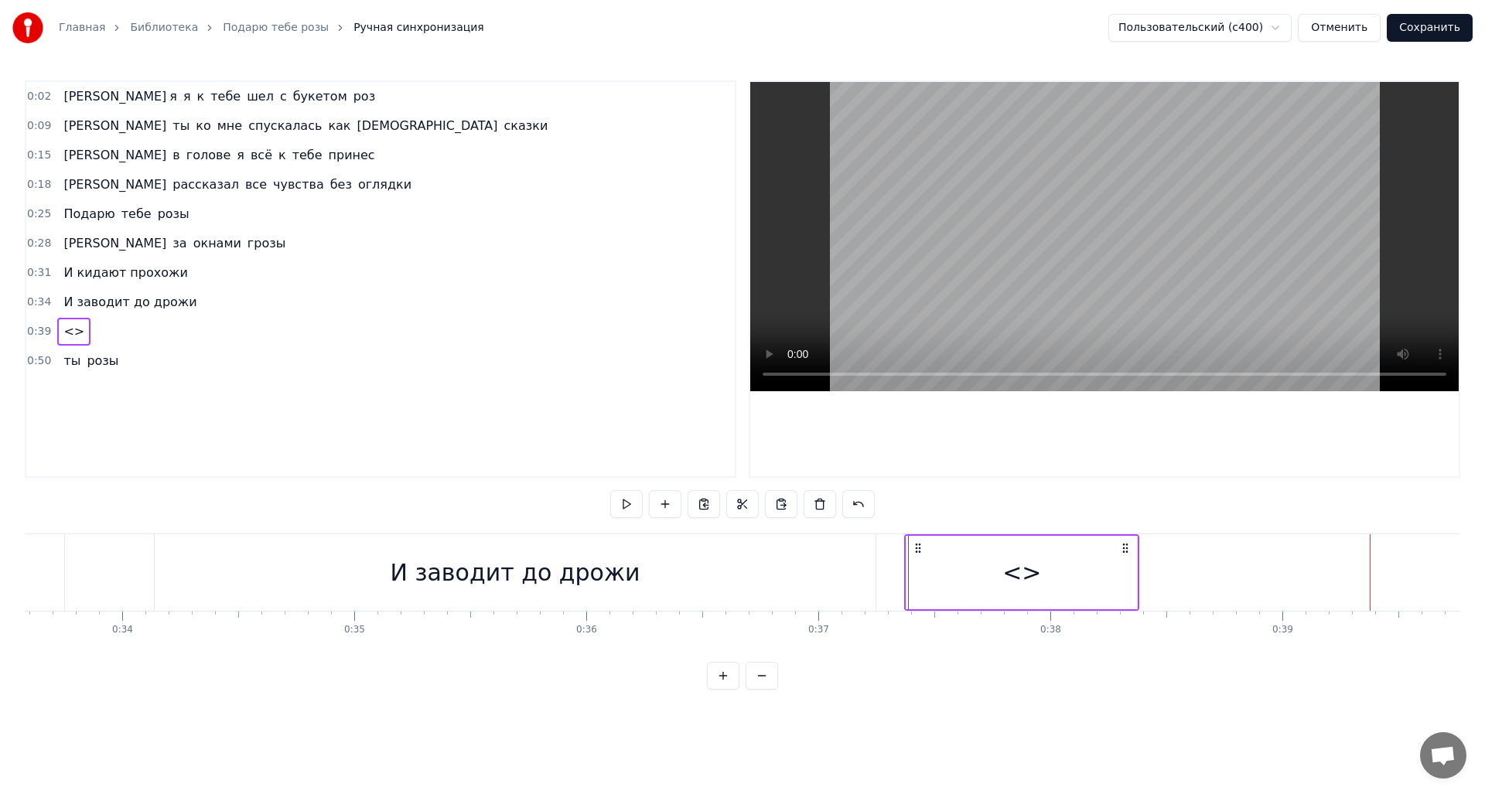
drag, startPoint x: 1384, startPoint y: 551, endPoint x: 918, endPoint y: 570, distance: 466.0
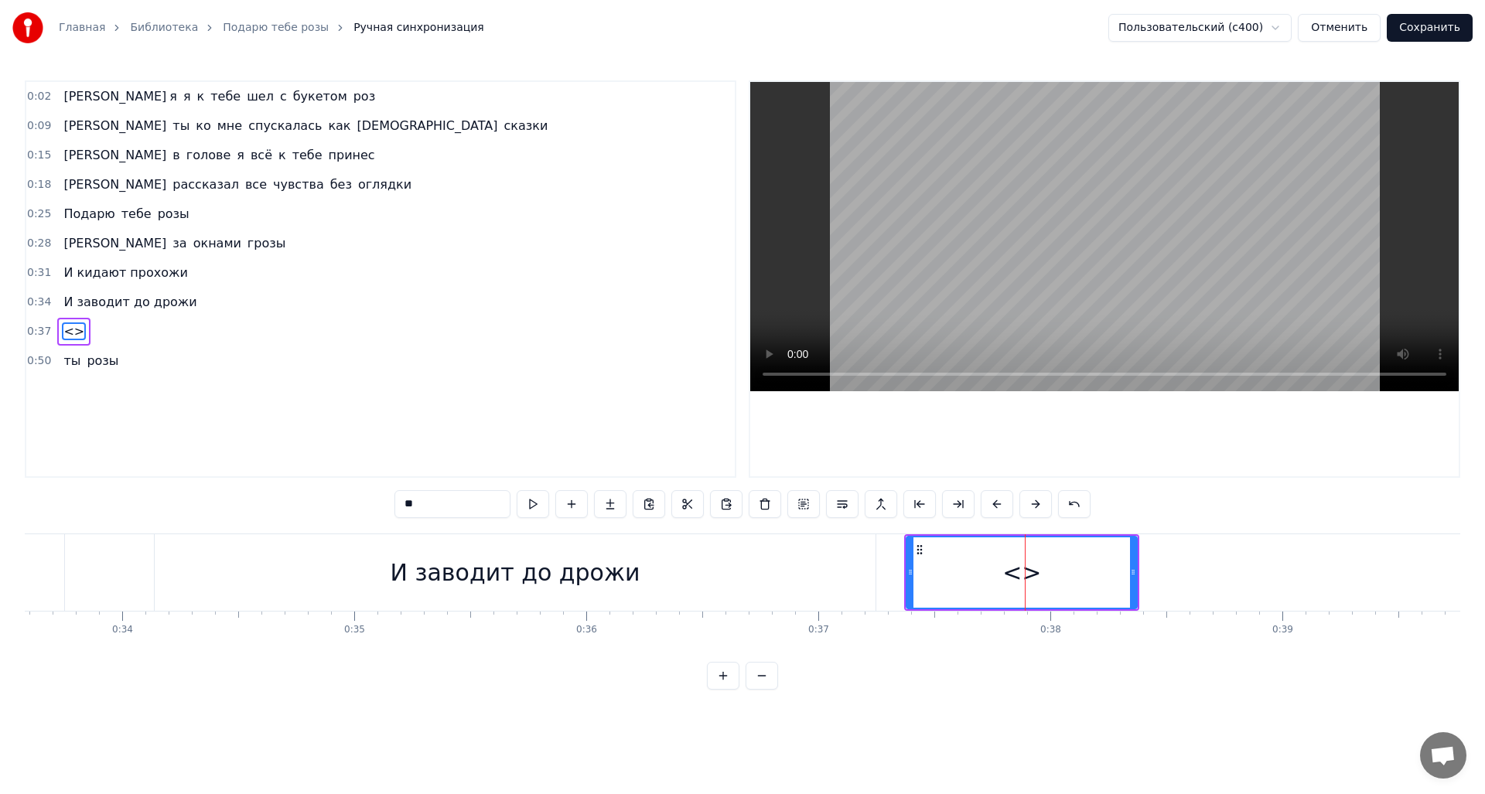
drag, startPoint x: 408, startPoint y: 510, endPoint x: 357, endPoint y: 517, distance: 51.4
type input "*"
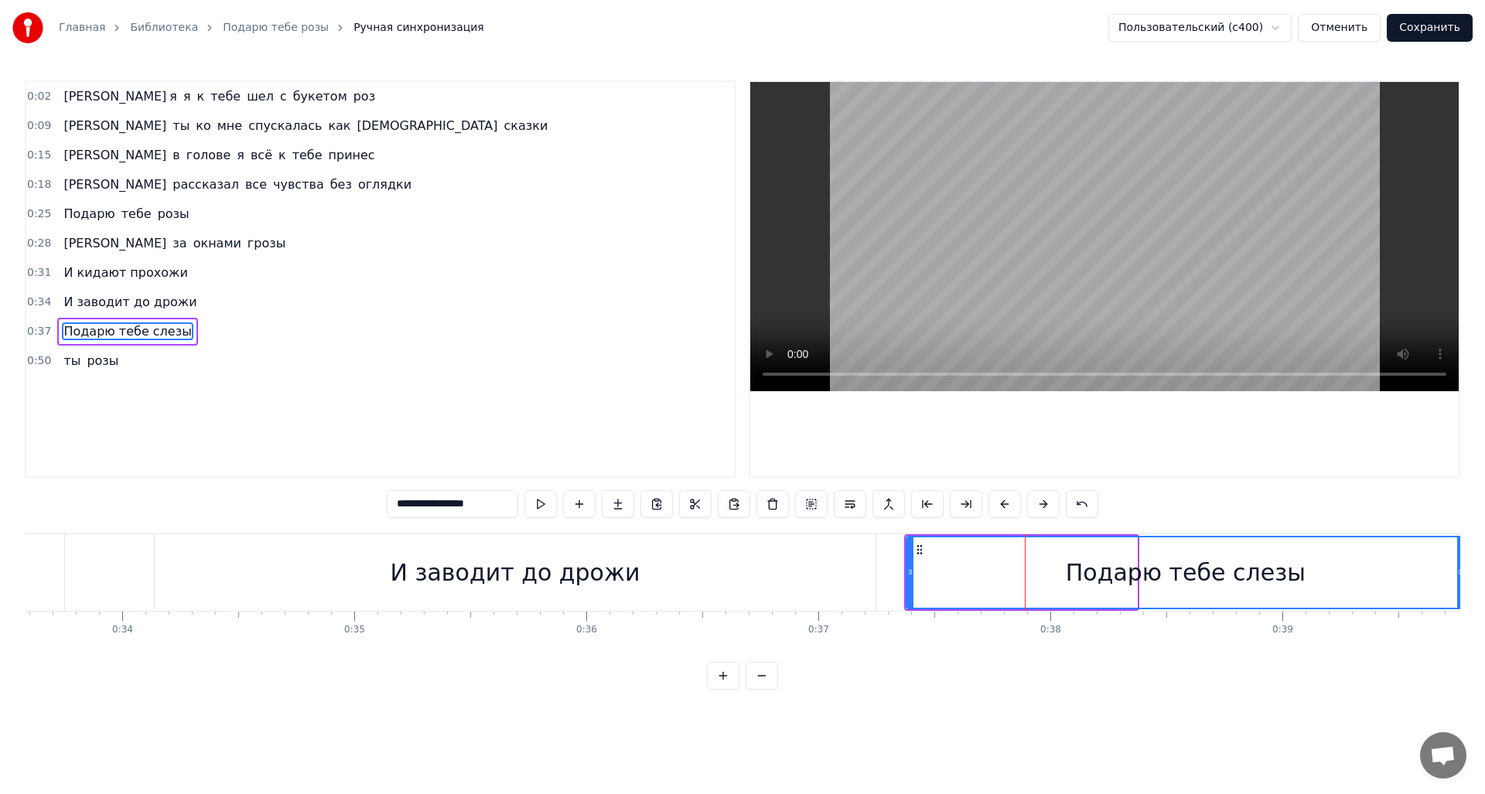
drag, startPoint x: 1135, startPoint y: 571, endPoint x: 1403, endPoint y: 575, distance: 267.7
click at [1458, 584] on div at bounding box center [1460, 573] width 6 height 70
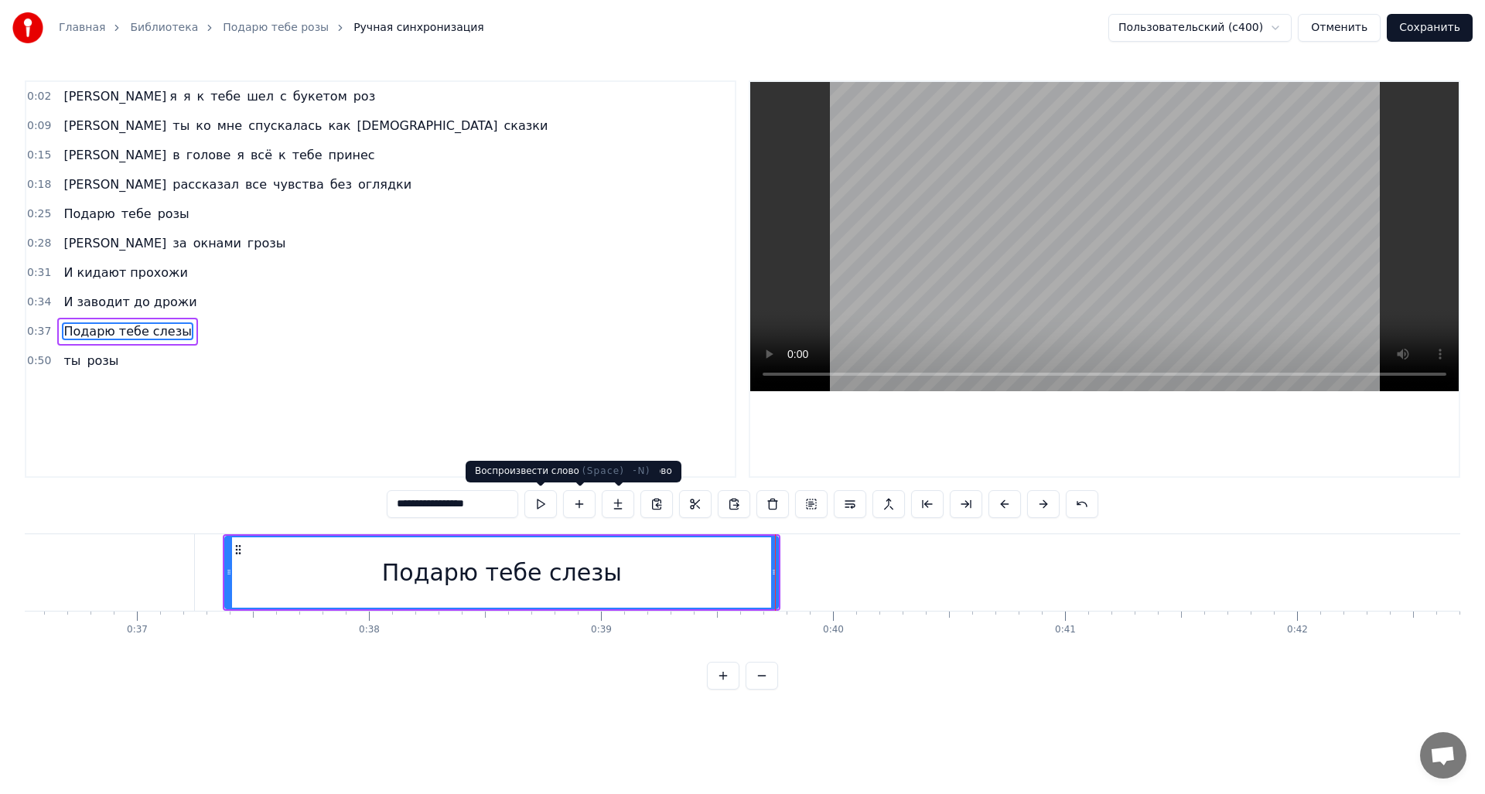
type input "**********"
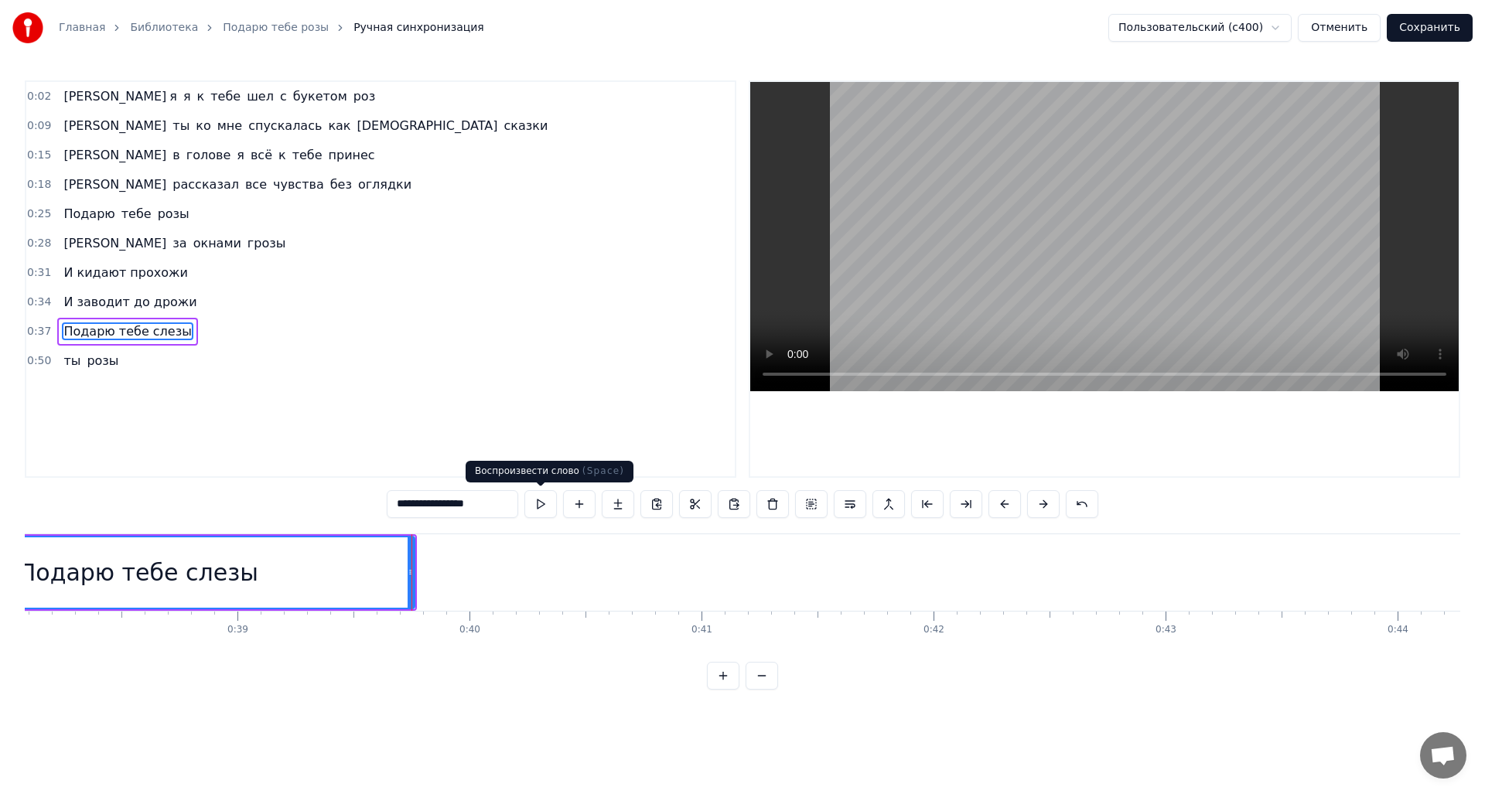
click at [545, 505] on button at bounding box center [540, 504] width 32 height 28
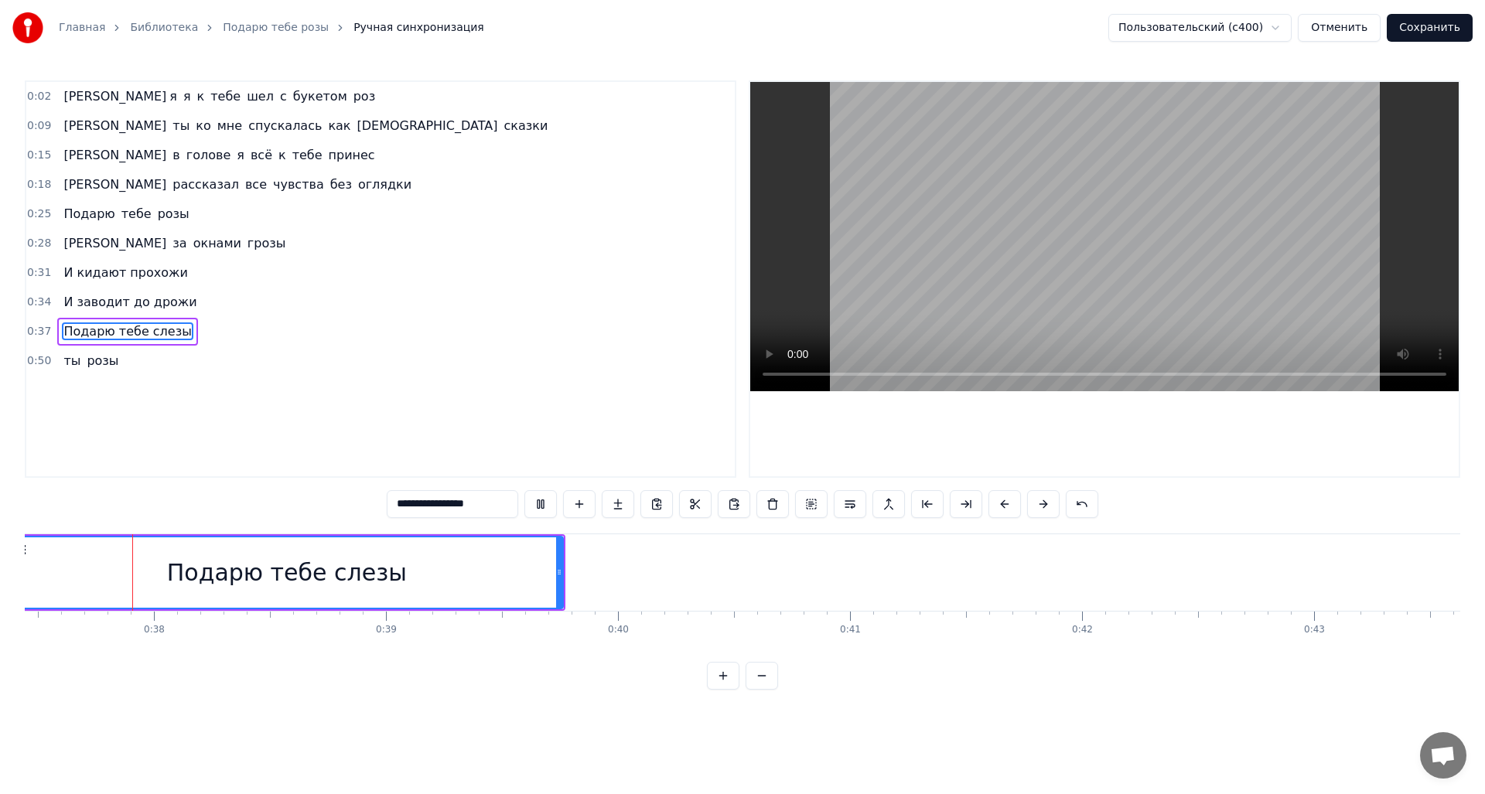
scroll to position [0, 8647]
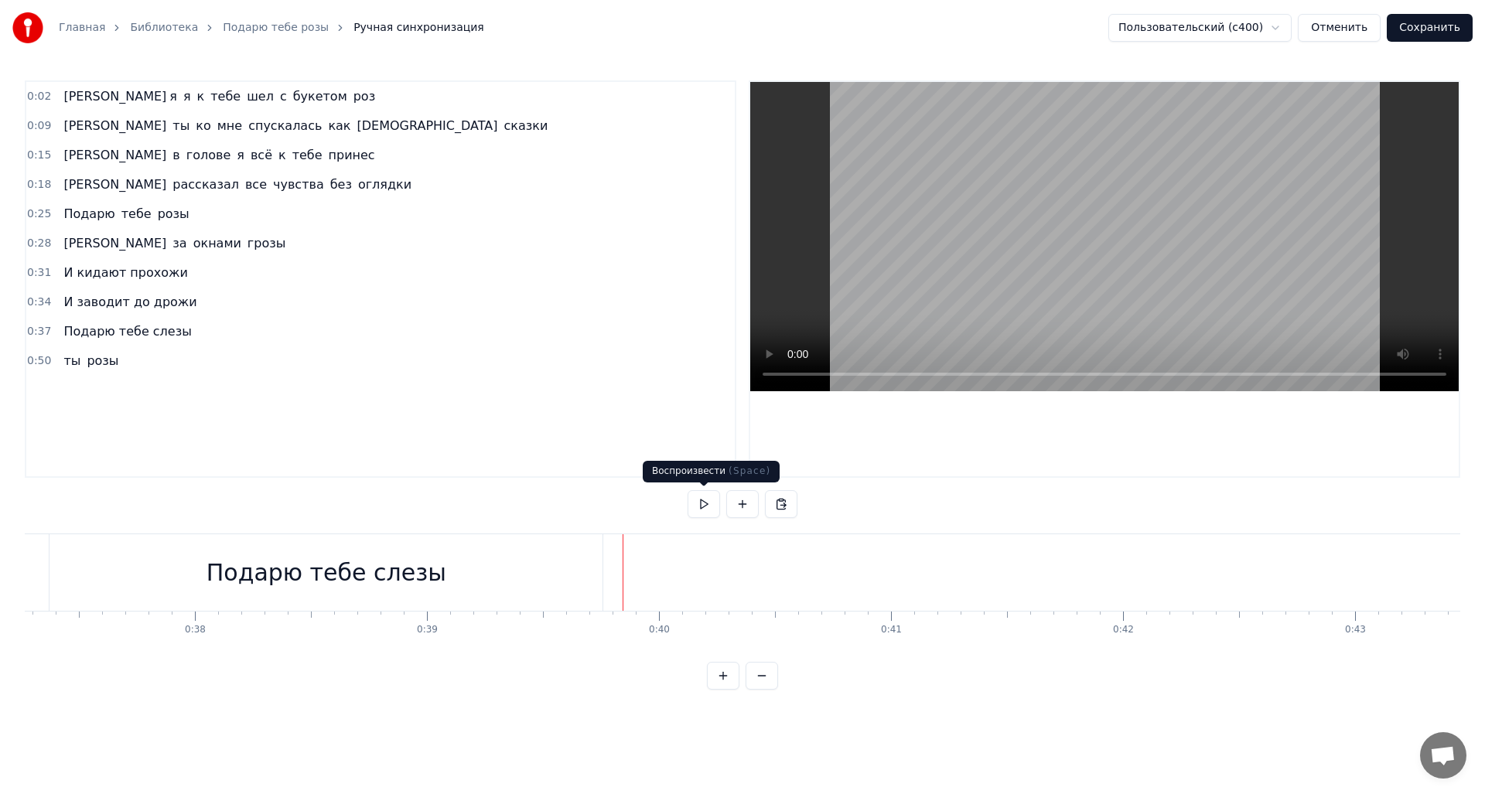
click at [709, 502] on button at bounding box center [704, 504] width 32 height 28
click at [743, 510] on button at bounding box center [742, 504] width 32 height 28
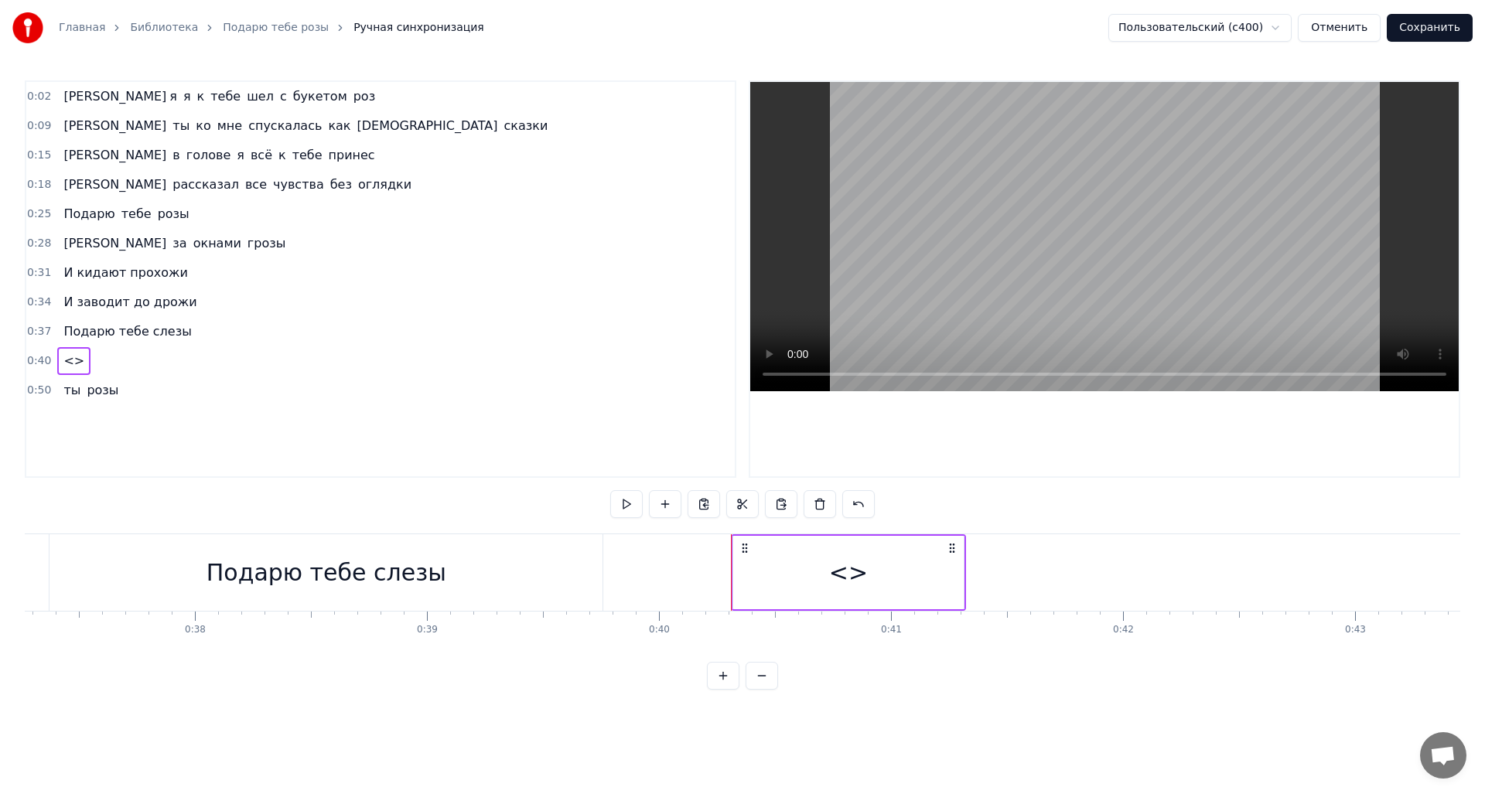
click at [781, 548] on div "<>" at bounding box center [848, 572] width 230 height 73
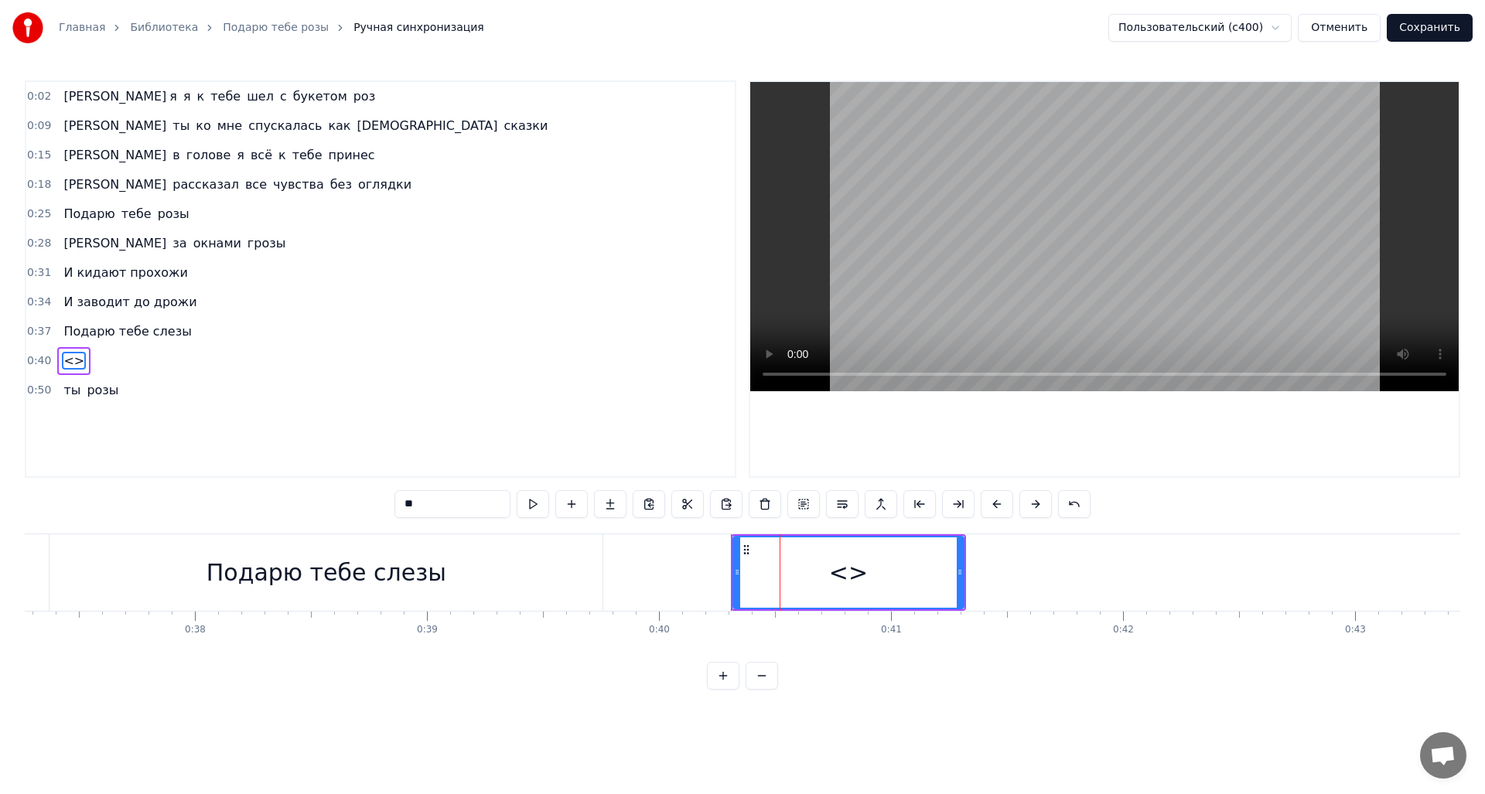
drag, startPoint x: 469, startPoint y: 504, endPoint x: 351, endPoint y: 510, distance: 118.5
click at [351, 510] on div "0:02 А я я к тебе шел с букетом роз 0:09 А ты ко мне спускалась как богиня сказ…" at bounding box center [743, 384] width 1436 height 609
type input "*"
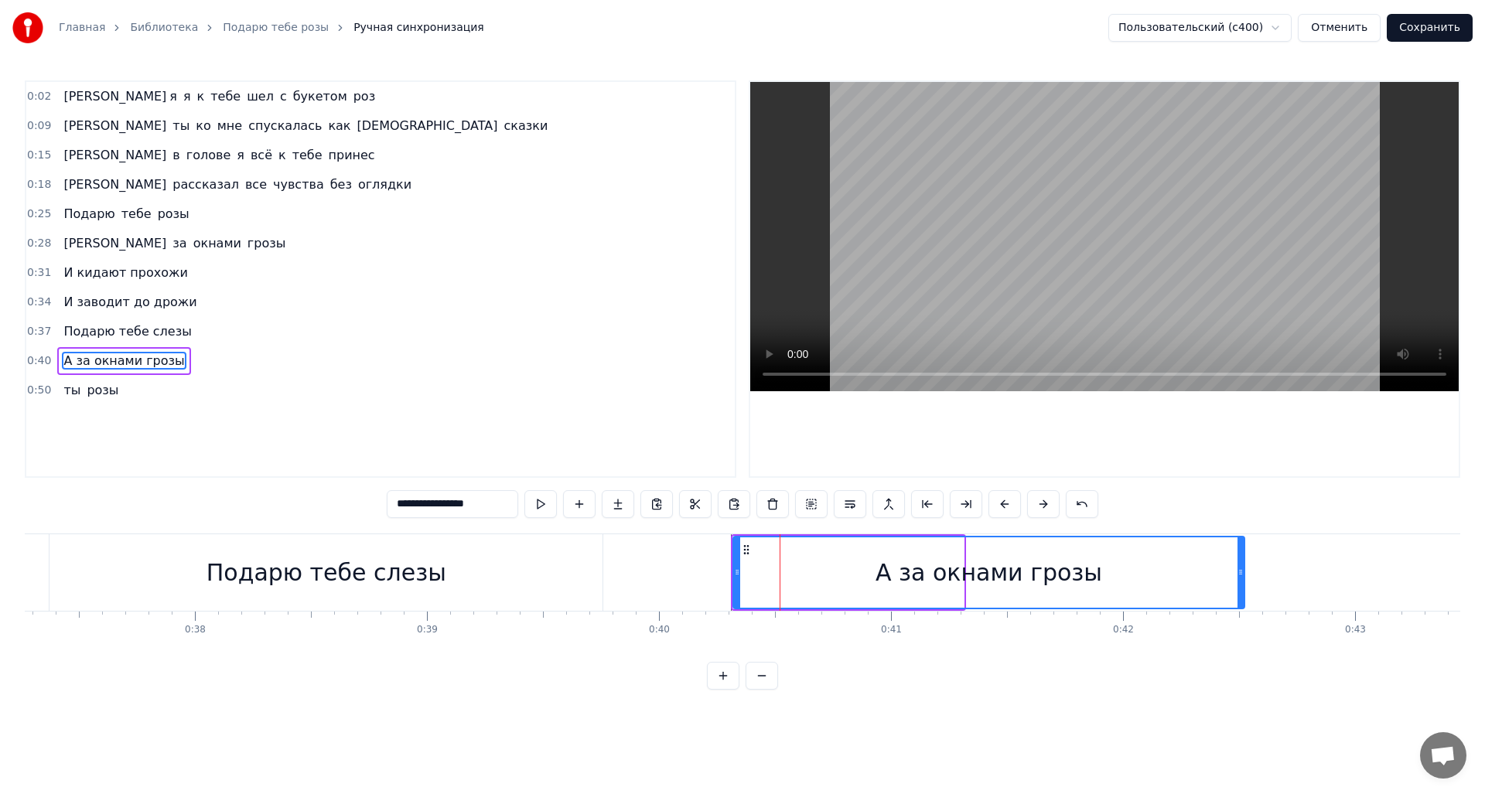
drag, startPoint x: 960, startPoint y: 569, endPoint x: 1231, endPoint y: 562, distance: 270.8
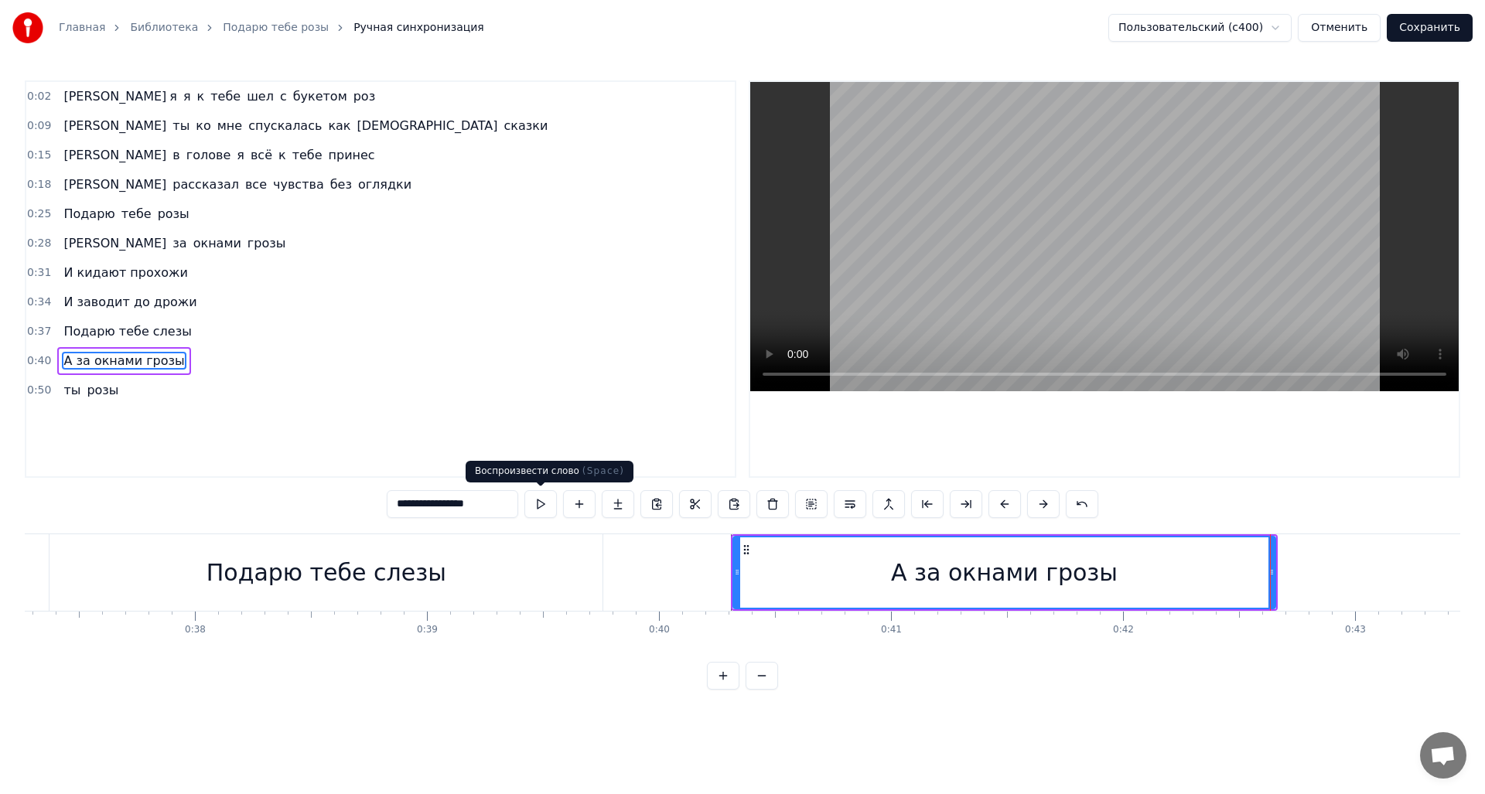
type input "**********"
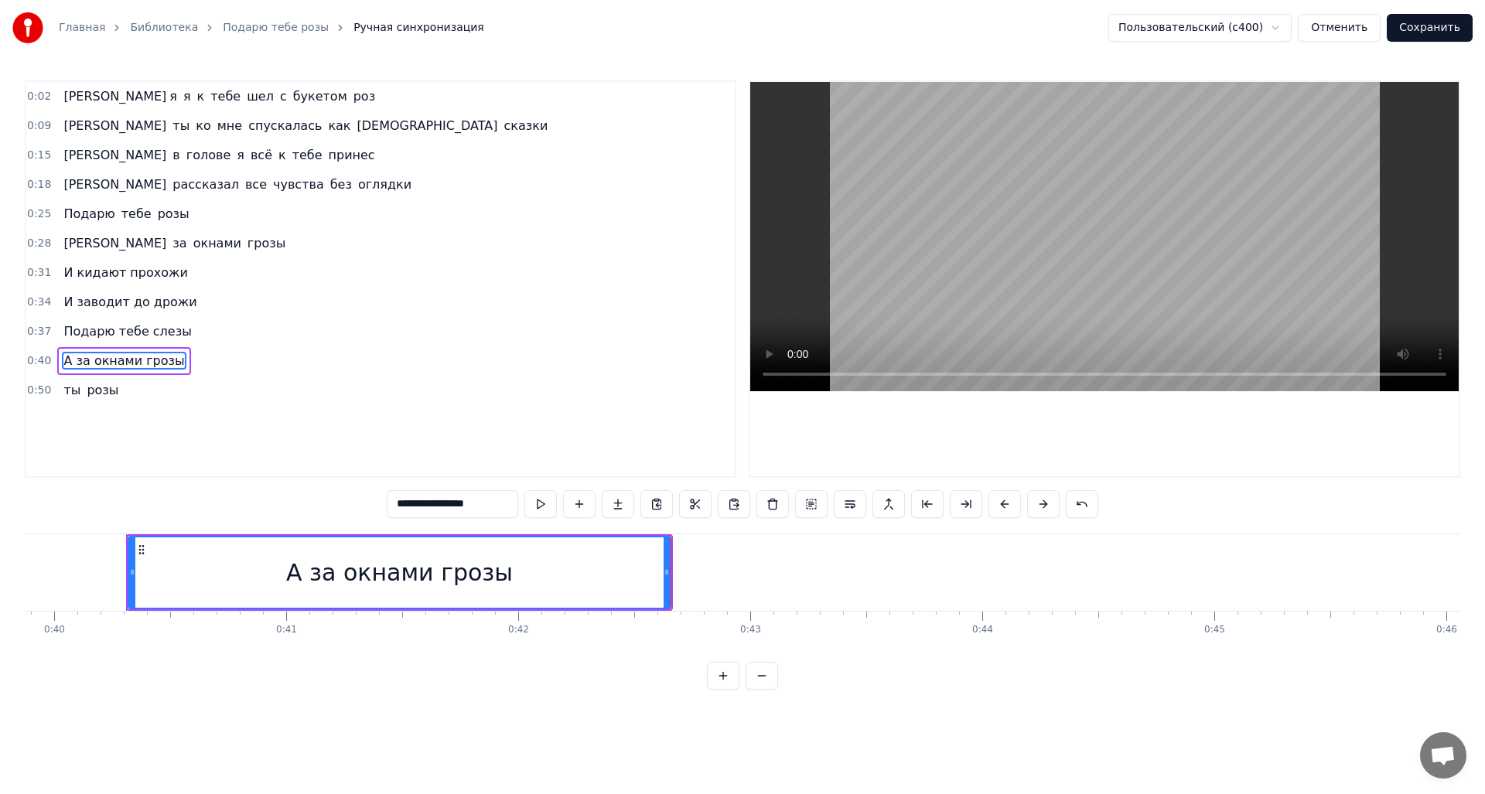
scroll to position [0, 9244]
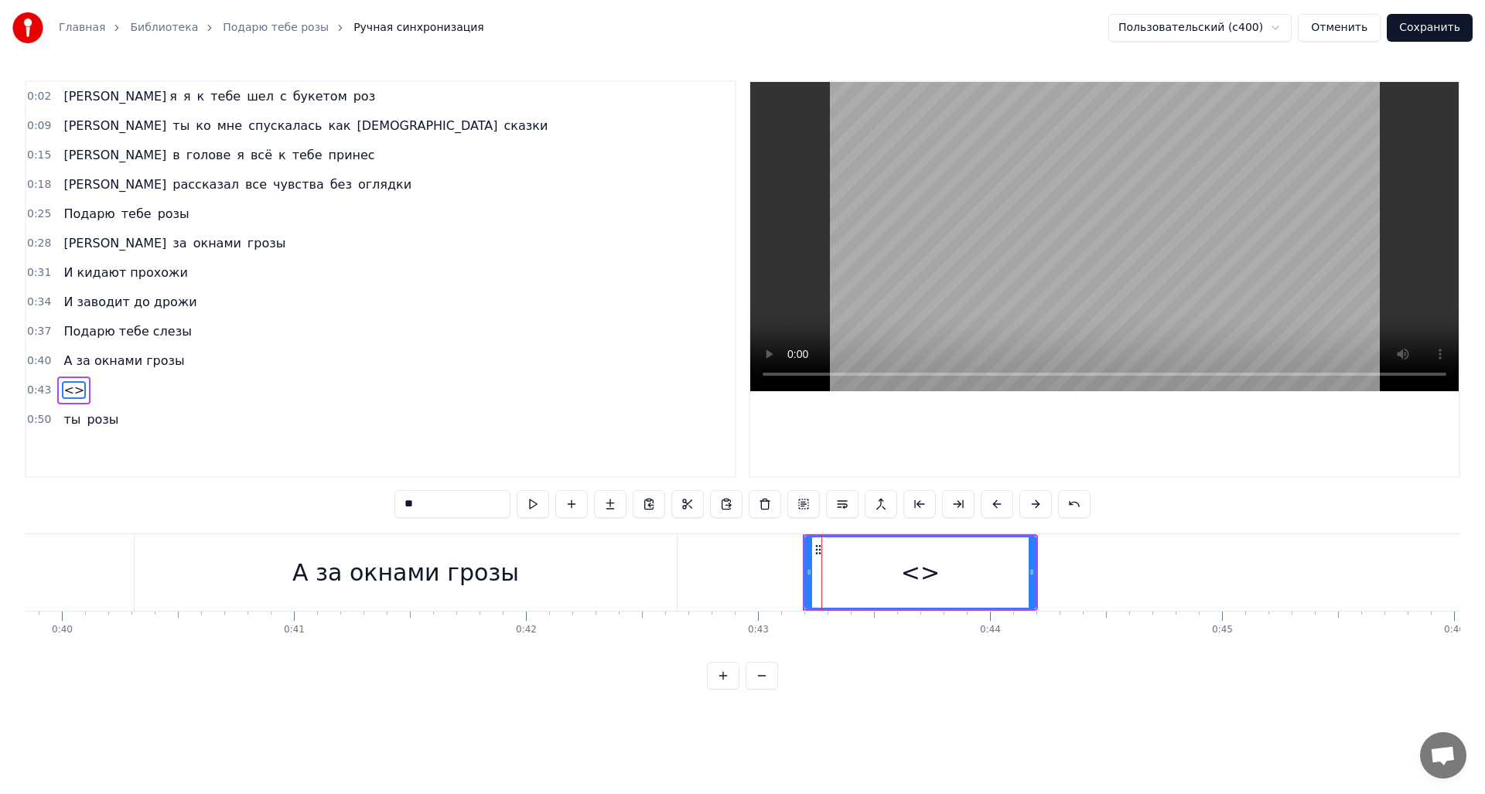
click at [473, 505] on input "**" at bounding box center [452, 504] width 116 height 28
drag, startPoint x: 445, startPoint y: 504, endPoint x: 353, endPoint y: 507, distance: 91.3
click at [353, 507] on div "0:02 А я я к тебе шел с букетом роз 0:09 А ты ко мне спускалась как богиня сказ…" at bounding box center [743, 384] width 1436 height 609
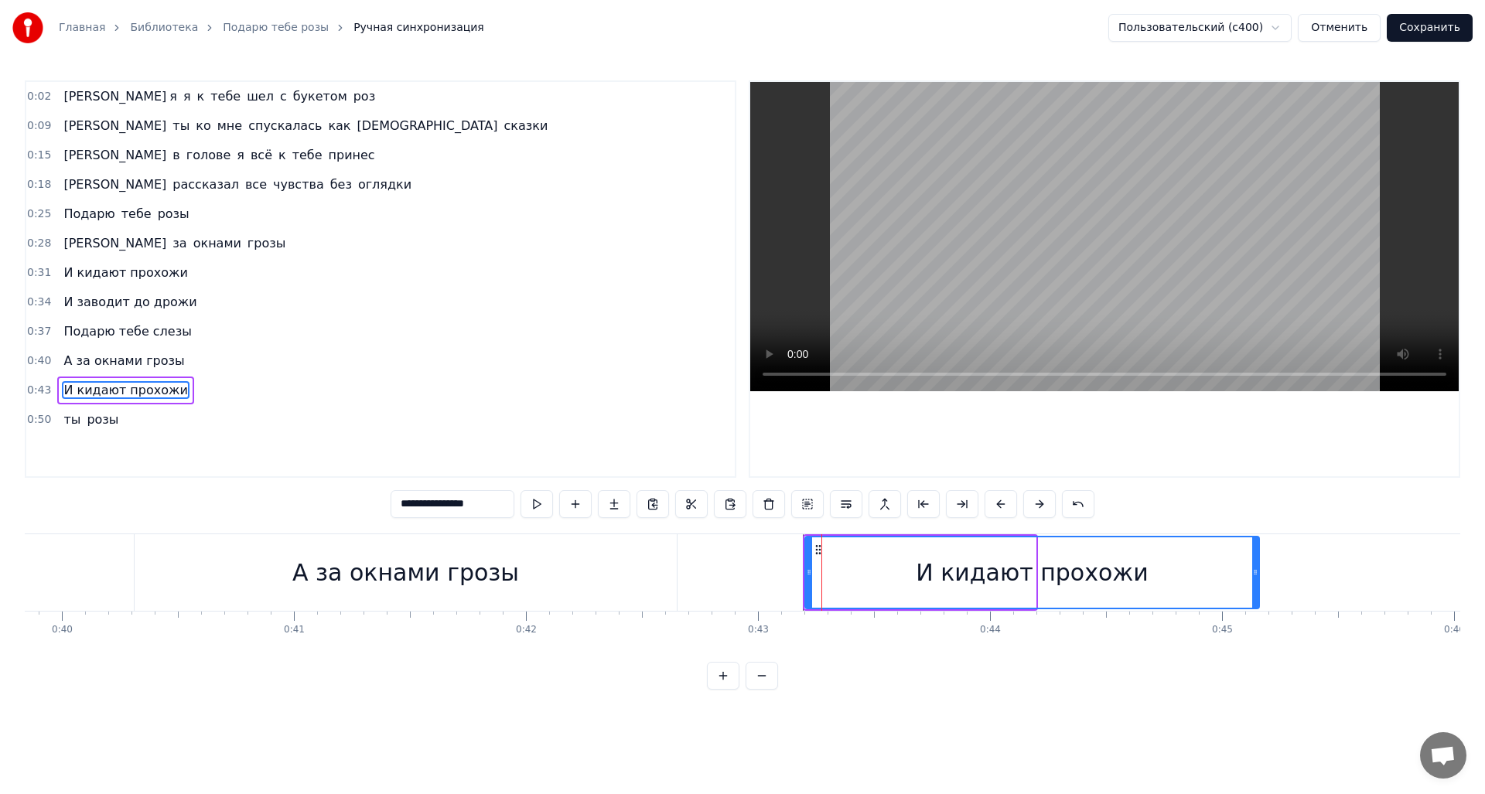
drag, startPoint x: 1034, startPoint y: 567, endPoint x: 1142, endPoint y: 533, distance: 113.5
click at [1258, 586] on div at bounding box center [1255, 573] width 6 height 70
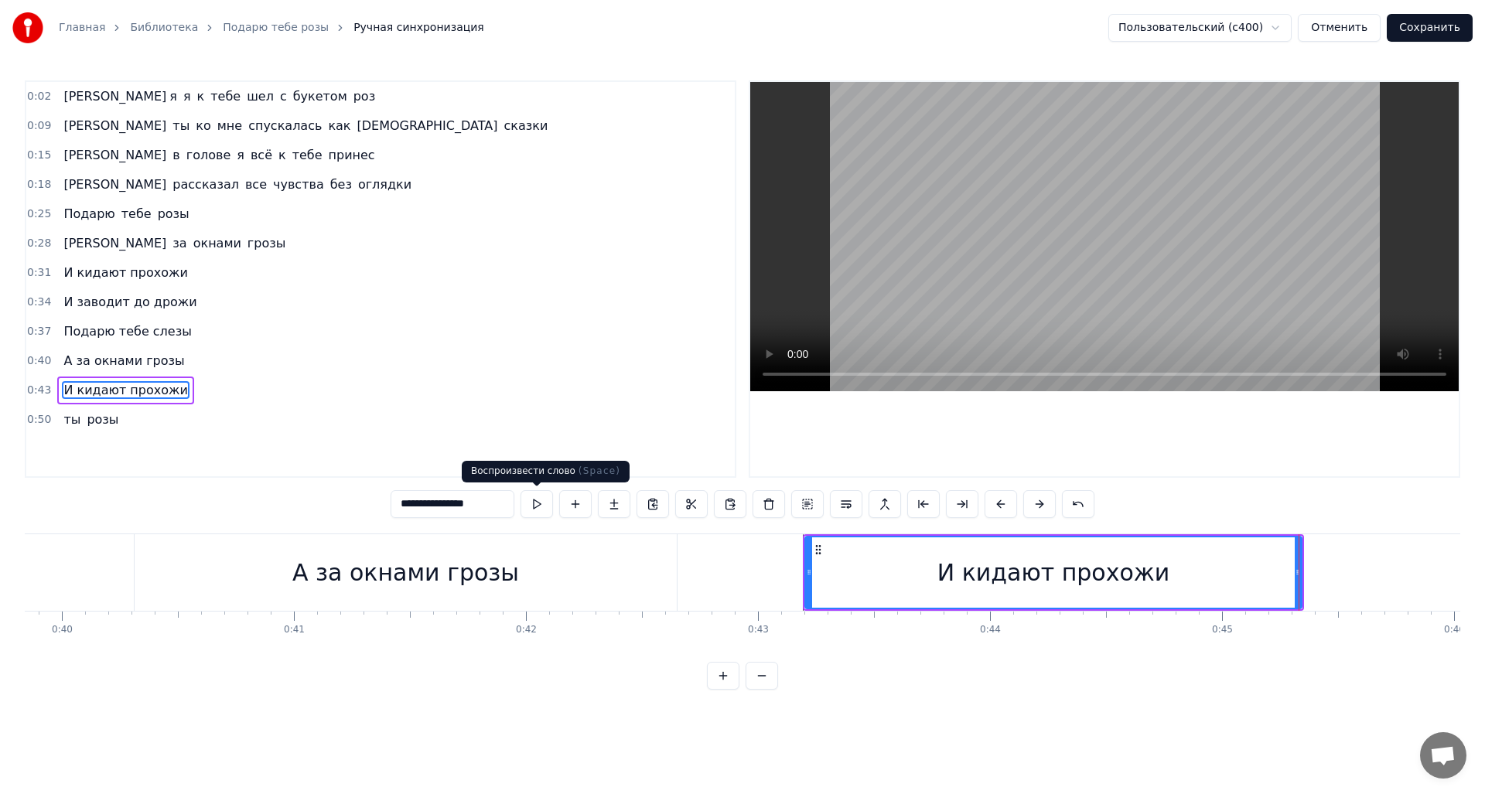
click at [535, 505] on button at bounding box center [537, 504] width 32 height 28
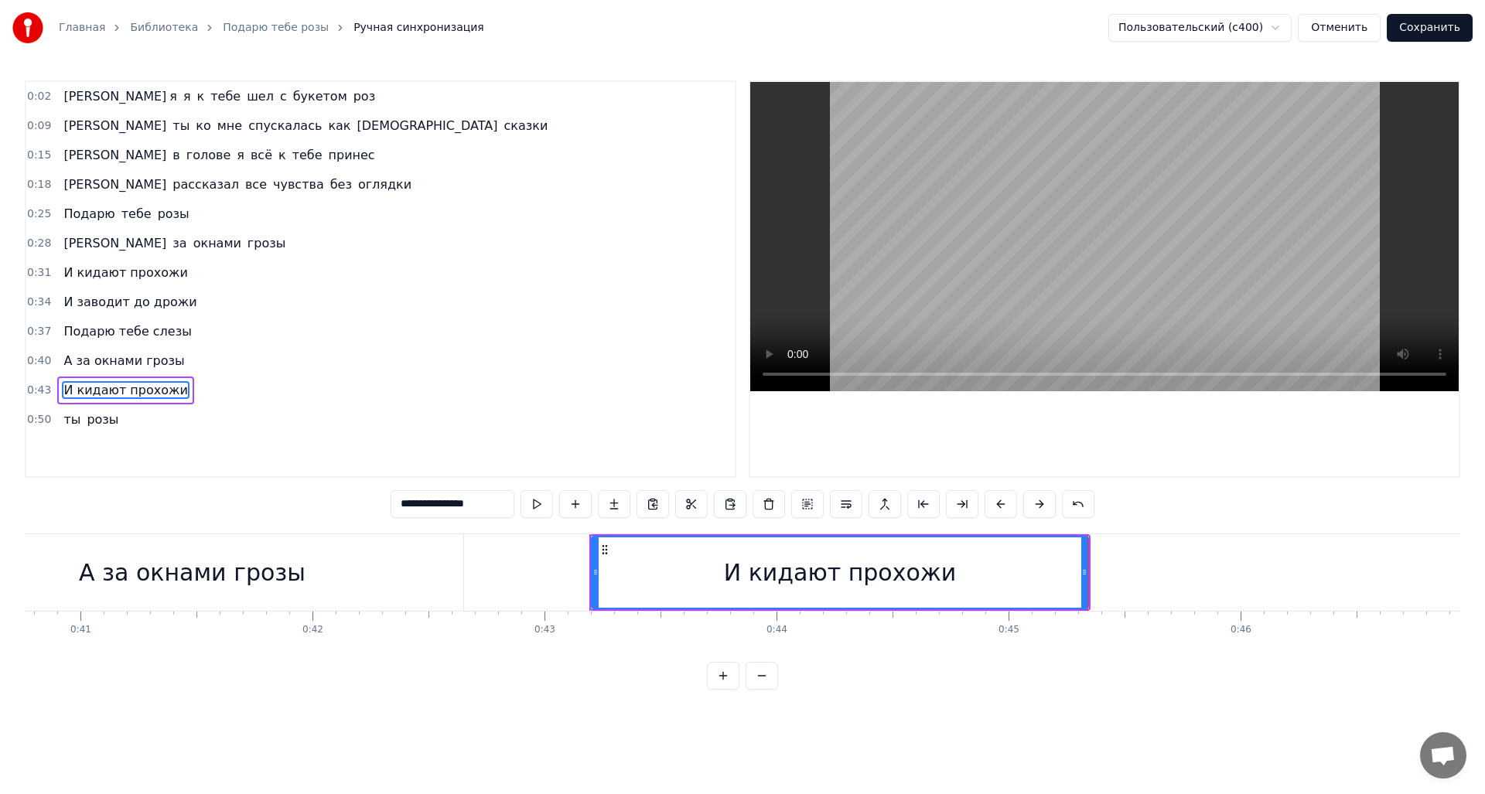
drag, startPoint x: 507, startPoint y: 504, endPoint x: 471, endPoint y: 515, distance: 38.2
click at [471, 515] on input "**********" at bounding box center [453, 504] width 124 height 28
drag, startPoint x: 1085, startPoint y: 586, endPoint x: 1077, endPoint y: 572, distance: 15.7
click at [1125, 589] on div at bounding box center [1121, 573] width 6 height 70
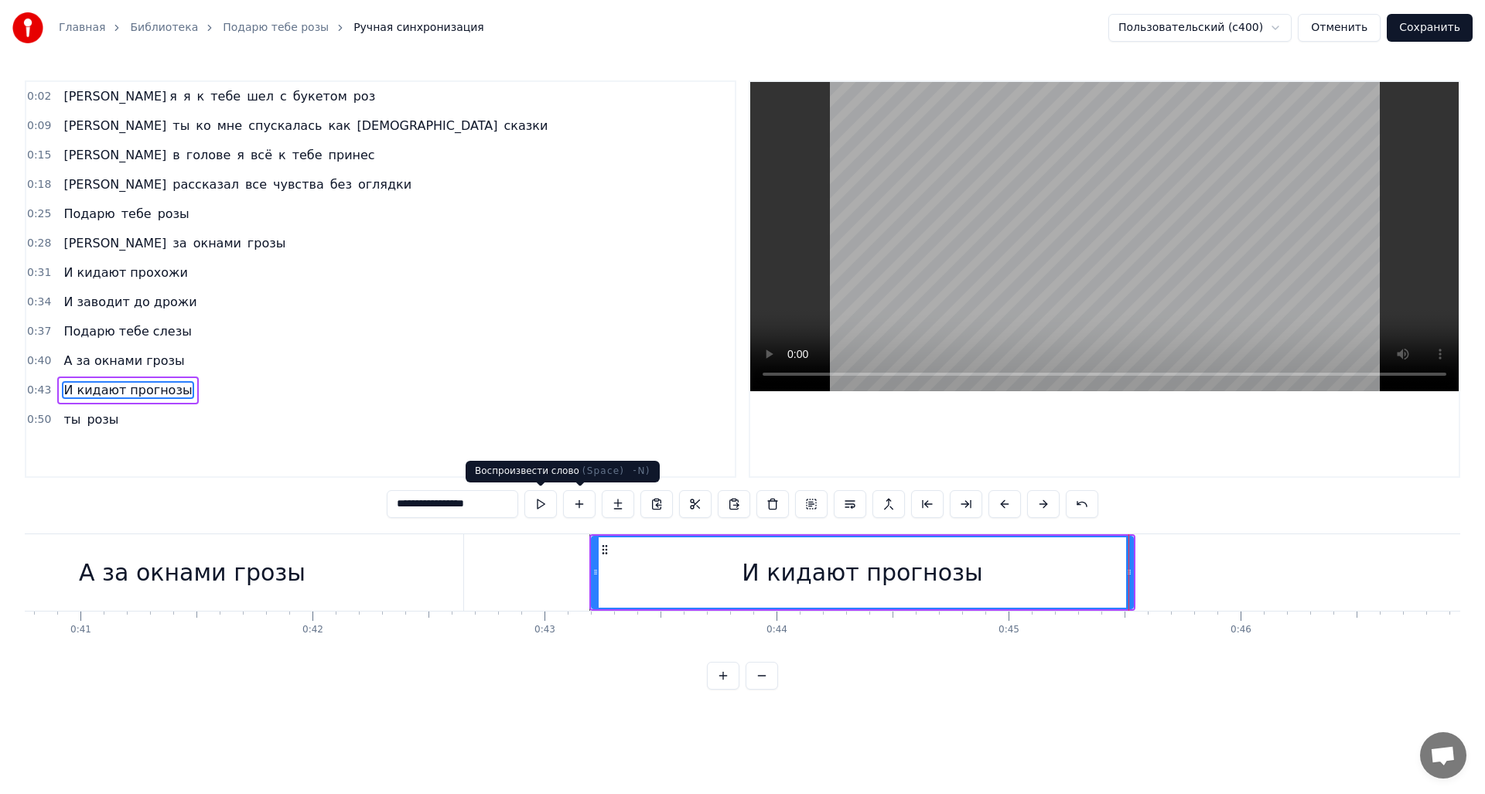
type input "**********"
click at [545, 504] on button at bounding box center [540, 504] width 32 height 28
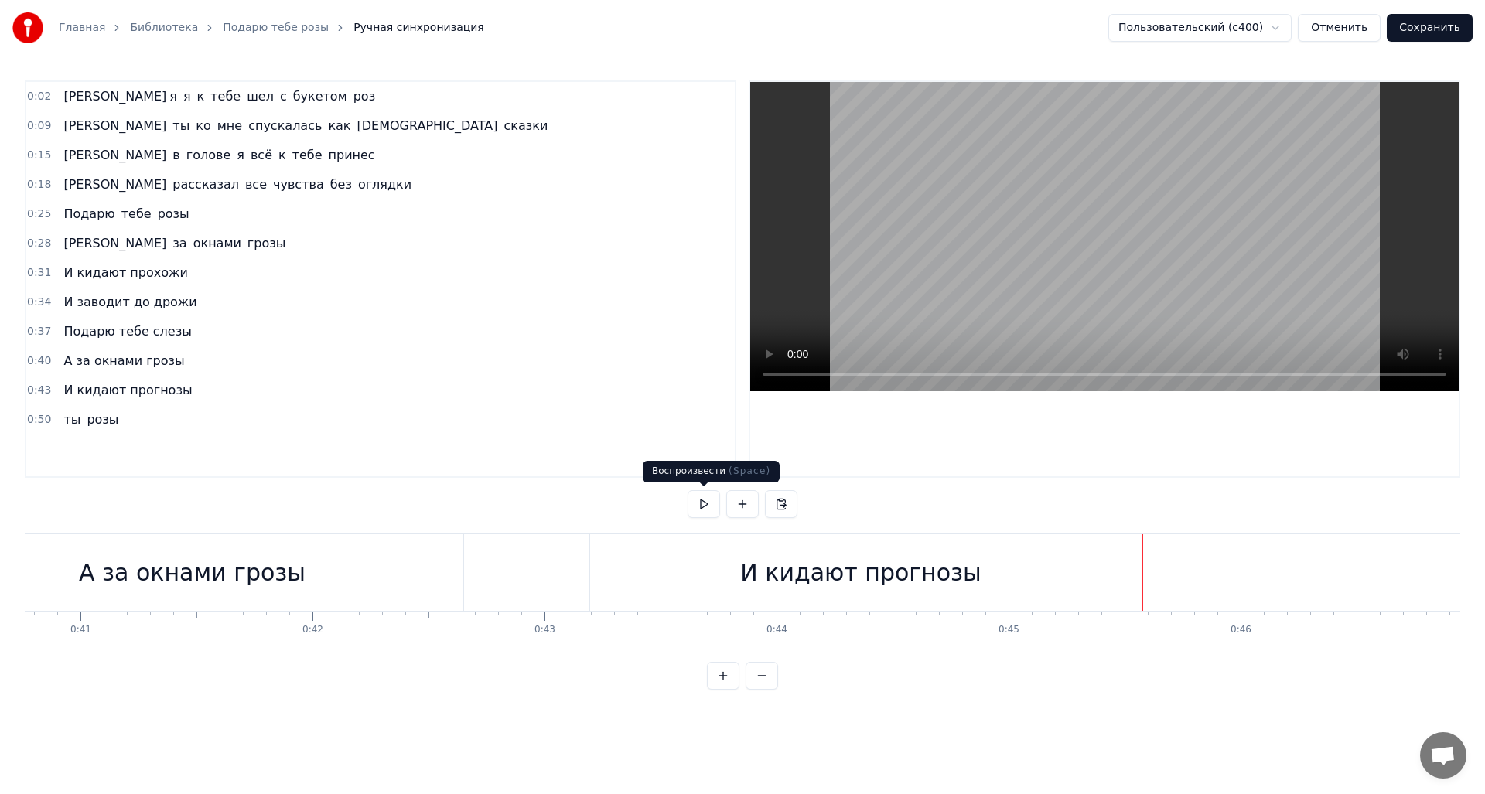
click at [712, 508] on button at bounding box center [704, 504] width 32 height 28
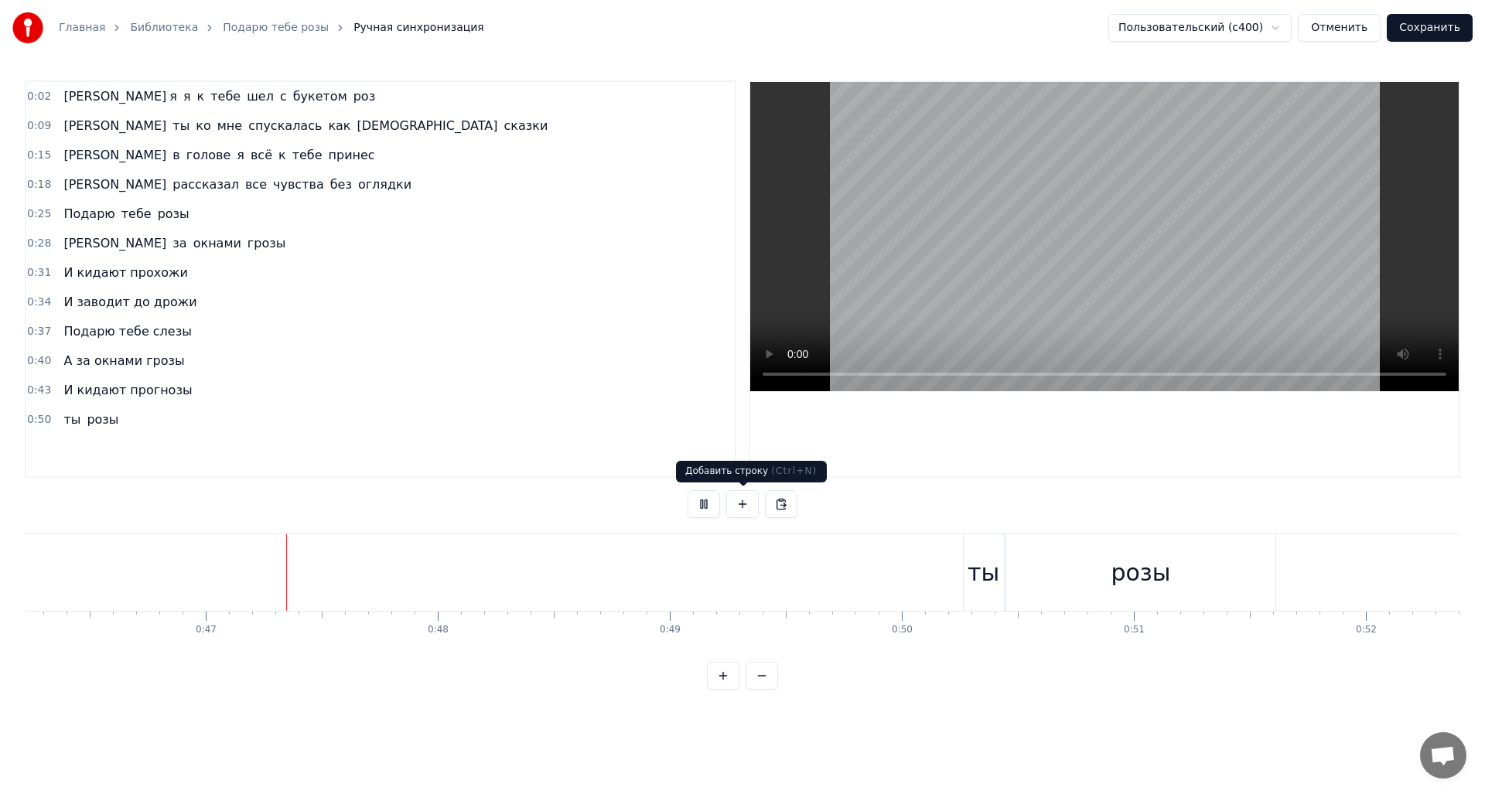
scroll to position [0, 10790]
click at [702, 507] on button at bounding box center [704, 504] width 32 height 28
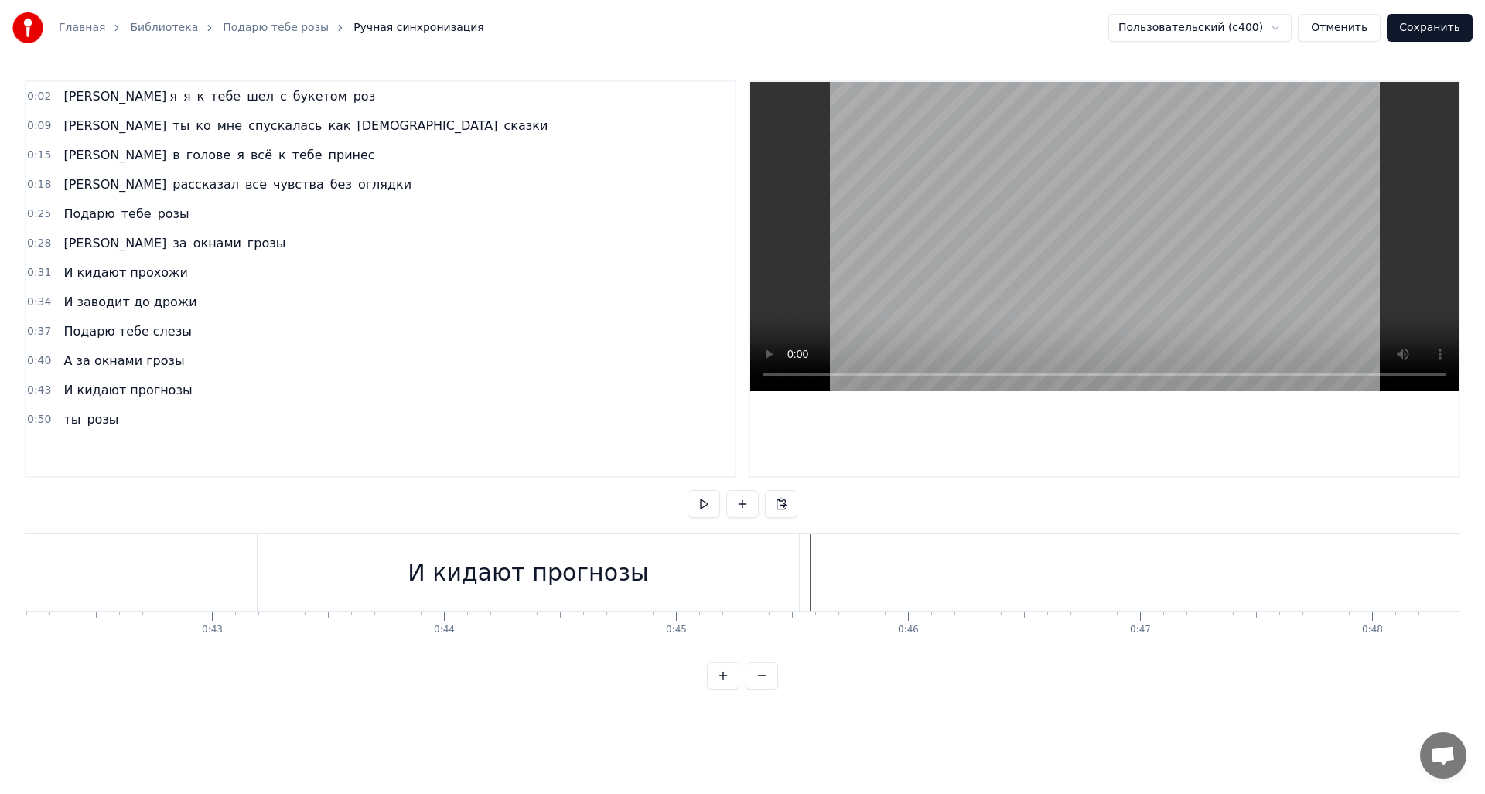
scroll to position [0, 9684]
click at [851, 592] on div "И кидают прогнозы" at bounding box center [634, 572] width 541 height 77
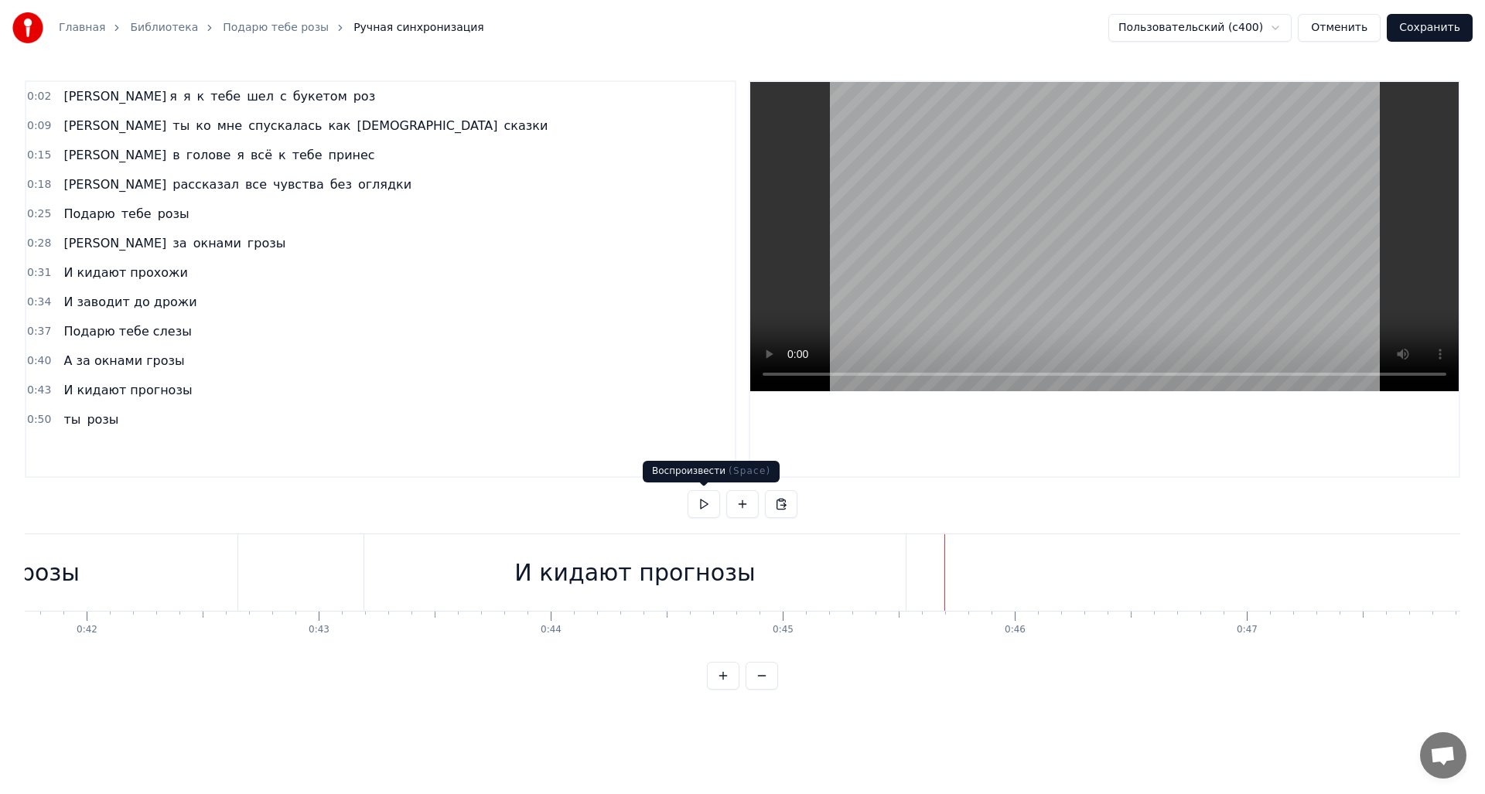
click at [689, 501] on button at bounding box center [704, 504] width 32 height 28
click at [700, 503] on button at bounding box center [704, 504] width 32 height 28
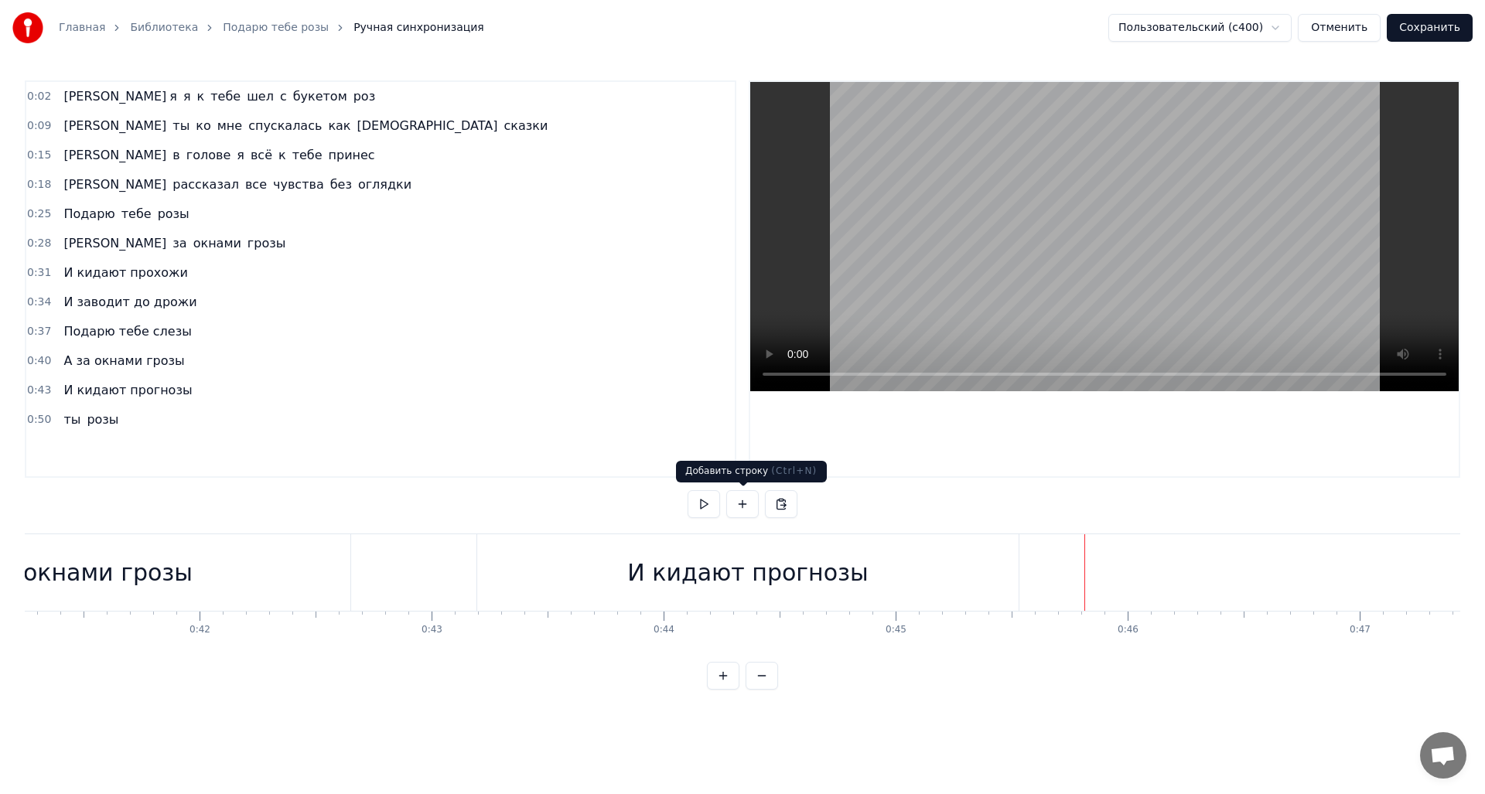
click at [740, 503] on button at bounding box center [742, 504] width 32 height 28
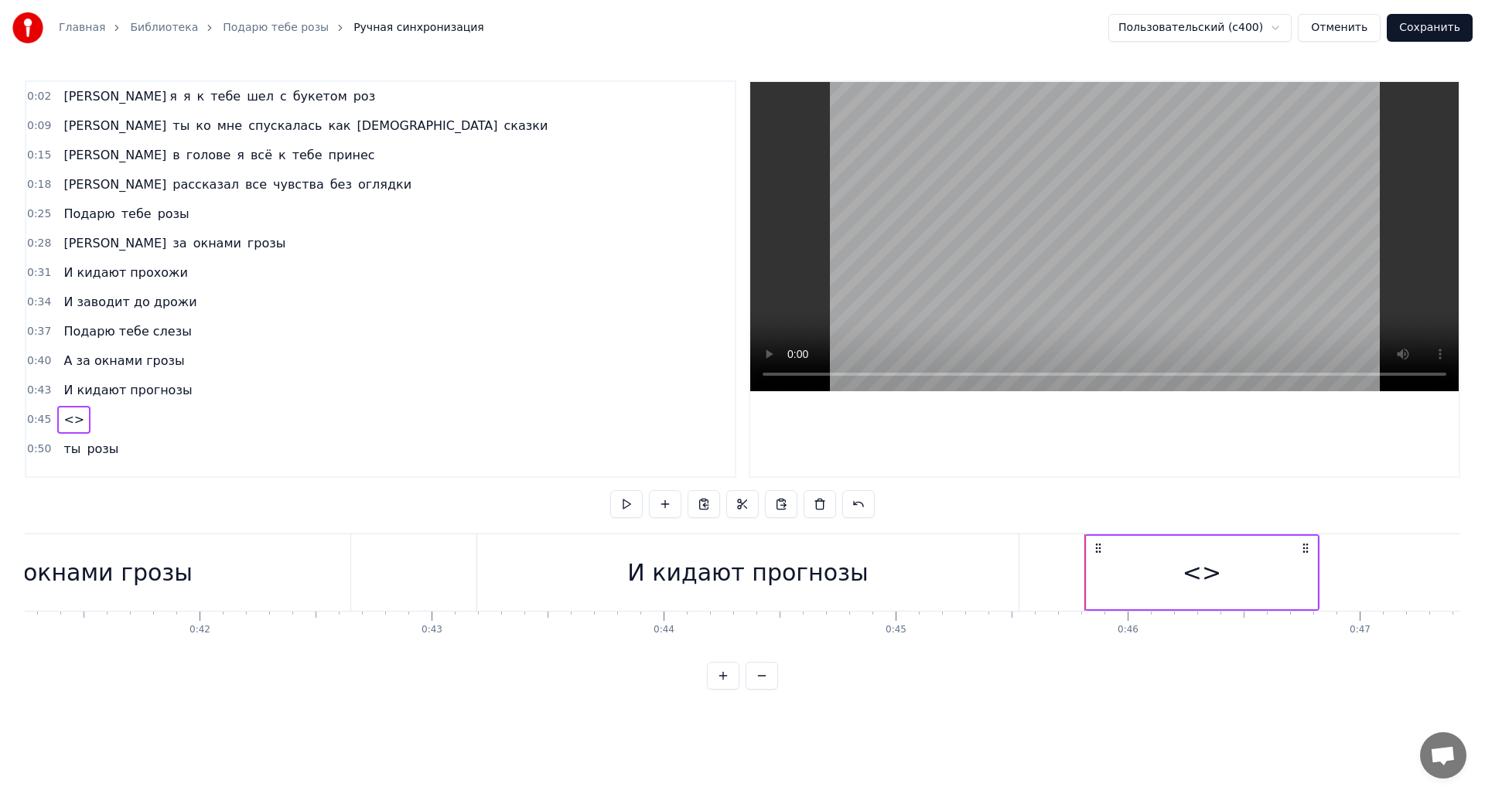
click at [1201, 581] on div "<>" at bounding box center [1202, 572] width 39 height 35
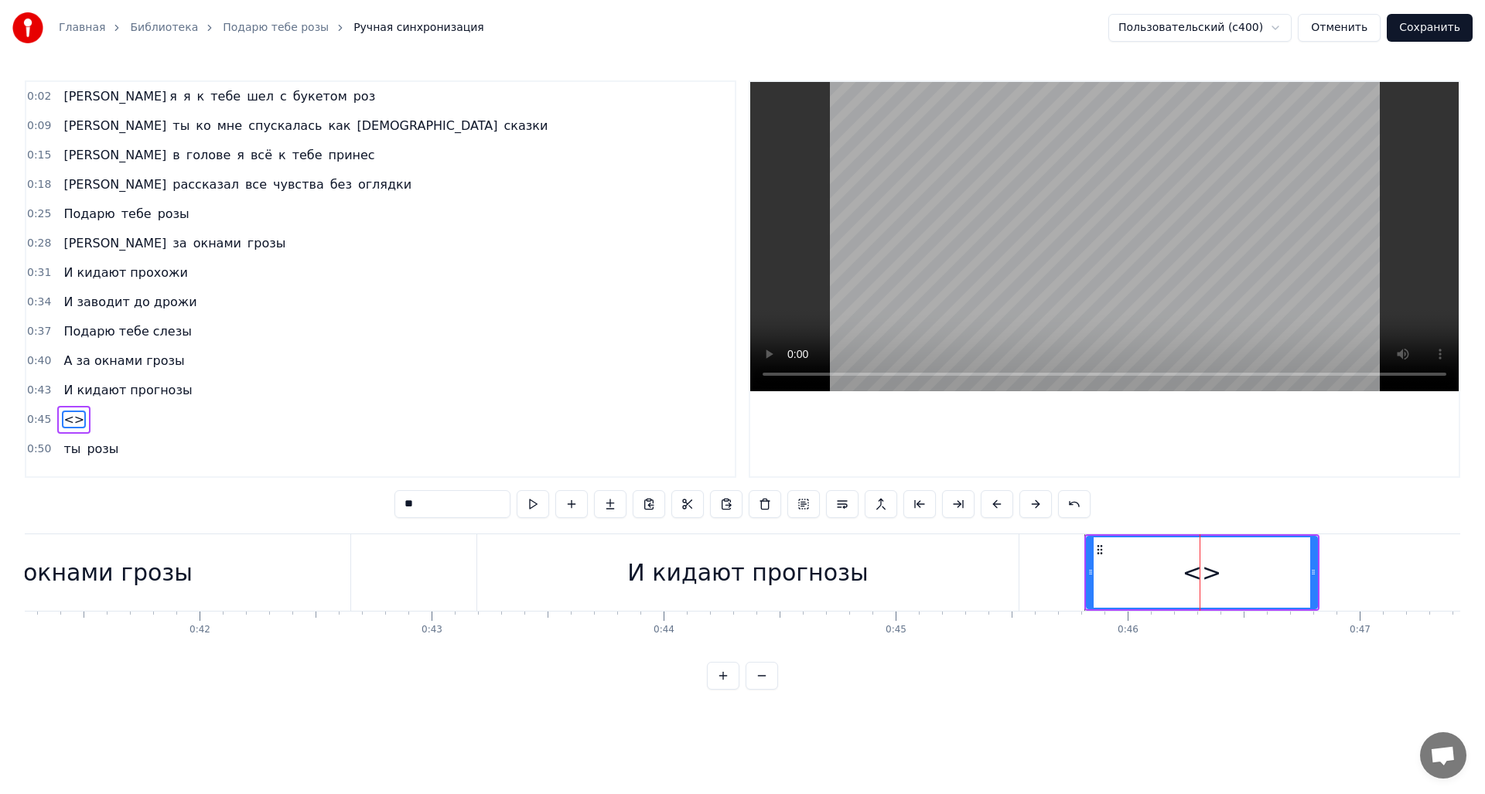
drag, startPoint x: 480, startPoint y: 504, endPoint x: 353, endPoint y: 516, distance: 128.1
click at [353, 516] on div "0:02 А я я к тебе шел с букетом роз 0:09 А ты ко мне спускалась как богиня сказ…" at bounding box center [743, 384] width 1436 height 609
type input "******"
drag, startPoint x: 1089, startPoint y: 565, endPoint x: 1079, endPoint y: 572, distance: 12.2
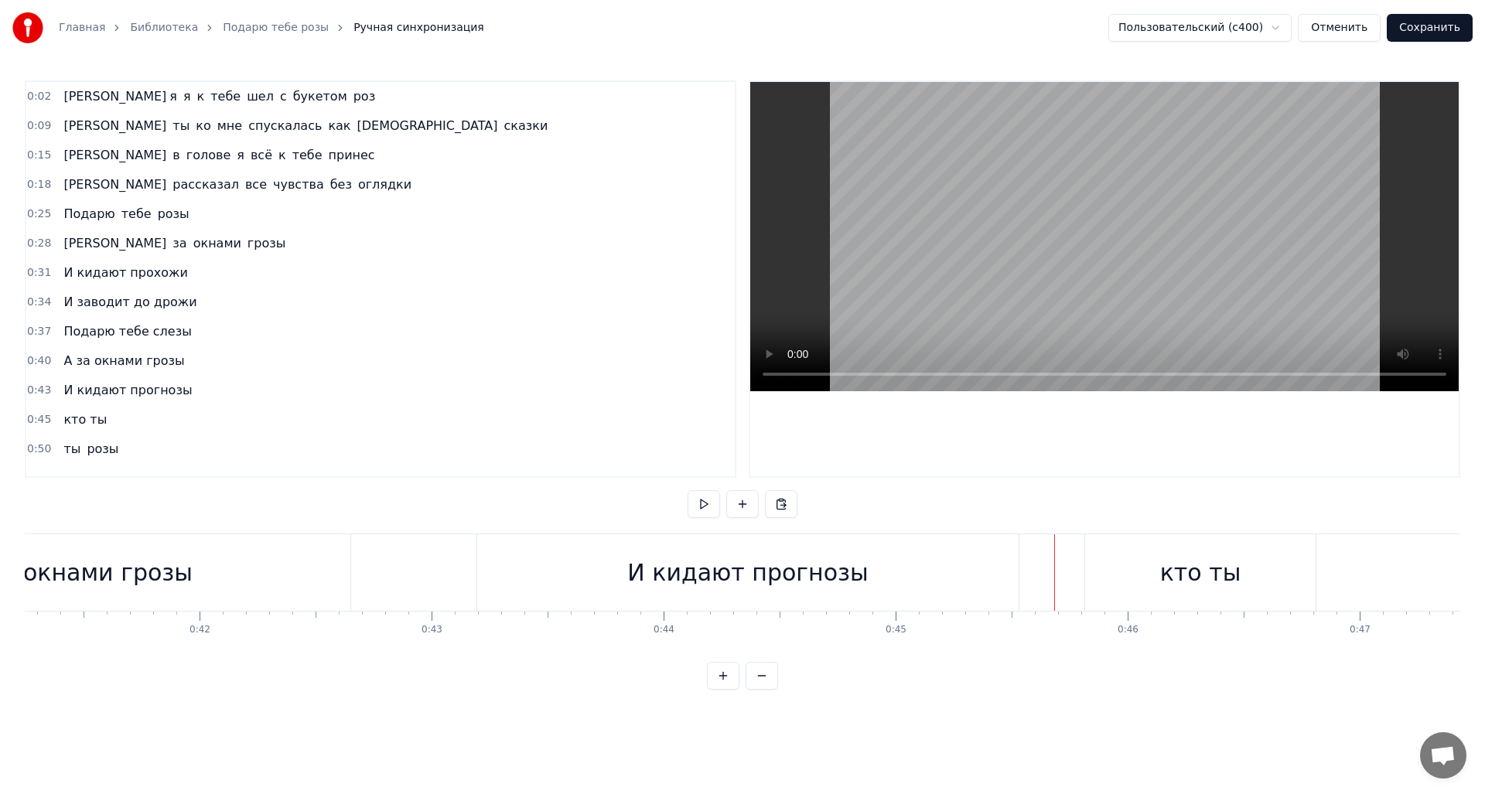
click at [1100, 568] on div "кто ты" at bounding box center [1200, 572] width 230 height 77
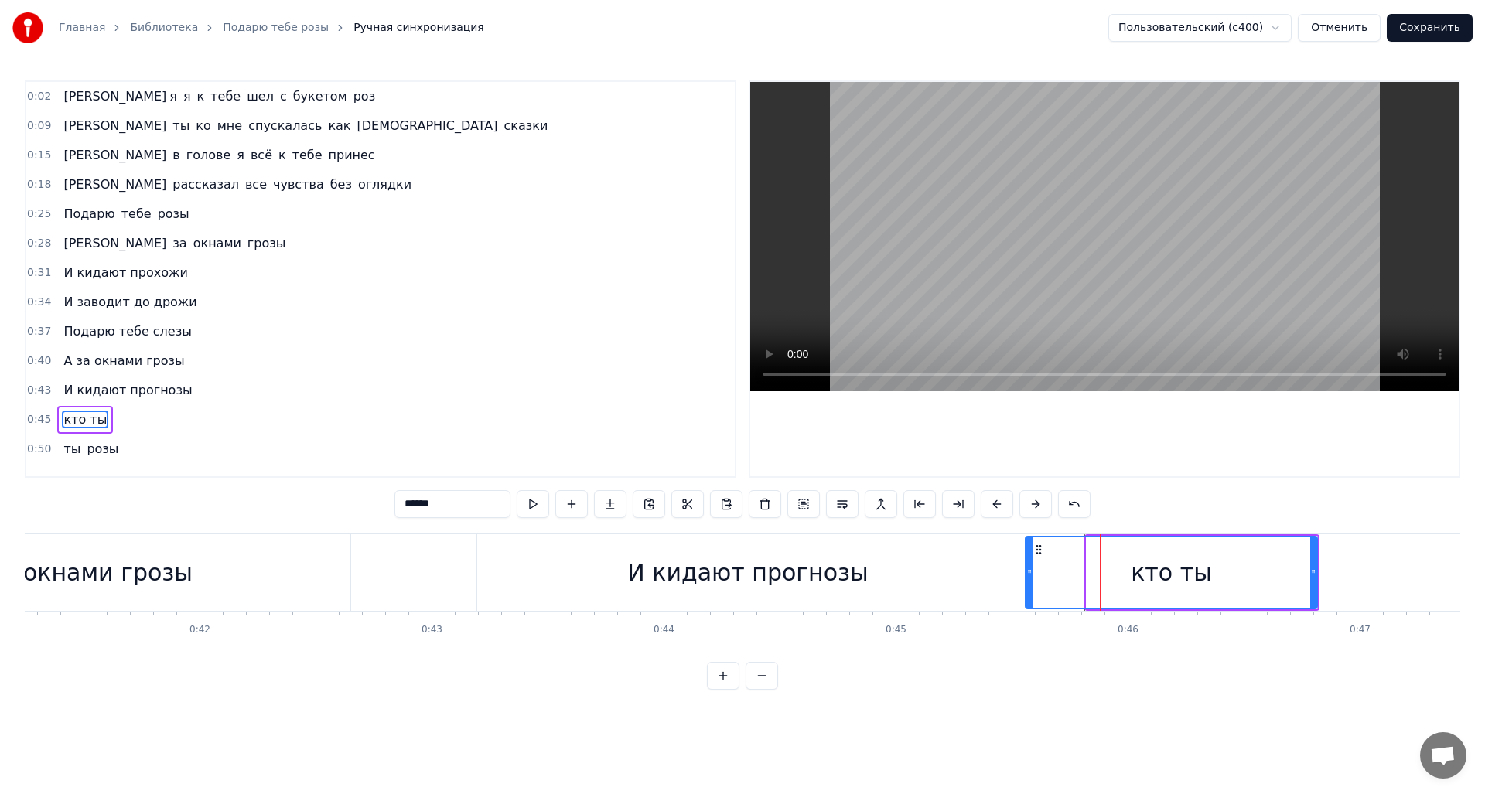
drag, startPoint x: 1092, startPoint y: 572, endPoint x: 1031, endPoint y: 580, distance: 61.6
click at [1031, 580] on div at bounding box center [1029, 573] width 6 height 70
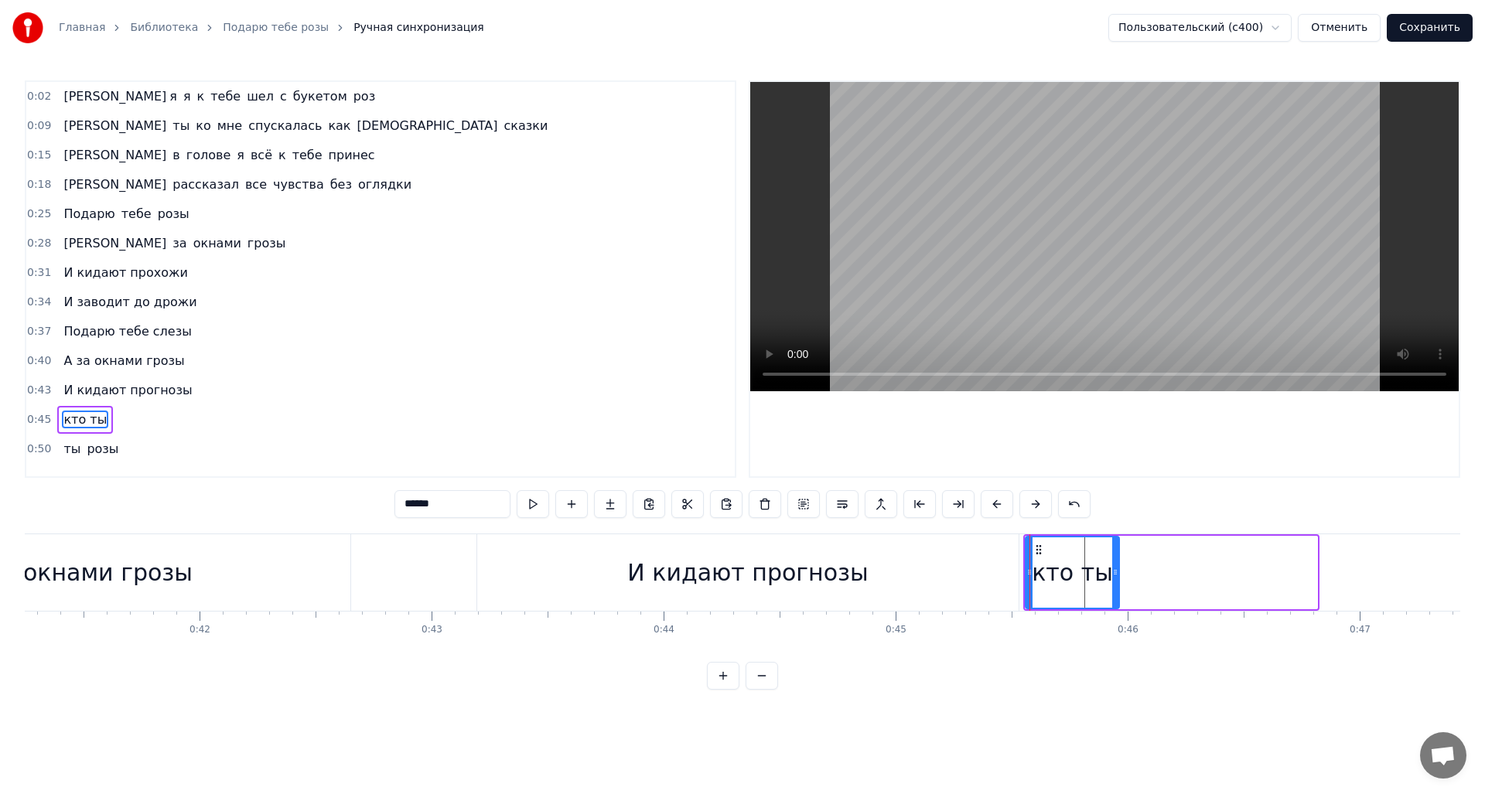
drag, startPoint x: 1314, startPoint y: 572, endPoint x: 1093, endPoint y: 568, distance: 221.3
click at [1118, 575] on icon at bounding box center [1115, 572] width 6 height 12
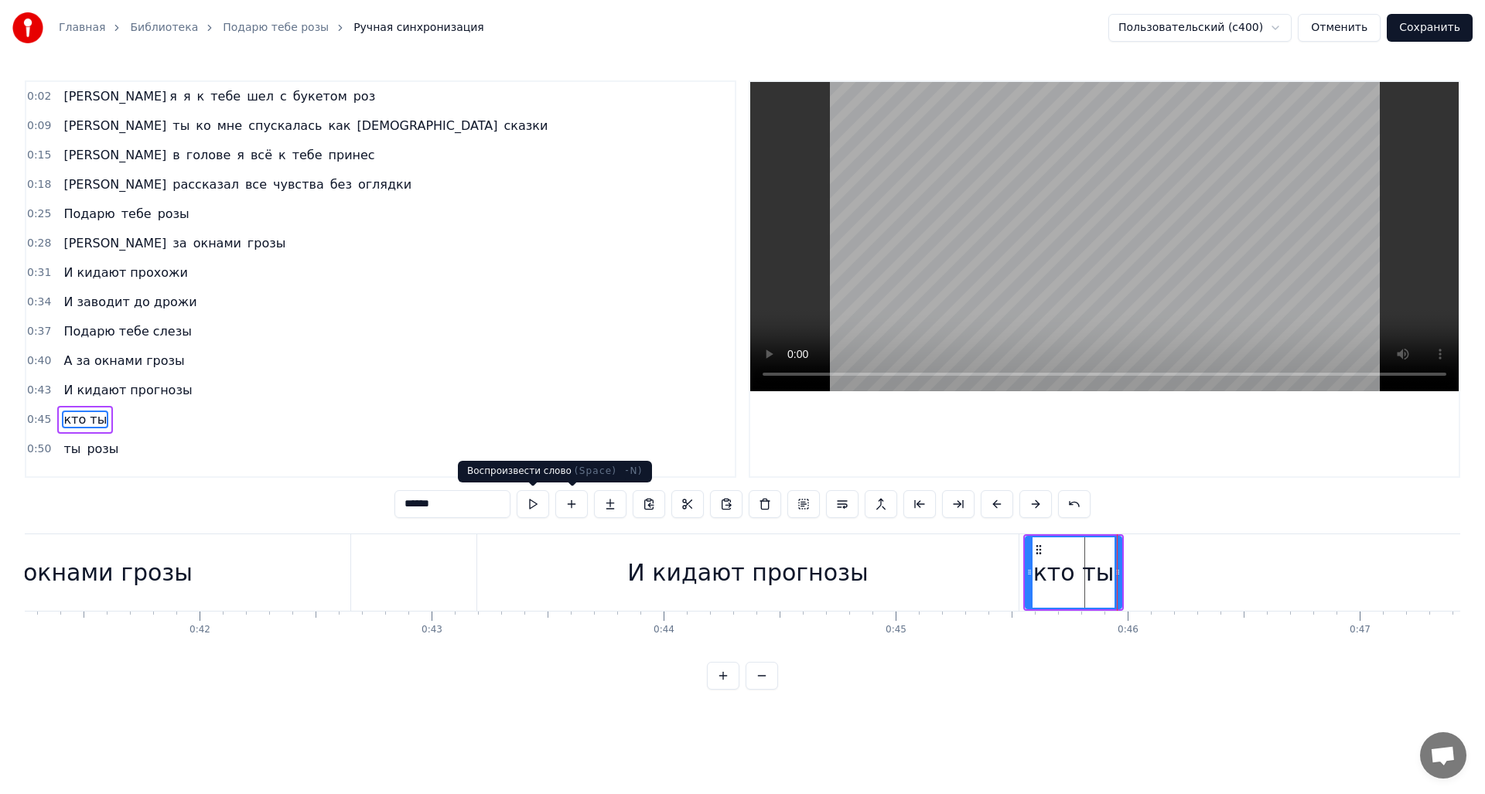
click at [524, 498] on button at bounding box center [533, 504] width 32 height 28
click at [530, 499] on button at bounding box center [533, 504] width 32 height 28
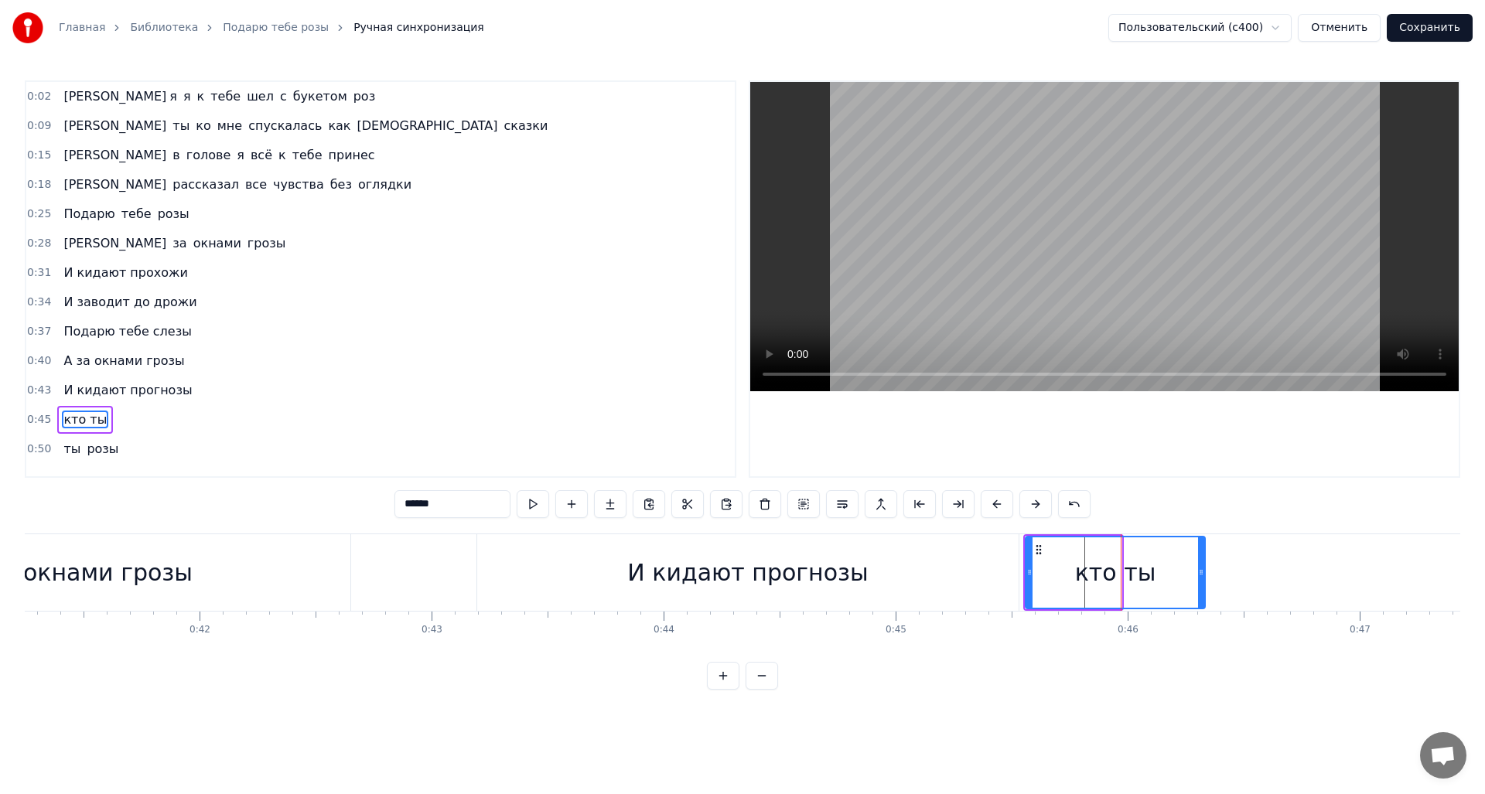
click at [1202, 589] on div at bounding box center [1201, 573] width 6 height 70
drag, startPoint x: 1026, startPoint y: 578, endPoint x: 1066, endPoint y: 578, distance: 39.4
click at [1090, 578] on div "кто ты" at bounding box center [1147, 572] width 117 height 73
click at [1207, 574] on div "кто ты" at bounding box center [1147, 572] width 121 height 77
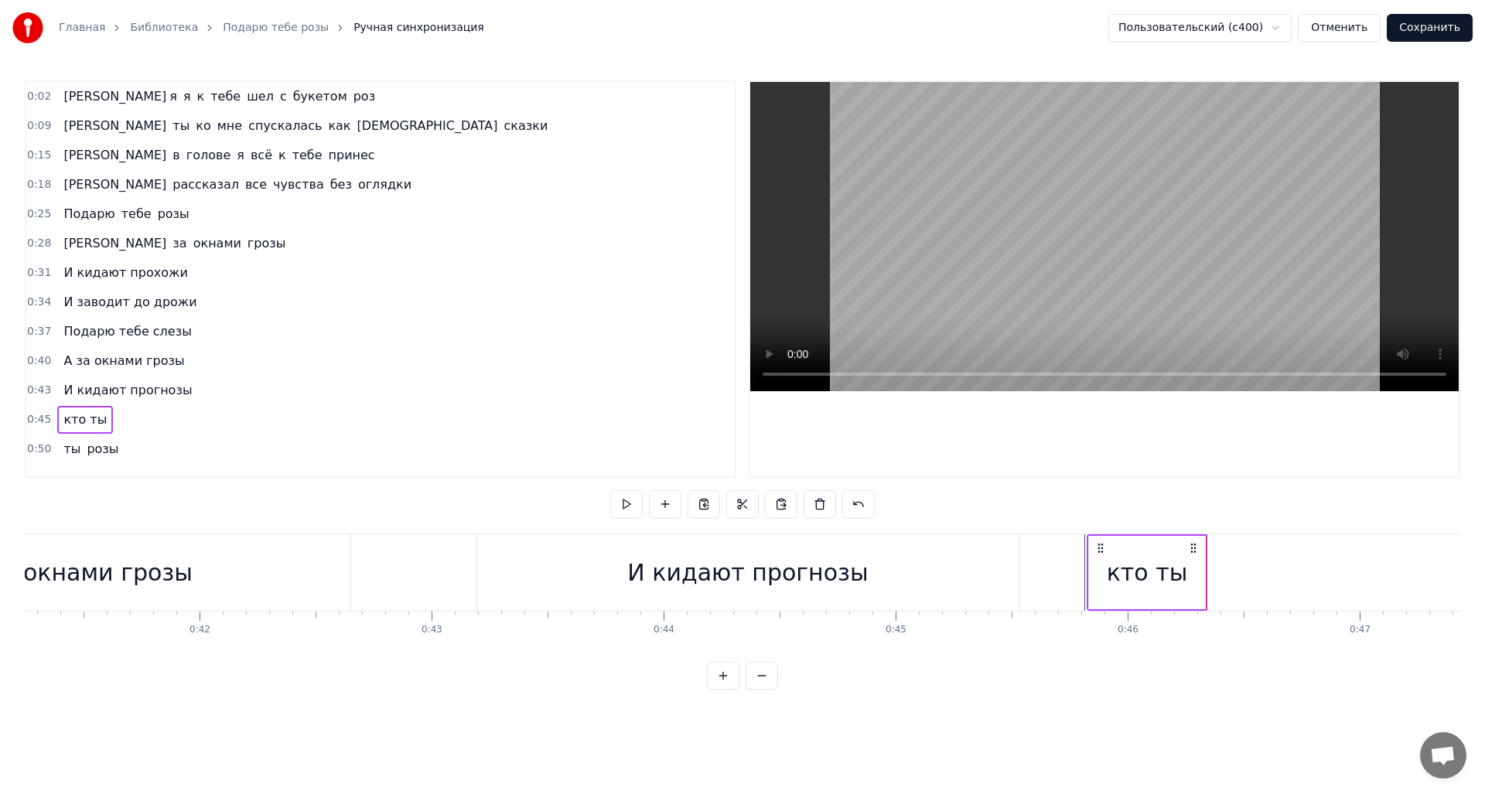
click at [1189, 575] on div "кто ты" at bounding box center [1147, 572] width 116 height 73
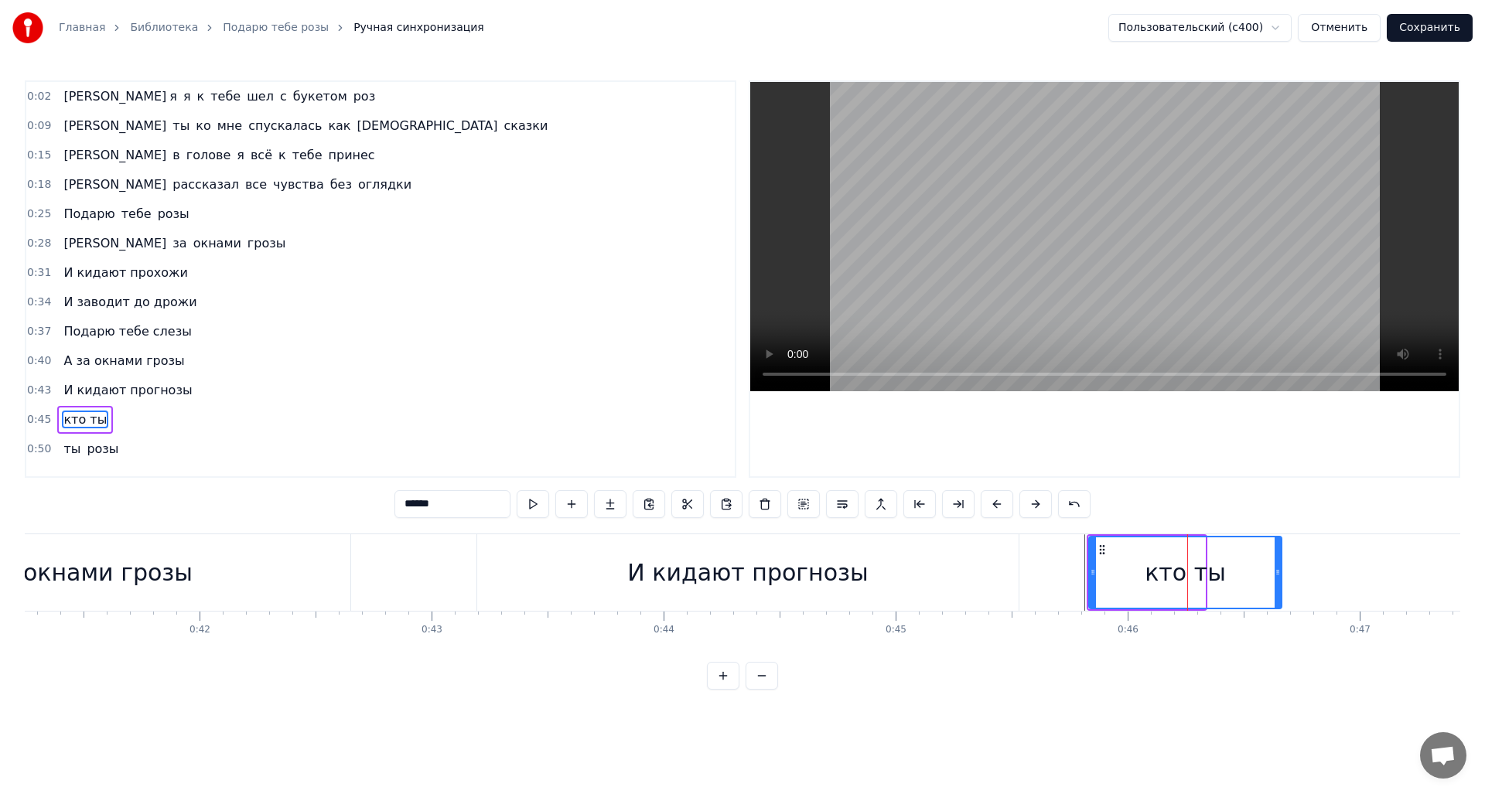
drag, startPoint x: 1200, startPoint y: 575, endPoint x: 1247, endPoint y: 572, distance: 47.3
click at [1280, 576] on icon at bounding box center [1278, 572] width 6 height 12
click at [535, 500] on button at bounding box center [533, 504] width 32 height 28
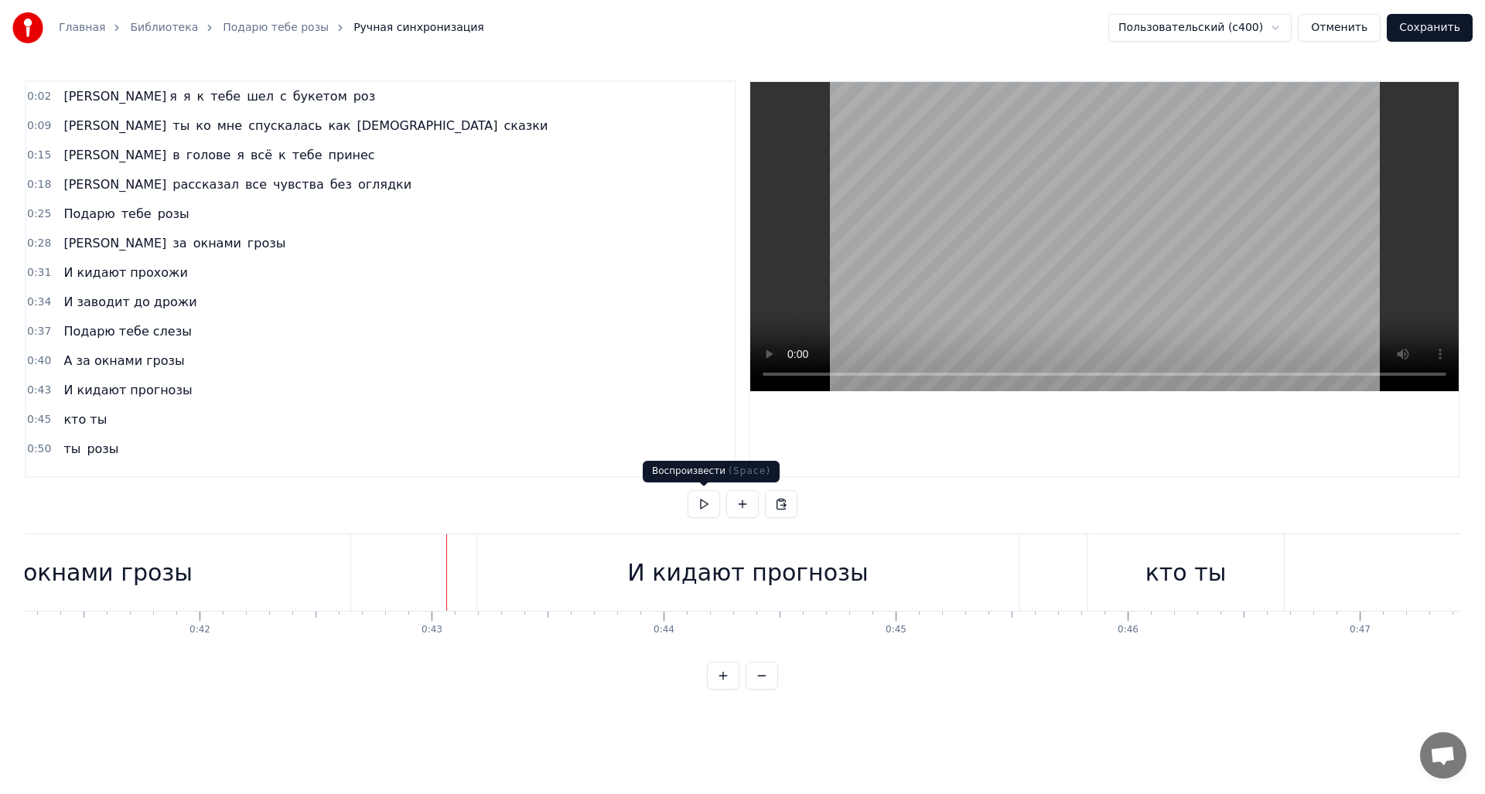
click at [702, 500] on button at bounding box center [704, 504] width 32 height 28
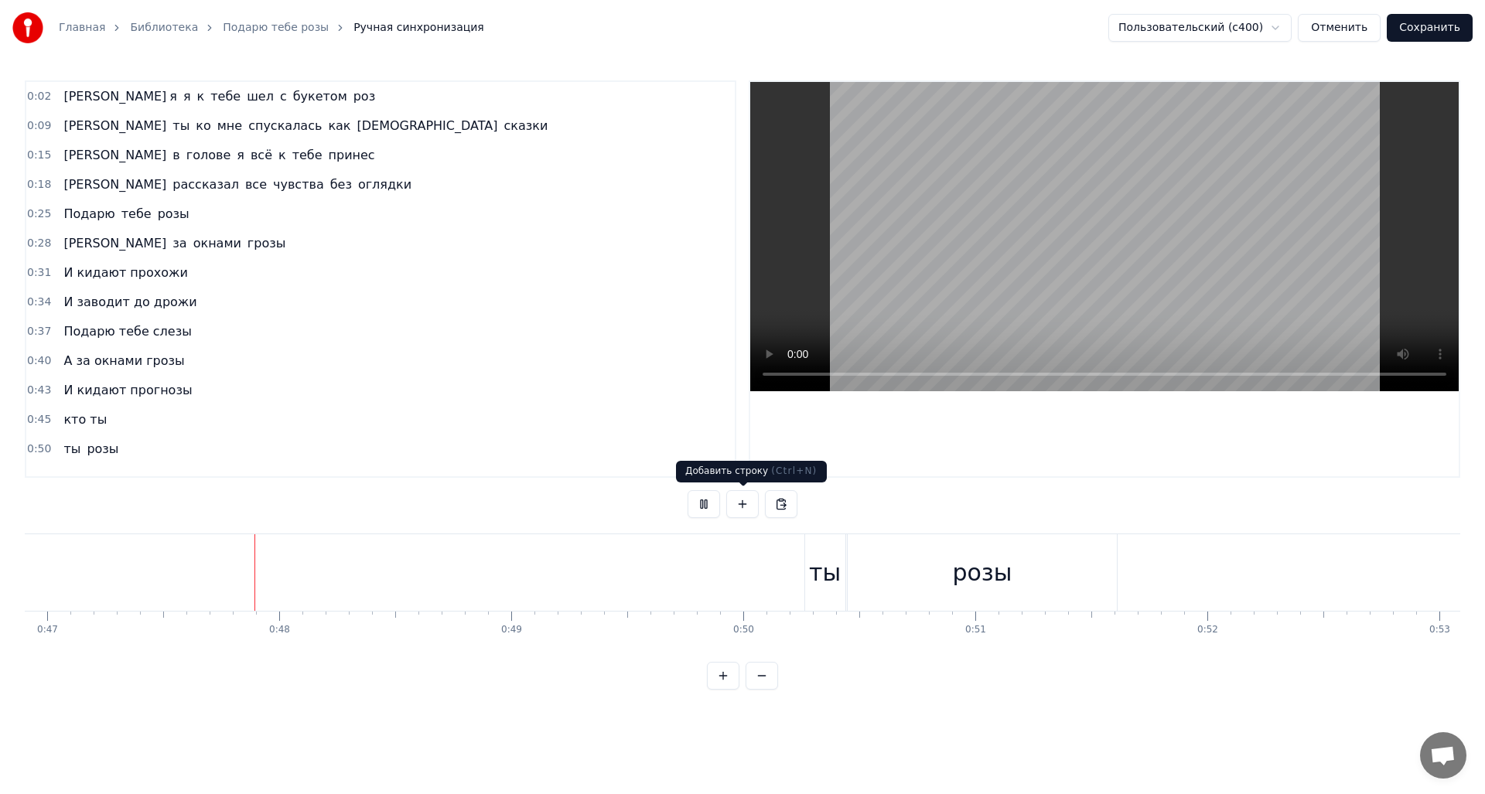
scroll to position [0, 10886]
click at [704, 506] on button at bounding box center [704, 504] width 32 height 28
click at [740, 508] on button at bounding box center [742, 504] width 32 height 28
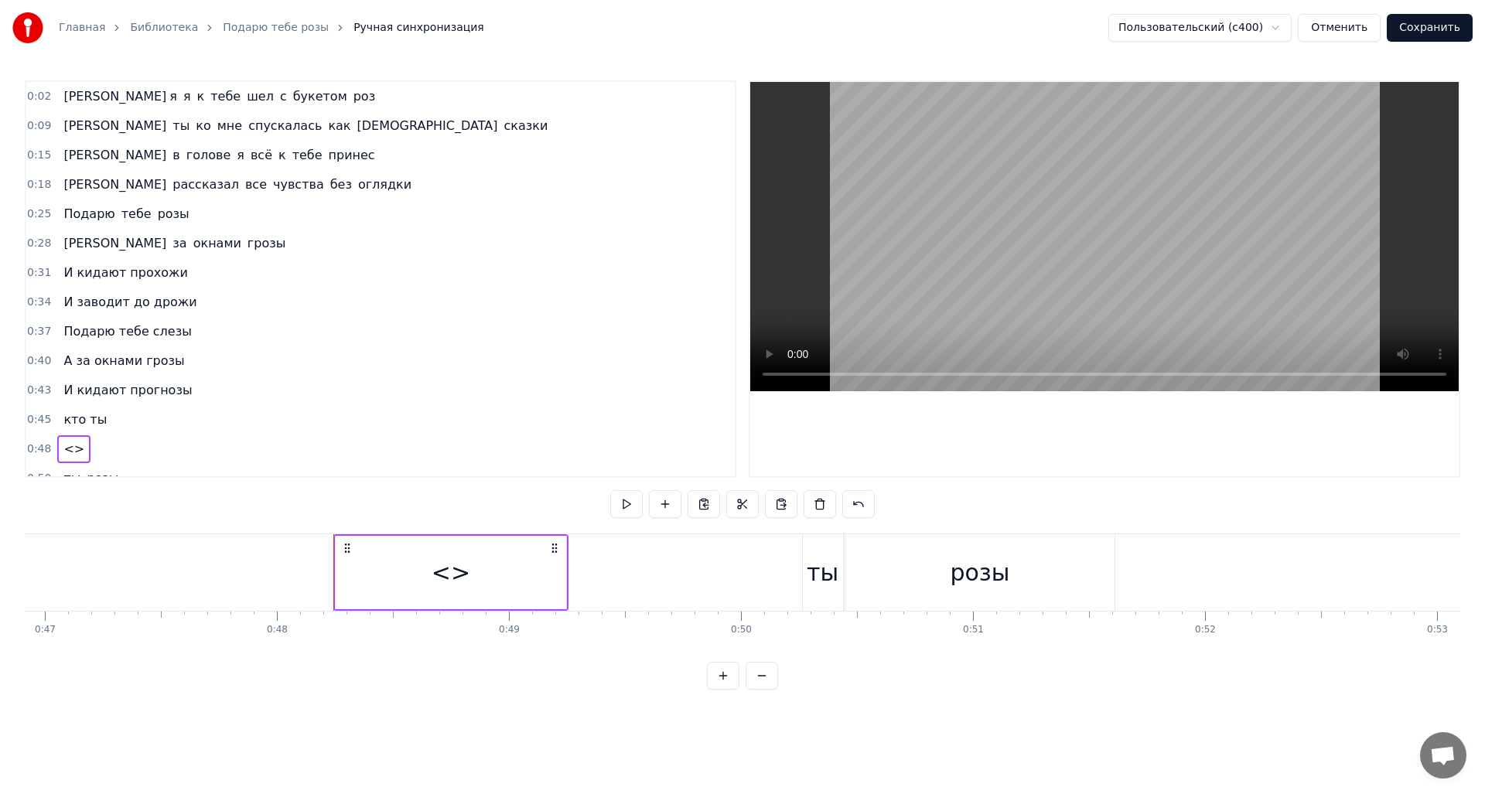
click at [381, 555] on div "<>" at bounding box center [451, 572] width 230 height 73
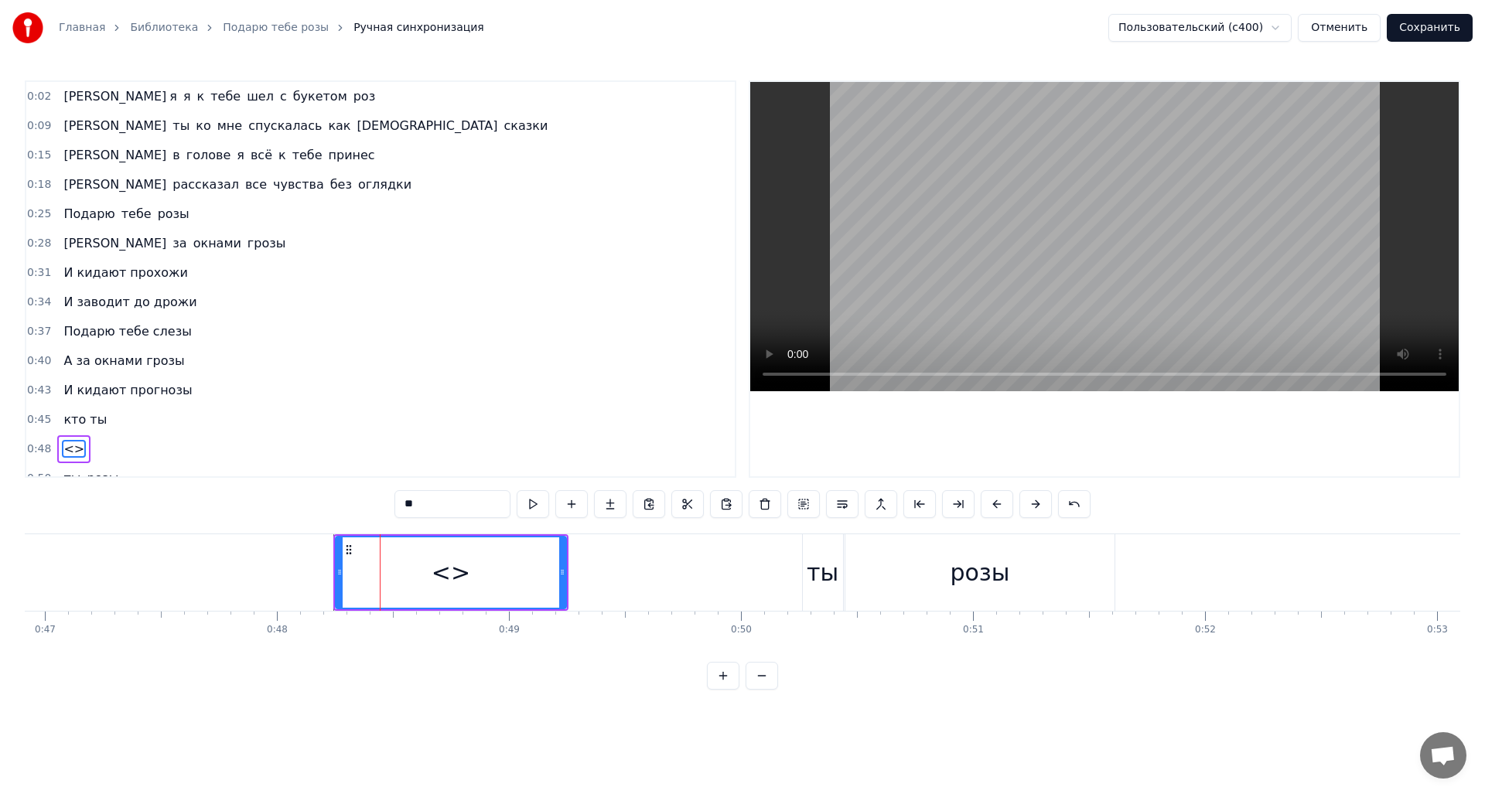
scroll to position [17, 0]
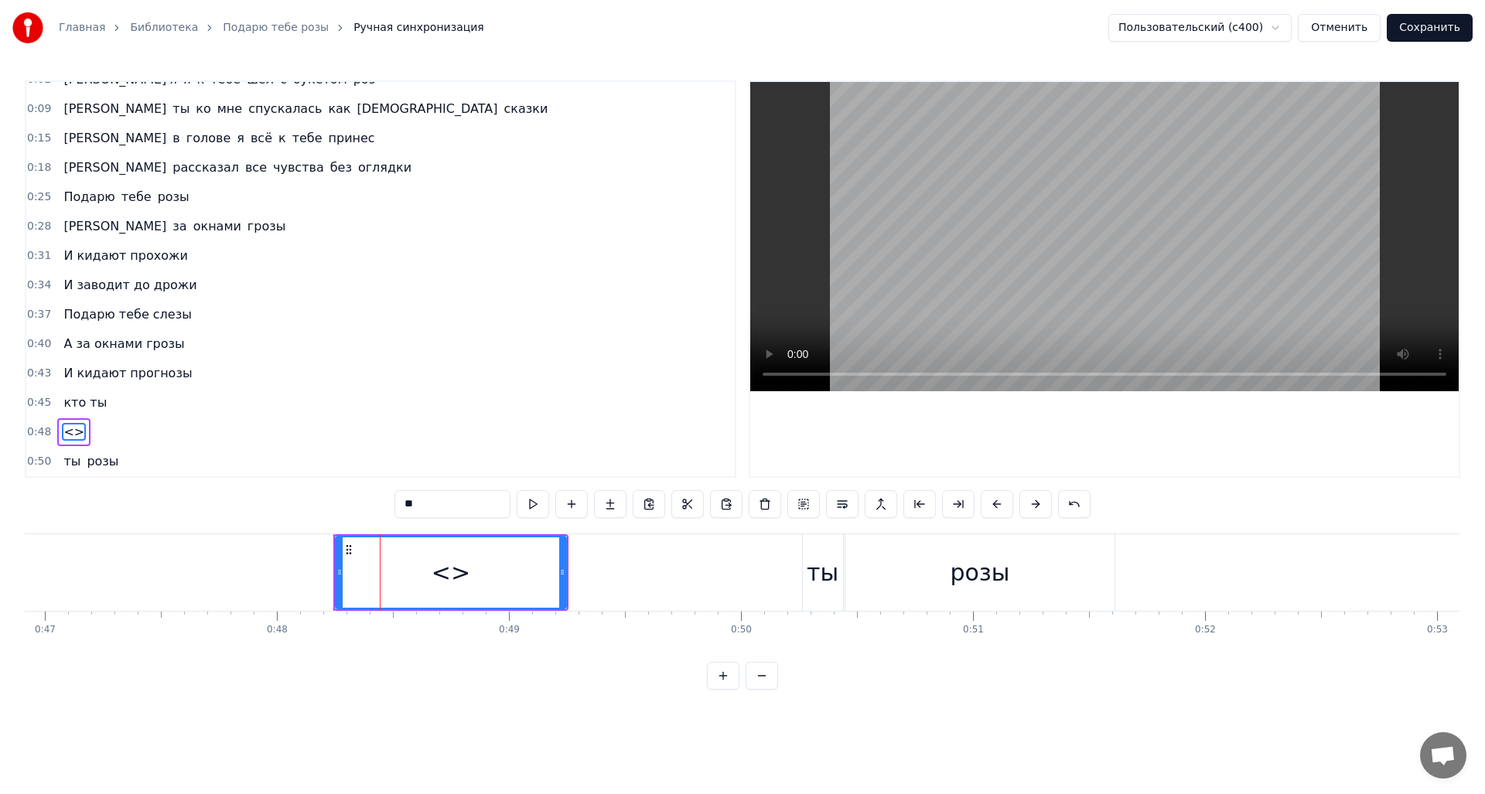
drag, startPoint x: 461, startPoint y: 507, endPoint x: 391, endPoint y: 510, distance: 70.5
click at [391, 510] on div "0:02 А я я к тебе шел с букетом роз 0:09 А ты ко мне спускалась как богиня сказ…" at bounding box center [743, 384] width 1436 height 609
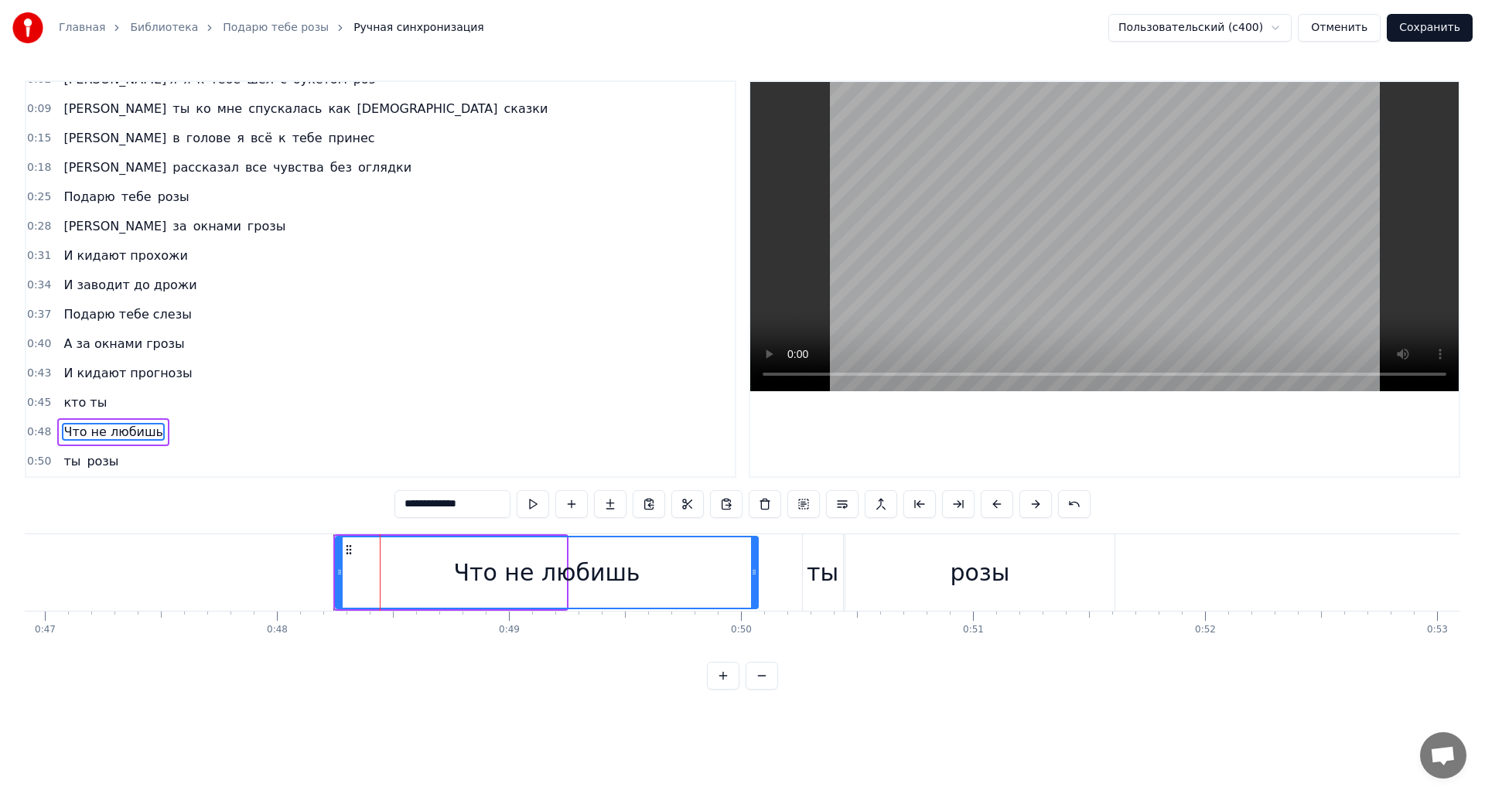
drag, startPoint x: 562, startPoint y: 571, endPoint x: 681, endPoint y: 574, distance: 119.2
click at [753, 599] on div at bounding box center [754, 573] width 6 height 70
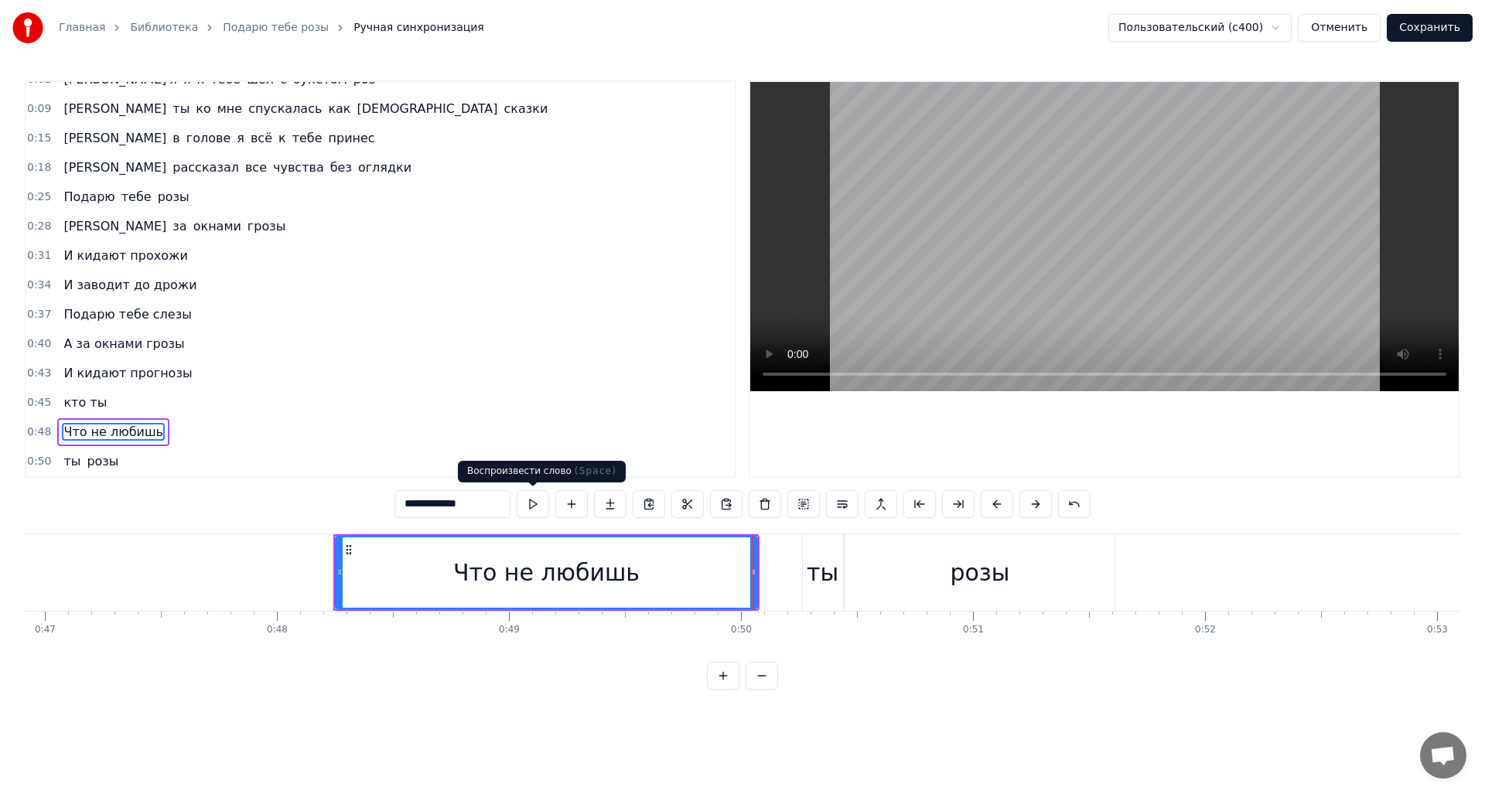
type input "**********"
click at [533, 507] on button at bounding box center [533, 504] width 32 height 28
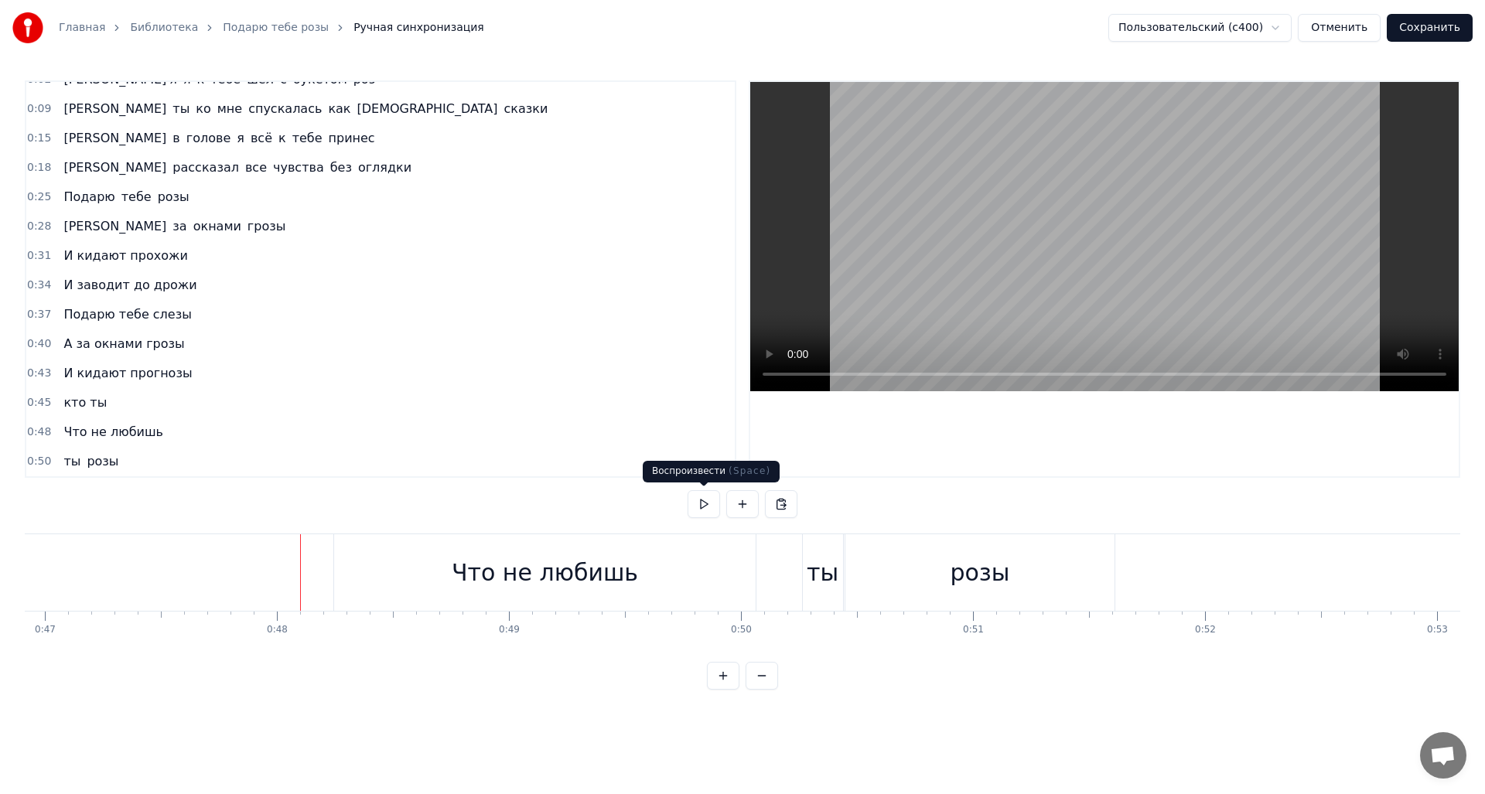
click at [698, 506] on button at bounding box center [704, 504] width 32 height 28
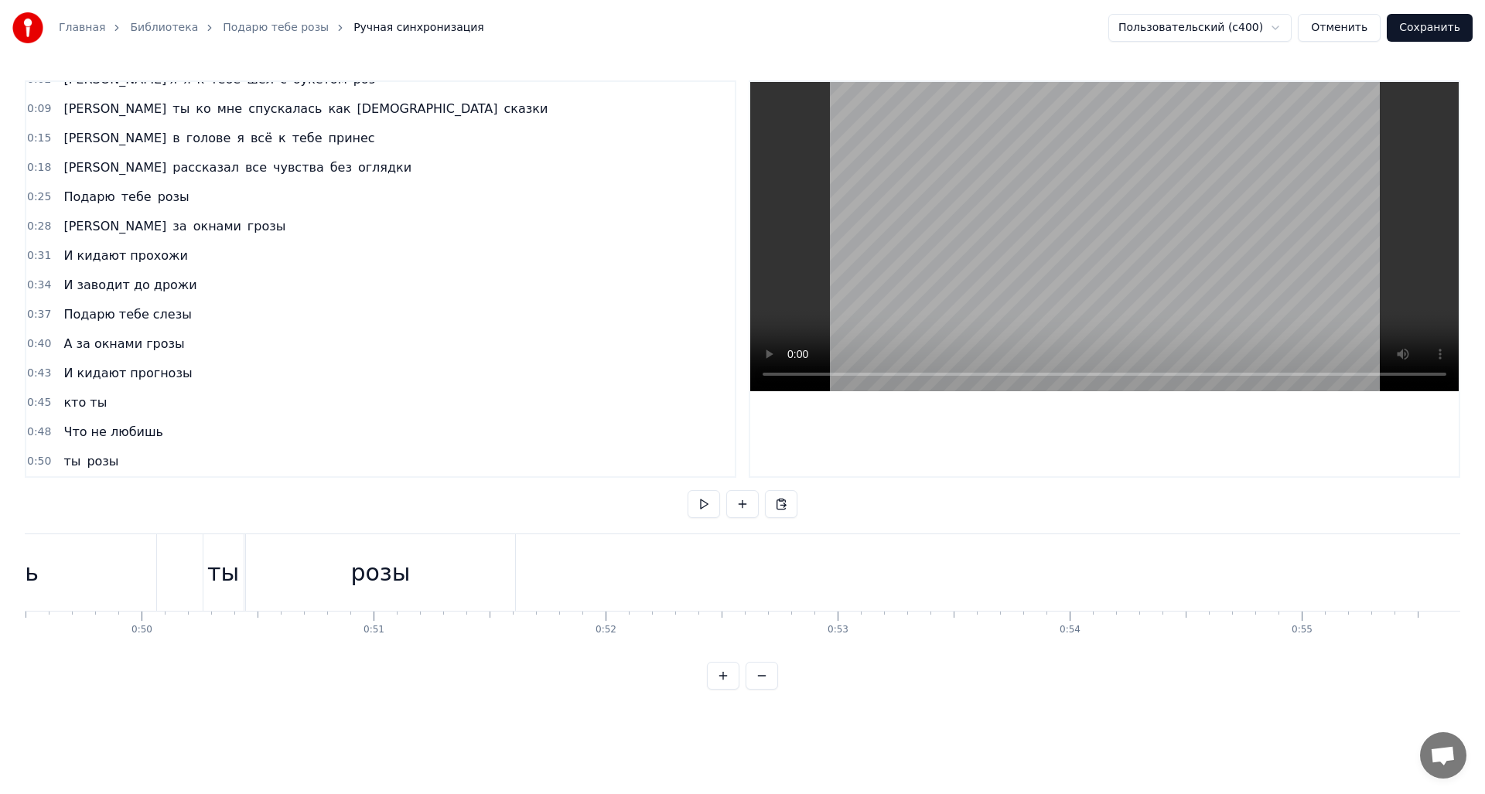
scroll to position [0, 11486]
click at [1420, 27] on button "Сохранить" at bounding box center [1430, 28] width 86 height 28
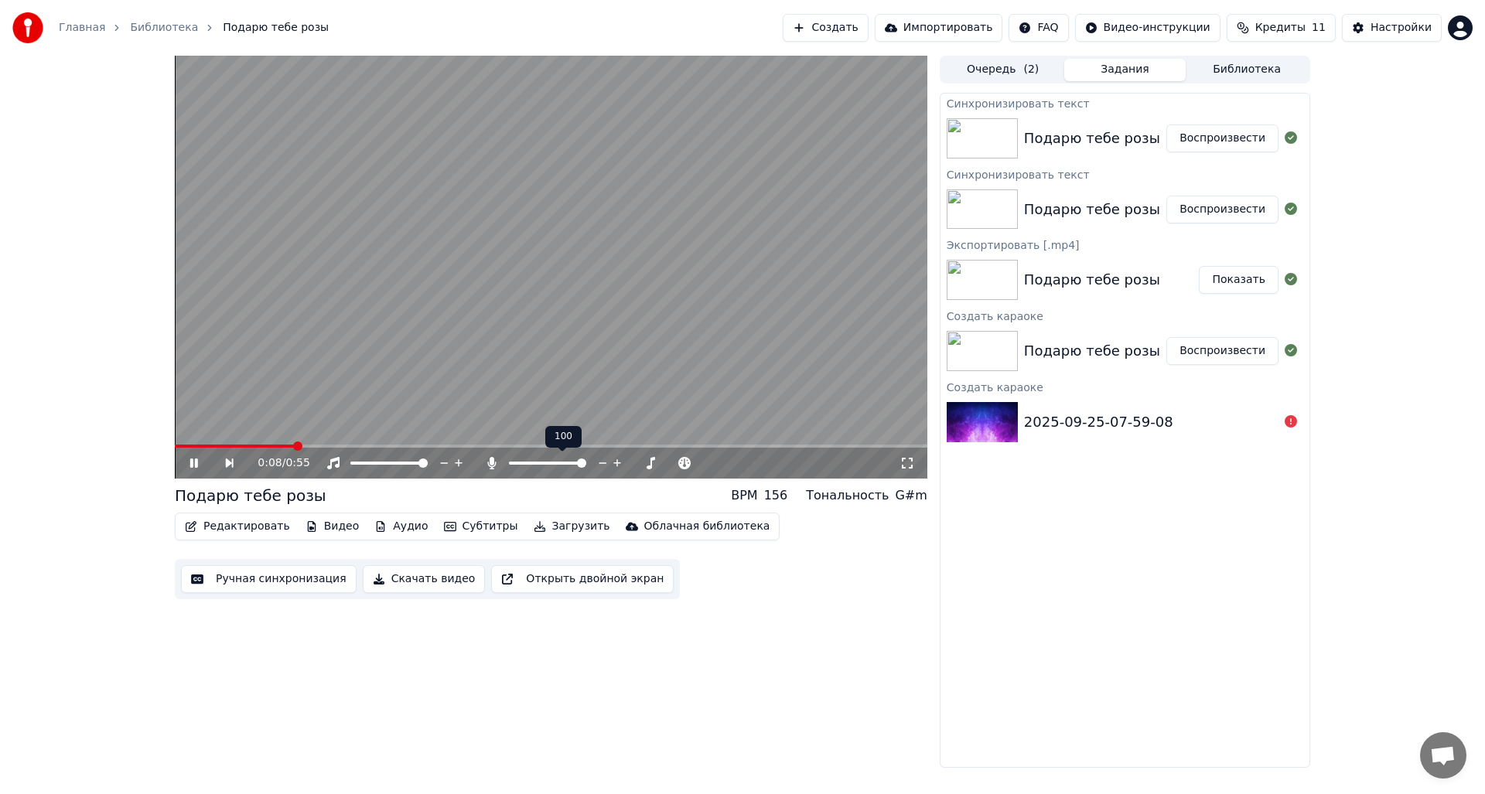
drag, startPoint x: 537, startPoint y: 459, endPoint x: 523, endPoint y: 464, distance: 14.7
click at [523, 464] on div at bounding box center [562, 463] width 125 height 15
click at [509, 468] on span at bounding box center [513, 463] width 9 height 9
click at [175, 442] on span at bounding box center [179, 446] width 9 height 9
click at [528, 461] on span at bounding box center [530, 463] width 9 height 9
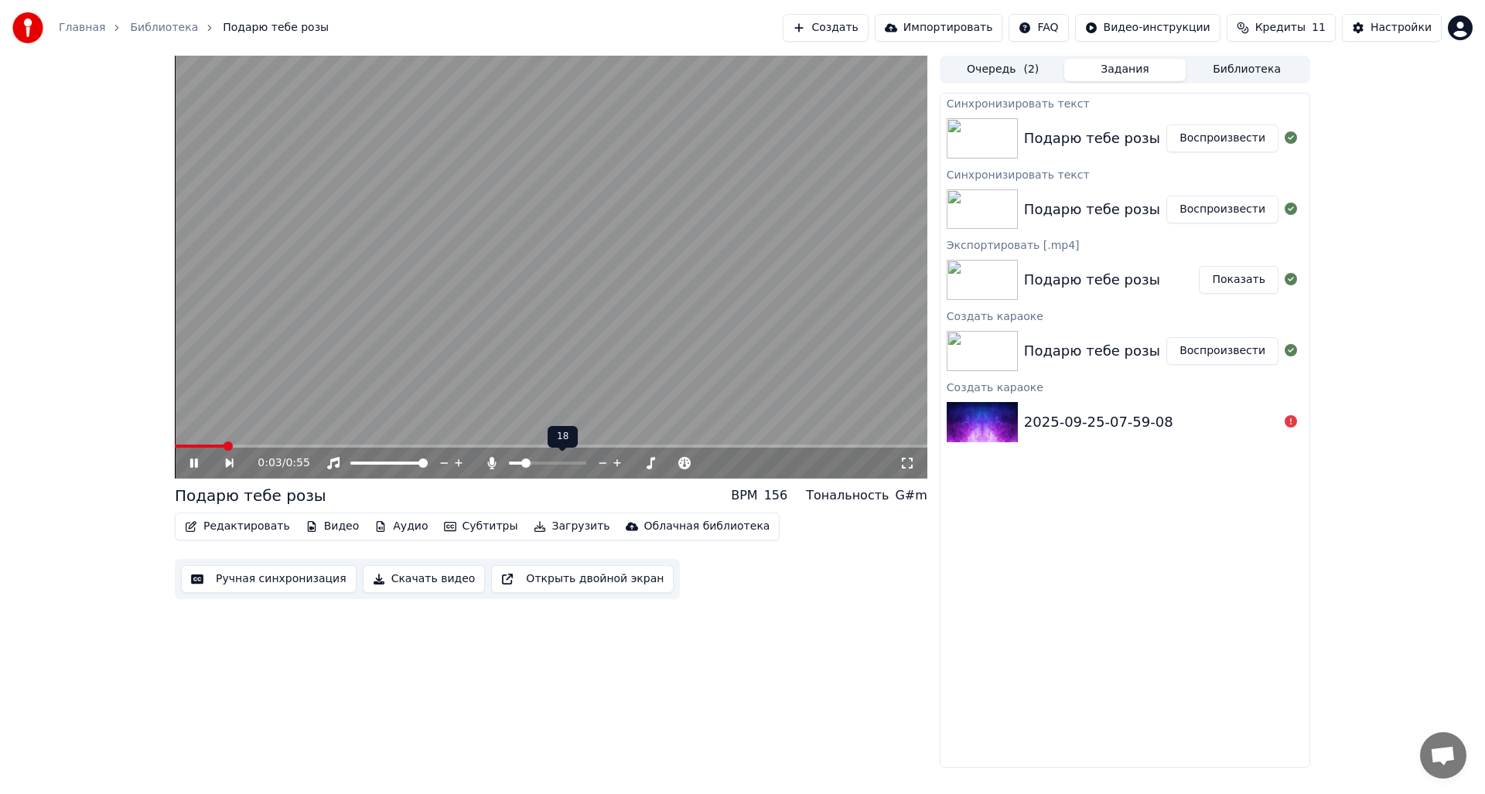
click at [523, 463] on span at bounding box center [525, 463] width 9 height 9
click at [516, 463] on span at bounding box center [519, 463] width 9 height 9
click at [532, 465] on span at bounding box center [534, 463] width 9 height 9
click at [549, 534] on button "Загрузить" at bounding box center [571, 527] width 89 height 22
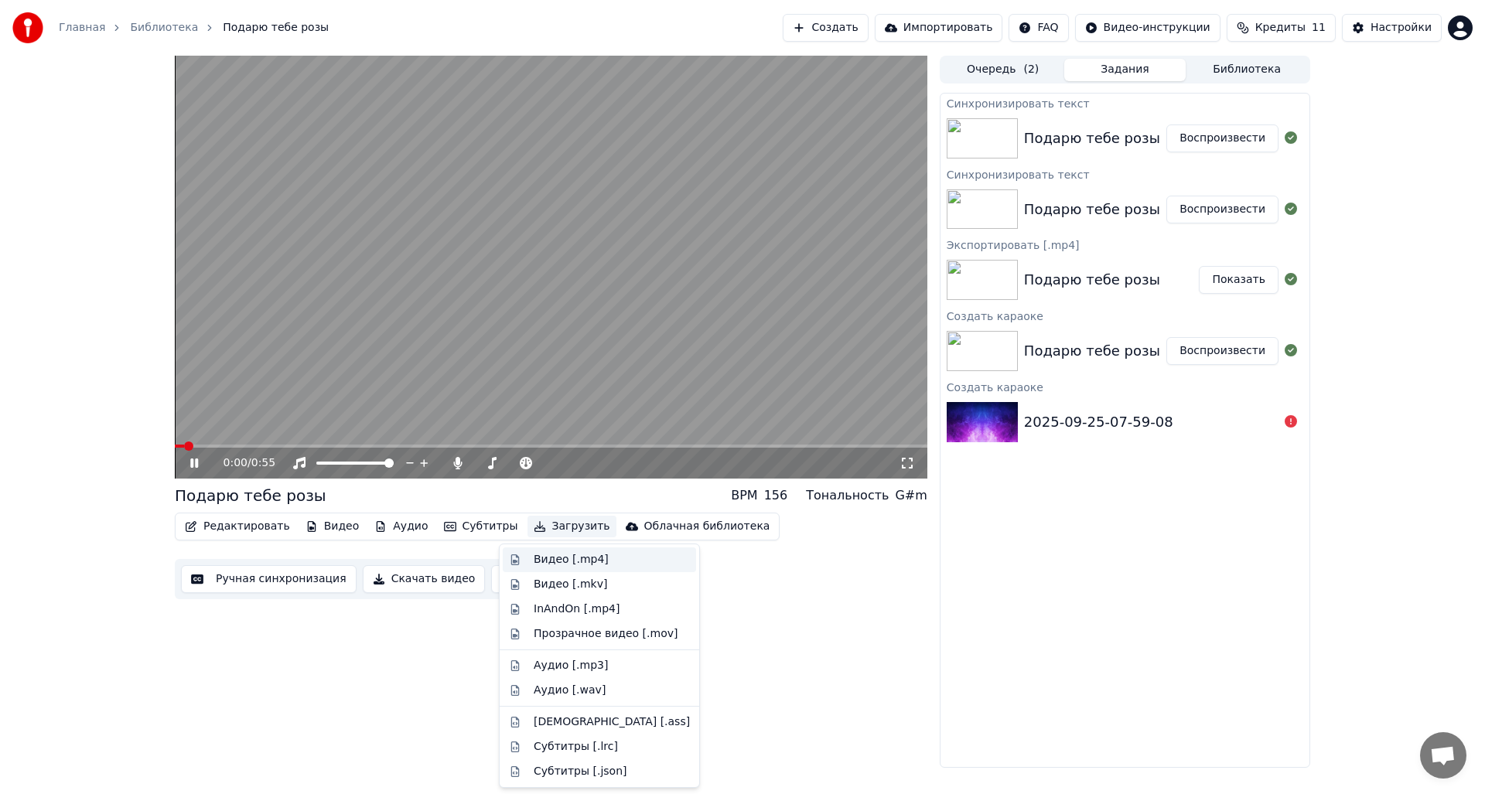
click at [586, 562] on div "Видео [.mp4]" at bounding box center [571, 559] width 75 height 15
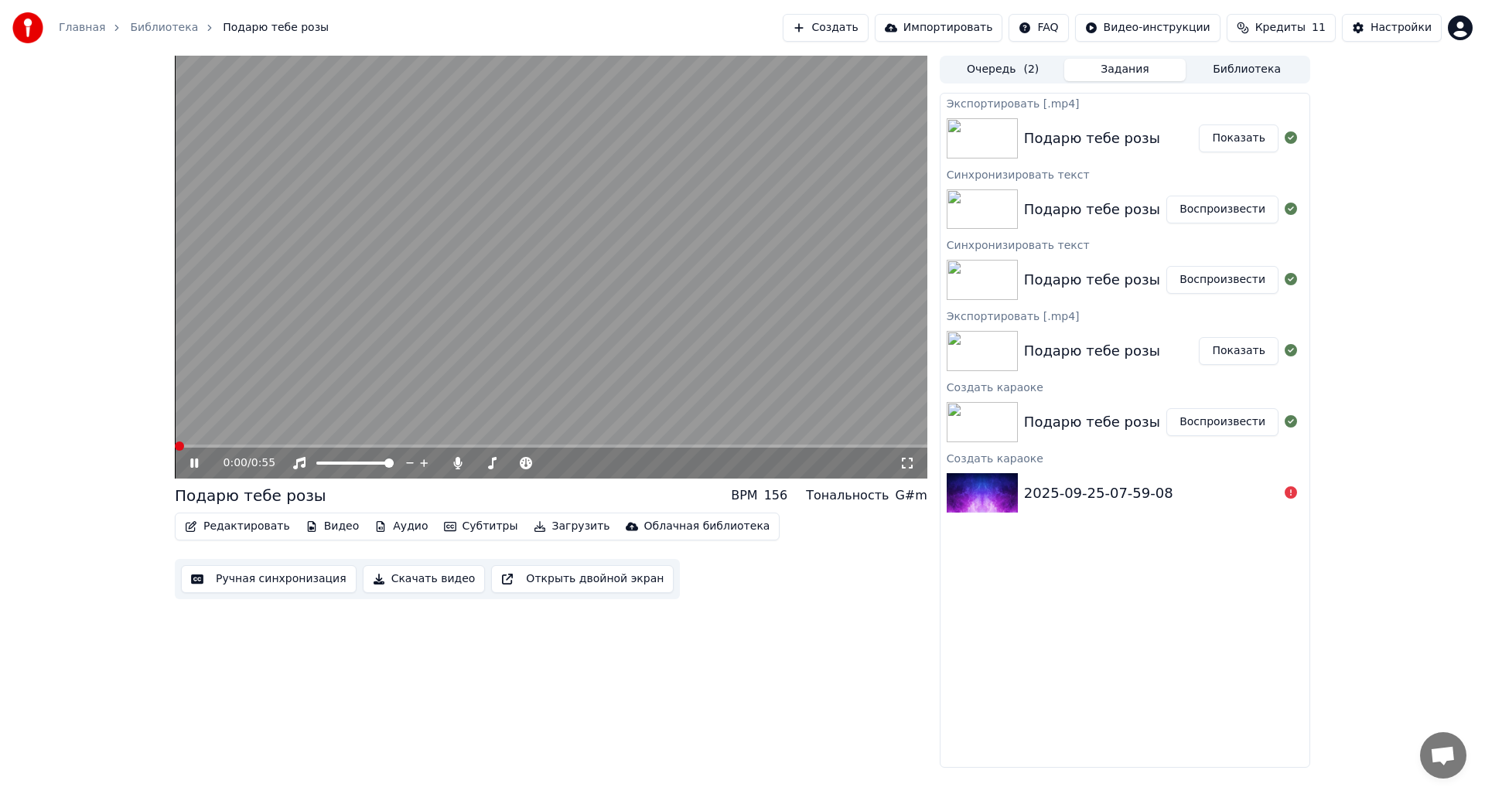
click at [175, 448] on span at bounding box center [175, 446] width 0 height 3
click at [188, 463] on icon at bounding box center [205, 463] width 36 height 12
click at [175, 448] on span at bounding box center [551, 446] width 753 height 3
click at [183, 464] on div "0:00 / 0:55" at bounding box center [551, 463] width 740 height 15
click at [200, 464] on icon at bounding box center [205, 463] width 36 height 12
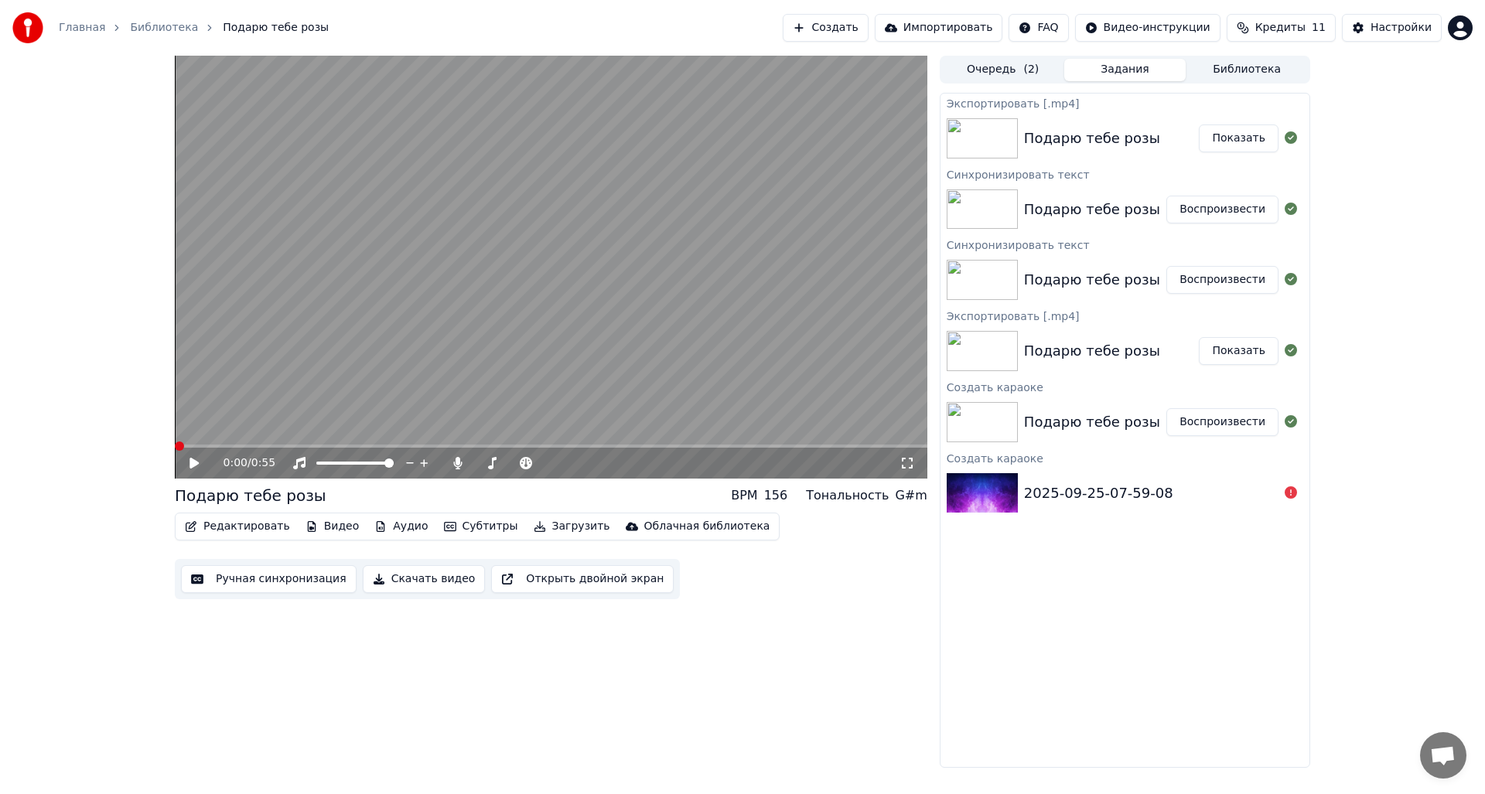
click at [175, 448] on span at bounding box center [175, 446] width 0 height 3
click at [1224, 135] on button "Показать" at bounding box center [1239, 139] width 80 height 28
